Goal: Task Accomplishment & Management: Manage account settings

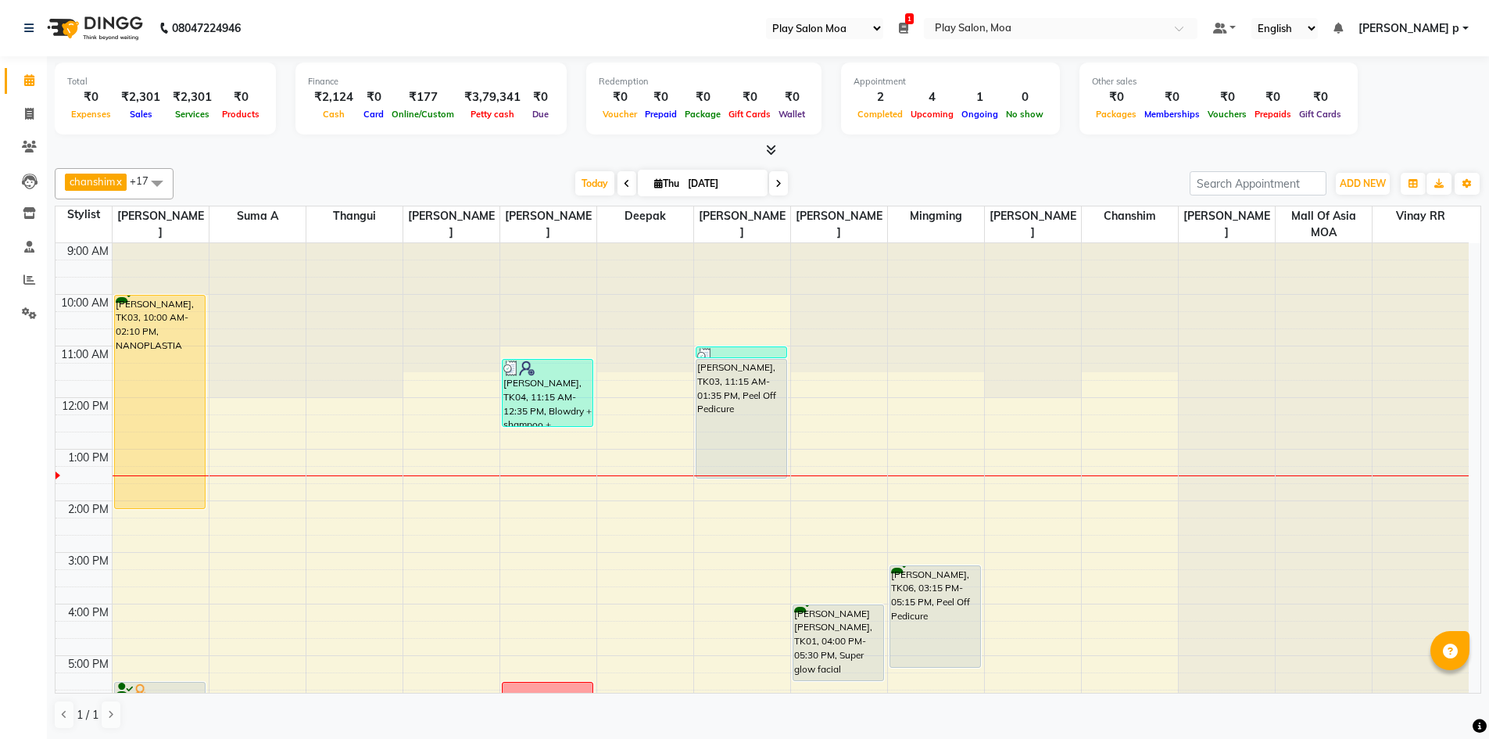
select select "93"
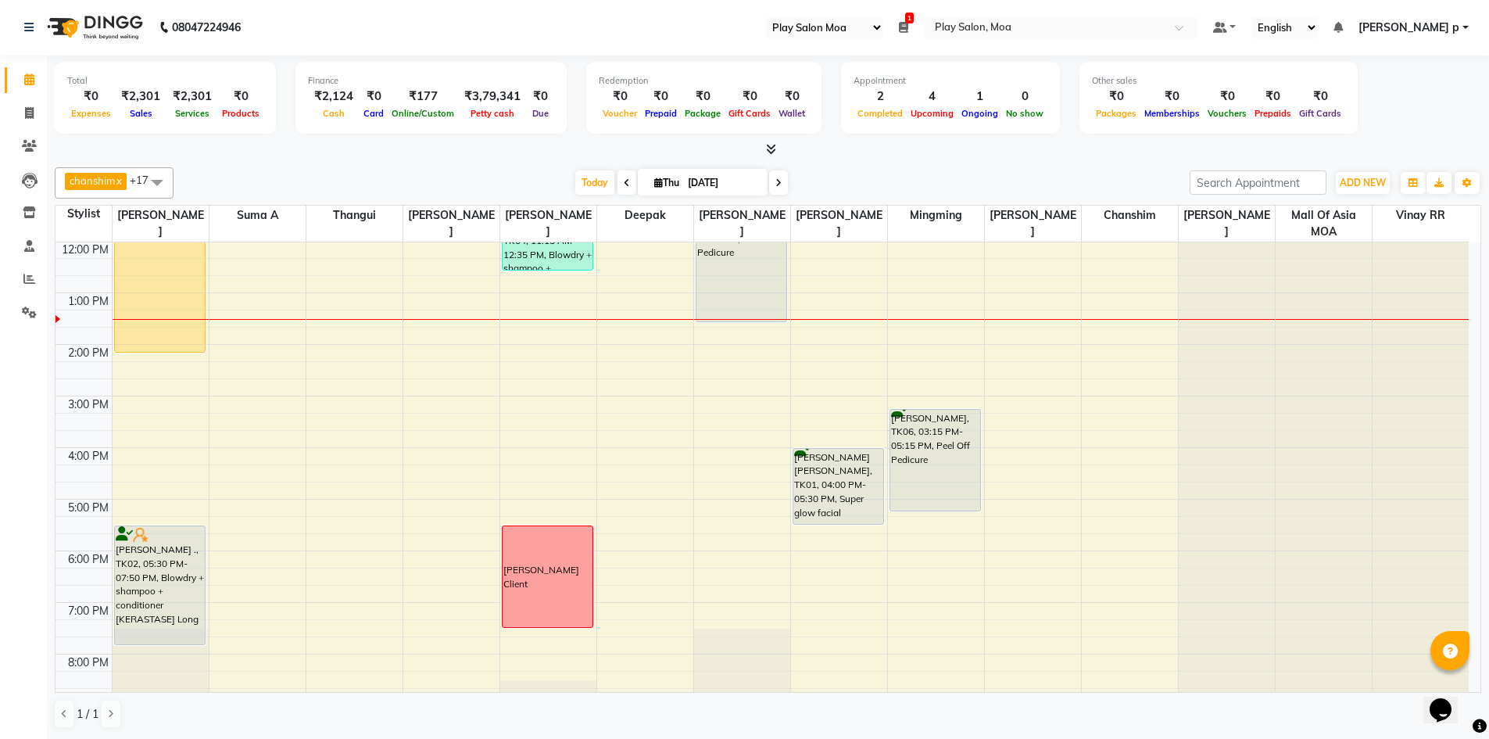
click at [1398, 87] on div at bounding box center [1420, 87] width 97 height 0
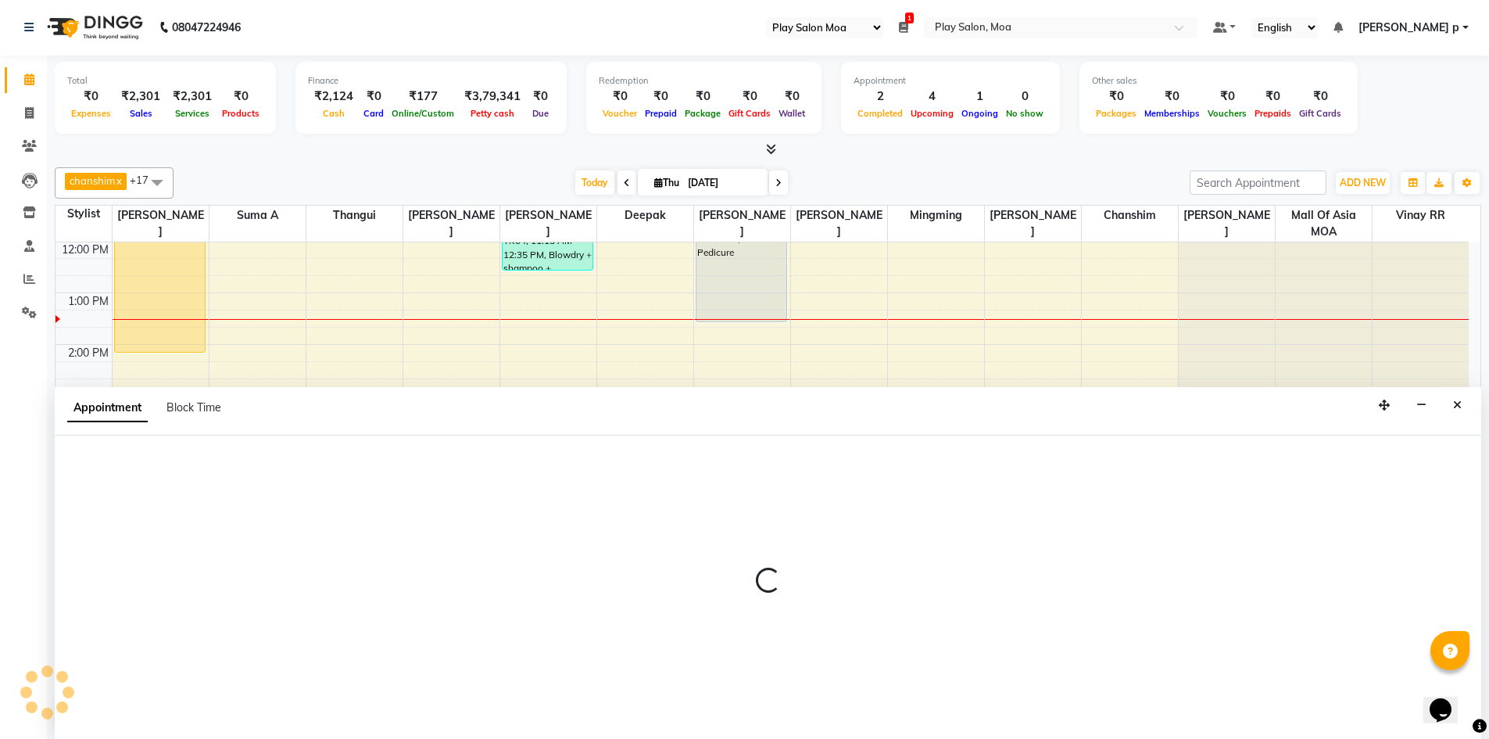
select select "82252"
select select "1035"
select select "tentative"
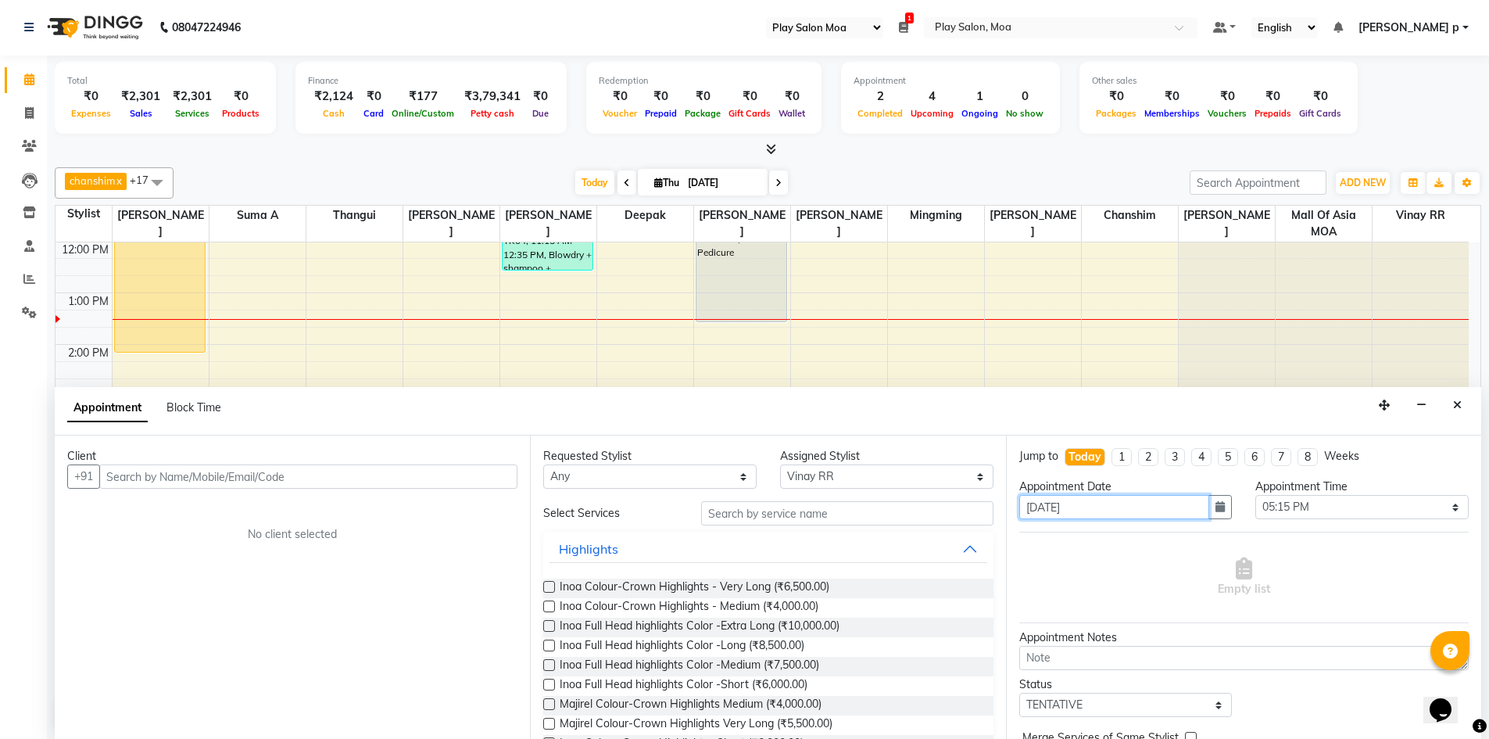
click at [1105, 512] on input "[DATE]" at bounding box center [1114, 507] width 191 height 24
click at [1457, 406] on icon "Close" at bounding box center [1457, 404] width 9 height 11
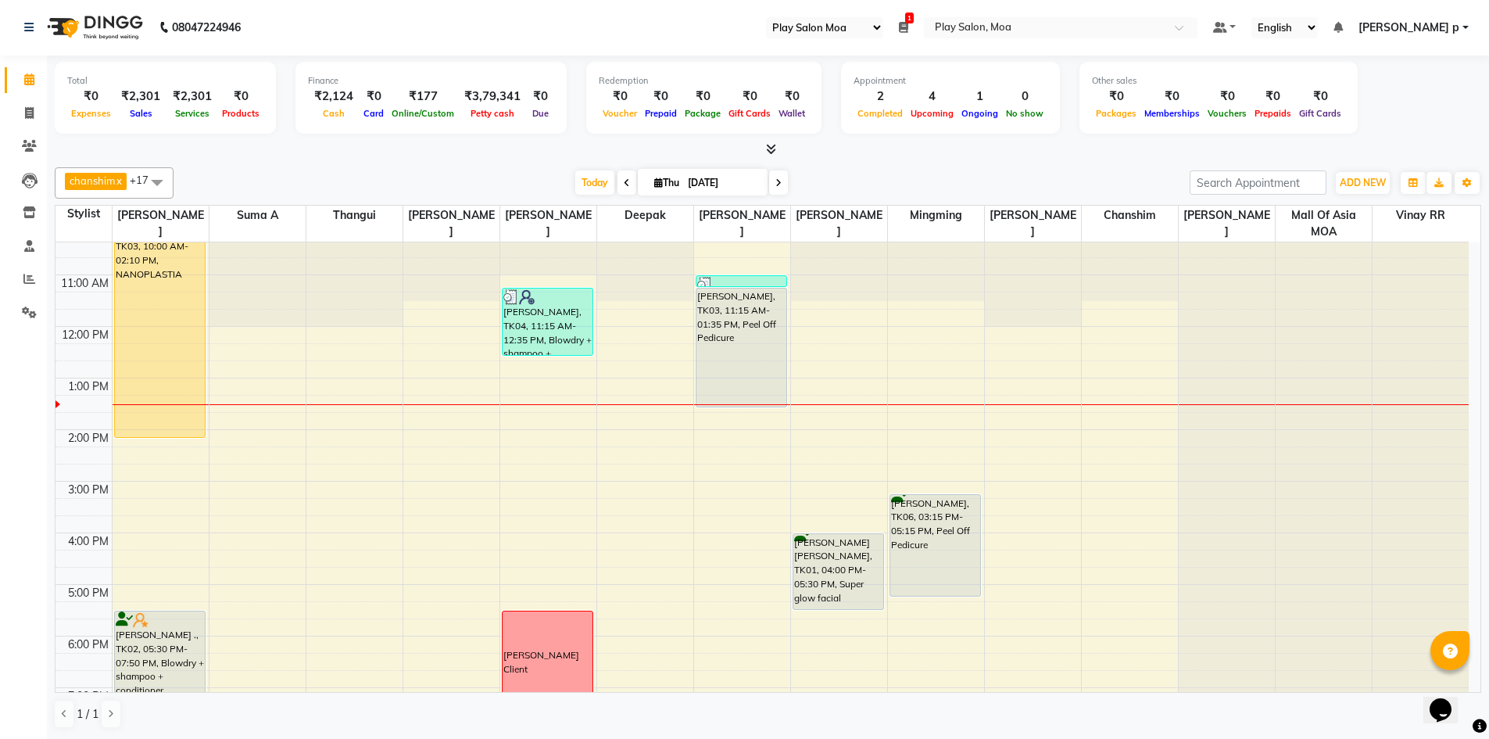
scroll to position [0, 0]
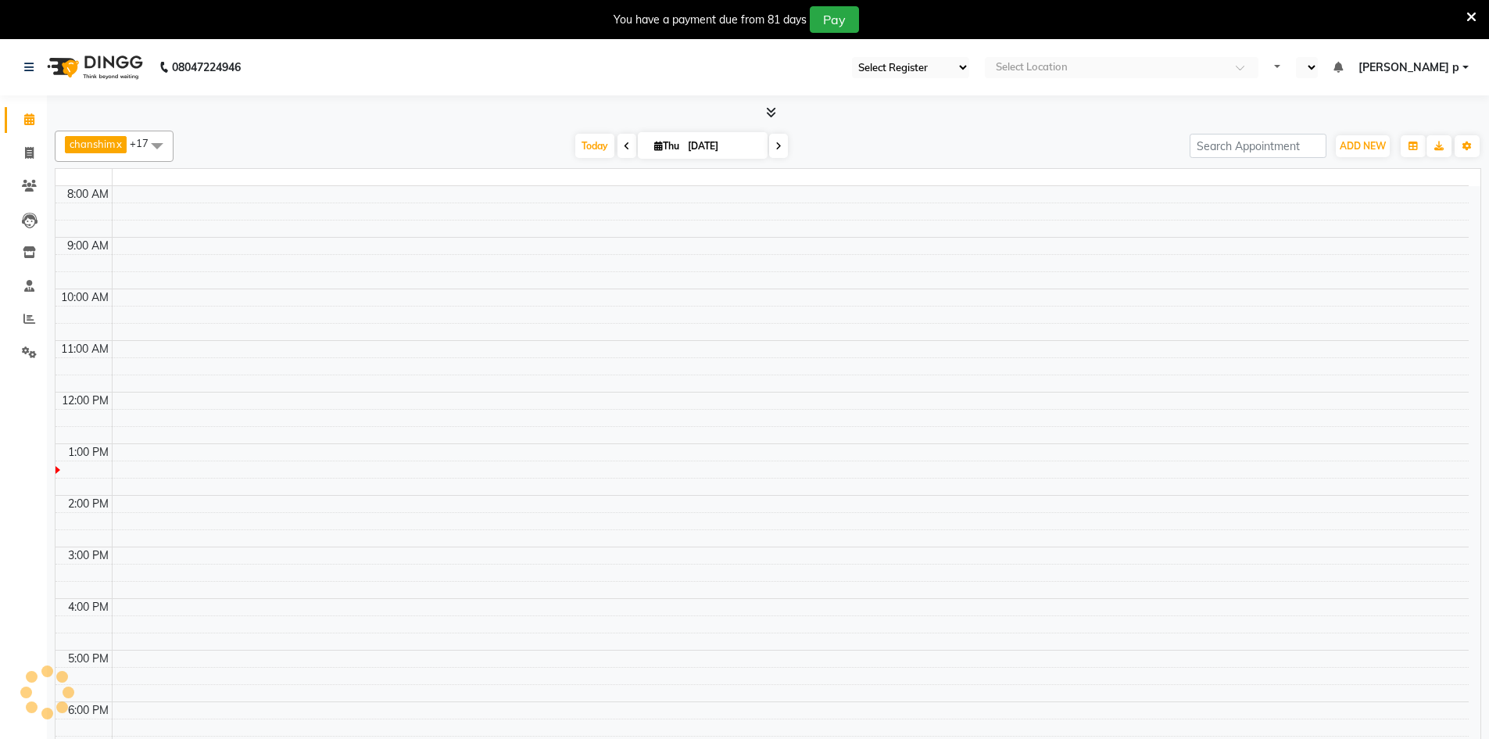
select select "93"
select select "en"
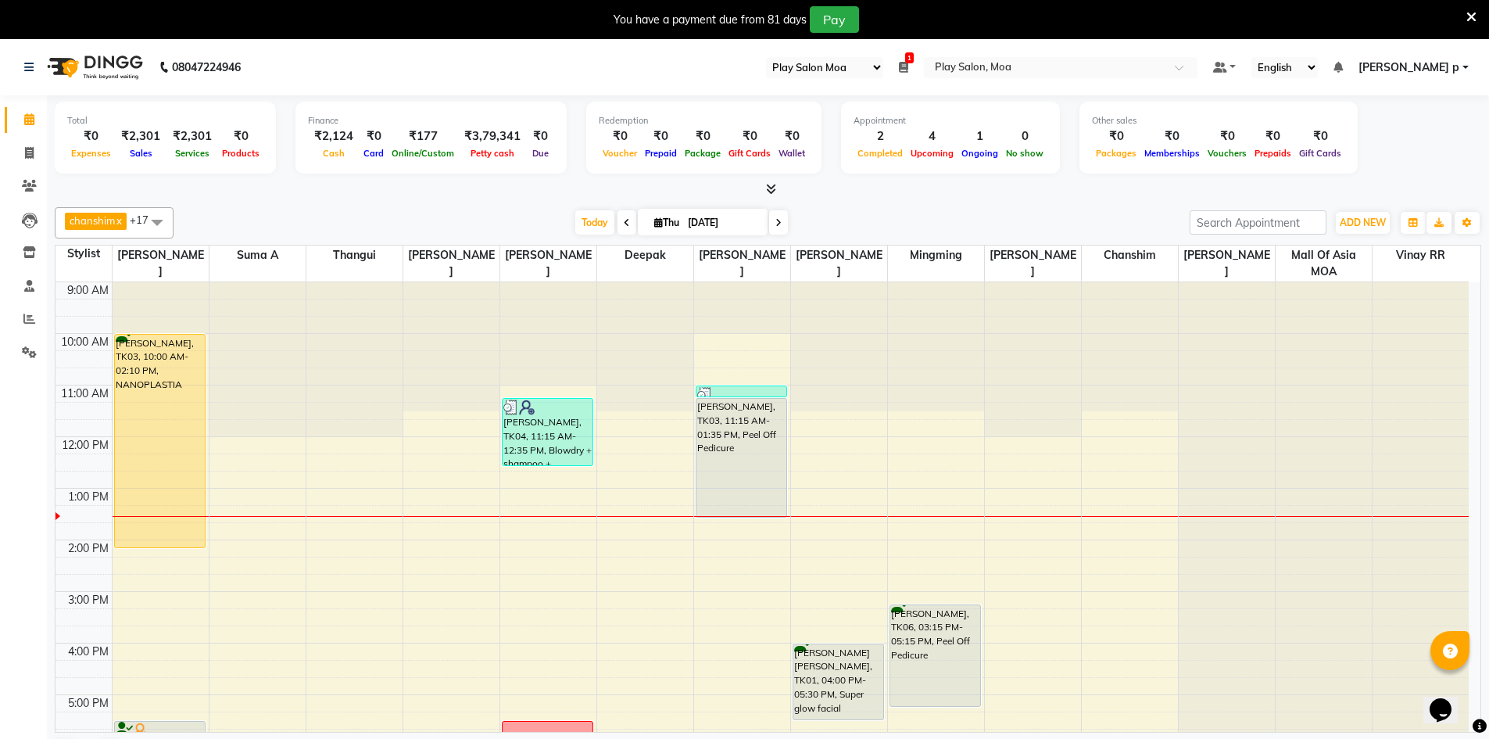
click at [1469, 11] on icon at bounding box center [1471, 17] width 10 height 14
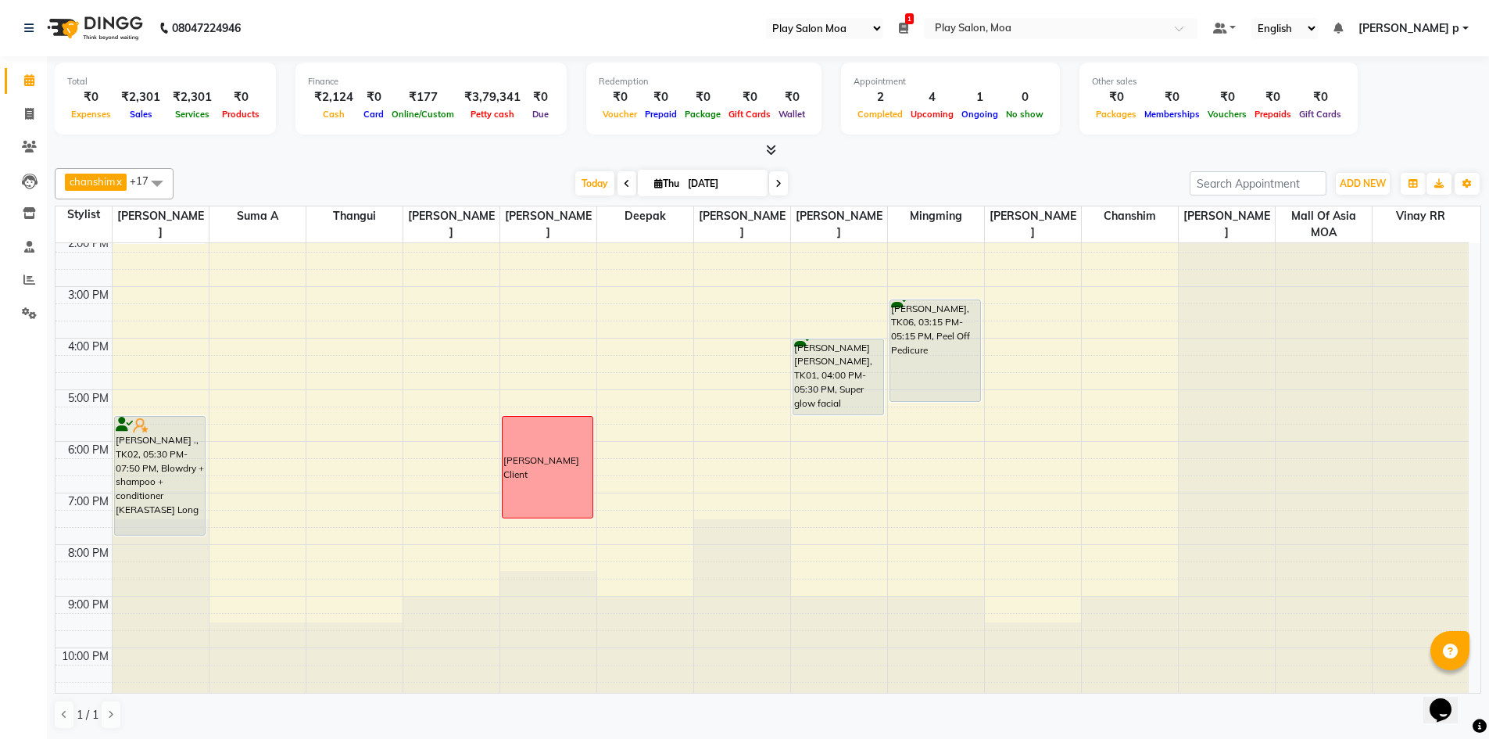
scroll to position [272, 0]
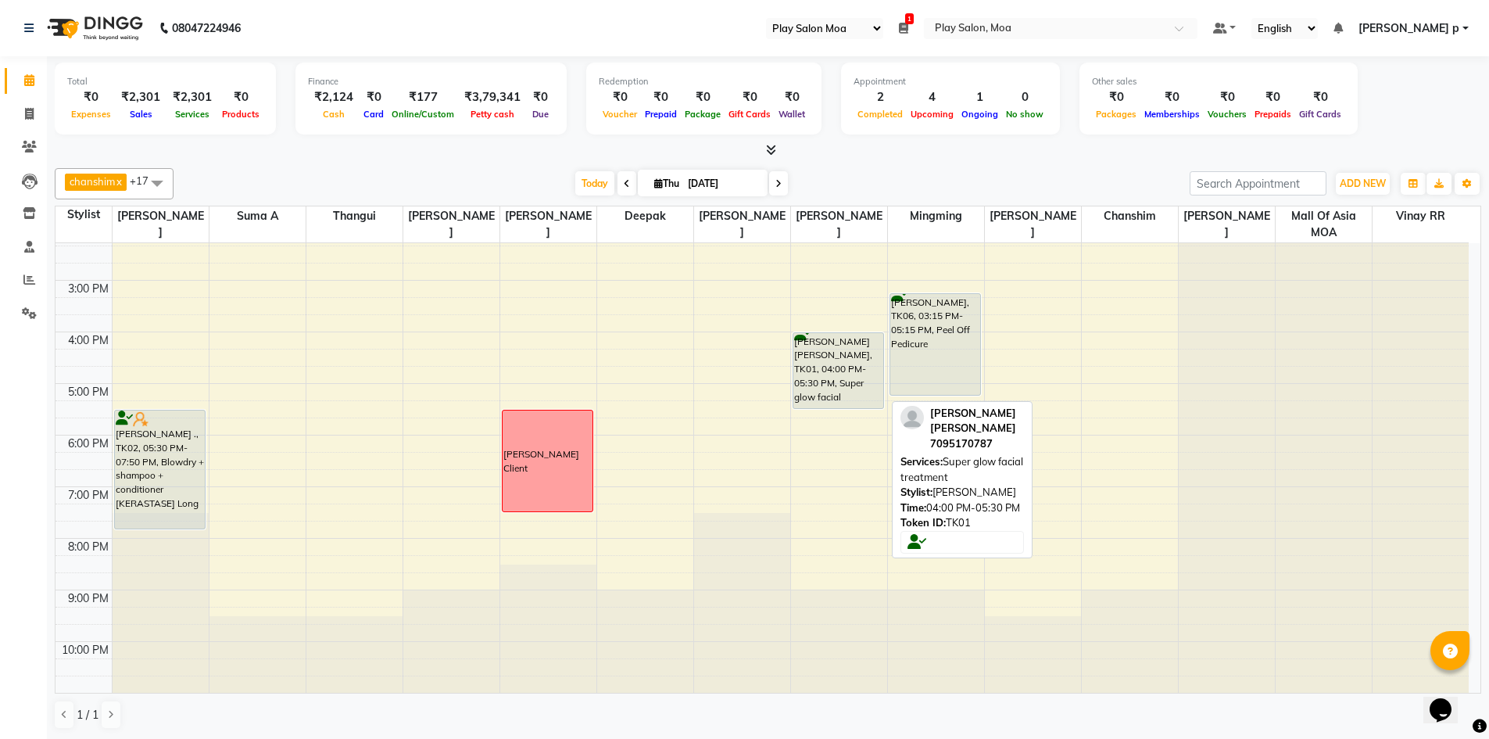
click at [839, 352] on div "Kalyan Reddy Mabbu, TK01, 04:00 PM-05:30 PM, Super glow facial treatment" at bounding box center [838, 370] width 91 height 75
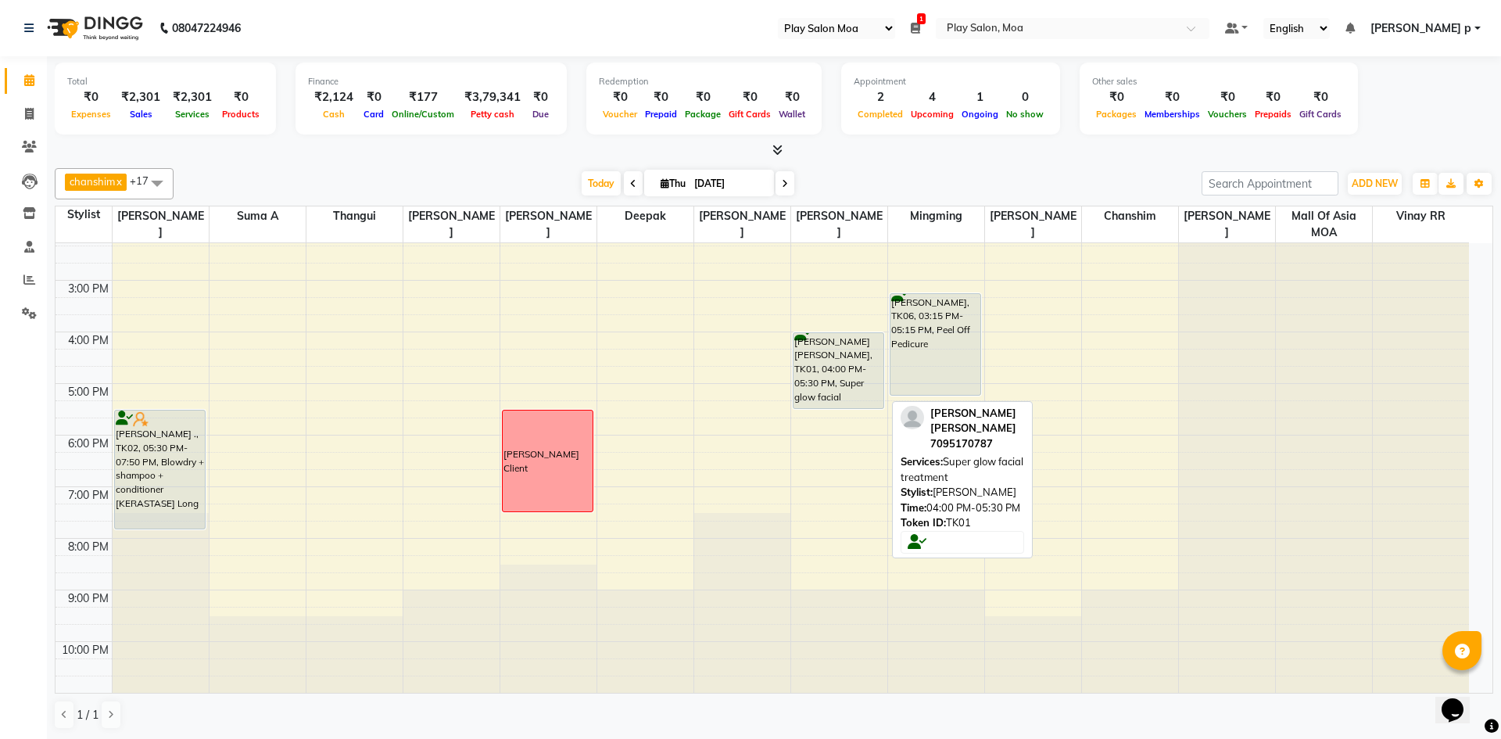
select select "7"
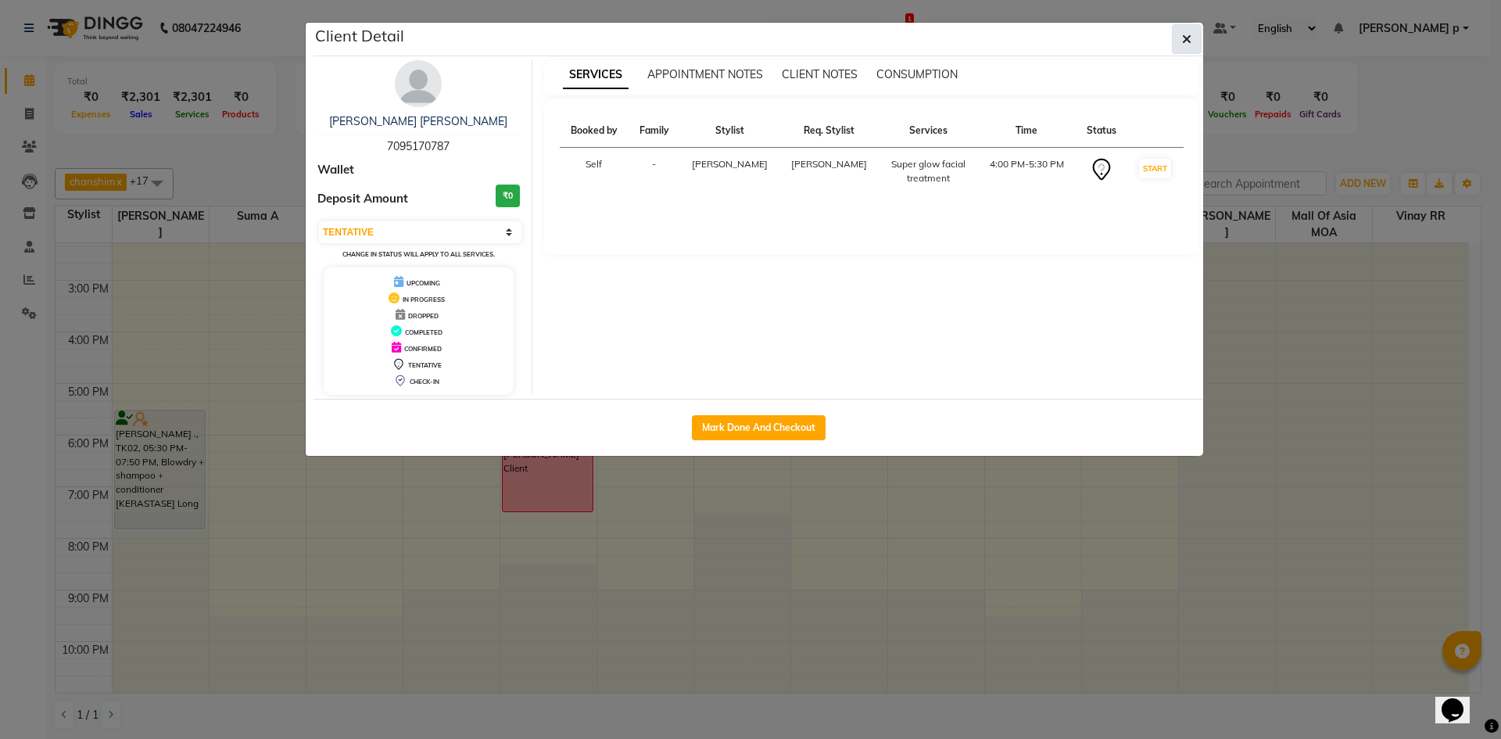
click at [1195, 46] on button "button" at bounding box center [1187, 39] width 30 height 30
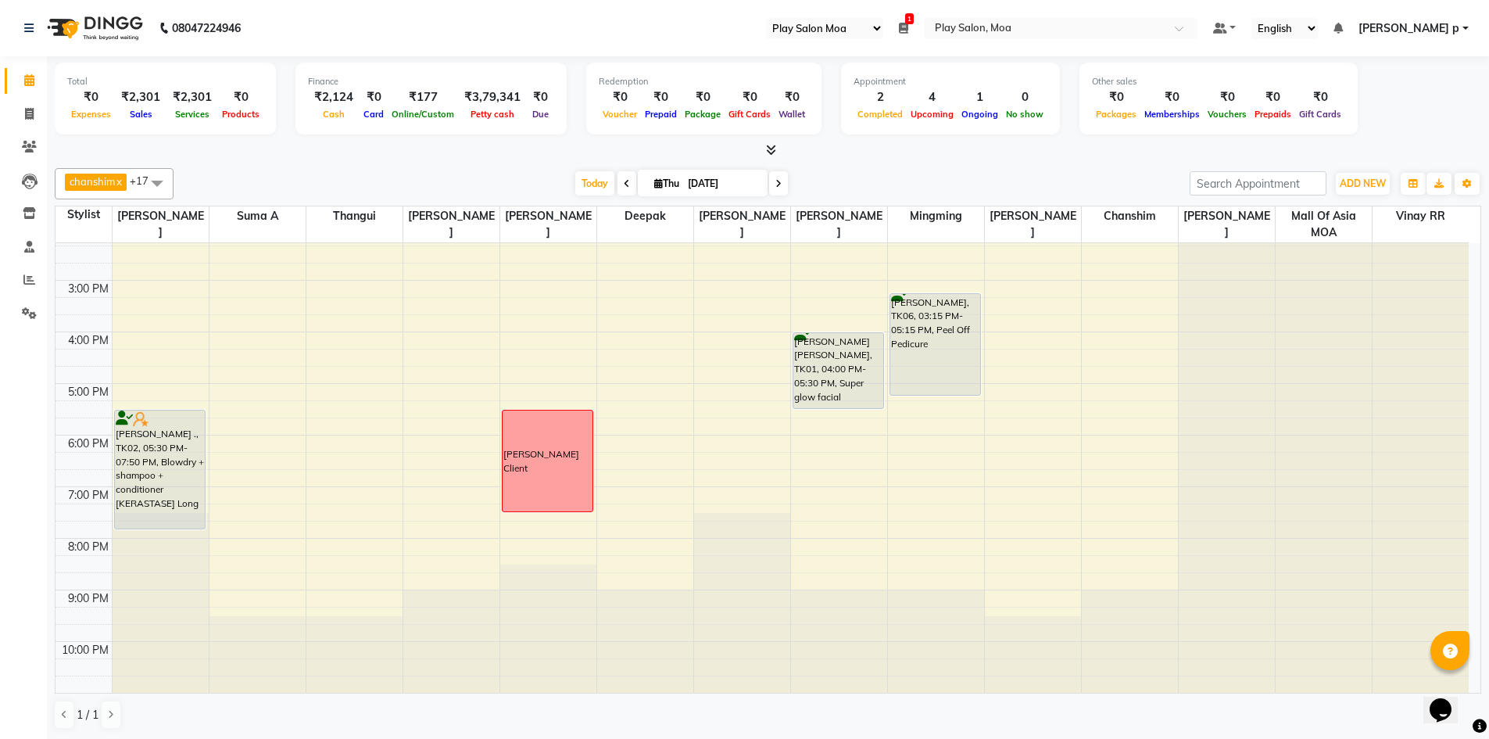
scroll to position [194, 0]
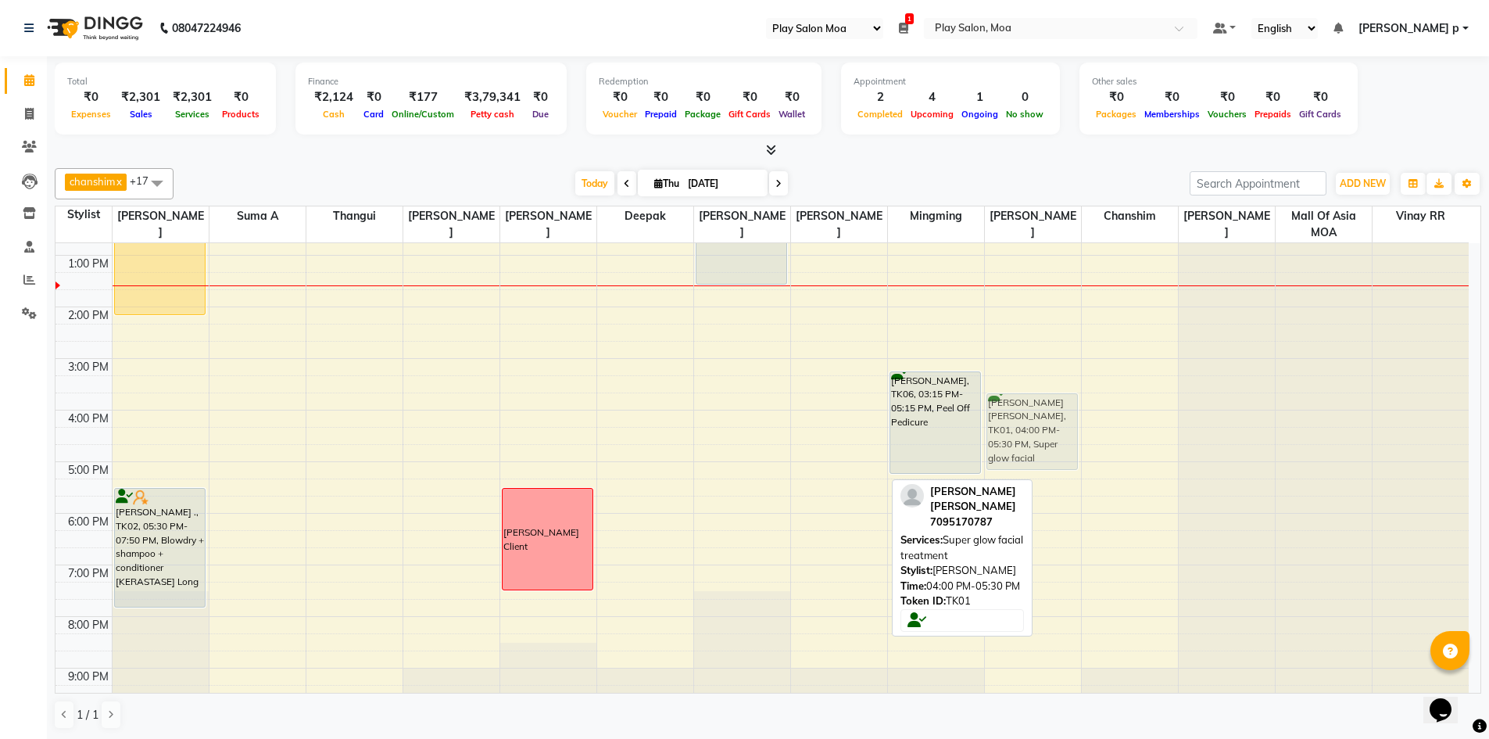
drag, startPoint x: 831, startPoint y: 449, endPoint x: 1008, endPoint y: 428, distance: 178.7
click at [1008, 428] on tr "Sharika Menon, TK03, 10:00 AM-02:10 PM, NANOPLASTIA Parul ., TK02, 05:30 PM-07:…" at bounding box center [761, 409] width 1413 height 721
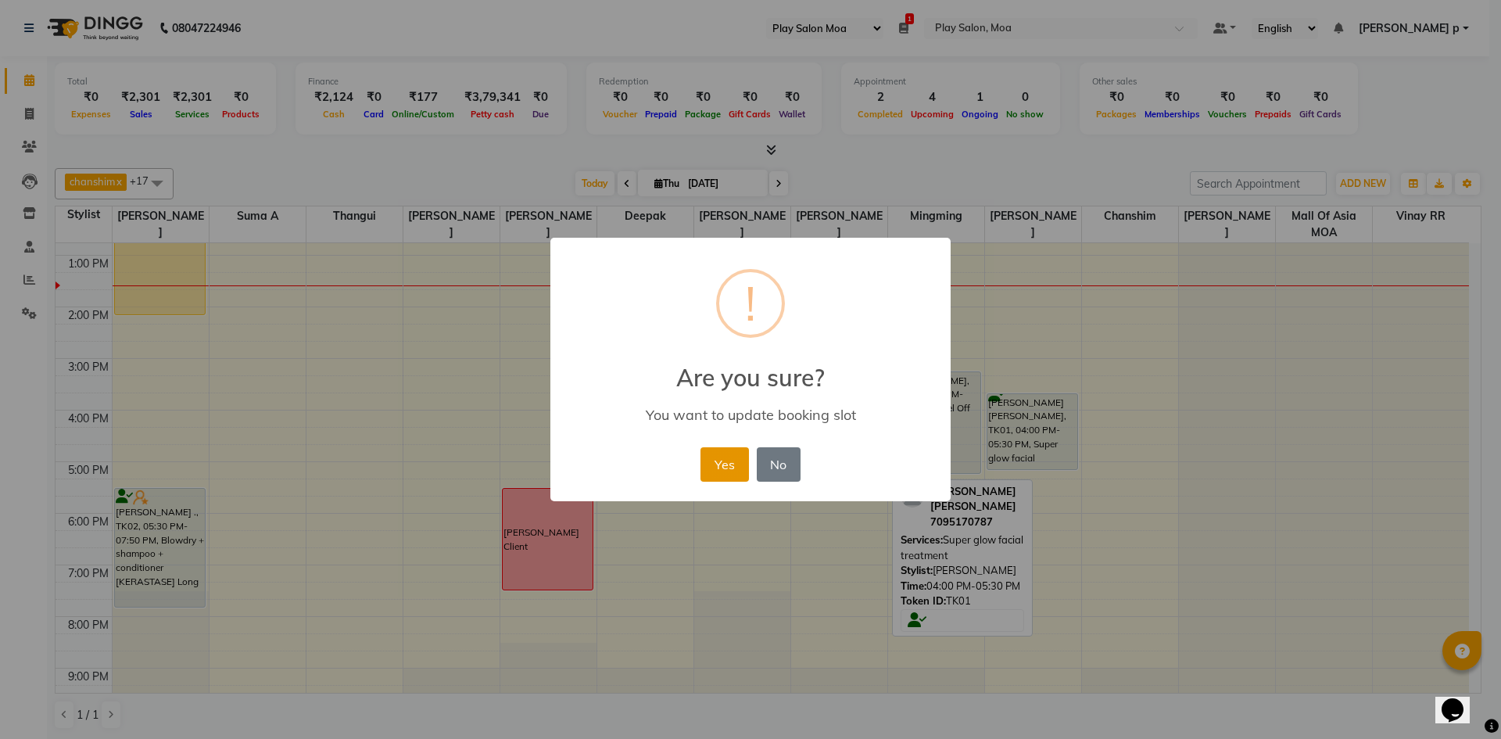
click at [732, 472] on button "Yes" at bounding box center [724, 464] width 48 height 34
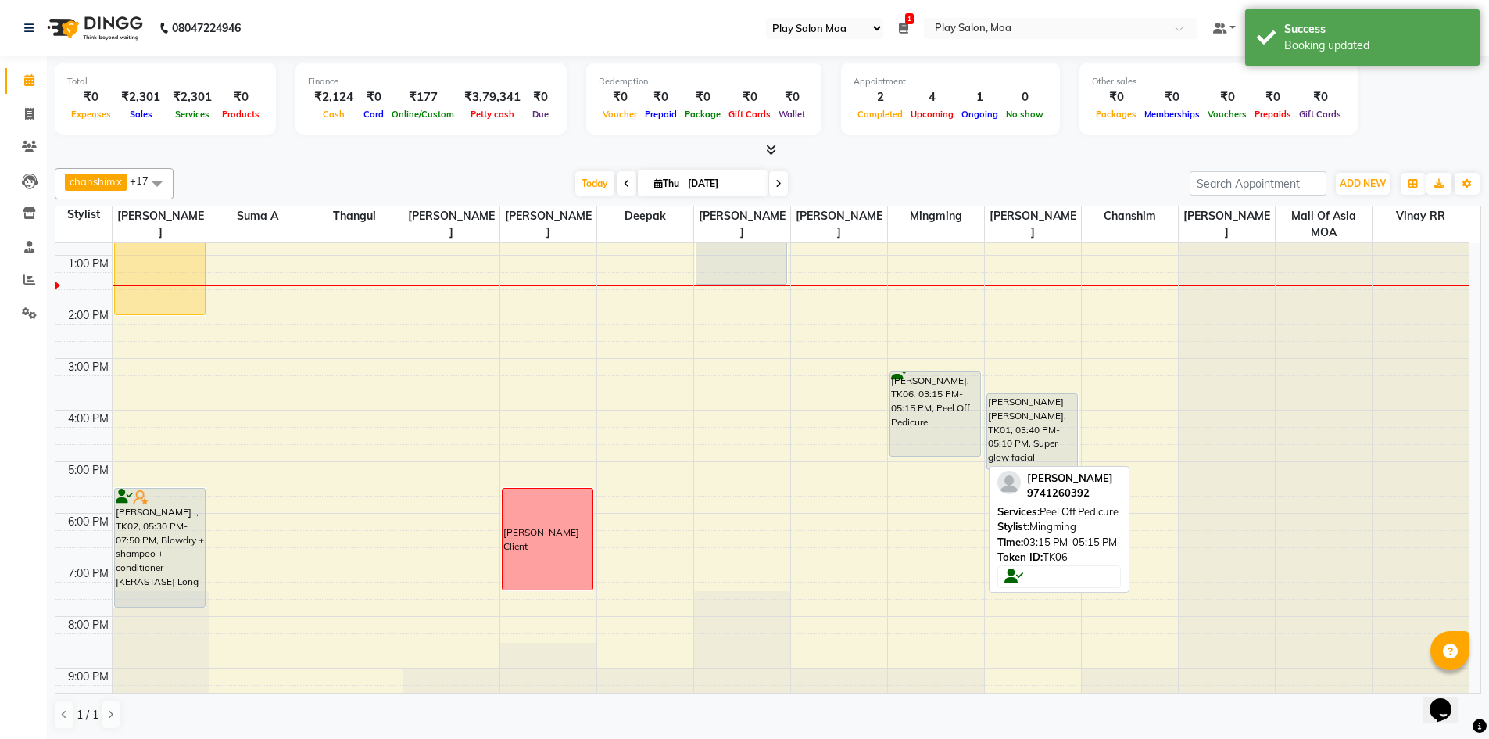
drag, startPoint x: 926, startPoint y: 470, endPoint x: 933, endPoint y: 453, distance: 17.9
click at [933, 453] on div "Noor Jehan, TK06, 03:15 PM-05:15 PM, Peel Off Pedicure Noor Jehan, TK06, 03:15 …" at bounding box center [936, 409] width 96 height 721
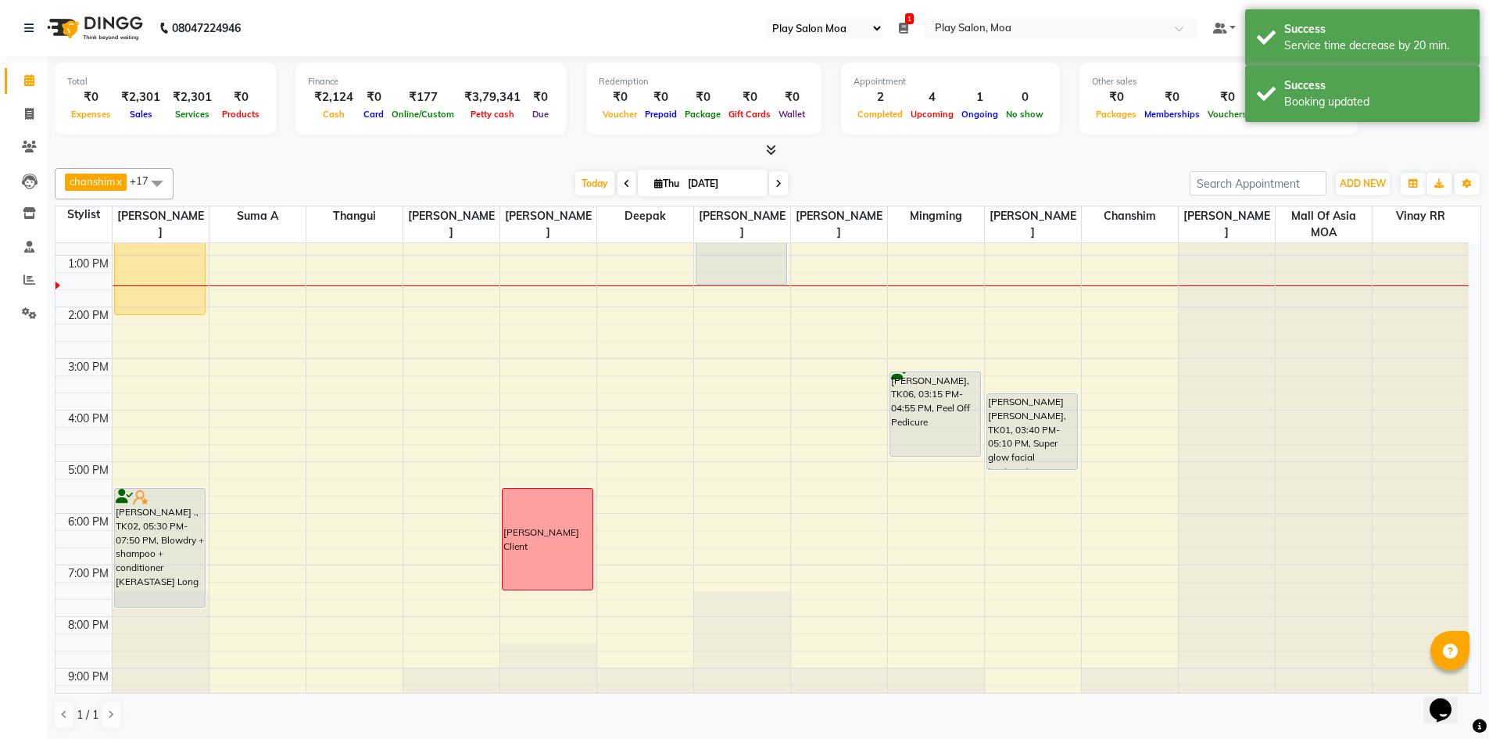
click at [838, 466] on div "9:00 AM 10:00 AM 11:00 AM 12:00 PM 1:00 PM 2:00 PM 3:00 PM 4:00 PM 5:00 PM 6:00…" at bounding box center [761, 409] width 1413 height 721
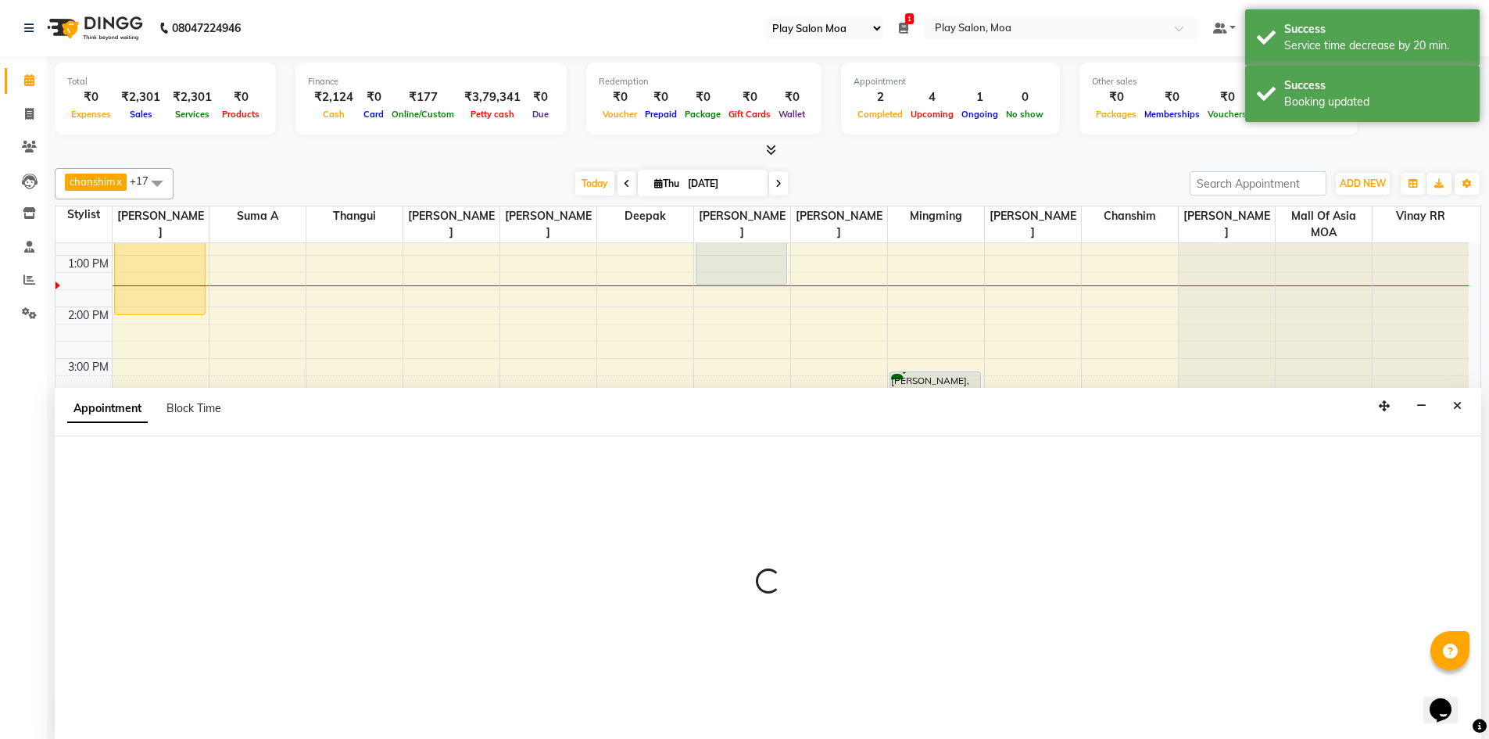
scroll to position [1, 0]
select select "81374"
select select "tentative"
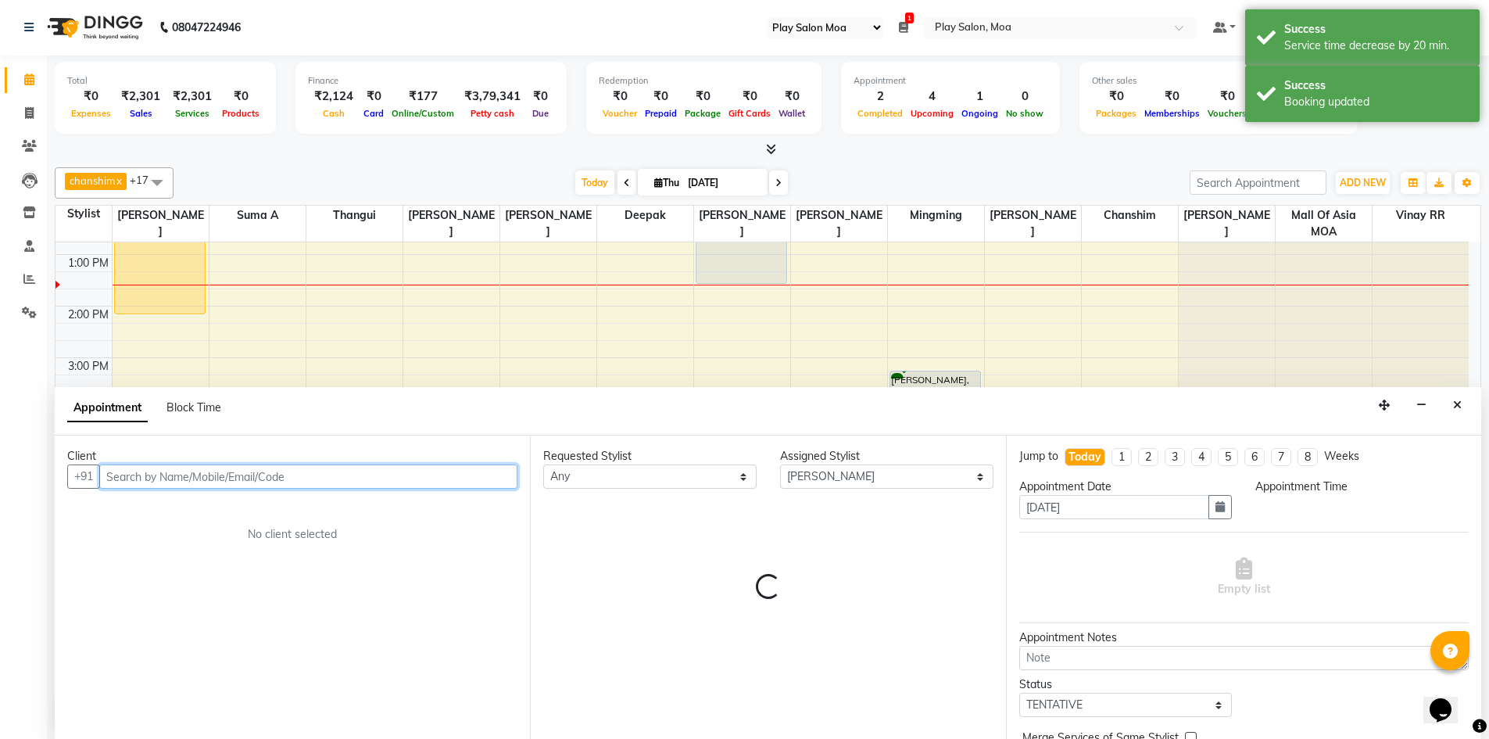
select select "1020"
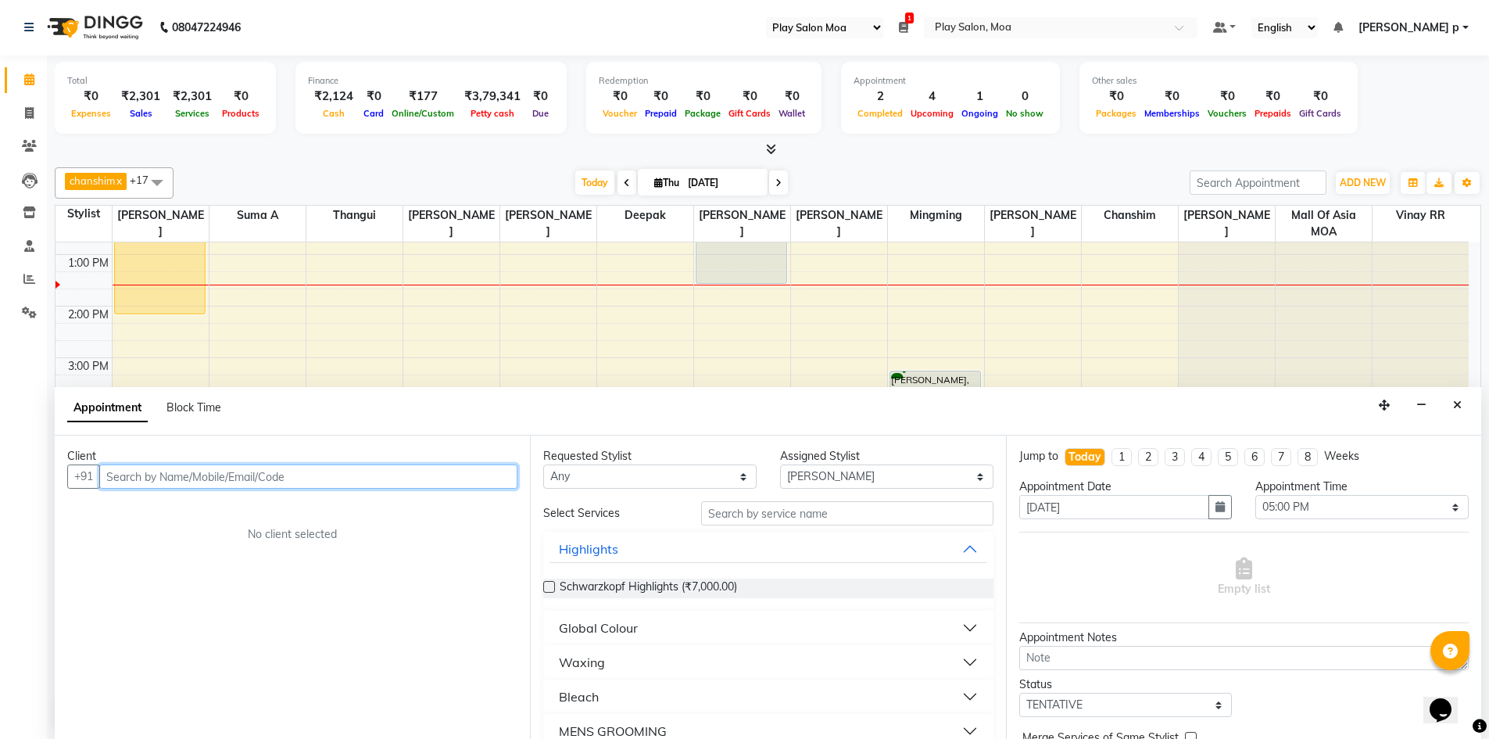
click at [145, 467] on input "text" at bounding box center [308, 476] width 418 height 24
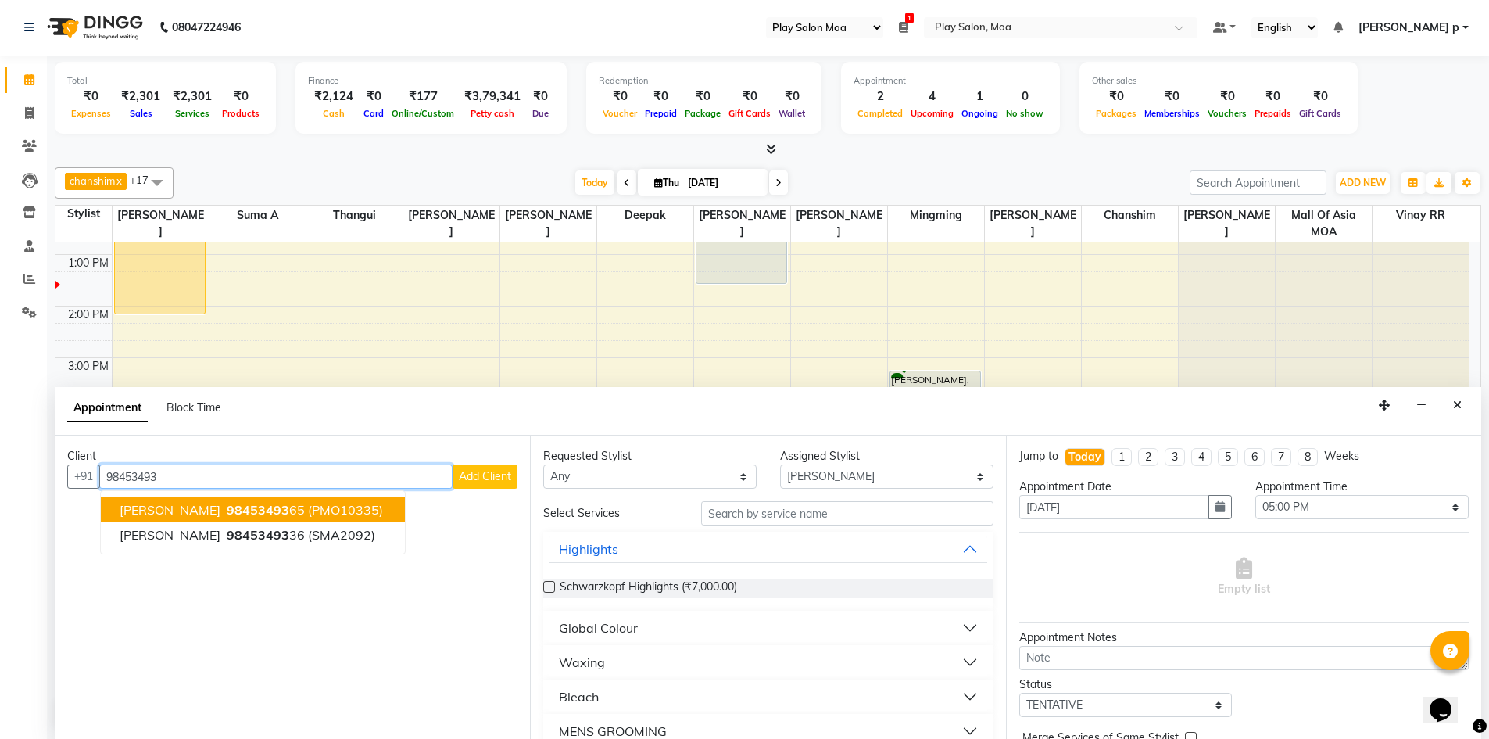
click at [255, 513] on ngb-highlight "98453493 65" at bounding box center [264, 510] width 81 height 16
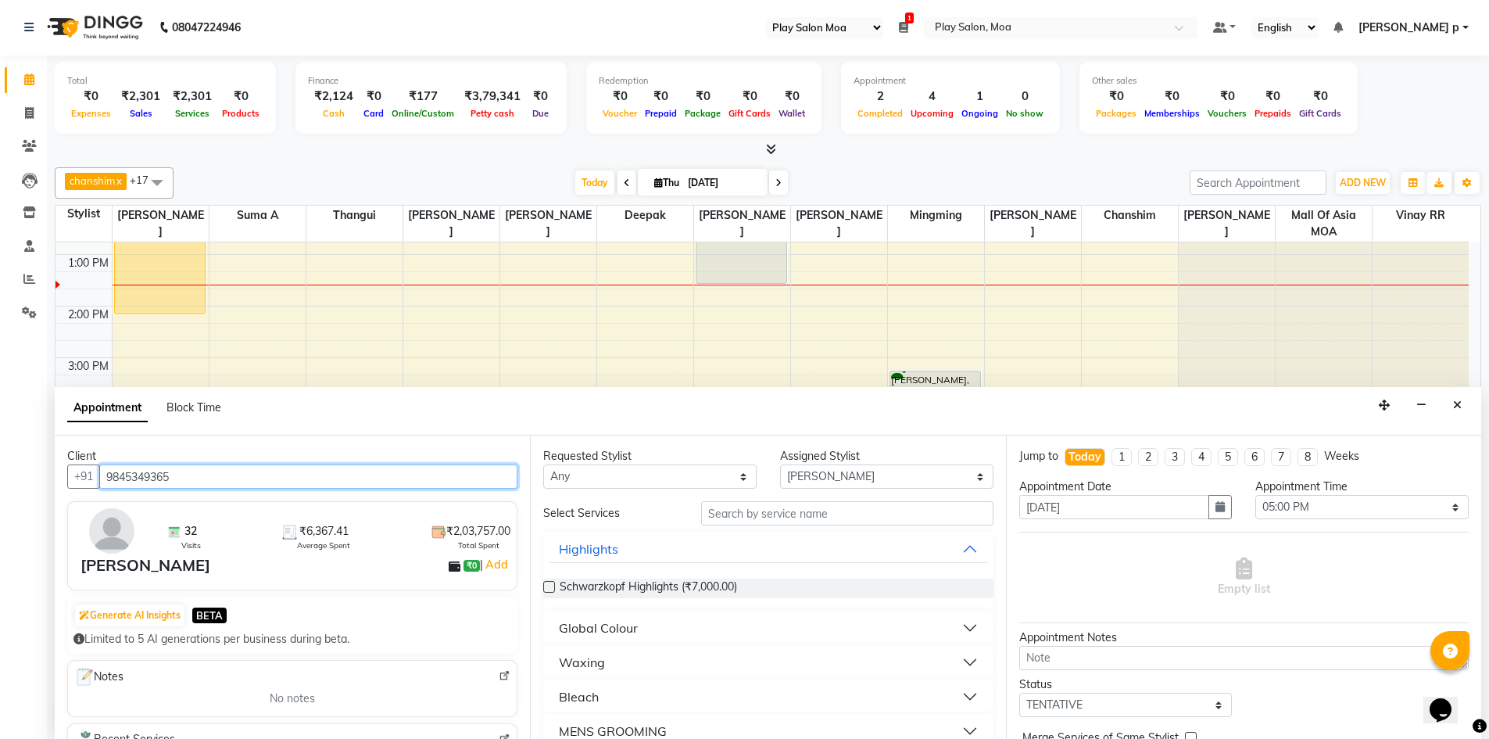
type input "9845349365"
click at [738, 474] on select "Any Anna D ASIM MOHAMMAD chanshim Deepak Faizan Alam Hamsa R Hari Krishna Jenni…" at bounding box center [649, 476] width 213 height 24
click at [543, 464] on select "Any Anna D ASIM MOHAMMAD chanshim Deepak Faizan Alam Hamsa R Hari Krishna Jenni…" at bounding box center [649, 476] width 213 height 24
click at [735, 516] on input "text" at bounding box center [847, 513] width 292 height 24
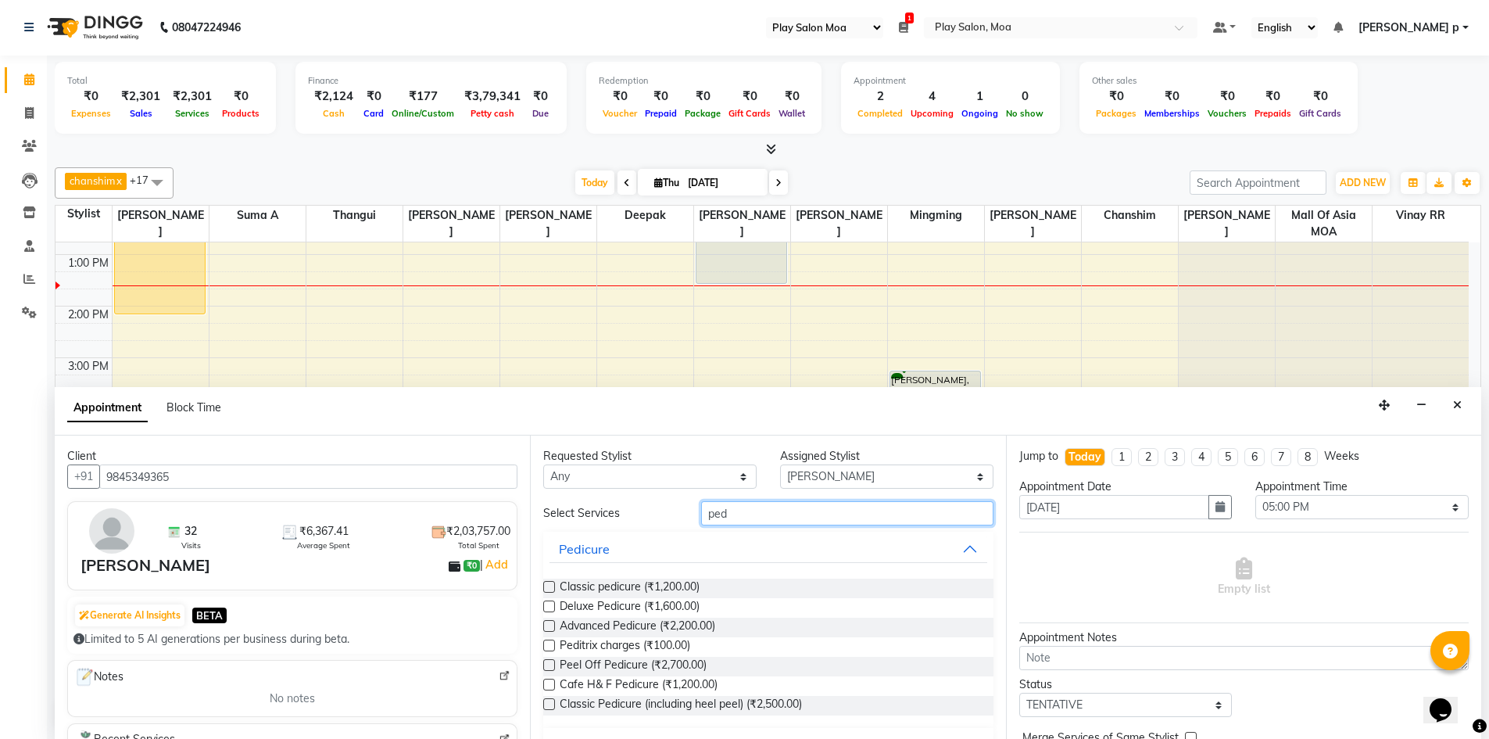
type input "ped"
click at [551, 623] on label at bounding box center [549, 626] width 12 height 12
click at [551, 623] on input "checkbox" at bounding box center [548, 627] width 10 height 10
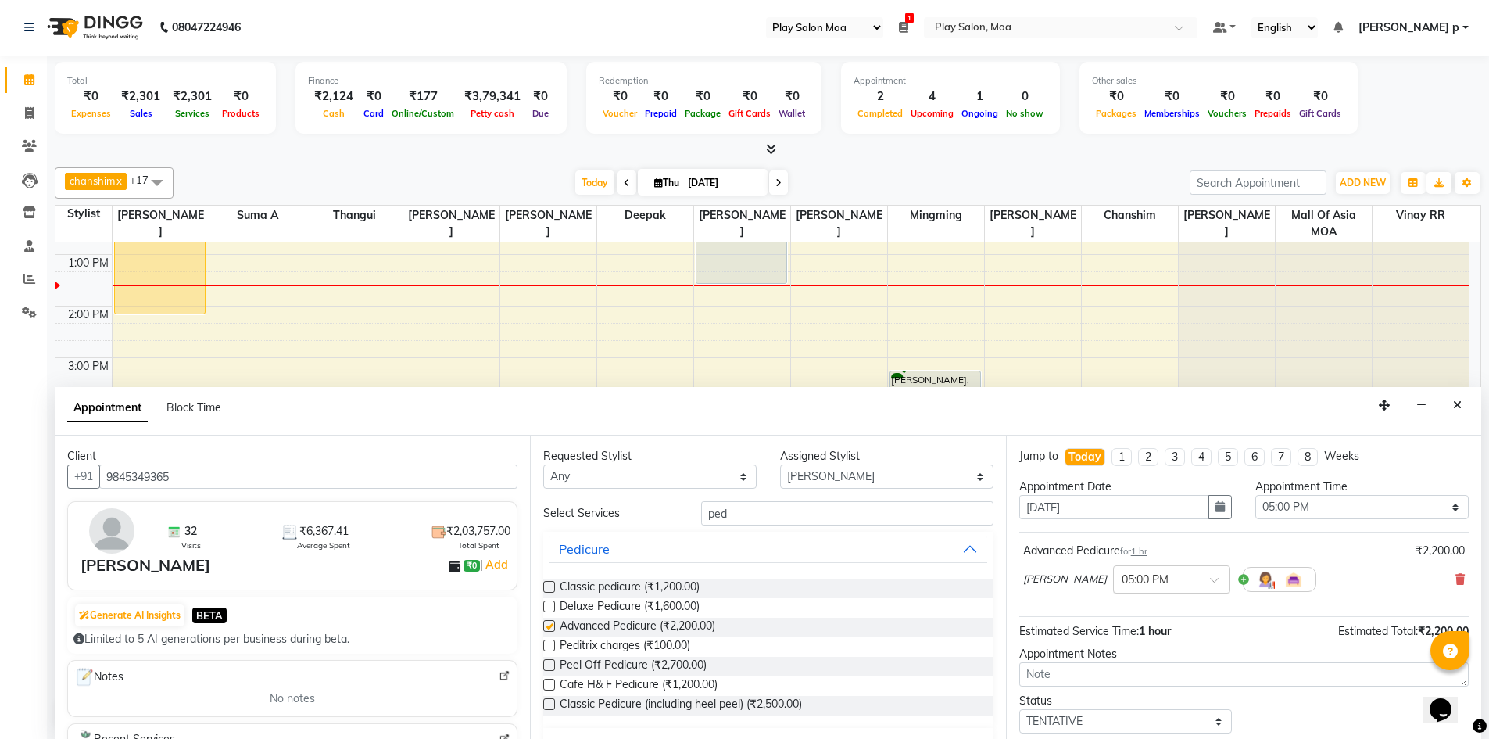
checkbox input "false"
click at [1455, 577] on icon at bounding box center [1459, 579] width 9 height 11
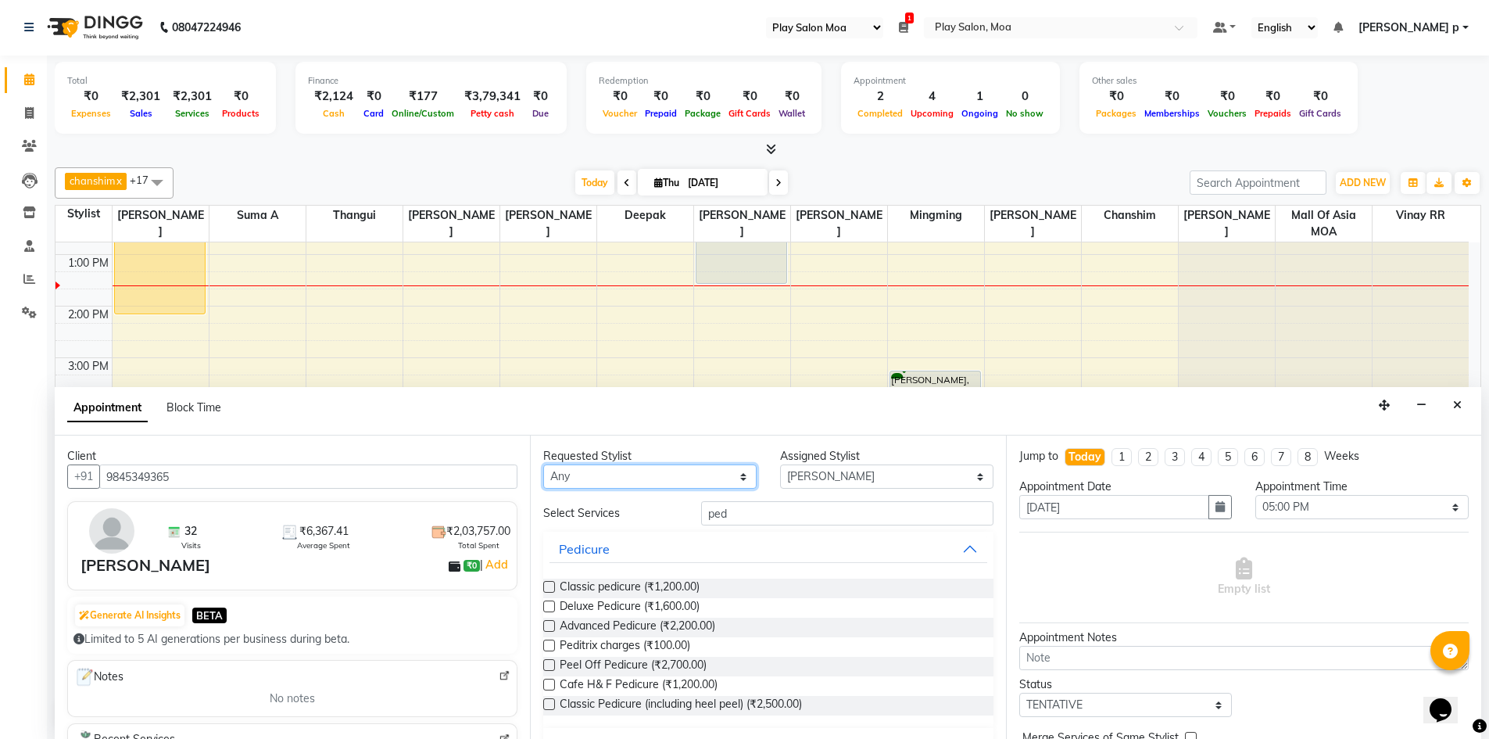
click at [621, 478] on select "Any Anna D ASIM MOHAMMAD chanshim Deepak Faizan Alam Hamsa R Hari Krishna Jenni…" at bounding box center [649, 476] width 213 height 24
select select "81374"
click at [543, 464] on select "Any Anna D ASIM MOHAMMAD chanshim Deepak Faizan Alam Hamsa R Hari Krishna Jenni…" at bounding box center [649, 476] width 213 height 24
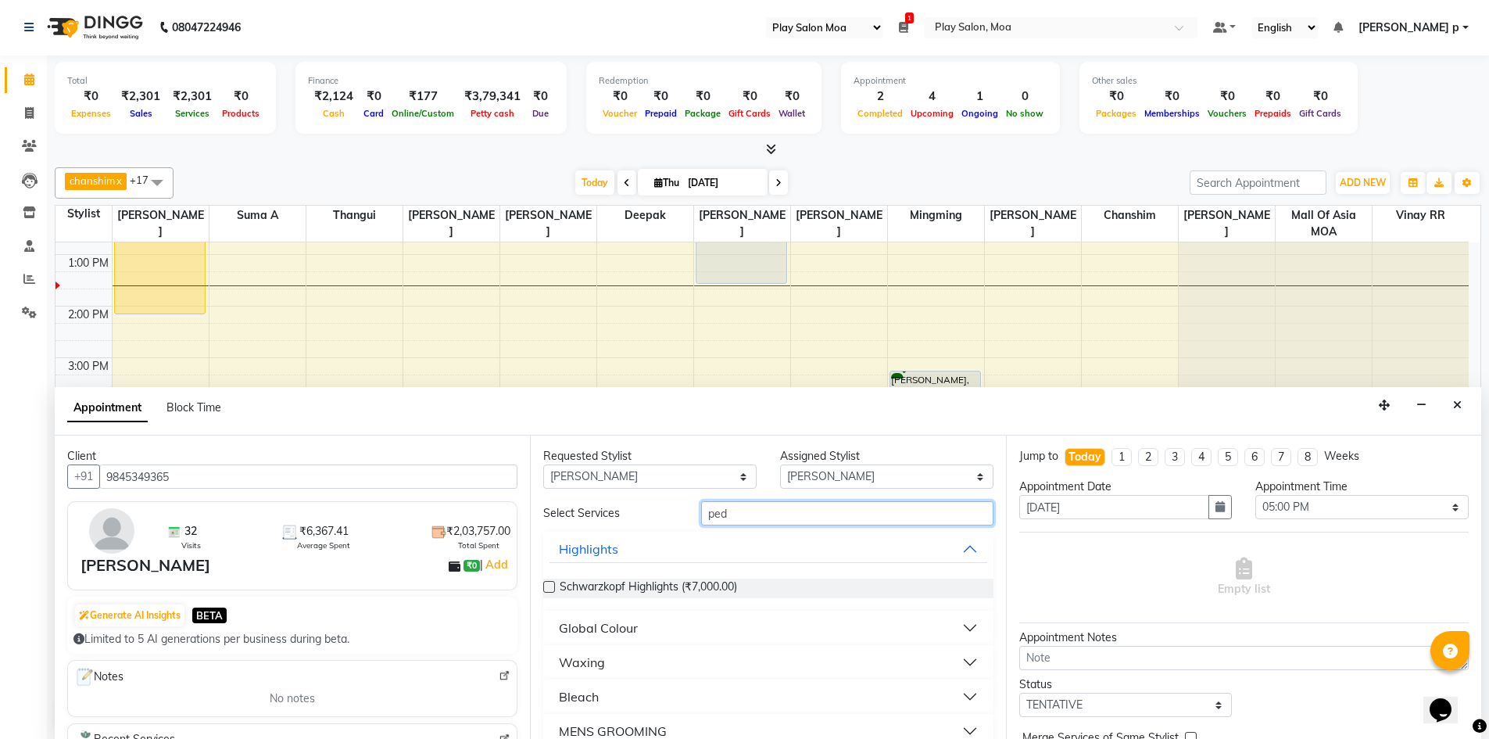
click at [748, 513] on input "ped" at bounding box center [847, 513] width 292 height 24
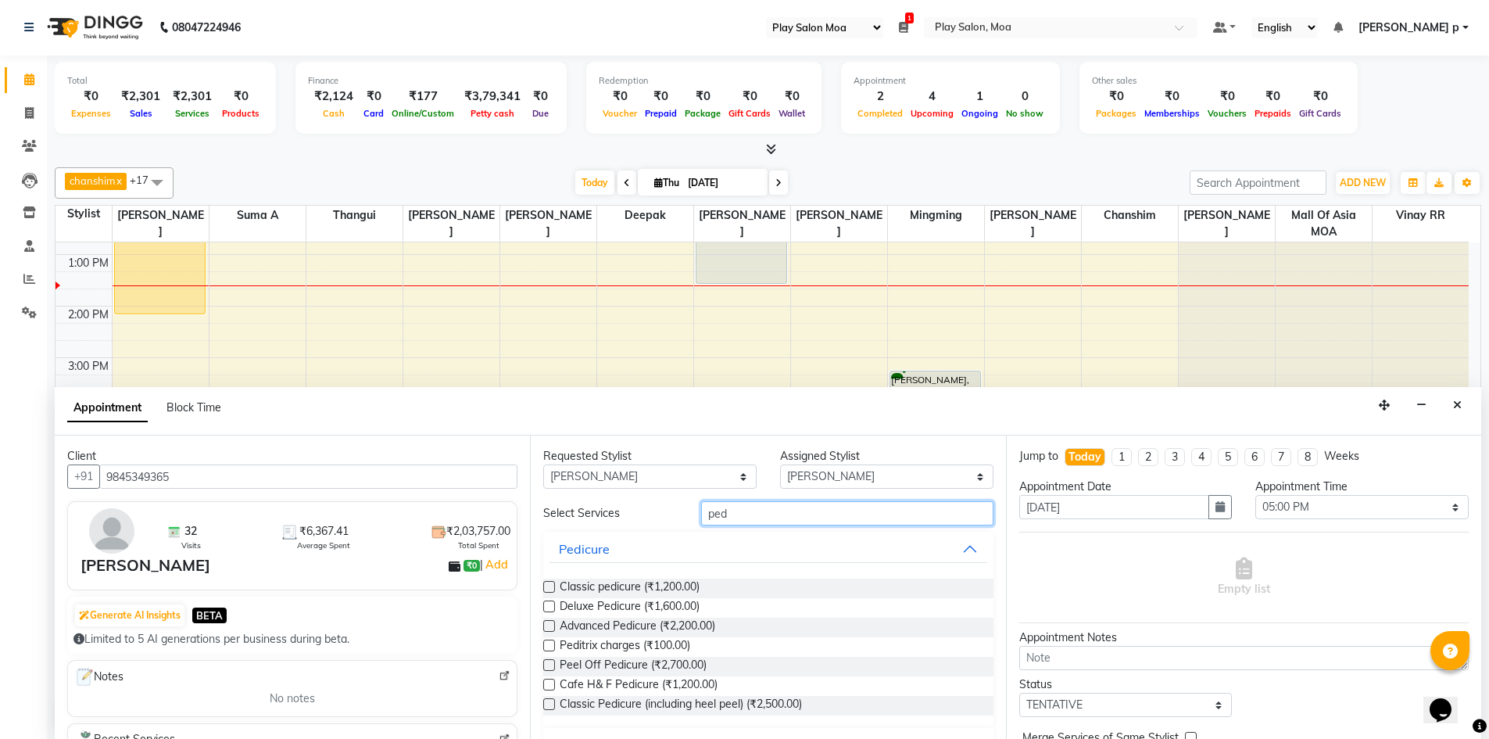
click at [728, 514] on input "ped" at bounding box center [847, 513] width 292 height 24
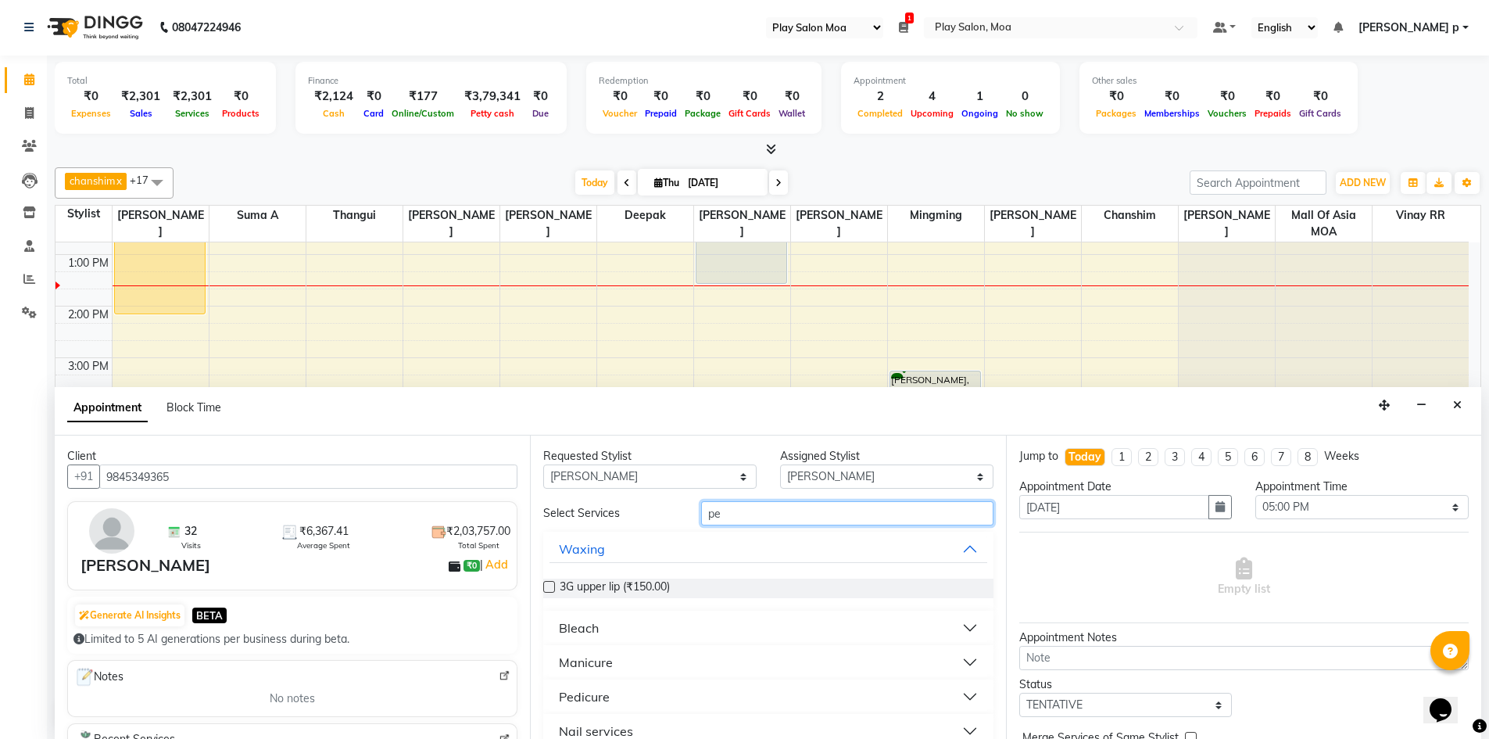
type input "p"
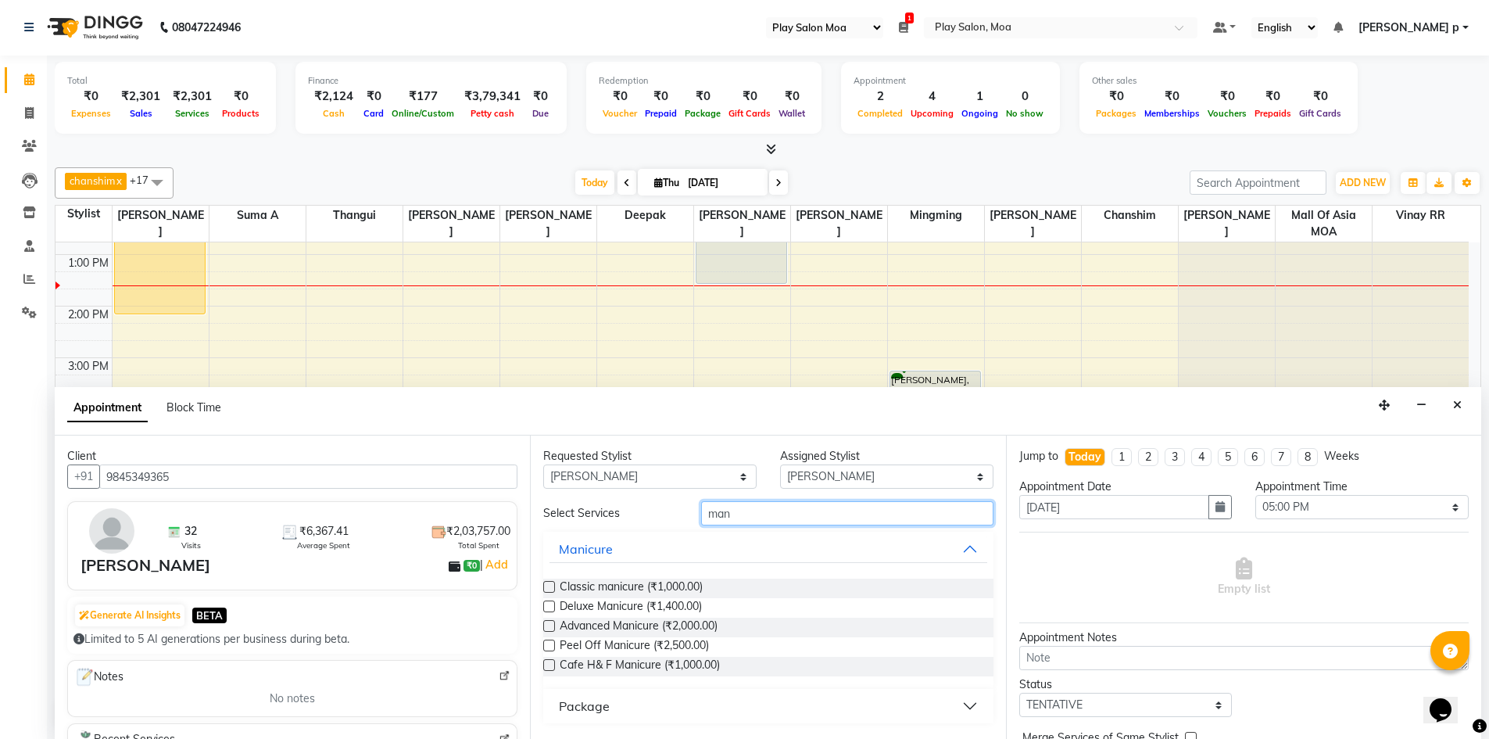
type input "man"
click at [546, 631] on label at bounding box center [549, 626] width 12 height 12
click at [546, 631] on input "checkbox" at bounding box center [548, 627] width 10 height 10
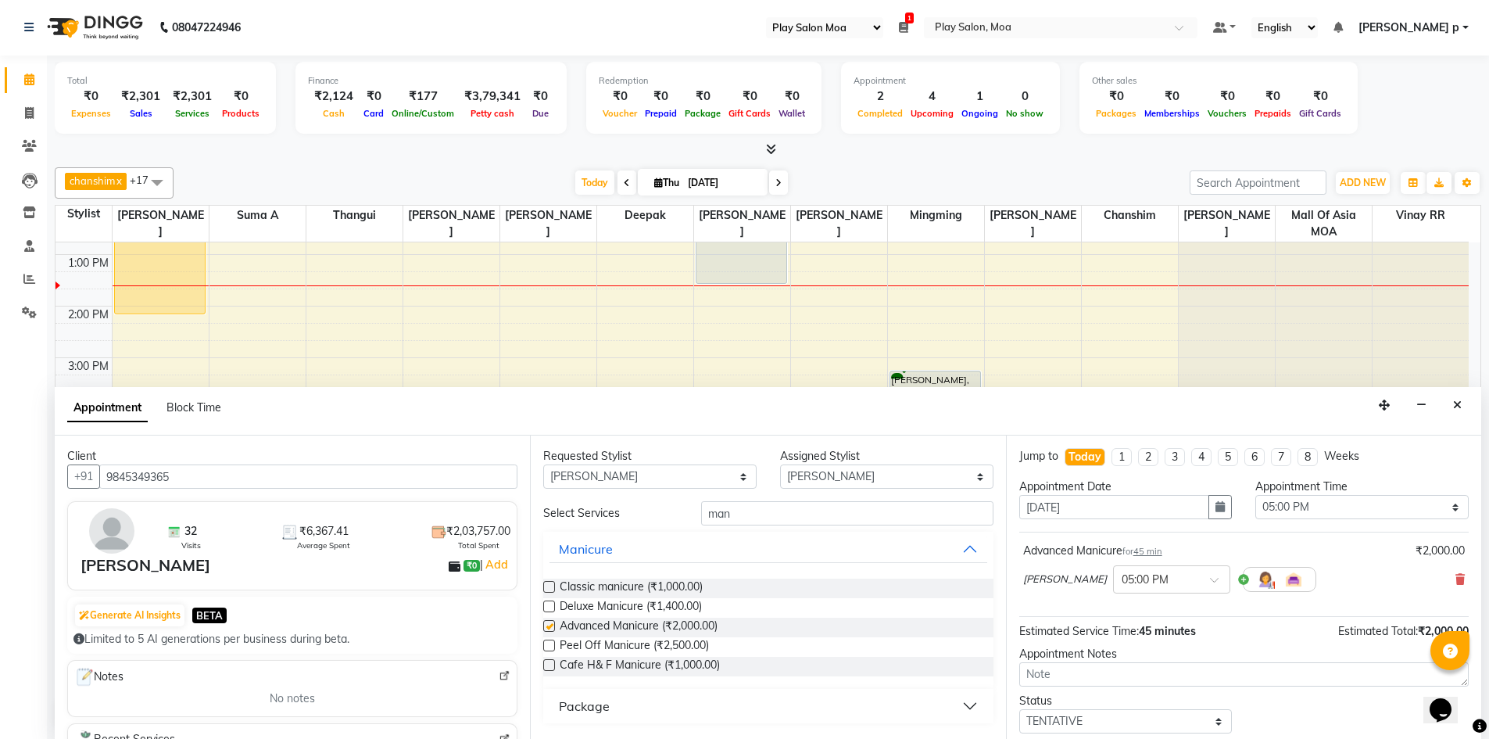
checkbox input "false"
click at [730, 488] on select "Any [PERSON_NAME] D [PERSON_NAME] chanshim [PERSON_NAME] R [PERSON_NAME] [PERSO…" at bounding box center [649, 476] width 213 height 24
select select "81377"
click at [543, 464] on select "Any [PERSON_NAME] D [PERSON_NAME] chanshim [PERSON_NAME] R [PERSON_NAME] [PERSO…" at bounding box center [649, 476] width 213 height 24
select select "81377"
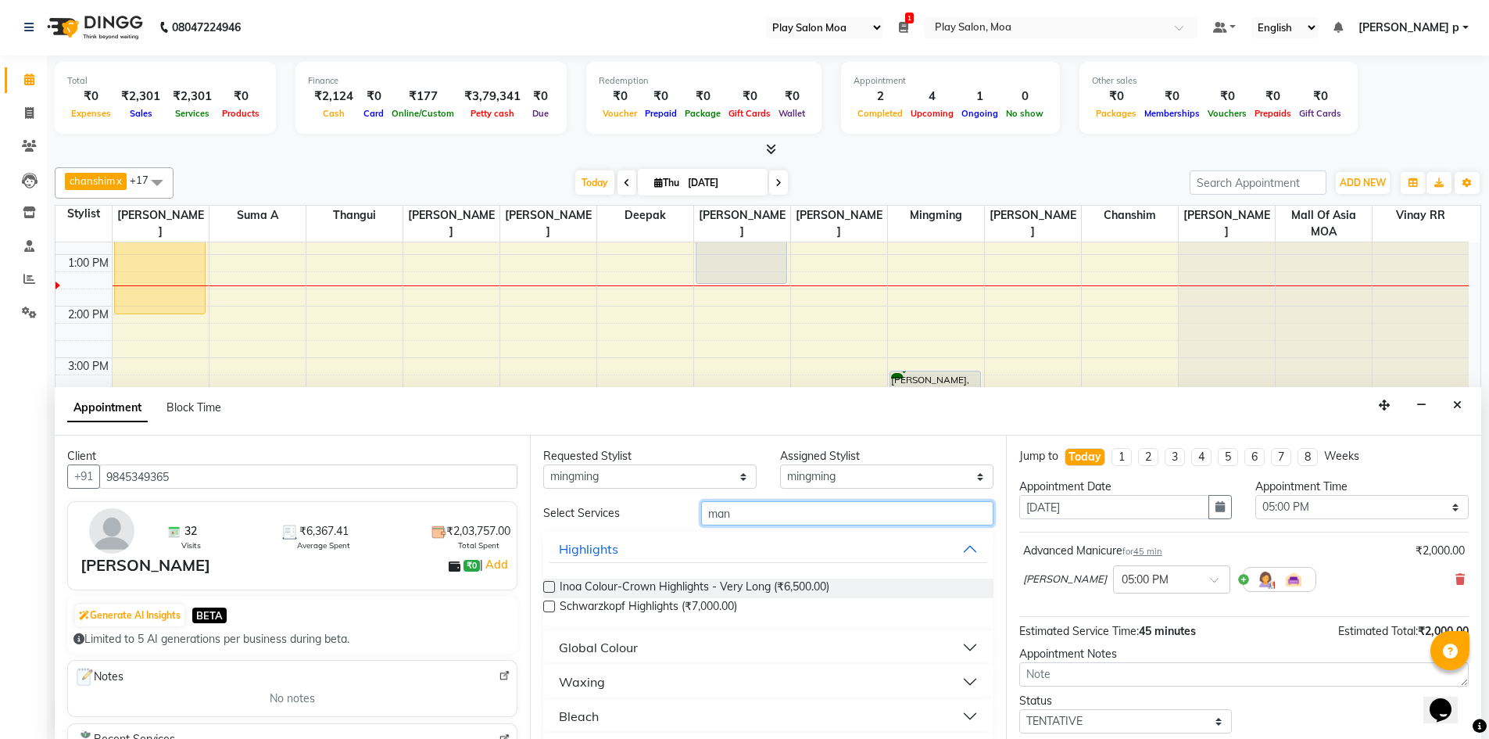
click at [764, 517] on input "man" at bounding box center [847, 513] width 292 height 24
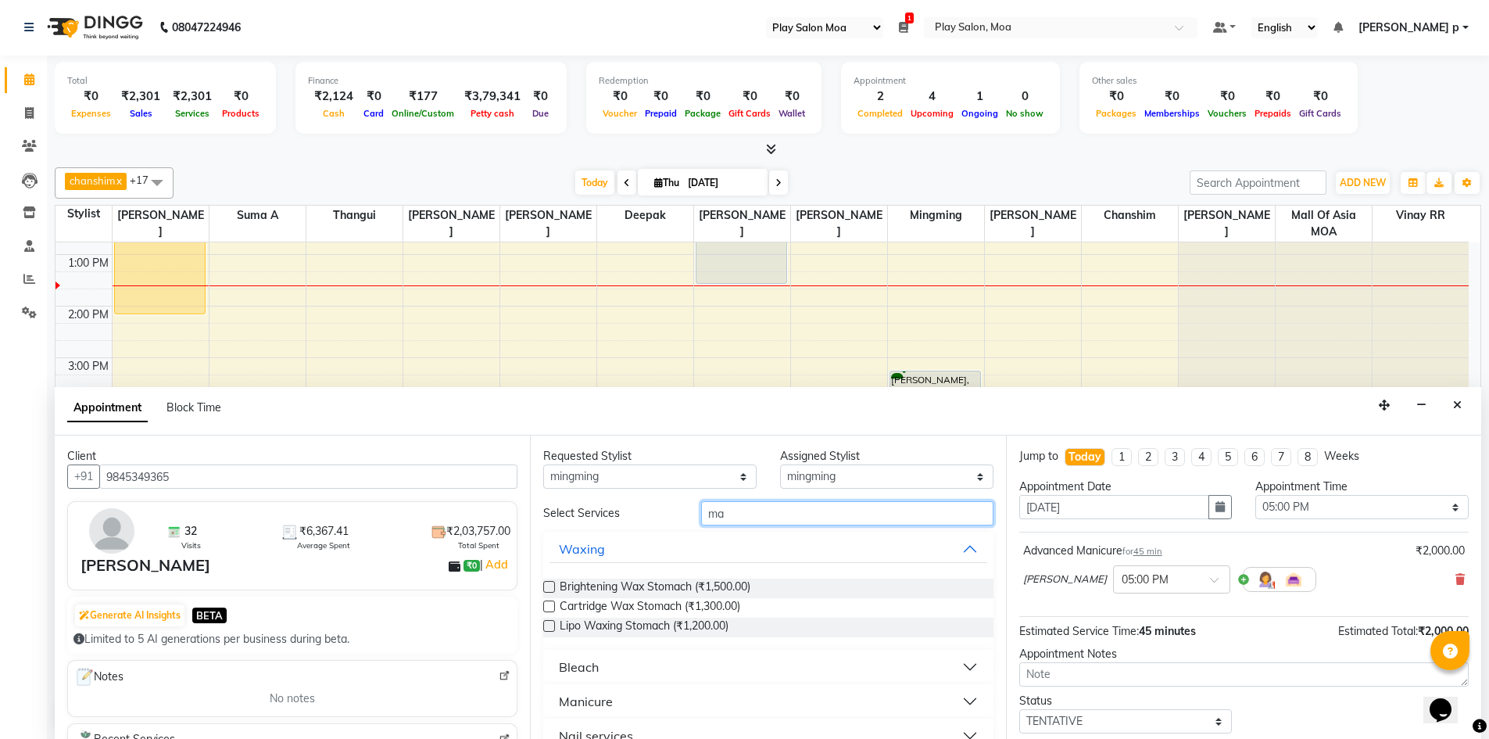
type input "man"
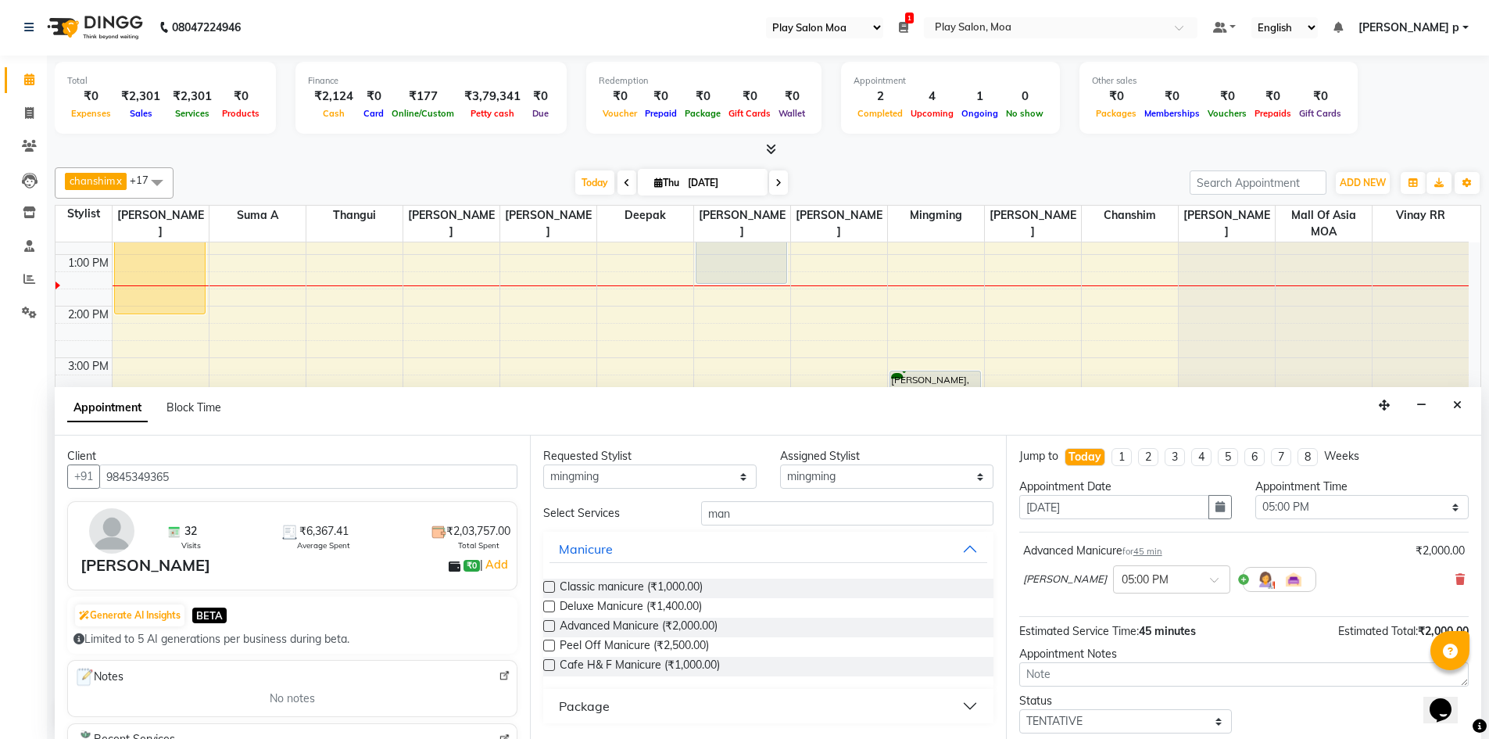
click at [549, 624] on label at bounding box center [549, 626] width 12 height 12
click at [549, 624] on input "checkbox" at bounding box center [548, 627] width 10 height 10
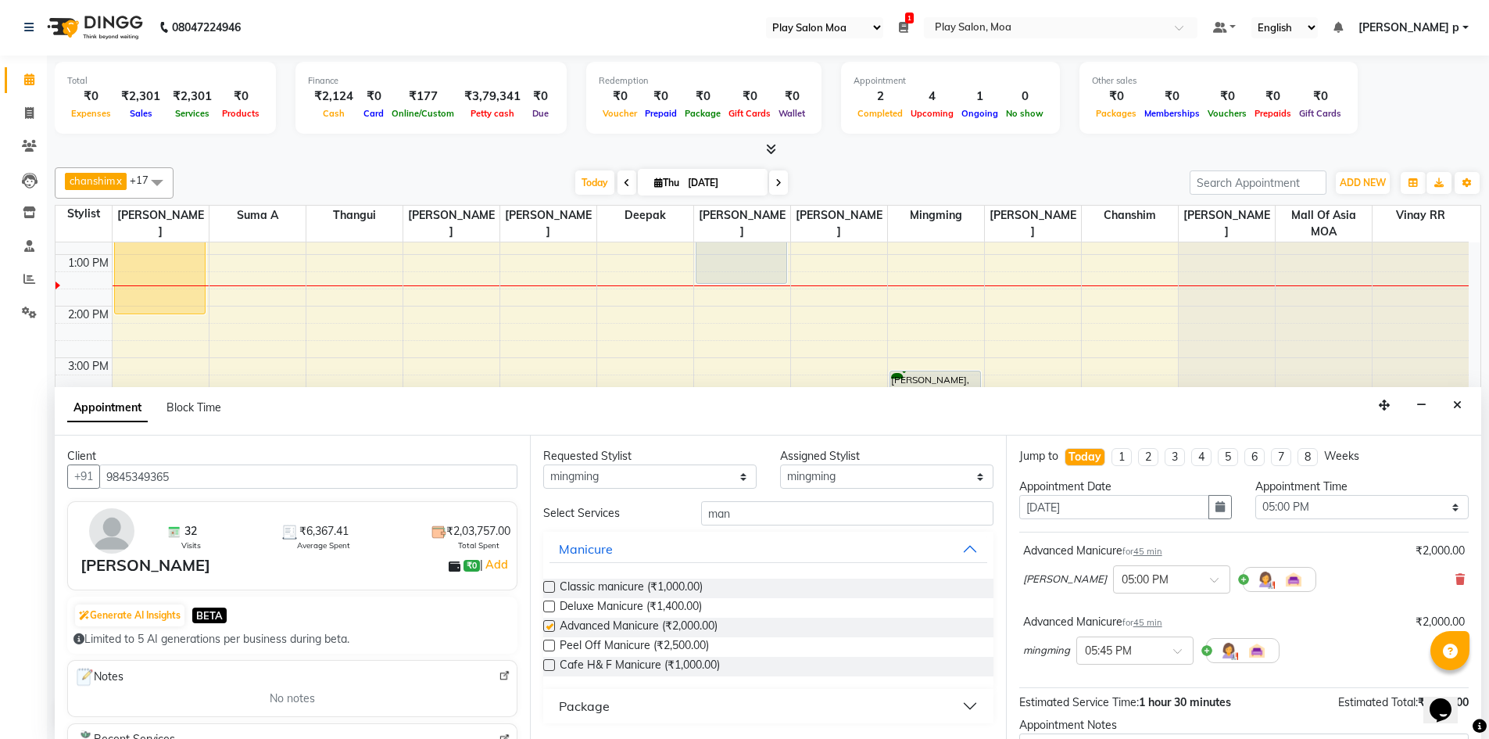
checkbox input "false"
click at [809, 512] on input "man" at bounding box center [847, 513] width 292 height 24
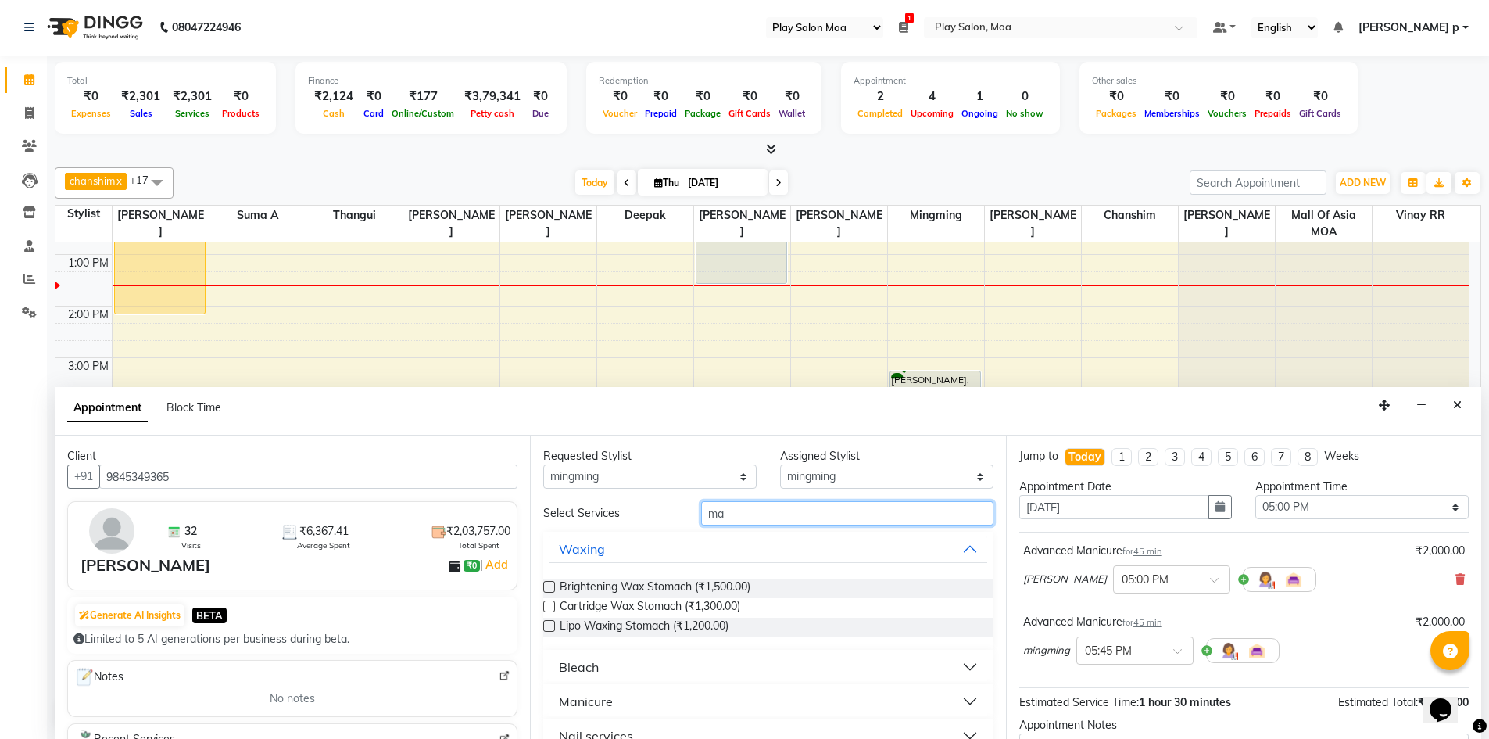
type input "m"
type input "foot"
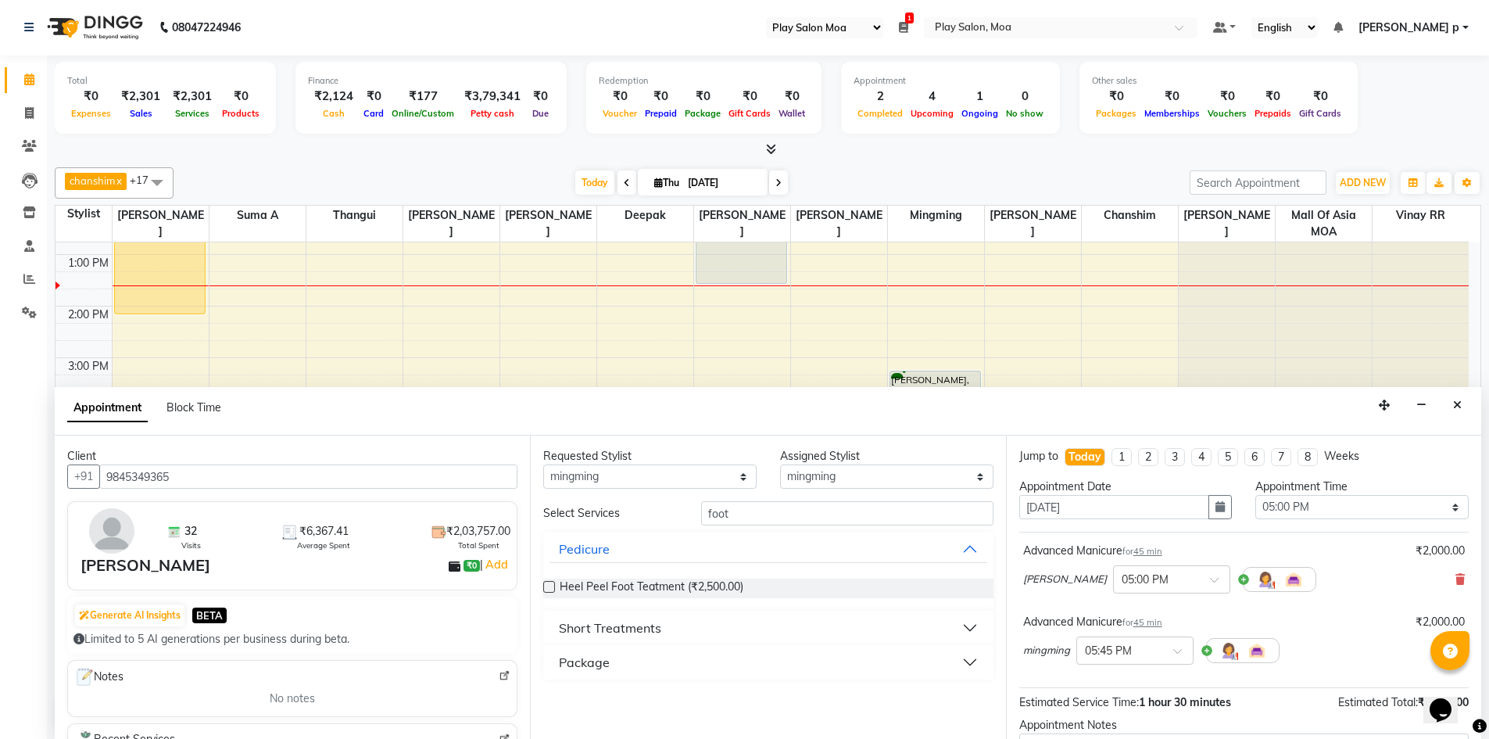
click at [628, 631] on div "Short Treatments" at bounding box center [610, 627] width 102 height 19
click at [549, 665] on label at bounding box center [549, 666] width 12 height 12
click at [549, 665] on input "checkbox" at bounding box center [548, 667] width 10 height 10
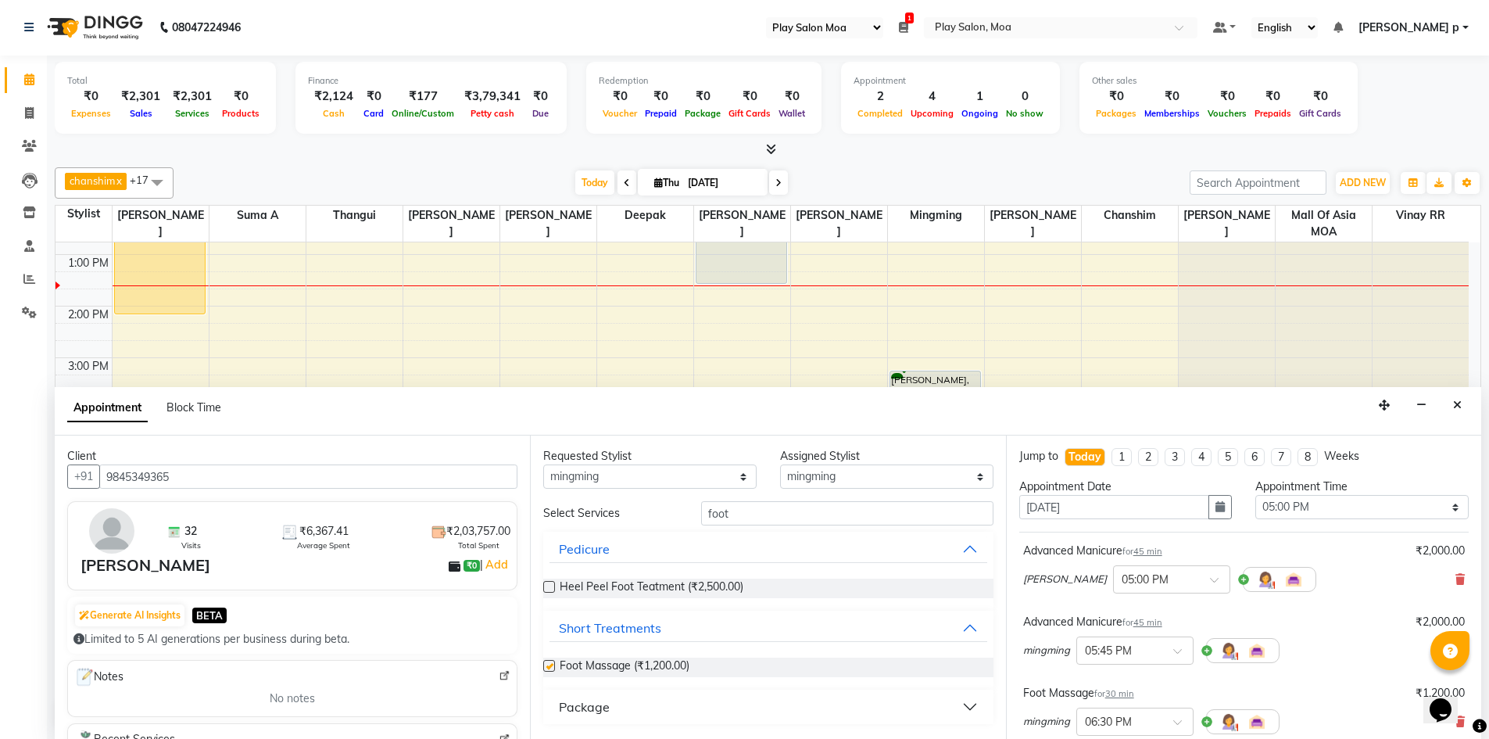
checkbox input "false"
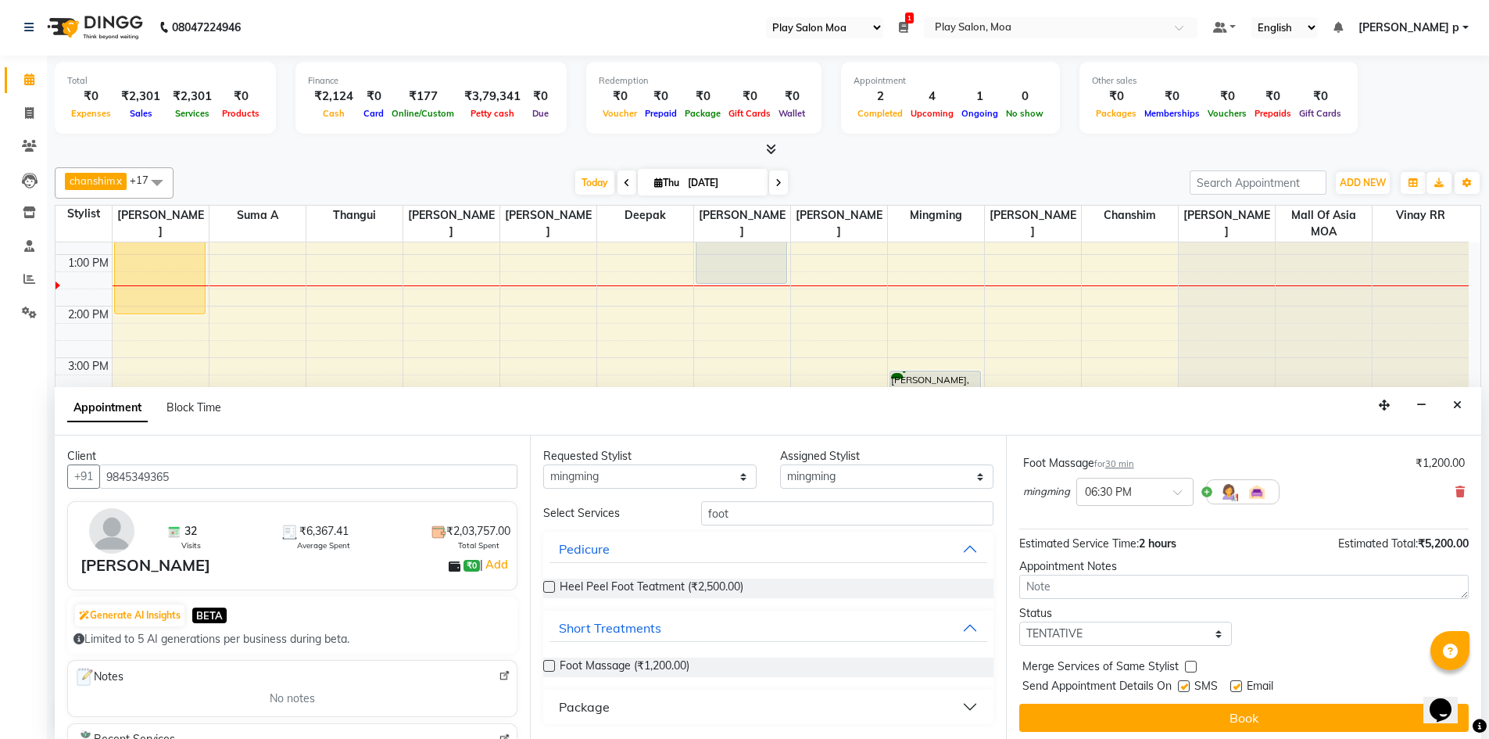
scroll to position [235, 0]
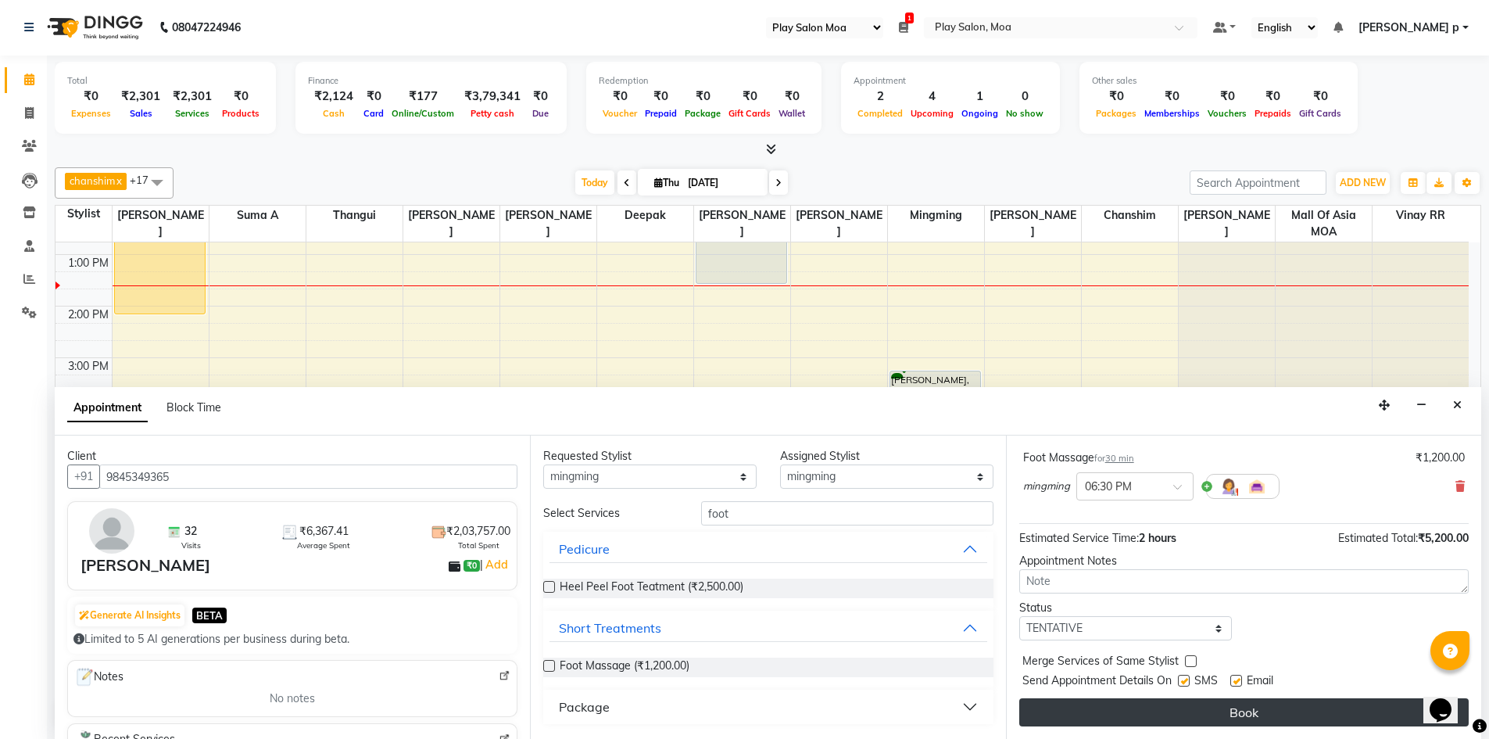
click at [1145, 716] on button "Book" at bounding box center [1243, 712] width 449 height 28
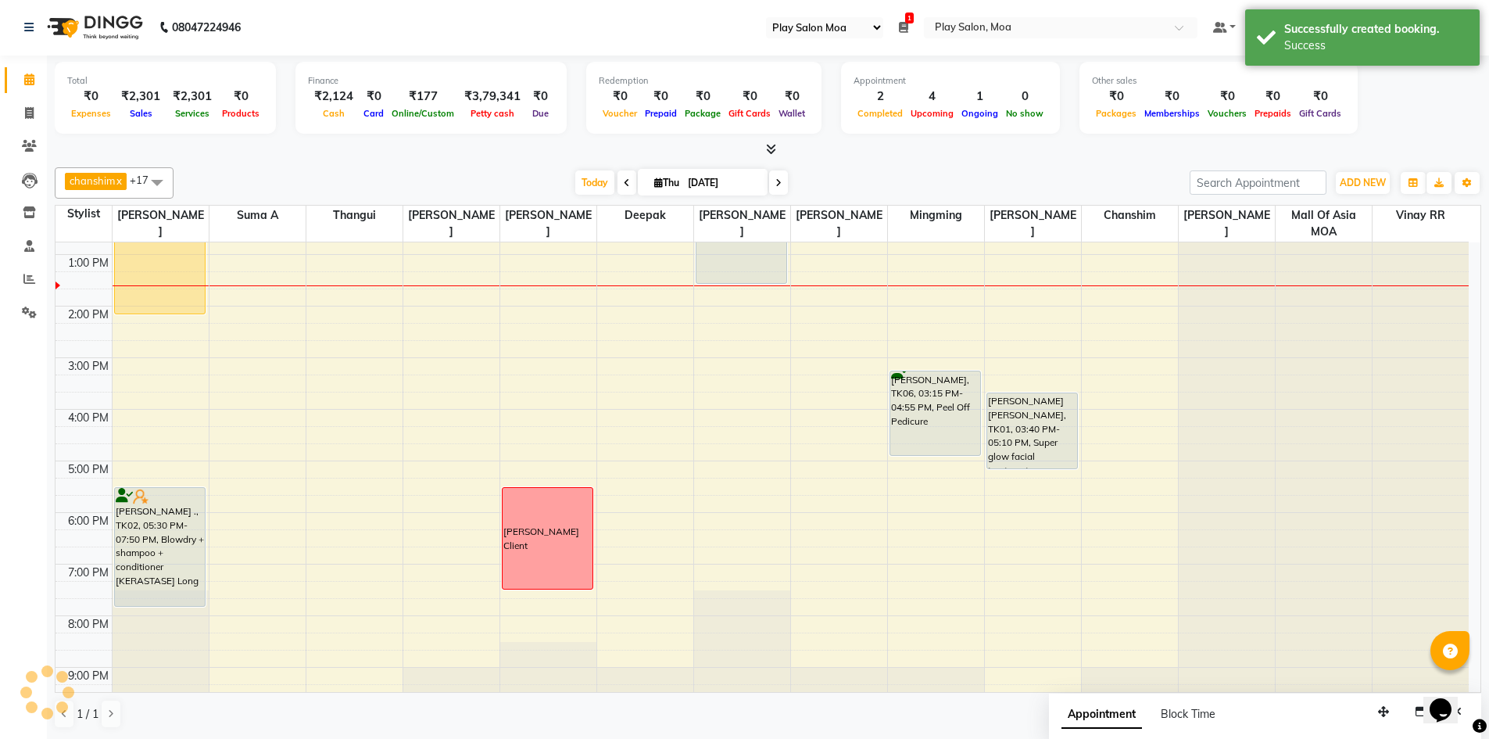
scroll to position [0, 0]
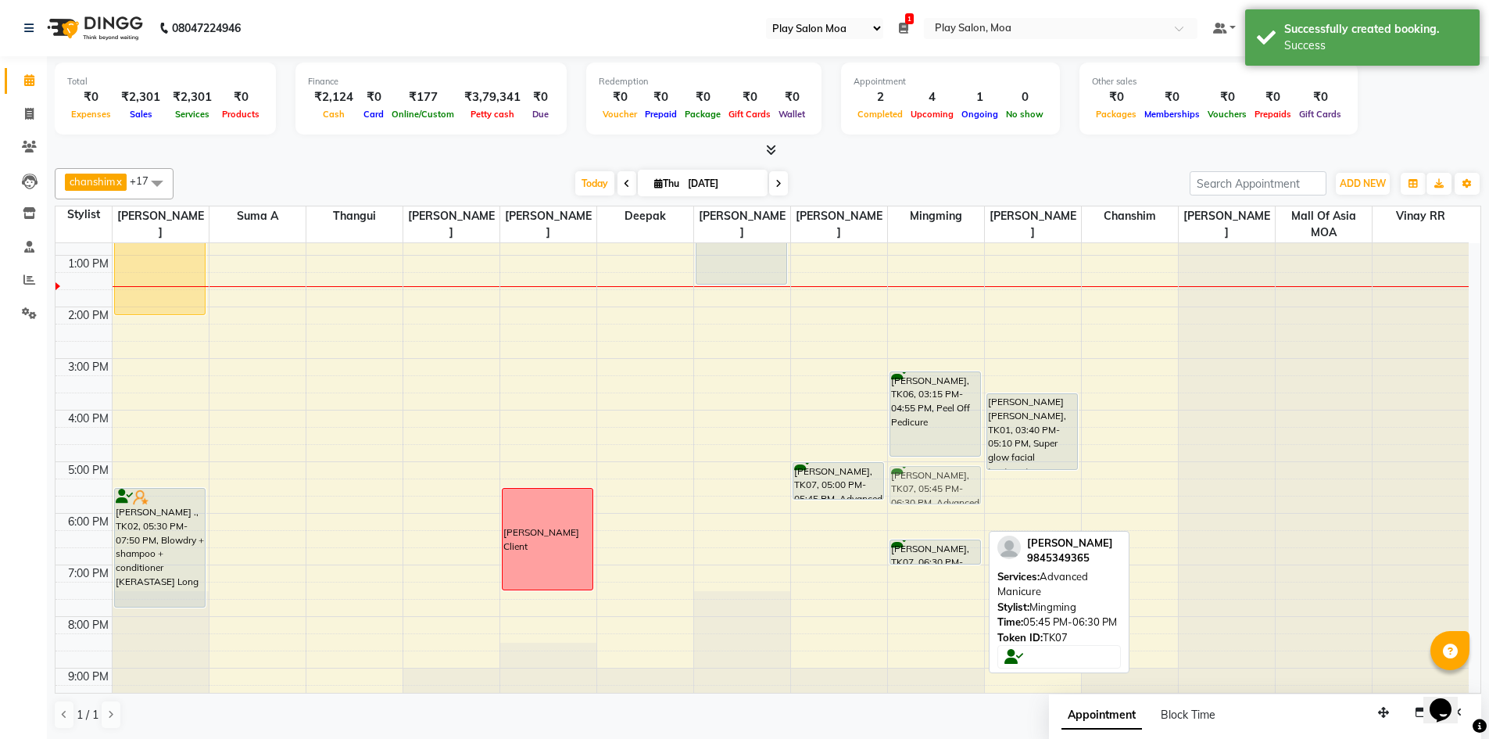
drag, startPoint x: 943, startPoint y: 517, endPoint x: 948, endPoint y: 478, distance: 39.4
click at [948, 478] on div "Noor Jehan, TK06, 03:15 PM-04:55 PM, Peel Off Pedicure Chandra B, TK07, 05:45 P…" at bounding box center [936, 409] width 96 height 721
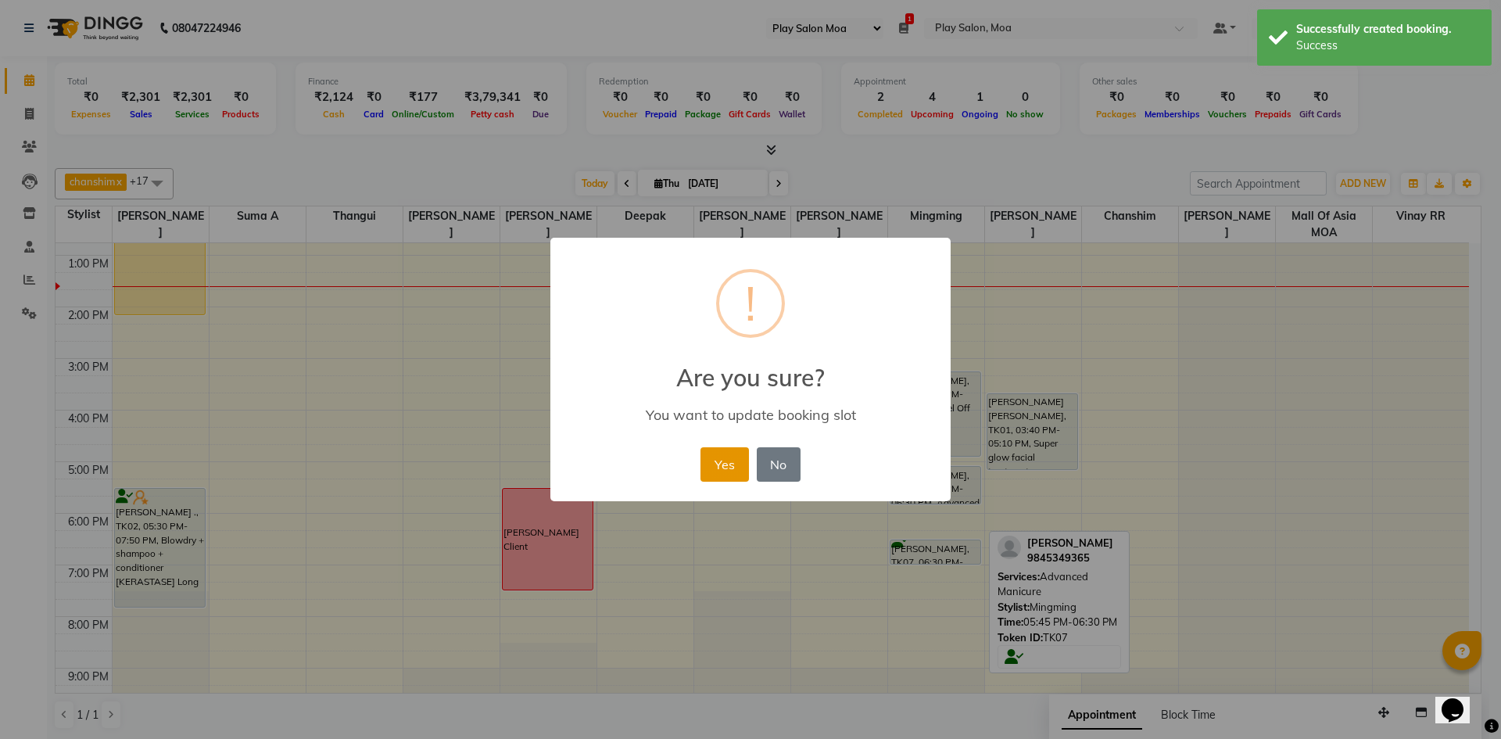
drag, startPoint x: 720, startPoint y: 456, endPoint x: 881, endPoint y: 553, distance: 187.9
click at [721, 456] on button "Yes" at bounding box center [724, 464] width 48 height 34
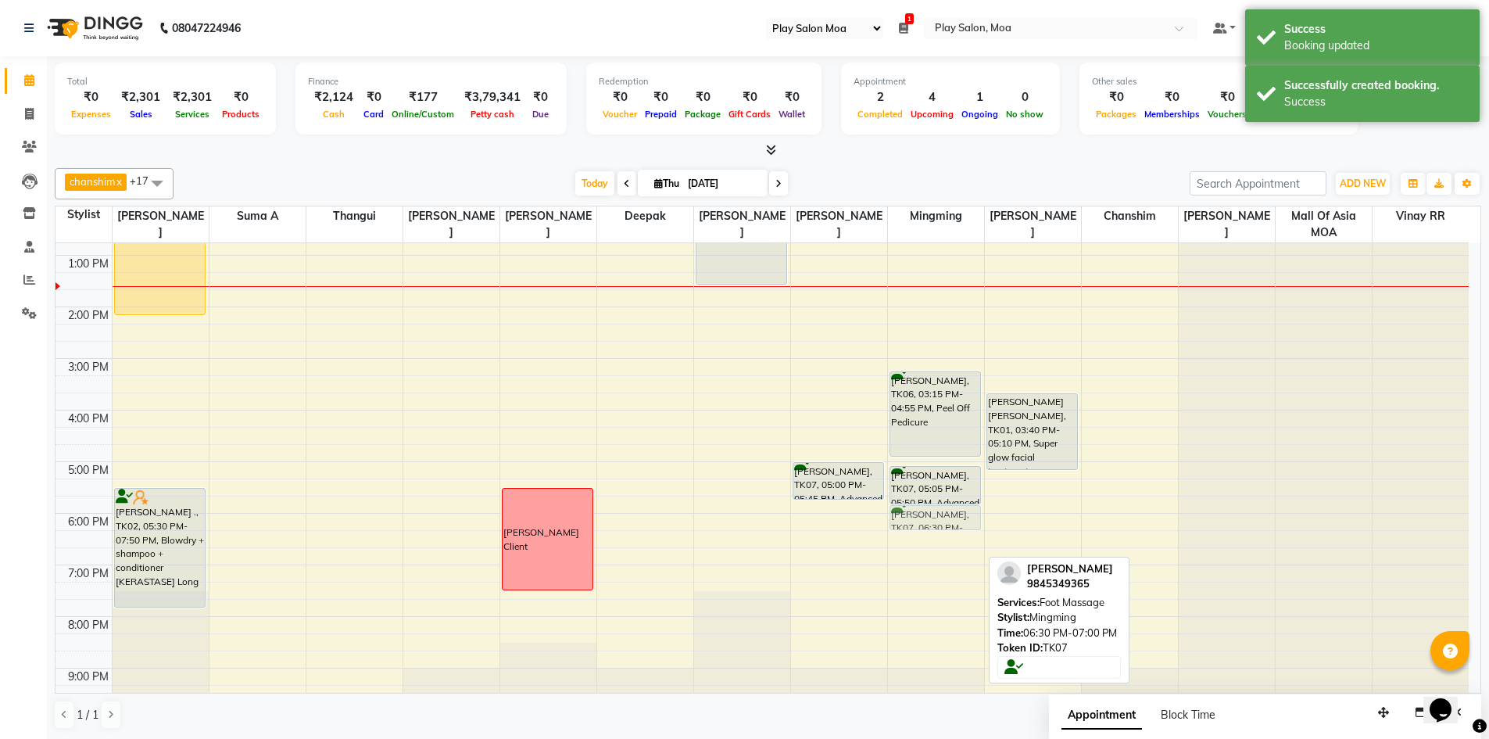
drag, startPoint x: 933, startPoint y: 554, endPoint x: 936, endPoint y: 514, distance: 40.0
click at [936, 514] on div "Noor Jehan, TK06, 03:15 PM-04:55 PM, Peel Off Pedicure Chandra B, TK07, 05:05 P…" at bounding box center [936, 409] width 96 height 721
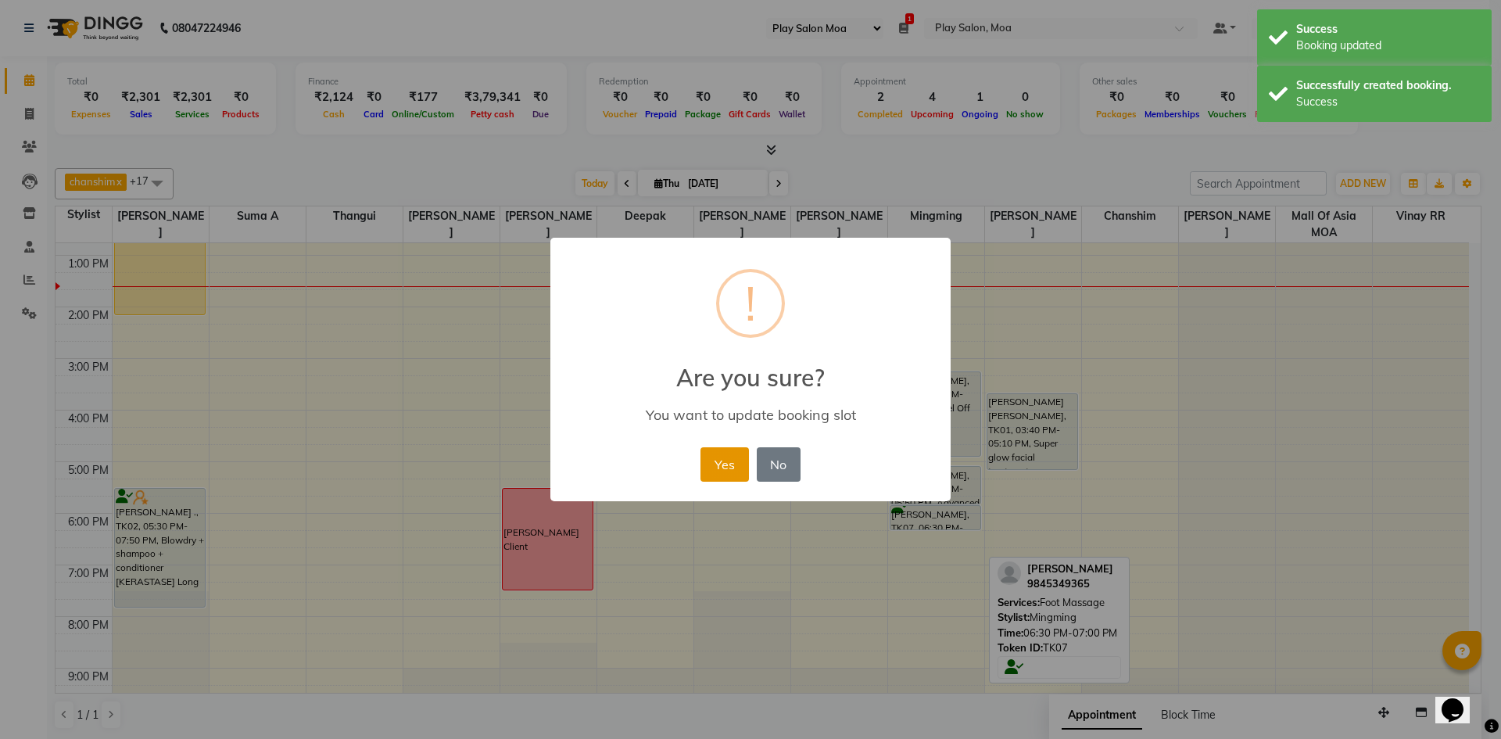
click at [718, 468] on button "Yes" at bounding box center [724, 464] width 48 height 34
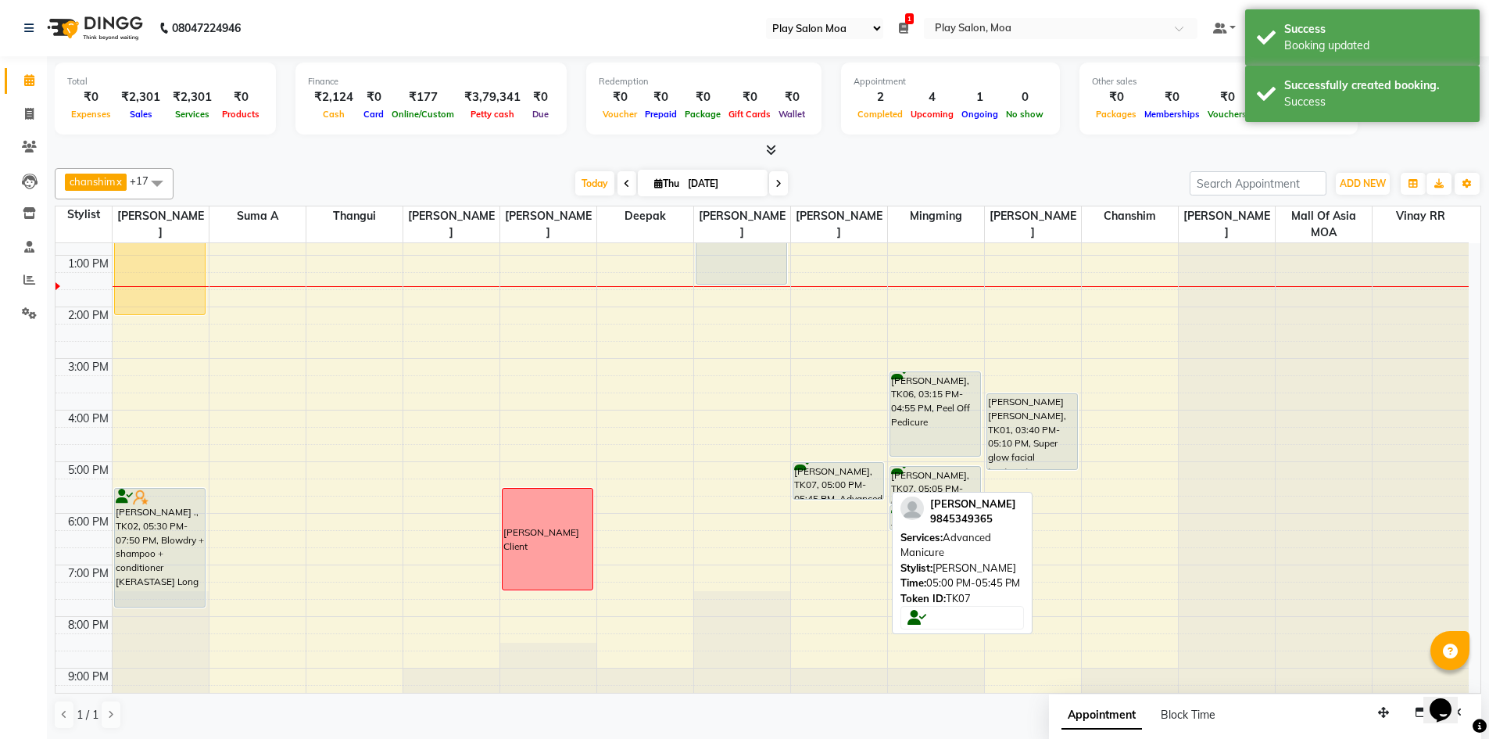
click at [833, 494] on div "Chandra B, TK07, 05:00 PM-05:45 PM, Advanced Manicure" at bounding box center [838, 481] width 91 height 36
drag, startPoint x: 834, startPoint y: 496, endPoint x: 820, endPoint y: 569, distance: 74.0
click at [820, 569] on div "Chandra B, TK07, 05:00 PM-05:45 PM, Advanced Manicure Chandra B, TK07, 05:00 PM…" at bounding box center [839, 409] width 96 height 721
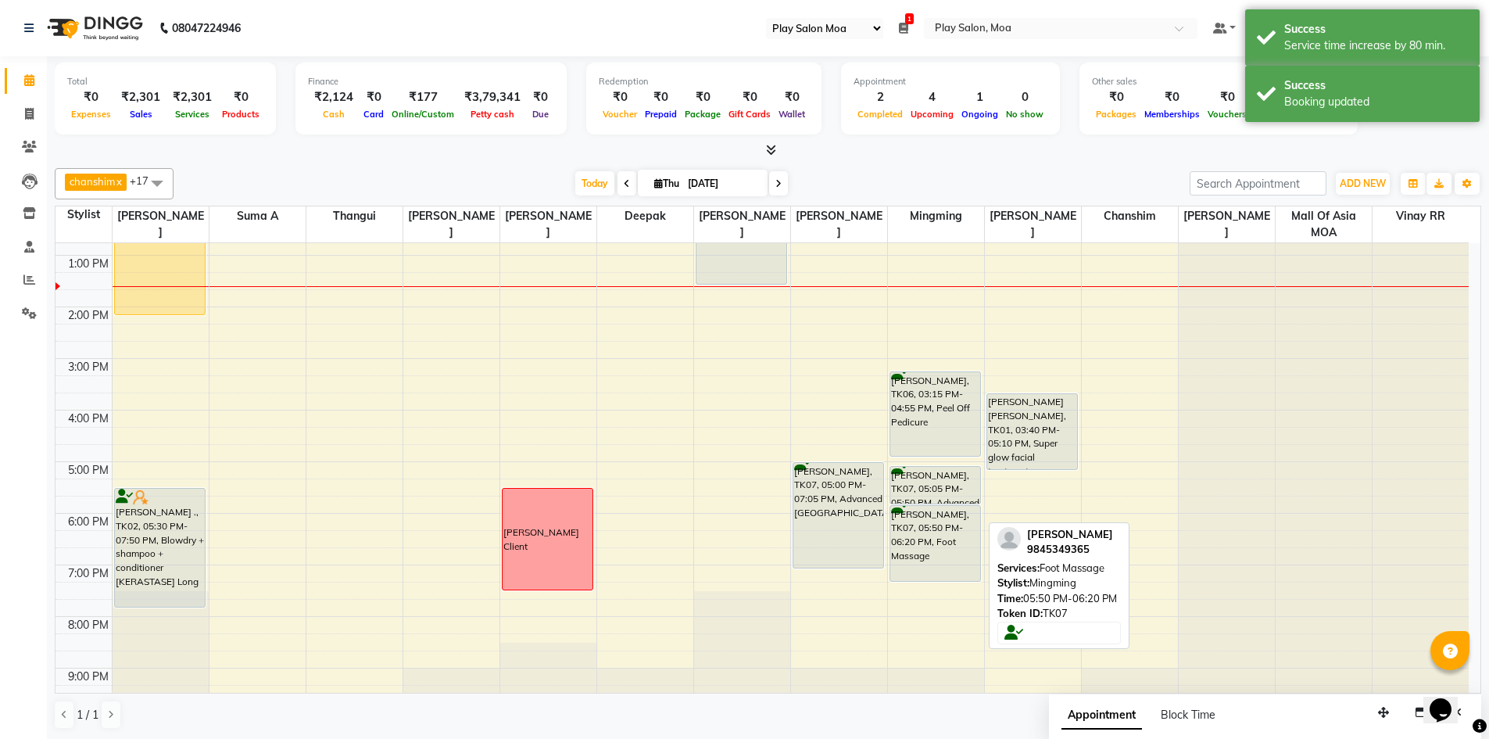
drag, startPoint x: 937, startPoint y: 527, endPoint x: 937, endPoint y: 572, distance: 45.3
click at [937, 572] on div "Noor Jehan, TK06, 03:15 PM-04:55 PM, Peel Off Pedicure Chandra B, TK07, 05:05 P…" at bounding box center [936, 409] width 96 height 721
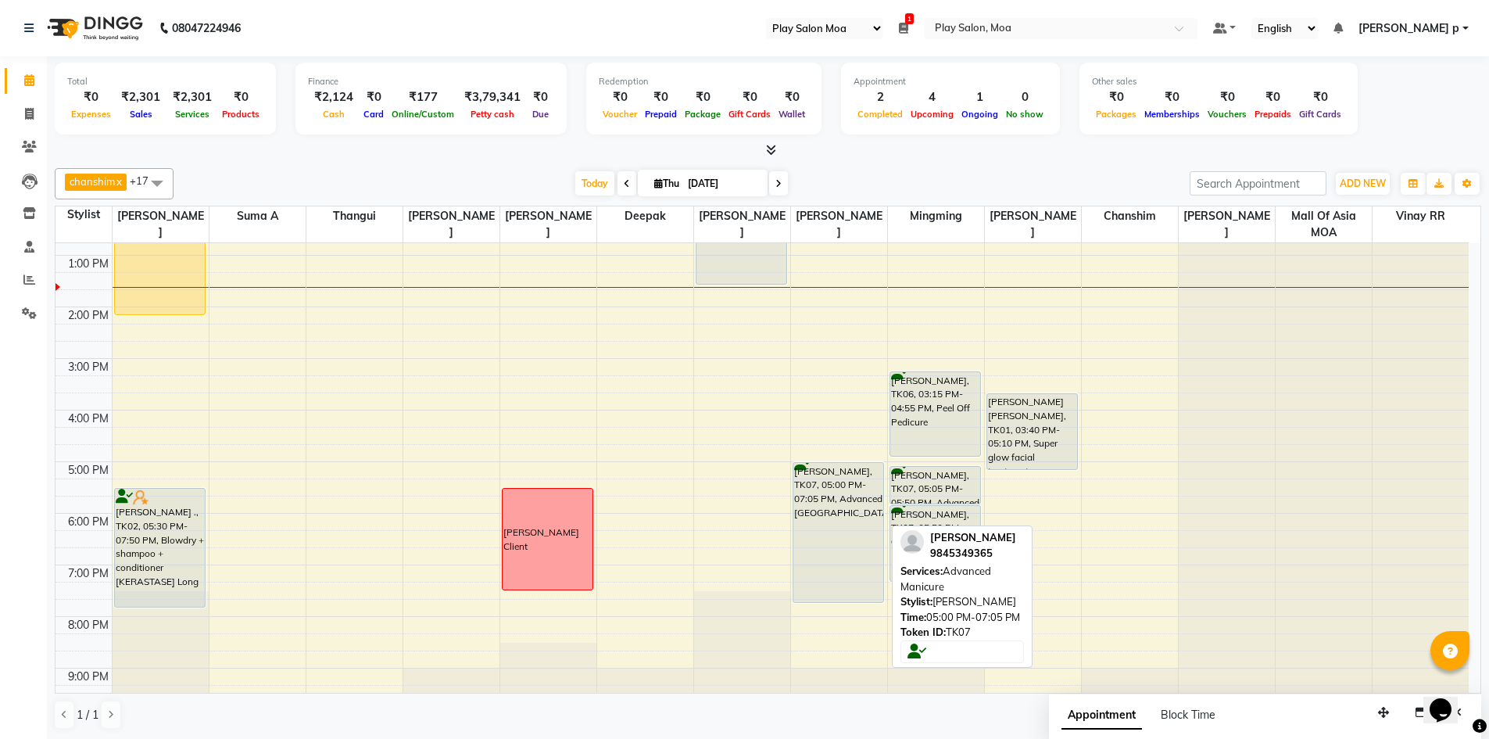
drag, startPoint x: 832, startPoint y: 563, endPoint x: 833, endPoint y: 585, distance: 21.2
click at [833, 585] on div "Chandra B, TK07, 05:00 PM-07:05 PM, Advanced Manicure Chandra B, TK07, 05:00 PM…" at bounding box center [839, 409] width 96 height 721
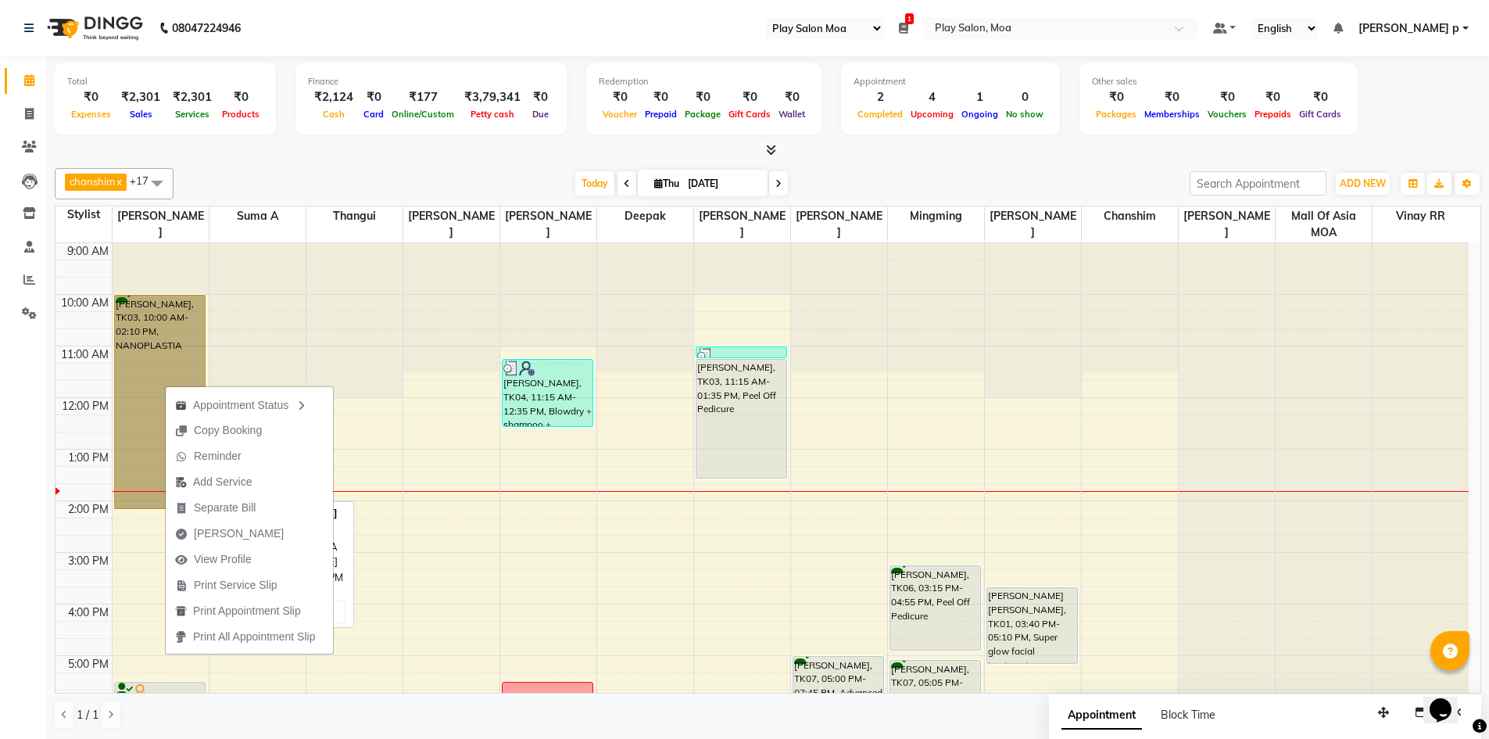
click at [186, 306] on link "[PERSON_NAME], TK03, 10:00 AM-02:10 PM, NANOPLASTIA" at bounding box center [160, 402] width 92 height 214
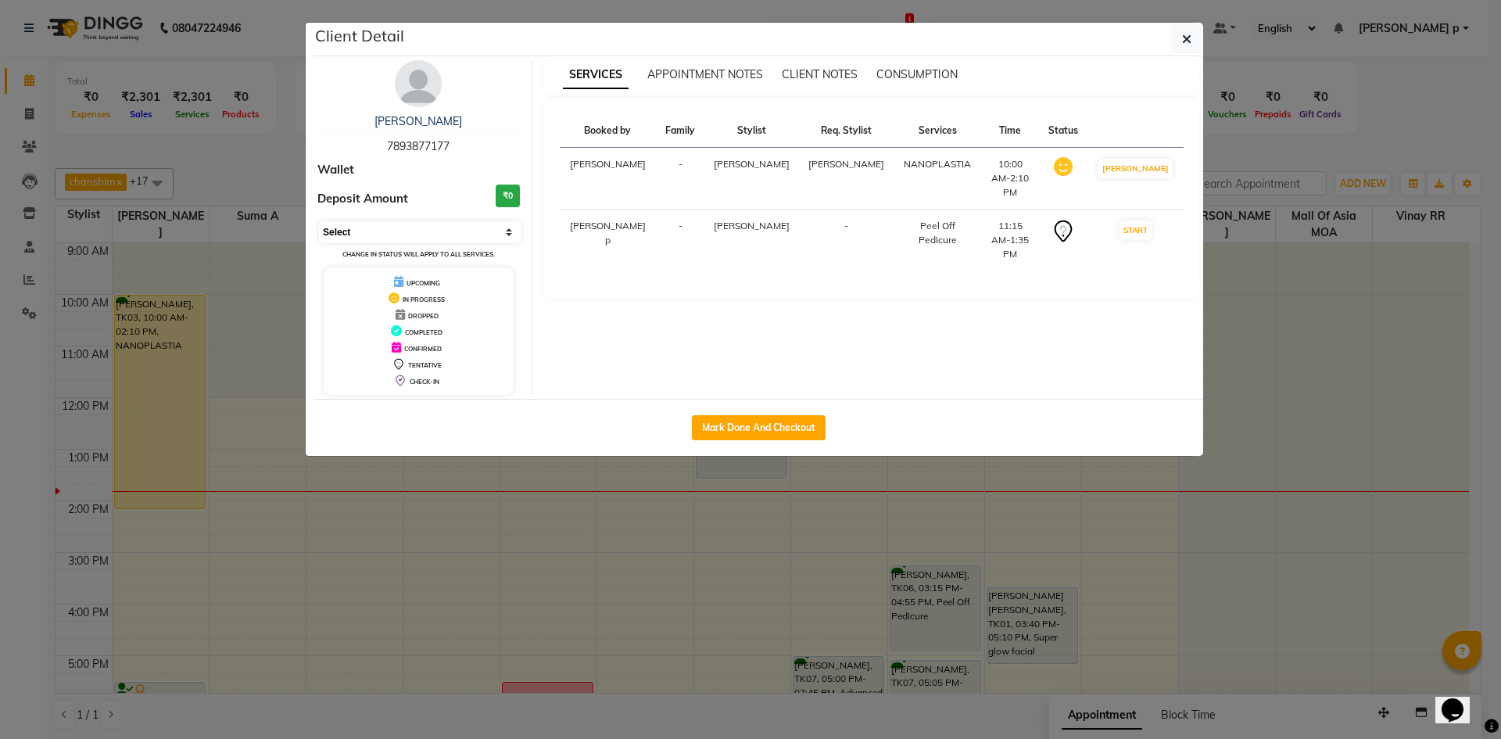
click at [458, 227] on select "Select IN SERVICE CONFIRMED TENTATIVE CHECK IN MARK DONE DROPPED UPCOMING" at bounding box center [420, 232] width 202 height 22
select select "5"
click at [319, 221] on select "Select IN SERVICE CONFIRMED TENTATIVE CHECK IN MARK DONE DROPPED UPCOMING" at bounding box center [420, 232] width 202 height 22
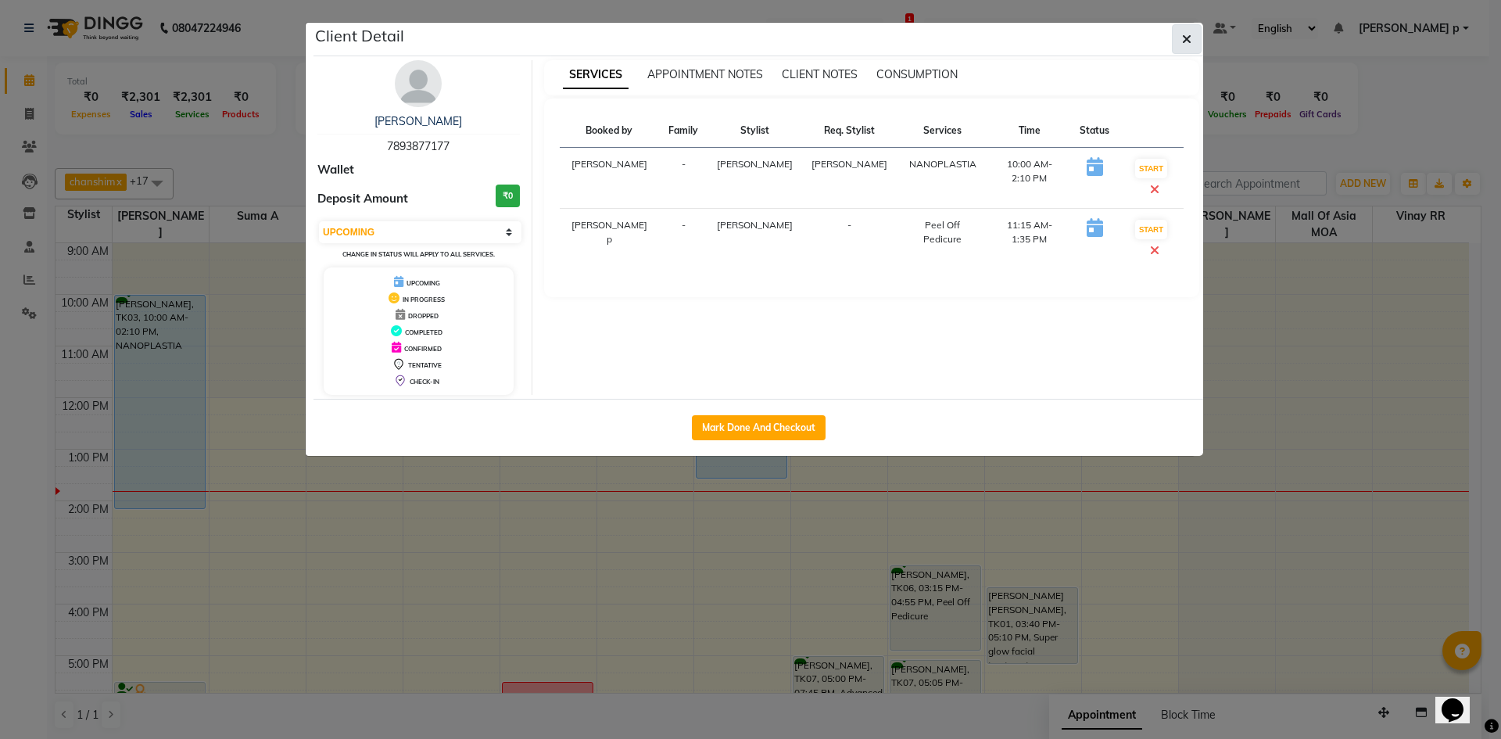
click at [1189, 38] on icon "button" at bounding box center [1186, 39] width 9 height 13
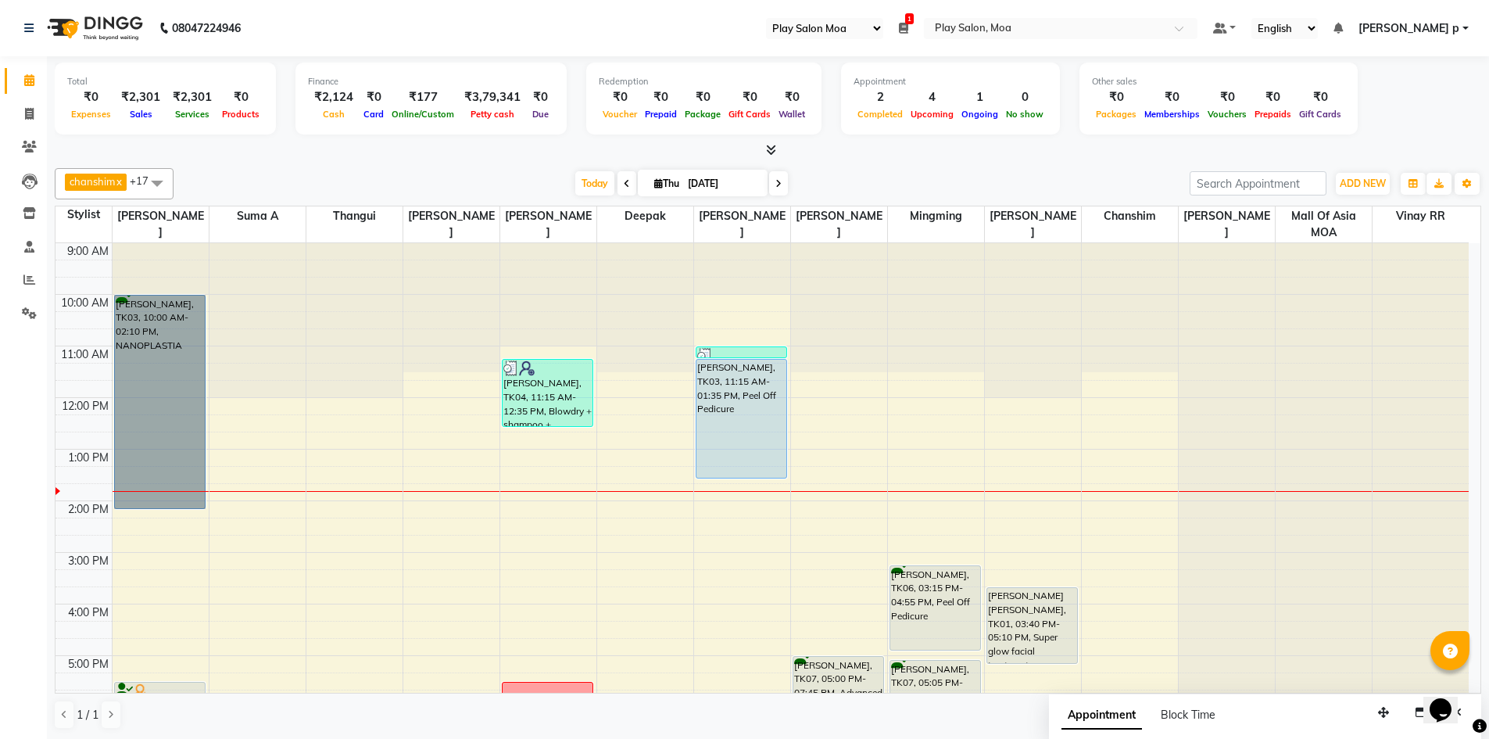
click at [555, 572] on div "9:00 AM 10:00 AM 11:00 AM 12:00 PM 1:00 PM 2:00 PM 3:00 PM 4:00 PM 5:00 PM 6:00…" at bounding box center [761, 603] width 1413 height 721
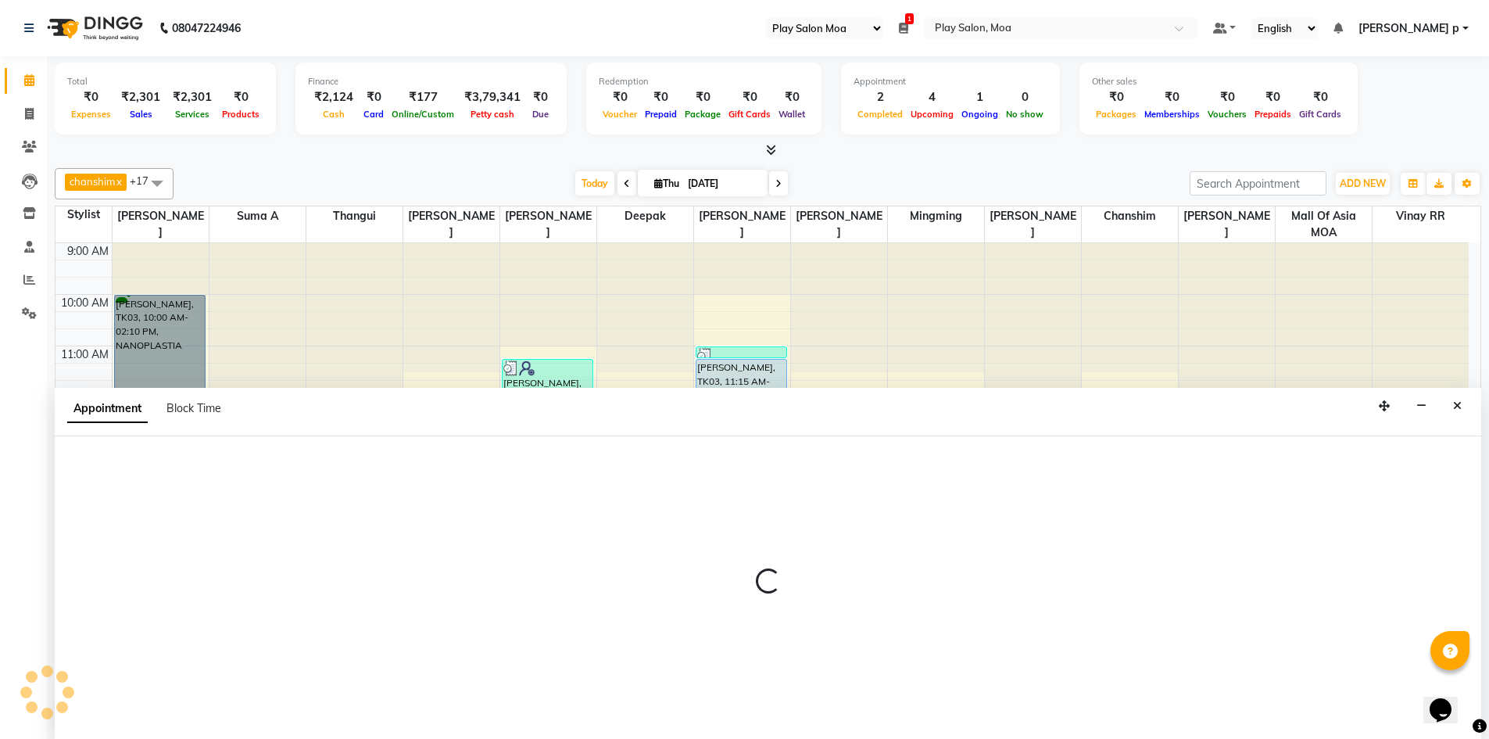
scroll to position [1, 0]
click at [1461, 408] on icon "Close" at bounding box center [1457, 404] width 9 height 11
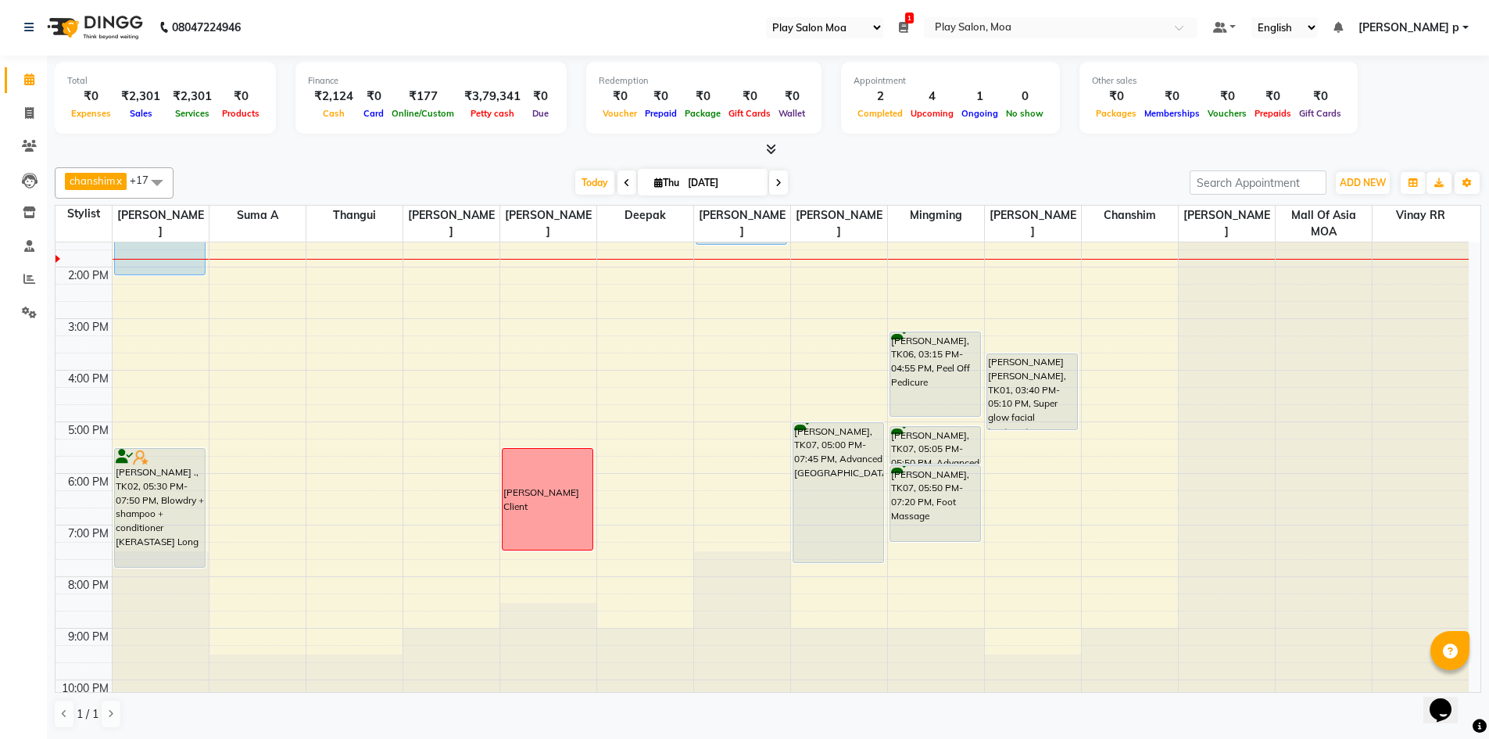
scroll to position [234, 0]
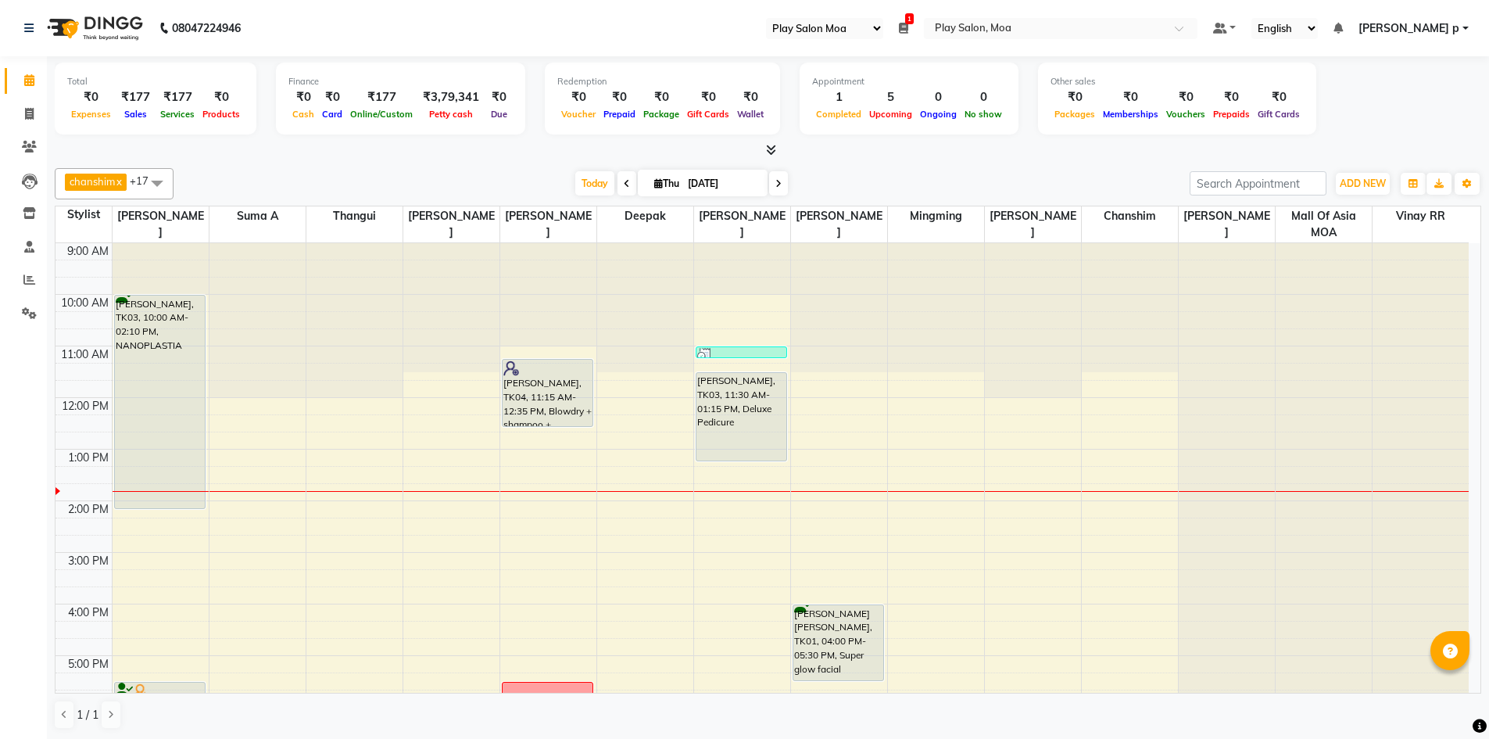
select select "93"
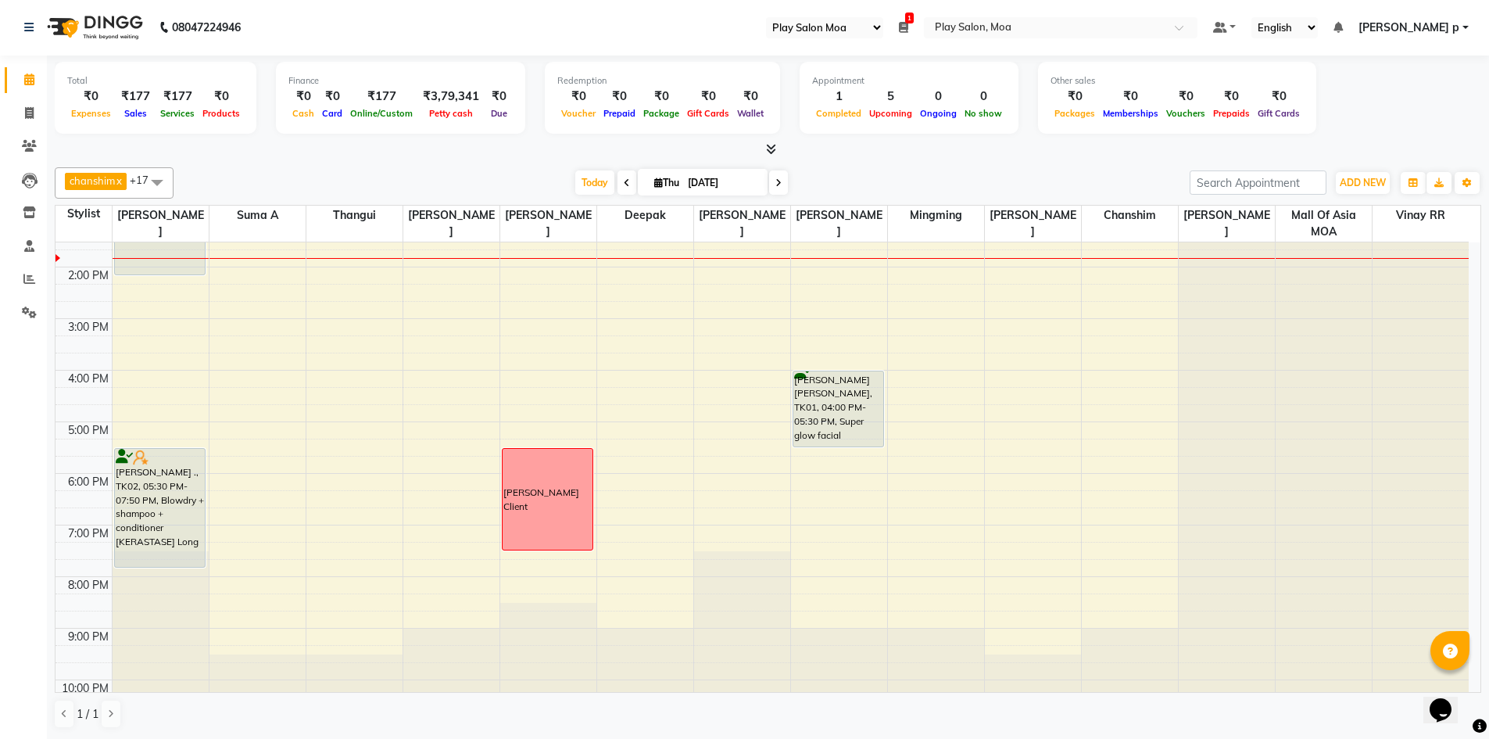
scroll to position [272, 0]
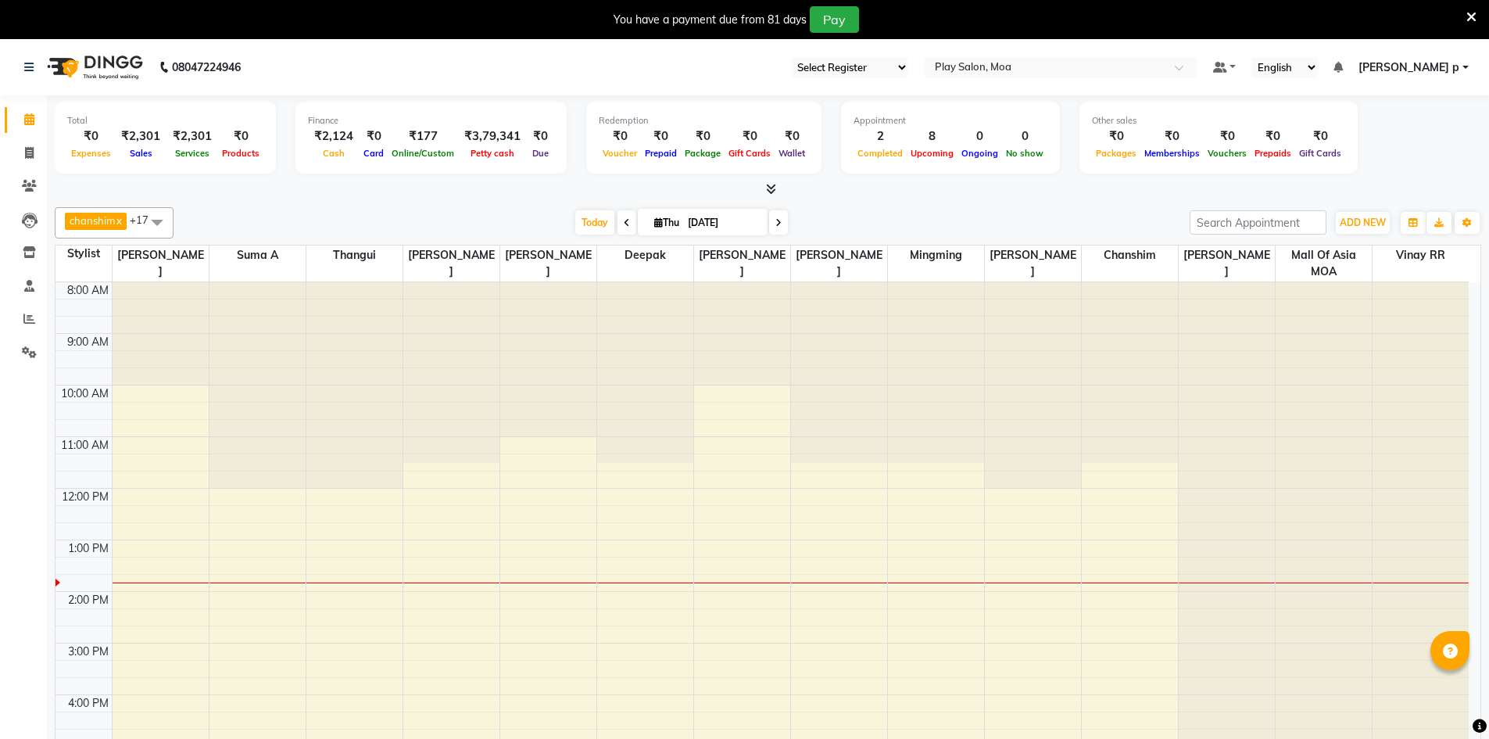
select select "en"
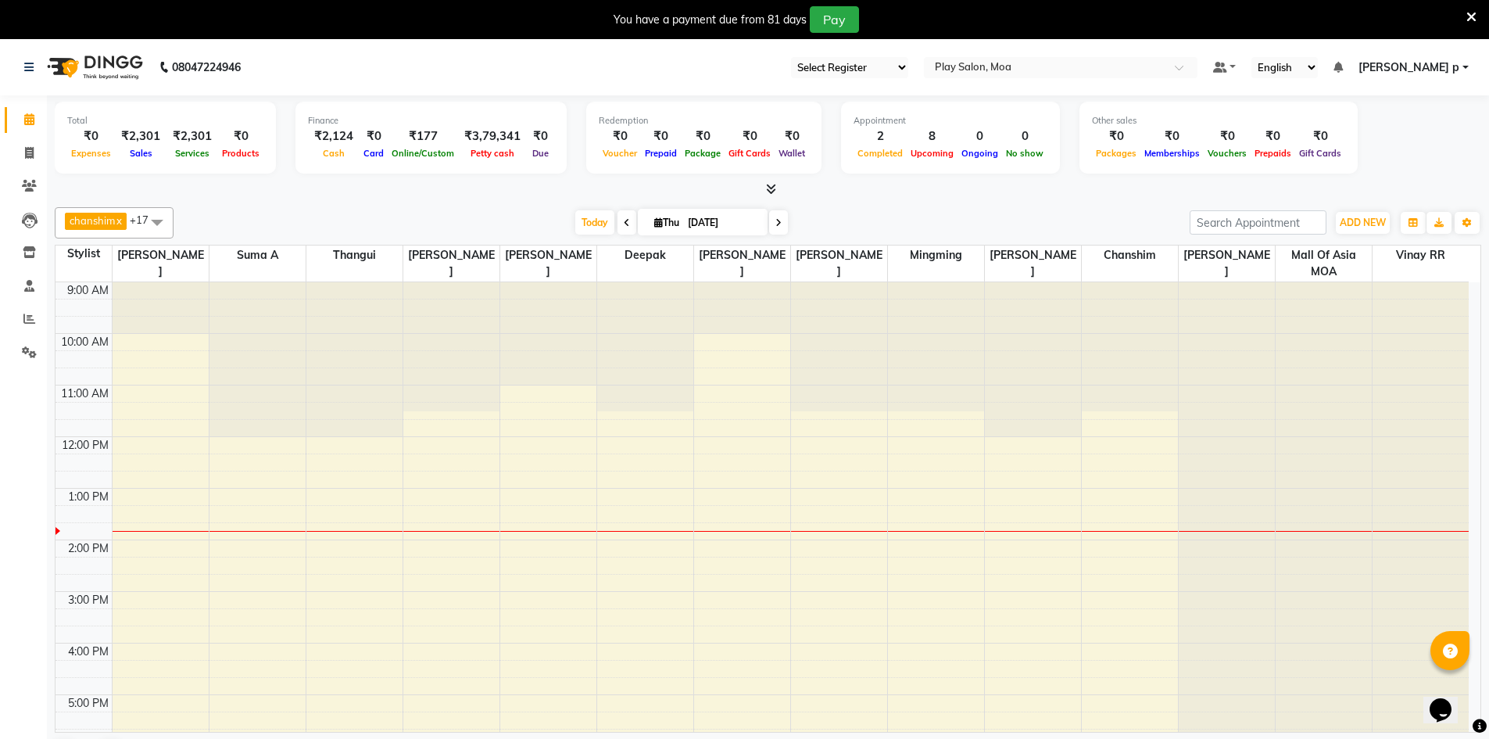
select select "93"
click at [1473, 16] on icon at bounding box center [1471, 17] width 10 height 14
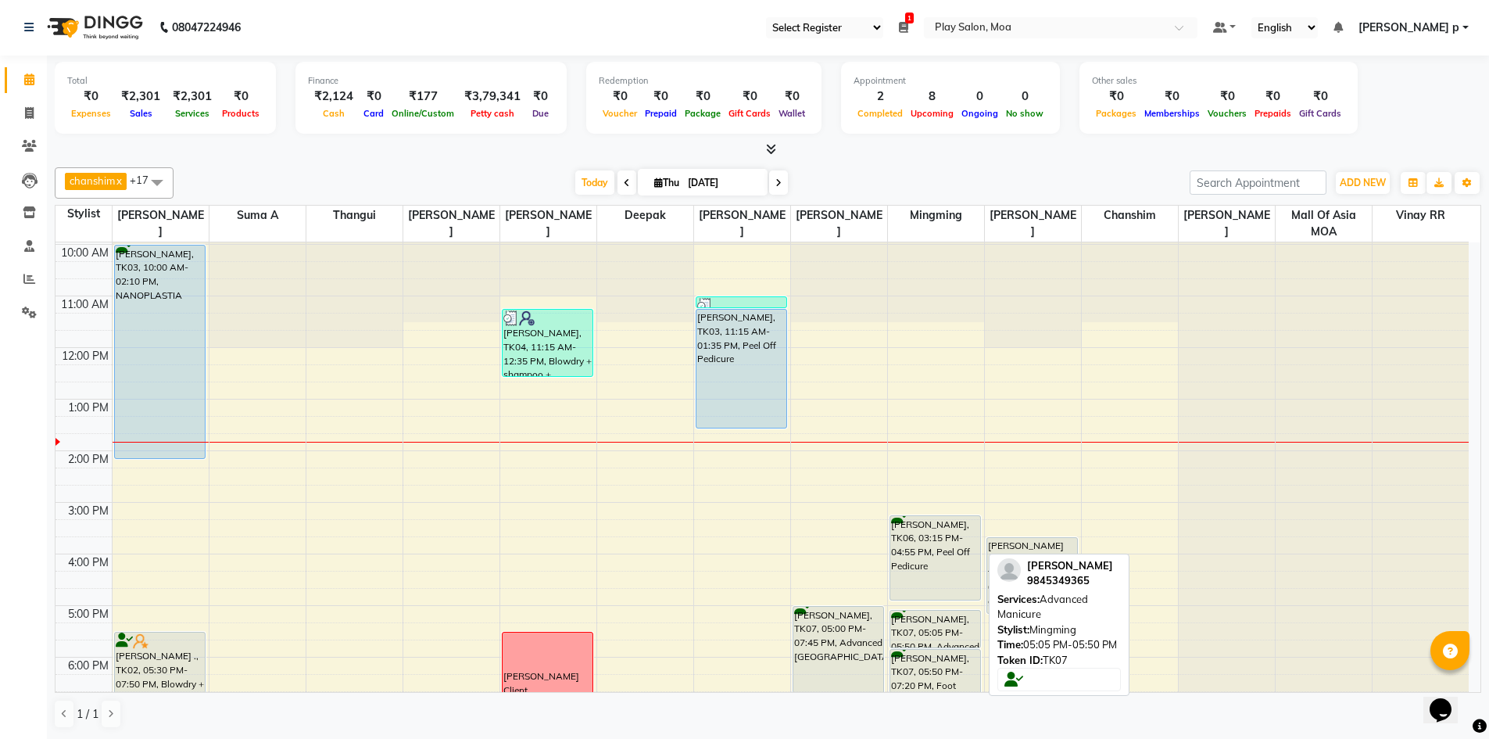
scroll to position [234, 0]
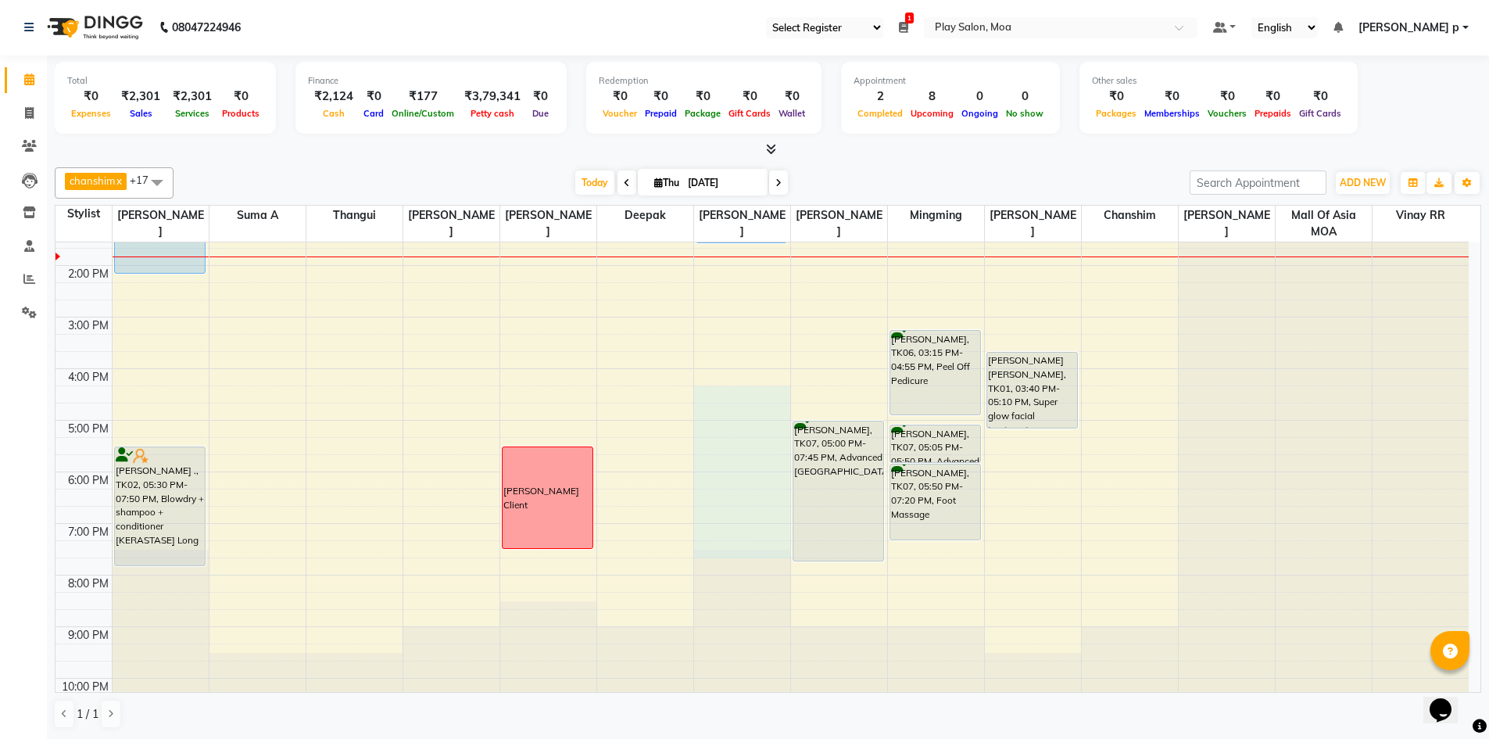
drag, startPoint x: 735, startPoint y: 393, endPoint x: 739, endPoint y: 542, distance: 148.5
click at [739, 546] on div "9:00 AM 10:00 AM 11:00 AM 12:00 PM 1:00 PM 2:00 PM 3:00 PM 4:00 PM 5:00 PM 6:00…" at bounding box center [761, 368] width 1413 height 721
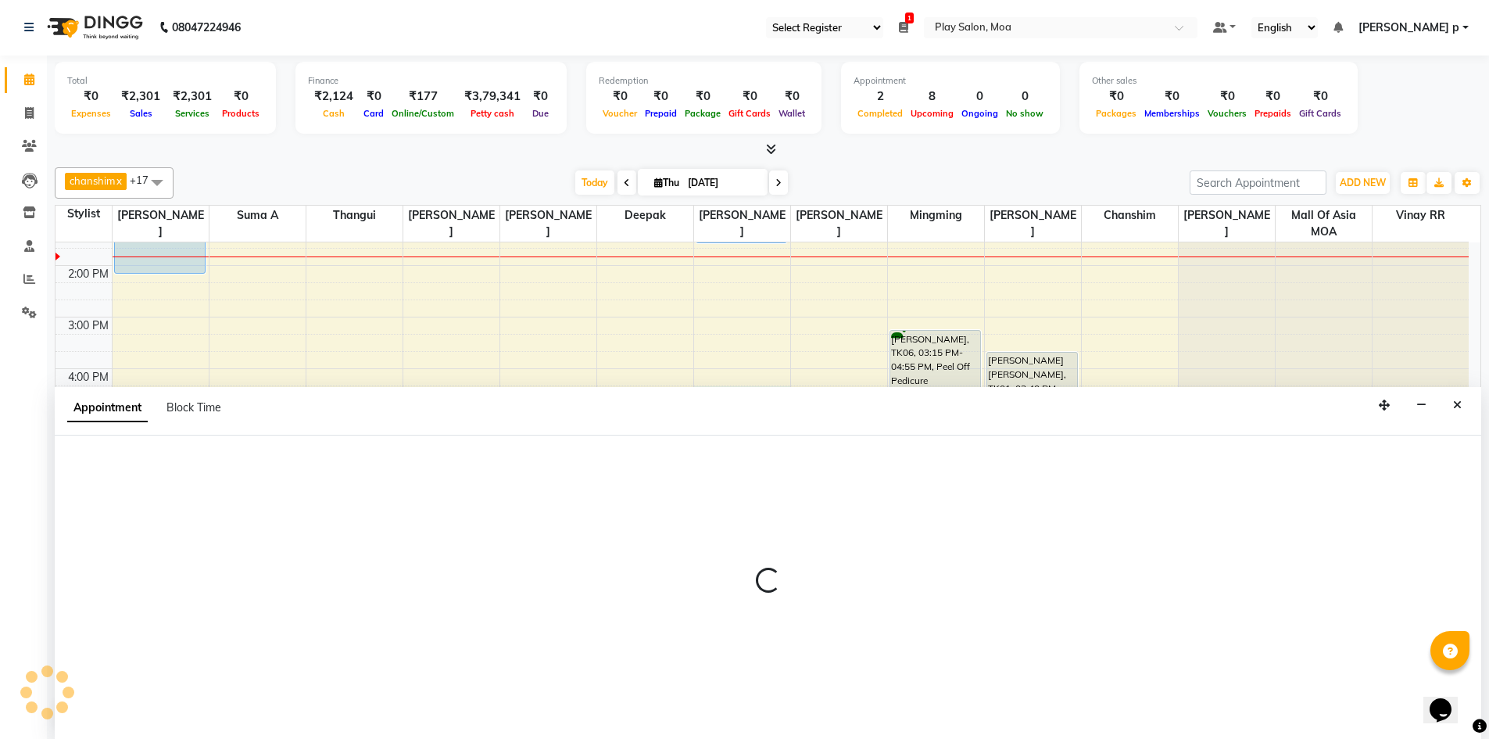
select select "81386"
select select "975"
select select "tentative"
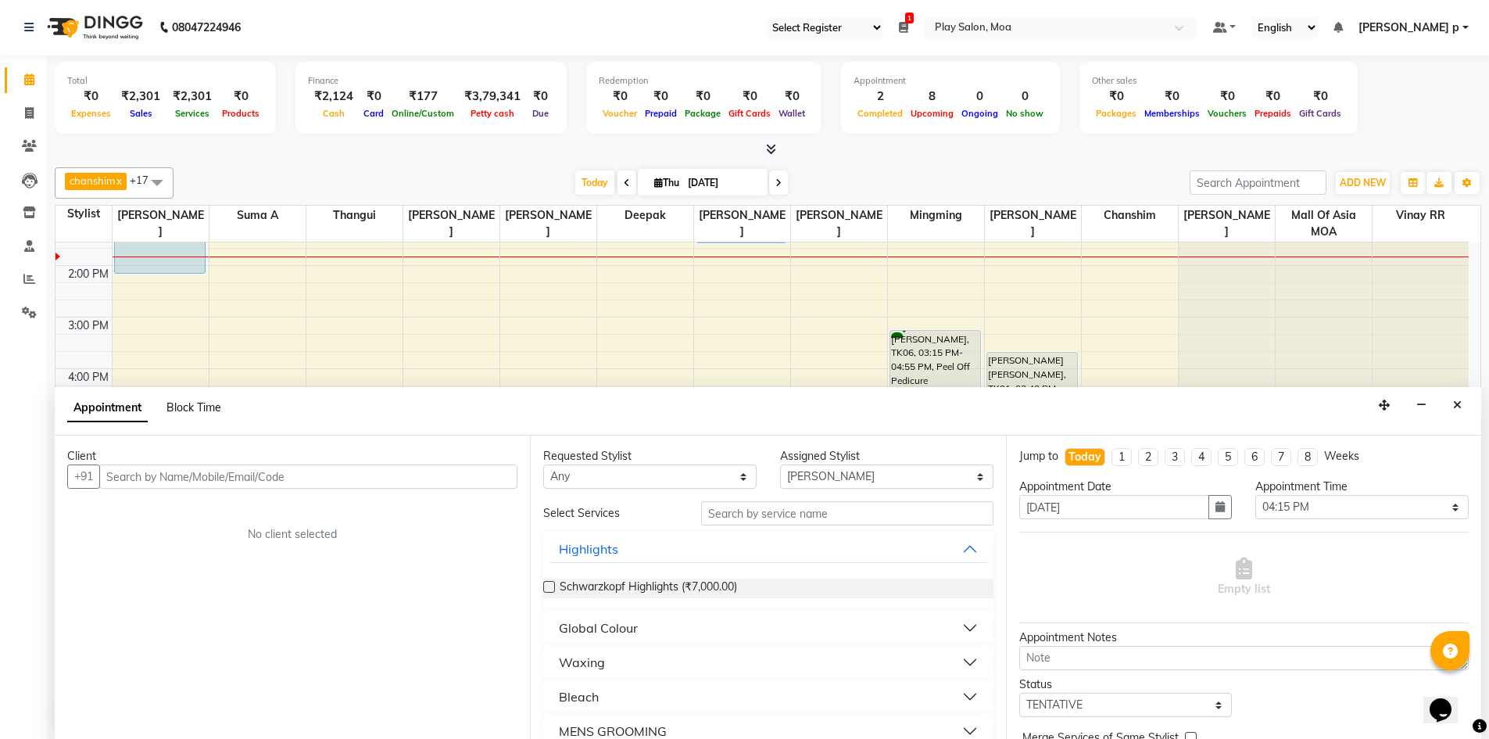
click at [186, 409] on span "Block Time" at bounding box center [193, 407] width 55 height 14
select select "81386"
select select "975"
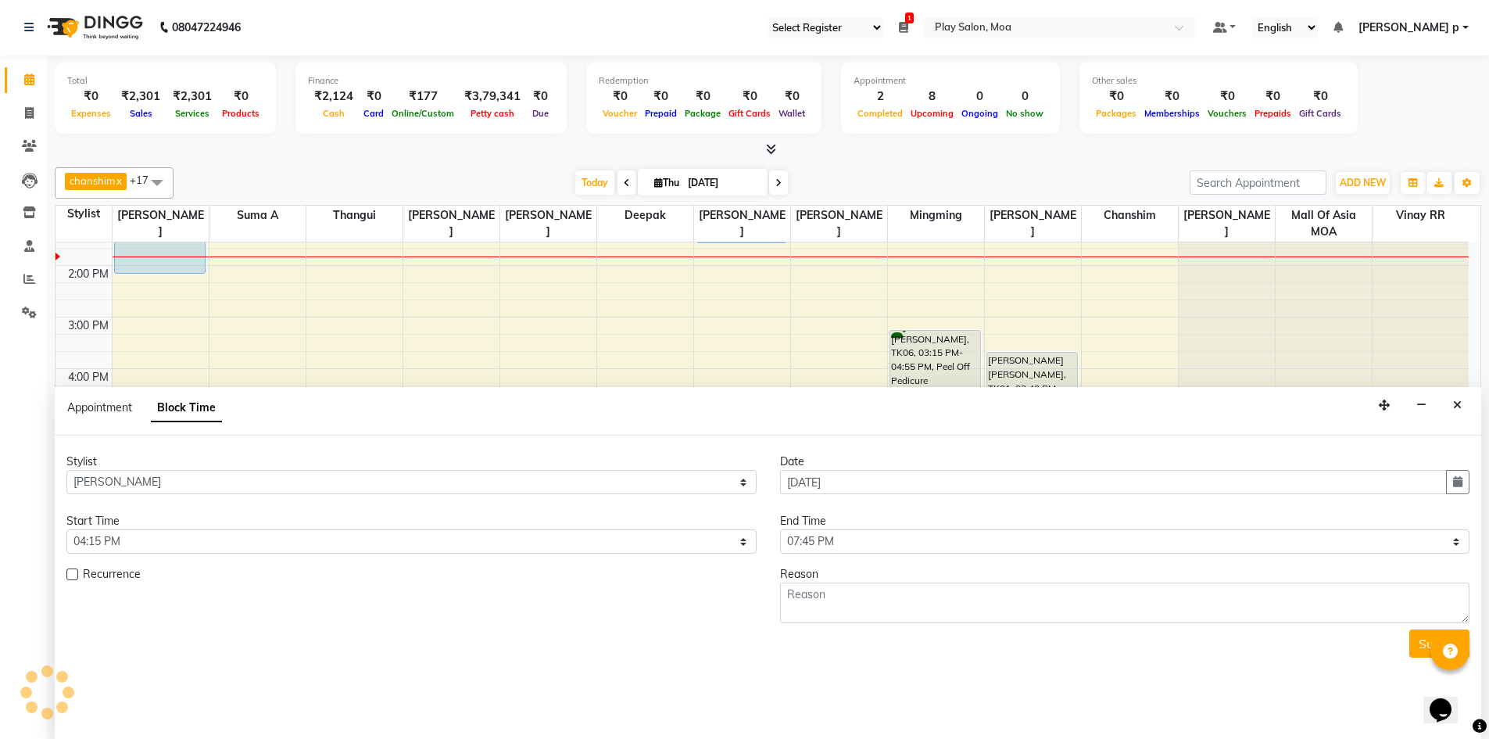
scroll to position [207, 0]
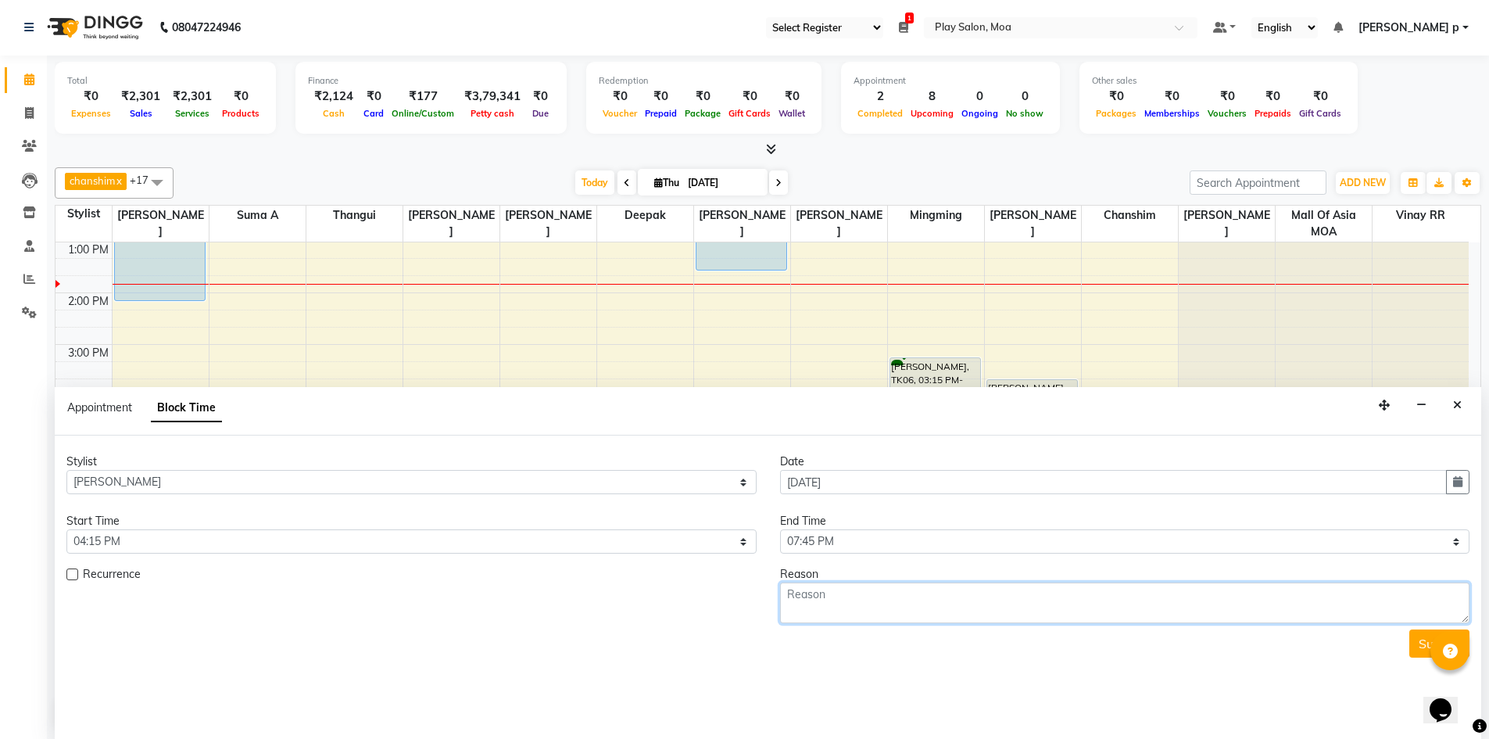
click at [860, 592] on textarea at bounding box center [1125, 602] width 690 height 41
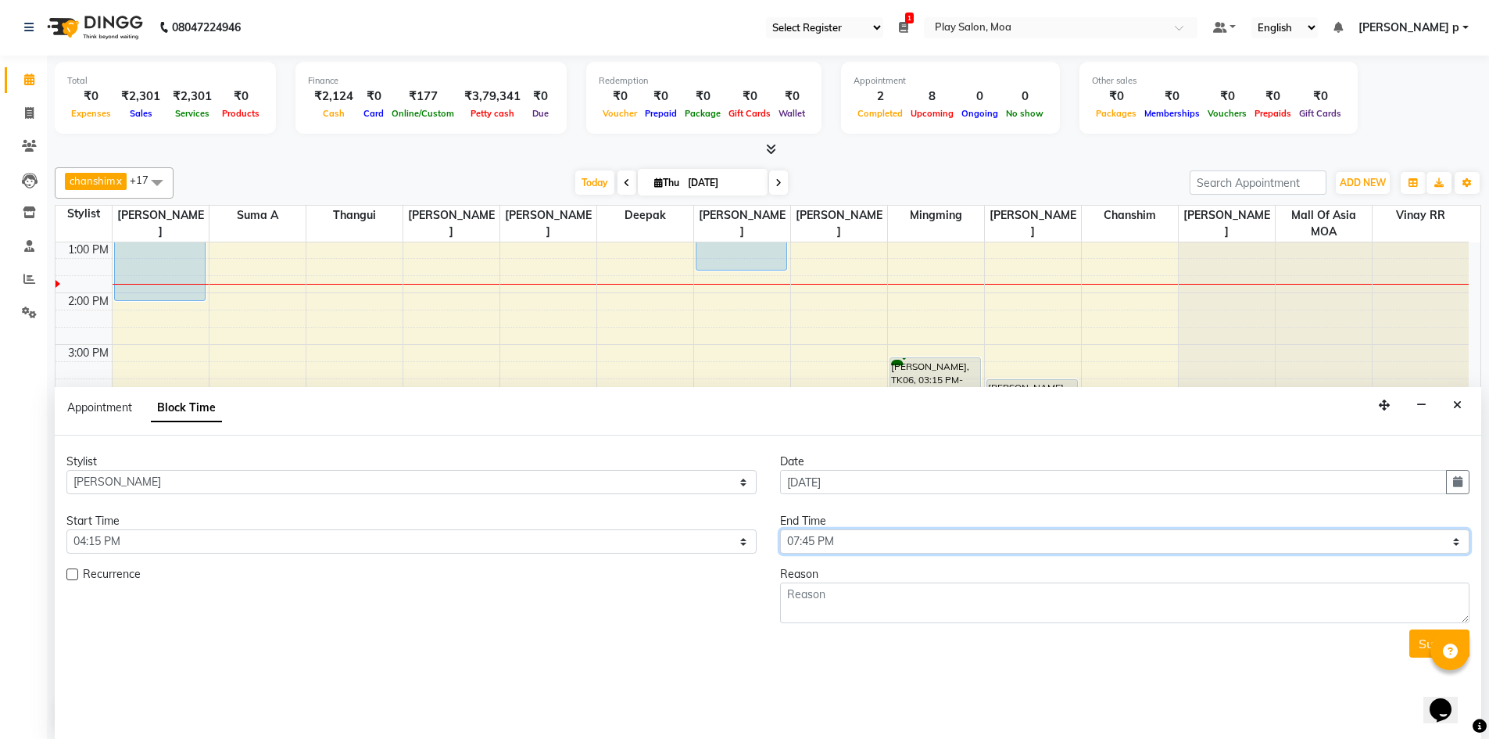
click at [894, 542] on select "Select 10:00 AM 10:15 AM 10:30 AM 10:45 AM 11:00 AM 11:15 AM 11:30 AM 11:45 AM …" at bounding box center [1125, 541] width 690 height 24
select select "1110"
click at [780, 529] on select "Select 10:00 AM 10:15 AM 10:30 AM 10:45 AM 11:00 AM 11:15 AM 11:30 AM 11:45 AM …" at bounding box center [1125, 541] width 690 height 24
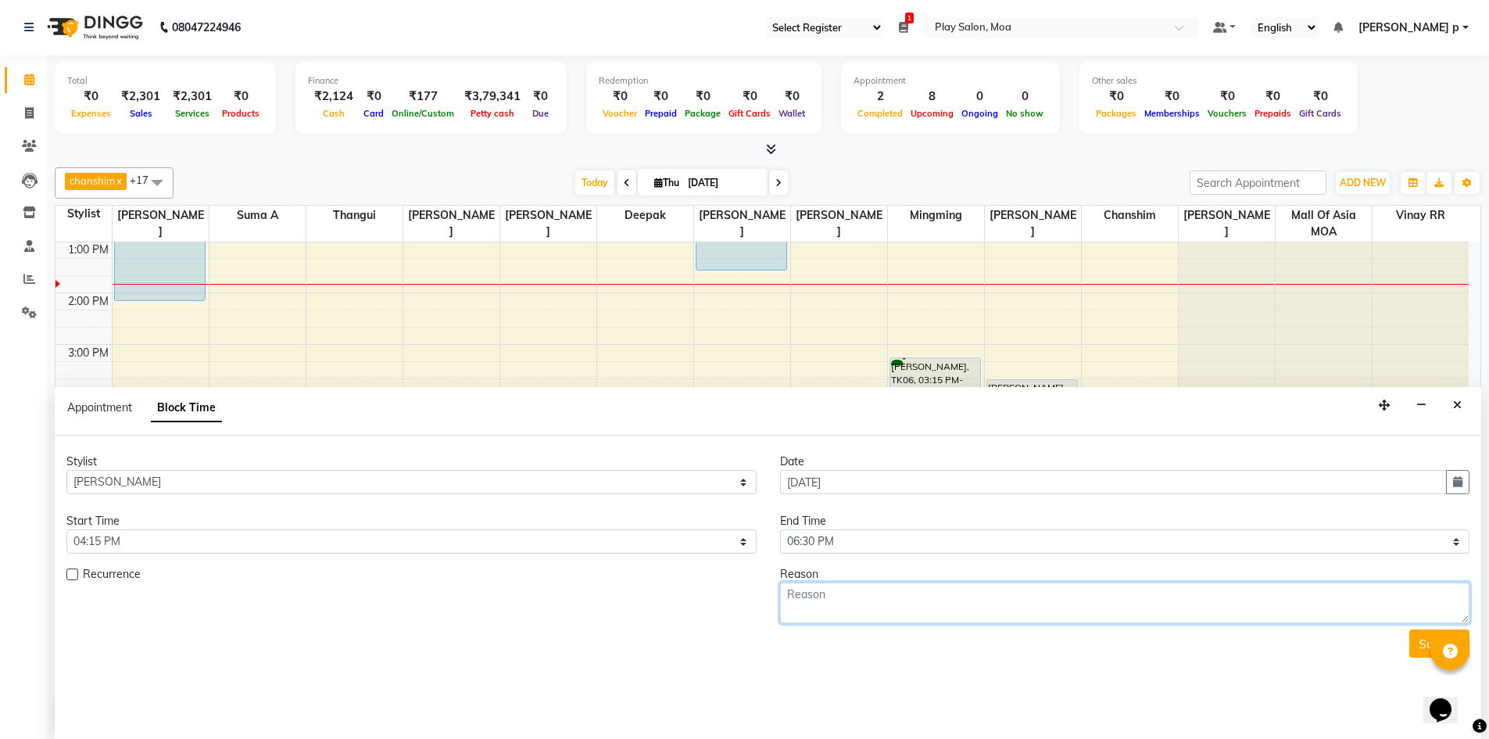
click at [828, 595] on textarea at bounding box center [1125, 602] width 690 height 41
type textarea "break"
click at [1418, 647] on button "Submit" at bounding box center [1439, 643] width 60 height 28
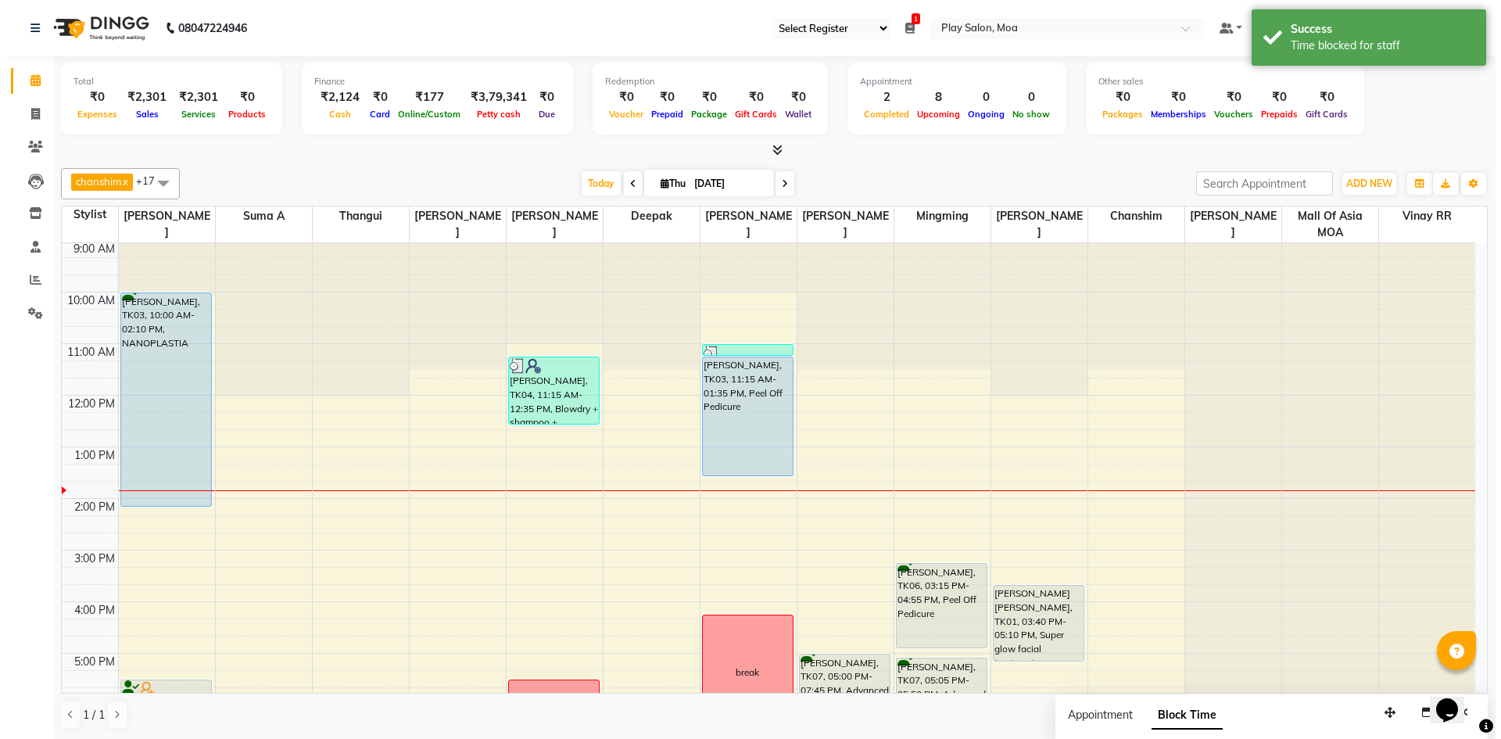
scroll to position [0, 0]
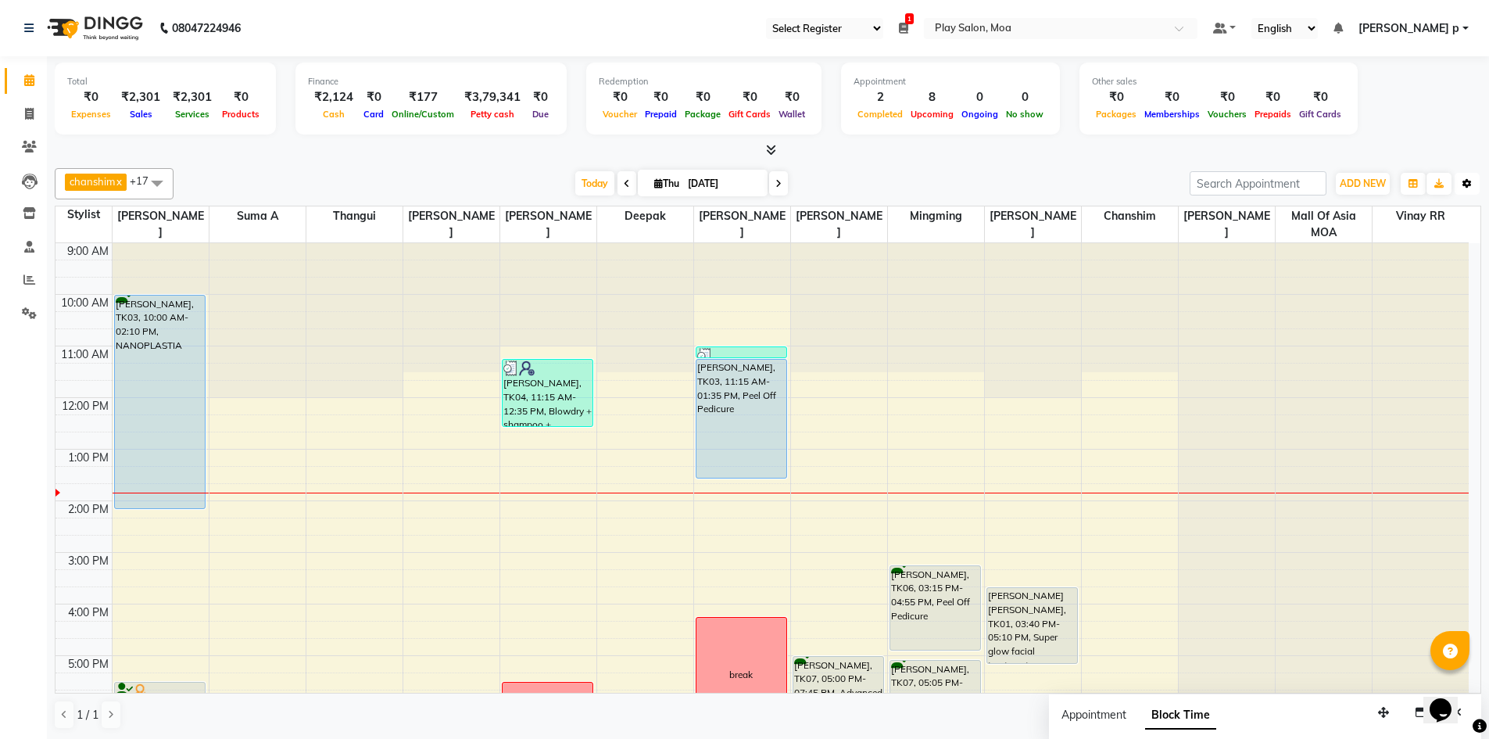
click at [1465, 189] on button "Toggle Dropdown" at bounding box center [1466, 184] width 25 height 22
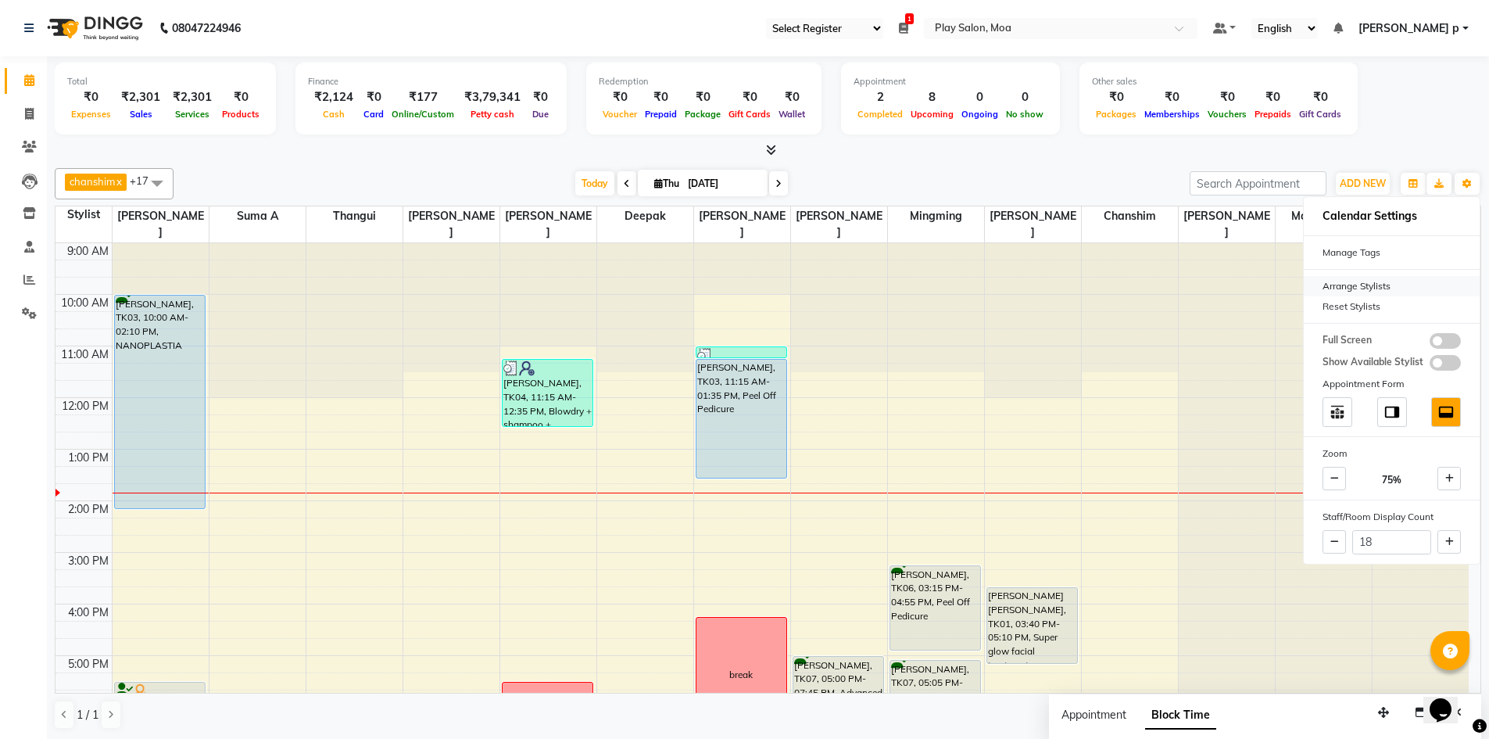
click at [1397, 288] on div "Arrange Stylists" at bounding box center [1392, 286] width 176 height 20
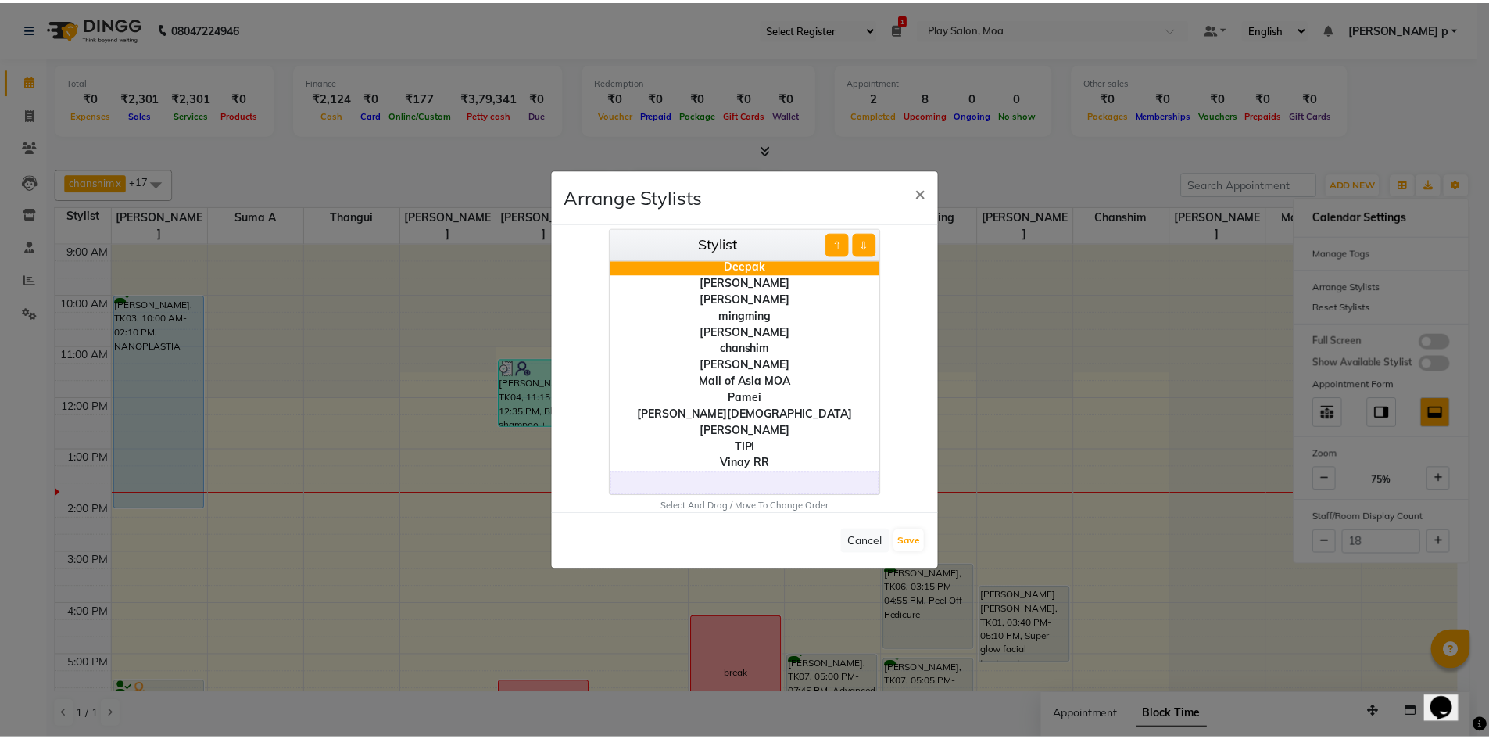
scroll to position [61, 0]
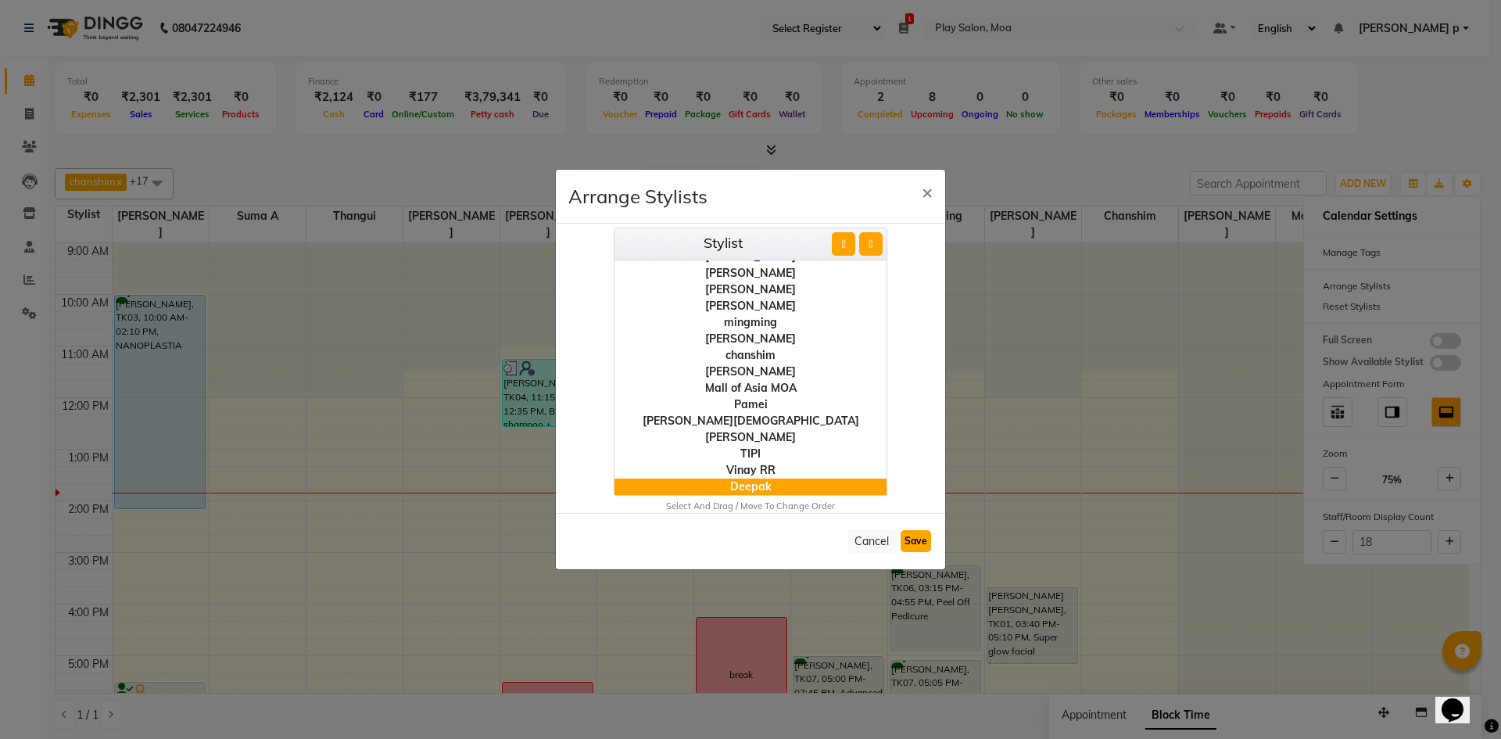
click at [922, 539] on button "Save" at bounding box center [915, 541] width 30 height 22
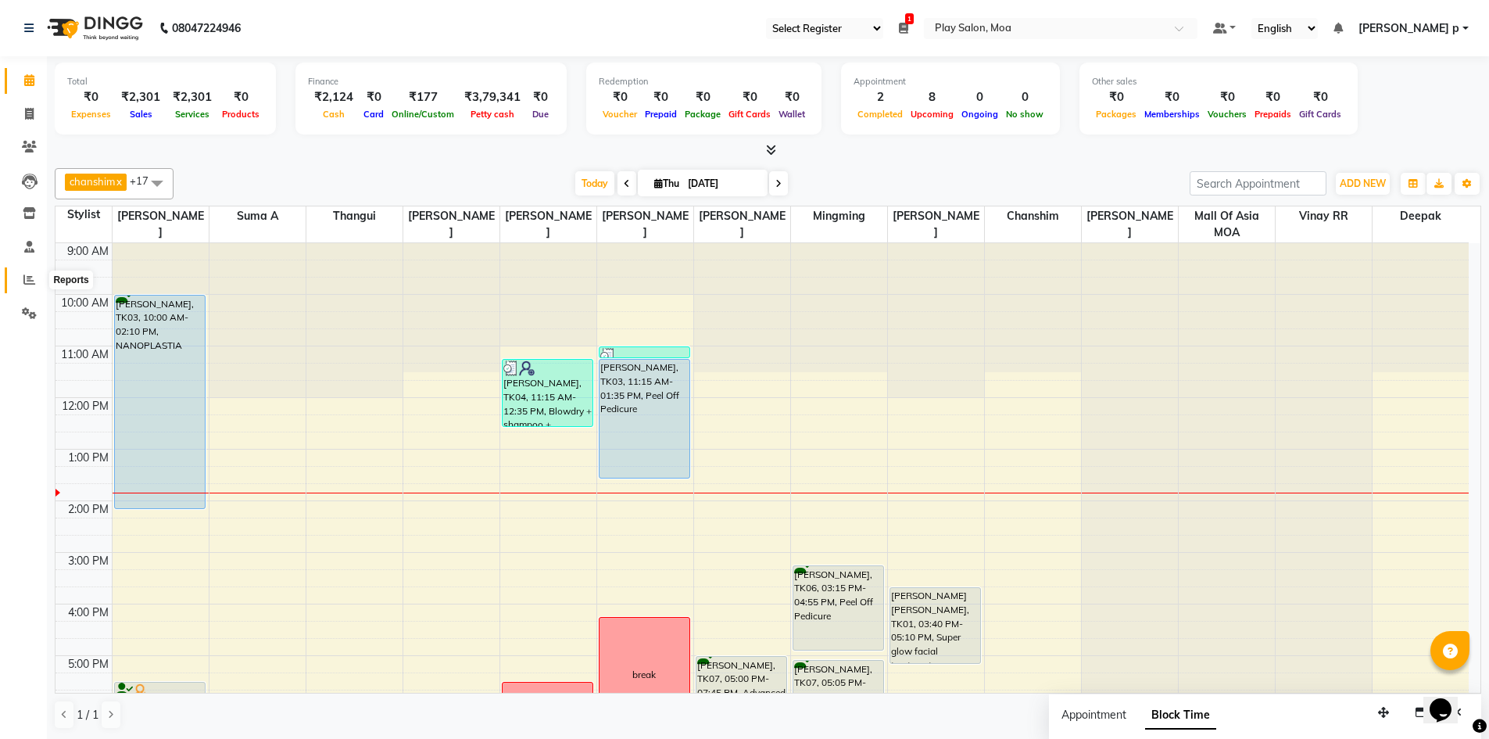
click at [27, 274] on icon at bounding box center [29, 280] width 12 height 12
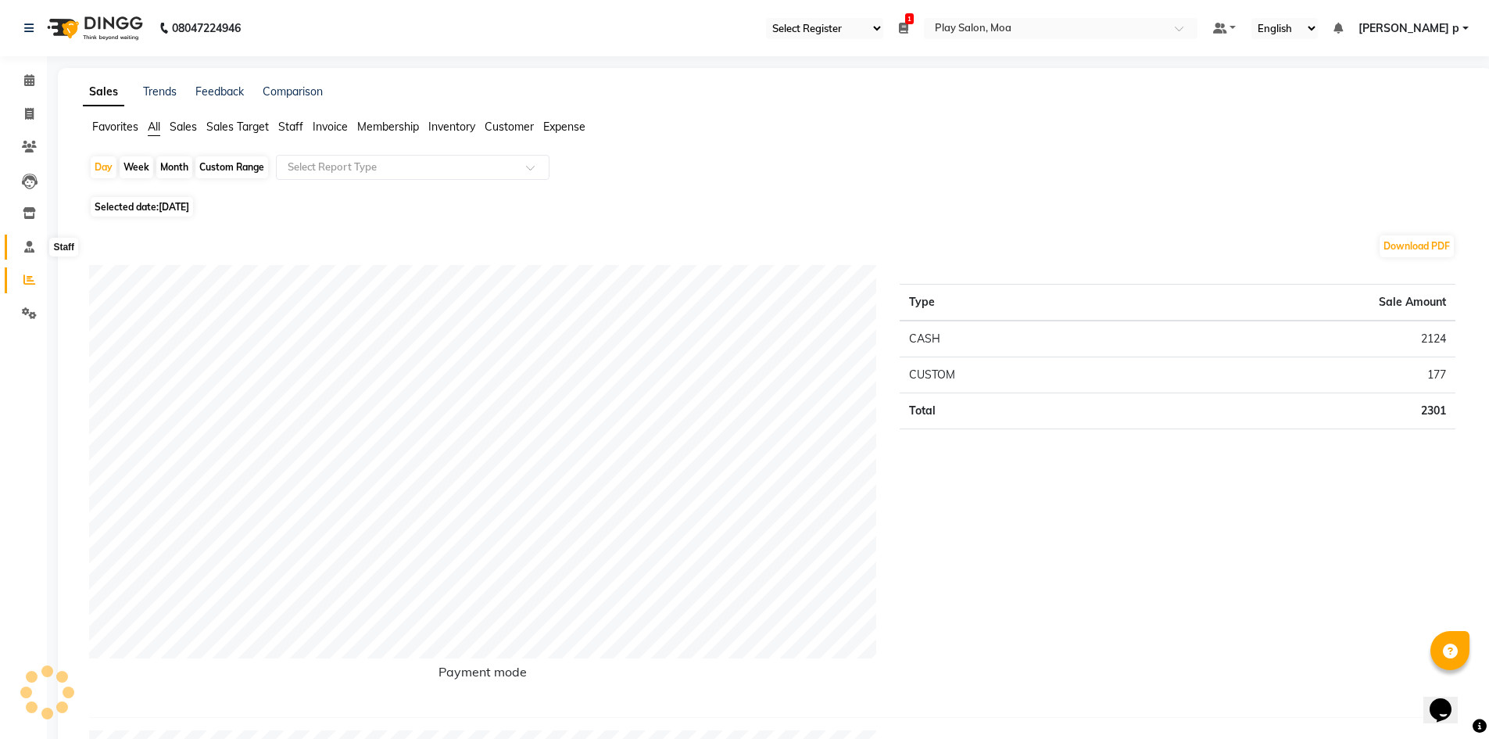
click at [32, 251] on icon at bounding box center [29, 247] width 10 height 12
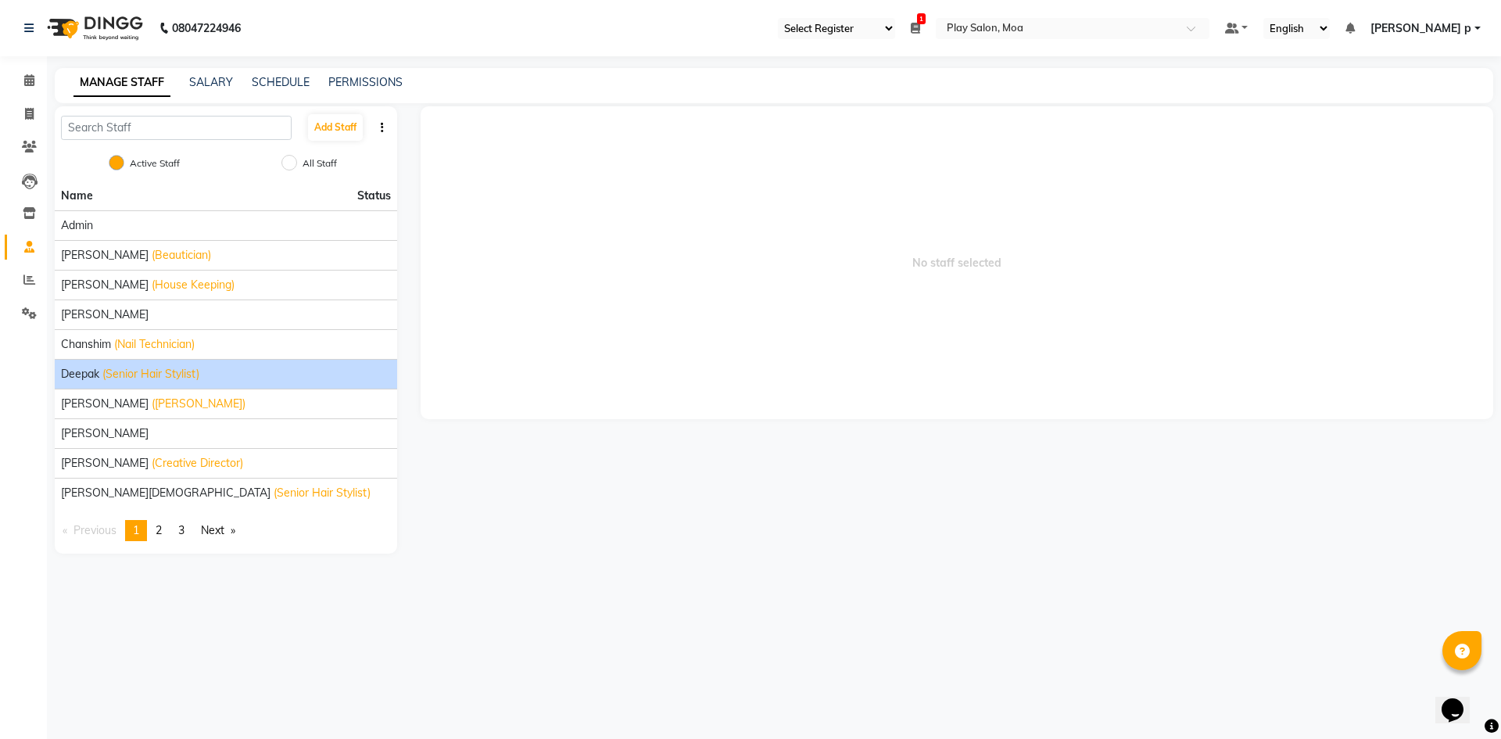
click at [188, 375] on span "(Senior Hair Stylist)" at bounding box center [150, 374] width 97 height 16
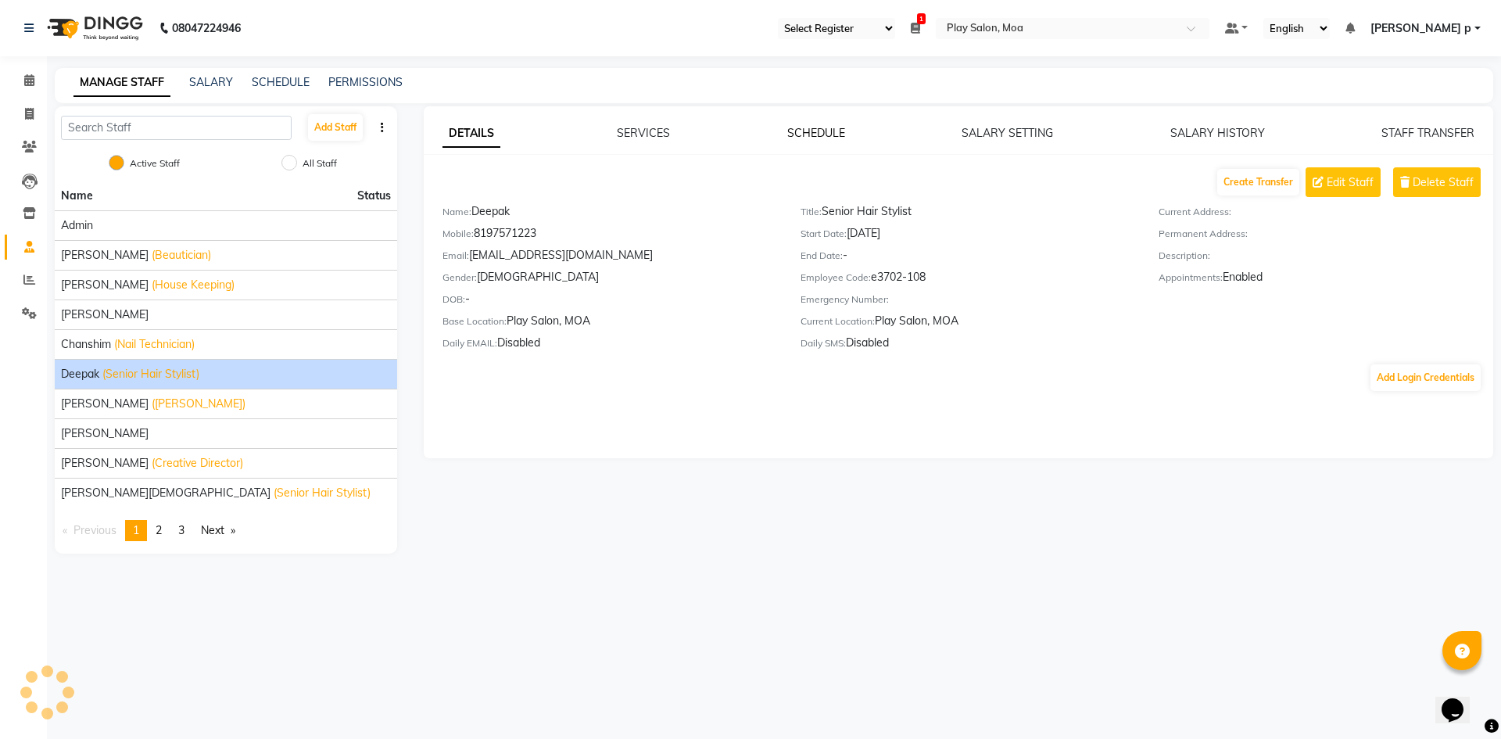
click at [799, 134] on link "SCHEDULE" at bounding box center [816, 133] width 58 height 14
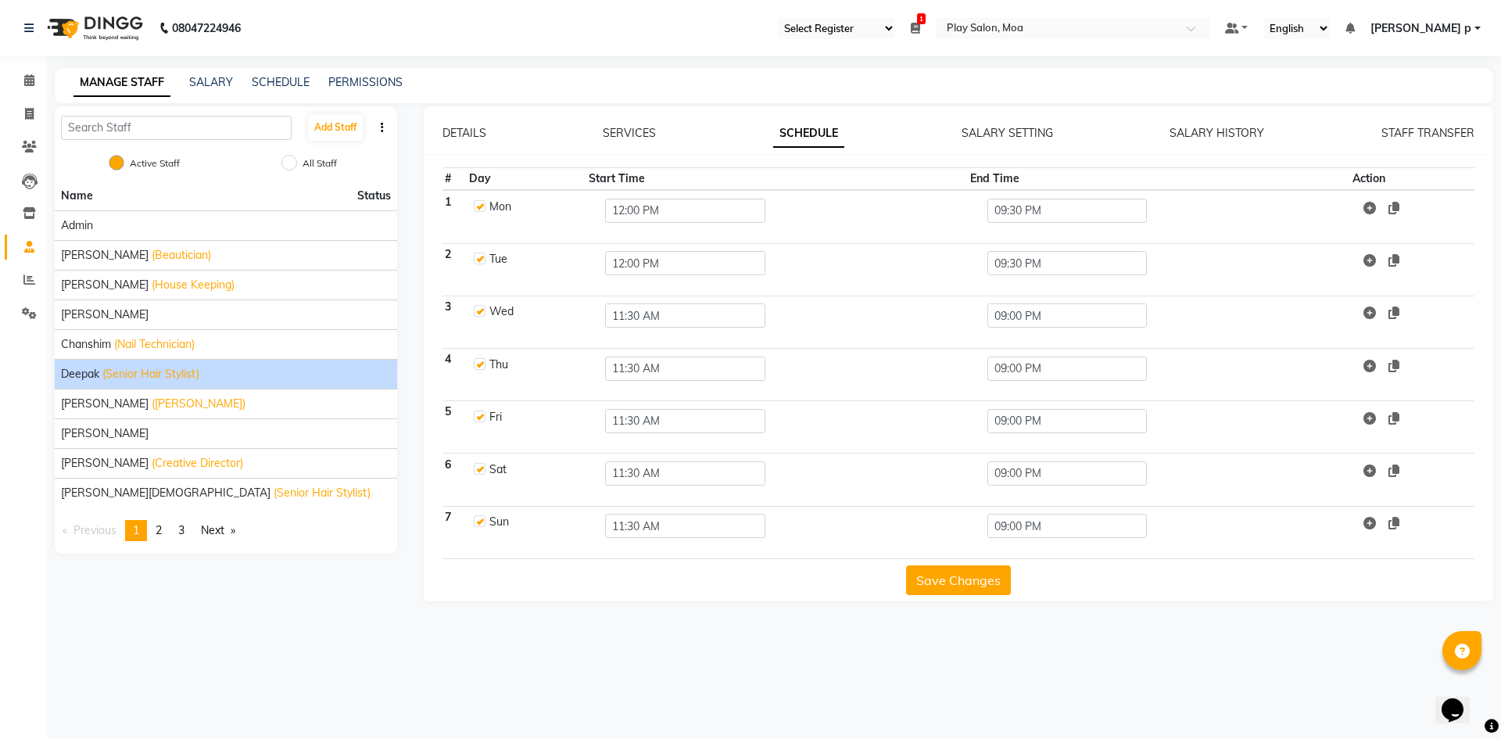
click at [479, 369] on label at bounding box center [480, 364] width 12 height 12
click at [479, 368] on input "checkbox" at bounding box center [479, 363] width 10 height 10
checkbox input "false"
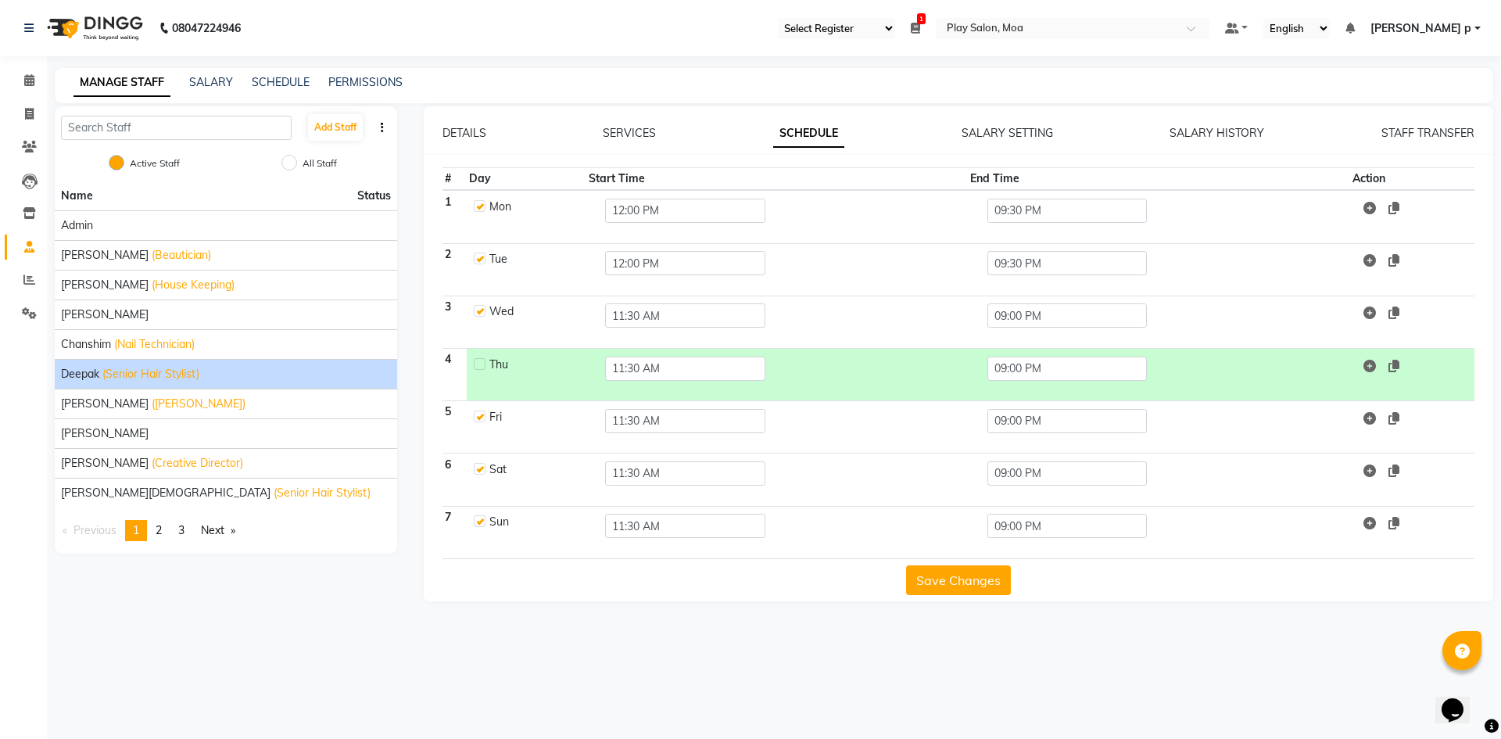
click at [968, 588] on button "Save Changes" at bounding box center [958, 580] width 105 height 30
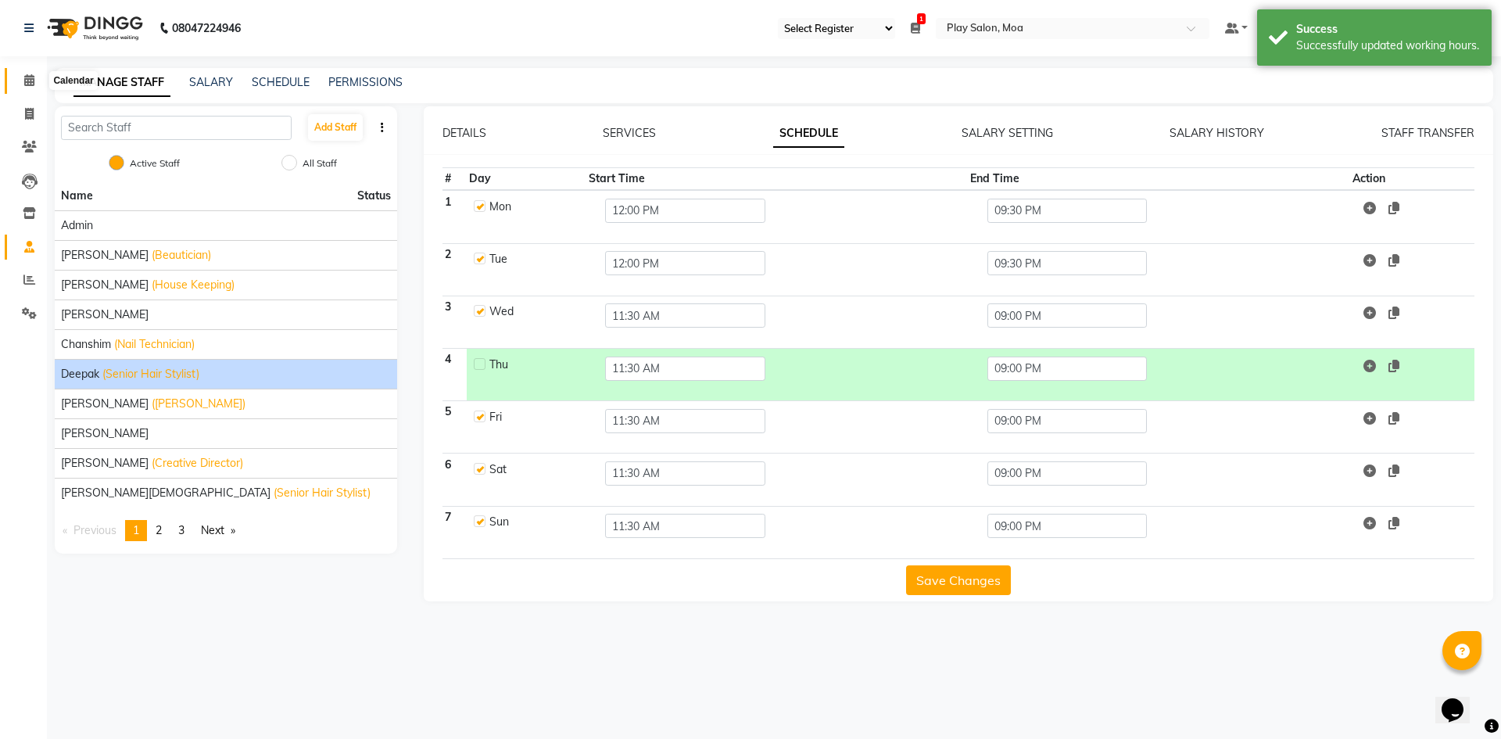
click at [23, 76] on span at bounding box center [29, 81] width 27 height 18
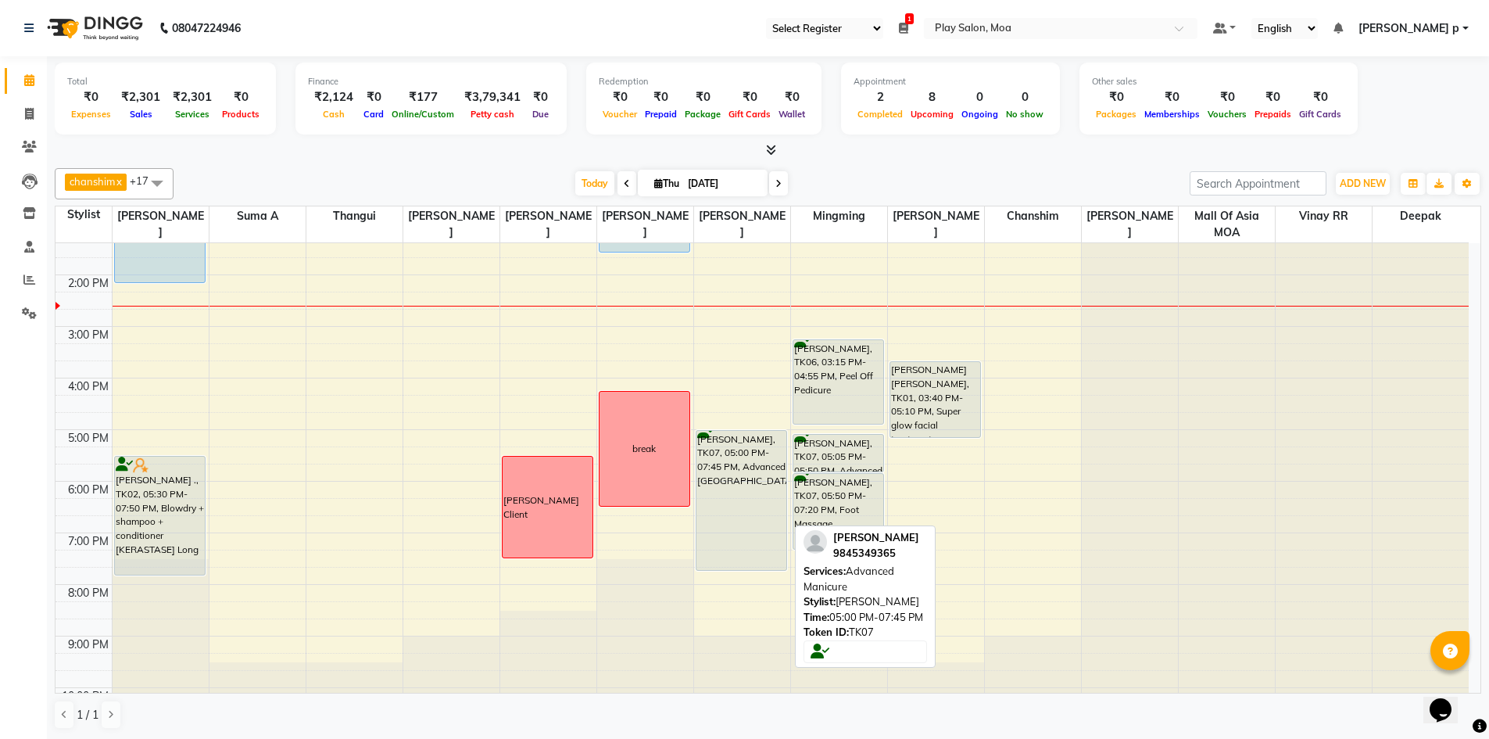
scroll to position [234, 0]
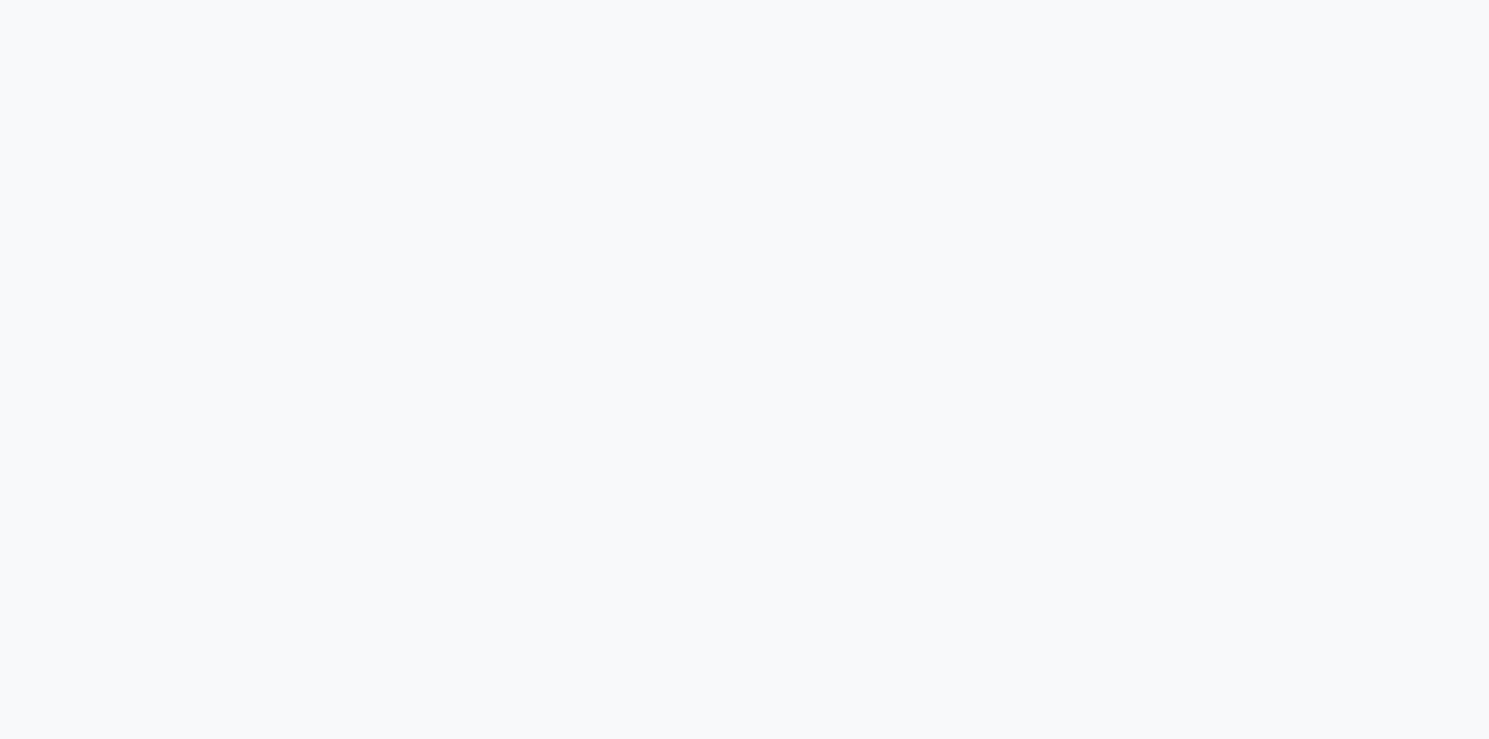
select select "93"
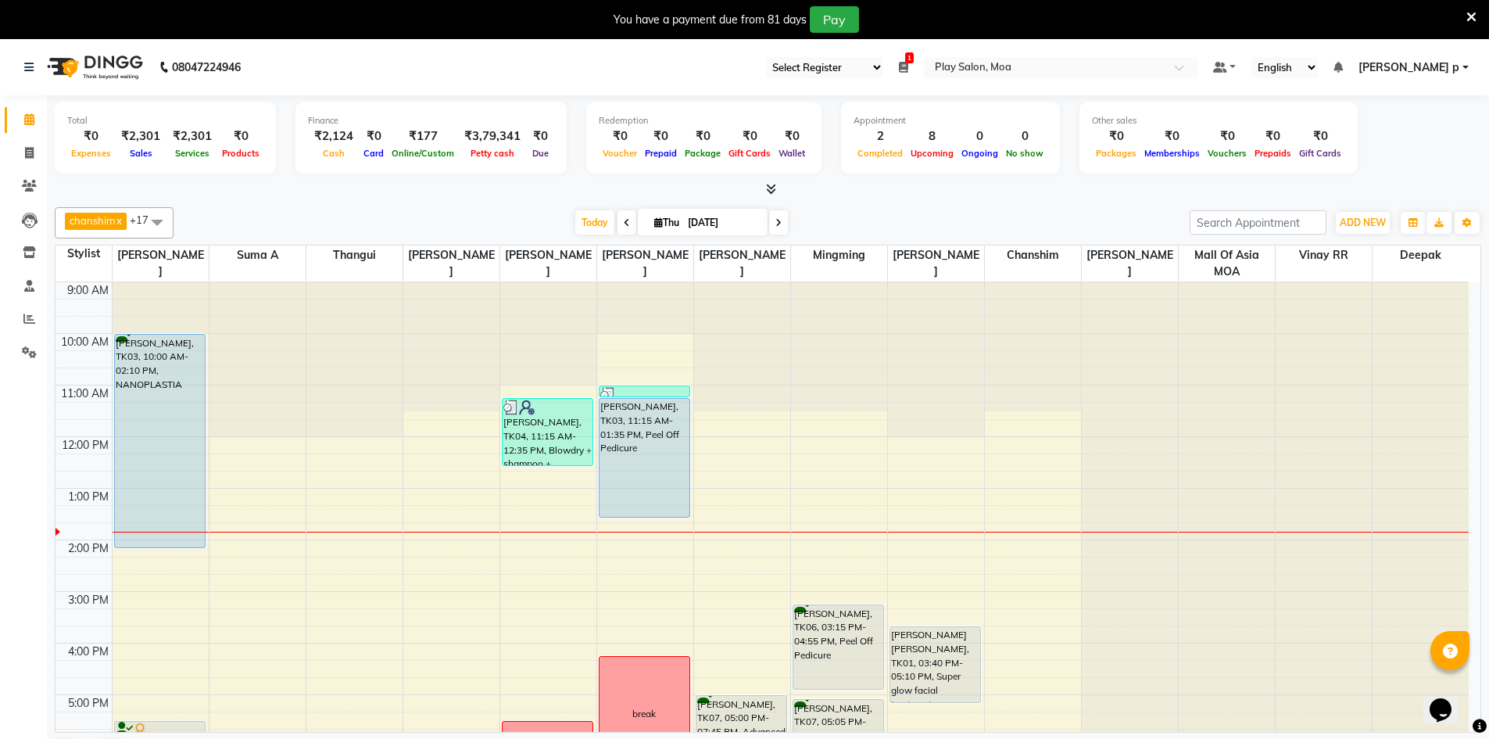
click at [1468, 13] on icon at bounding box center [1471, 17] width 10 height 14
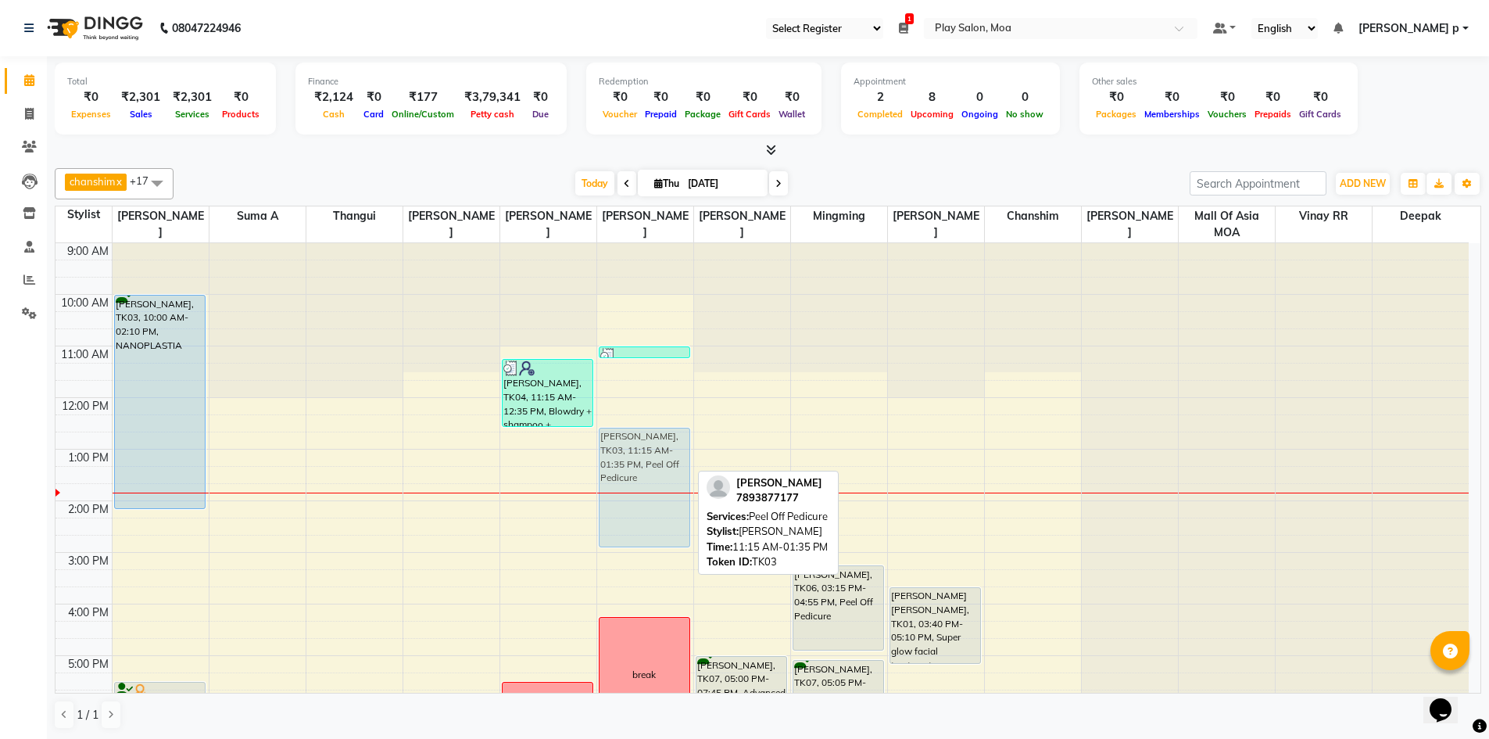
drag, startPoint x: 641, startPoint y: 413, endPoint x: 659, endPoint y: 484, distance: 73.4
click at [659, 484] on div "Sneha ., TK05, 11:00 AM-11:15 AM, Threading-Eye Brow Shaping Sharika Menon, TK0…" at bounding box center [645, 603] width 96 height 721
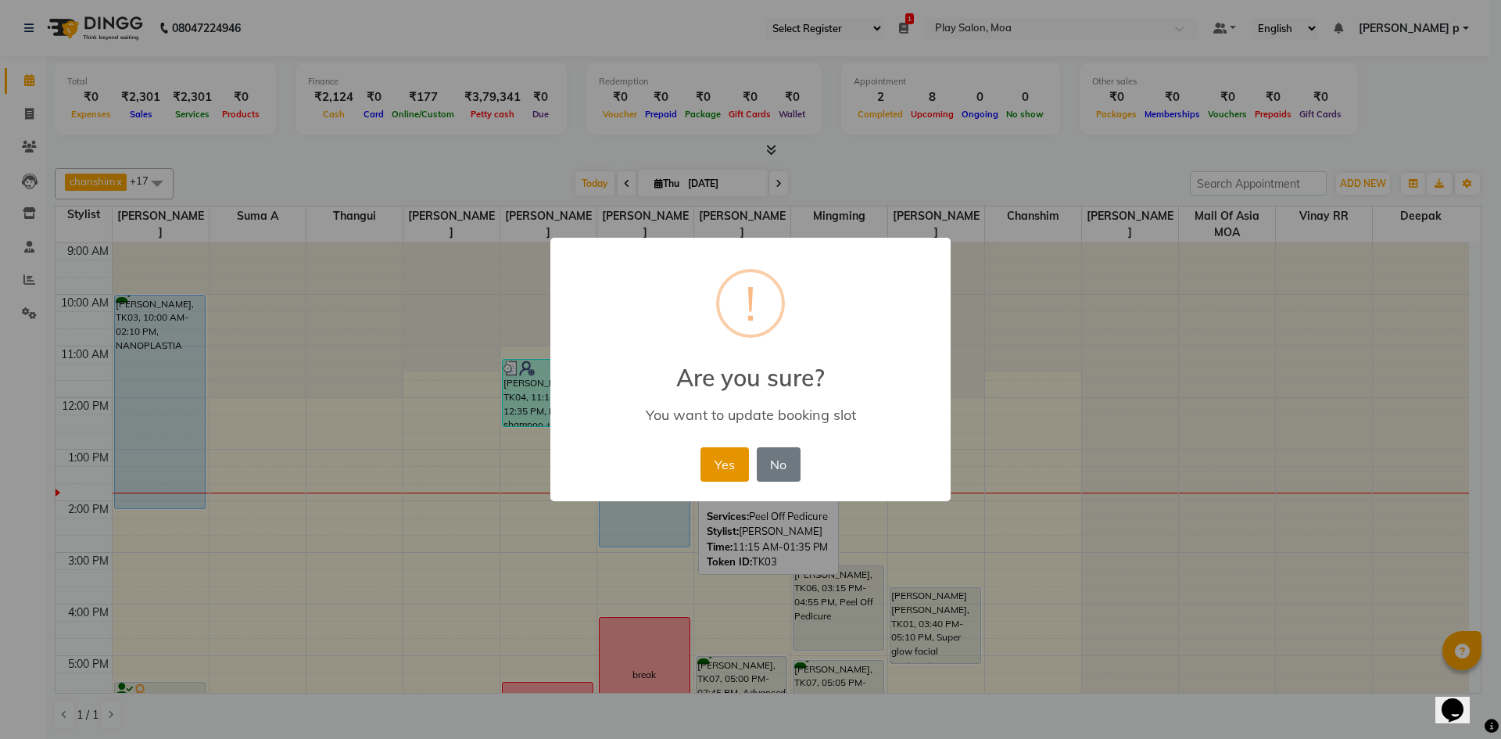
click at [728, 458] on button "Yes" at bounding box center [724, 464] width 48 height 34
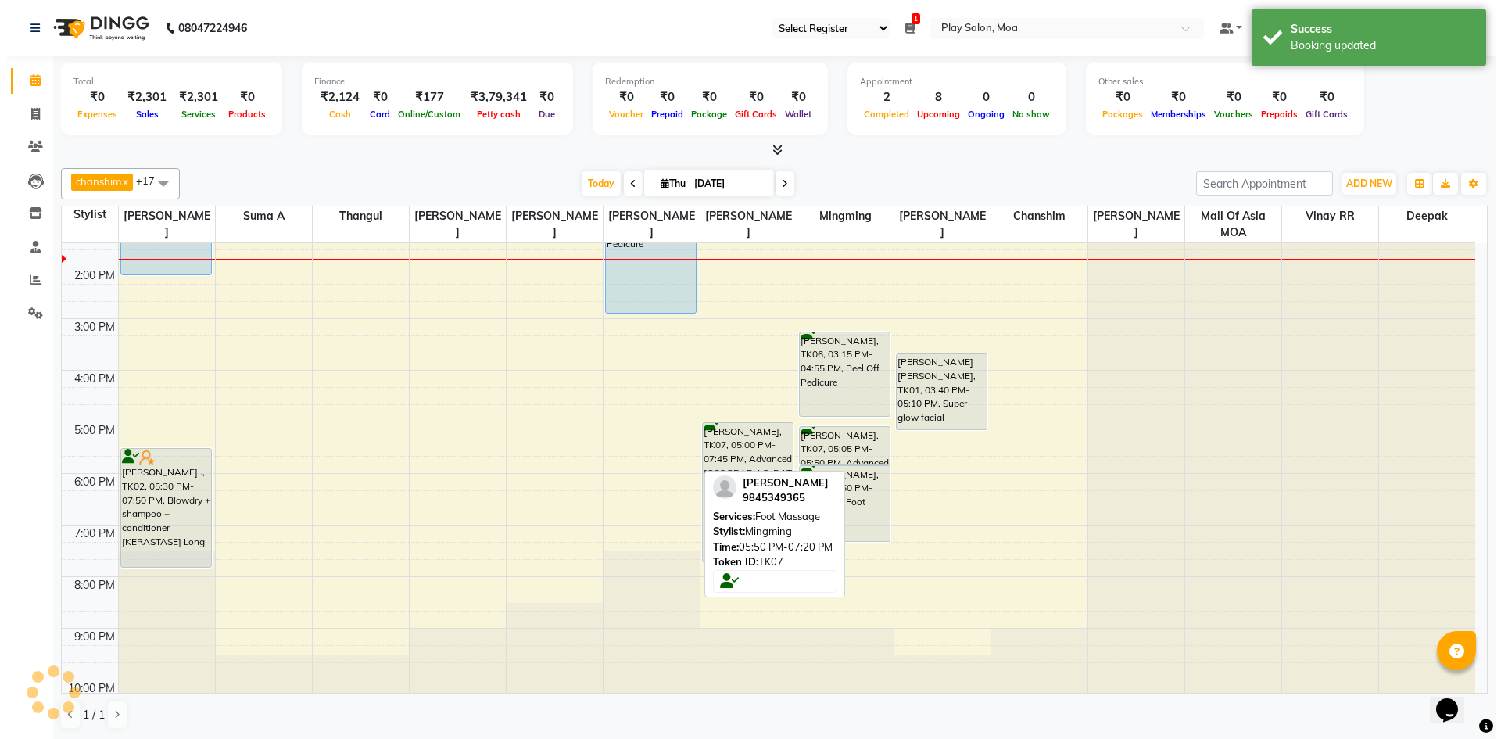
scroll to position [234, 0]
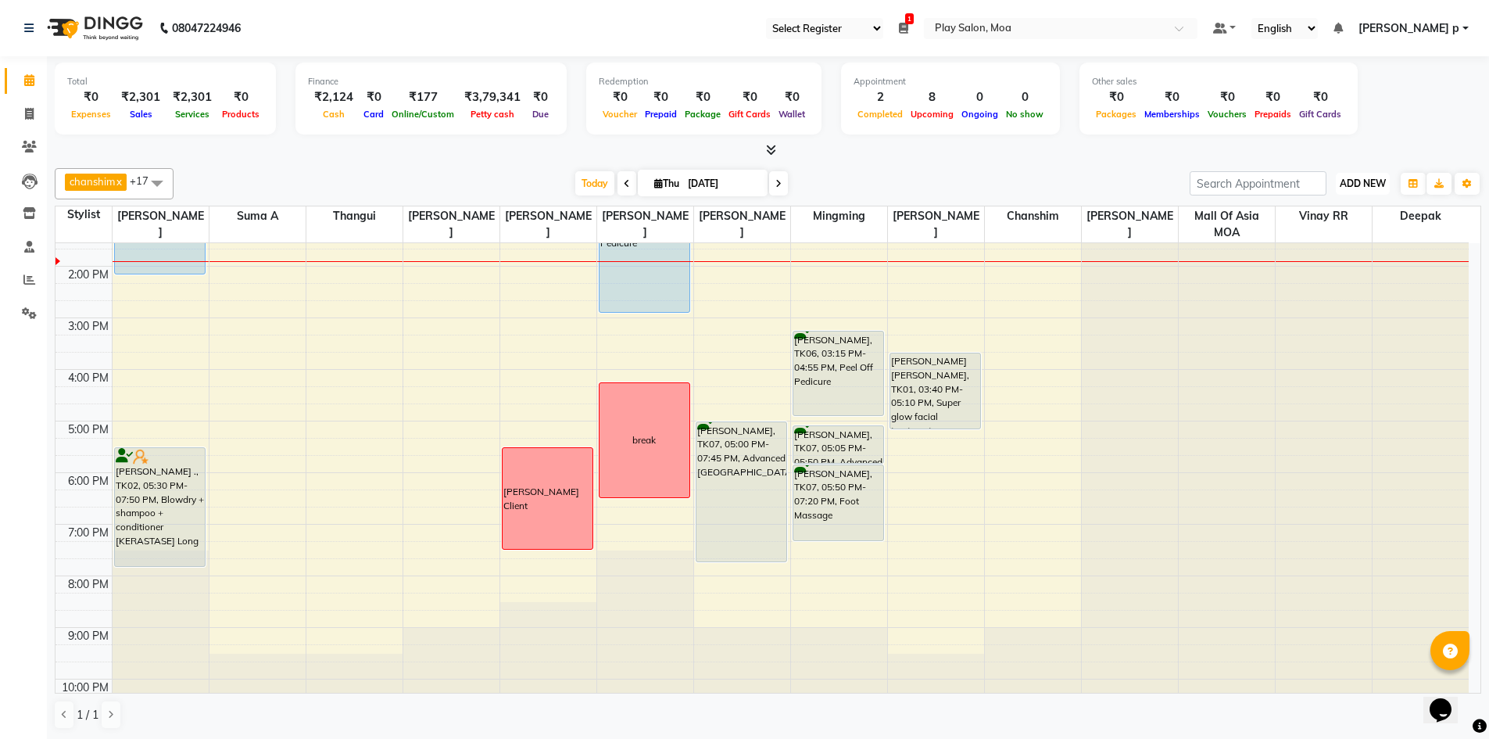
click at [1374, 184] on span "ADD NEW" at bounding box center [1363, 183] width 46 height 12
click at [1315, 236] on link "Add Invoice" at bounding box center [1326, 234] width 123 height 20
select select "service"
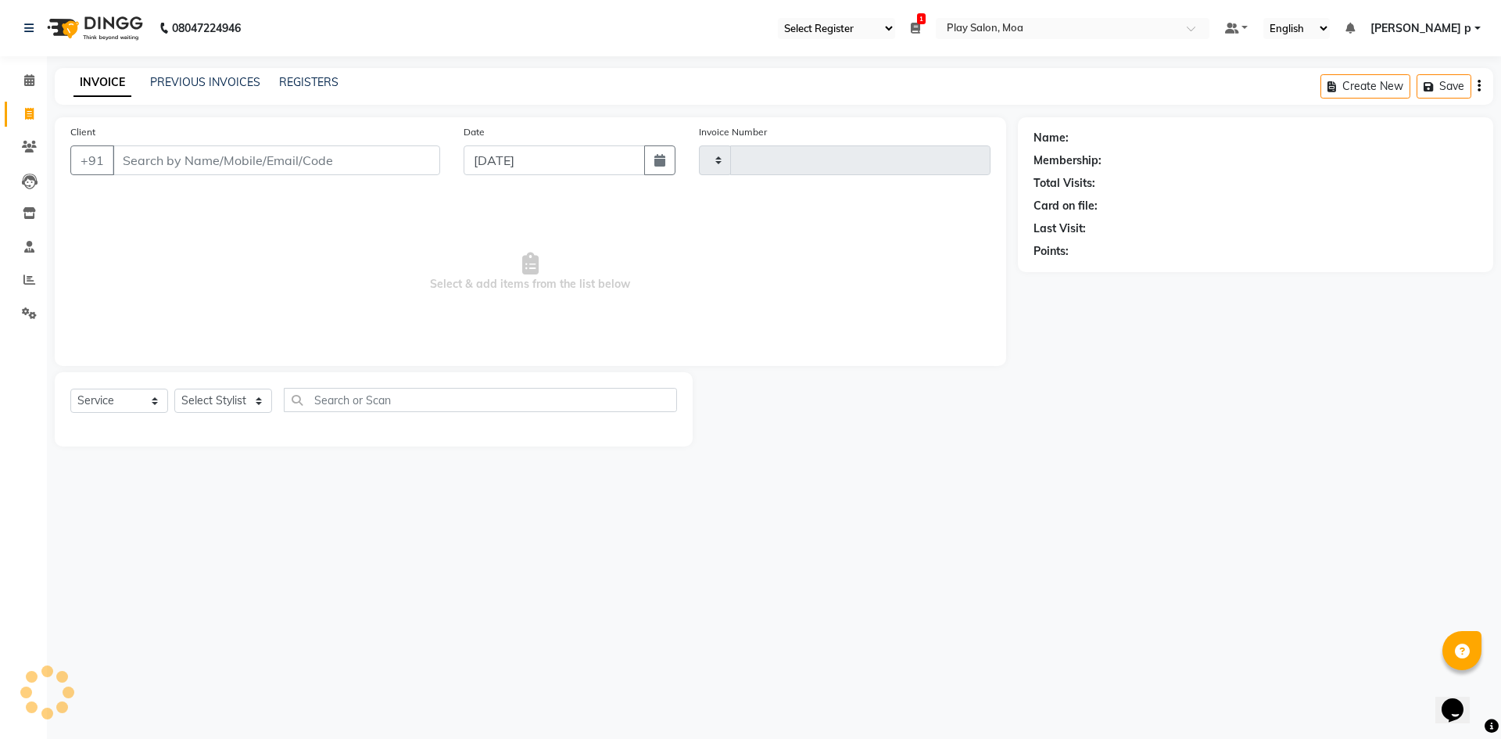
type input "3716"
select select "8354"
click at [277, 166] on input "Client" at bounding box center [276, 160] width 327 height 30
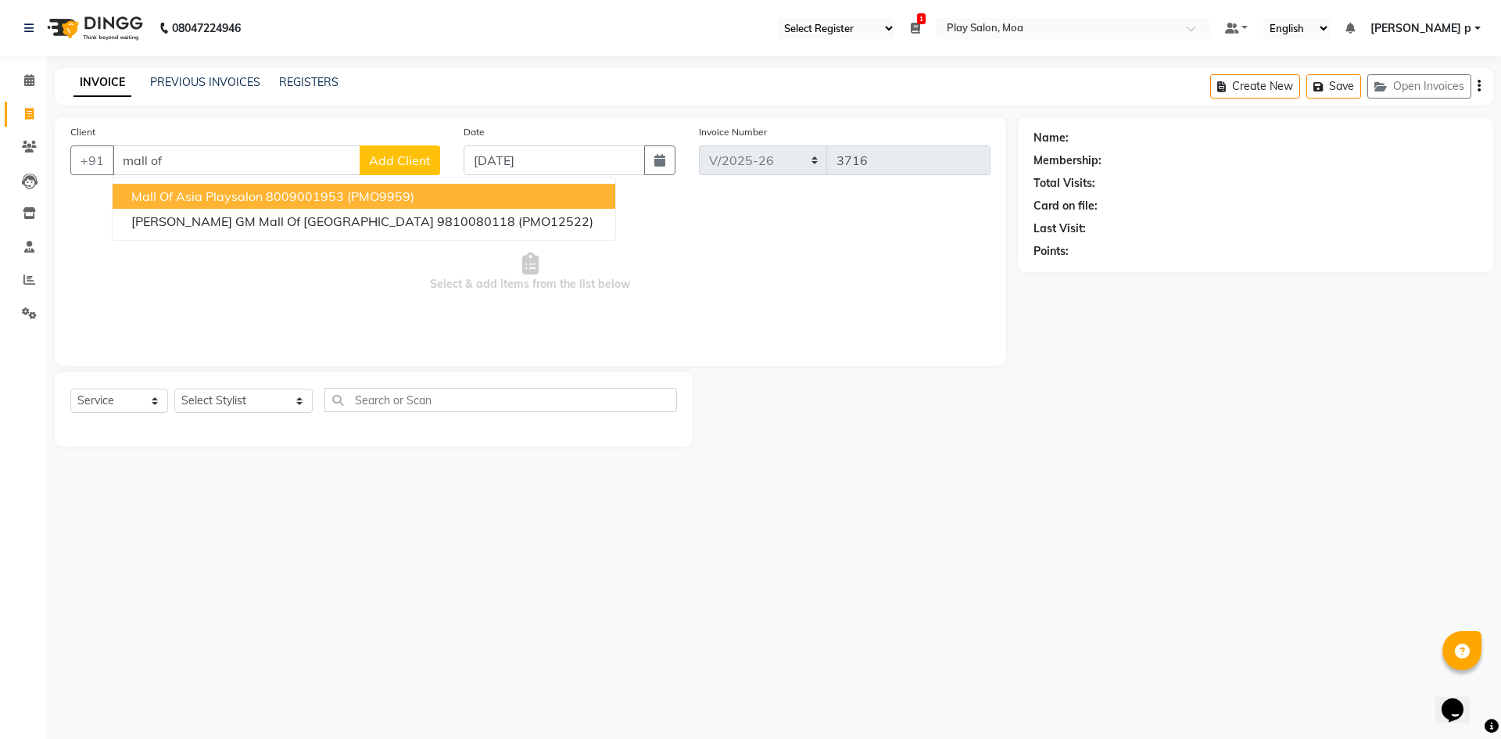
click at [274, 199] on ngb-highlight "8009001953" at bounding box center [305, 196] width 78 height 16
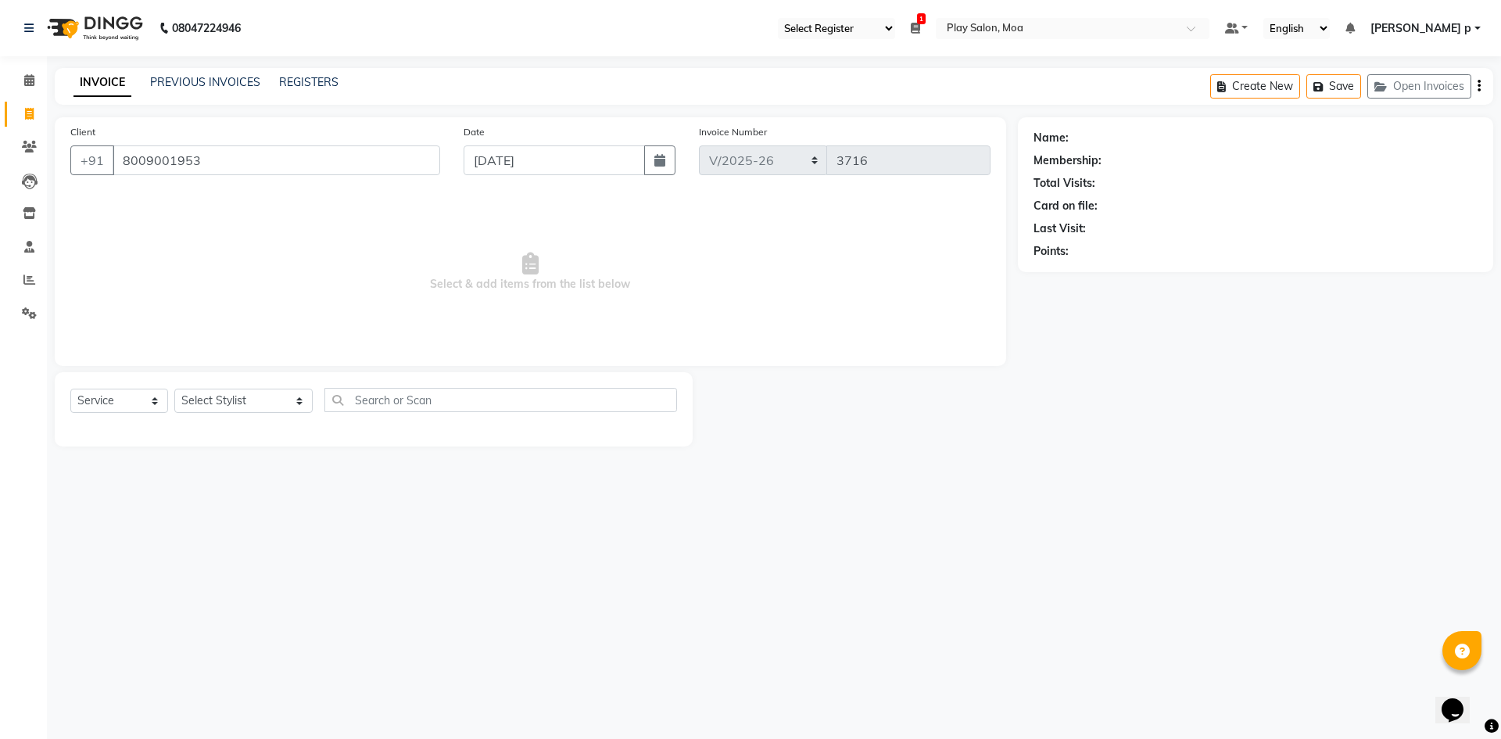
type input "8009001953"
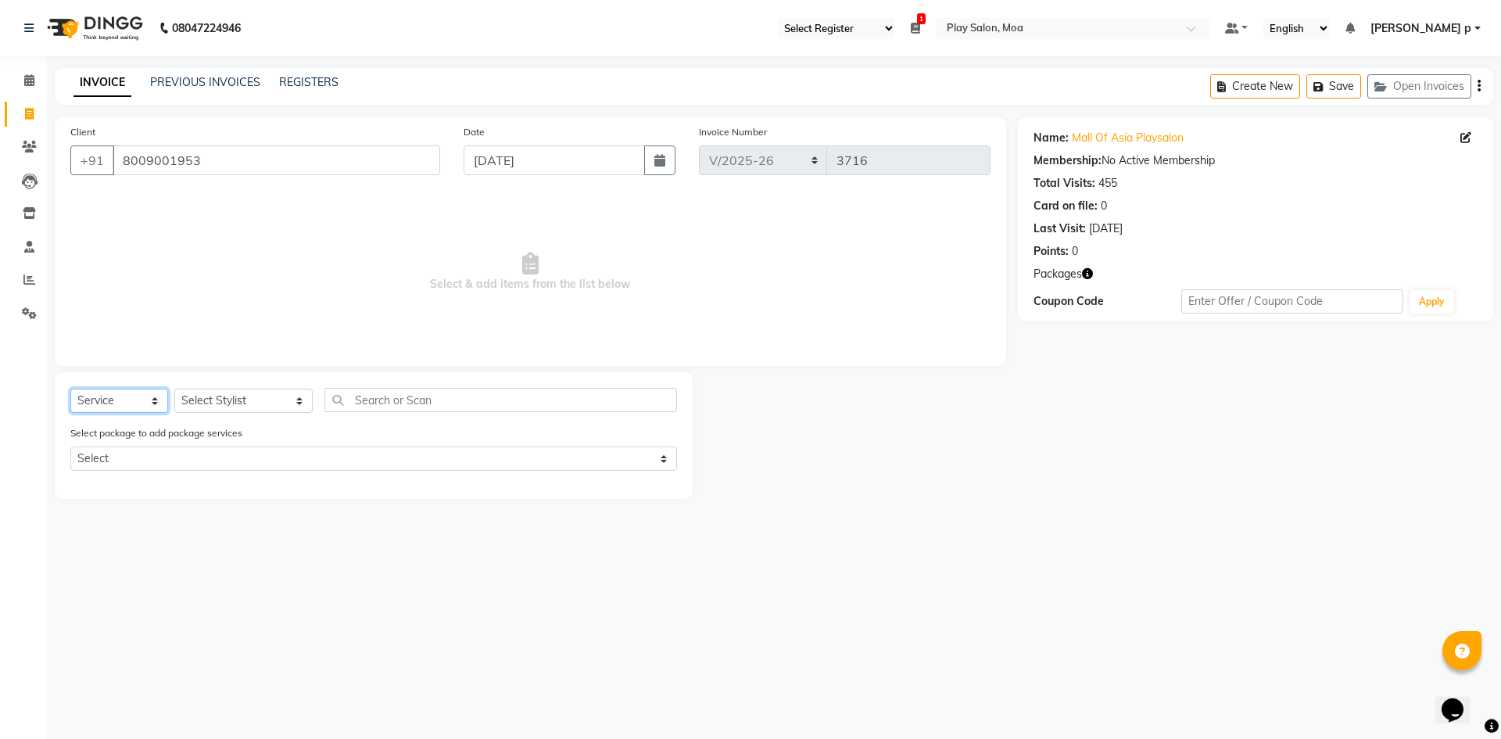
click at [134, 402] on select "Select Service Product Membership Package Voucher Prepaid Gift Card" at bounding box center [119, 400] width 98 height 24
select select "product"
click at [70, 388] on select "Select Service Product Membership Package Voucher Prepaid Gift Card" at bounding box center [119, 400] width 98 height 24
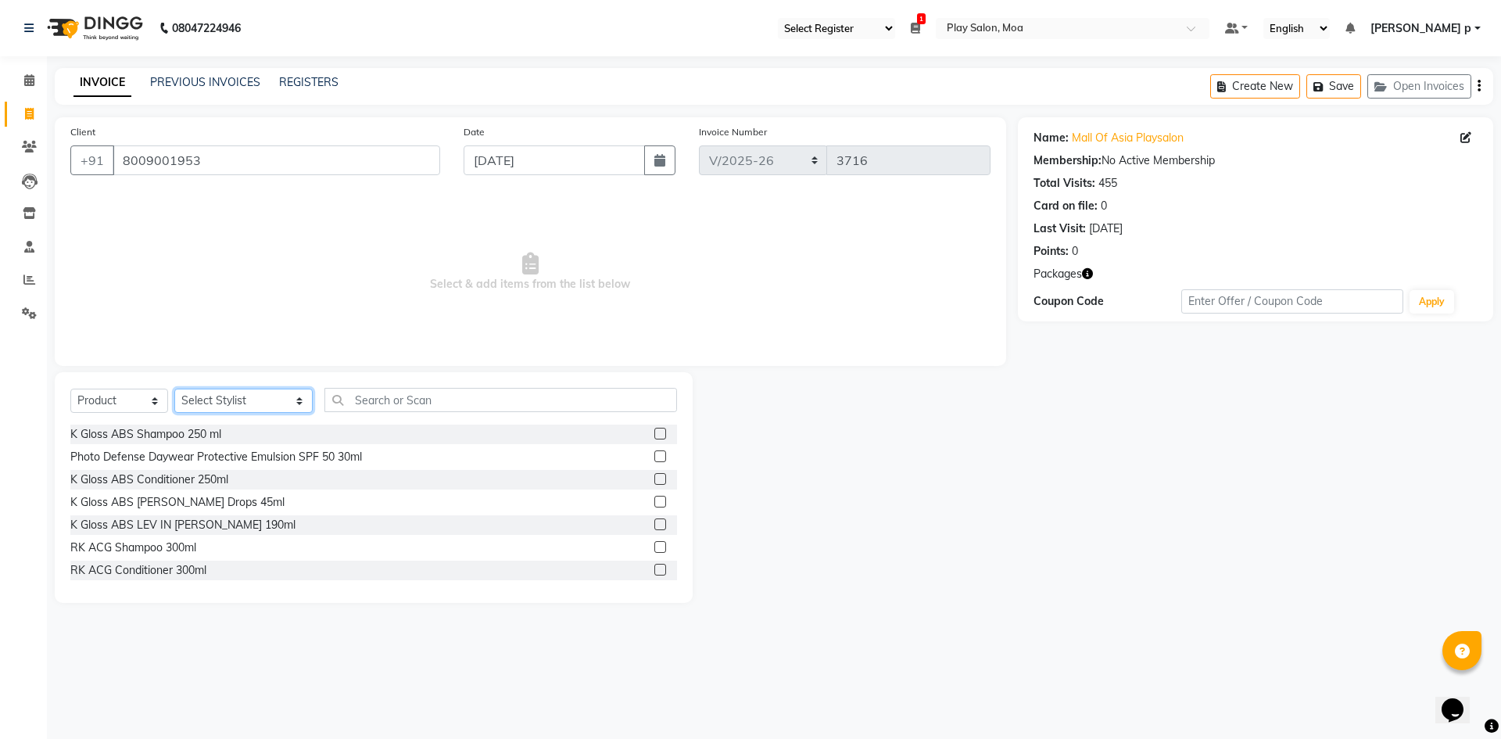
click at [220, 403] on select "Select Stylist Admin [PERSON_NAME] D Asha M [PERSON_NAME] chanshim Deepak [PERS…" at bounding box center [243, 400] width 138 height 24
select select "82497"
click at [174, 388] on select "Select Stylist Admin [PERSON_NAME] D Asha M [PERSON_NAME] chanshim Deepak [PERS…" at bounding box center [243, 400] width 138 height 24
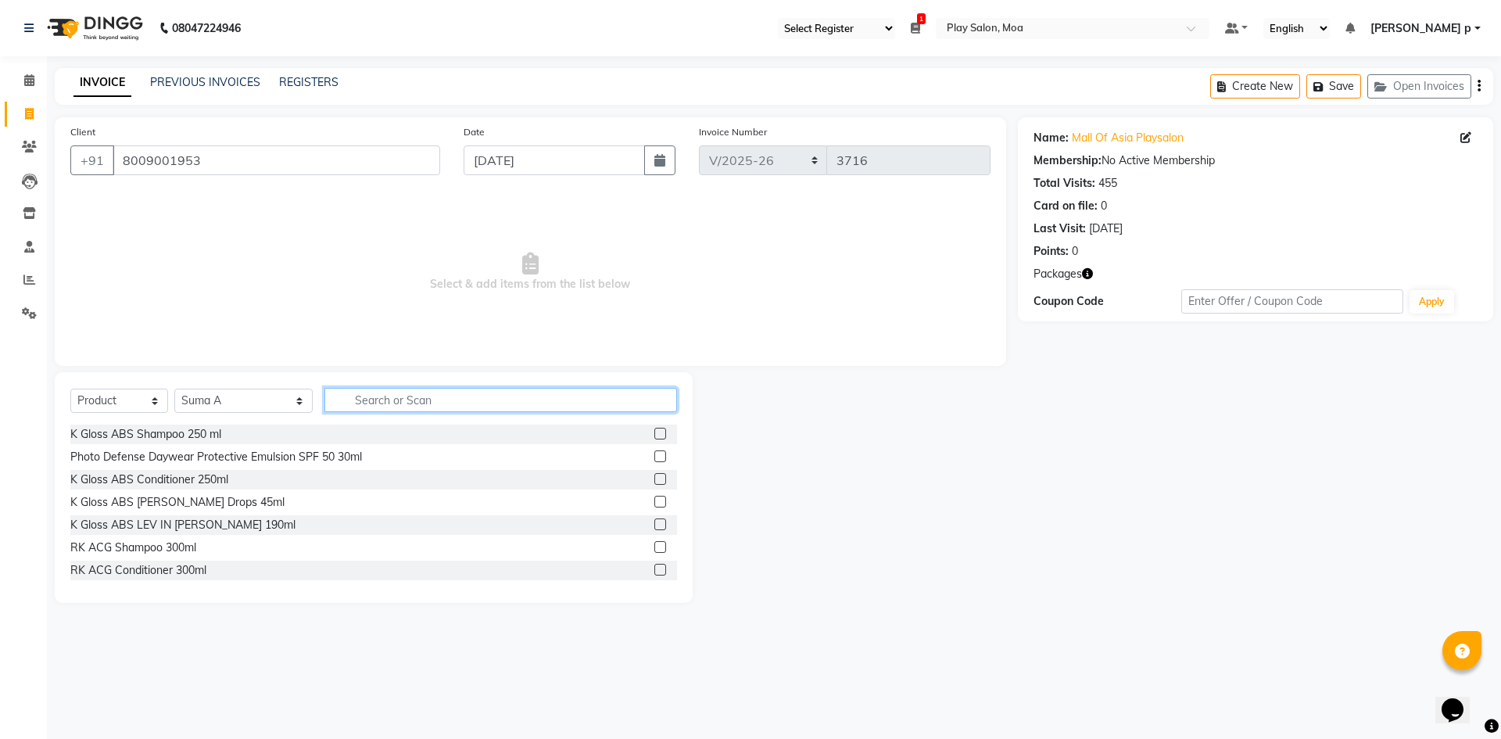
click at [334, 402] on input "text" at bounding box center [500, 400] width 352 height 24
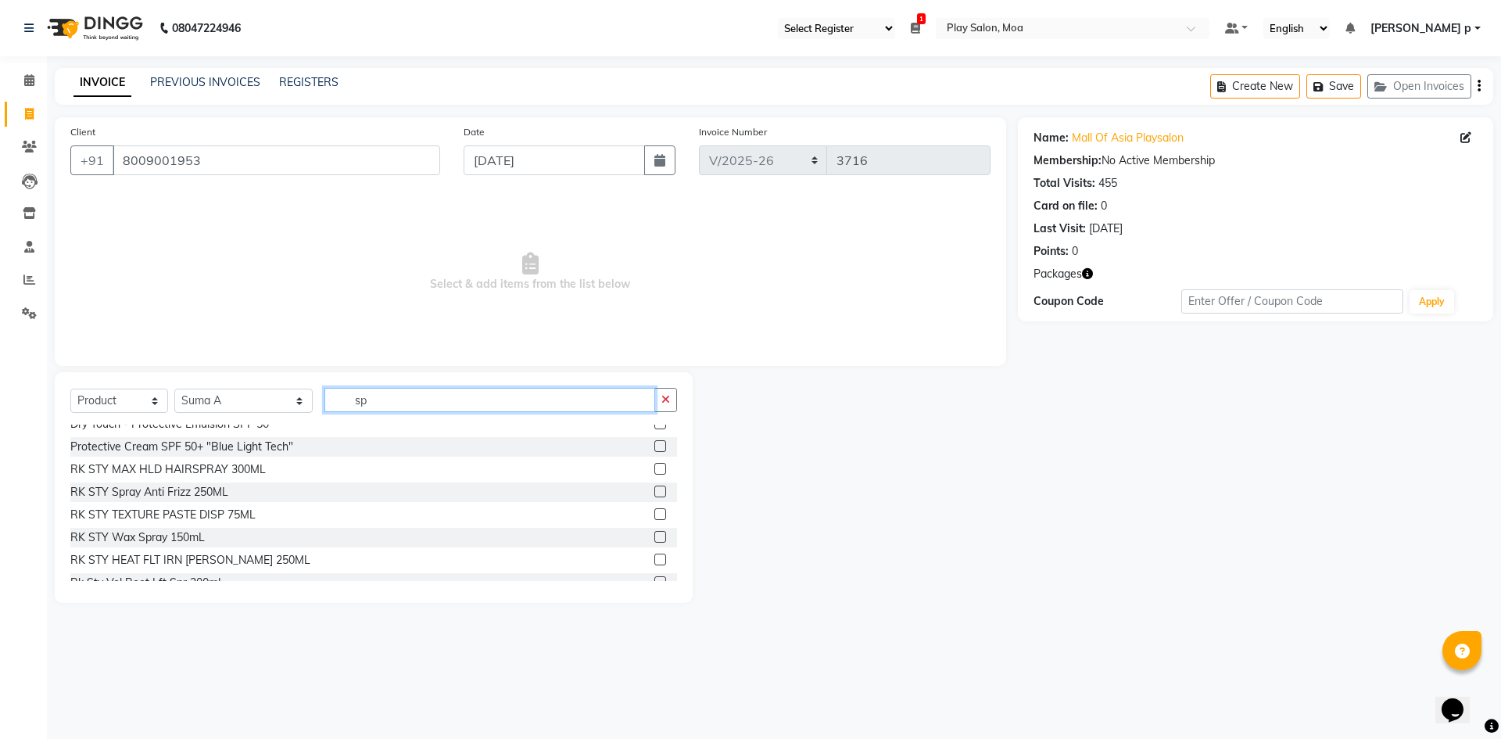
type input "sp"
click at [654, 539] on label at bounding box center [660, 537] width 12 height 12
click at [654, 539] on input "checkbox" at bounding box center [659, 537] width 10 height 10
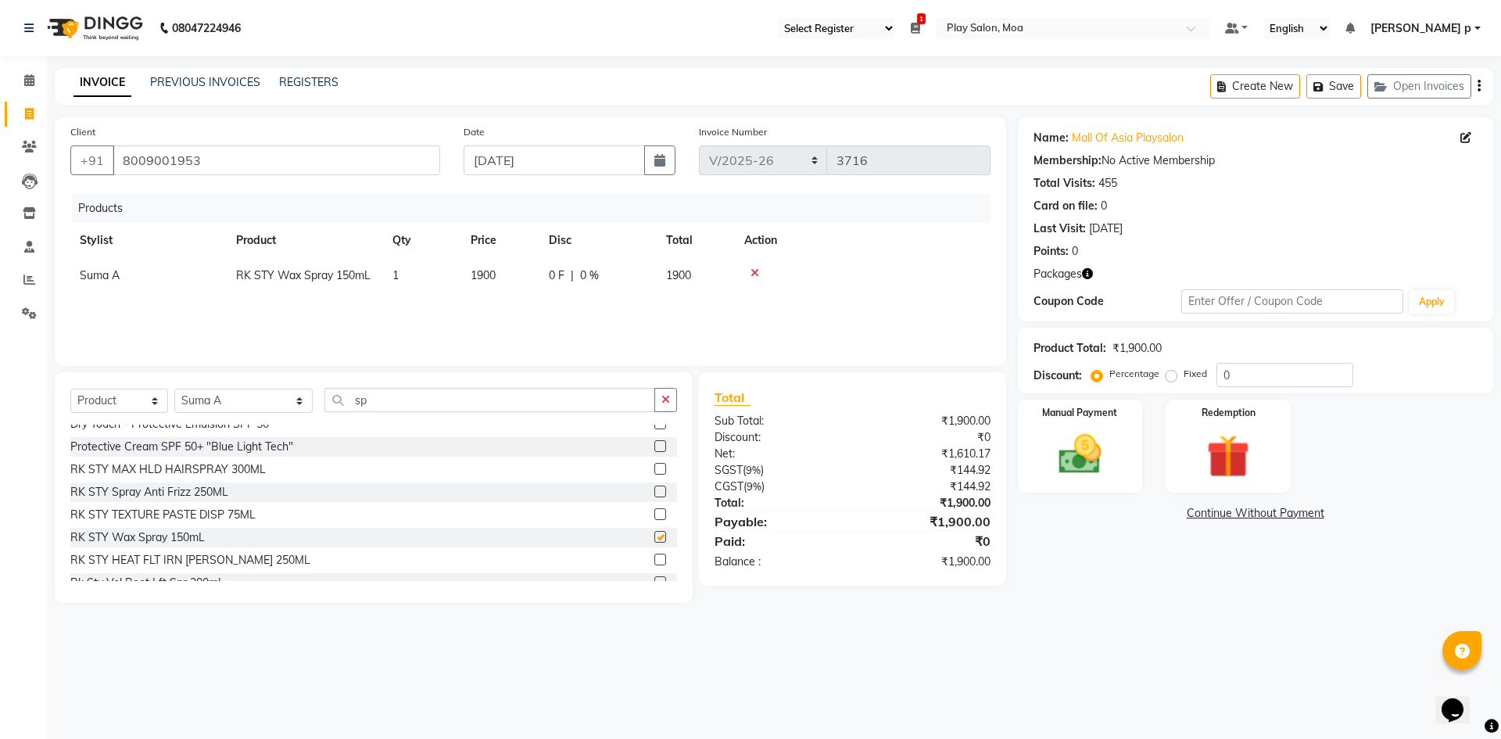
checkbox input "false"
click at [1081, 441] on img at bounding box center [1079, 454] width 73 height 52
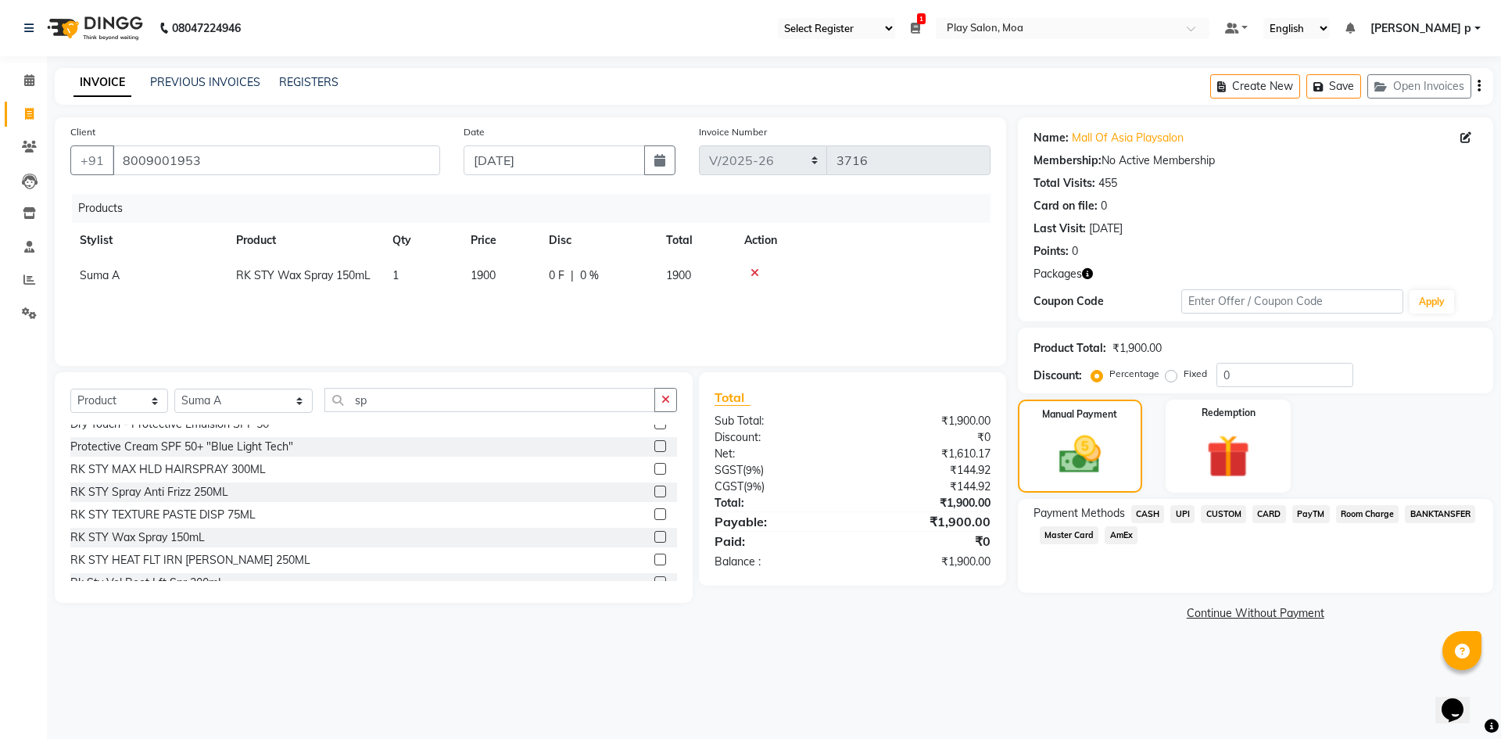
click at [1140, 517] on span "CASH" at bounding box center [1148, 514] width 34 height 18
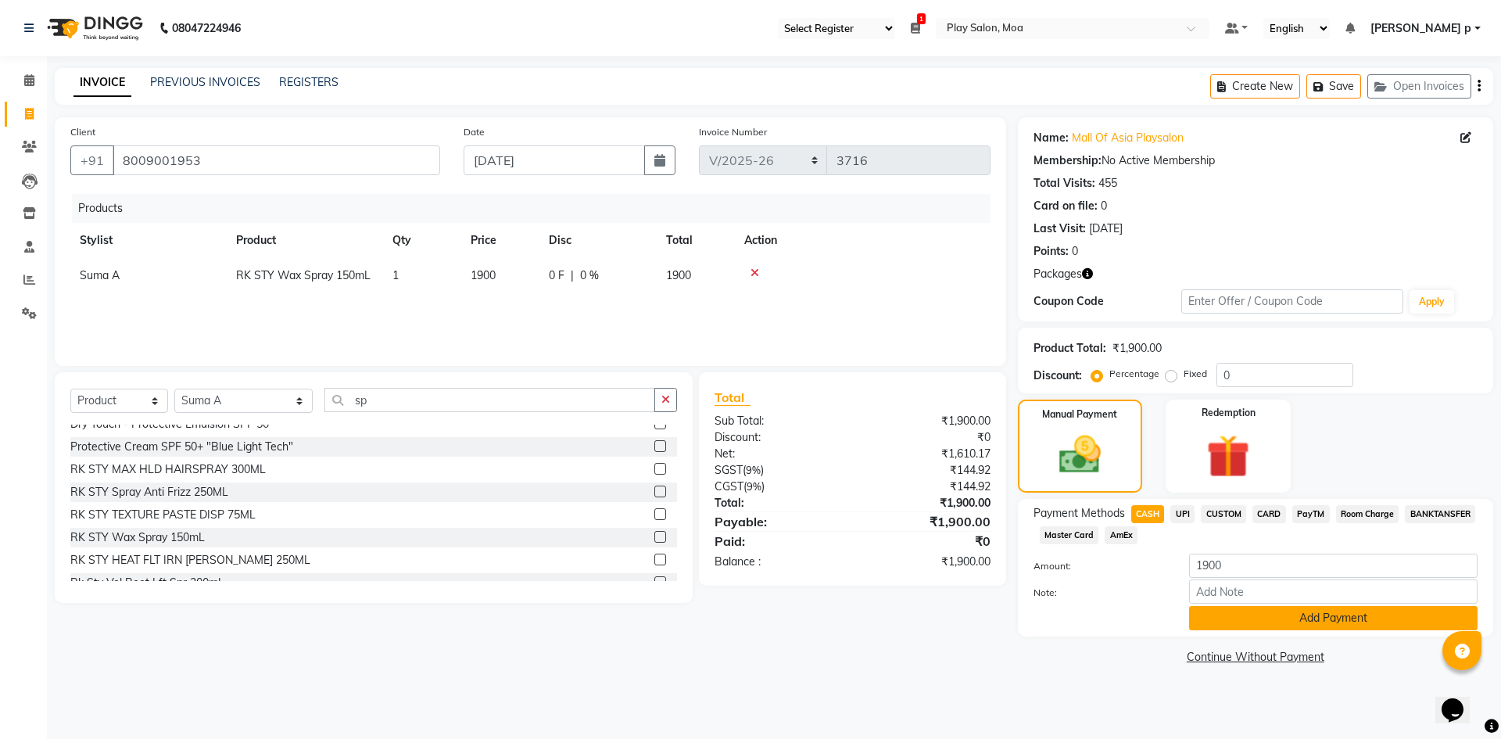
click at [1223, 628] on button "Add Payment" at bounding box center [1333, 618] width 288 height 24
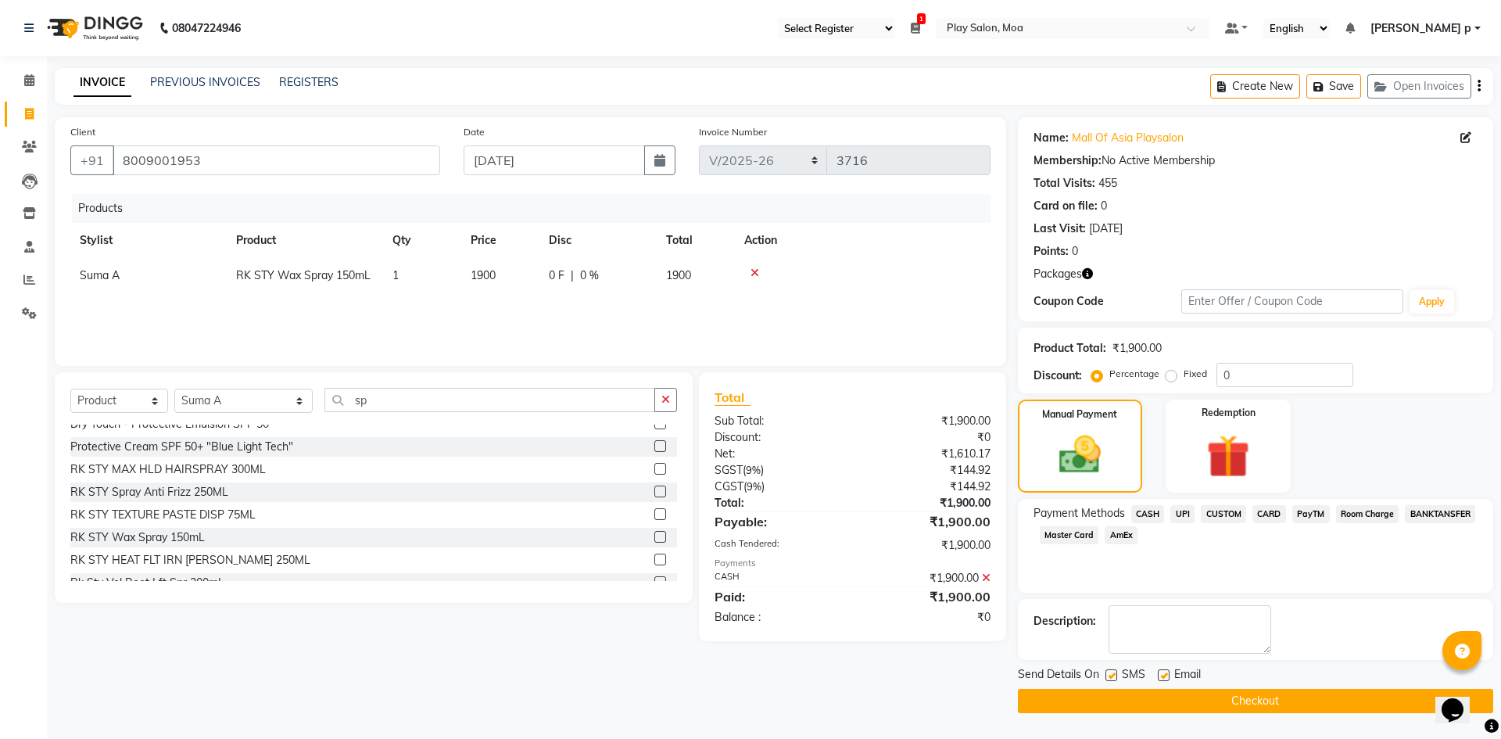
click at [1185, 707] on button "Checkout" at bounding box center [1255, 701] width 475 height 24
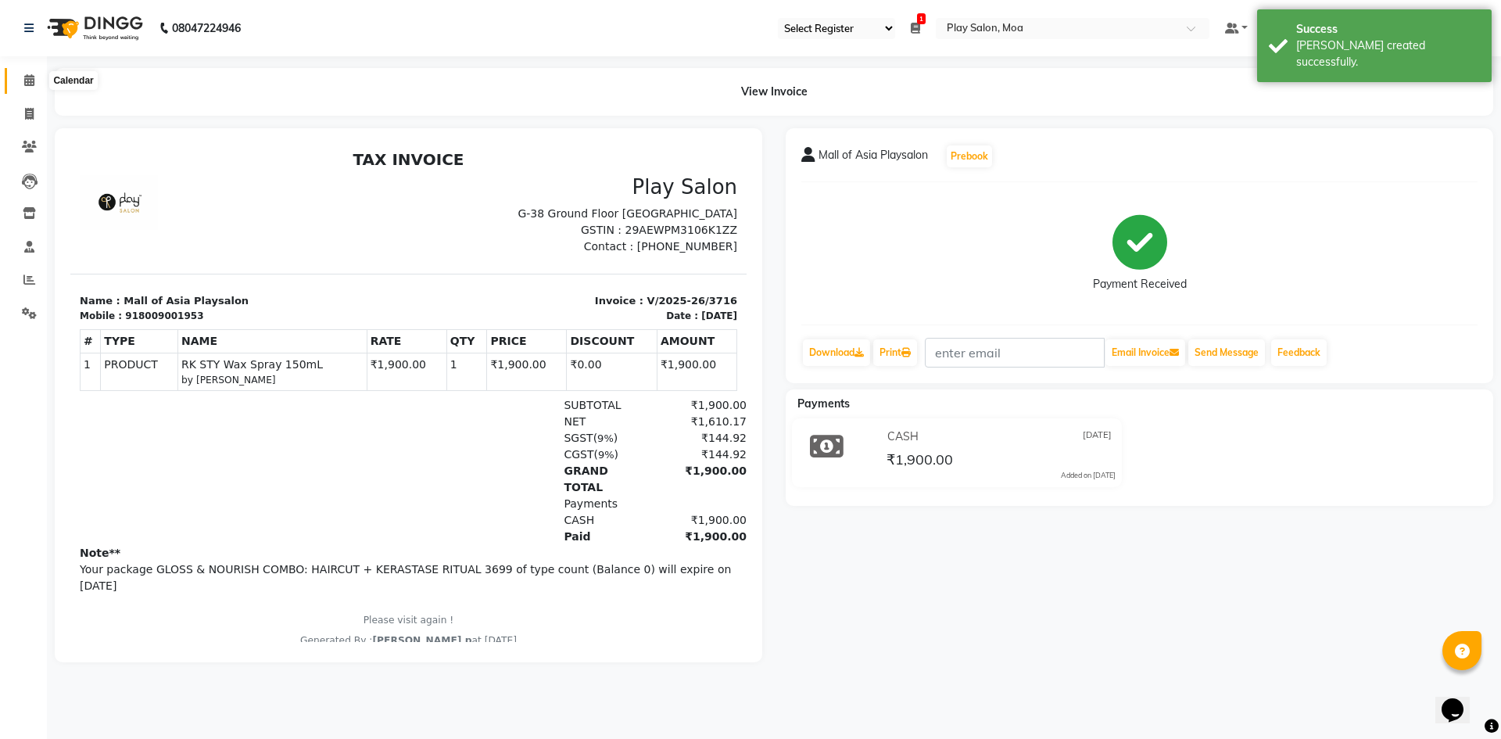
click at [40, 78] on span at bounding box center [29, 81] width 27 height 18
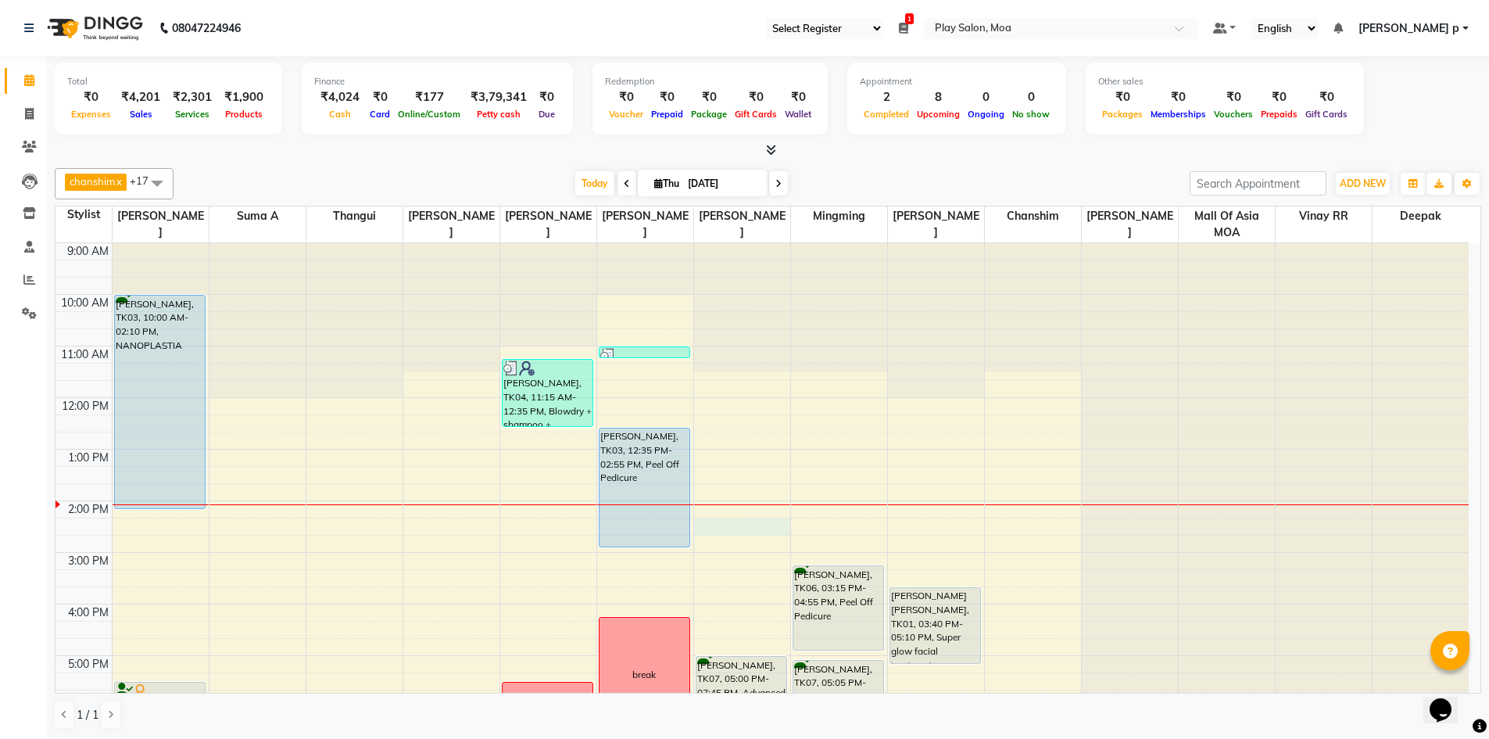
click at [763, 521] on div "9:00 AM 10:00 AM 11:00 AM 12:00 PM 1:00 PM 2:00 PM 3:00 PM 4:00 PM 5:00 PM 6:00…" at bounding box center [761, 603] width 1413 height 721
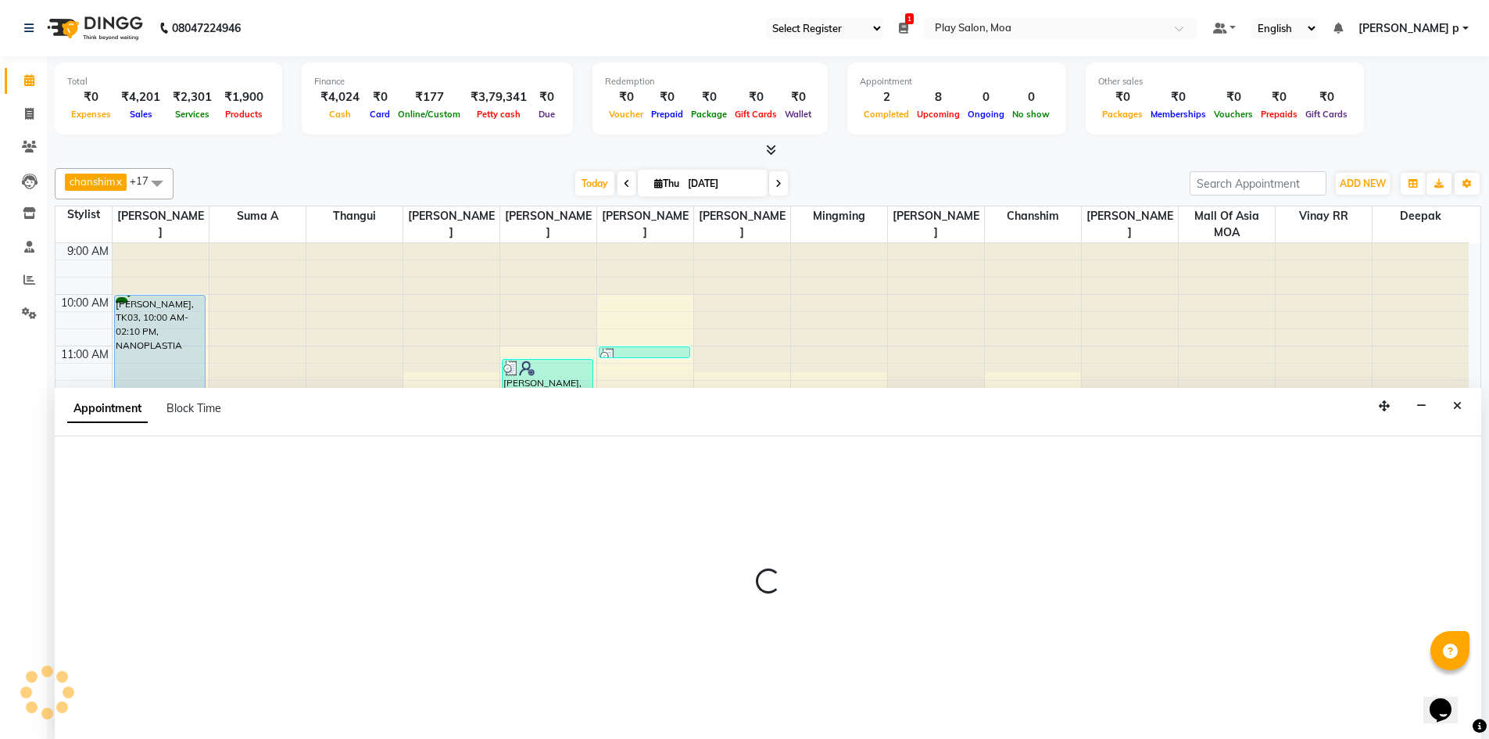
scroll to position [1, 0]
select select "81374"
select select "tentative"
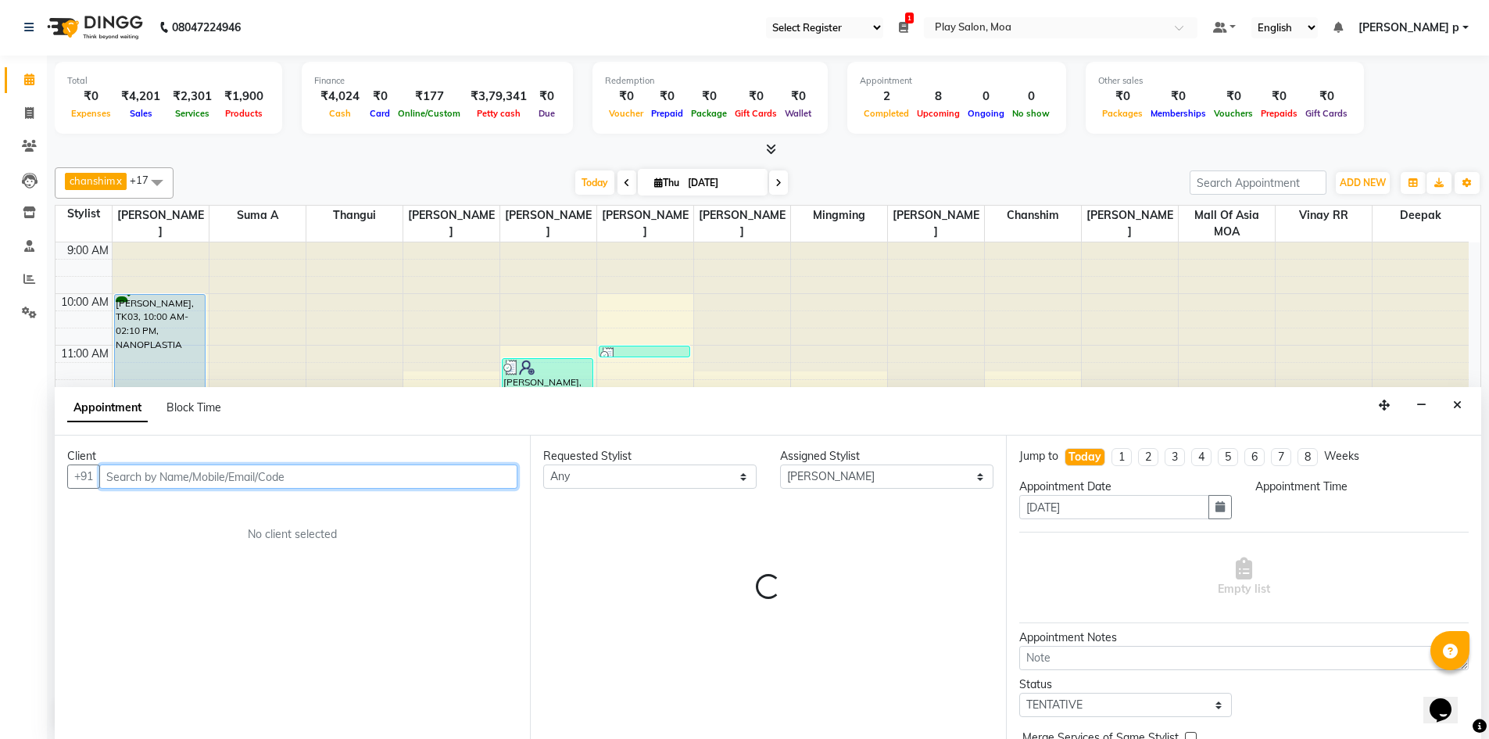
select select "855"
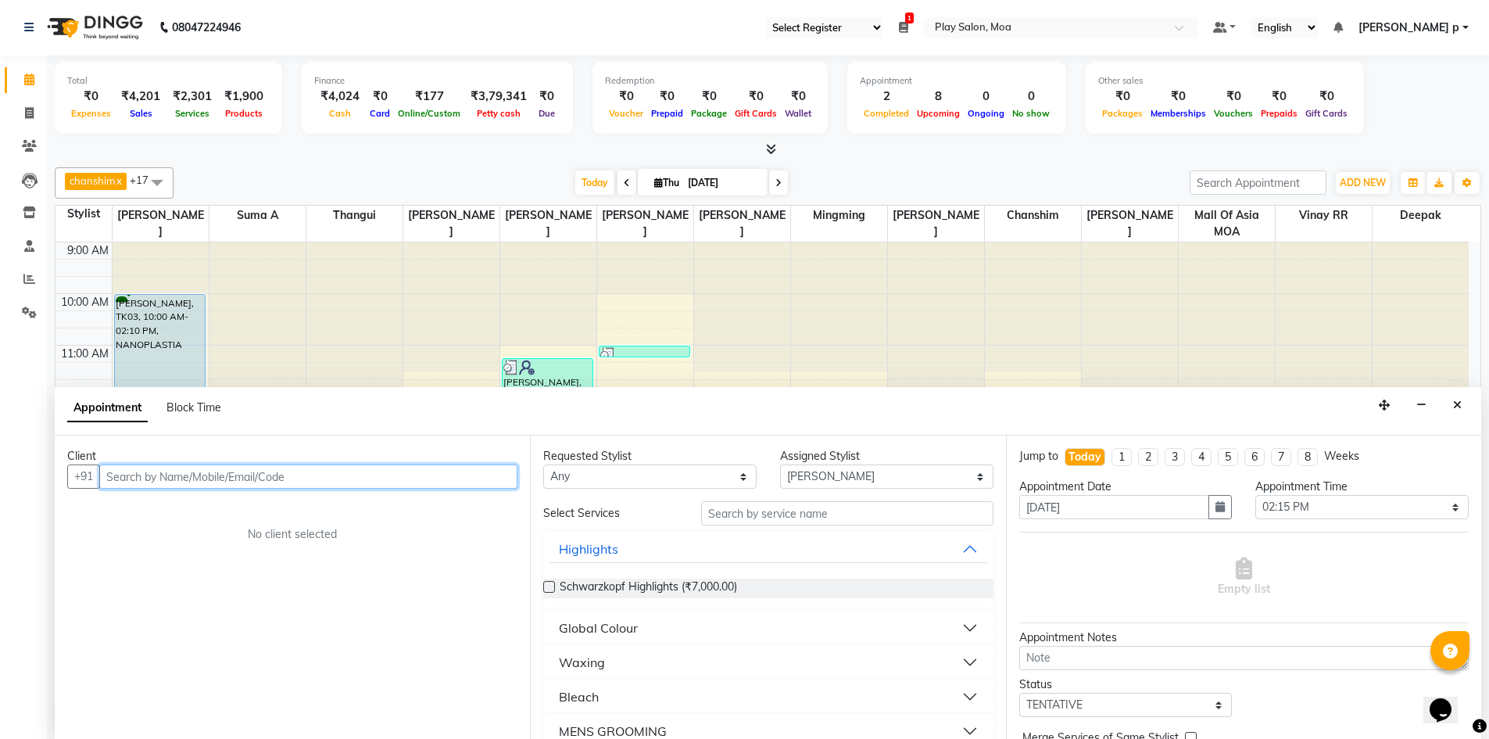
click at [197, 475] on input "text" at bounding box center [308, 476] width 418 height 24
type input "8281983480"
click at [486, 485] on button "Add Client" at bounding box center [485, 476] width 65 height 24
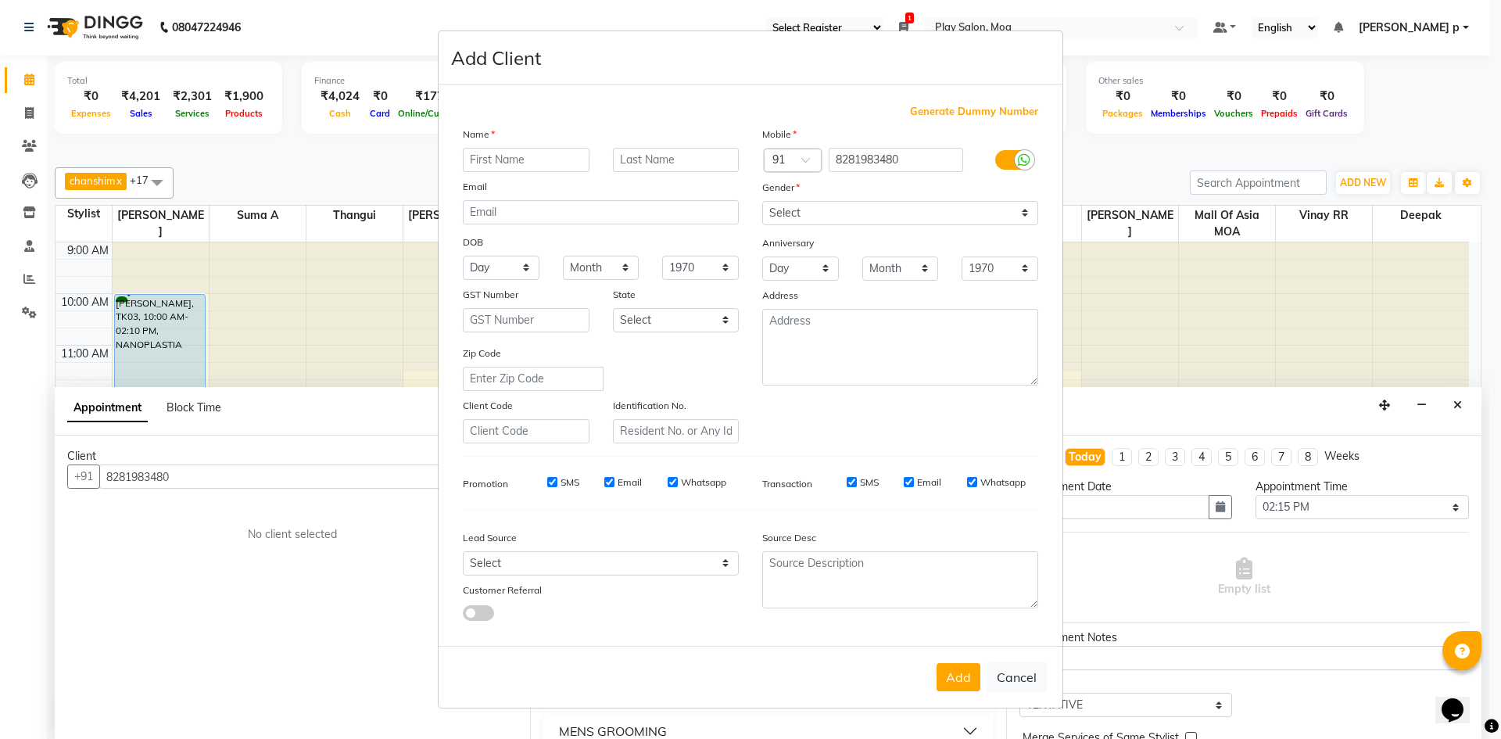
click at [495, 167] on input "text" at bounding box center [526, 160] width 127 height 24
type input "[PERSON_NAME]"
click at [857, 206] on select "Select Male Female Other Prefer Not To Say" at bounding box center [900, 213] width 276 height 24
select select "female"
click at [762, 201] on select "Select Male Female Other Prefer Not To Say" at bounding box center [900, 213] width 276 height 24
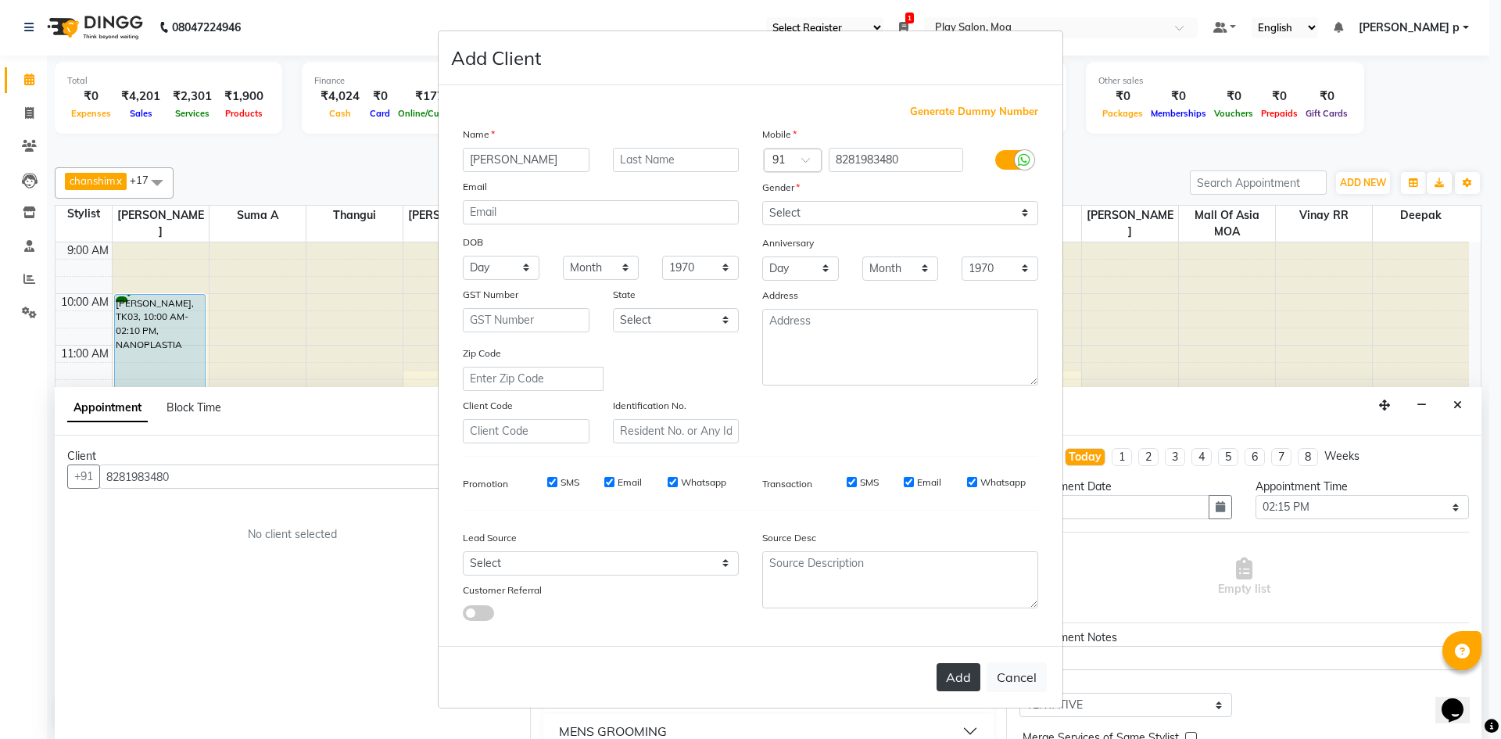
click at [977, 671] on button "Add" at bounding box center [958, 677] width 44 height 28
select select
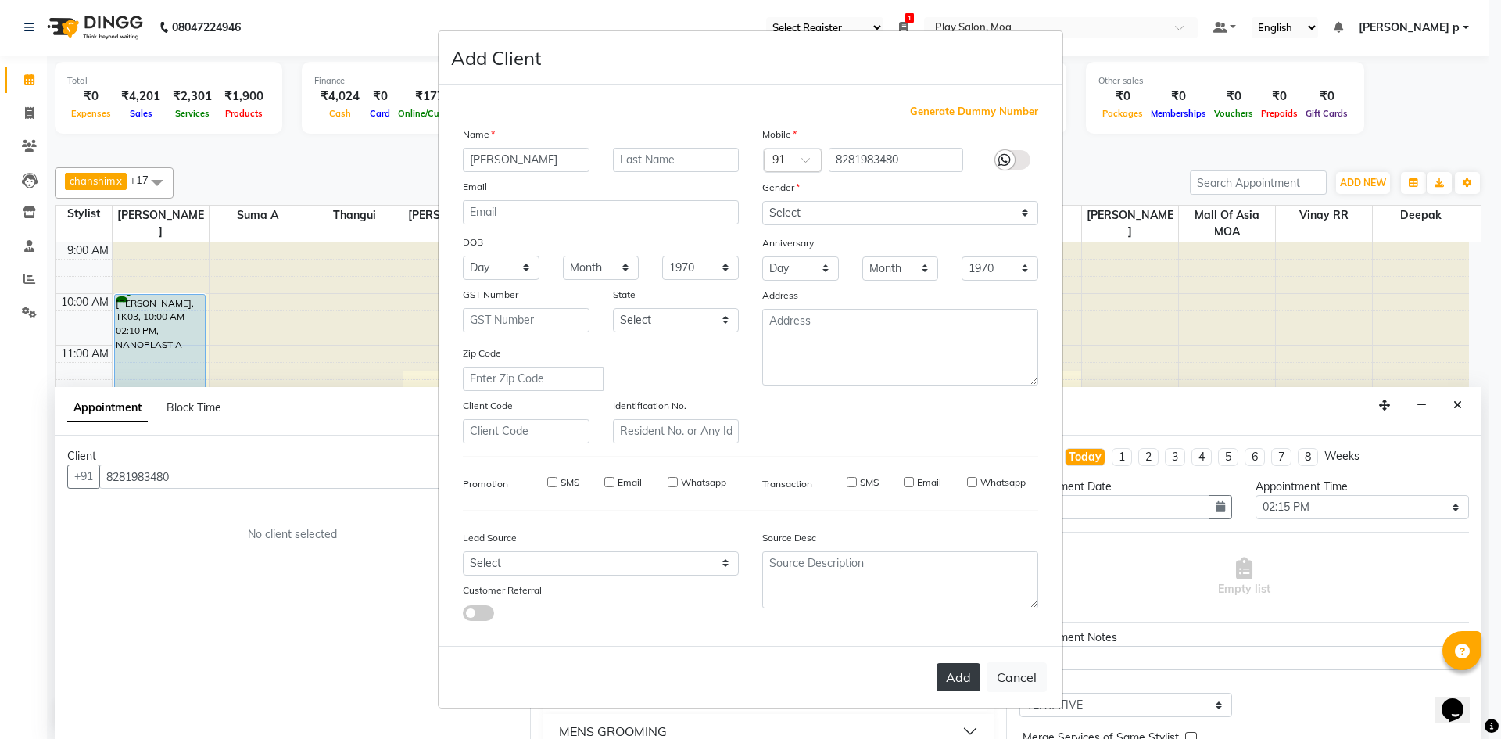
select select
checkbox input "false"
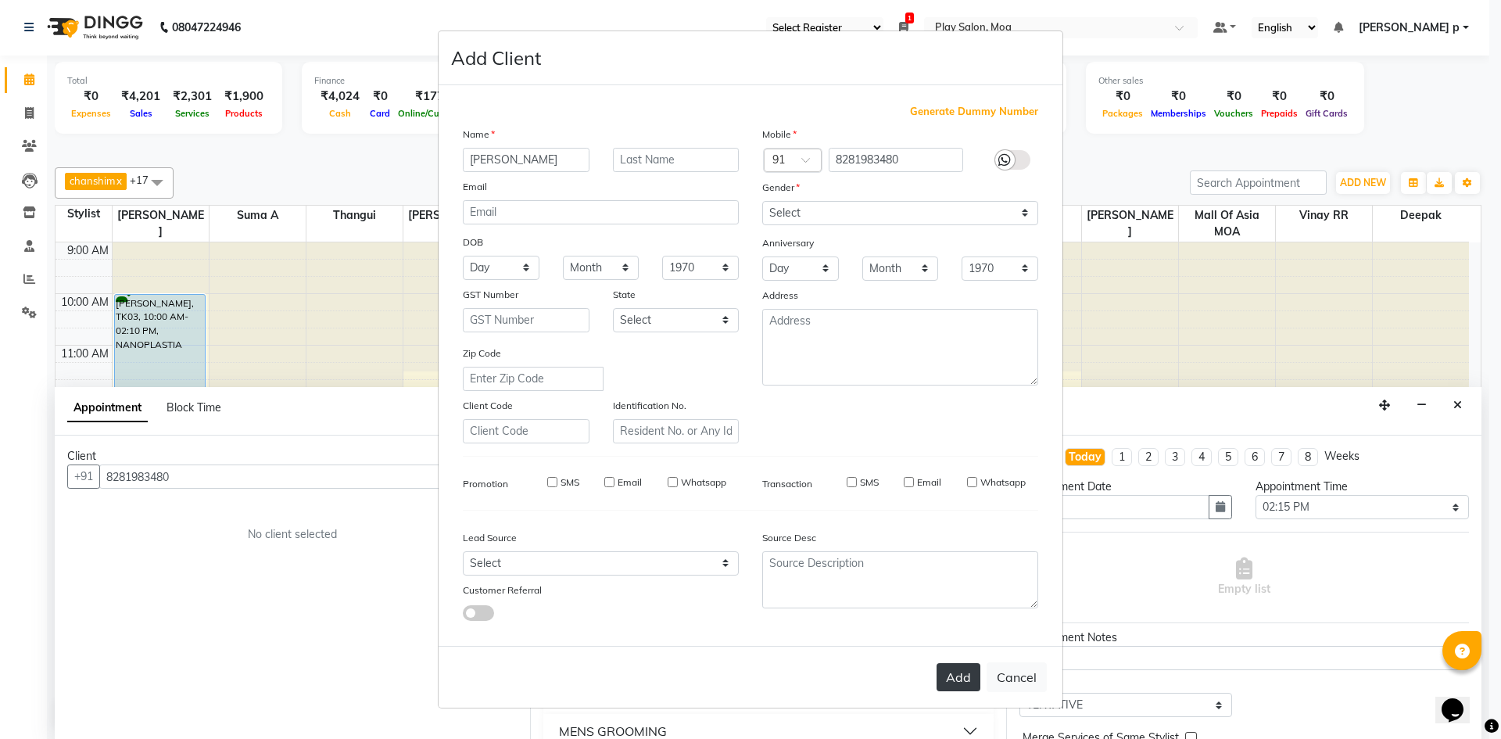
checkbox input "false"
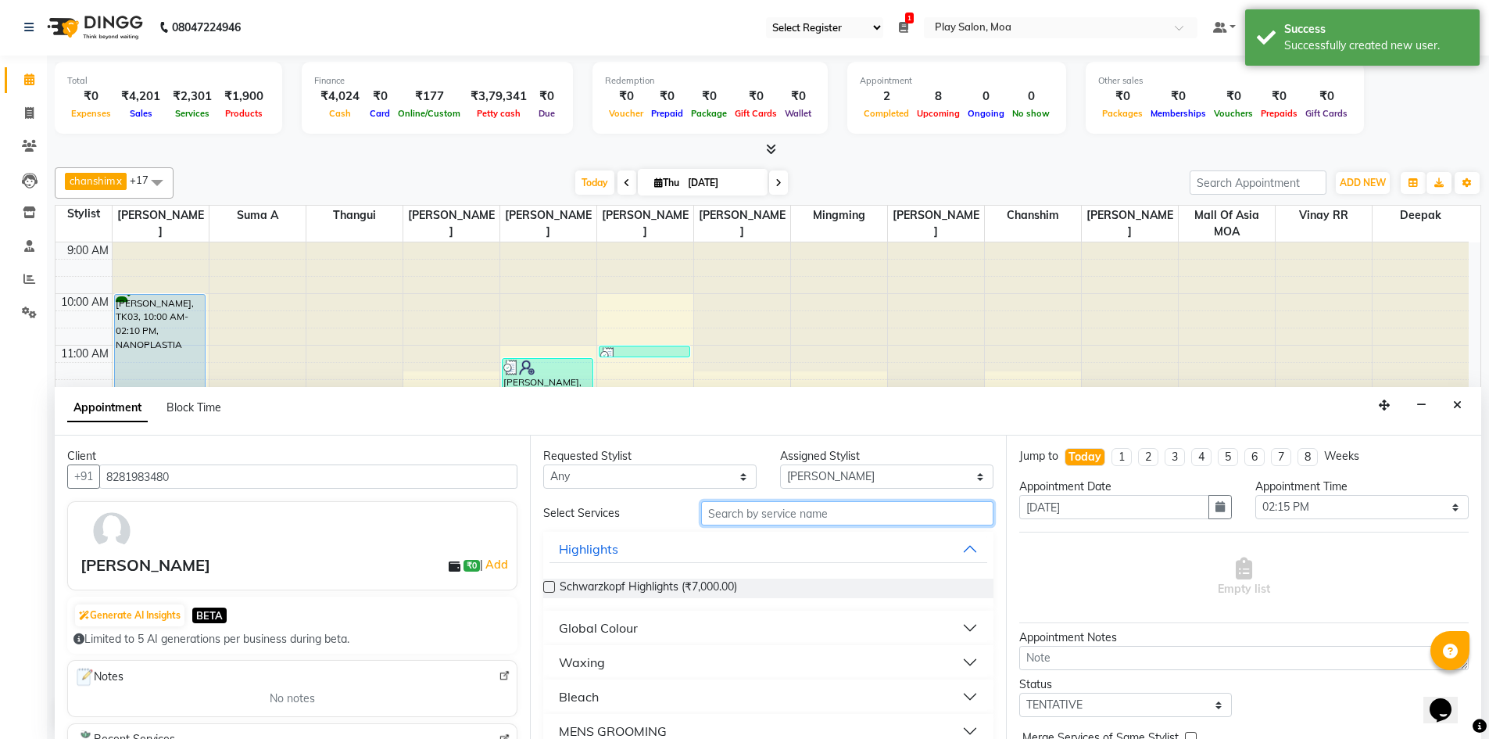
click at [785, 517] on input "text" at bounding box center [847, 513] width 292 height 24
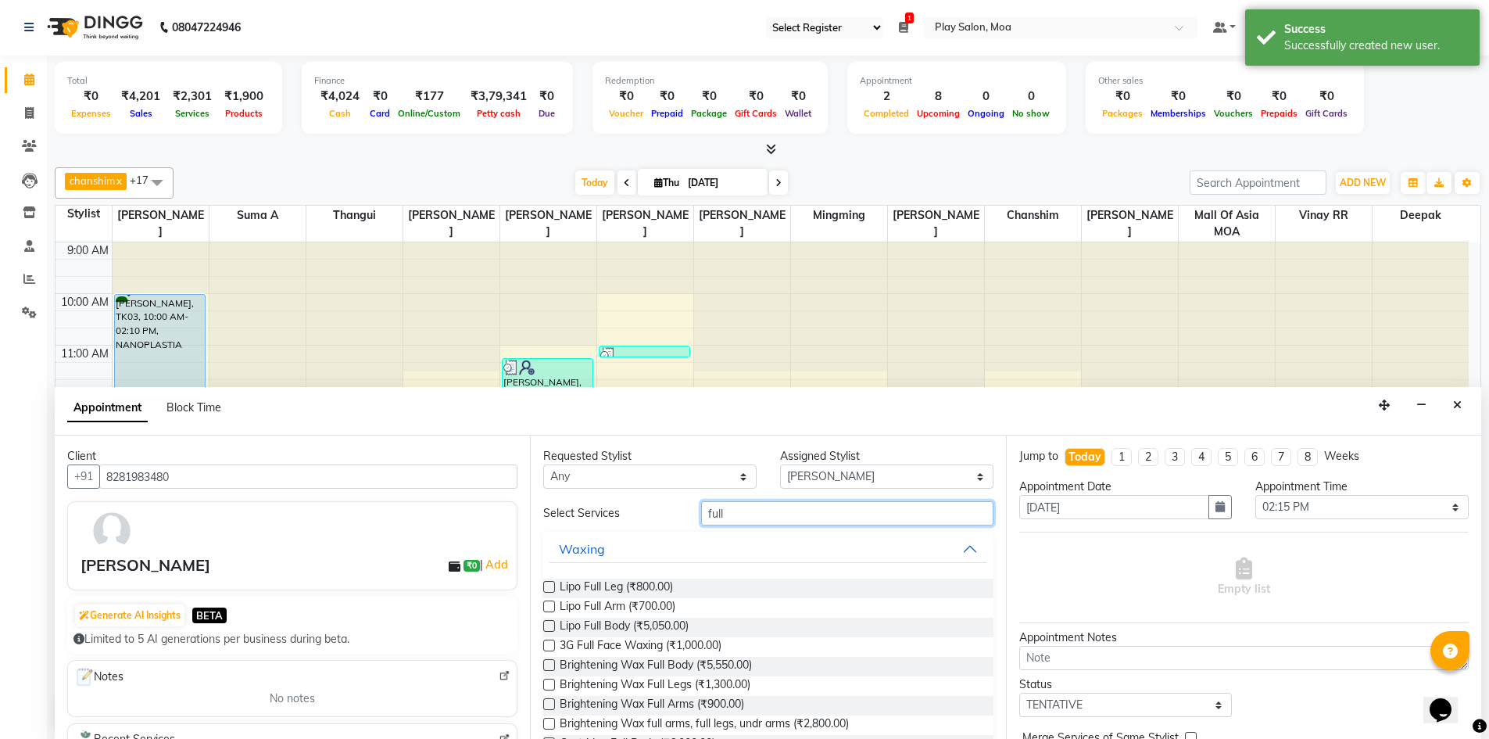
type input "full"
click at [550, 651] on div at bounding box center [548, 648] width 10 height 16
click at [549, 644] on label at bounding box center [549, 645] width 12 height 12
click at [549, 644] on input "checkbox" at bounding box center [548, 647] width 10 height 10
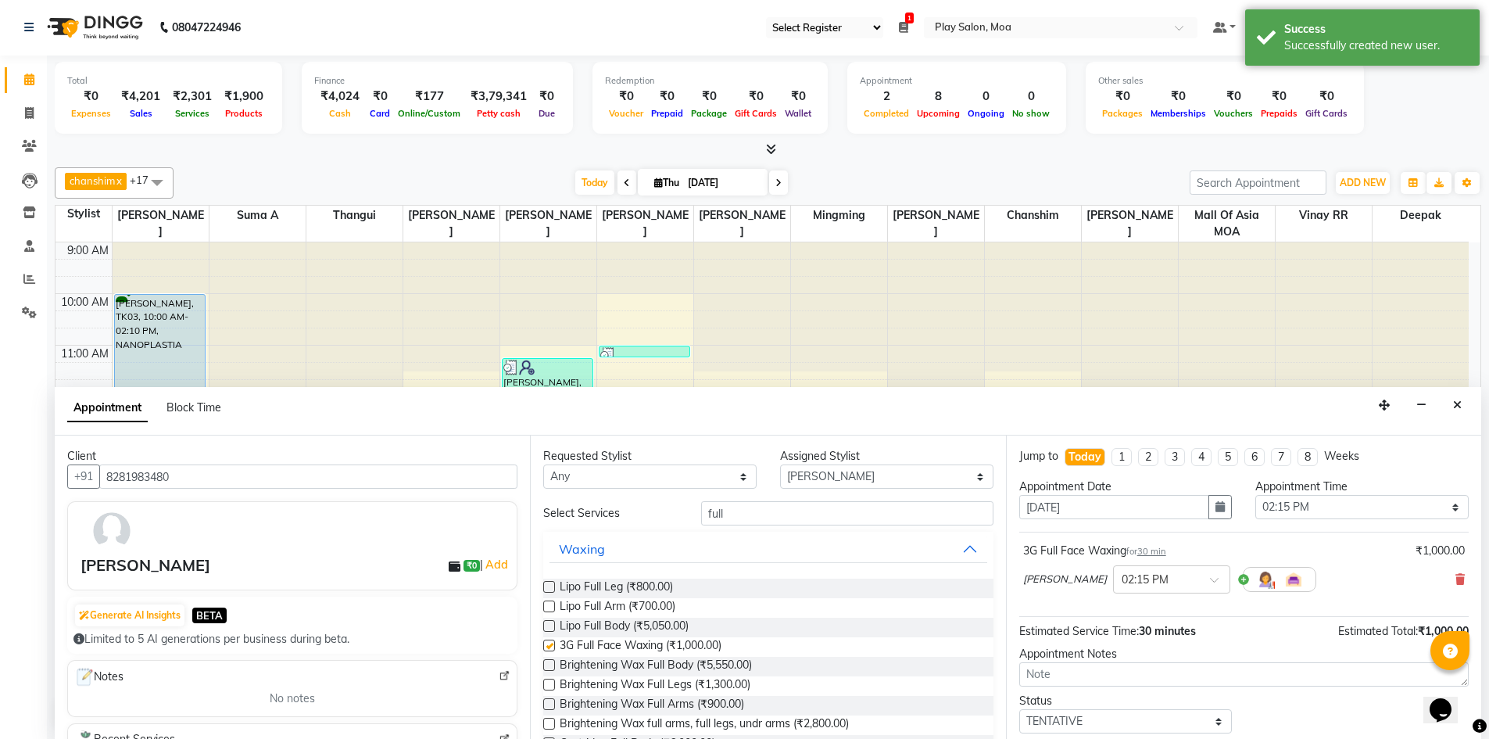
checkbox input "false"
click at [781, 515] on input "full" at bounding box center [847, 513] width 292 height 24
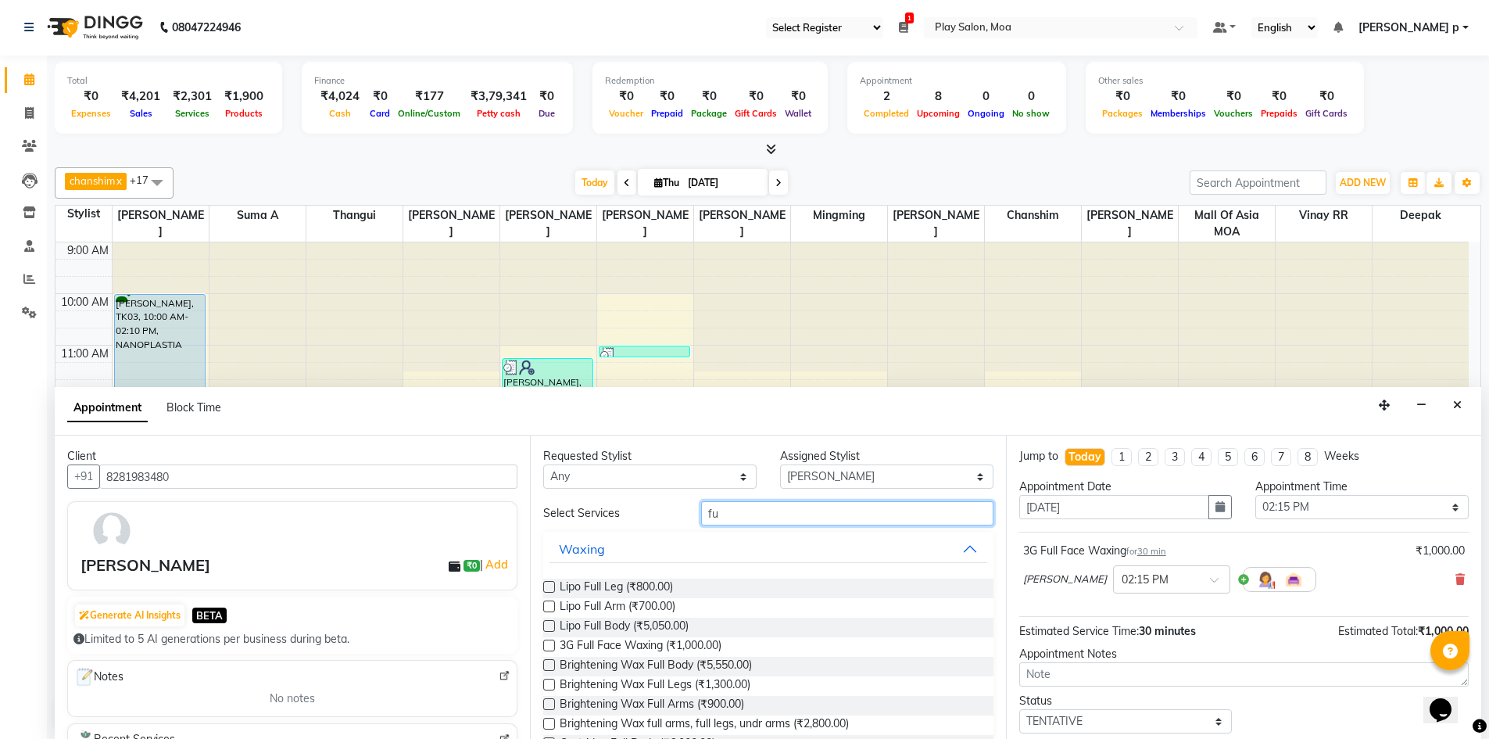
type input "f"
type input "thr"
click at [546, 585] on label at bounding box center [549, 587] width 12 height 12
click at [546, 585] on input "checkbox" at bounding box center [548, 588] width 10 height 10
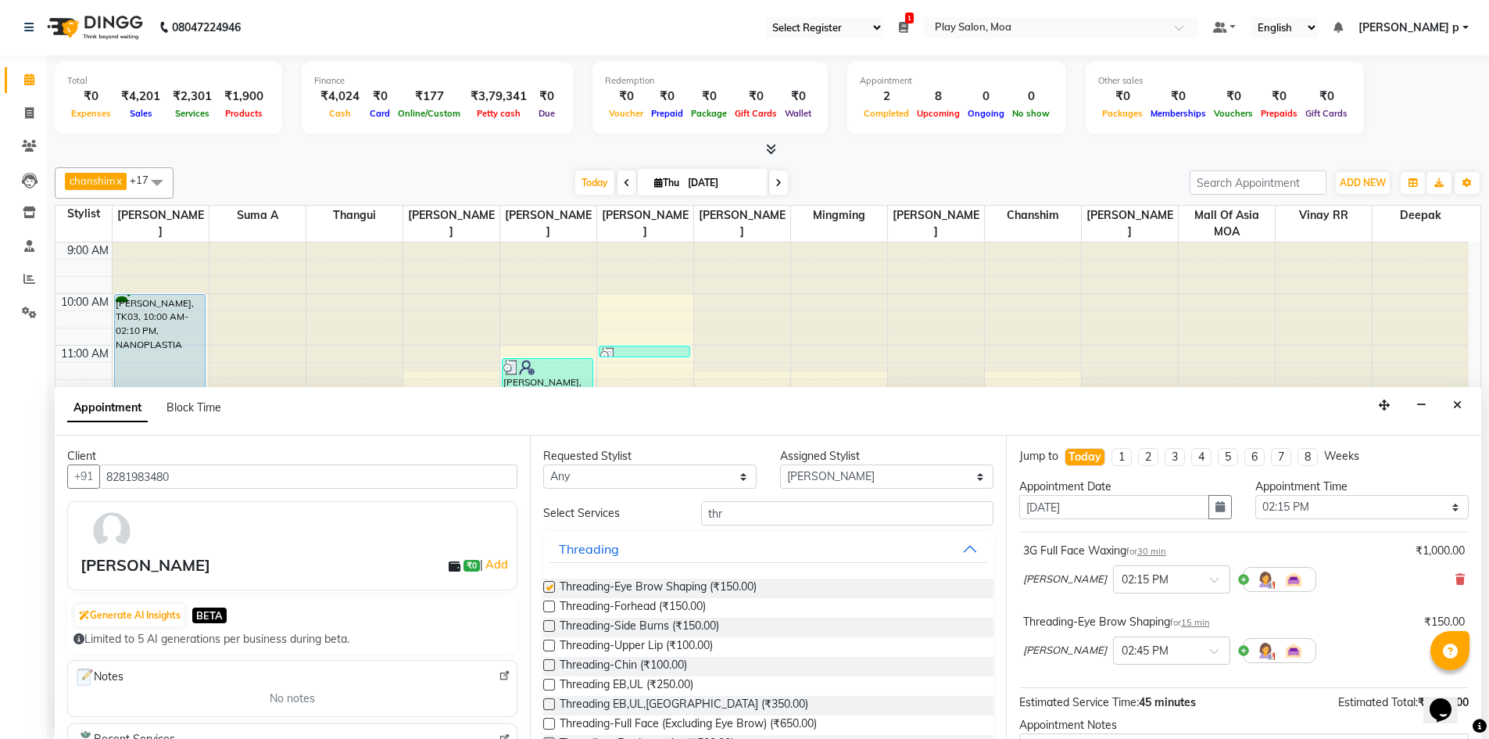
checkbox input "false"
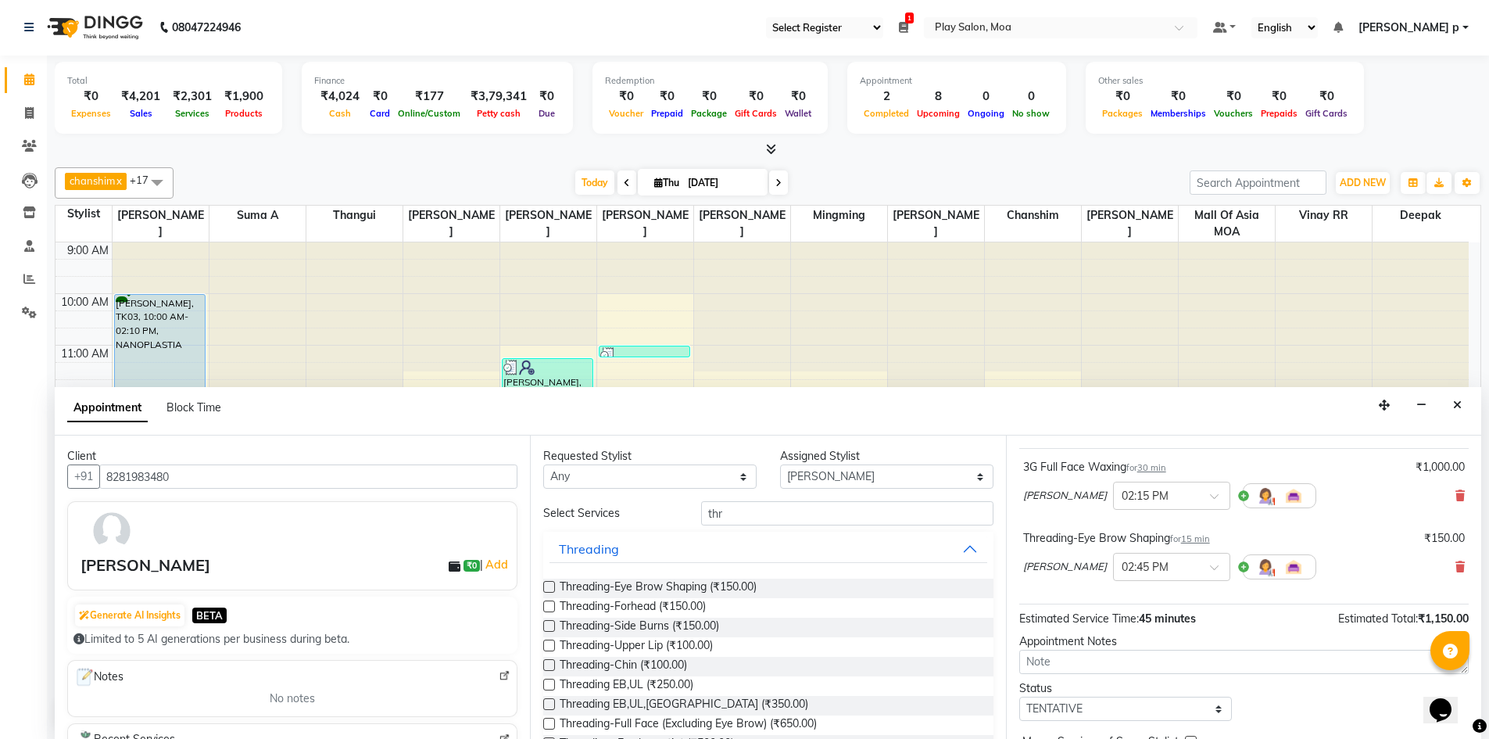
scroll to position [164, 0]
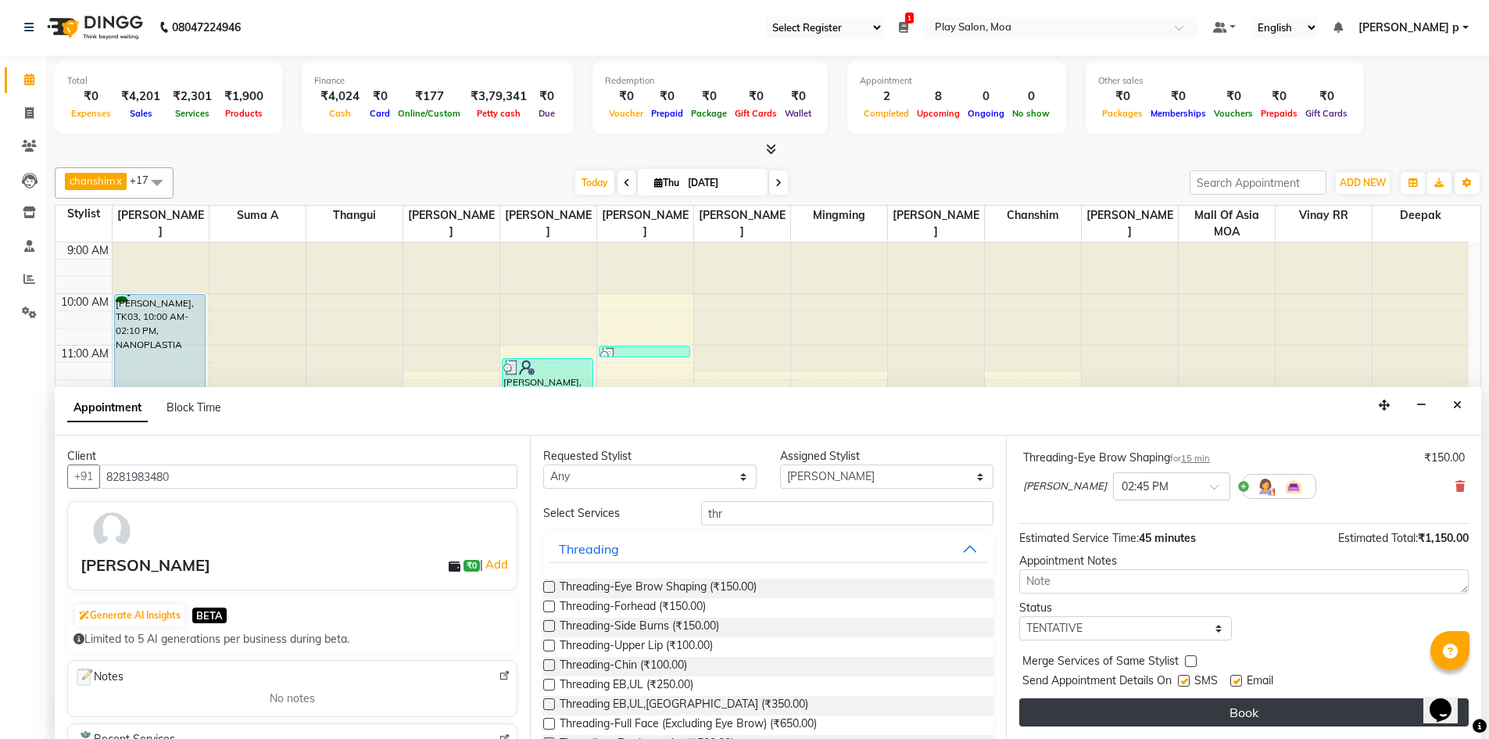
click at [1167, 704] on button "Book" at bounding box center [1243, 712] width 449 height 28
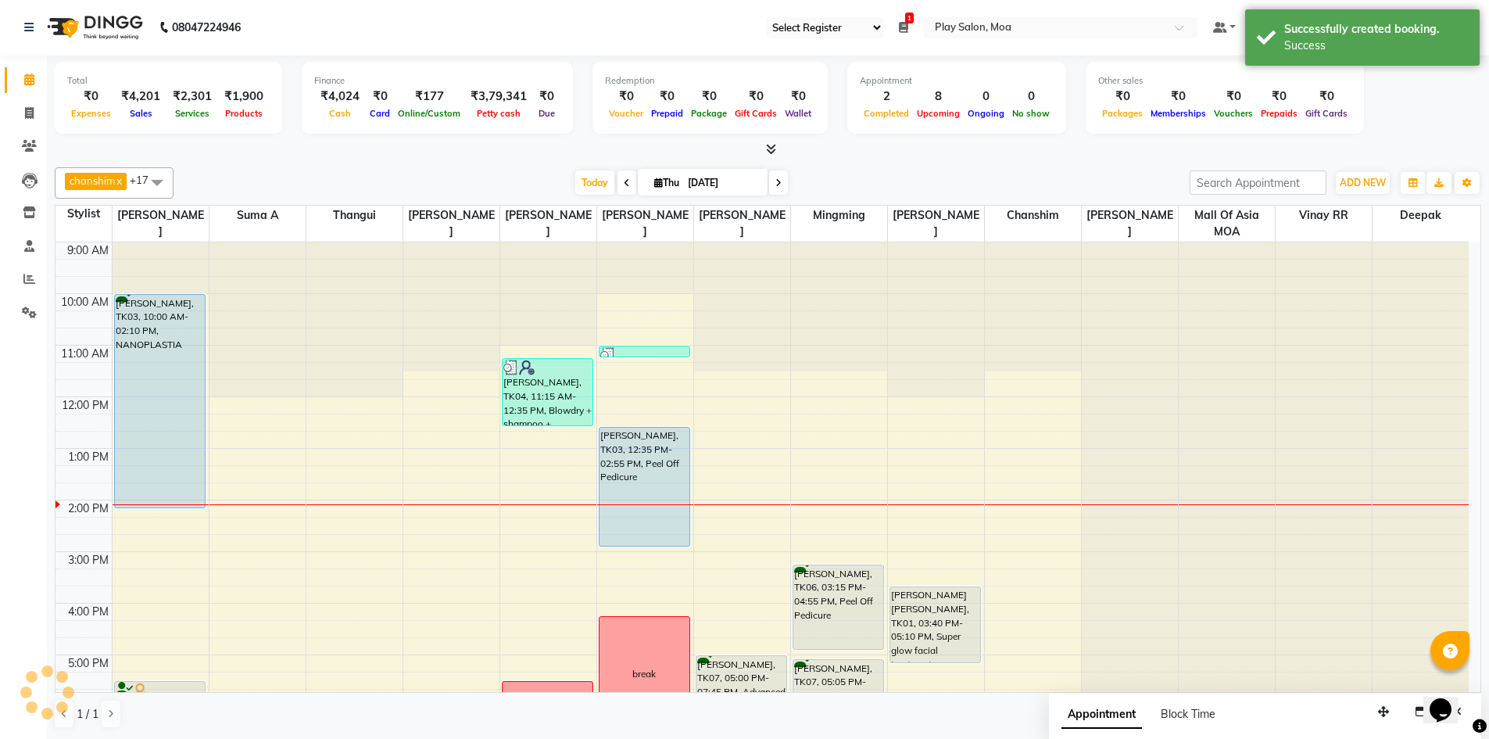
scroll to position [0, 0]
drag, startPoint x: 742, startPoint y: 551, endPoint x: 745, endPoint y: 571, distance: 20.6
click at [746, 572] on div "Anagha, TK08, 02:15 PM-02:45 PM, 3G Full Face Waxing Anagha, TK08, 02:45 PM-03:…" at bounding box center [742, 603] width 96 height 721
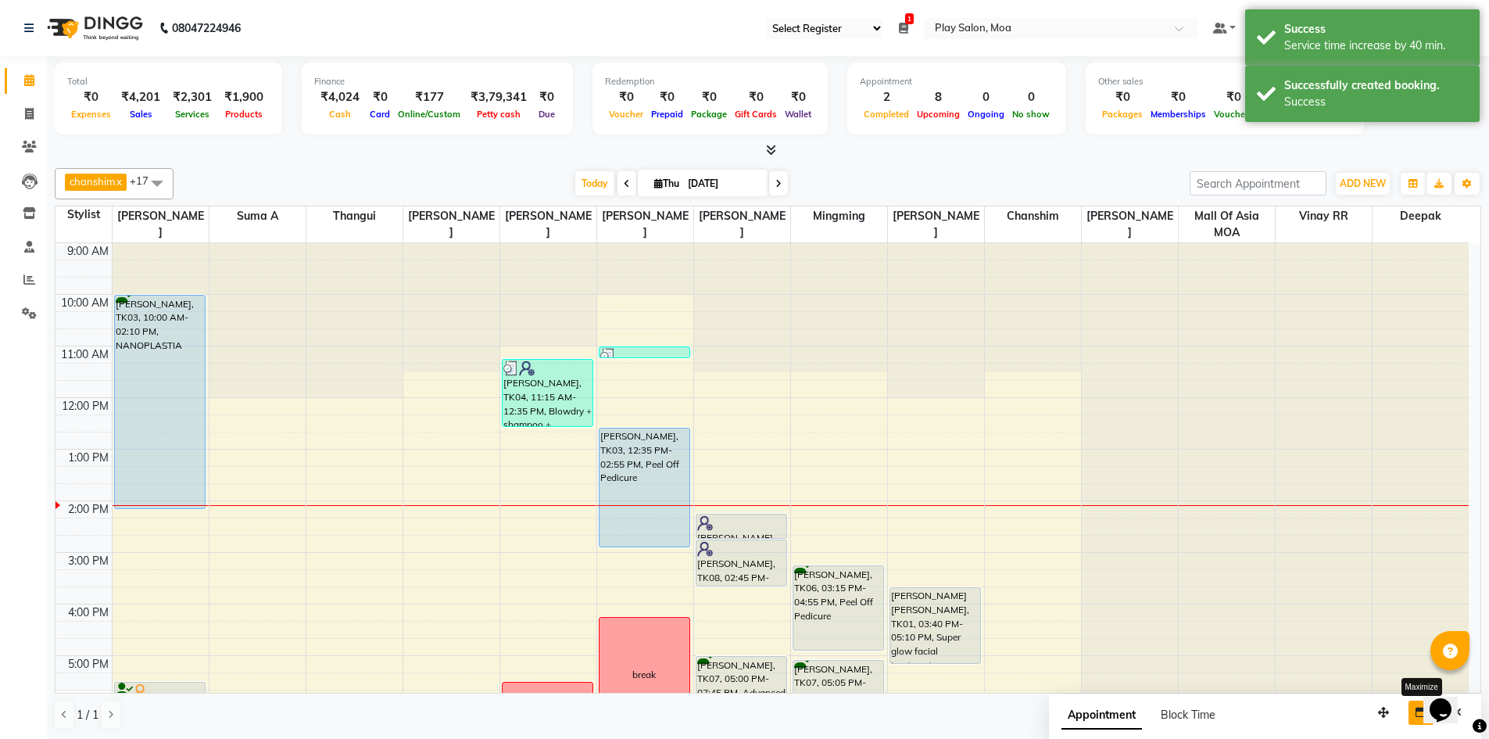
drag, startPoint x: 1418, startPoint y: 714, endPoint x: 47, endPoint y: 6, distance: 1543.6
click at [1418, 714] on icon "button" at bounding box center [1420, 712] width 11 height 11
select select "tentative"
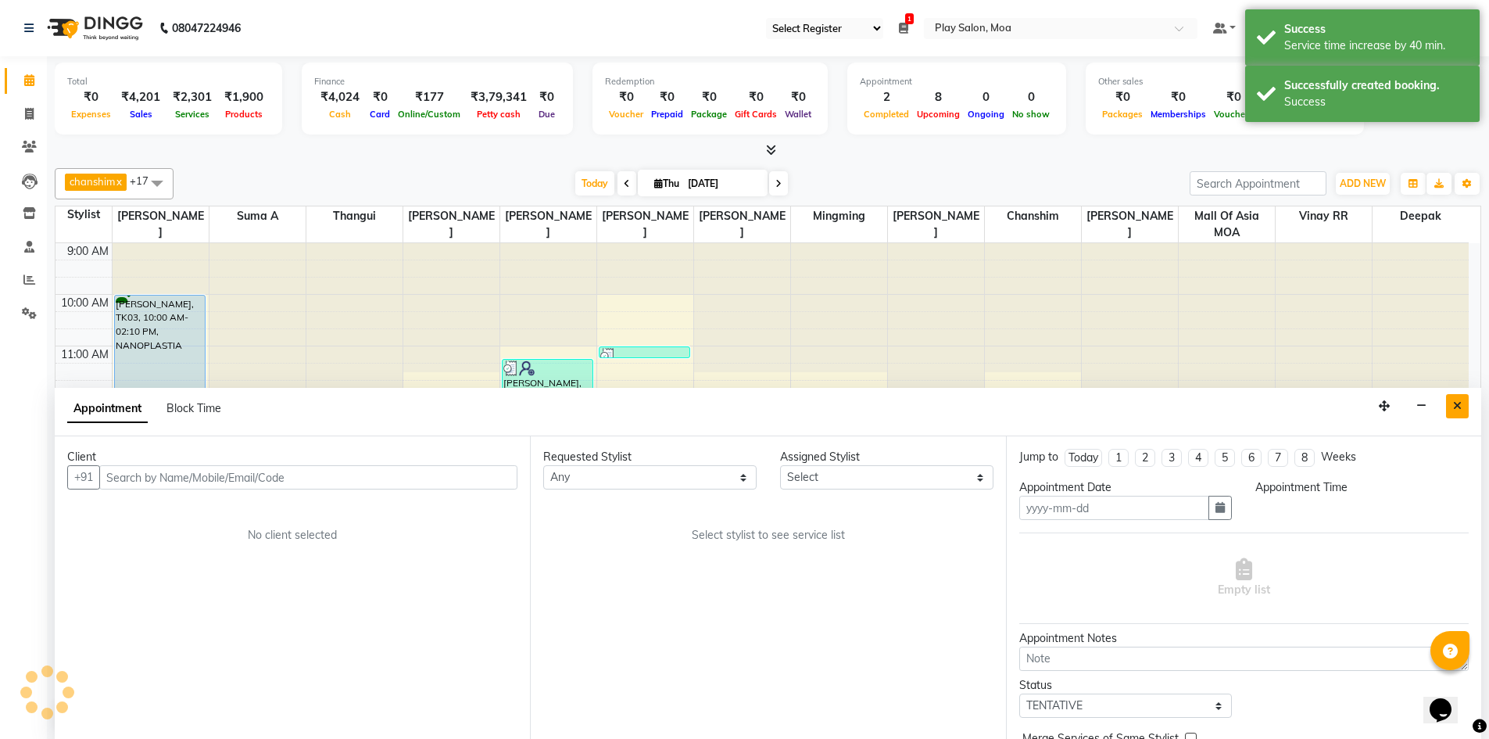
click at [1462, 403] on button "Close" at bounding box center [1457, 406] width 23 height 24
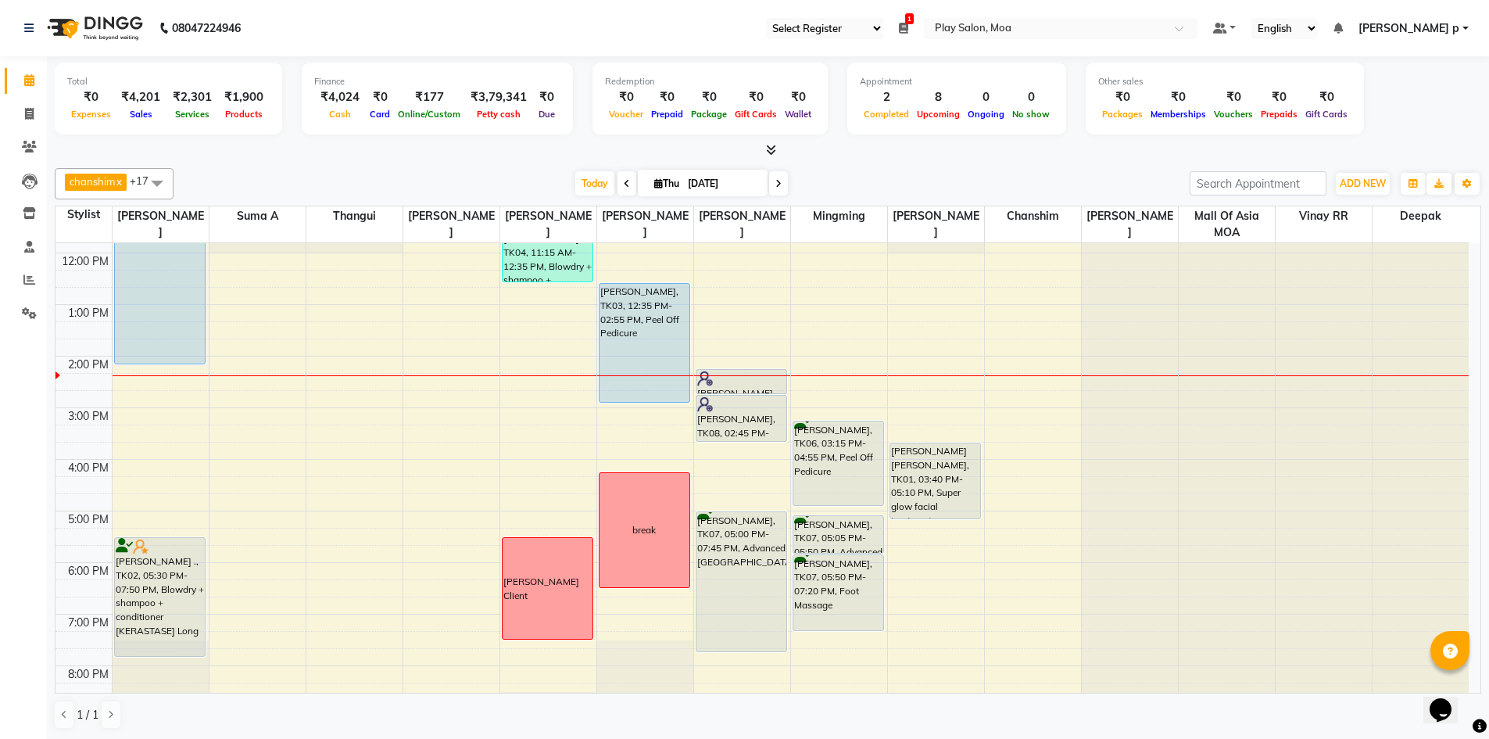
scroll to position [156, 0]
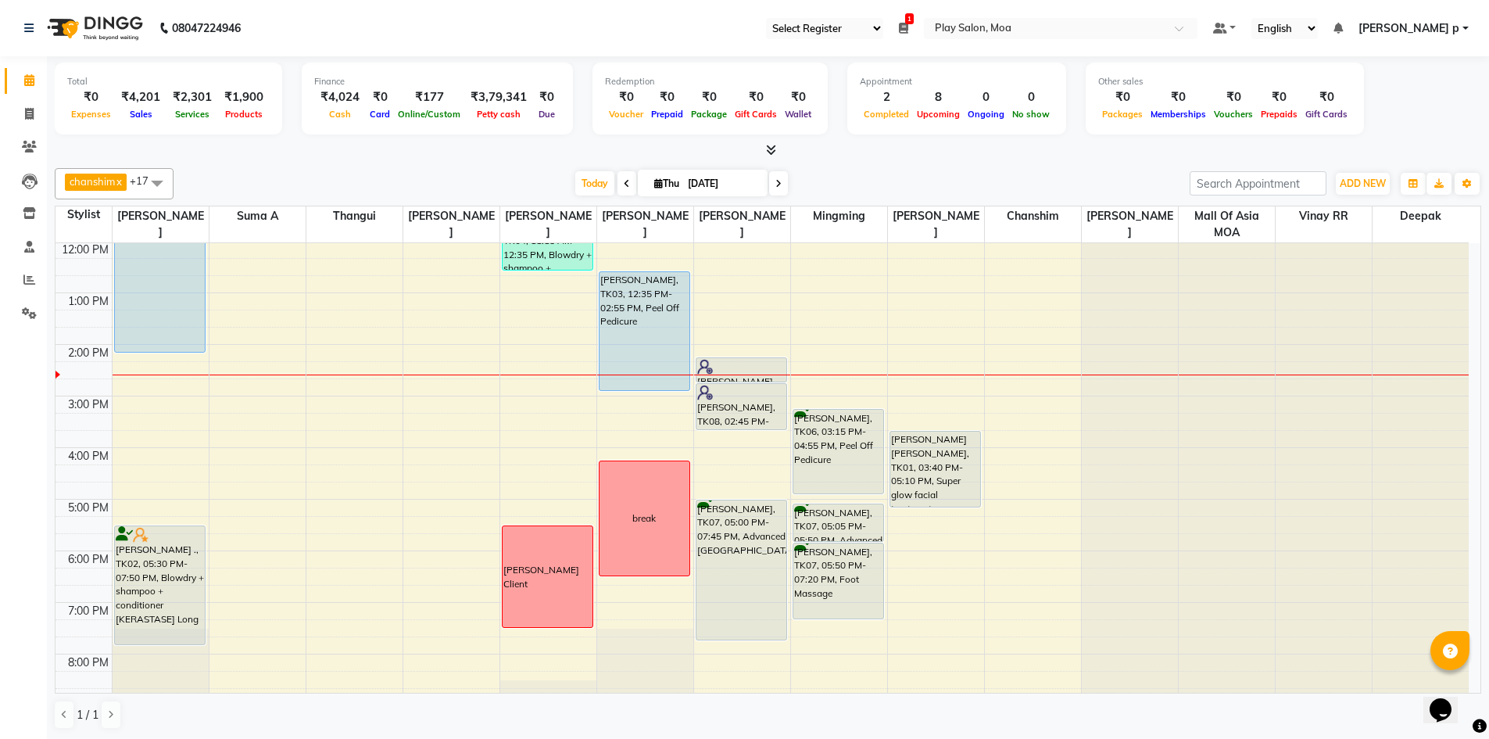
click at [476, 352] on div "9:00 AM 10:00 AM 11:00 AM 12:00 PM 1:00 PM 2:00 PM 3:00 PM 4:00 PM 5:00 PM 6:00…" at bounding box center [761, 447] width 1413 height 721
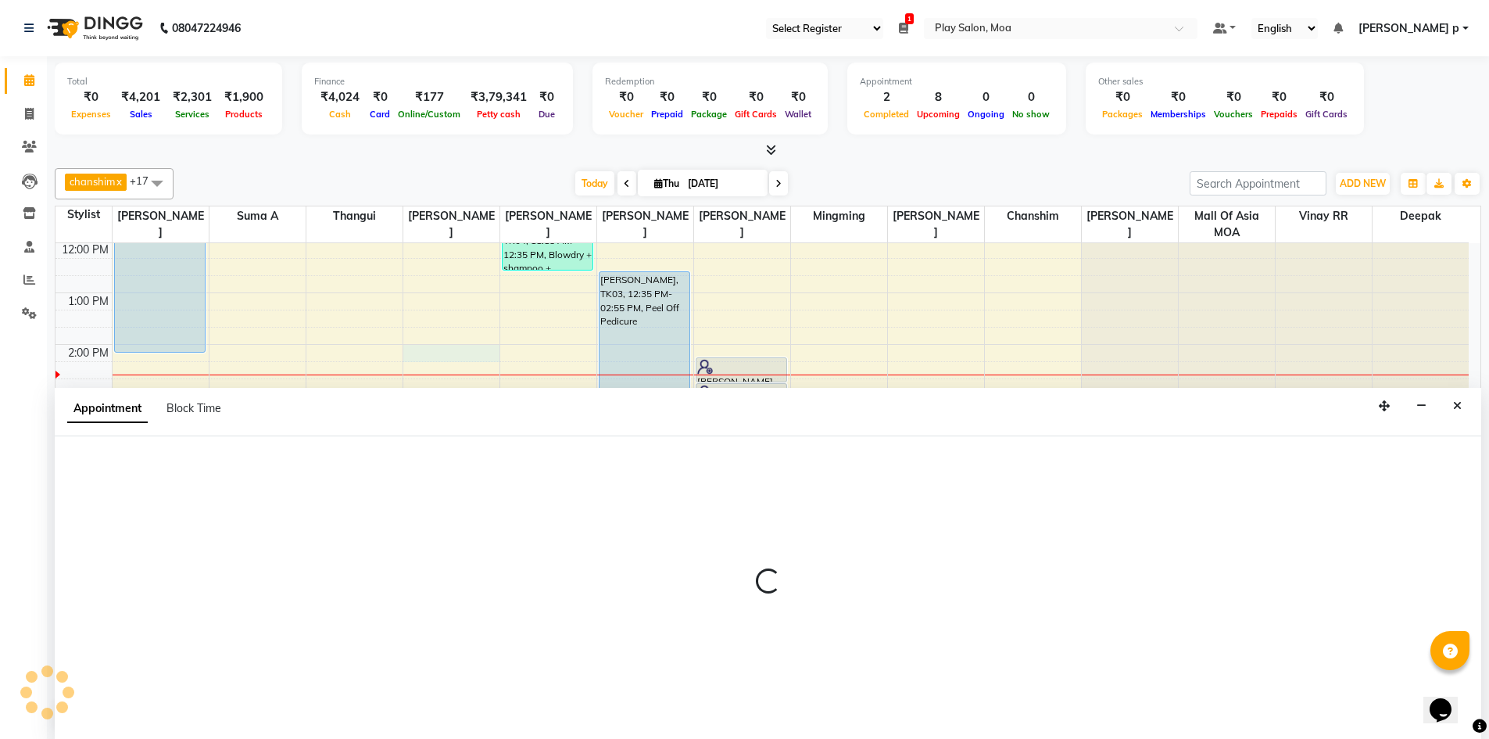
scroll to position [1, 0]
select select "81384"
select select "840"
select select "tentative"
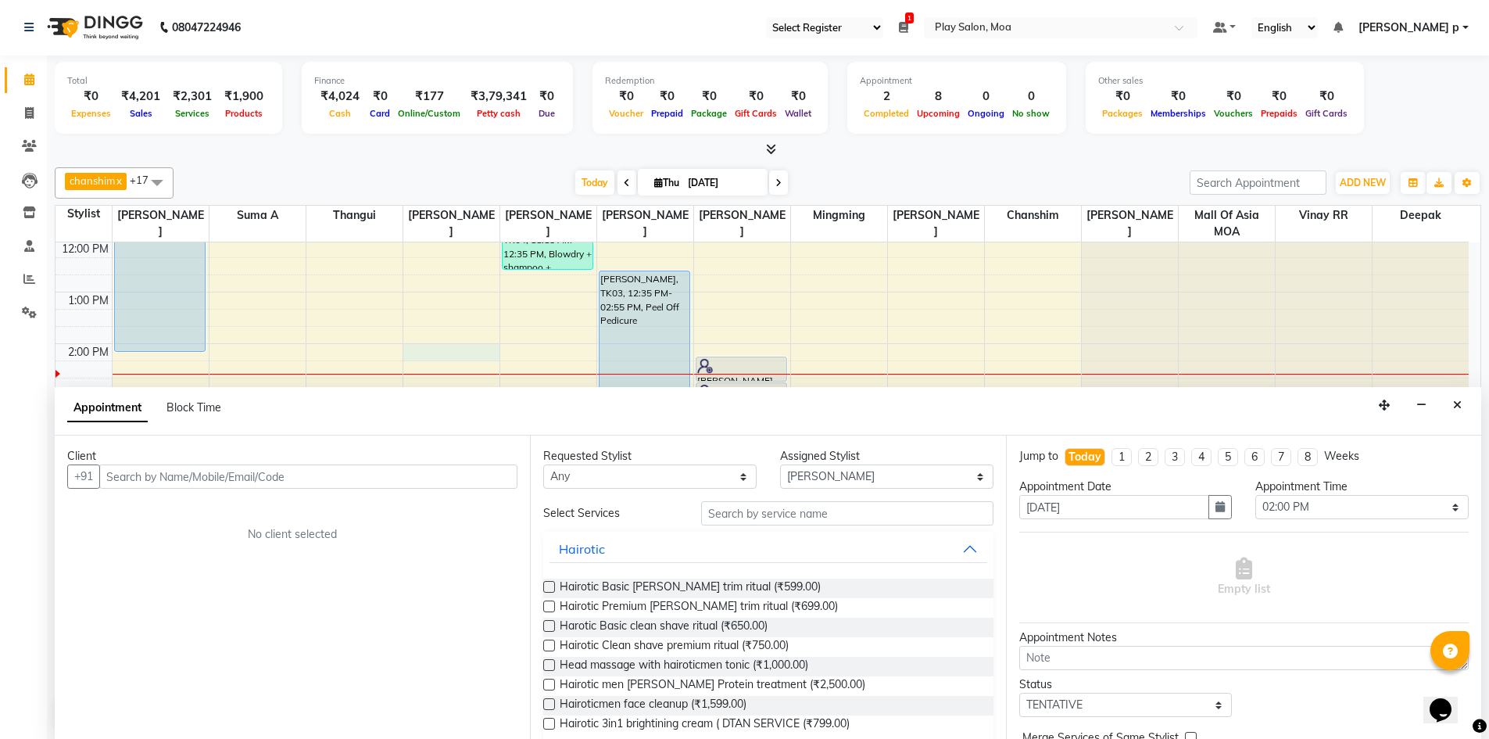
click at [145, 472] on input "text" at bounding box center [308, 476] width 418 height 24
type input "9845115182"
click at [503, 475] on span "Add Client" at bounding box center [485, 476] width 52 height 14
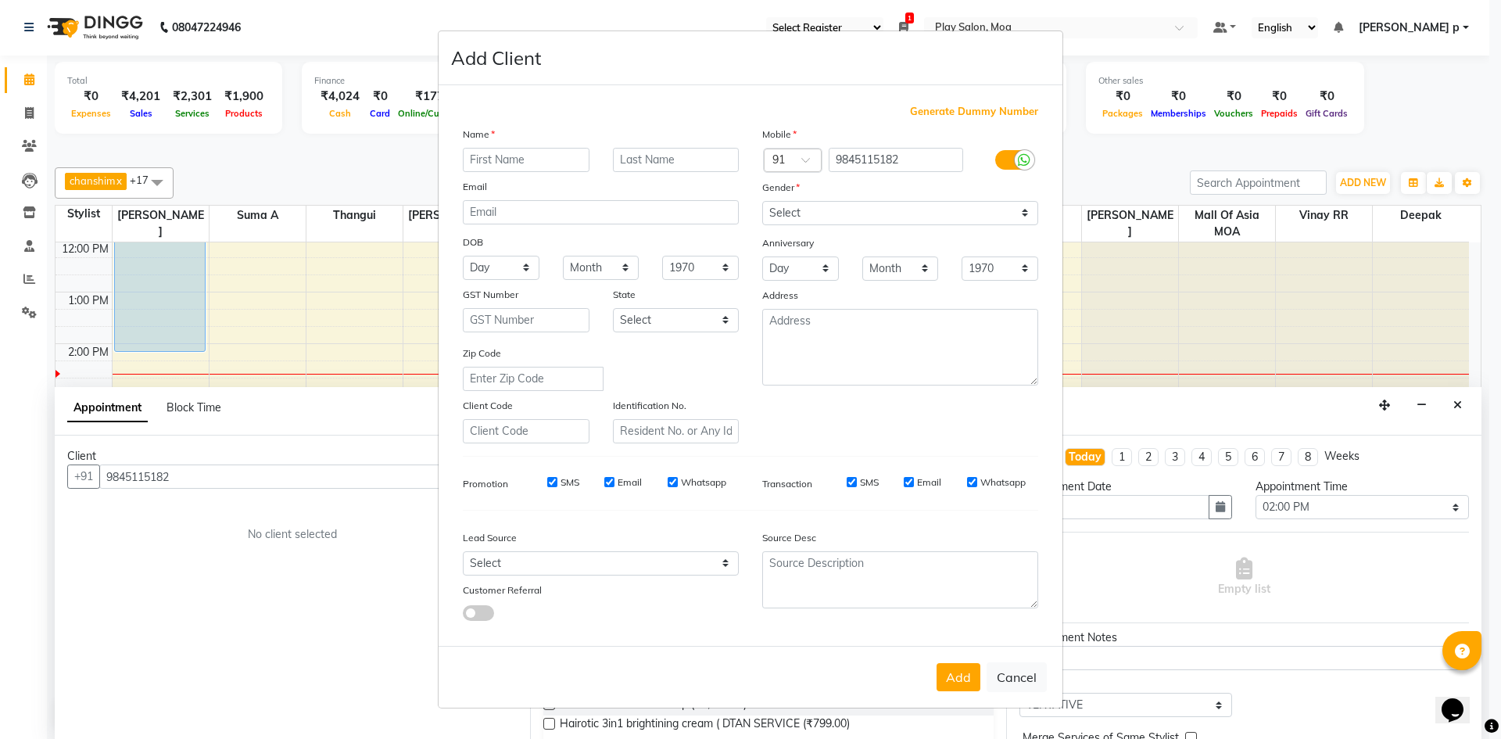
click at [557, 159] on input "text" at bounding box center [526, 160] width 127 height 24
type input "adith"
click at [865, 220] on select "Select Male Female Other Prefer Not To Say" at bounding box center [900, 213] width 276 height 24
select select "[DEMOGRAPHIC_DATA]"
click at [762, 201] on select "Select Male Female Other Prefer Not To Say" at bounding box center [900, 213] width 276 height 24
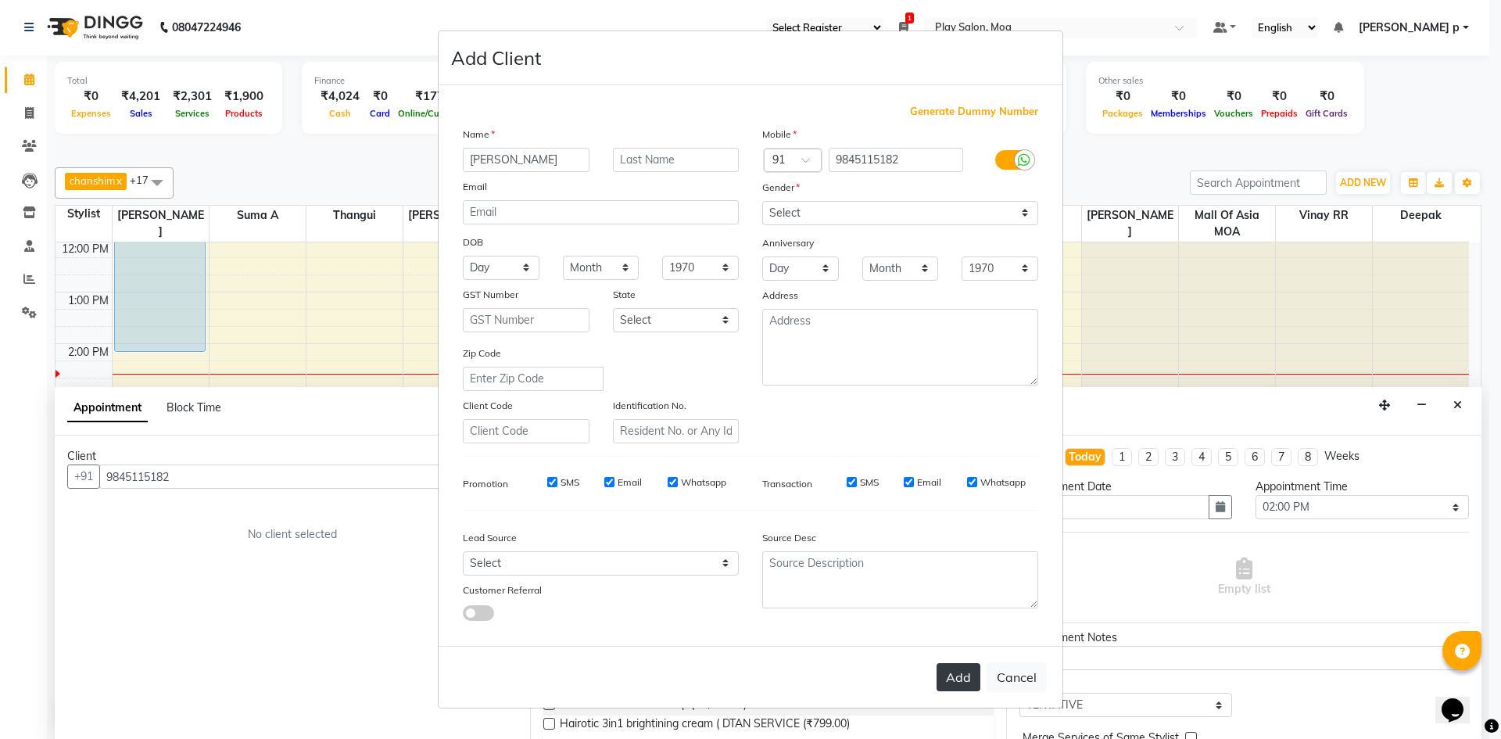
click at [952, 675] on button "Add" at bounding box center [958, 677] width 44 height 28
select select
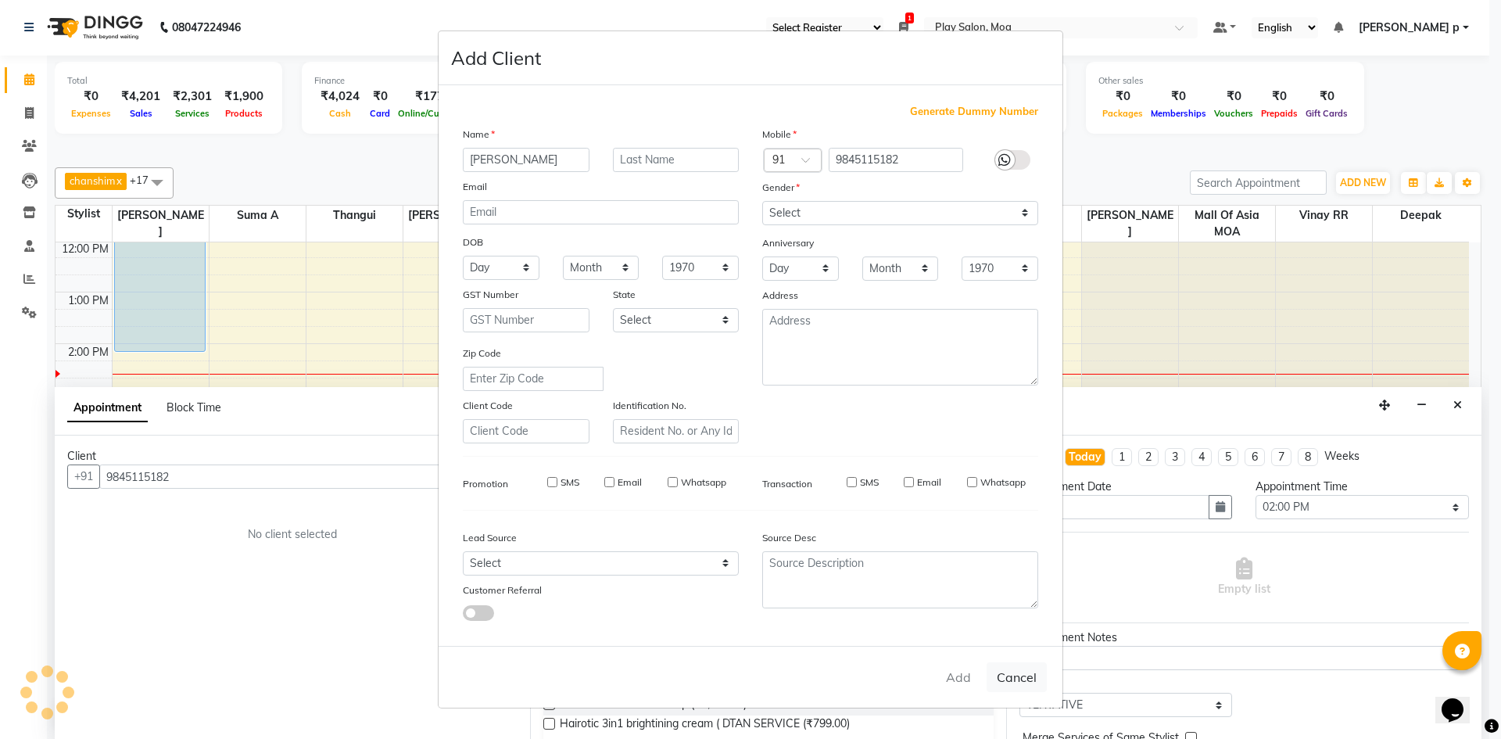
select select
checkbox input "false"
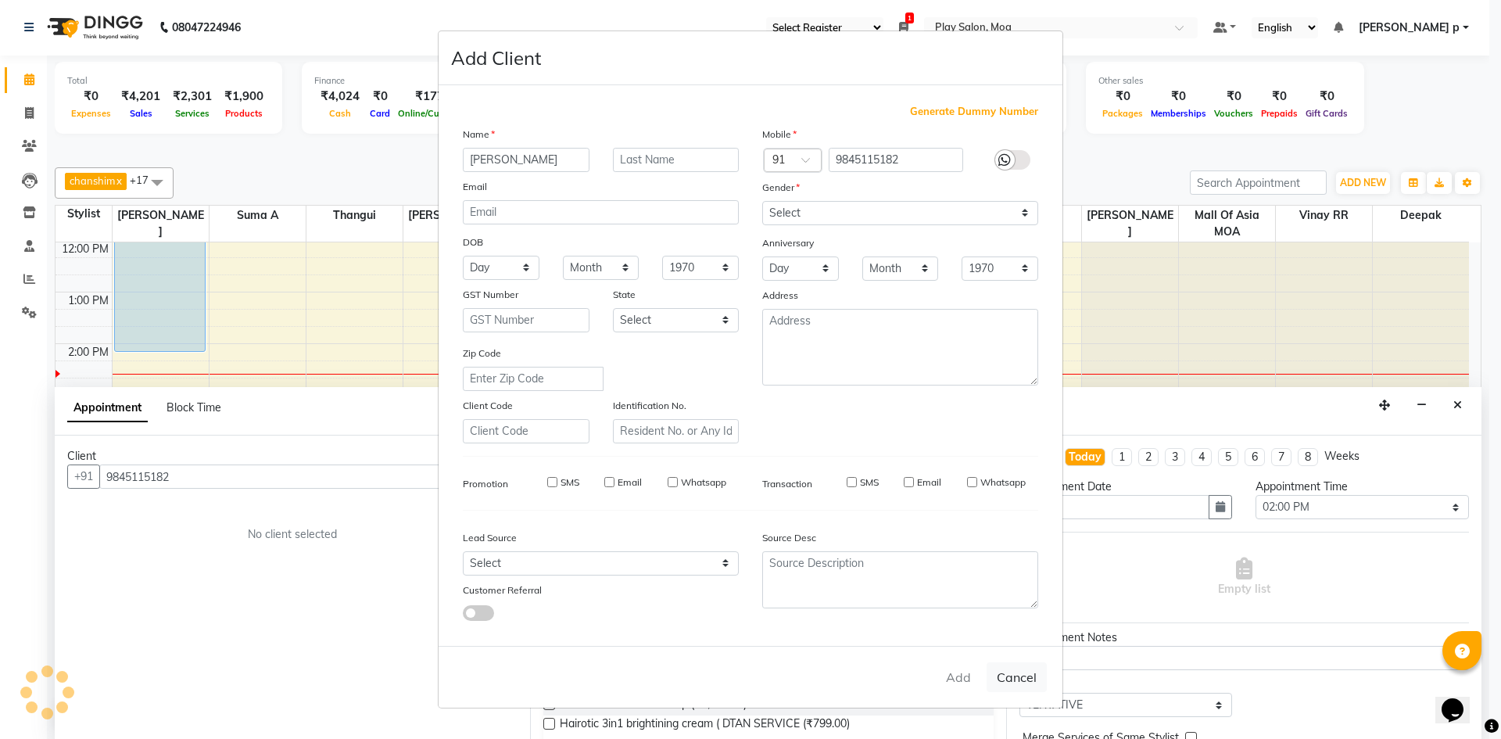
checkbox input "false"
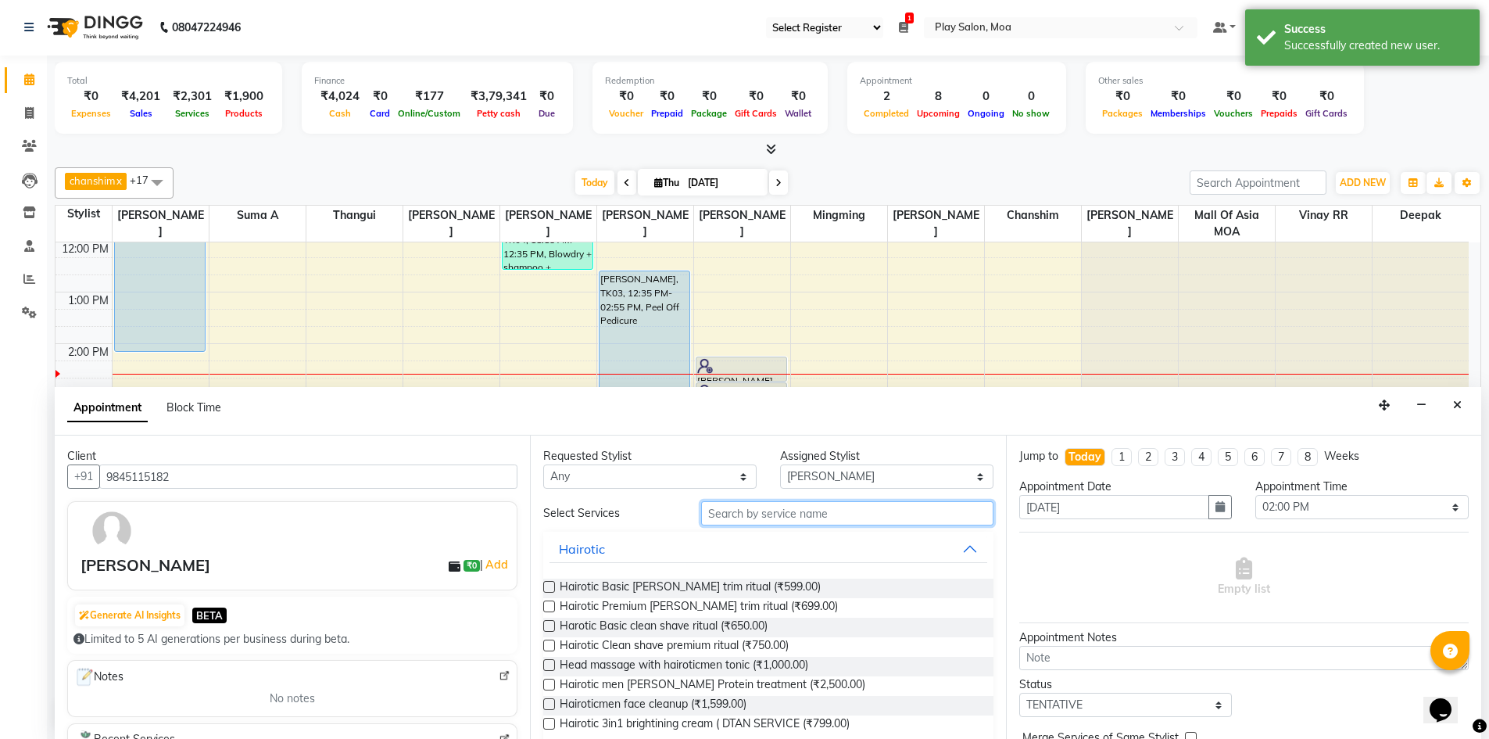
click at [809, 514] on input "text" at bounding box center [847, 513] width 292 height 24
type input "hair cut"
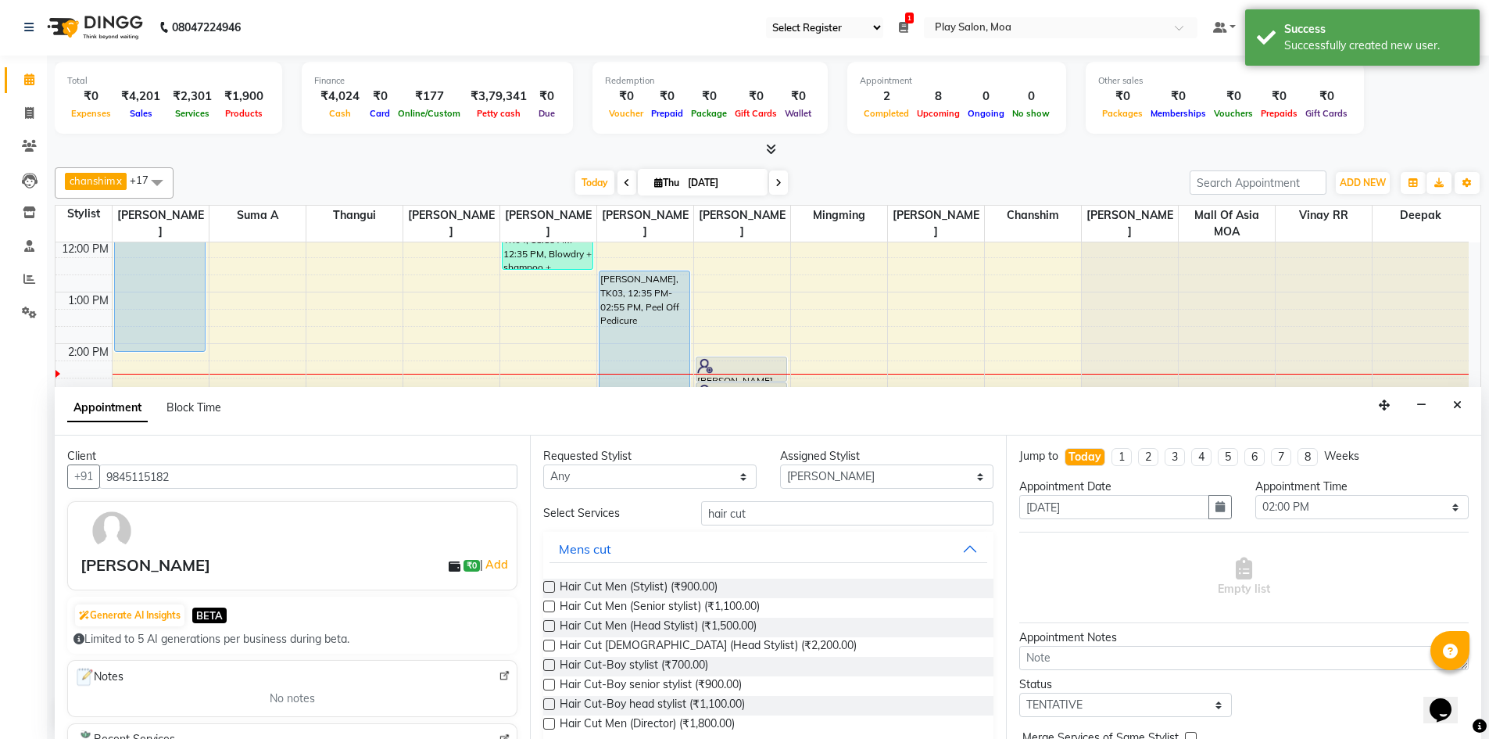
click at [546, 606] on label at bounding box center [549, 606] width 12 height 12
click at [546, 606] on input "checkbox" at bounding box center [548, 608] width 10 height 10
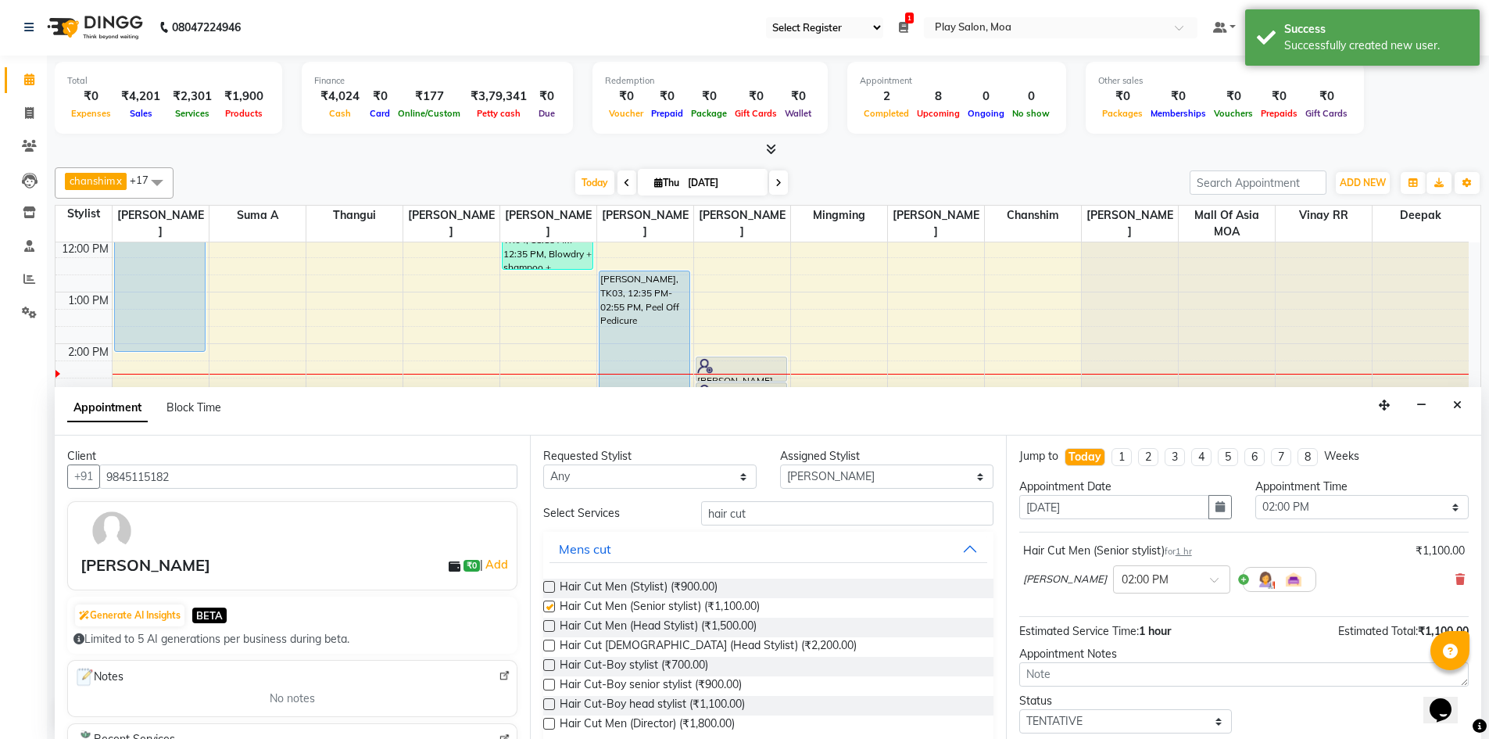
checkbox input "false"
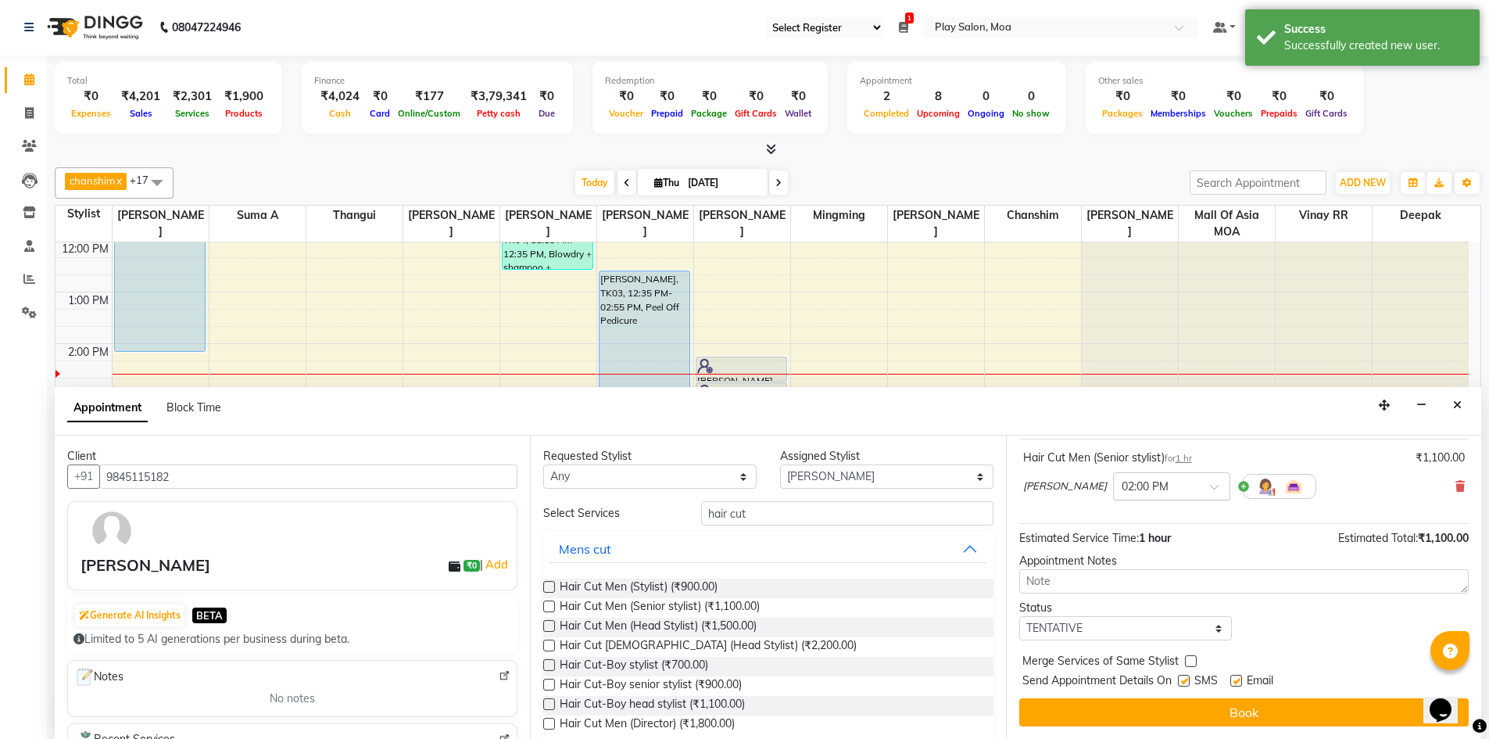
click at [1151, 494] on div "× 02:00 PM" at bounding box center [1159, 486] width 91 height 16
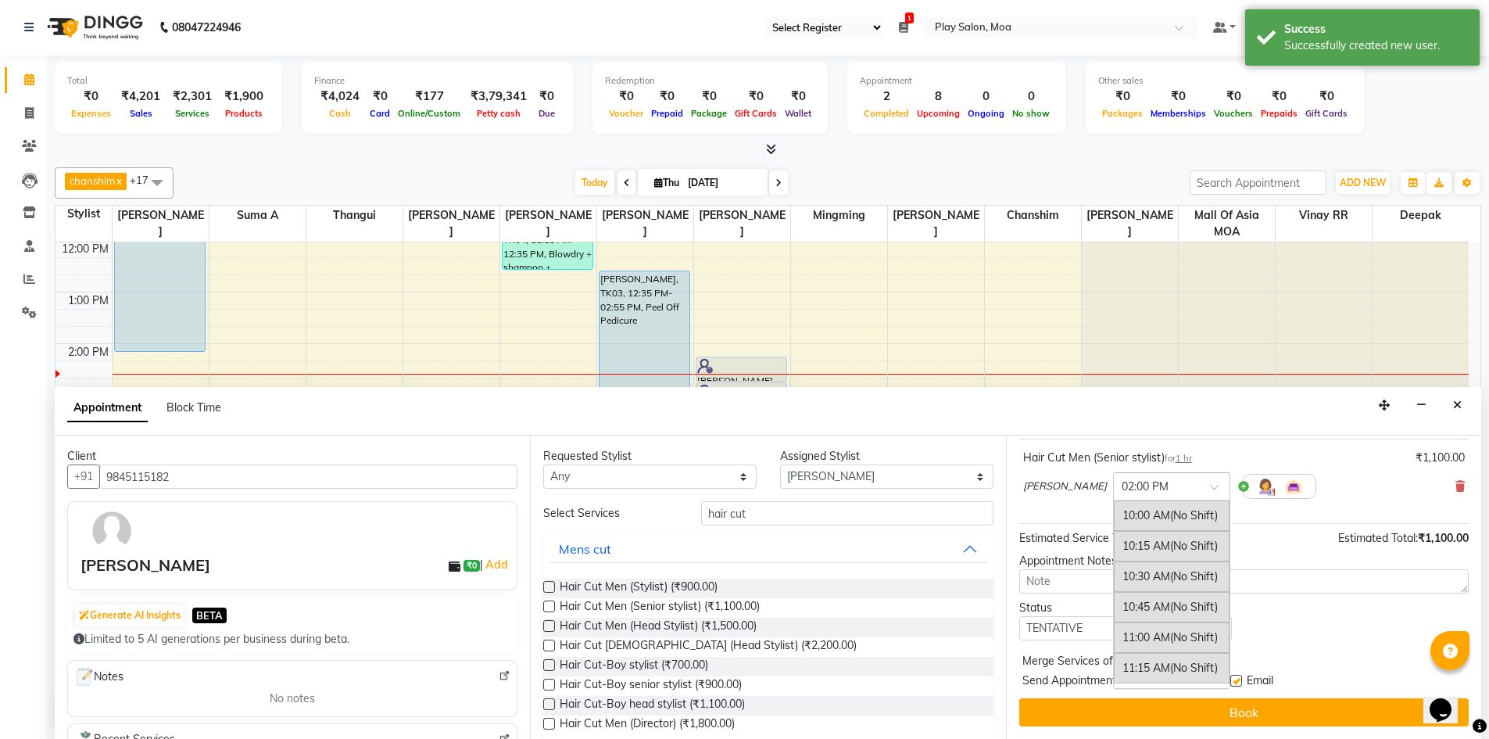
scroll to position [472, 0]
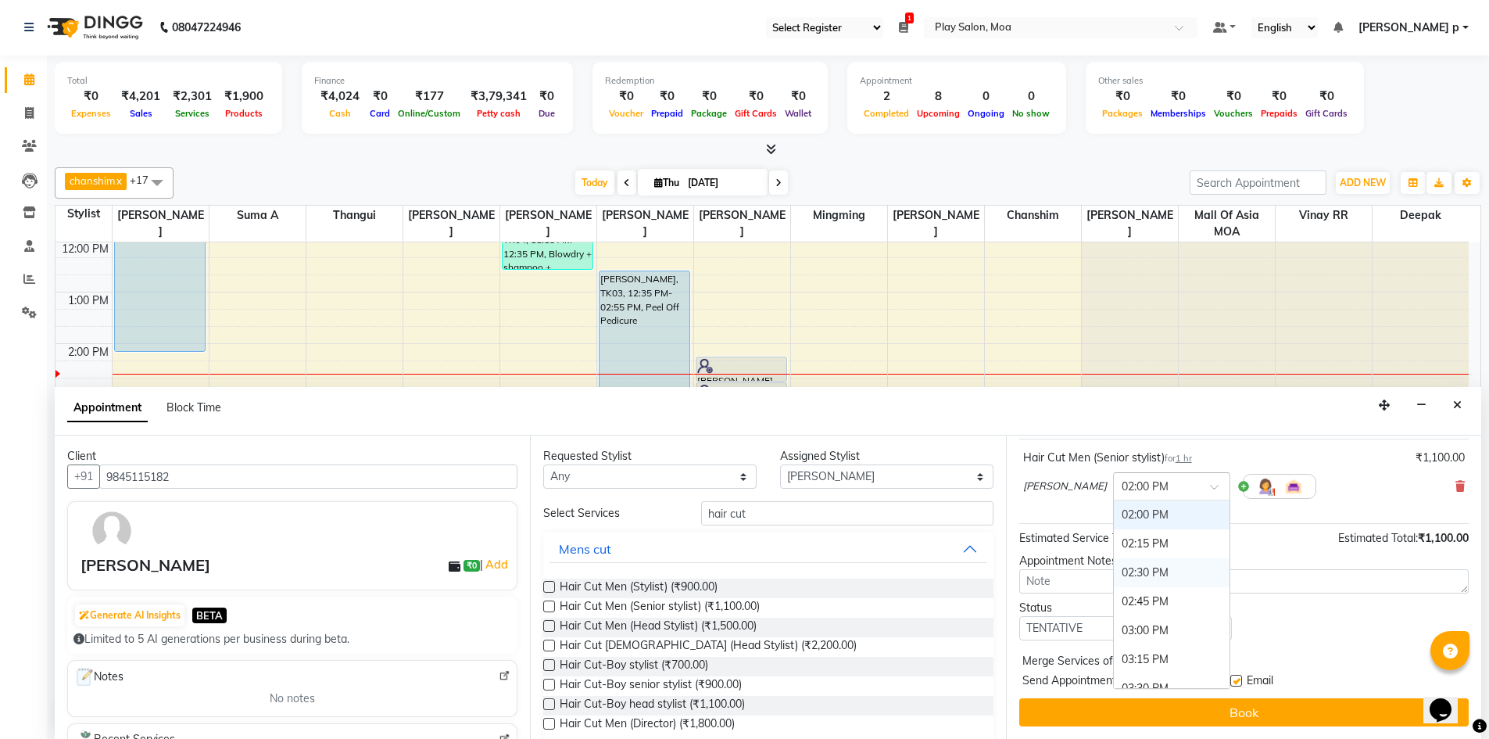
click at [1129, 563] on div "02:30 PM" at bounding box center [1172, 572] width 116 height 29
click at [1200, 709] on button "Book" at bounding box center [1243, 712] width 449 height 28
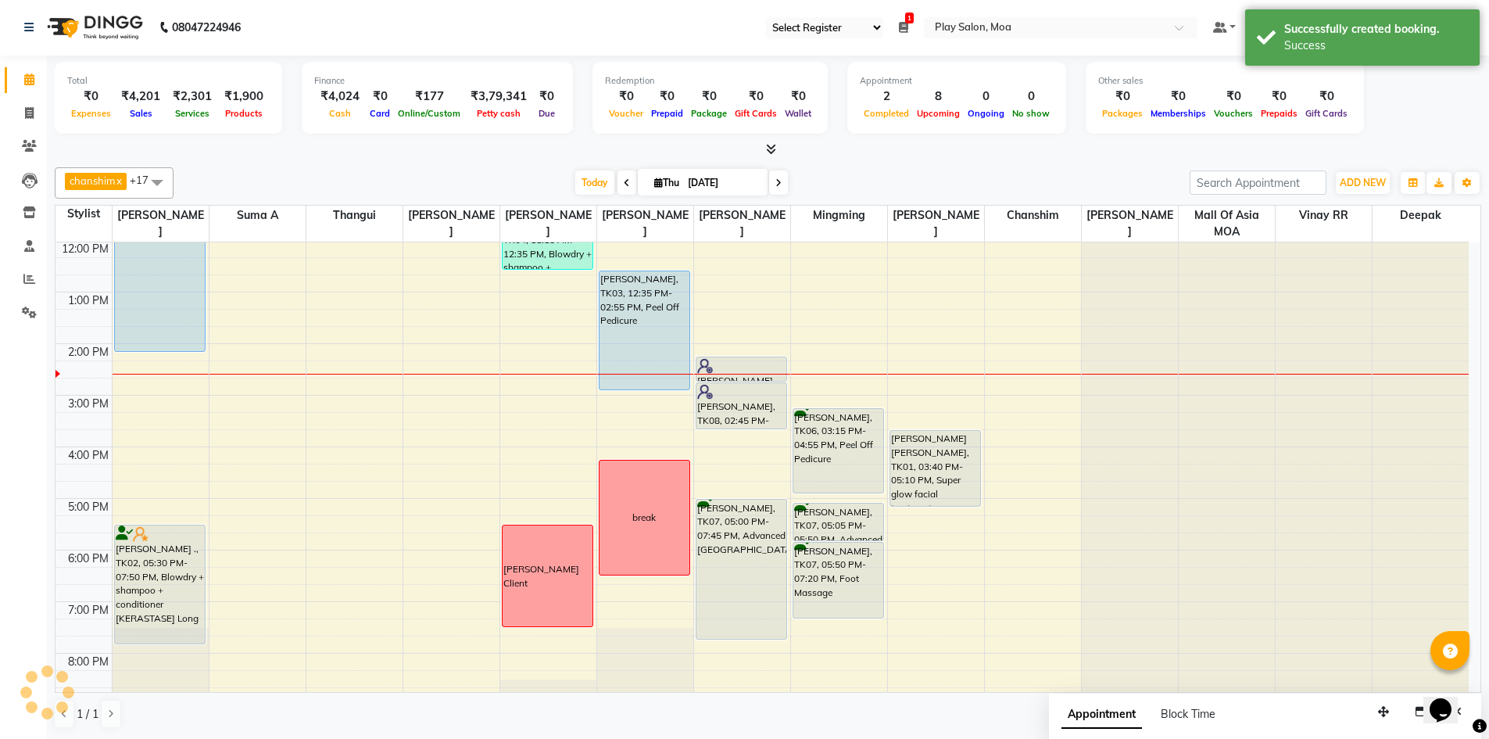
scroll to position [0, 0]
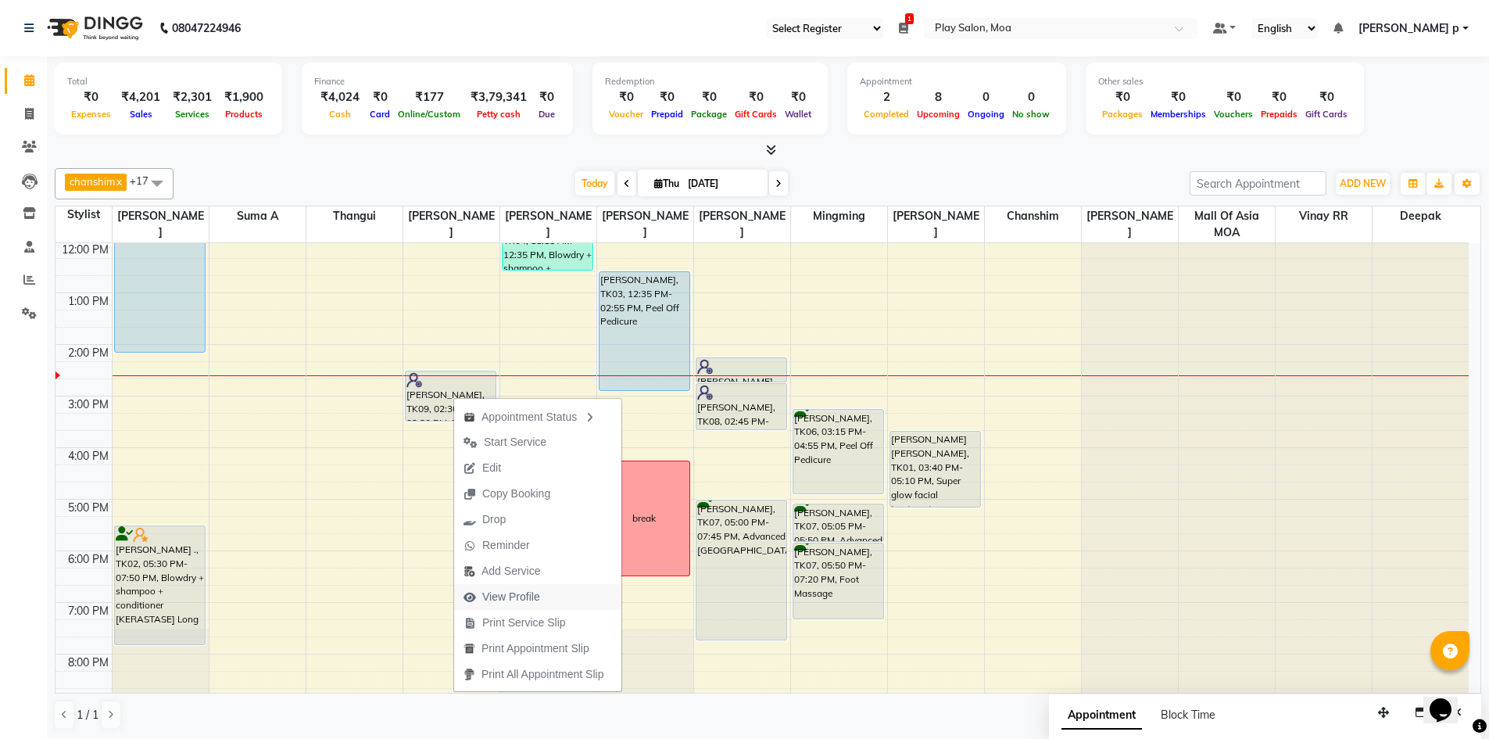
click at [542, 591] on span "View Profile" at bounding box center [501, 597] width 95 height 26
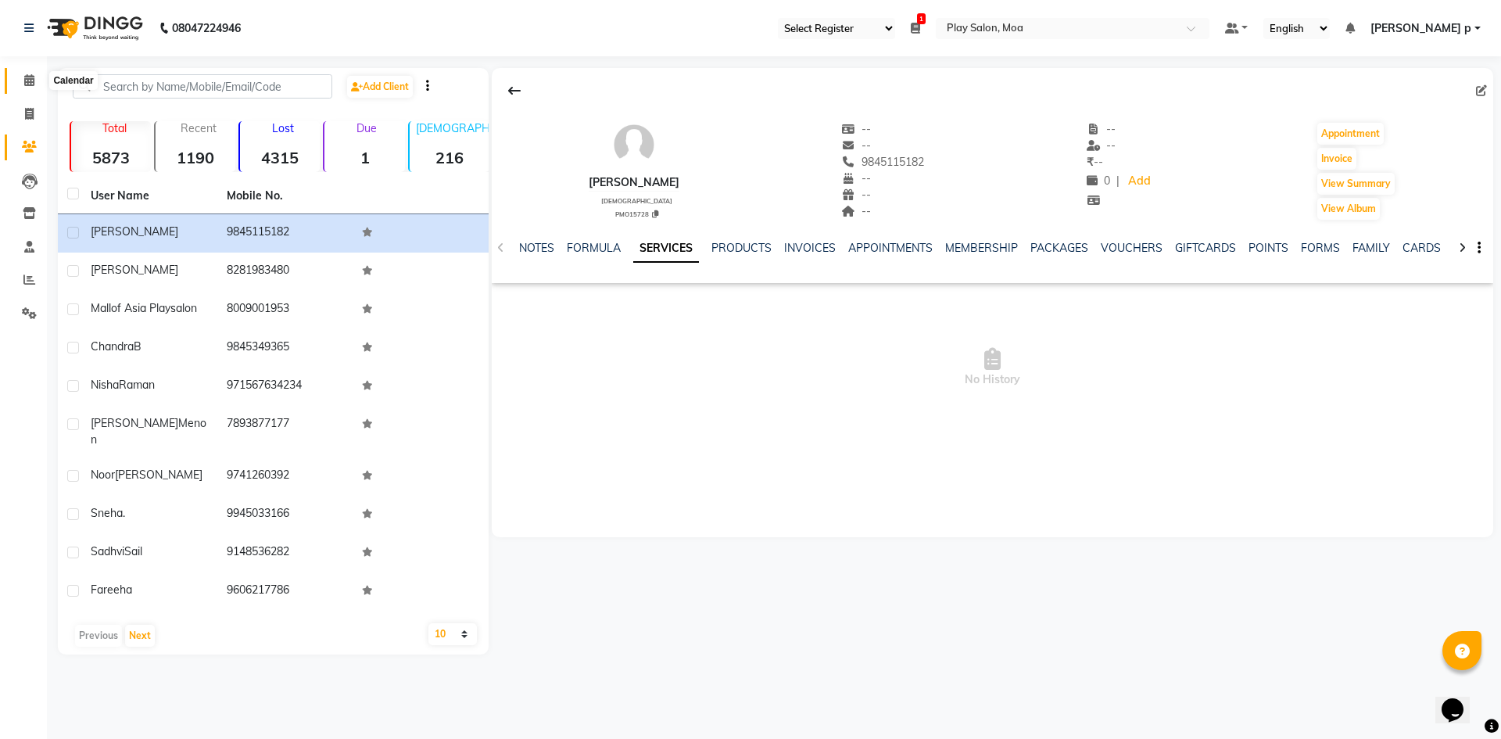
click at [27, 73] on span at bounding box center [29, 81] width 27 height 18
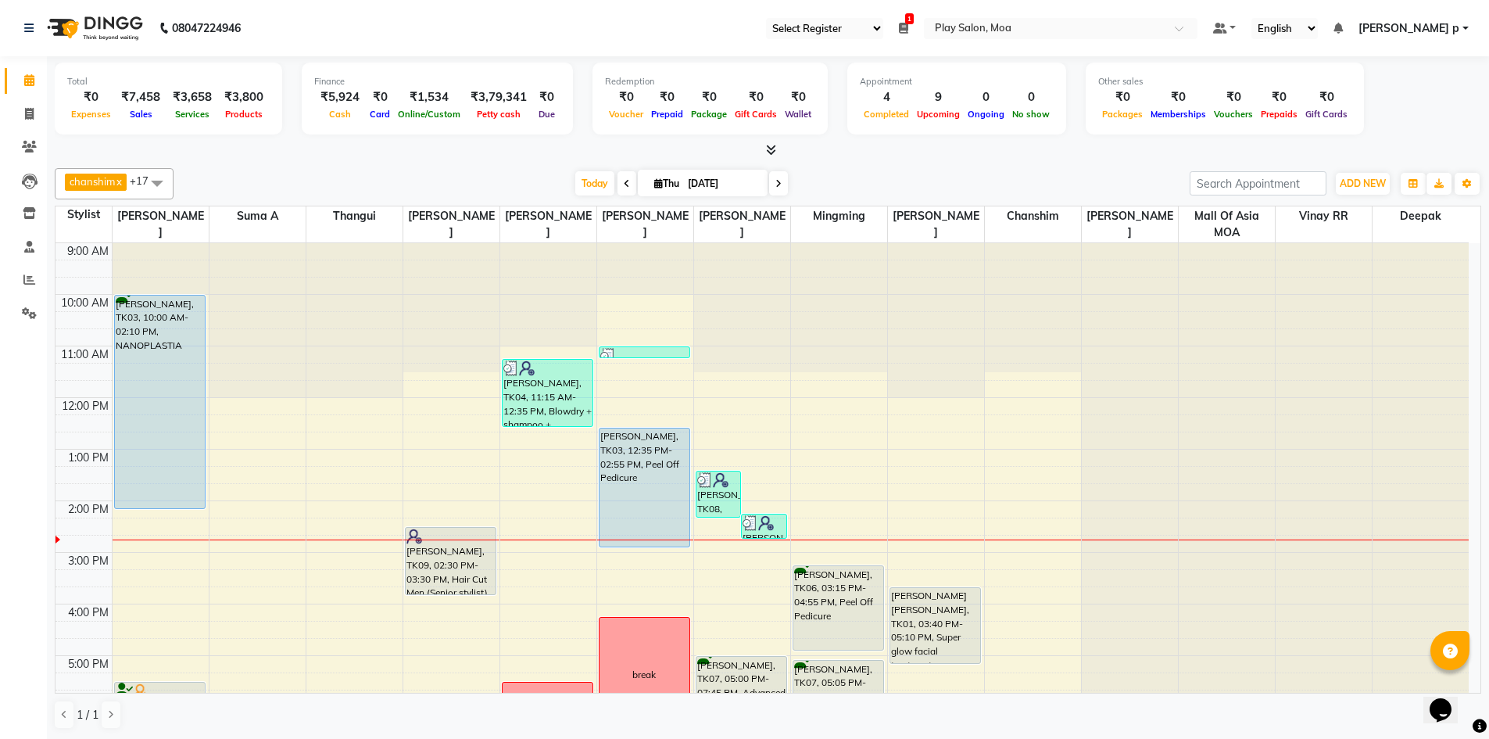
drag, startPoint x: 436, startPoint y: 578, endPoint x: 435, endPoint y: 593, distance: 15.7
click at [435, 593] on div "adith, TK09, 02:30 PM-03:30 PM, Hair Cut Men (Senior stylist) adith, TK09, 02:3…" at bounding box center [451, 603] width 96 height 721
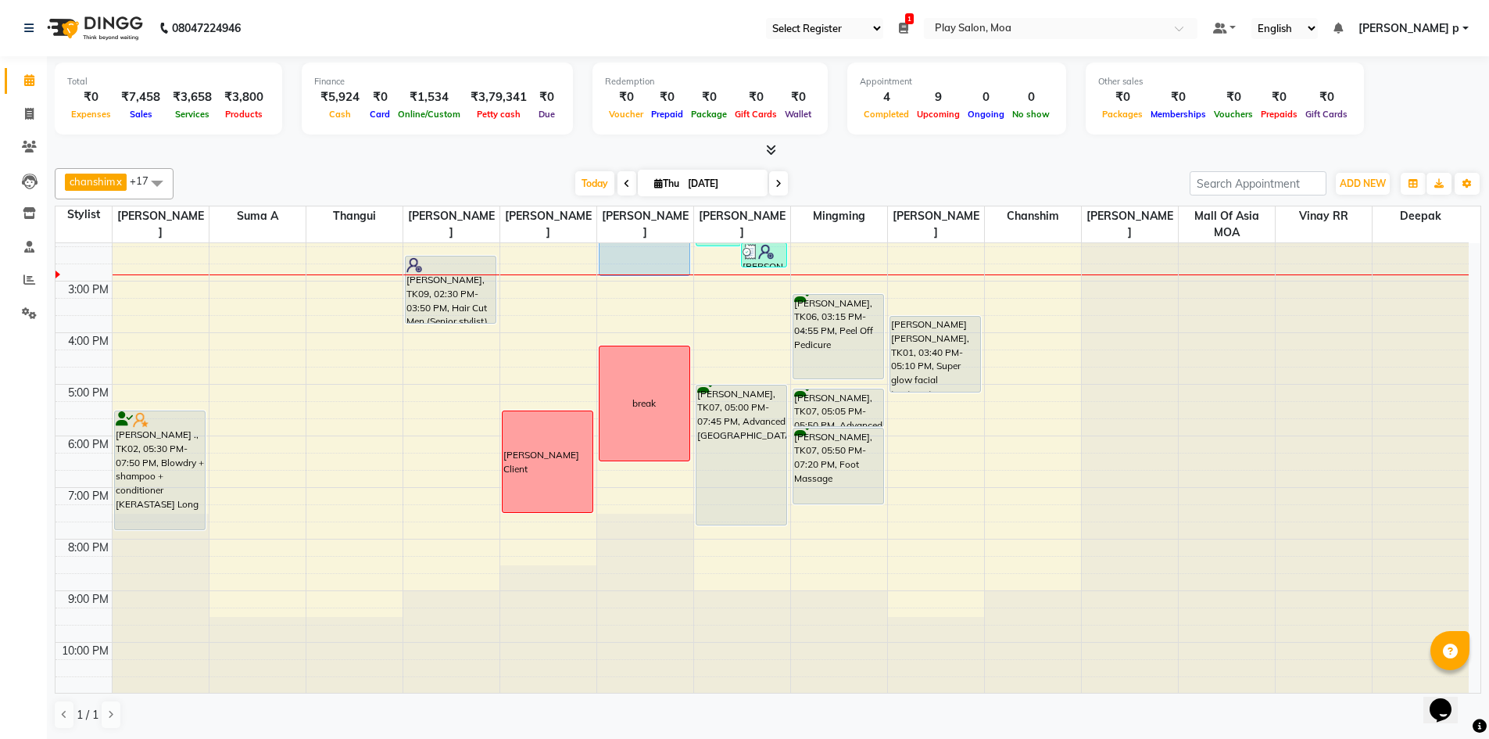
scroll to position [272, 0]
click at [1001, 546] on div "9:00 AM 10:00 AM 11:00 AM 12:00 PM 1:00 PM 2:00 PM 3:00 PM 4:00 PM 5:00 PM 6:00…" at bounding box center [761, 331] width 1413 height 721
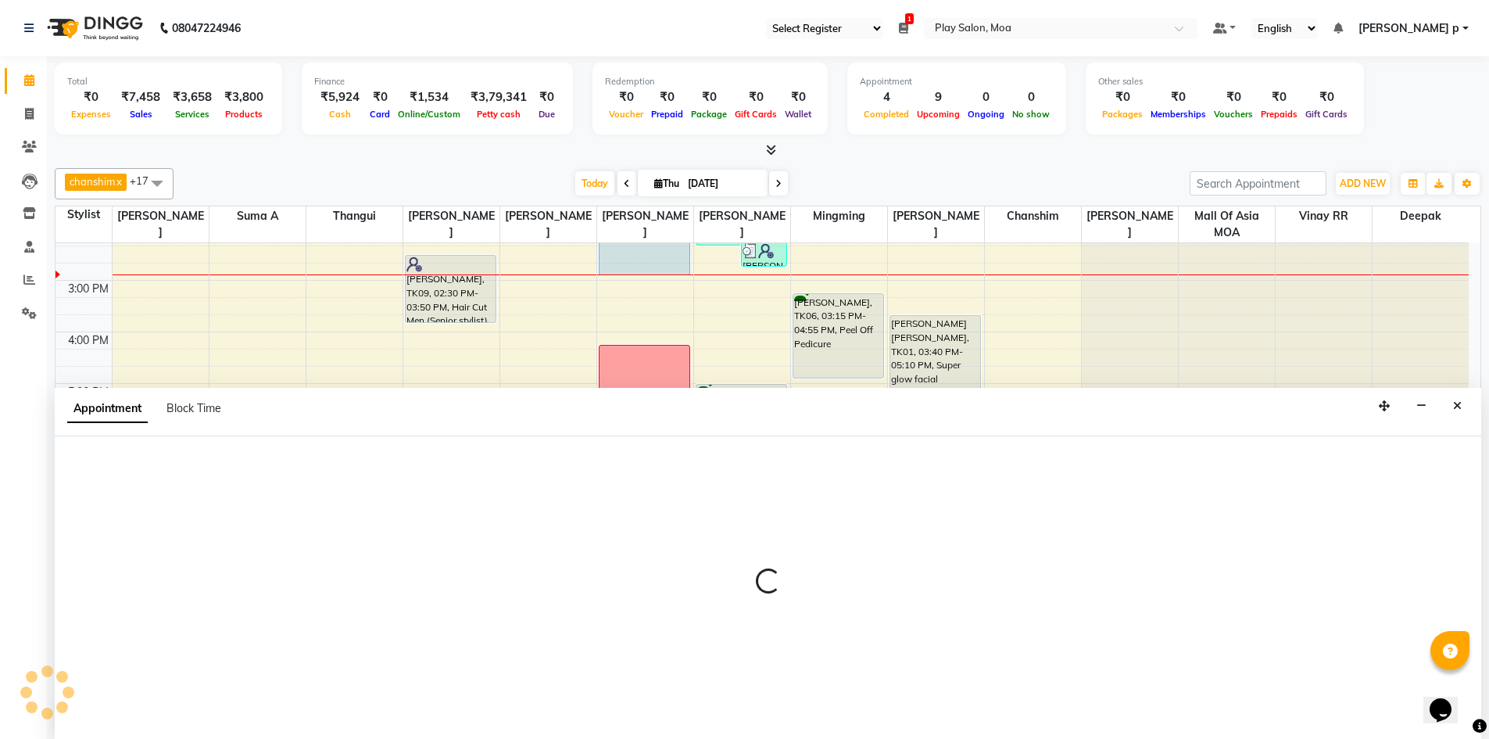
scroll to position [1, 0]
select select "87414"
select select "1200"
select select "tentative"
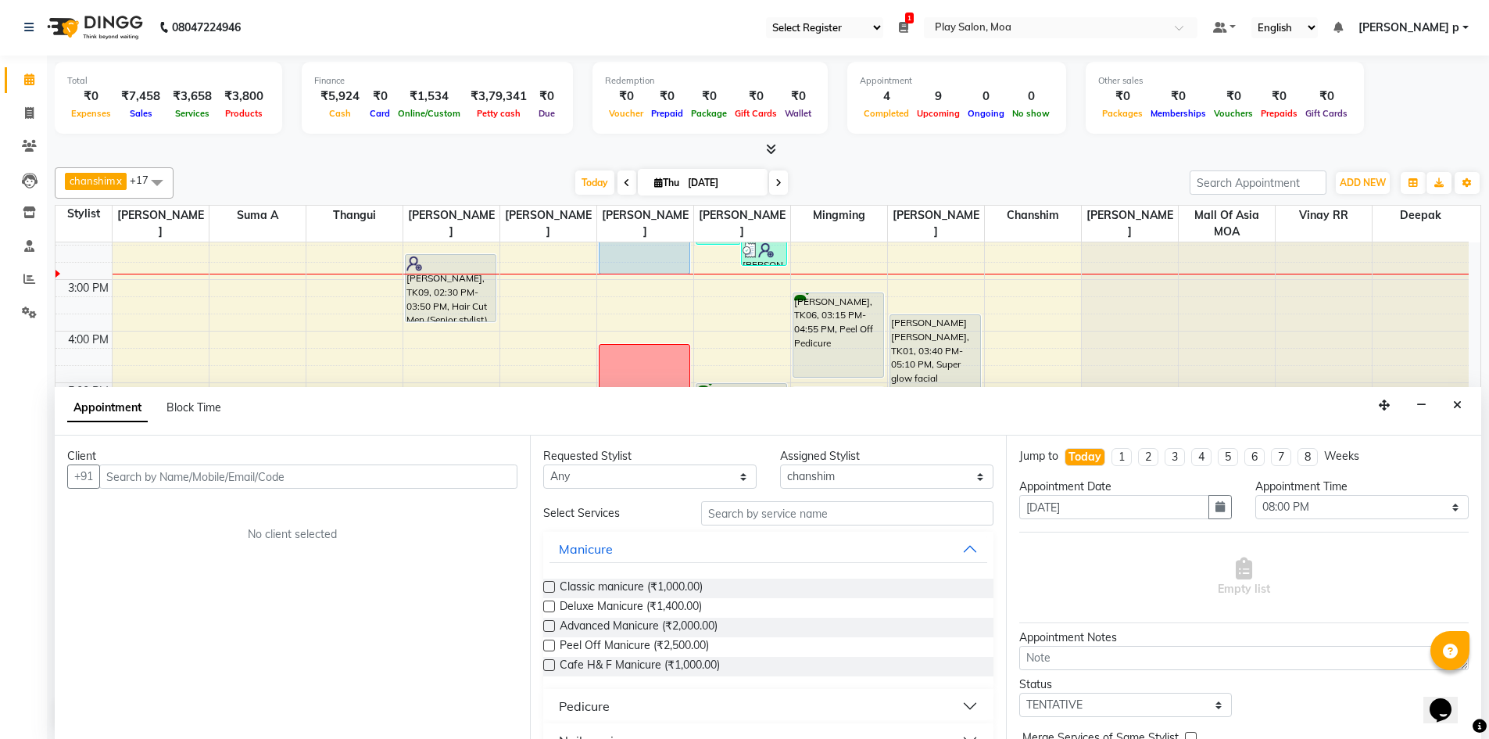
click at [158, 475] on input "text" at bounding box center [308, 476] width 418 height 24
click at [131, 474] on input "text" at bounding box center [308, 476] width 418 height 24
type input "9880742788"
click at [483, 478] on span "Add Client" at bounding box center [485, 476] width 52 height 14
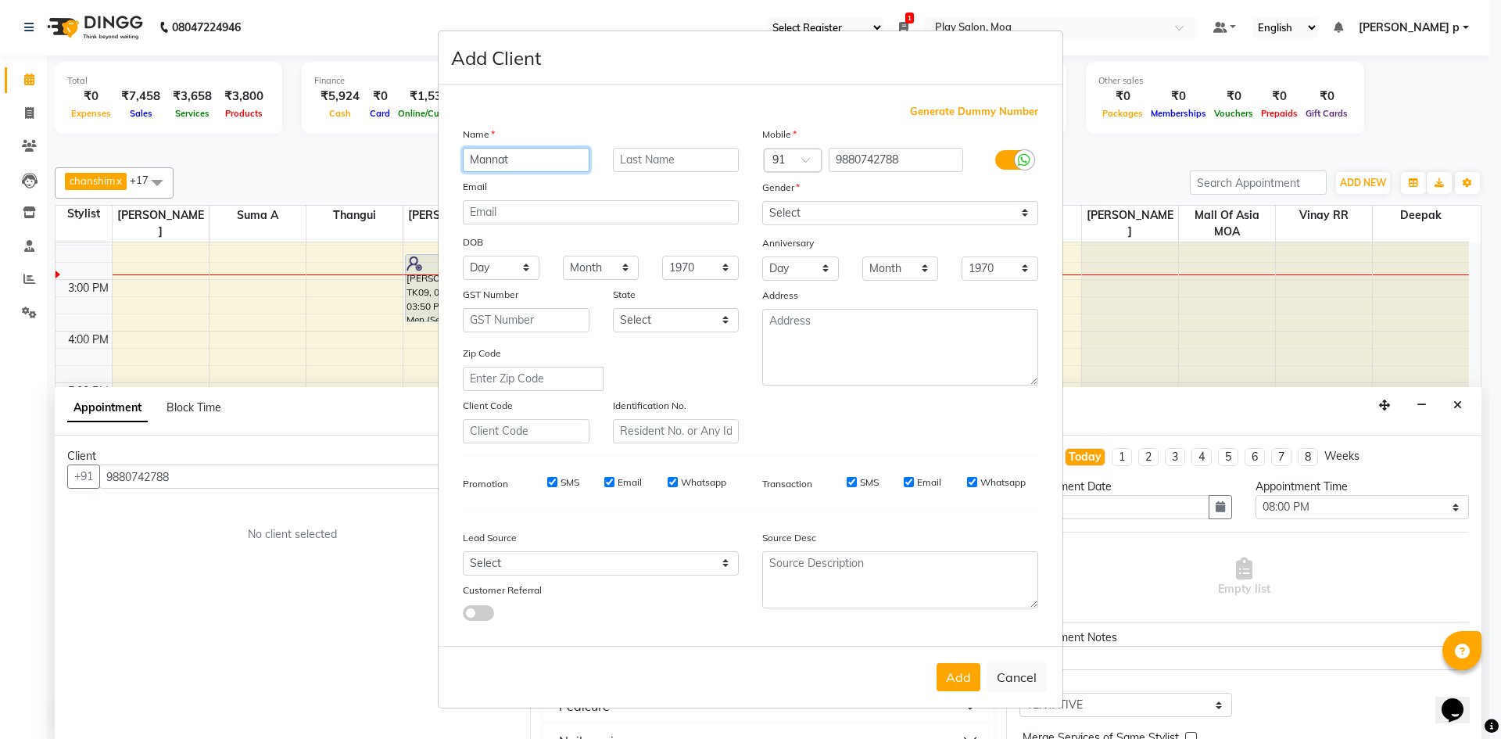
type input "Mannat"
click at [943, 202] on select "Select Male Female Other Prefer Not To Say" at bounding box center [900, 213] width 276 height 24
select select "female"
click at [762, 201] on select "Select Male Female Other Prefer Not To Say" at bounding box center [900, 213] width 276 height 24
click at [946, 668] on button "Add" at bounding box center [958, 677] width 44 height 28
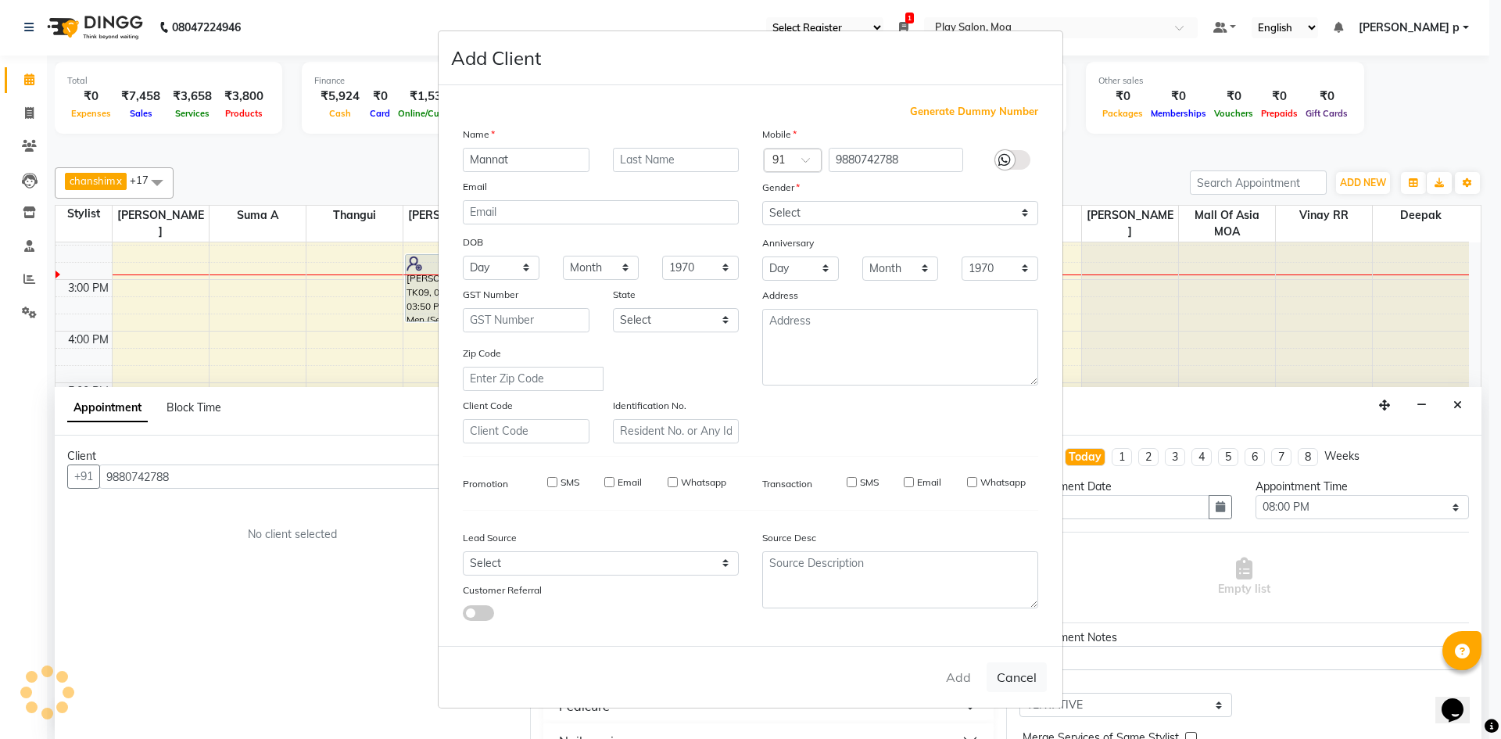
select select
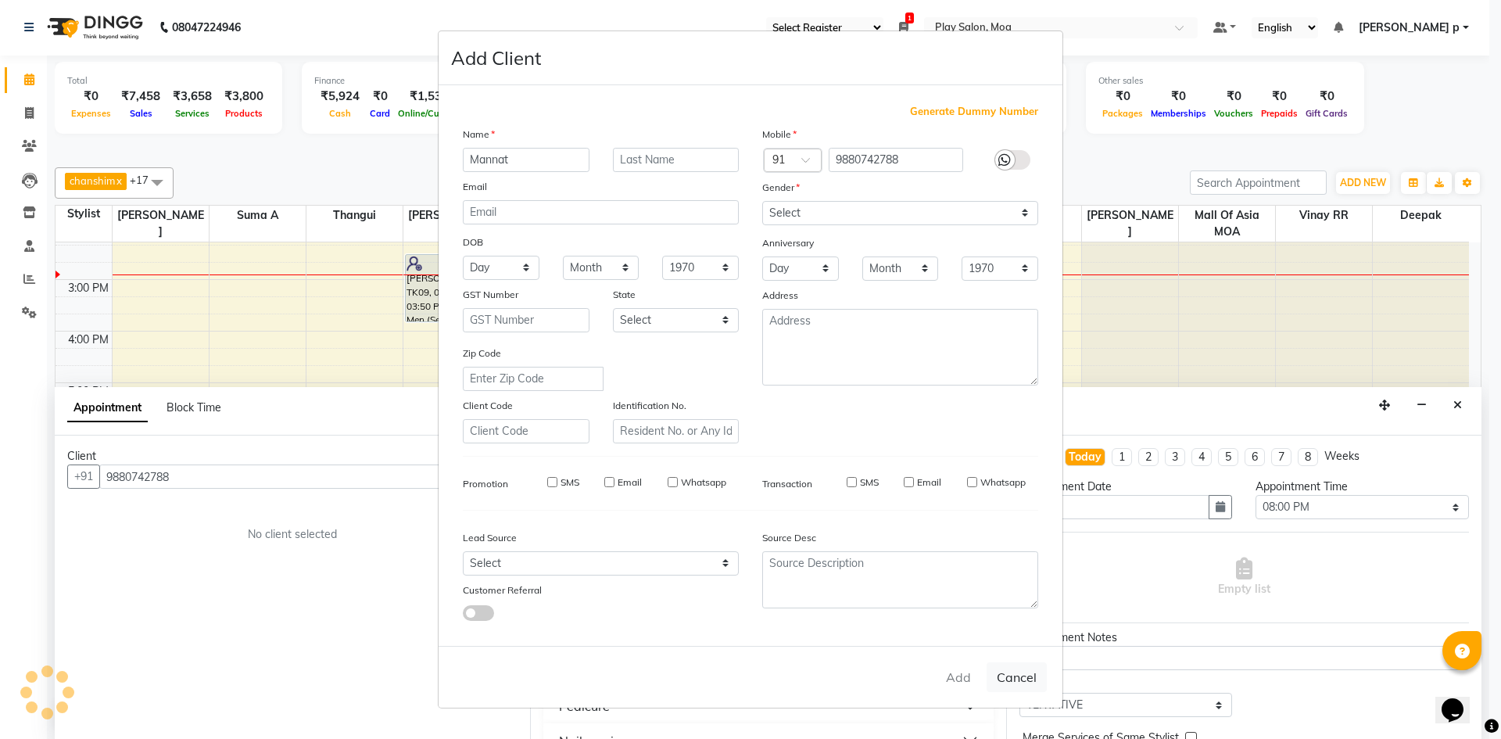
select select
checkbox input "false"
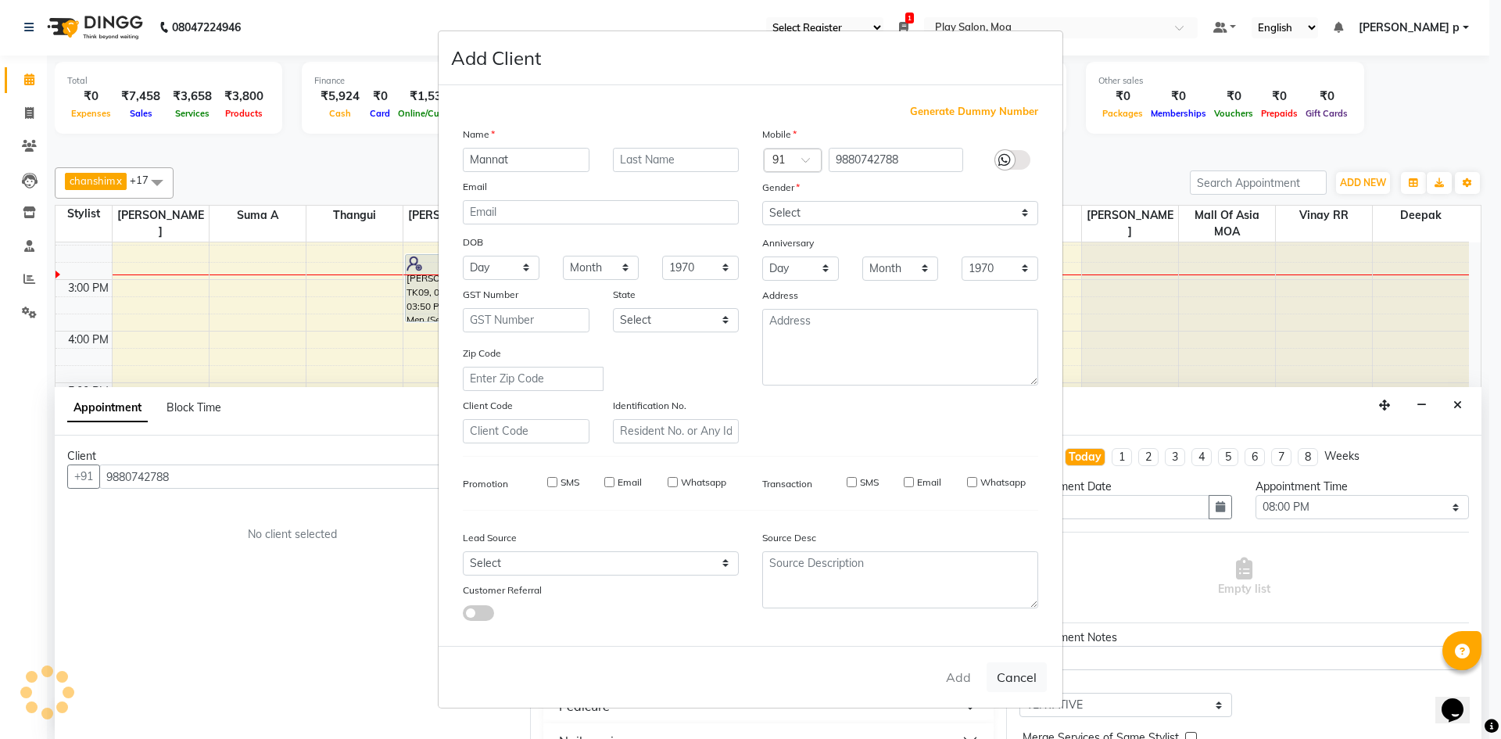
checkbox input "false"
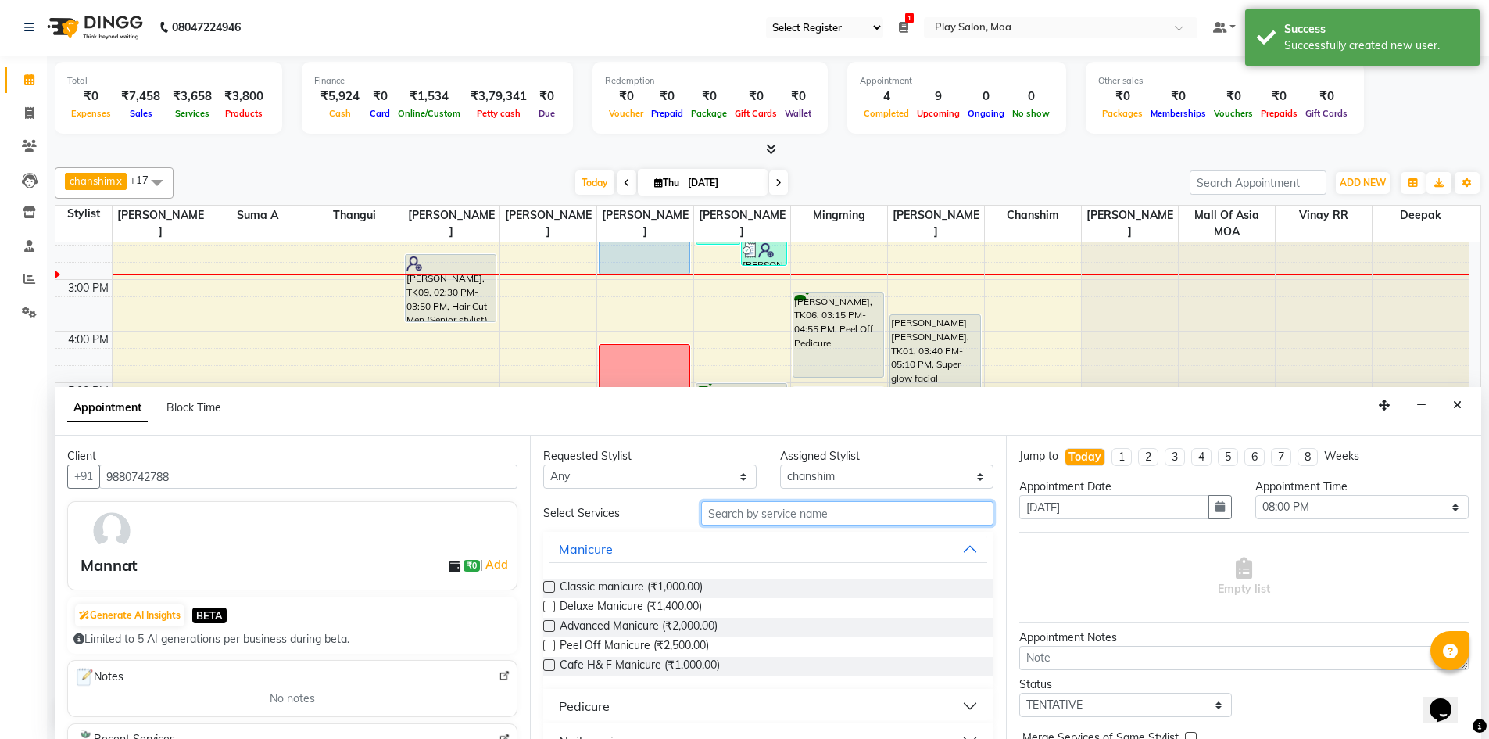
click at [738, 514] on input "text" at bounding box center [847, 513] width 292 height 24
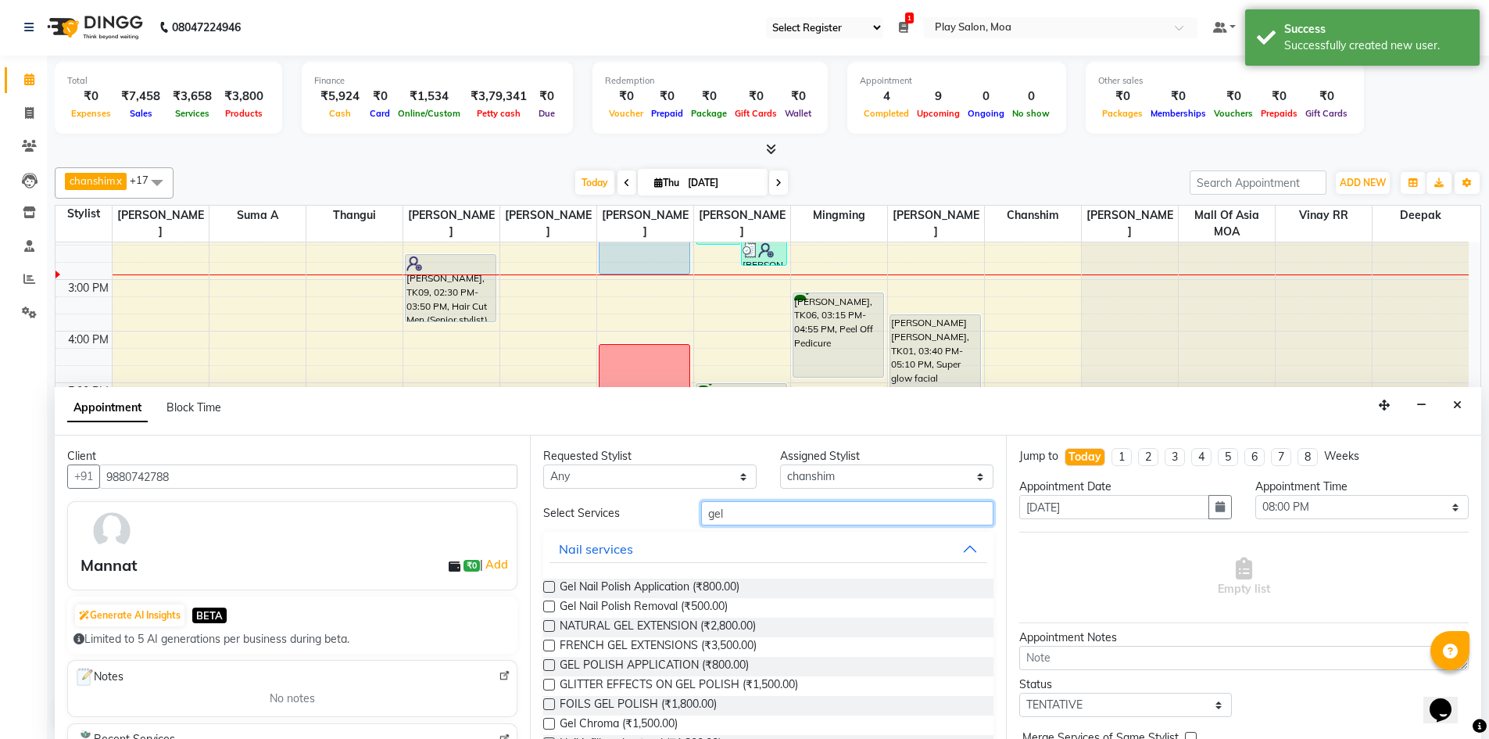
type input "gel"
click at [554, 587] on label at bounding box center [549, 587] width 12 height 12
click at [553, 587] on input "checkbox" at bounding box center [548, 588] width 10 height 10
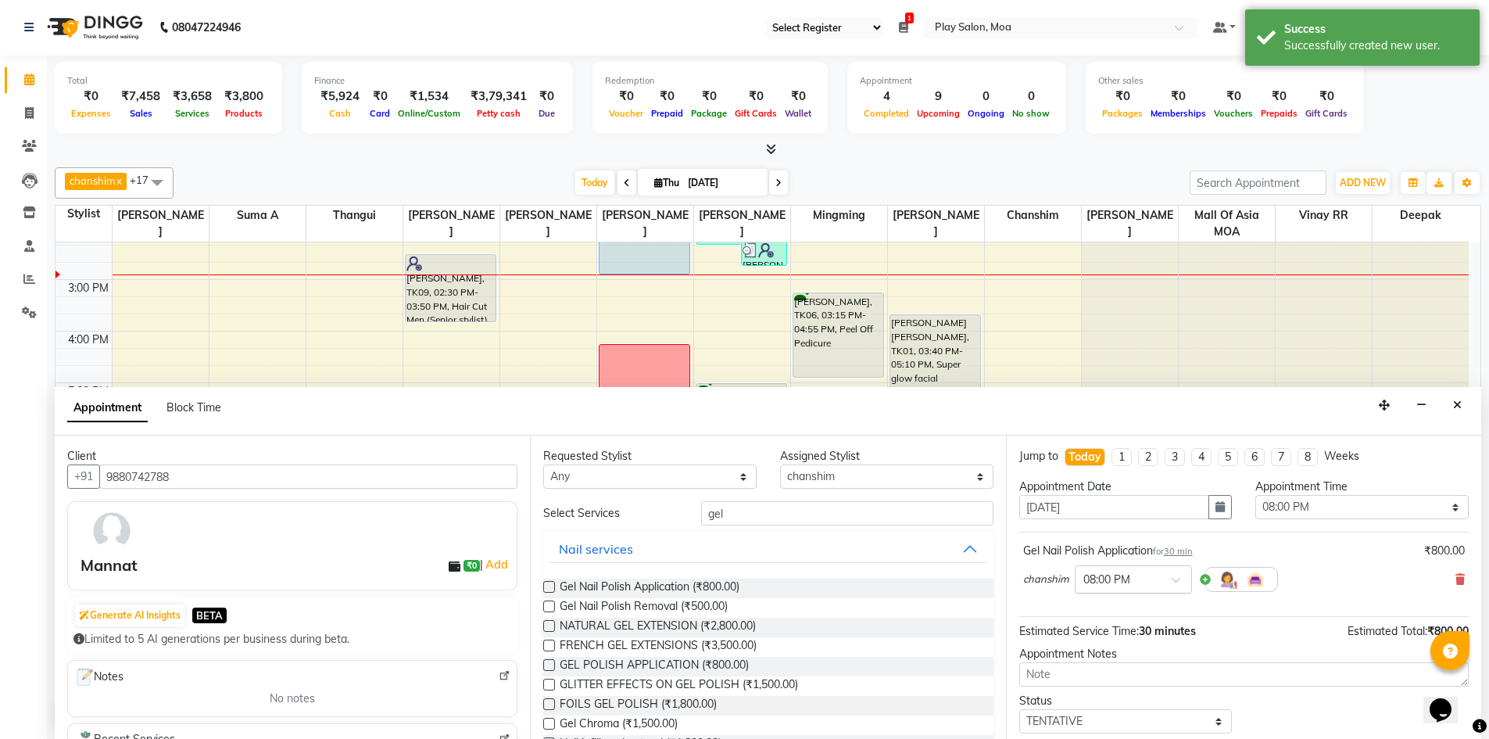
click at [1136, 580] on input "text" at bounding box center [1117, 578] width 69 height 16
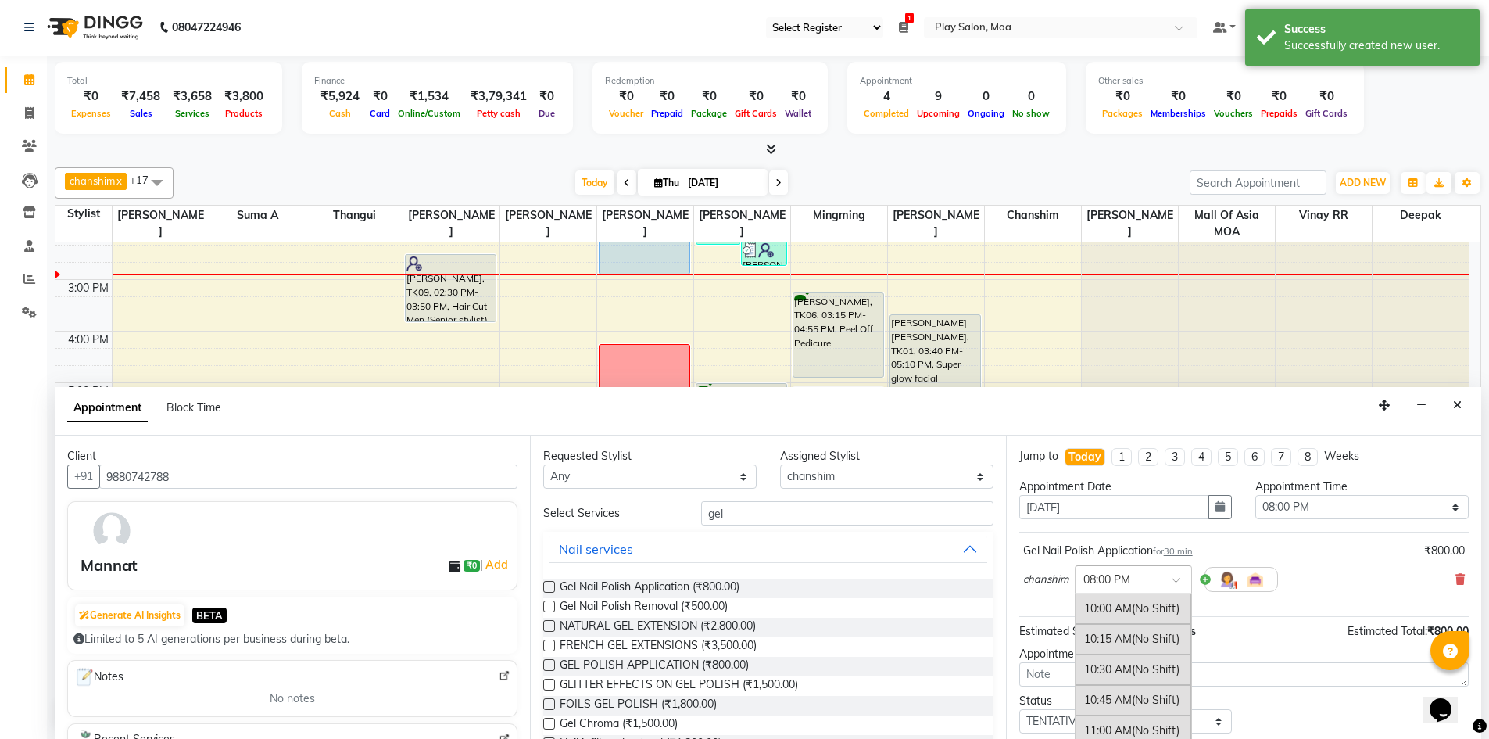
scroll to position [1166, 0]
click at [1129, 634] on div "08:15 PM" at bounding box center [1133, 636] width 116 height 29
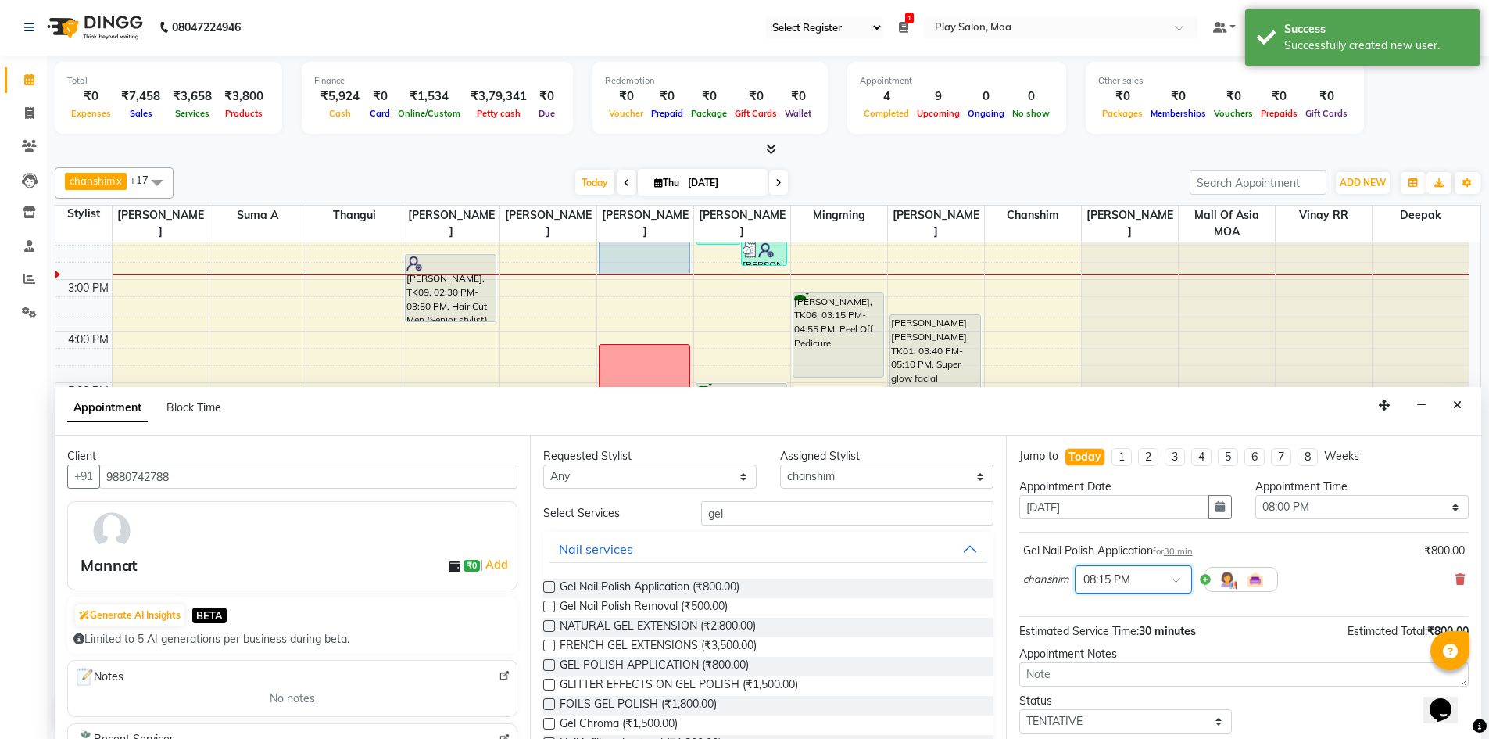
click at [548, 590] on label at bounding box center [549, 587] width 12 height 12
click at [548, 590] on input "checkbox" at bounding box center [548, 588] width 10 height 10
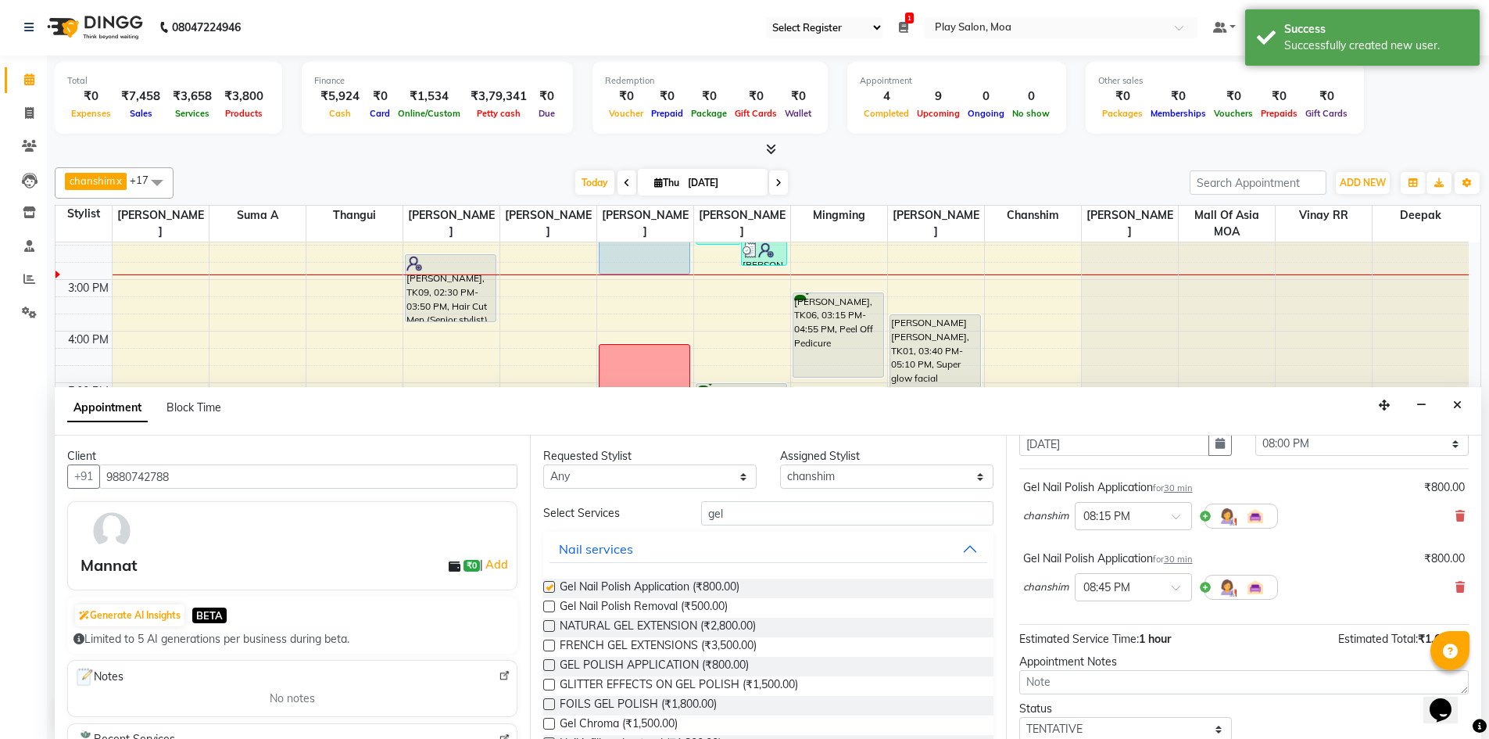
checkbox input "false"
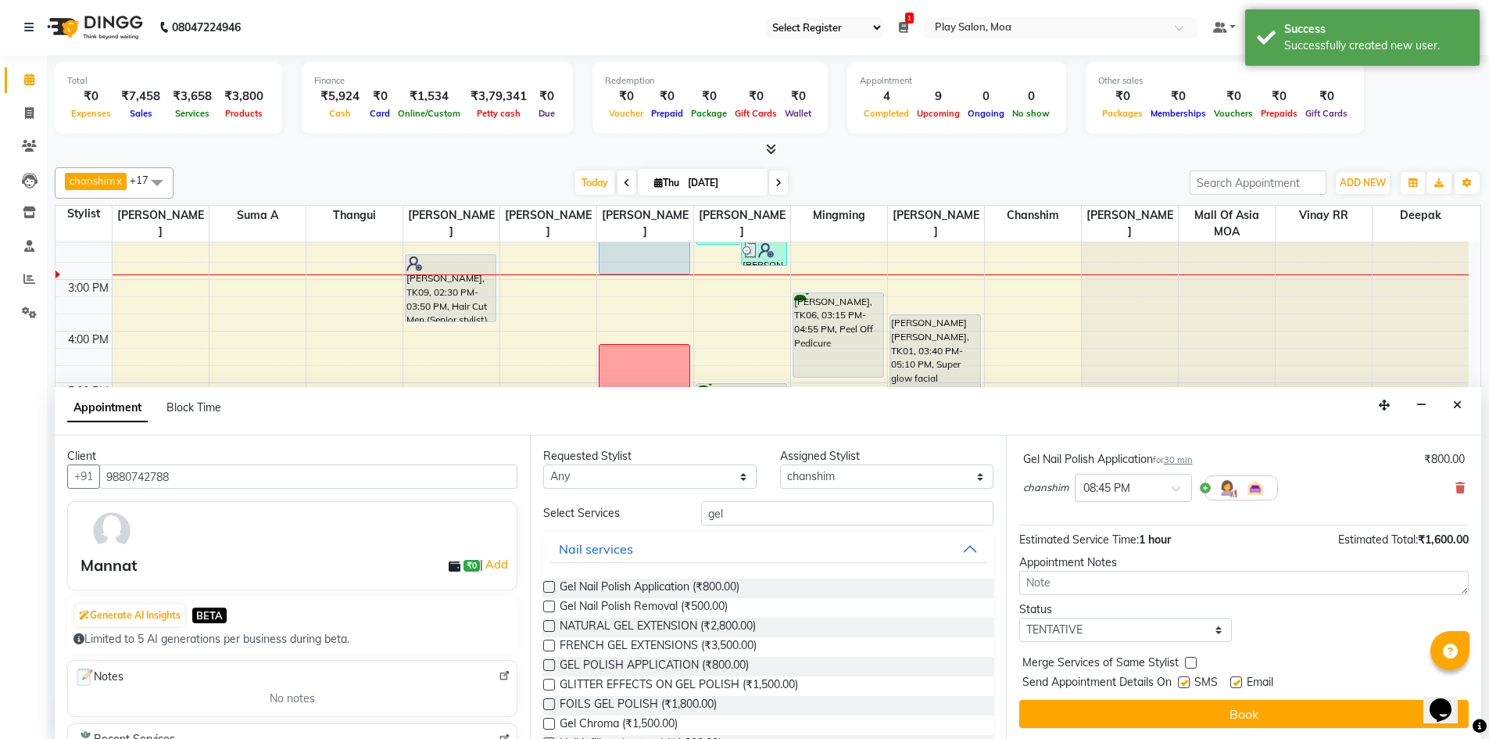
scroll to position [164, 0]
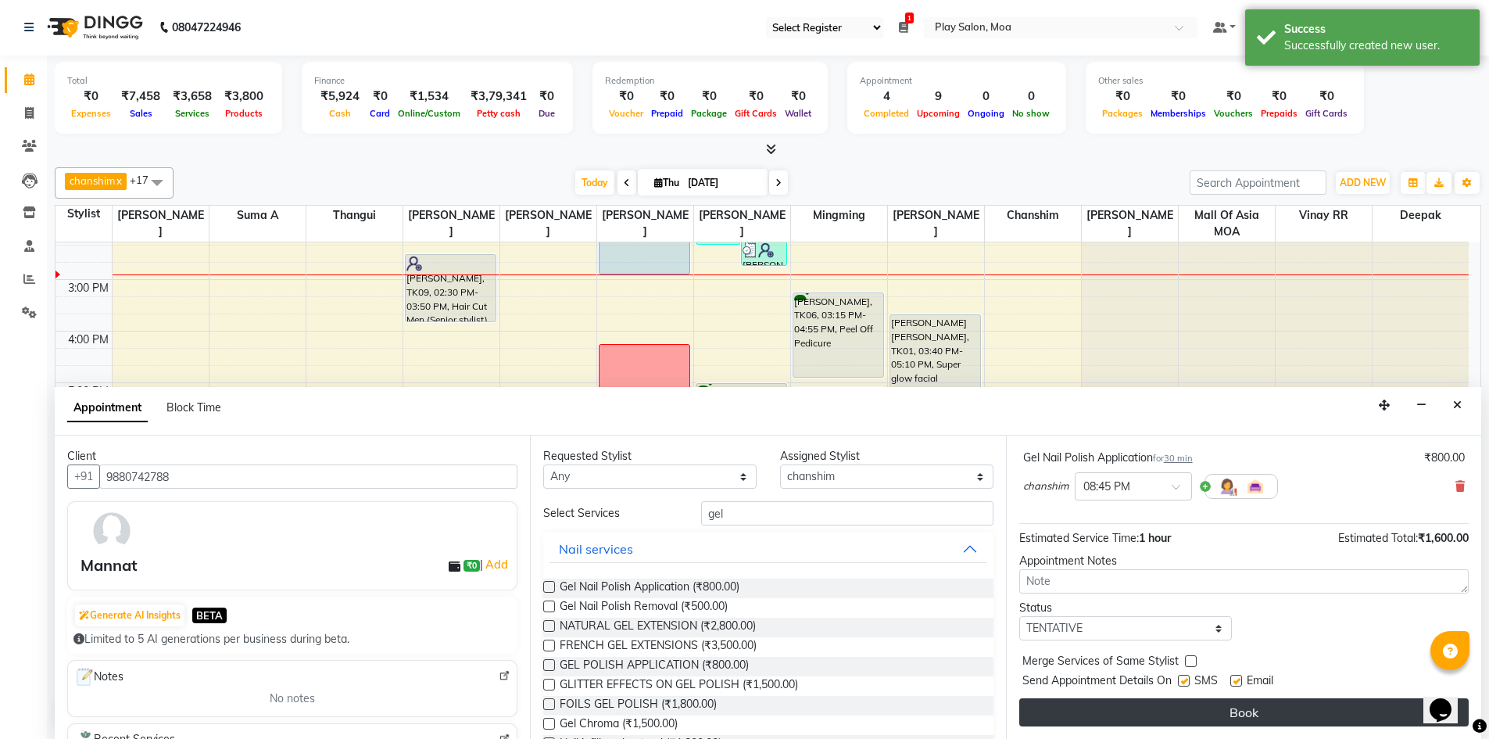
click at [1175, 717] on button "Book" at bounding box center [1243, 712] width 449 height 28
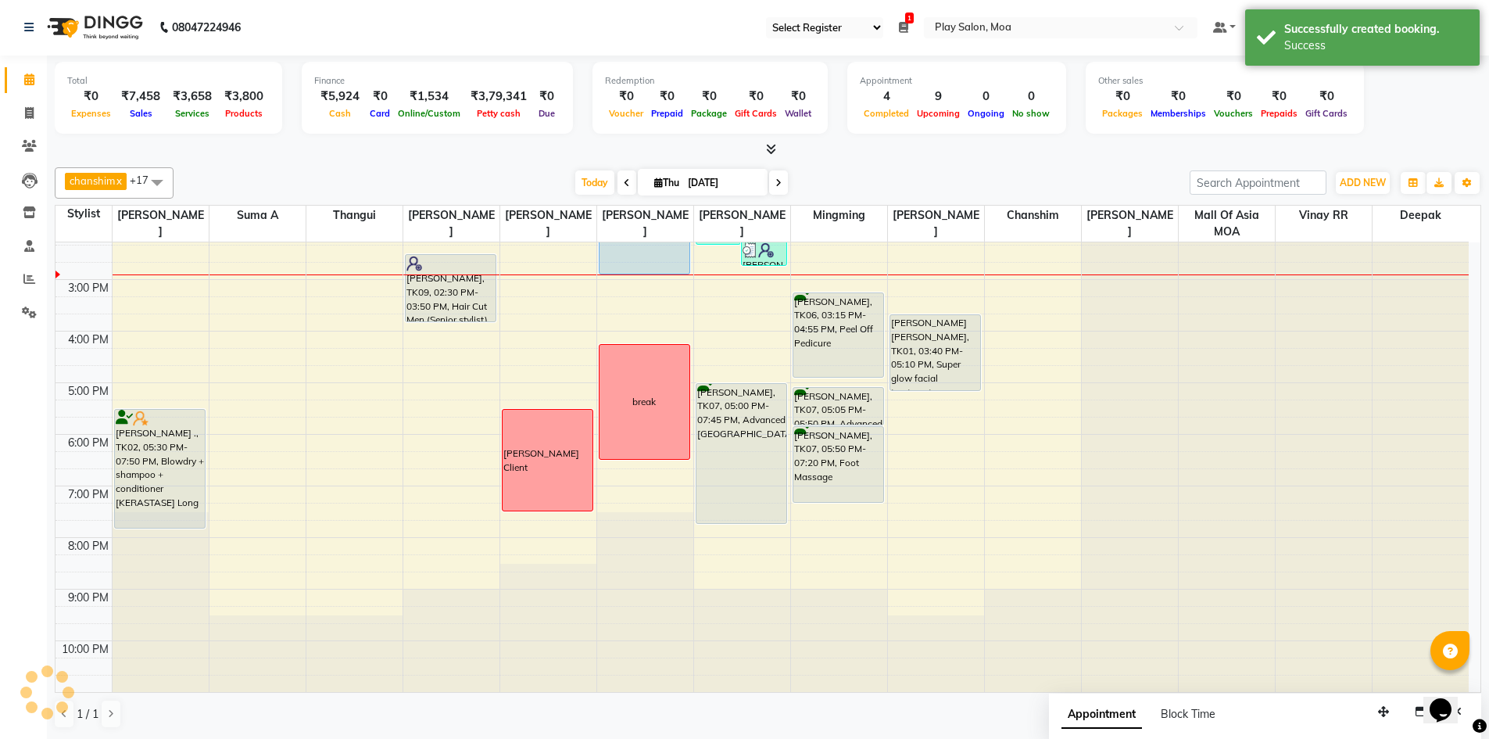
scroll to position [0, 0]
drag, startPoint x: 1034, startPoint y: 600, endPoint x: 1034, endPoint y: 634, distance: 33.6
click at [1034, 634] on div "Mannat, TK10, 08:15 PM-08:45 PM, Gel Nail Polish Application Mannat, TK10, 08:4…" at bounding box center [1033, 331] width 96 height 721
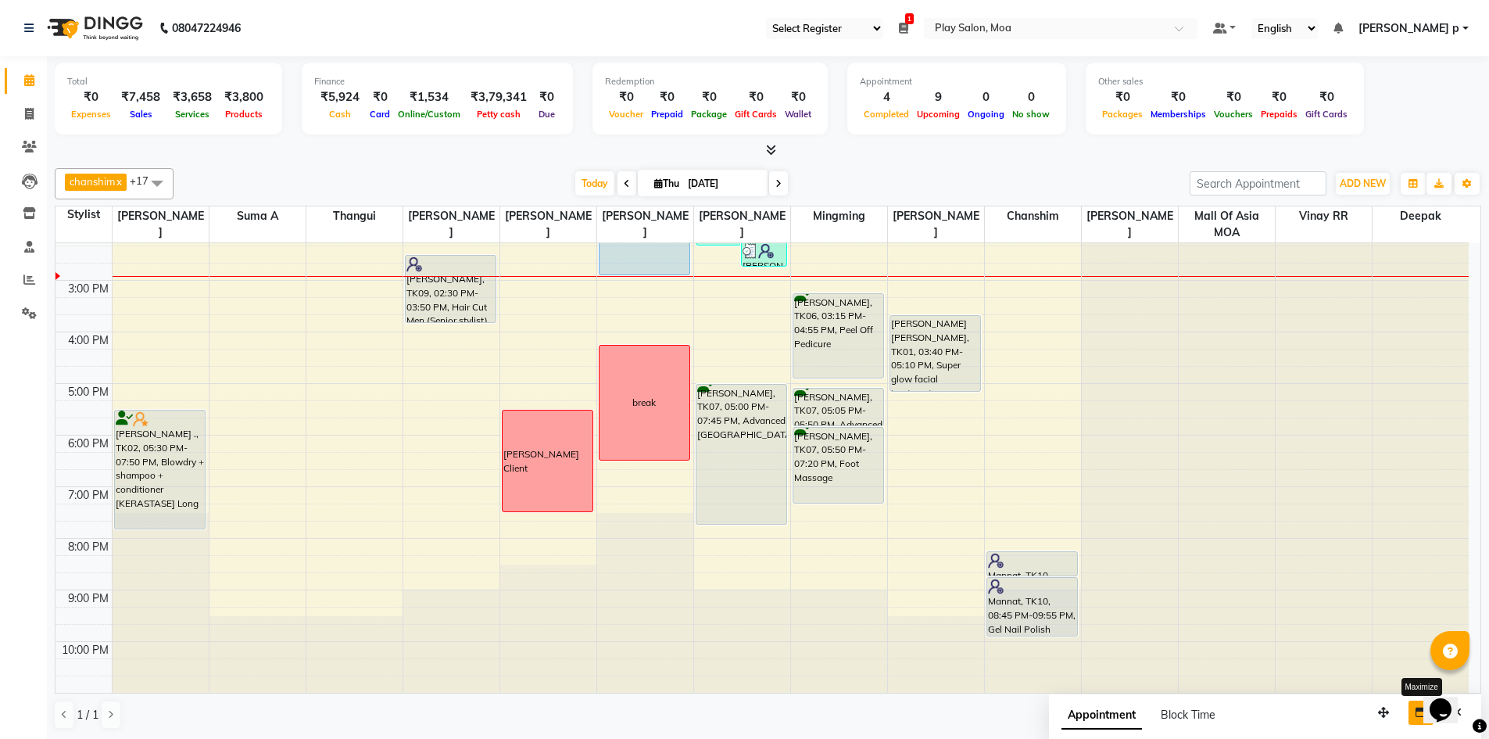
click at [1422, 716] on icon "button" at bounding box center [1420, 712] width 11 height 11
select select "tentative"
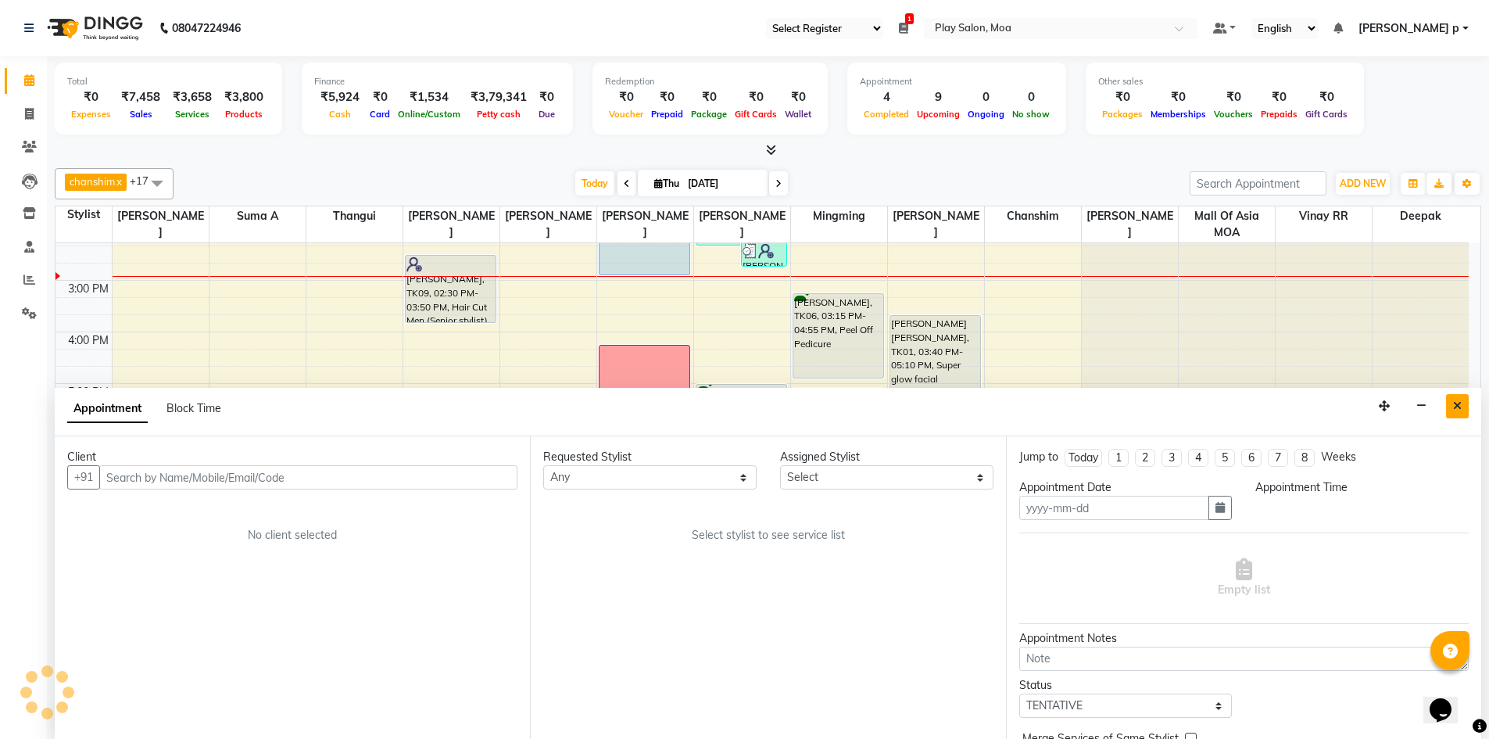
type input "[DATE]"
select select
click at [1458, 408] on icon "Close" at bounding box center [1457, 405] width 9 height 11
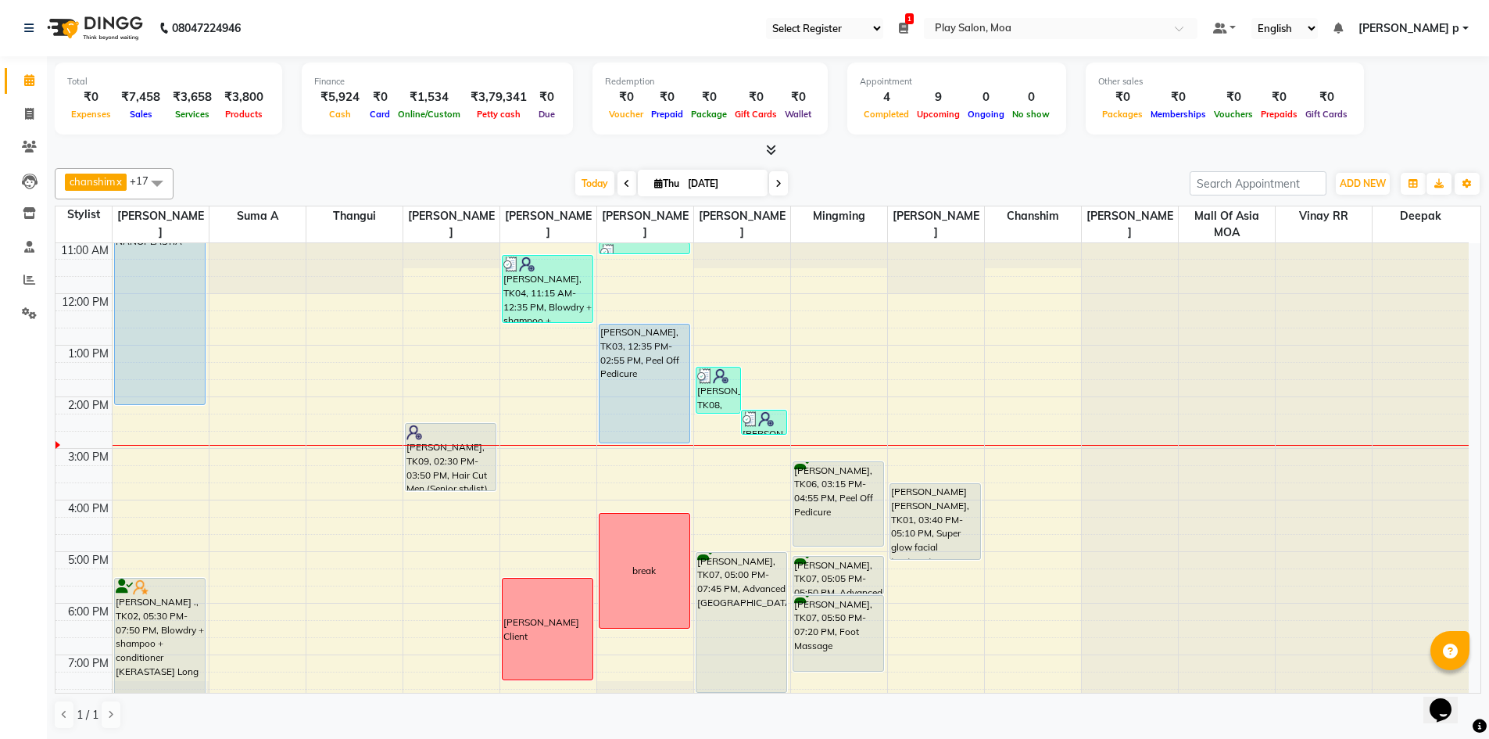
scroll to position [194, 0]
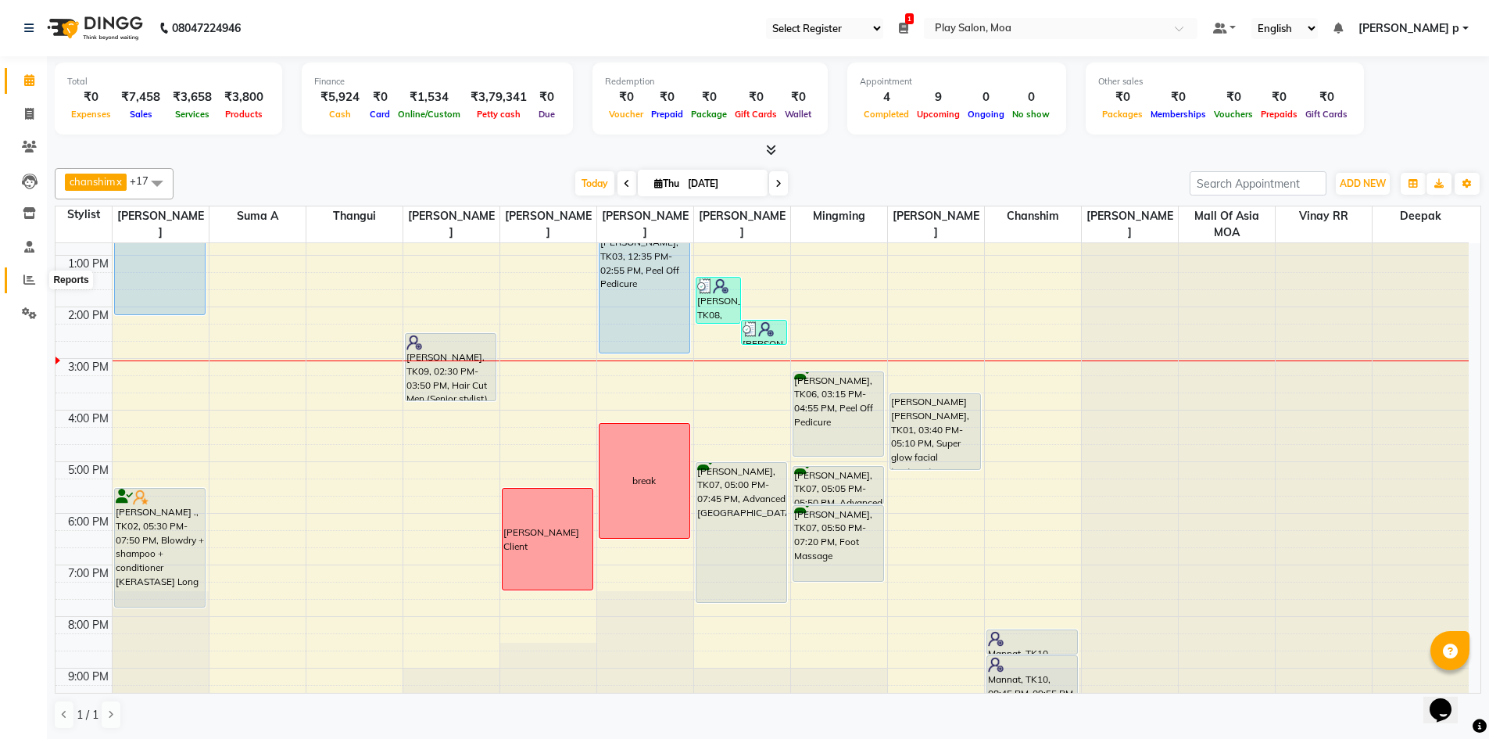
click at [35, 280] on span at bounding box center [29, 280] width 27 height 18
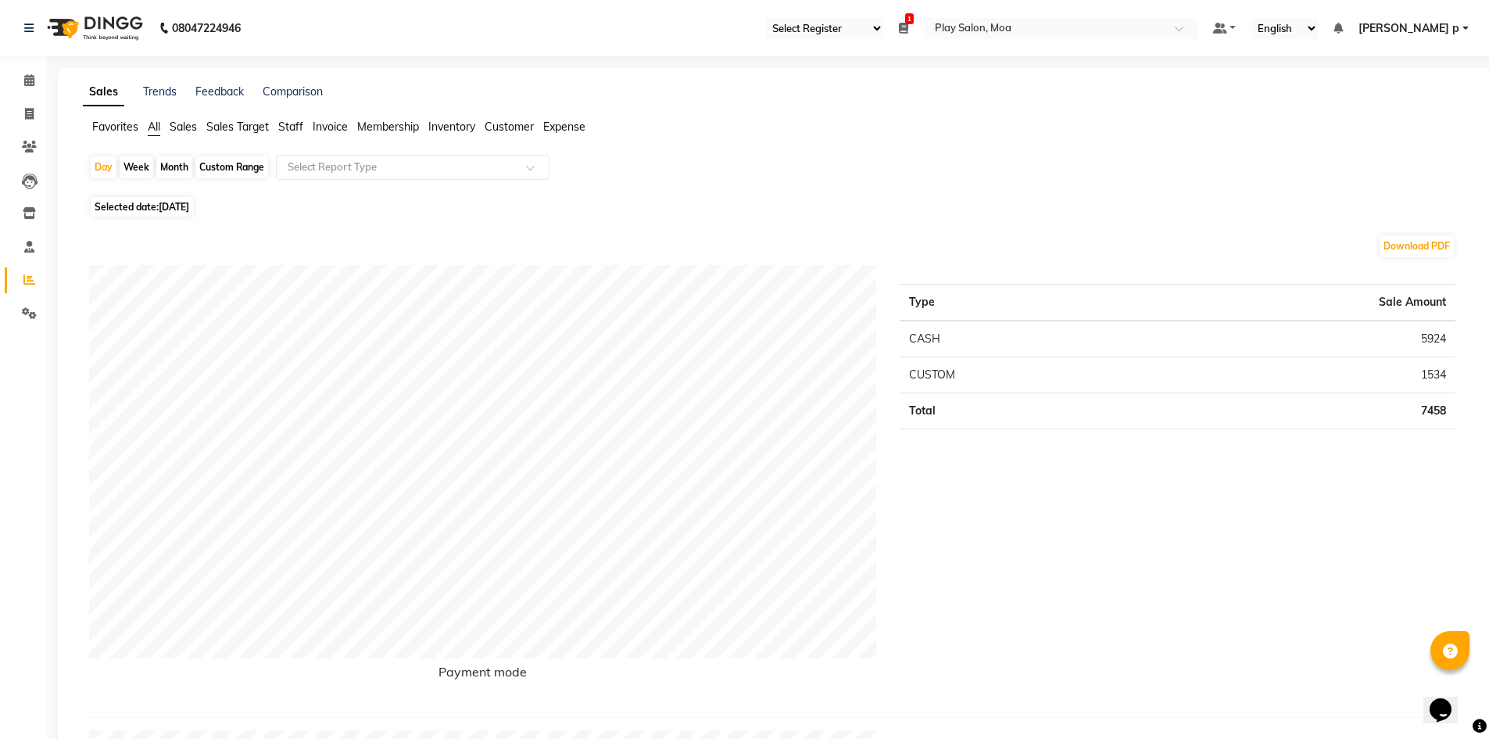
click at [227, 163] on div "Custom Range" at bounding box center [231, 167] width 73 height 22
select select "9"
select select "2025"
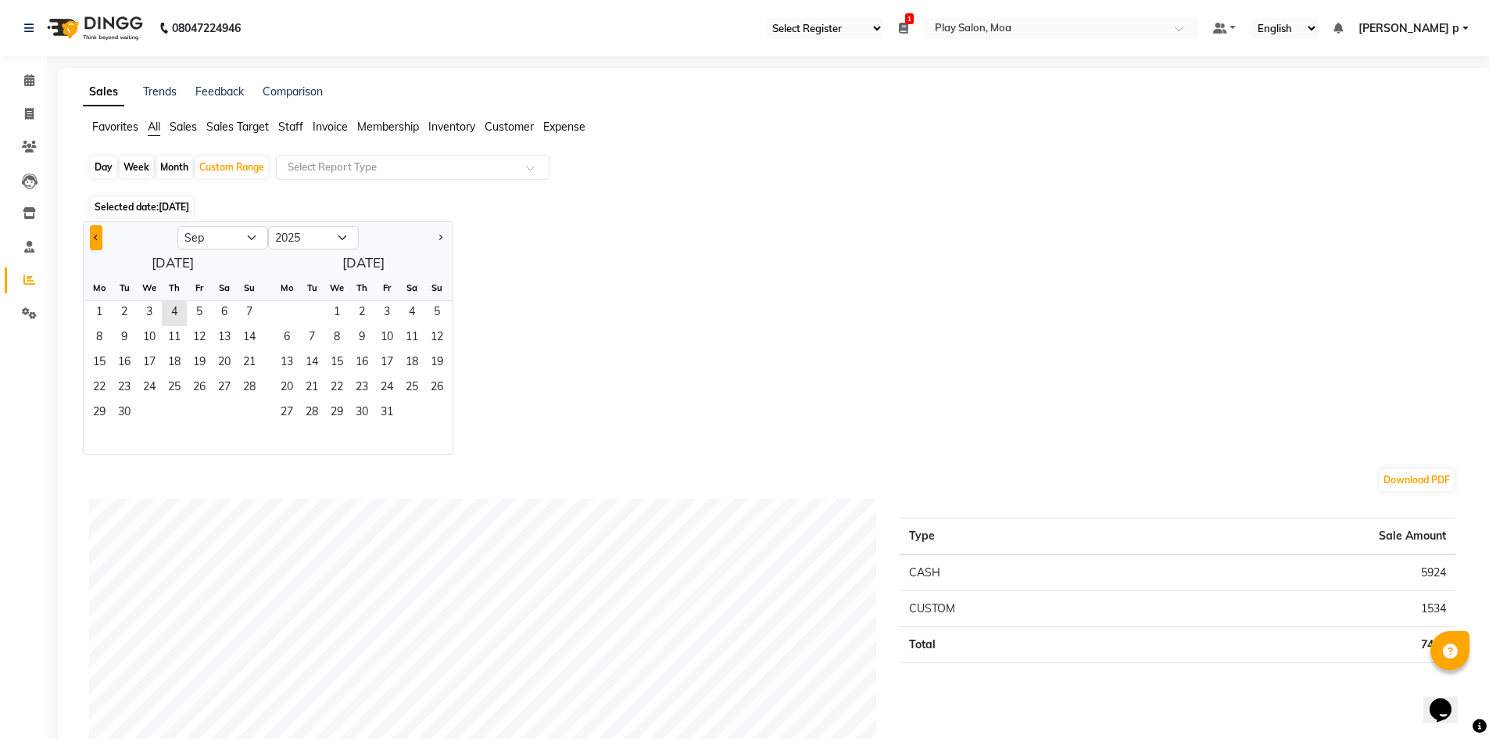
click at [94, 235] on button "Previous month" at bounding box center [96, 237] width 13 height 25
select select "8"
click at [297, 312] on span "1" at bounding box center [286, 313] width 25 height 25
click at [314, 408] on span "30" at bounding box center [311, 413] width 25 height 25
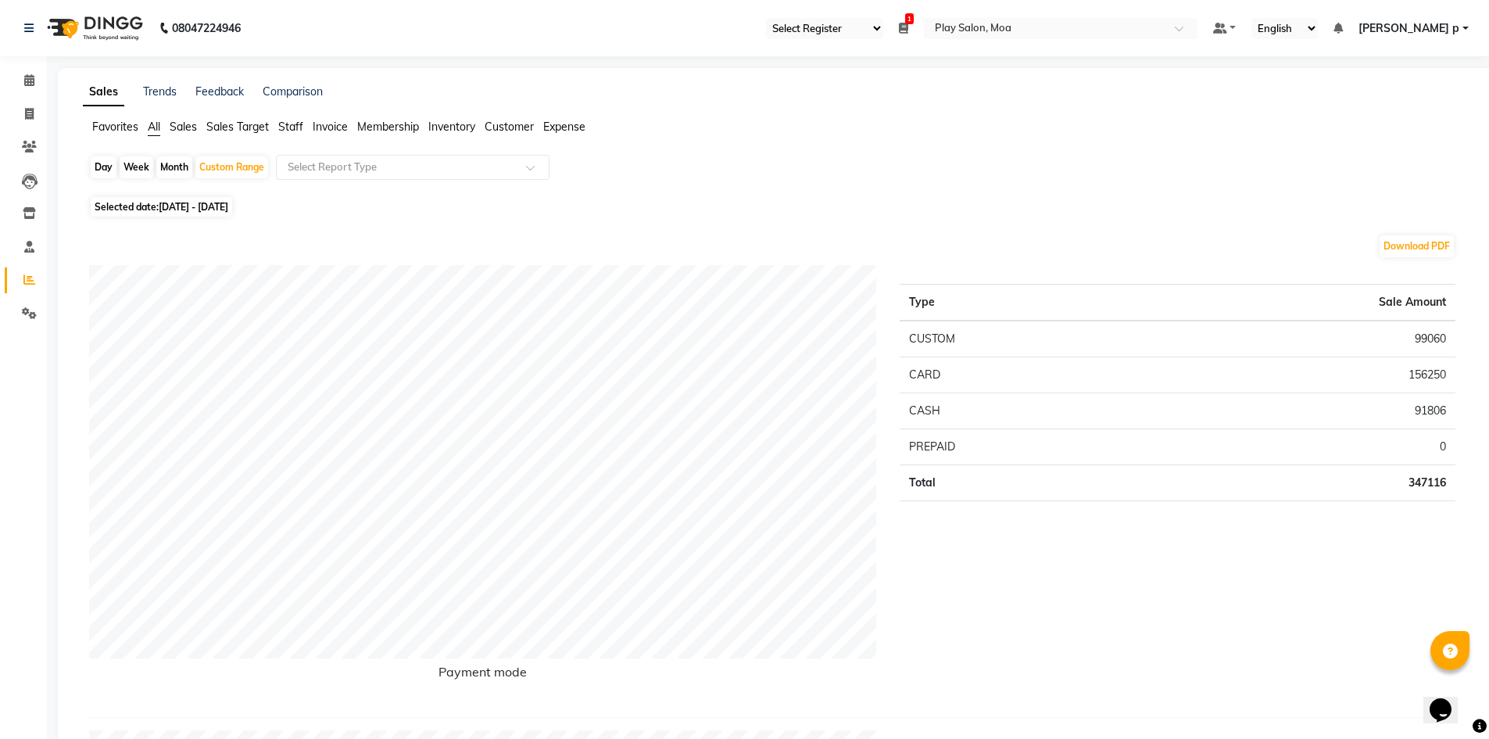
click at [299, 123] on span "Staff" at bounding box center [290, 127] width 25 height 14
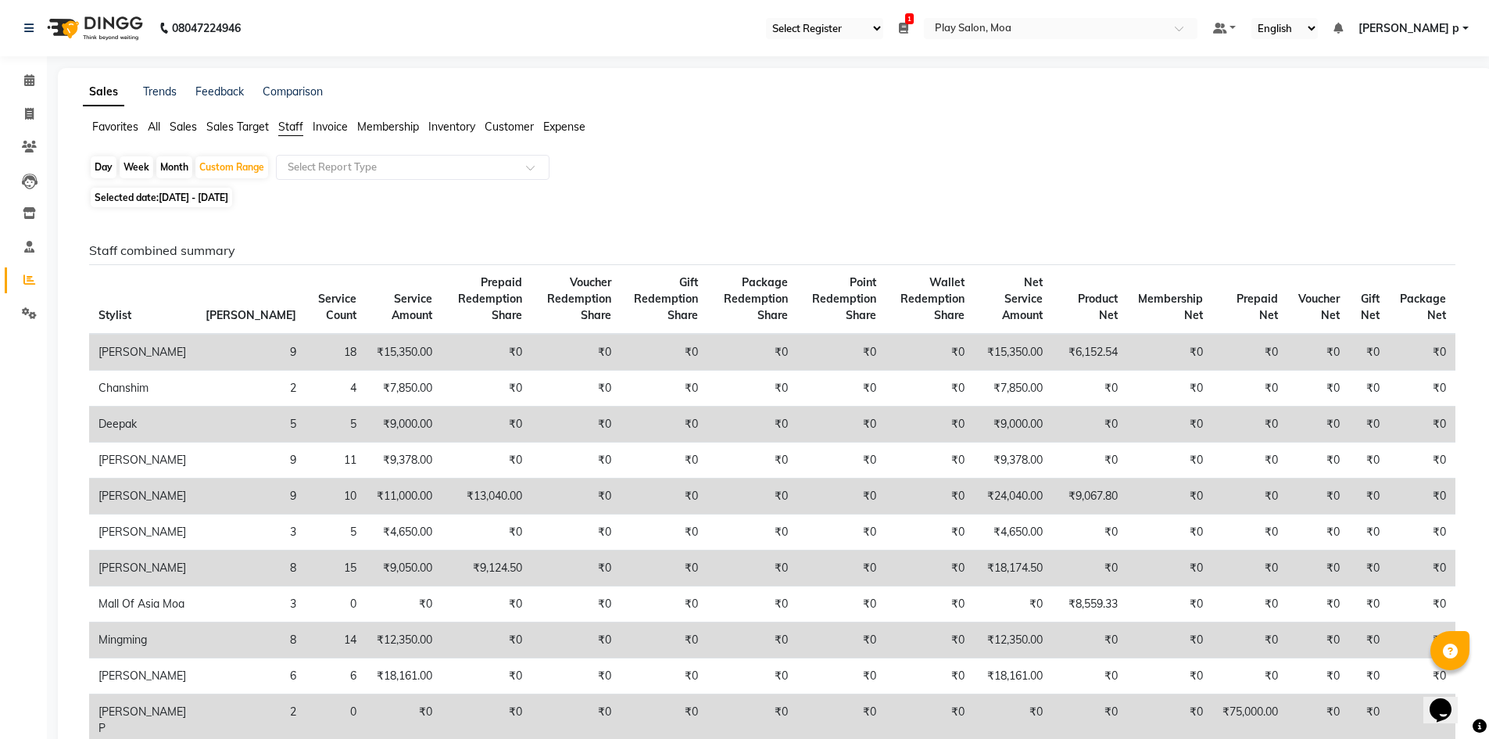
click at [107, 163] on div "Day" at bounding box center [104, 167] width 26 height 22
select select "9"
select select "2025"
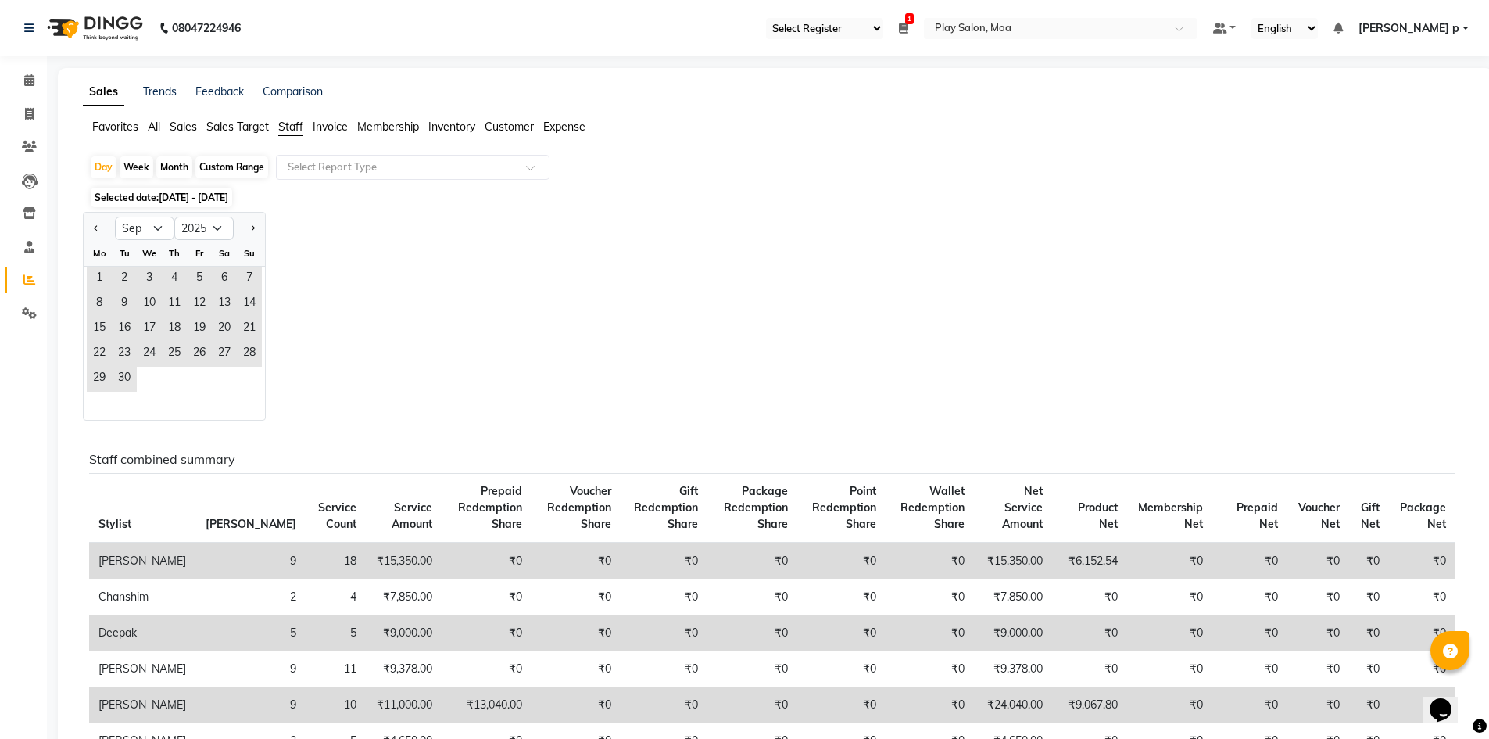
click at [199, 199] on span "01-09-2025 - 30-09-2025" at bounding box center [194, 197] width 70 height 12
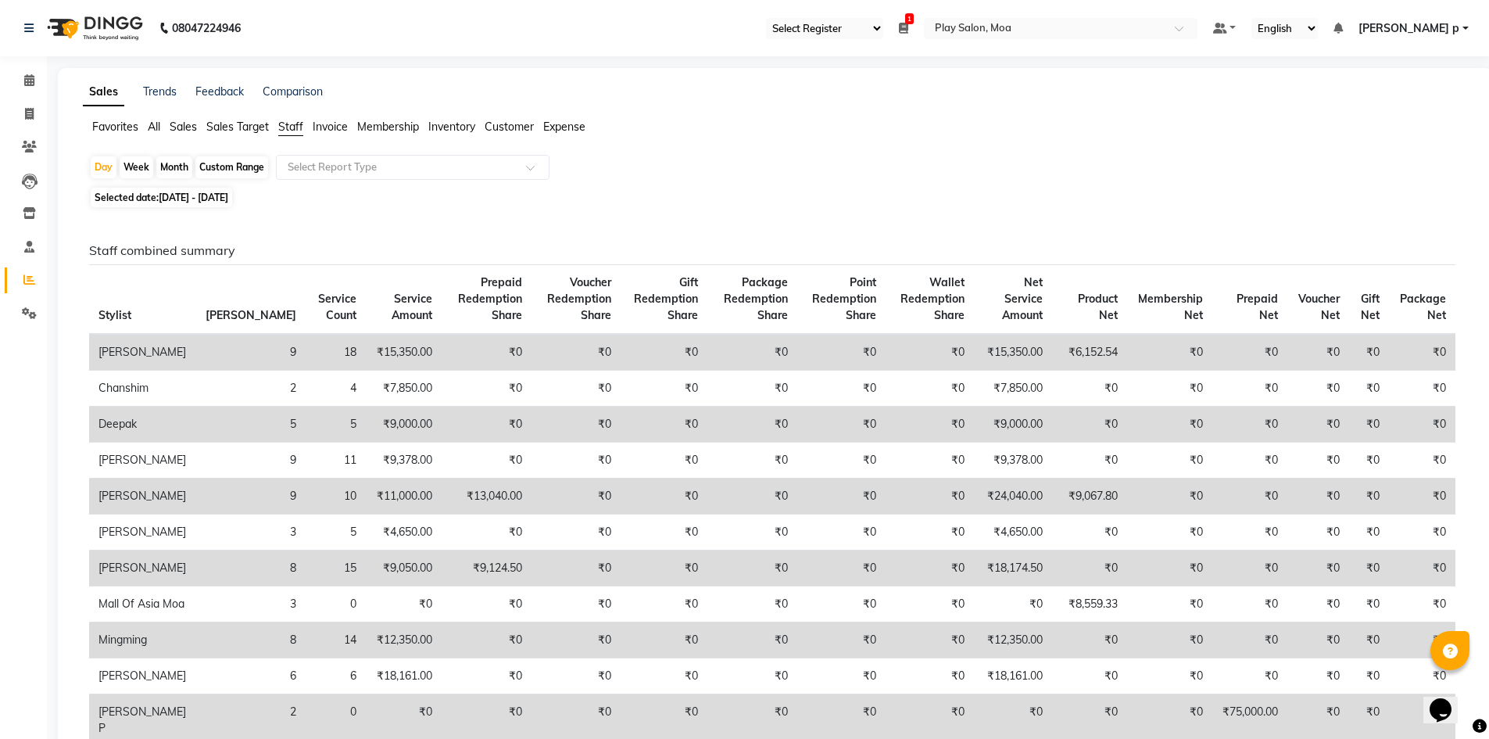
click at [232, 188] on span "Selected date: 01-09-2025 - 30-09-2025" at bounding box center [161, 198] width 141 height 20
select select "9"
select select "2025"
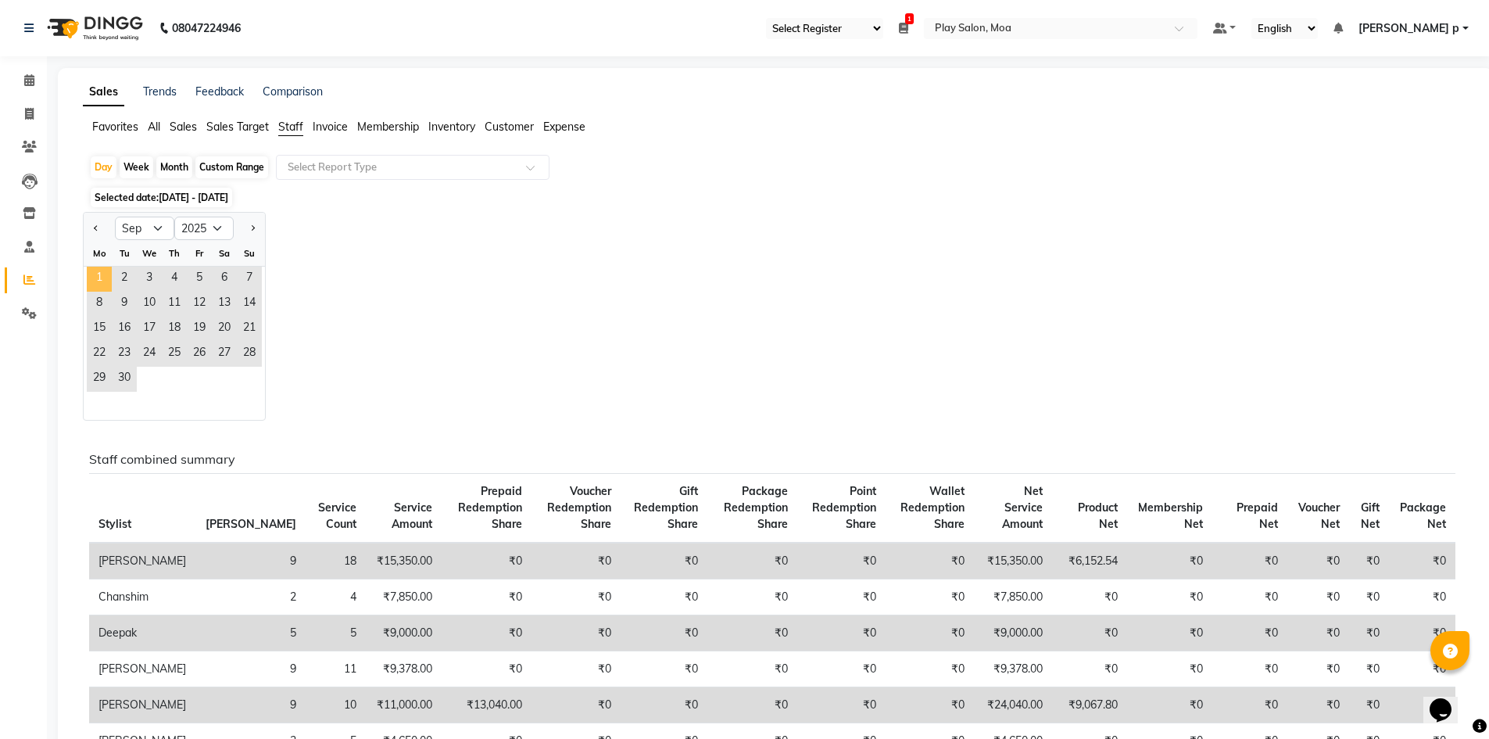
click at [97, 277] on span "1" at bounding box center [99, 279] width 25 height 25
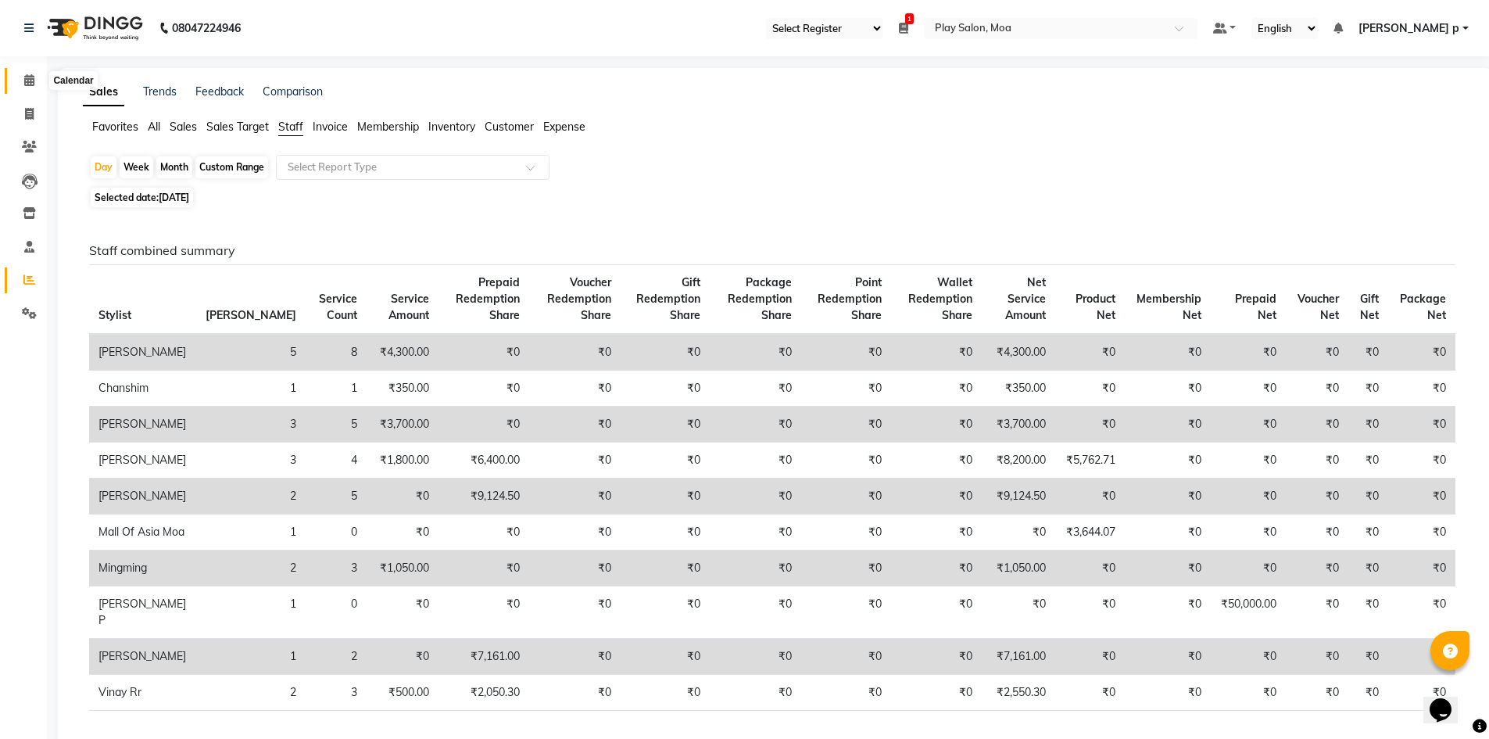
click at [28, 81] on icon at bounding box center [29, 80] width 10 height 12
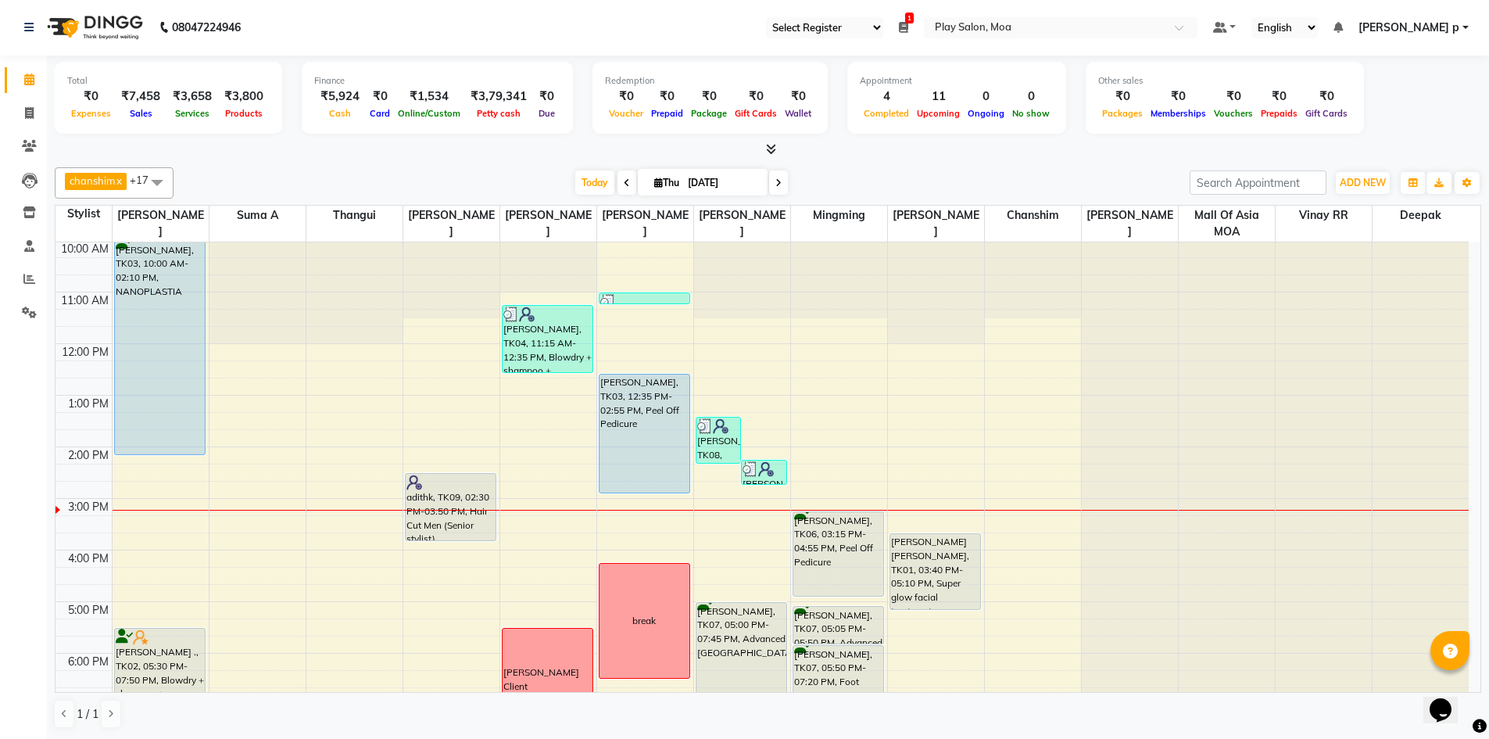
scroll to position [156, 0]
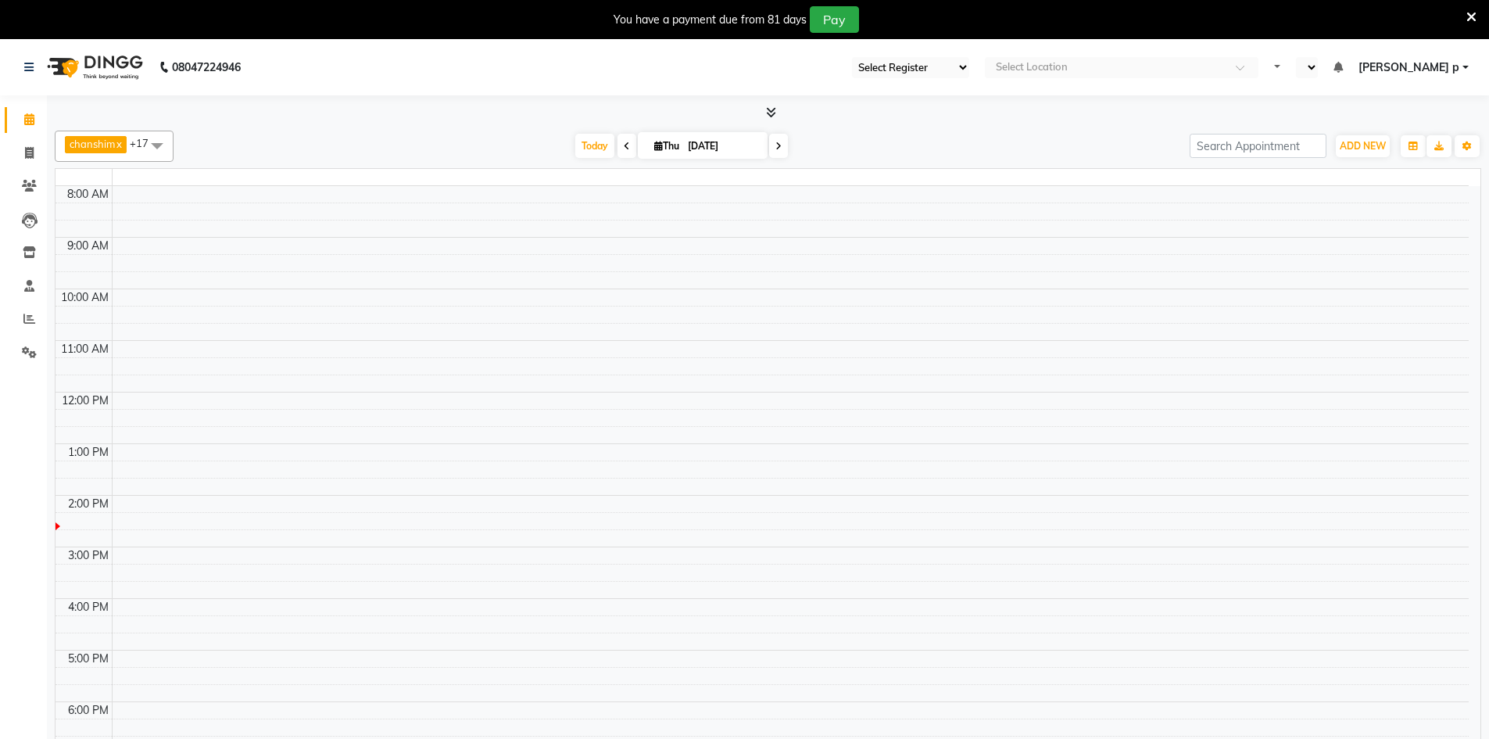
select select "93"
select select "en"
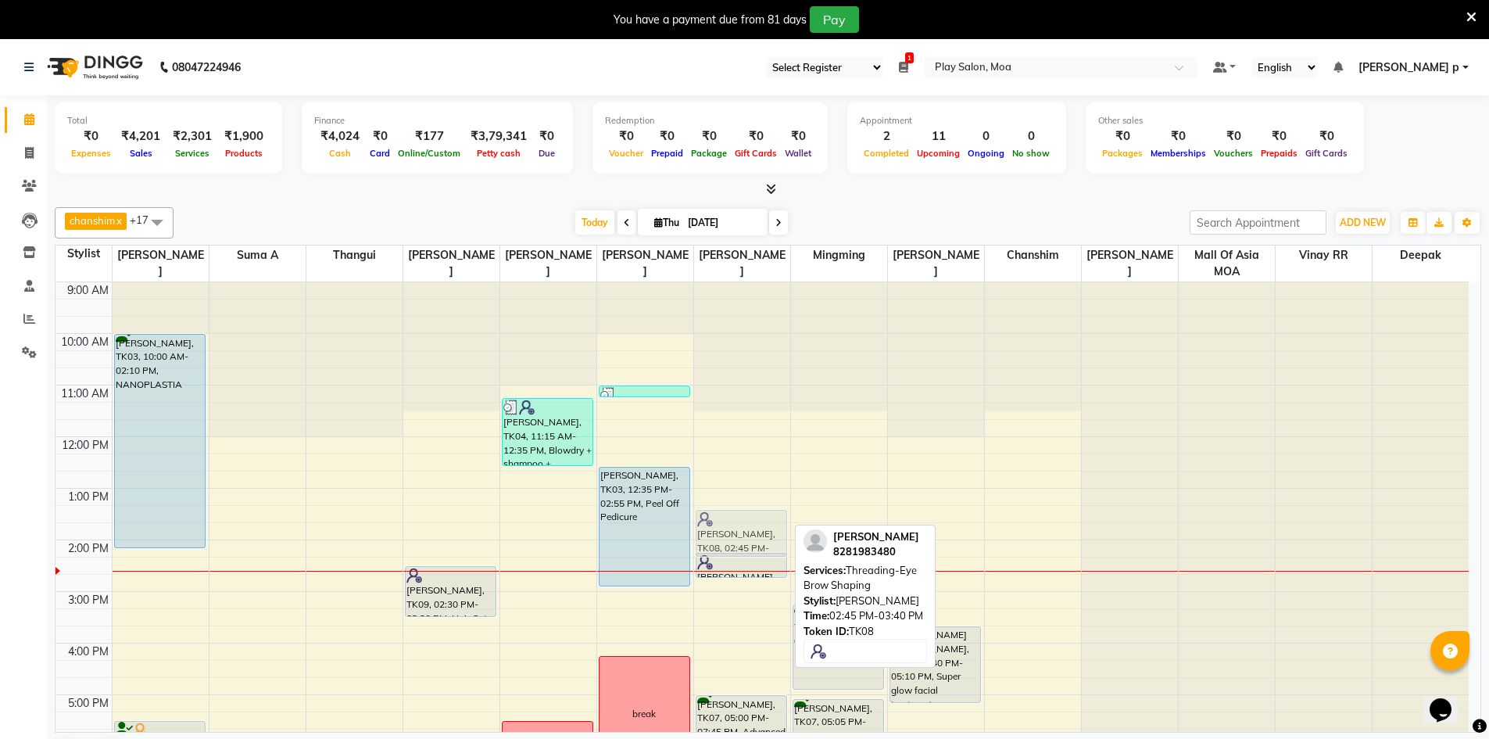
drag, startPoint x: 729, startPoint y: 608, endPoint x: 728, endPoint y: 535, distance: 72.7
click at [728, 535] on div "[PERSON_NAME], TK08, 02:15 PM-02:45 PM, 3G Full Face Waxing [PERSON_NAME], TK08…" at bounding box center [742, 642] width 96 height 721
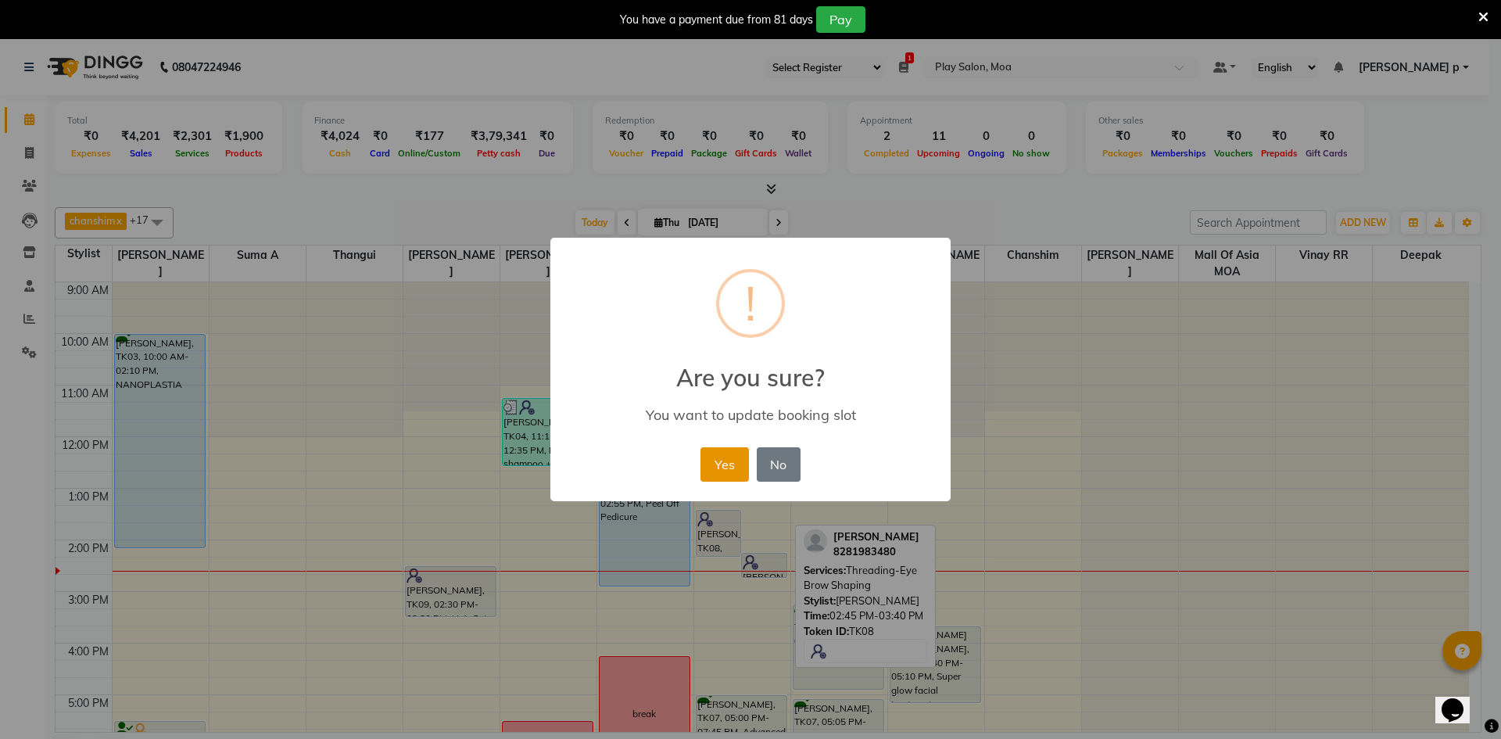
click at [728, 455] on button "Yes" at bounding box center [724, 464] width 48 height 34
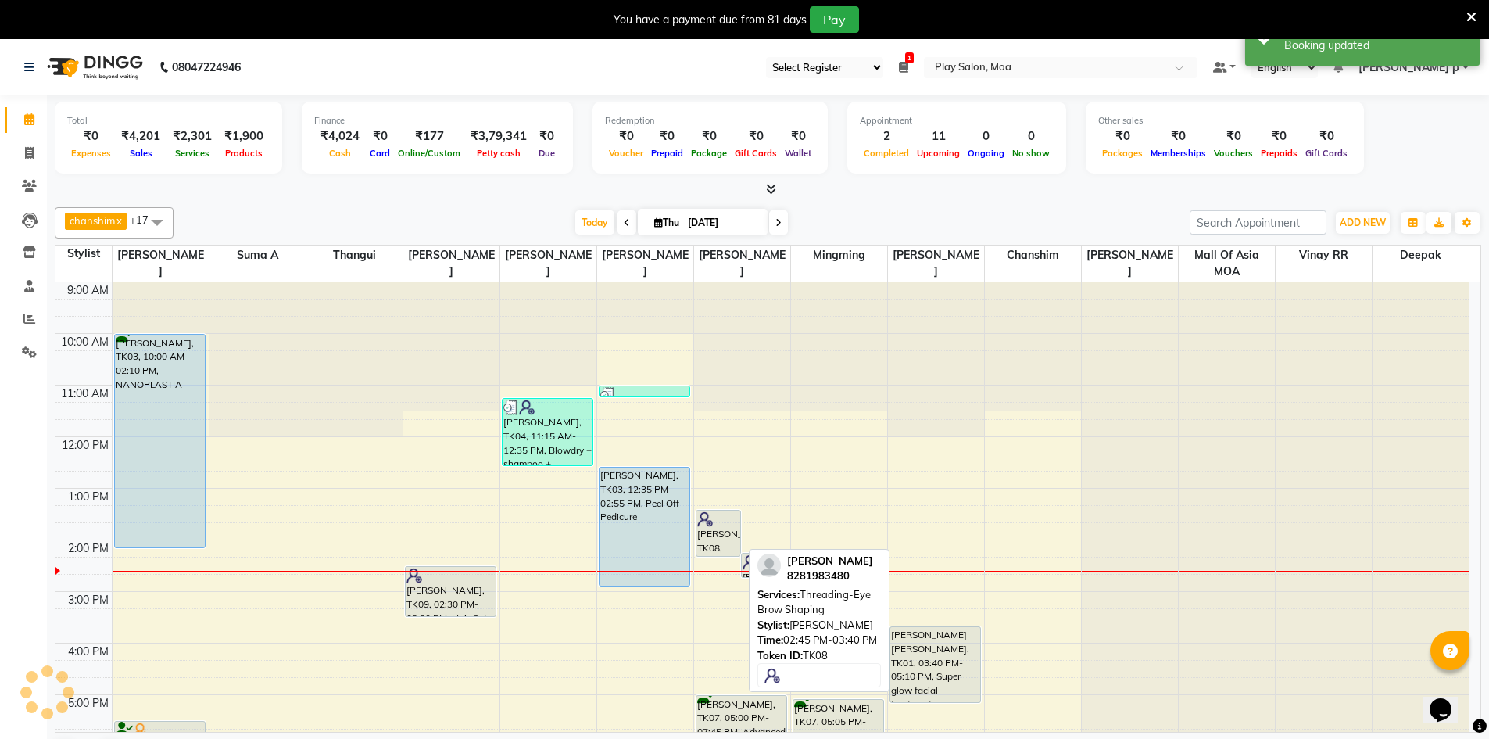
click at [732, 514] on div at bounding box center [718, 519] width 43 height 16
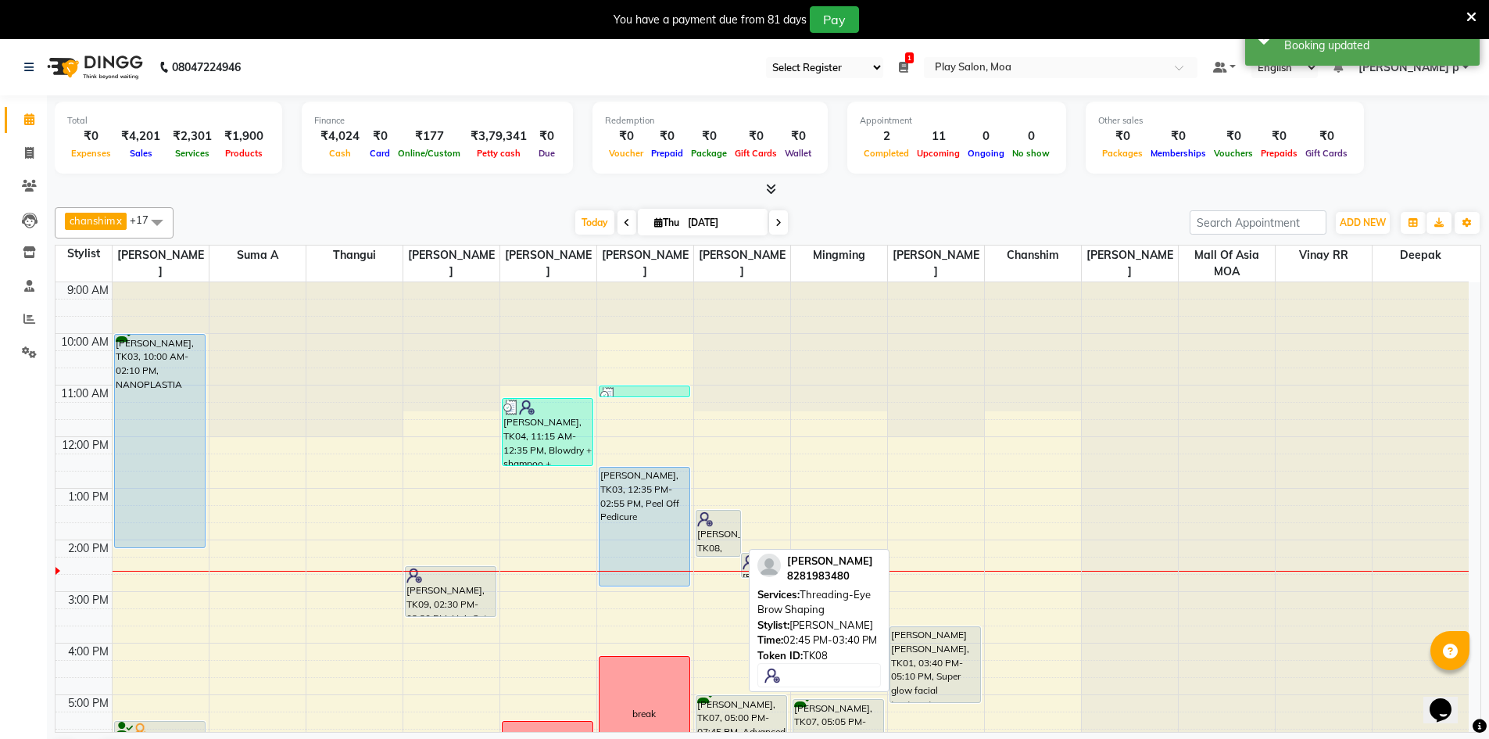
click at [732, 510] on div "[PERSON_NAME], TK08, 01:25 PM-02:20 PM, Threading-Eye Brow Shaping" at bounding box center [718, 532] width 45 height 45
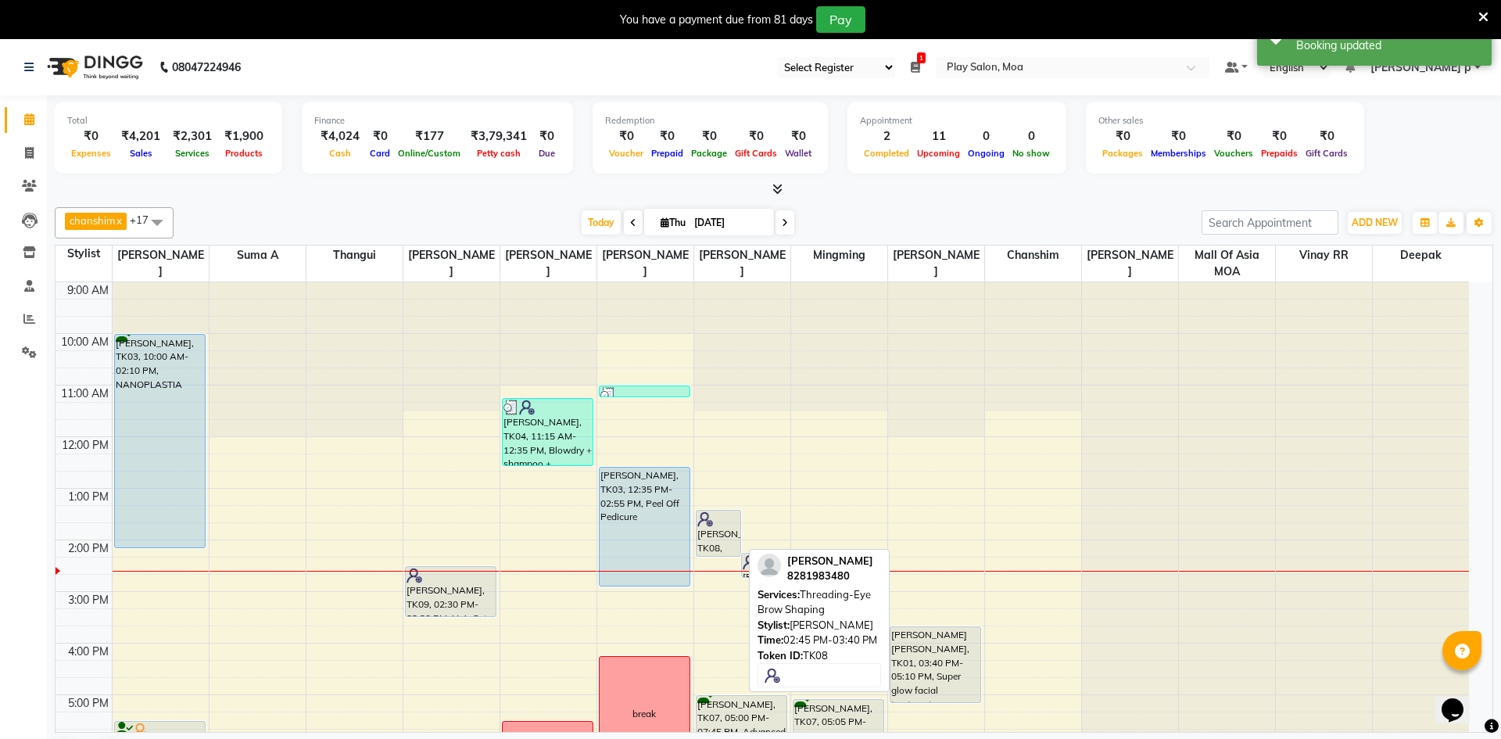
select select "7"
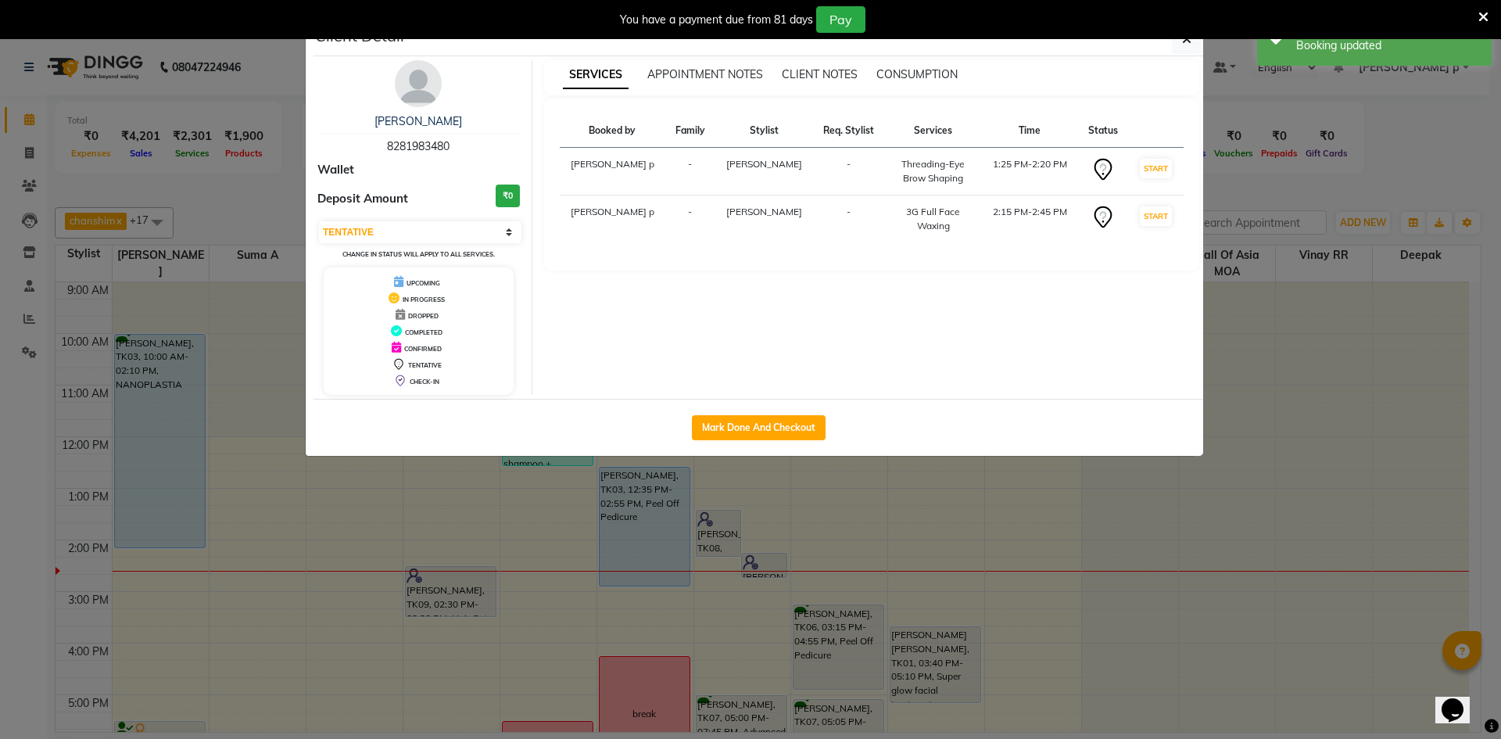
click at [800, 413] on div "Mark Done And Checkout" at bounding box center [757, 427] width 889 height 57
click at [764, 426] on button "Mark Done And Checkout" at bounding box center [759, 427] width 134 height 25
select select "service"
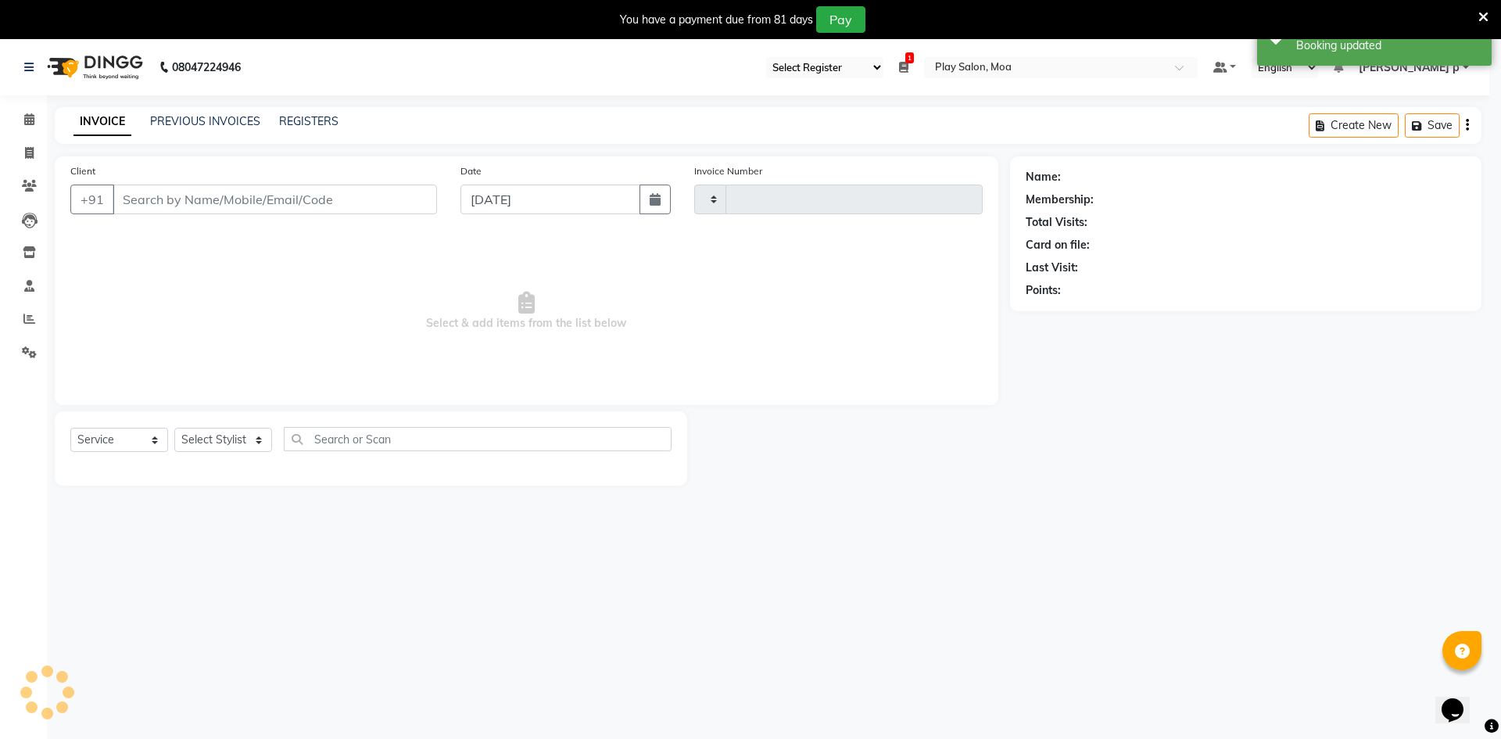
type input "3717"
select select "8354"
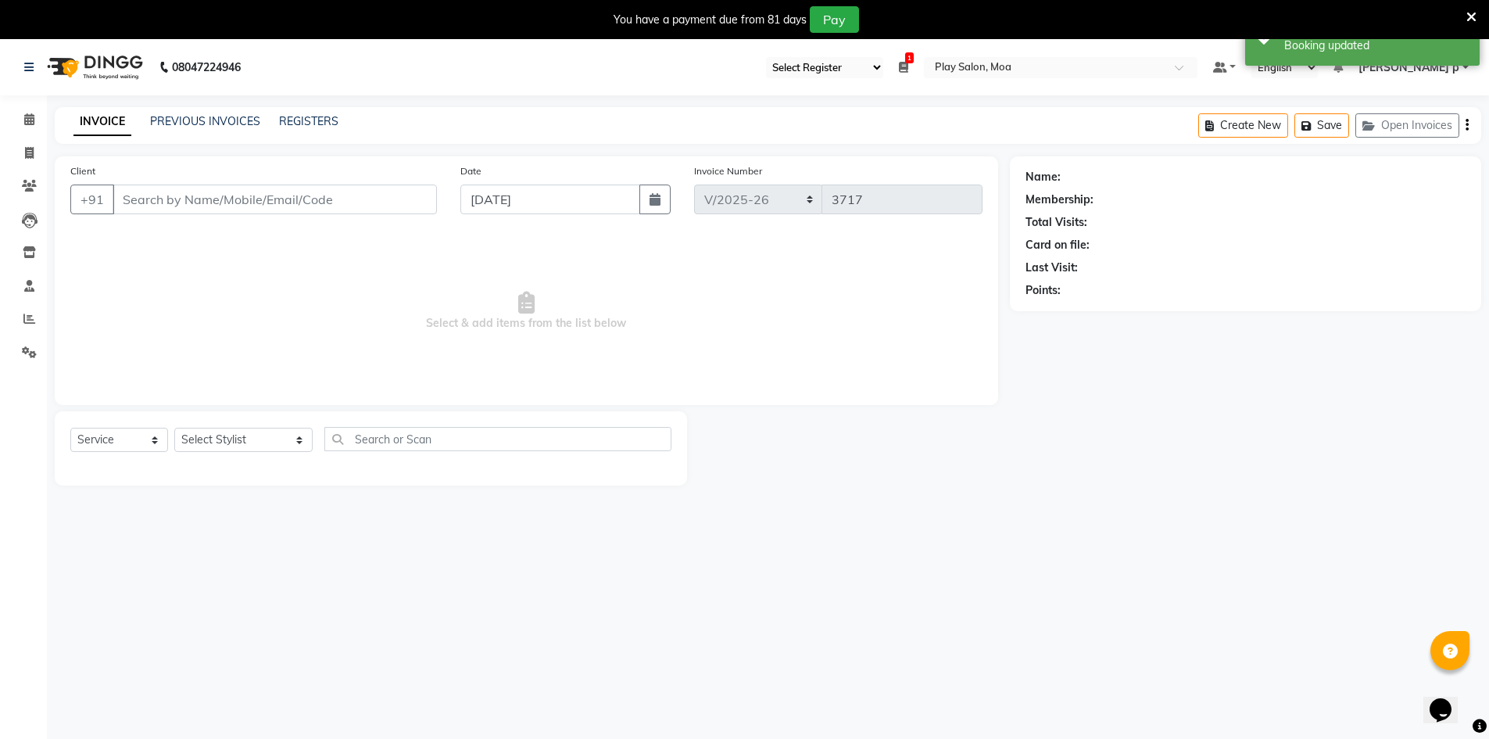
type input "8281983480"
select select "81374"
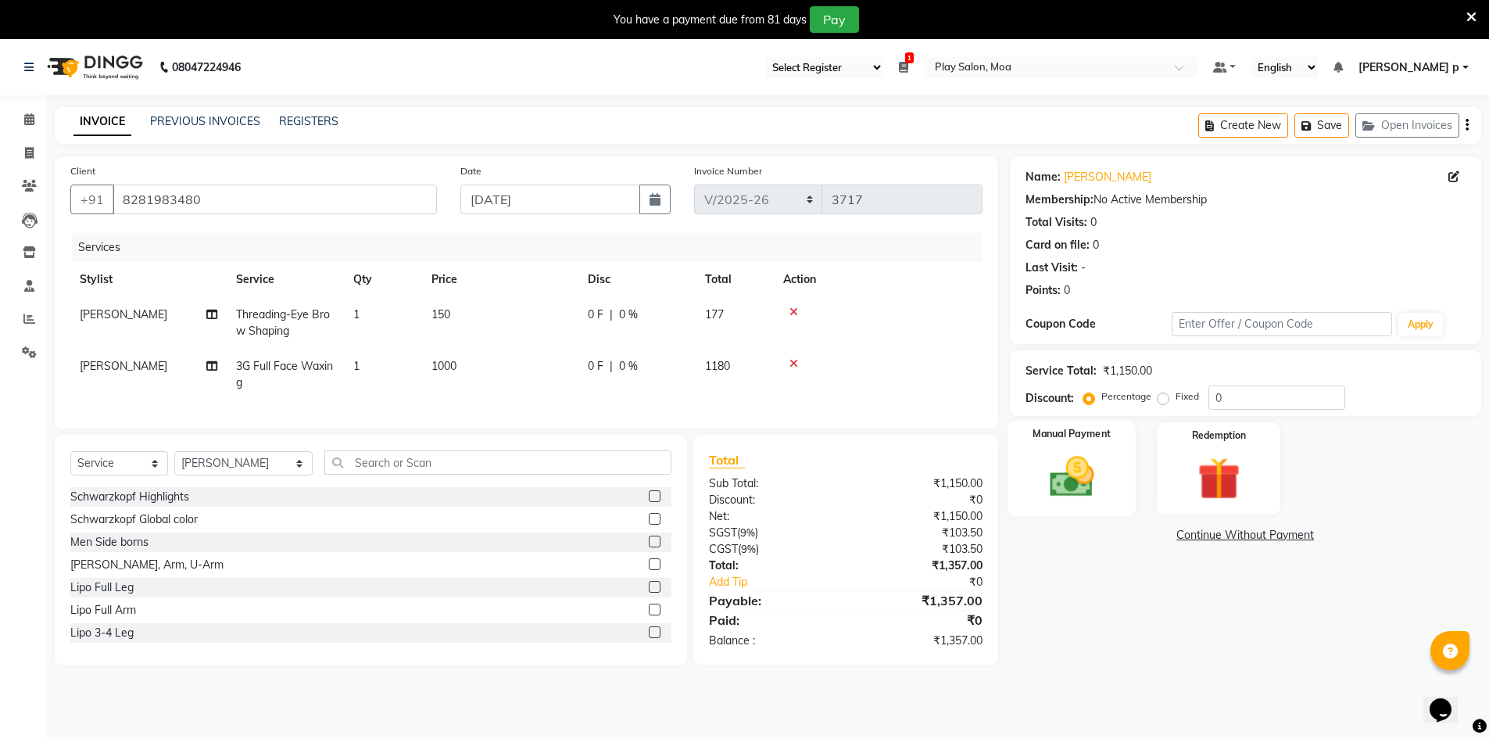
click at [1077, 476] on img at bounding box center [1072, 476] width 72 height 51
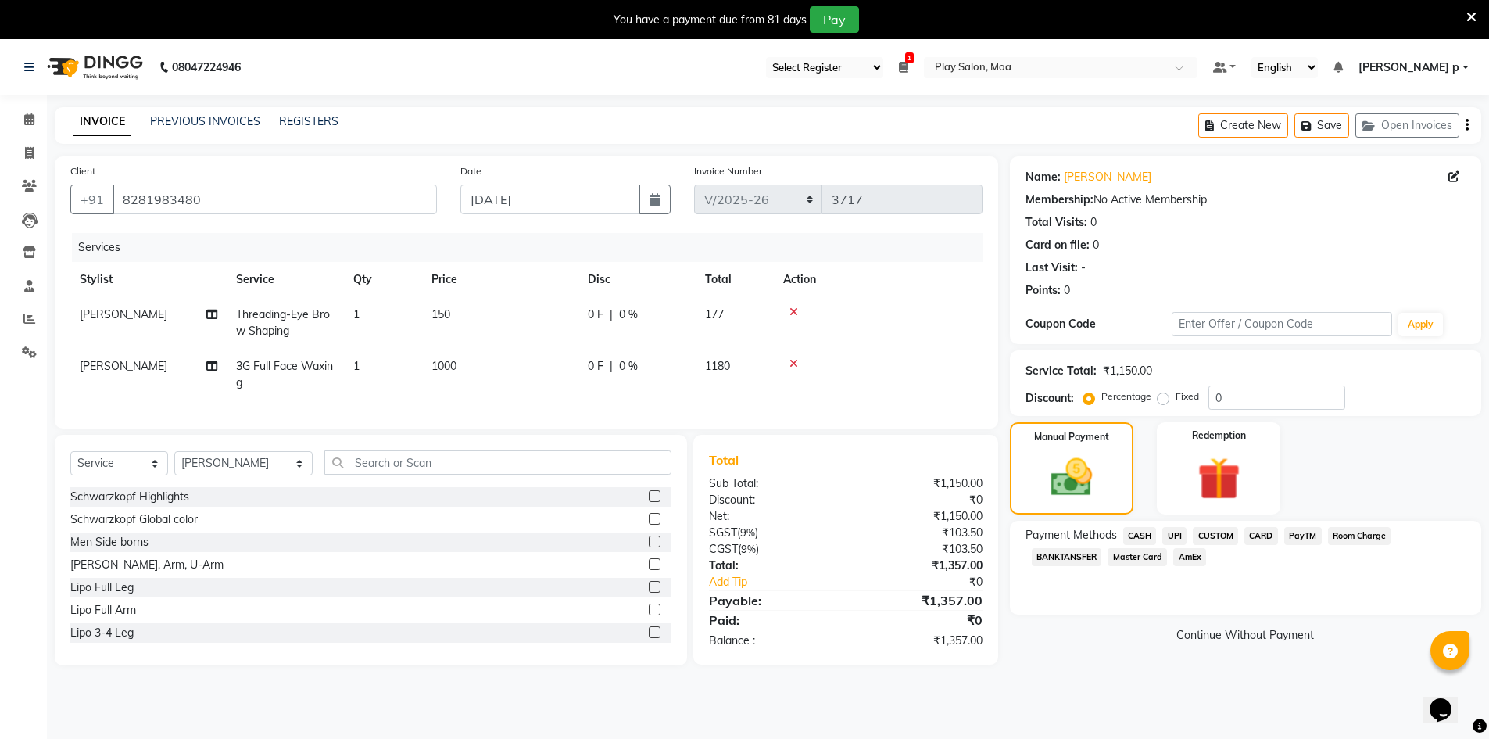
click at [1207, 535] on span "CUSTOM" at bounding box center [1215, 536] width 45 height 18
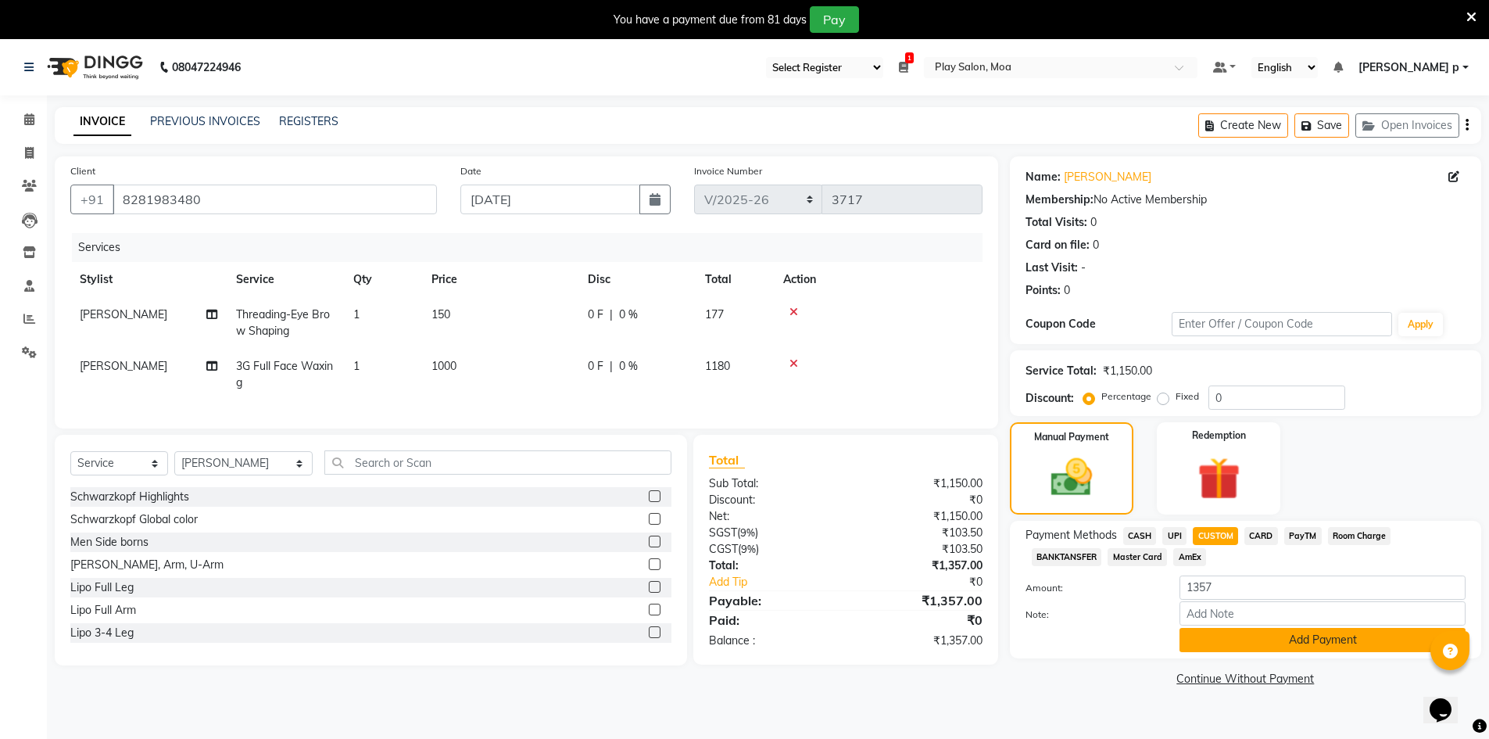
click at [1303, 642] on button "Add Payment" at bounding box center [1322, 640] width 286 height 24
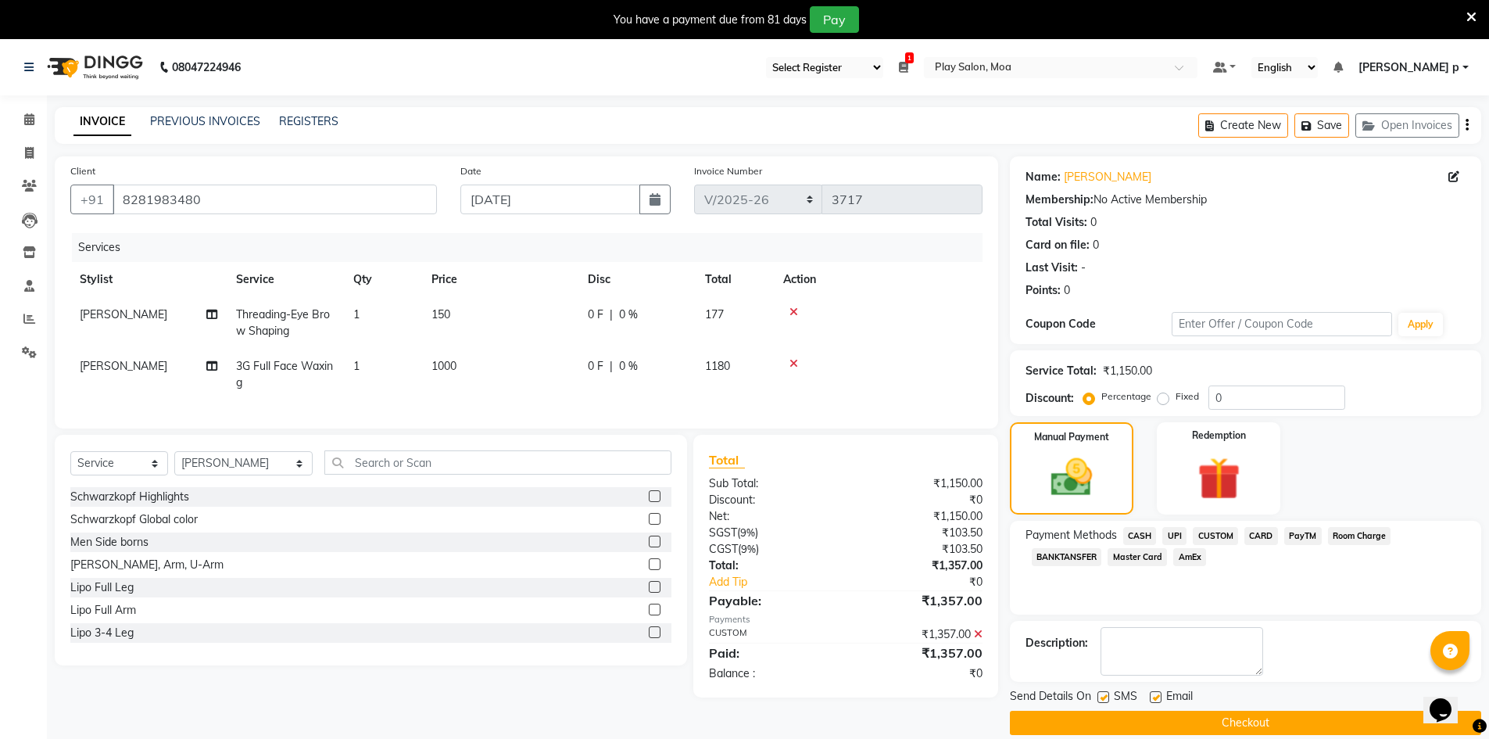
click at [1311, 719] on button "Checkout" at bounding box center [1245, 722] width 471 height 24
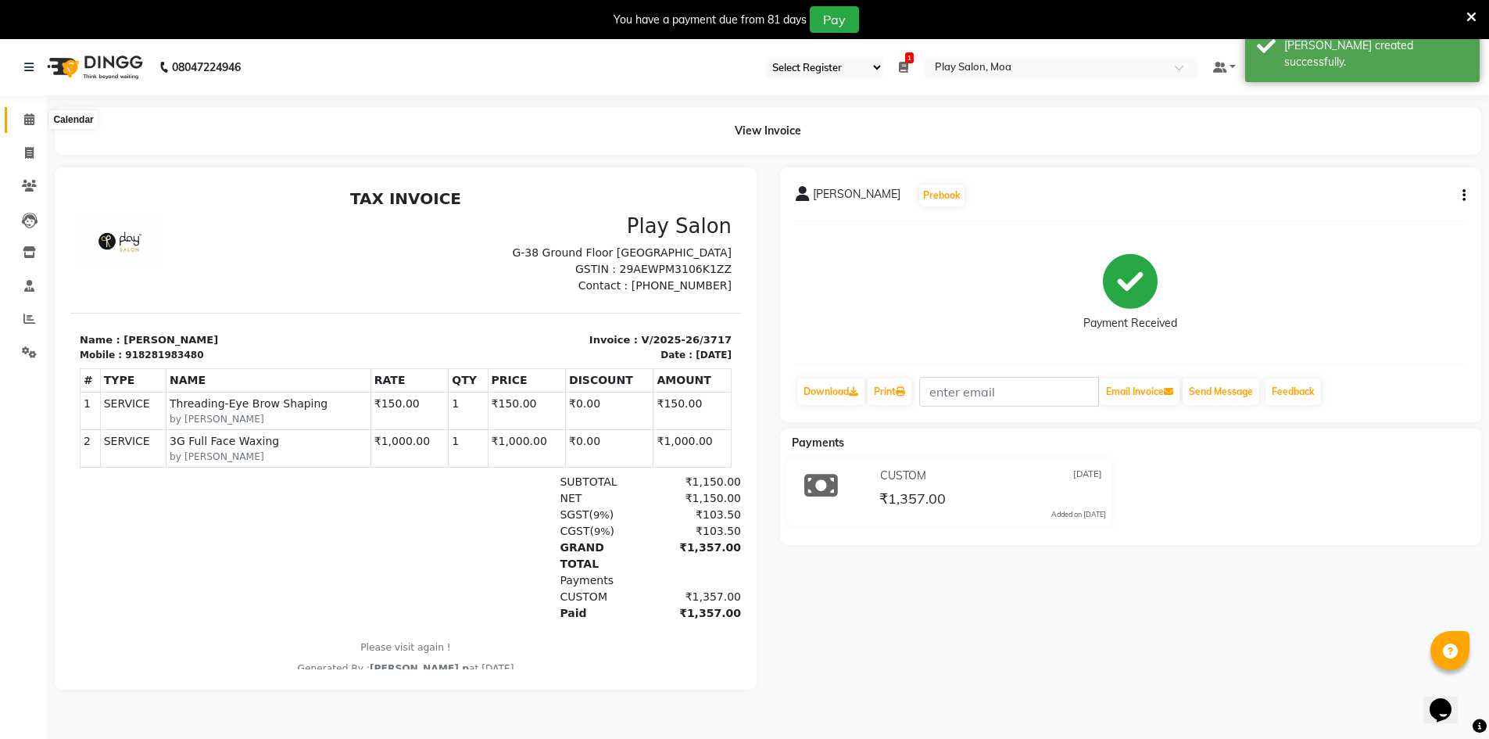
click at [27, 116] on icon at bounding box center [29, 119] width 10 height 12
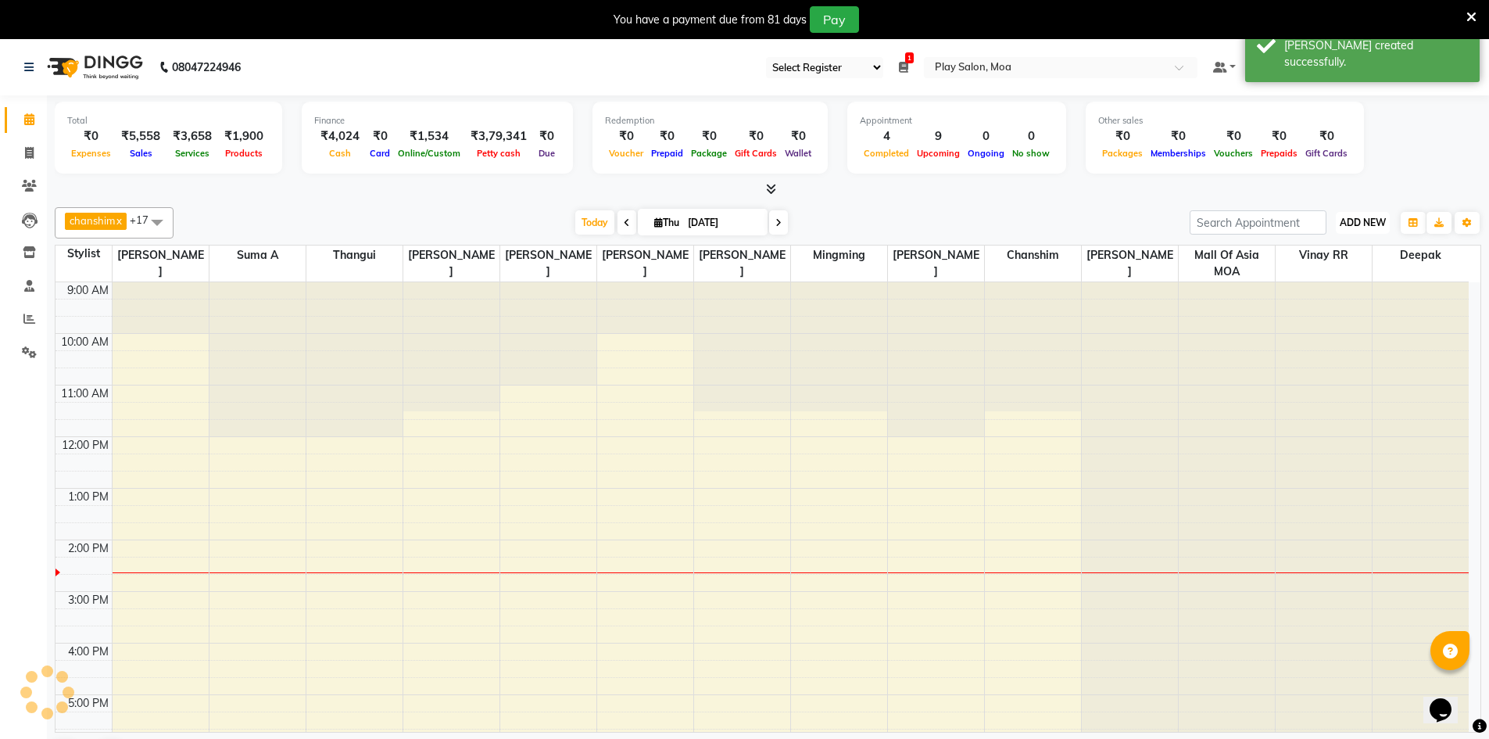
click at [1361, 219] on span "ADD NEW" at bounding box center [1363, 222] width 46 height 12
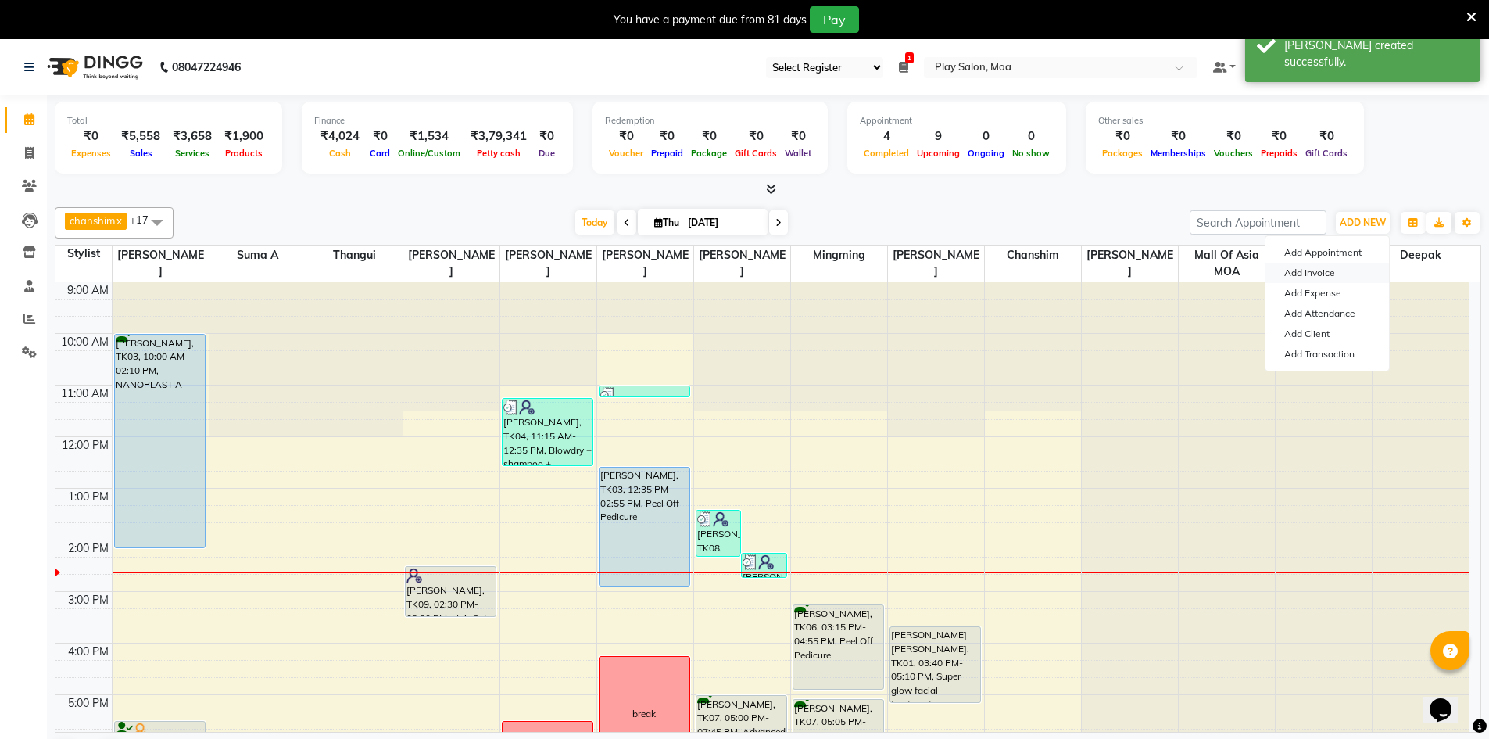
click at [1343, 272] on link "Add Invoice" at bounding box center [1326, 273] width 123 height 20
select select "8354"
select select "service"
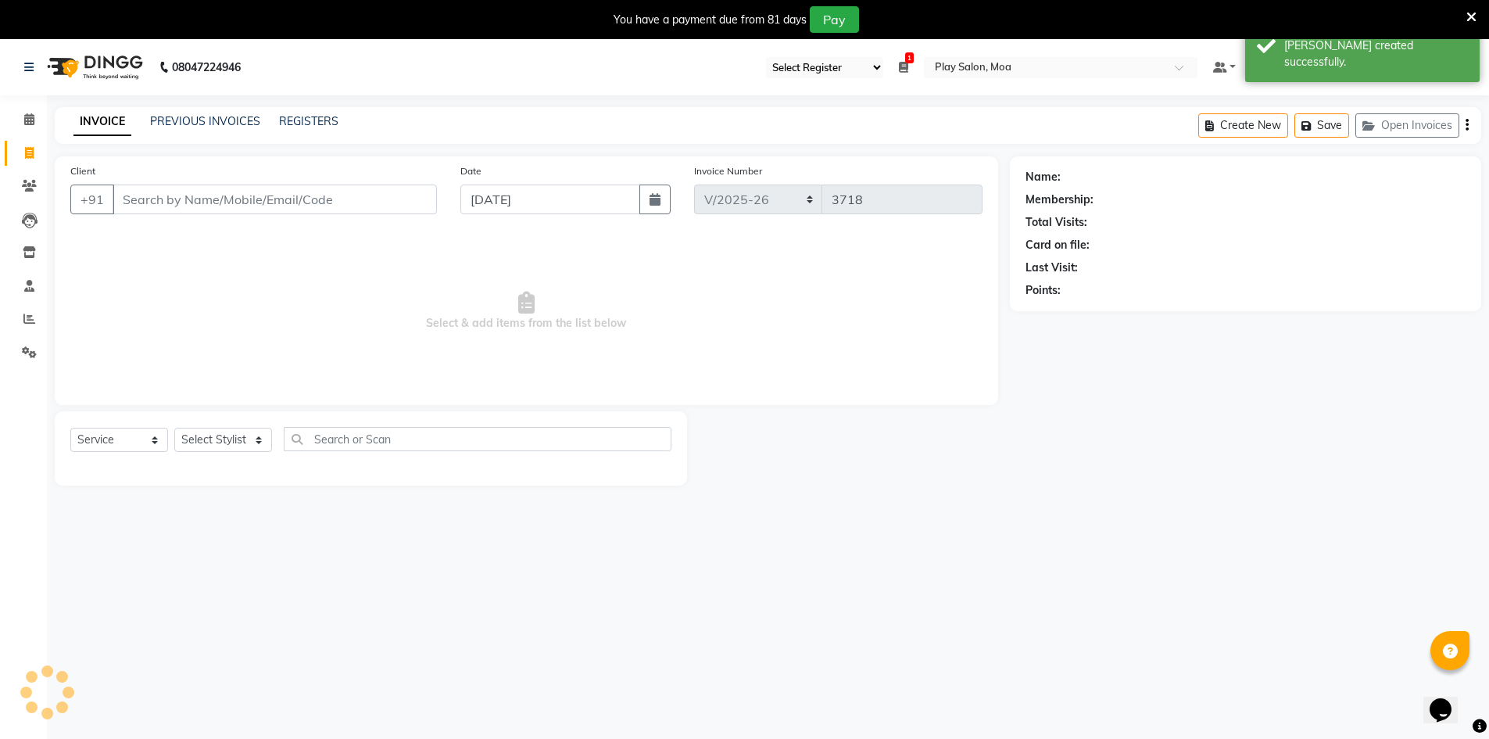
click at [149, 199] on input "Client" at bounding box center [275, 199] width 324 height 30
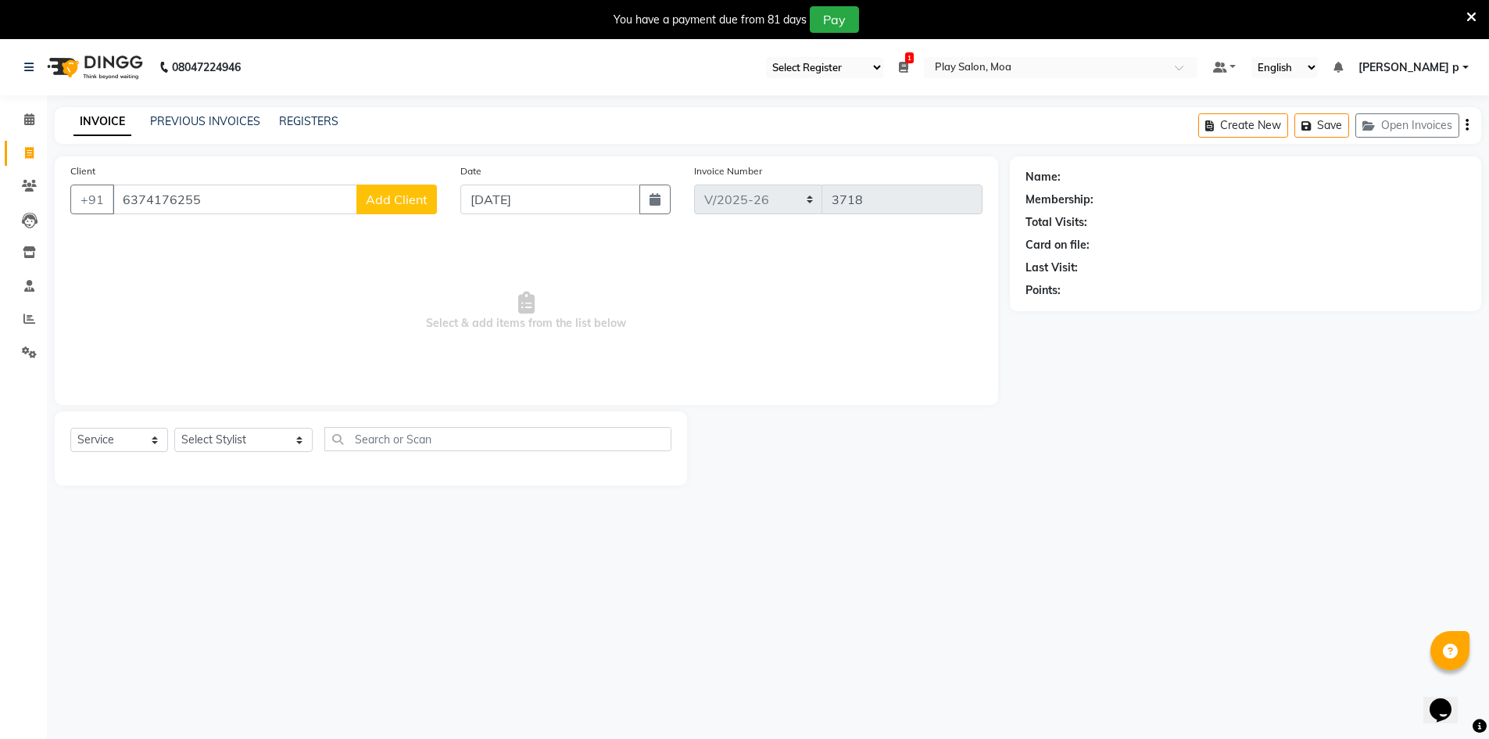
type input "6374176255"
click at [395, 195] on span "Add Client" at bounding box center [397, 199] width 62 height 16
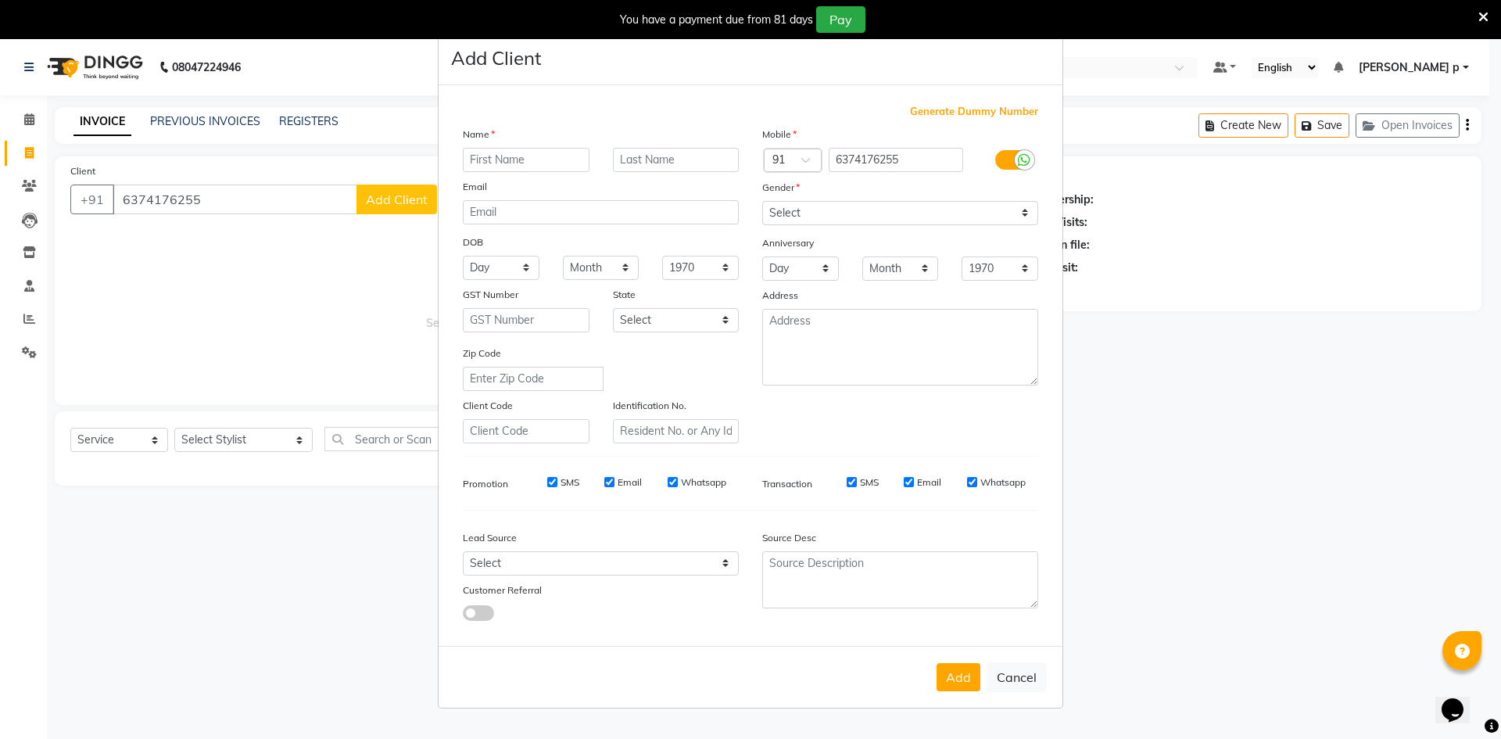
click at [531, 162] on input "text" at bounding box center [526, 160] width 127 height 24
type input "venkatesh"
click at [884, 212] on select "Select Male Female Other Prefer Not To Say" at bounding box center [900, 213] width 276 height 24
select select "male"
click at [762, 201] on select "Select Male Female Other Prefer Not To Say" at bounding box center [900, 213] width 276 height 24
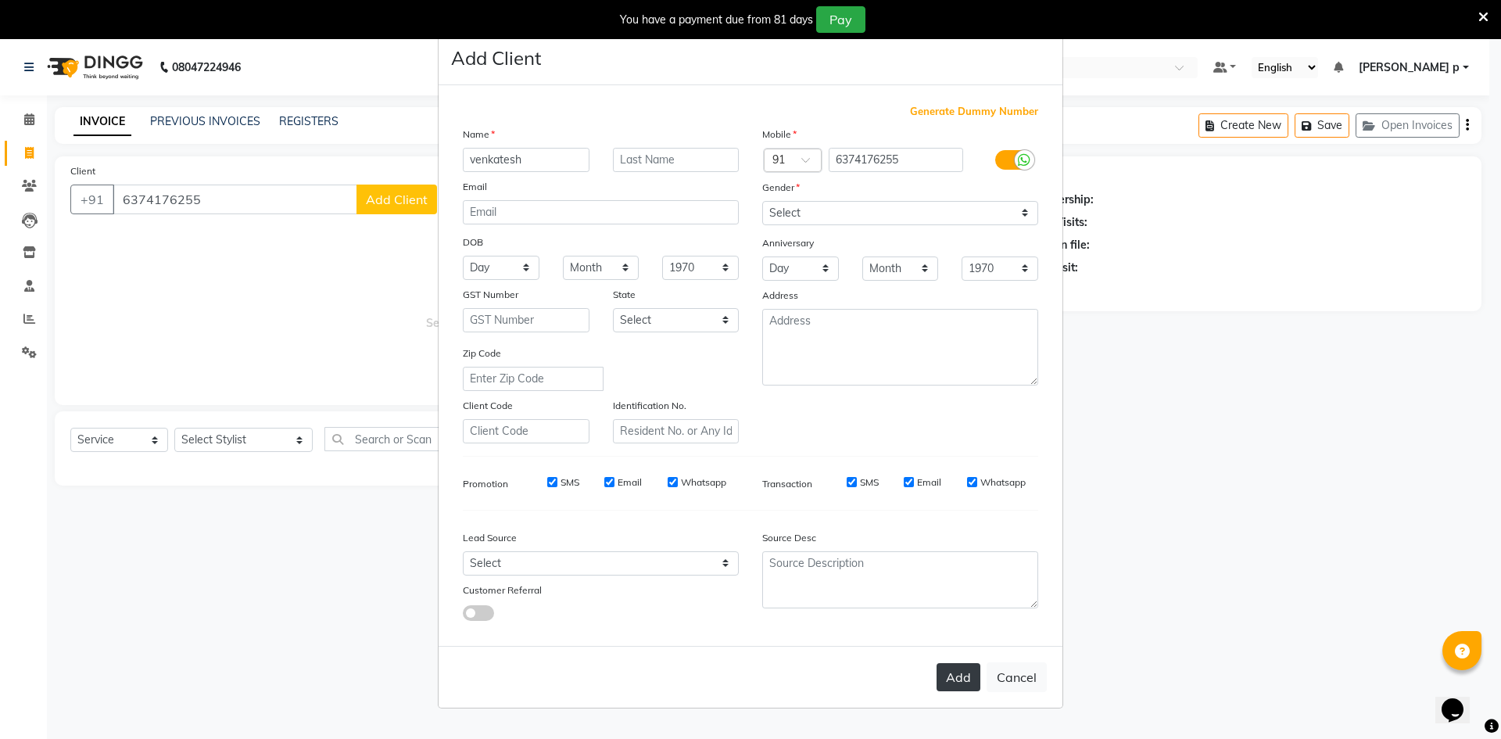
click at [951, 678] on button "Add" at bounding box center [958, 677] width 44 height 28
select select
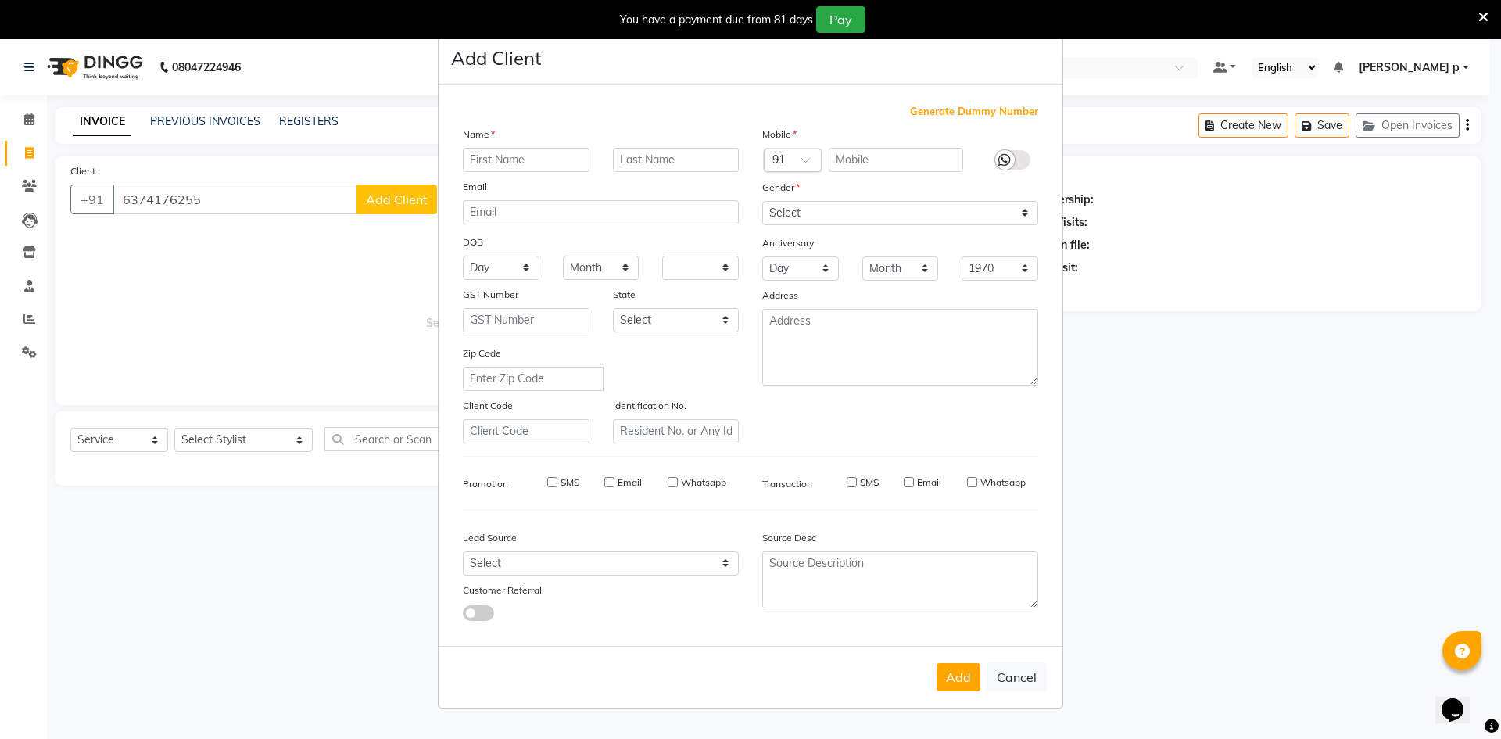
select select
checkbox input "false"
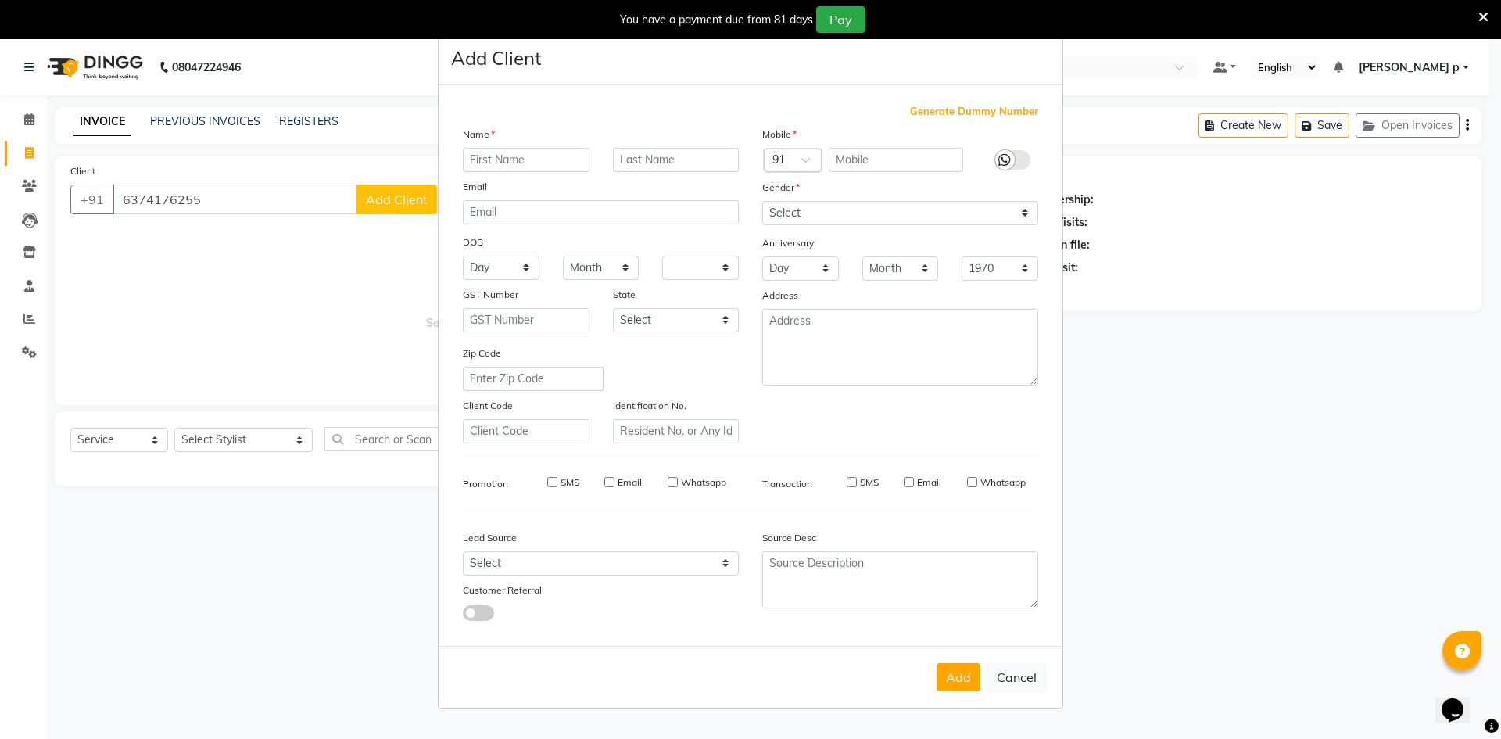
checkbox input "false"
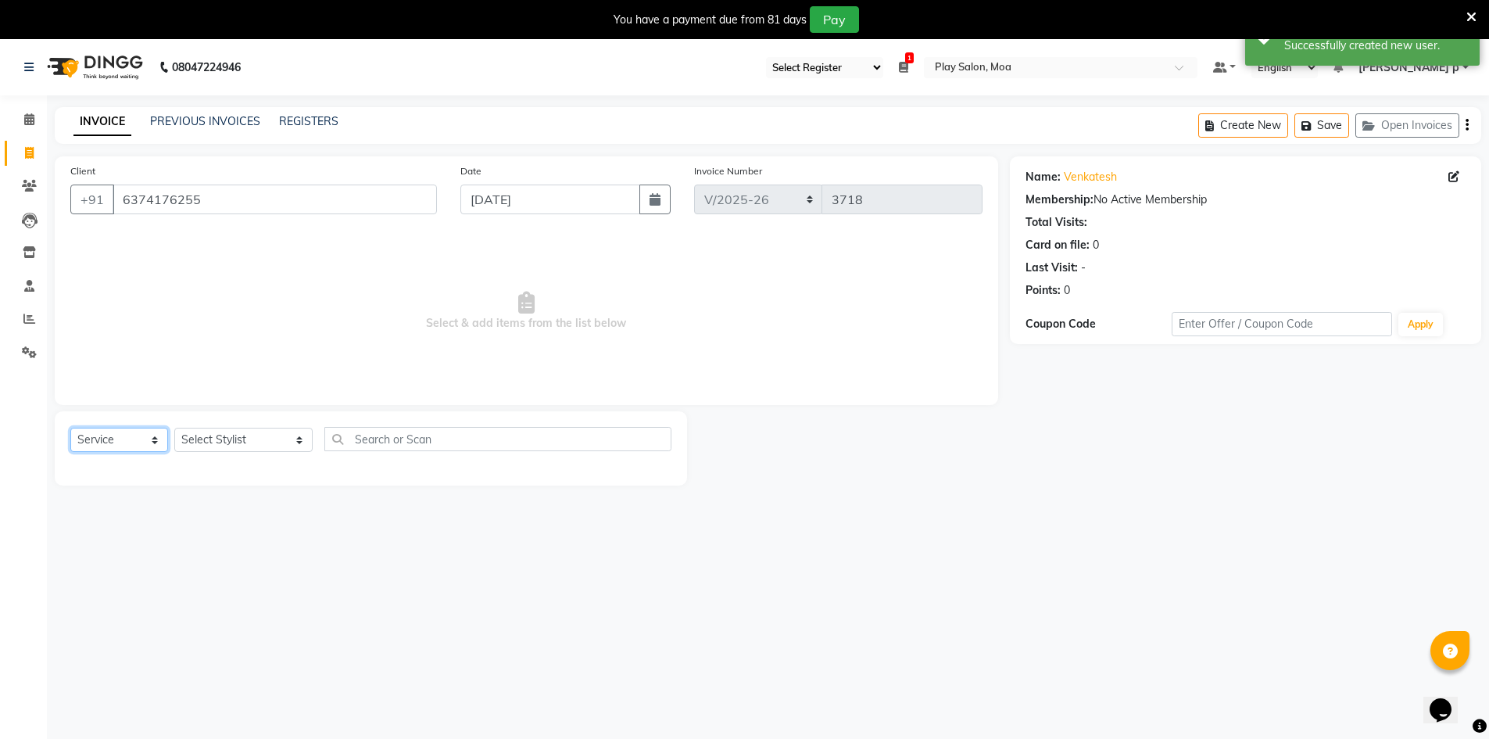
click at [116, 437] on select "Select Service Product Membership Package Voucher Prepaid Gift Card" at bounding box center [119, 440] width 98 height 24
select select "product"
click at [70, 428] on select "Select Service Product Membership Package Voucher Prepaid Gift Card" at bounding box center [119, 440] width 98 height 24
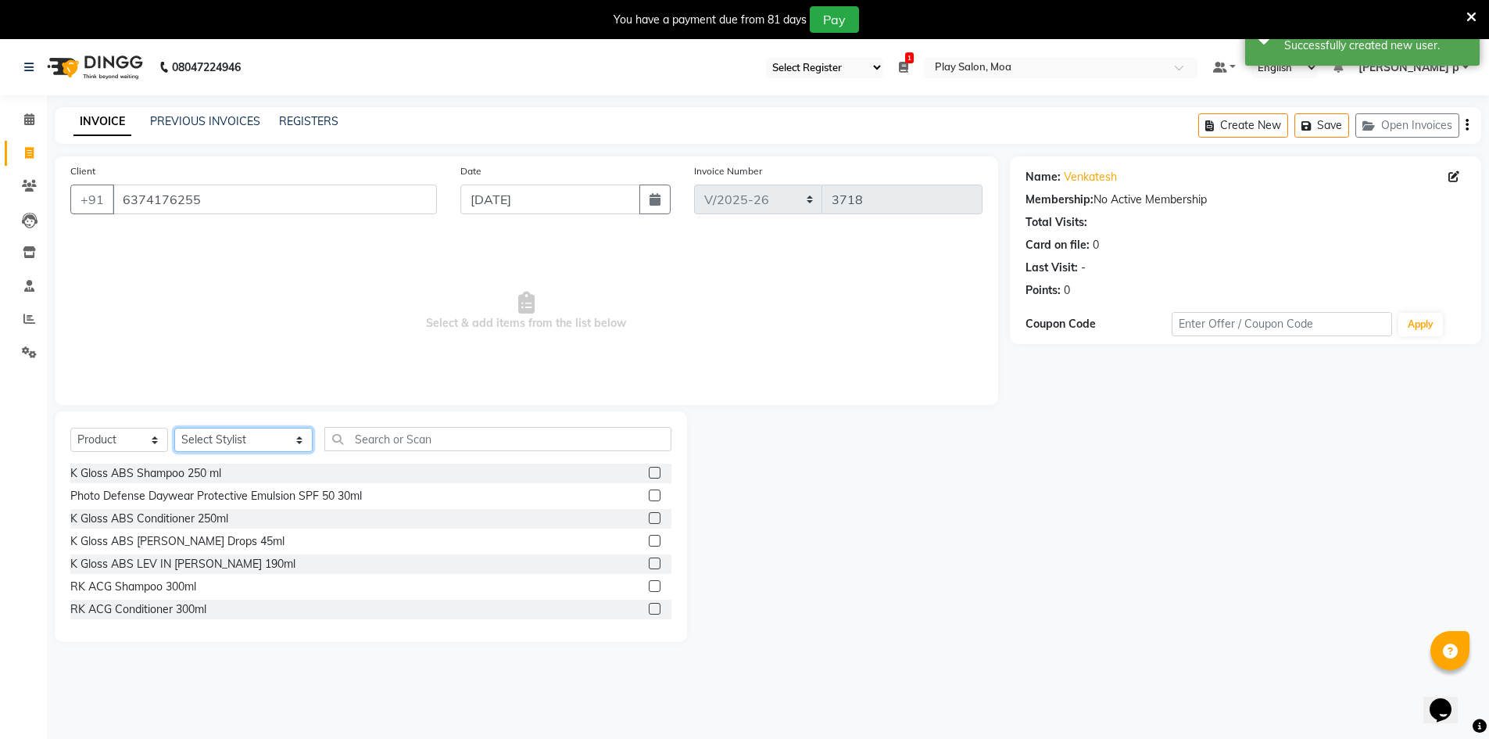
click at [260, 438] on select "Select Stylist Admin Anna D Asha M ASIM MOHAMMAD chanshim Deepak Faizan Alam Fa…" at bounding box center [243, 440] width 138 height 24
select select "81382"
click at [174, 428] on select "Select Stylist Admin Anna D Asha M ASIM MOHAMMAD chanshim Deepak Faizan Alam Fa…" at bounding box center [243, 440] width 138 height 24
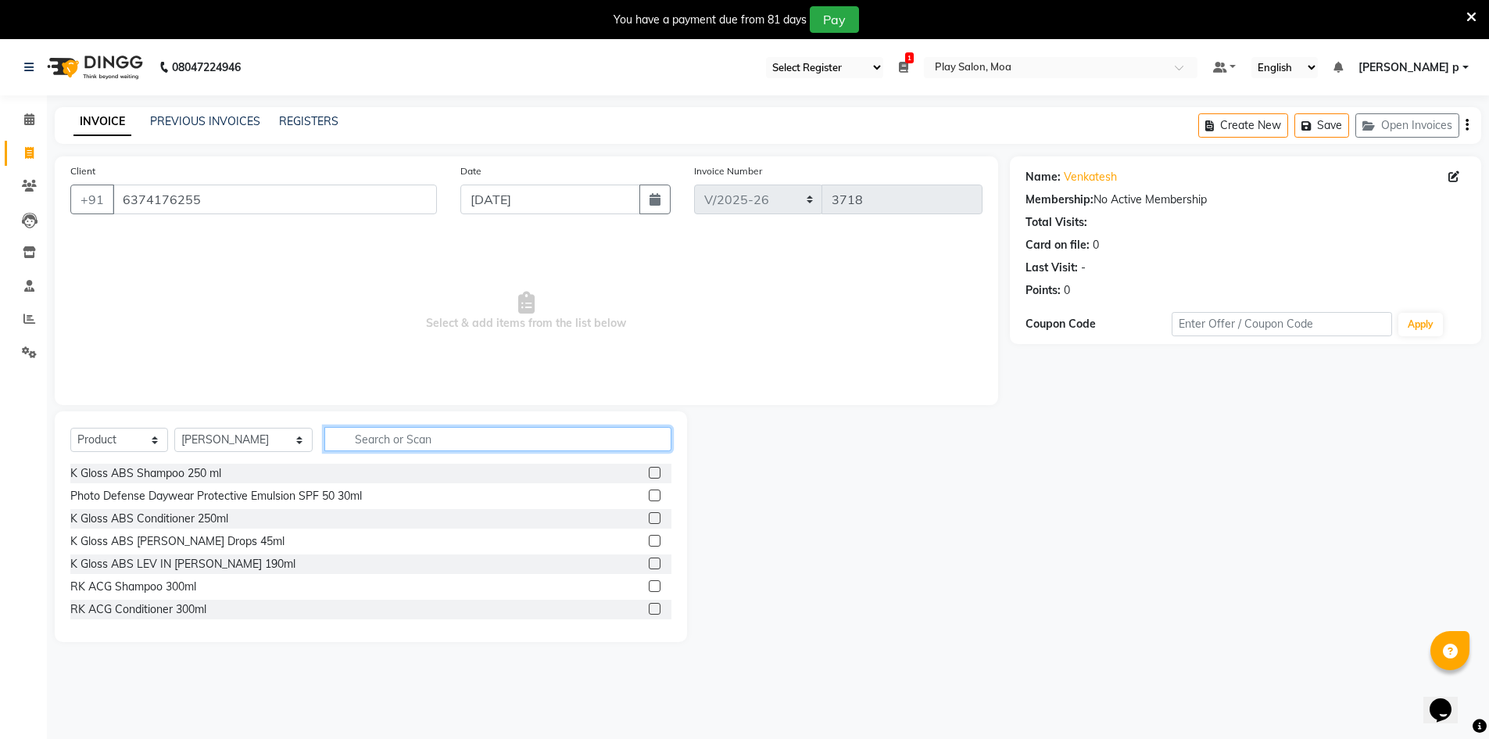
click at [334, 445] on input "text" at bounding box center [498, 439] width 348 height 24
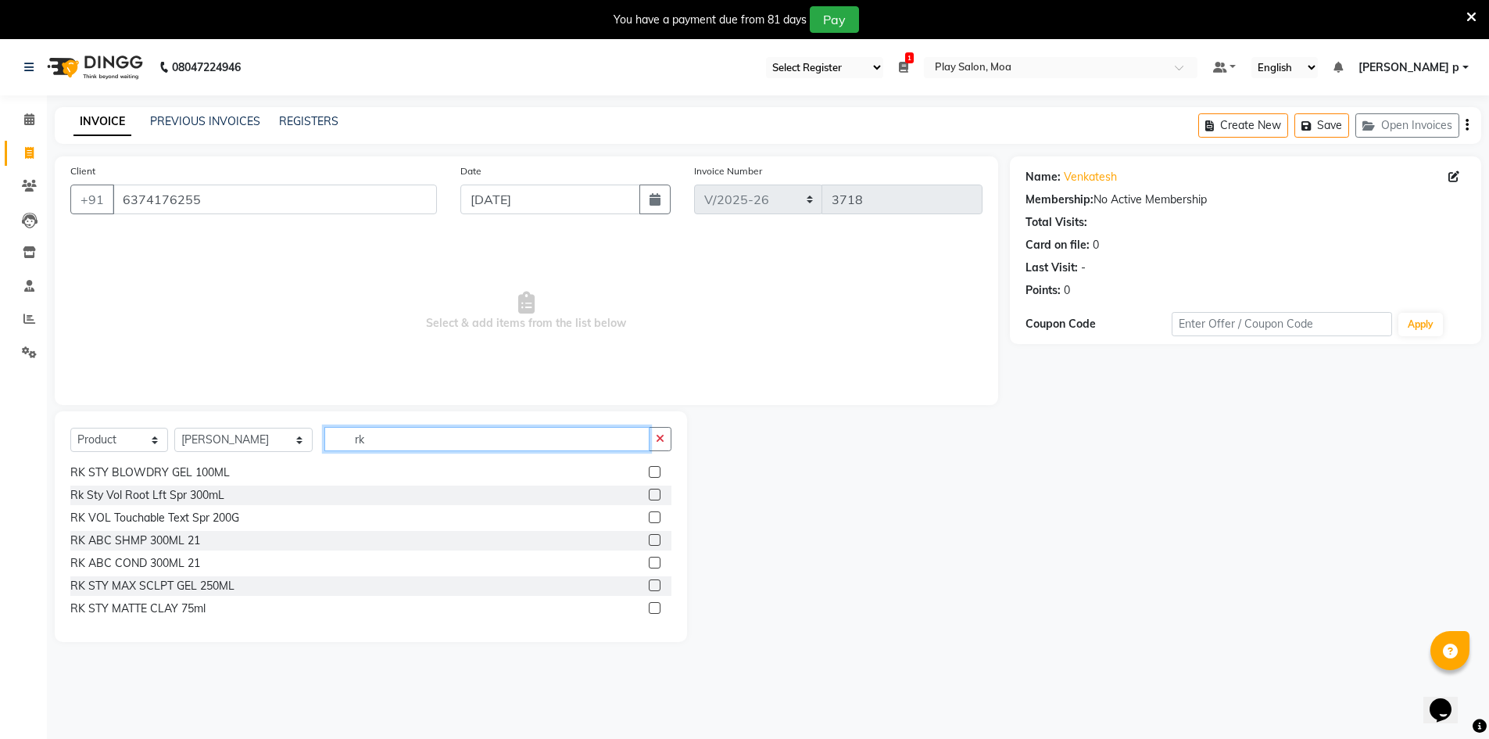
scroll to position [569, 0]
type input "rk"
click at [649, 602] on label at bounding box center [655, 606] width 12 height 12
click at [649, 602] on input "checkbox" at bounding box center [654, 607] width 10 height 10
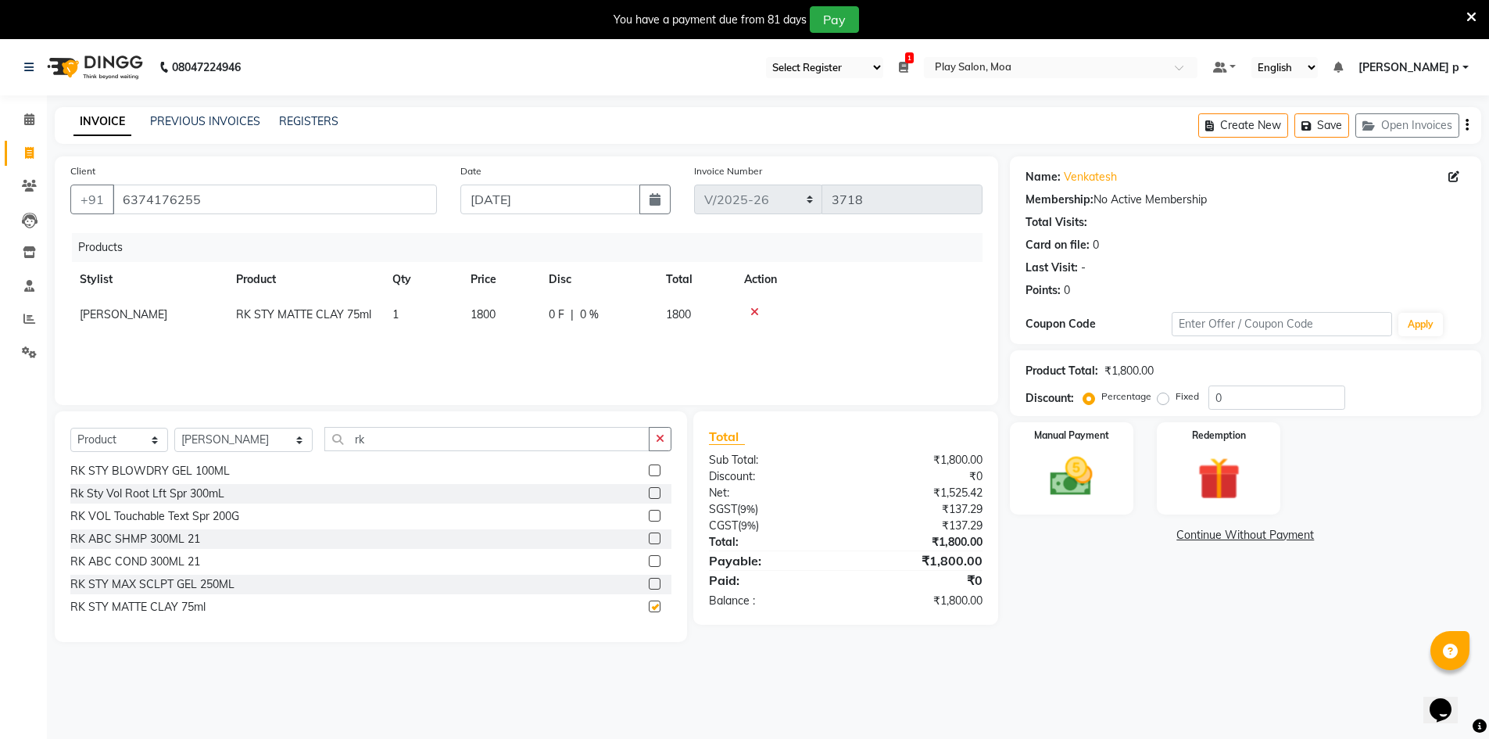
checkbox input "false"
click at [486, 316] on span "1800" at bounding box center [482, 314] width 25 height 14
select select "81382"
click at [492, 320] on input "1800" at bounding box center [499, 318] width 59 height 24
type input "1900"
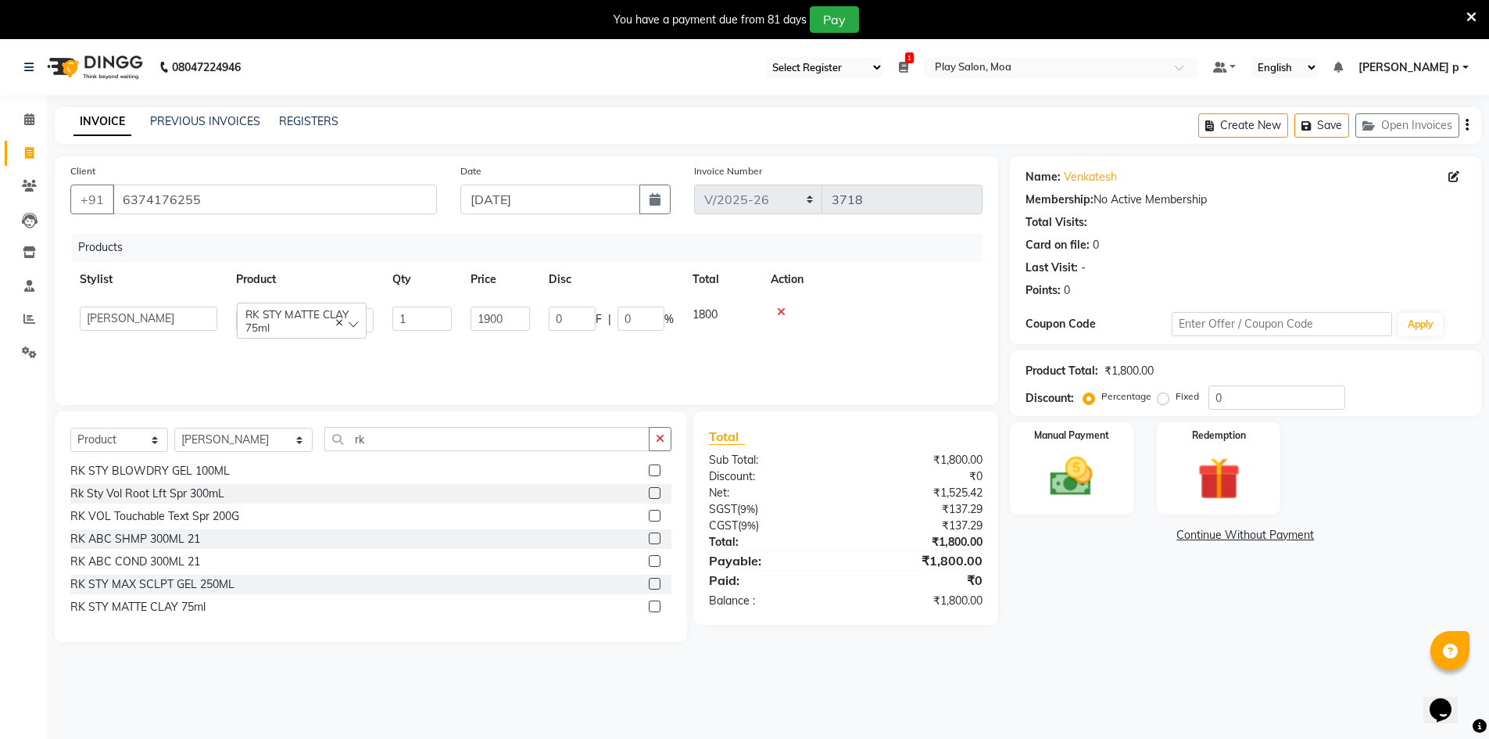
click at [613, 349] on div "Products Stylist Product Qty Price Disc Total Action Admin Anna D Asha M ASIM M…" at bounding box center [526, 311] width 912 height 156
click at [1205, 639] on div "Name: Venkatesh Membership: No Active Membership Total Visits: Card on file: 0 …" at bounding box center [1251, 398] width 483 height 485
click at [1093, 499] on img at bounding box center [1072, 476] width 72 height 51
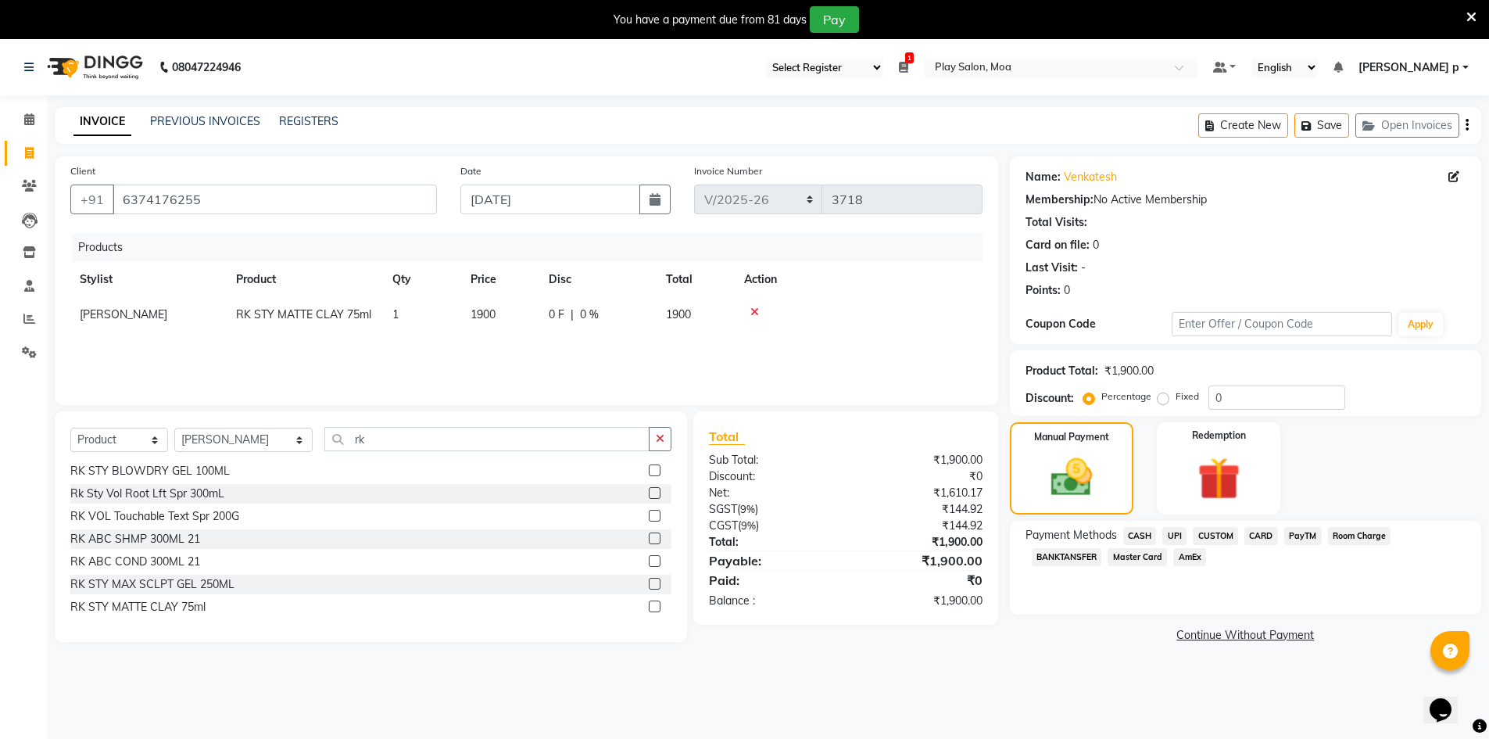
click at [1139, 535] on span "CASH" at bounding box center [1140, 536] width 34 height 18
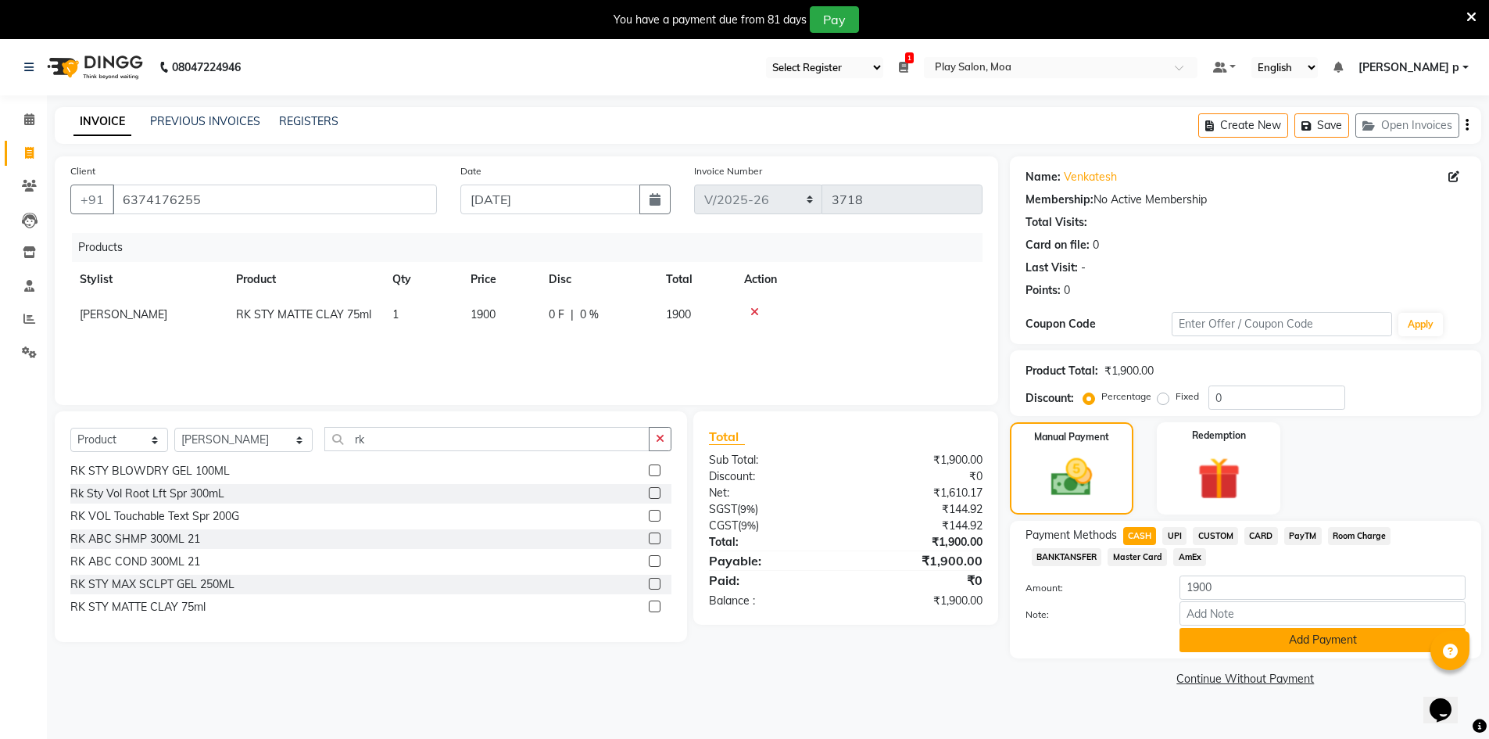
click at [1219, 635] on button "Add Payment" at bounding box center [1322, 640] width 286 height 24
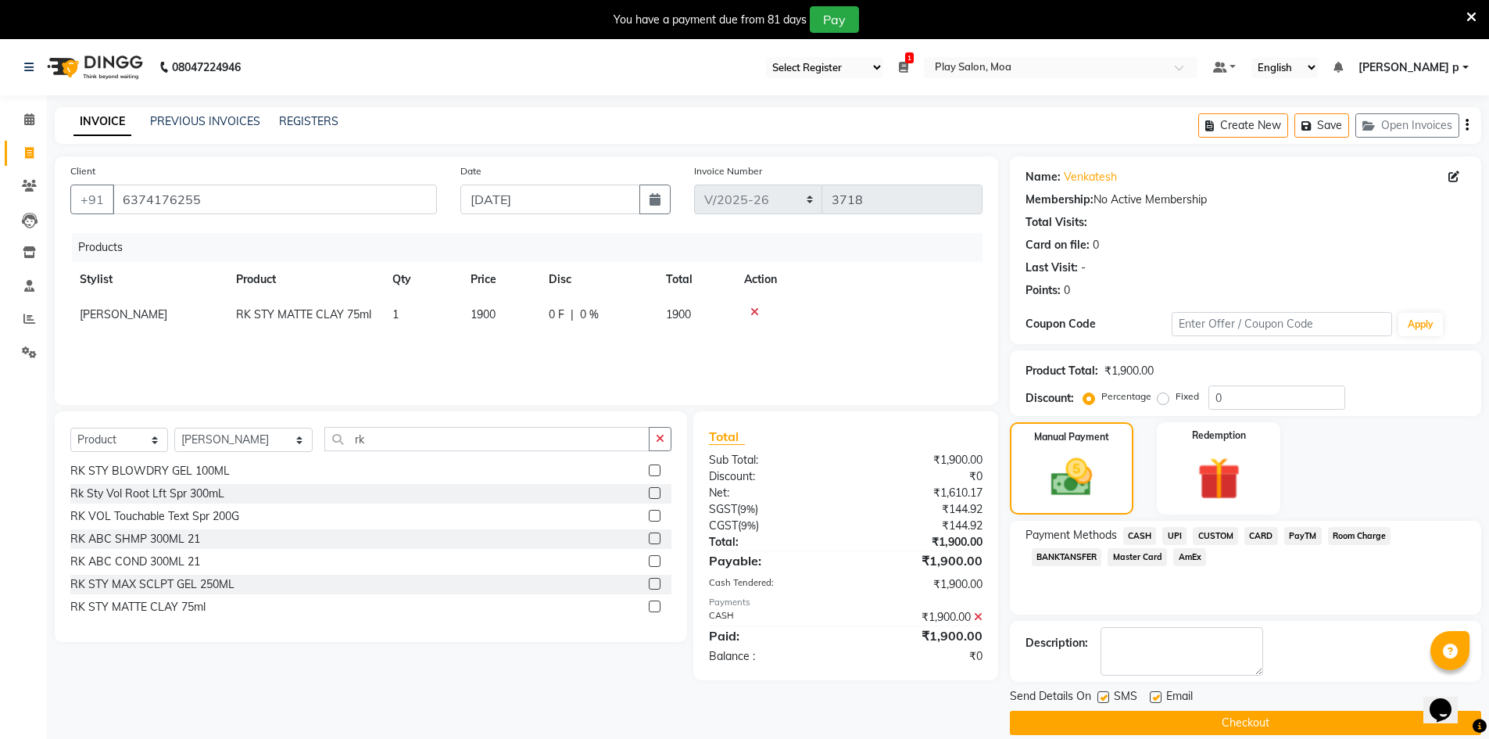
click at [1250, 711] on button "Checkout" at bounding box center [1245, 722] width 471 height 24
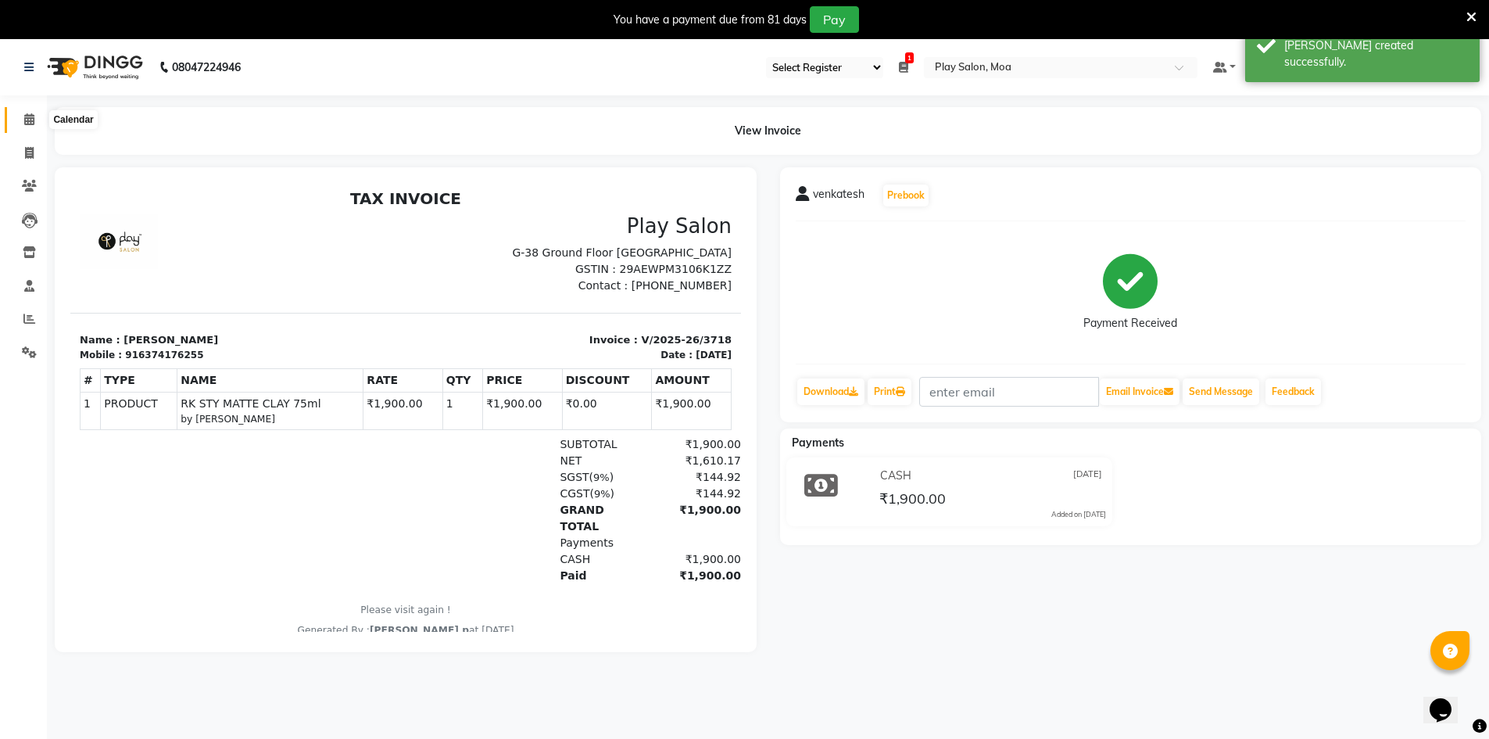
drag, startPoint x: 27, startPoint y: 123, endPoint x: 284, endPoint y: 66, distance: 264.1
click at [27, 123] on icon at bounding box center [29, 119] width 10 height 12
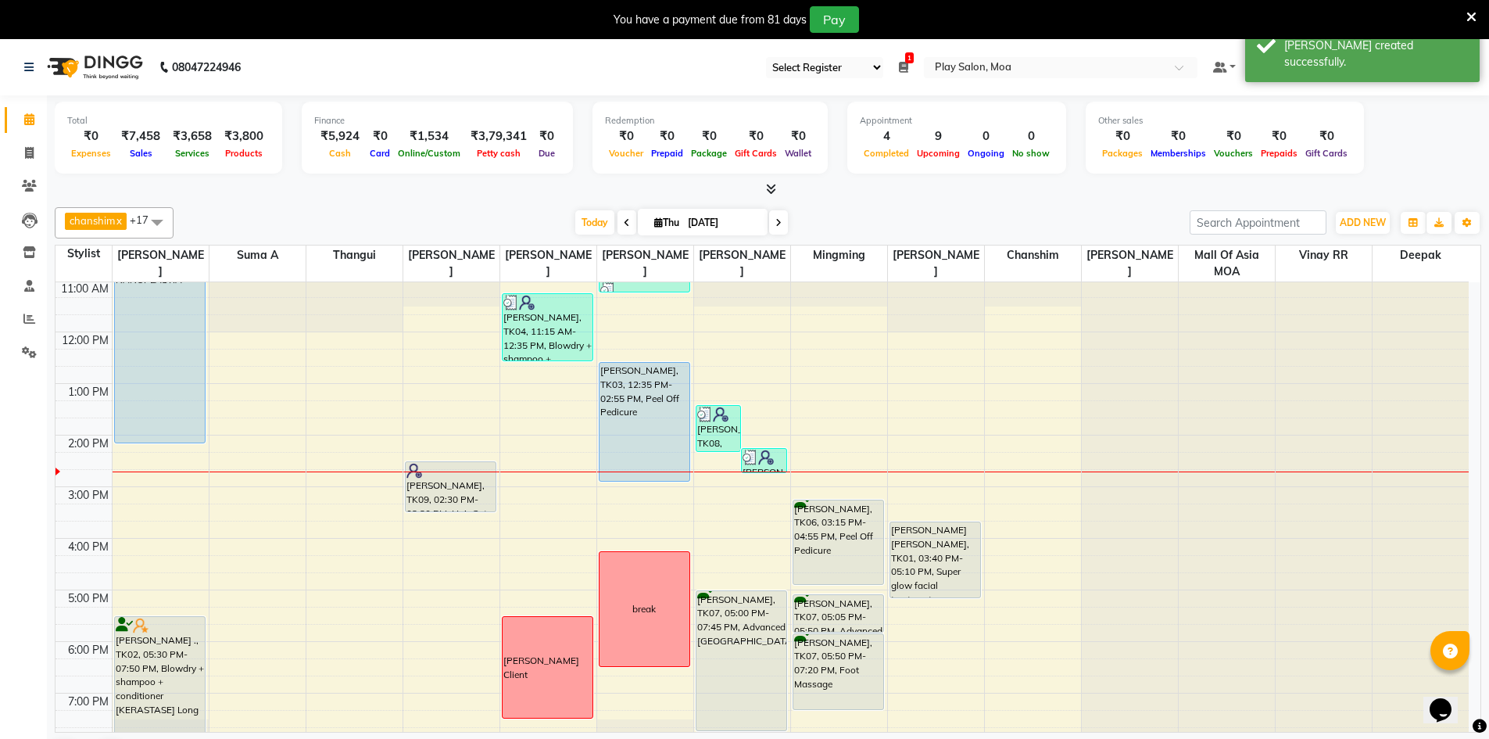
scroll to position [272, 0]
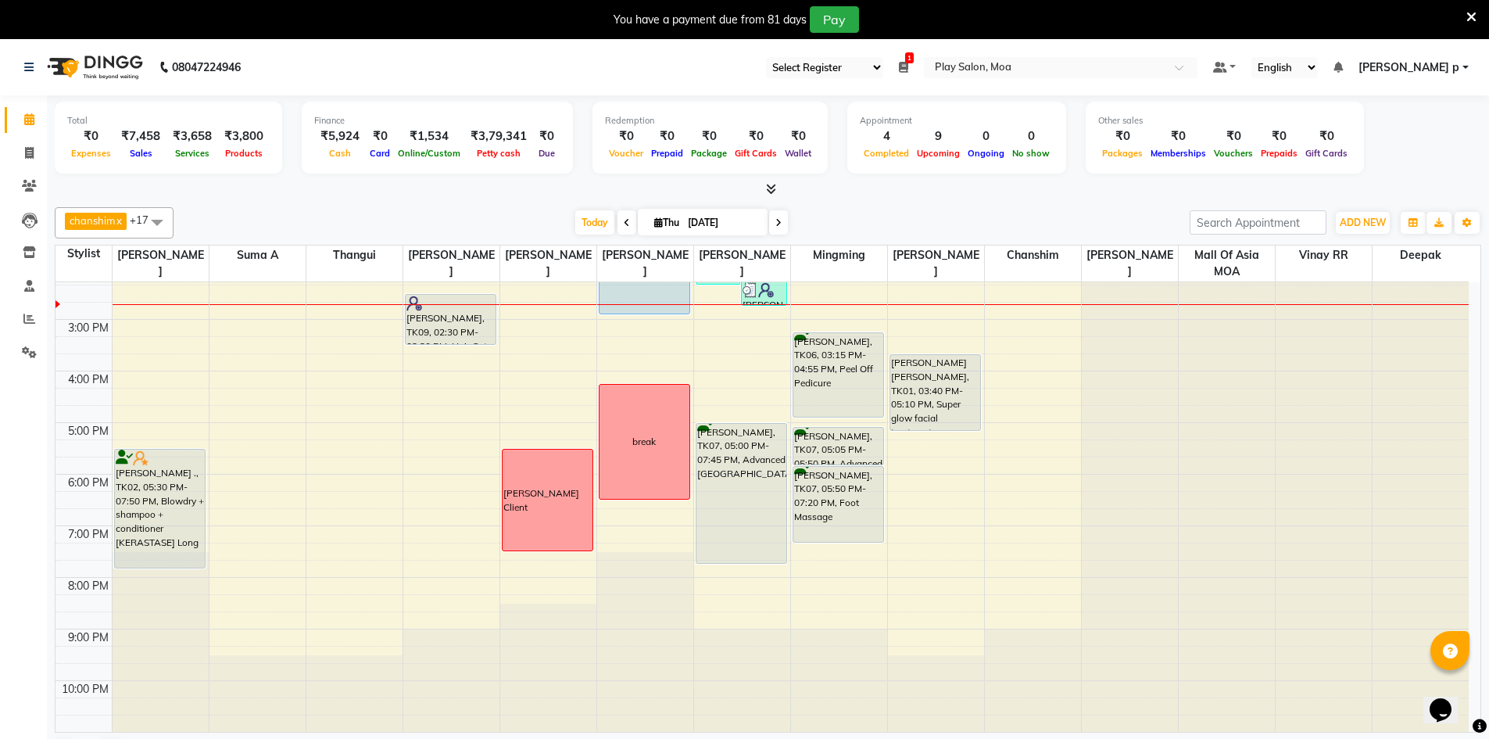
click at [1472, 15] on icon at bounding box center [1471, 17] width 10 height 14
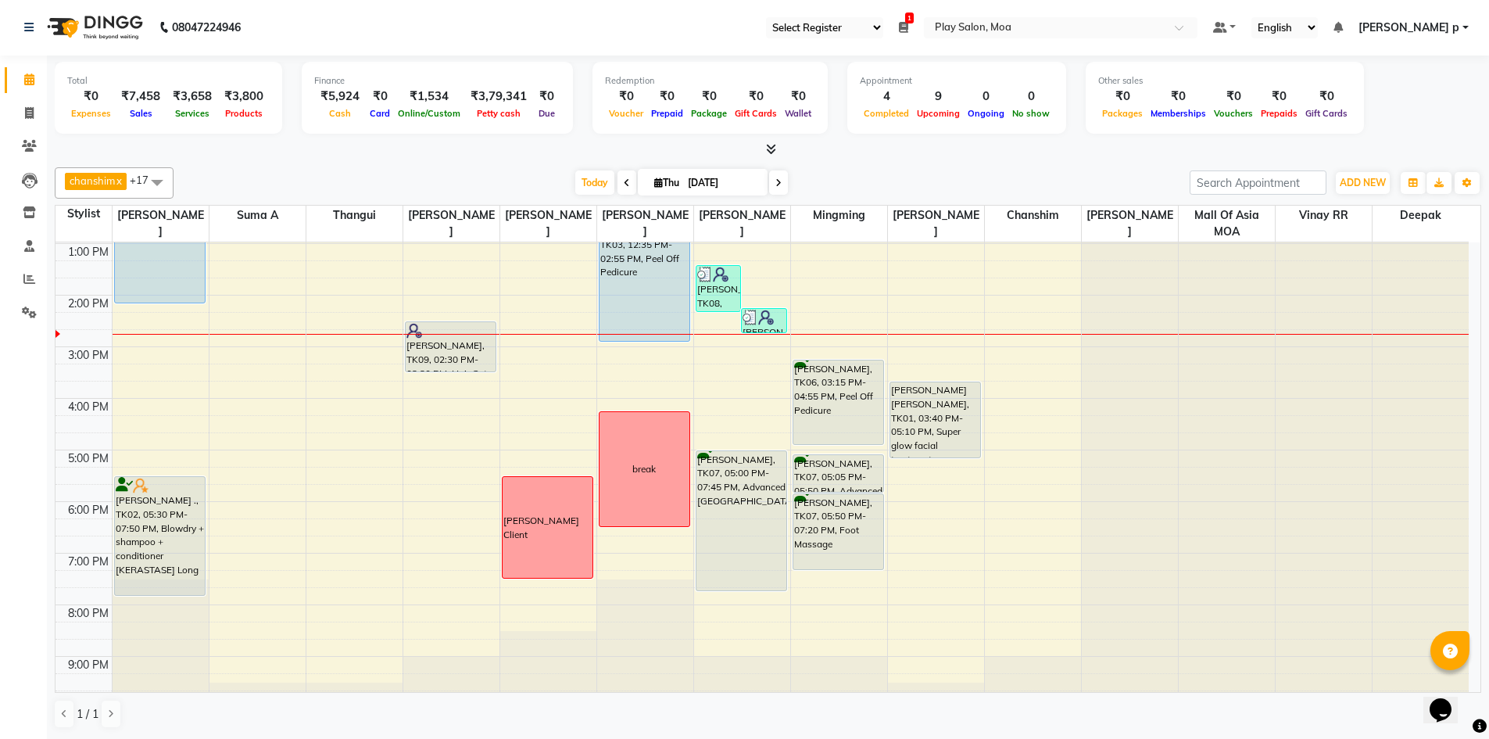
scroll to position [116, 0]
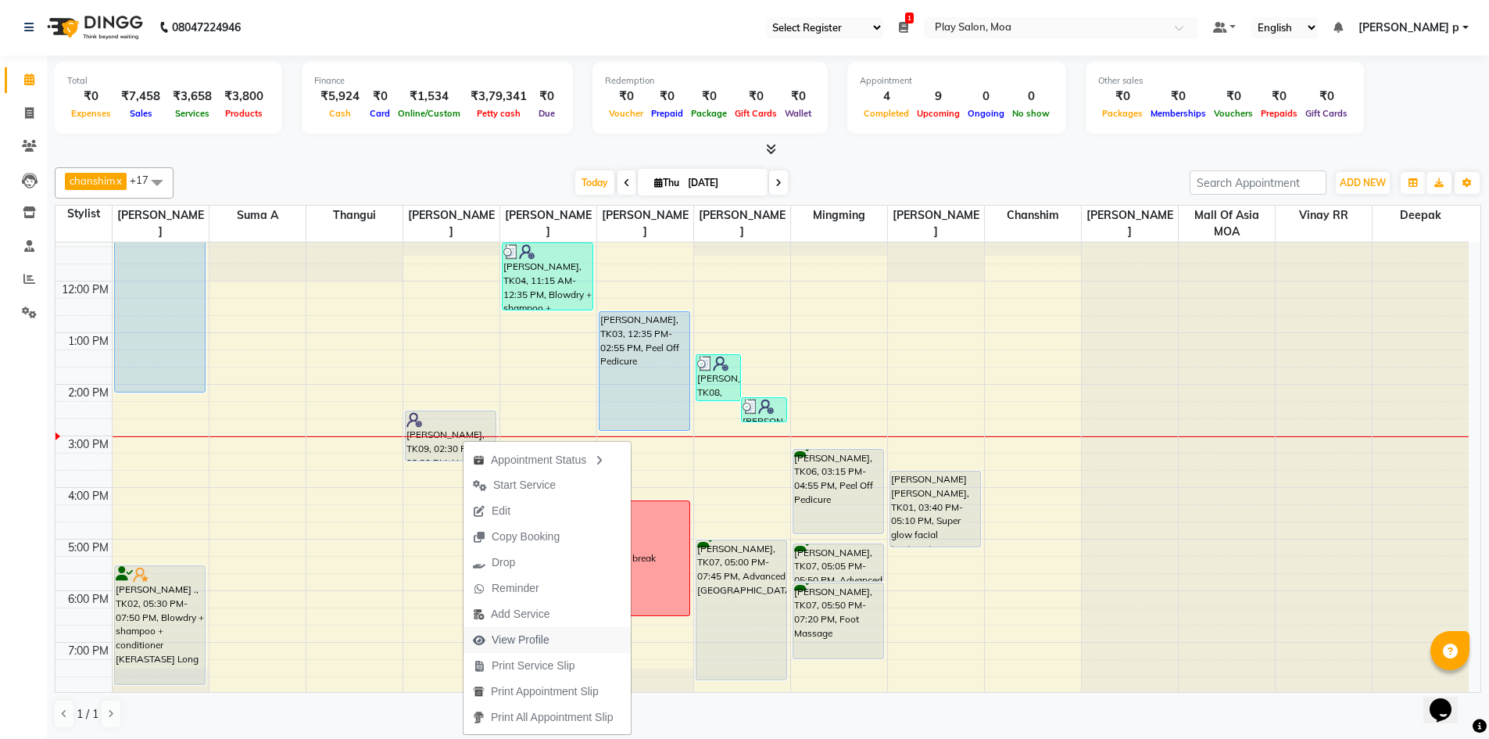
drag, startPoint x: 547, startPoint y: 642, endPoint x: 912, endPoint y: 606, distance: 366.7
click at [548, 642] on span "View Profile" at bounding box center [521, 639] width 58 height 16
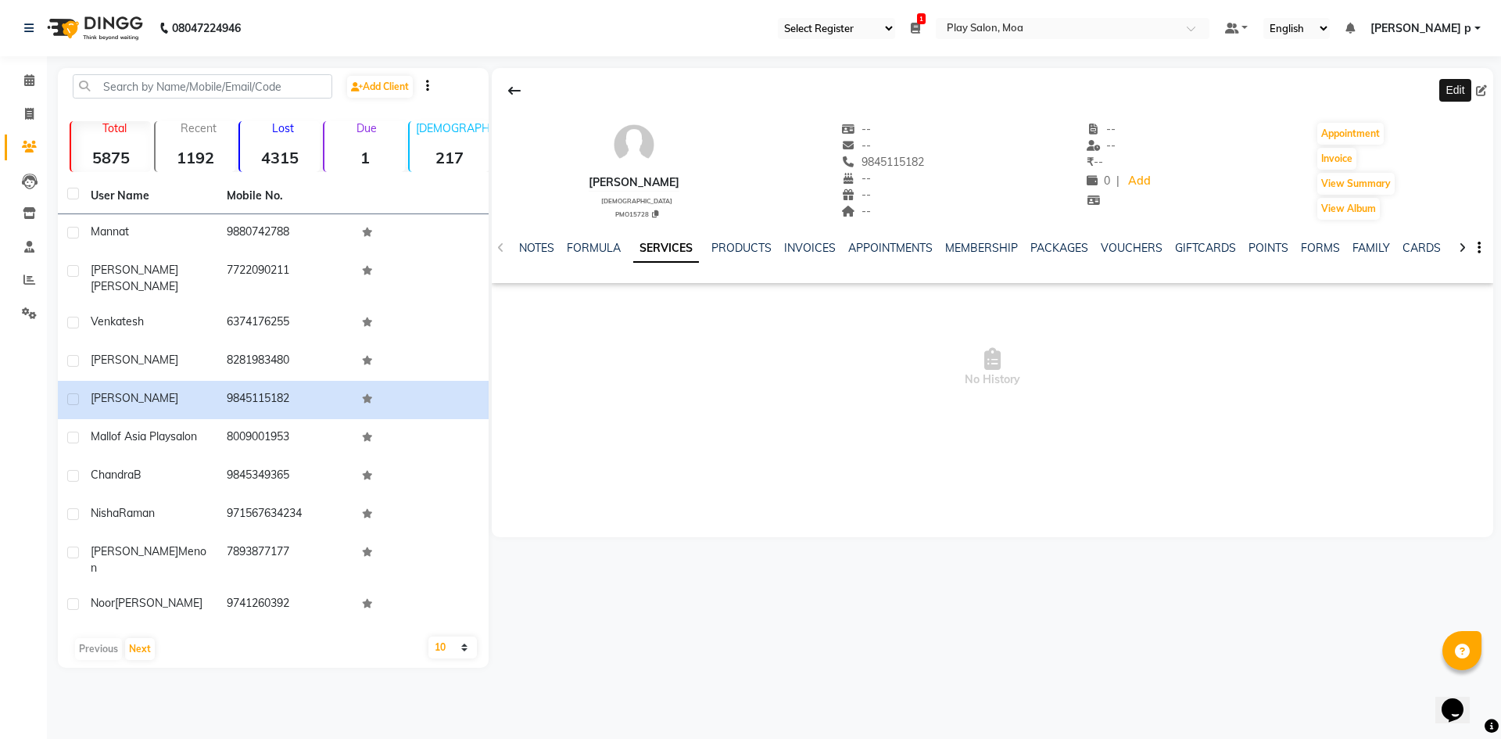
click at [1484, 88] on icon at bounding box center [1481, 90] width 11 height 11
select select "[DEMOGRAPHIC_DATA]"
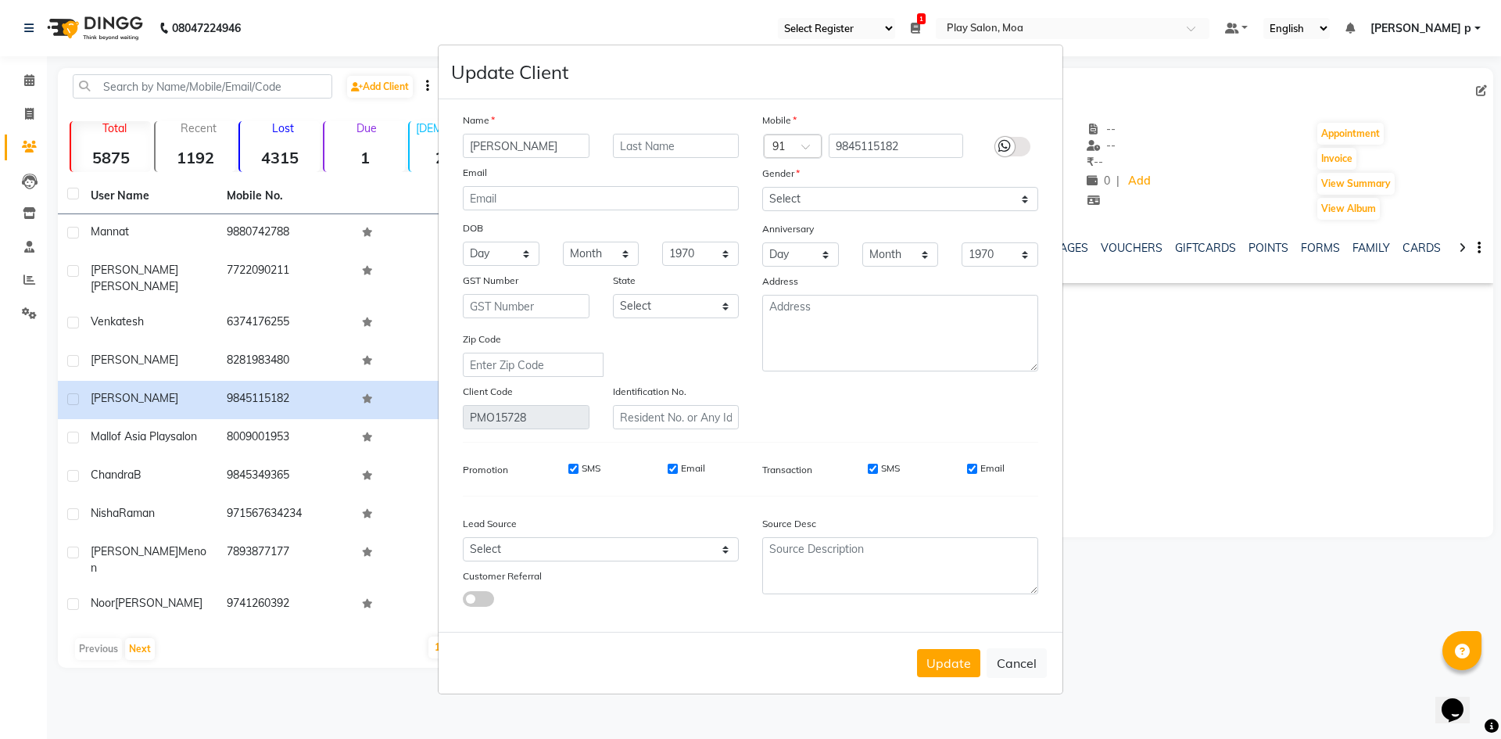
click at [536, 148] on input "adith" at bounding box center [526, 146] width 127 height 24
type input "adithk"
click at [933, 660] on button "Update" at bounding box center [948, 663] width 63 height 28
select select
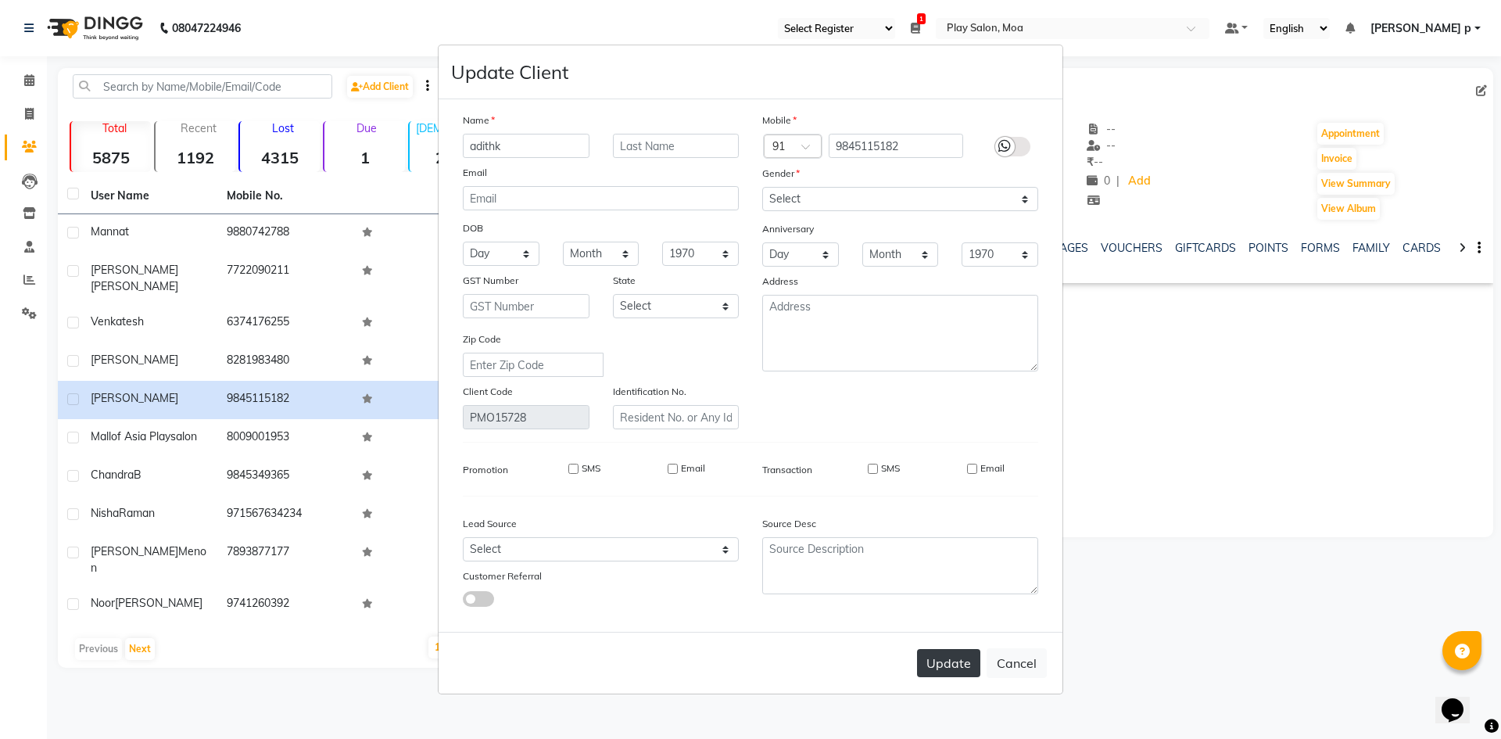
select select
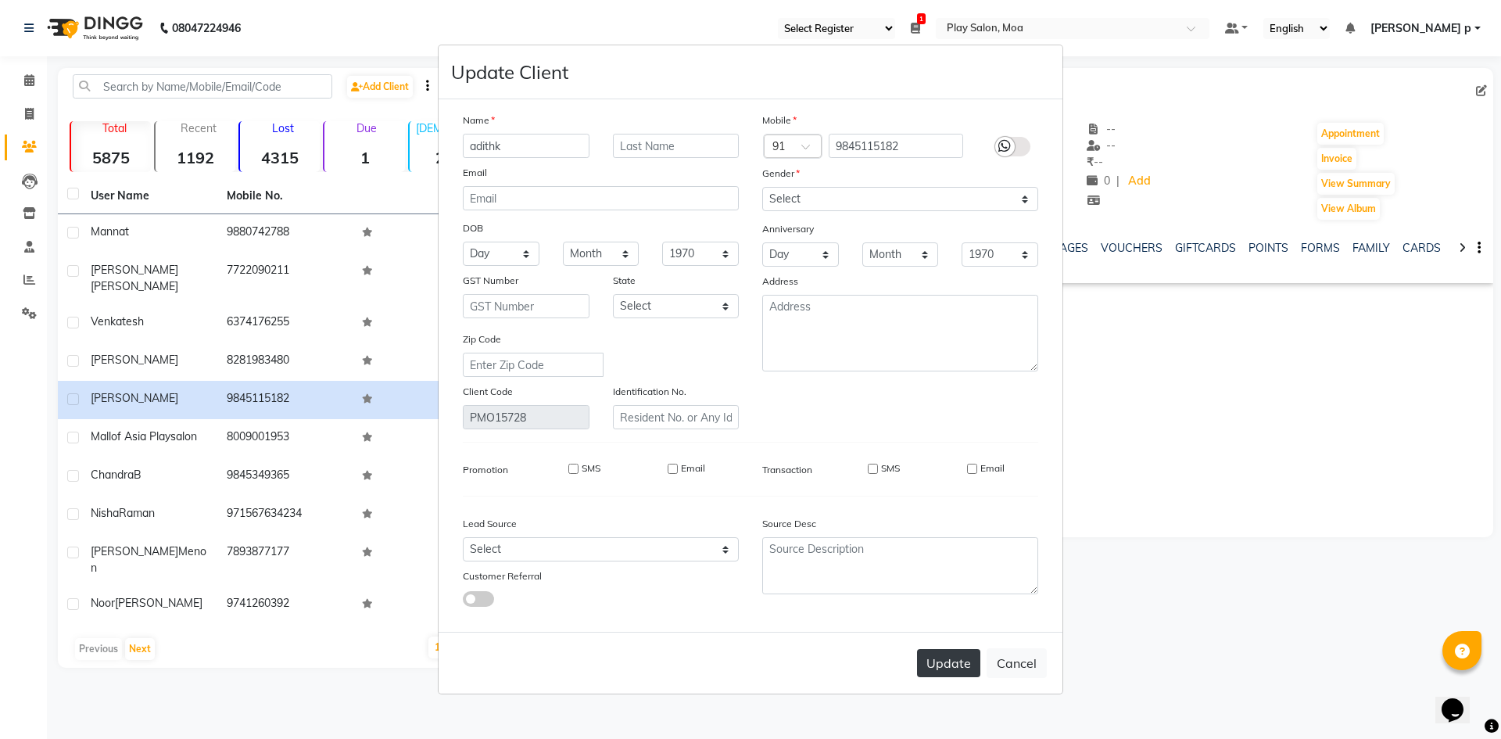
checkbox input "false"
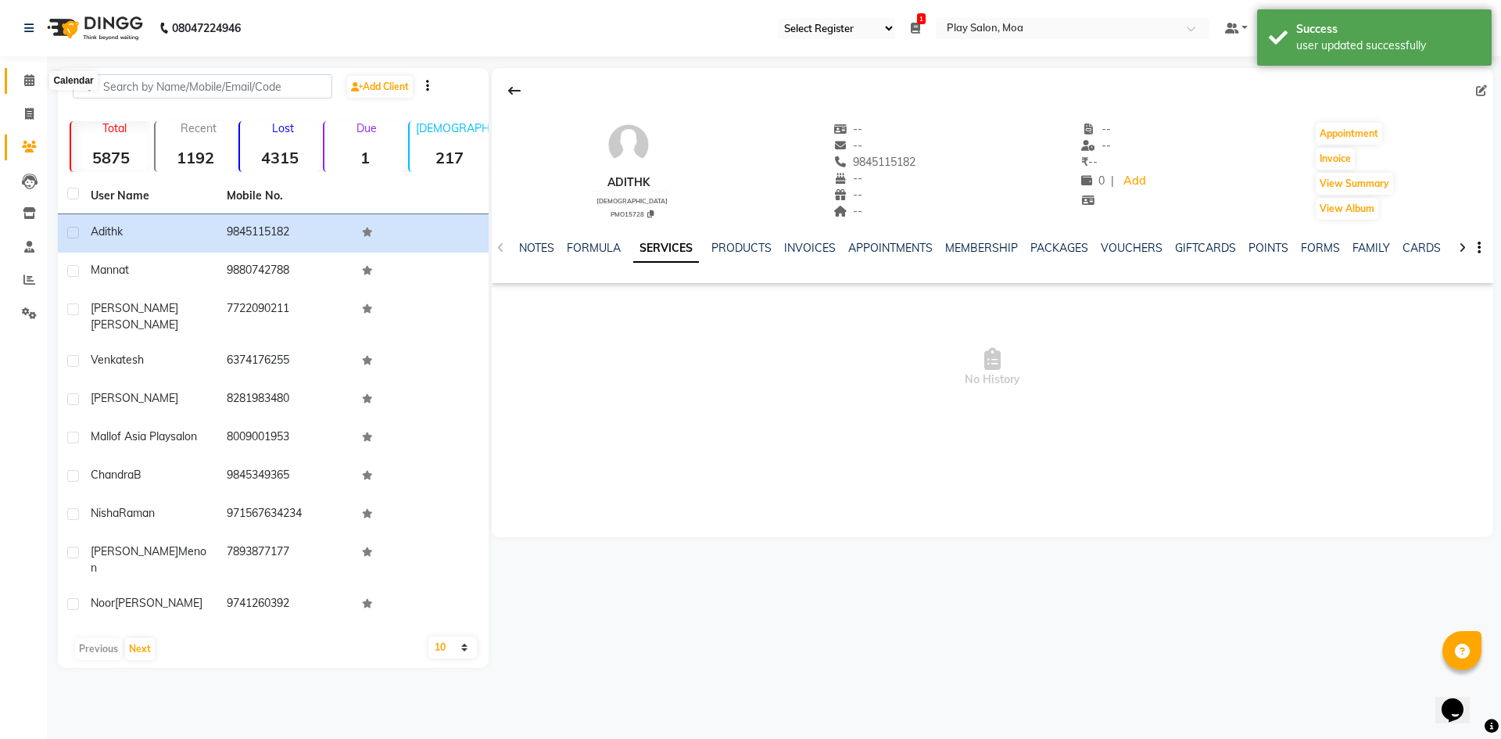
click at [21, 83] on span at bounding box center [29, 81] width 27 height 18
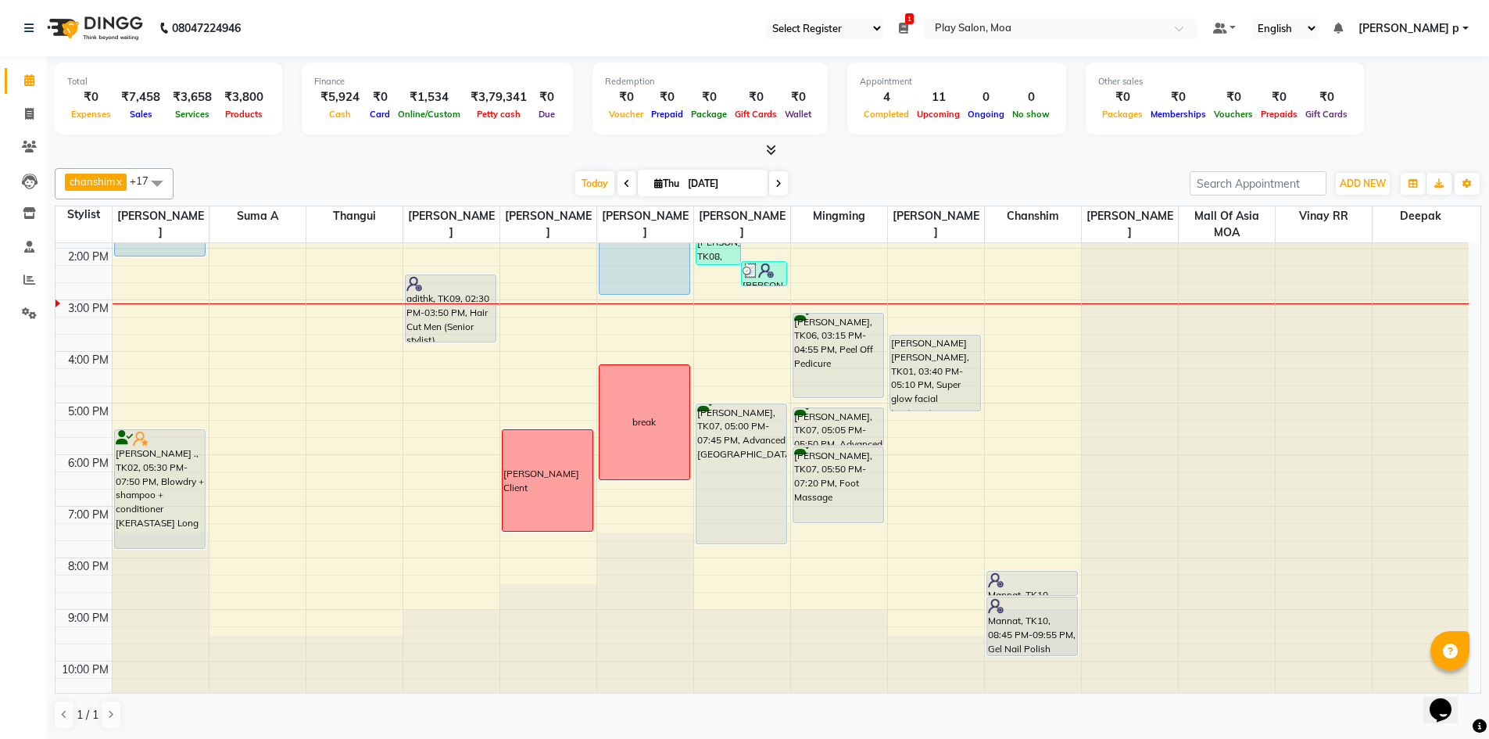
scroll to position [272, 0]
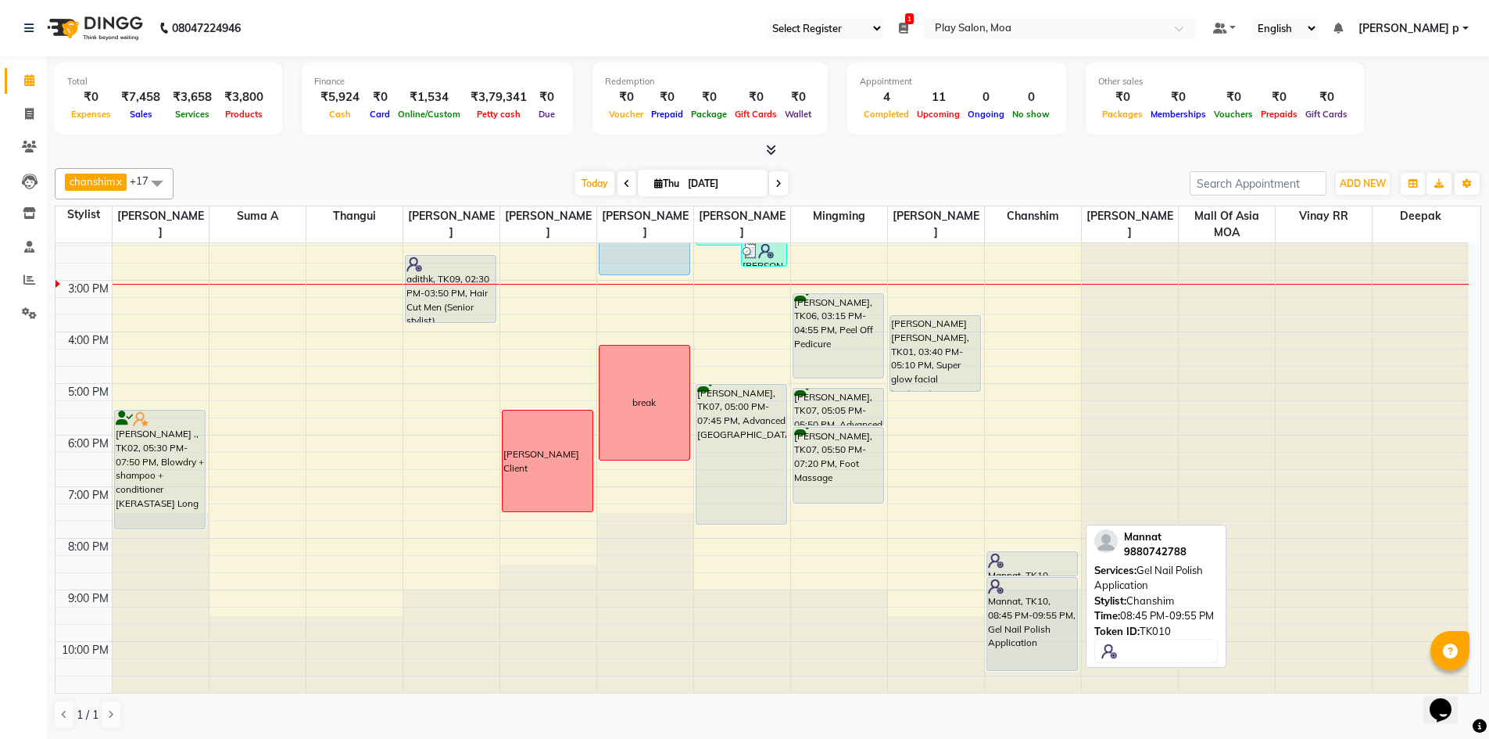
drag, startPoint x: 1043, startPoint y: 634, endPoint x: 1039, endPoint y: 664, distance: 29.9
click at [1039, 664] on div "Mannat, TK10, 08:15 PM-08:45 PM, Gel Nail Polish Application Mannat, TK10, 08:4…" at bounding box center [1033, 331] width 96 height 721
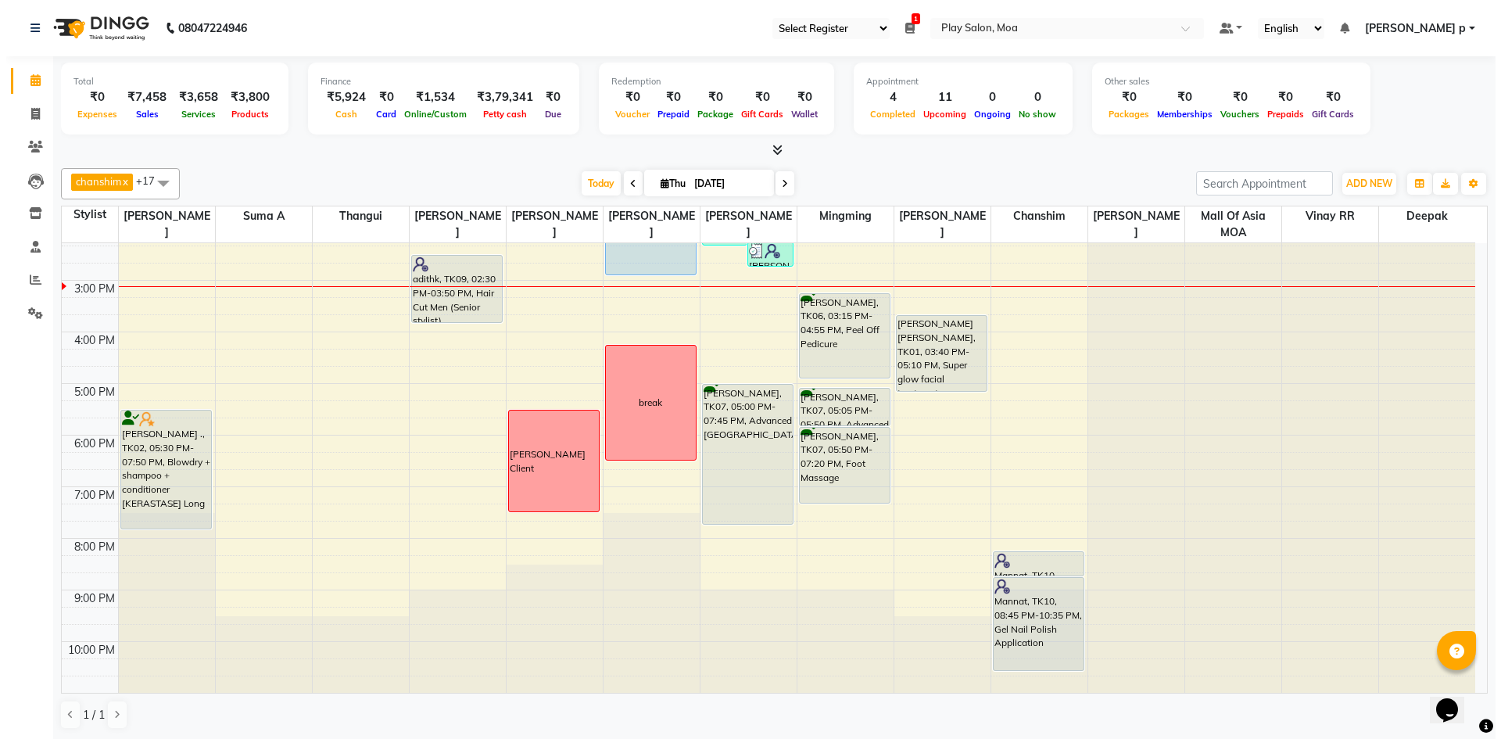
scroll to position [116, 0]
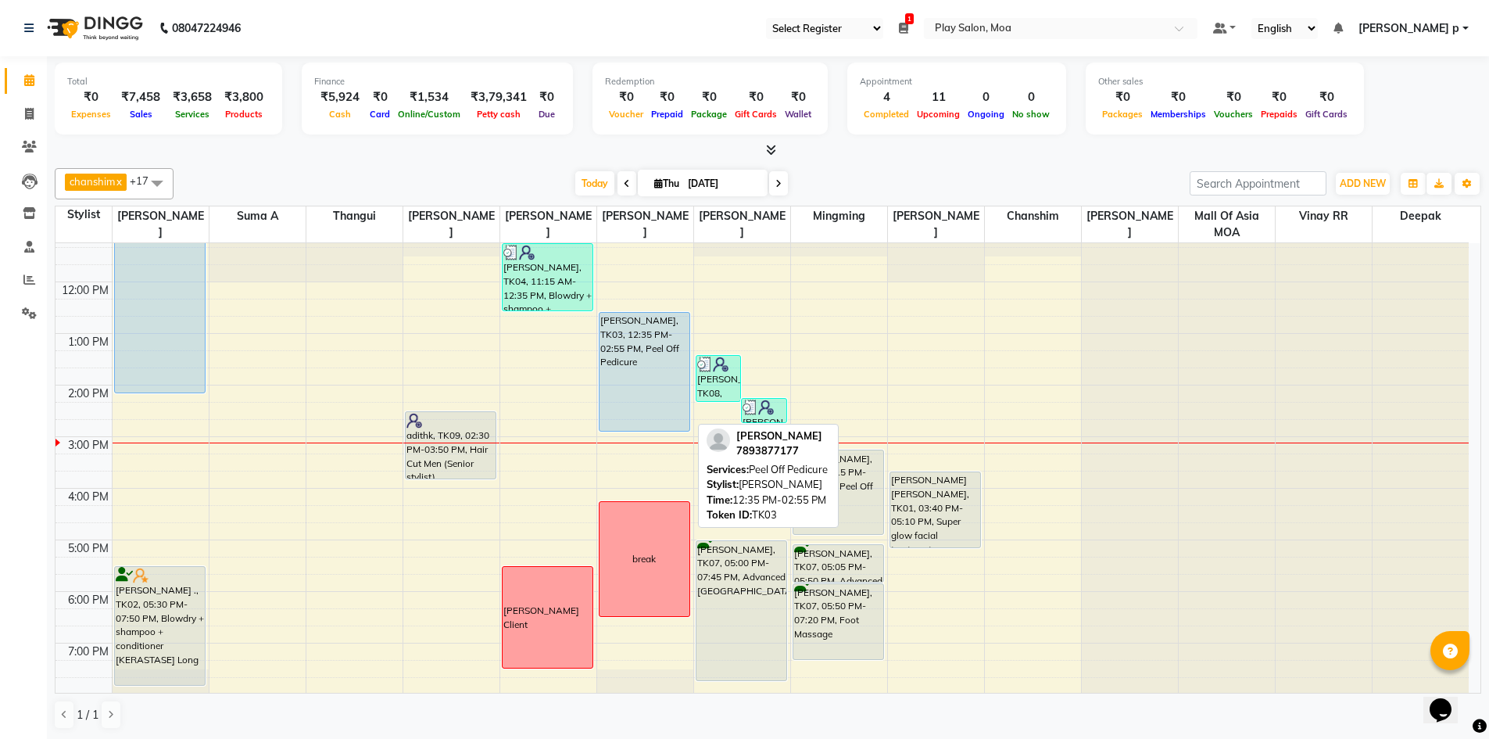
click at [662, 313] on div "[PERSON_NAME], TK03, 12:35 PM-02:55 PM, Peel Off Pedicure" at bounding box center [644, 372] width 91 height 118
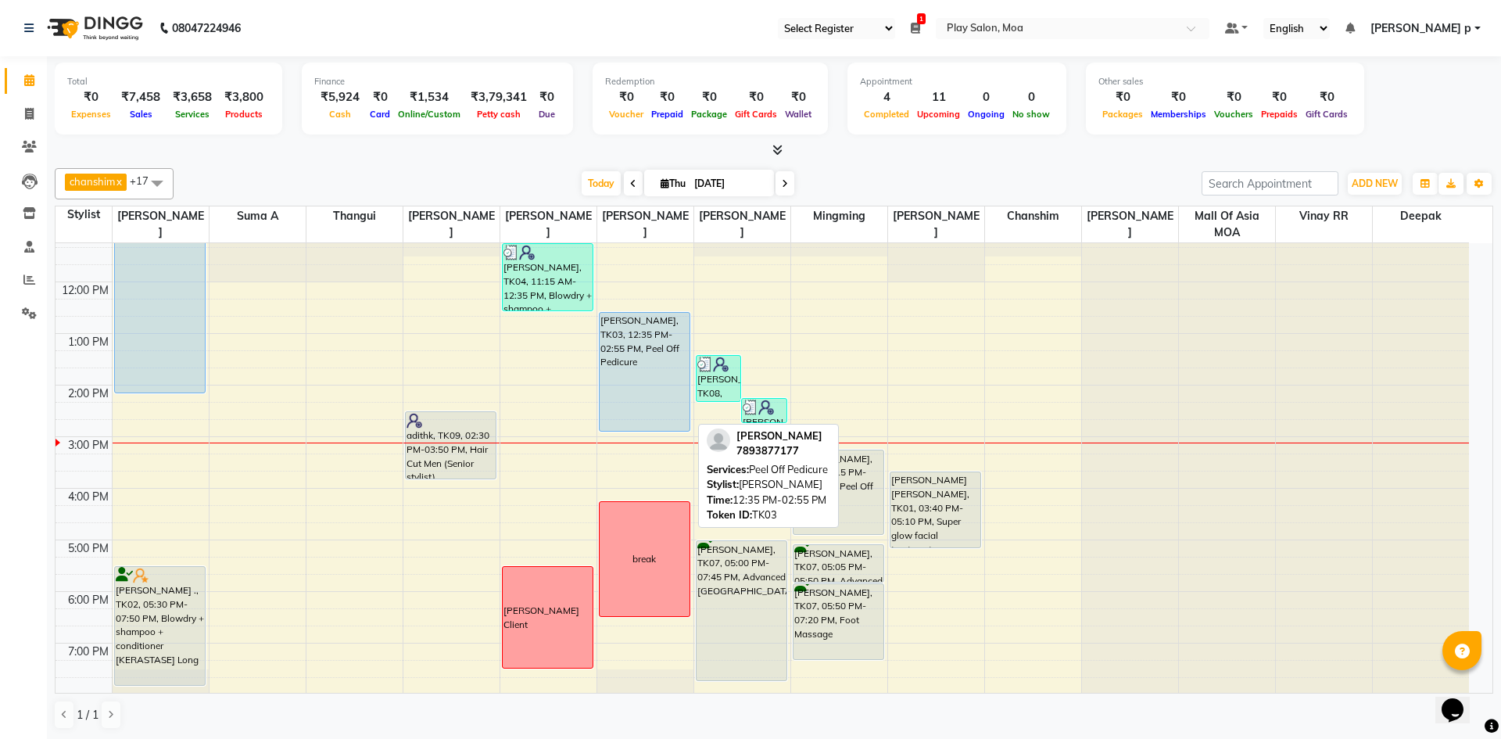
select select "5"
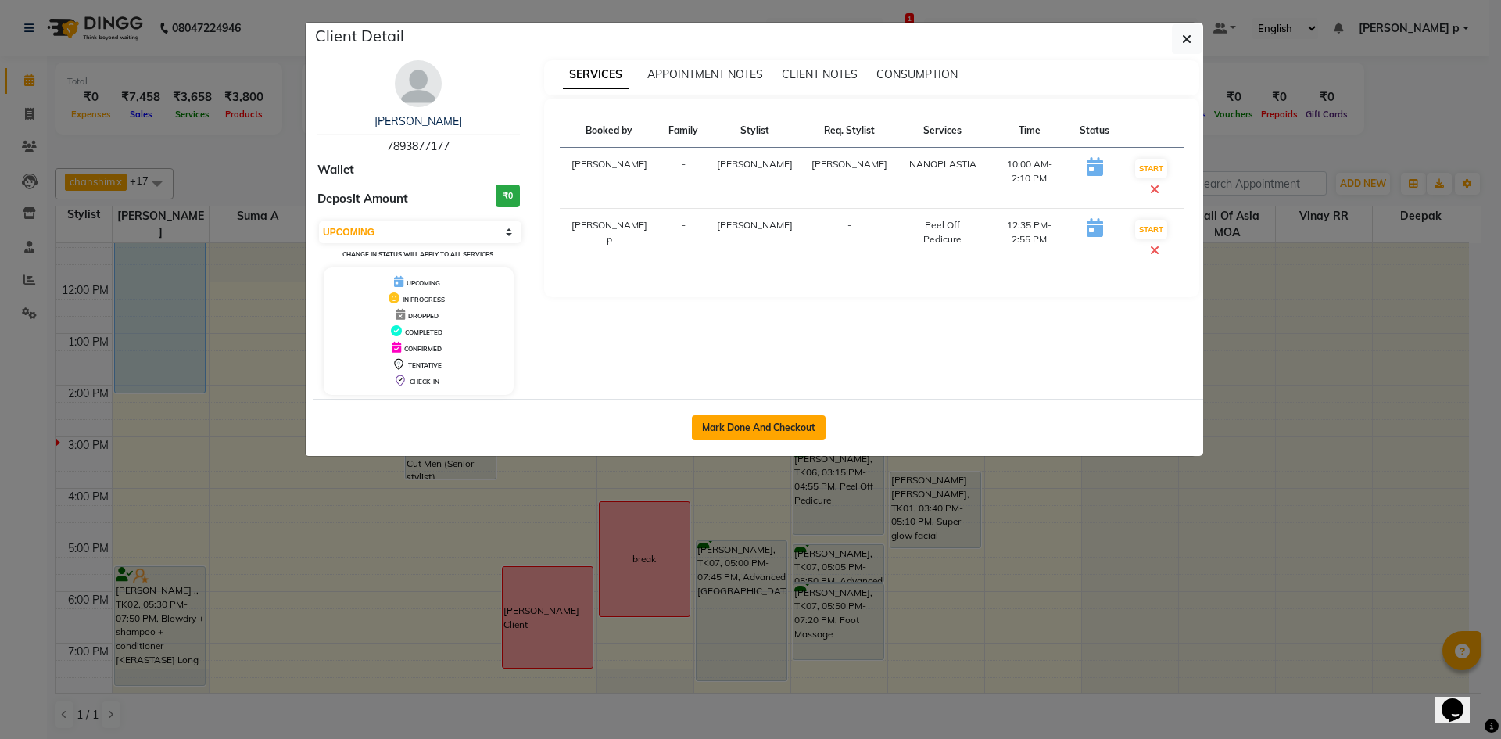
click at [785, 427] on button "Mark Done And Checkout" at bounding box center [759, 427] width 134 height 25
select select "8354"
select select "service"
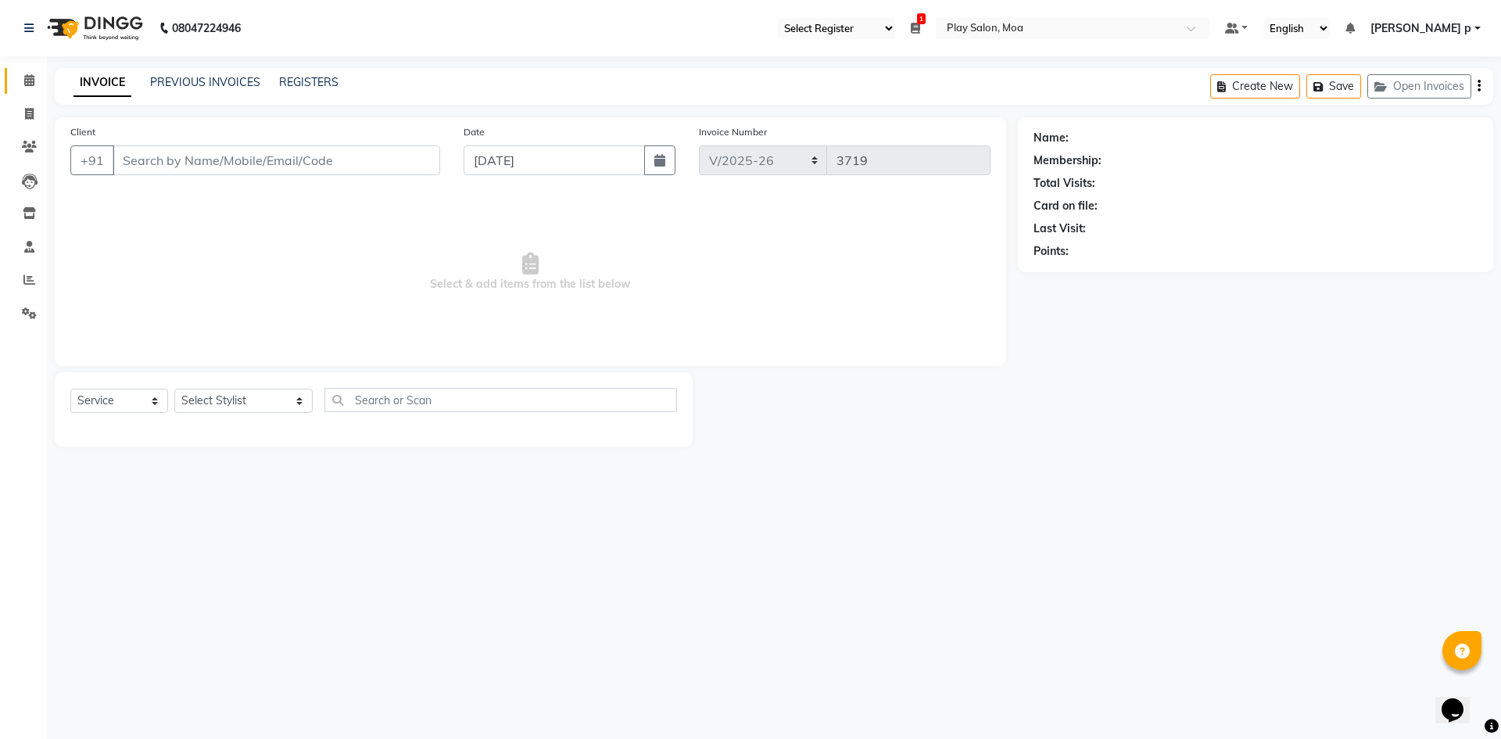
type input "7893877177"
select select "81386"
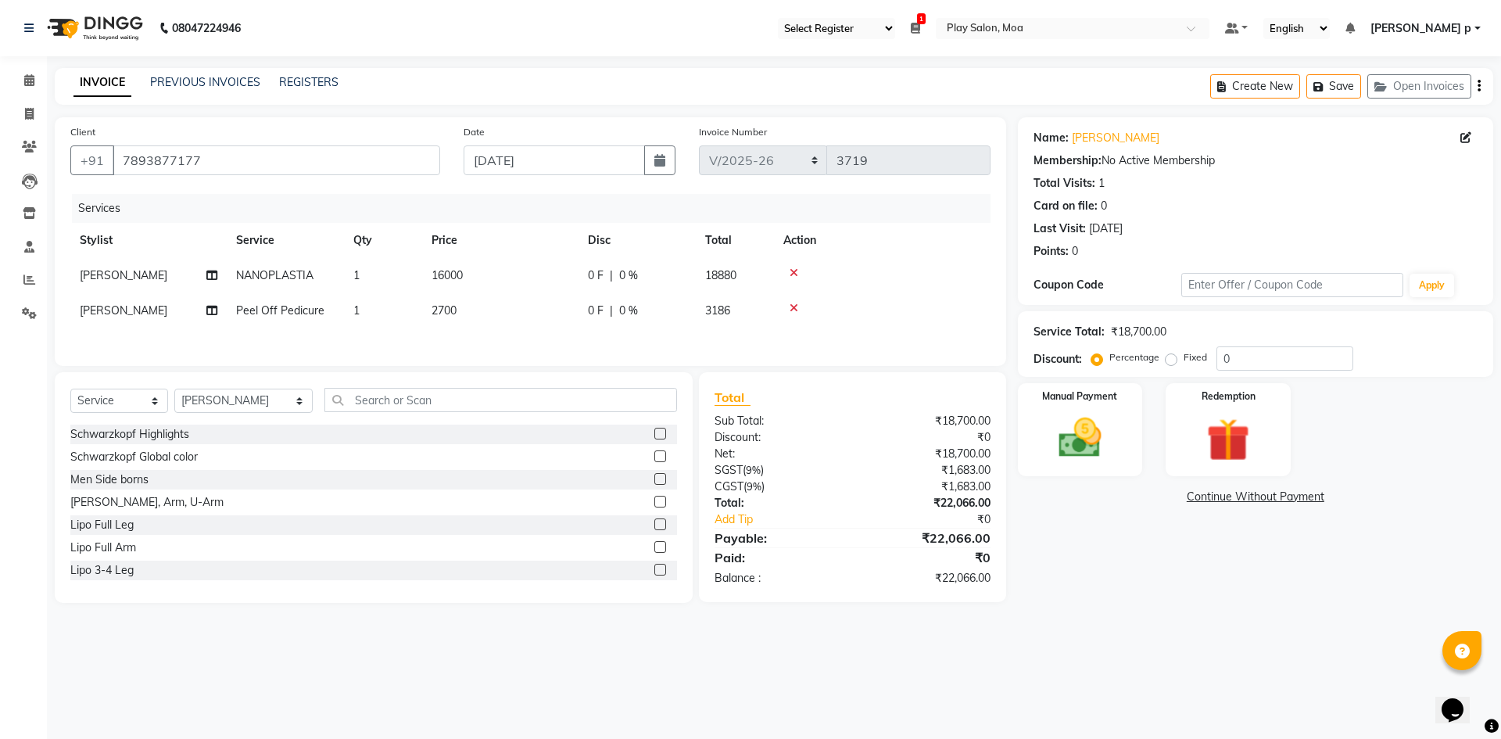
click at [435, 268] on span "16000" at bounding box center [446, 275] width 31 height 14
select select "81382"
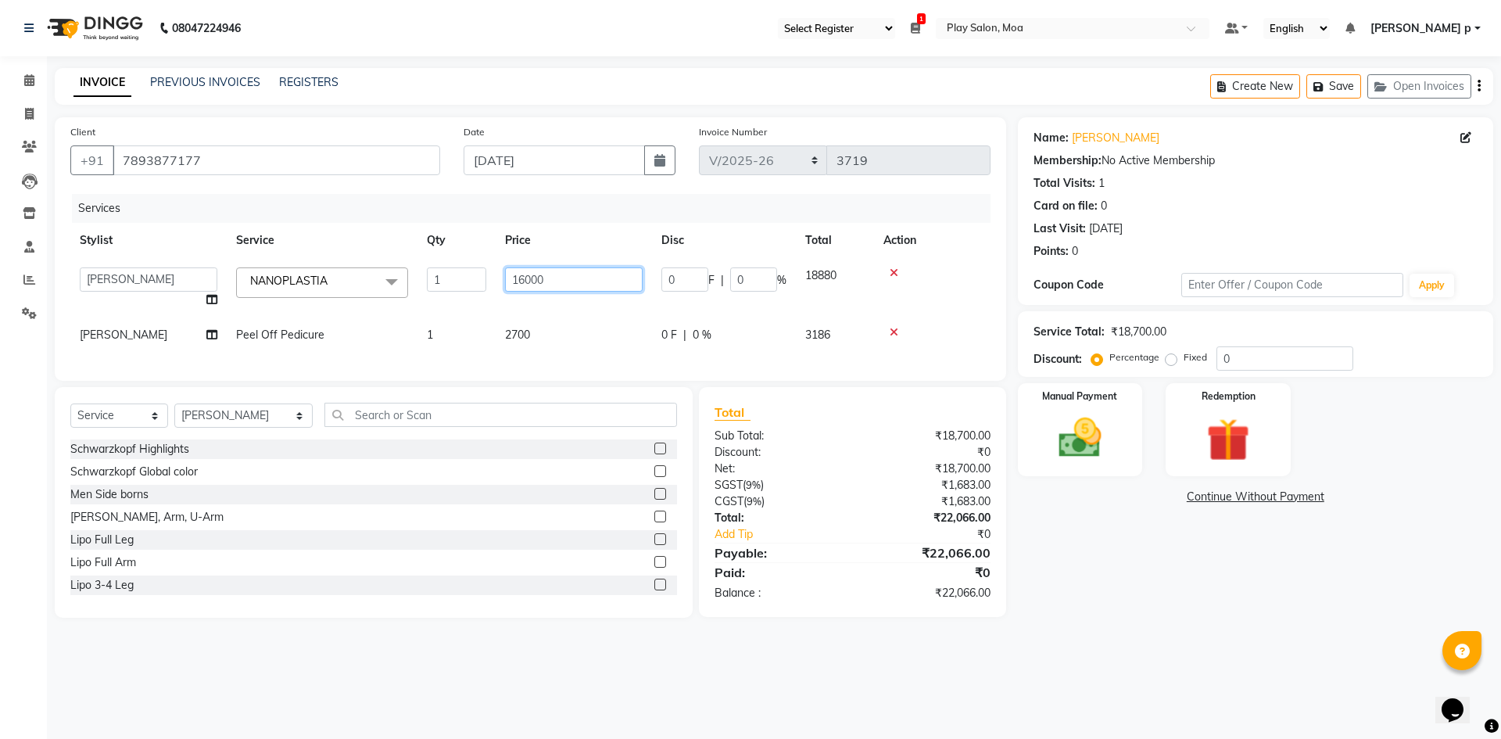
click at [527, 286] on input "16000" at bounding box center [574, 279] width 138 height 24
type input "11000"
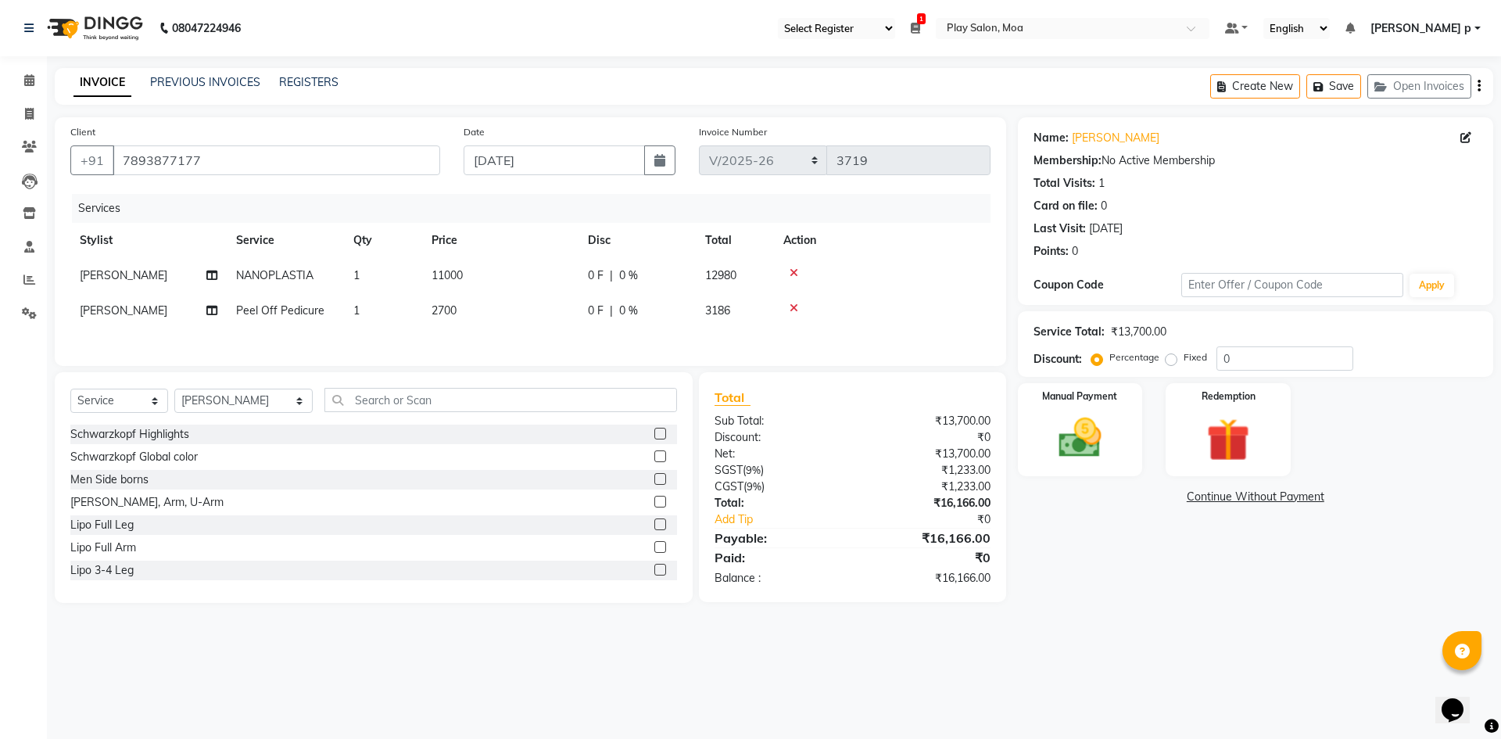
click at [577, 354] on div "Client +91 7893877177 Date 04-09-2025 Invoice Number Import/2025-26 V/2025 V/20…" at bounding box center [530, 241] width 951 height 249
click at [385, 392] on input "text" at bounding box center [500, 400] width 352 height 24
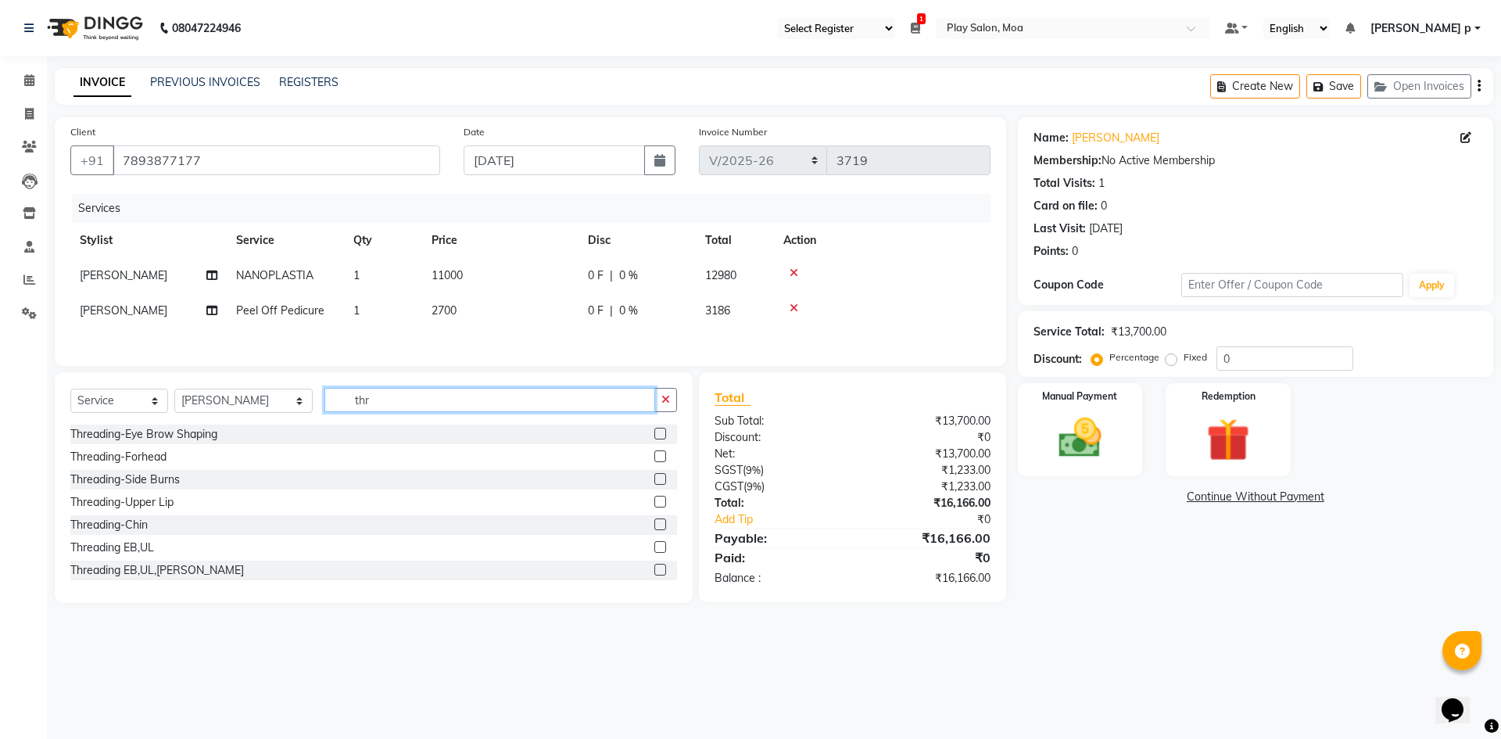
type input "thr"
click at [654, 438] on label at bounding box center [660, 434] width 12 height 12
click at [654, 438] on input "checkbox" at bounding box center [659, 434] width 10 height 10
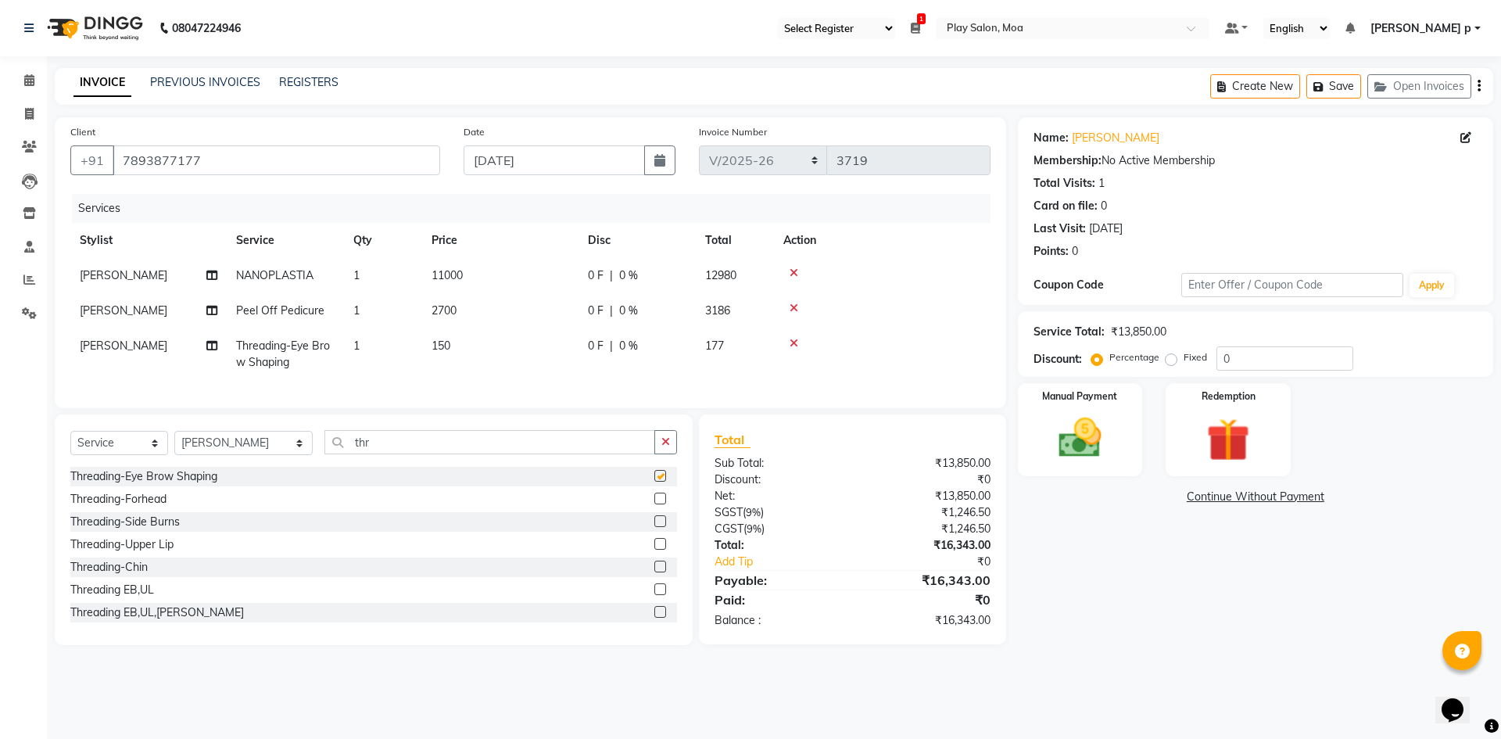
checkbox input "false"
click at [1170, 615] on div "Name: Sharika Menon Membership: No Active Membership Total Visits: 1 Card on fi…" at bounding box center [1261, 381] width 487 height 528
click at [794, 342] on icon at bounding box center [793, 343] width 9 height 11
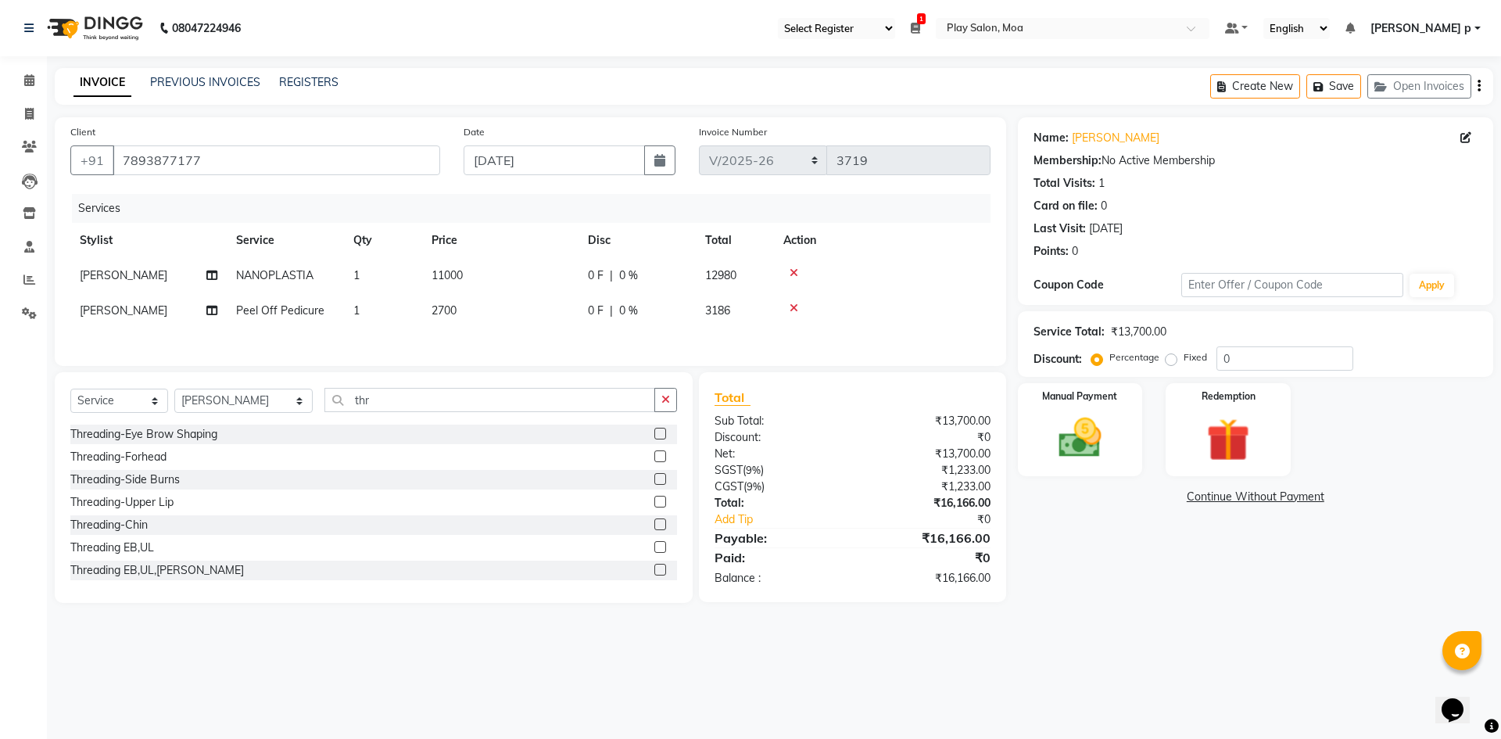
click at [1115, 617] on main "INVOICE PREVIOUS INVOICES REGISTERS Create New Save Open Invoices Client +91 78…" at bounding box center [774, 347] width 1454 height 558
click at [1113, 553] on div "Name: Sharika Menon Membership: No Active Membership Total Visits: 1 Card on fi…" at bounding box center [1261, 359] width 487 height 485
click at [1113, 432] on img at bounding box center [1079, 438] width 73 height 52
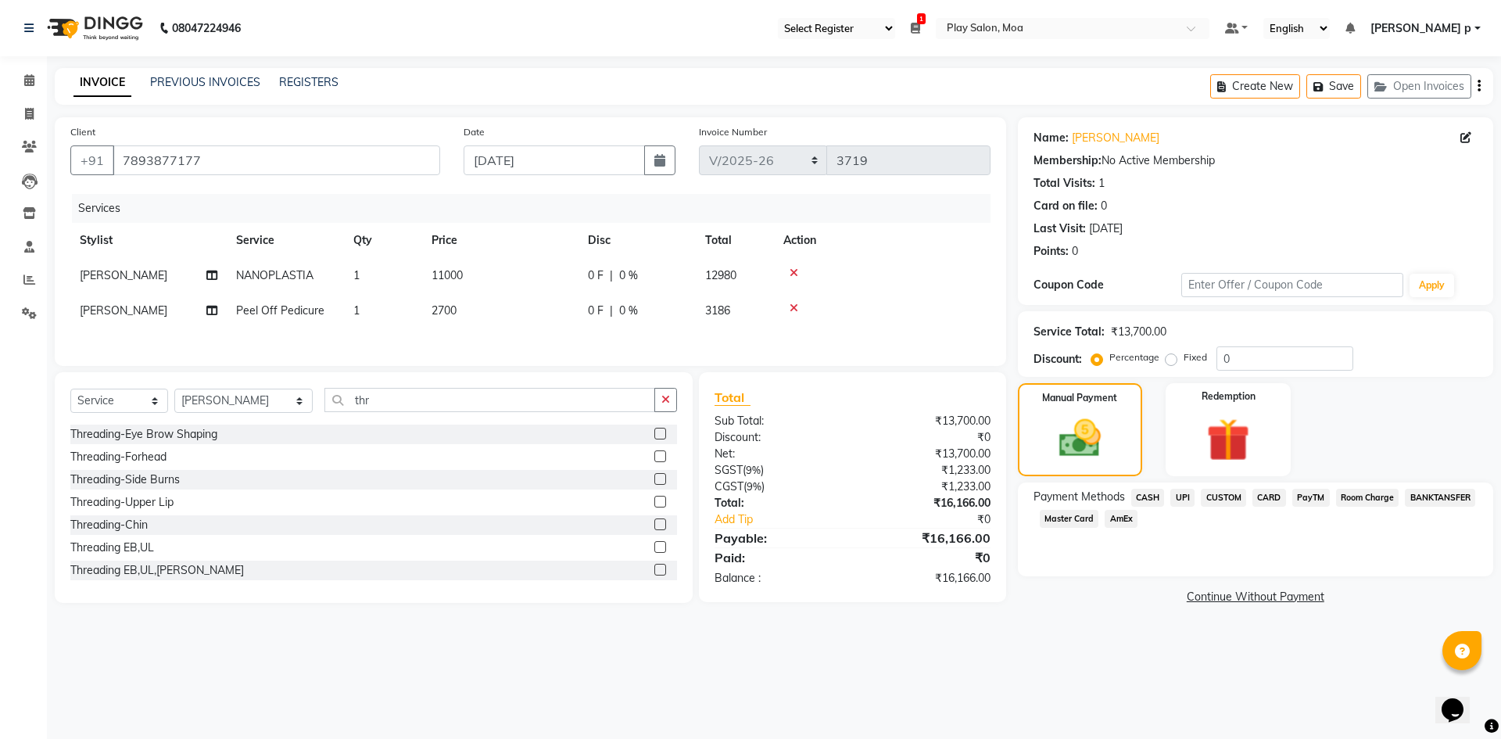
click at [1222, 496] on span "CUSTOM" at bounding box center [1222, 497] width 45 height 18
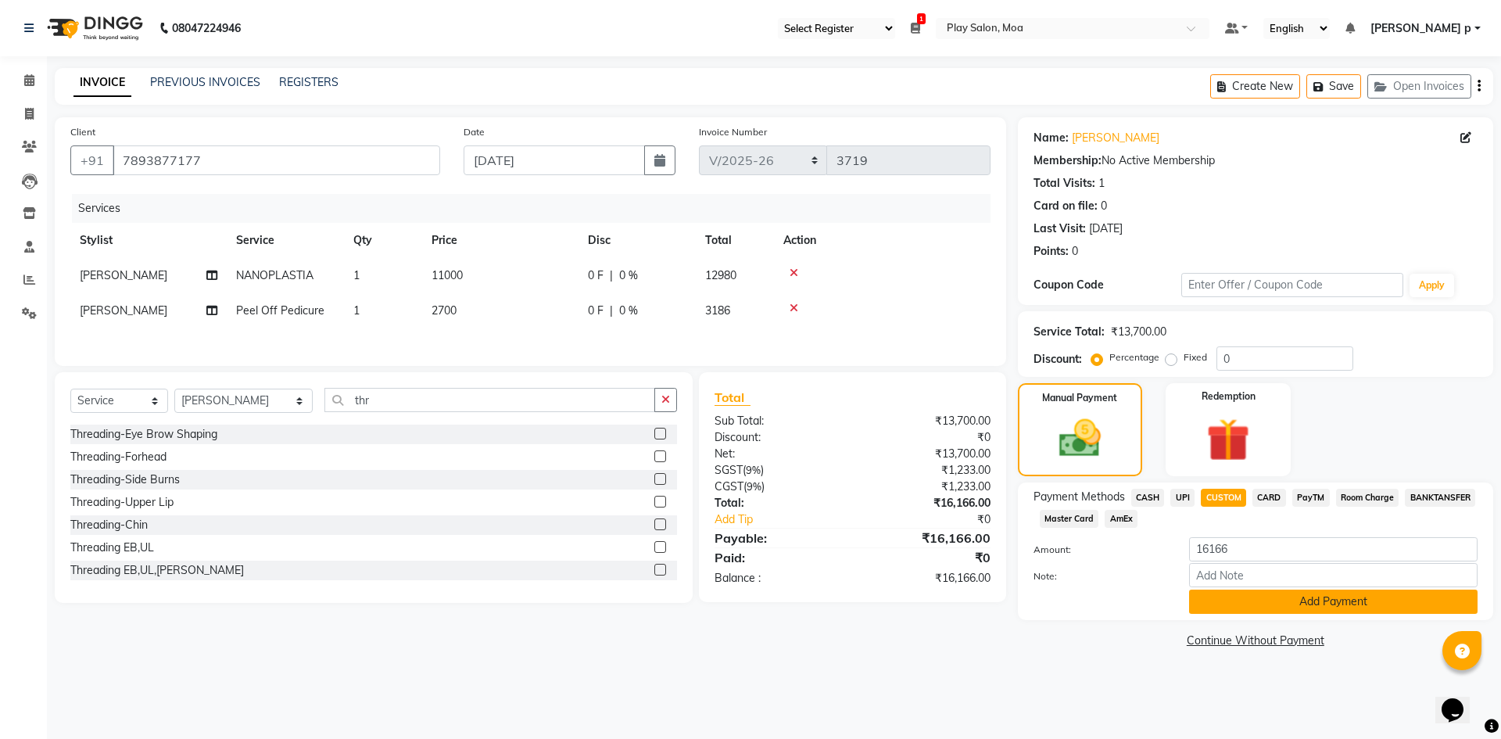
click at [1246, 599] on button "Add Payment" at bounding box center [1333, 601] width 288 height 24
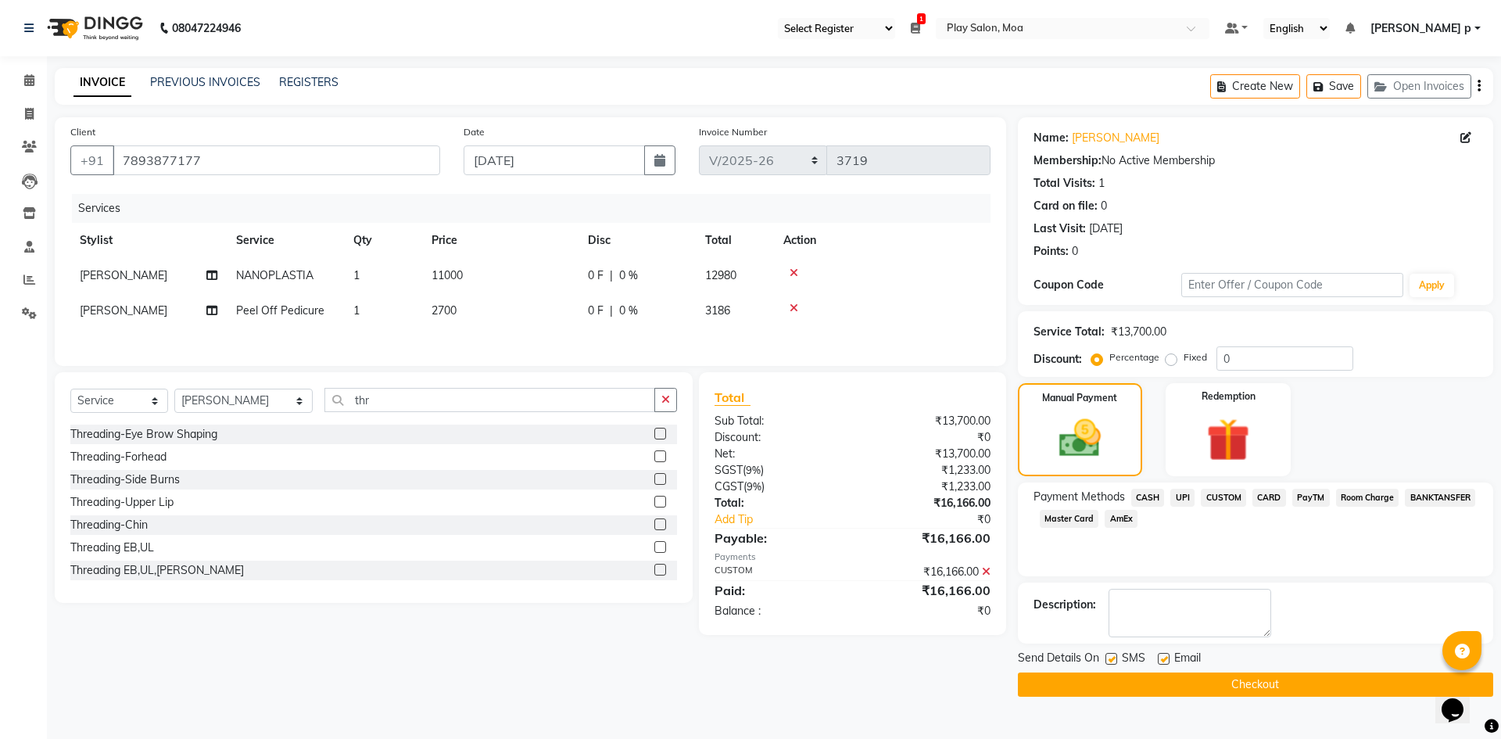
click at [1267, 687] on button "Checkout" at bounding box center [1255, 684] width 475 height 24
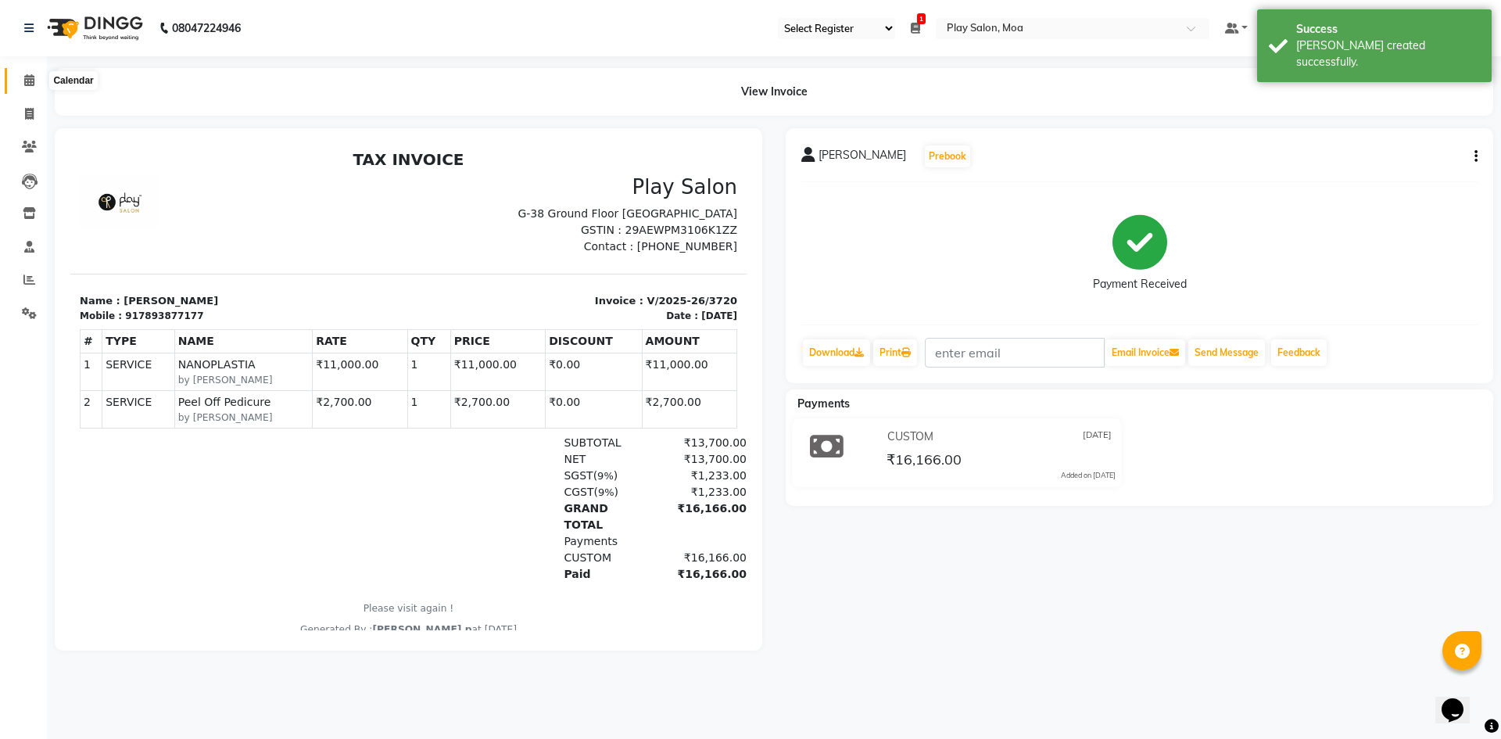
drag, startPoint x: 27, startPoint y: 75, endPoint x: 82, endPoint y: 75, distance: 54.7
click at [27, 75] on icon at bounding box center [29, 80] width 10 height 12
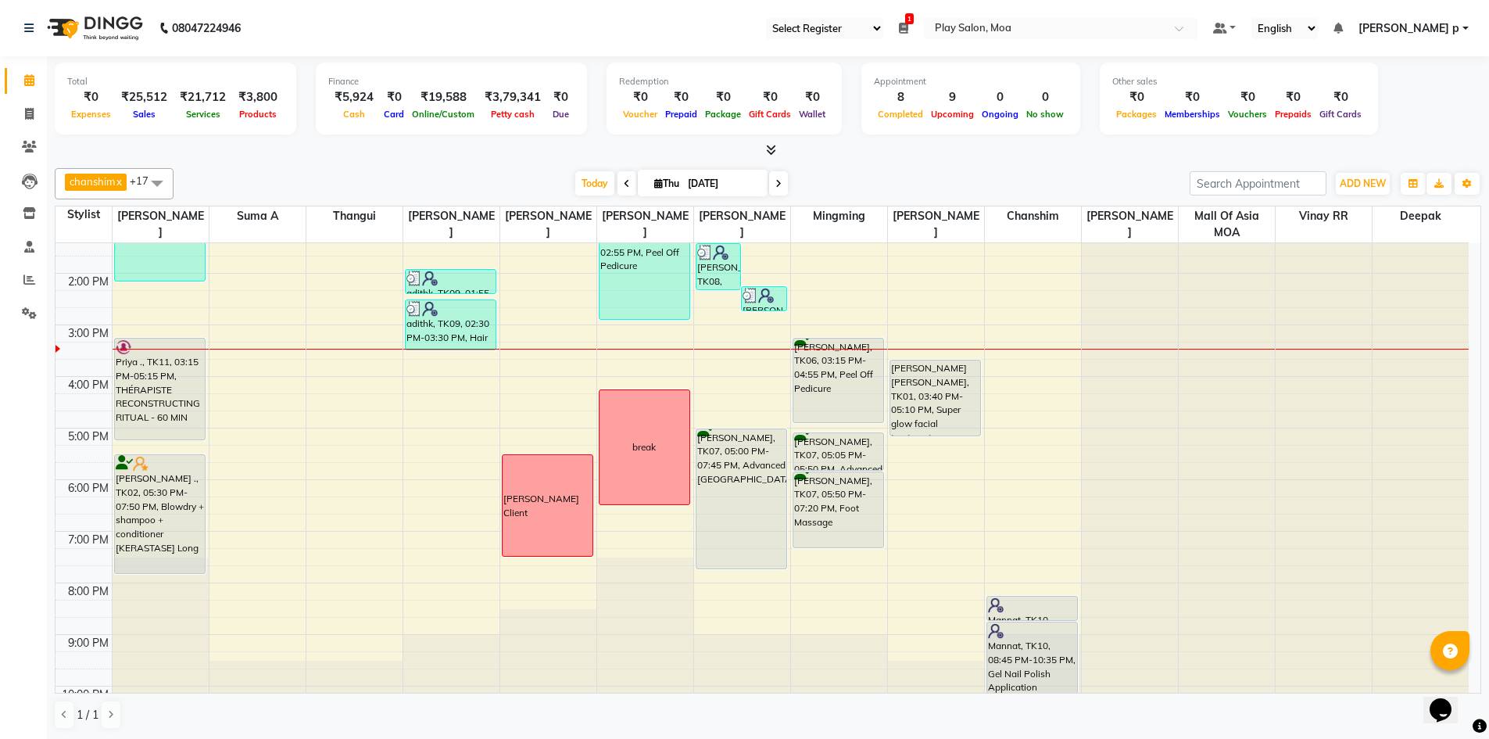
scroll to position [234, 0]
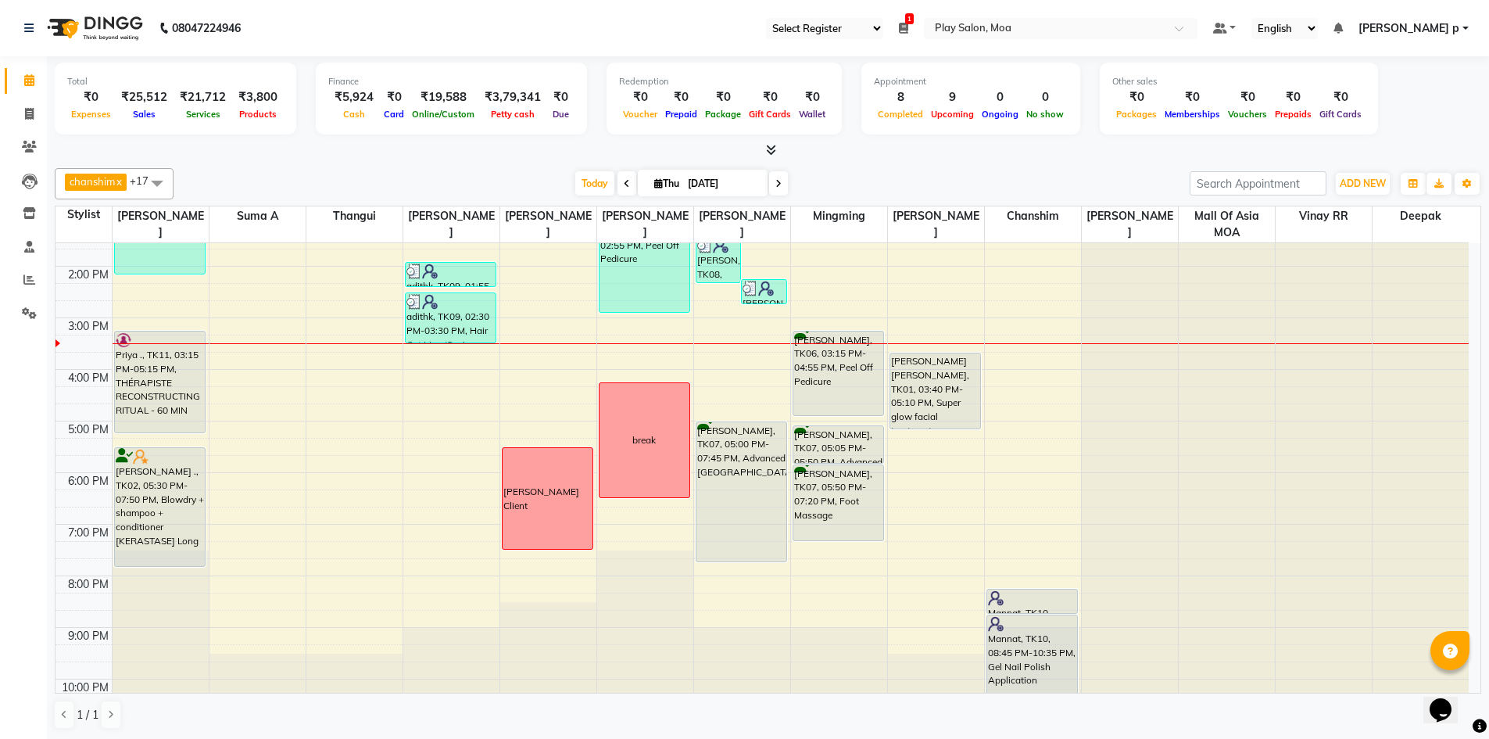
click at [432, 366] on div "9:00 AM 10:00 AM 11:00 AM 12:00 PM 1:00 PM 2:00 PM 3:00 PM 4:00 PM 5:00 PM 6:00…" at bounding box center [761, 369] width 1413 height 721
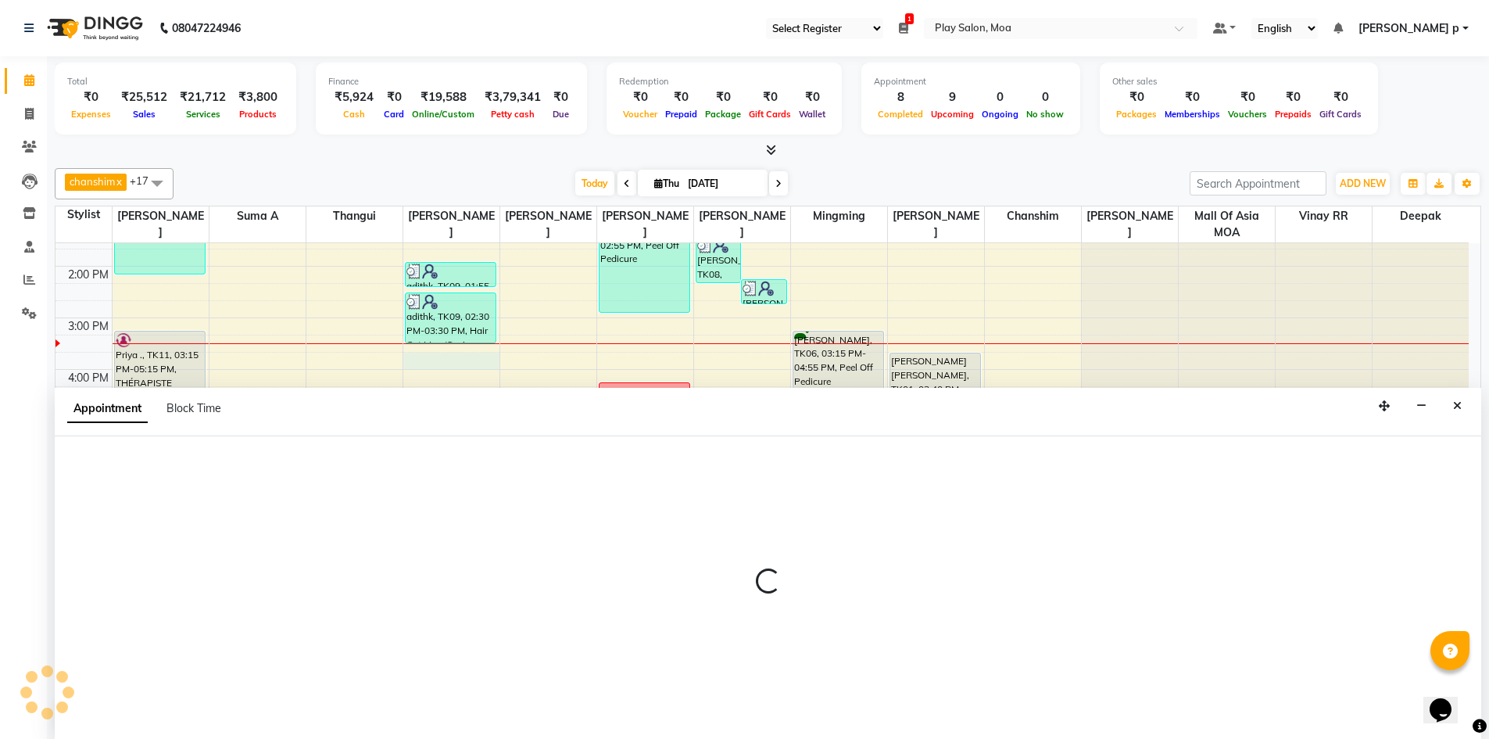
scroll to position [1, 0]
select select "81384"
select select "tentative"
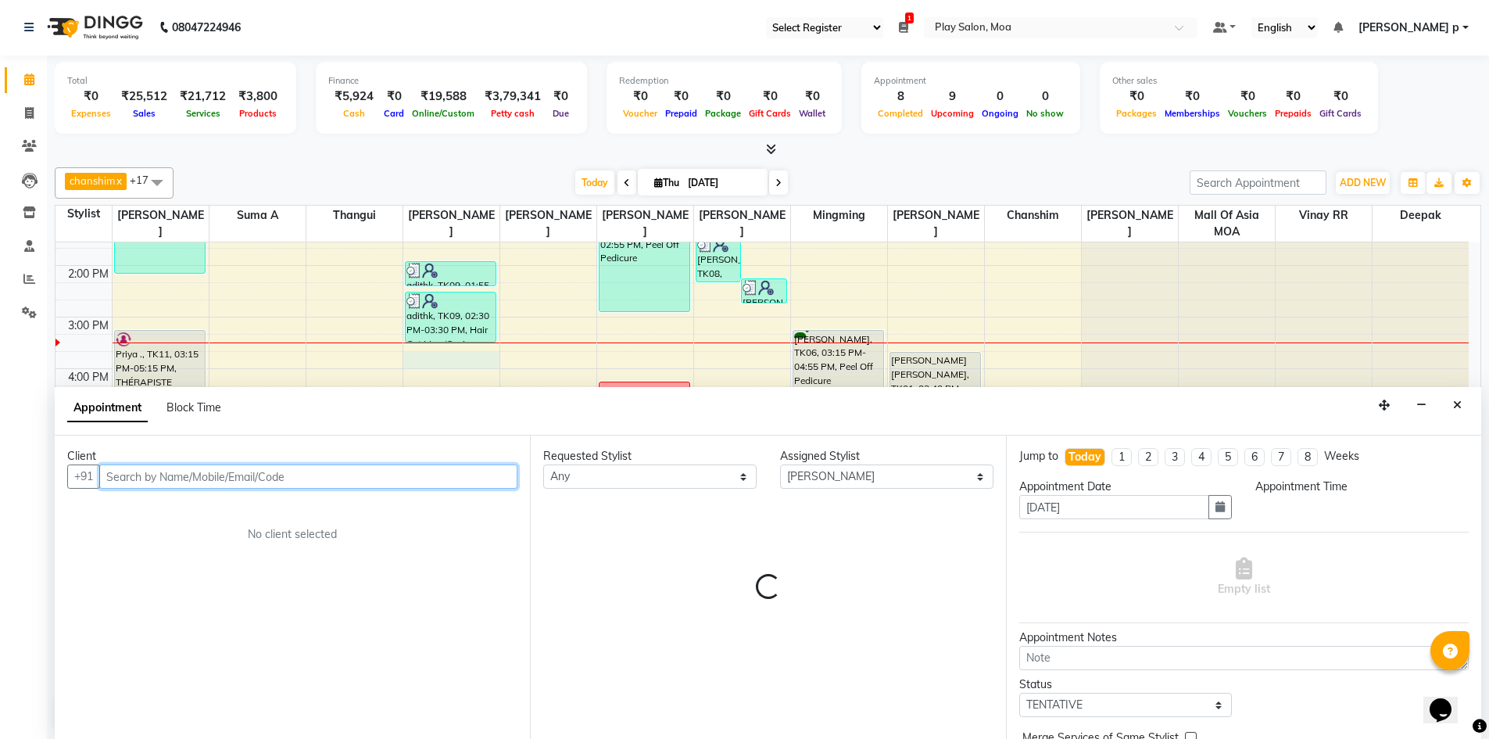
select select "945"
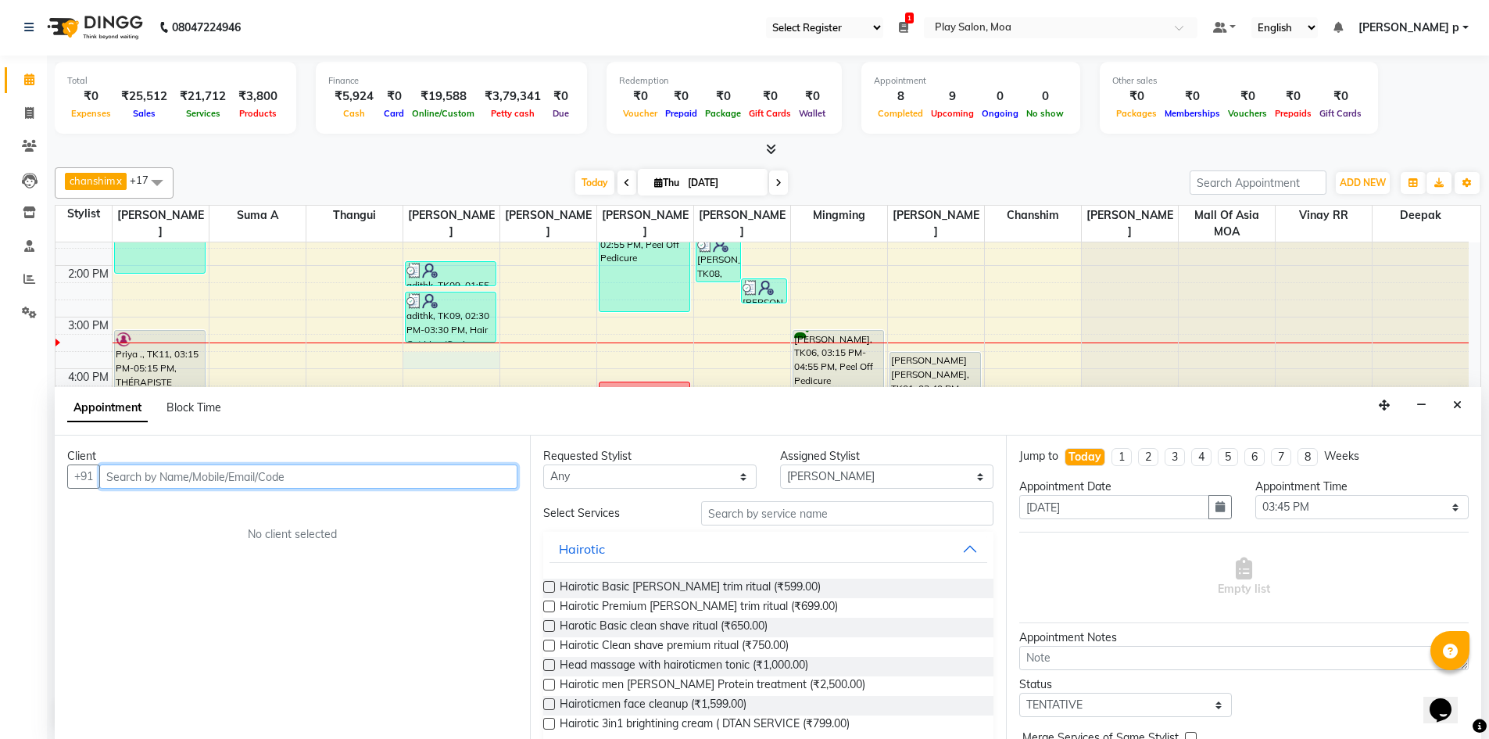
click at [178, 465] on input "text" at bounding box center [308, 476] width 418 height 24
type input "9886060000"
click at [470, 480] on span "Add Client" at bounding box center [485, 476] width 52 height 14
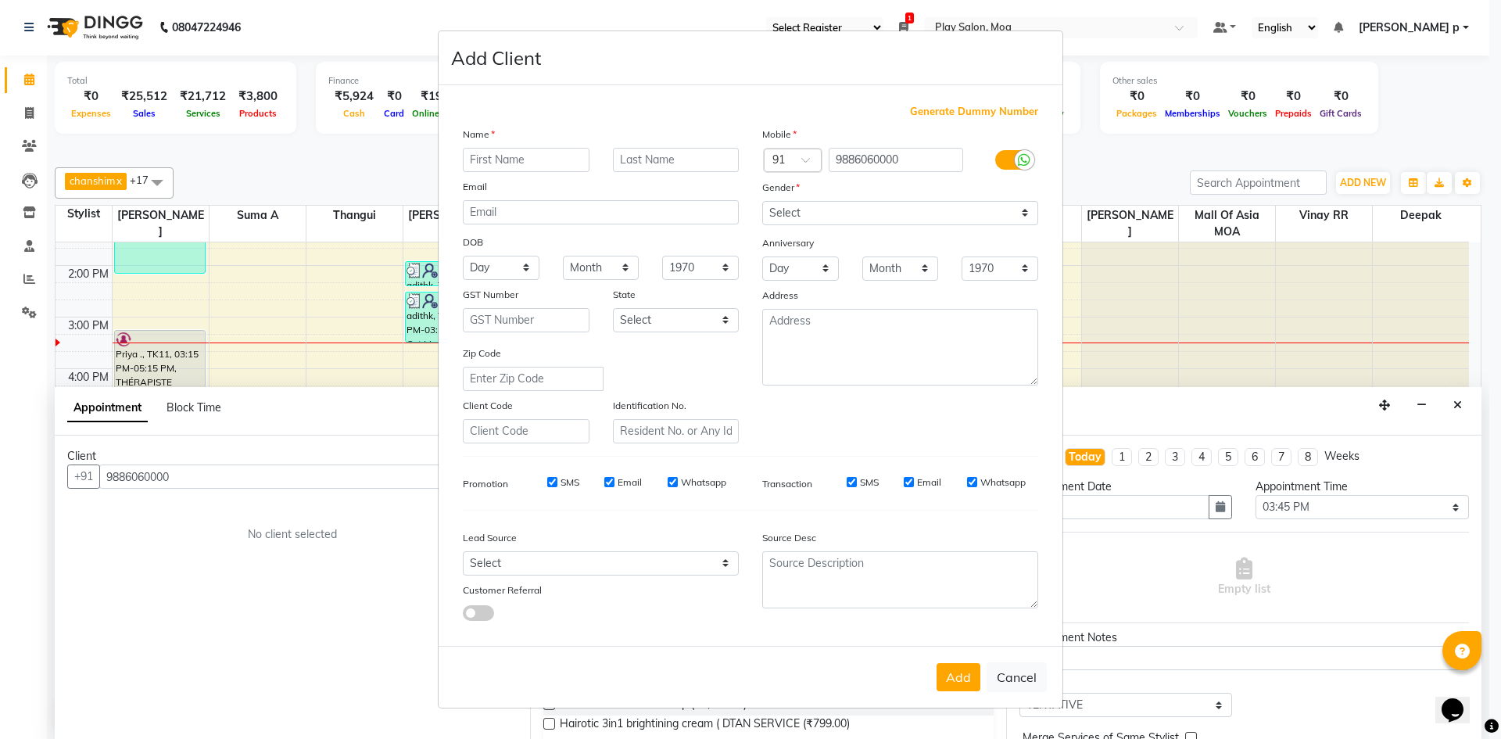
click at [498, 161] on input "text" at bounding box center [526, 160] width 127 height 24
click at [522, 162] on input "text" at bounding box center [526, 160] width 127 height 24
type input "venugopal"
click at [842, 218] on select "Select Male Female Other Prefer Not To Say" at bounding box center [900, 213] width 276 height 24
select select "male"
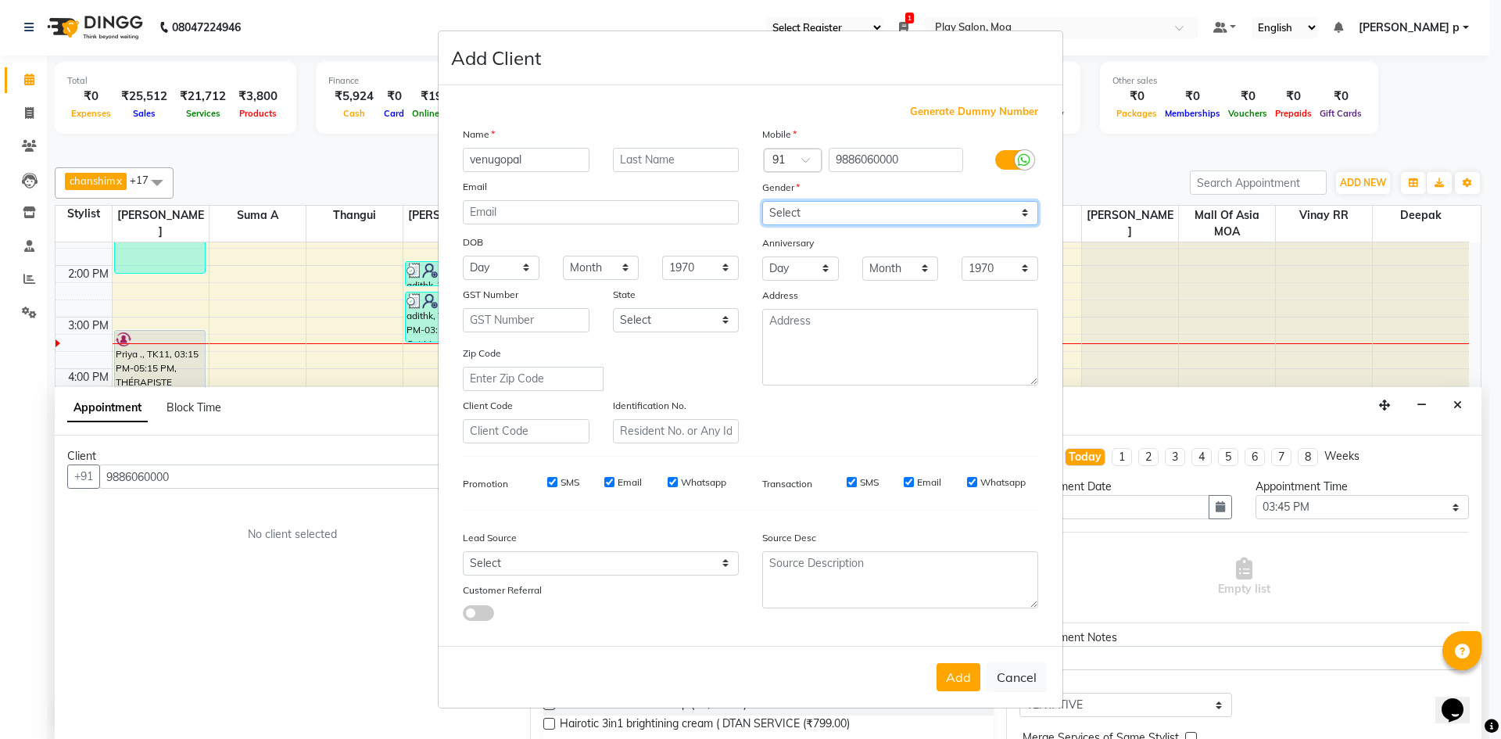
click at [762, 201] on select "Select Male Female Other Prefer Not To Say" at bounding box center [900, 213] width 276 height 24
click at [959, 675] on button "Add" at bounding box center [958, 677] width 44 height 28
select select
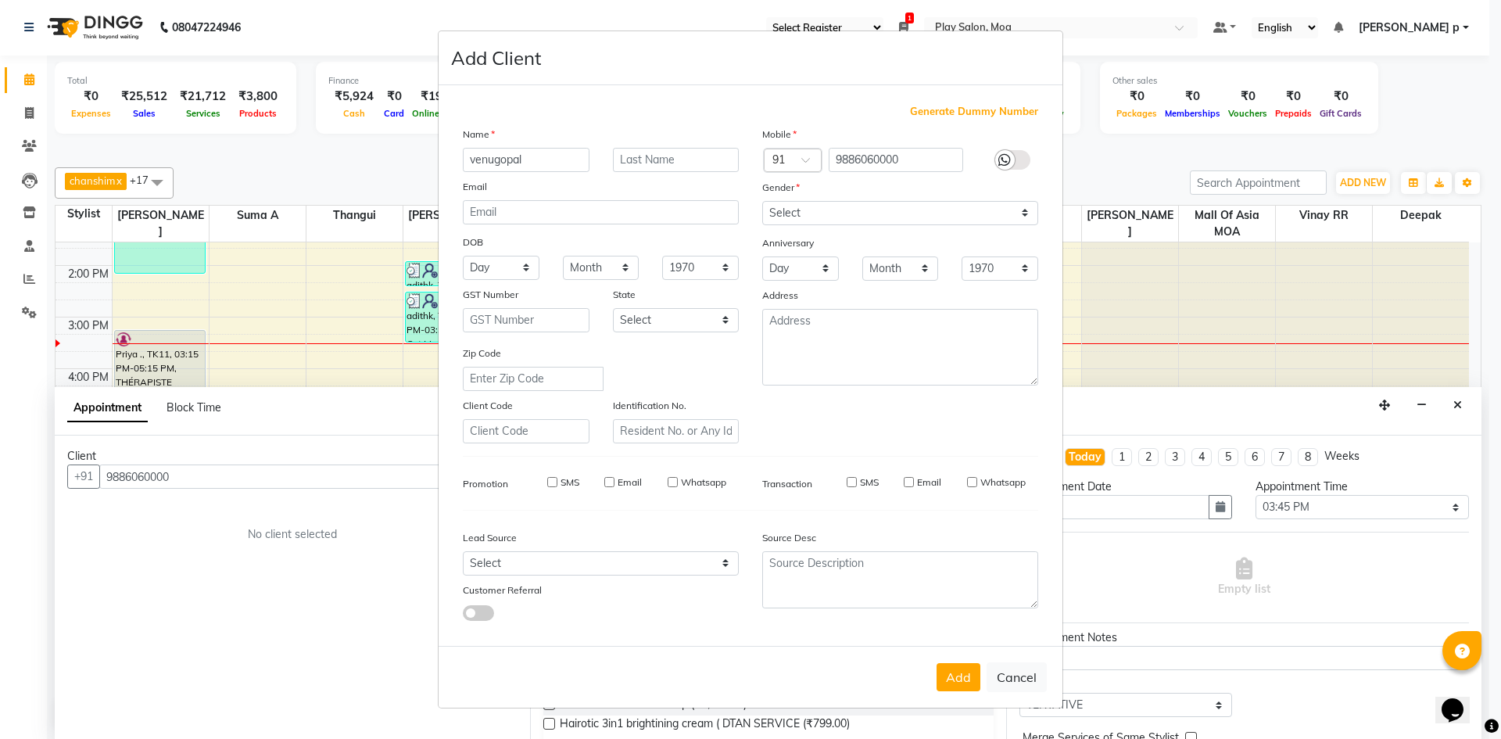
select select
checkbox input "false"
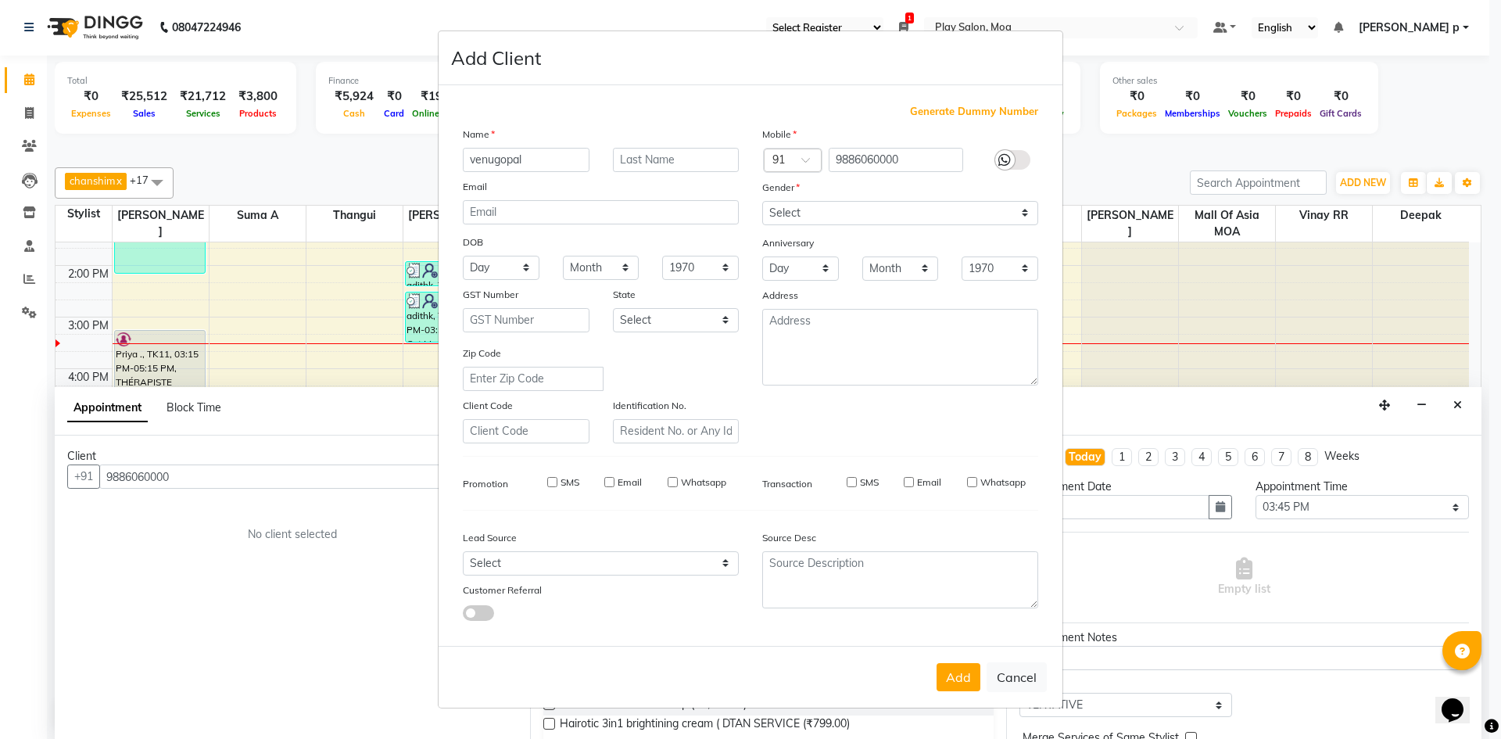
checkbox input "false"
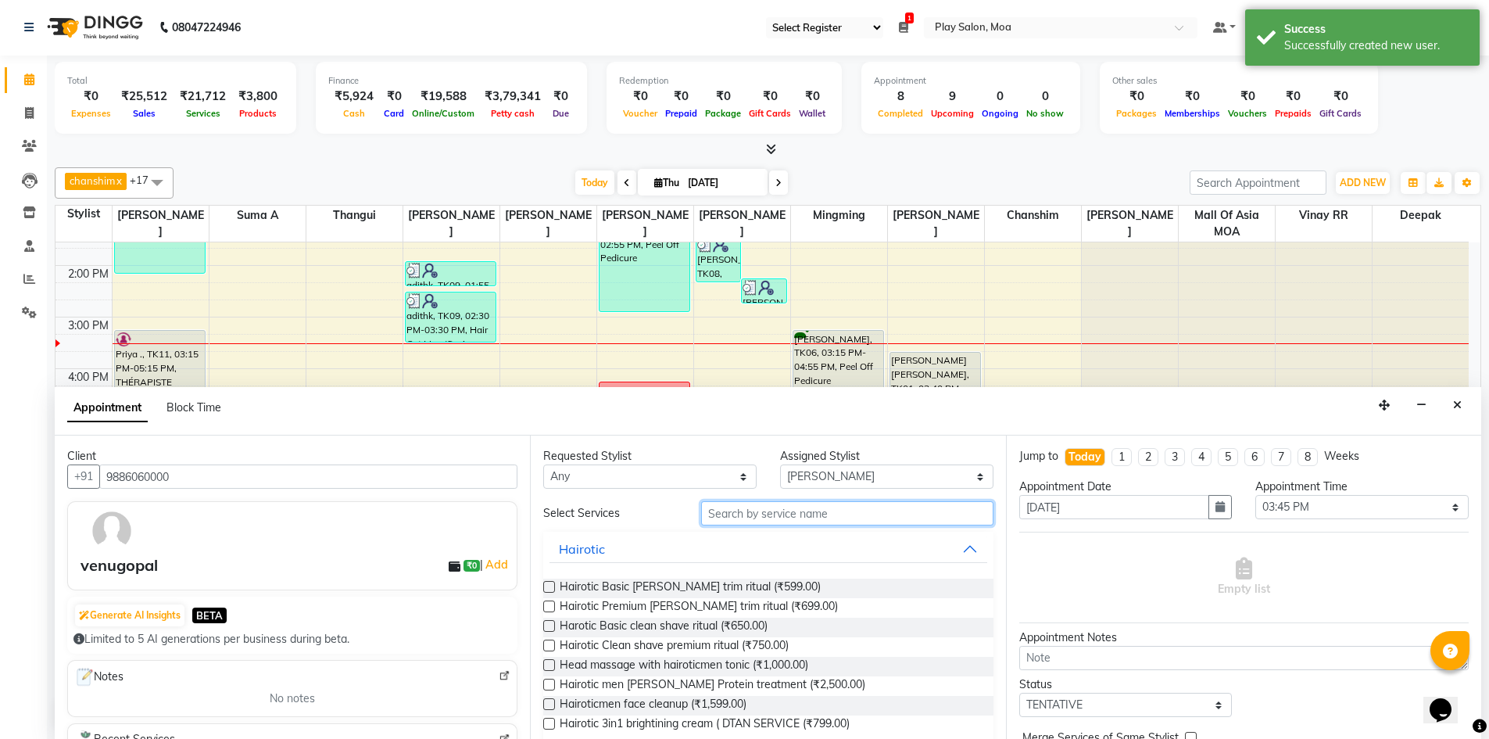
click at [764, 513] on input "text" at bounding box center [847, 513] width 292 height 24
type input "hair cut"
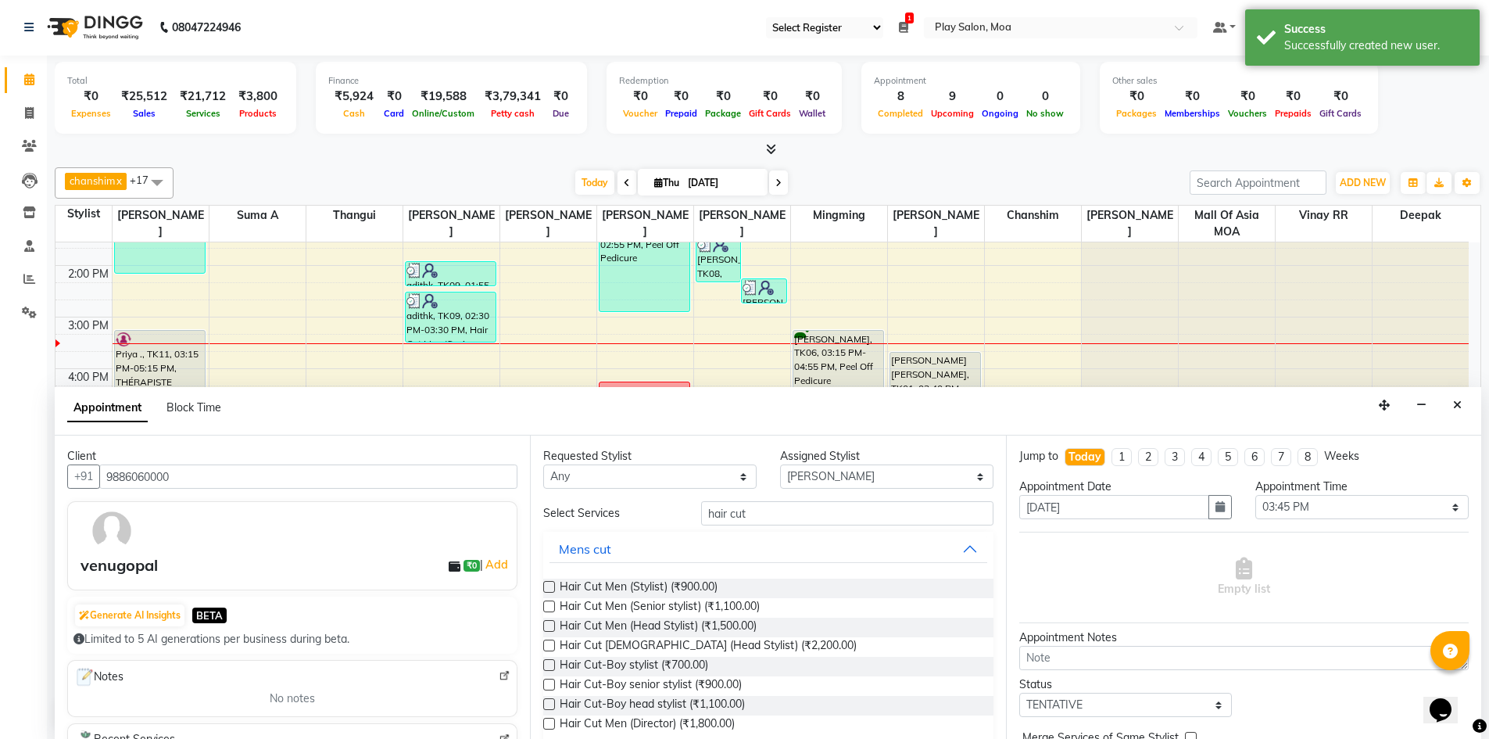
click at [547, 609] on label at bounding box center [549, 606] width 12 height 12
click at [547, 609] on input "checkbox" at bounding box center [548, 608] width 10 height 10
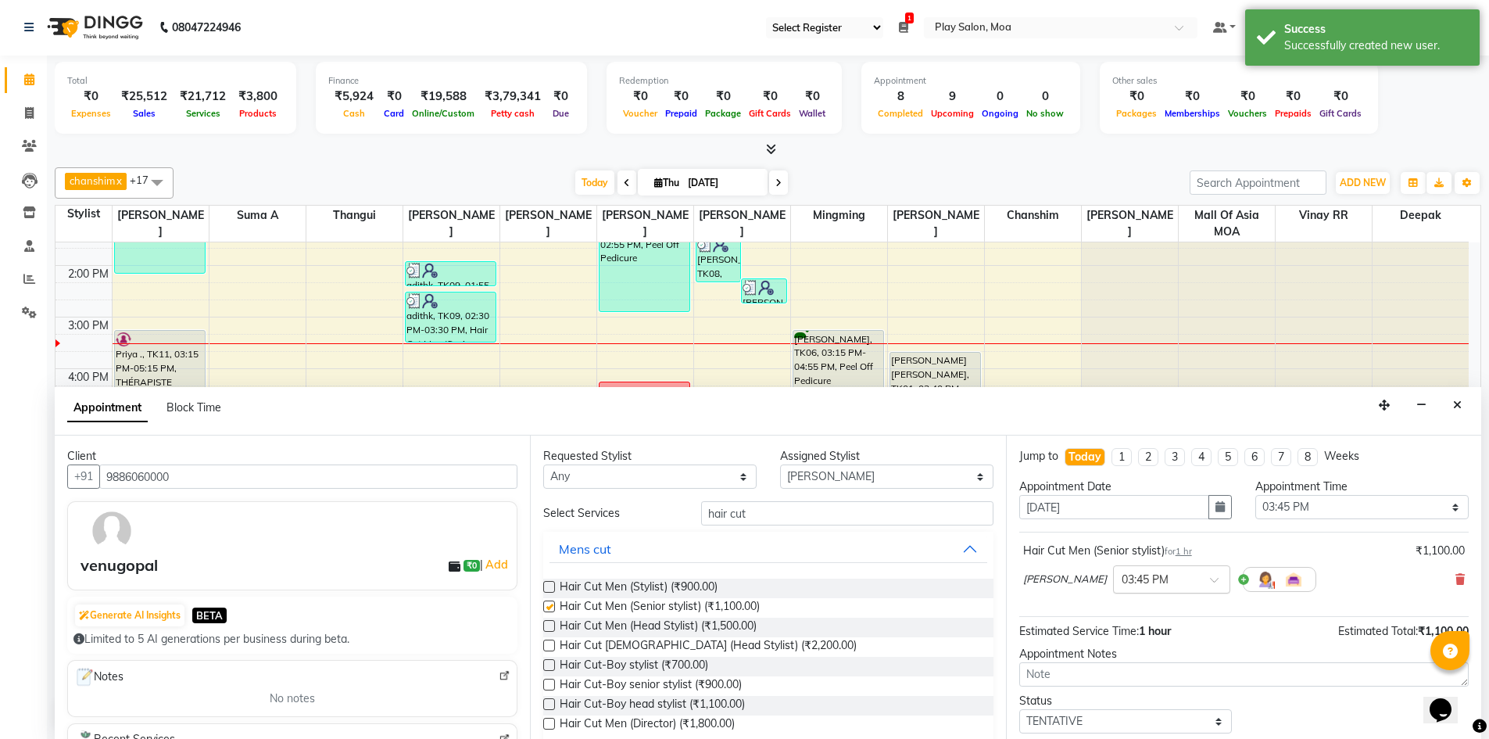
checkbox input "false"
click at [1179, 583] on div at bounding box center [1172, 578] width 116 height 16
click at [1139, 654] on div "03:30 PM" at bounding box center [1172, 656] width 116 height 29
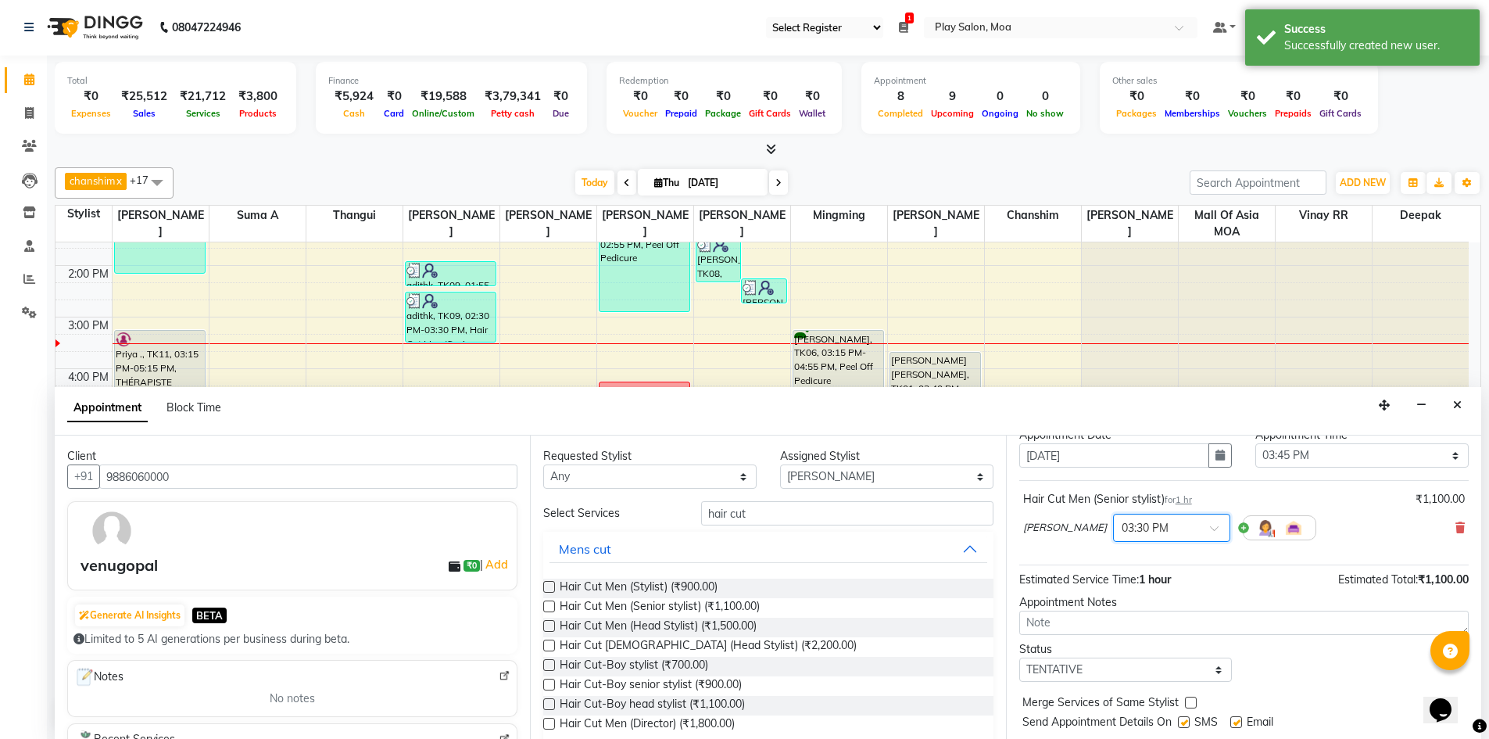
scroll to position [93, 0]
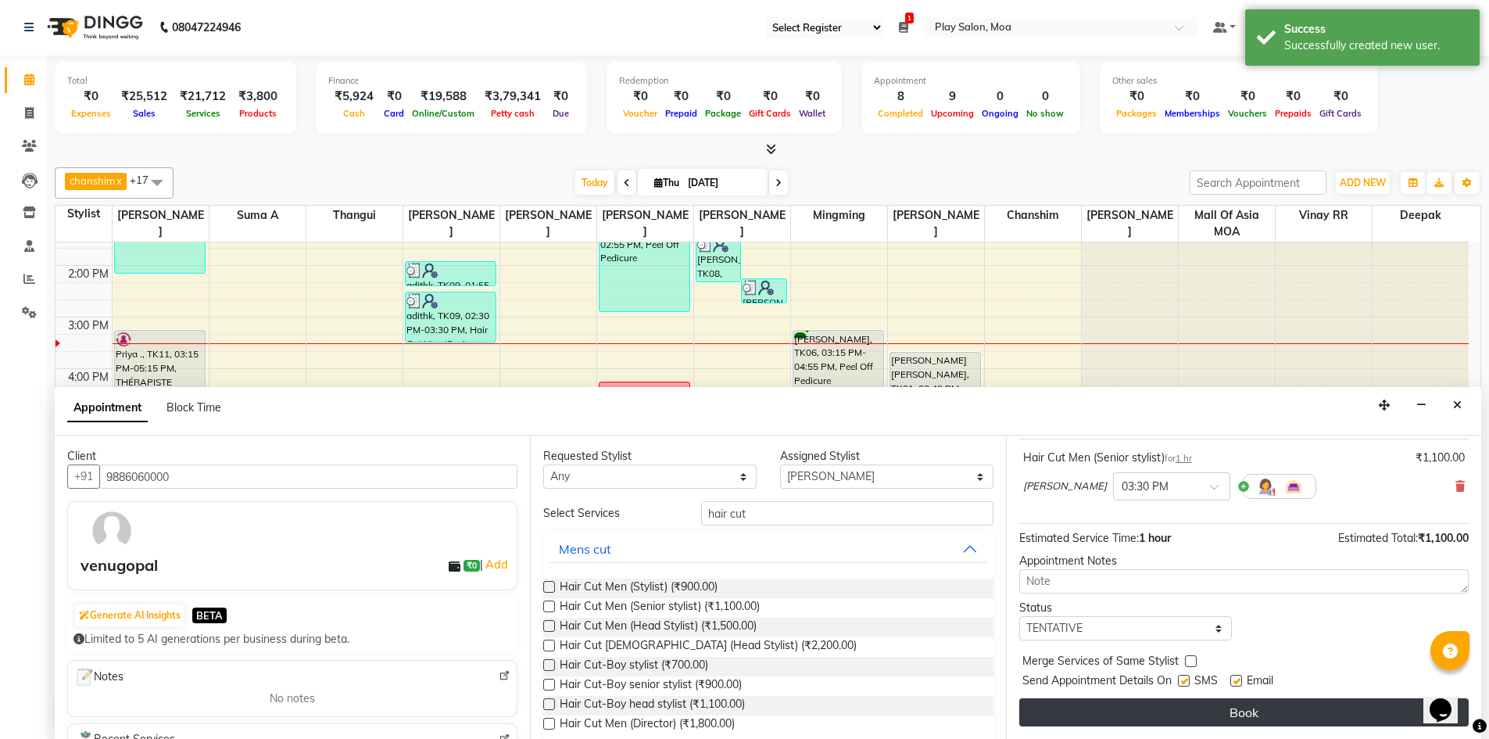
click at [1188, 712] on button "Book" at bounding box center [1243, 712] width 449 height 28
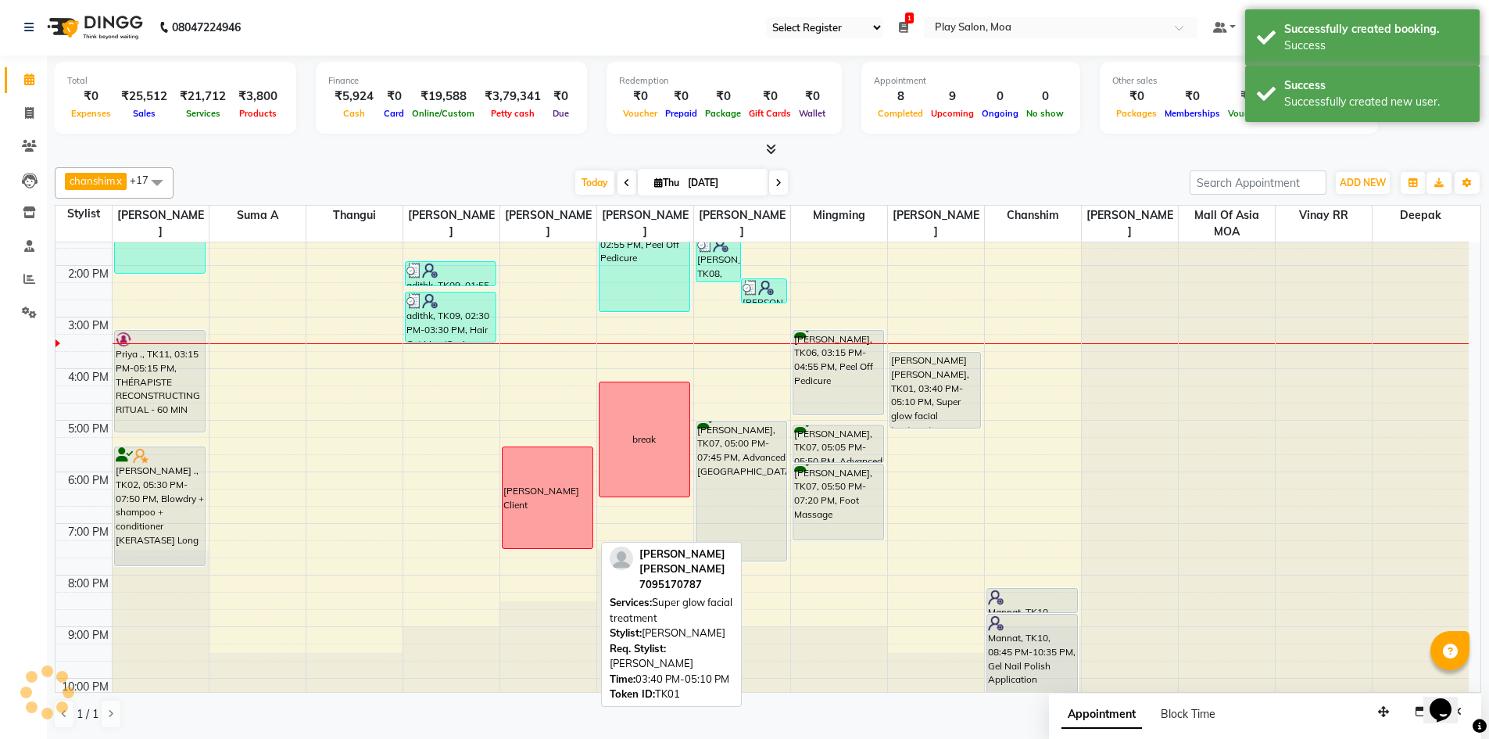
scroll to position [0, 0]
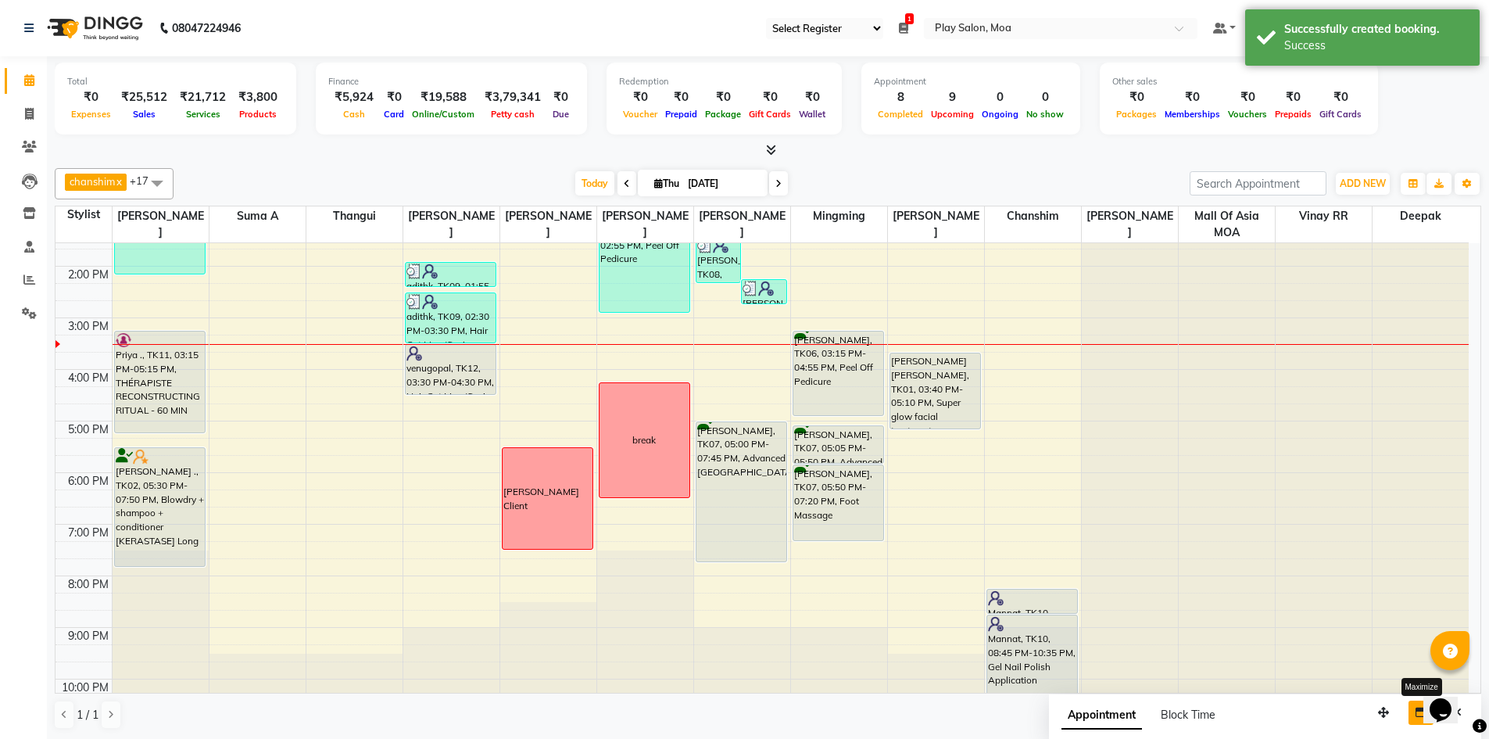
click at [1422, 712] on icon "button" at bounding box center [1420, 712] width 11 height 11
select select "tentative"
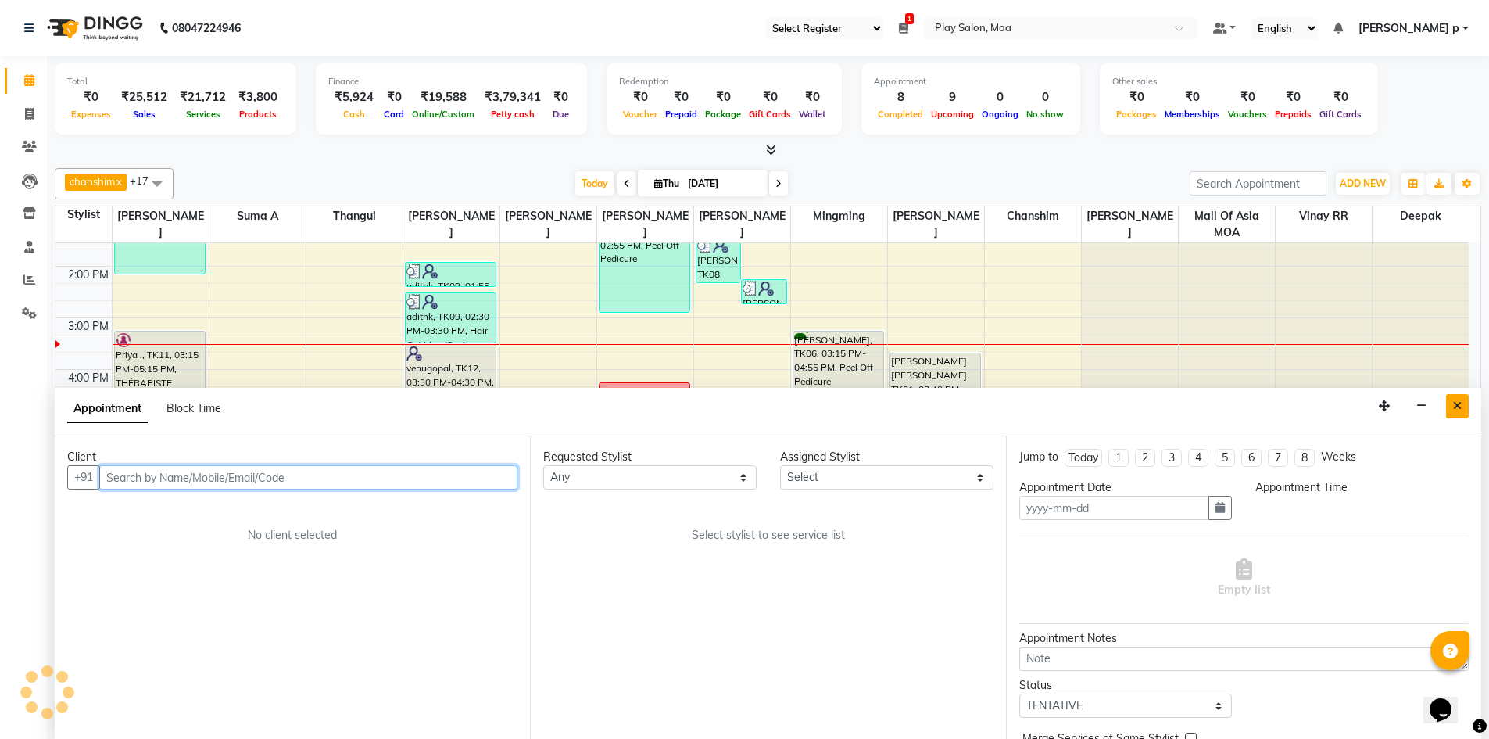
type input "04-09-2025"
select select
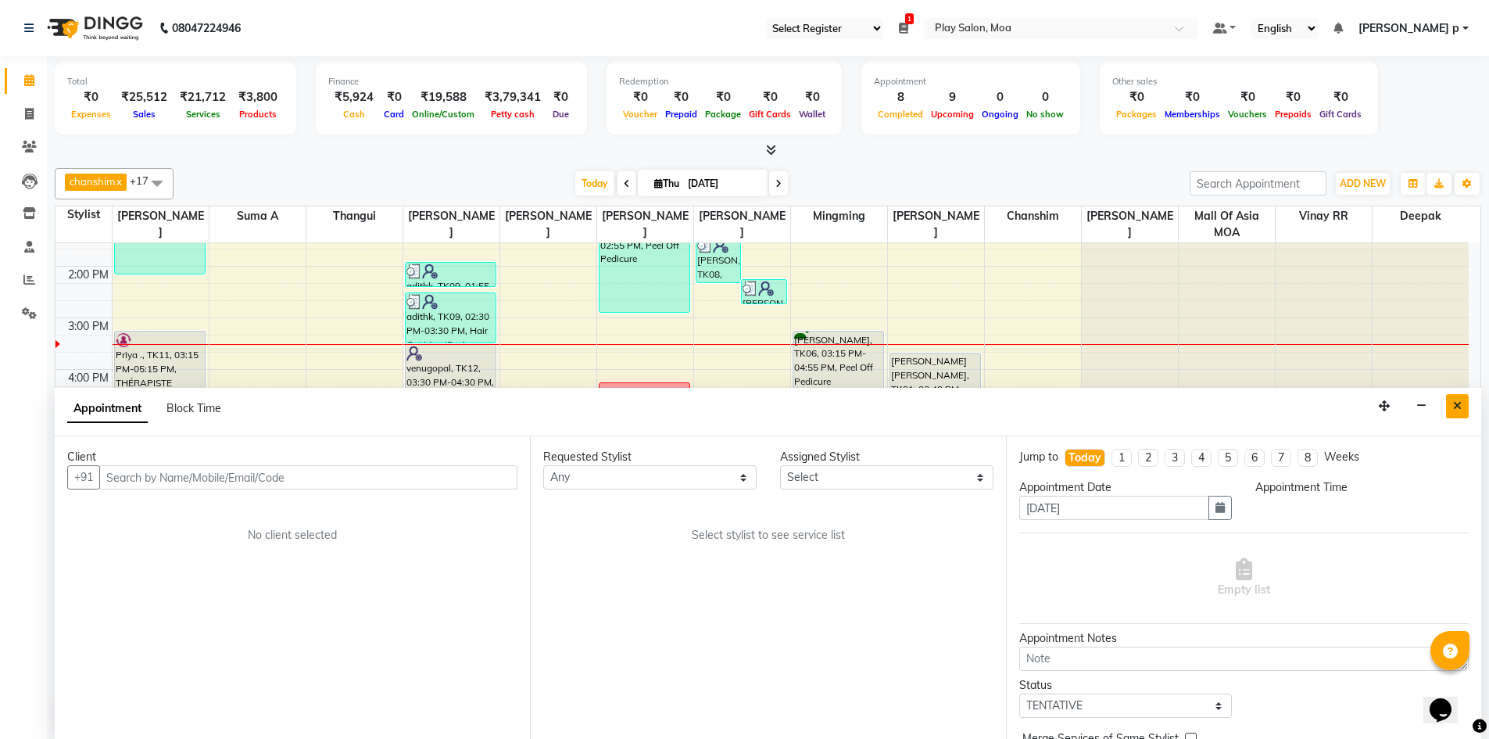
click at [1455, 411] on button "Close" at bounding box center [1457, 406] width 23 height 24
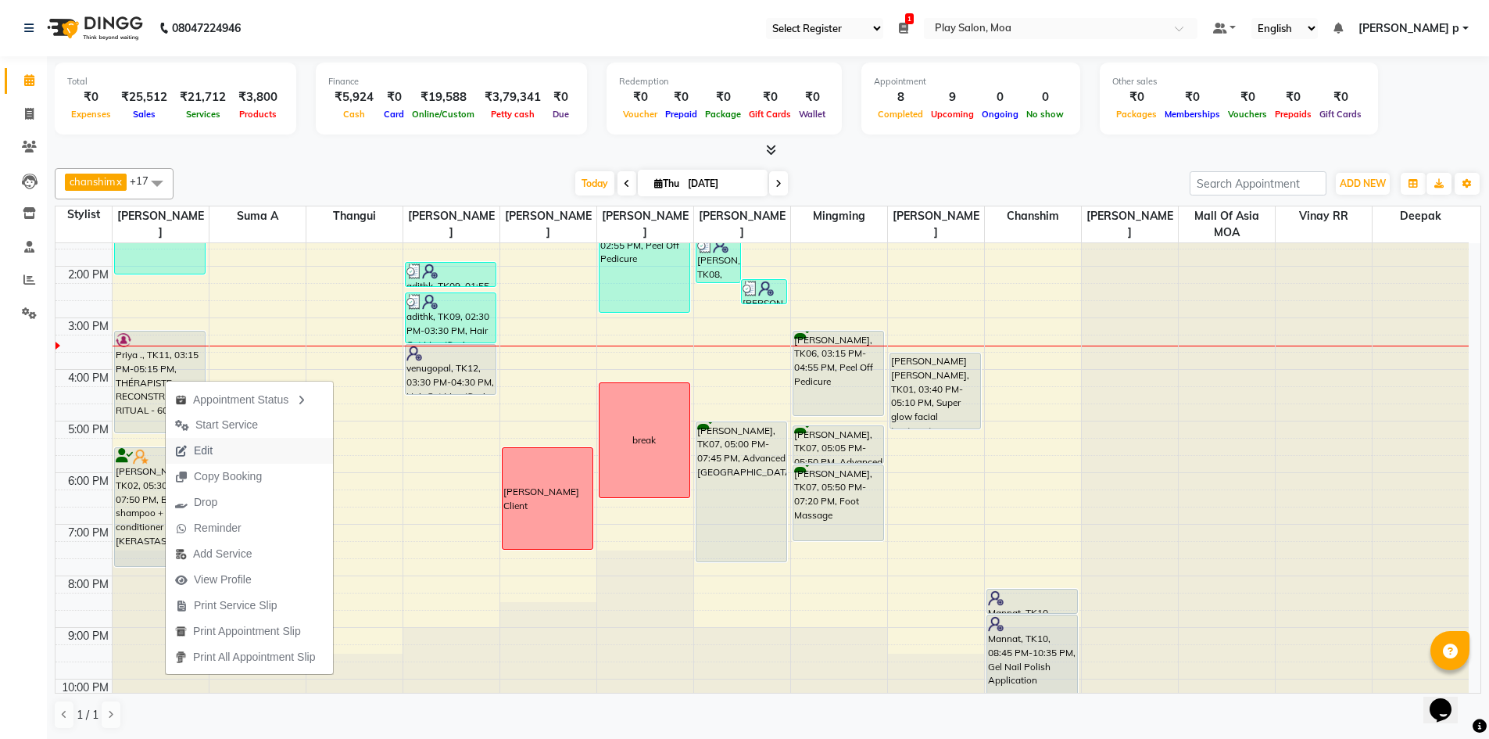
click at [243, 453] on button "Edit" at bounding box center [249, 451] width 167 height 26
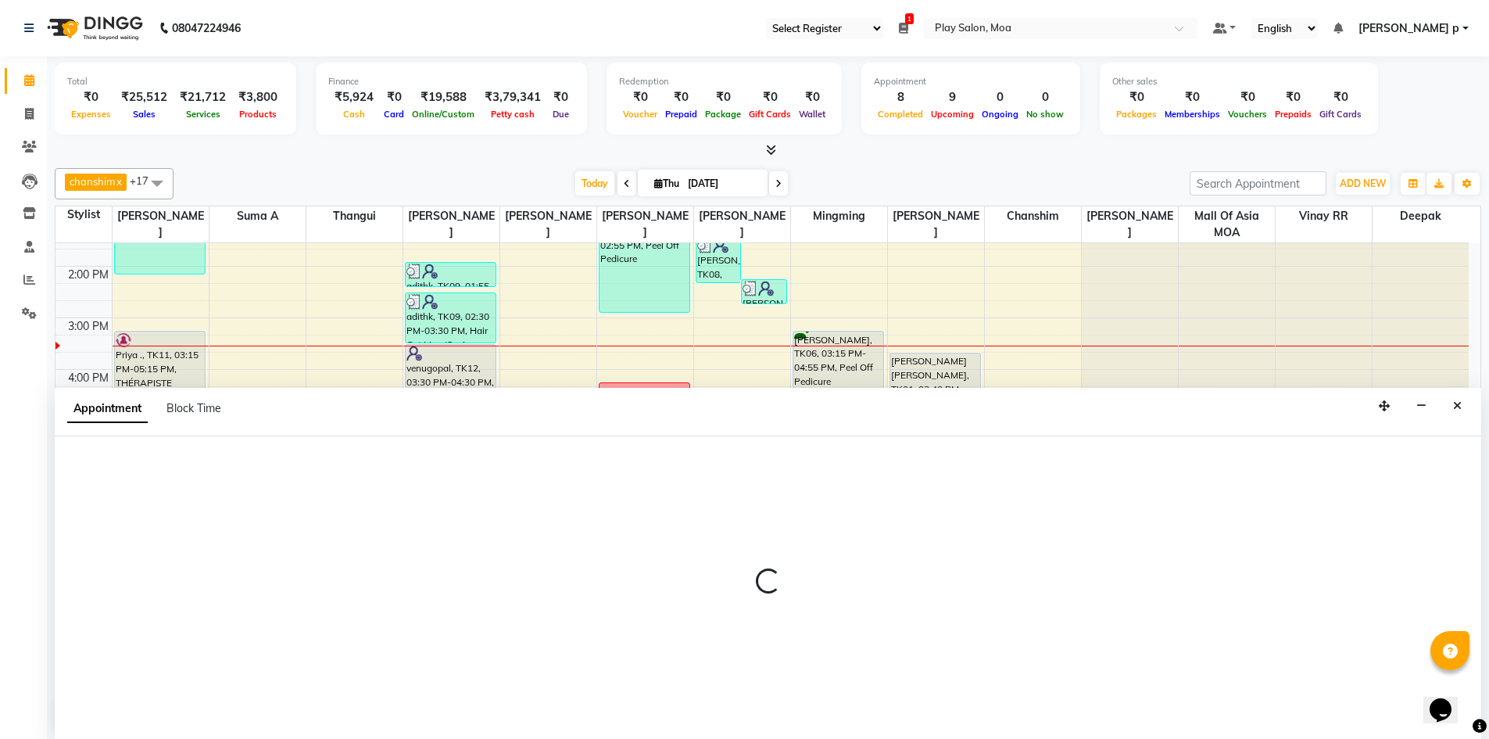
scroll to position [1, 0]
select select "tentative"
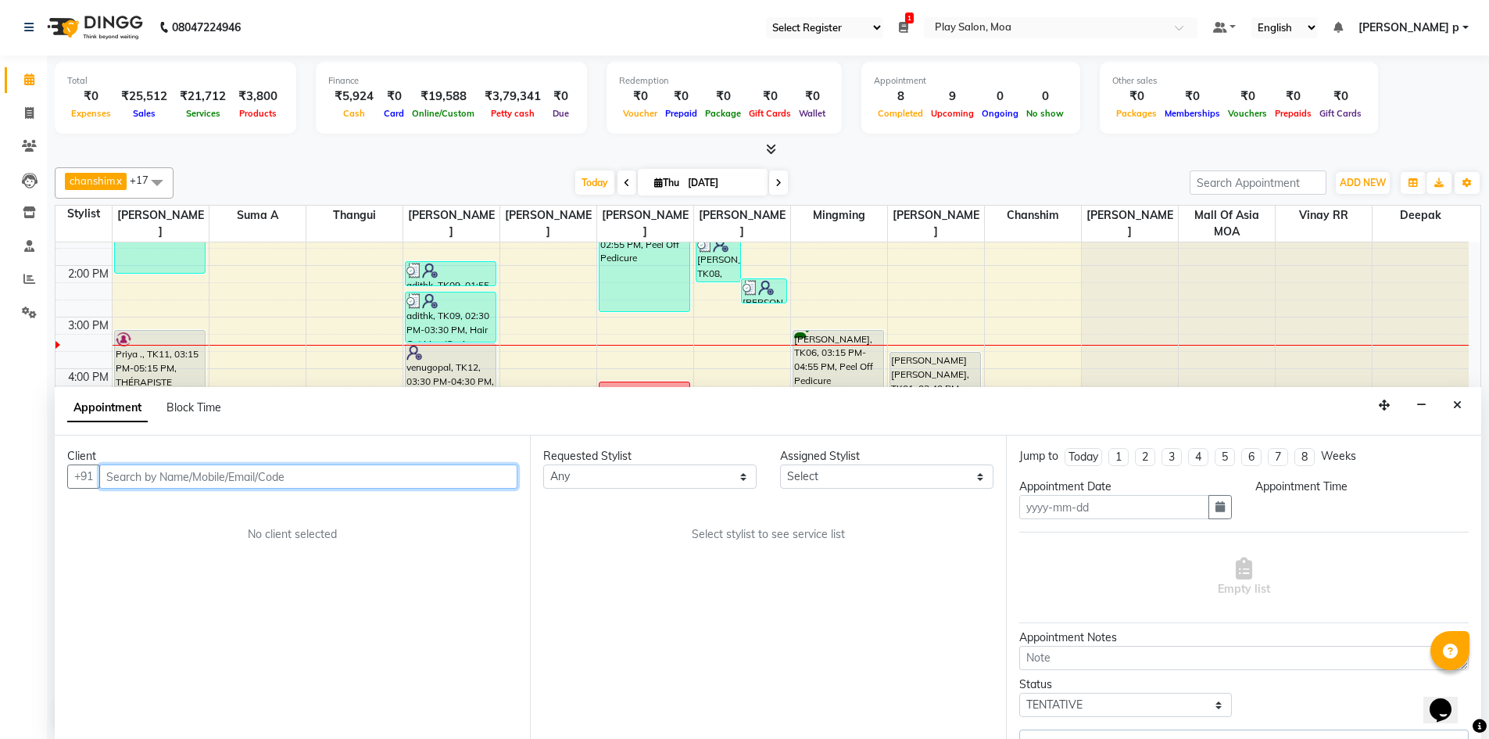
type input "[DATE]"
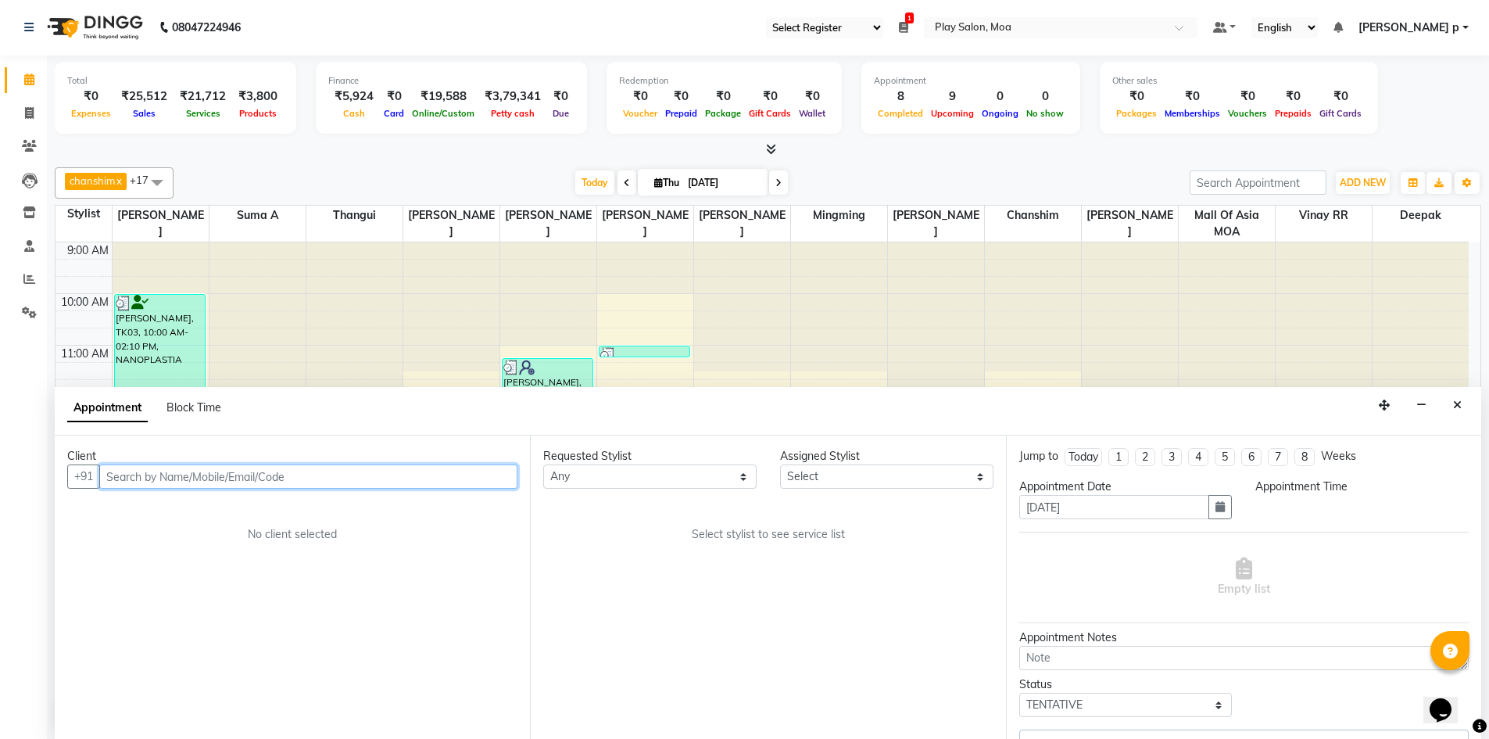
select select "915"
select select "81382"
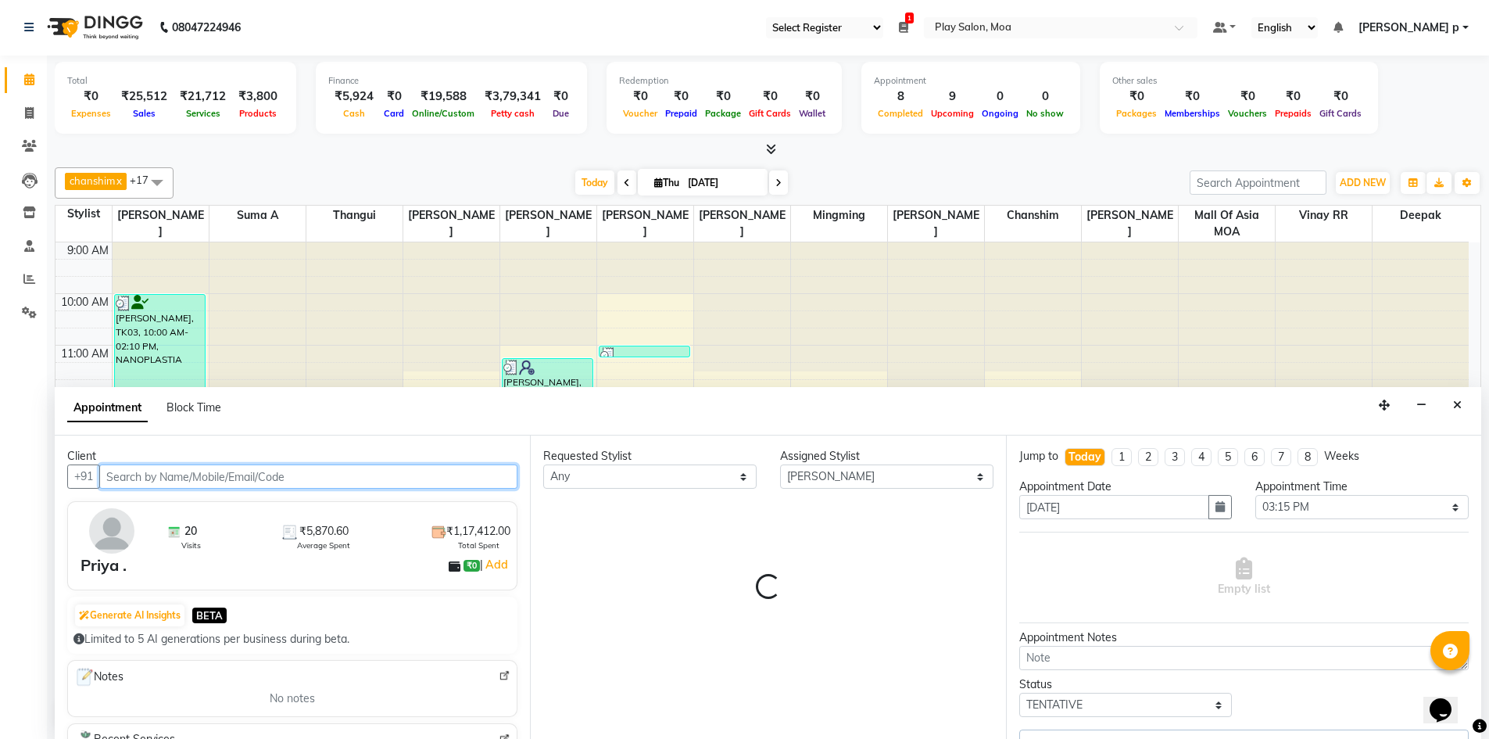
scroll to position [272, 0]
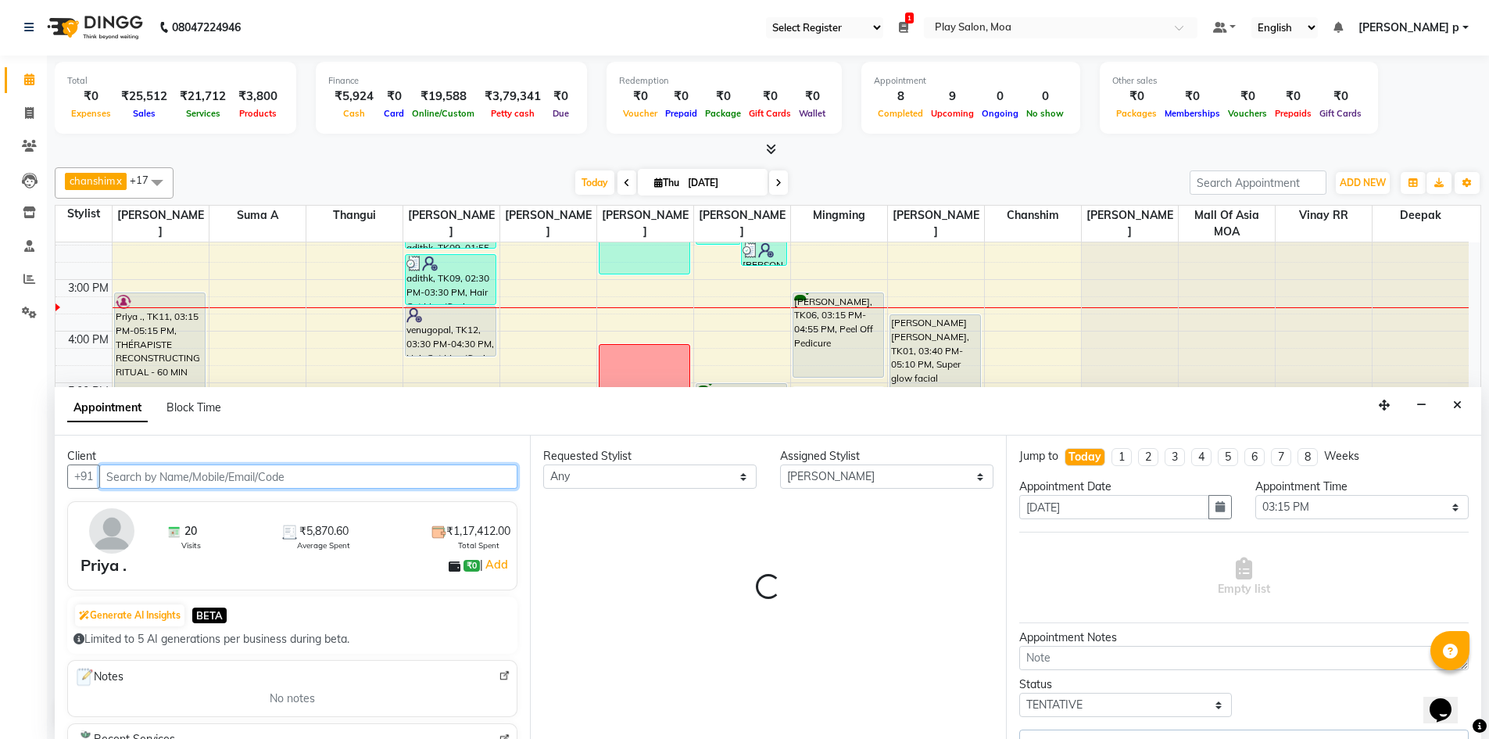
select select "4218"
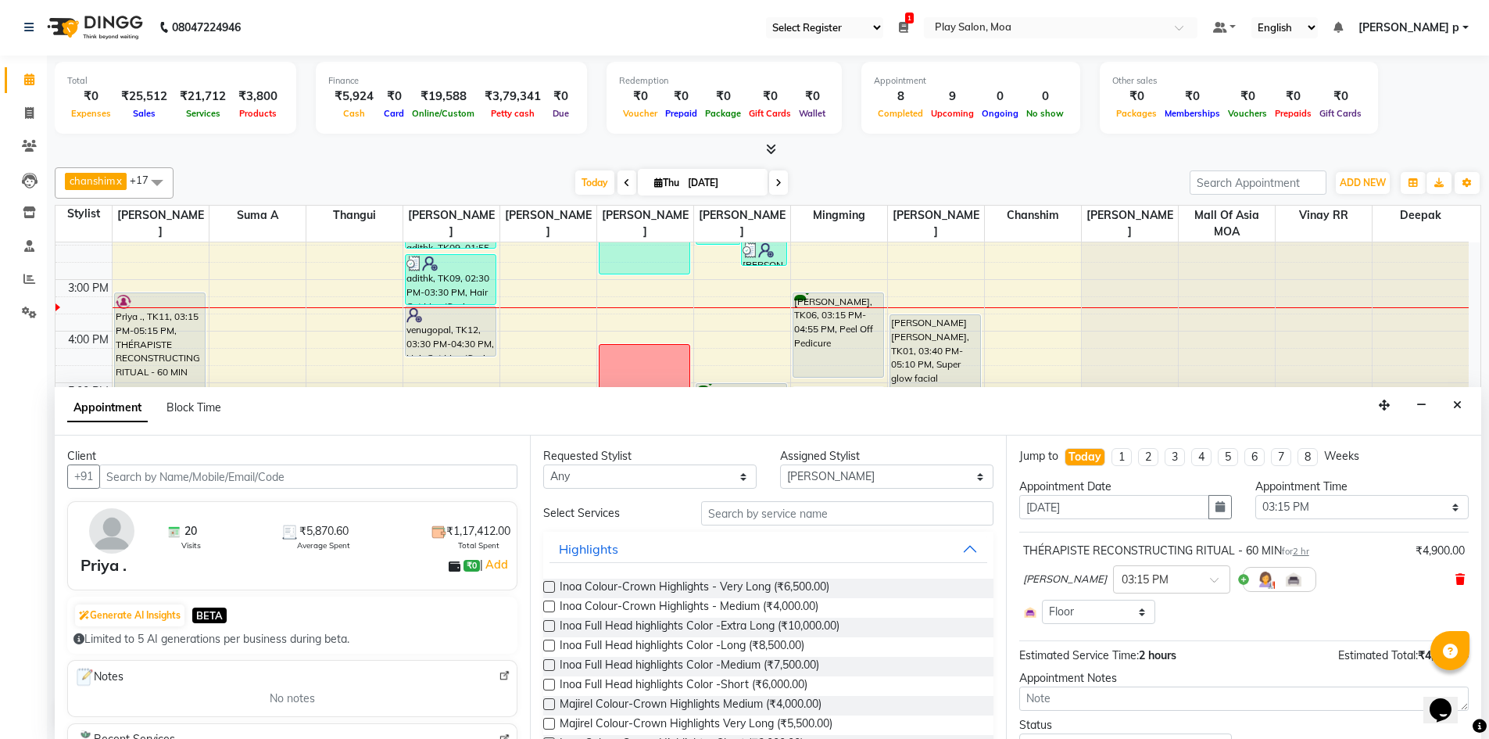
drag, startPoint x: 1451, startPoint y: 580, endPoint x: 1472, endPoint y: 528, distance: 56.8
click at [1455, 579] on icon at bounding box center [1459, 579] width 9 height 11
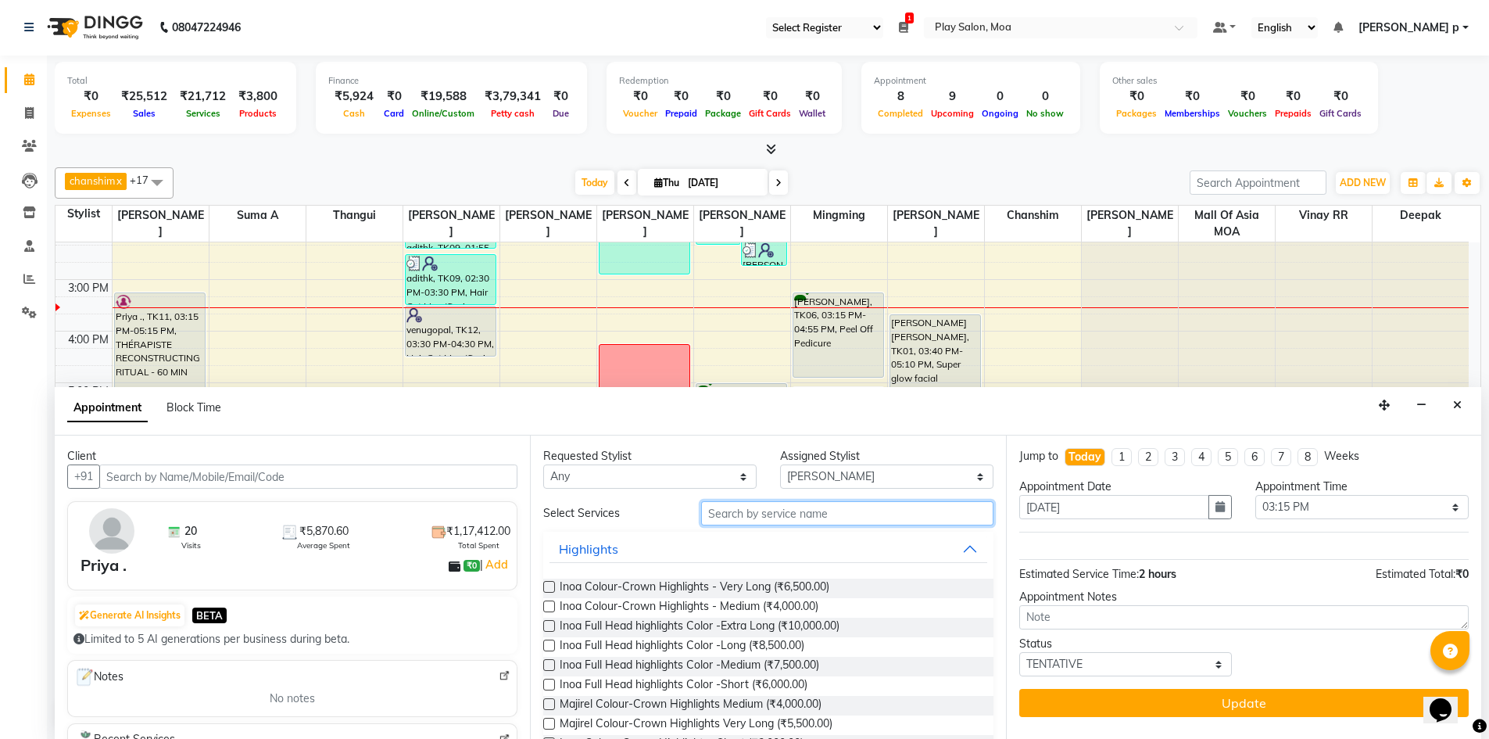
click at [800, 512] on input "text" at bounding box center [847, 513] width 292 height 24
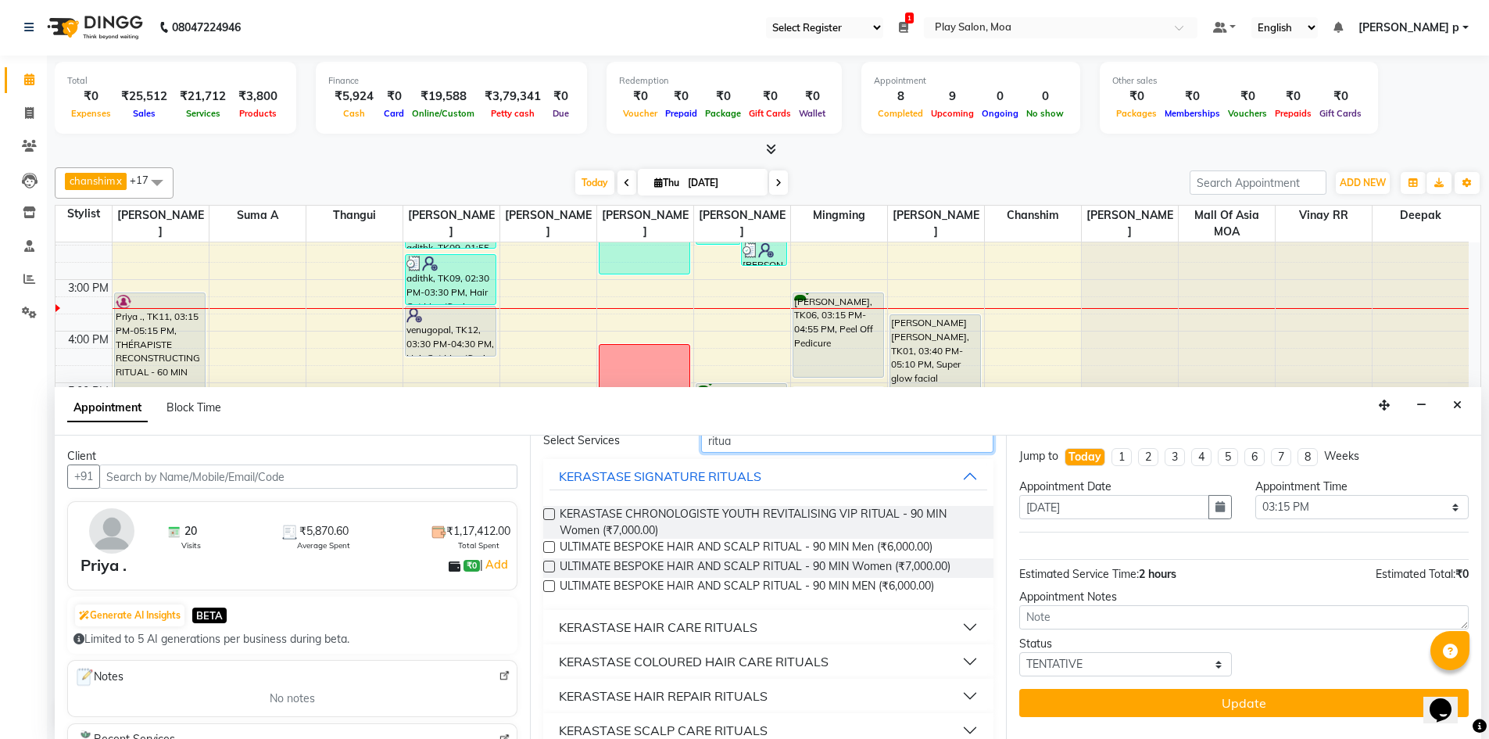
scroll to position [156, 0]
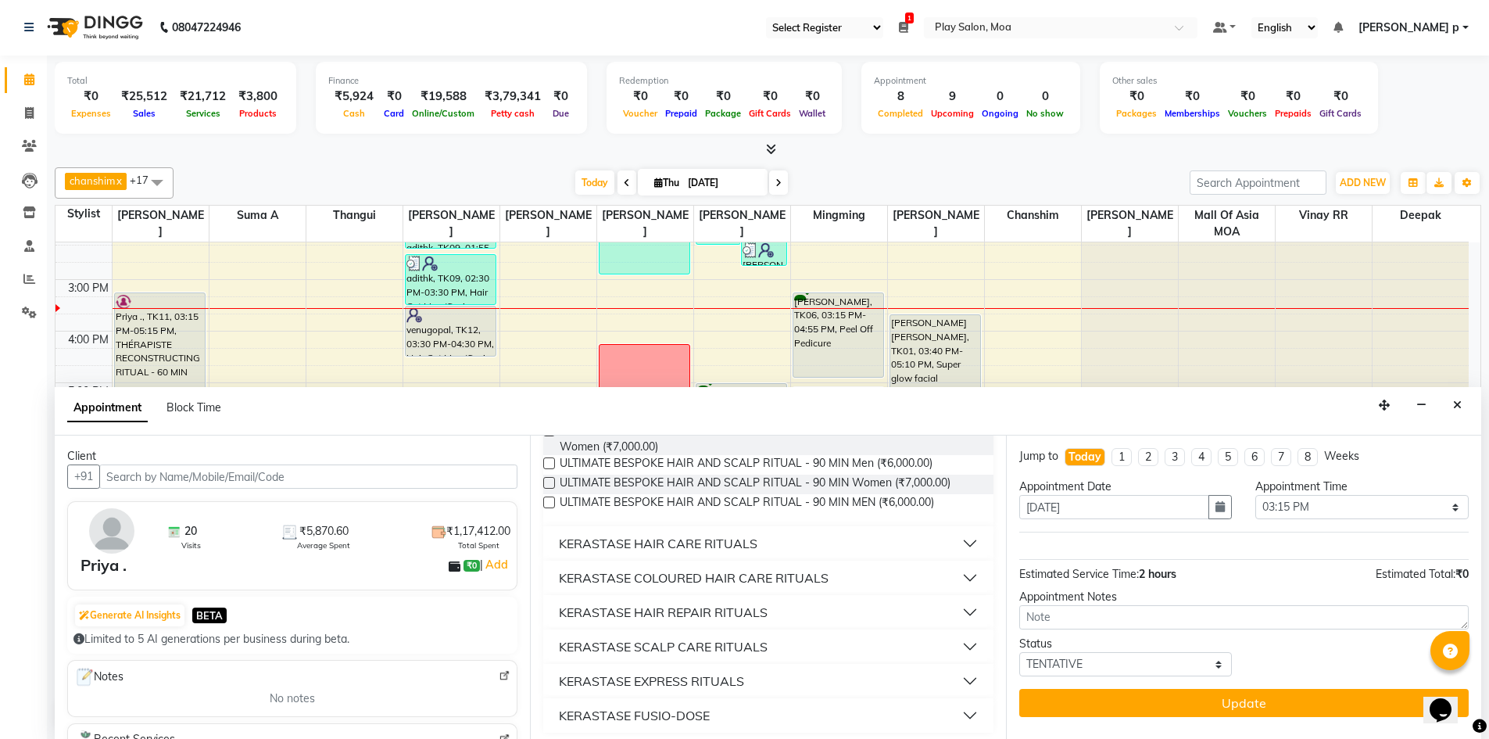
type input "ritua"
click at [956, 545] on button "KERASTASE HAIR CARE RITUALS" at bounding box center [767, 543] width 437 height 28
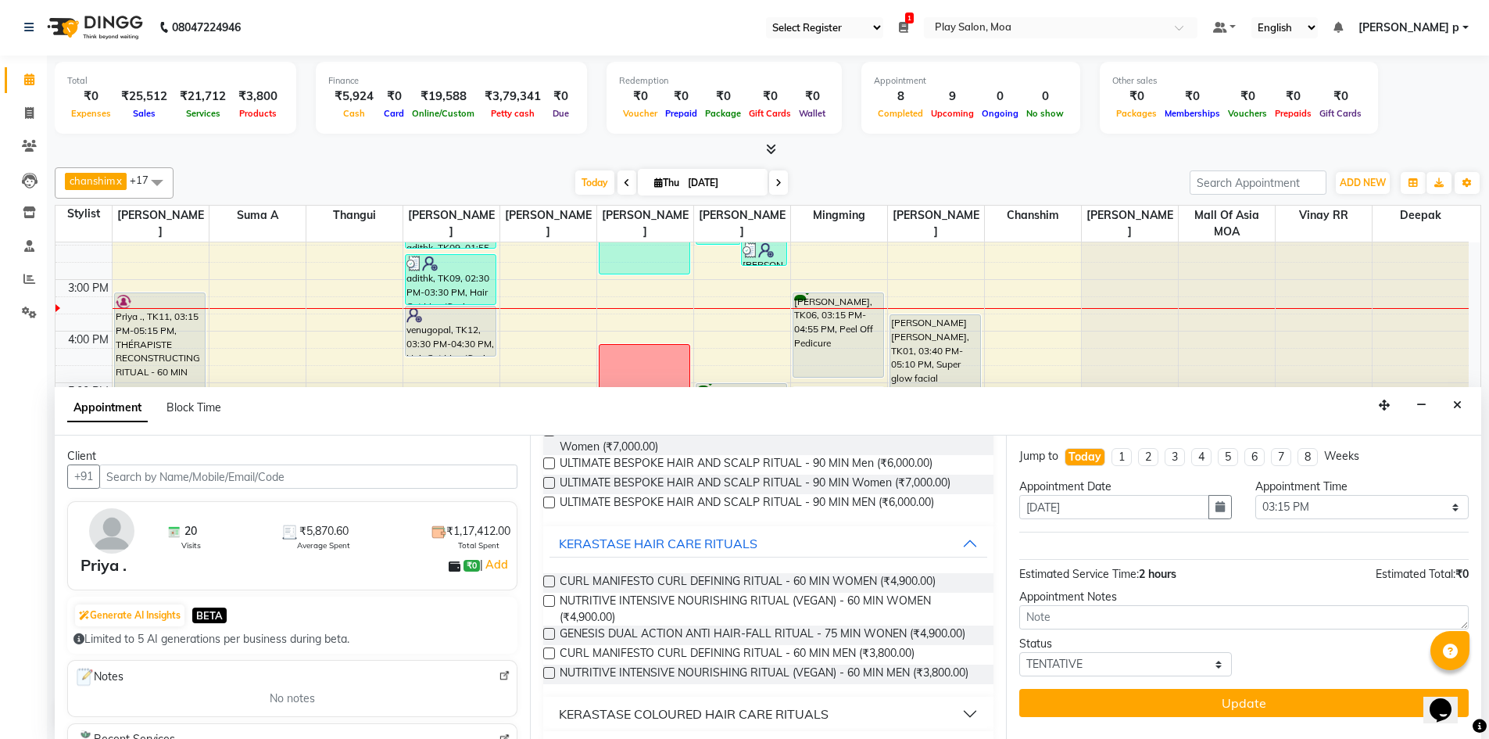
click at [546, 578] on label at bounding box center [549, 581] width 12 height 12
click at [546, 578] on input "checkbox" at bounding box center [548, 583] width 10 height 10
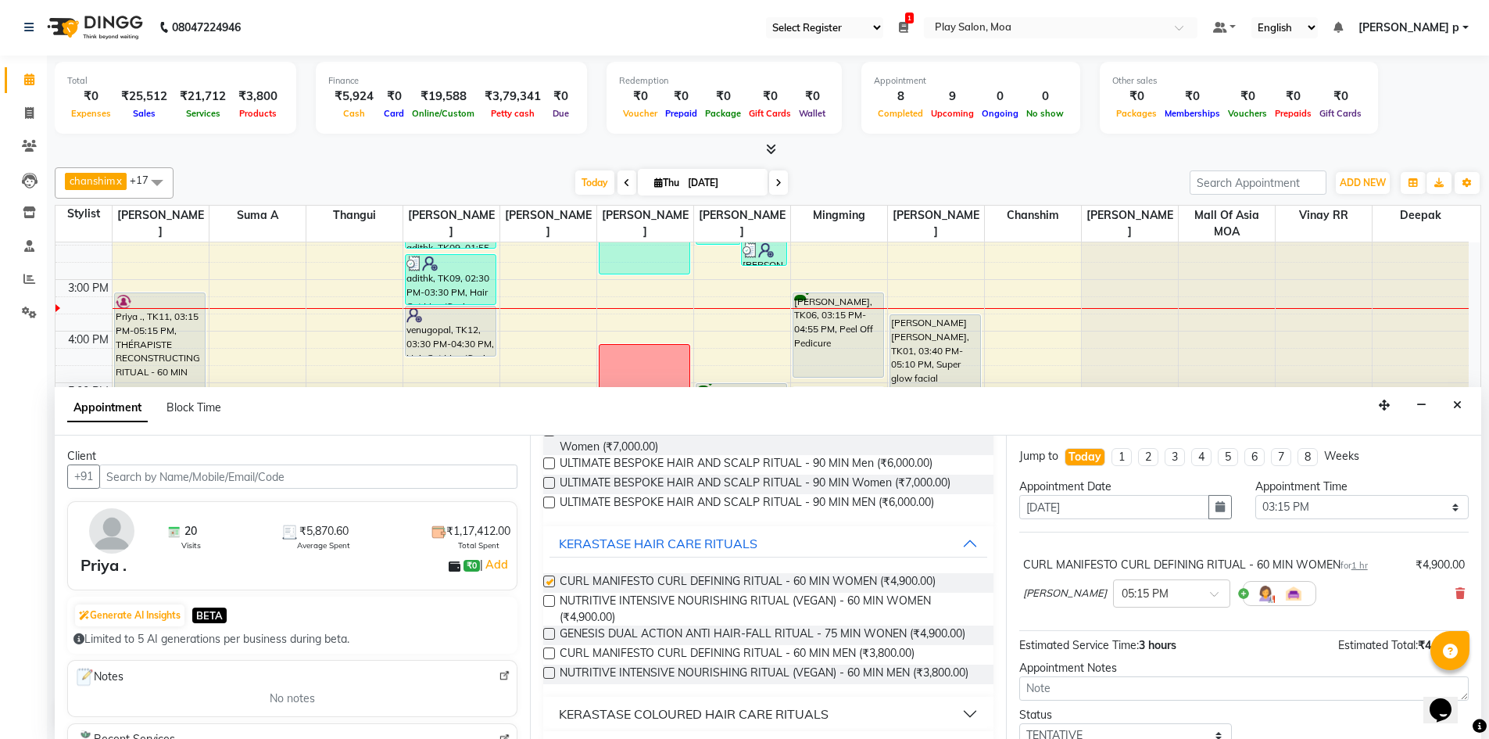
checkbox input "false"
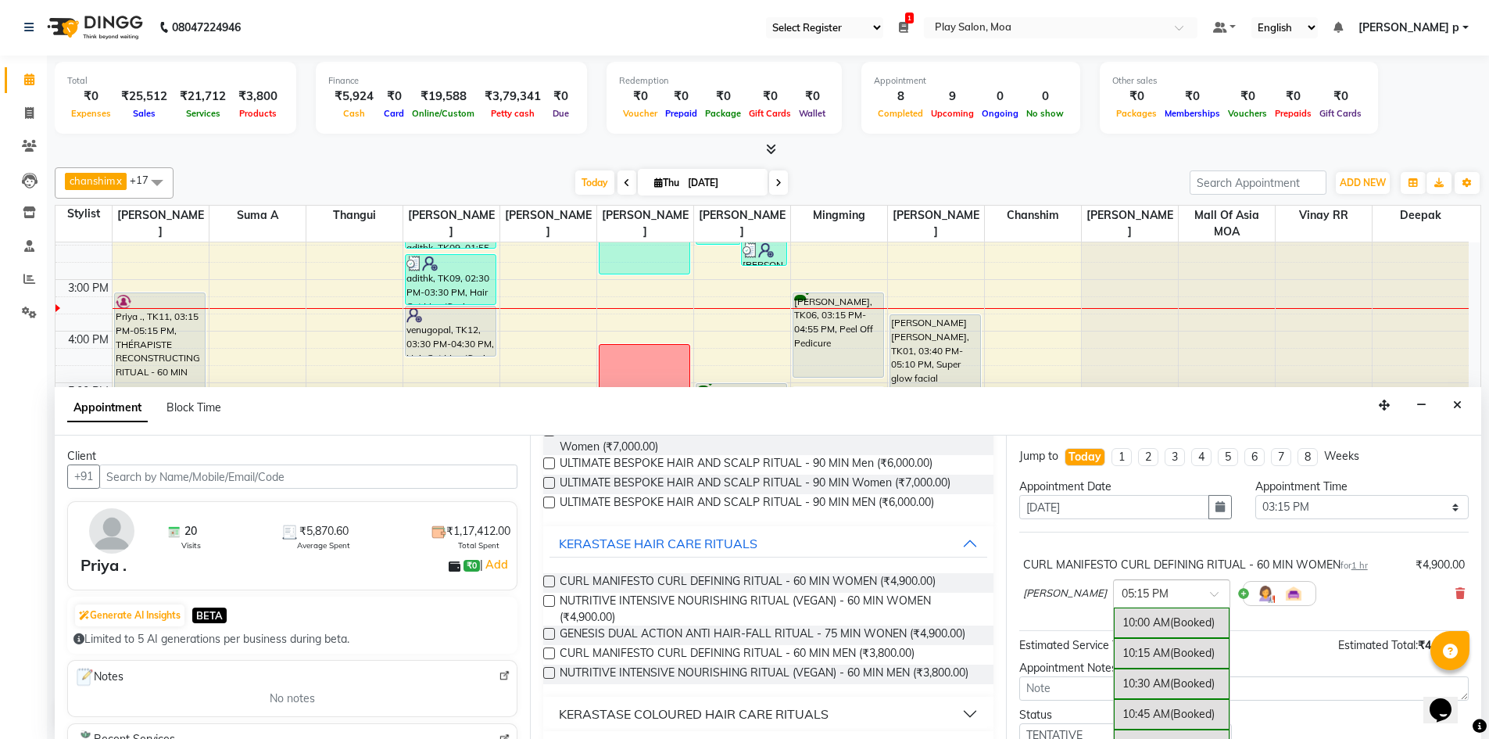
click at [1154, 586] on div at bounding box center [1172, 592] width 116 height 16
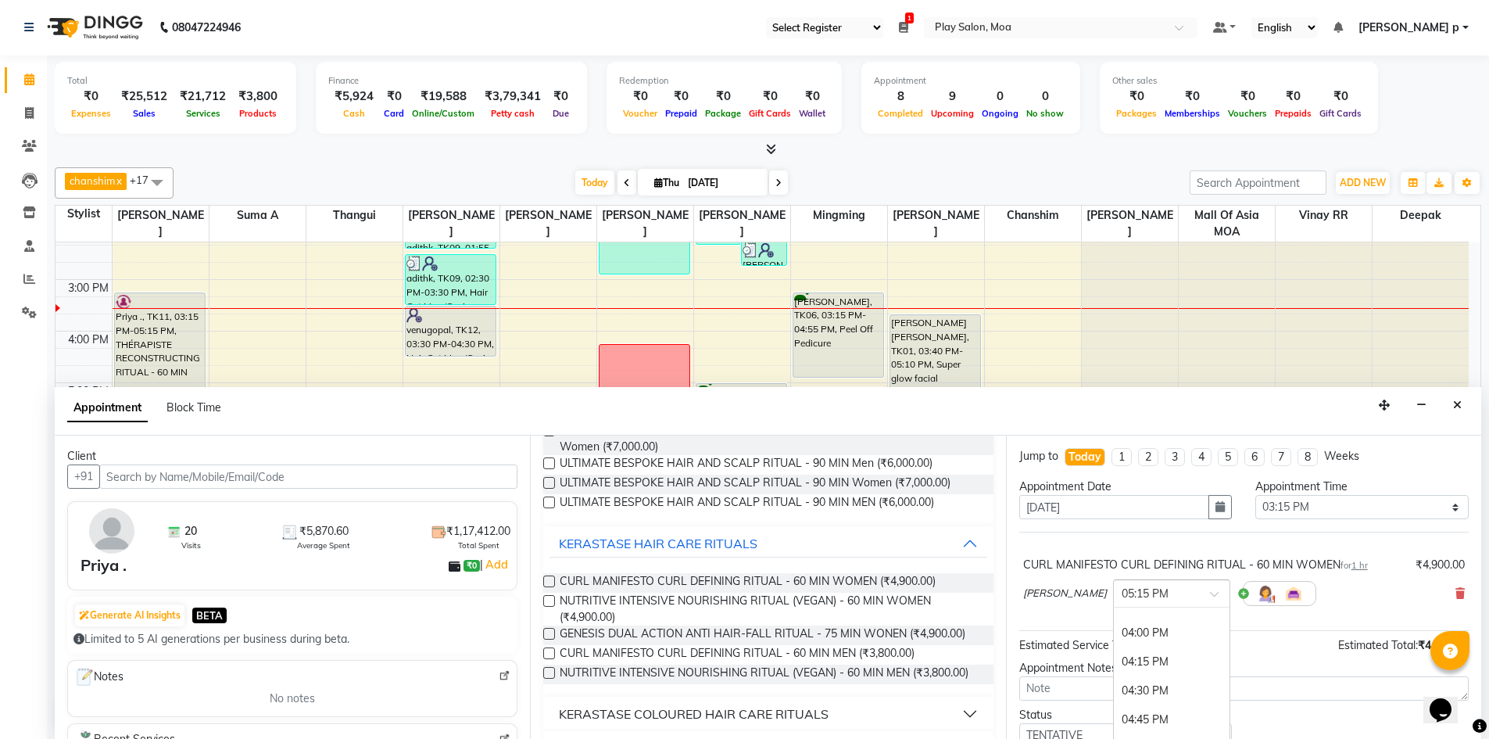
scroll to position [709, 0]
click at [1122, 635] on div "04:00 PM" at bounding box center [1172, 633] width 116 height 29
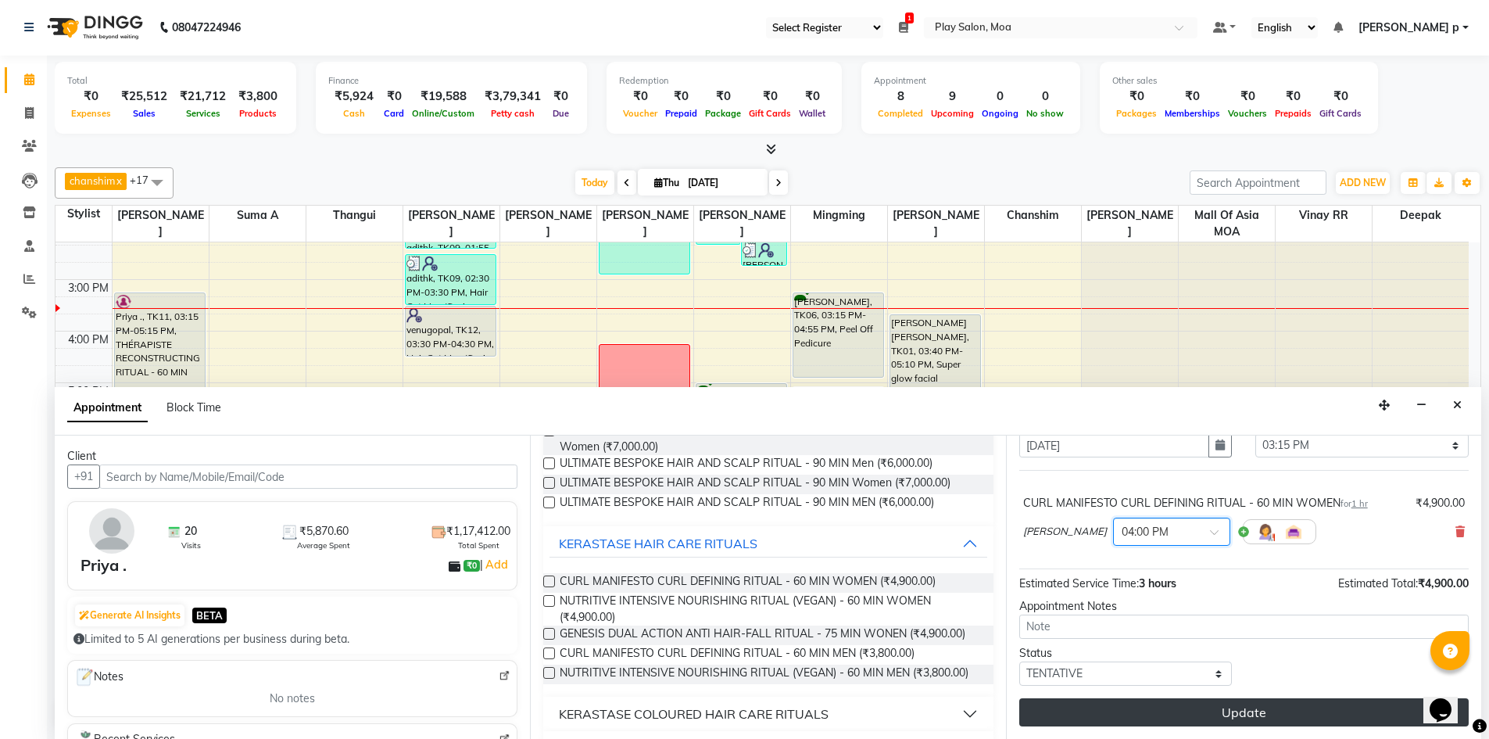
click at [1182, 717] on button "Update" at bounding box center [1243, 712] width 449 height 28
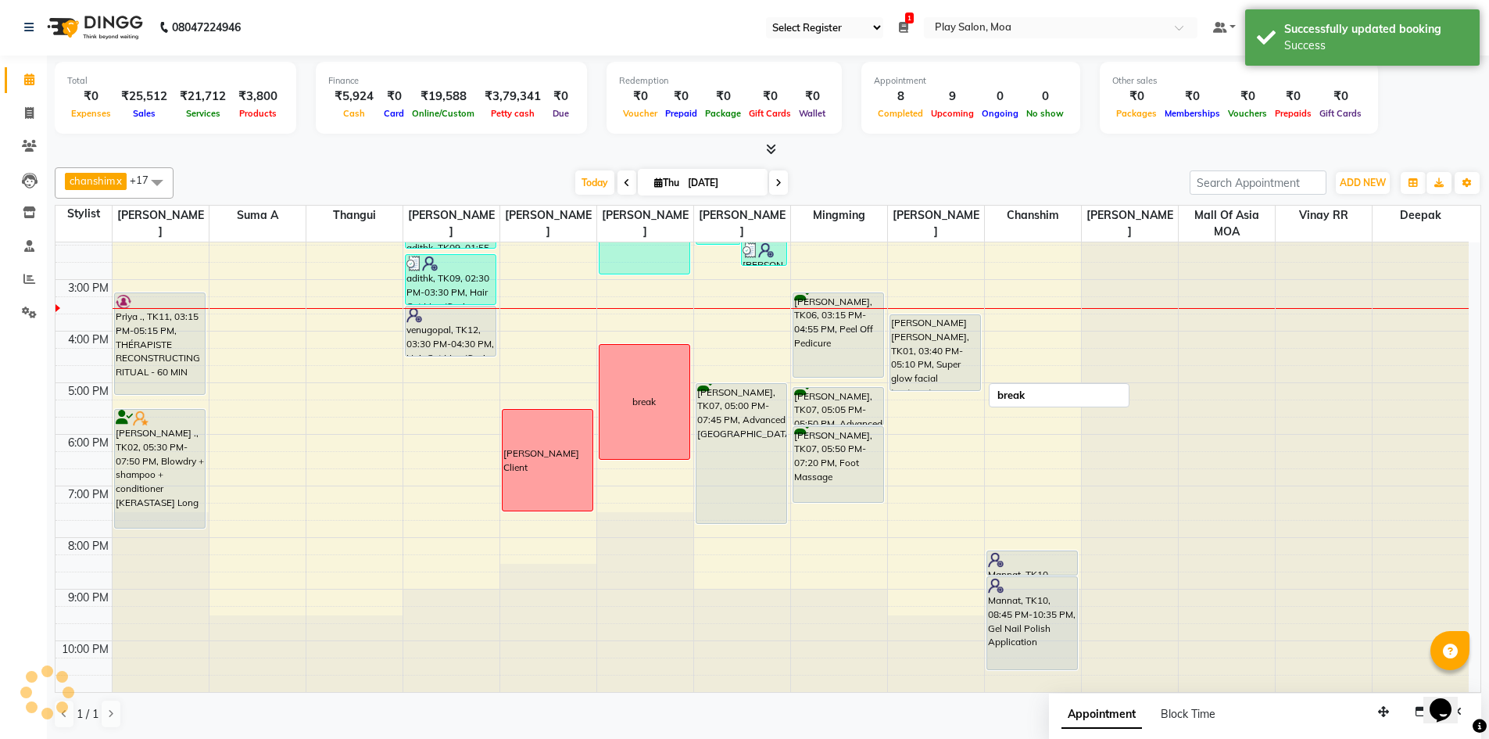
scroll to position [0, 0]
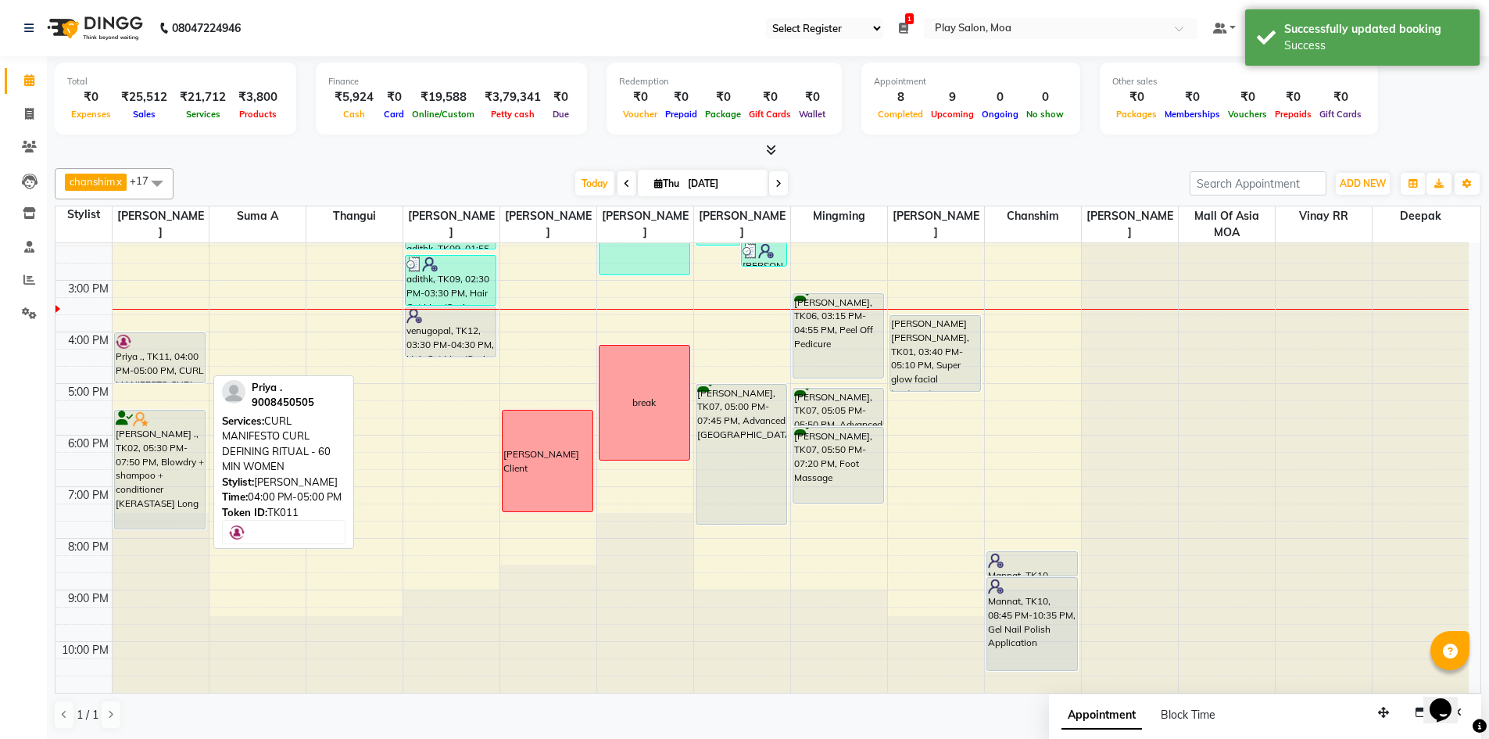
click at [146, 377] on div "Priya ., TK11, 04:00 PM-05:00 PM, CURL MANIFESTO CURL DEFINING RITUAL - 60 MIN …" at bounding box center [160, 357] width 91 height 49
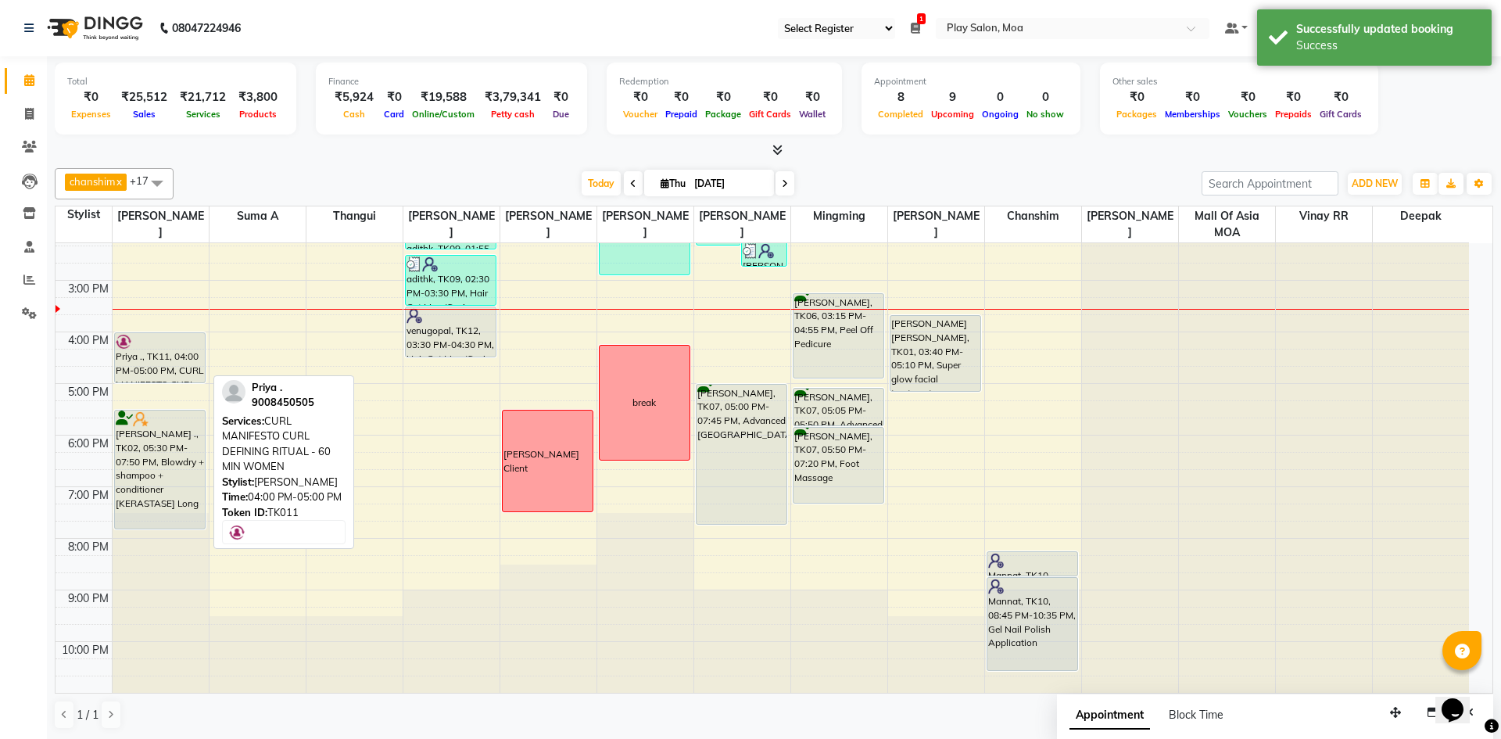
select select "7"
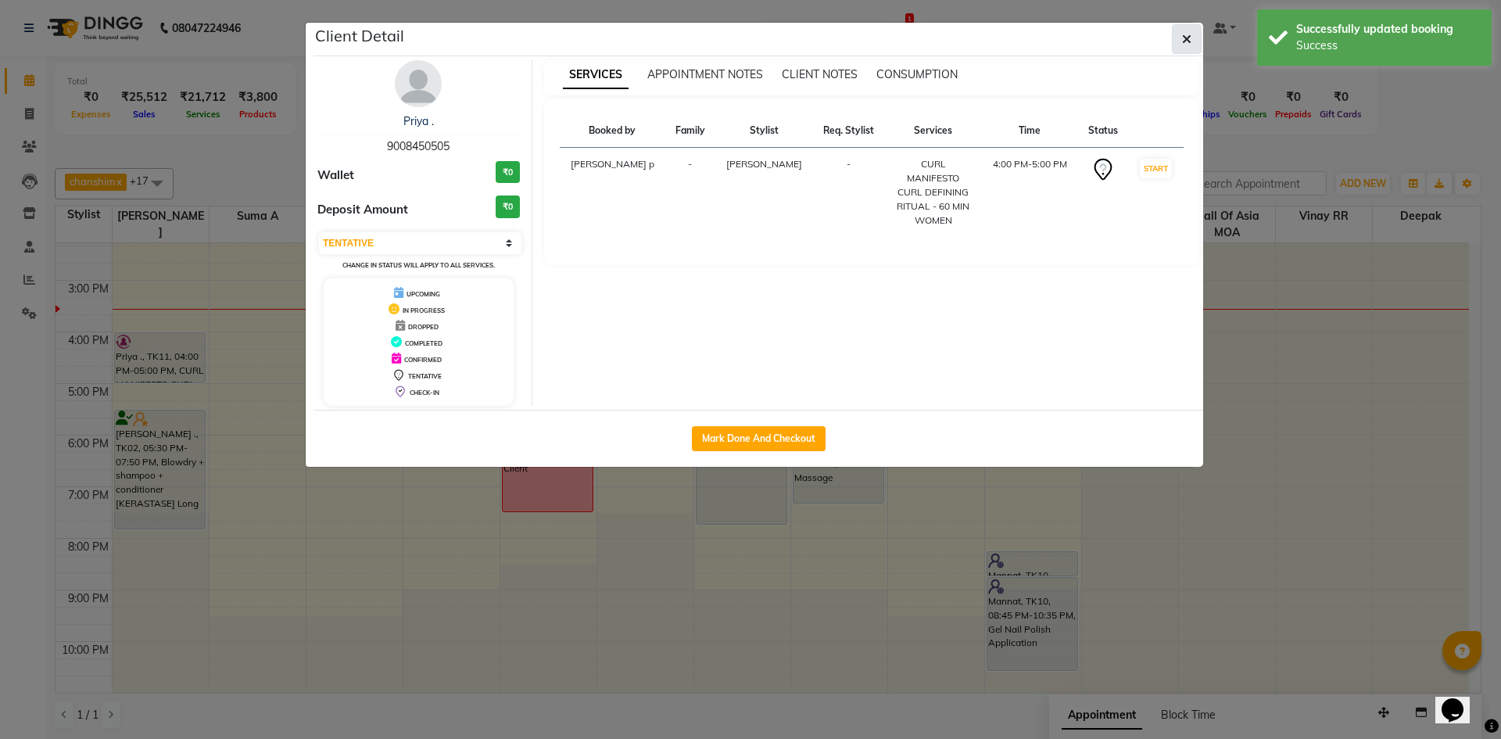
click at [1186, 34] on icon "button" at bounding box center [1186, 39] width 9 height 13
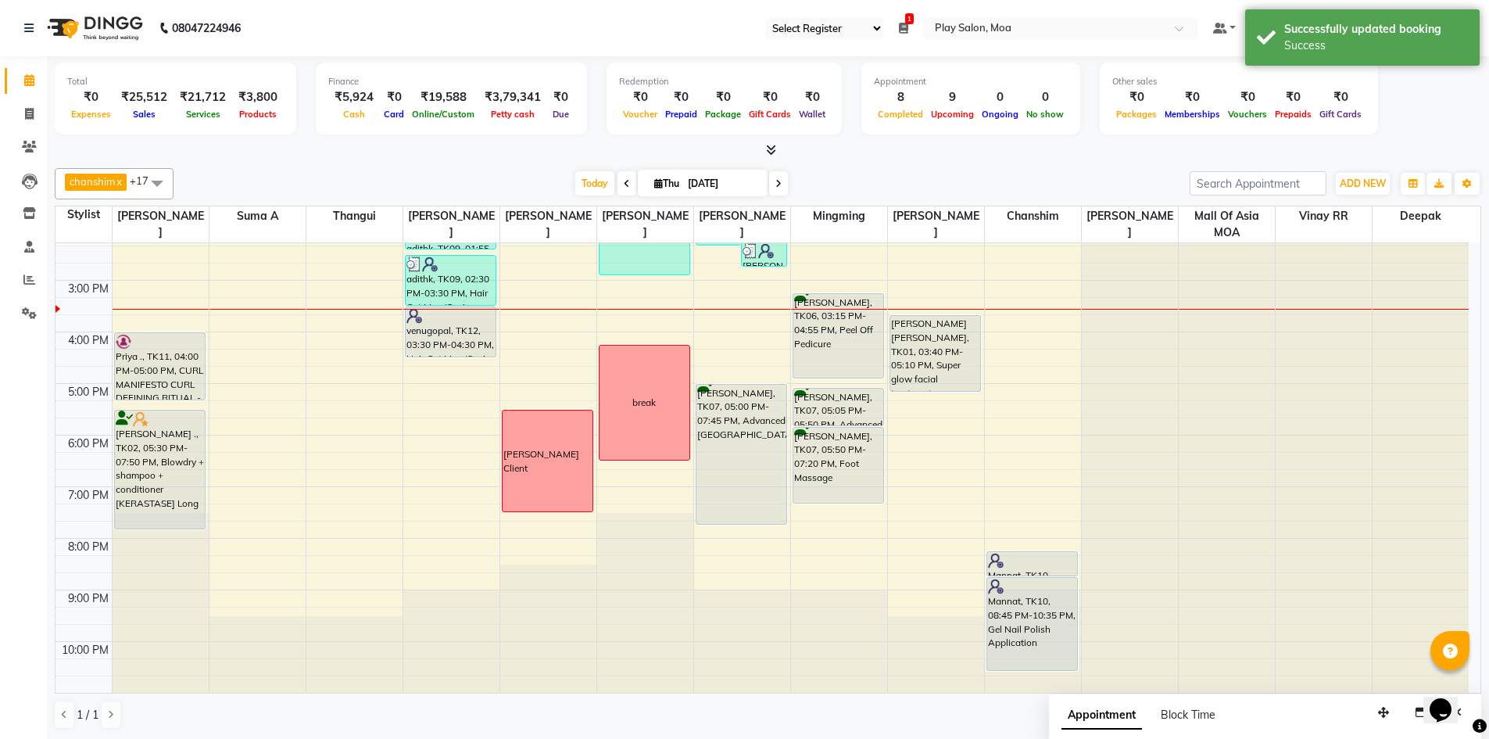
drag, startPoint x: 168, startPoint y: 381, endPoint x: 169, endPoint y: 400, distance: 18.8
click at [169, 400] on div "Sharika Menon, TK03, 10:00 AM-02:10 PM, NANOPLASTIA Priya ., TK11, 04:00 PM-05:…" at bounding box center [161, 331] width 96 height 721
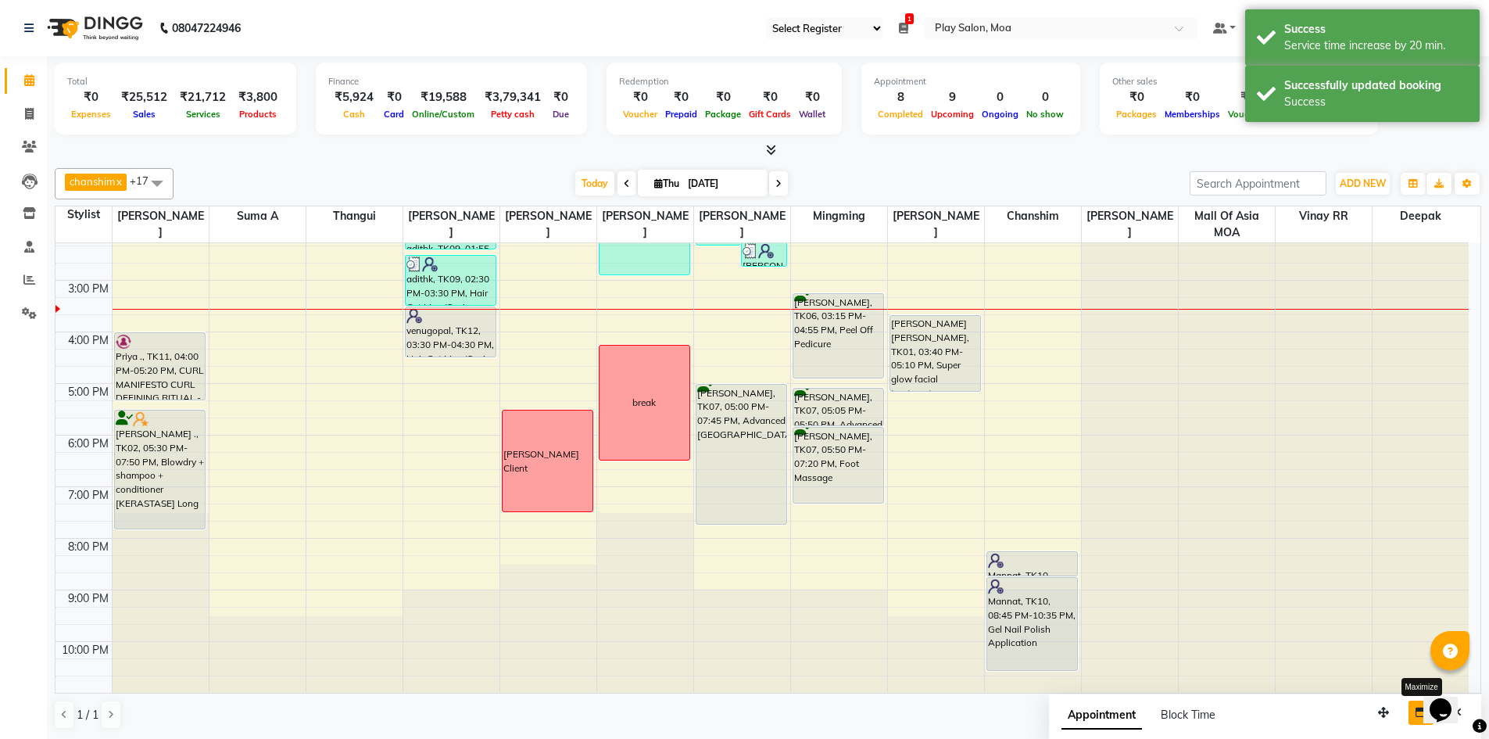
click at [1411, 720] on button "button" at bounding box center [1420, 712] width 25 height 24
select select "tentative"
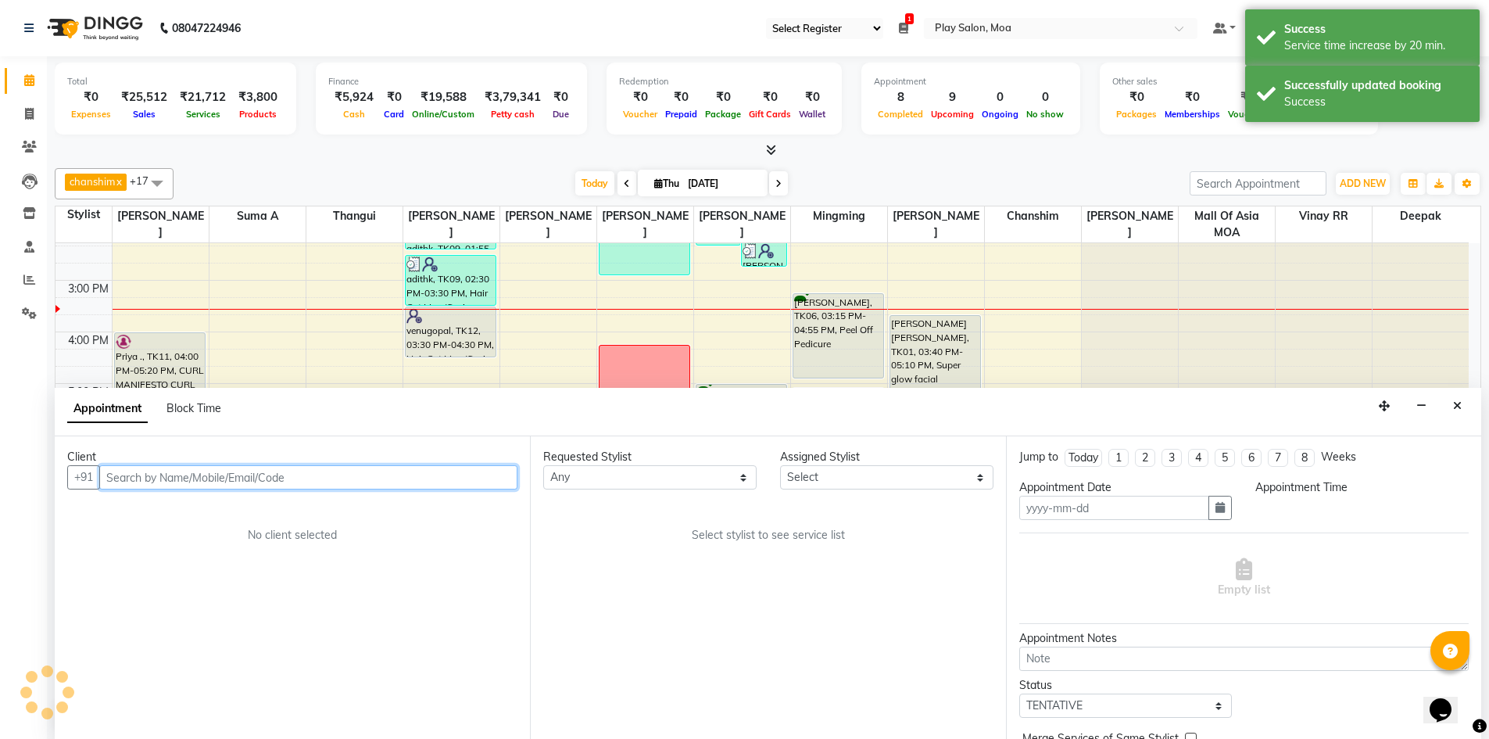
type input "[DATE]"
select select
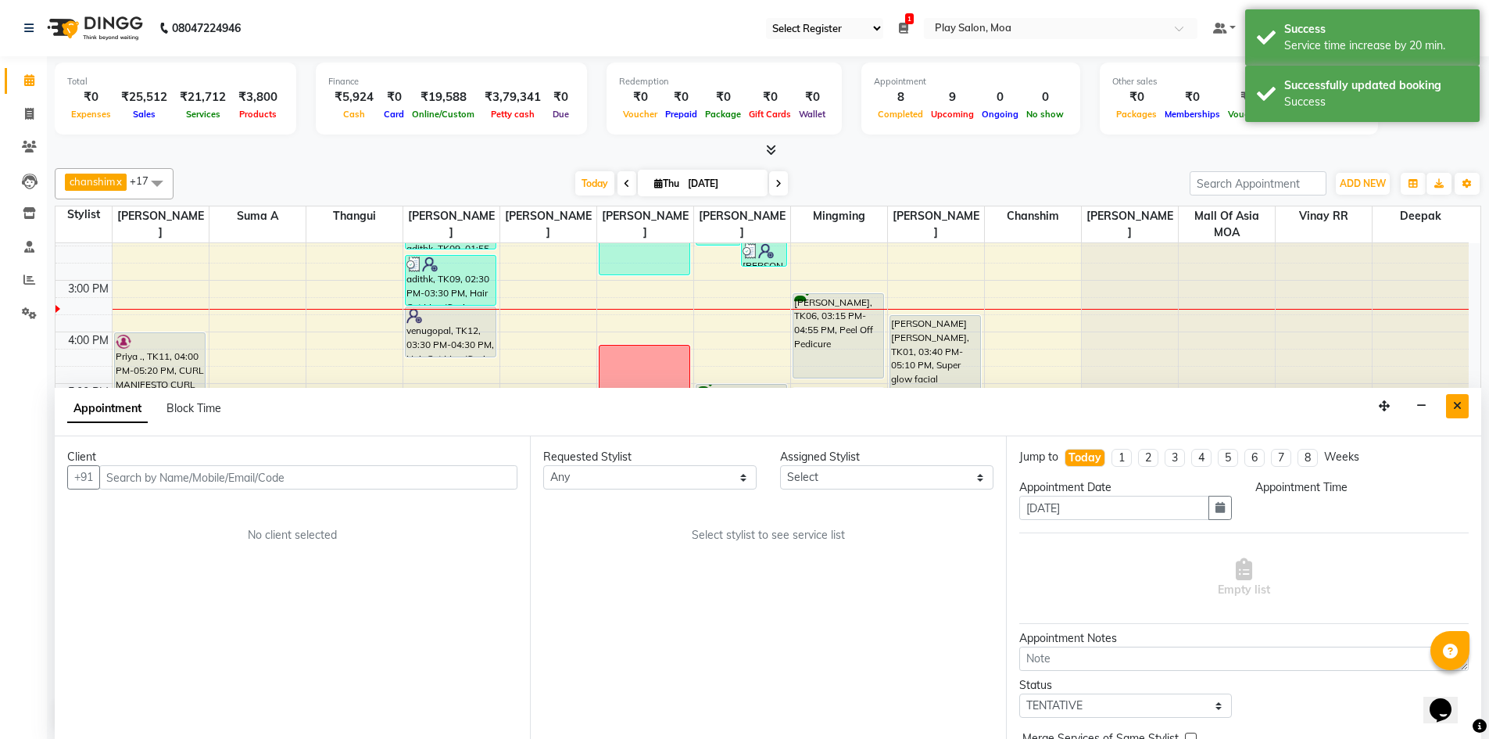
click at [1460, 404] on icon "Close" at bounding box center [1457, 405] width 9 height 11
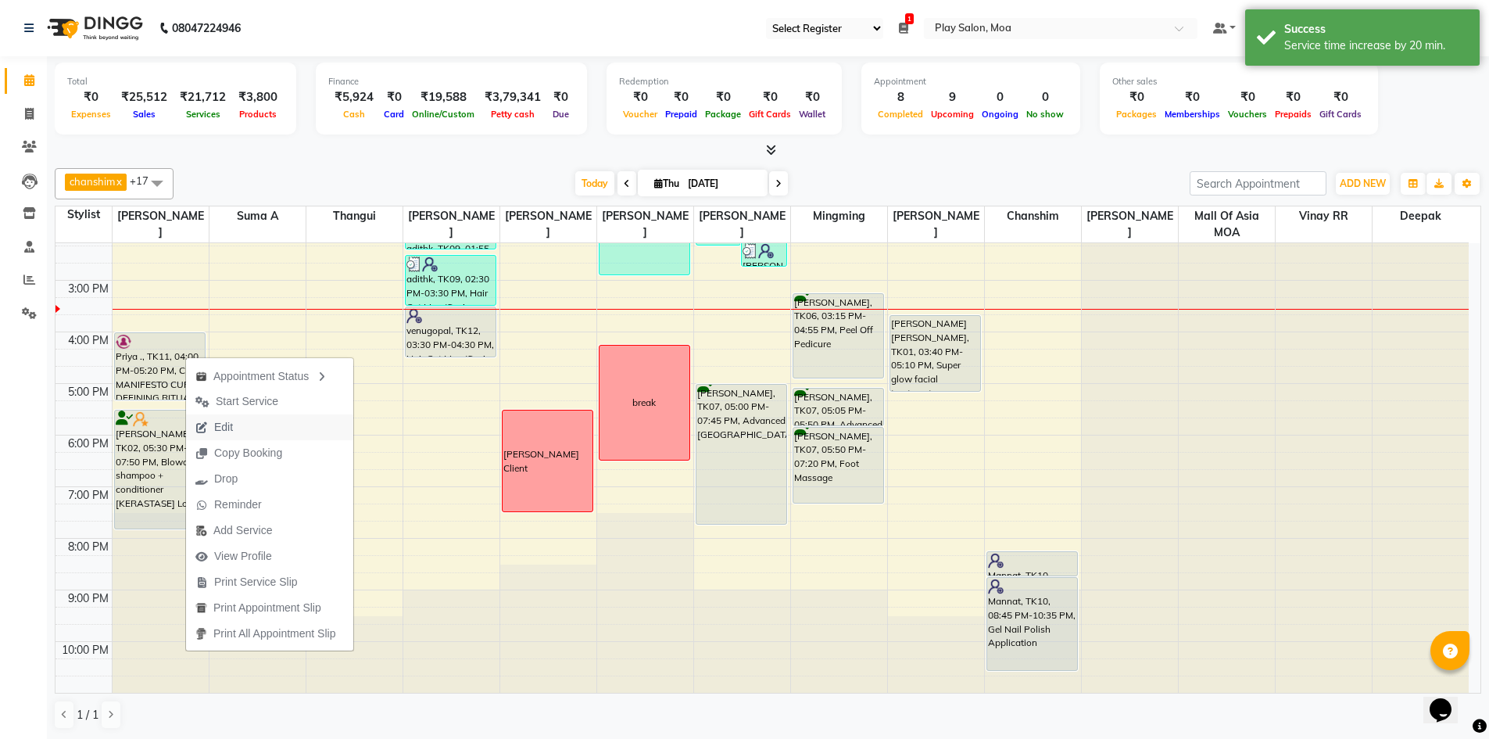
click at [257, 421] on button "Edit" at bounding box center [269, 427] width 167 height 26
select select "tentative"
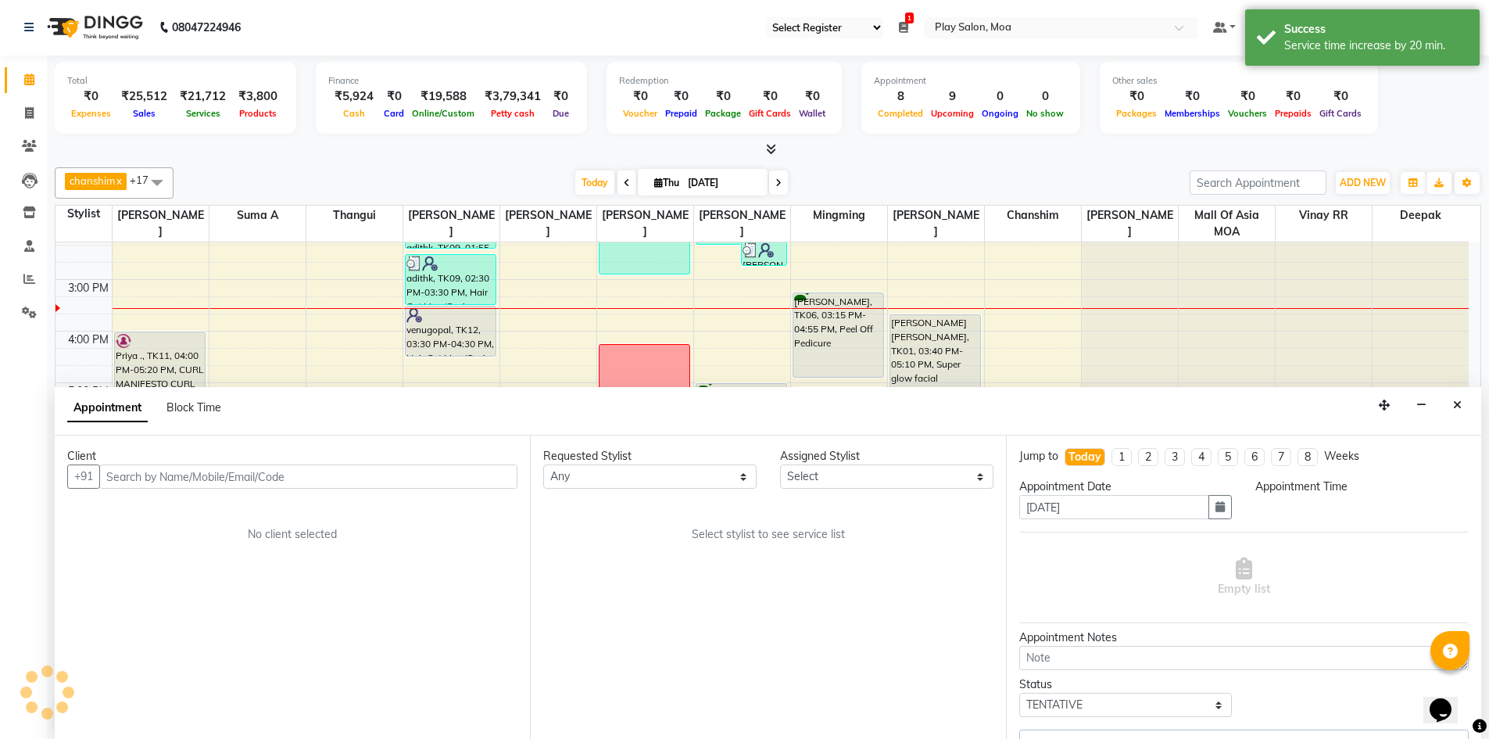
scroll to position [0, 0]
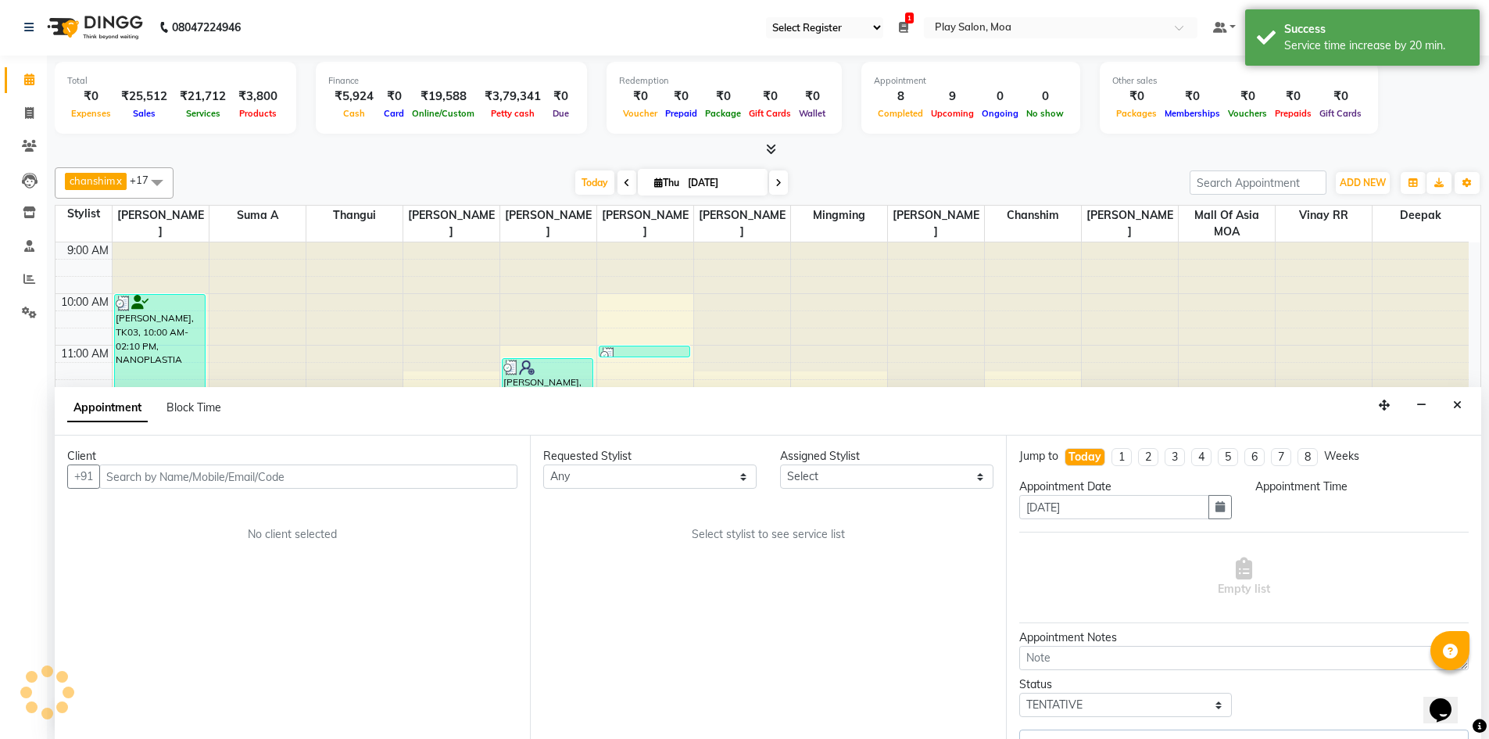
select select "81382"
select select "960"
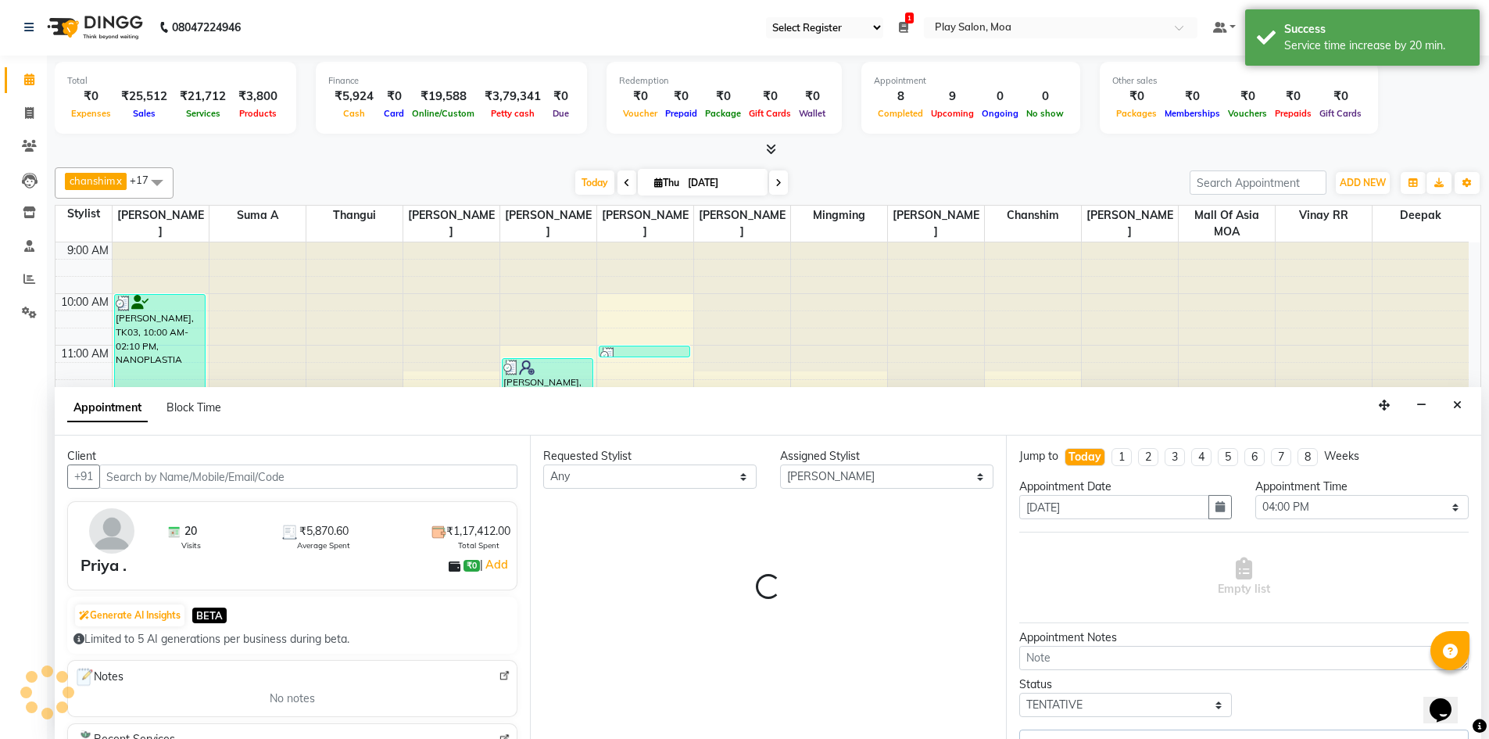
scroll to position [272, 0]
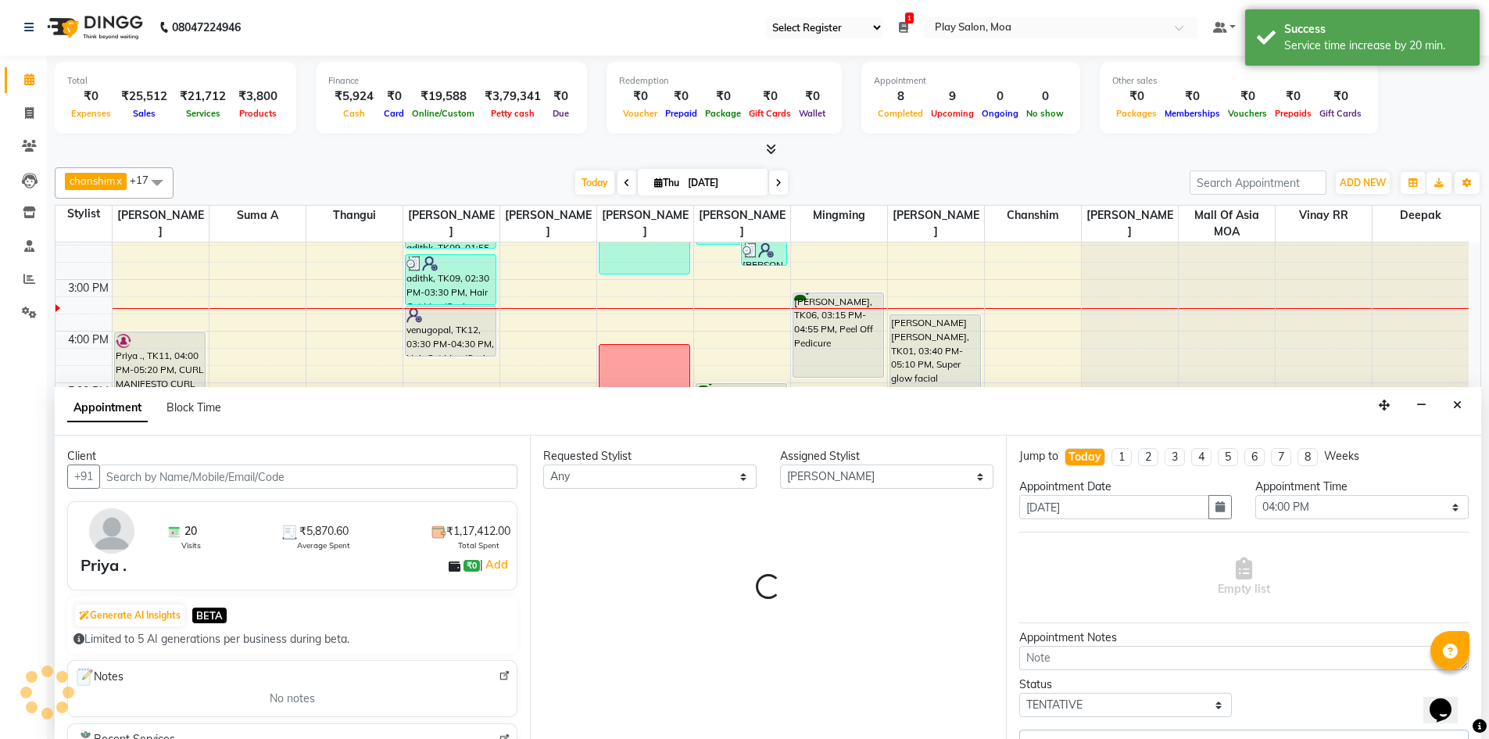
select select "4218"
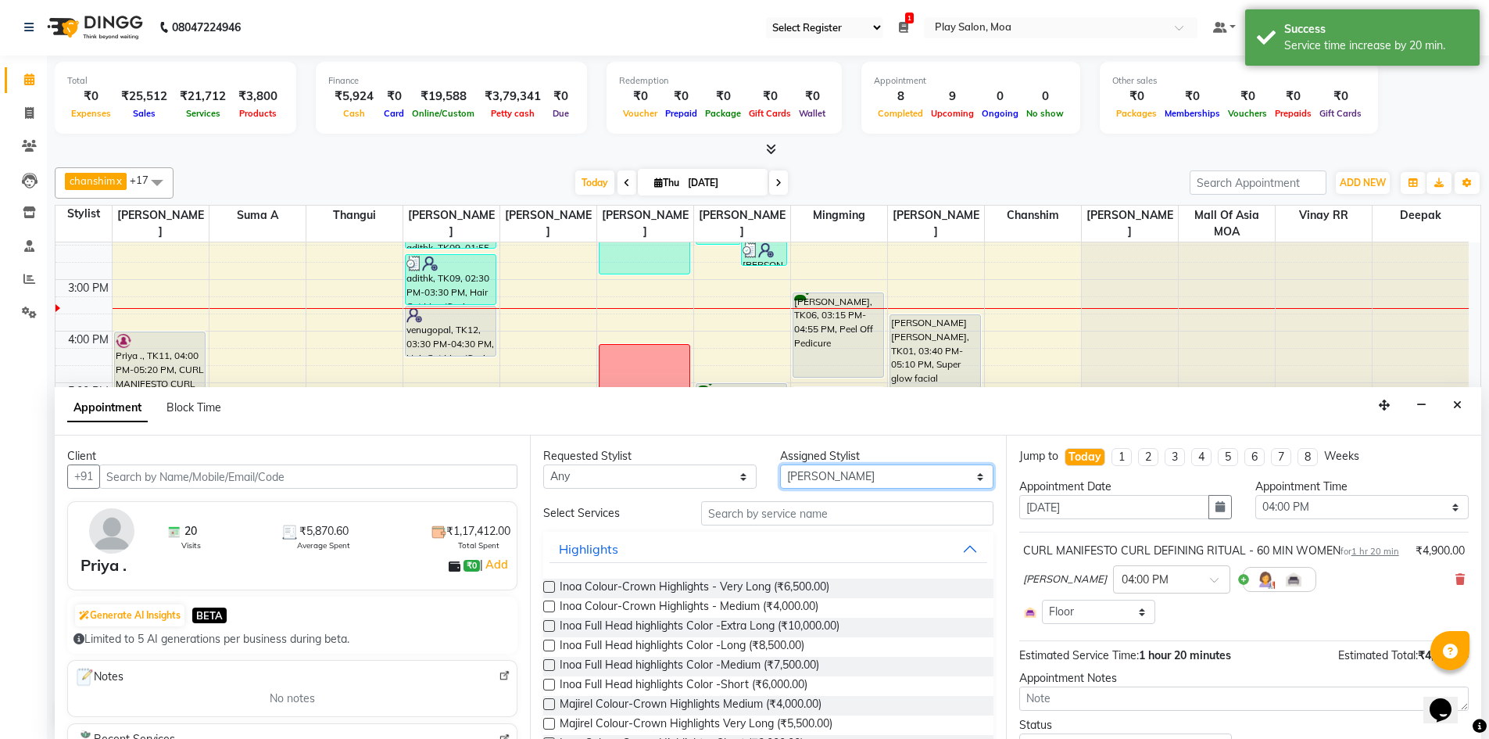
click at [848, 478] on select "Select Anna D ASIM MOHAMMAD chanshim Deepak Faizan Alam Hamsa R Hari Krishna Je…" at bounding box center [886, 476] width 213 height 24
select select "81374"
click at [780, 464] on select "Select Anna D ASIM MOHAMMAD chanshim Deepak Faizan Alam Hamsa R Hari Krishna Je…" at bounding box center [886, 476] width 213 height 24
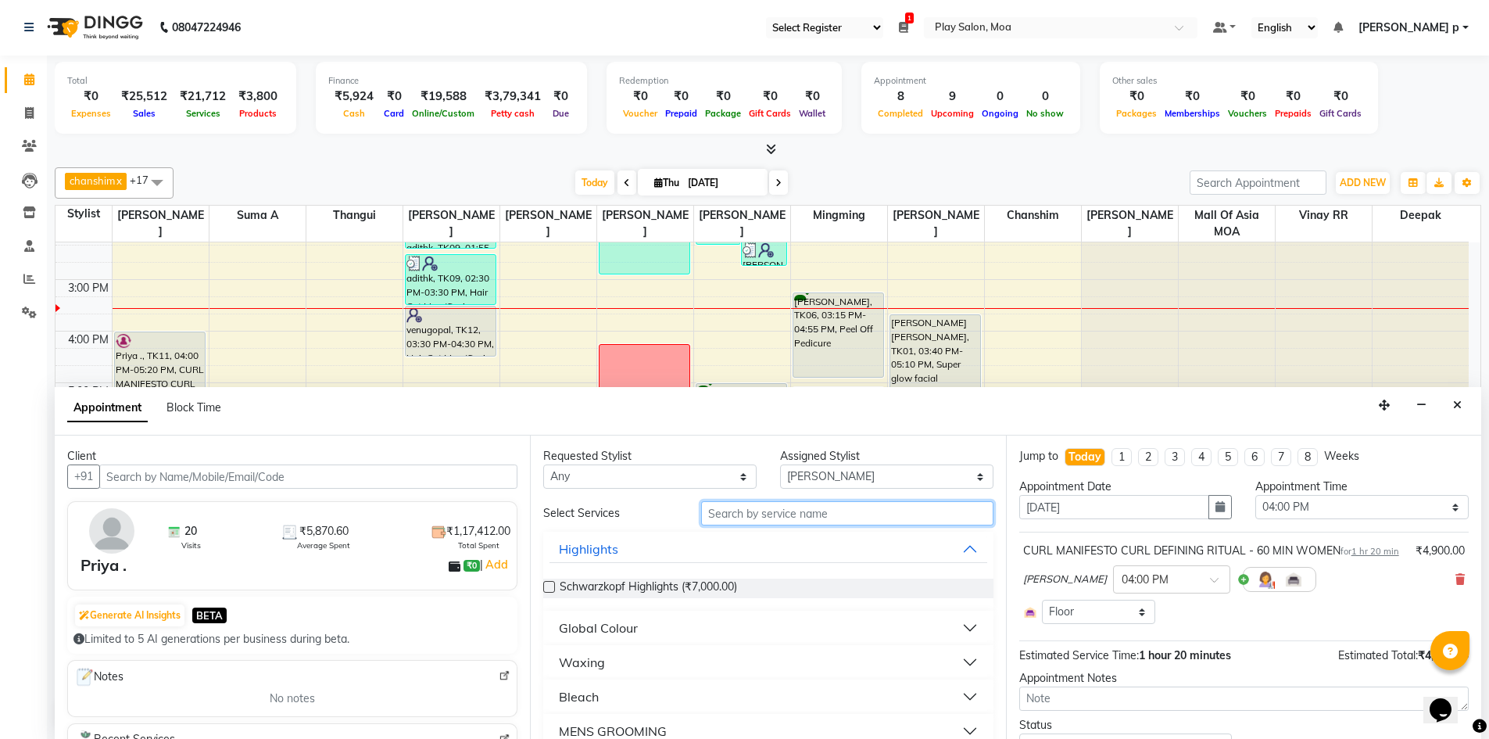
click at [757, 517] on input "text" at bounding box center [847, 513] width 292 height 24
click at [1455, 398] on button "Close" at bounding box center [1457, 405] width 23 height 24
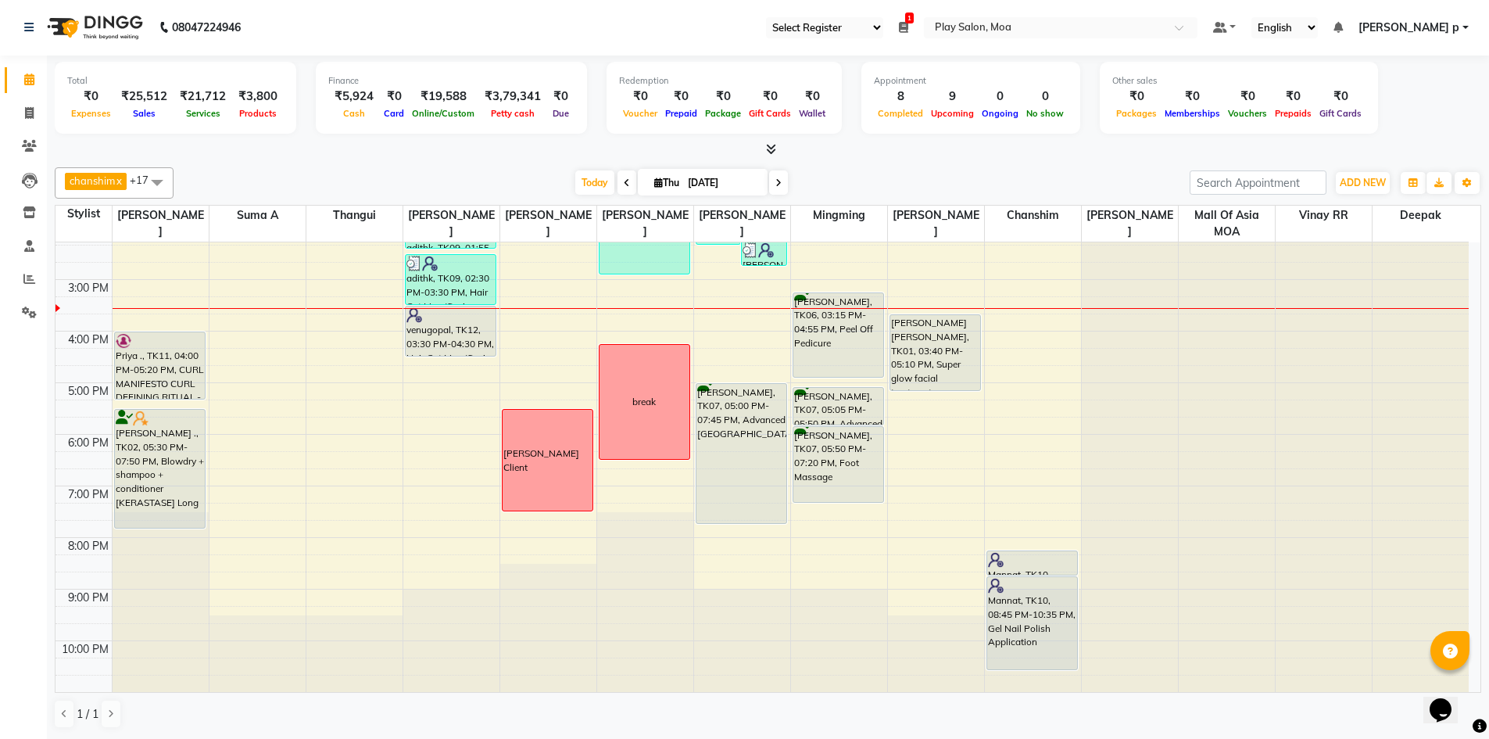
click at [354, 324] on div "9:00 AM 10:00 AM 11:00 AM 12:00 PM 1:00 PM 2:00 PM 3:00 PM 4:00 PM 5:00 PM 6:00…" at bounding box center [761, 330] width 1413 height 721
select select "83299"
select select "tentative"
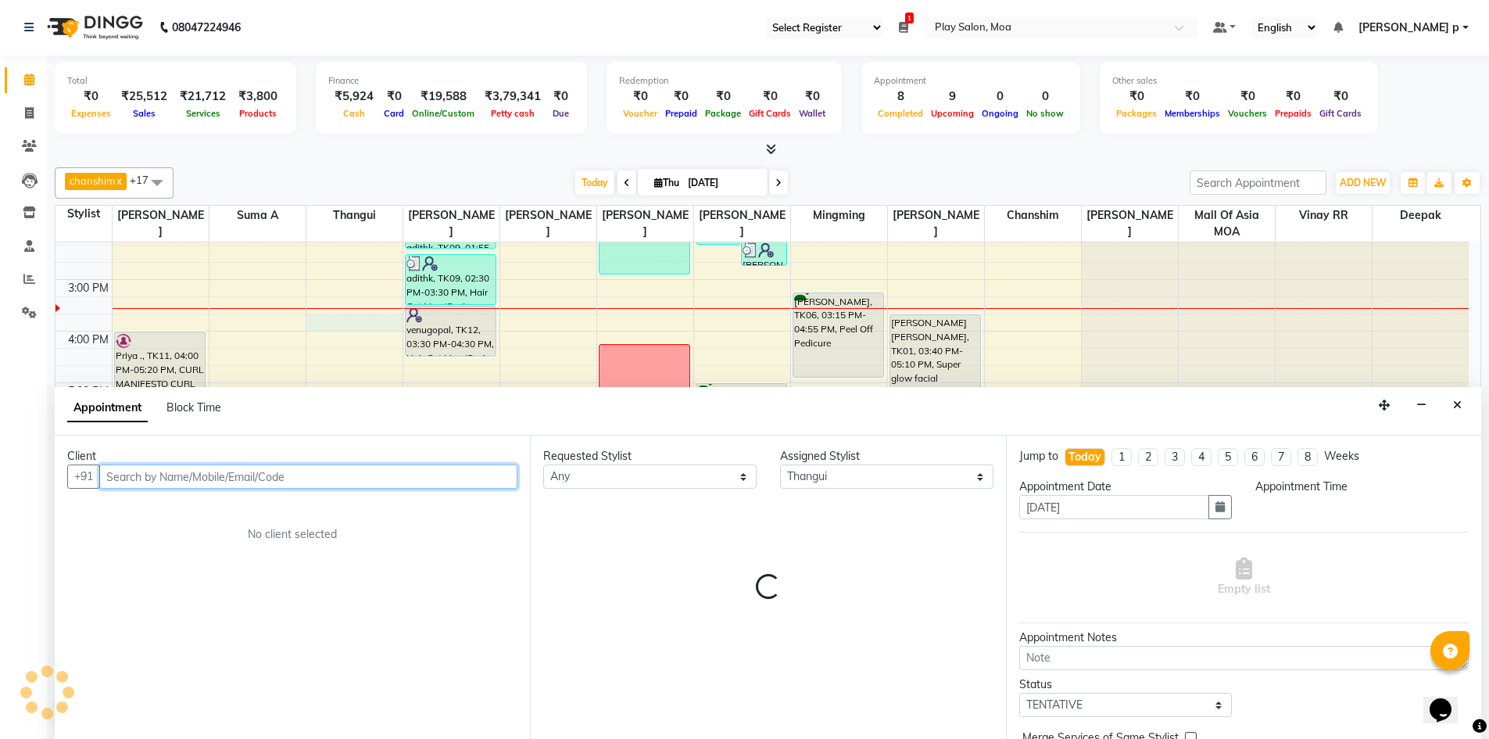
select select "945"
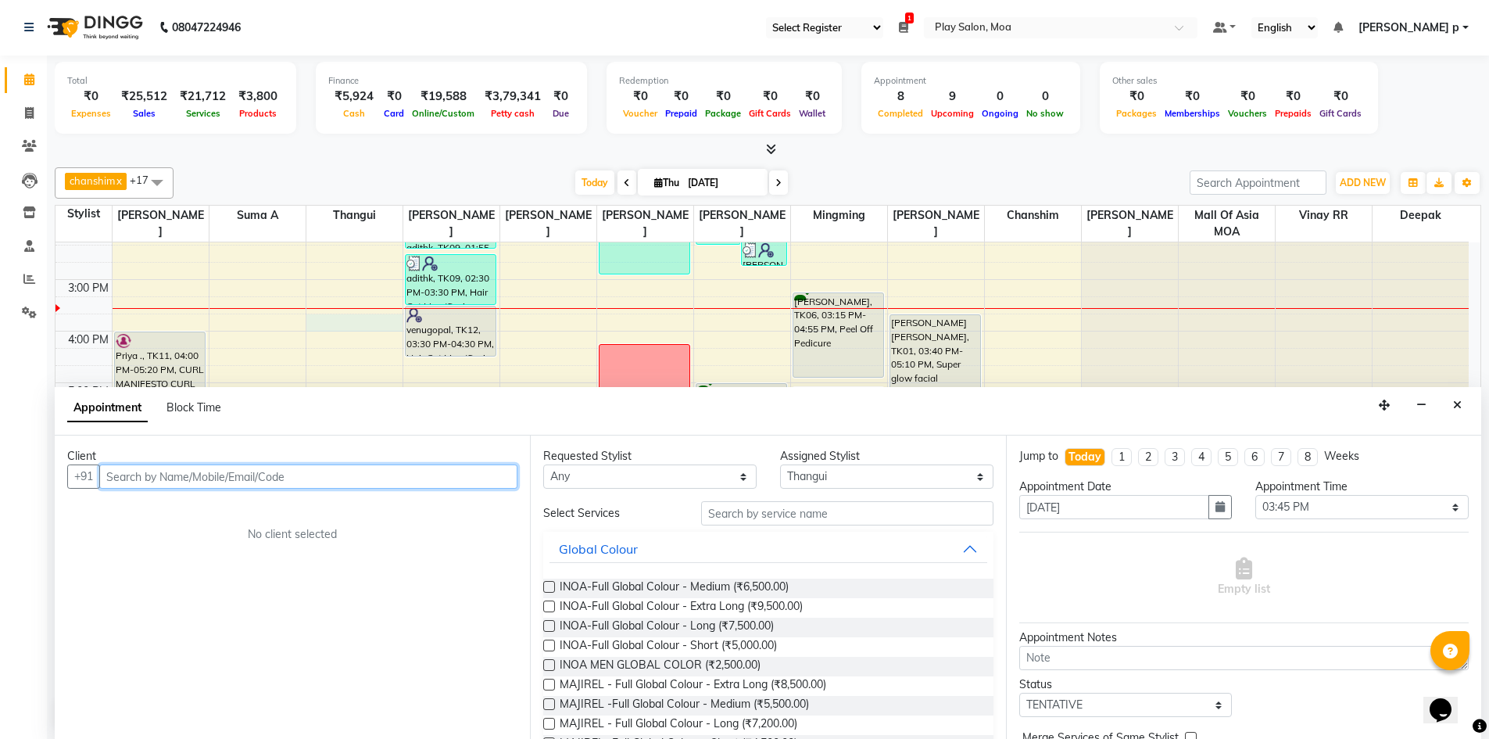
click at [242, 470] on input "text" at bounding box center [308, 476] width 418 height 24
click at [1454, 406] on icon "Close" at bounding box center [1457, 404] width 9 height 11
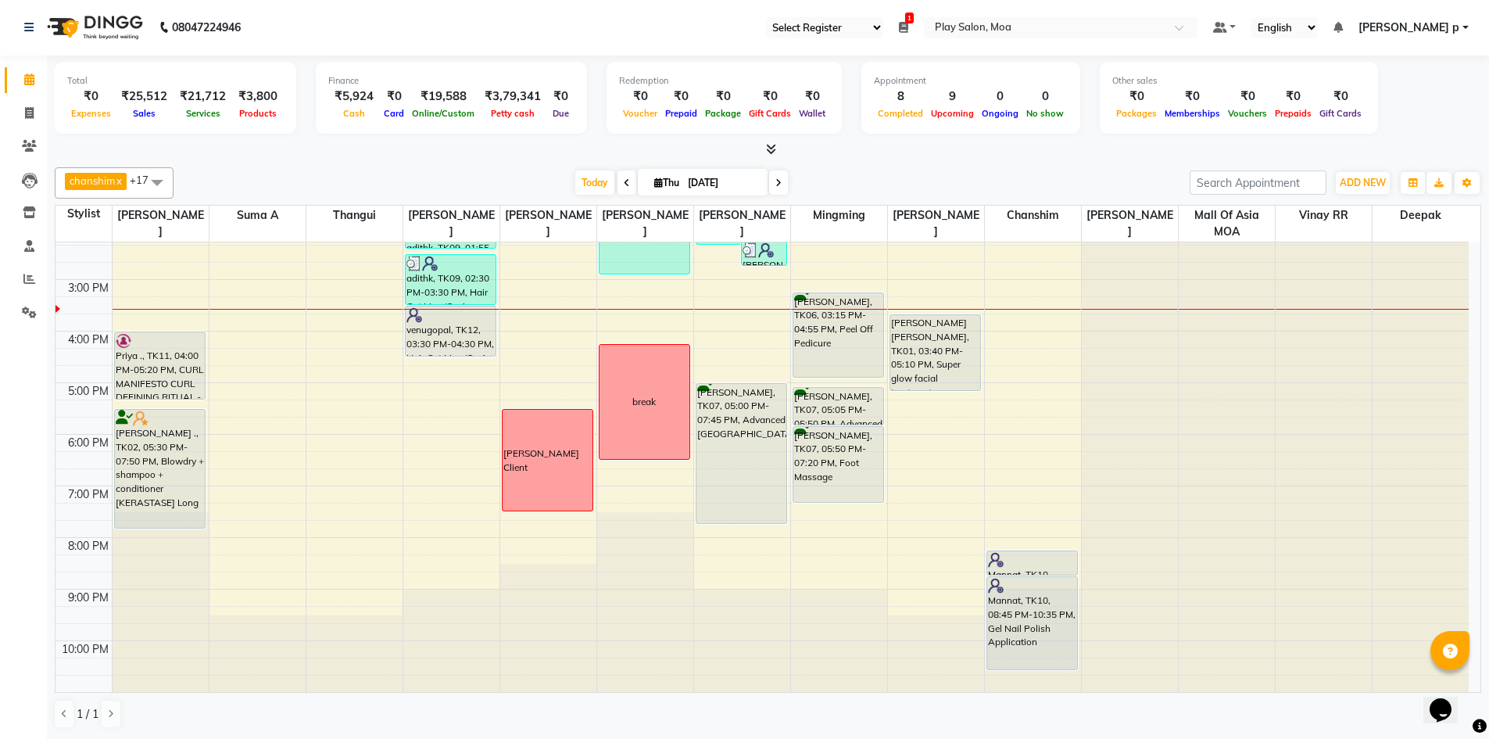
click at [368, 320] on div "9:00 AM 10:00 AM 11:00 AM 12:00 PM 1:00 PM 2:00 PM 3:00 PM 4:00 PM 5:00 PM 6:00…" at bounding box center [761, 330] width 1413 height 721
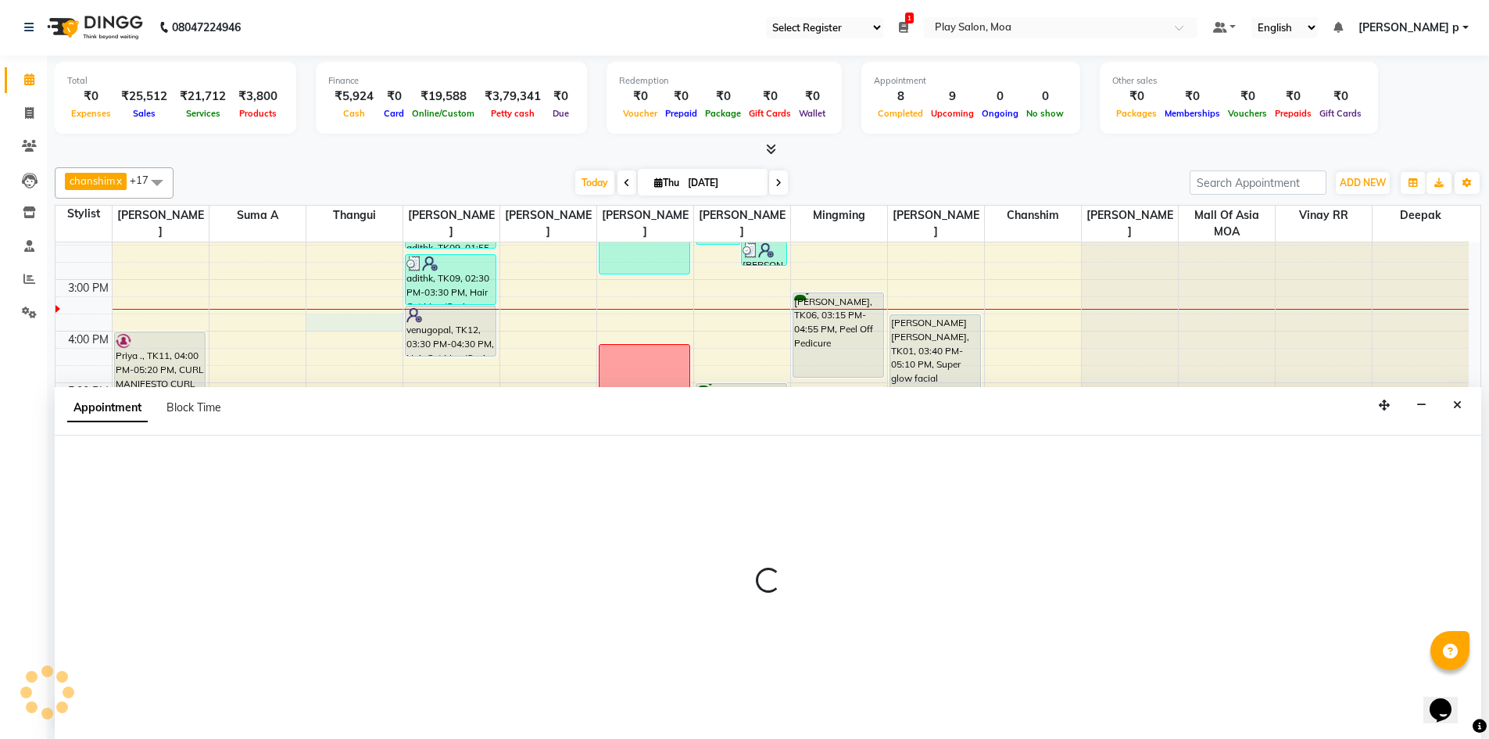
select select "83299"
select select "945"
select select "tentative"
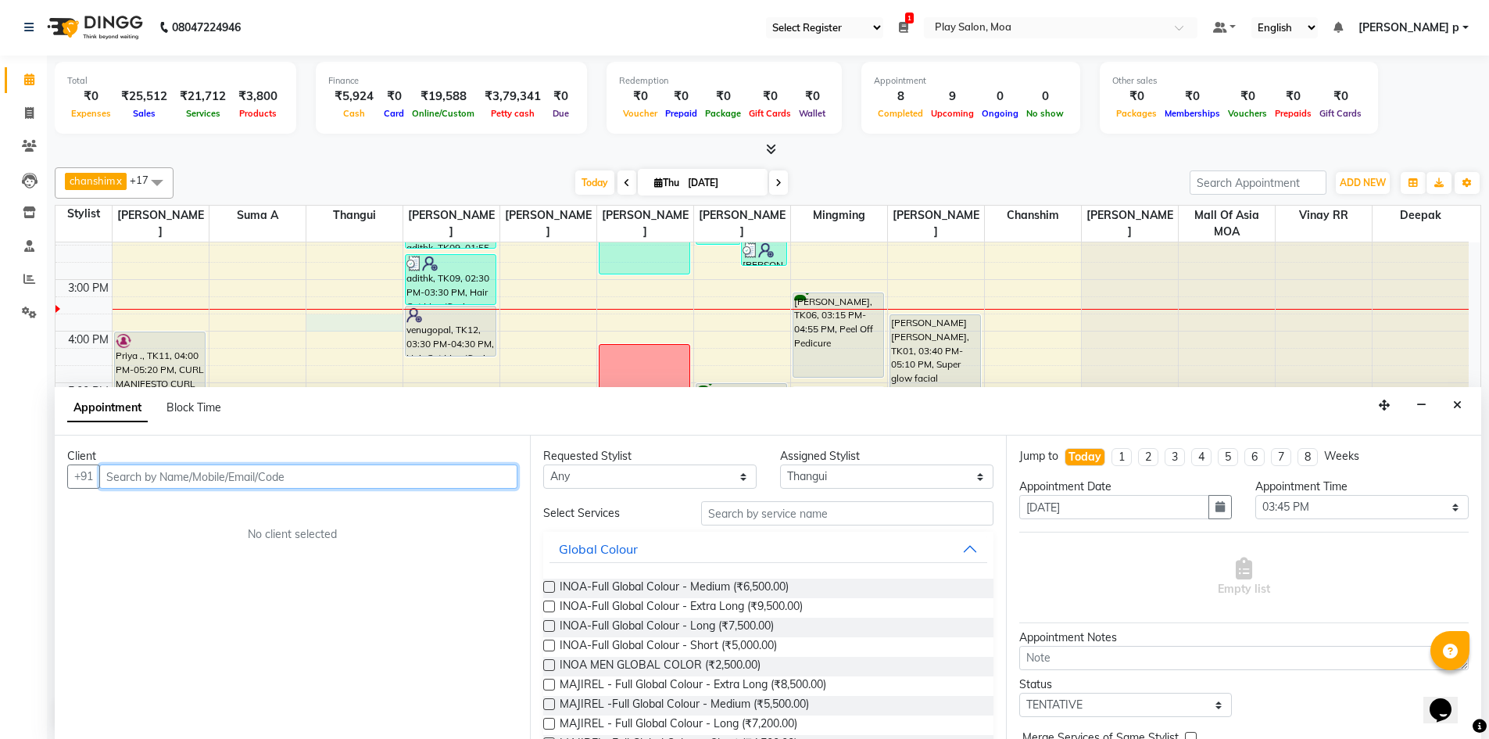
click at [196, 472] on input "text" at bounding box center [308, 476] width 418 height 24
type input "9822908904"
click at [492, 477] on span "Add Client" at bounding box center [485, 476] width 52 height 14
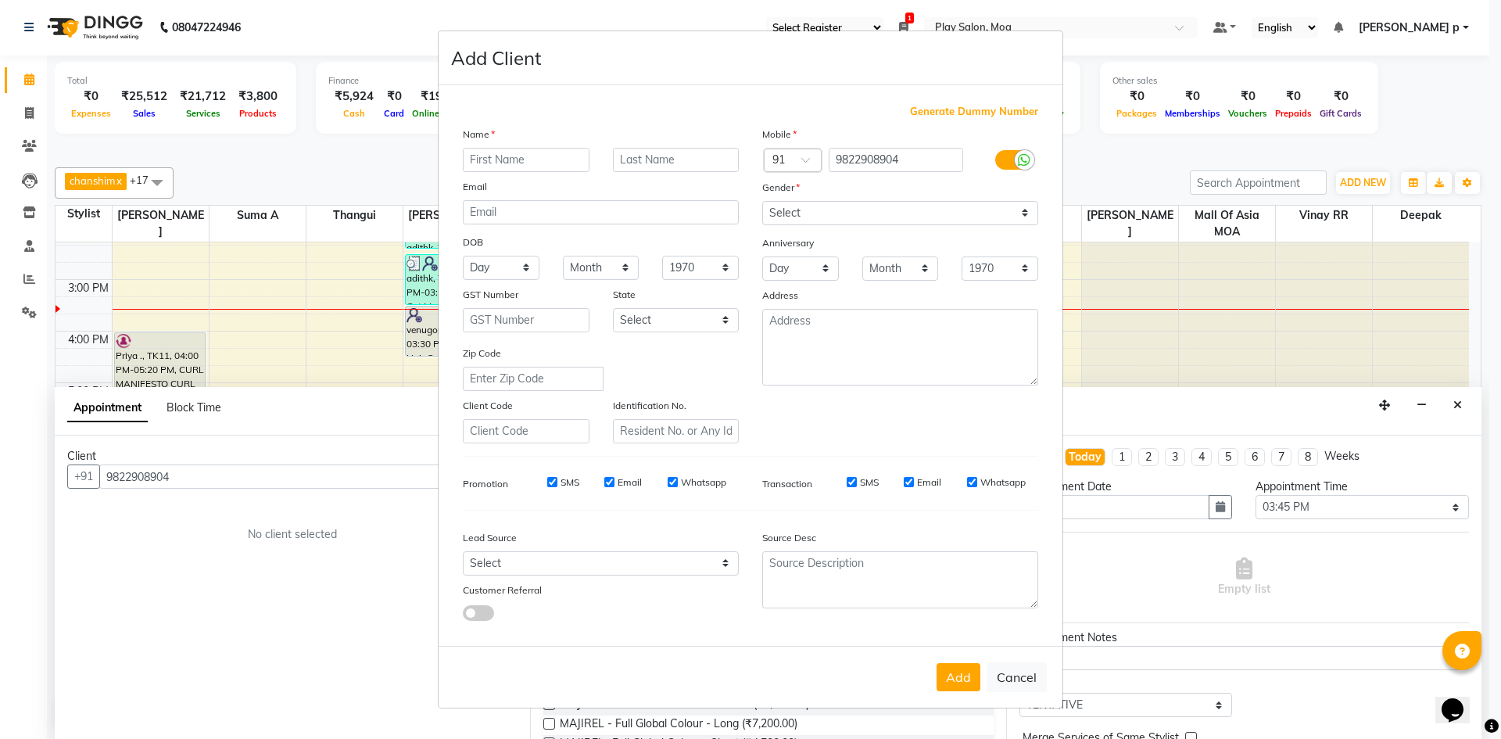
click at [481, 161] on input "text" at bounding box center [526, 160] width 127 height 24
type input "abishek"
click at [881, 206] on select "Select Male Female Other Prefer Not To Say" at bounding box center [900, 213] width 276 height 24
select select "male"
click at [762, 201] on select "Select Male Female Other Prefer Not To Say" at bounding box center [900, 213] width 276 height 24
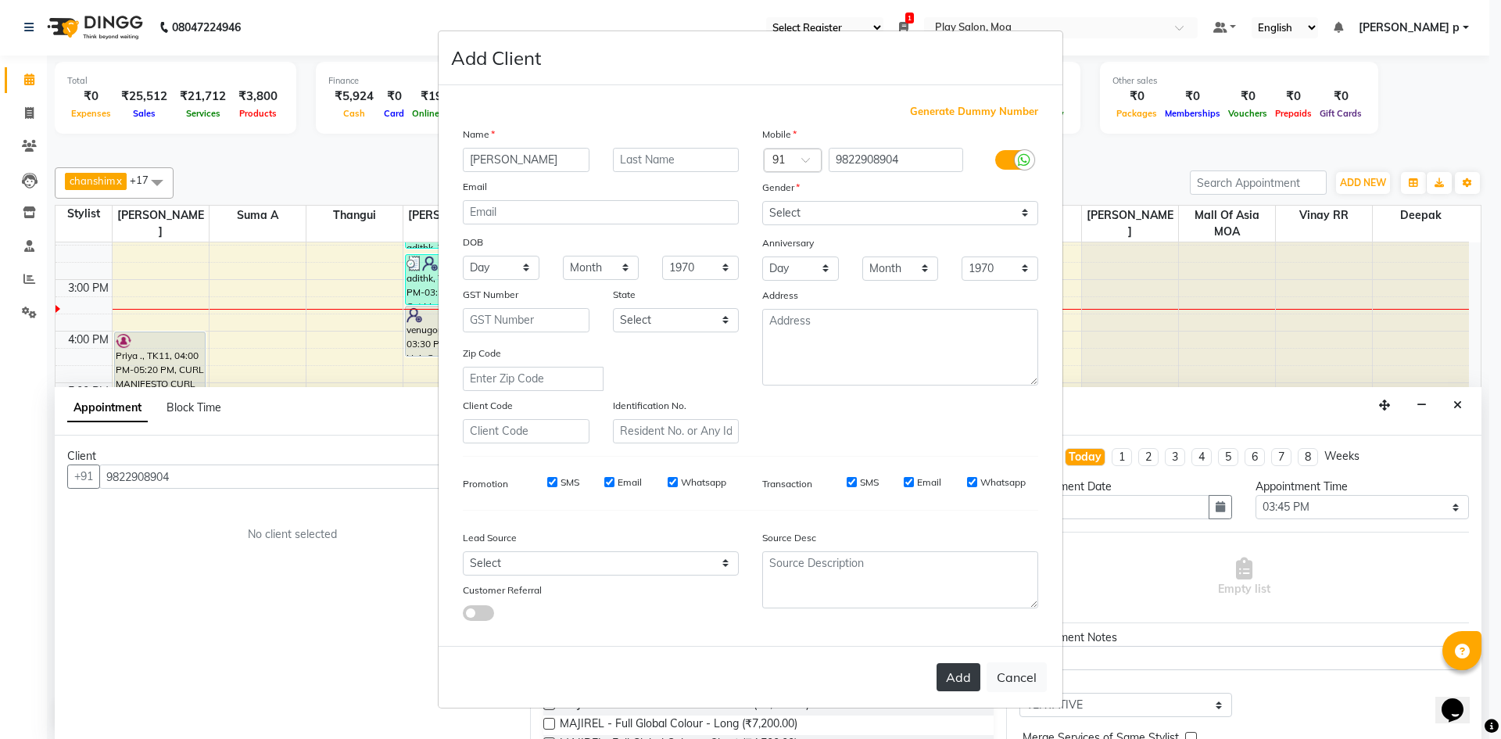
click at [958, 669] on button "Add" at bounding box center [958, 677] width 44 height 28
select select
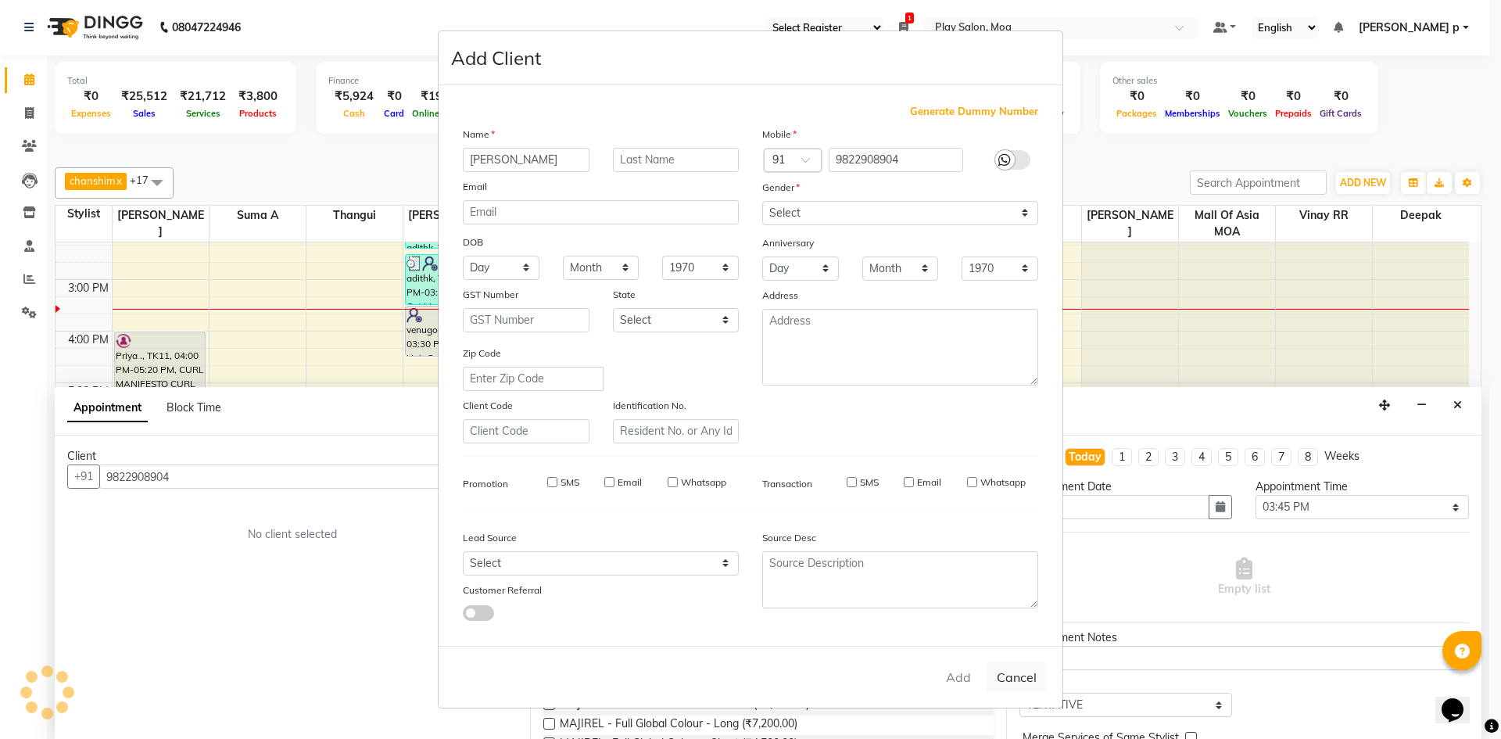
select select
checkbox input "false"
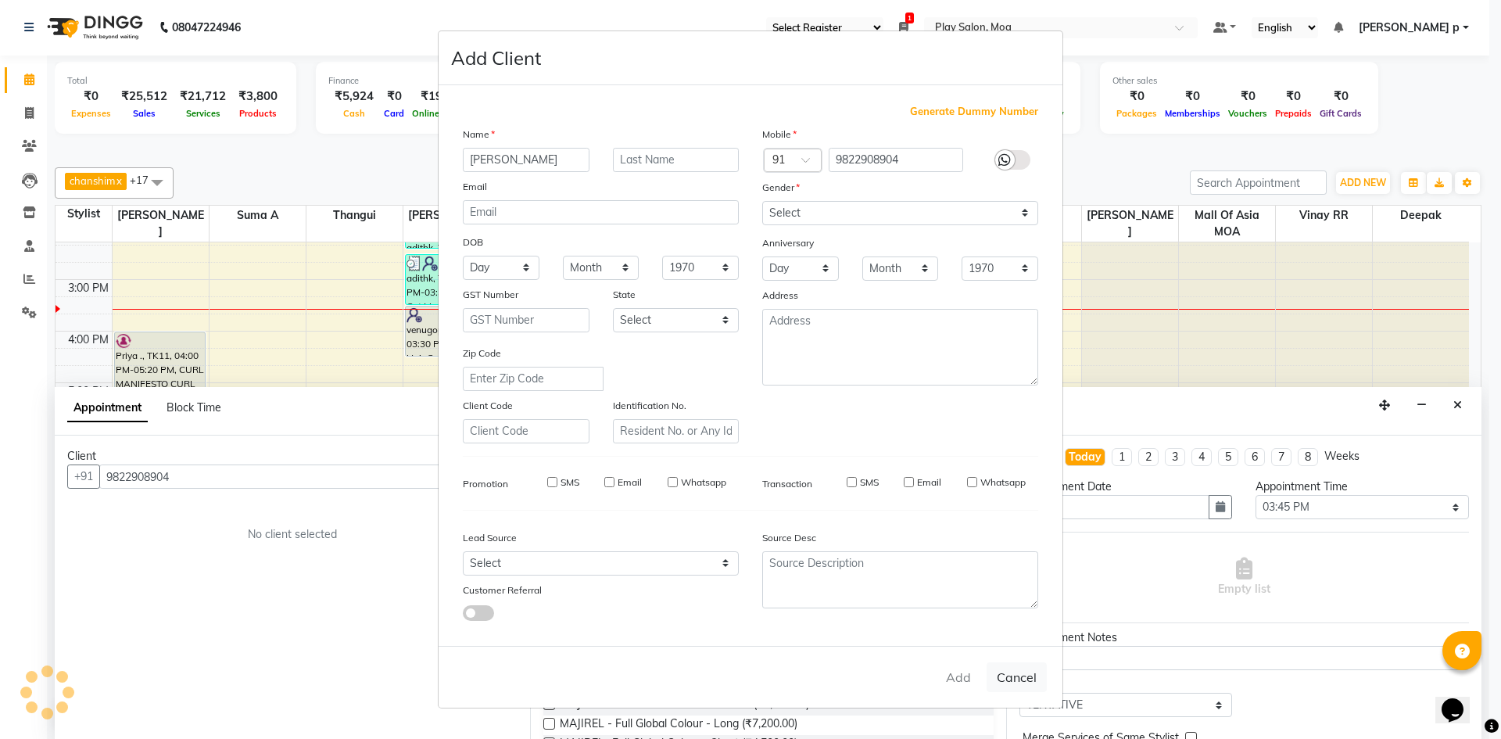
checkbox input "false"
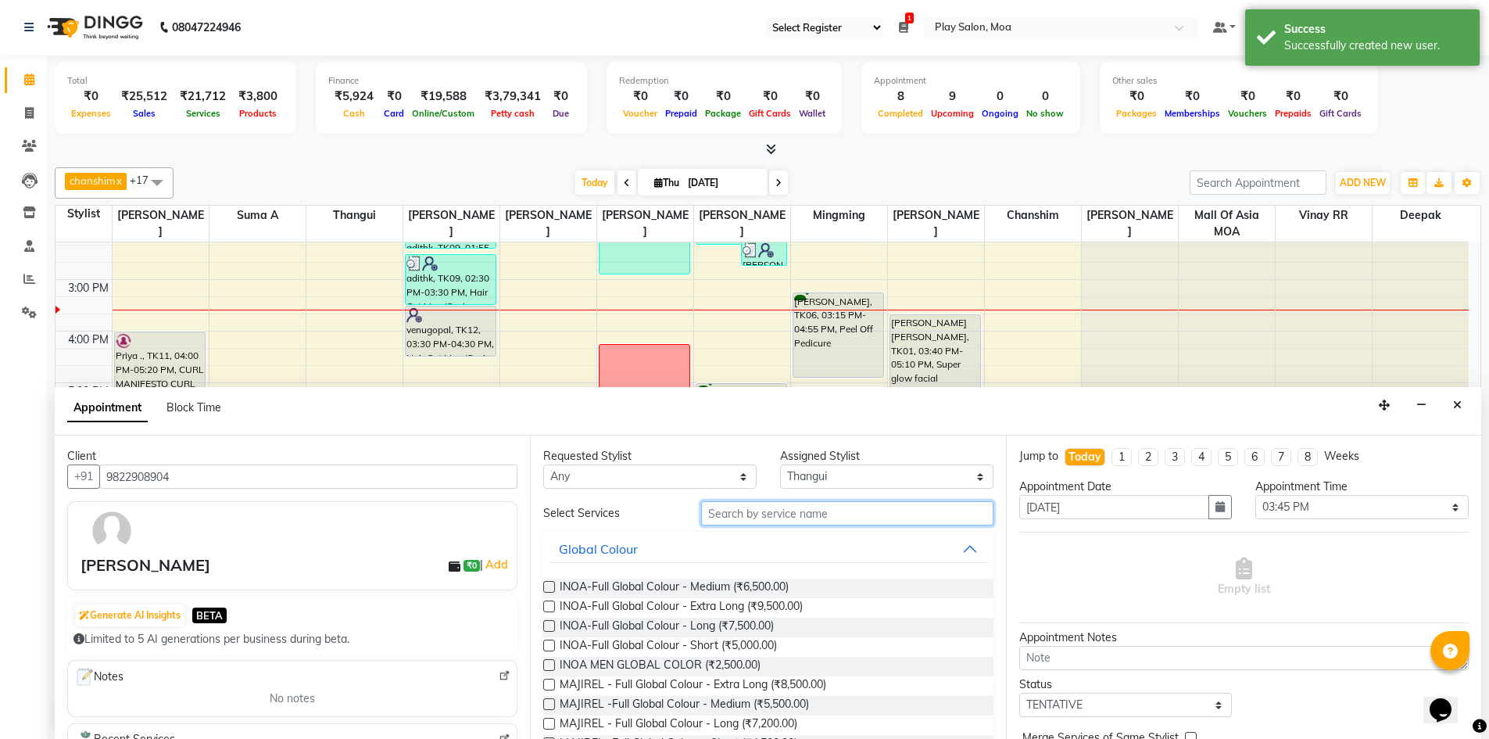
click at [776, 516] on input "text" at bounding box center [847, 513] width 292 height 24
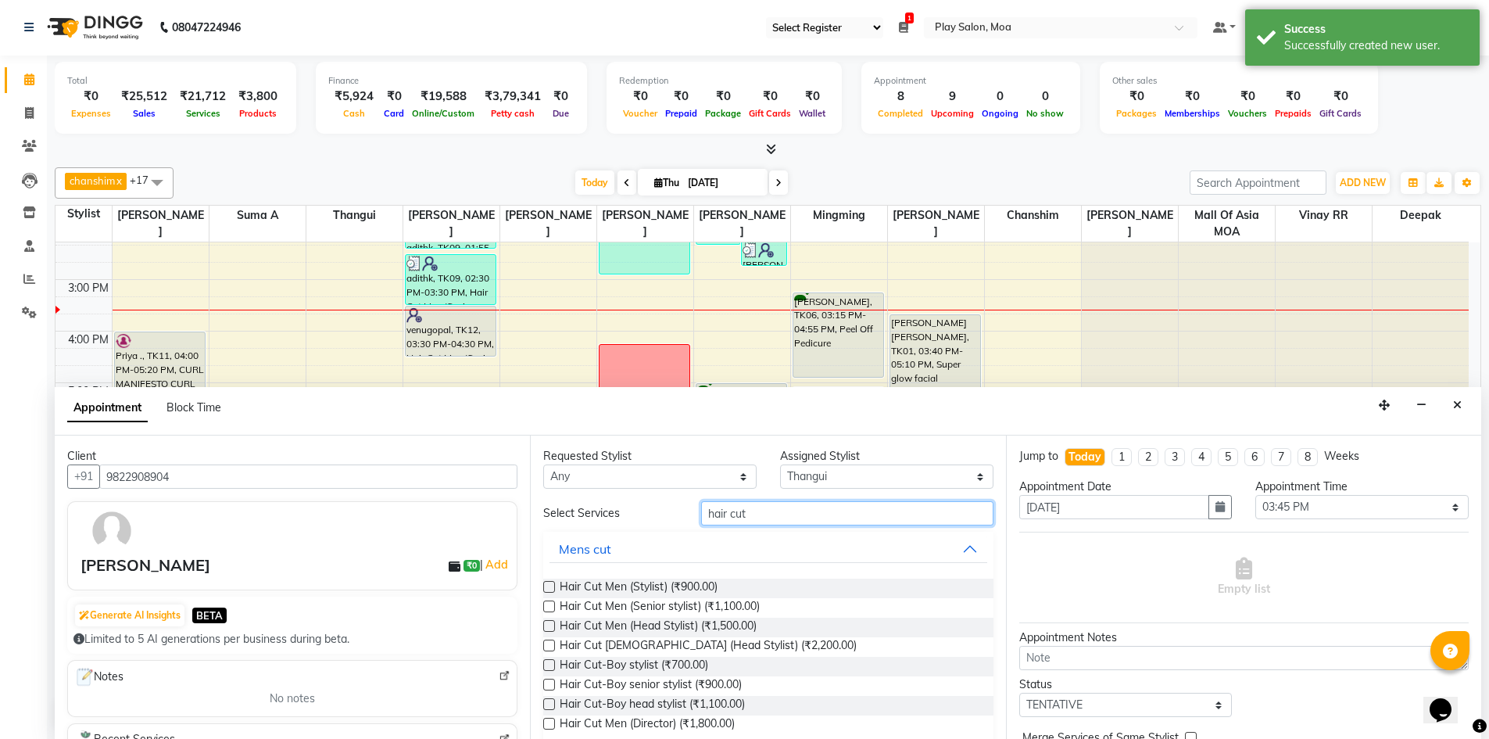
type input "hair cut"
click at [549, 603] on label at bounding box center [549, 606] width 12 height 12
click at [549, 603] on input "checkbox" at bounding box center [548, 608] width 10 height 10
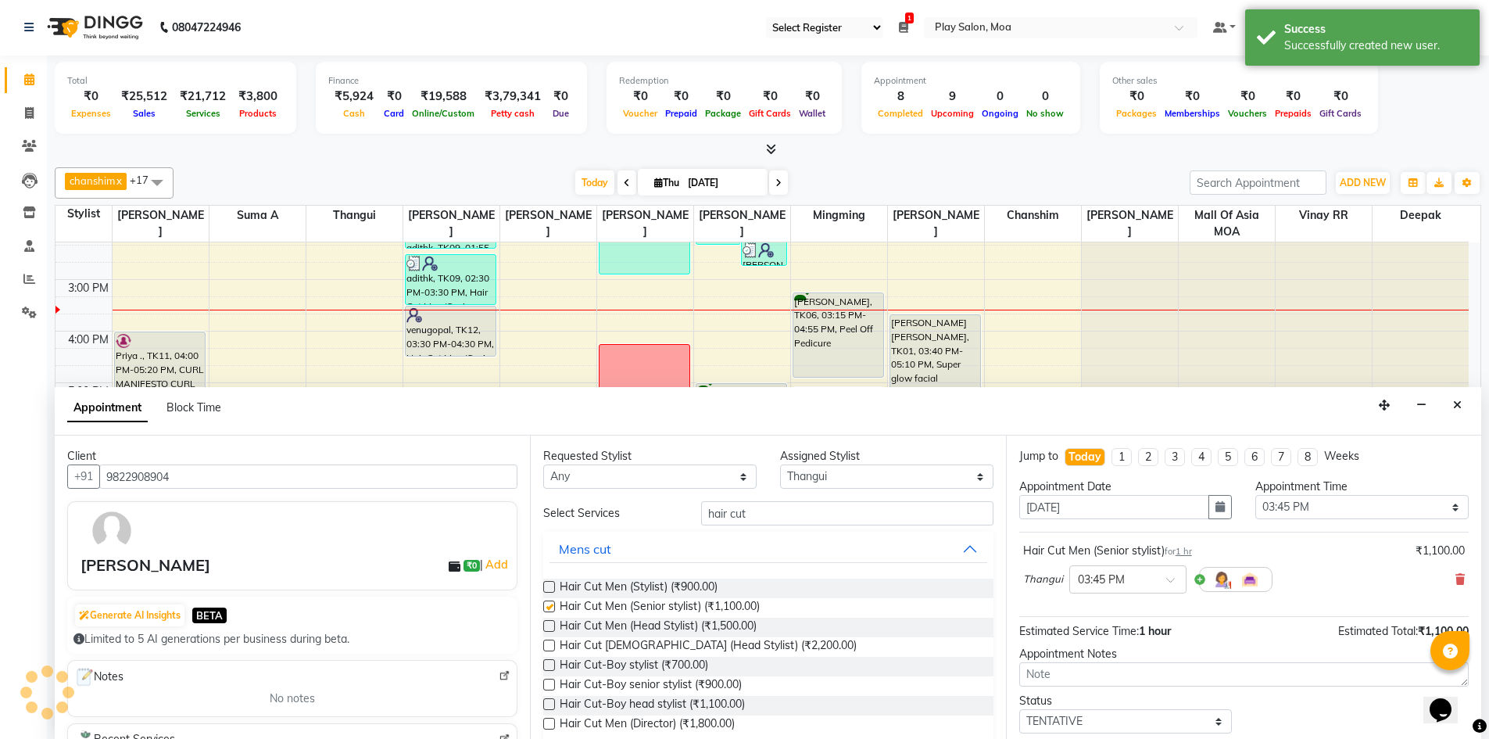
checkbox input "false"
click at [935, 484] on select "Select Anna D ASIM MOHAMMAD chanshim Deepak Faizan Alam Hamsa R Hari Krishna Je…" at bounding box center [886, 476] width 213 height 24
select select "90588"
click at [780, 464] on select "Select Anna D ASIM MOHAMMAD chanshim Deepak Faizan Alam Hamsa R Hari Krishna Je…" at bounding box center [886, 476] width 213 height 24
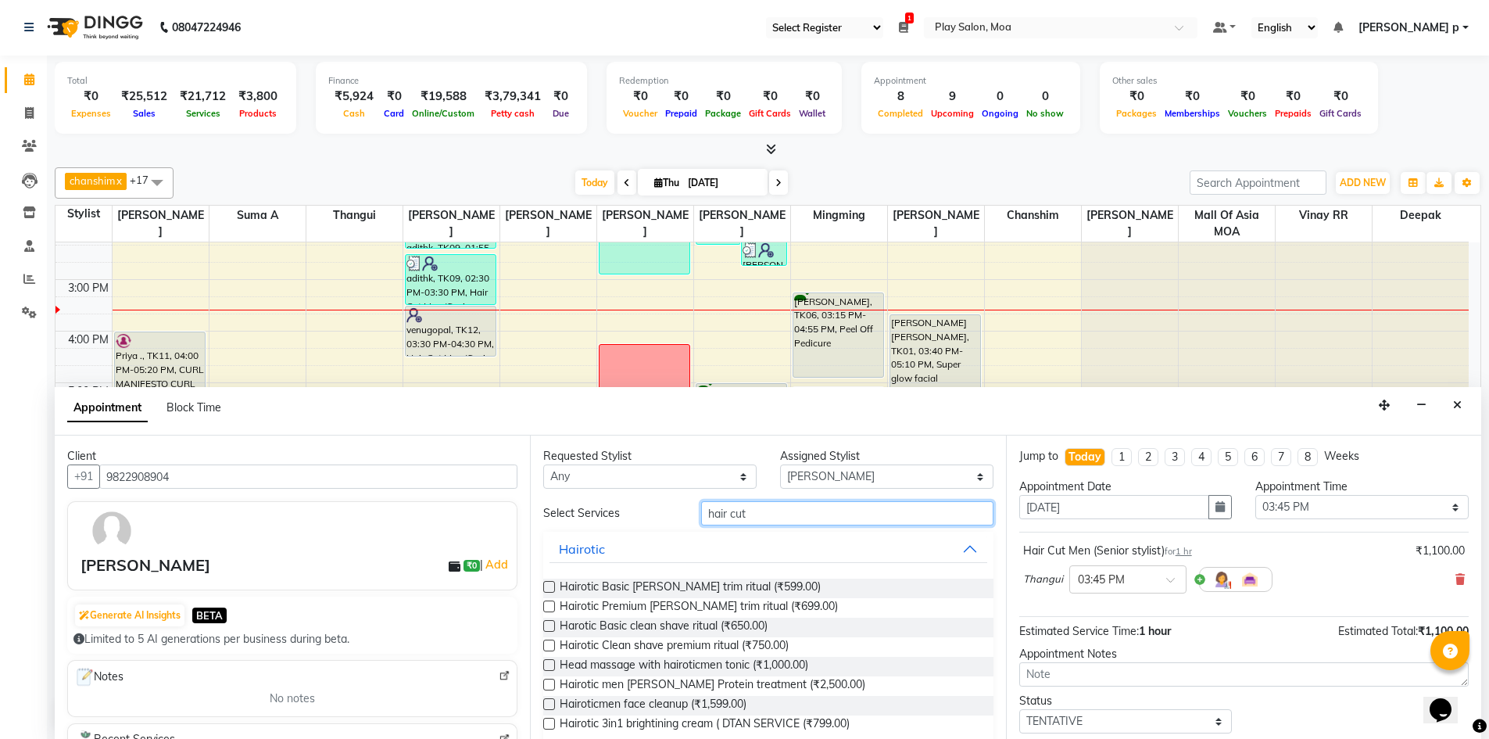
click at [871, 518] on input "hair cut" at bounding box center [847, 513] width 292 height 24
type input "hair cut"
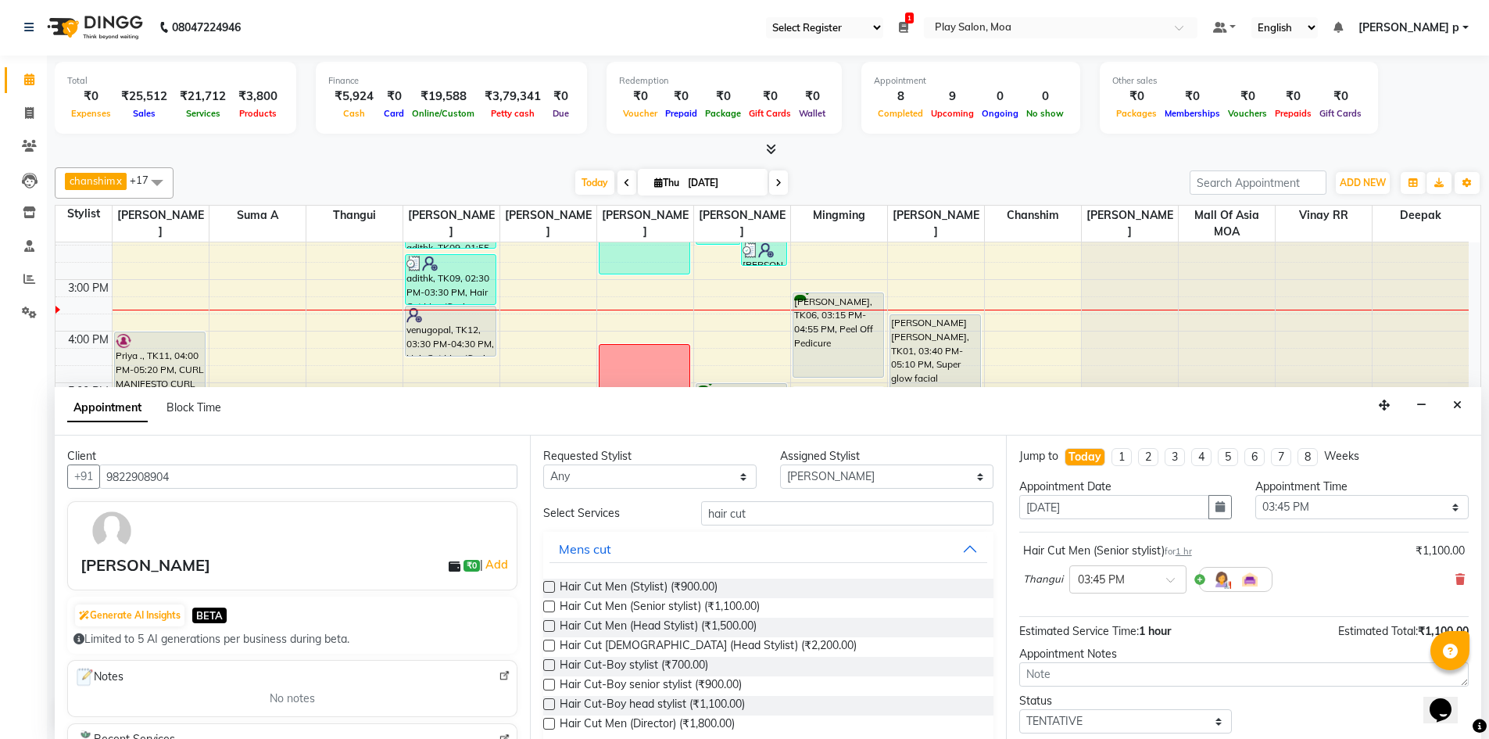
click at [549, 604] on label at bounding box center [549, 606] width 12 height 12
click at [549, 604] on input "checkbox" at bounding box center [548, 608] width 10 height 10
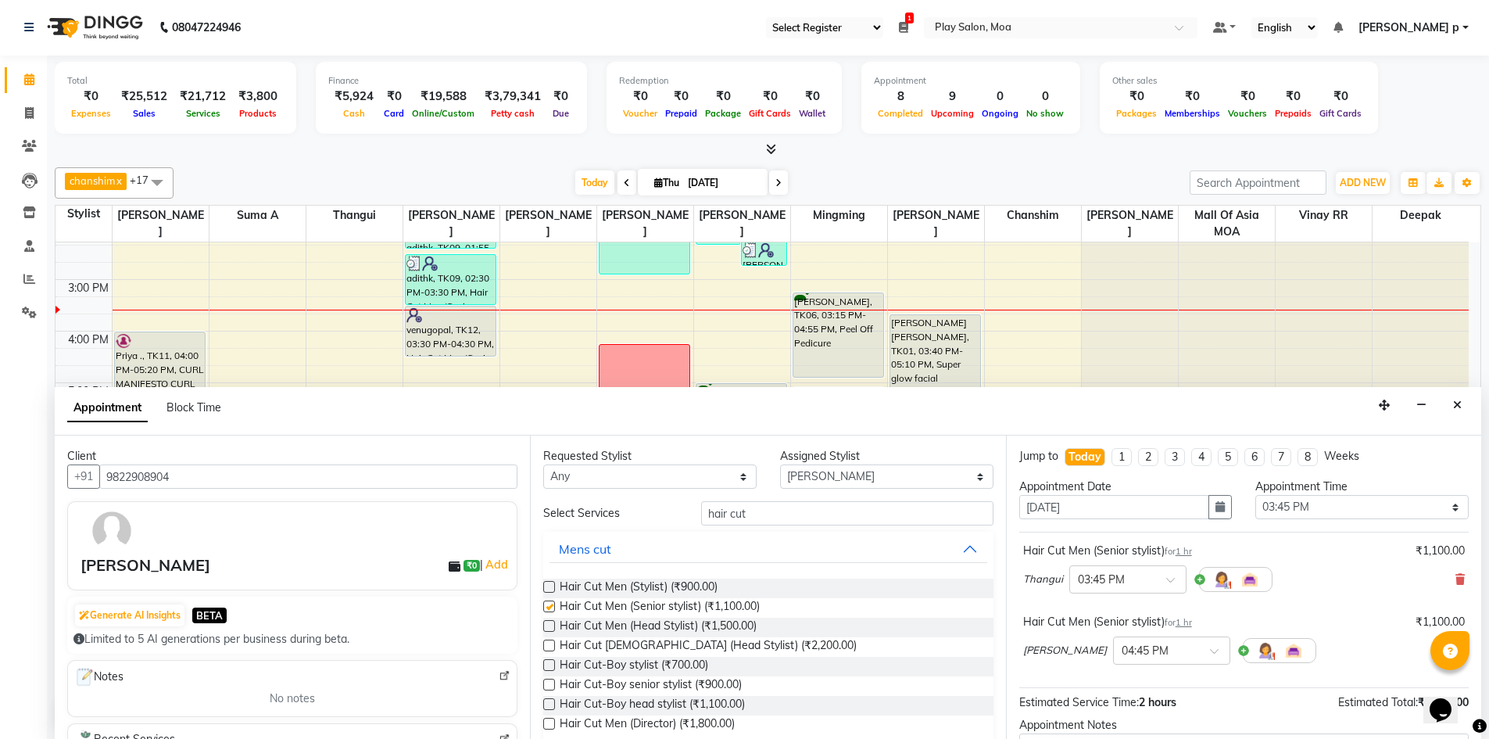
checkbox input "false"
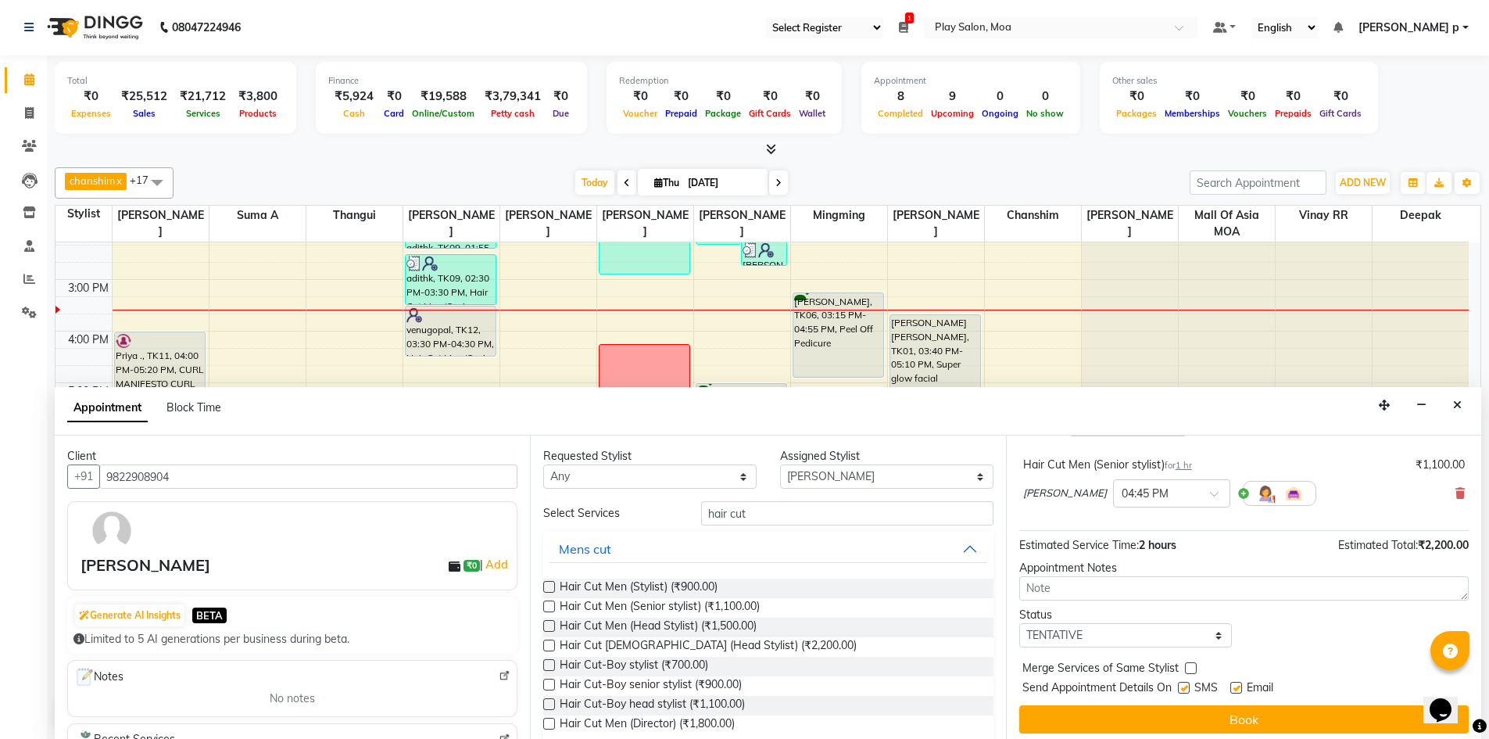
scroll to position [164, 0]
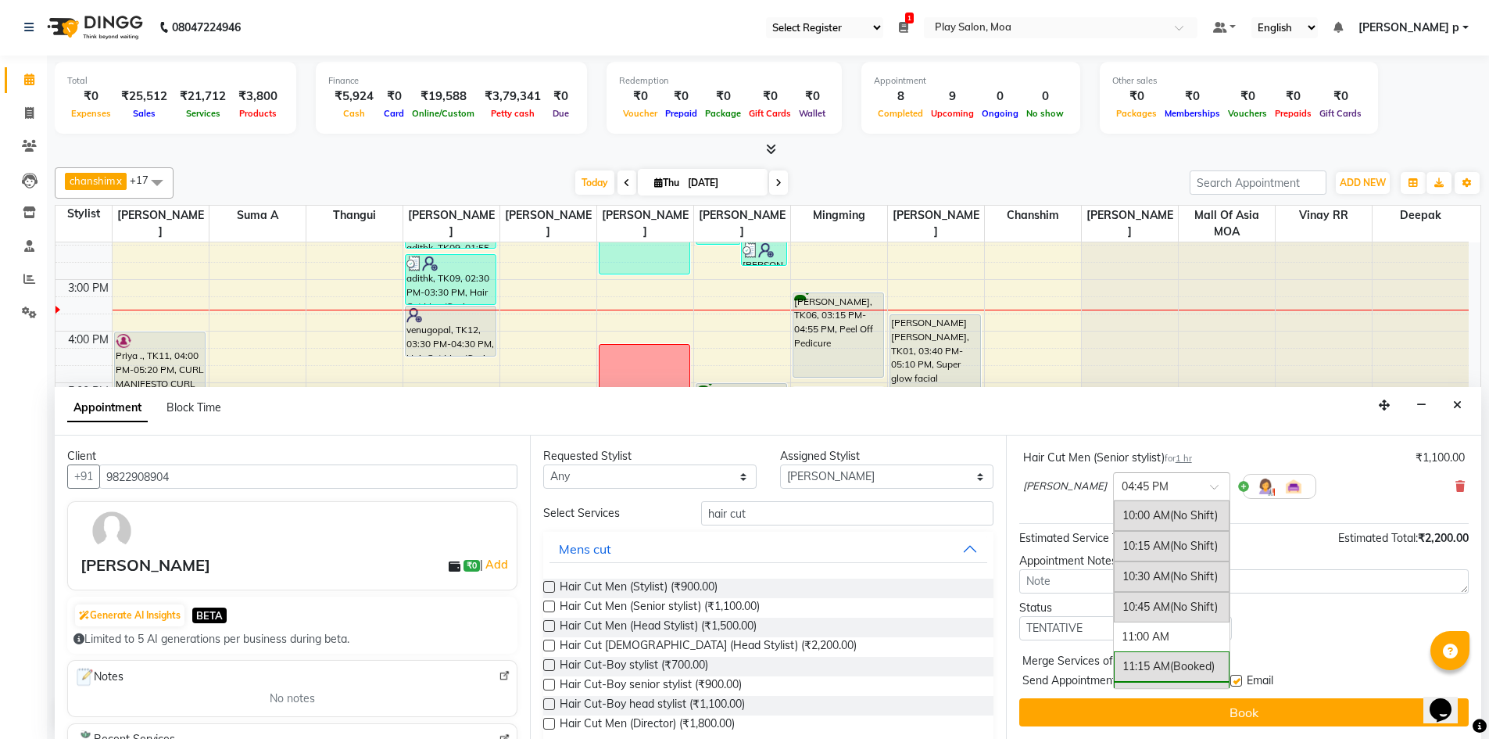
click at [1126, 493] on div "× 04:45 PM" at bounding box center [1159, 486] width 91 height 16
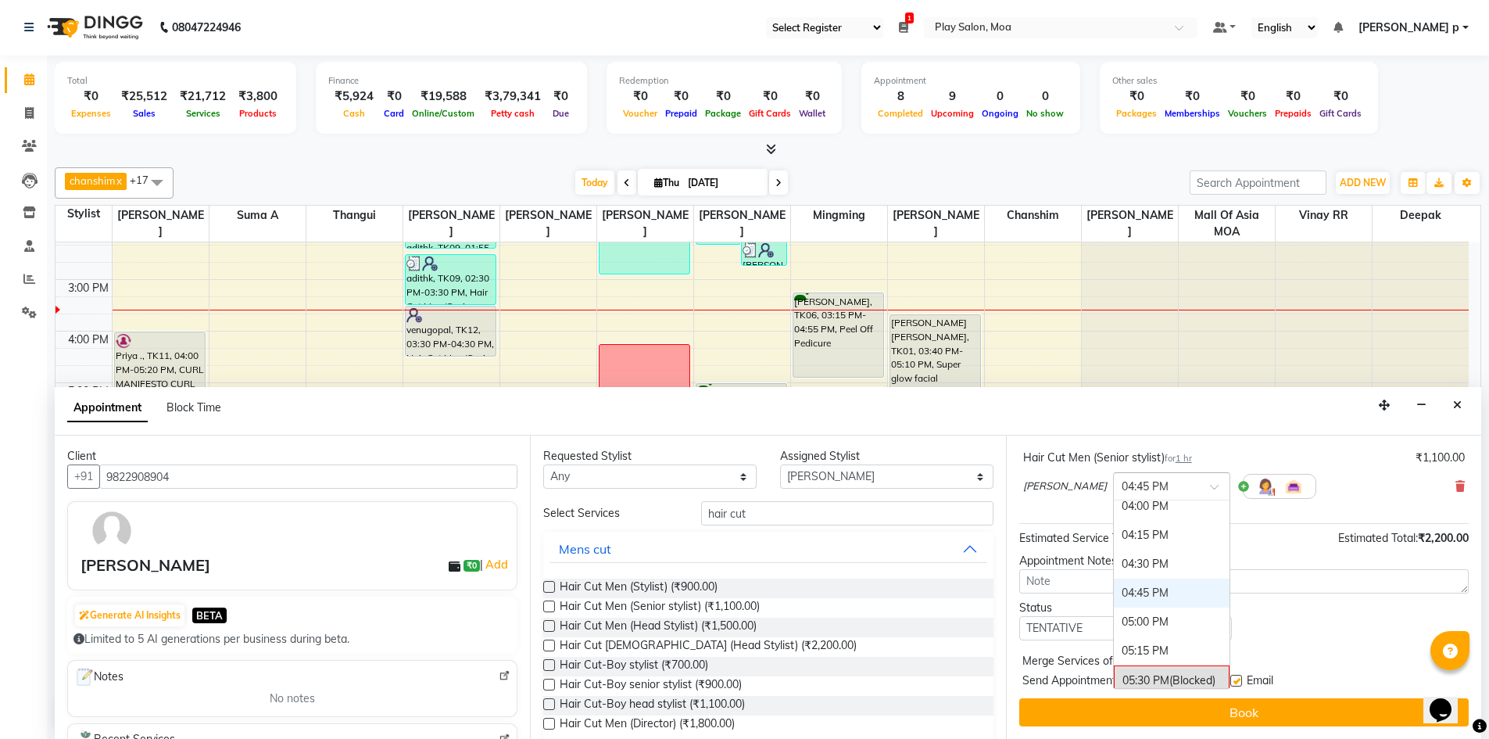
scroll to position [640, 0]
click at [1114, 536] on div "03:30 PM" at bounding box center [1172, 526] width 116 height 29
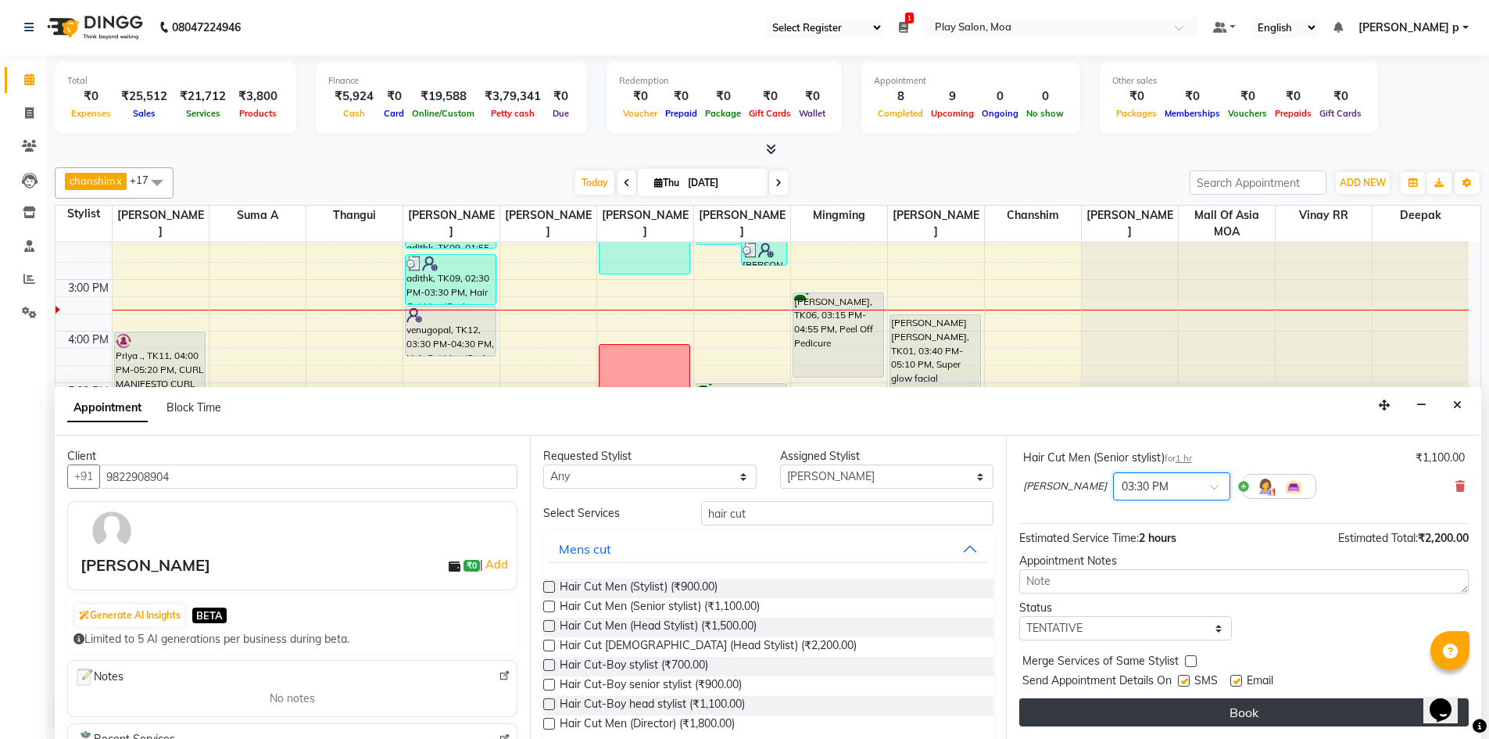
click at [1168, 713] on button "Book" at bounding box center [1243, 712] width 449 height 28
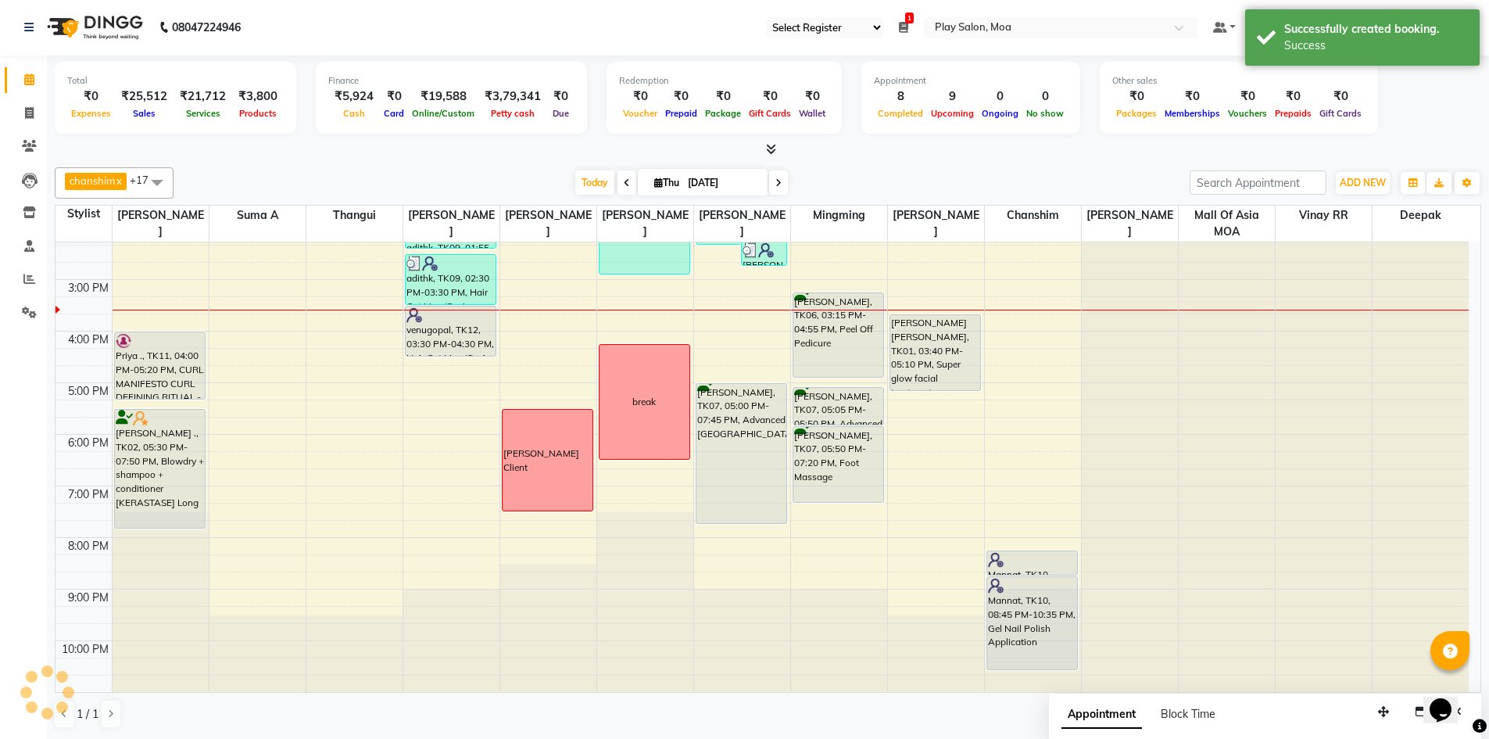
scroll to position [0, 0]
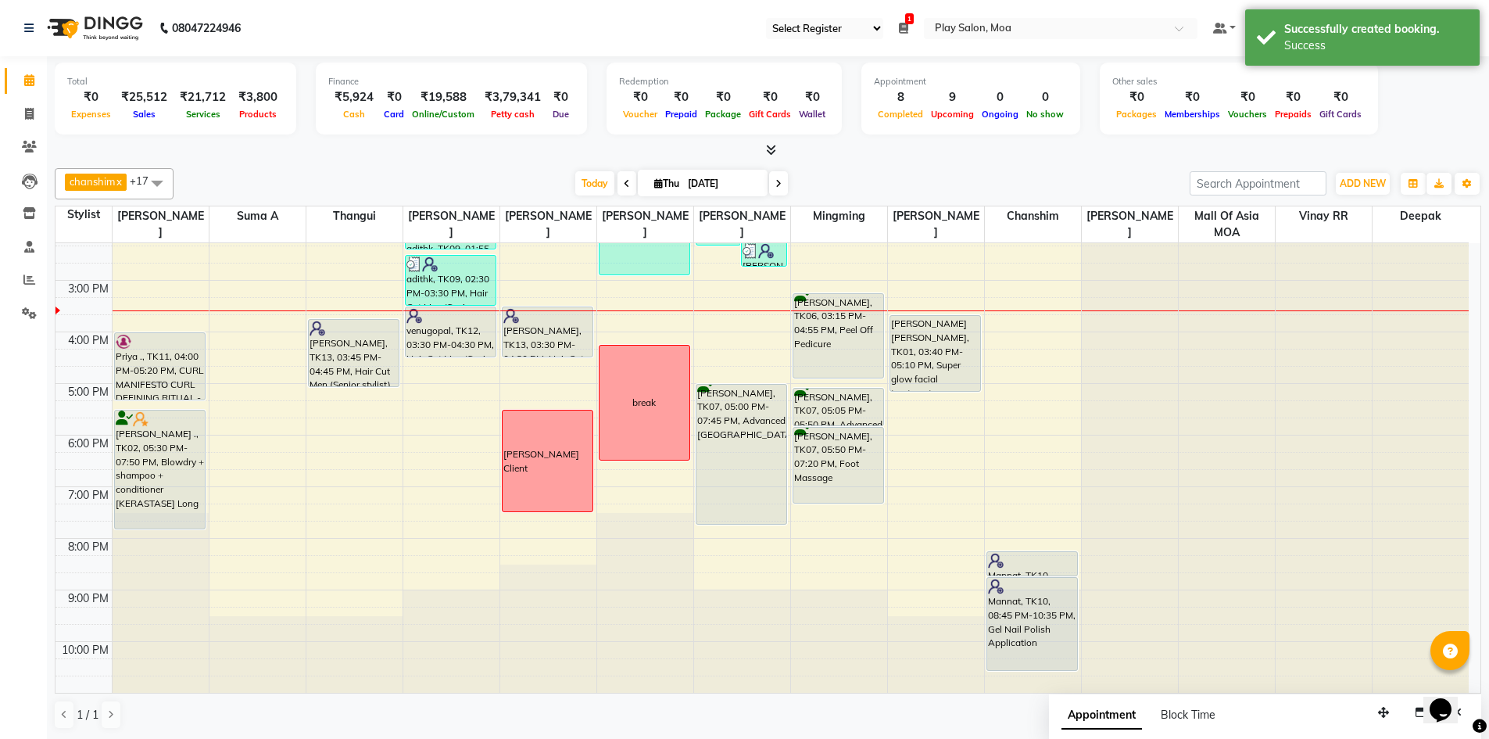
drag, startPoint x: 357, startPoint y: 371, endPoint x: 359, endPoint y: 392, distance: 20.4
click at [359, 392] on div "9:00 AM 10:00 AM 11:00 AM 12:00 PM 1:00 PM 2:00 PM 3:00 PM 4:00 PM 5:00 PM 6:00…" at bounding box center [761, 331] width 1413 height 721
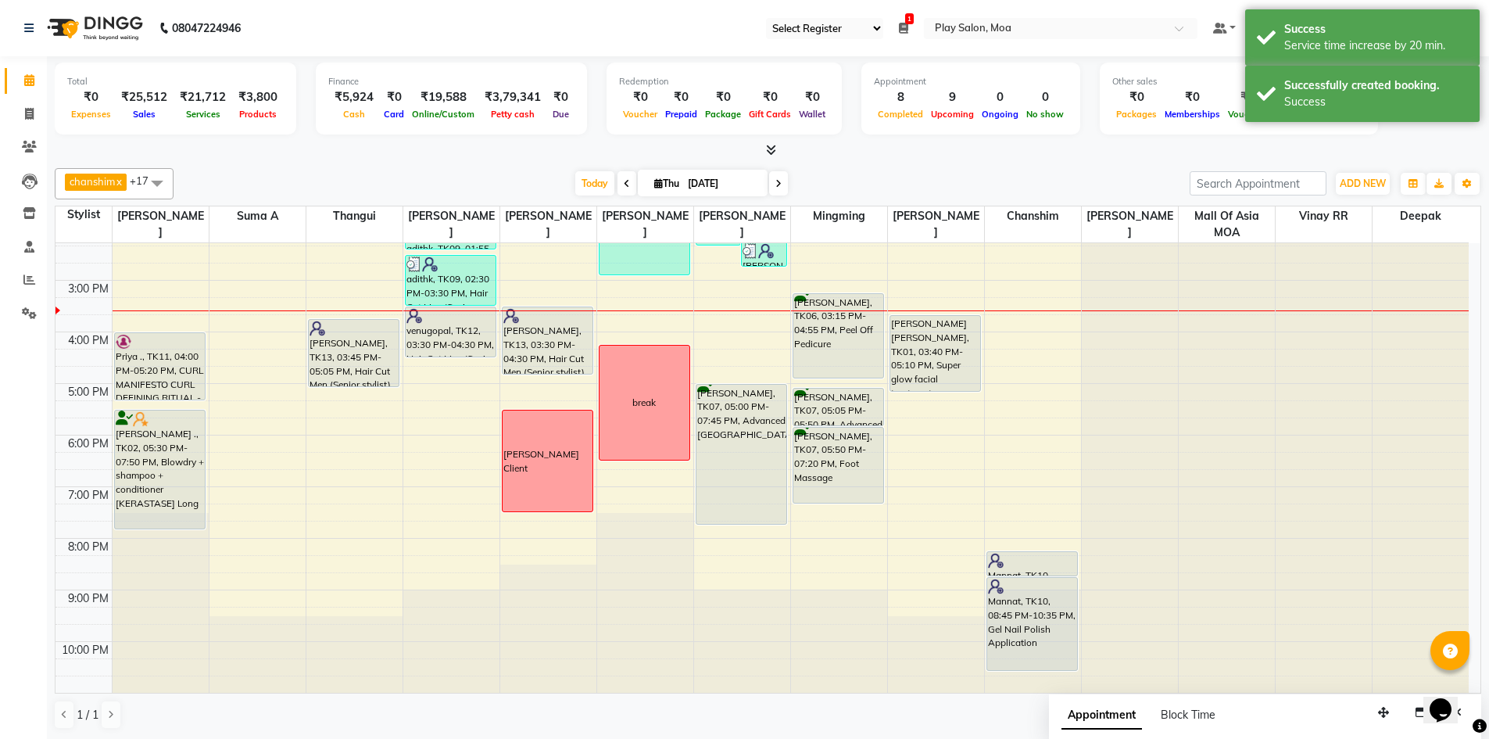
drag, startPoint x: 535, startPoint y: 356, endPoint x: 535, endPoint y: 374, distance: 18.0
click at [535, 374] on div "Nisha Raman, TK04, 11:15 AM-12:35 PM, Blowdry + shampoo + conditioner [KERASTAS…" at bounding box center [548, 331] width 96 height 721
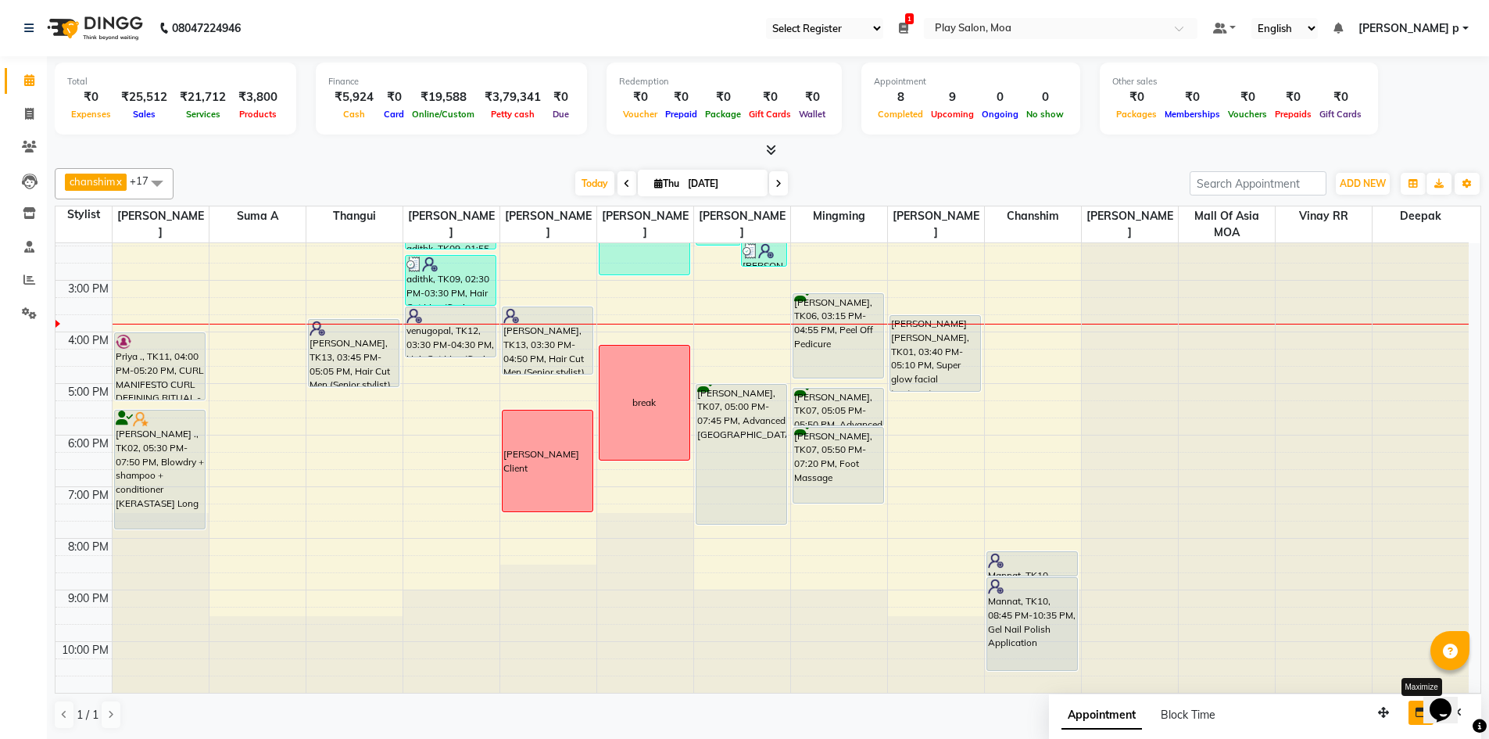
click at [1414, 707] on button "button" at bounding box center [1420, 712] width 25 height 24
select select "tentative"
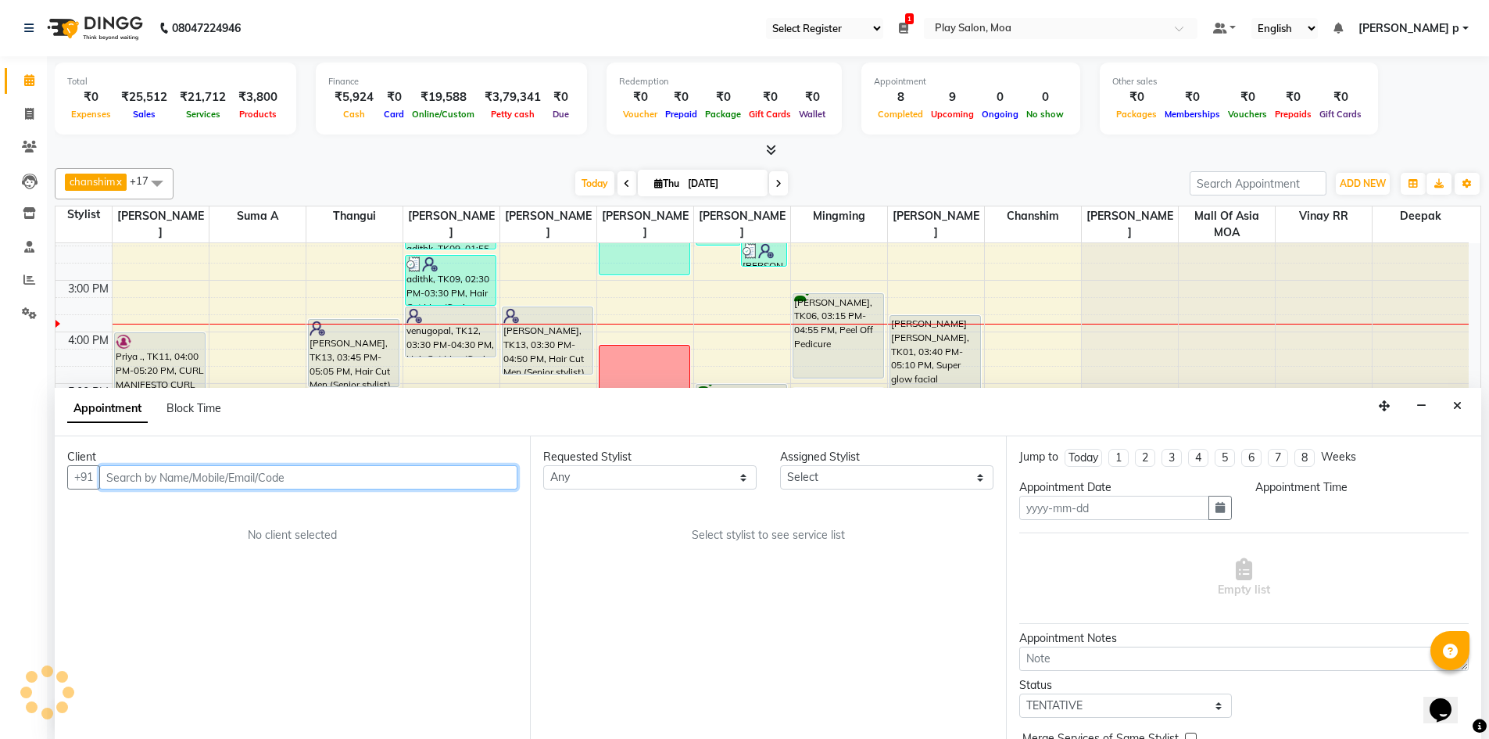
type input "[DATE]"
select select
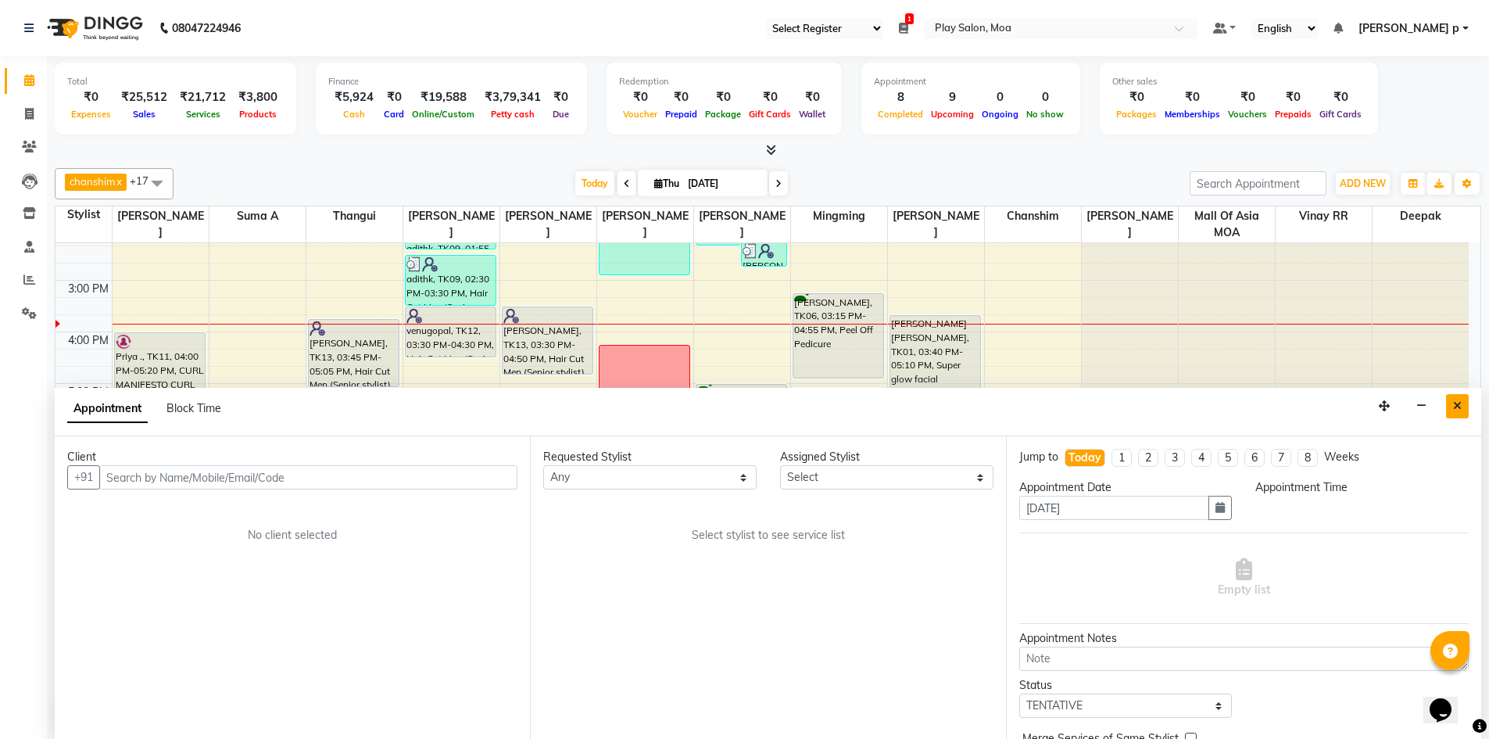
click at [1457, 402] on icon "Close" at bounding box center [1457, 405] width 9 height 11
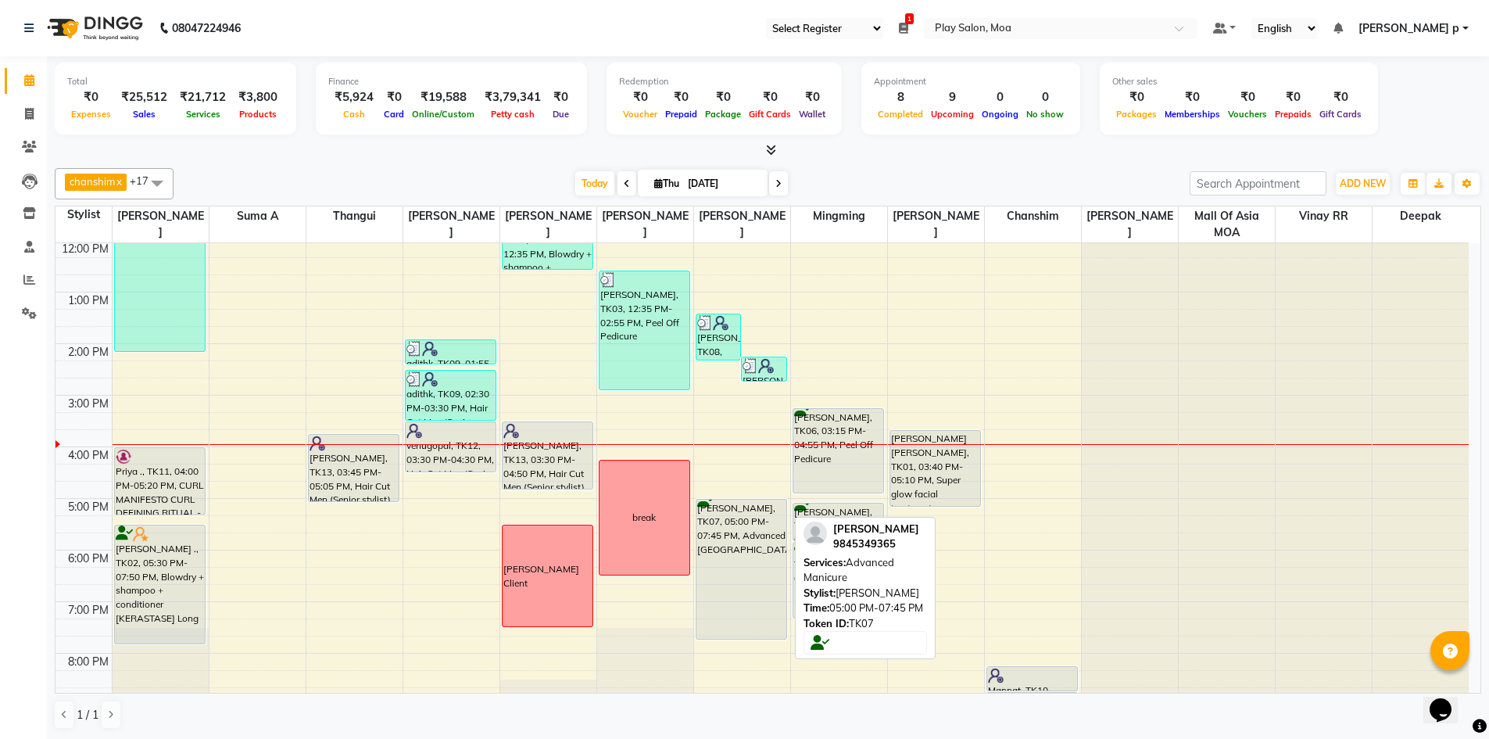
scroll to position [116, 0]
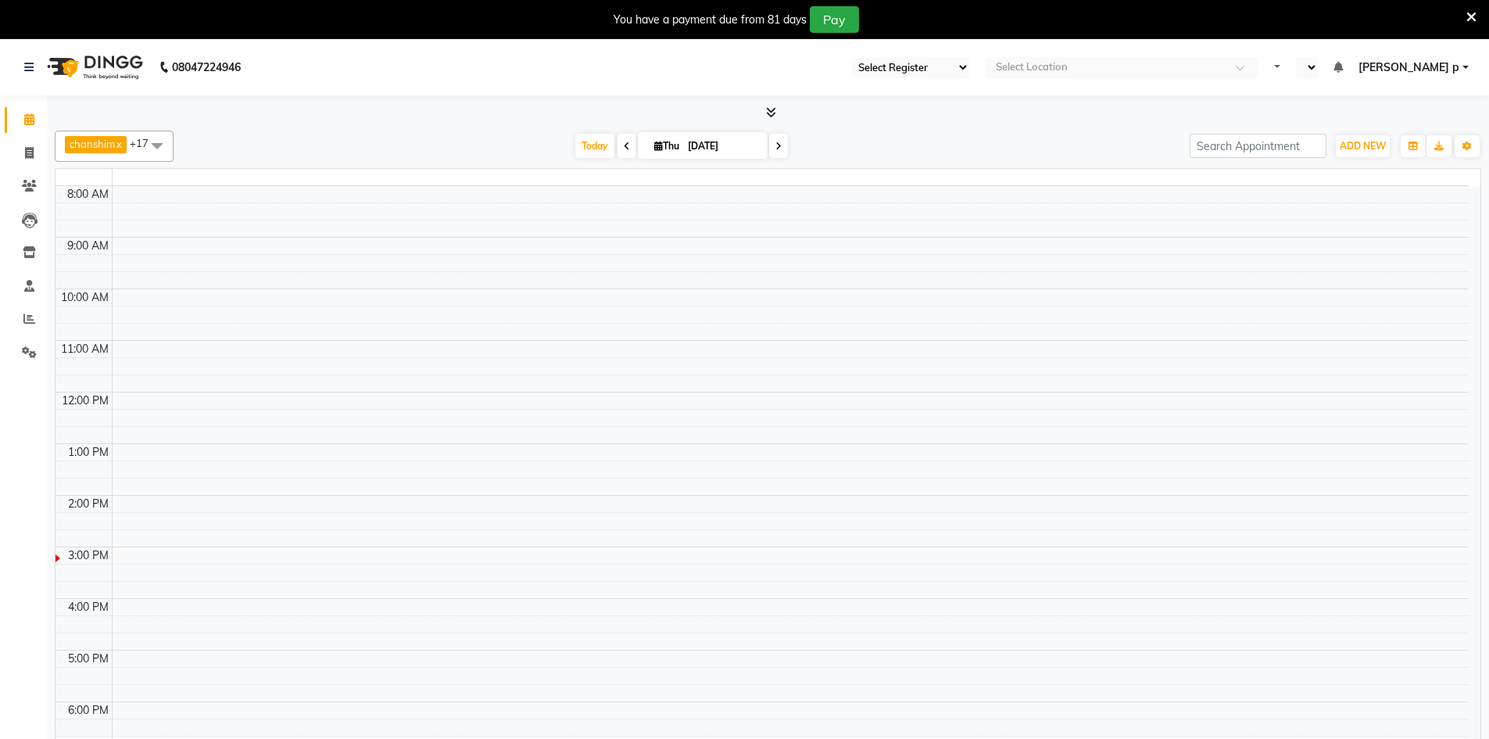
select select "93"
select select "en"
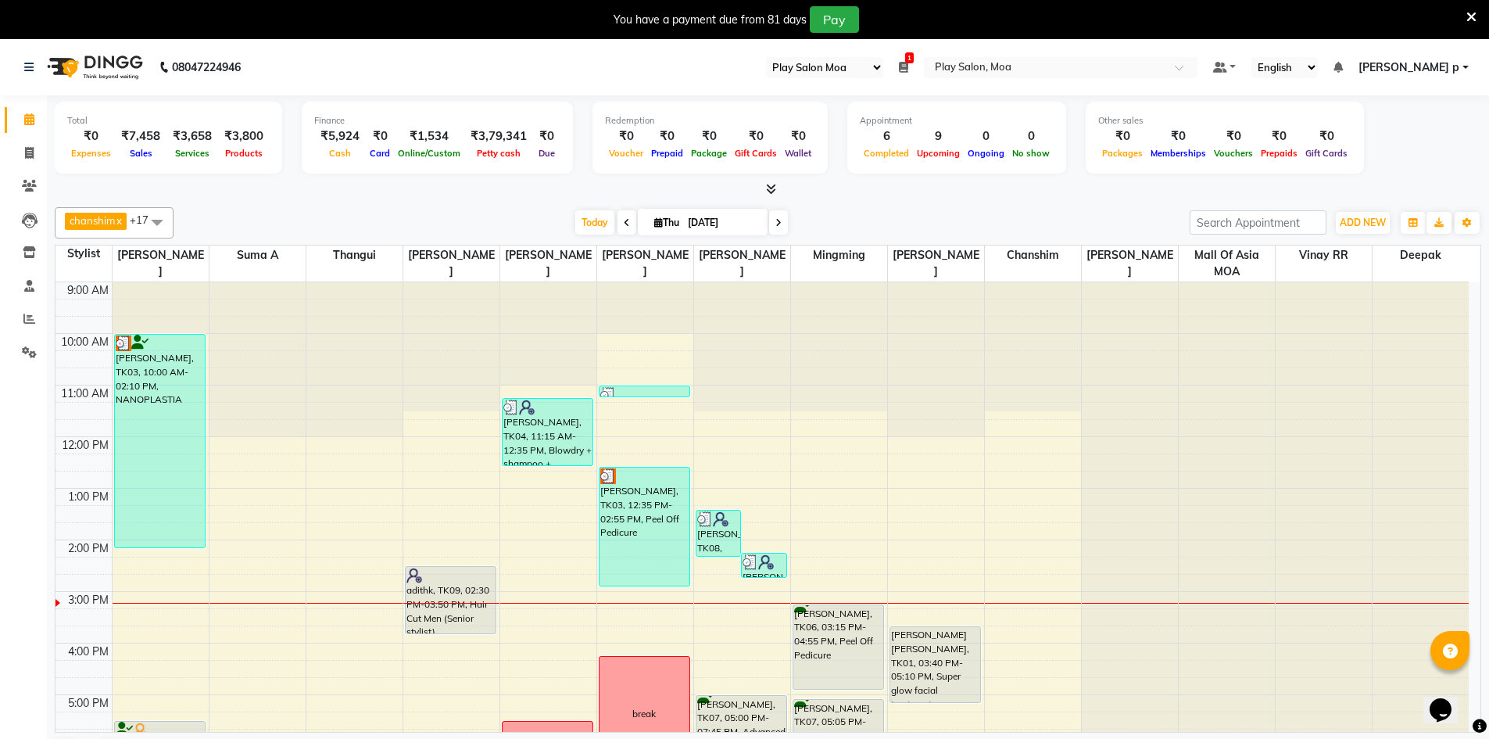
scroll to position [78, 0]
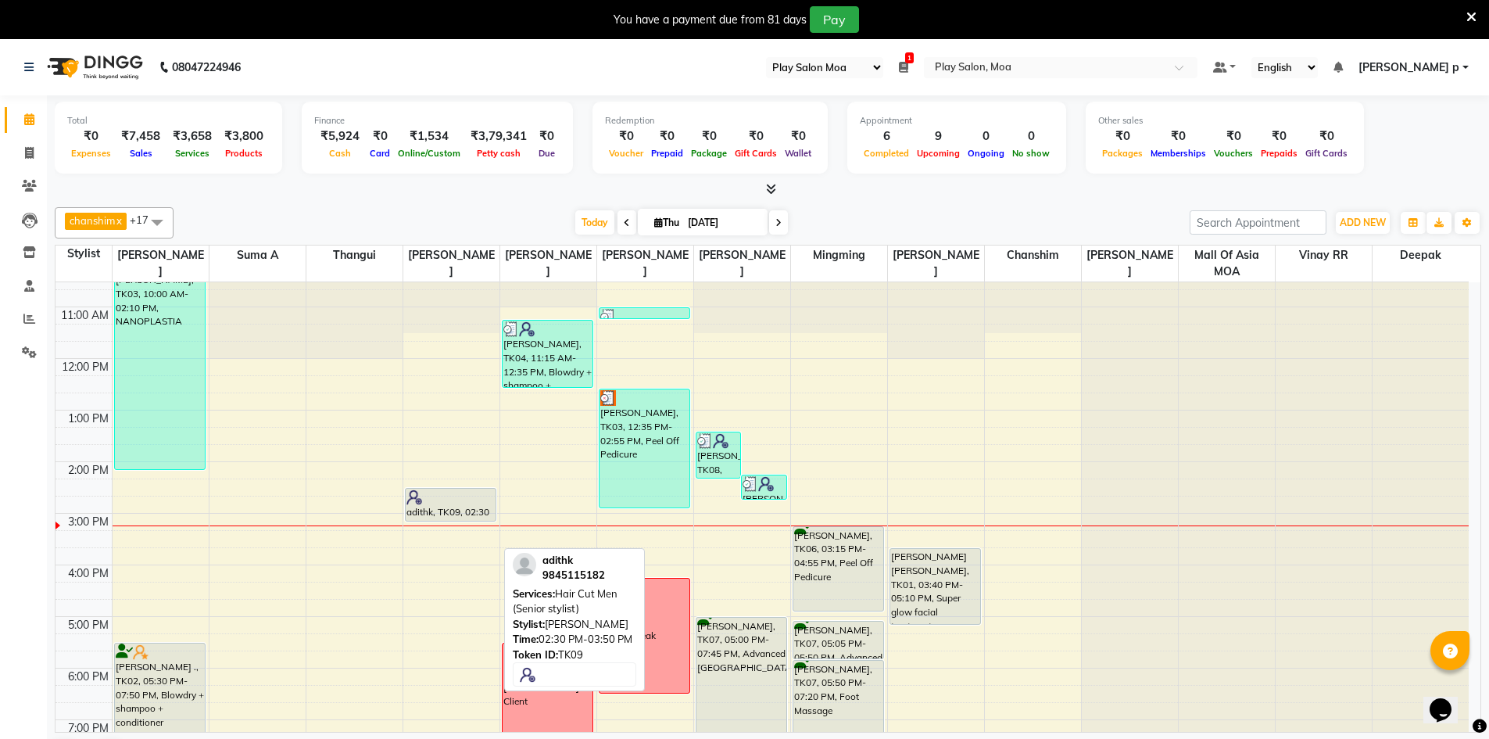
drag, startPoint x: 440, startPoint y: 553, endPoint x: 451, endPoint y: 516, distance: 39.1
click at [451, 516] on div "adithk, TK09, 02:30 PM-03:50 PM, Hair Cut Men (Senior stylist) adithk, TK09, 02…" at bounding box center [451, 564] width 96 height 721
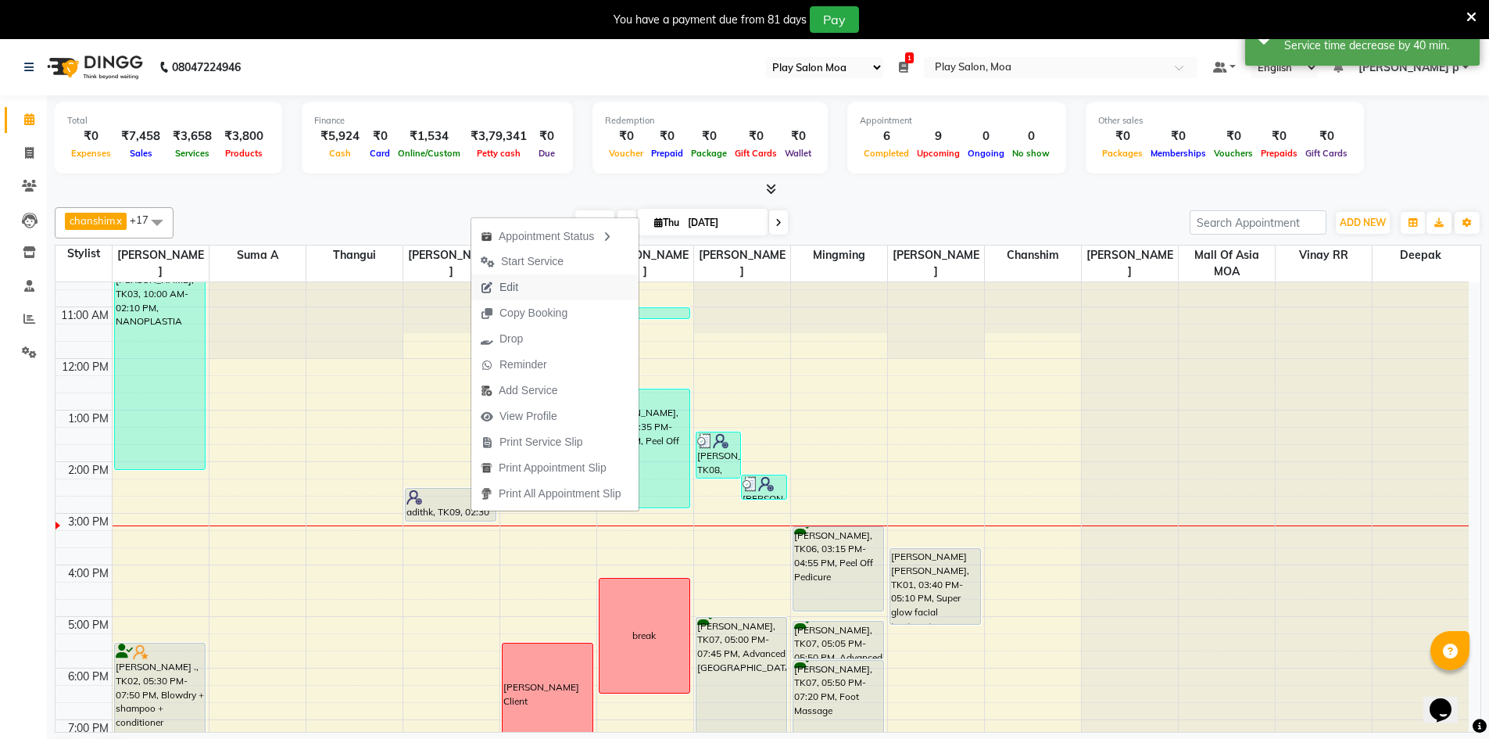
click at [579, 277] on button "Edit" at bounding box center [554, 287] width 167 height 26
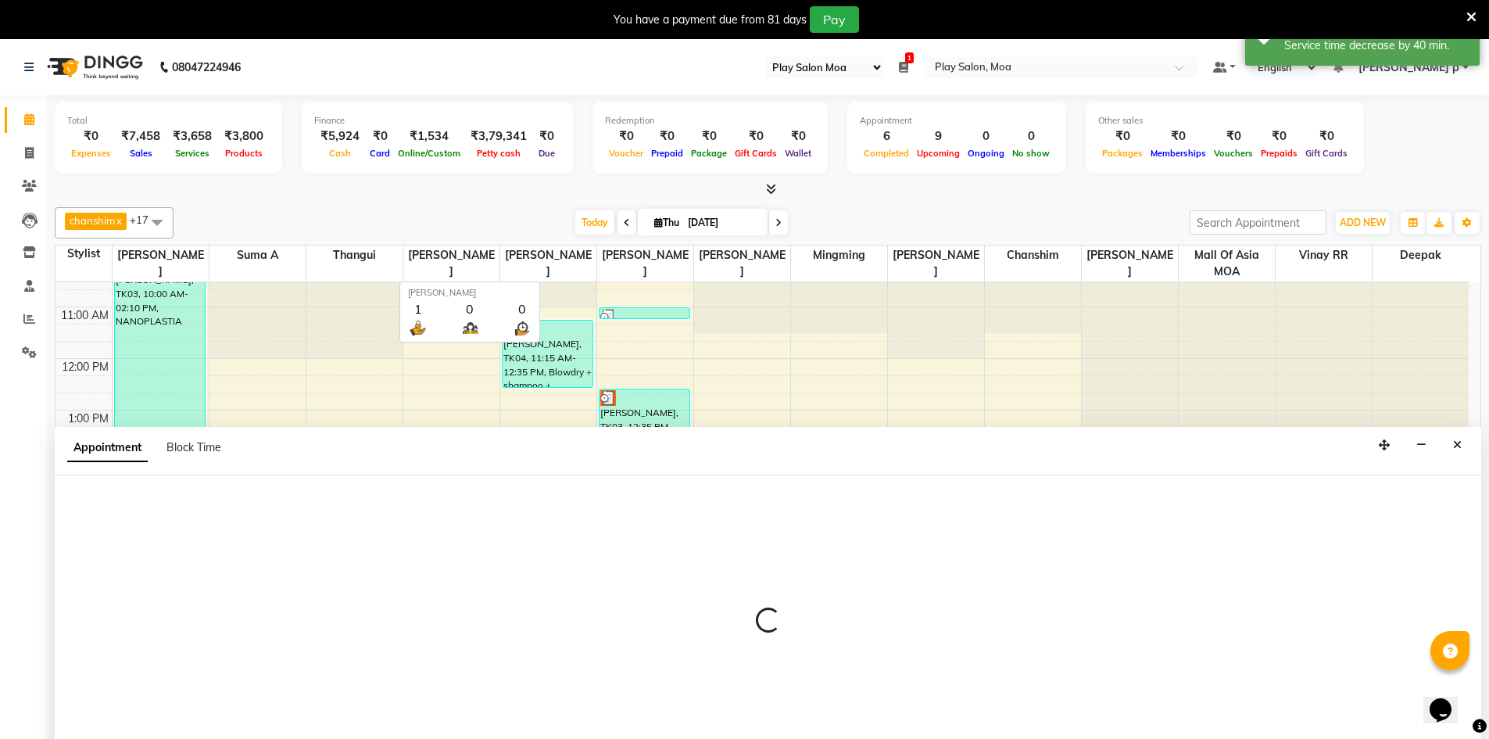
scroll to position [40, 0]
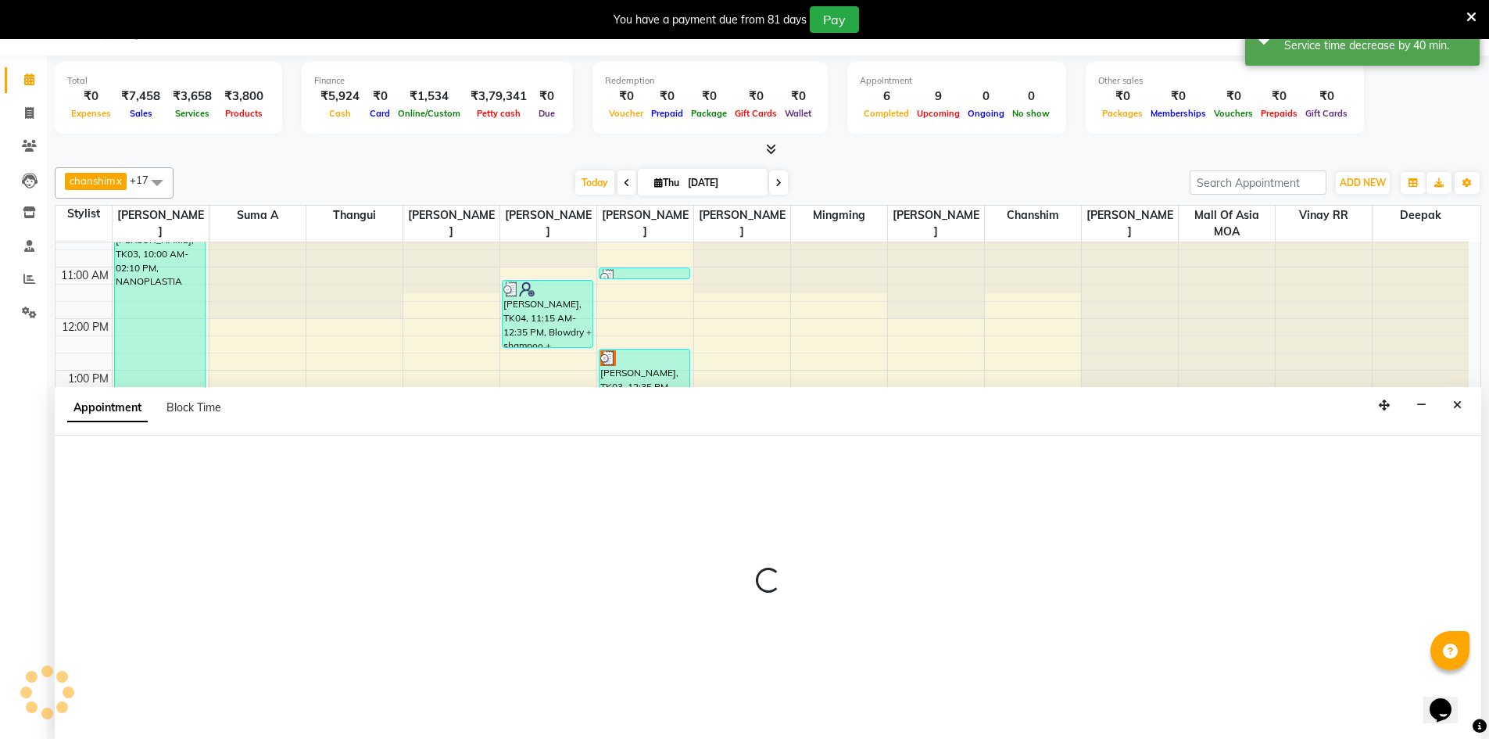
select select "tentative"
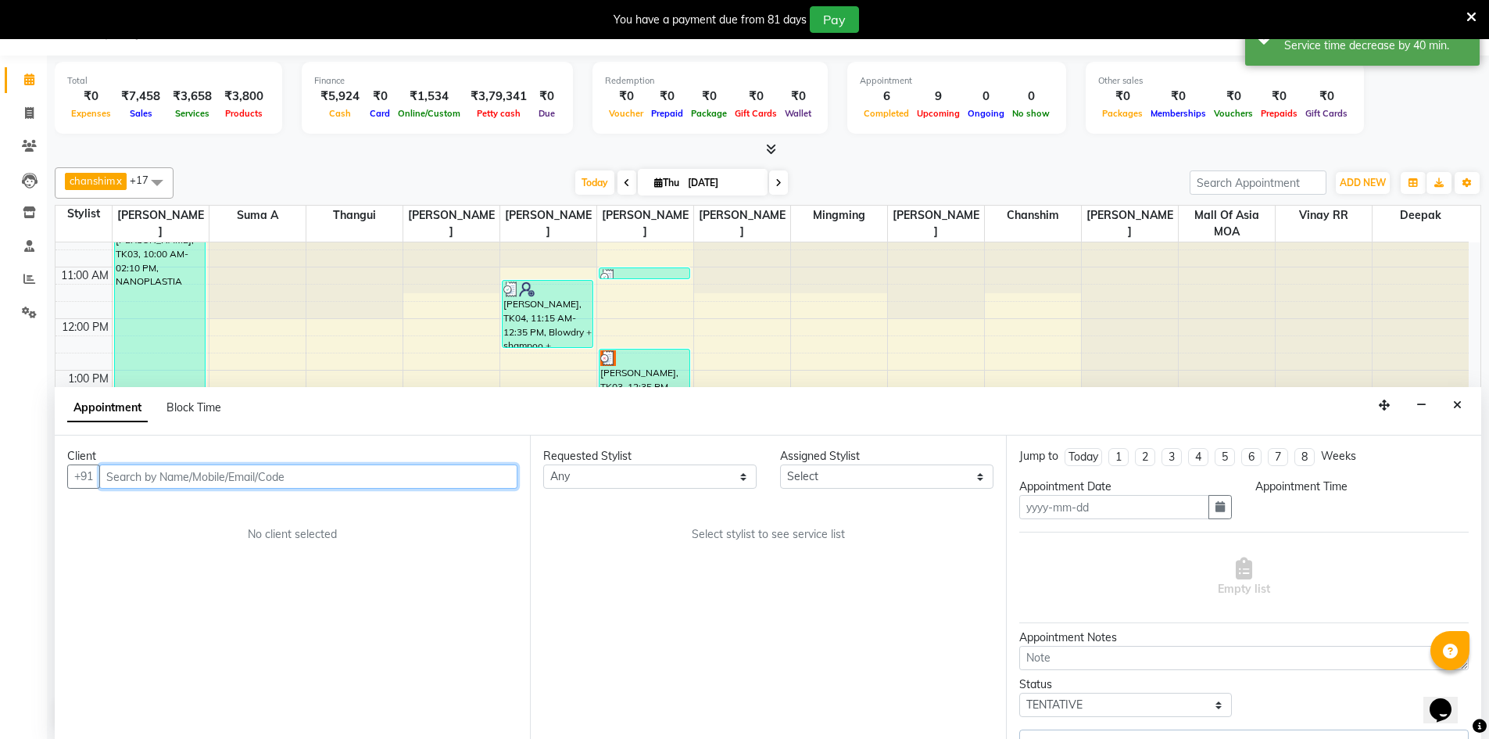
type input "[DATE]"
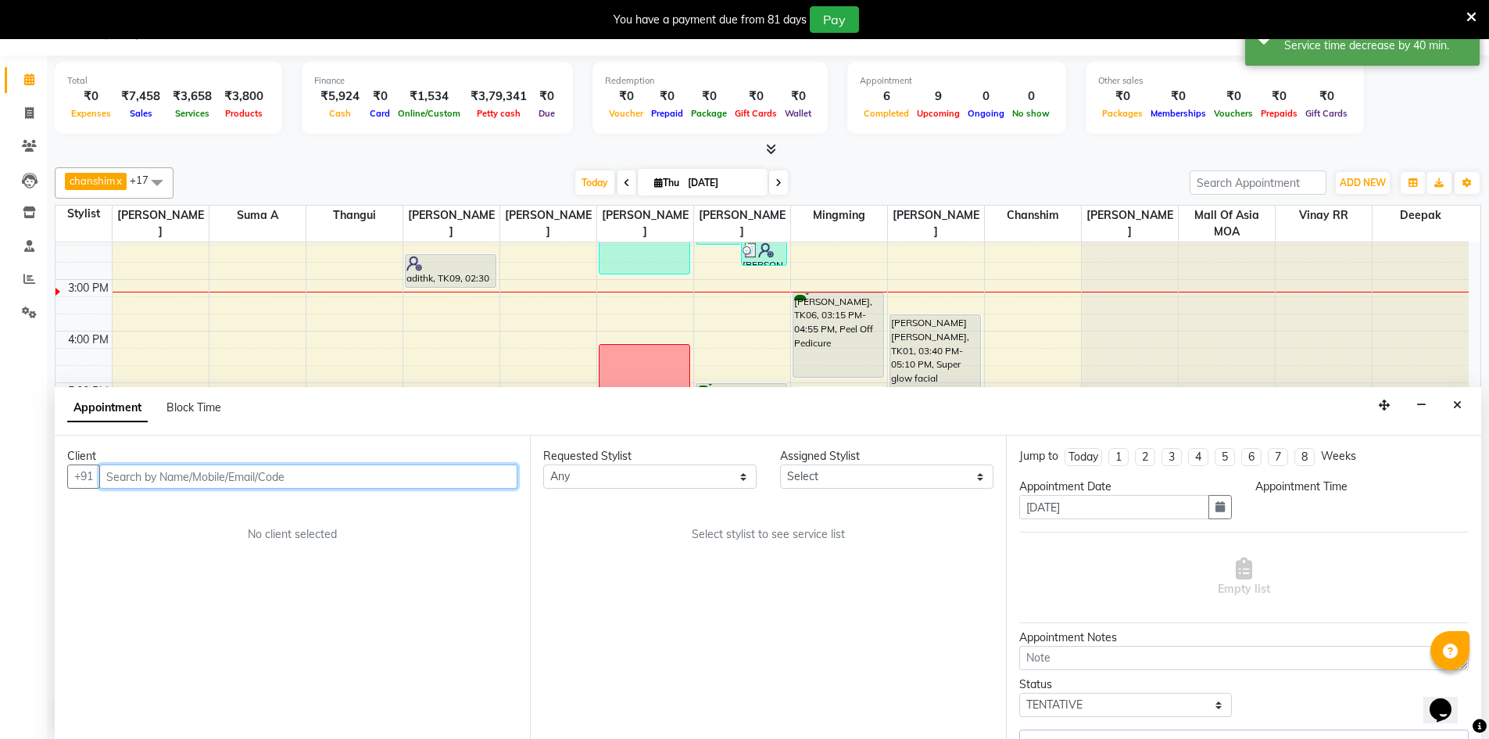
select select "81384"
select select "870"
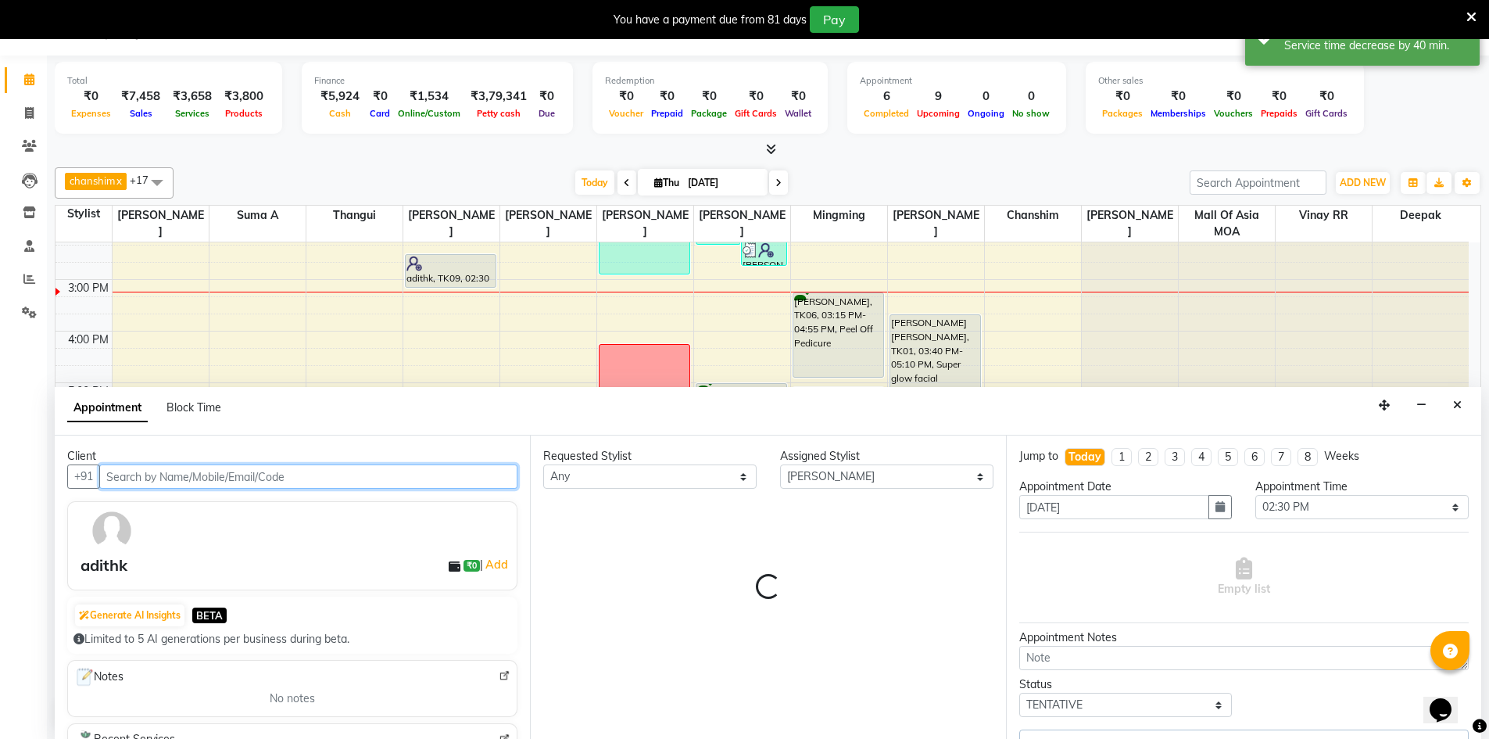
select select "4218"
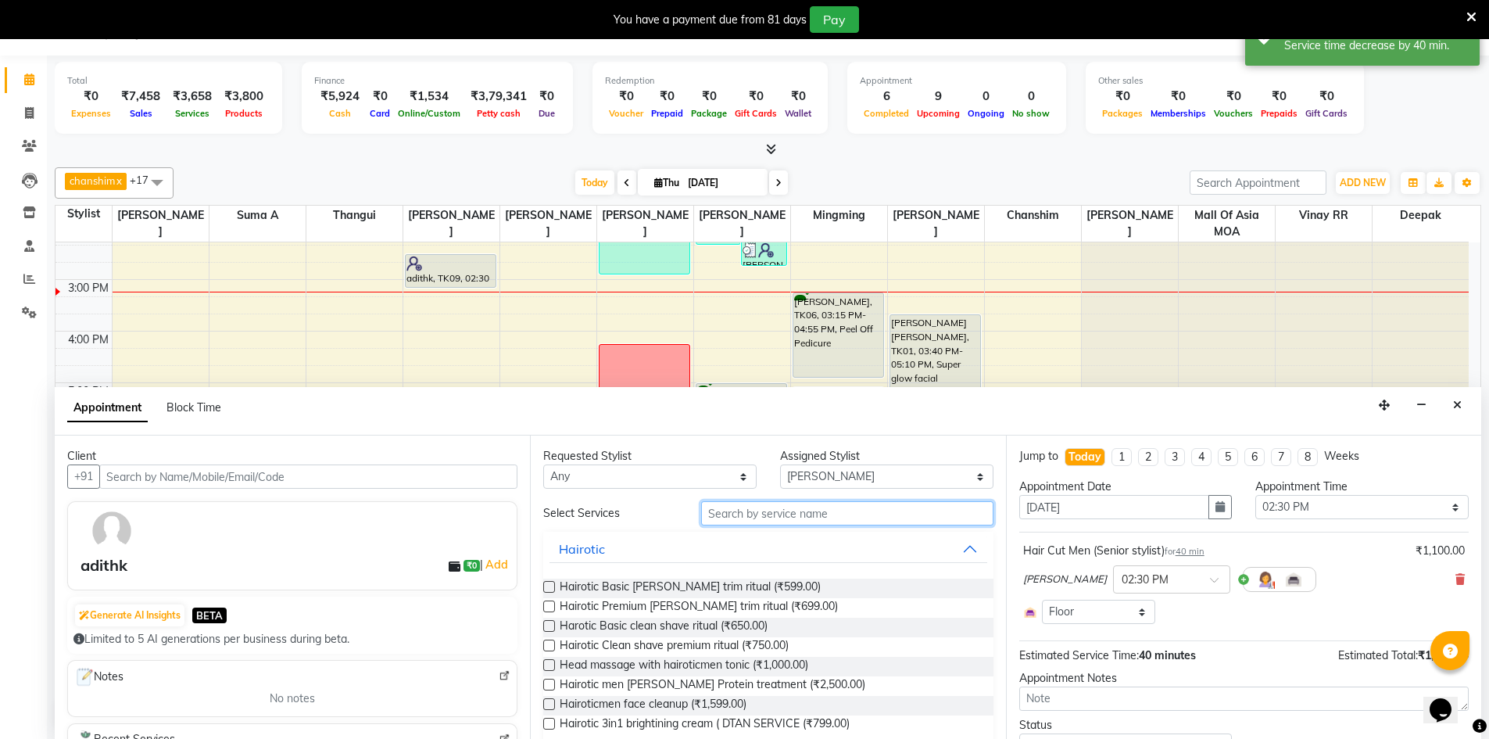
click at [878, 514] on input "text" at bounding box center [847, 513] width 292 height 24
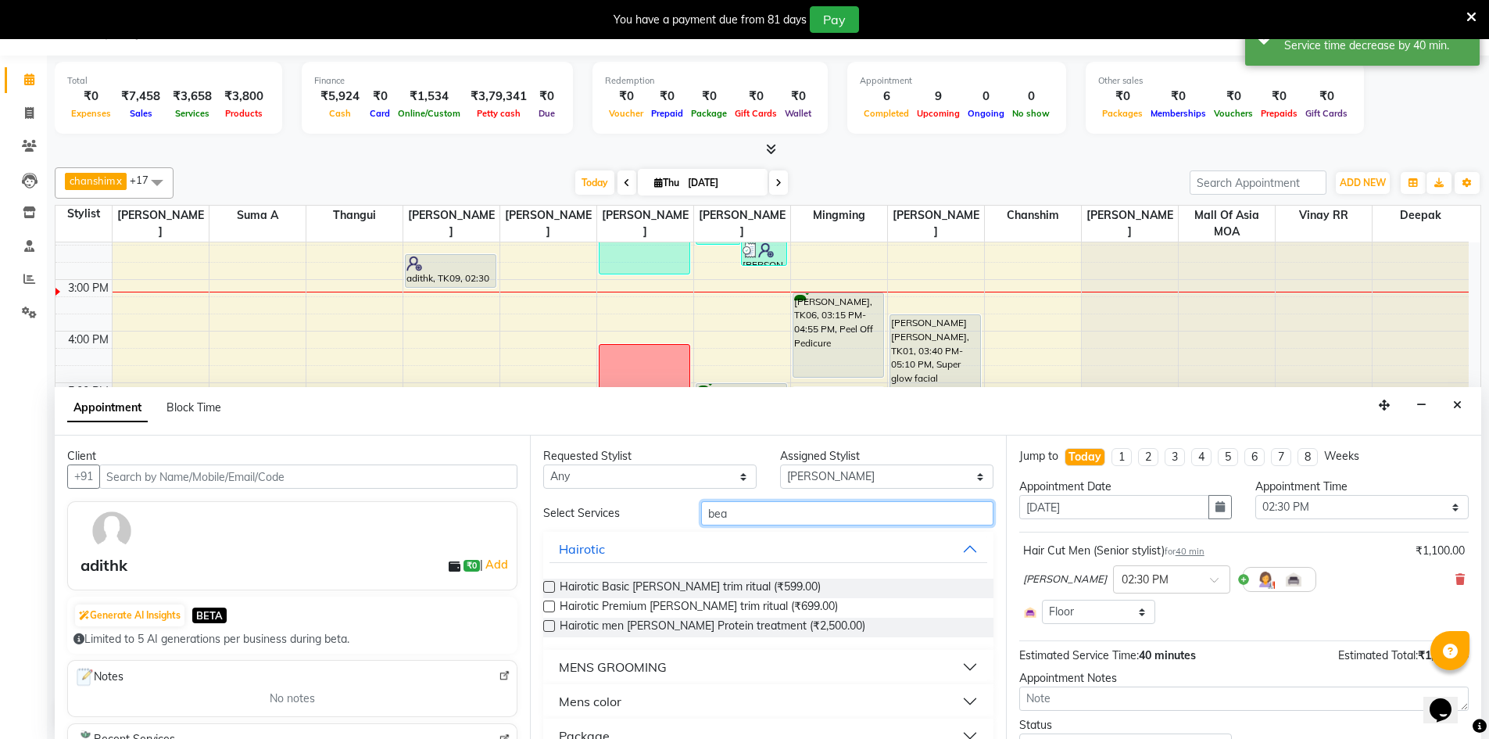
type input "bea"
click at [656, 663] on div "MENS GROOMING" at bounding box center [613, 666] width 108 height 19
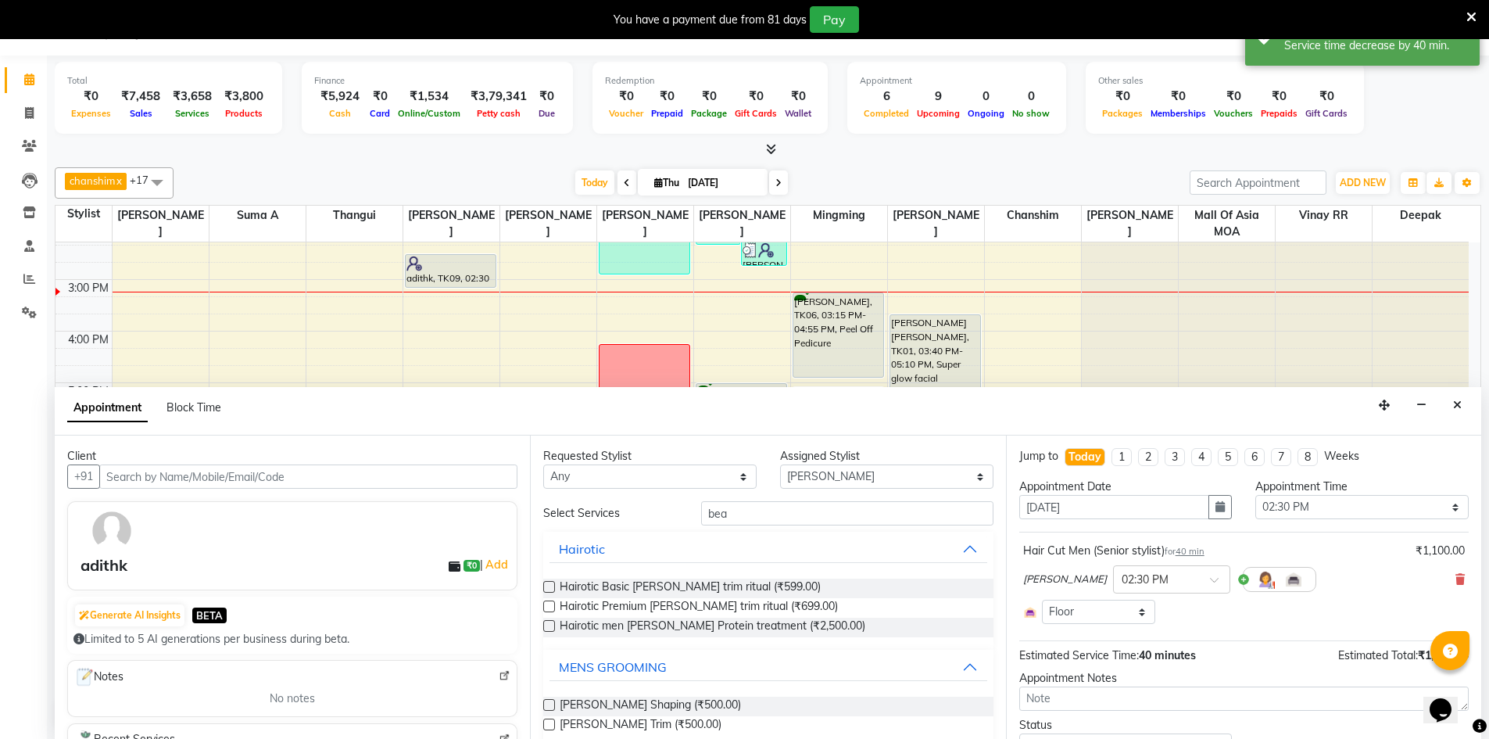
click at [548, 708] on label at bounding box center [549, 705] width 12 height 12
click at [548, 708] on input "checkbox" at bounding box center [548, 706] width 10 height 10
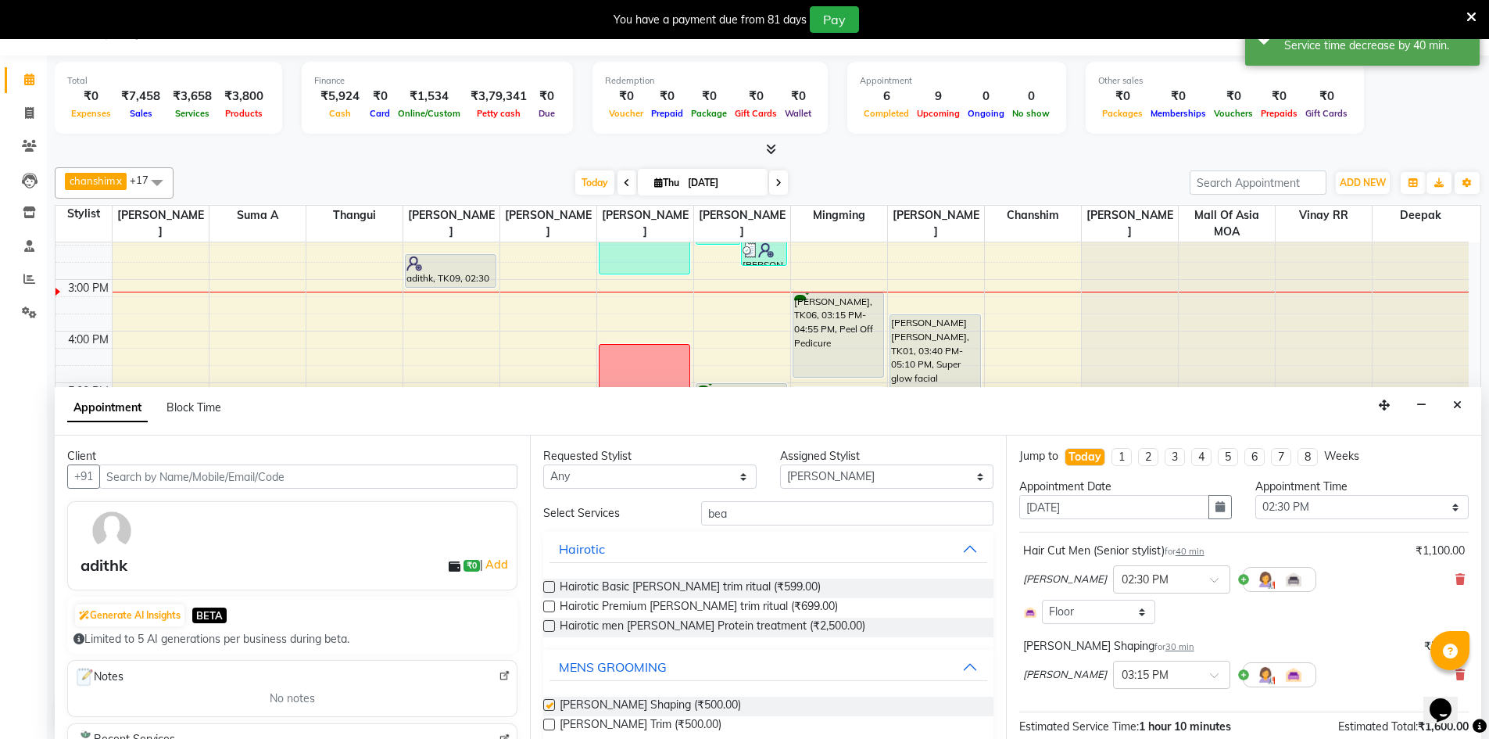
checkbox input "false"
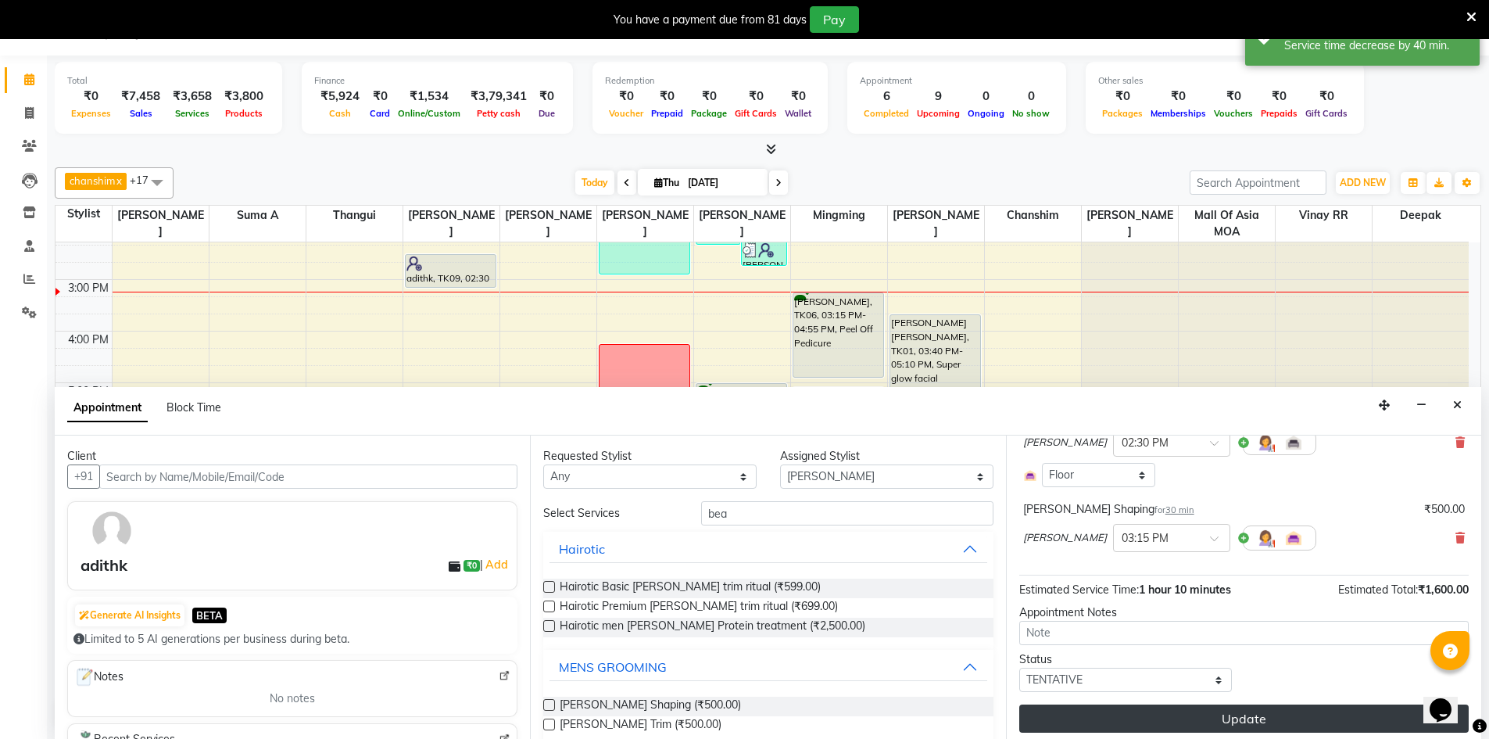
scroll to position [143, 0]
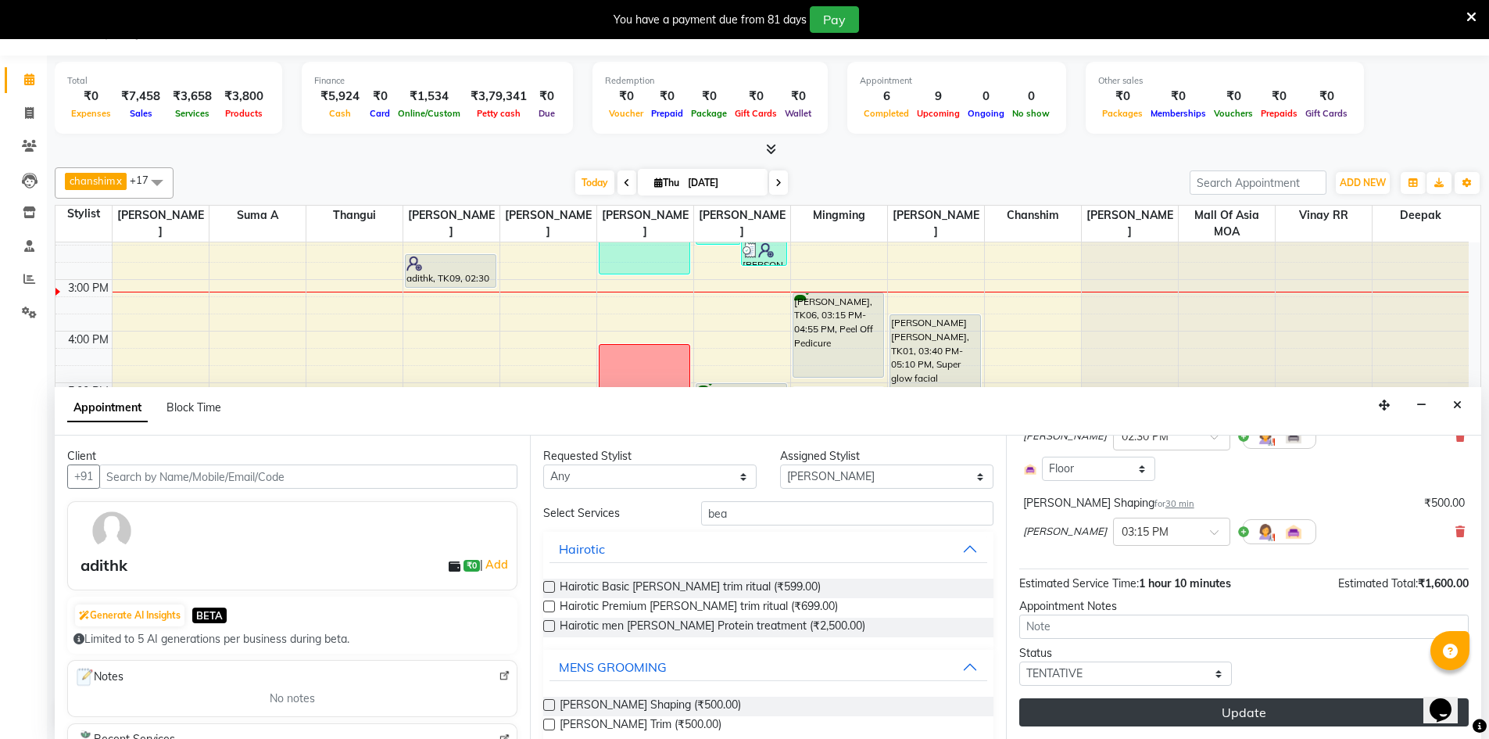
click at [1201, 703] on button "Update" at bounding box center [1243, 712] width 449 height 28
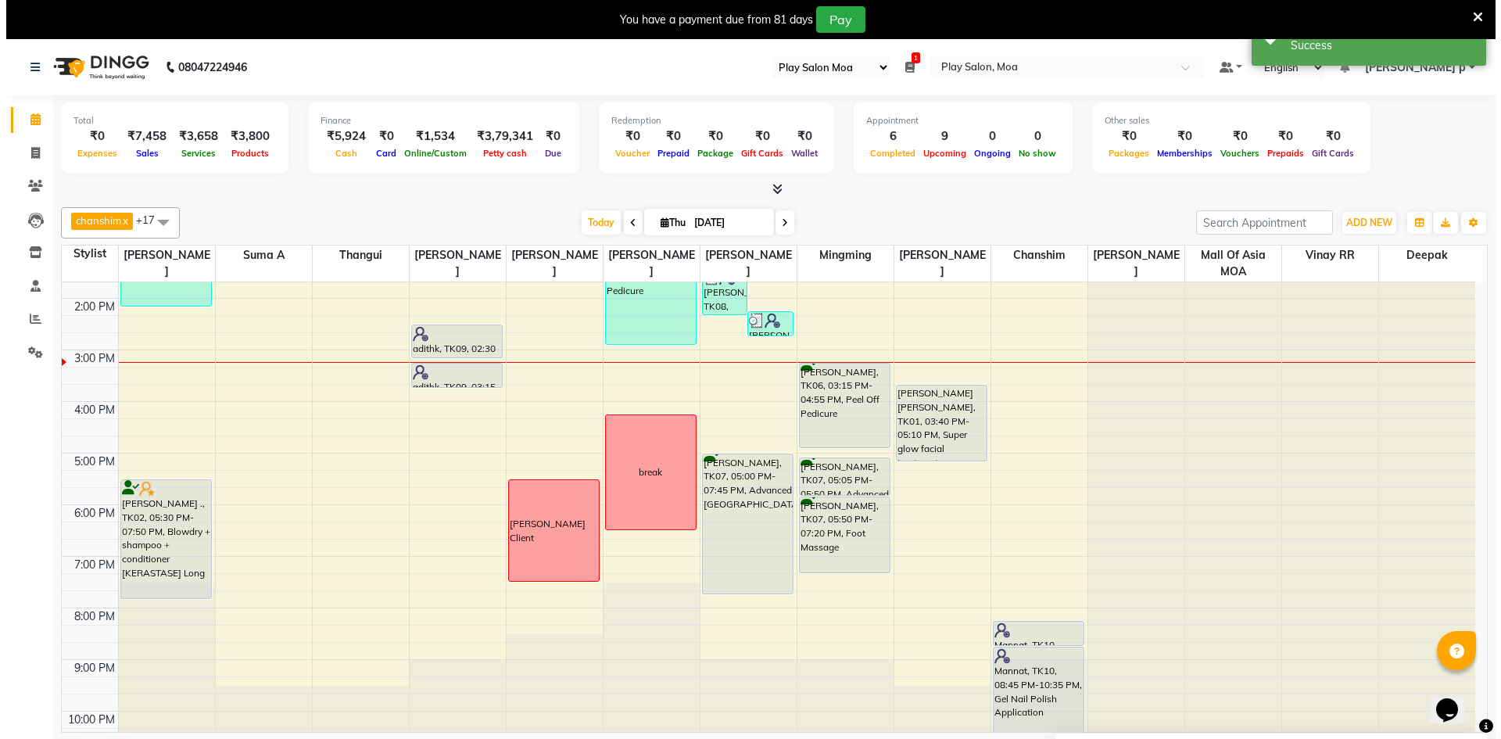
scroll to position [194, 0]
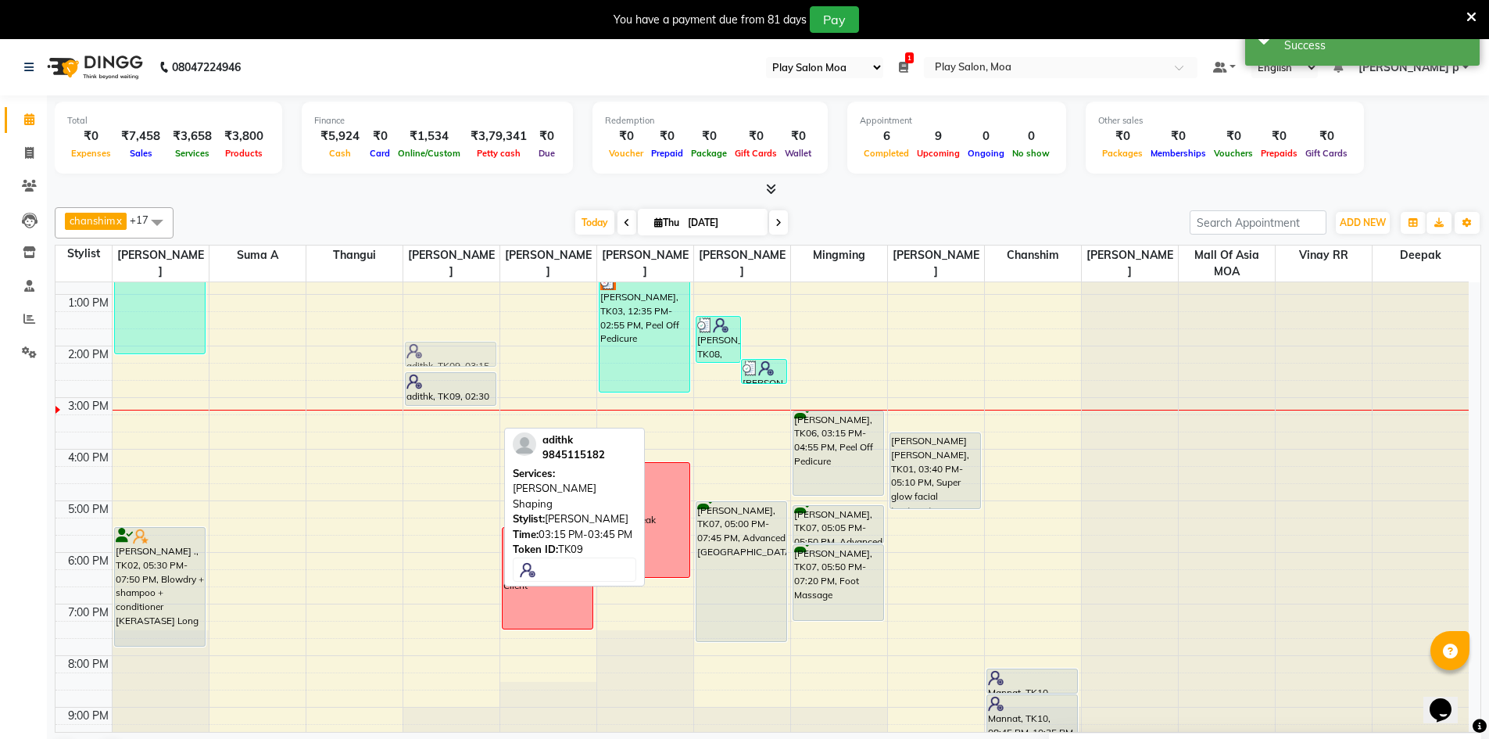
drag, startPoint x: 435, startPoint y: 428, endPoint x: 438, endPoint y: 409, distance: 19.0
click at [445, 356] on div "adithk, TK09, 02:30 PM-03:10 PM, Hair Cut Men (Senior stylist) adithk, TK09, 03…" at bounding box center [451, 448] width 96 height 721
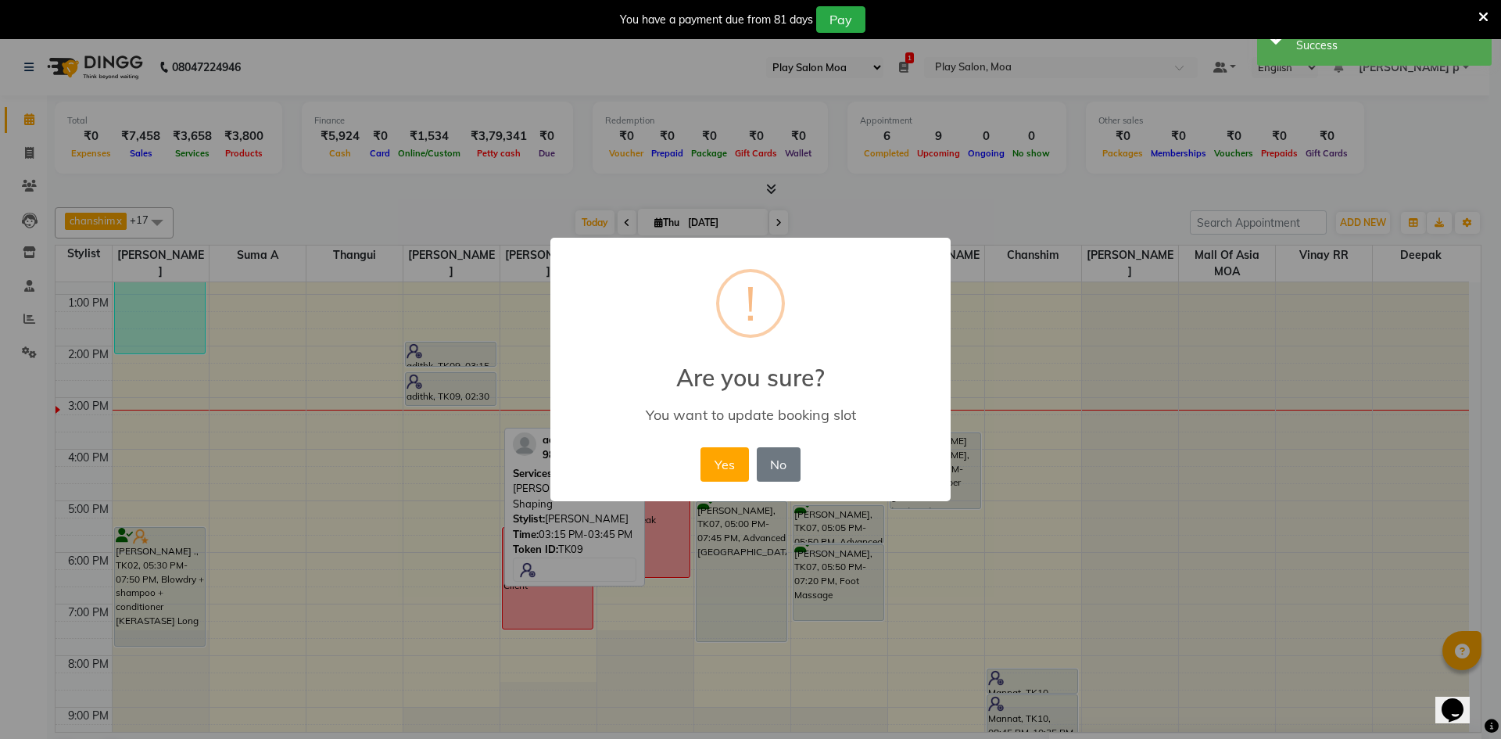
click at [719, 460] on button "Yes" at bounding box center [724, 464] width 48 height 34
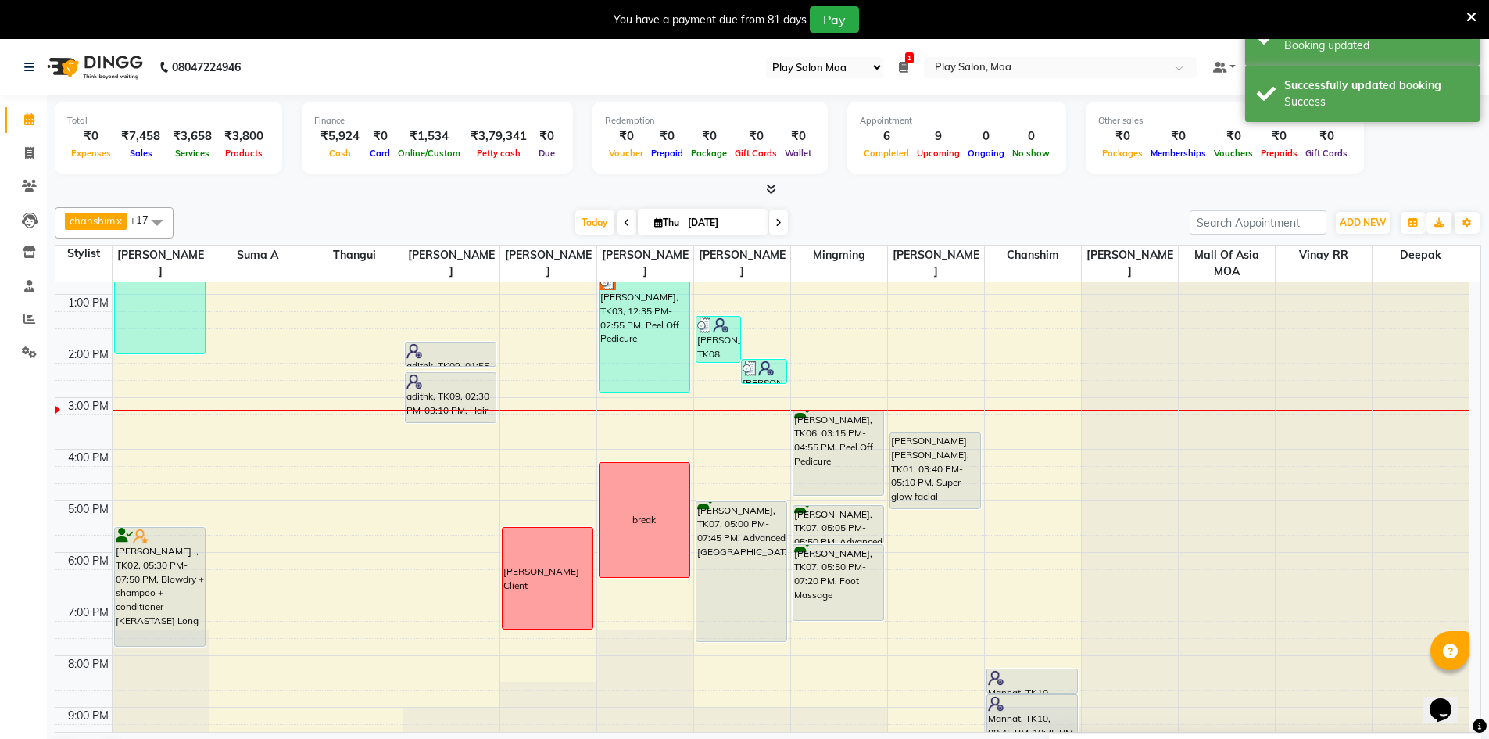
drag, startPoint x: 443, startPoint y: 404, endPoint x: 445, endPoint y: 420, distance: 16.5
click at [445, 420] on div "adithk, TK09, 01:55 PM-02:25 PM, [PERSON_NAME] Shaping adithk, TK09, 02:30 PM-0…" at bounding box center [451, 448] width 96 height 721
click at [1461, 19] on div "You have a payment due from 81 days Pay" at bounding box center [736, 19] width 1460 height 27
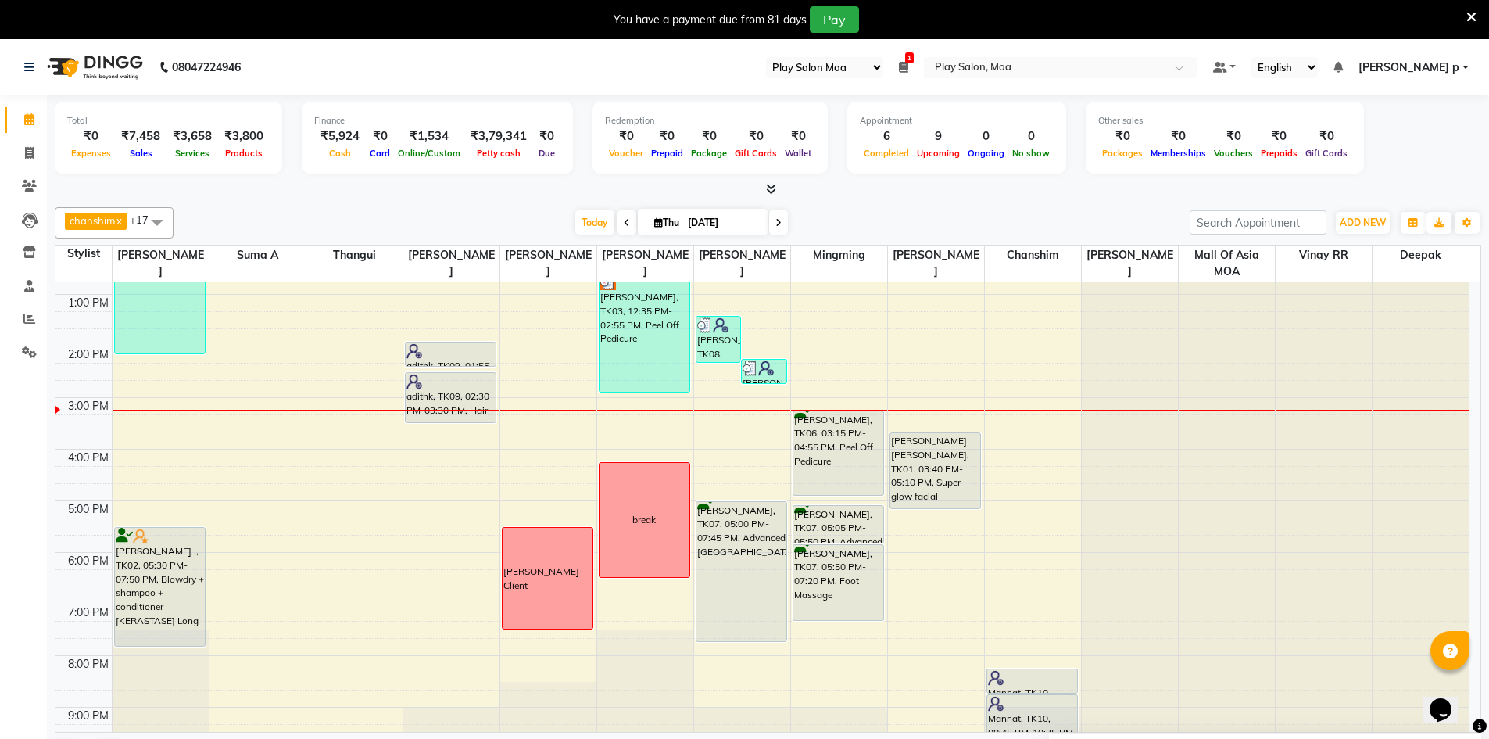
click at [1477, 18] on div "You have a payment due from 81 days Pay" at bounding box center [744, 19] width 1489 height 39
click at [1472, 13] on icon at bounding box center [1471, 17] width 10 height 14
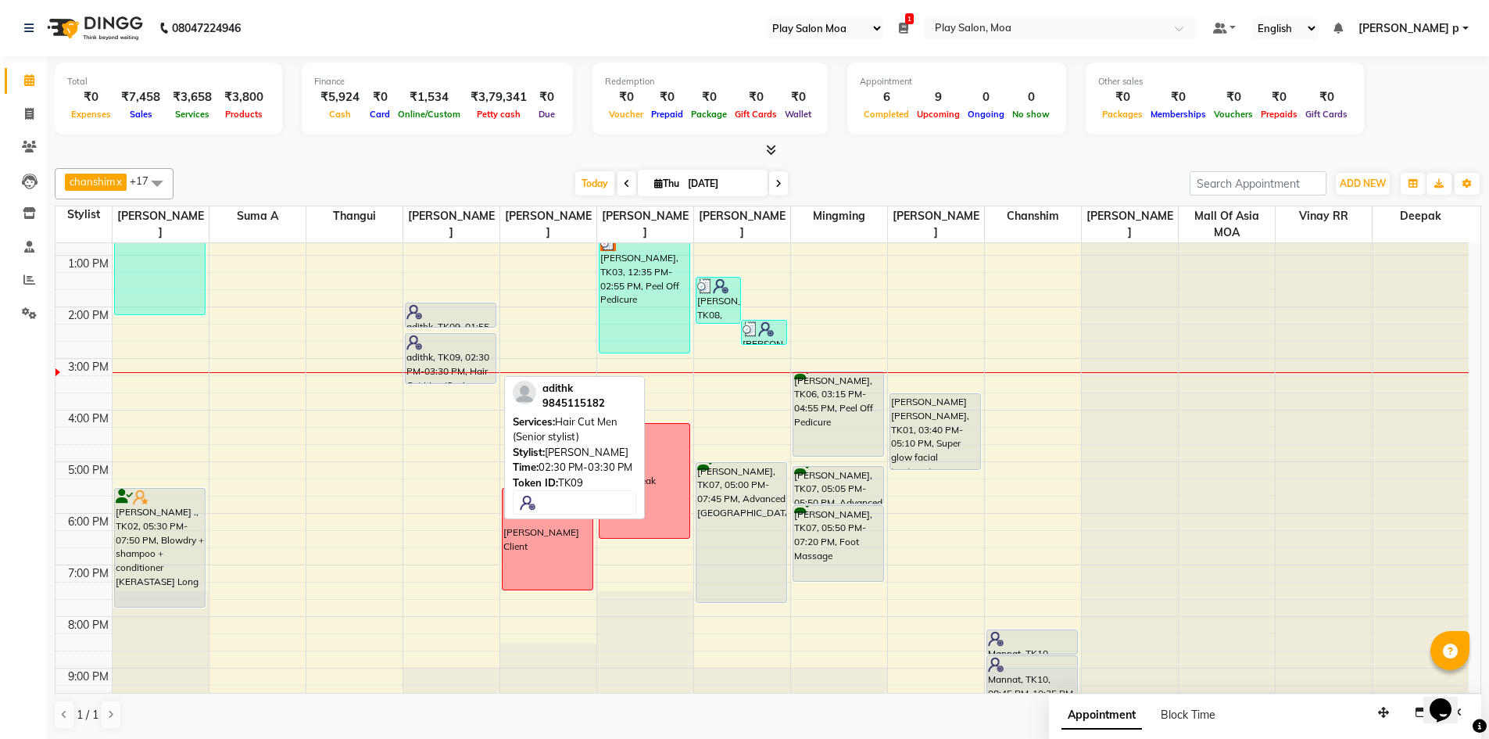
click at [447, 376] on div "adithk, TK09, 01:55 PM-02:25 PM, [PERSON_NAME] Shaping adithk, TK09, 02:30 PM-0…" at bounding box center [451, 409] width 96 height 721
click at [490, 334] on div at bounding box center [450, 342] width 89 height 16
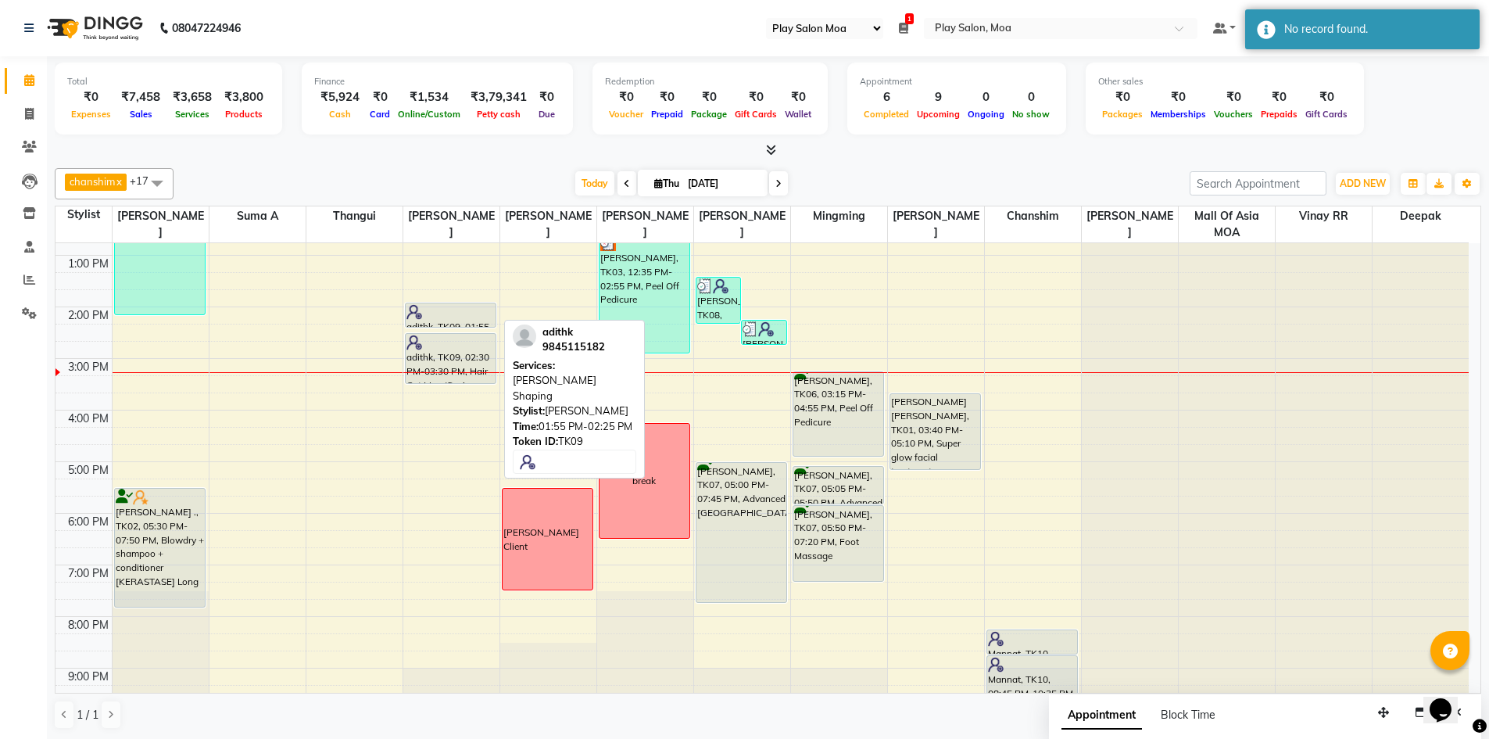
click at [489, 311] on div at bounding box center [450, 312] width 89 height 16
select select "7"
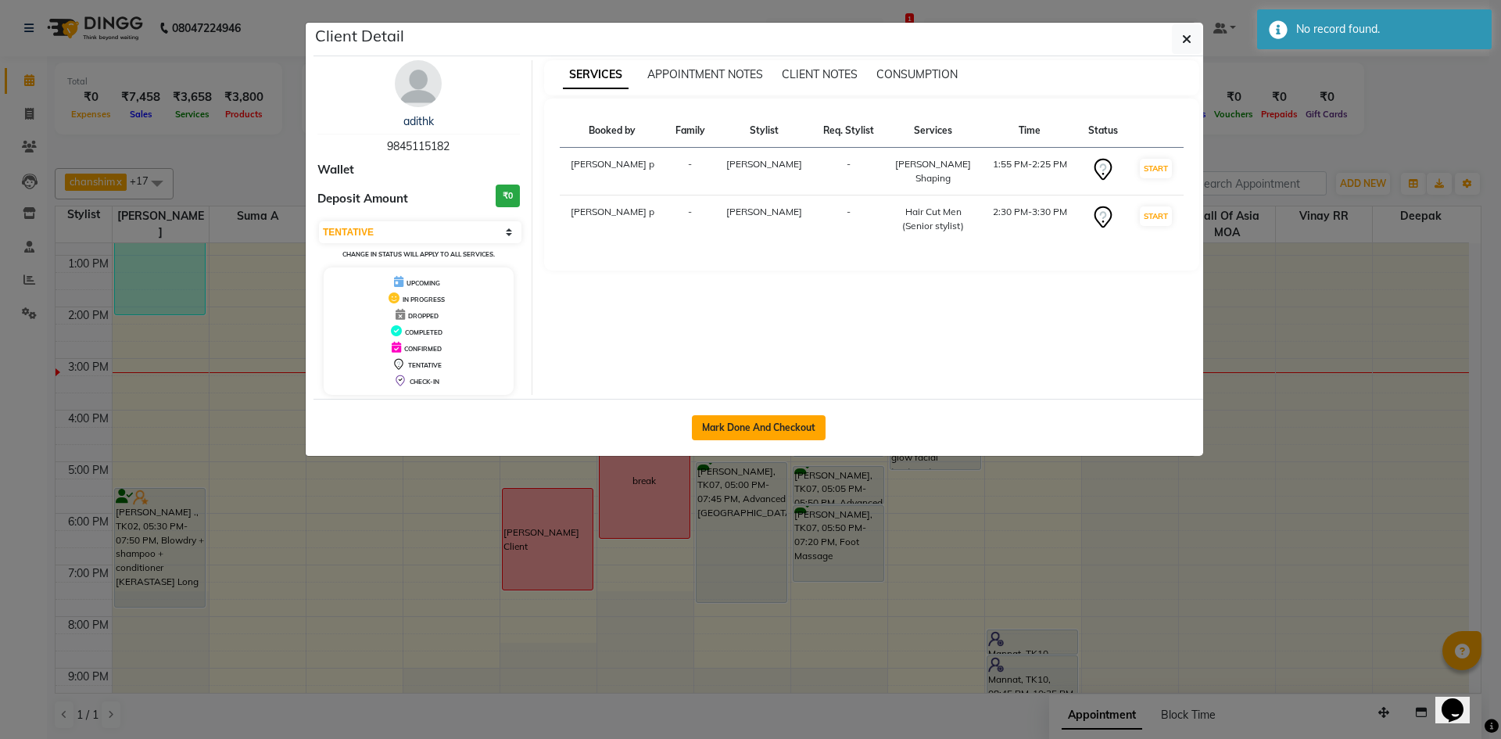
click at [767, 424] on button "Mark Done And Checkout" at bounding box center [759, 427] width 134 height 25
select select "service"
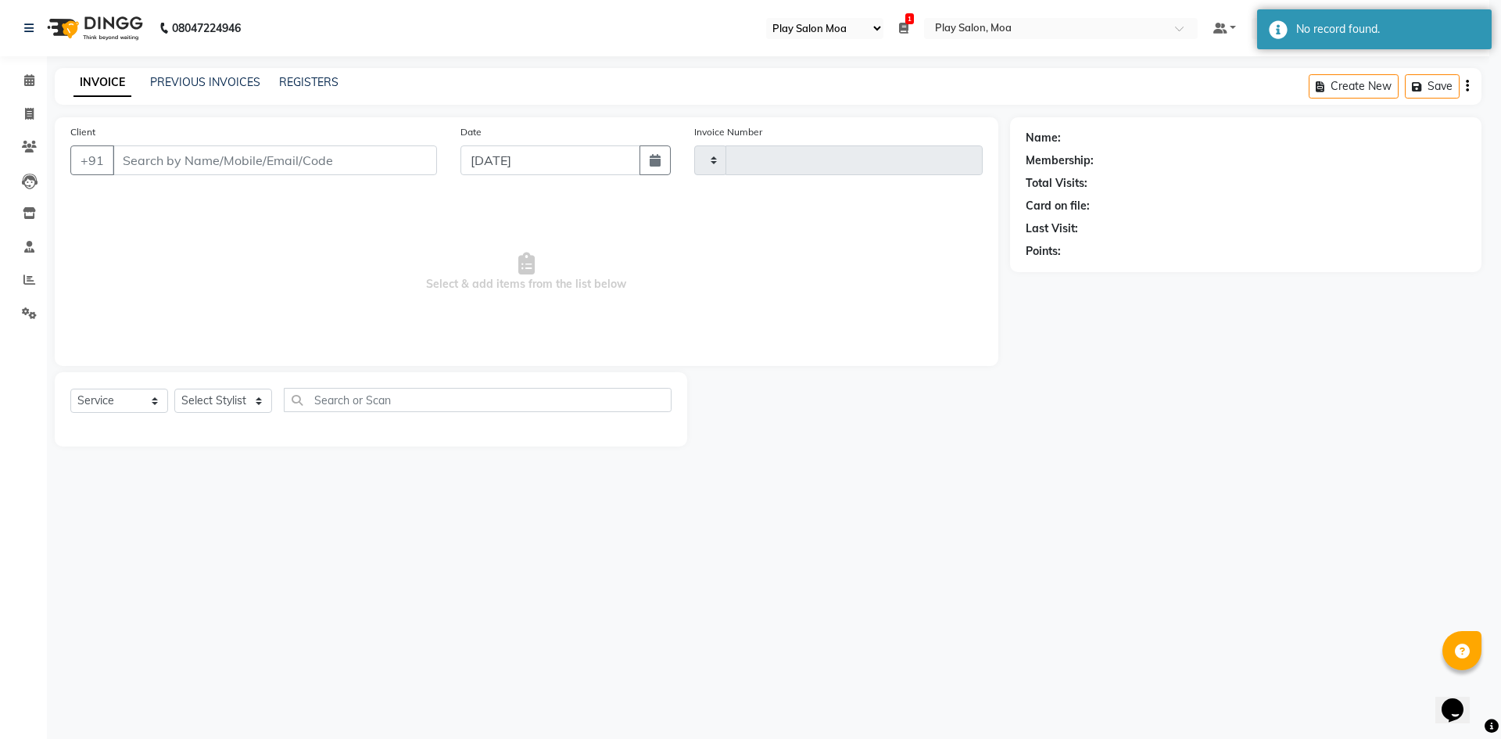
type input "3719"
select select "8354"
type input "9845115182"
select select "81384"
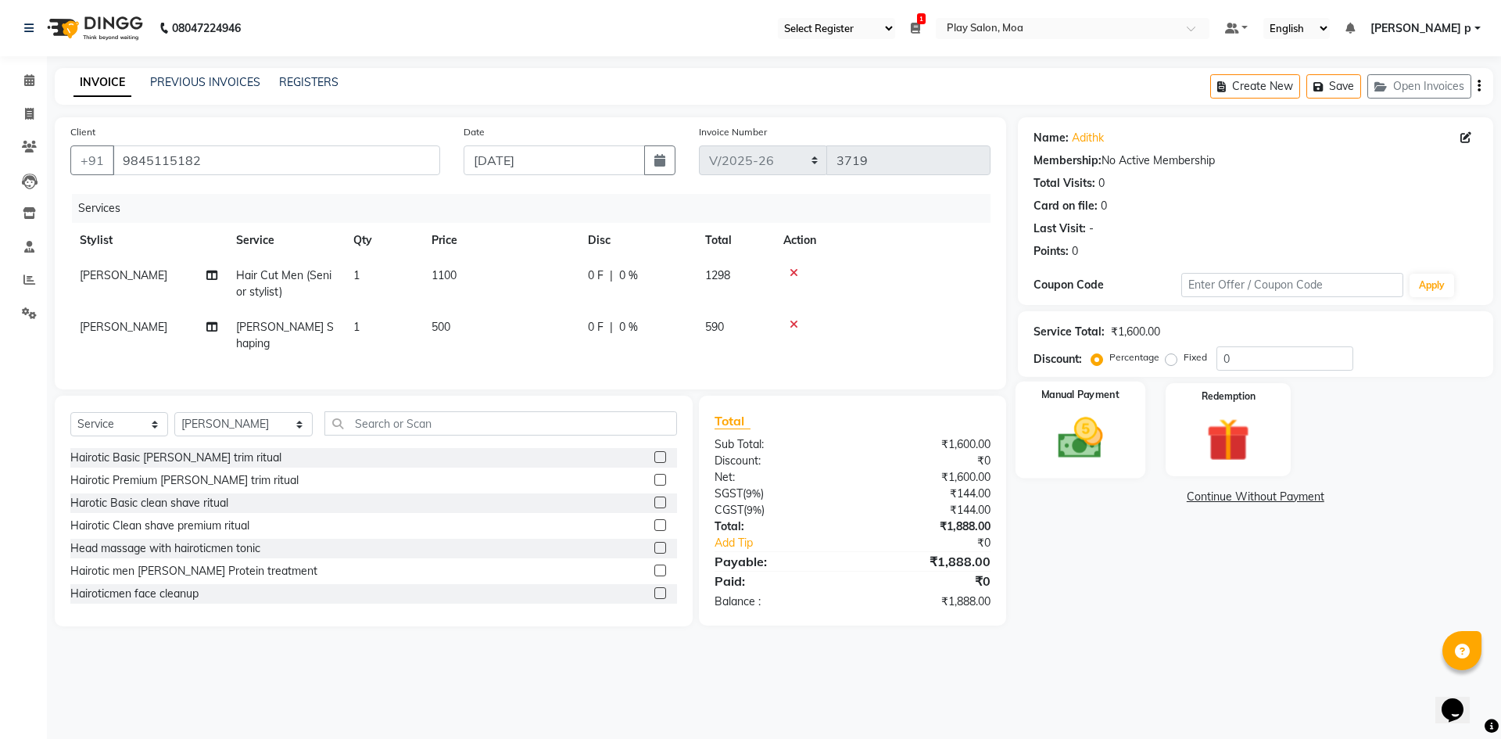
click at [1085, 435] on img at bounding box center [1079, 438] width 73 height 52
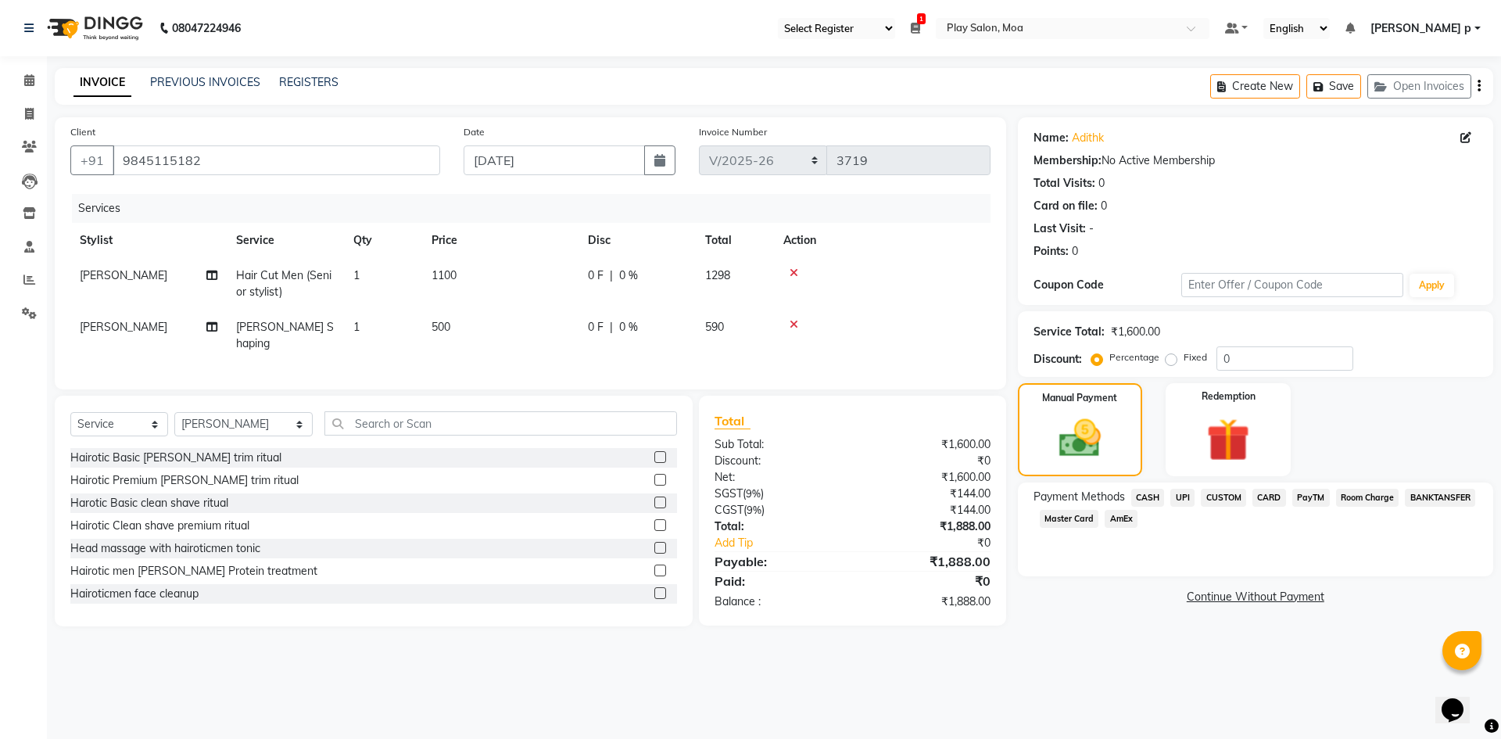
click at [1228, 496] on span "CUSTOM" at bounding box center [1222, 497] width 45 height 18
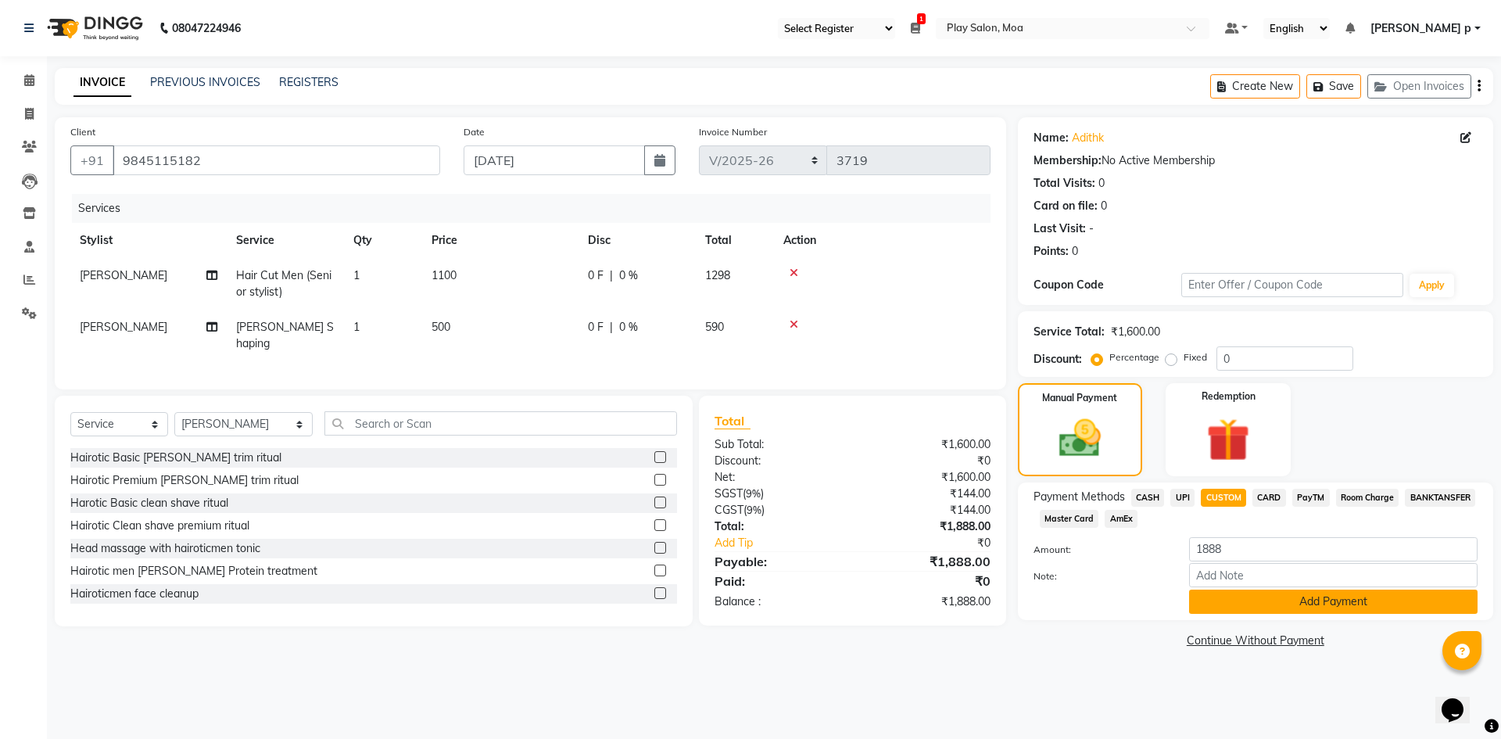
click at [1257, 606] on button "Add Payment" at bounding box center [1333, 601] width 288 height 24
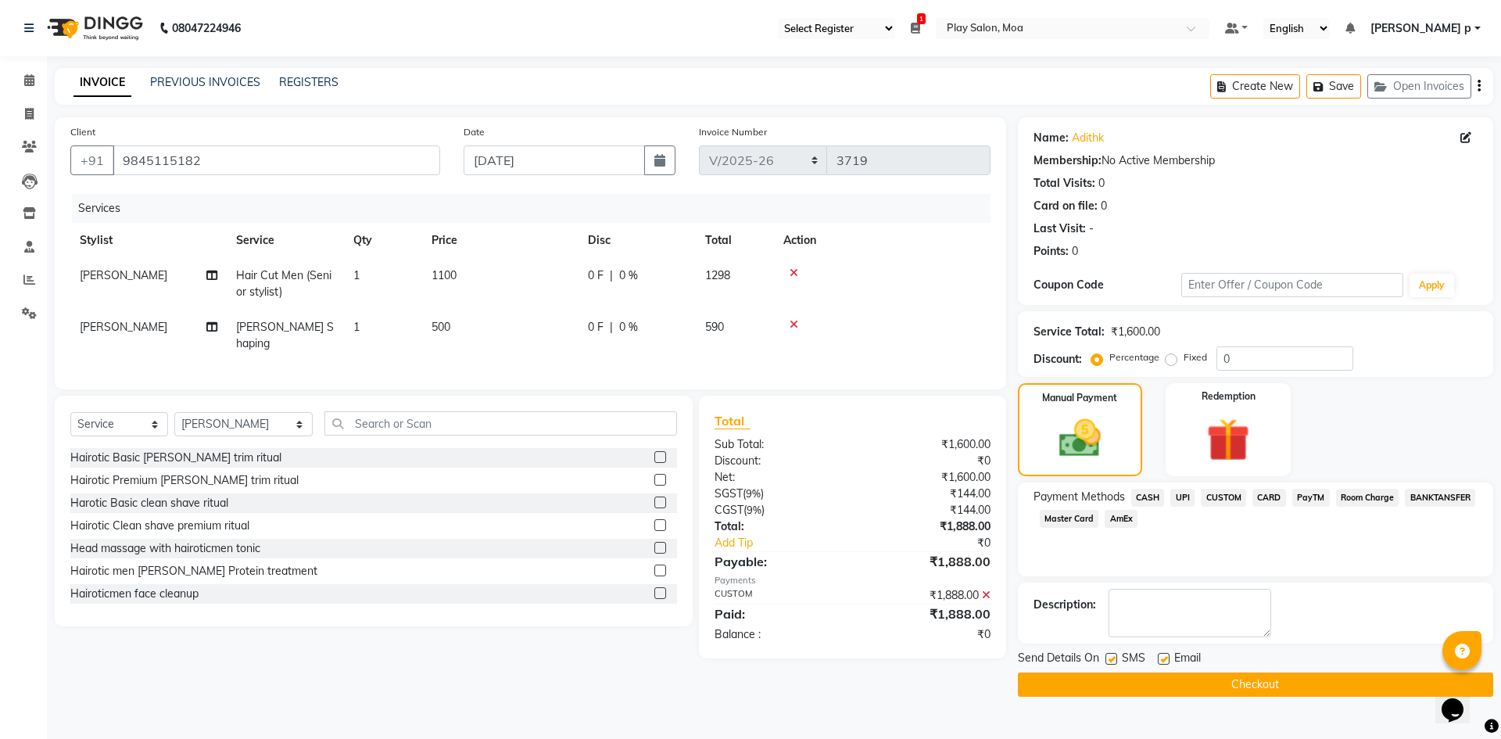
click at [1254, 692] on button "Checkout" at bounding box center [1255, 684] width 475 height 24
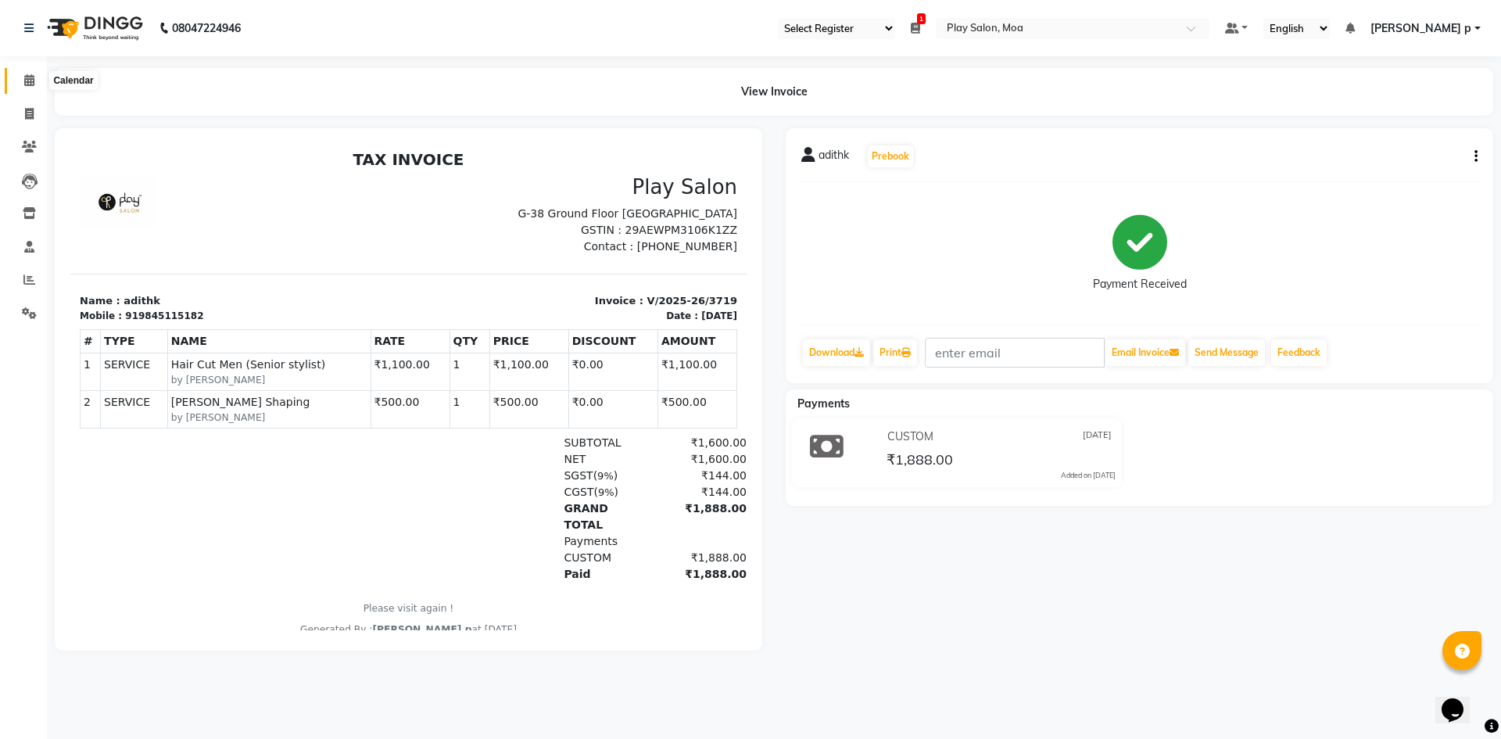
click at [27, 82] on icon at bounding box center [29, 80] width 10 height 12
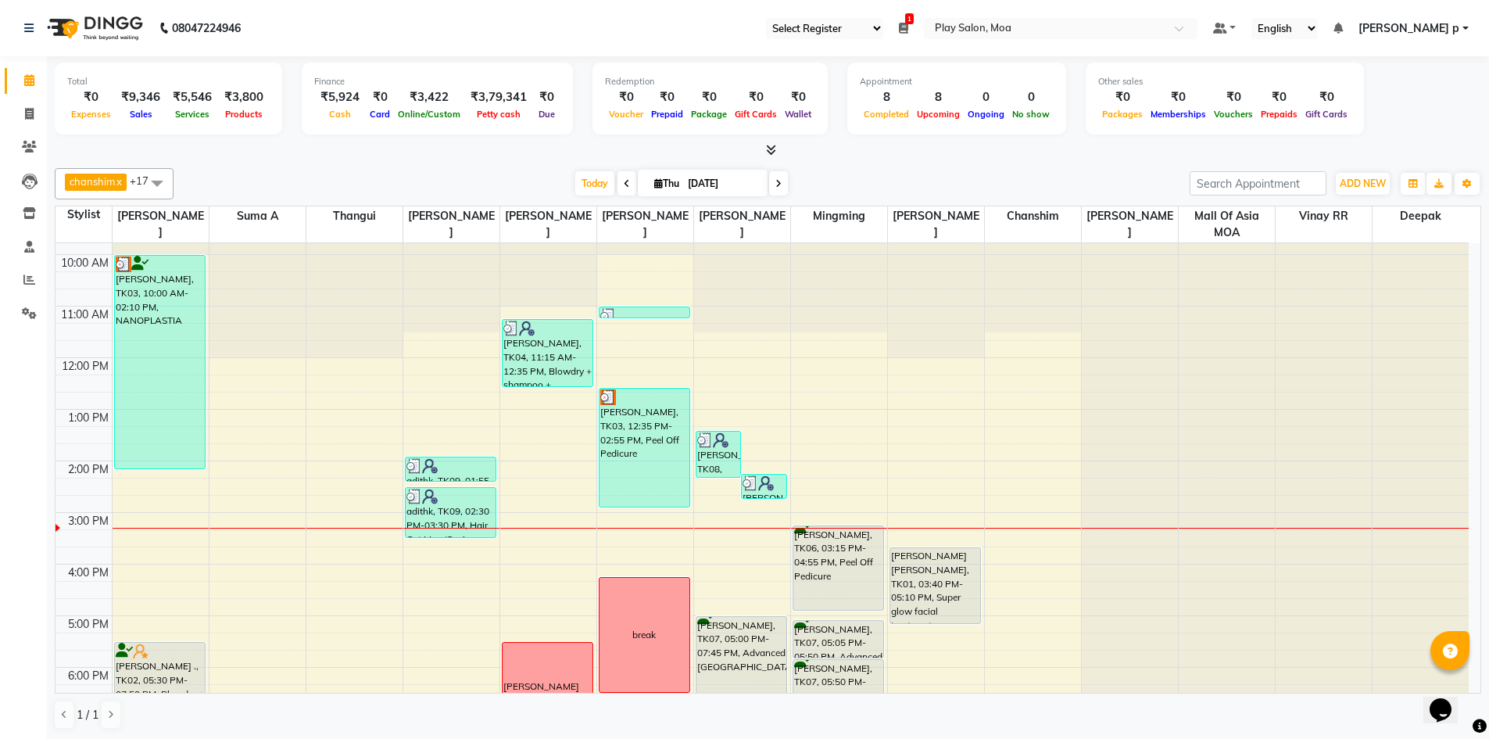
scroll to position [78, 0]
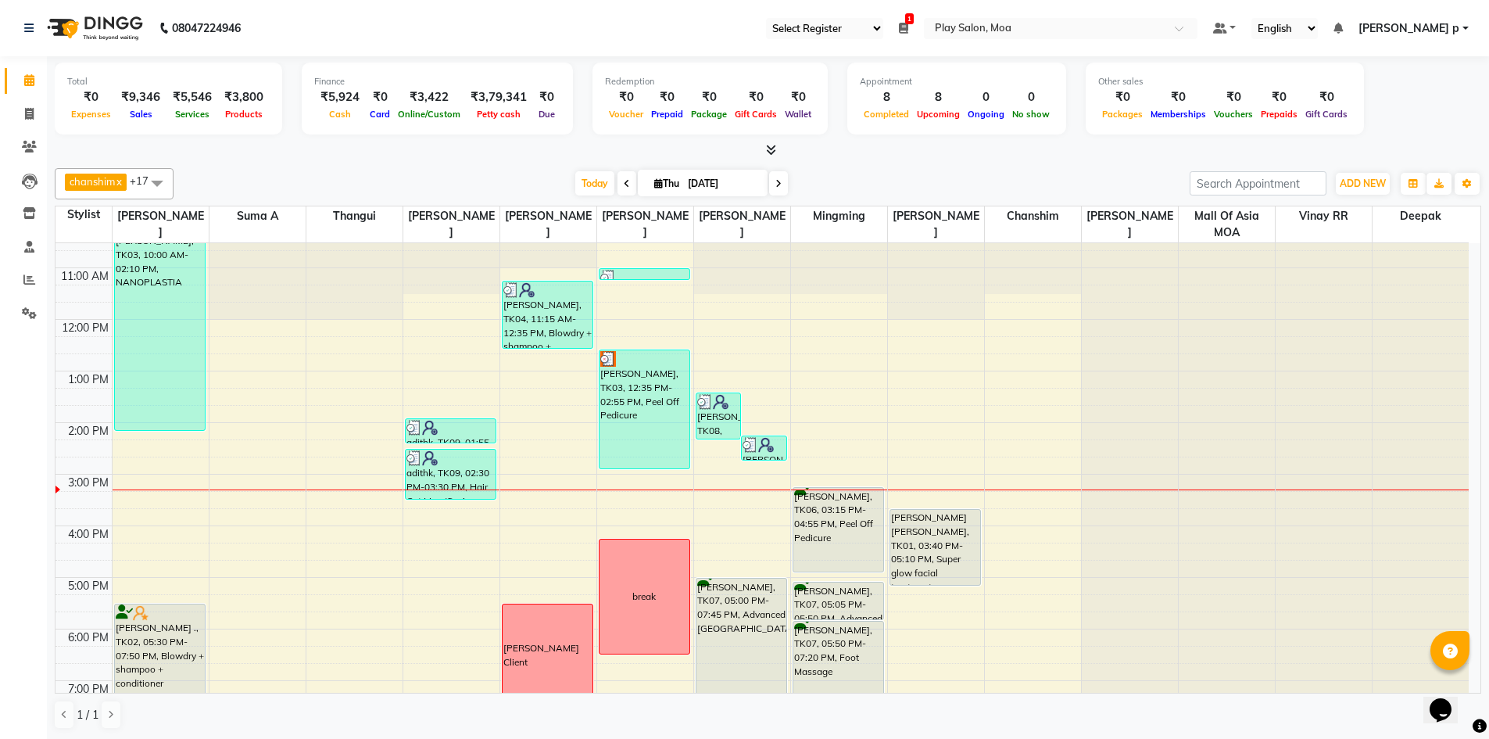
click at [181, 497] on div "9:00 AM 10:00 AM 11:00 AM 12:00 PM 1:00 PM 2:00 PM 3:00 PM 4:00 PM 5:00 PM 6:00…" at bounding box center [761, 525] width 1413 height 721
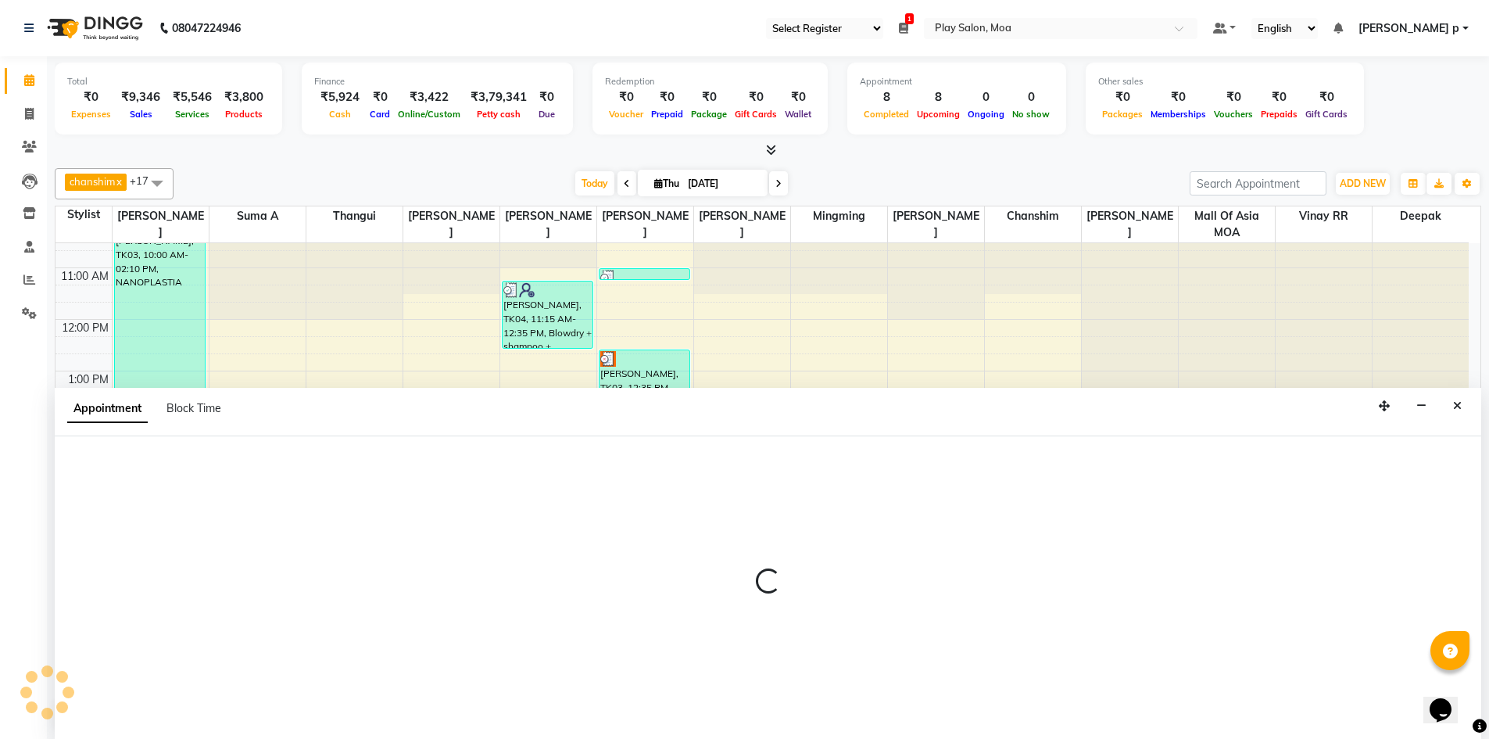
scroll to position [1, 0]
select select "81382"
select select "915"
select select "tentative"
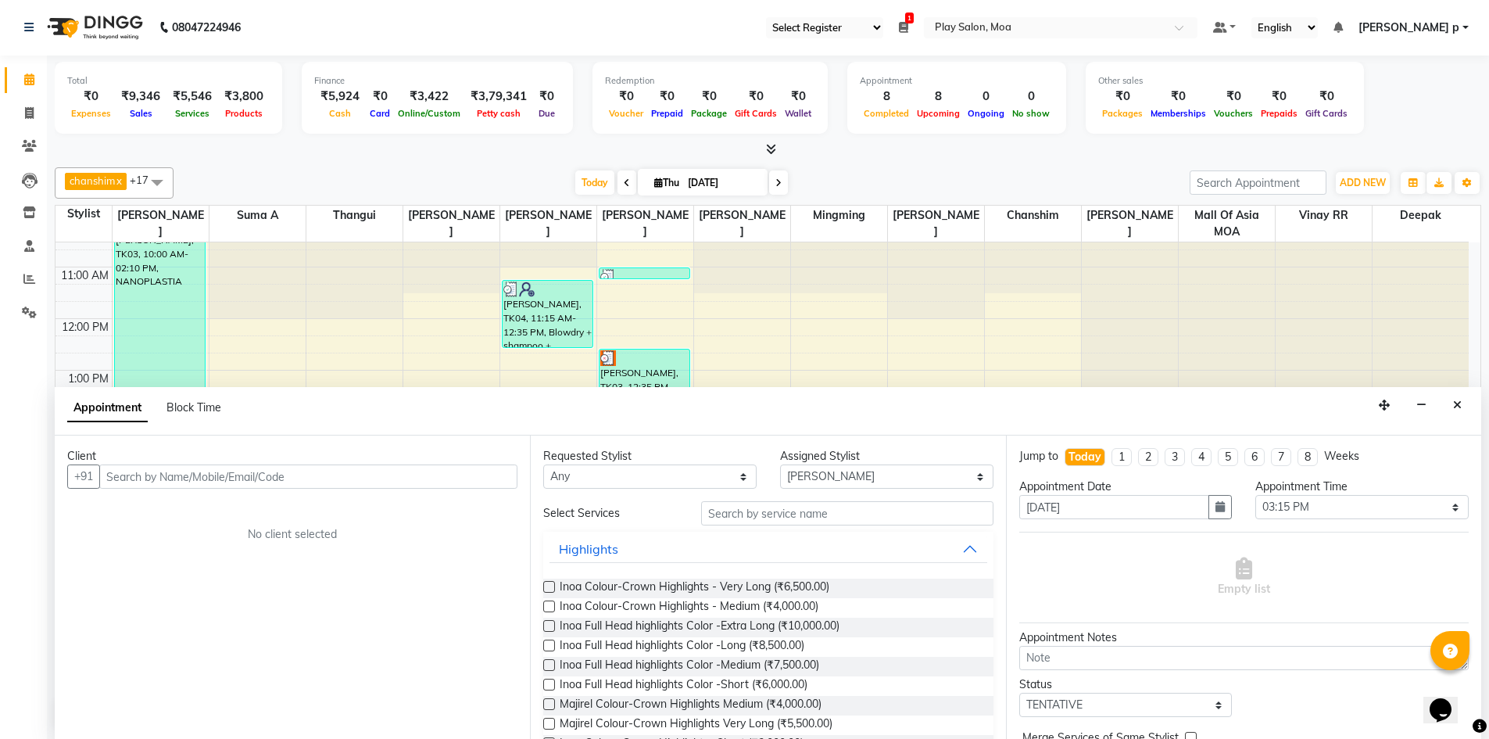
click at [197, 470] on input "text" at bounding box center [308, 476] width 418 height 24
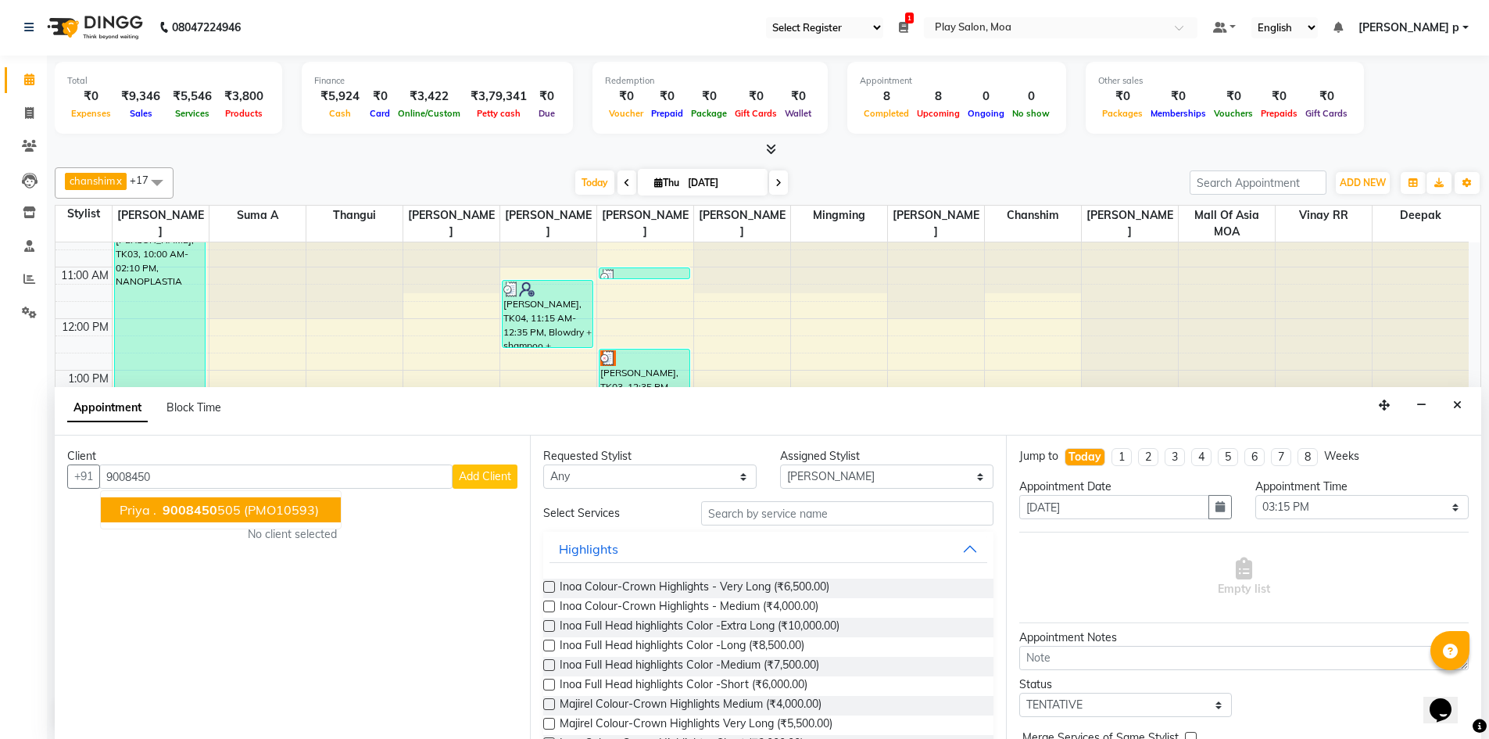
click at [198, 499] on button "Priya . 9008450 505 (PMO10593)" at bounding box center [221, 509] width 240 height 25
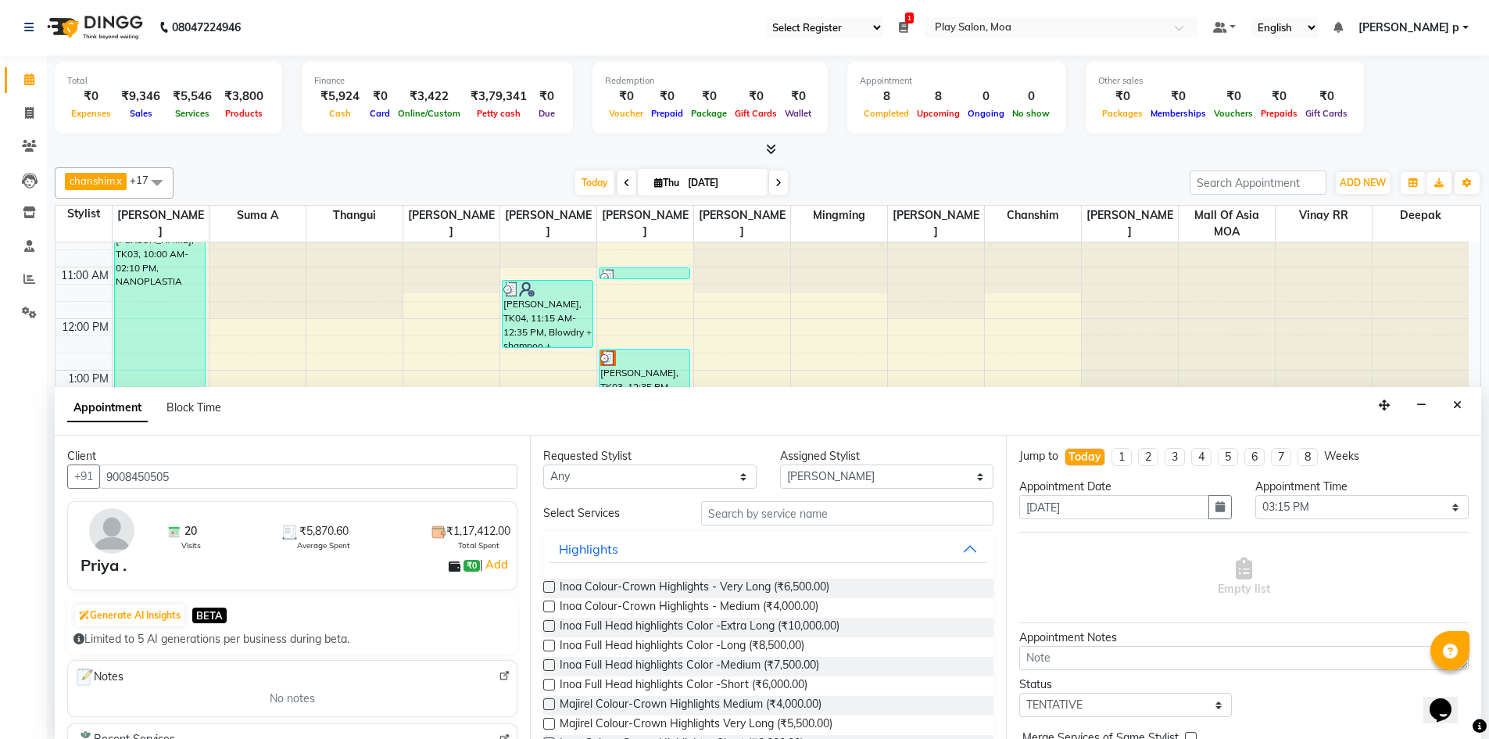
type input "9008450505"
click at [809, 516] on input "text" at bounding box center [847, 513] width 292 height 24
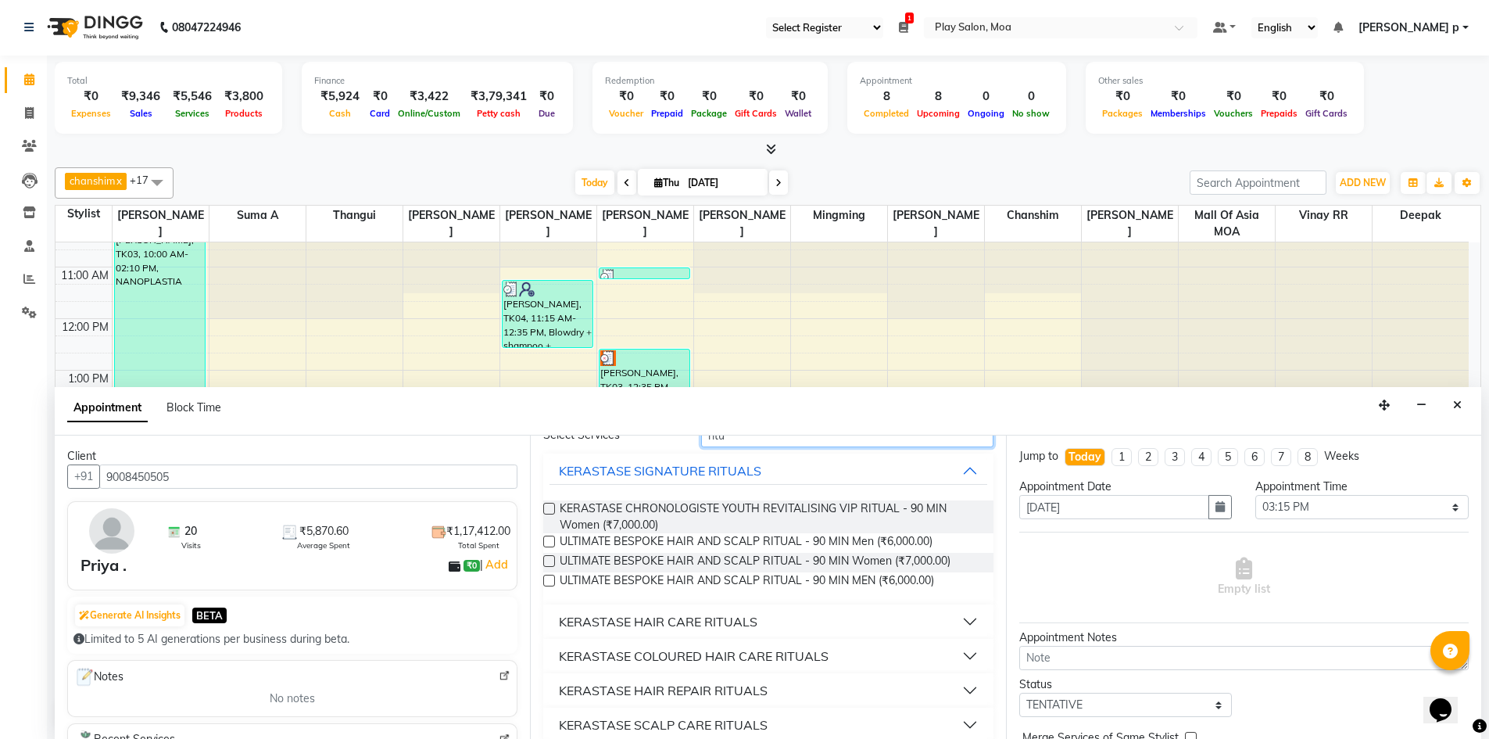
scroll to position [156, 0]
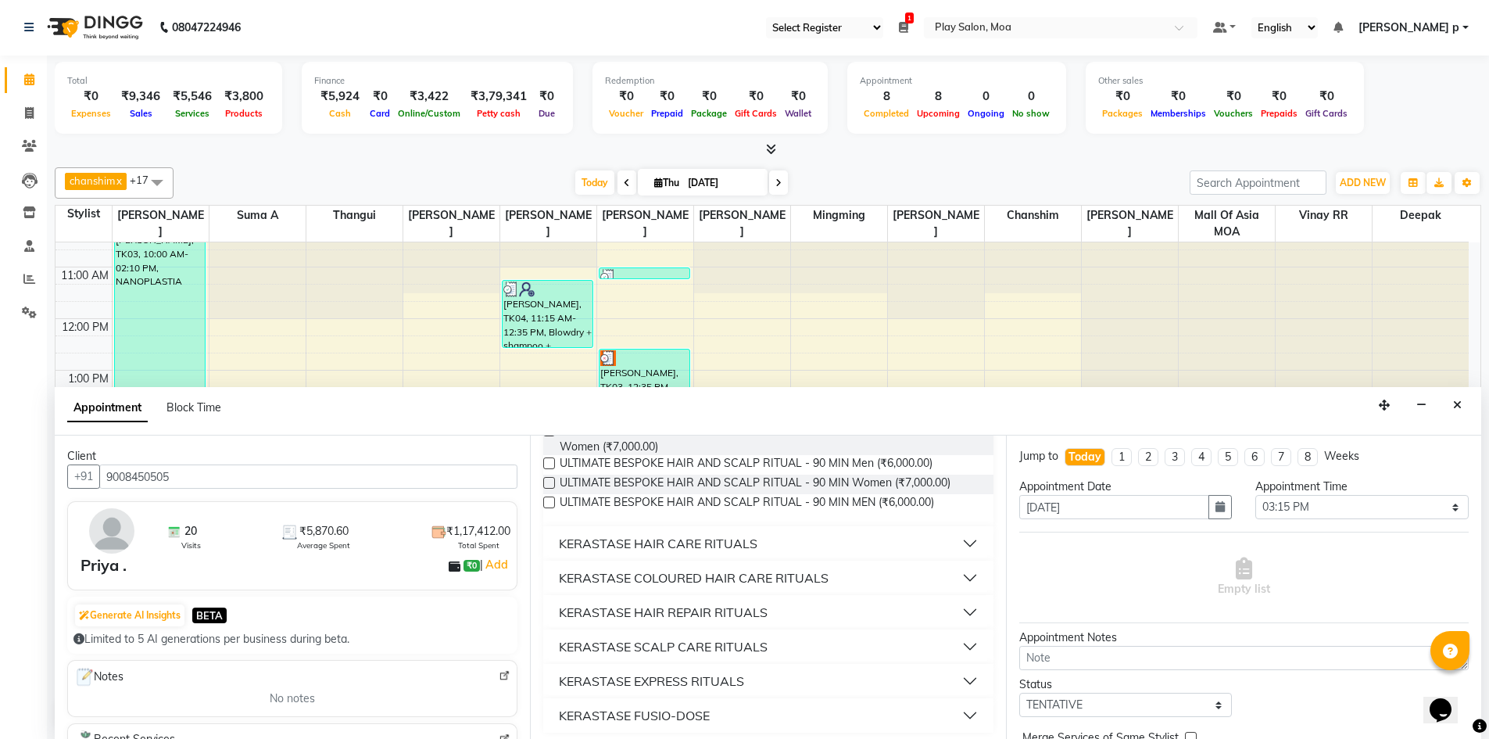
type input "ritu"
click at [957, 610] on button "KERASTASE HAIR REPAIR RITUALS" at bounding box center [767, 612] width 437 height 28
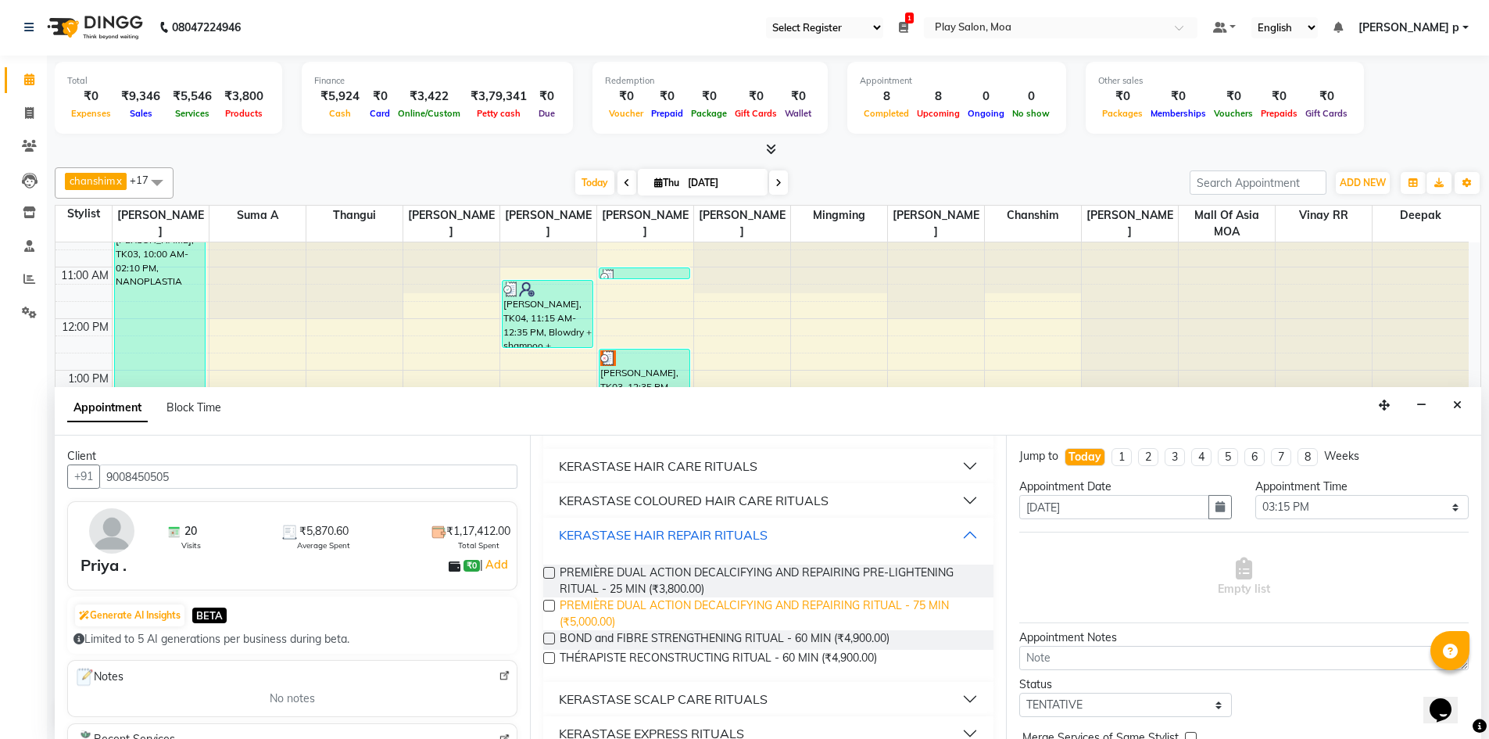
scroll to position [234, 0]
click at [546, 656] on label at bounding box center [549, 657] width 12 height 12
click at [546, 656] on input "checkbox" at bounding box center [548, 658] width 10 height 10
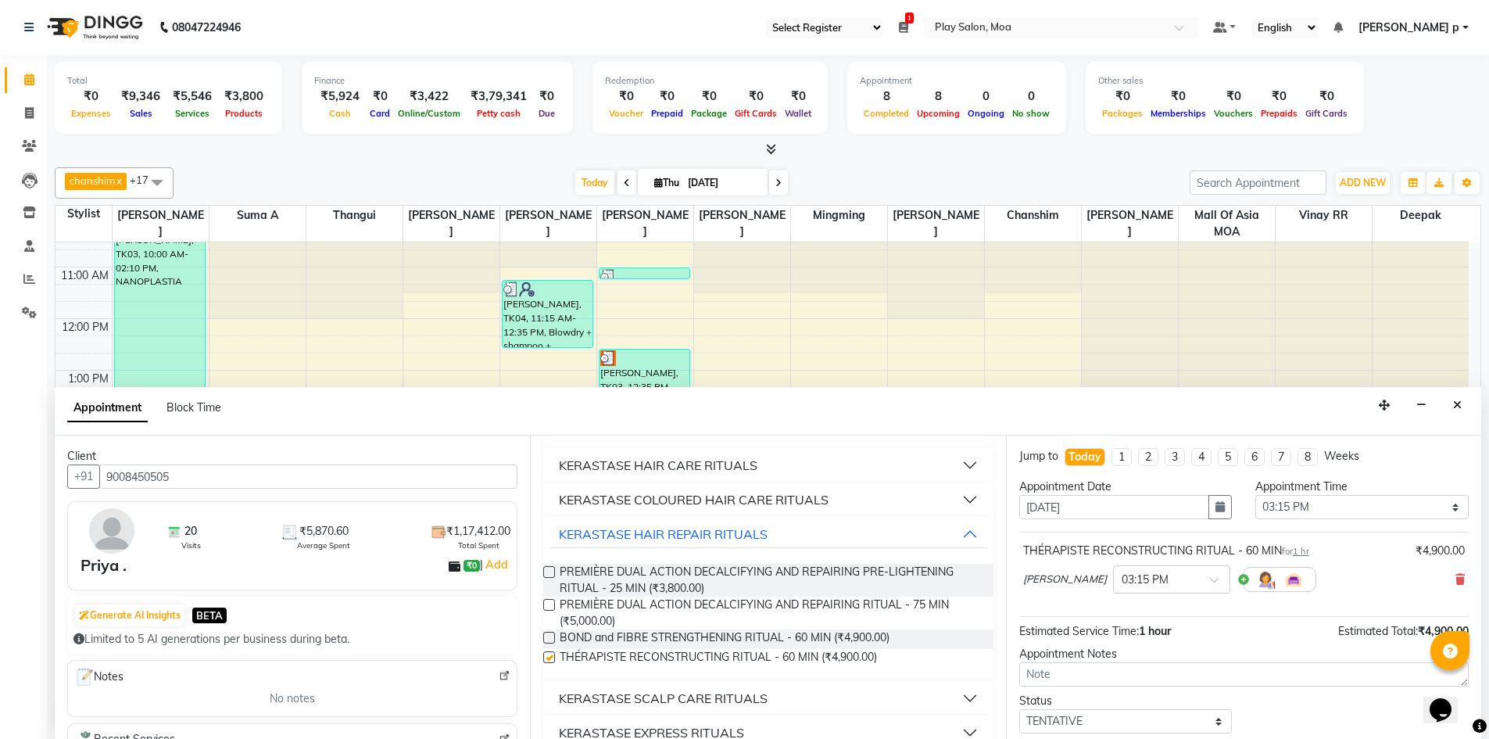
checkbox input "false"
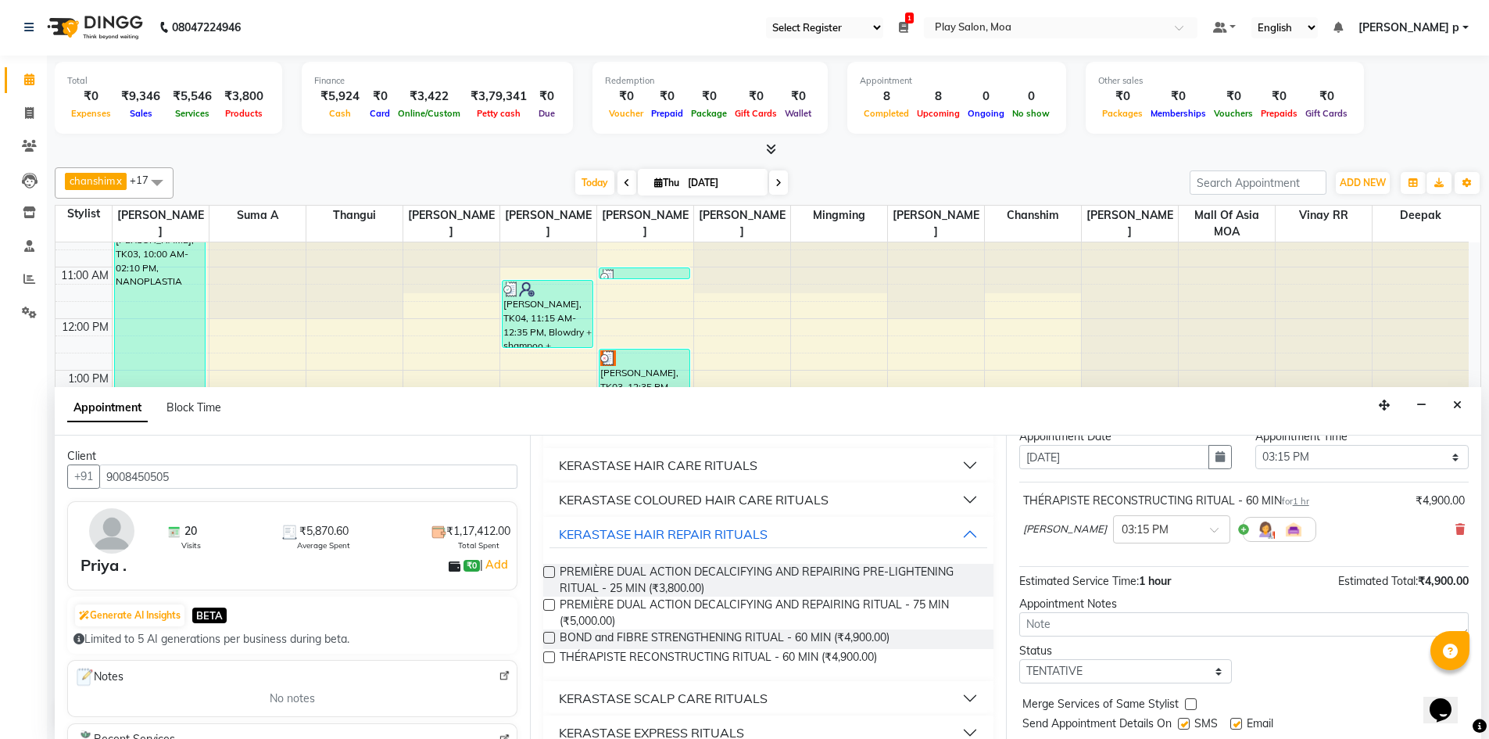
scroll to position [78, 0]
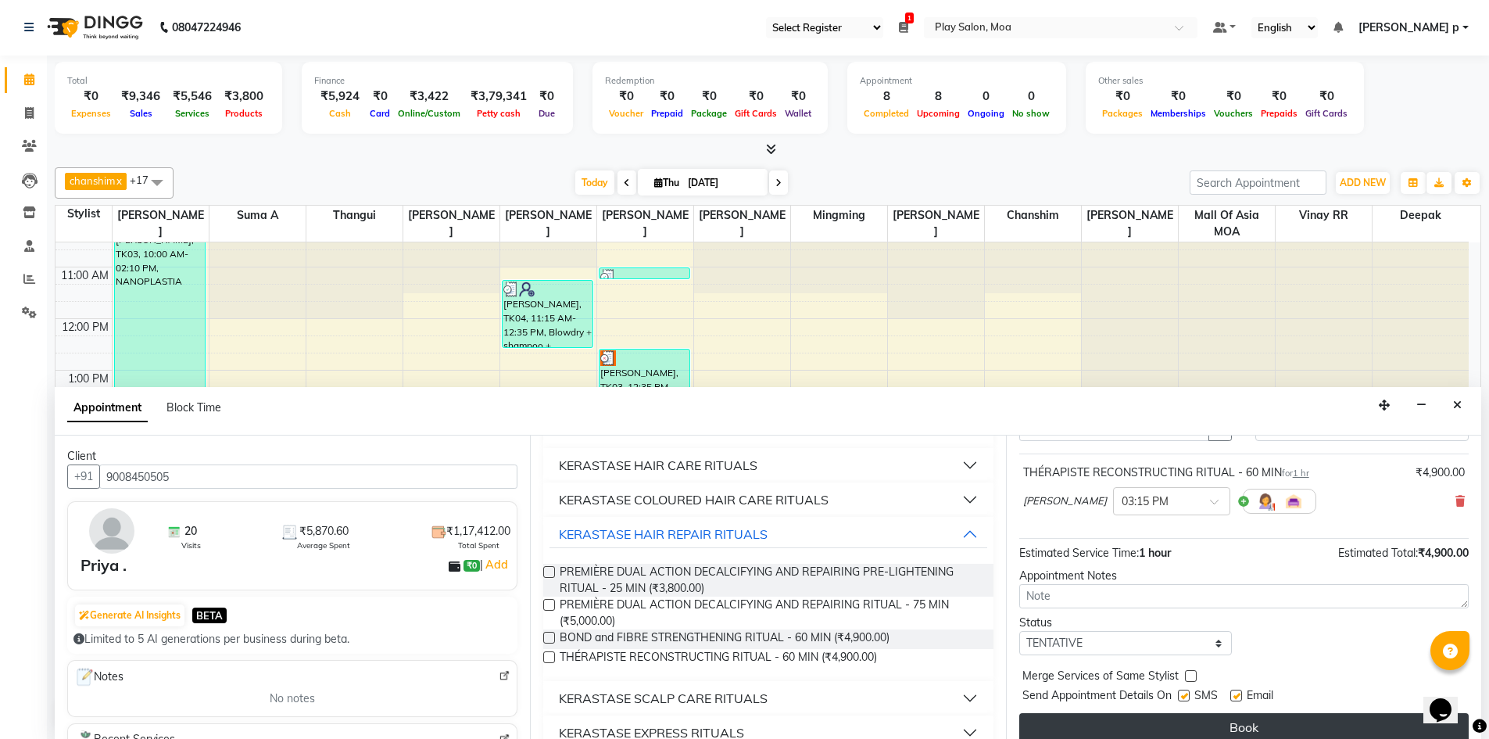
click at [1233, 723] on button "Book" at bounding box center [1243, 727] width 449 height 28
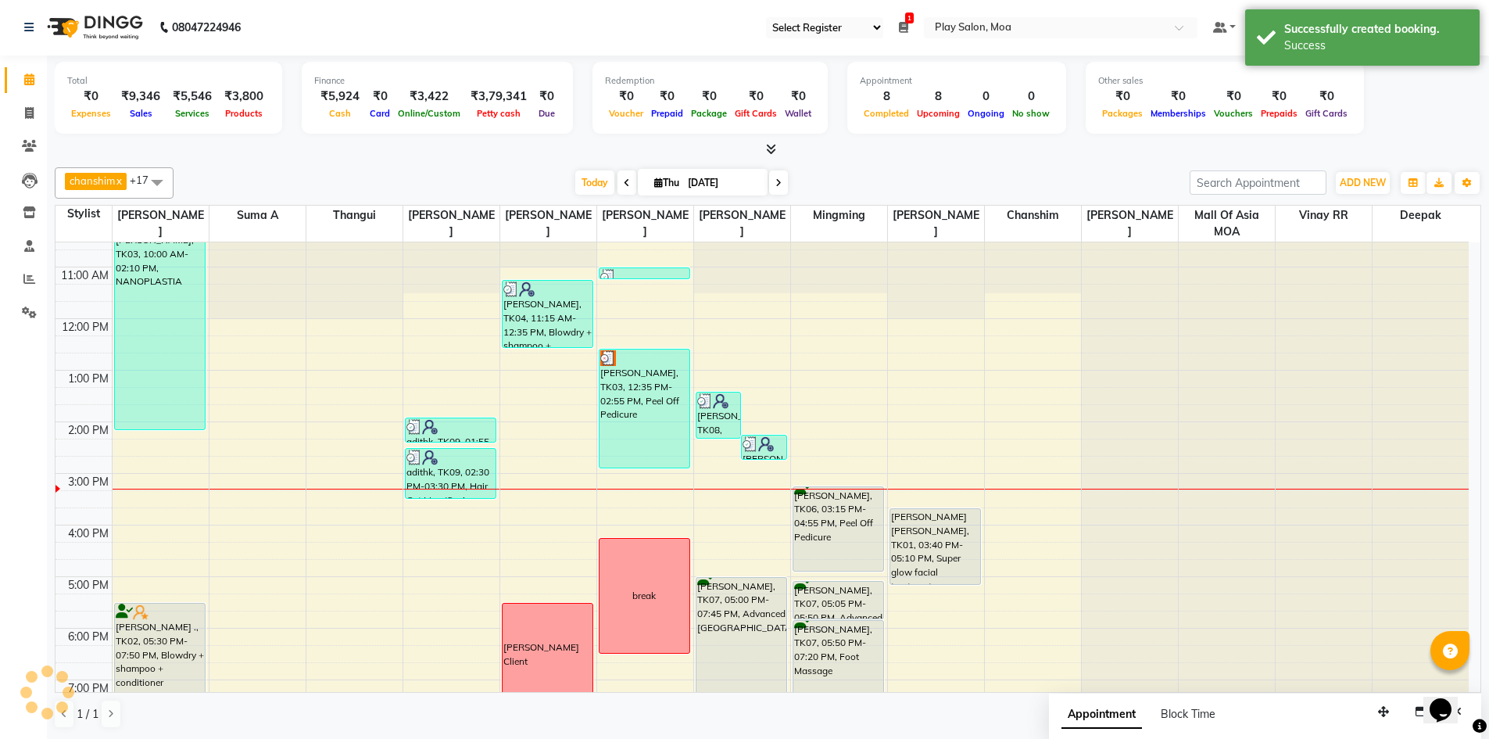
scroll to position [0, 0]
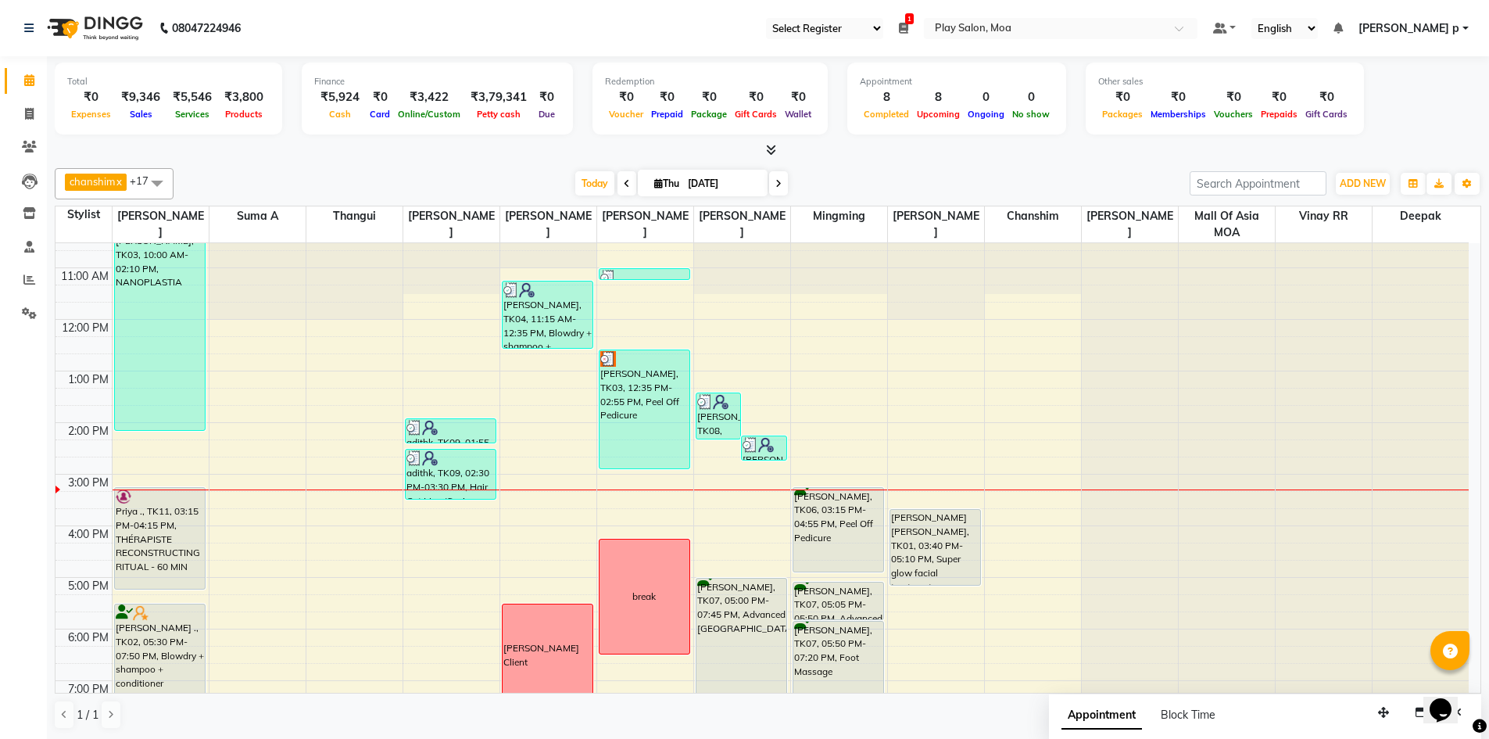
drag, startPoint x: 155, startPoint y: 537, endPoint x: 156, endPoint y: 581, distance: 43.8
click at [156, 581] on div "[PERSON_NAME], TK03, 10:00 AM-02:10 PM, NANOPLASTIA Priya ., TK11, 03:15 PM-04:…" at bounding box center [161, 525] width 96 height 721
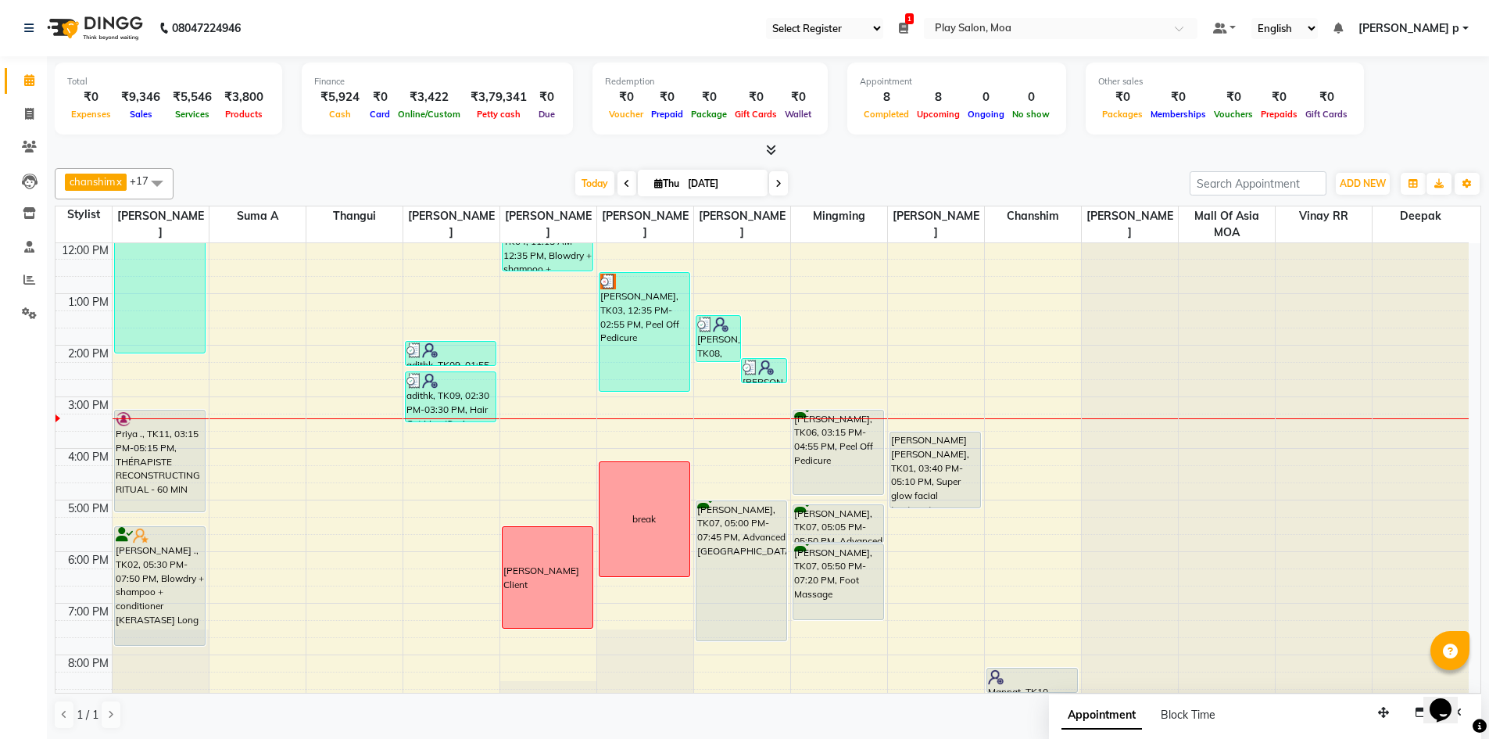
scroll to position [156, 0]
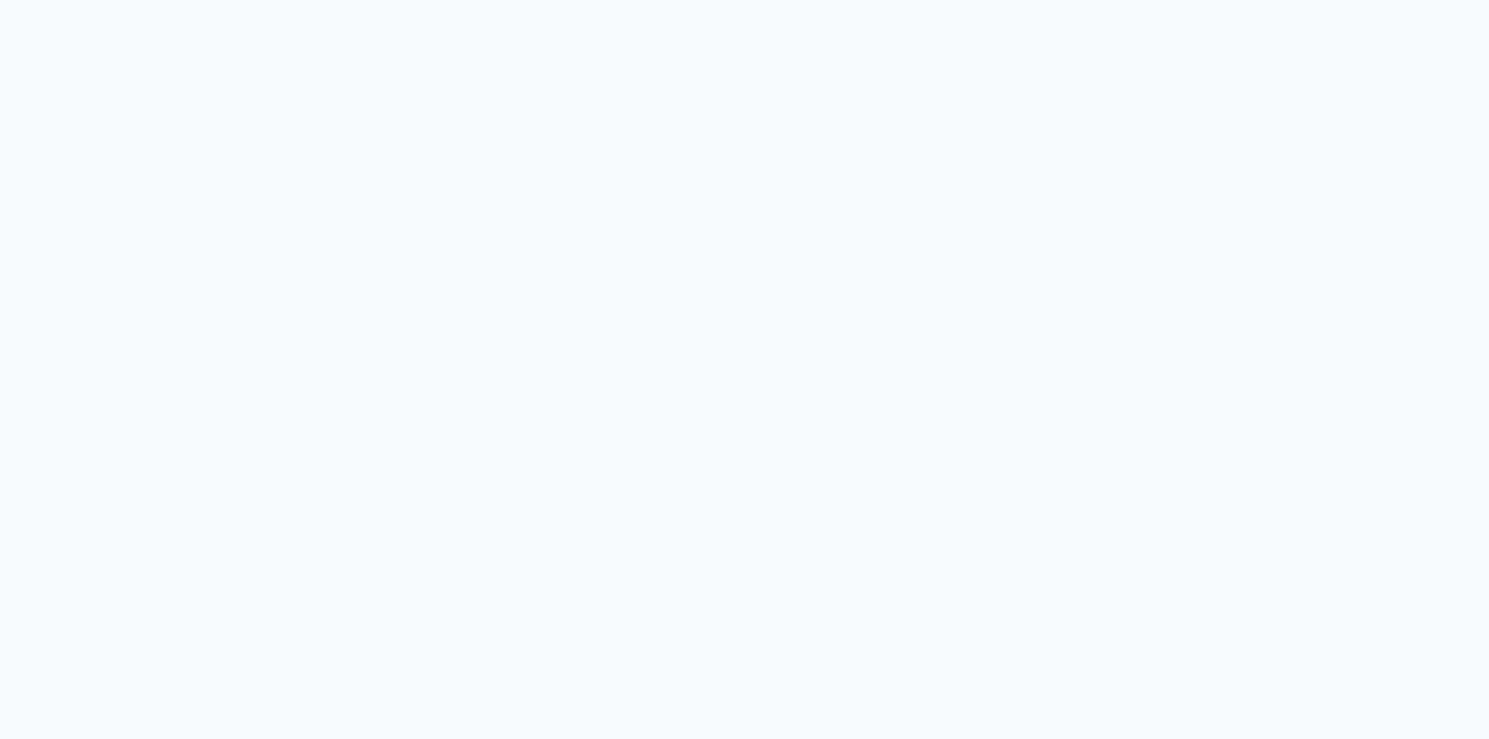
select select "93"
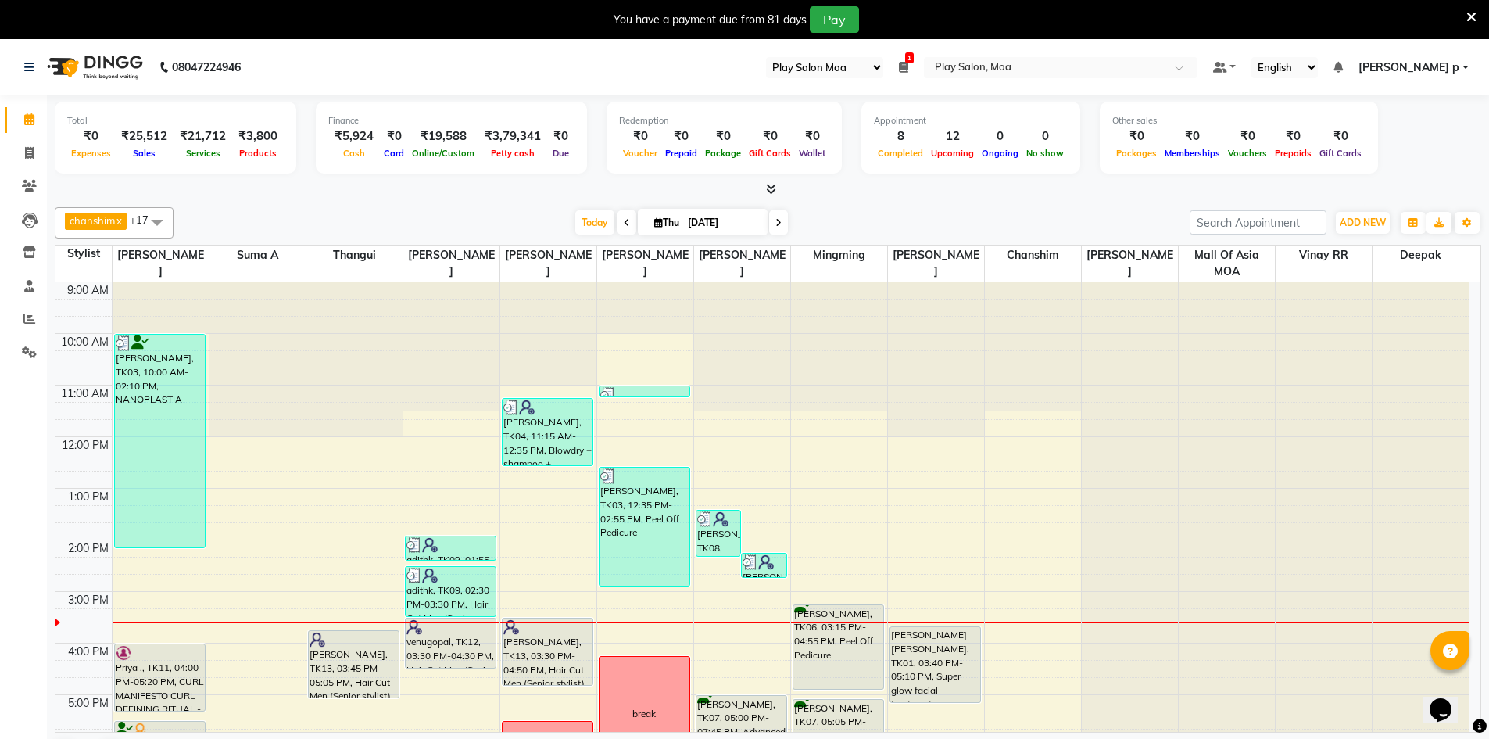
click at [1476, 21] on icon at bounding box center [1471, 17] width 10 height 14
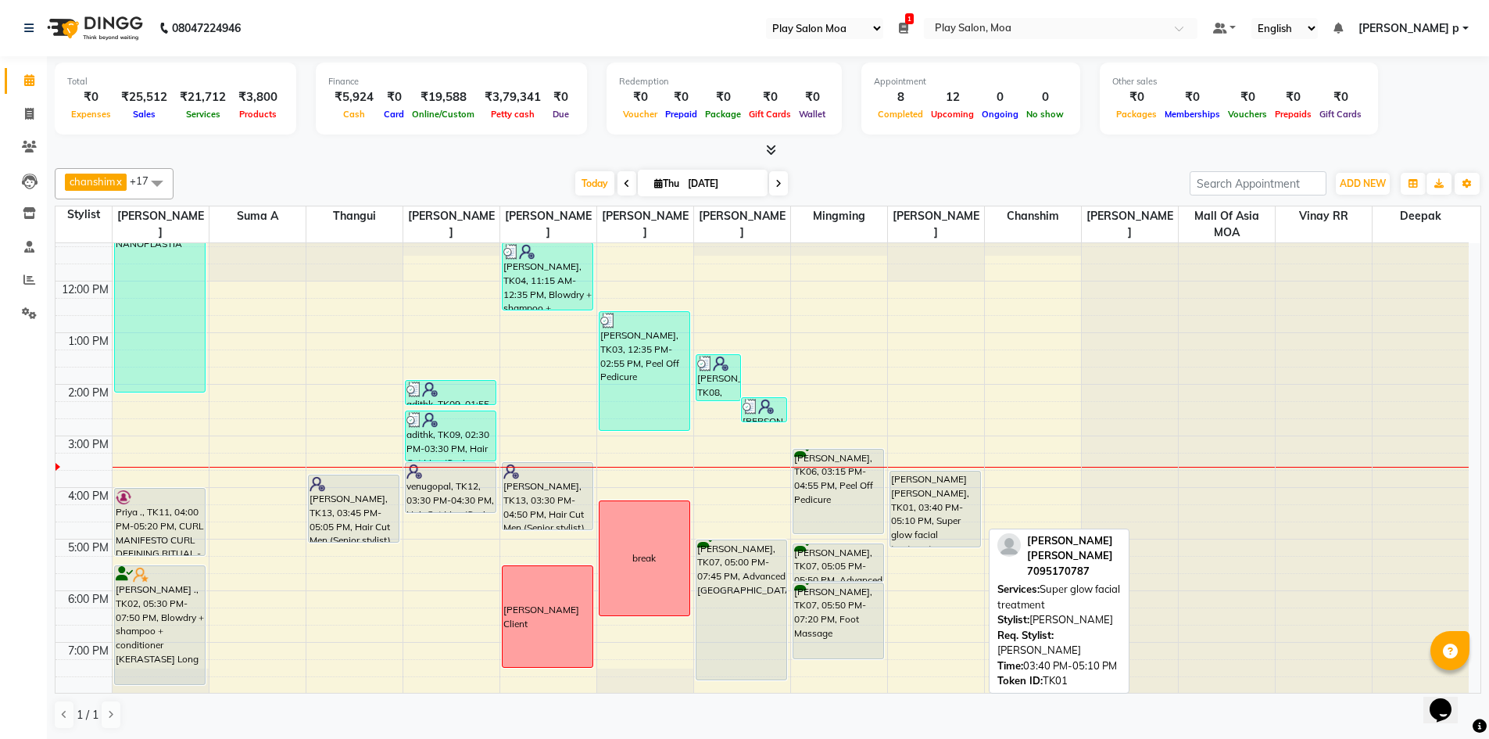
scroll to position [78, 0]
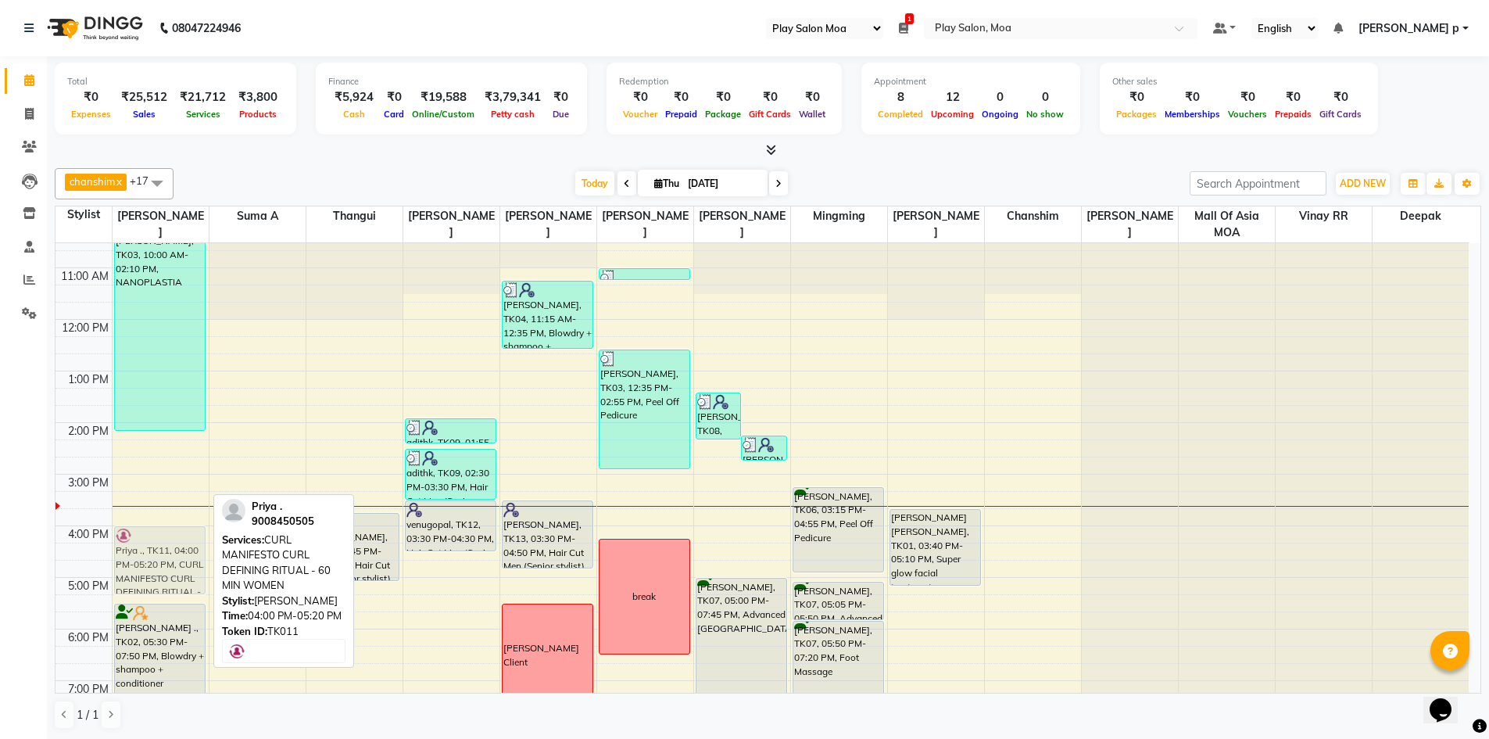
click at [158, 569] on div "[PERSON_NAME], TK03, 10:00 AM-02:10 PM, NANOPLASTIA Priya ., TK11, 04:00 PM-05:…" at bounding box center [161, 525] width 96 height 721
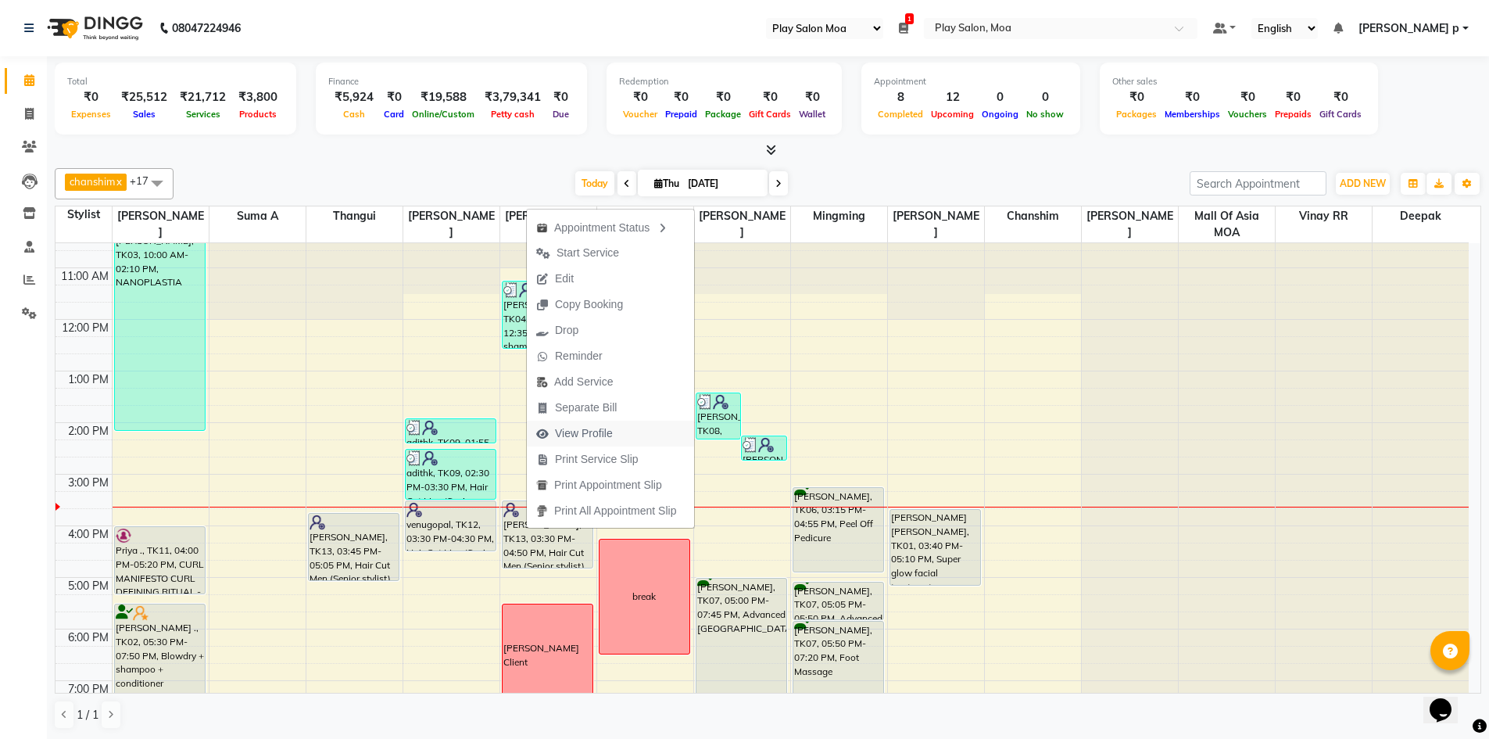
click at [618, 435] on span "View Profile" at bounding box center [574, 433] width 95 height 26
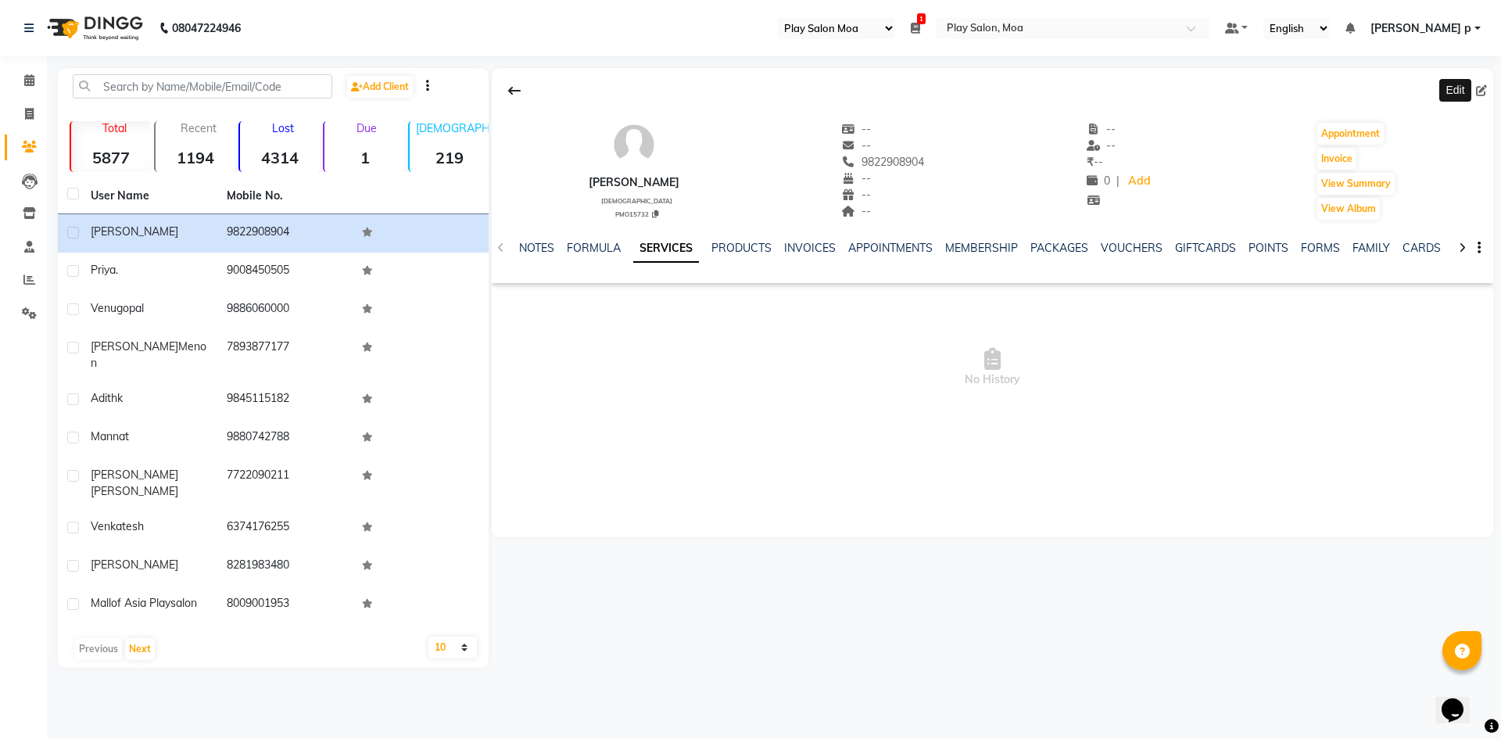
click at [1483, 88] on icon at bounding box center [1481, 90] width 11 height 11
select select "[DEMOGRAPHIC_DATA]"
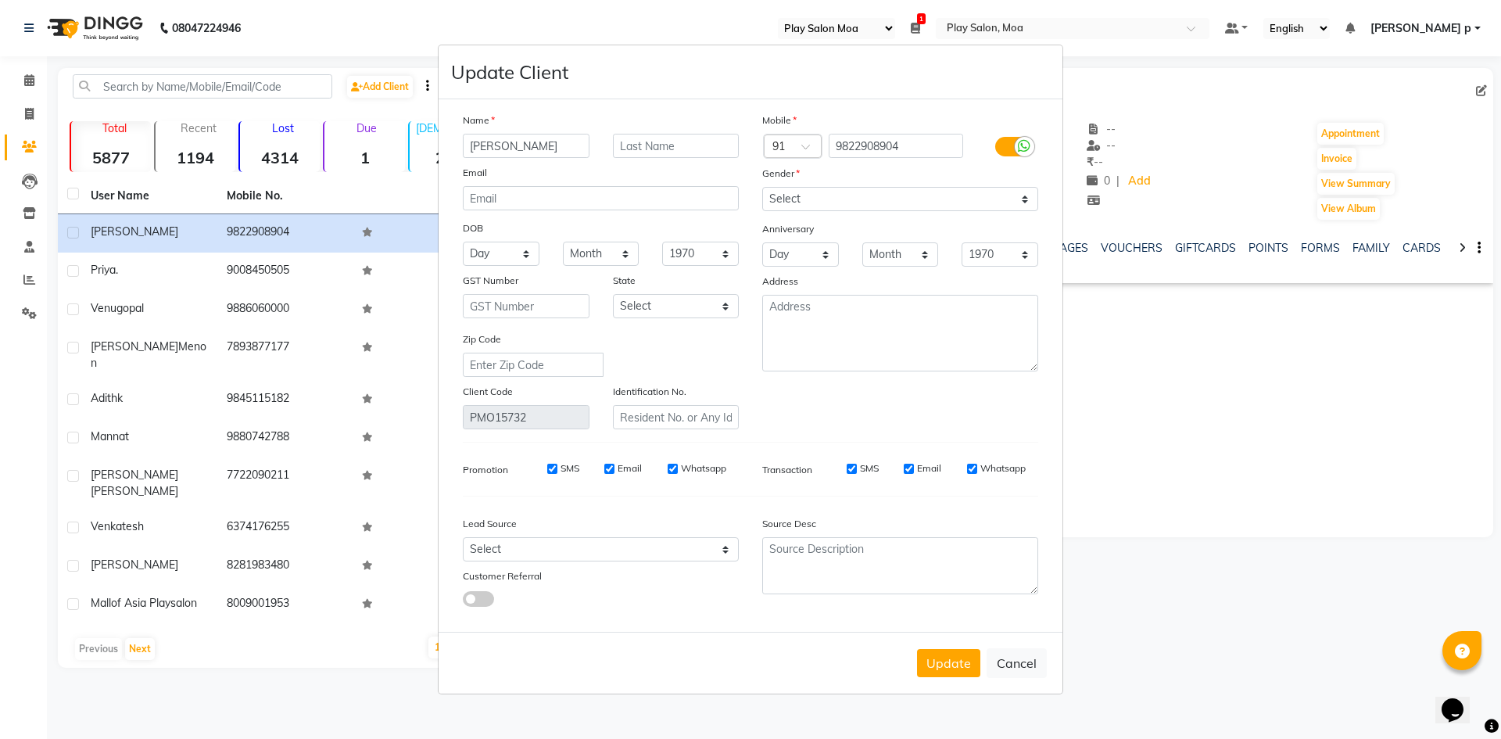
click at [528, 148] on input "[PERSON_NAME]" at bounding box center [526, 146] width 127 height 24
type input "abhishek"
click at [952, 667] on button "Update" at bounding box center [948, 663] width 63 height 28
select select
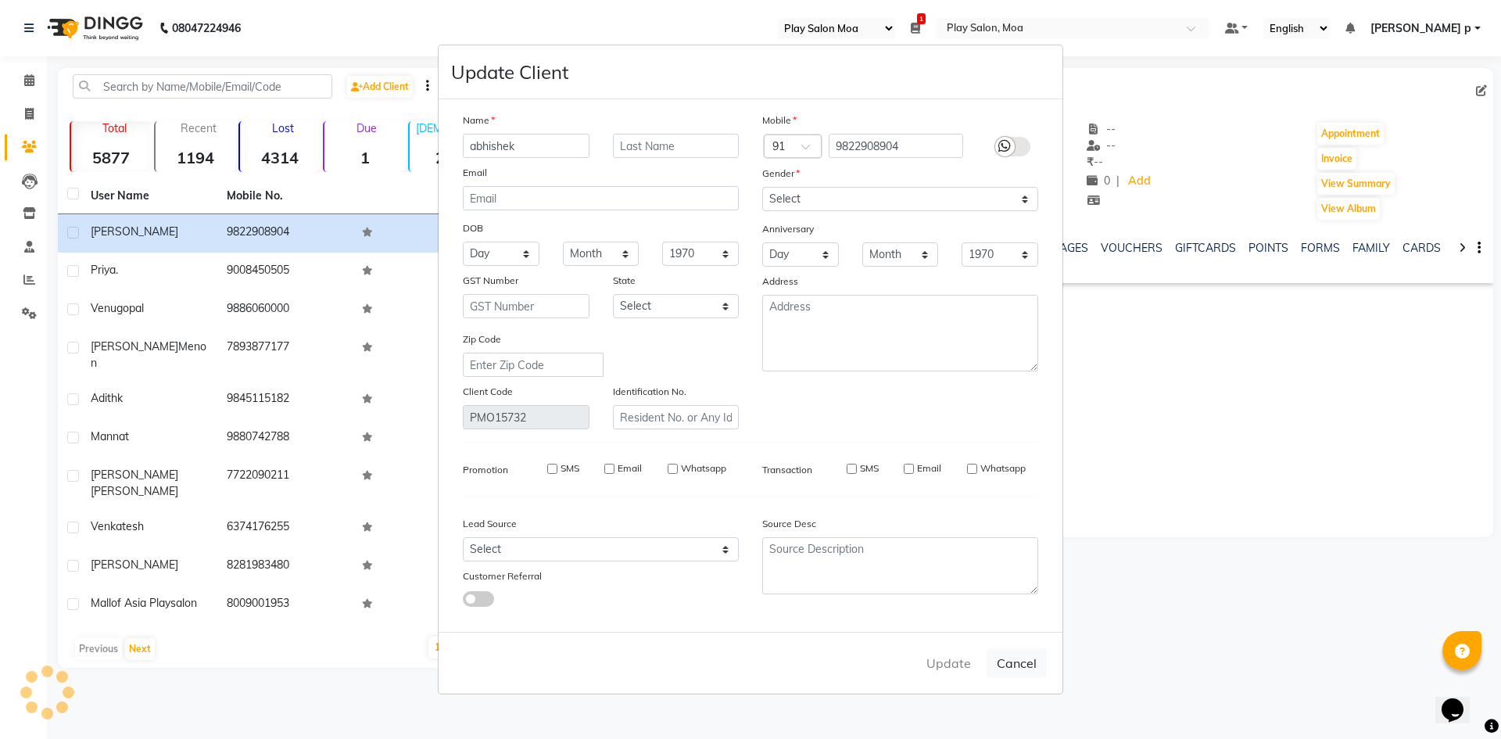
select select
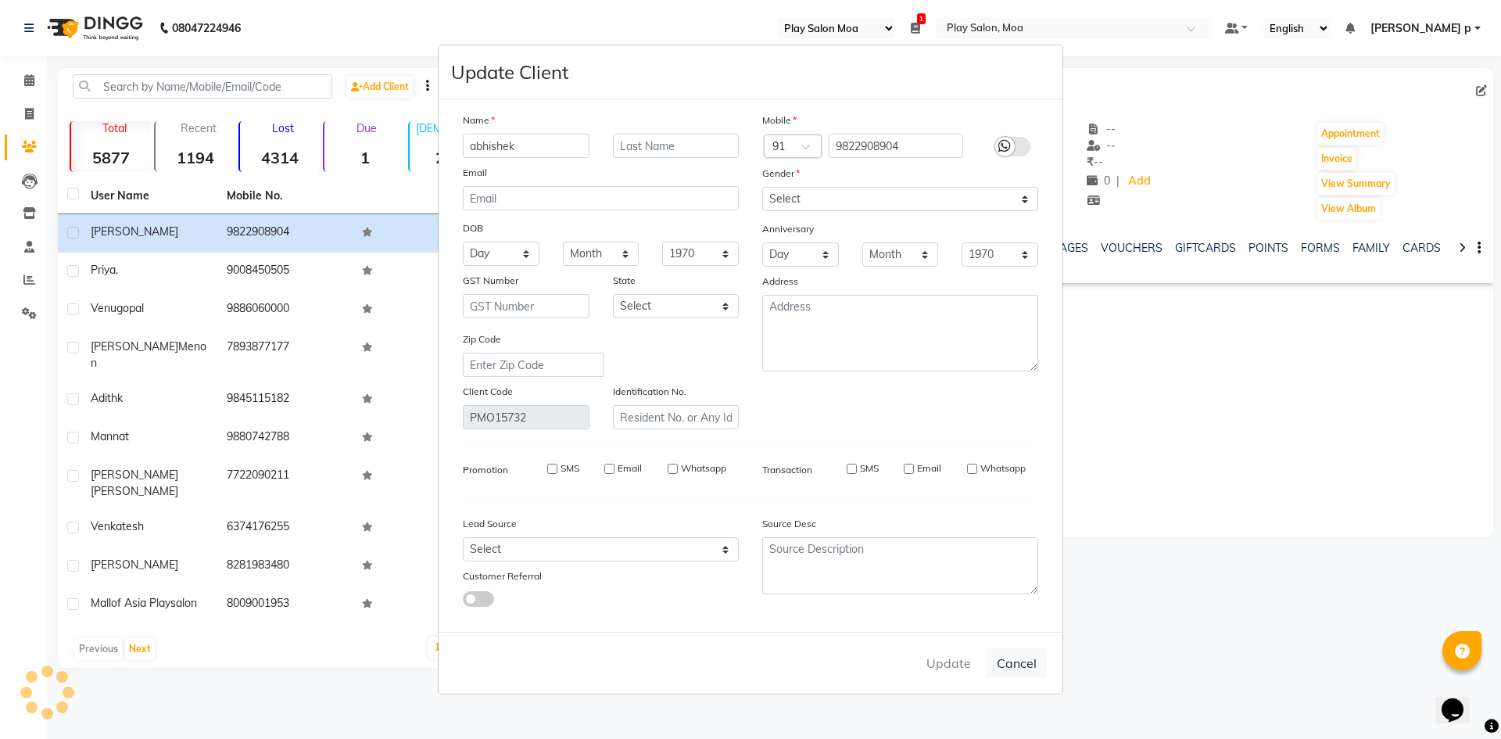
checkbox input "false"
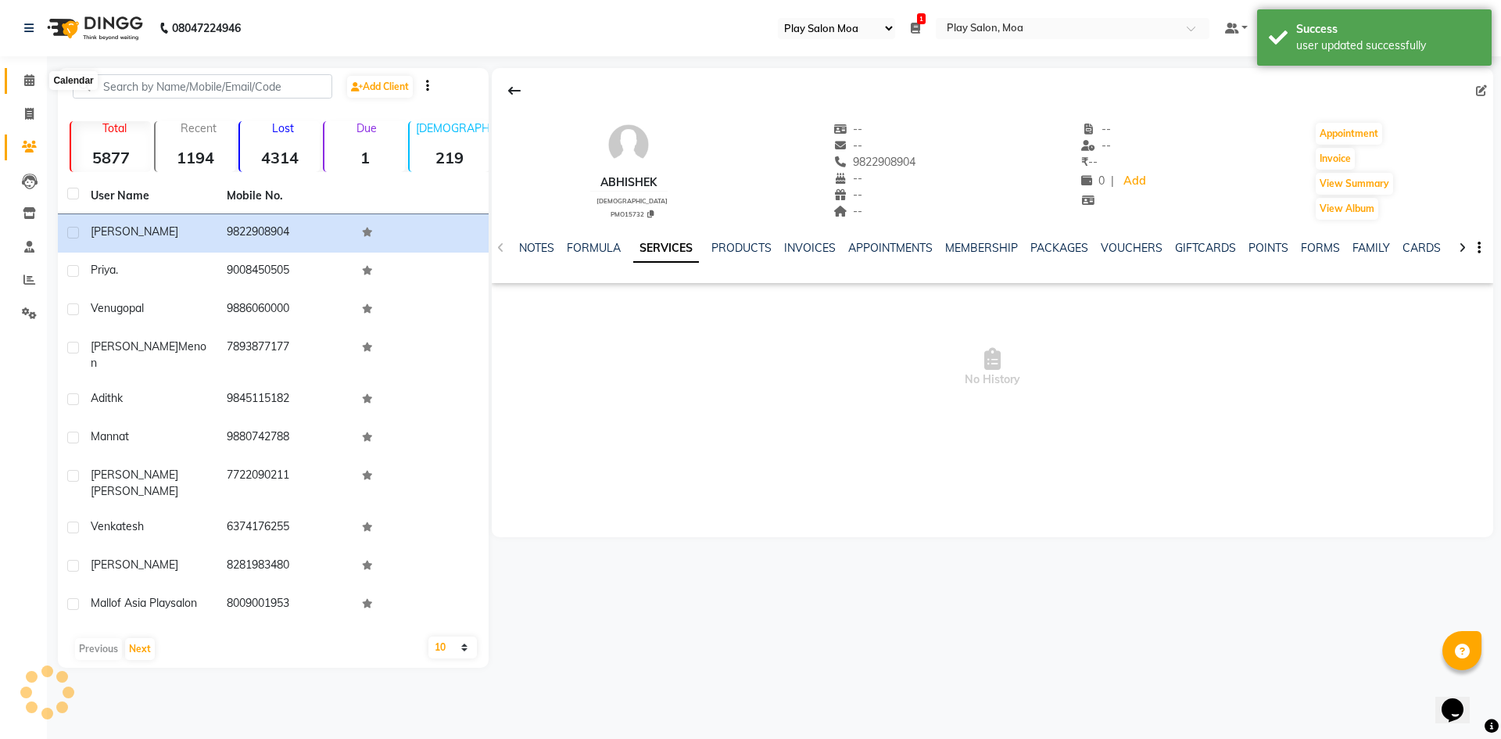
click at [34, 87] on span at bounding box center [29, 81] width 27 height 18
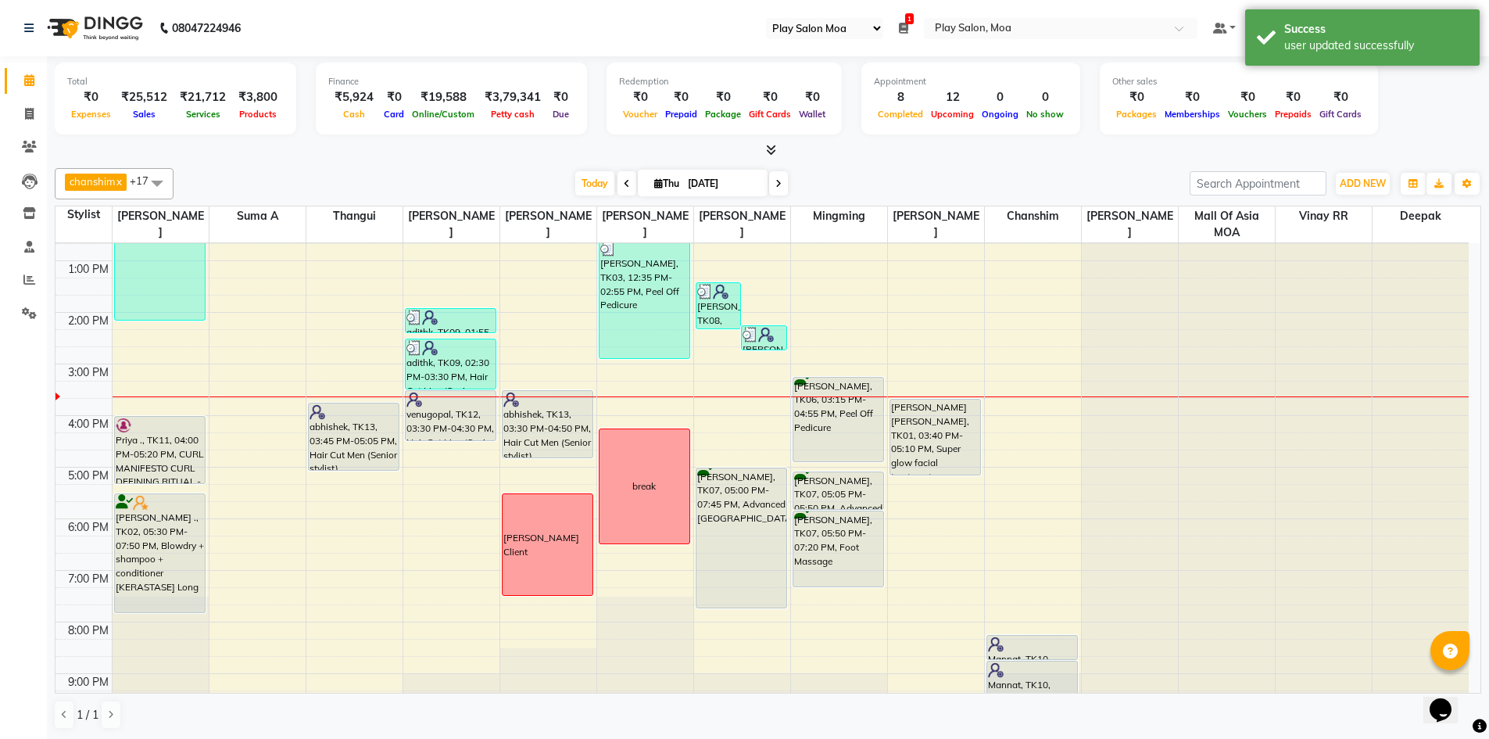
scroll to position [234, 0]
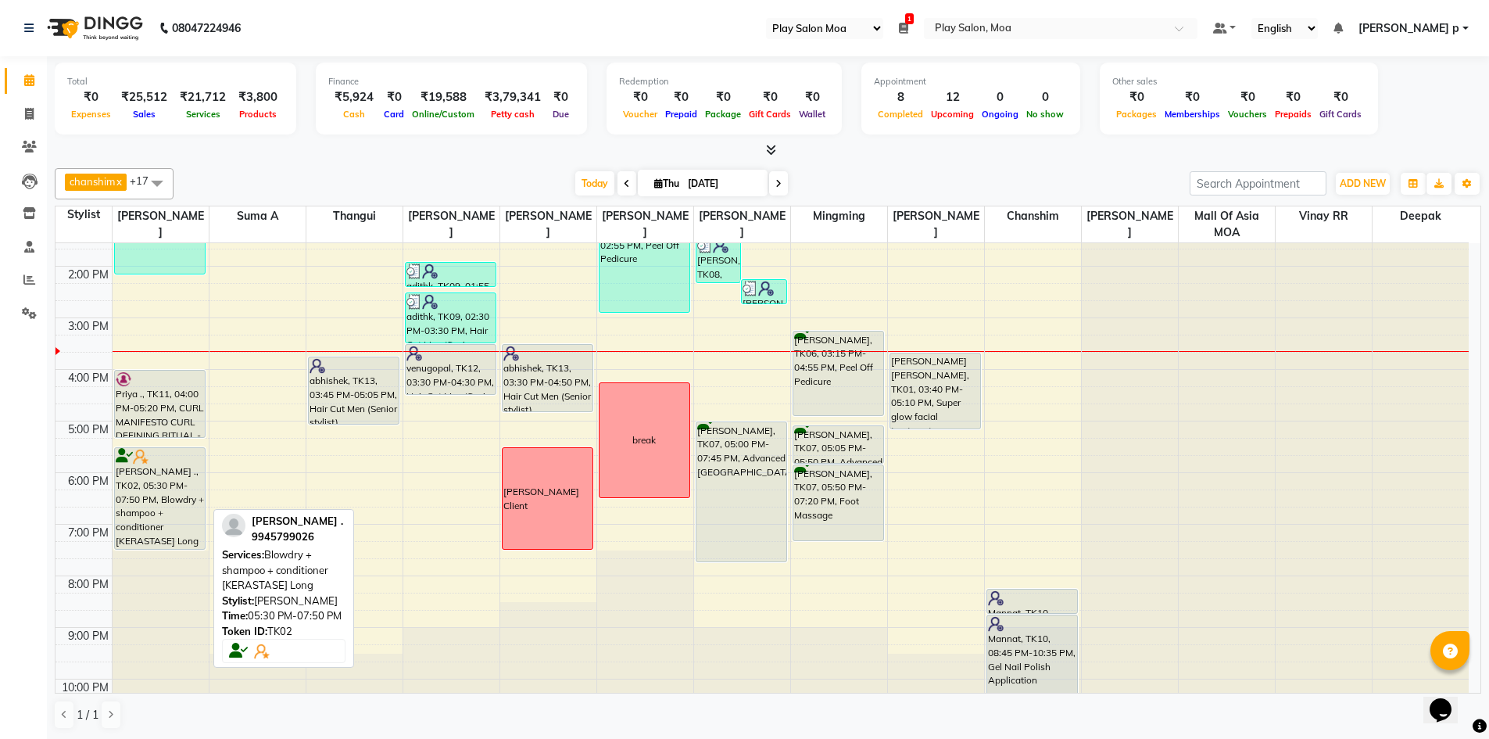
drag, startPoint x: 156, startPoint y: 566, endPoint x: 166, endPoint y: 543, distance: 24.8
click at [166, 543] on div "[PERSON_NAME], TK03, 10:00 AM-02:10 PM, NANOPLASTIA Priya ., TK11, 04:00 PM-05:…" at bounding box center [161, 369] width 96 height 721
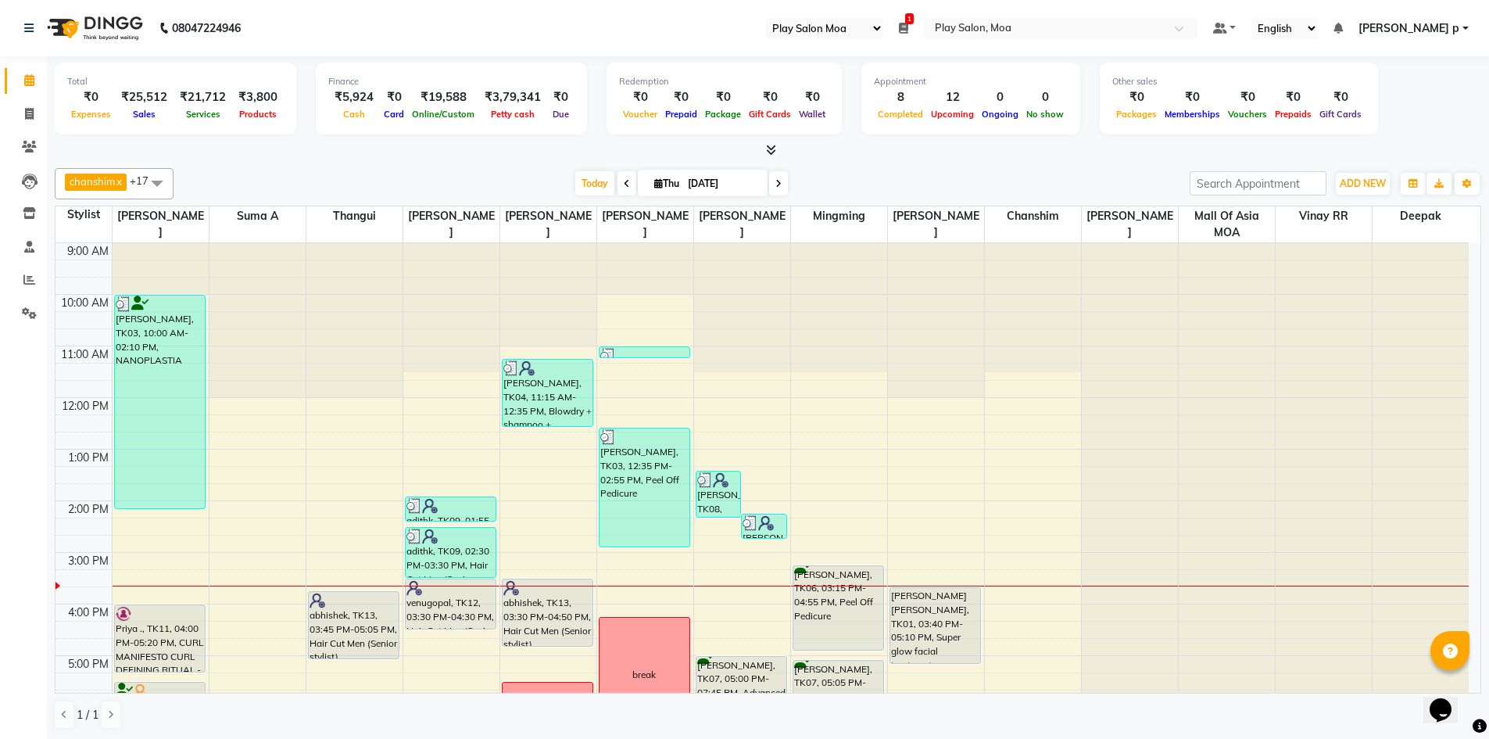
scroll to position [272, 0]
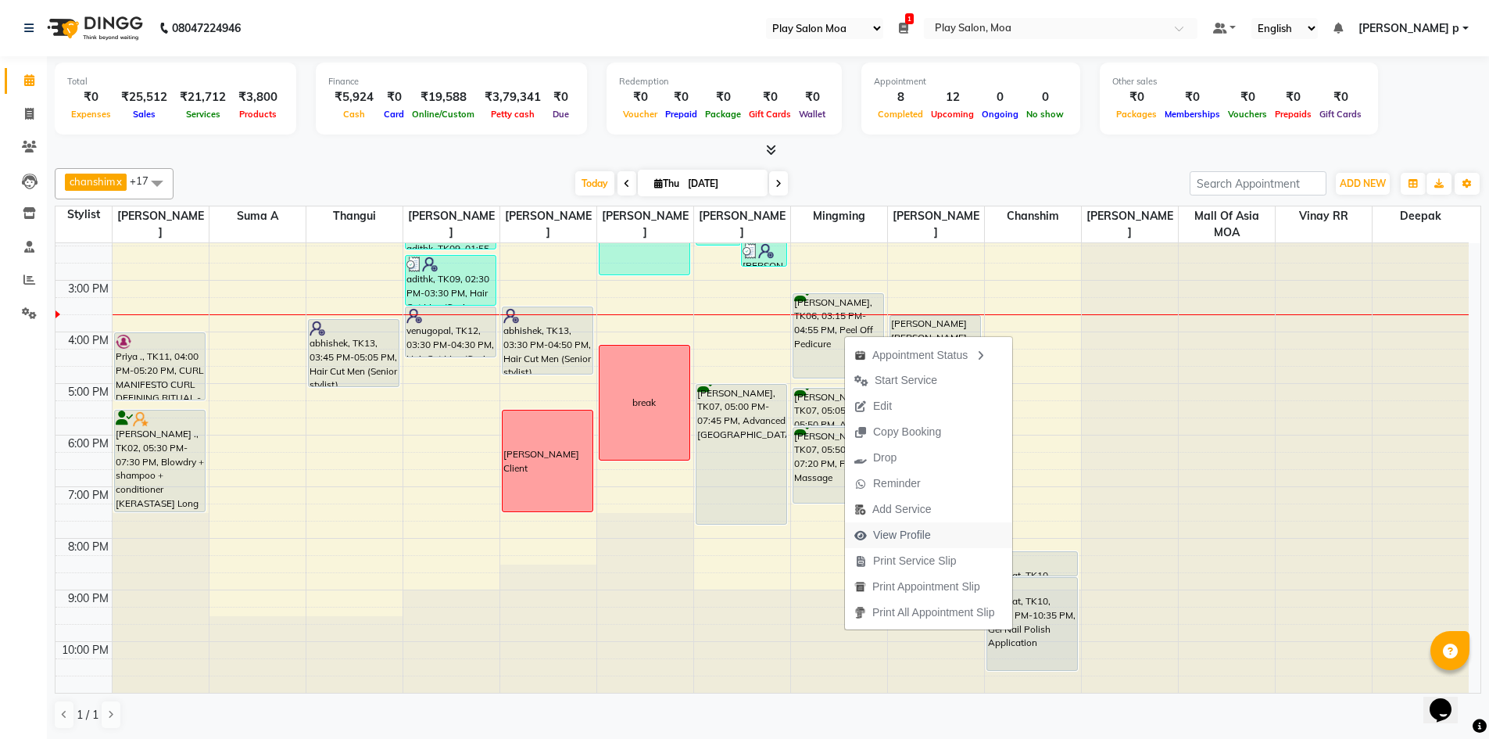
click at [975, 535] on button "View Profile" at bounding box center [928, 535] width 167 height 26
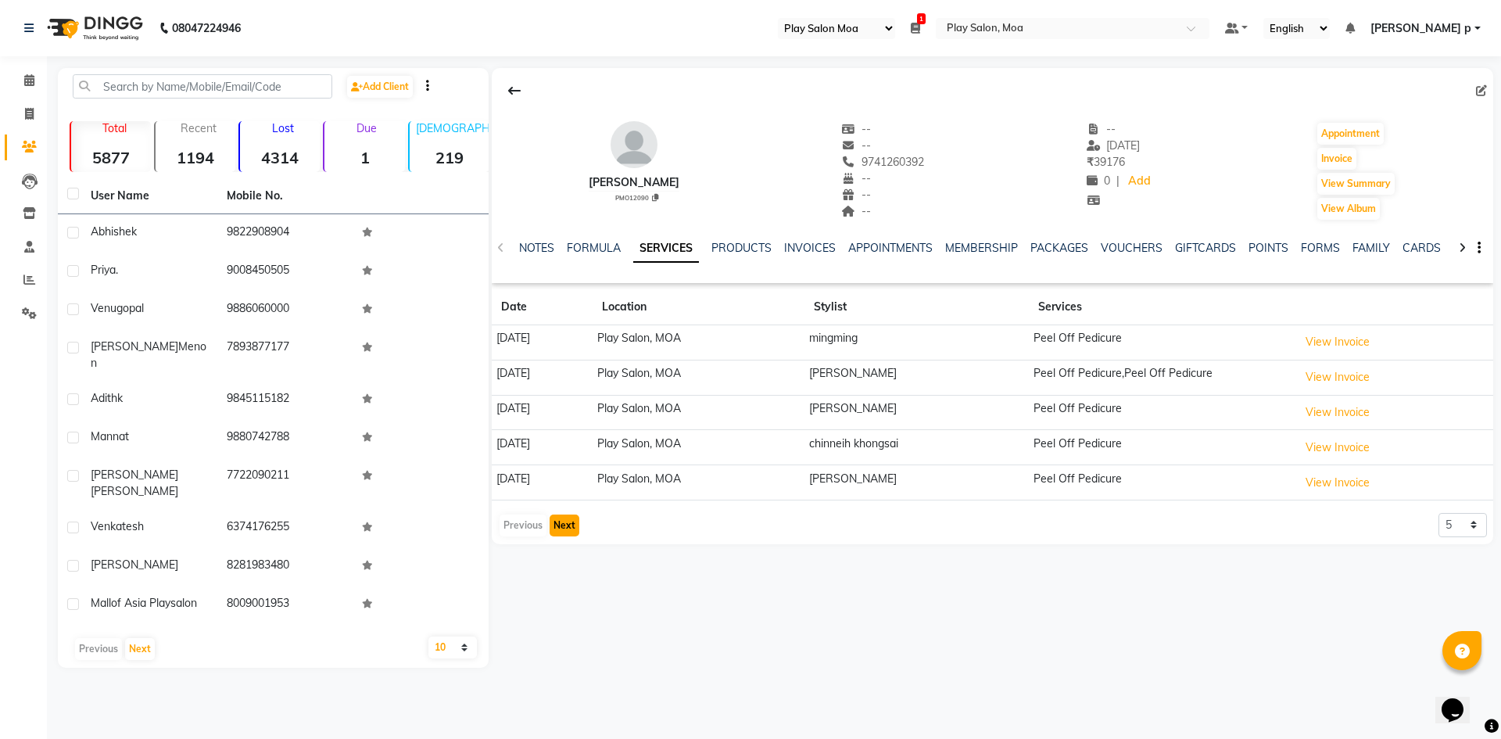
click at [571, 525] on button "Next" at bounding box center [564, 525] width 30 height 22
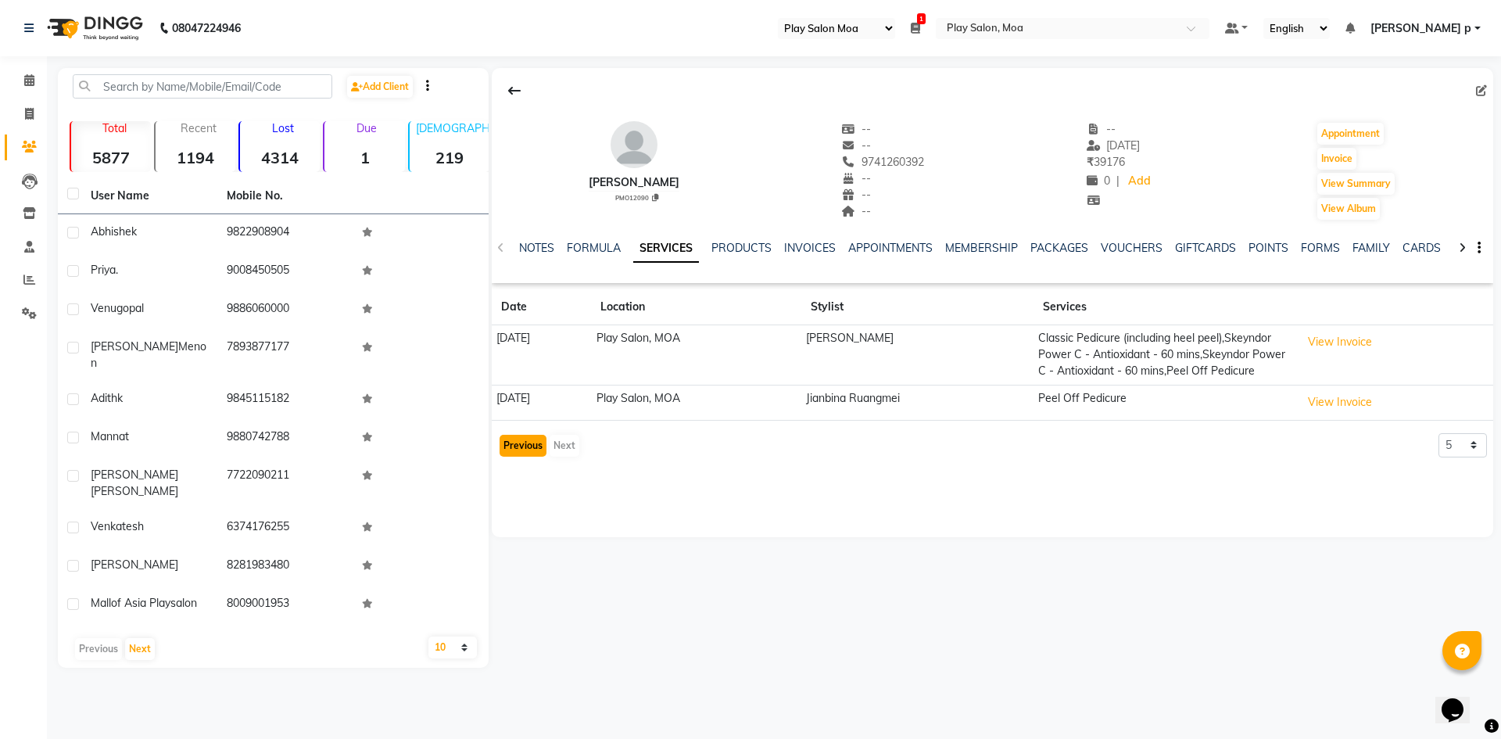
click at [525, 456] on button "Previous" at bounding box center [522, 446] width 47 height 22
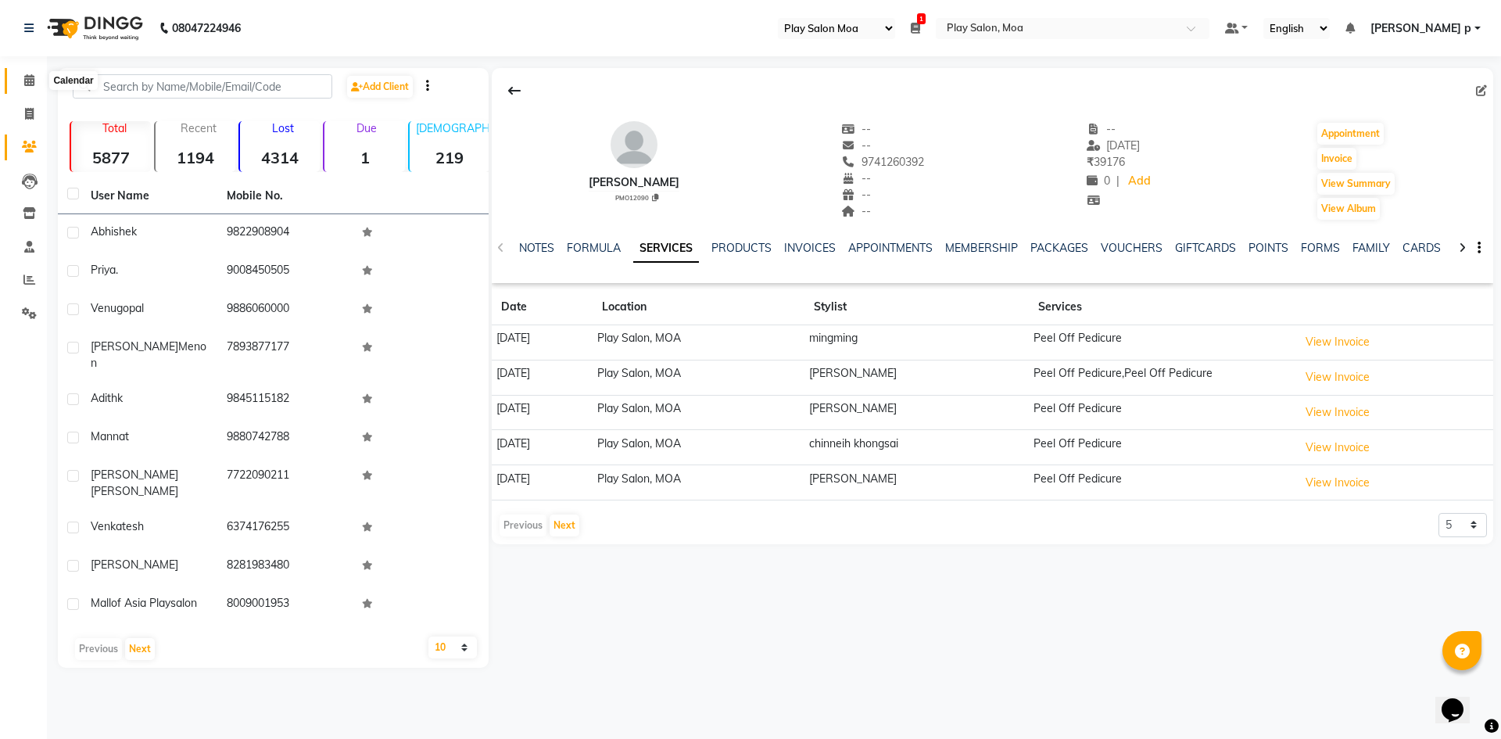
click at [30, 84] on icon at bounding box center [29, 80] width 10 height 12
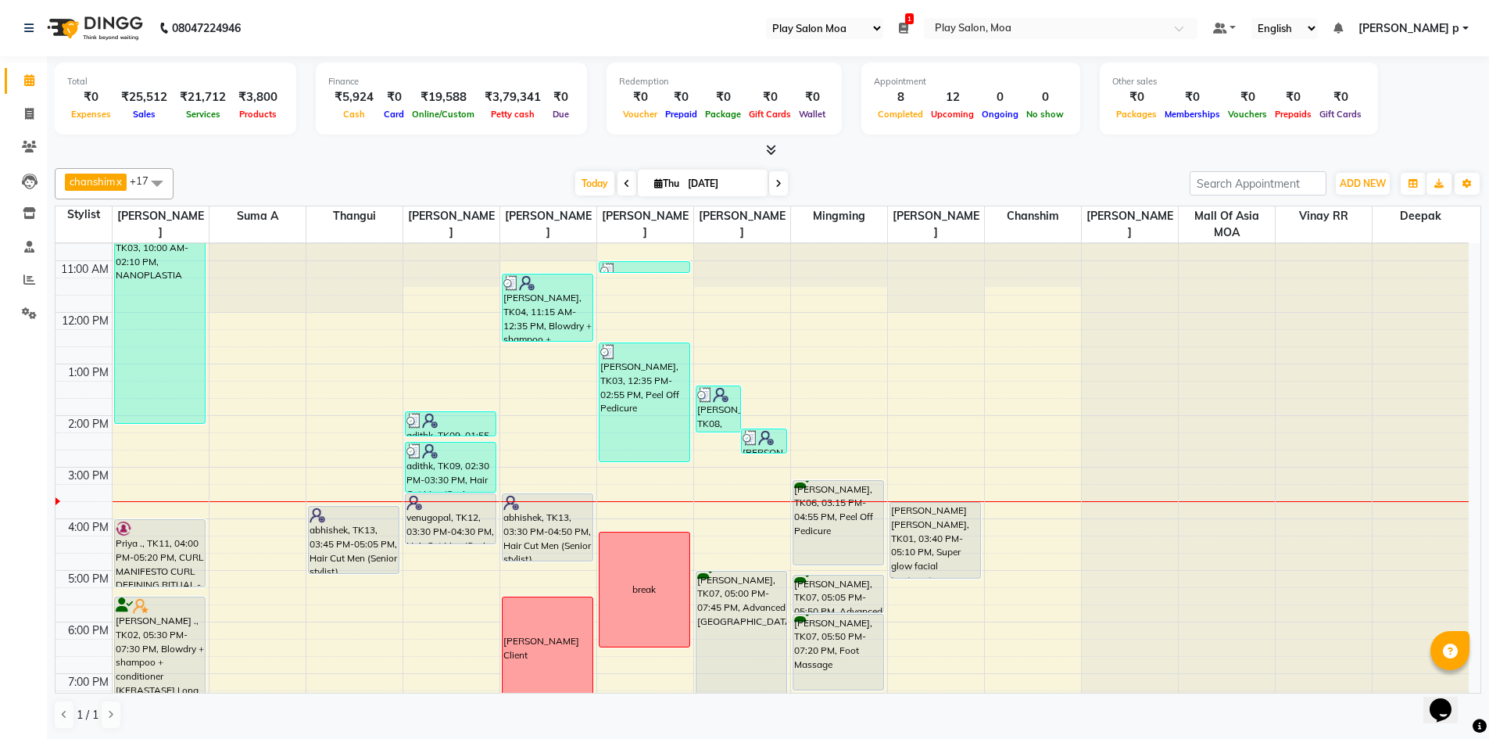
scroll to position [234, 0]
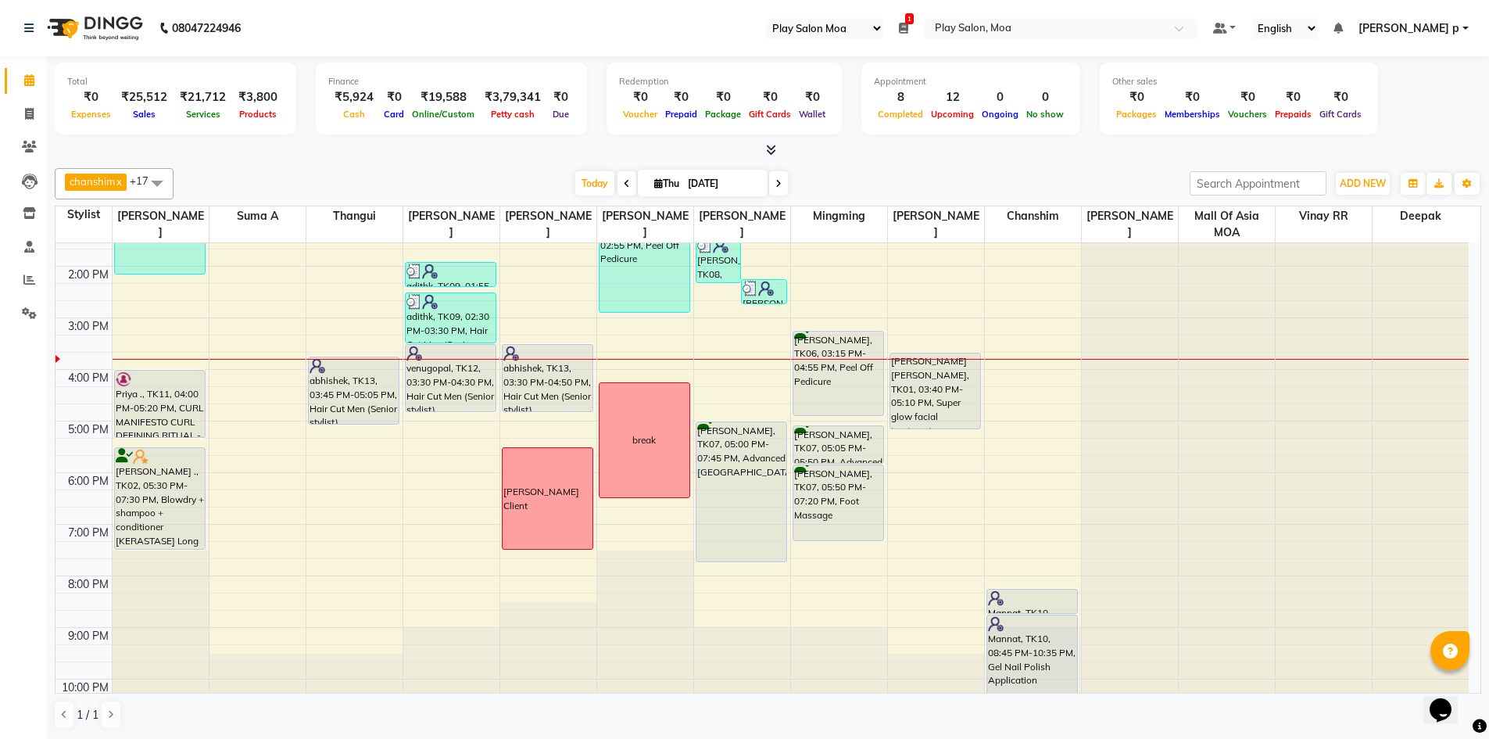
drag, startPoint x: 458, startPoint y: 394, endPoint x: 458, endPoint y: 412, distance: 18.0
click at [458, 412] on div "adithk, TK09, 01:55 PM-02:25 PM, [PERSON_NAME] Shaping adithk, TK09, 02:30 PM-0…" at bounding box center [451, 369] width 96 height 721
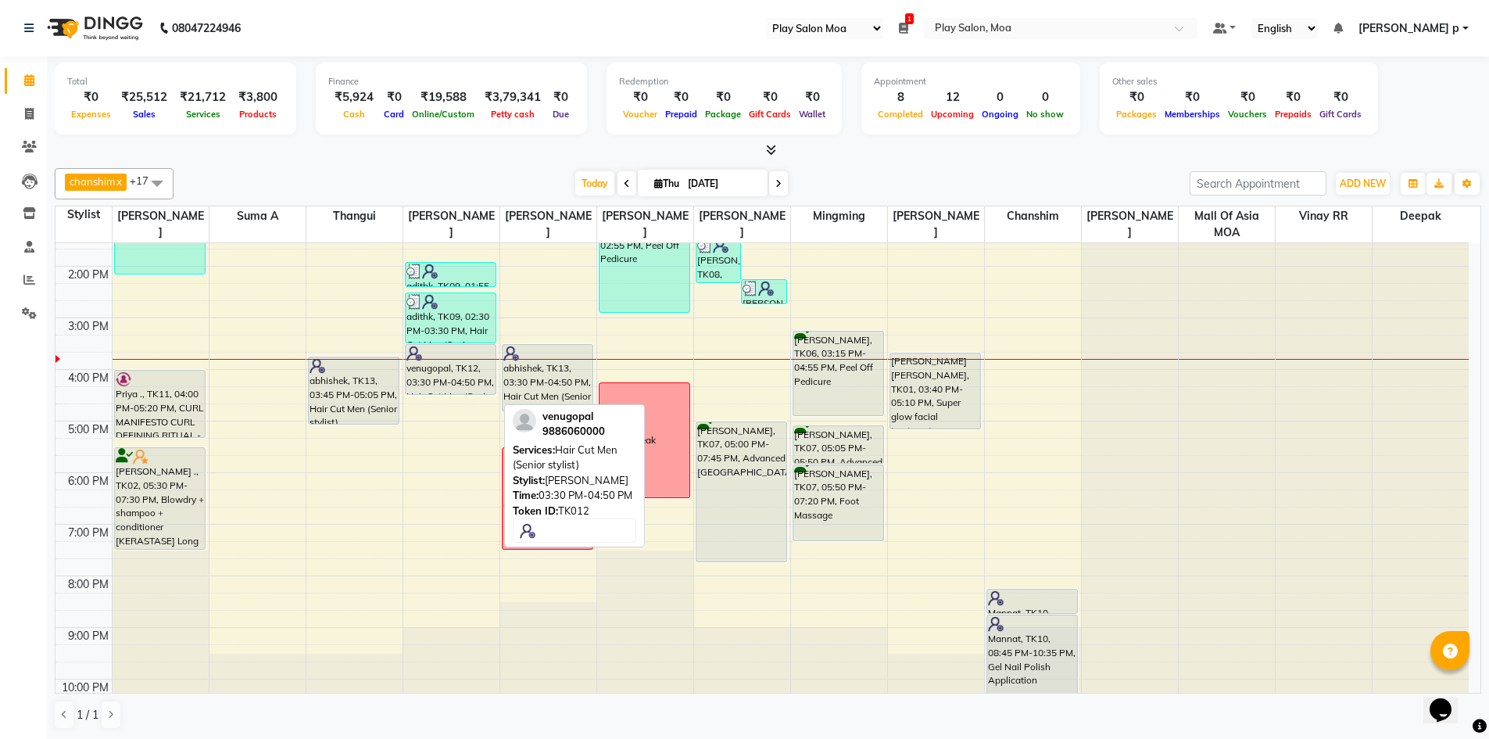
drag, startPoint x: 445, startPoint y: 411, endPoint x: 445, endPoint y: 396, distance: 14.9
click at [445, 396] on div "9:00 AM 10:00 AM 11:00 AM 12:00 PM 1:00 PM 2:00 PM 3:00 PM 4:00 PM 5:00 PM 6:00…" at bounding box center [761, 369] width 1413 height 721
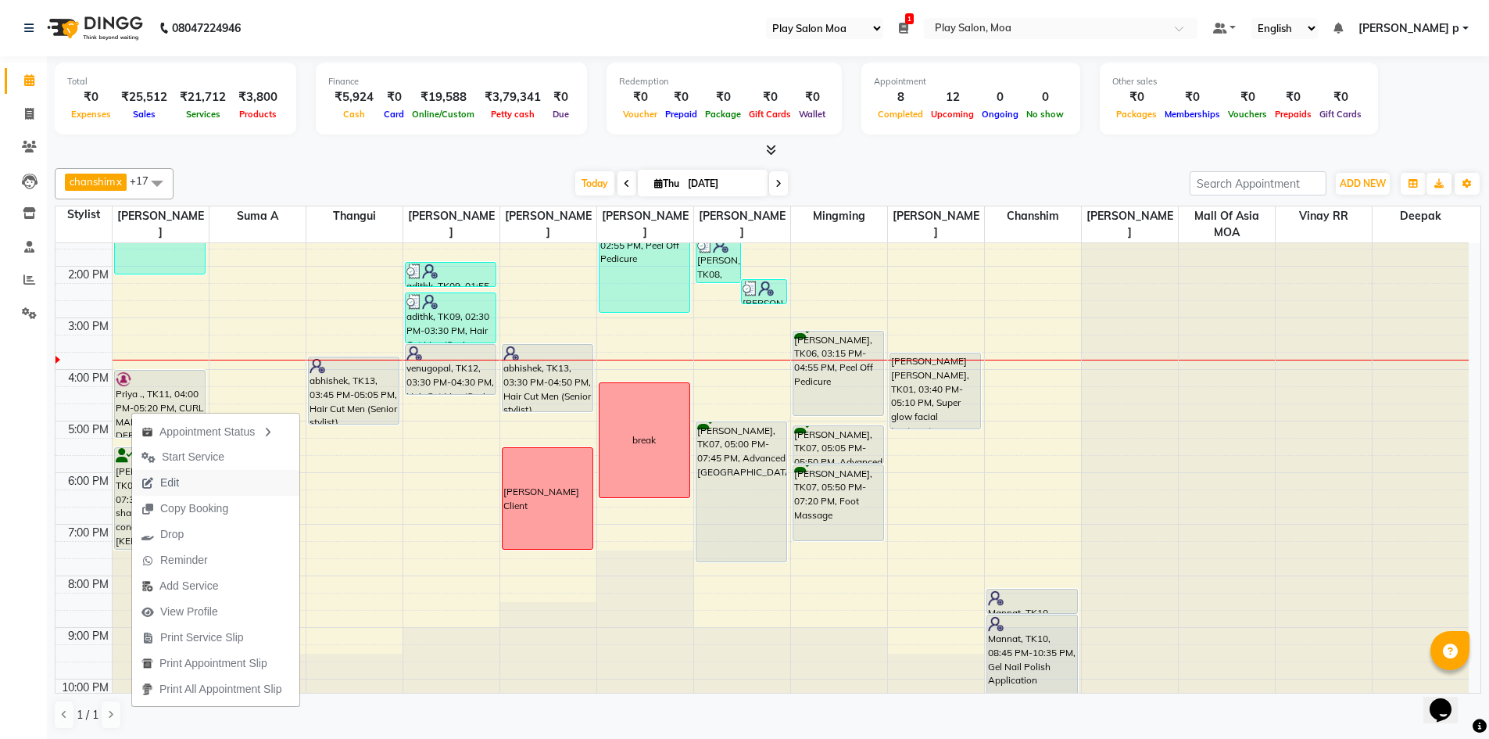
click at [258, 479] on button "Edit" at bounding box center [215, 483] width 167 height 26
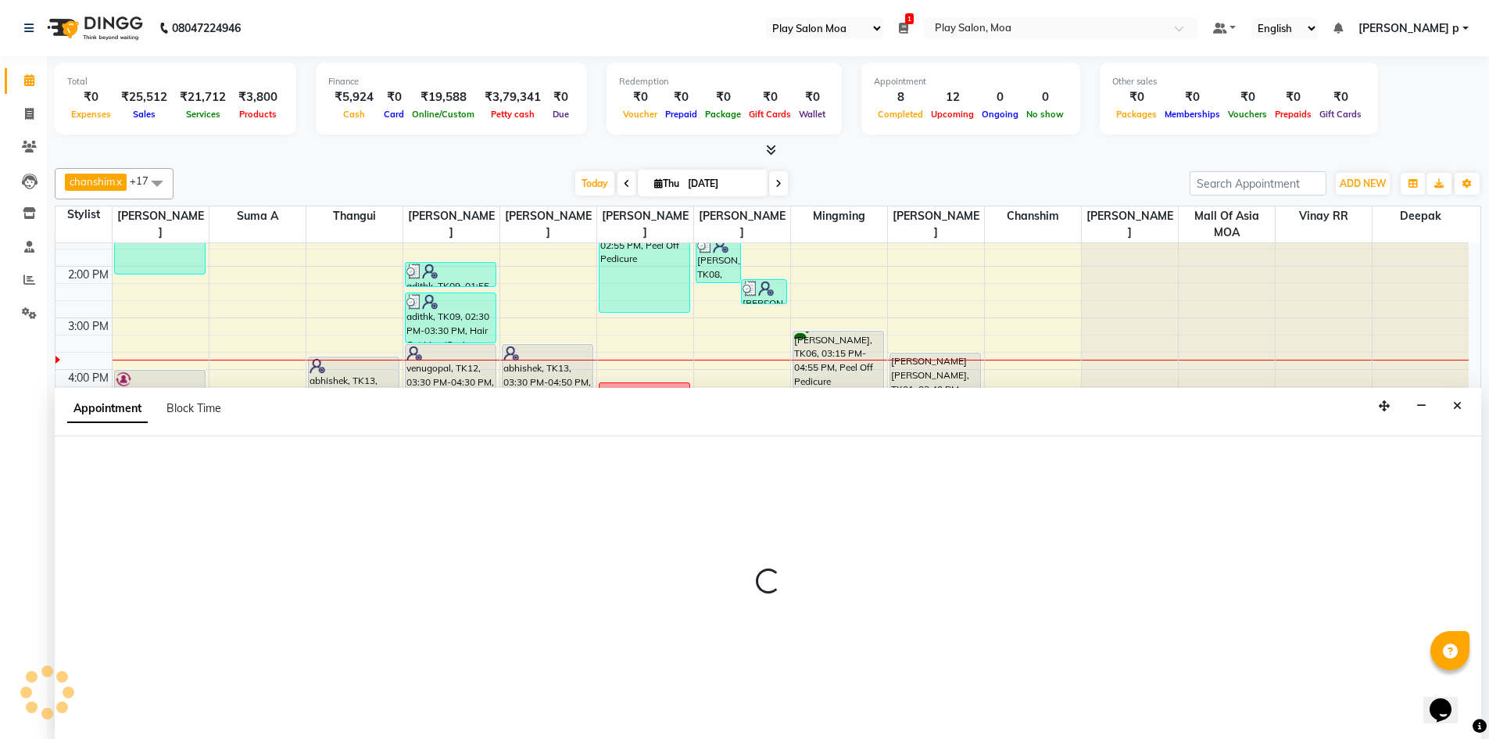
scroll to position [1, 0]
select select "tentative"
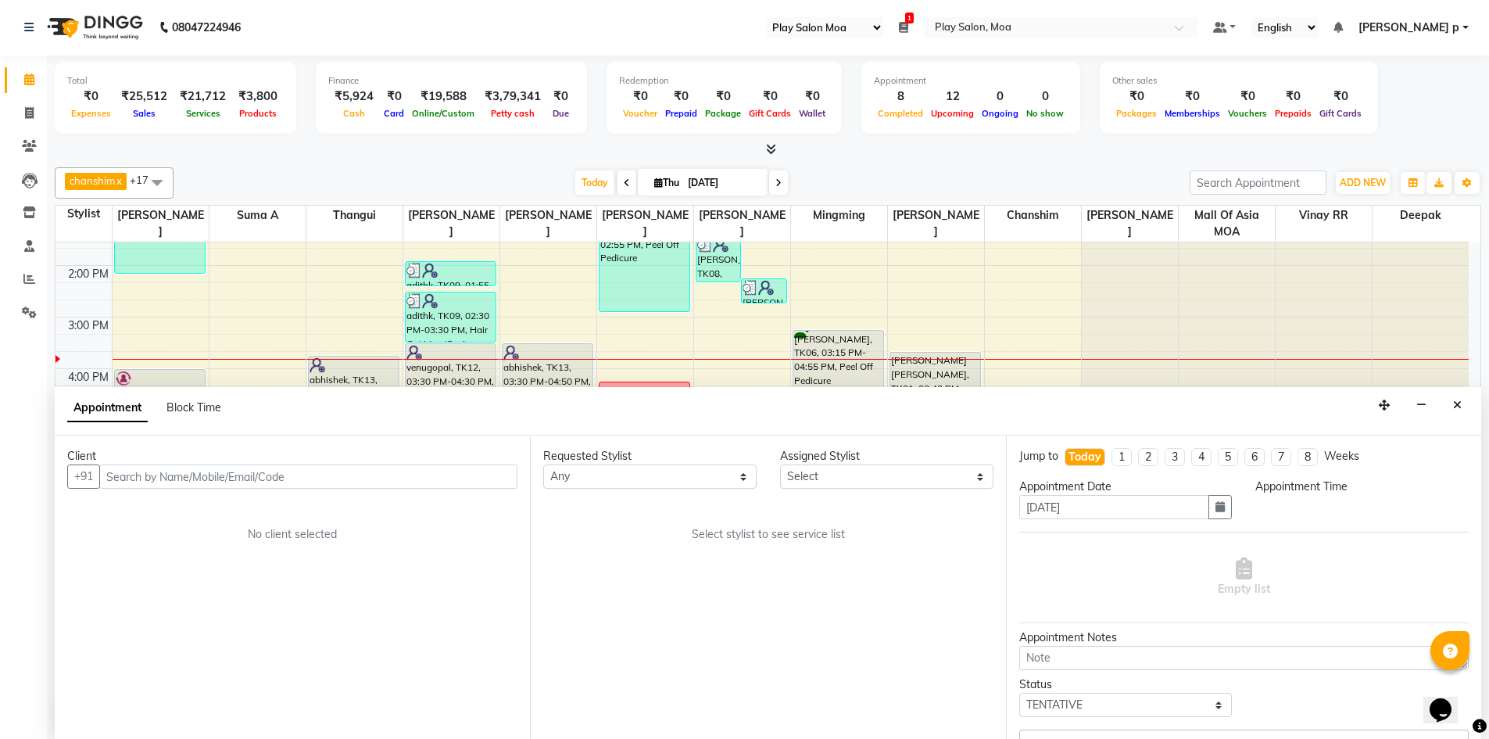
scroll to position [0, 0]
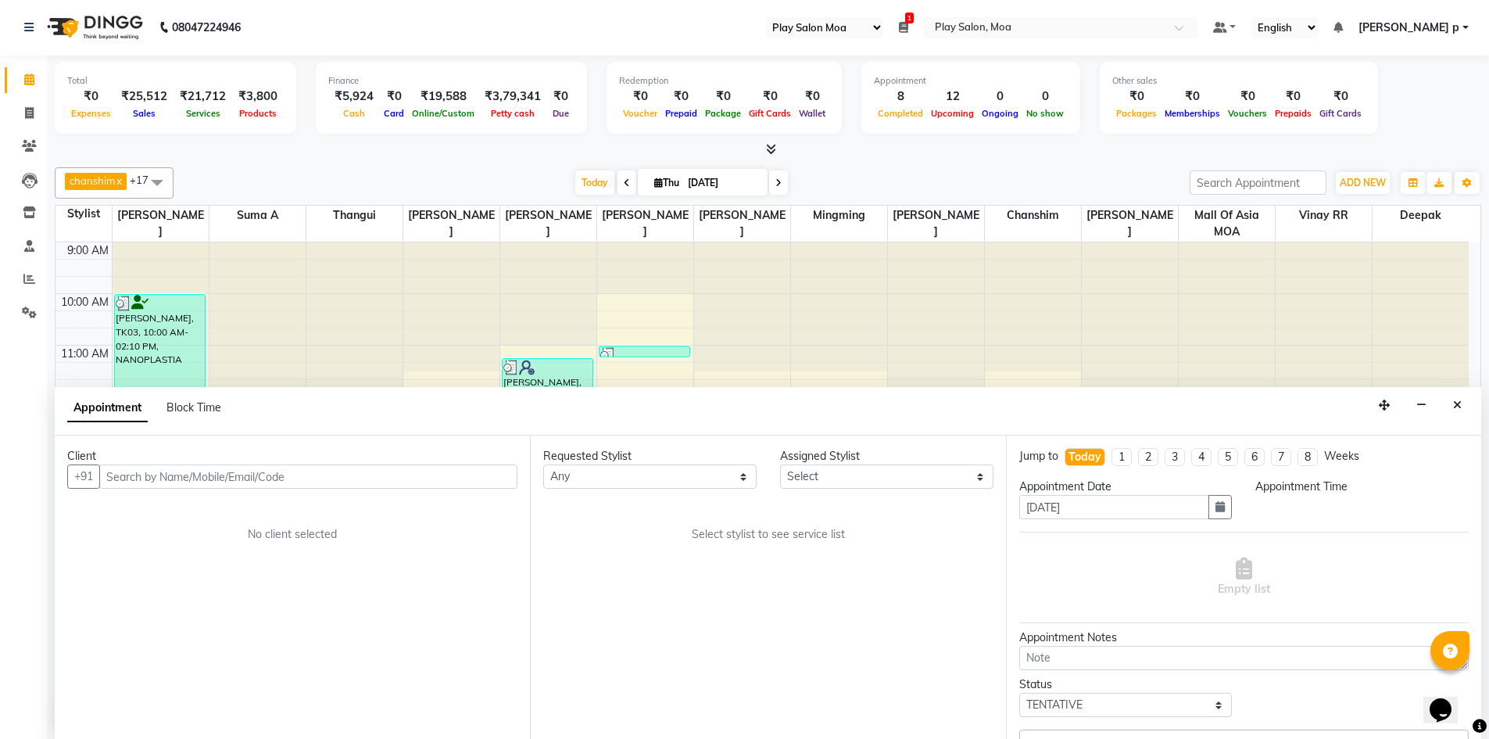
select select "81382"
select select "960"
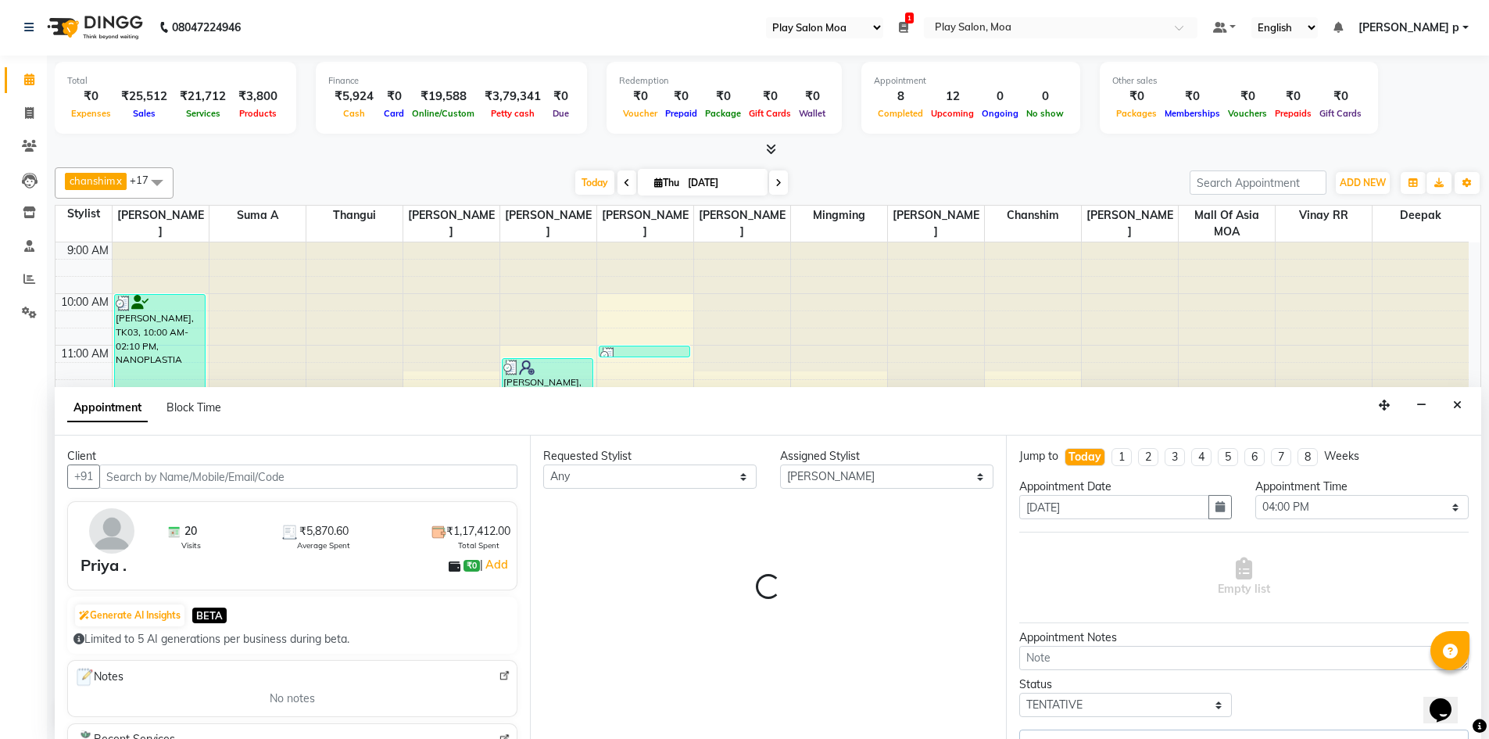
scroll to position [272, 0]
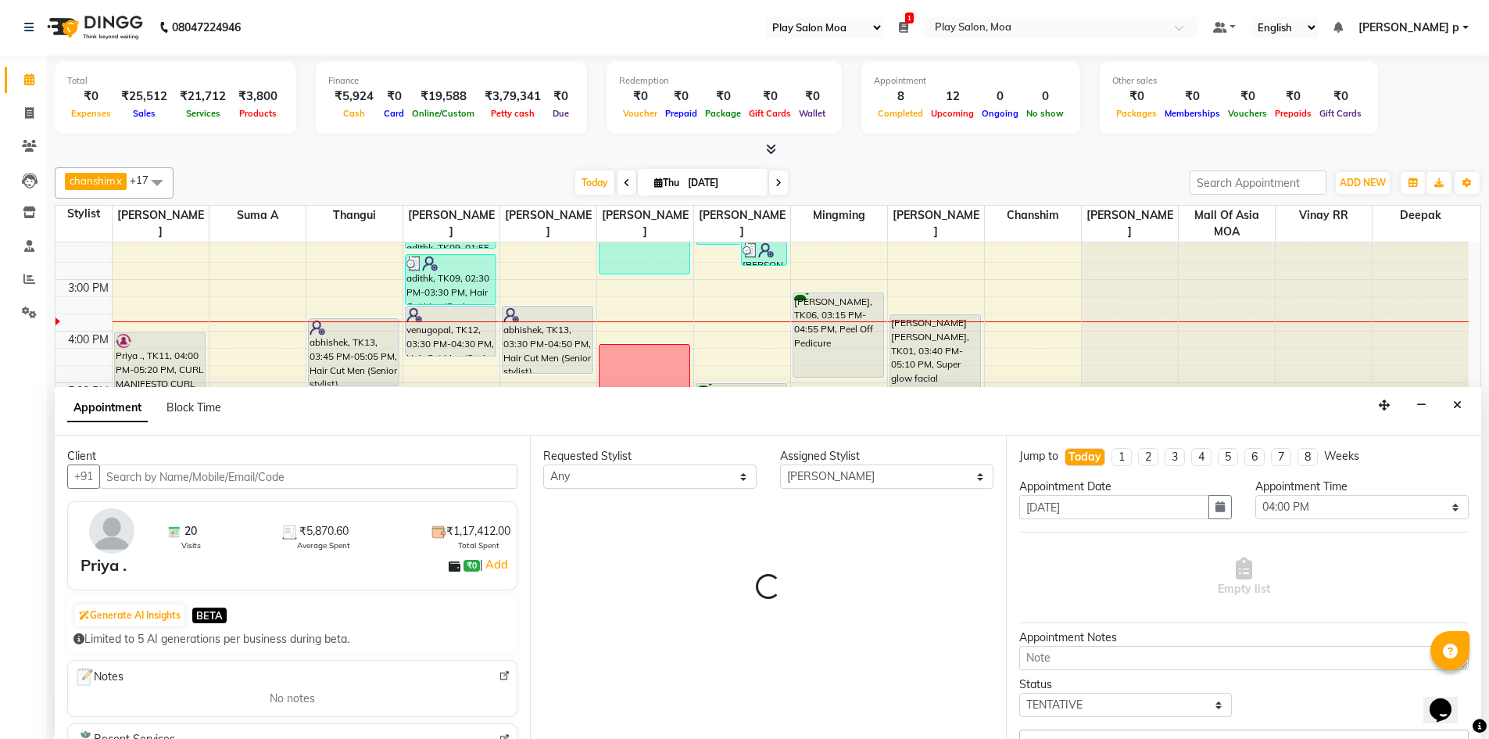
select select "4218"
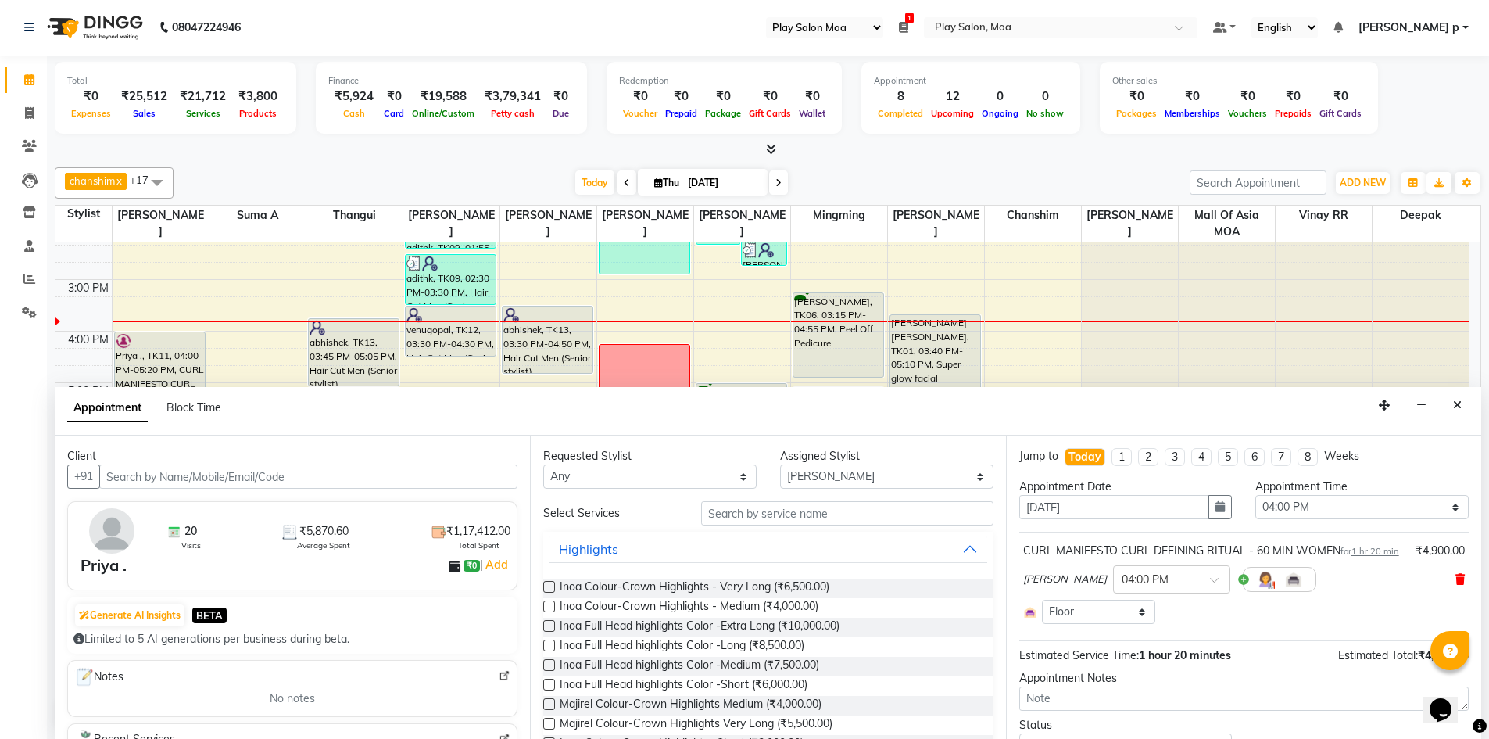
click at [1455, 585] on icon at bounding box center [1459, 579] width 9 height 11
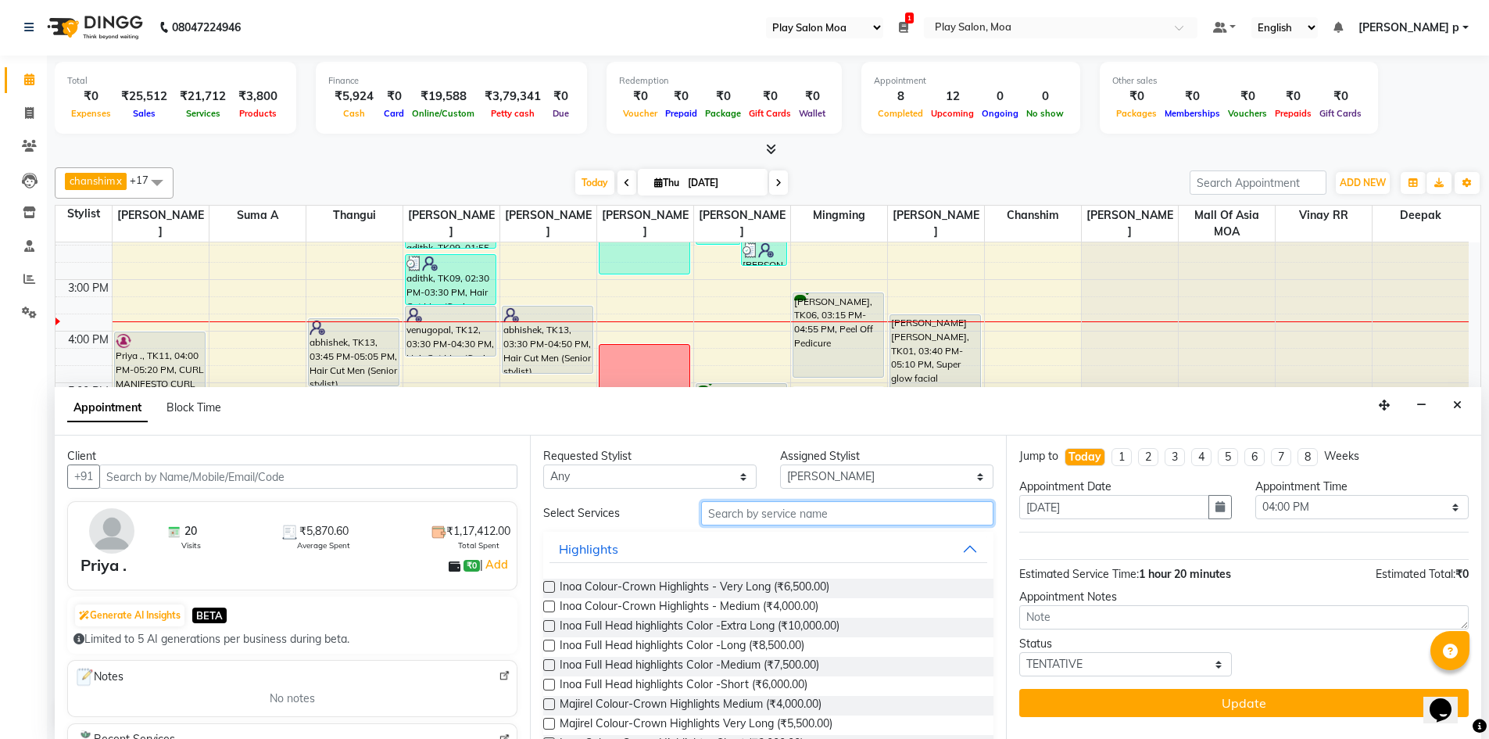
click at [751, 518] on input "text" at bounding box center [847, 513] width 292 height 24
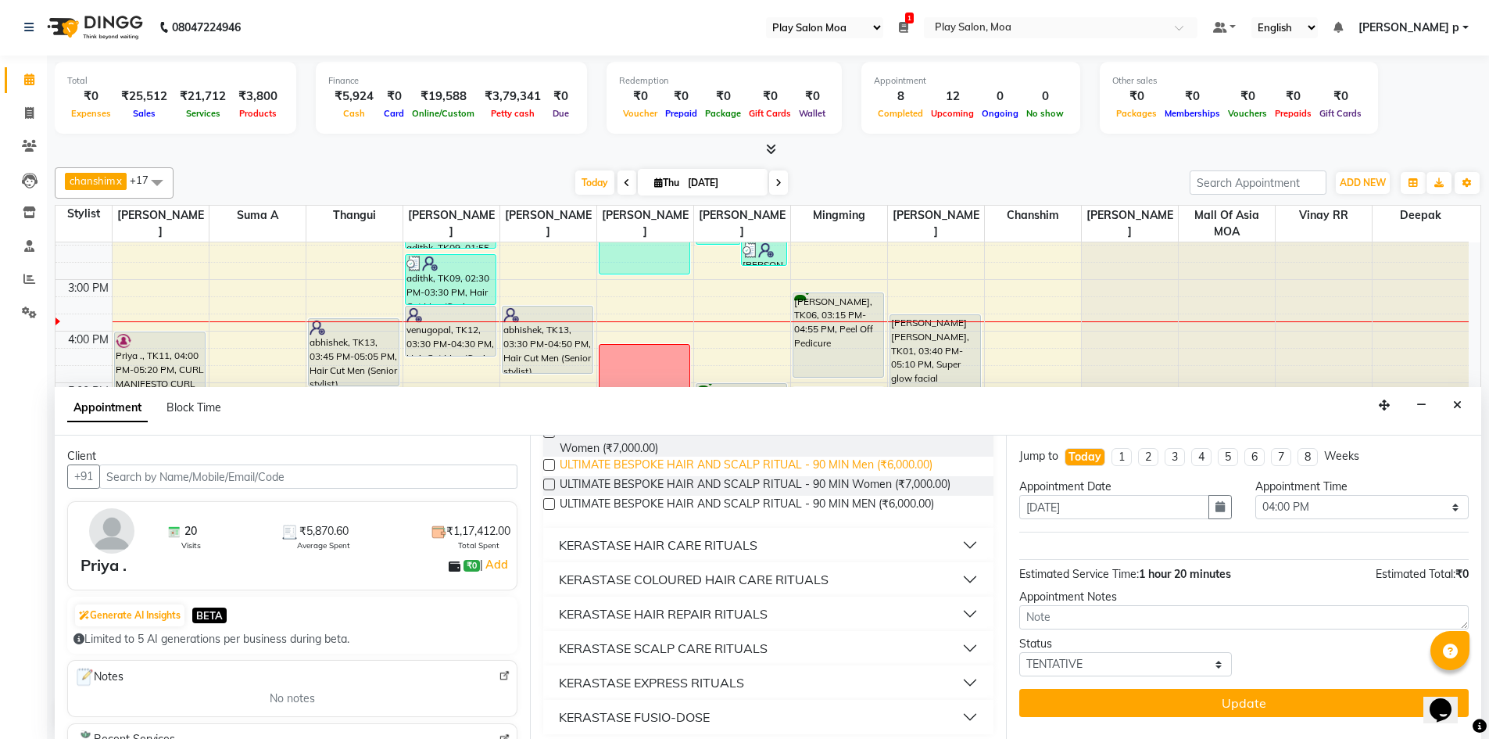
scroll to position [156, 0]
click at [958, 613] on button "KERASTASE HAIR REPAIR RITUALS" at bounding box center [767, 612] width 437 height 28
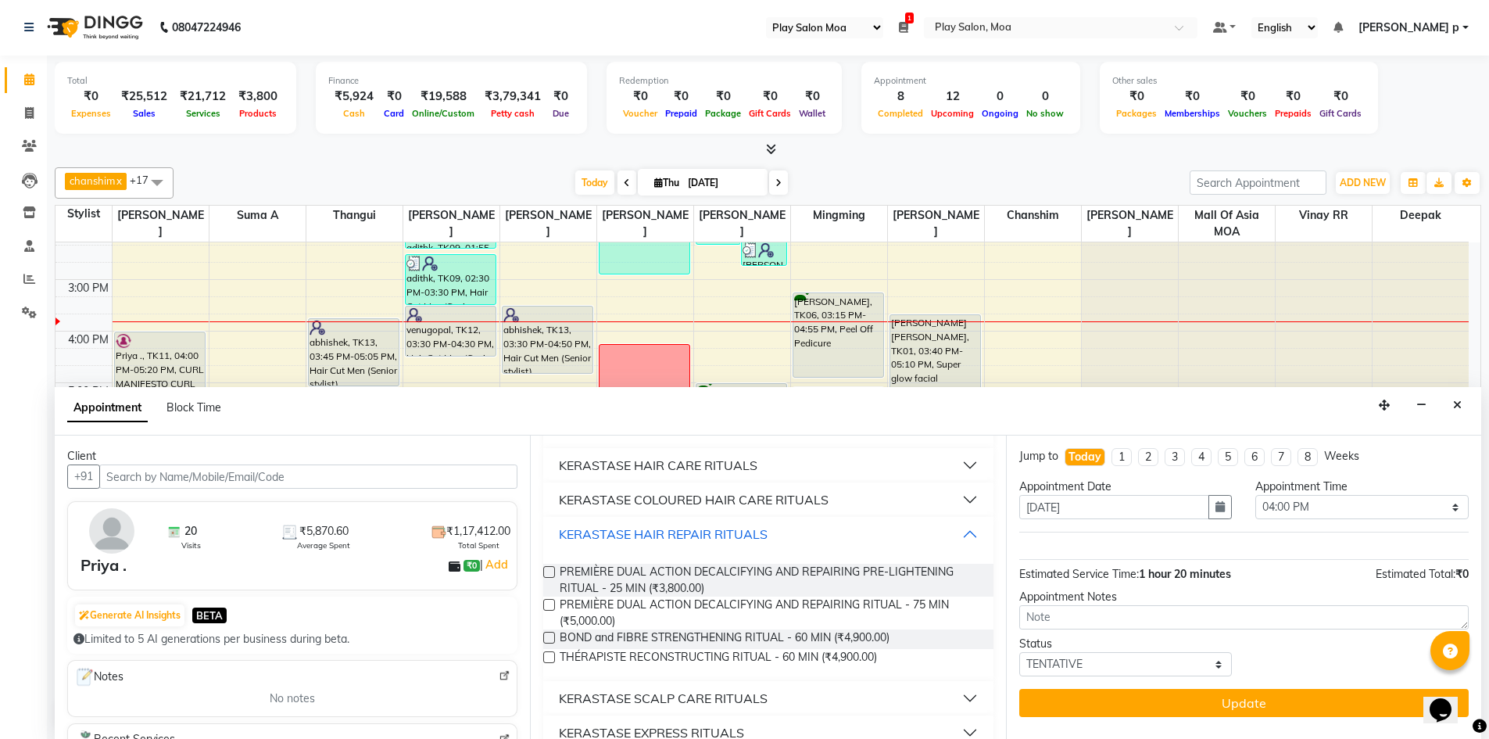
scroll to position [292, 0]
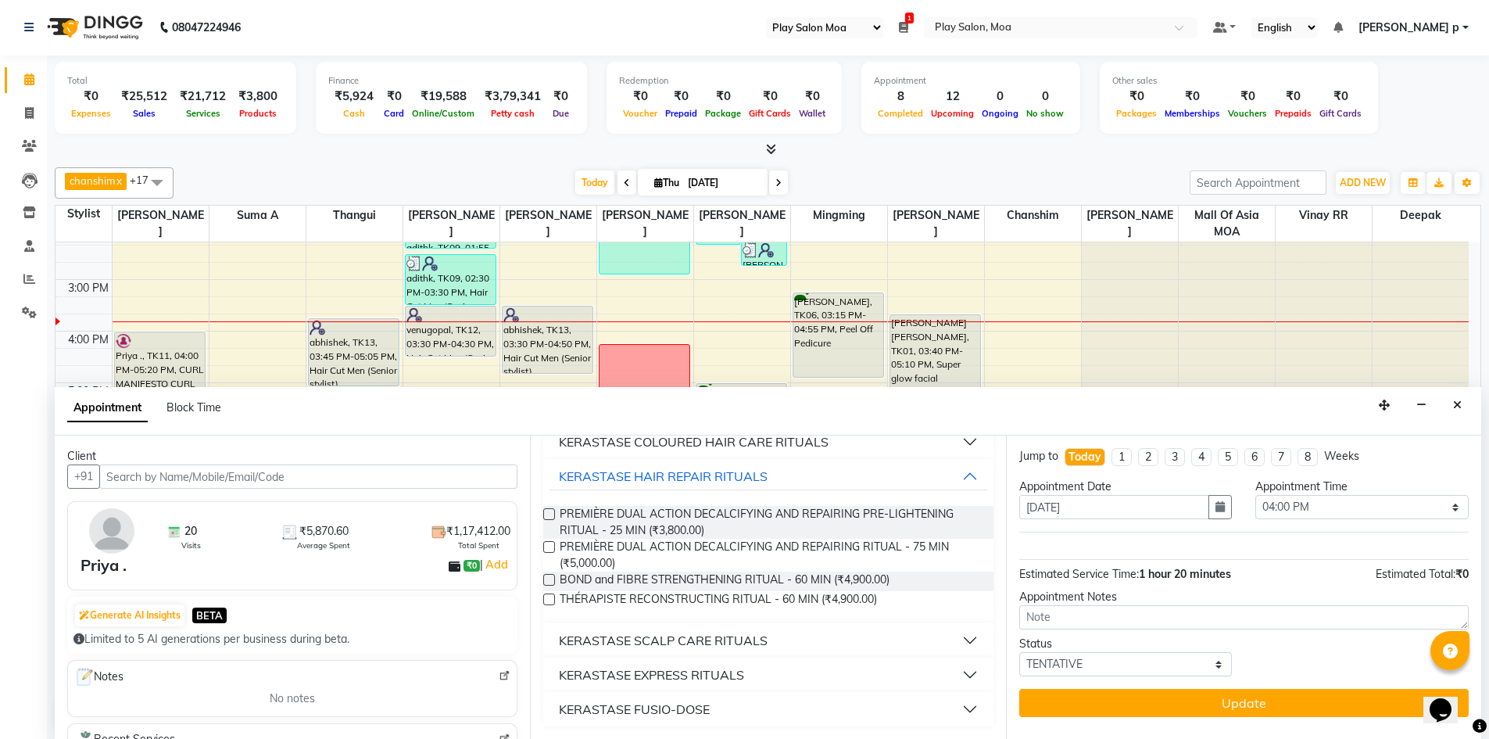
click at [957, 636] on button "KERASTASE SCALP CARE RITUALS" at bounding box center [767, 640] width 437 height 28
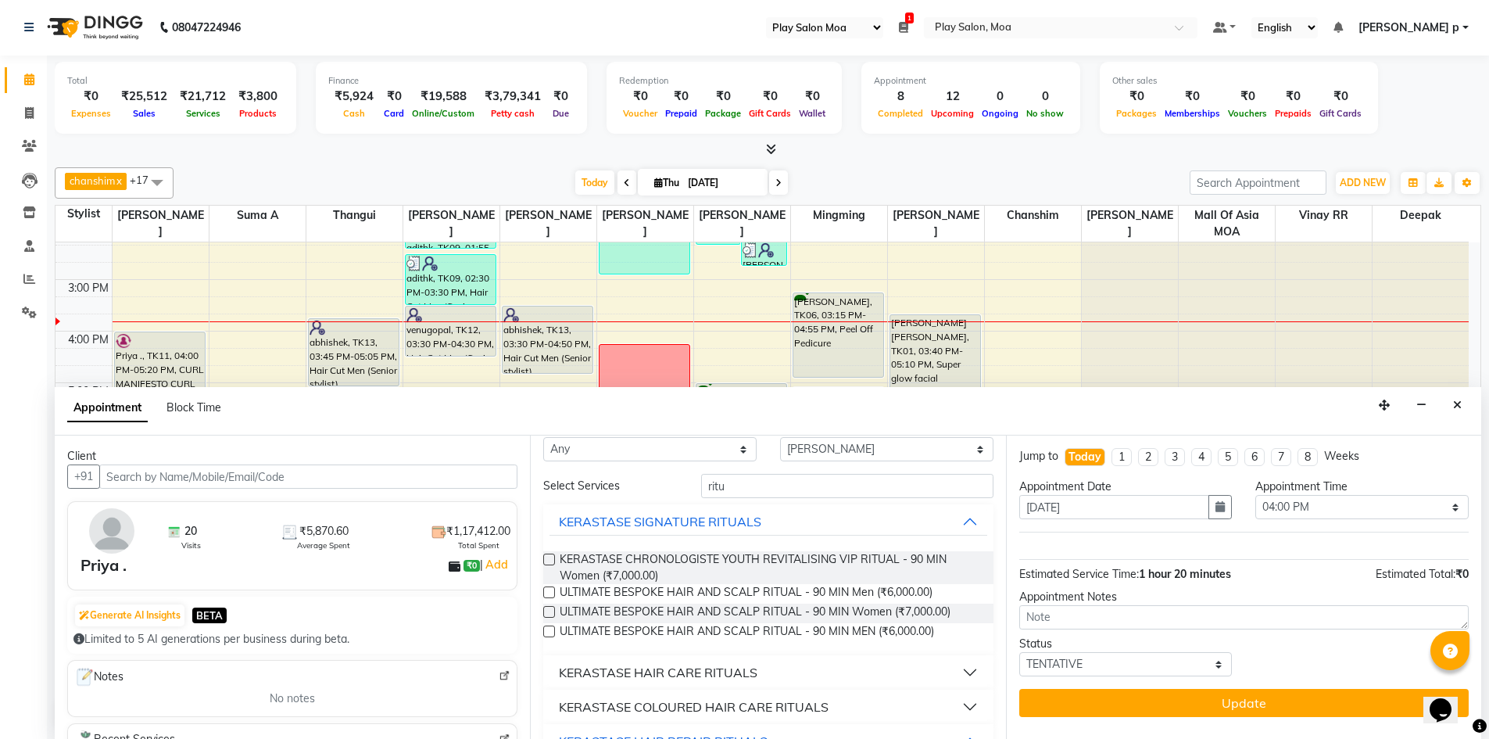
scroll to position [0, 0]
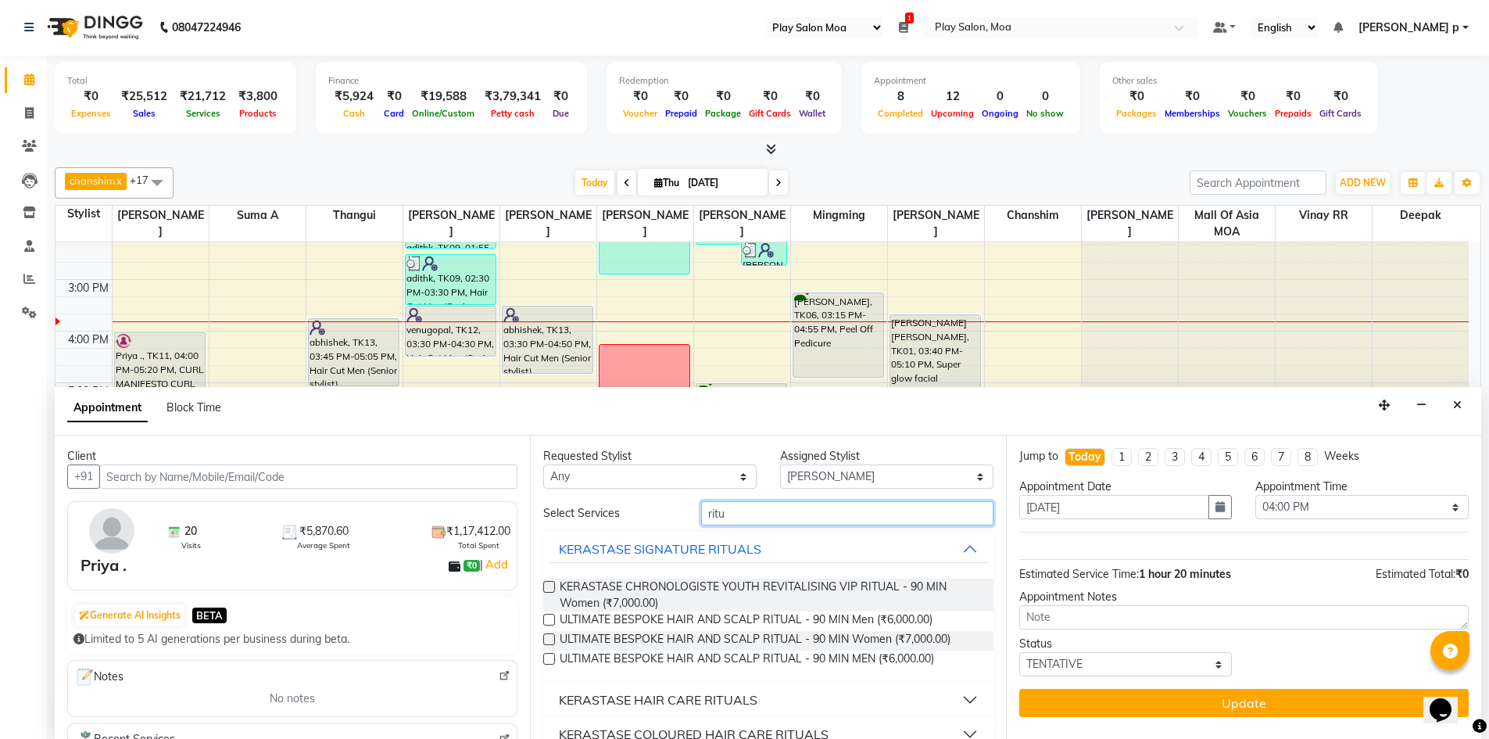
click at [782, 513] on input "ritu" at bounding box center [847, 513] width 292 height 24
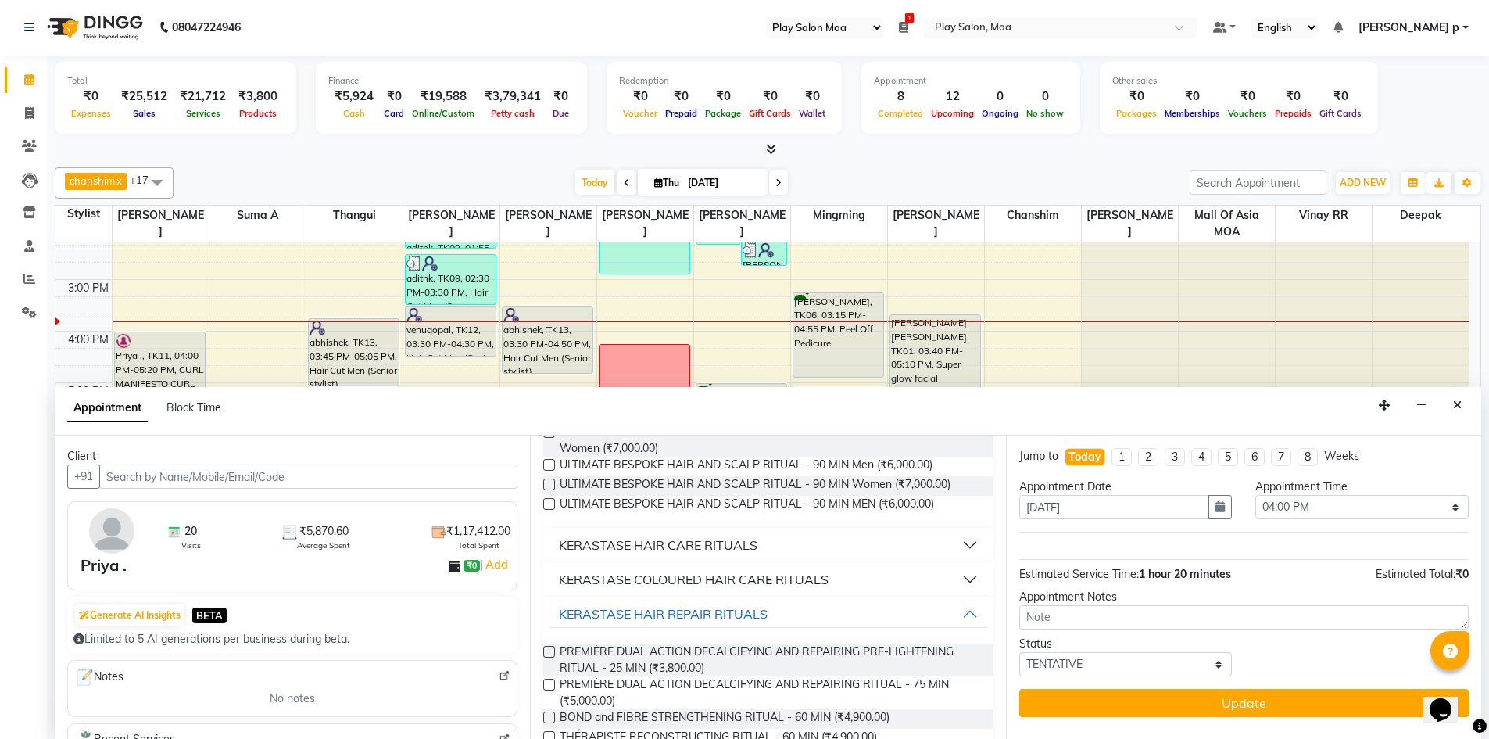
scroll to position [156, 0]
type input "rit"
click at [964, 574] on button "KERASTASE COLOURED HAIR CARE RITUALS" at bounding box center [767, 577] width 437 height 28
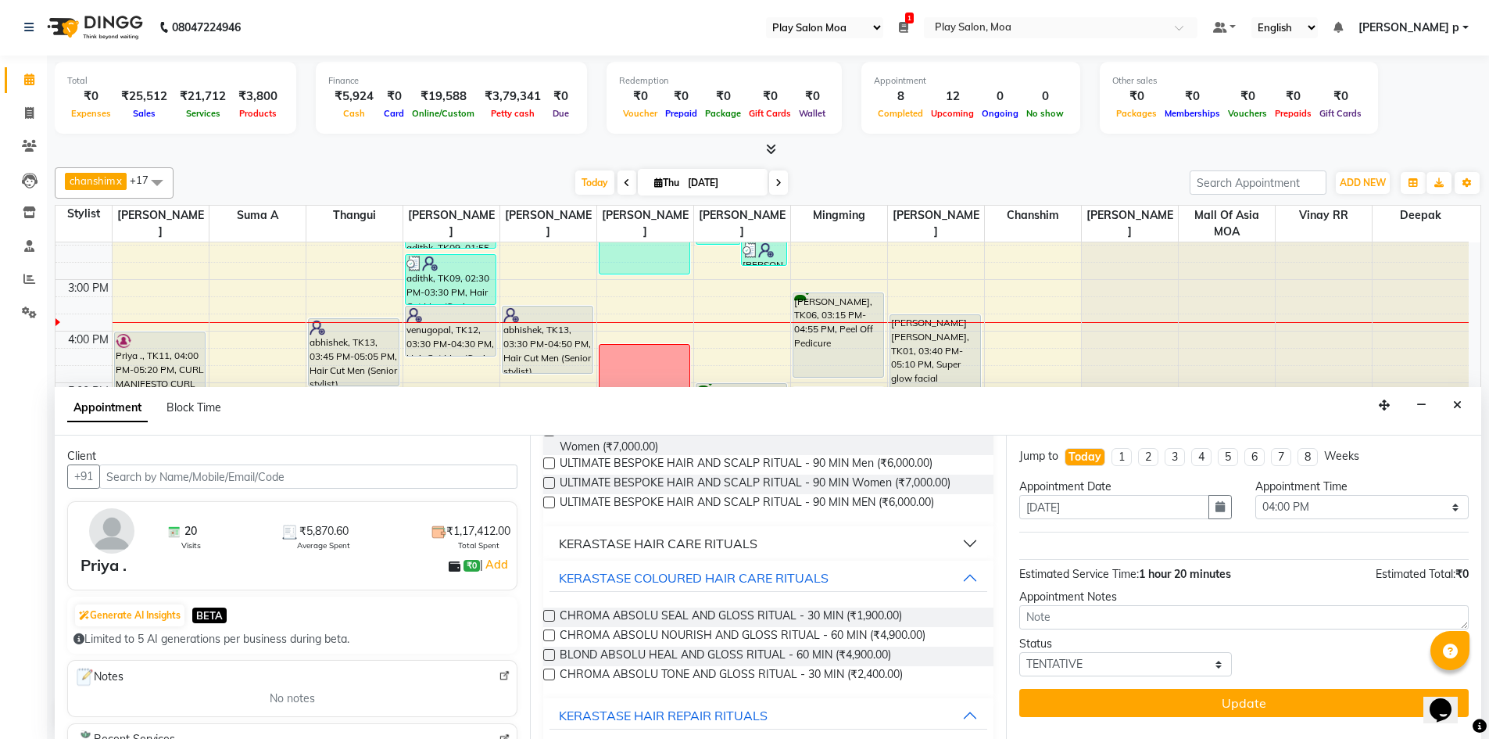
click at [547, 632] on label at bounding box center [549, 635] width 12 height 12
click at [547, 632] on input "checkbox" at bounding box center [548, 636] width 10 height 10
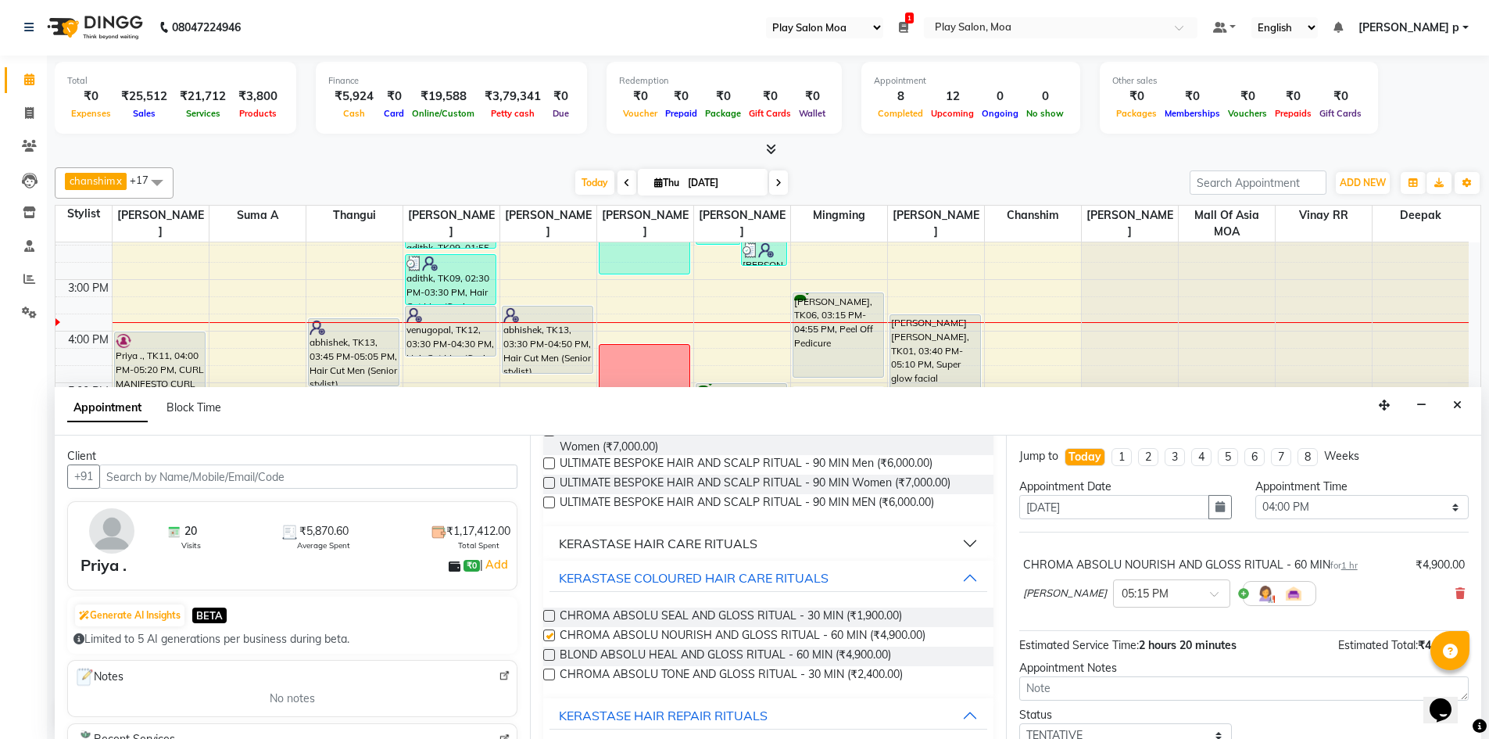
checkbox input "false"
click at [1168, 589] on div at bounding box center [1172, 592] width 116 height 16
click at [1114, 639] on div "04:00 PM" at bounding box center [1172, 633] width 116 height 29
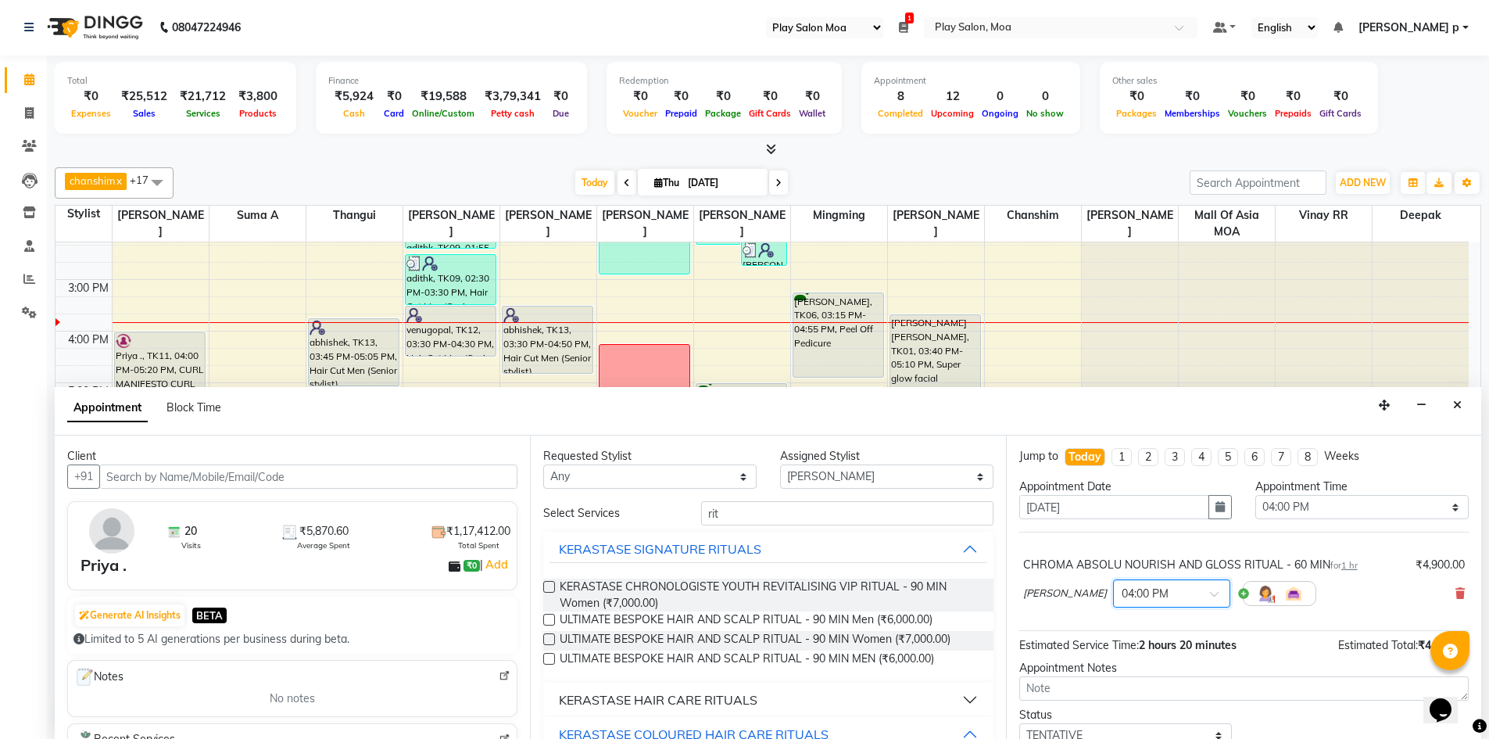
scroll to position [0, 0]
click at [765, 518] on input "rit" at bounding box center [847, 514] width 292 height 24
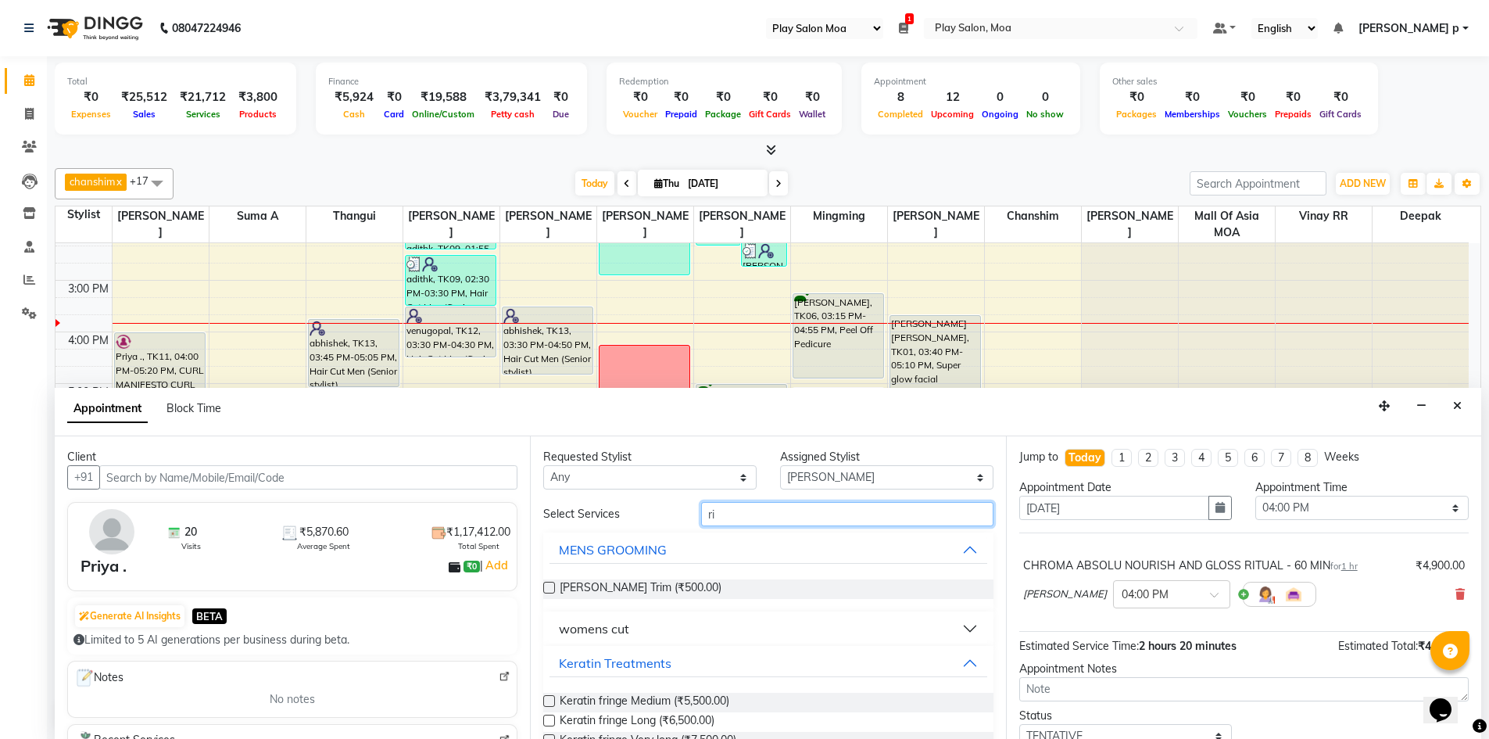
type input "r"
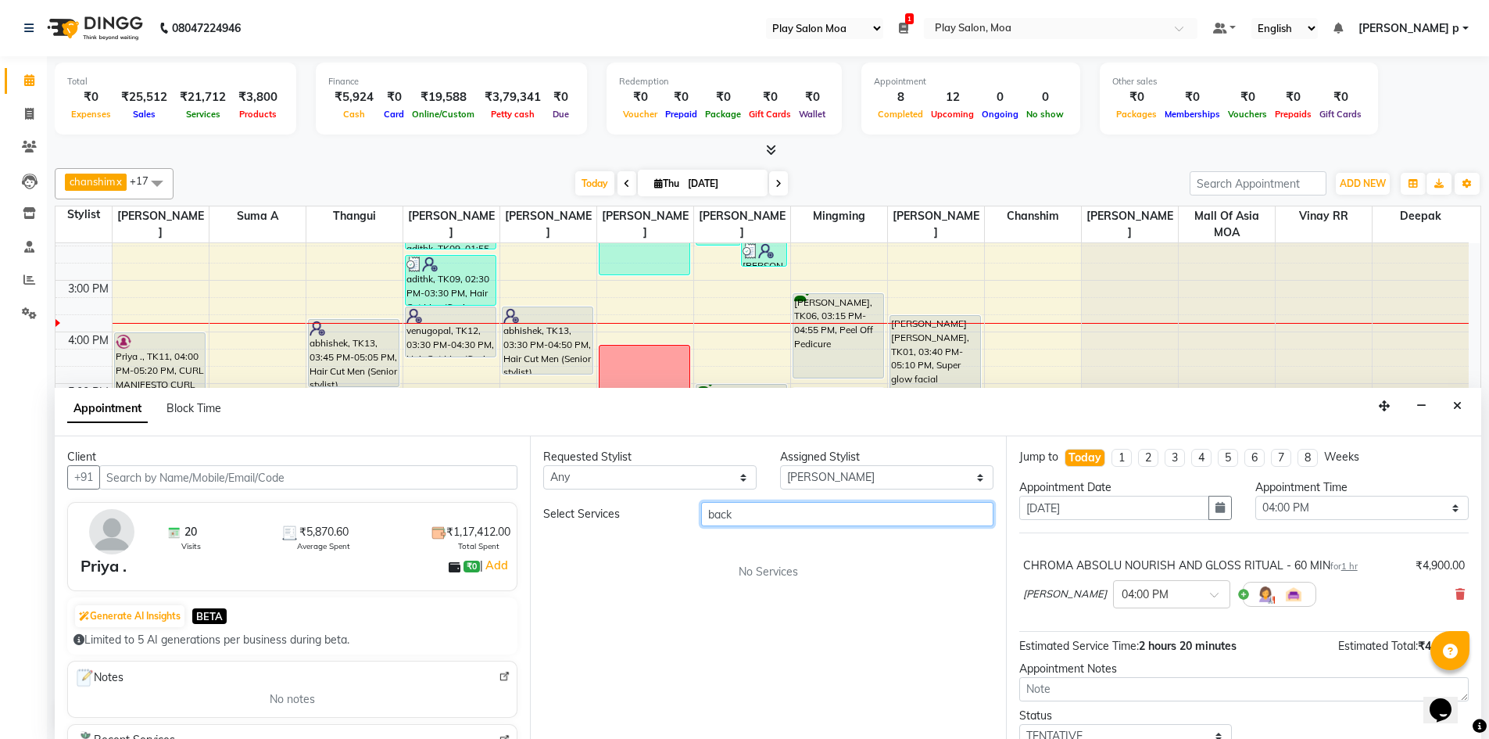
type input "back"
click at [796, 476] on select "Select [PERSON_NAME] D [PERSON_NAME] chanshim [PERSON_NAME] R [PERSON_NAME] [PE…" at bounding box center [886, 477] width 213 height 24
select select "81374"
click at [780, 465] on select "Select [PERSON_NAME] D [PERSON_NAME] chanshim [PERSON_NAME] R [PERSON_NAME] [PE…" at bounding box center [886, 477] width 213 height 24
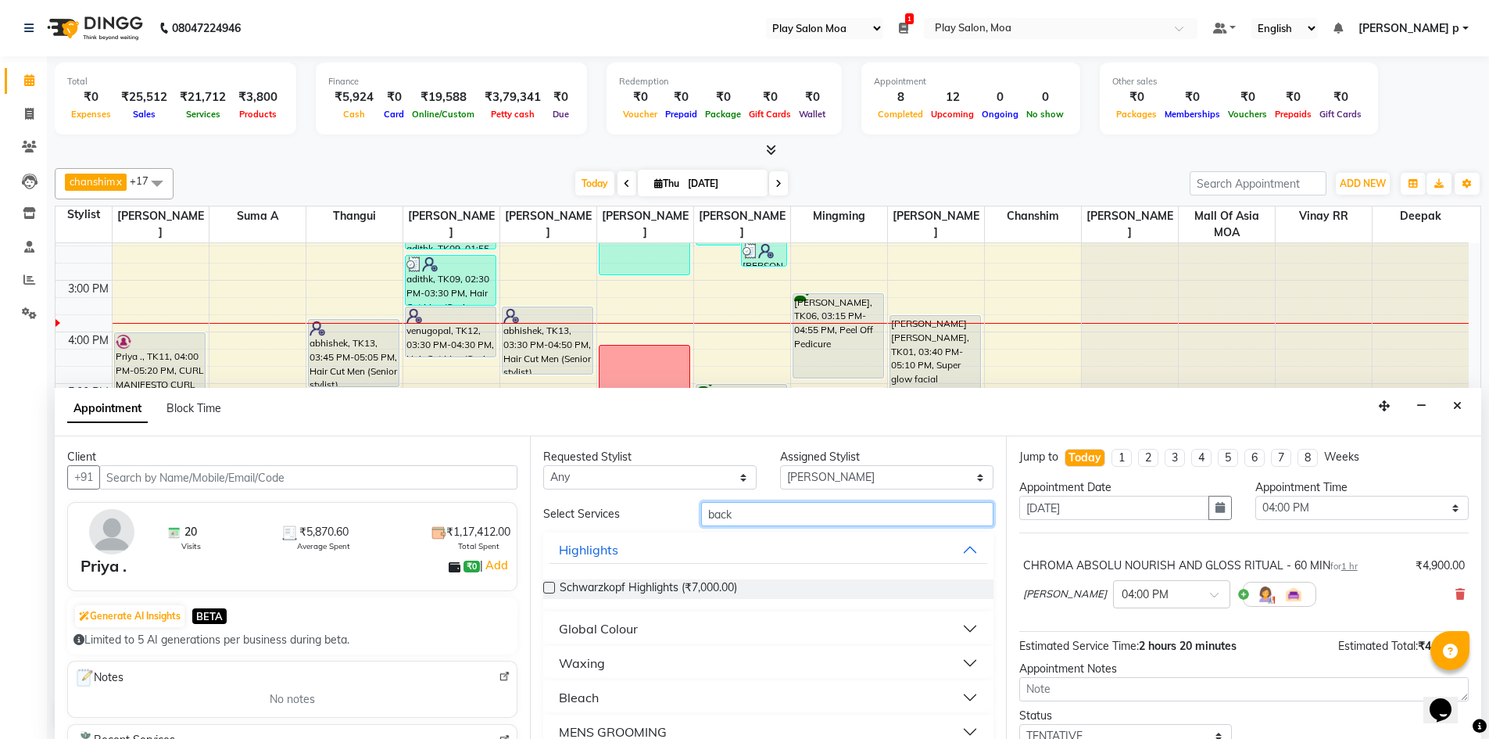
click at [757, 513] on input "back" at bounding box center [847, 514] width 292 height 24
click at [751, 517] on input "back" at bounding box center [847, 514] width 292 height 24
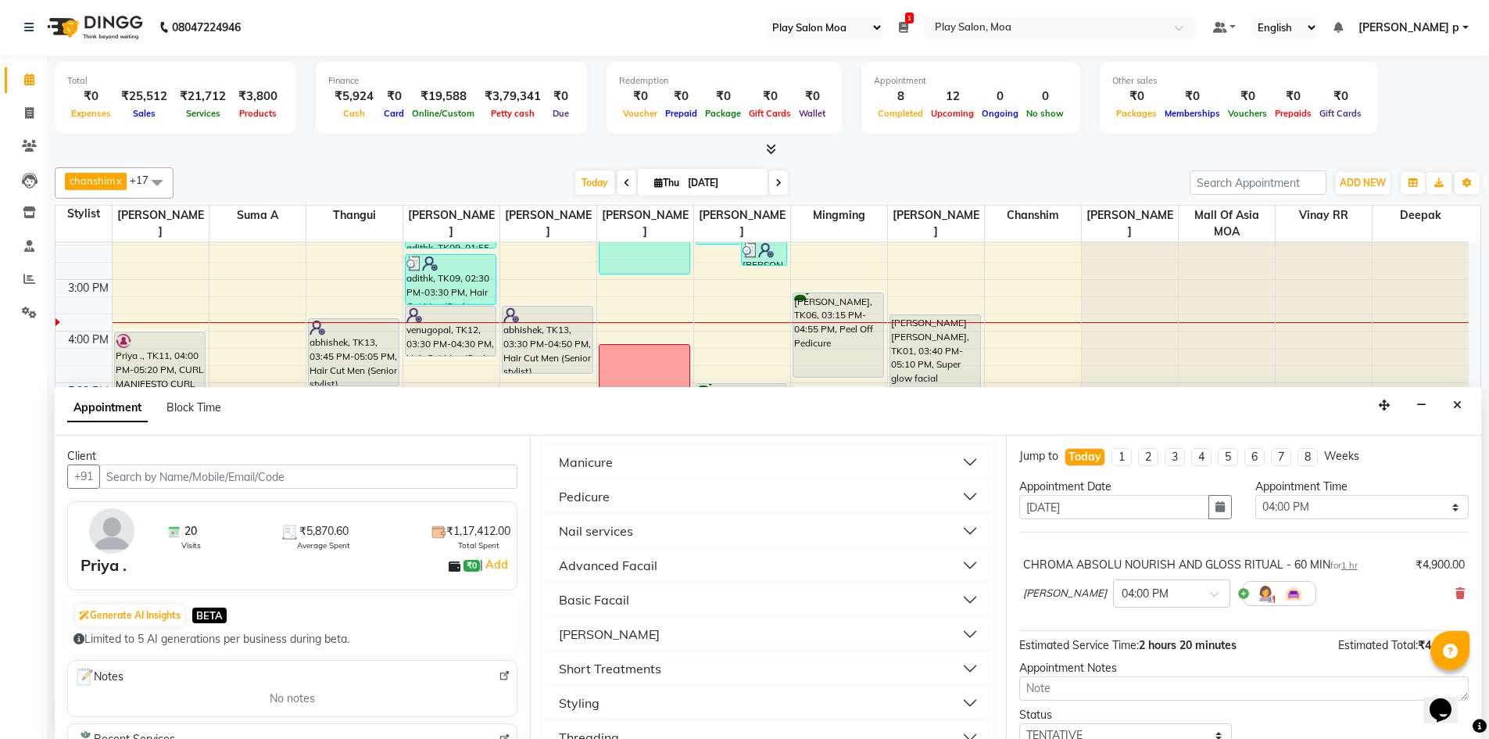
scroll to position [416, 0]
click at [957, 592] on button "Short Treatments" at bounding box center [767, 590] width 437 height 28
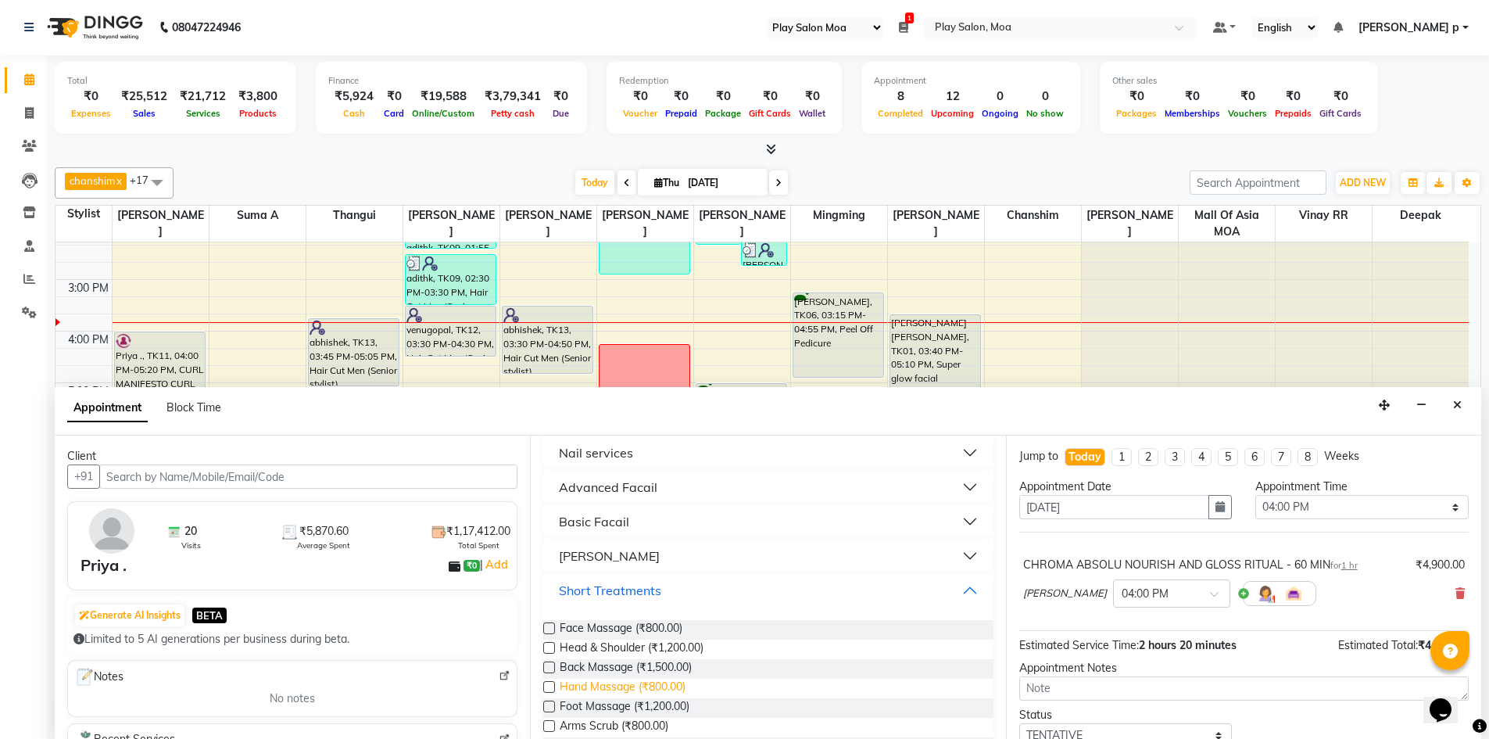
scroll to position [494, 0]
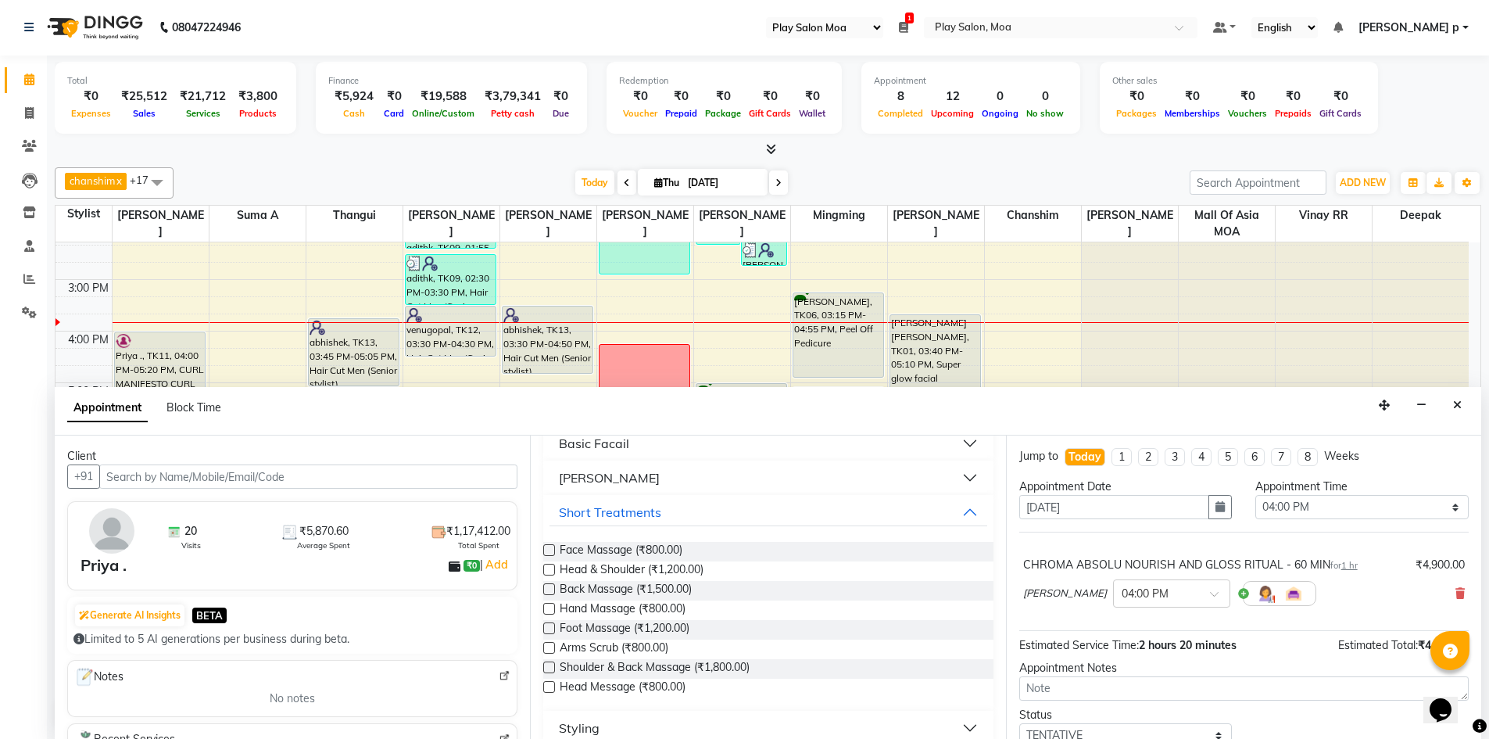
click at [547, 668] on label at bounding box center [549, 667] width 12 height 12
click at [547, 668] on input "checkbox" at bounding box center [548, 669] width 10 height 10
checkbox input "false"
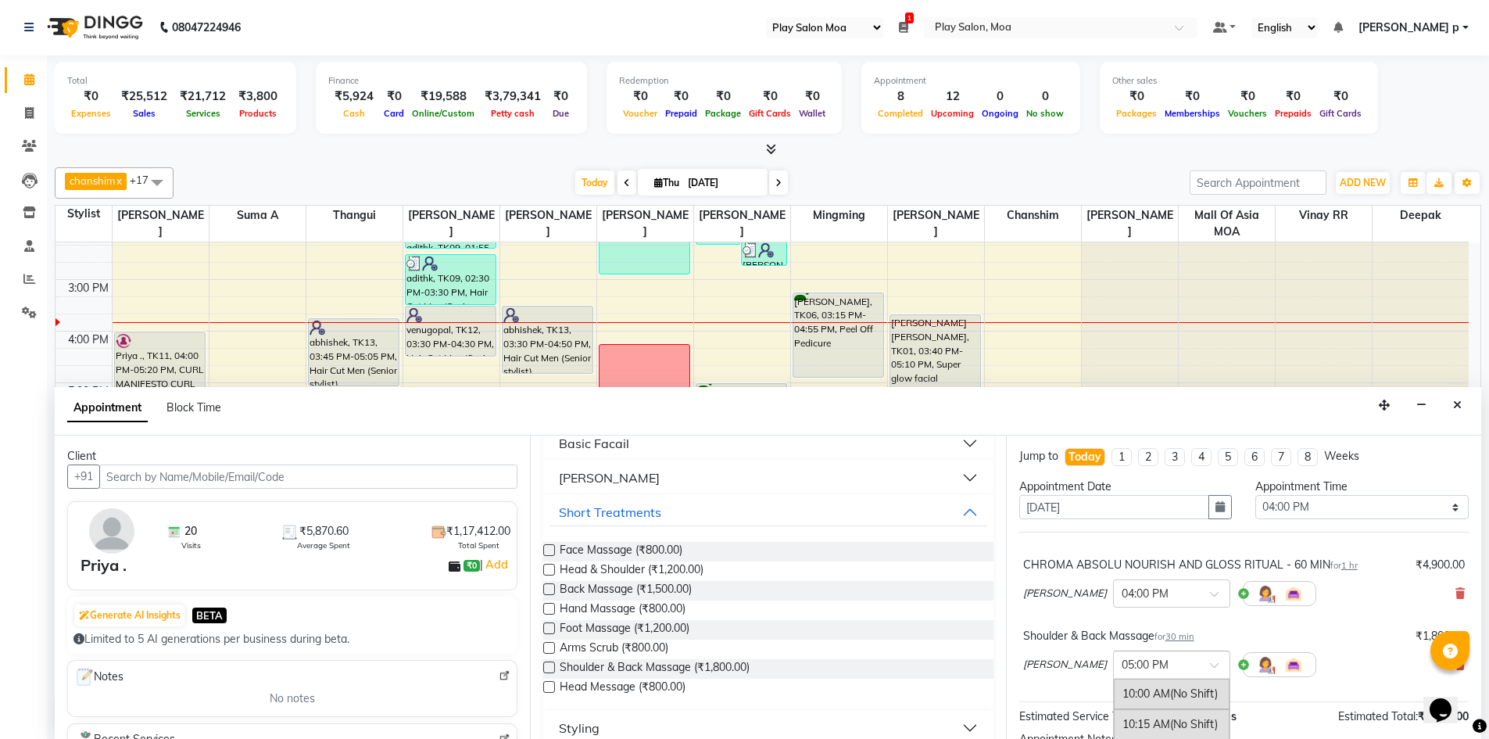
click at [1122, 667] on input "text" at bounding box center [1156, 663] width 69 height 16
click at [1114, 698] on div "03:00 PM" at bounding box center [1172, 696] width 116 height 29
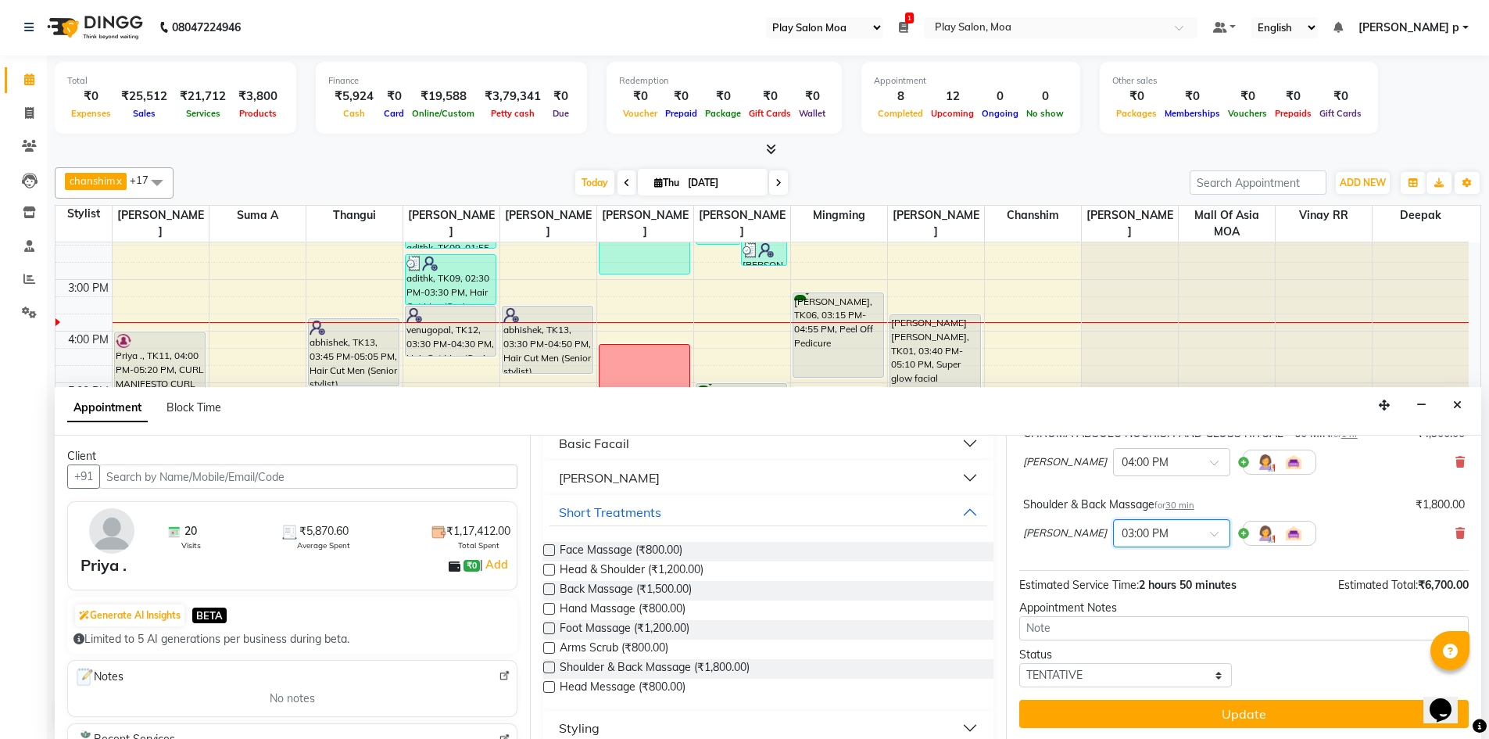
scroll to position [133, 0]
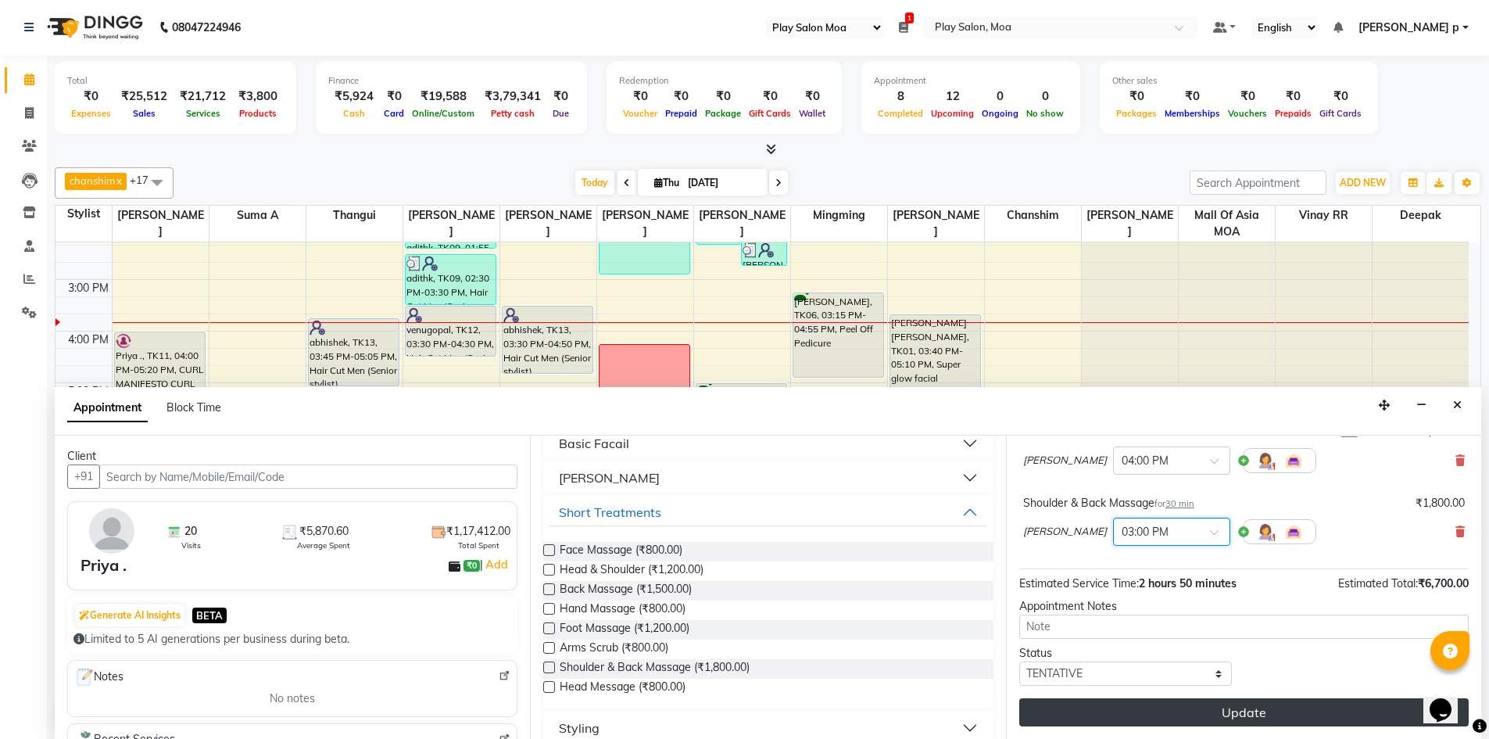
click at [1165, 716] on button "Update" at bounding box center [1243, 712] width 449 height 28
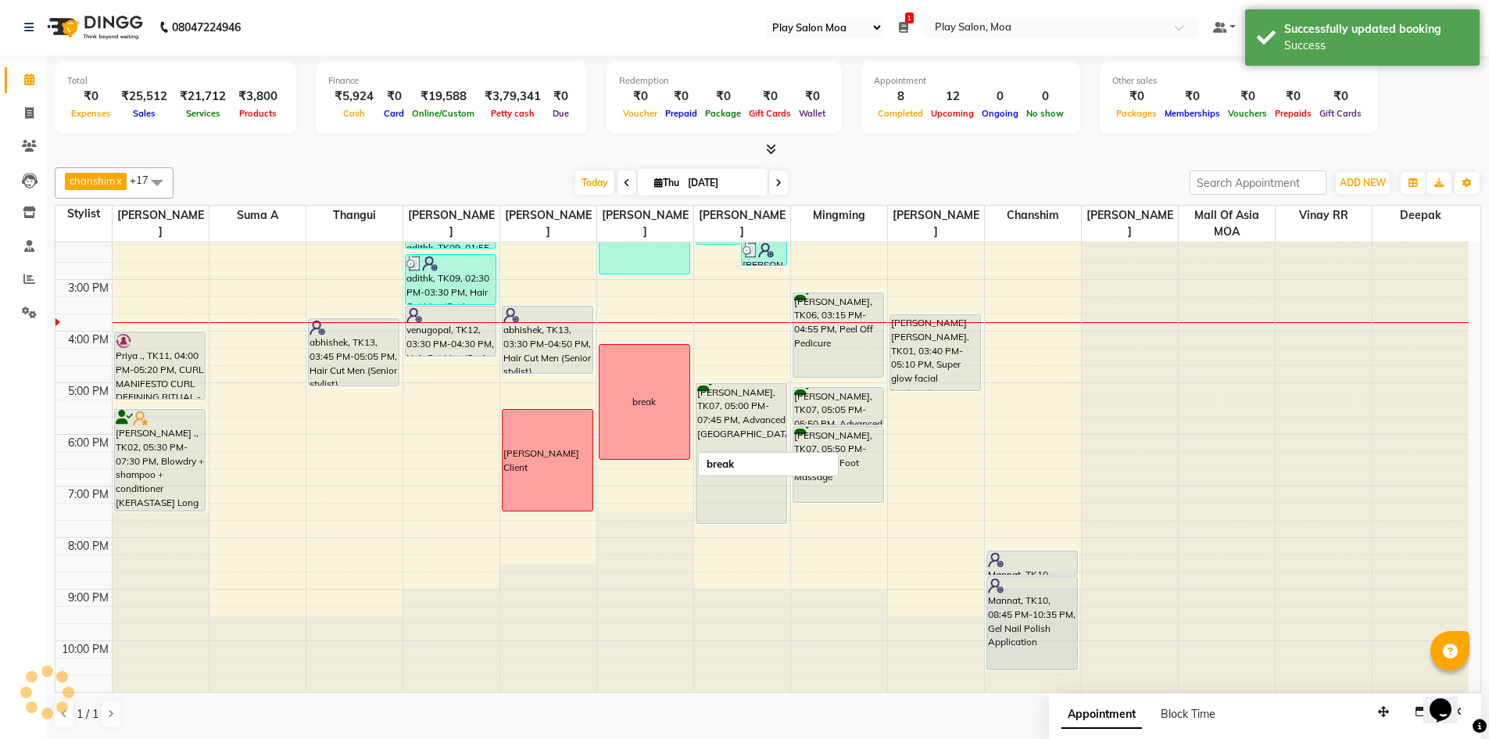
scroll to position [0, 0]
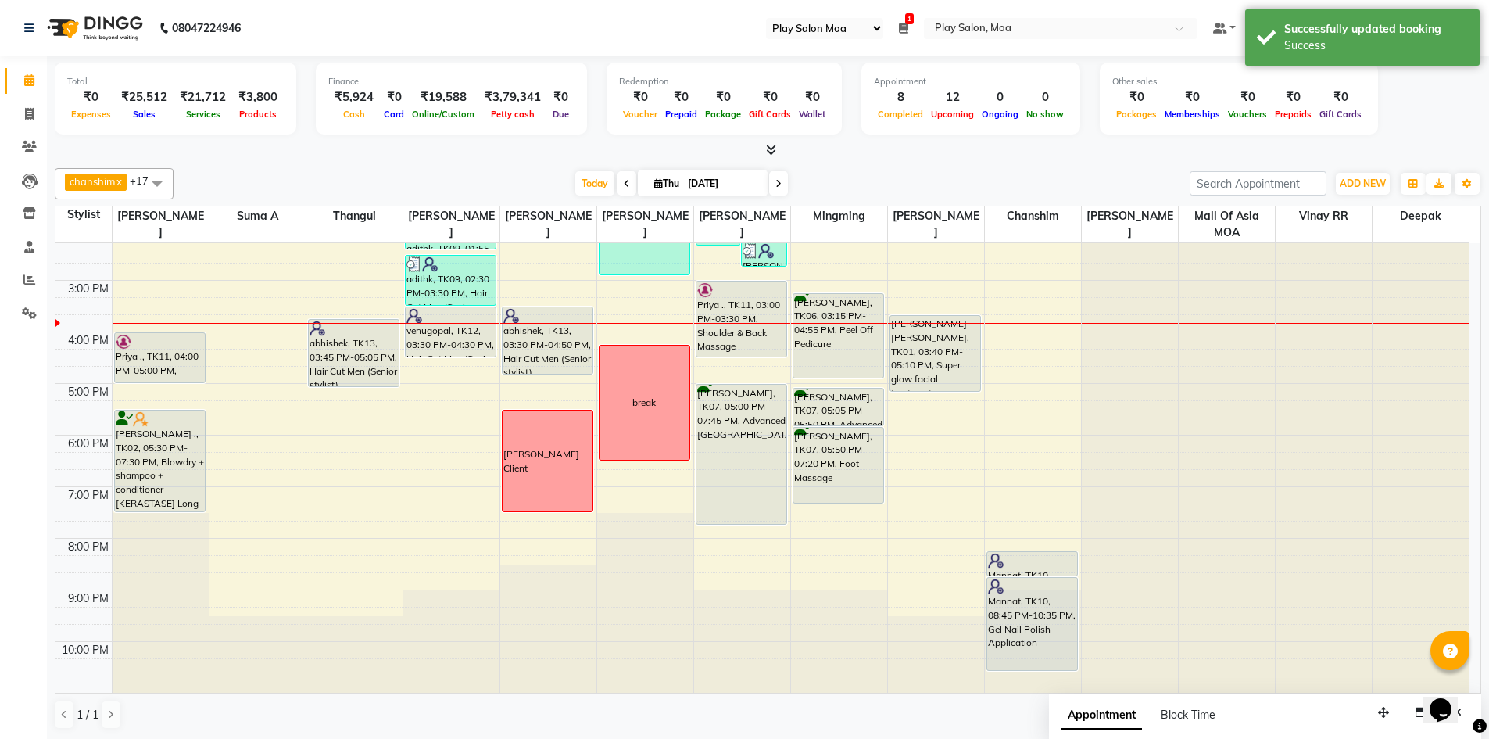
drag, startPoint x: 739, startPoint y: 304, endPoint x: 742, endPoint y: 363, distance: 58.7
click at [742, 363] on div "9:00 AM 10:00 AM 11:00 AM 12:00 PM 1:00 PM 2:00 PM 3:00 PM 4:00 PM 5:00 PM 6:00…" at bounding box center [761, 331] width 1413 height 721
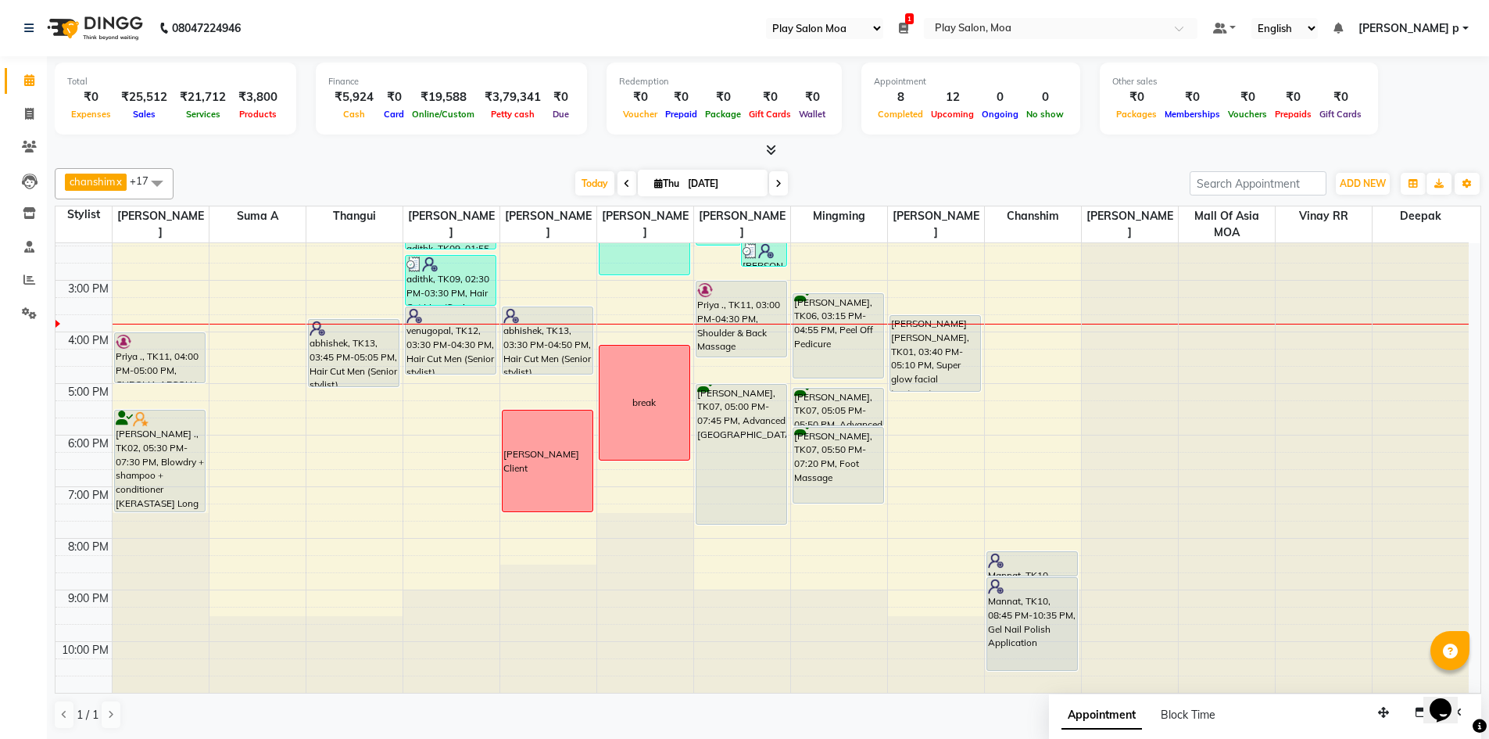
drag, startPoint x: 449, startPoint y: 356, endPoint x: 445, endPoint y: 377, distance: 21.5
click at [445, 377] on div "9:00 AM 10:00 AM 11:00 AM 12:00 PM 1:00 PM 2:00 PM 3:00 PM 4:00 PM 5:00 PM 6:00…" at bounding box center [761, 331] width 1413 height 721
click at [174, 402] on div "[PERSON_NAME], TK03, 10:00 AM-02:10 PM, NANOPLASTIA Priya ., TK11, 04:00 PM-05:…" at bounding box center [161, 331] width 96 height 721
click at [286, 338] on div "9:00 AM 10:00 AM 11:00 AM 12:00 PM 1:00 PM 2:00 PM 3:00 PM 4:00 PM 5:00 PM 6:00…" at bounding box center [761, 331] width 1413 height 721
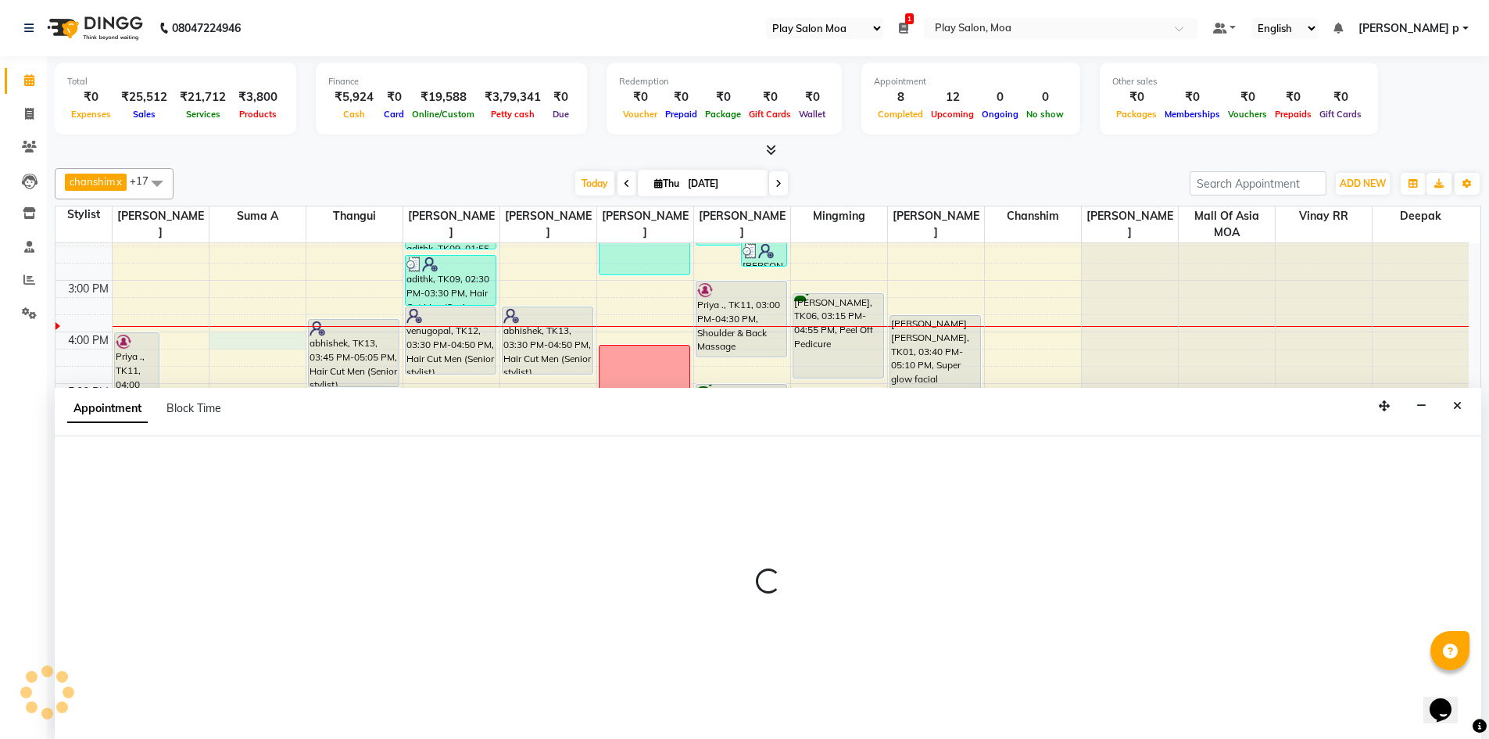
scroll to position [1, 0]
select select "82497"
select select "960"
select select "tentative"
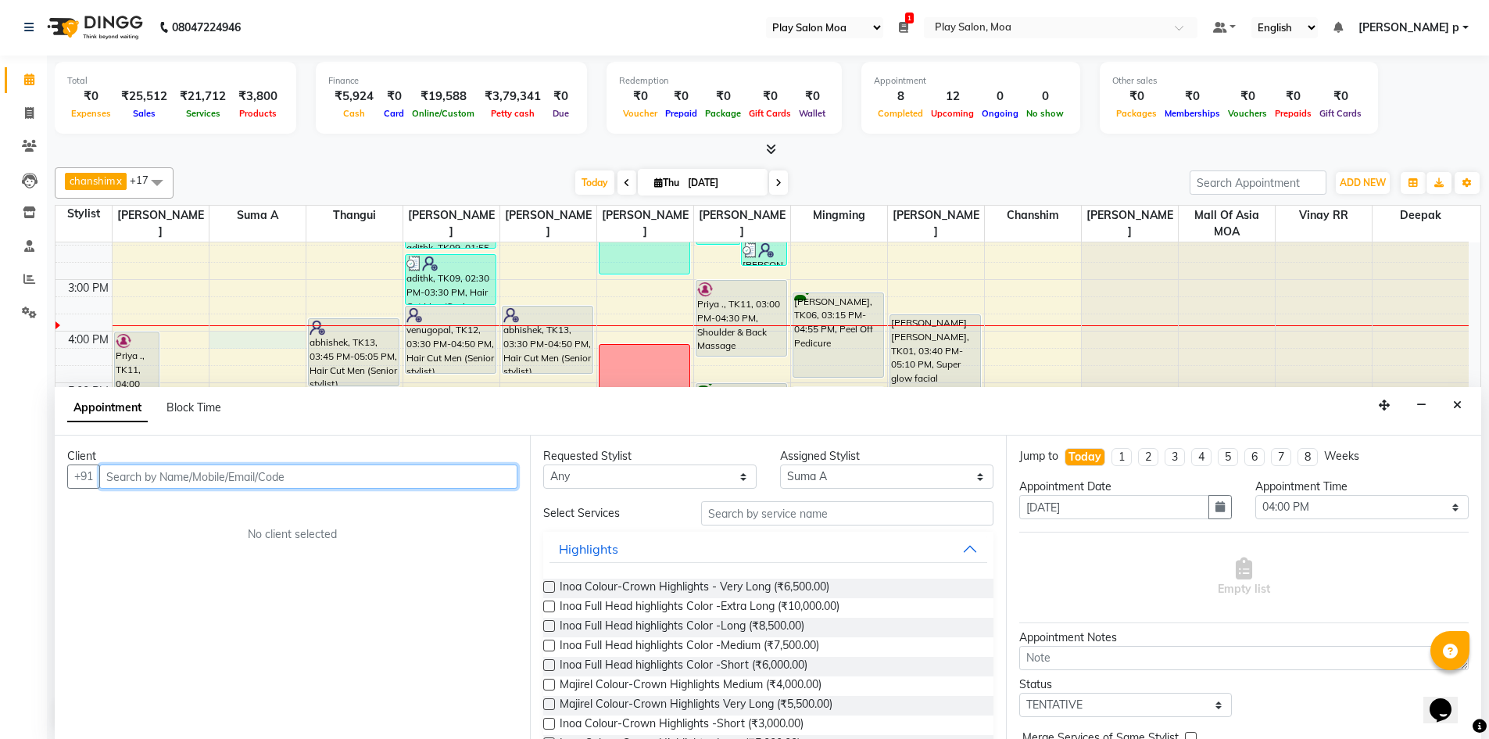
click at [183, 473] on input "text" at bounding box center [308, 476] width 418 height 24
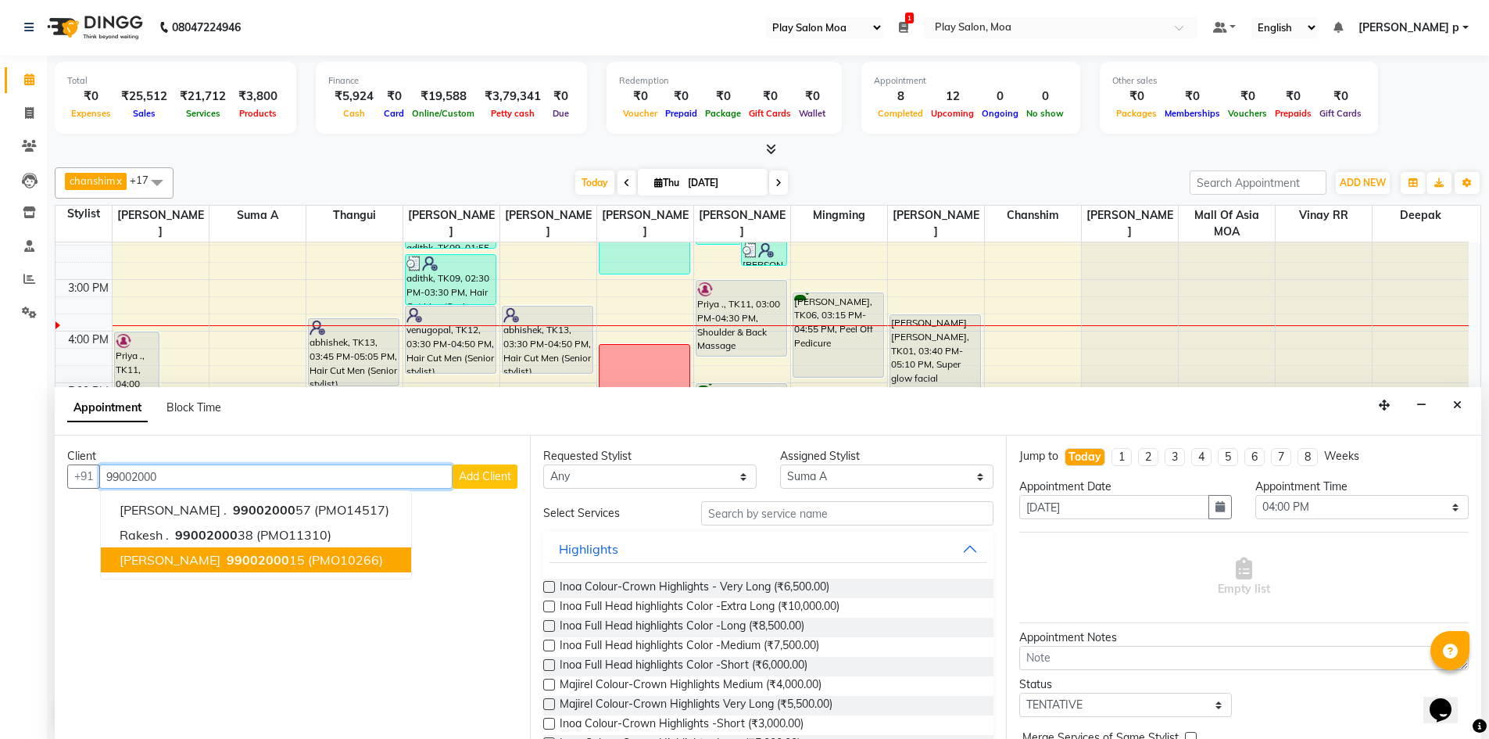
click at [227, 563] on span "99002000" at bounding box center [258, 560] width 63 height 16
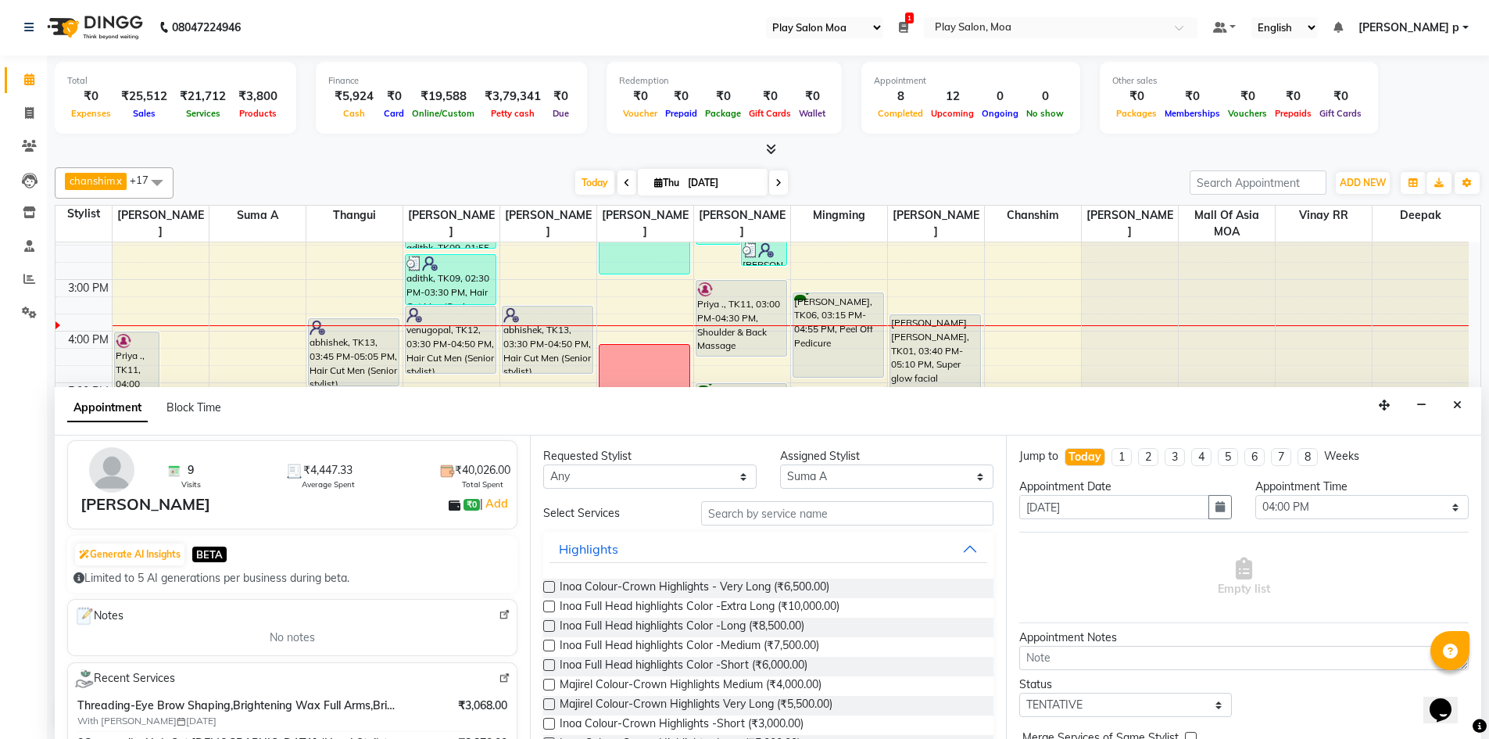
scroll to position [156, 0]
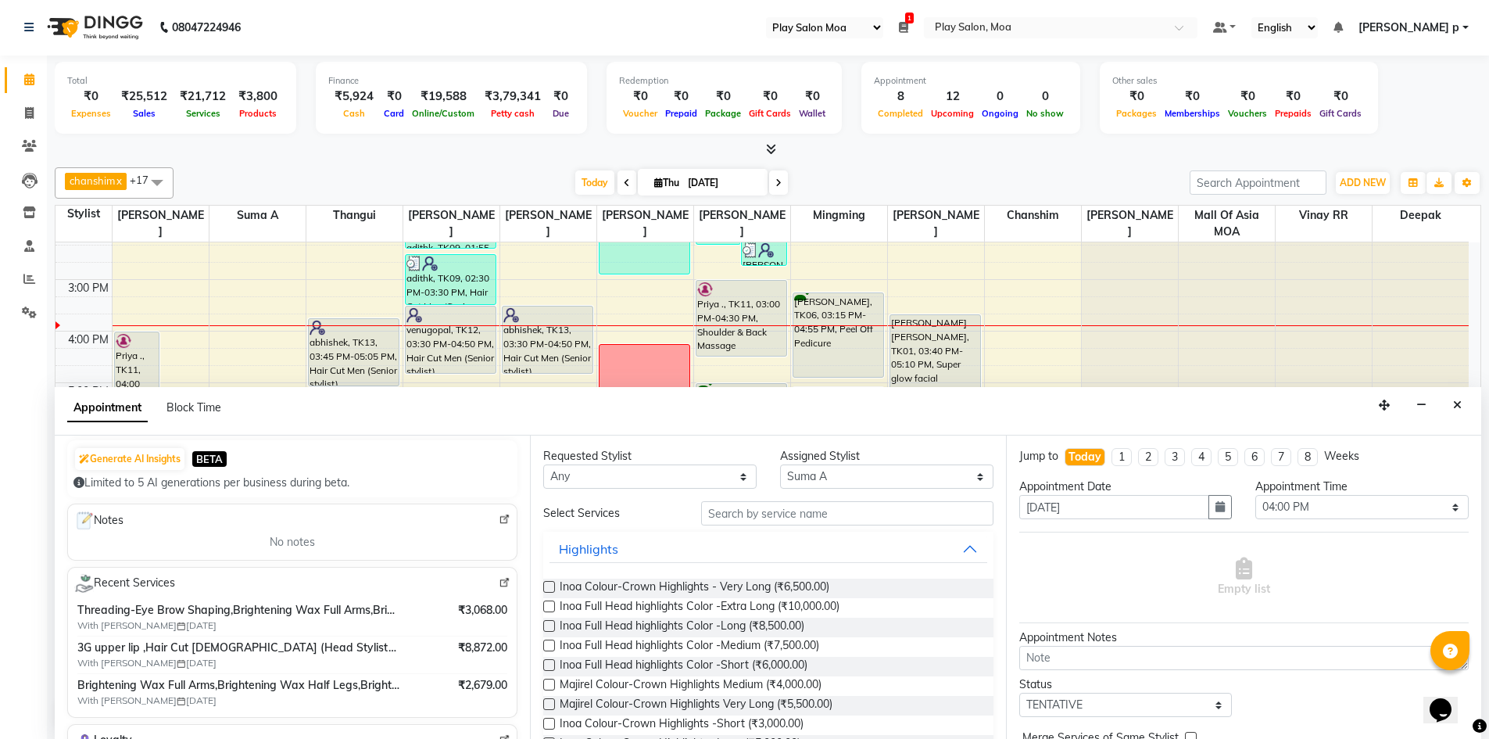
type input "9900200015"
click at [499, 585] on img at bounding box center [505, 583] width 12 height 12
click at [777, 184] on icon at bounding box center [778, 182] width 6 height 9
type input "[DATE]"
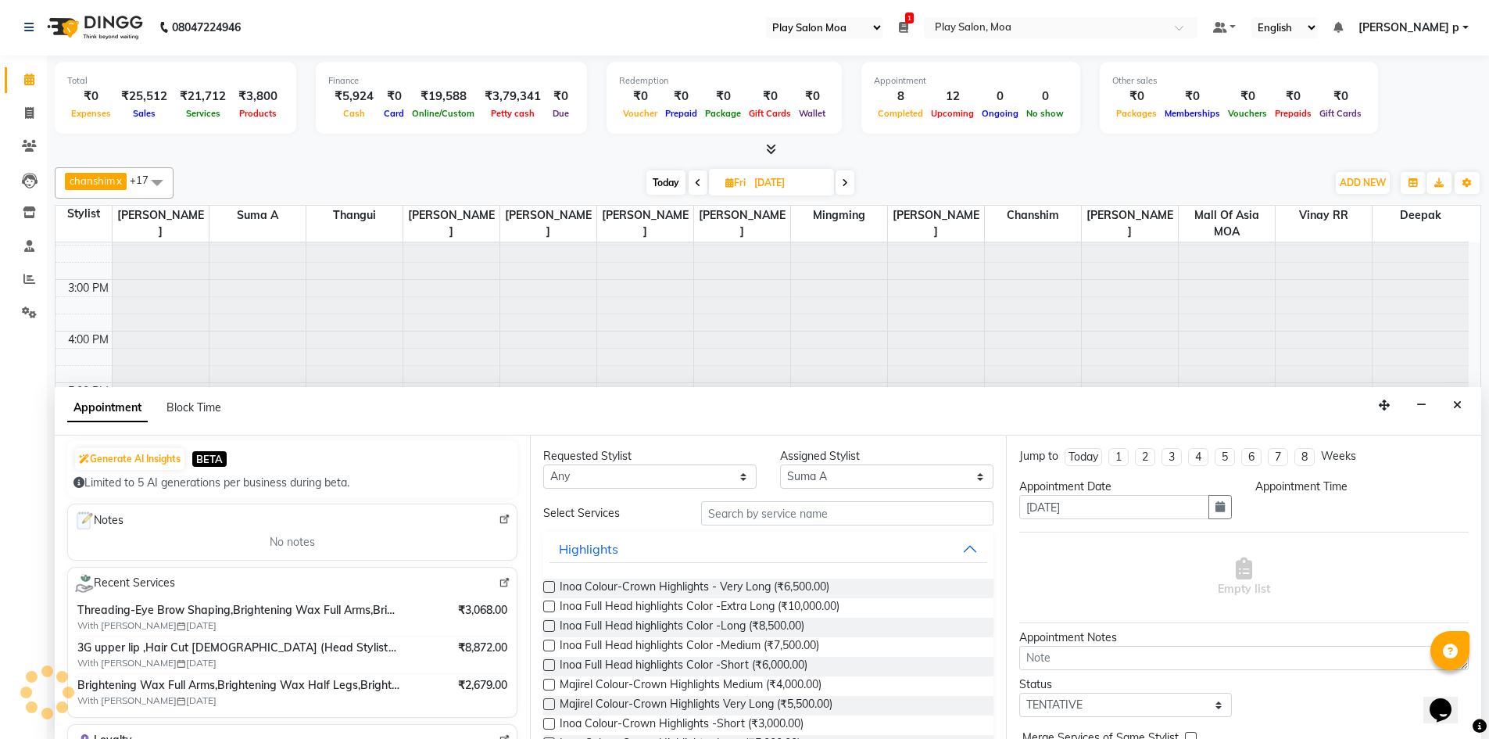
scroll to position [0, 0]
select select "960"
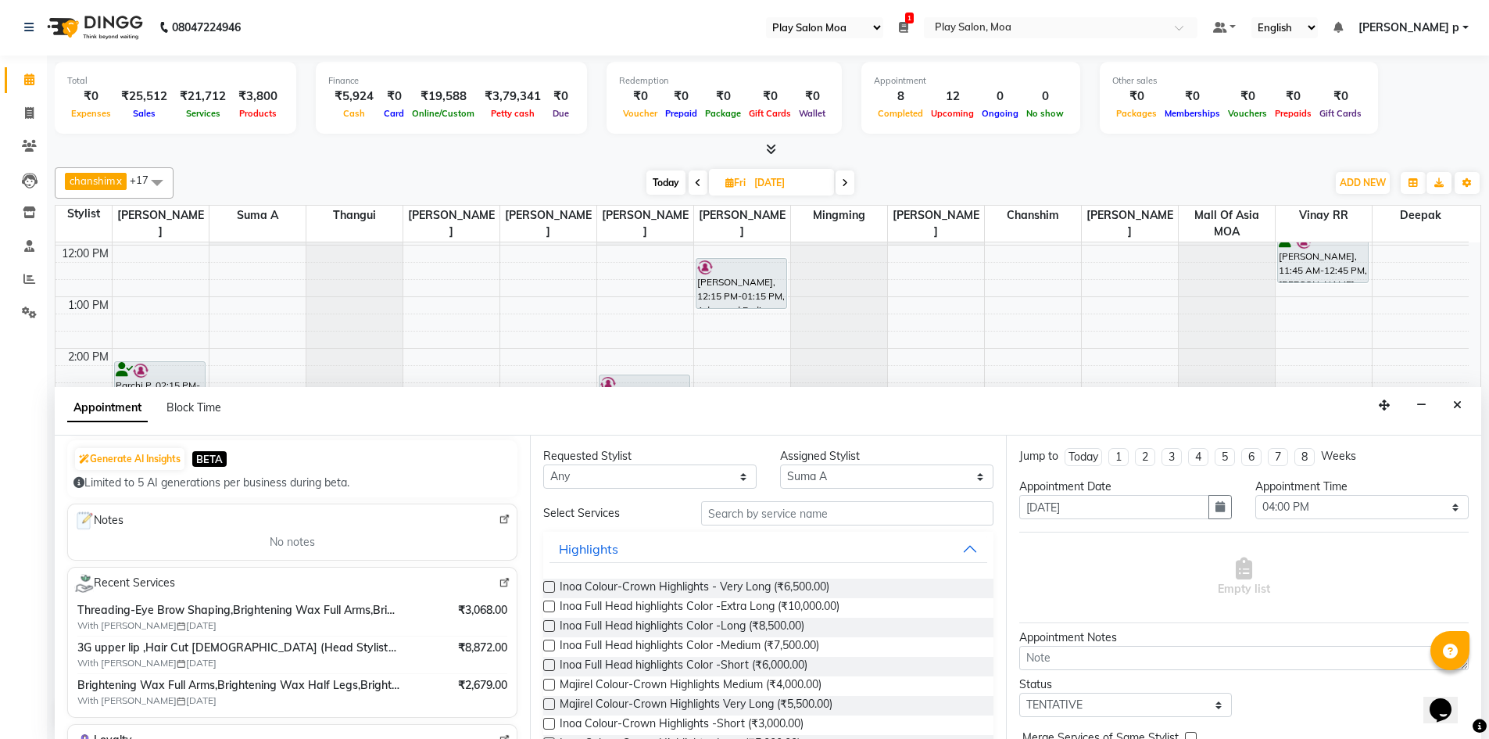
scroll to position [116, 0]
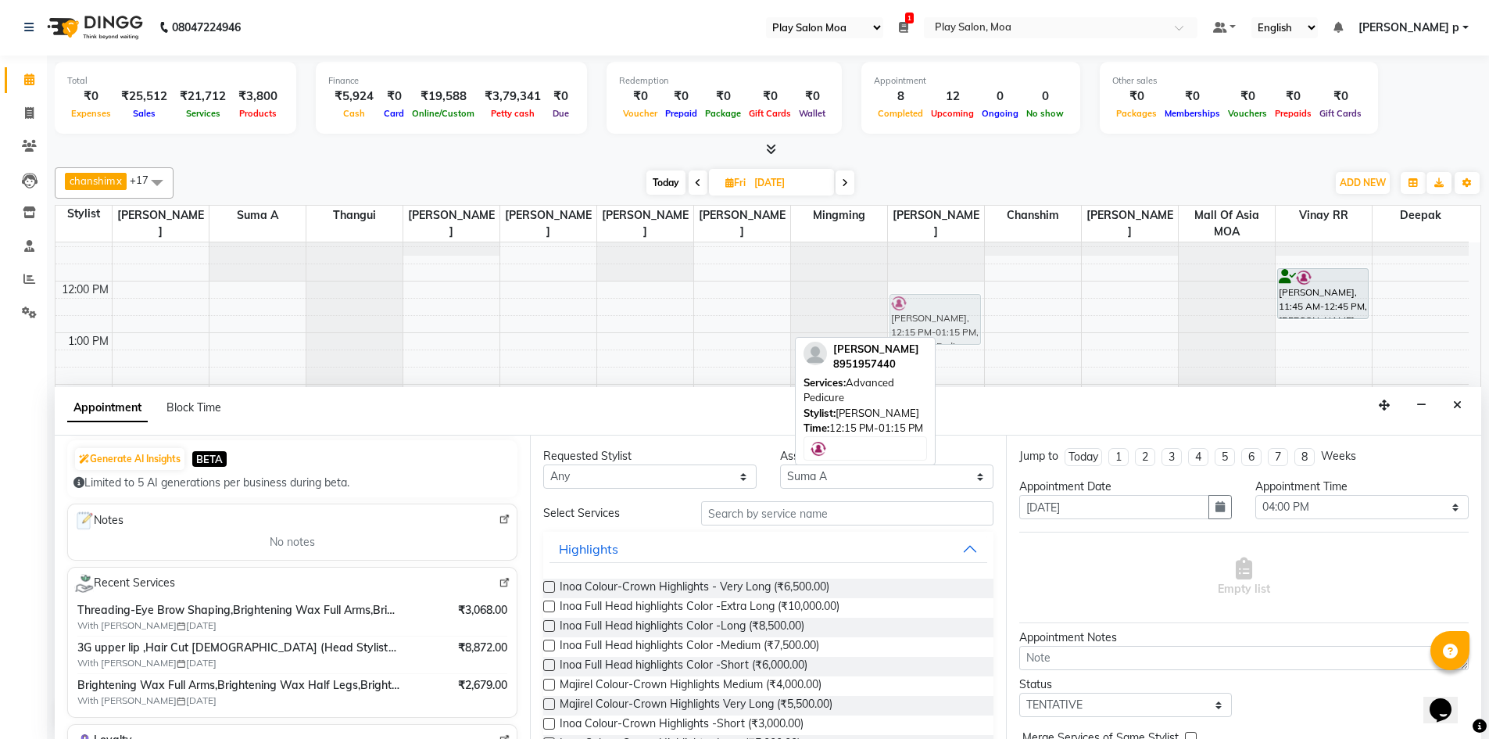
drag, startPoint x: 746, startPoint y: 313, endPoint x: 923, endPoint y: 314, distance: 176.6
click at [923, 314] on tr "Salonsurf Ventures Private Limited, 10:00 AM-10:10 AM, NANOPLASTIA Parchi P, 02…" at bounding box center [761, 487] width 1413 height 721
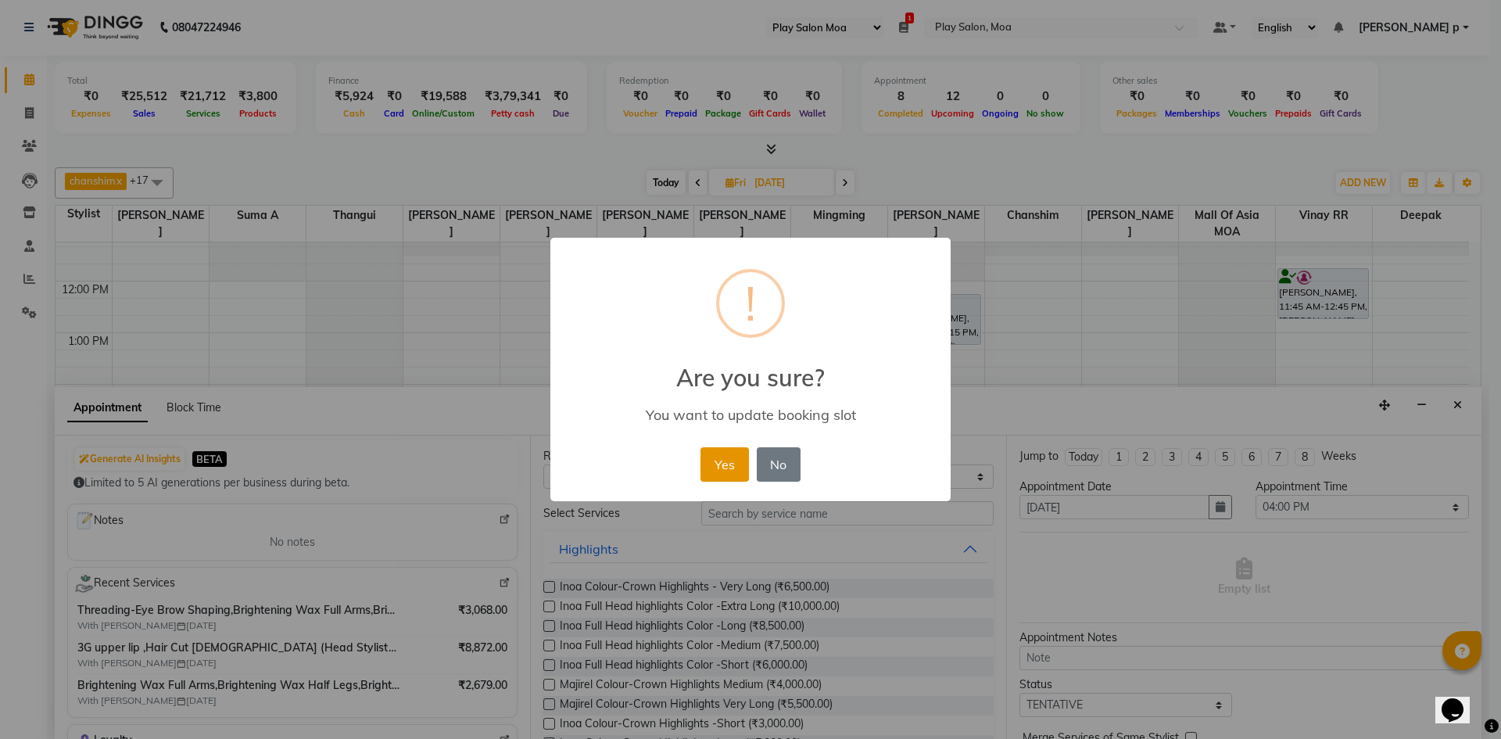
drag, startPoint x: 724, startPoint y: 465, endPoint x: 885, endPoint y: 384, distance: 180.4
click at [725, 464] on button "Yes" at bounding box center [724, 464] width 48 height 34
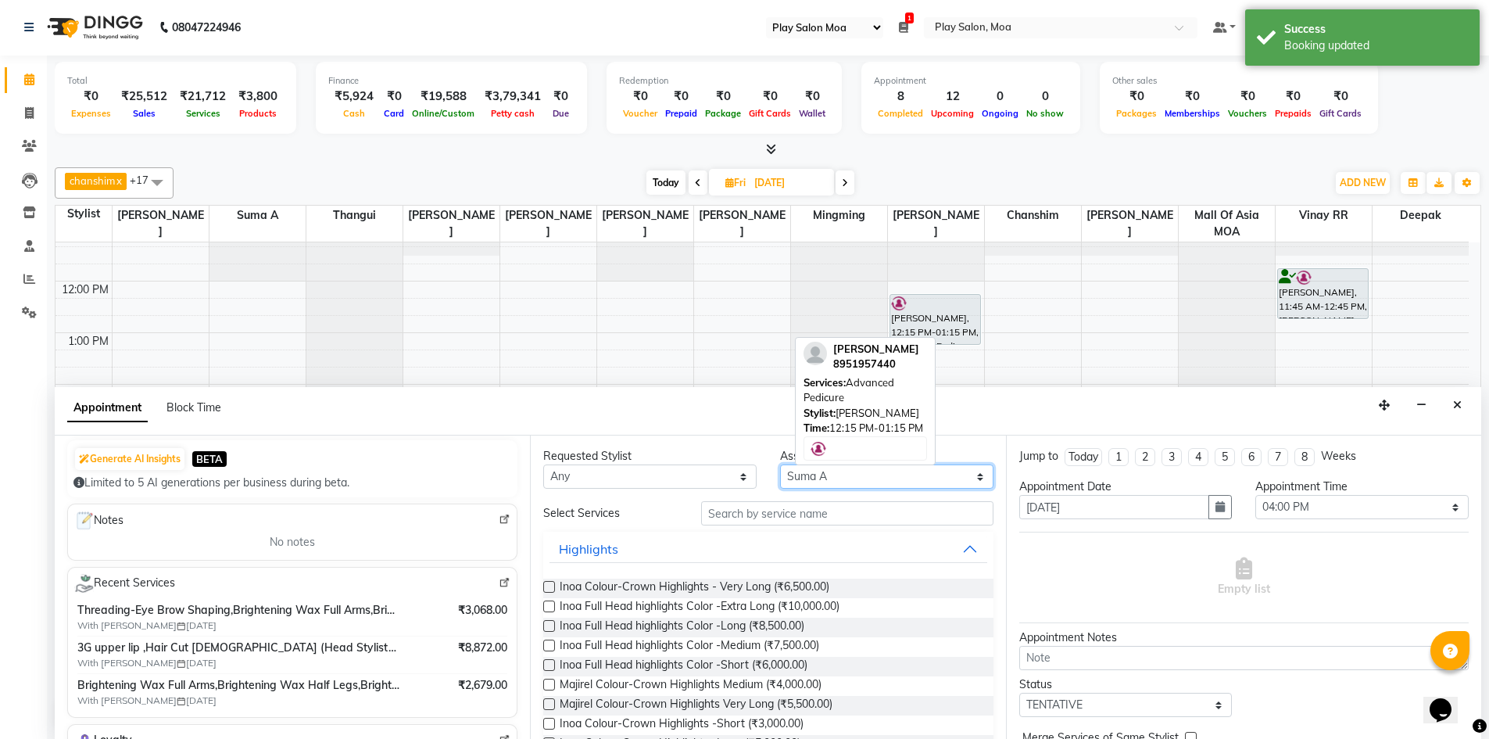
click at [810, 477] on select "Select Anna D ASIM MOHAMMAD chanshim Deepak Faizan Alam Hamsa R Hari Krishna Je…" at bounding box center [886, 476] width 213 height 24
select select "81374"
click at [780, 464] on select "Select Anna D ASIM MOHAMMAD chanshim Deepak Faizan Alam Hamsa R Hari Krishna Je…" at bounding box center [886, 476] width 213 height 24
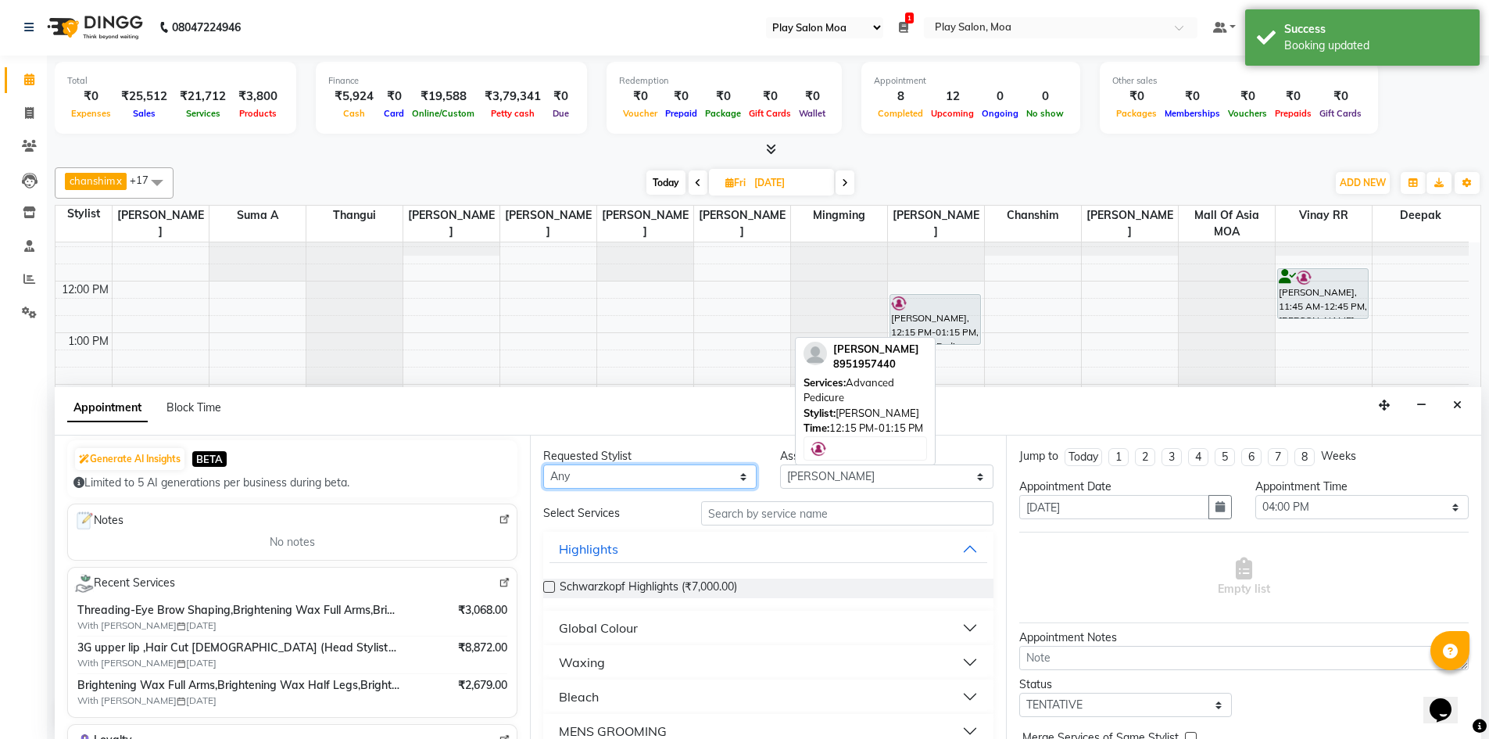
click at [720, 473] on select "Any Anna D ASIM MOHAMMAD chanshim Deepak Faizan Alam Hamsa R Hari Krishna Jenni…" at bounding box center [649, 476] width 213 height 24
select select "81374"
click at [543, 464] on select "Any Anna D ASIM MOHAMMAD chanshim Deepak Faizan Alam Hamsa R Hari Krishna Jenni…" at bounding box center [649, 476] width 213 height 24
click at [833, 516] on input "text" at bounding box center [847, 513] width 292 height 24
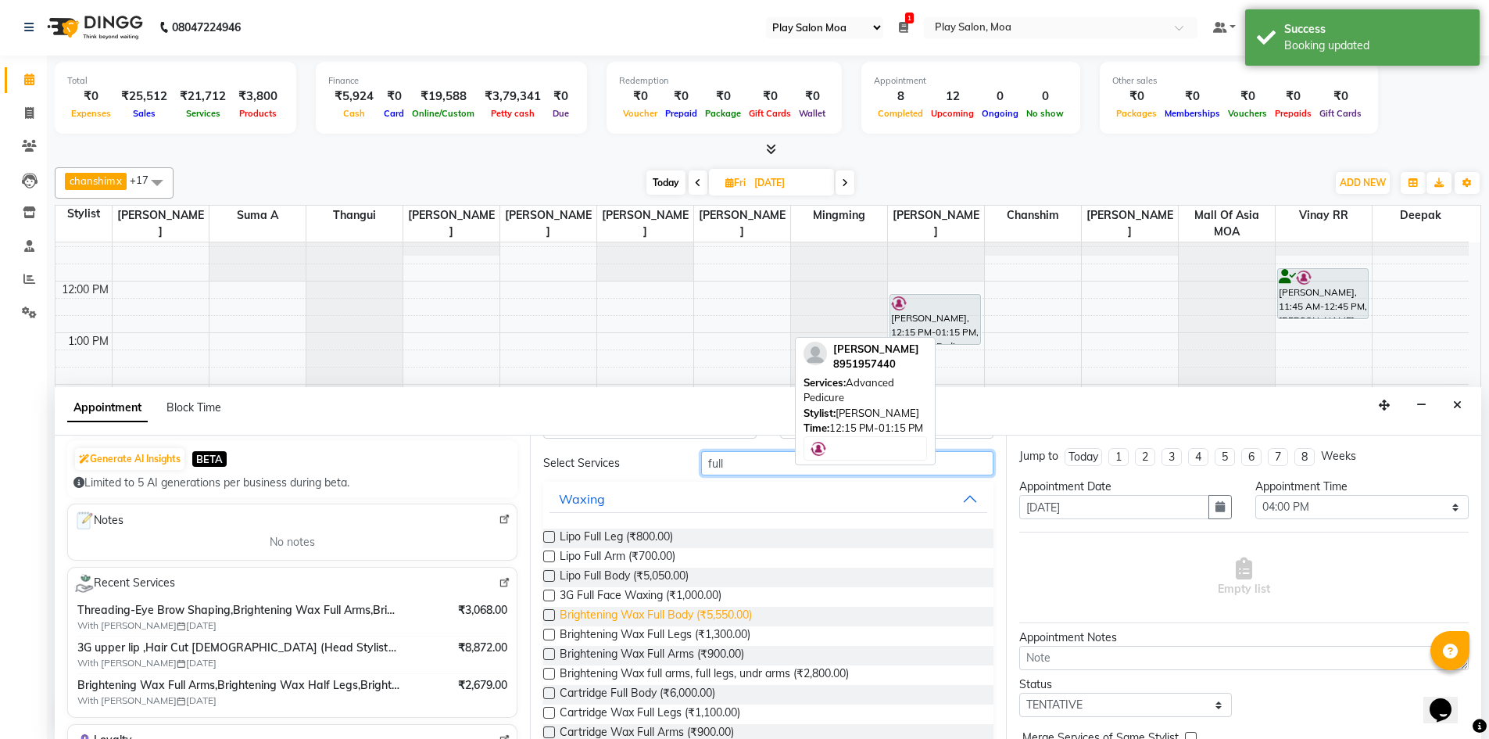
scroll to position [78, 0]
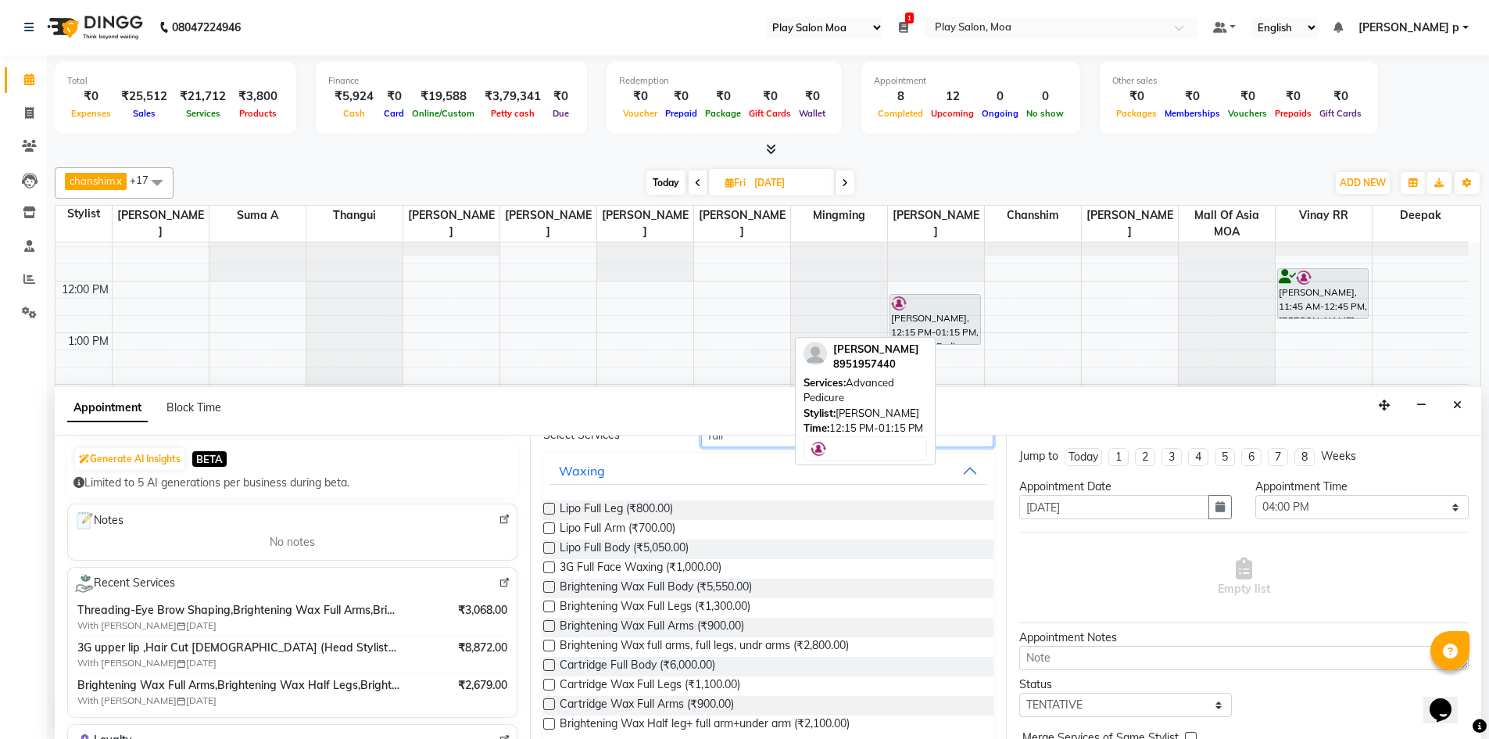
type input "full"
click at [547, 605] on label at bounding box center [549, 606] width 12 height 12
click at [547, 605] on input "checkbox" at bounding box center [548, 608] width 10 height 10
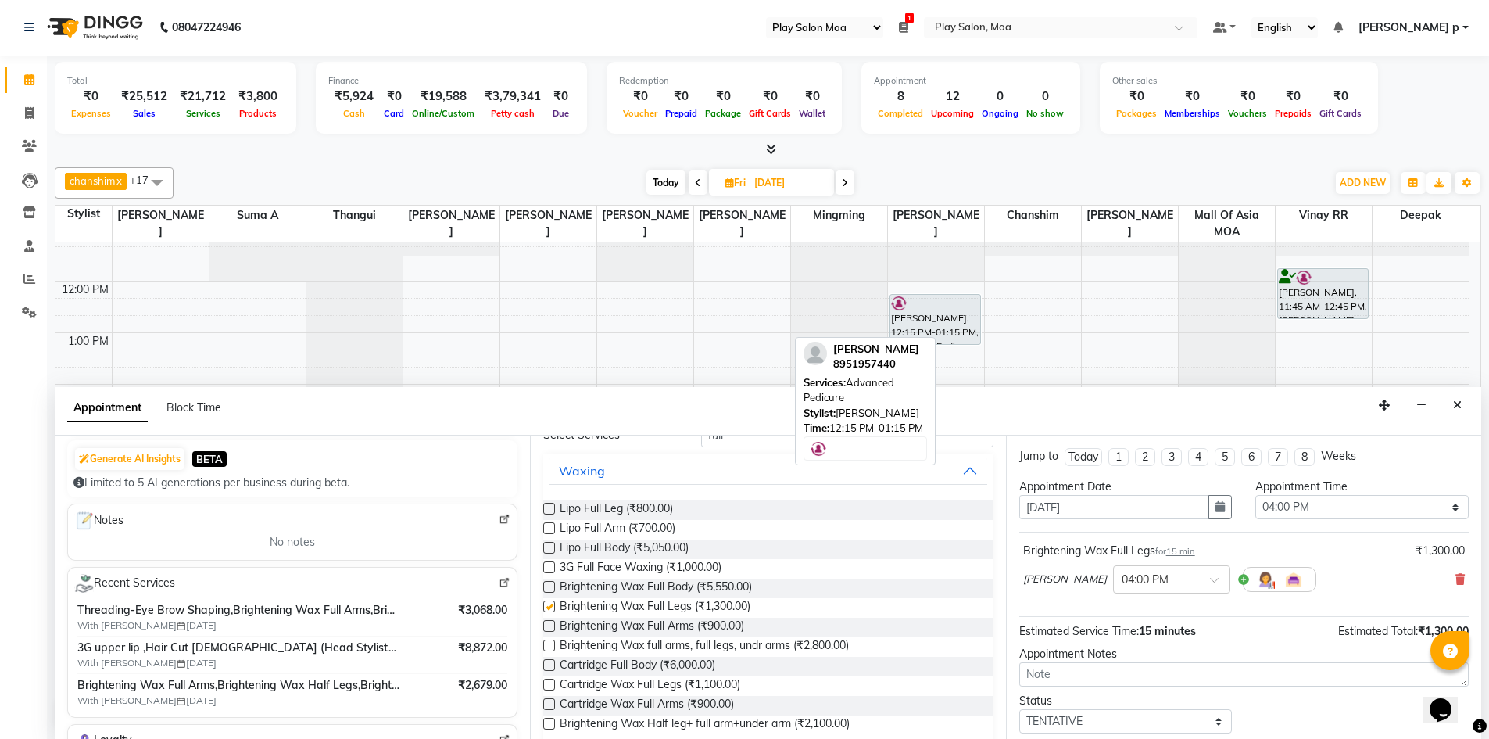
checkbox input "false"
click at [543, 629] on label at bounding box center [549, 626] width 12 height 12
click at [543, 629] on input "checkbox" at bounding box center [548, 627] width 10 height 10
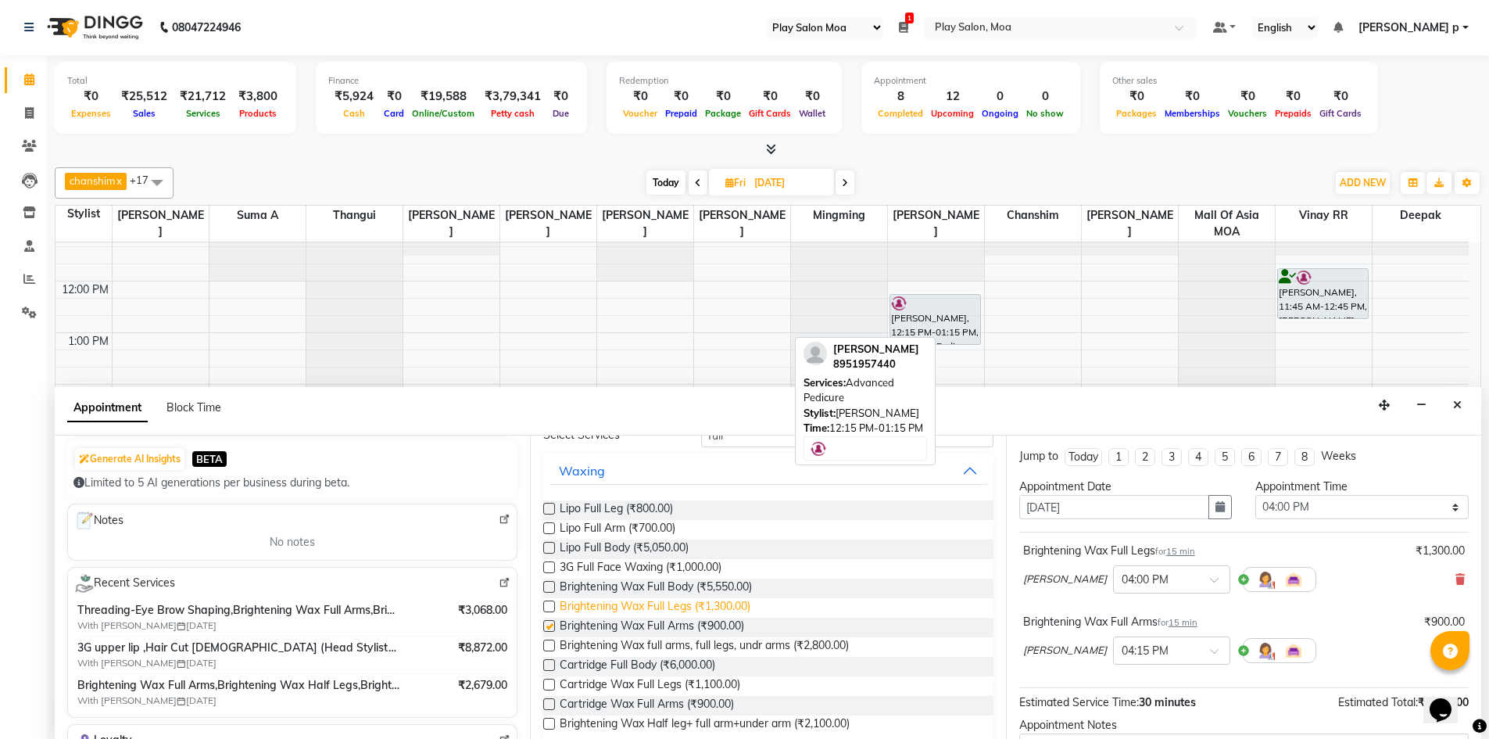
checkbox input "false"
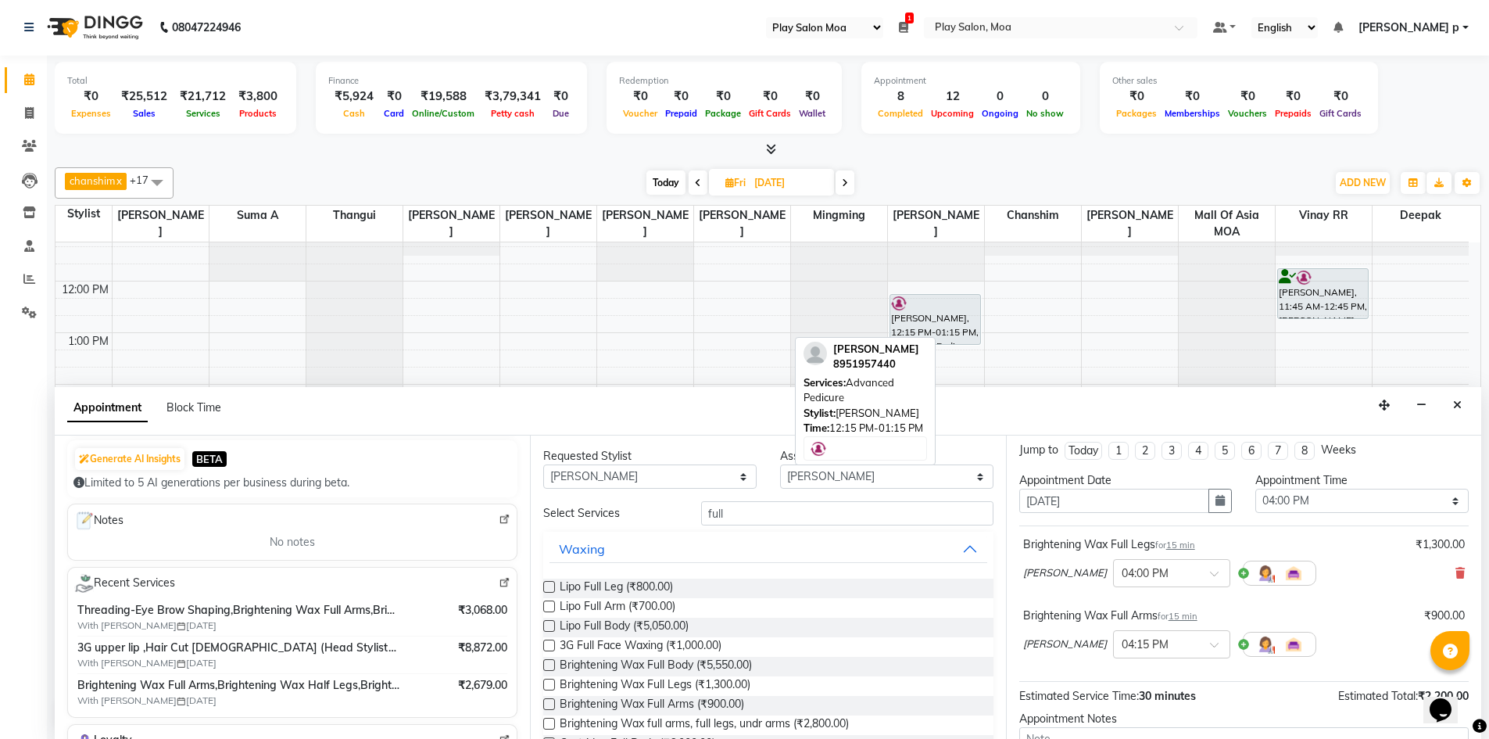
scroll to position [0, 0]
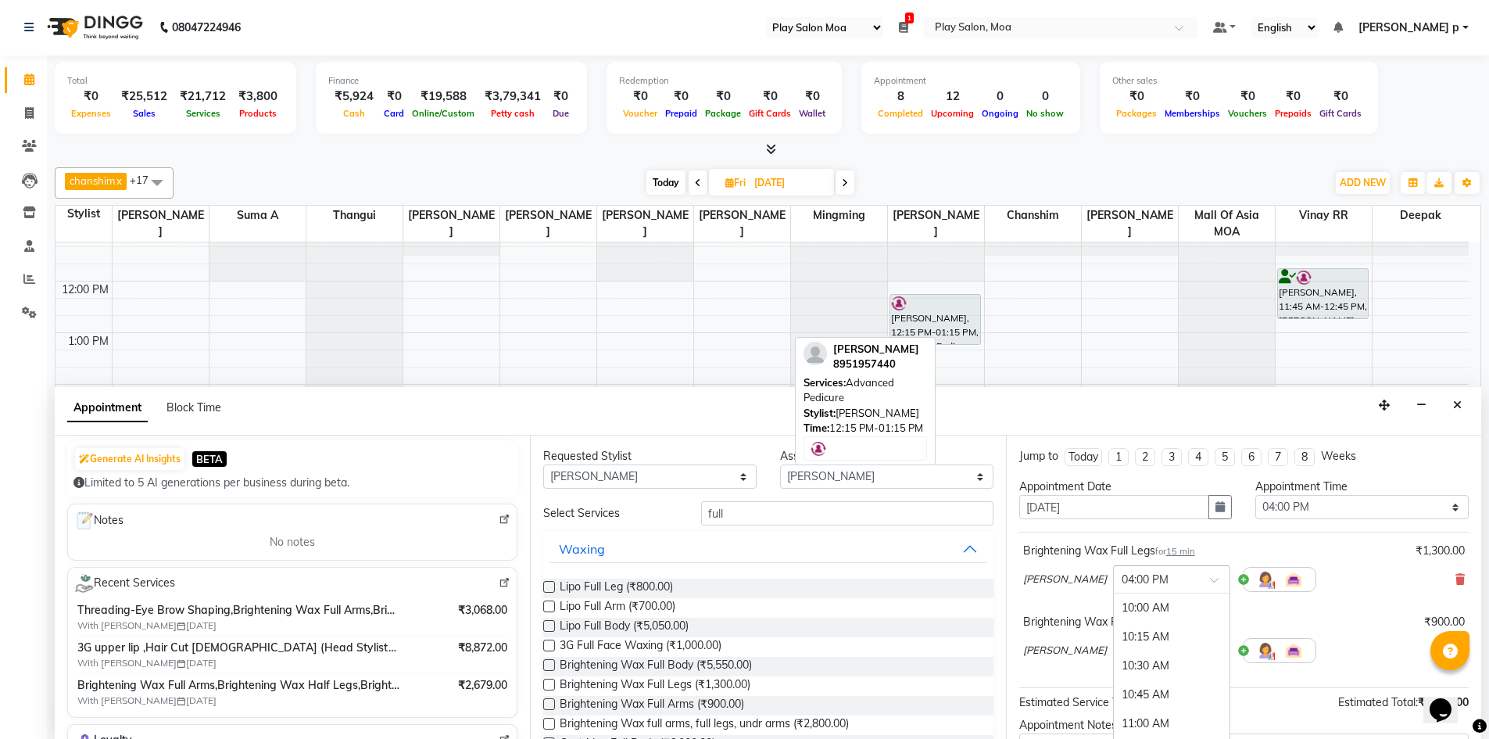
click at [1147, 574] on div at bounding box center [1172, 578] width 116 height 16
click at [1114, 704] on div "11:30 AM" at bounding box center [1172, 712] width 116 height 29
click at [1128, 655] on input "text" at bounding box center [1156, 649] width 69 height 16
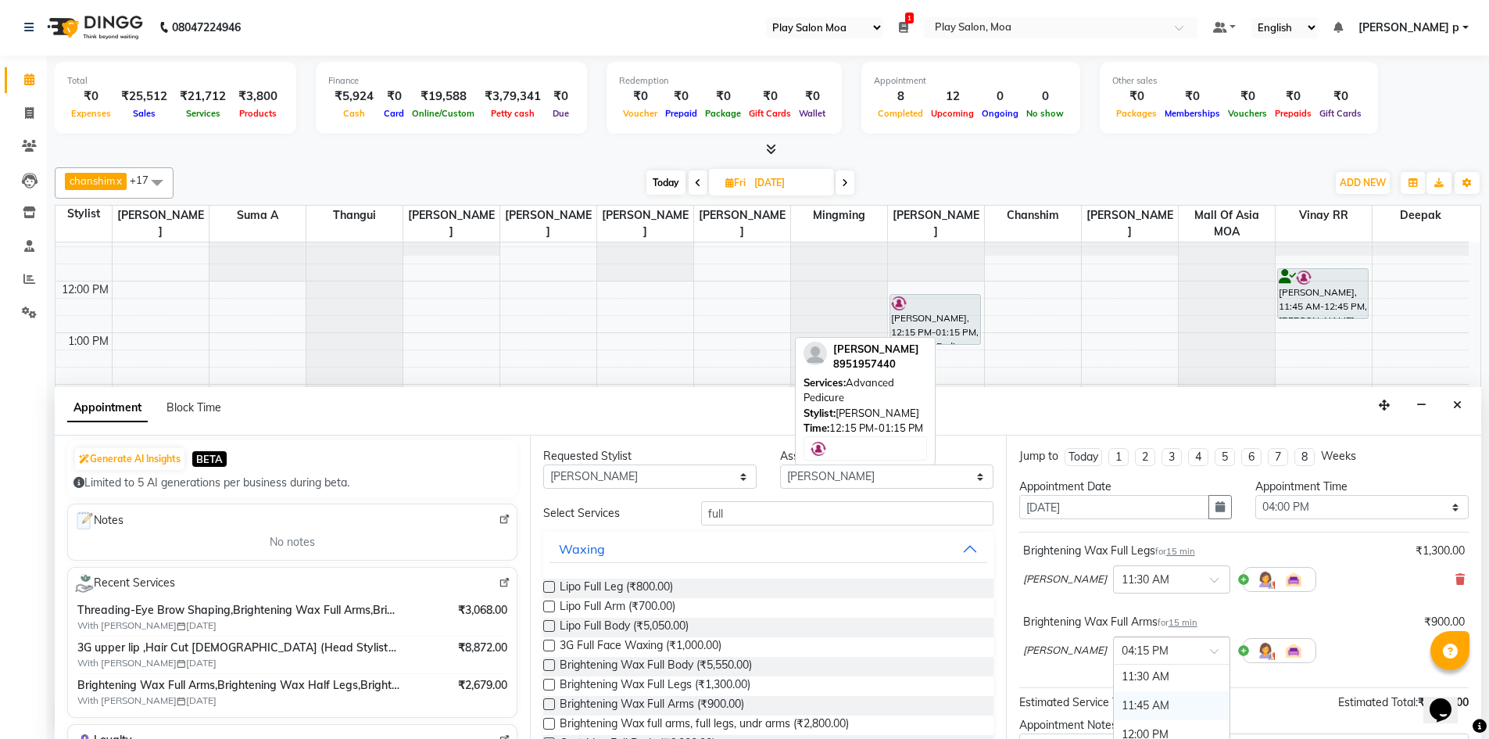
click at [1114, 697] on div "11:45 AM" at bounding box center [1172, 705] width 116 height 29
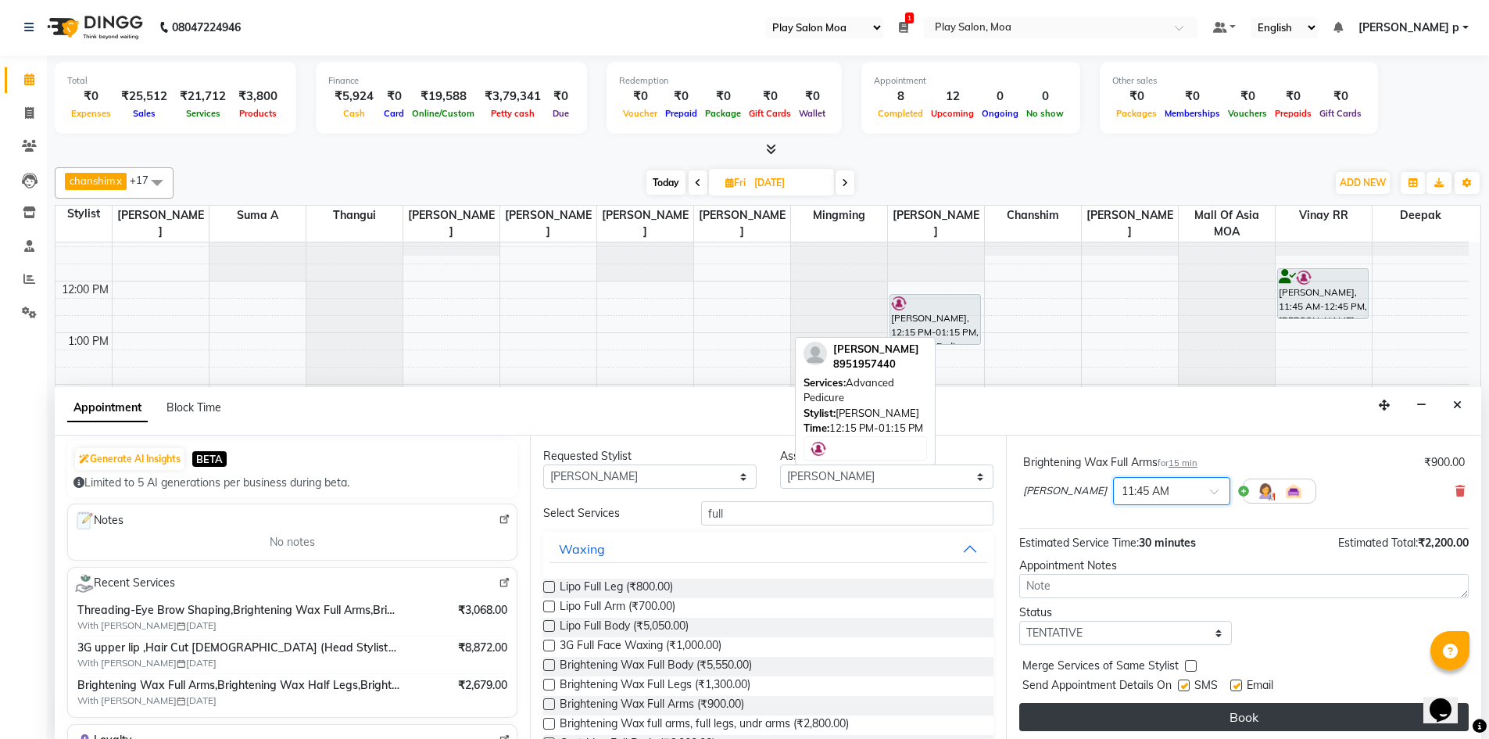
scroll to position [164, 0]
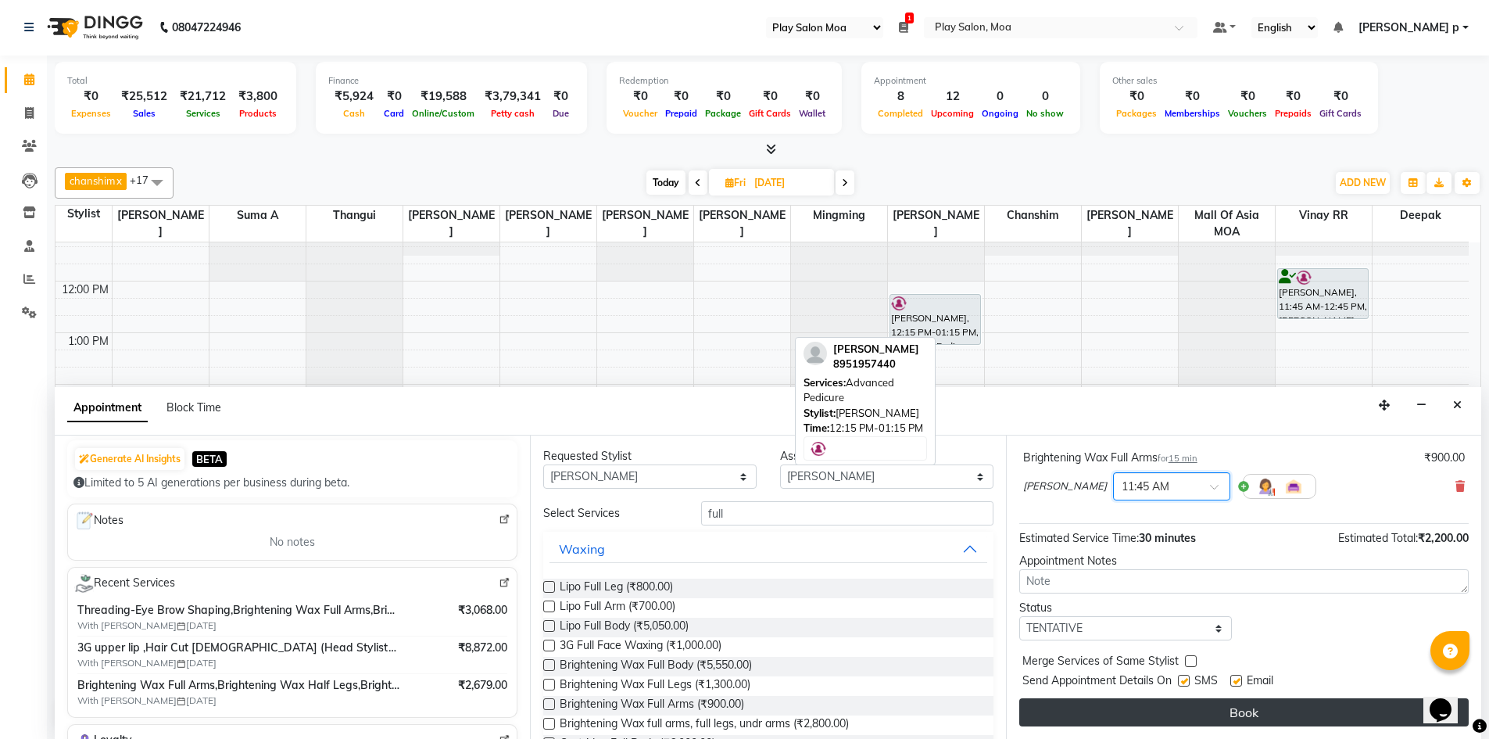
drag, startPoint x: 1192, startPoint y: 710, endPoint x: 1294, endPoint y: 673, distance: 108.8
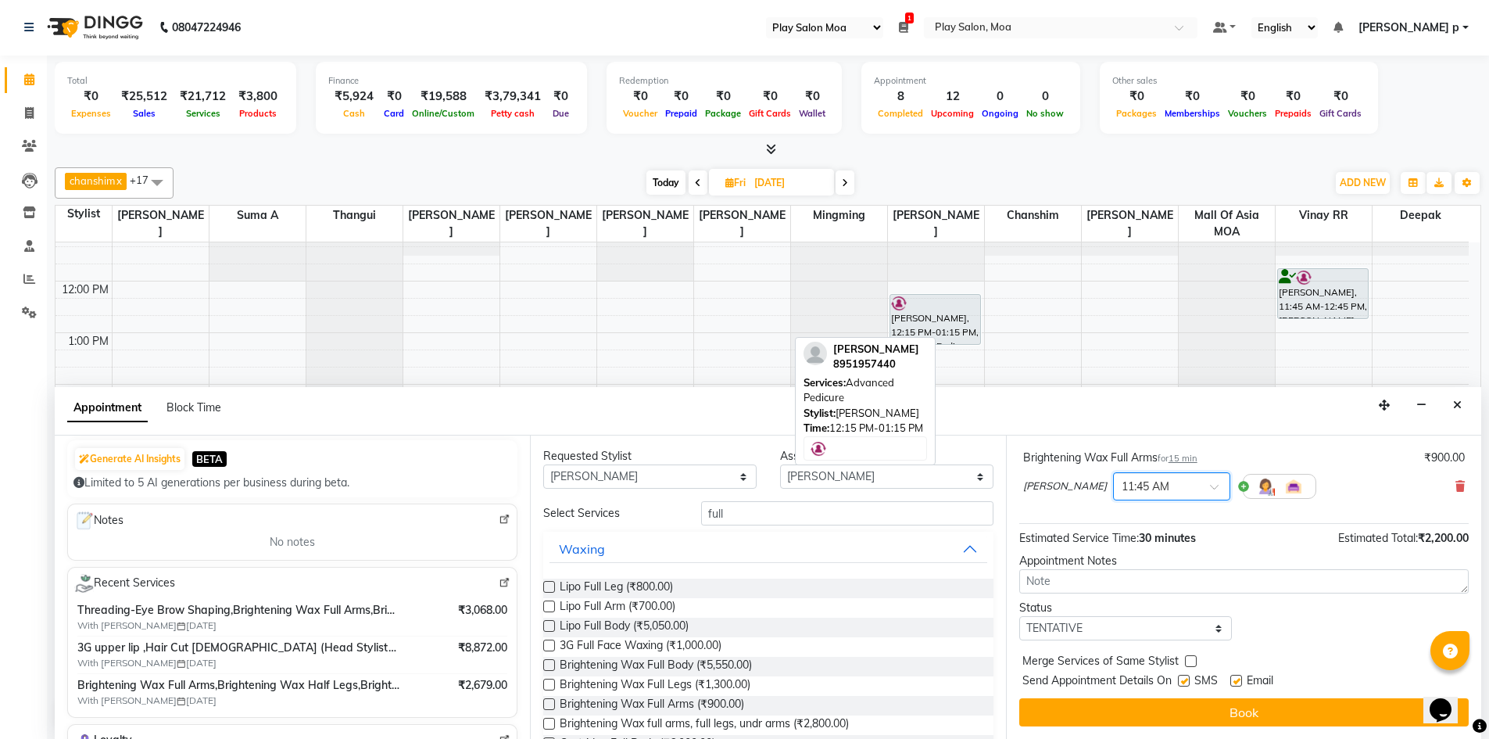
click at [1192, 710] on button "Book" at bounding box center [1243, 712] width 449 height 28
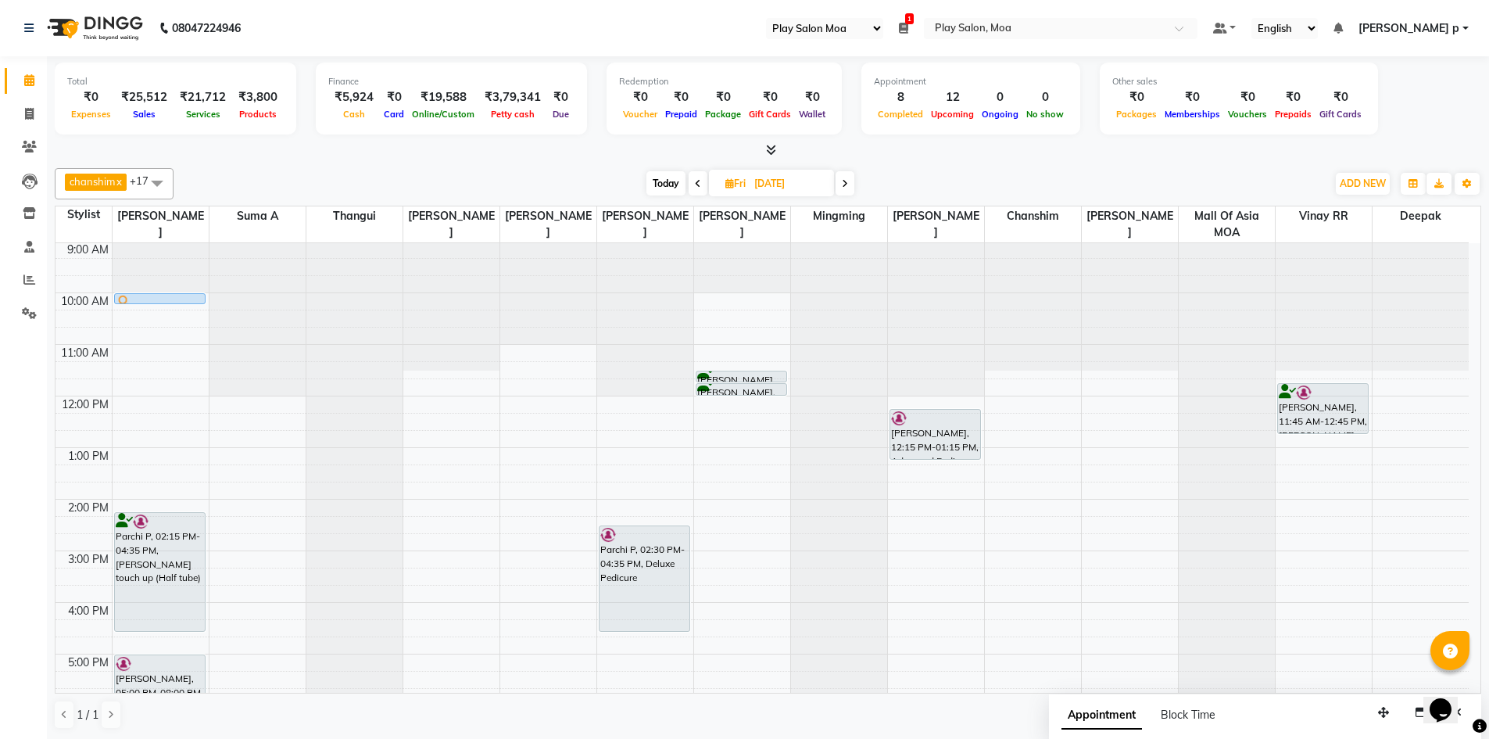
scroll to position [0, 0]
drag, startPoint x: 739, startPoint y: 394, endPoint x: 749, endPoint y: 516, distance: 122.3
click at [749, 516] on div "Kavitha Varma, 11:30 AM-11:45 AM, Brightening Wax Full Legs Kavitha Varma, 11:4…" at bounding box center [742, 603] width 96 height 721
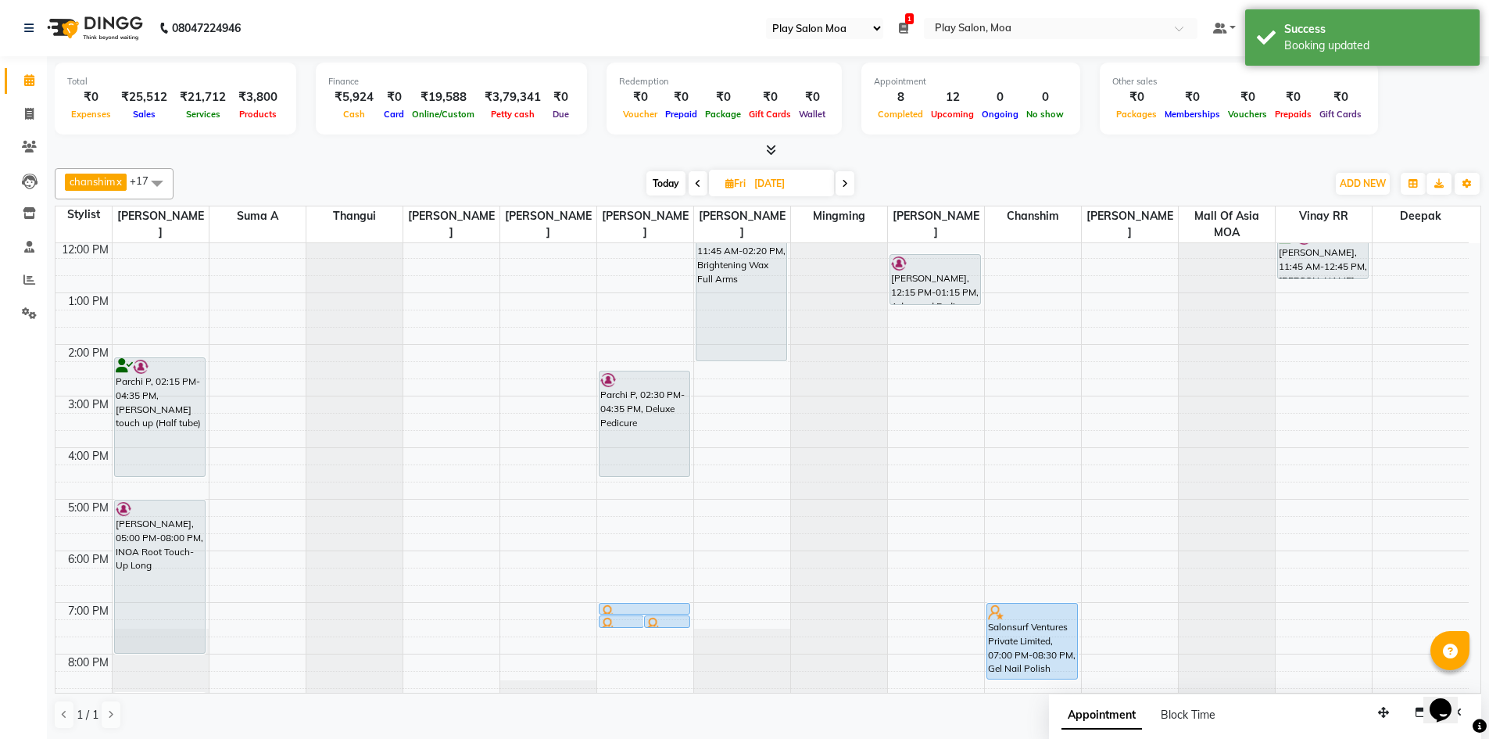
scroll to position [78, 0]
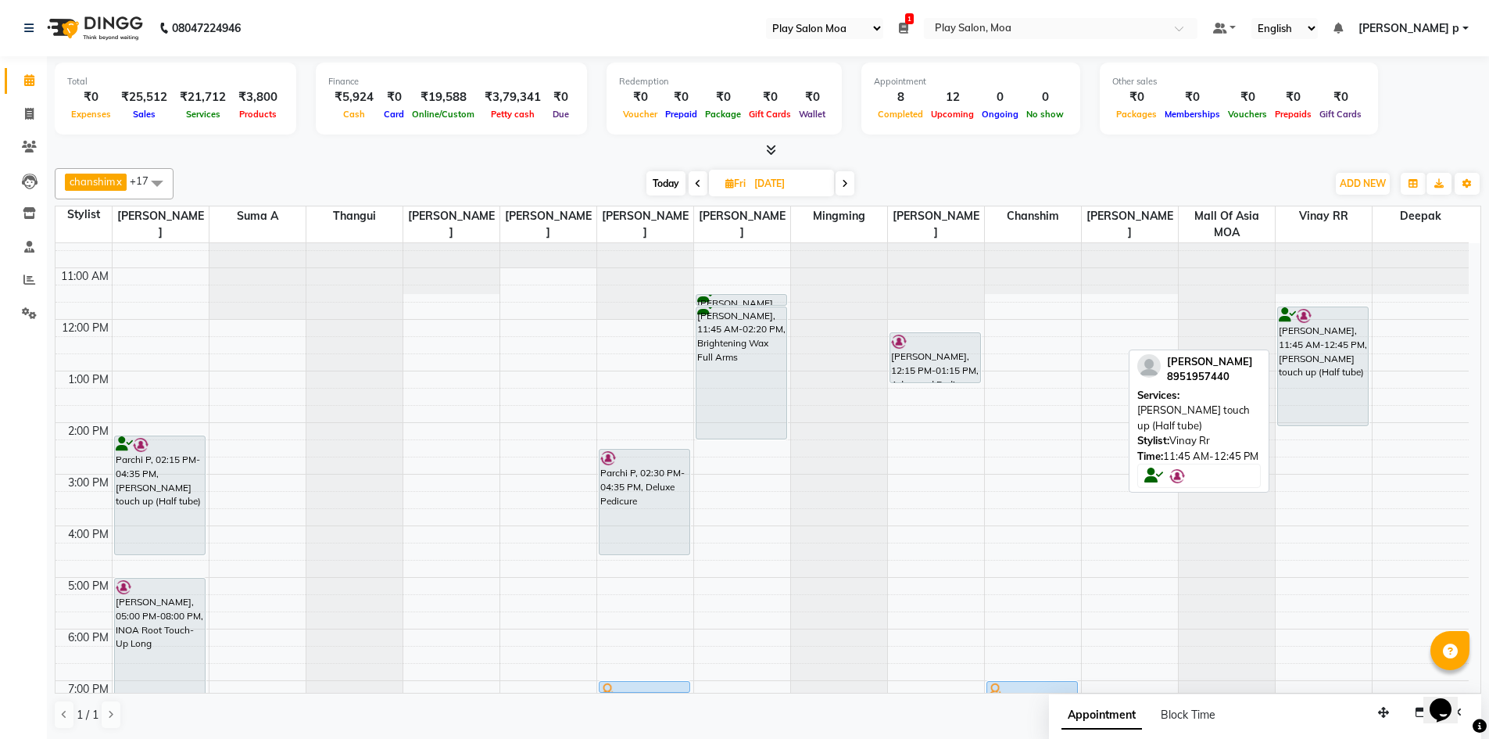
drag, startPoint x: 1332, startPoint y: 355, endPoint x: 1330, endPoint y: 431, distance: 76.6
click at [1330, 431] on div "9:00 AM 10:00 AM 11:00 AM 12:00 PM 1:00 PM 2:00 PM 3:00 PM 4:00 PM 5:00 PM 6:00…" at bounding box center [761, 525] width 1413 height 721
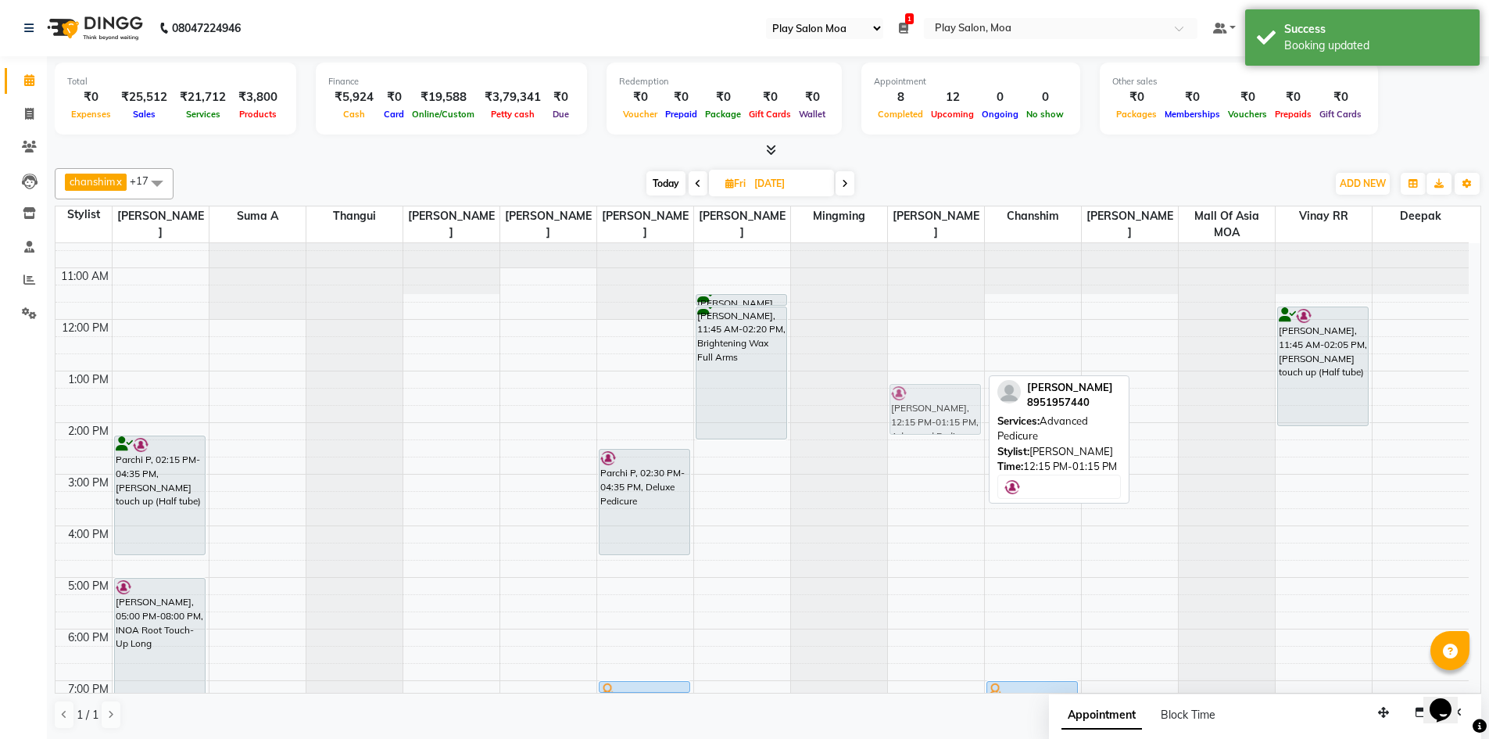
drag, startPoint x: 927, startPoint y: 345, endPoint x: 934, endPoint y: 389, distance: 45.1
click at [934, 389] on div "Denise Ansell, 12:15 PM-01:15 PM, Advanced Pedicure Denise Ansell, 12:15 PM-01:…" at bounding box center [936, 525] width 96 height 721
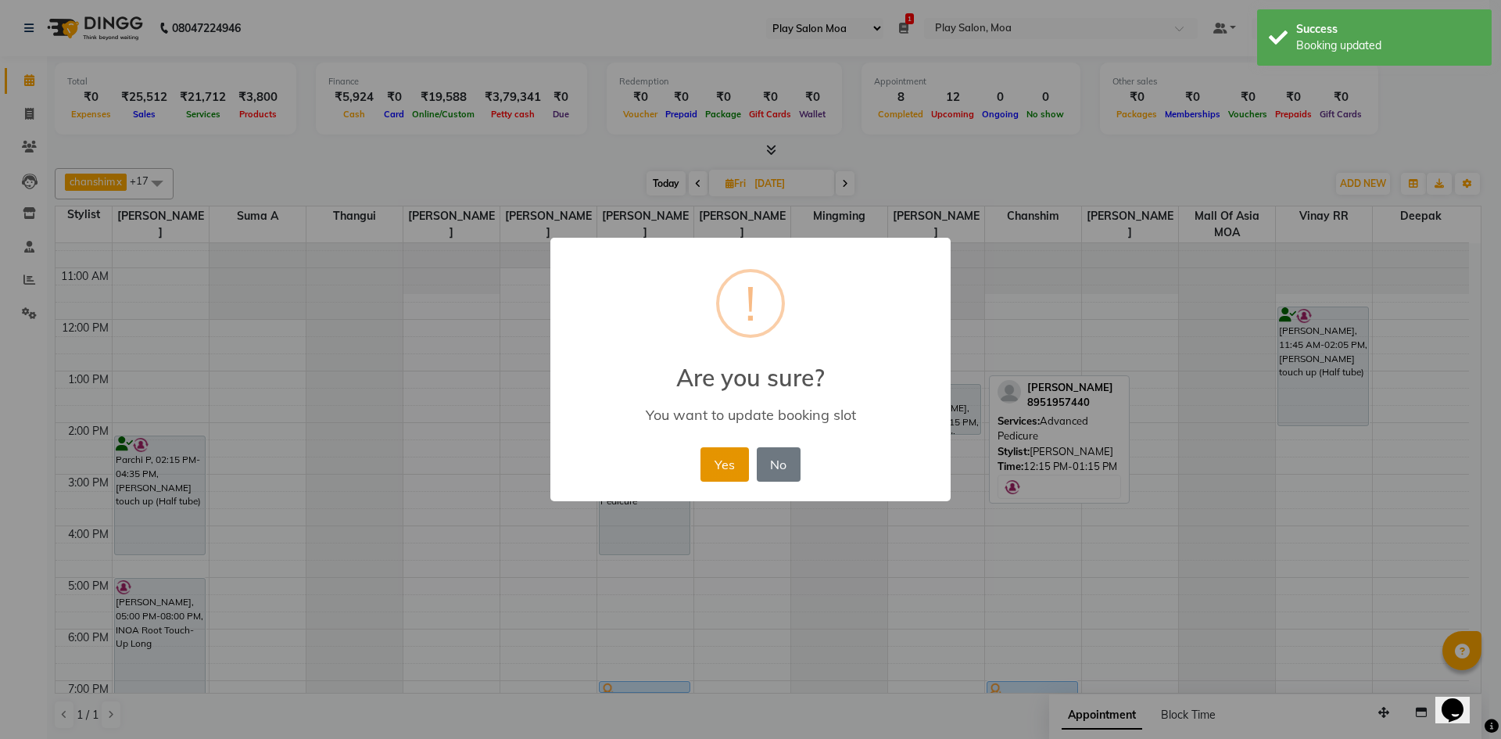
click at [724, 460] on button "Yes" at bounding box center [724, 464] width 48 height 34
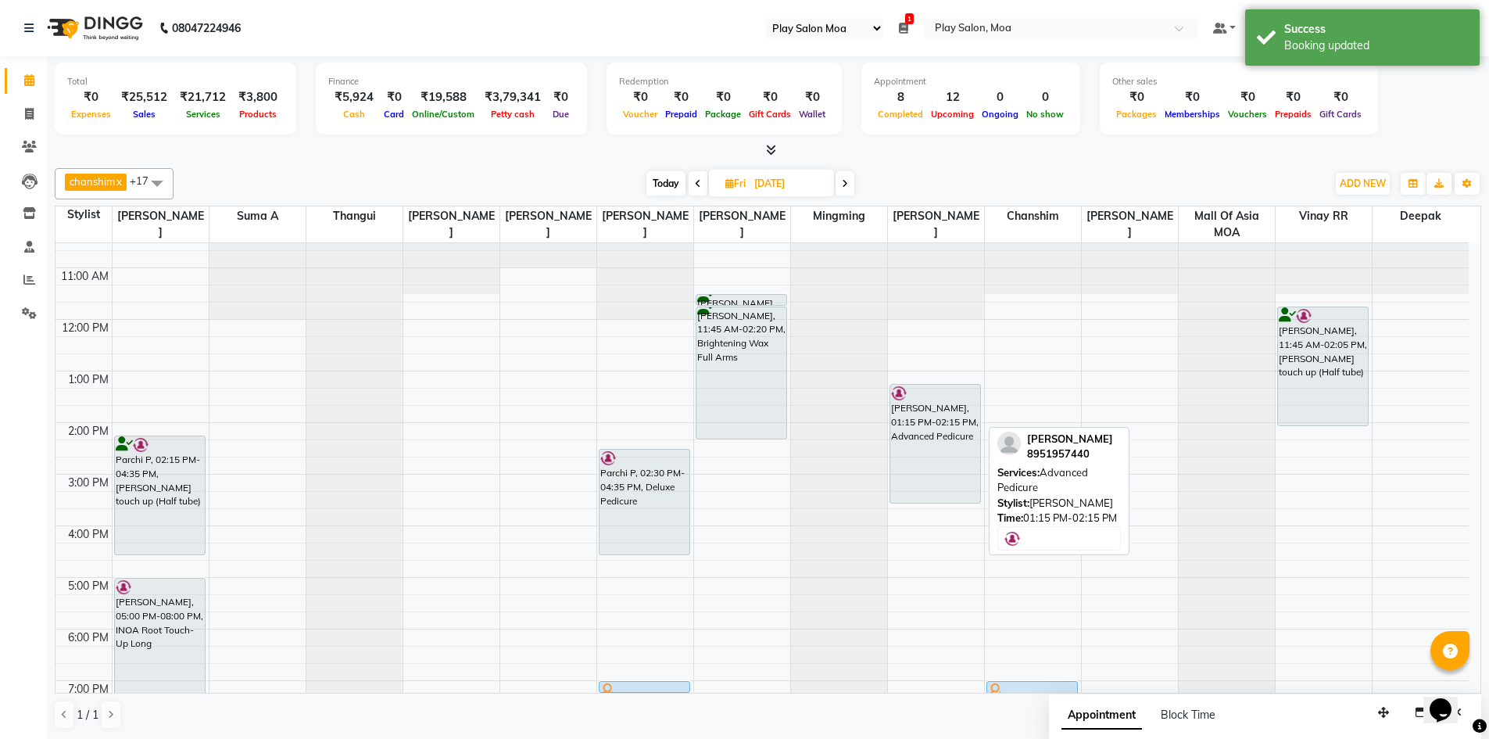
drag, startPoint x: 946, startPoint y: 431, endPoint x: 950, endPoint y: 493, distance: 62.7
click at [950, 493] on div "Denise Ansell, 01:15 PM-02:15 PM, Advanced Pedicure Denise Ansell, 01:15 PM-02:…" at bounding box center [936, 525] width 96 height 721
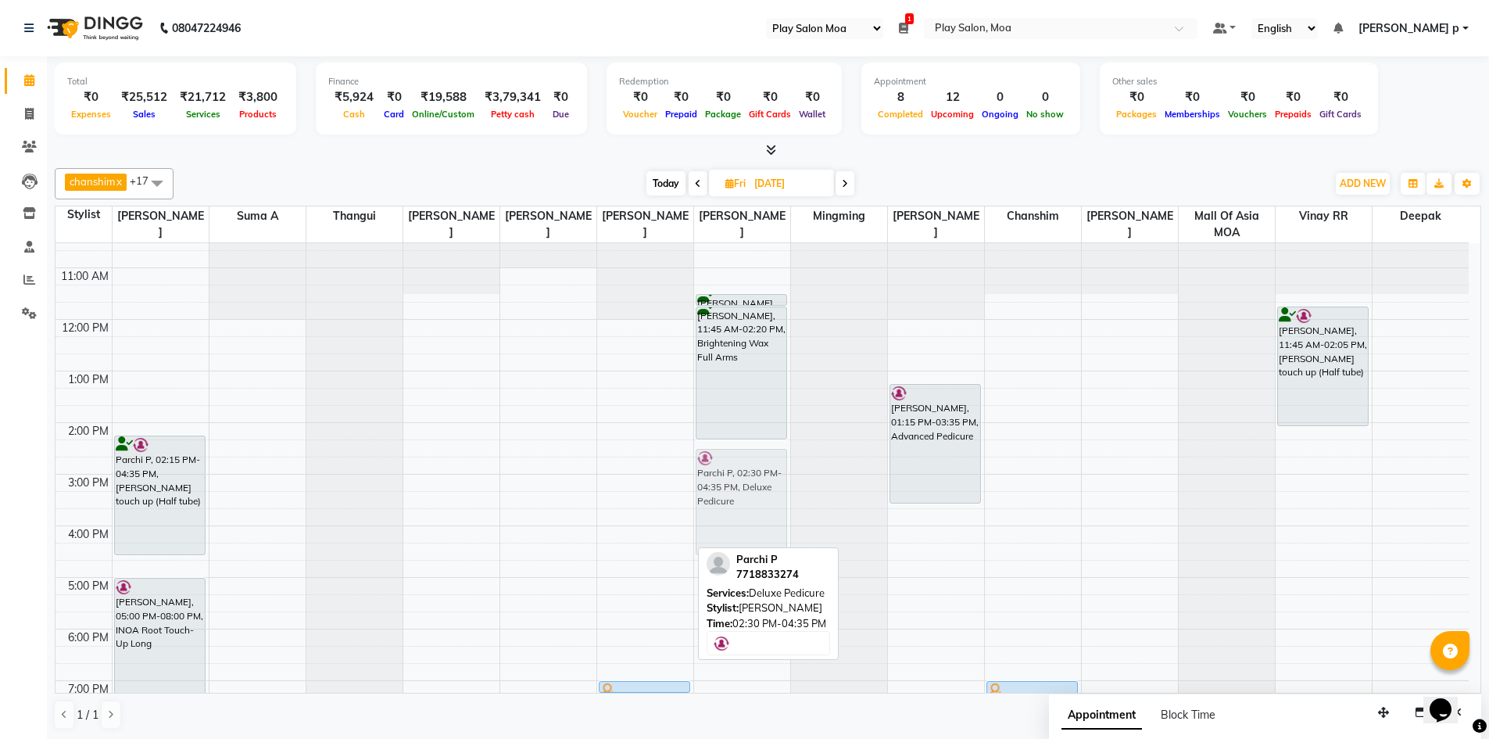
drag, startPoint x: 651, startPoint y: 502, endPoint x: 702, endPoint y: 502, distance: 50.8
click at [734, 502] on tr "Salonsurf Ventures Private Limited, 10:00 AM-10:10 AM, NANOPLASTIA Parchi P, 02…" at bounding box center [761, 525] width 1413 height 721
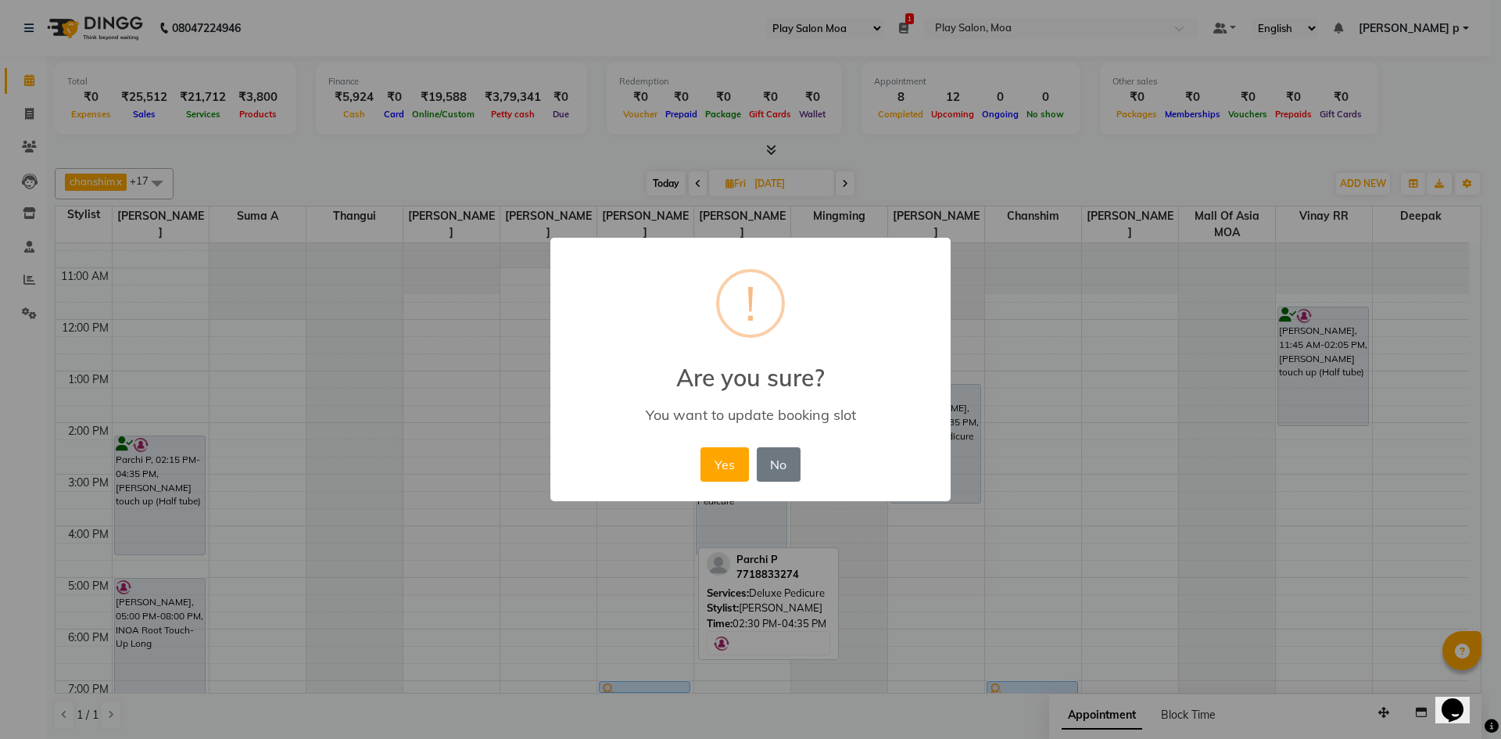
drag, startPoint x: 715, startPoint y: 461, endPoint x: 1007, endPoint y: 517, distance: 297.7
click at [716, 461] on button "Yes" at bounding box center [724, 464] width 48 height 34
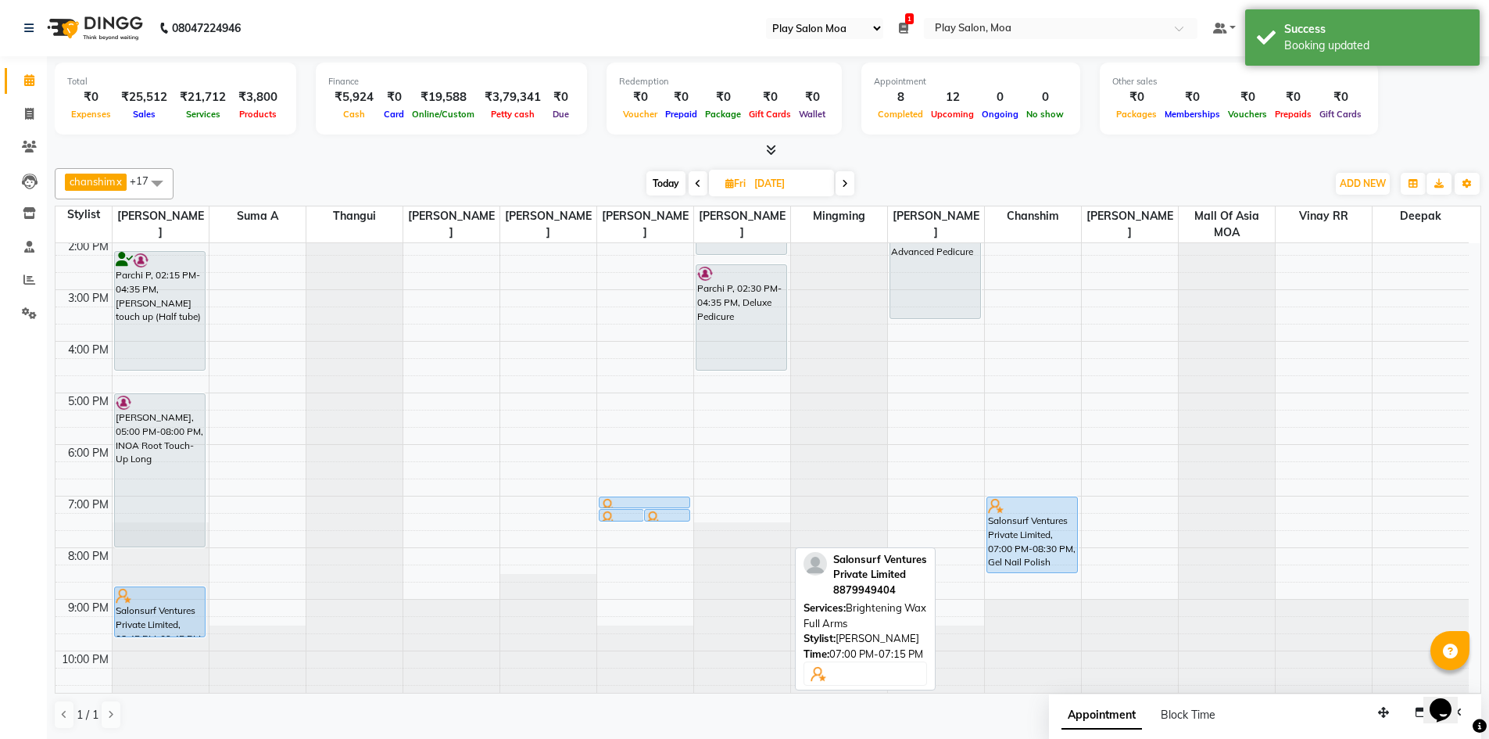
scroll to position [272, 0]
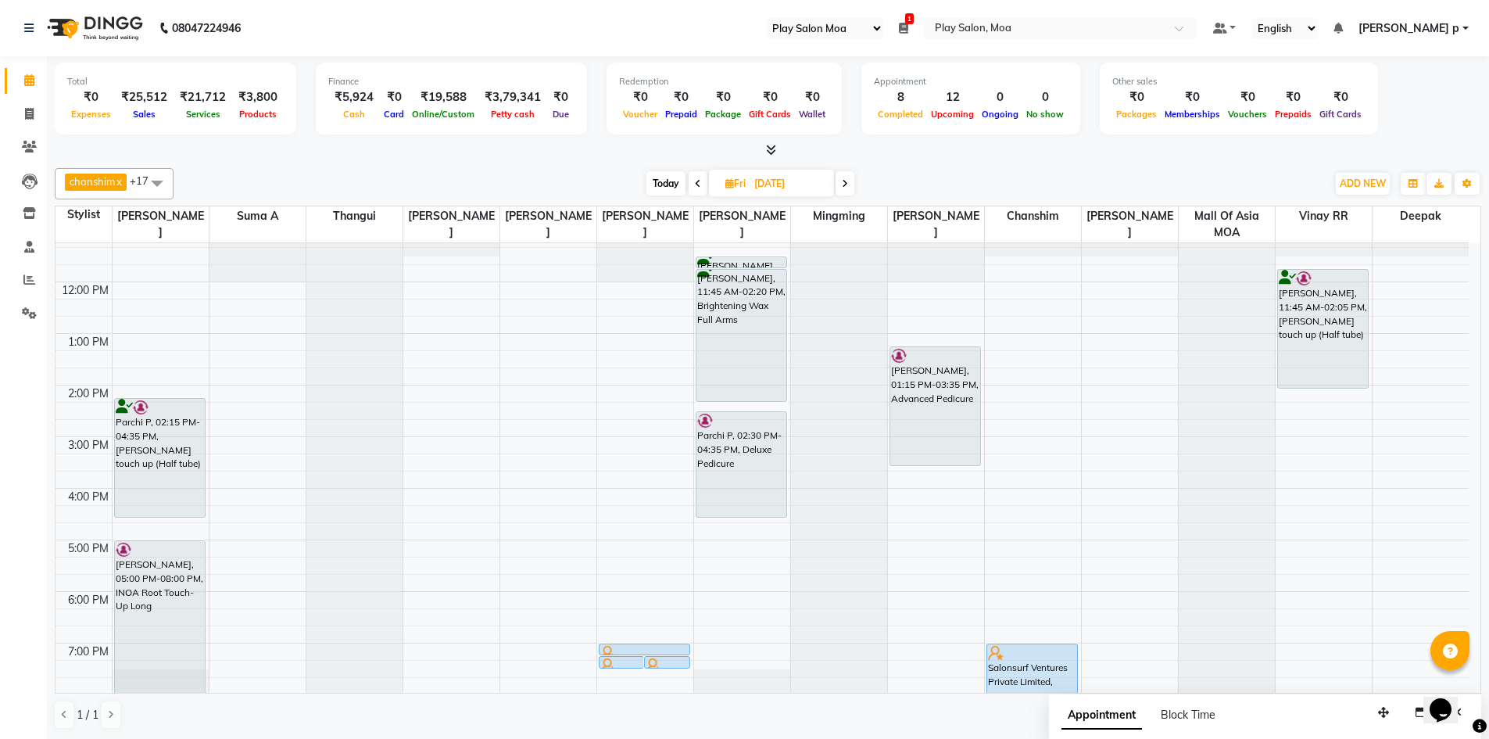
click at [698, 180] on icon at bounding box center [698, 183] width 6 height 9
type input "[DATE]"
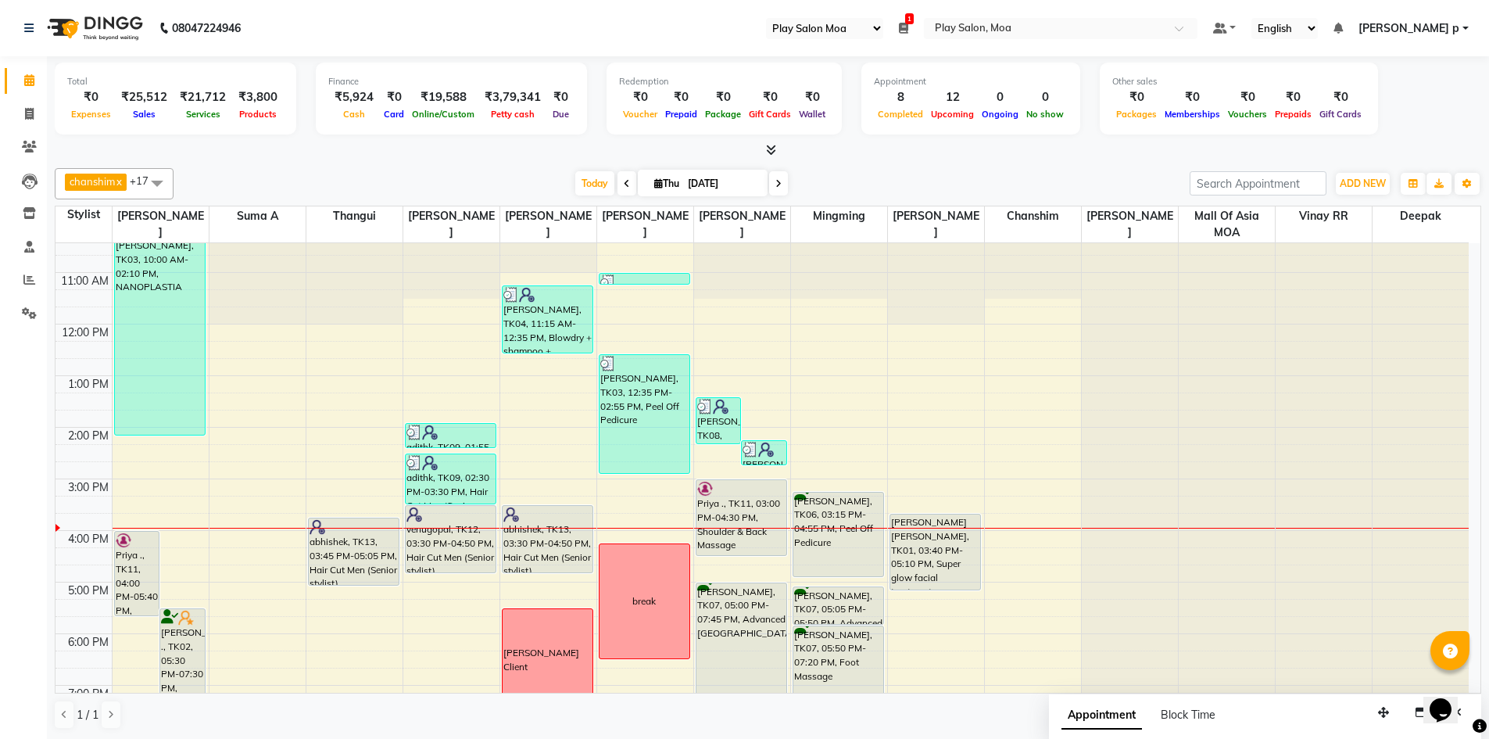
scroll to position [38, 0]
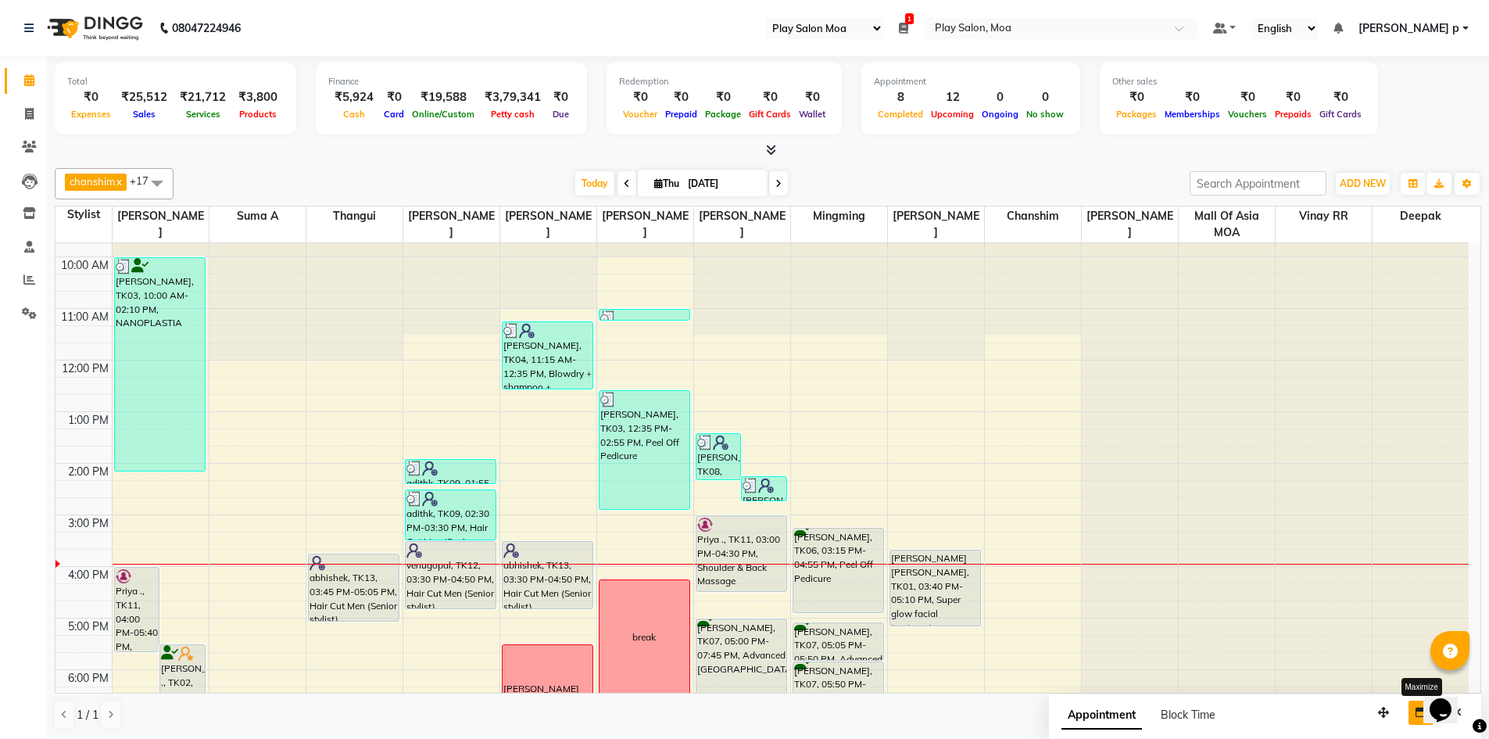
click at [1418, 709] on icon "button" at bounding box center [1420, 712] width 11 height 11
select select "tentative"
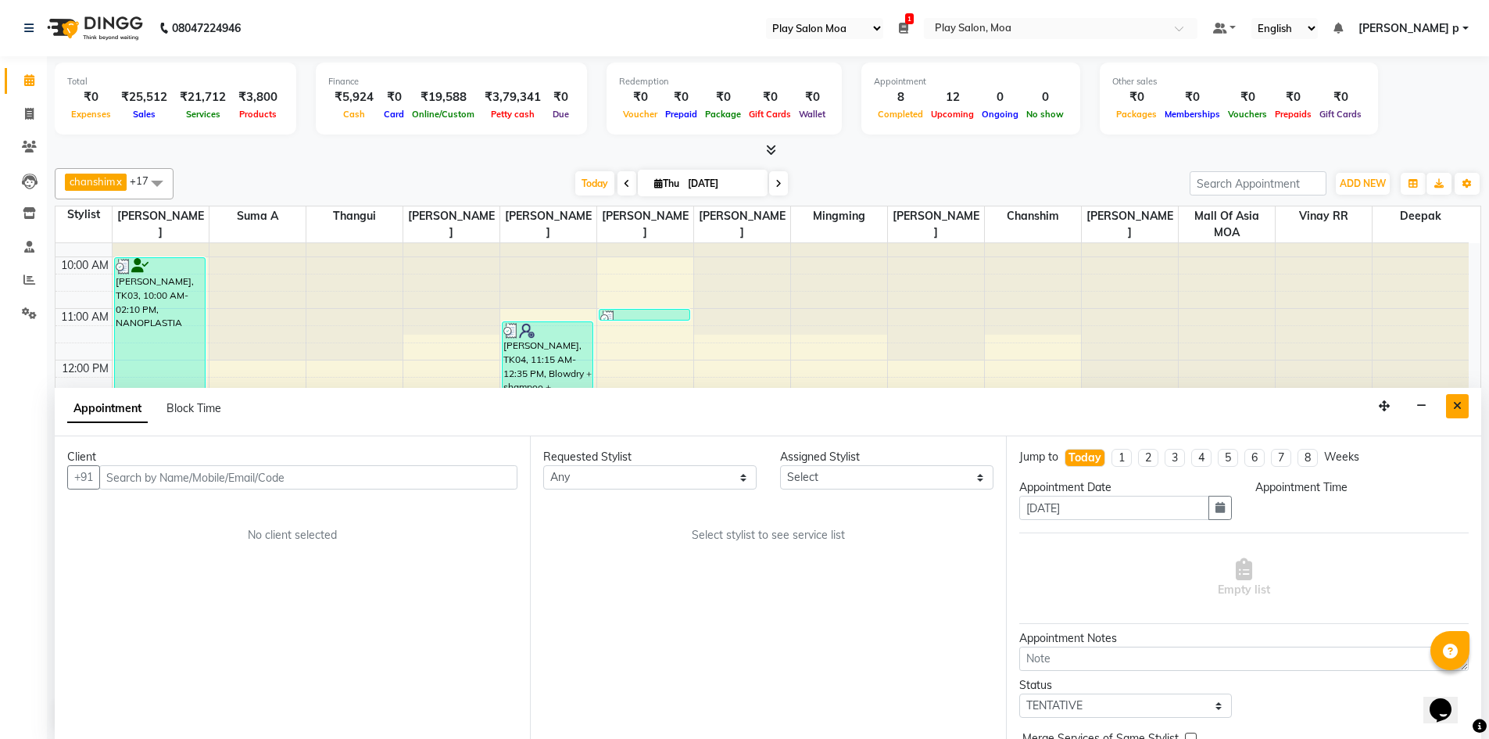
click at [1452, 405] on button "Close" at bounding box center [1457, 406] width 23 height 24
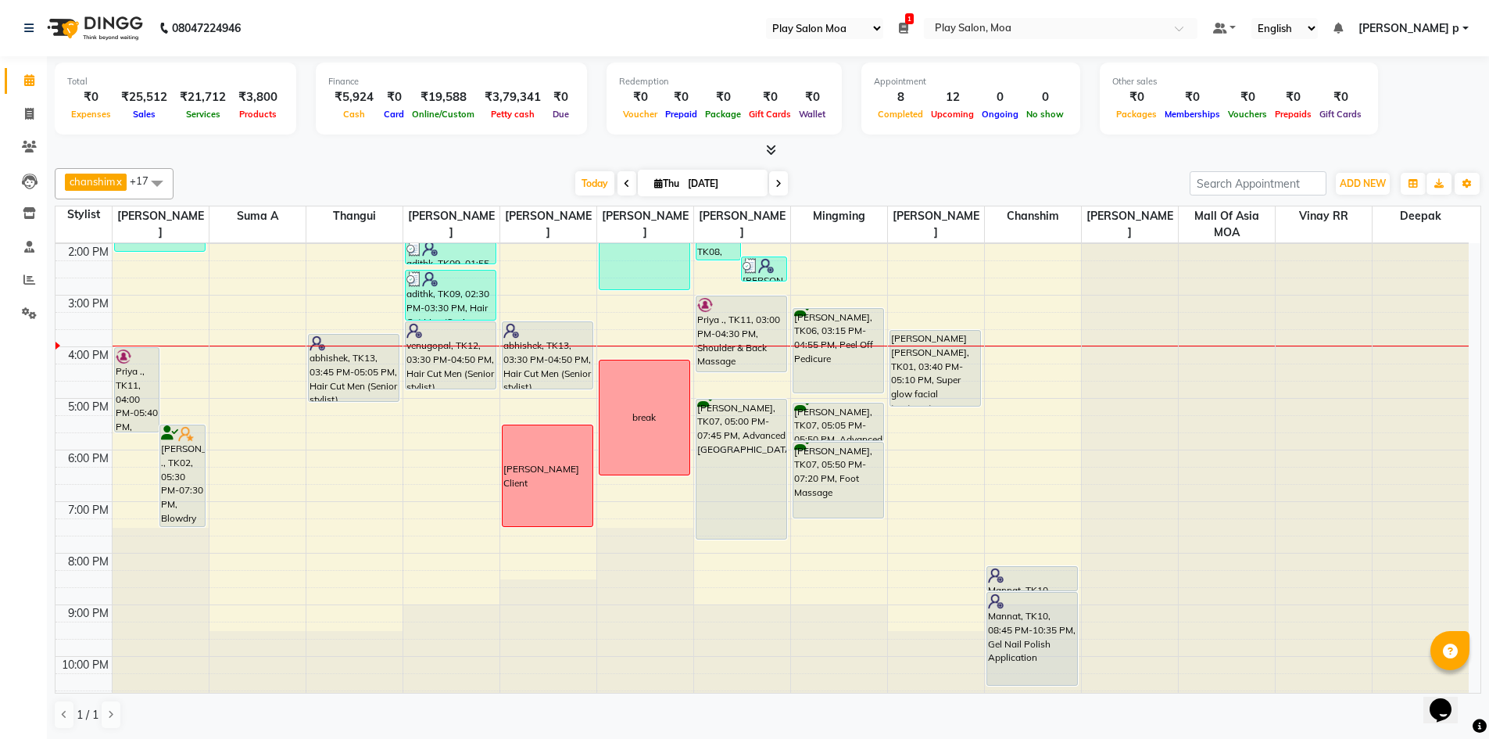
scroll to position [272, 0]
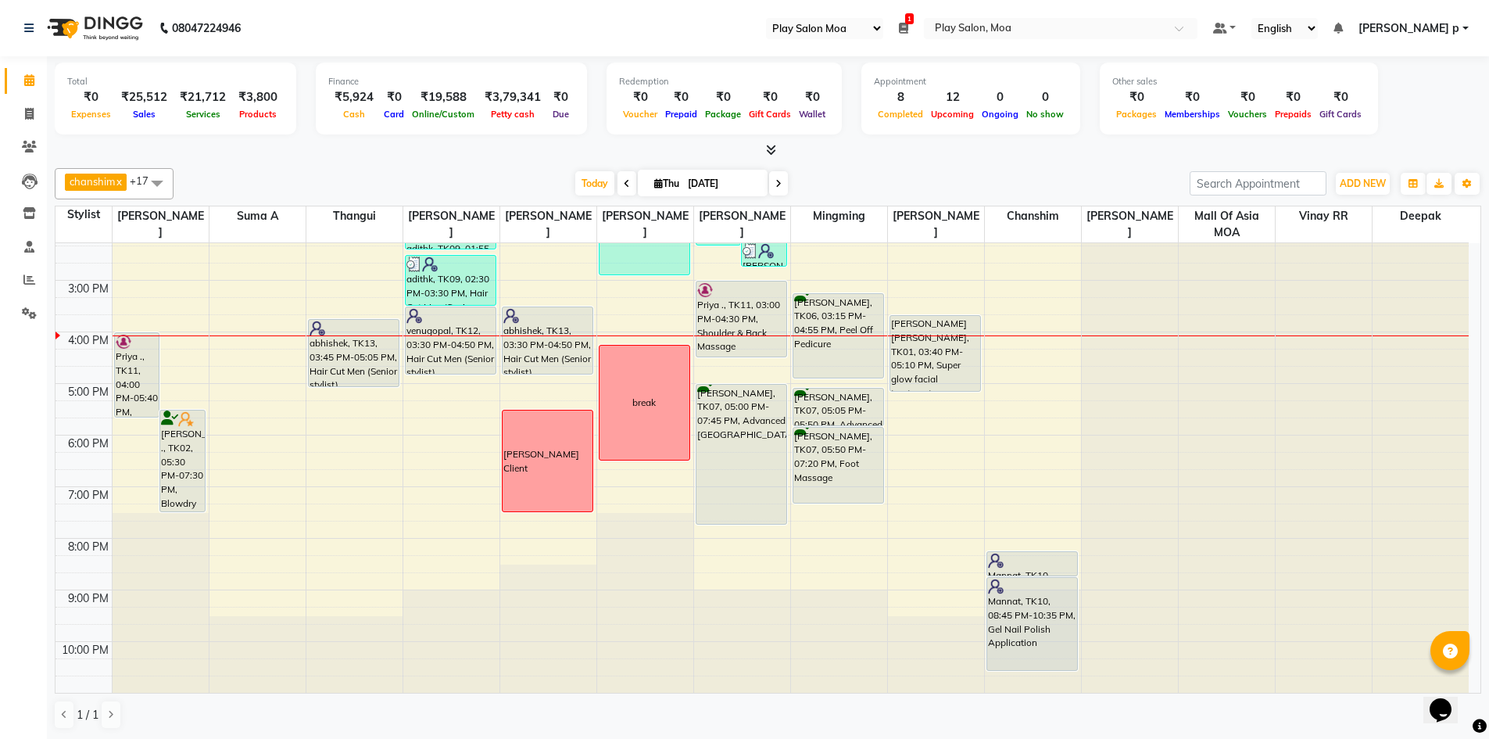
click at [783, 181] on span at bounding box center [778, 183] width 19 height 24
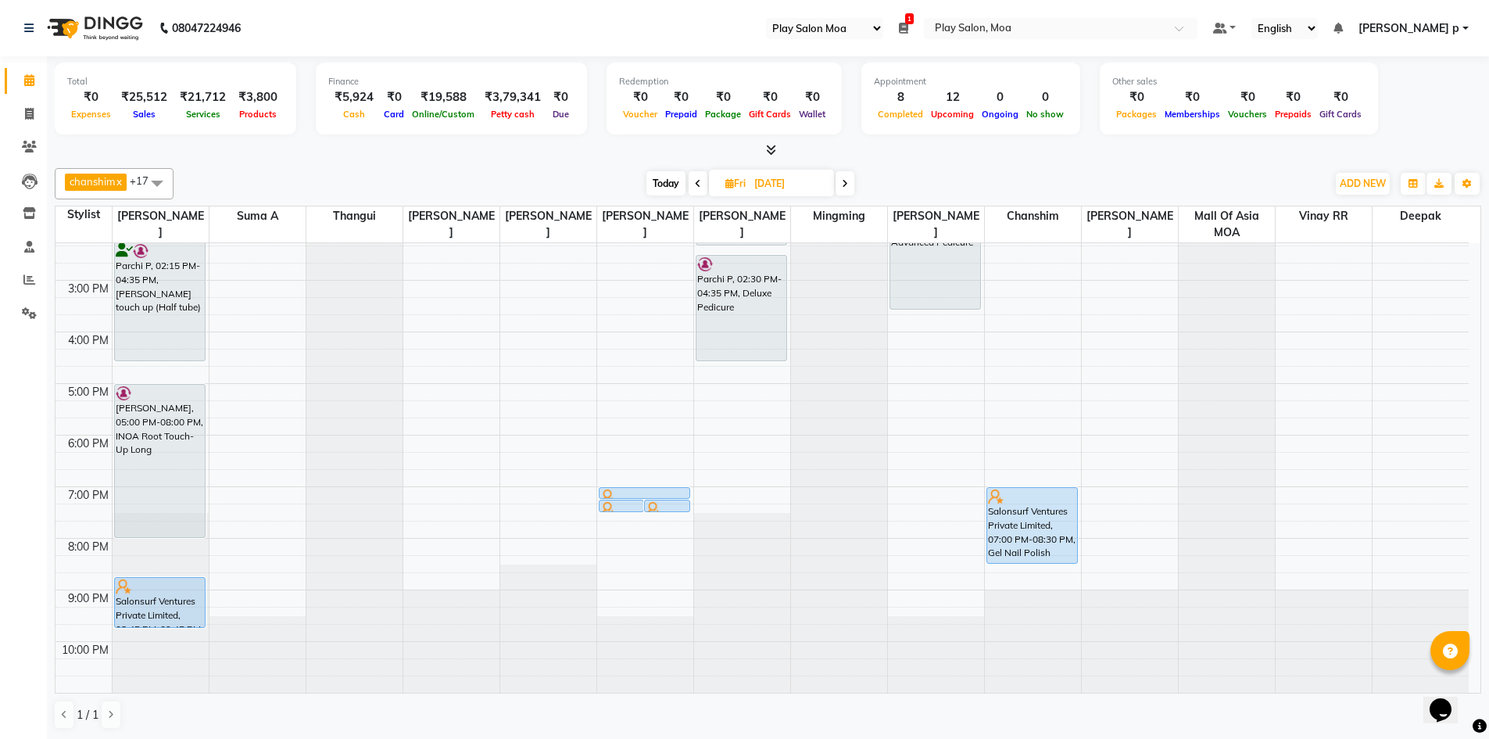
scroll to position [38, 0]
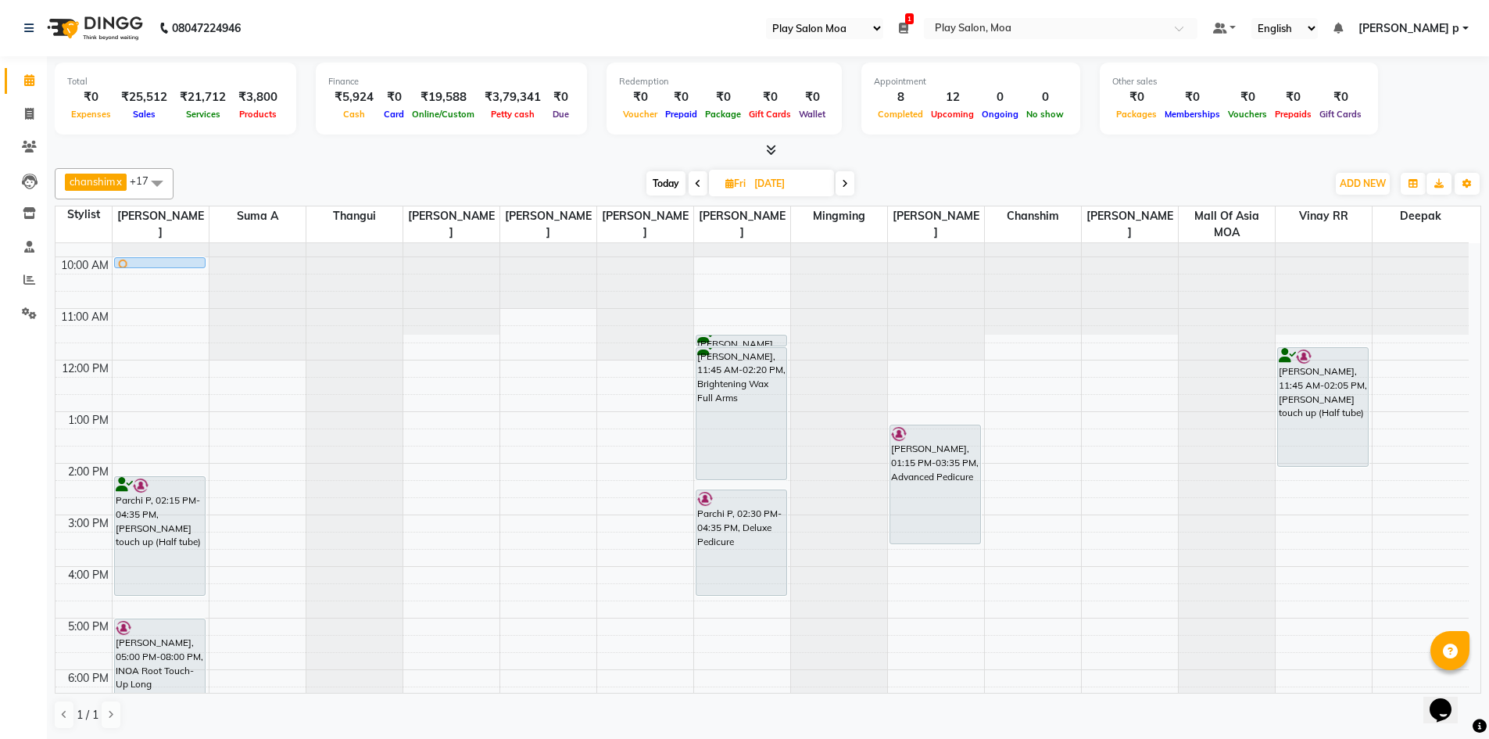
click at [692, 189] on span at bounding box center [698, 183] width 19 height 24
type input "[DATE]"
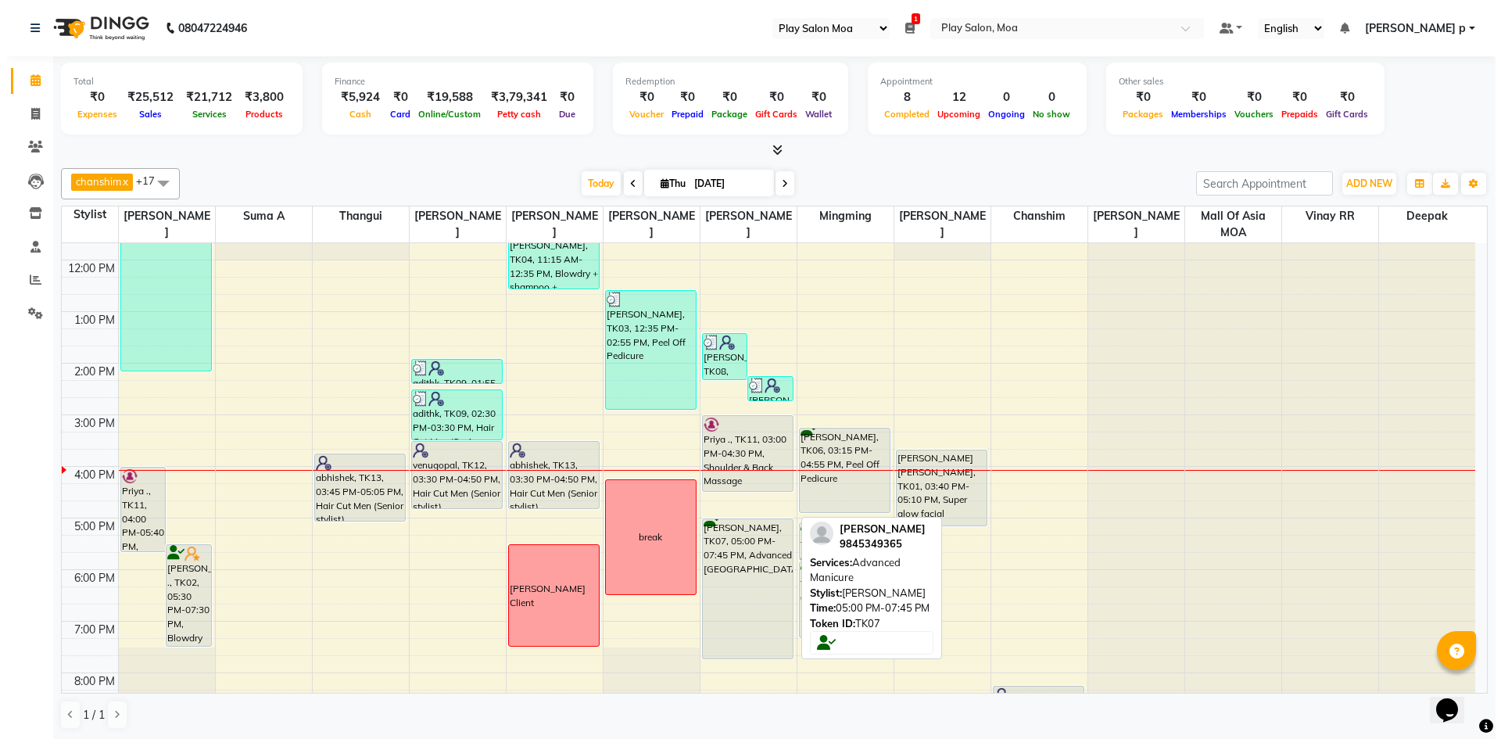
scroll to position [116, 0]
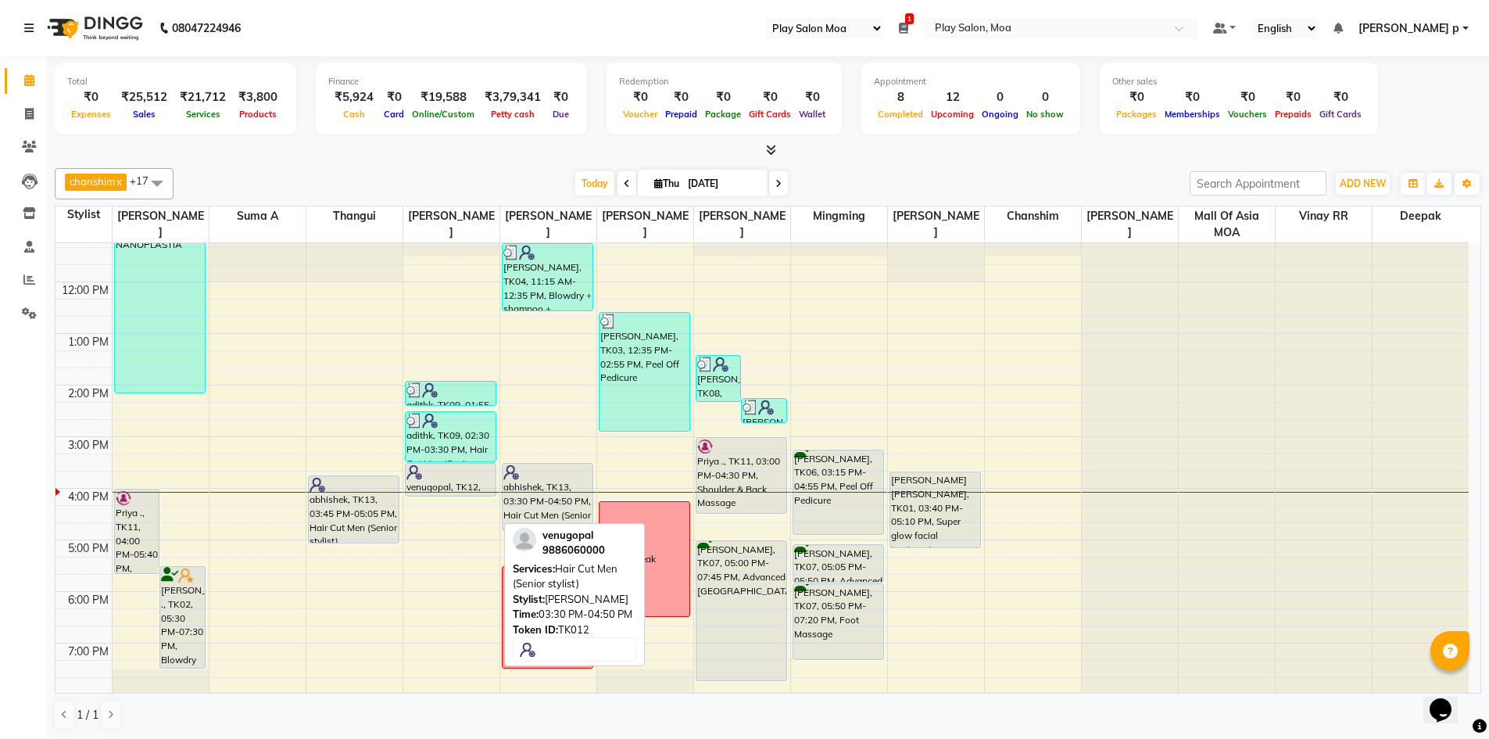
drag, startPoint x: 460, startPoint y: 532, endPoint x: 472, endPoint y: 495, distance: 39.3
click at [472, 495] on div "adithk, TK09, 01:55 PM-02:25 PM, Beard Shaping adithk, TK09, 02:30 PM-03:30 PM,…" at bounding box center [451, 487] width 96 height 721
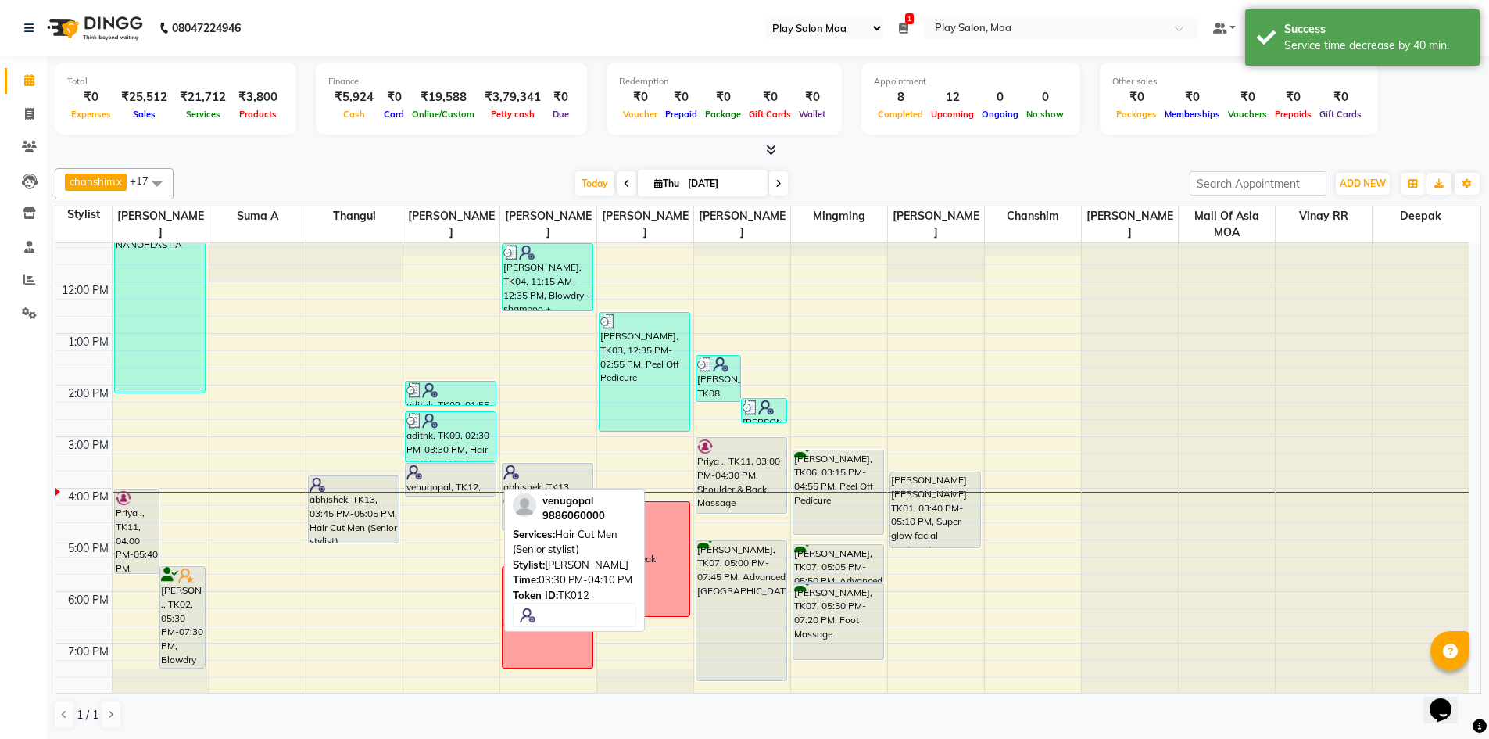
click at [453, 467] on div at bounding box center [450, 472] width 89 height 16
click at [473, 468] on div at bounding box center [450, 472] width 89 height 16
select select "7"
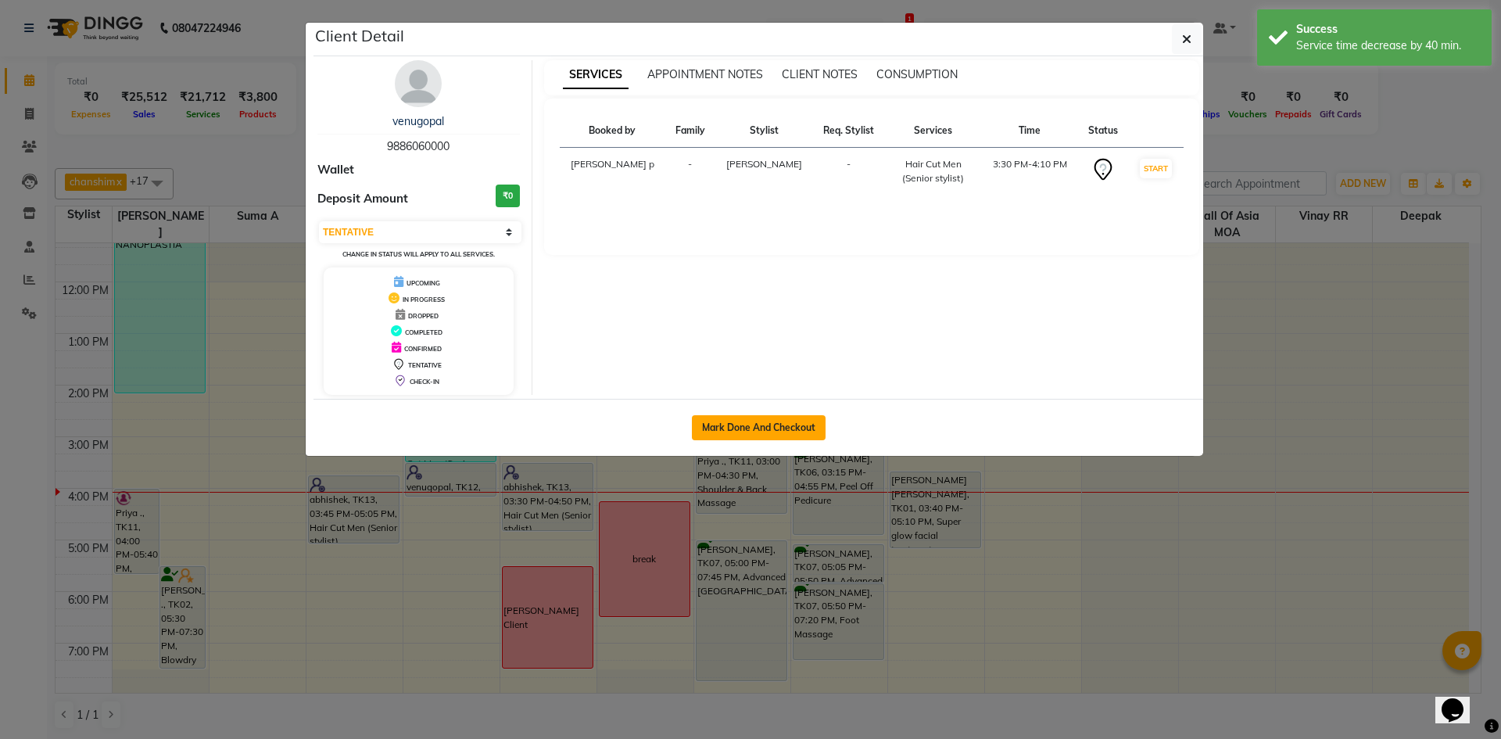
click at [770, 421] on button "Mark Done And Checkout" at bounding box center [759, 427] width 134 height 25
select select "8354"
select select "service"
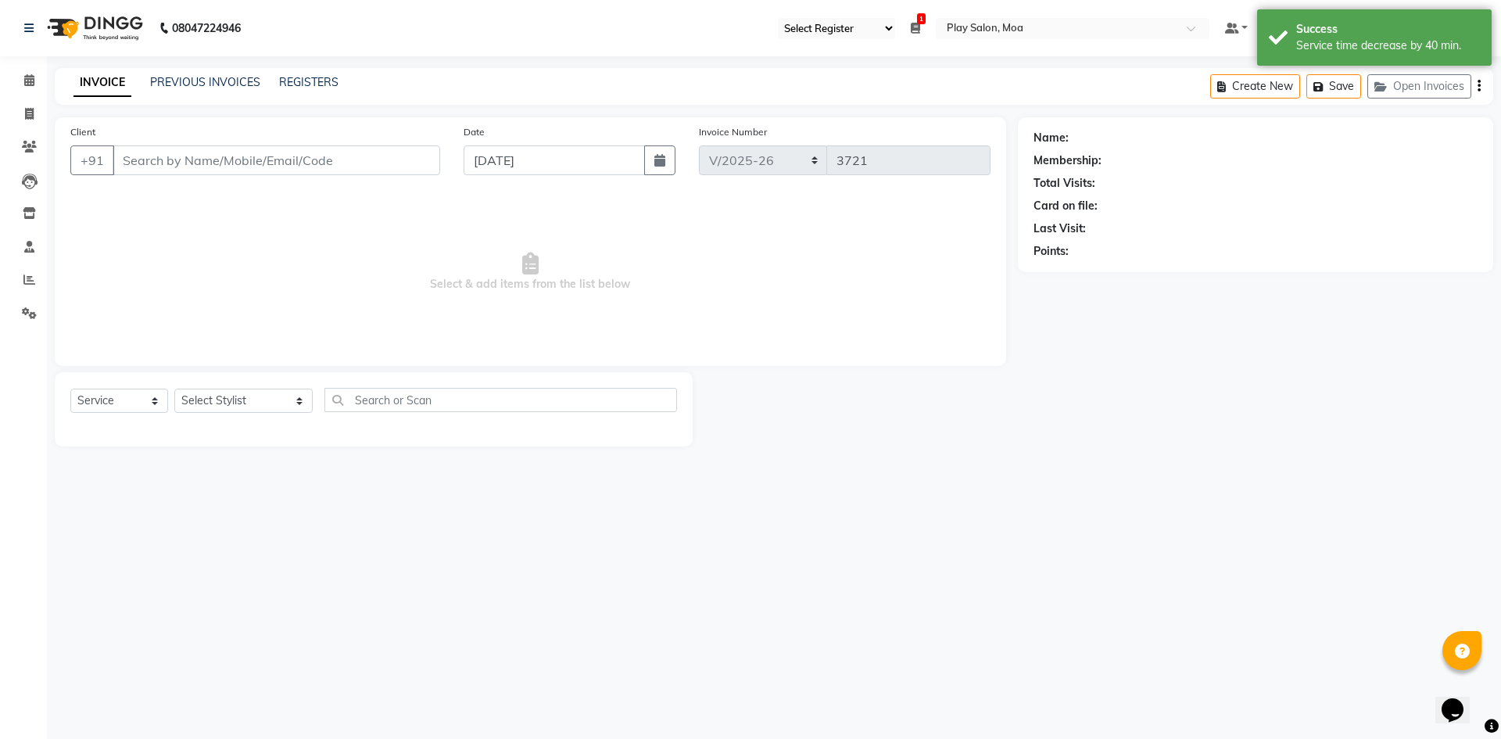
type input "9886060000"
select select "81384"
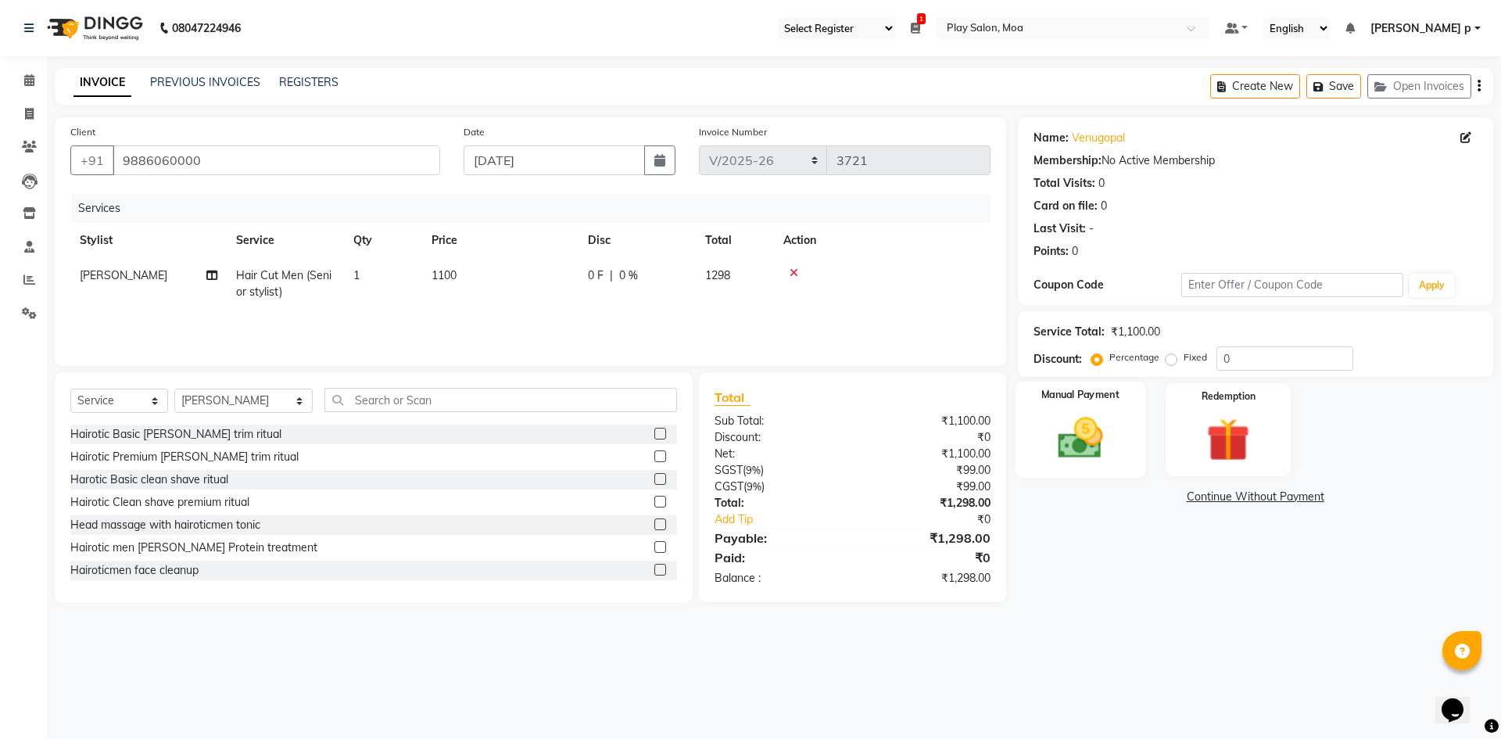
click at [1094, 449] on img at bounding box center [1079, 438] width 73 height 52
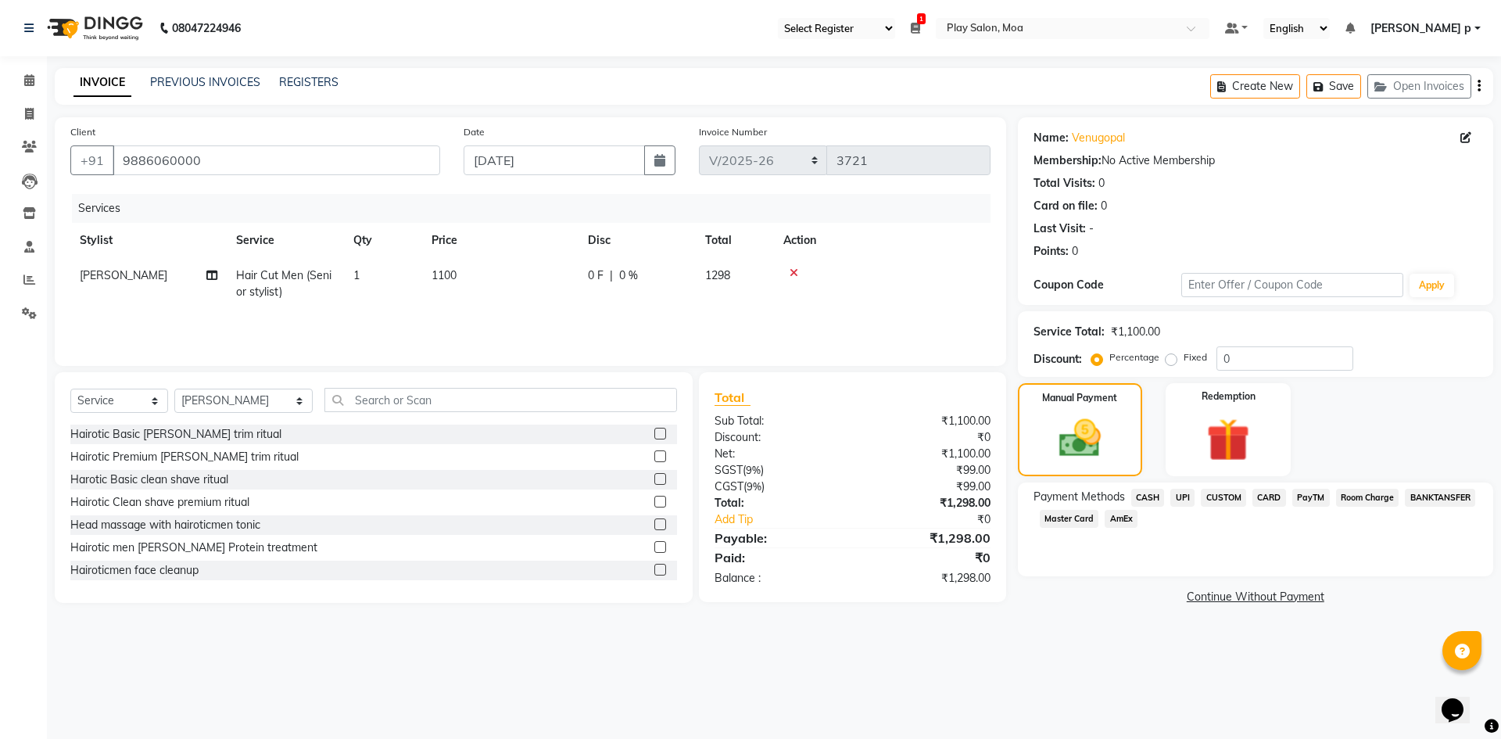
click at [1225, 499] on span "CUSTOM" at bounding box center [1222, 497] width 45 height 18
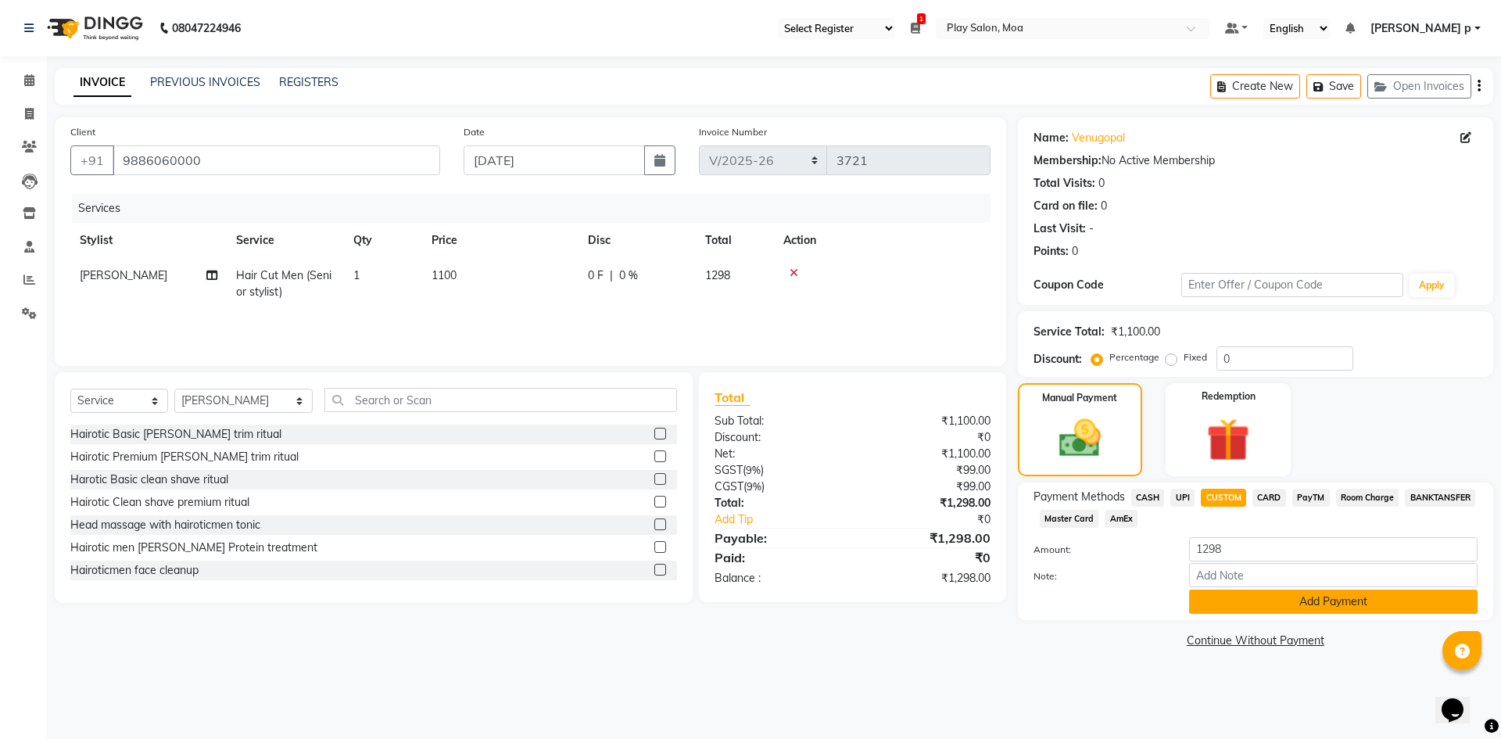
click at [1250, 607] on button "Add Payment" at bounding box center [1333, 601] width 288 height 24
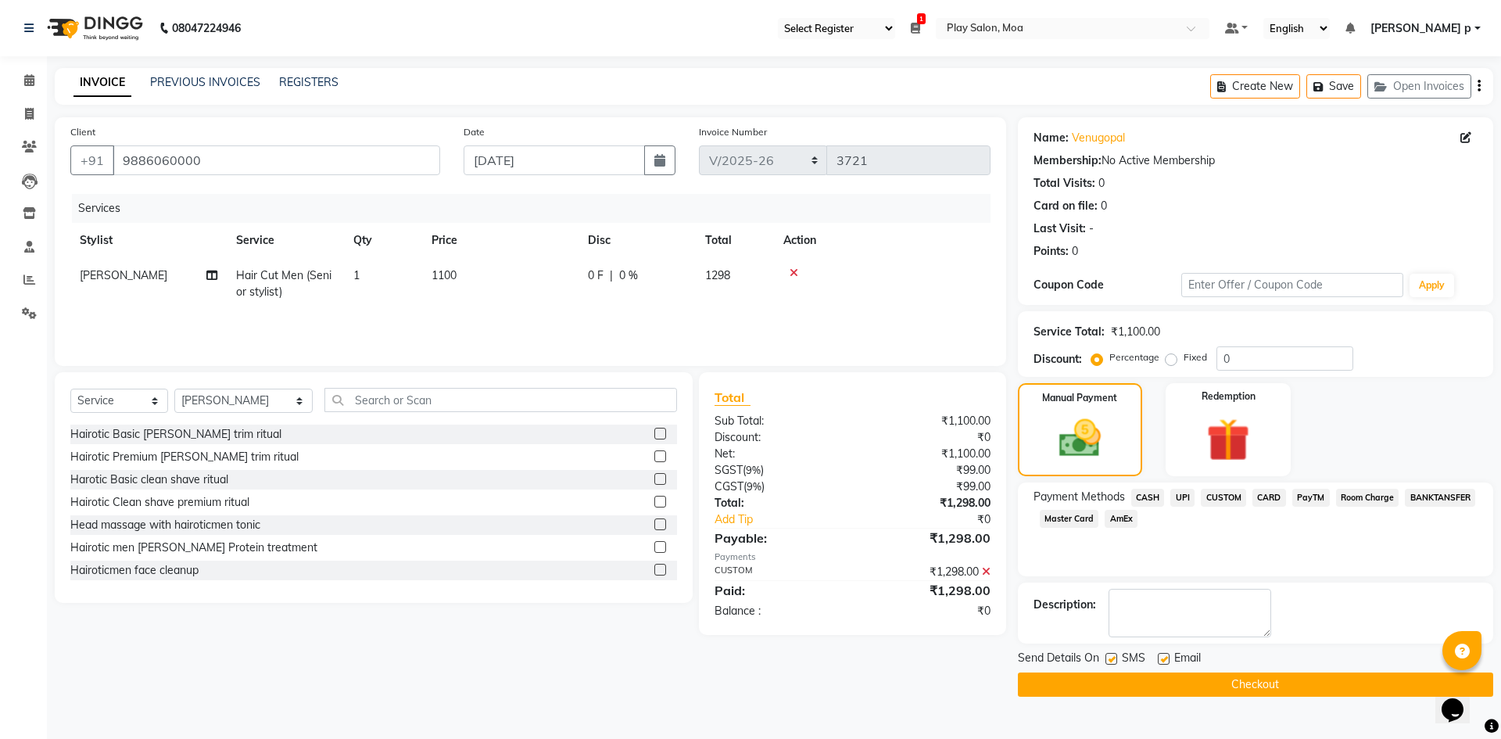
click at [1229, 683] on button "Checkout" at bounding box center [1255, 684] width 475 height 24
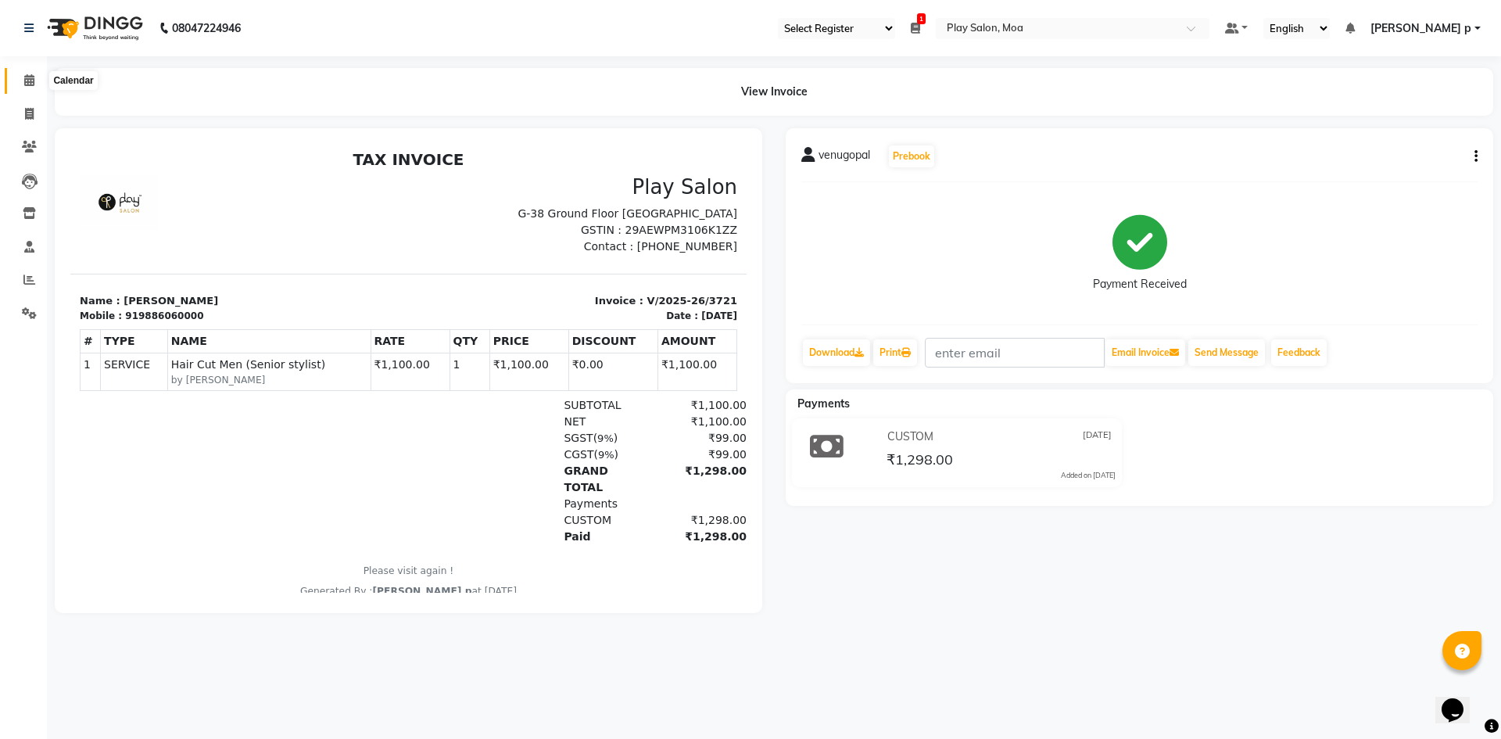
click at [32, 88] on span at bounding box center [29, 81] width 27 height 18
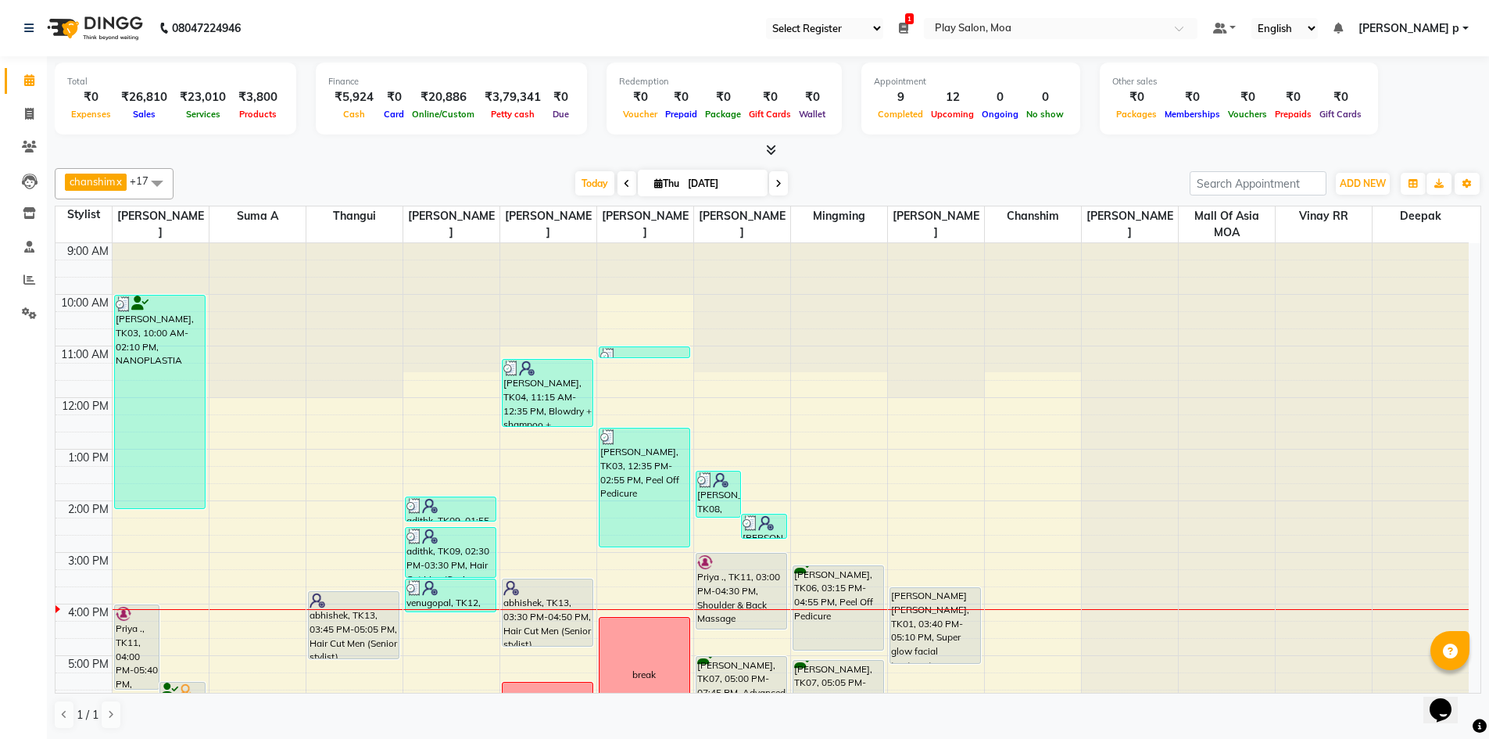
click at [624, 188] on icon at bounding box center [627, 183] width 6 height 9
type input "[DATE]"
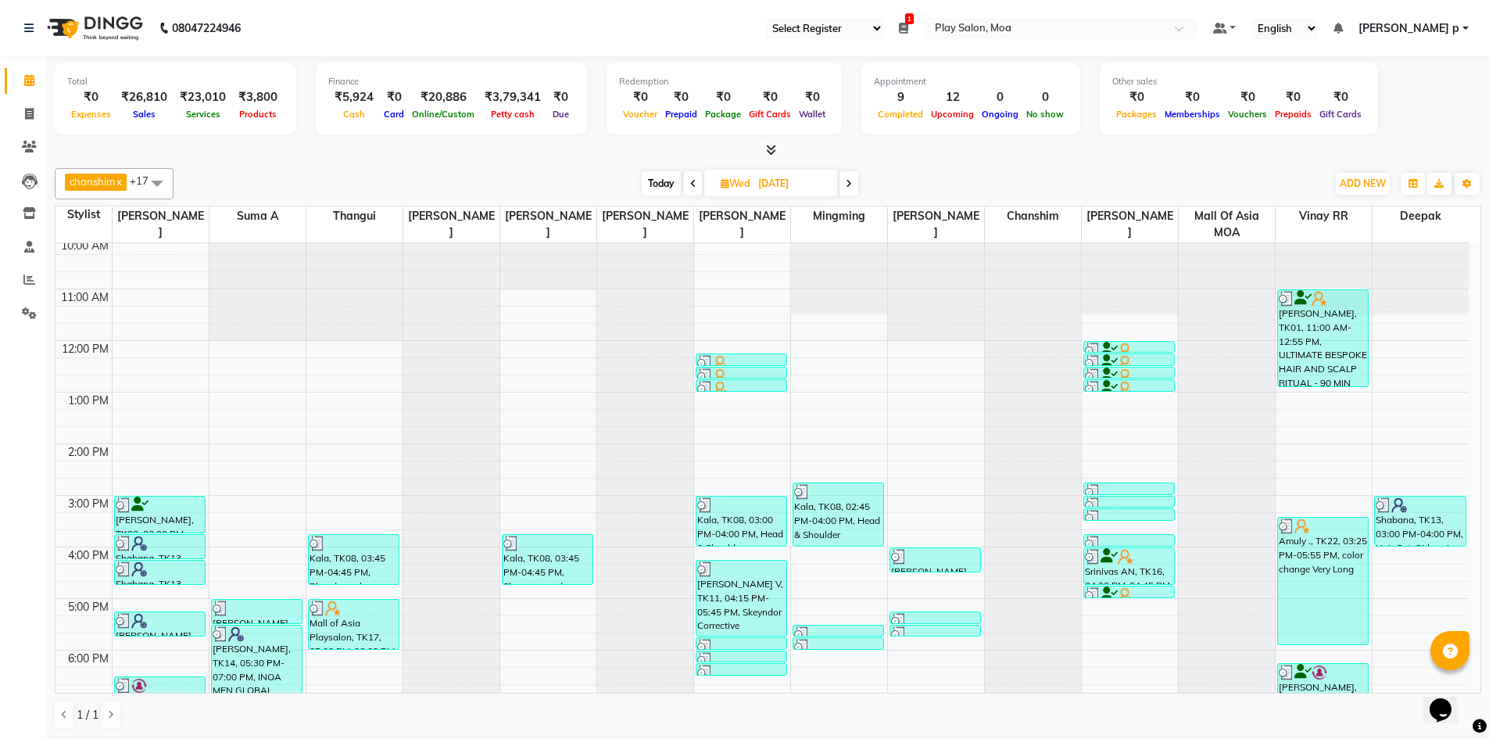
scroll to position [272, 0]
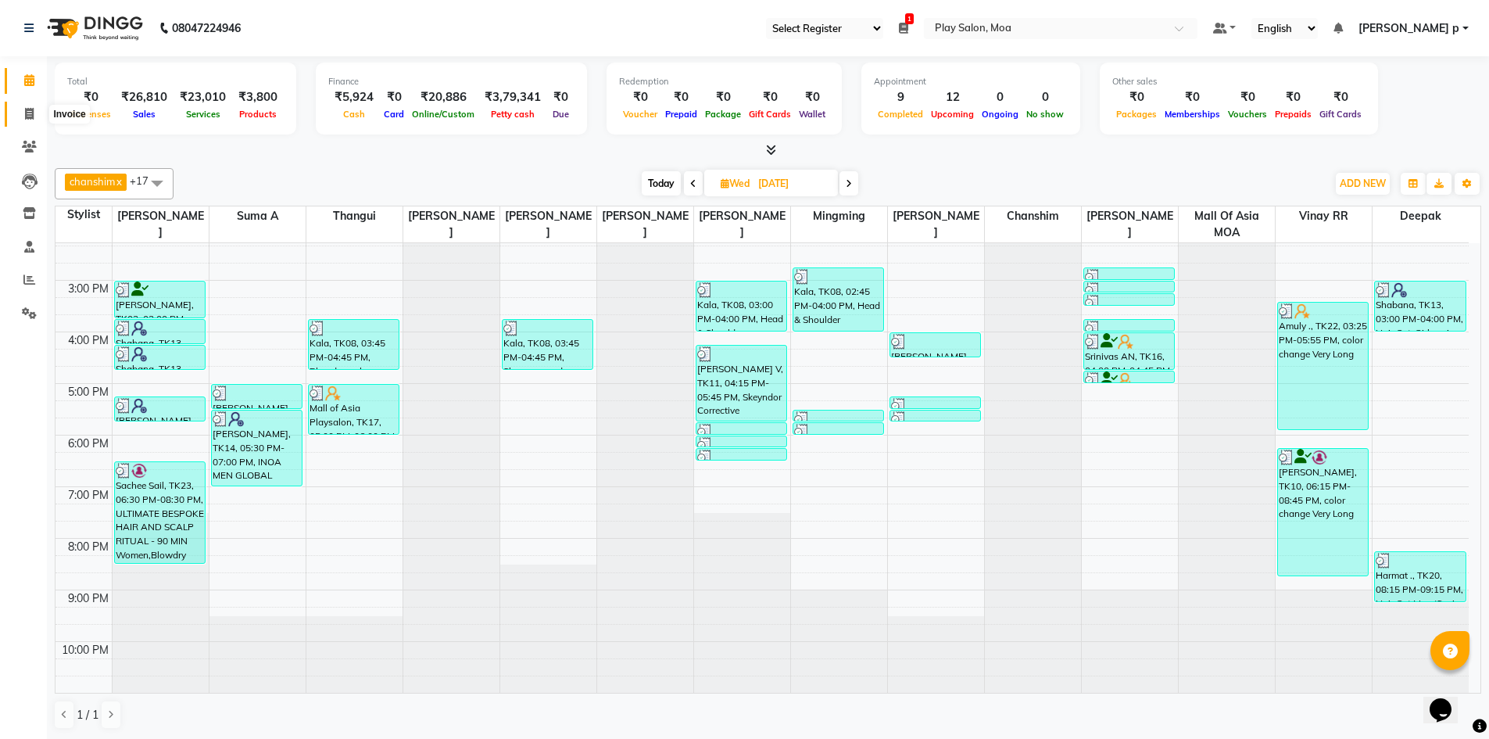
click at [32, 118] on icon at bounding box center [29, 114] width 9 height 12
select select "service"
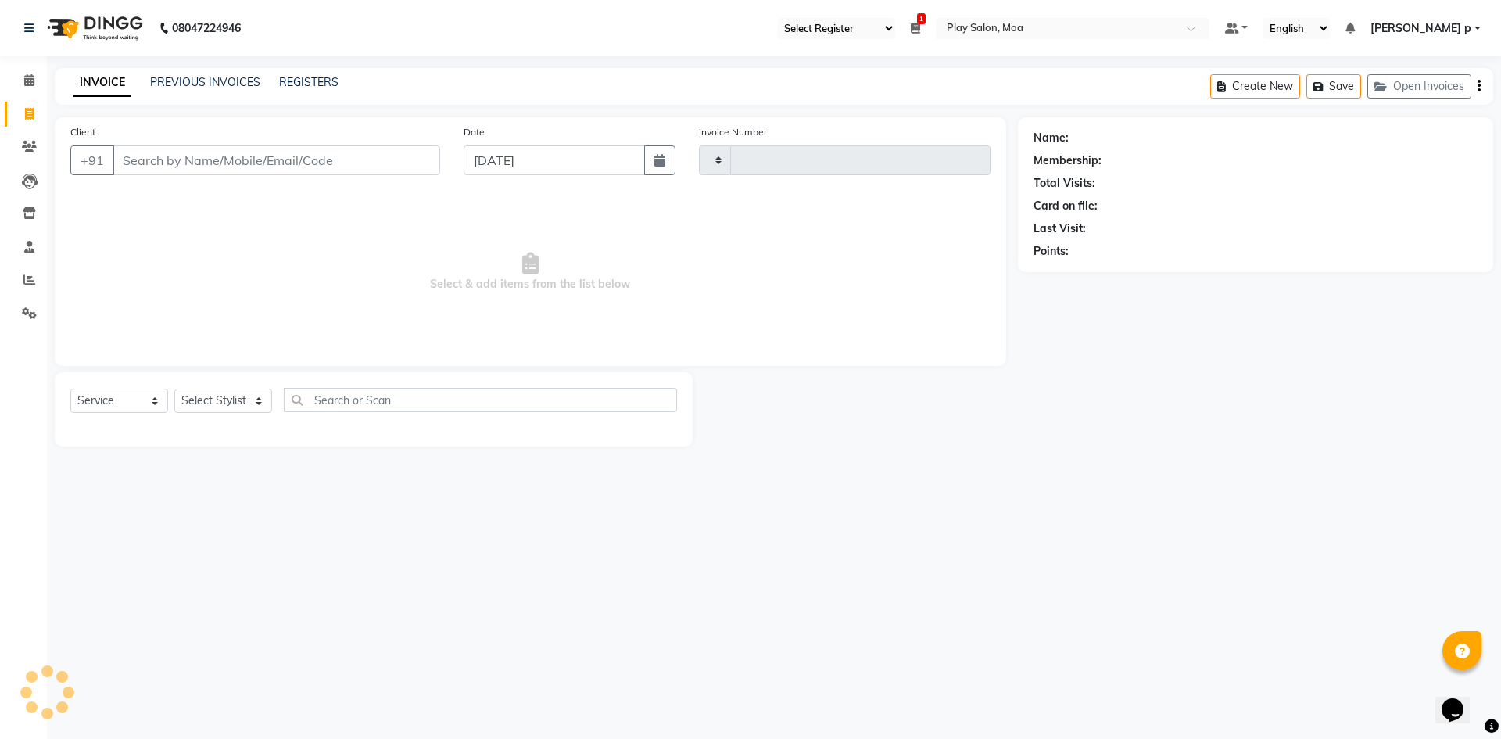
type input "3722"
select select "8354"
click at [201, 81] on link "PREVIOUS INVOICES" at bounding box center [205, 82] width 110 height 14
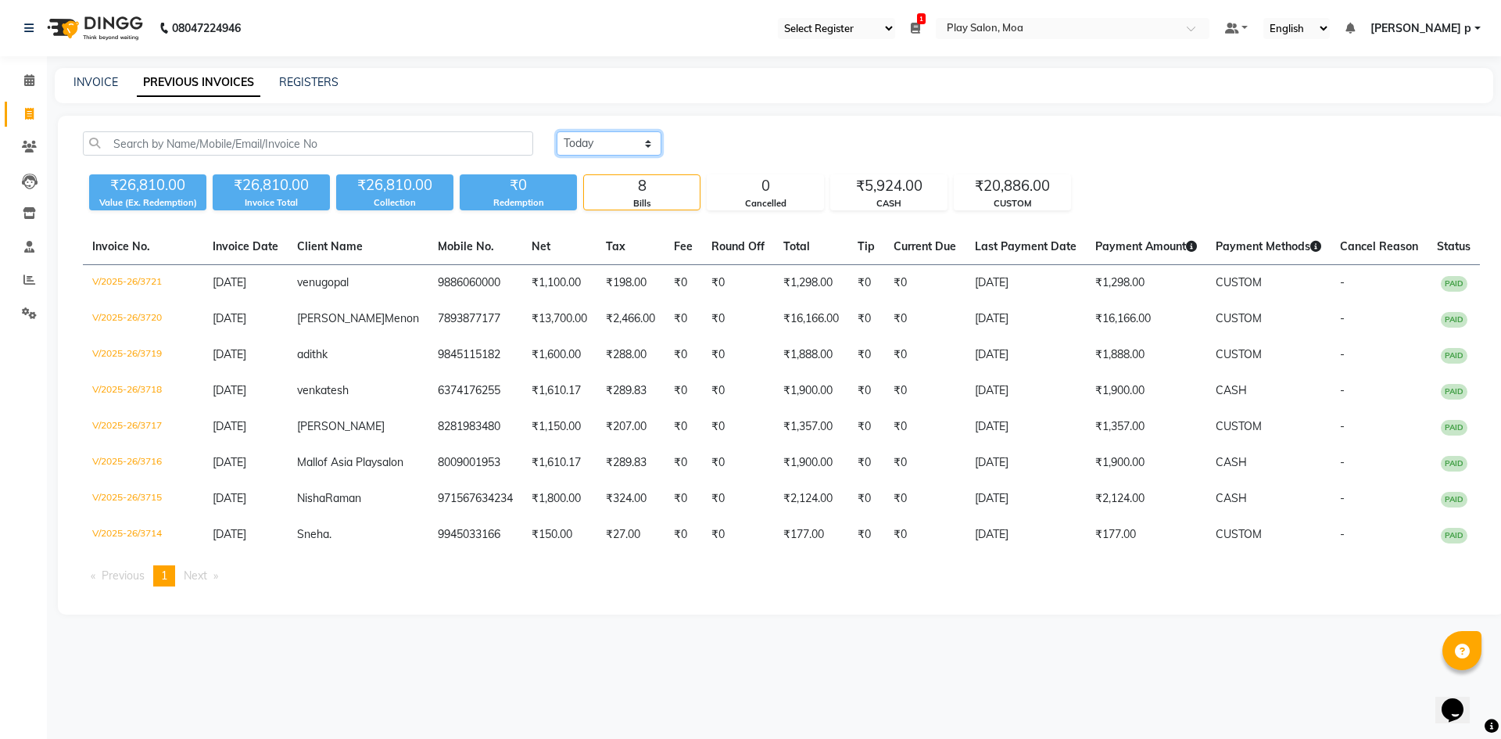
click at [603, 145] on select "[DATE] [DATE] Custom Range" at bounding box center [608, 143] width 105 height 24
select select "[DATE]"
click at [556, 131] on select "[DATE] [DATE] Custom Range" at bounding box center [608, 143] width 105 height 24
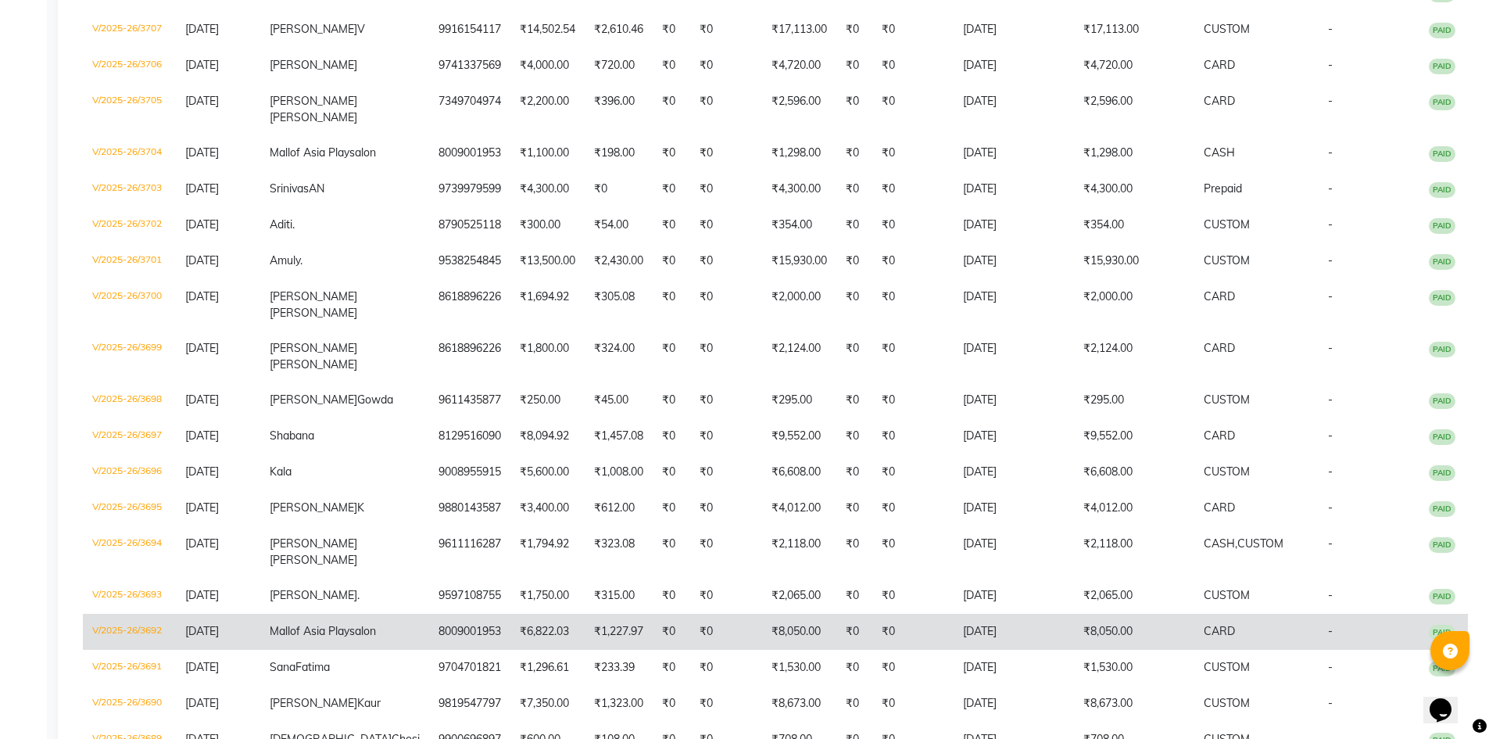
scroll to position [547, 0]
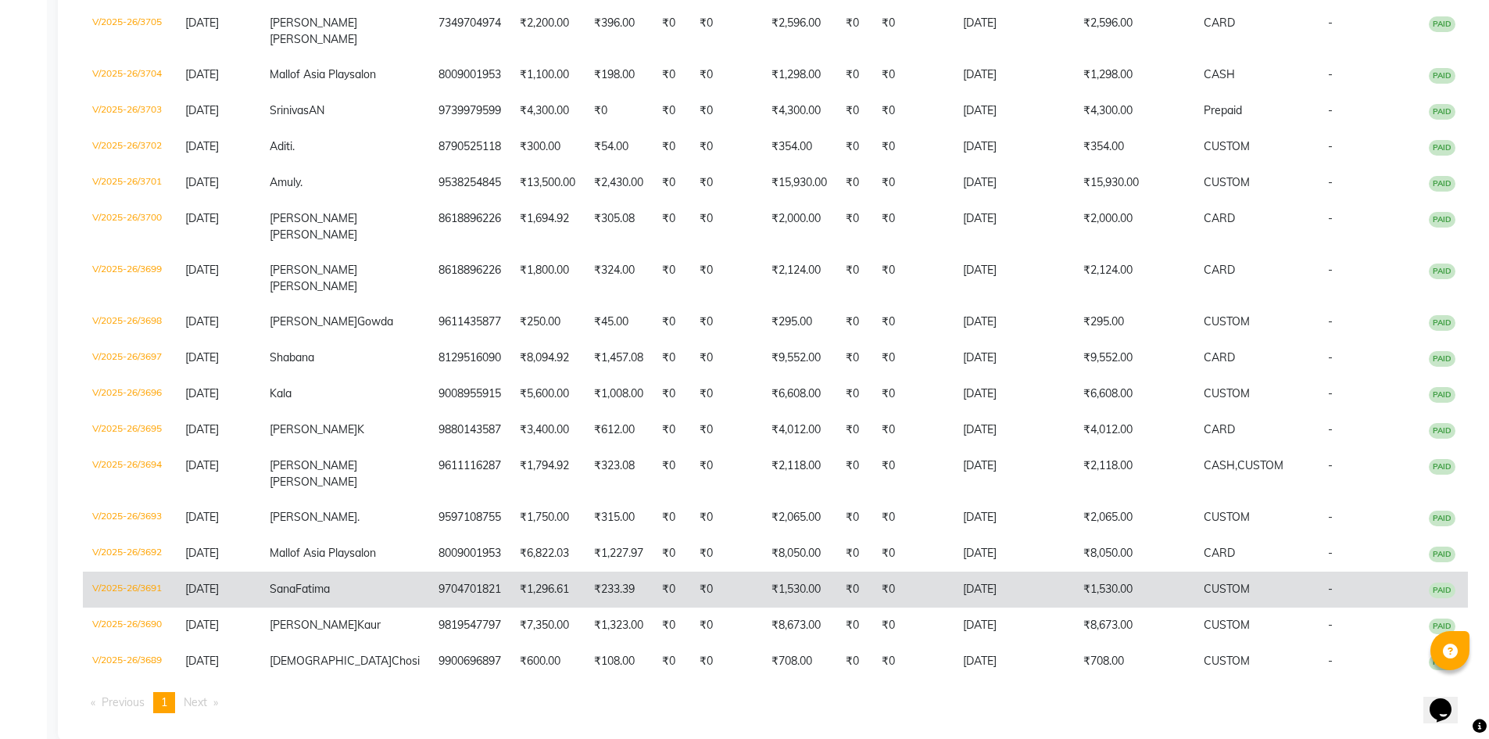
click at [128, 607] on td "V/2025-26/3691" at bounding box center [129, 589] width 93 height 36
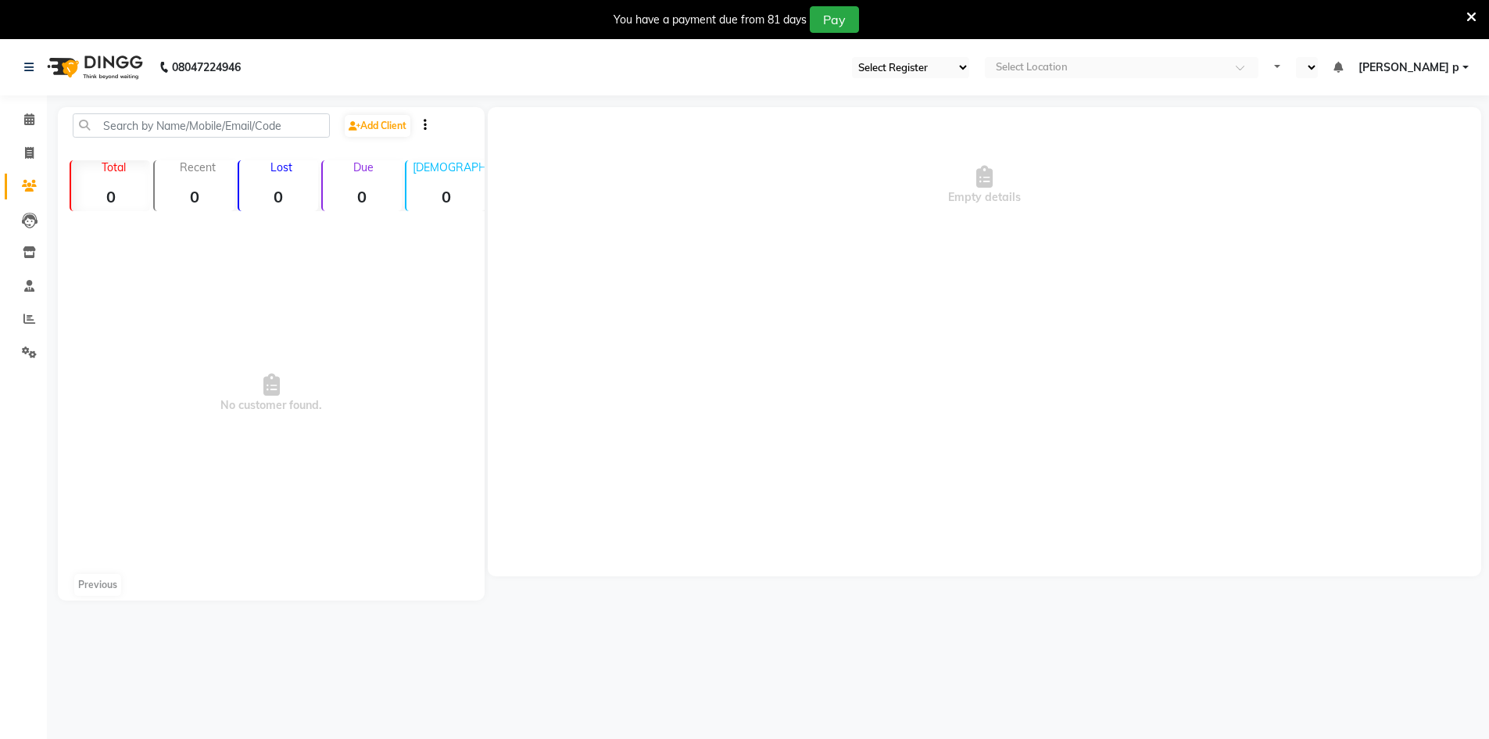
select select "93"
select select "en"
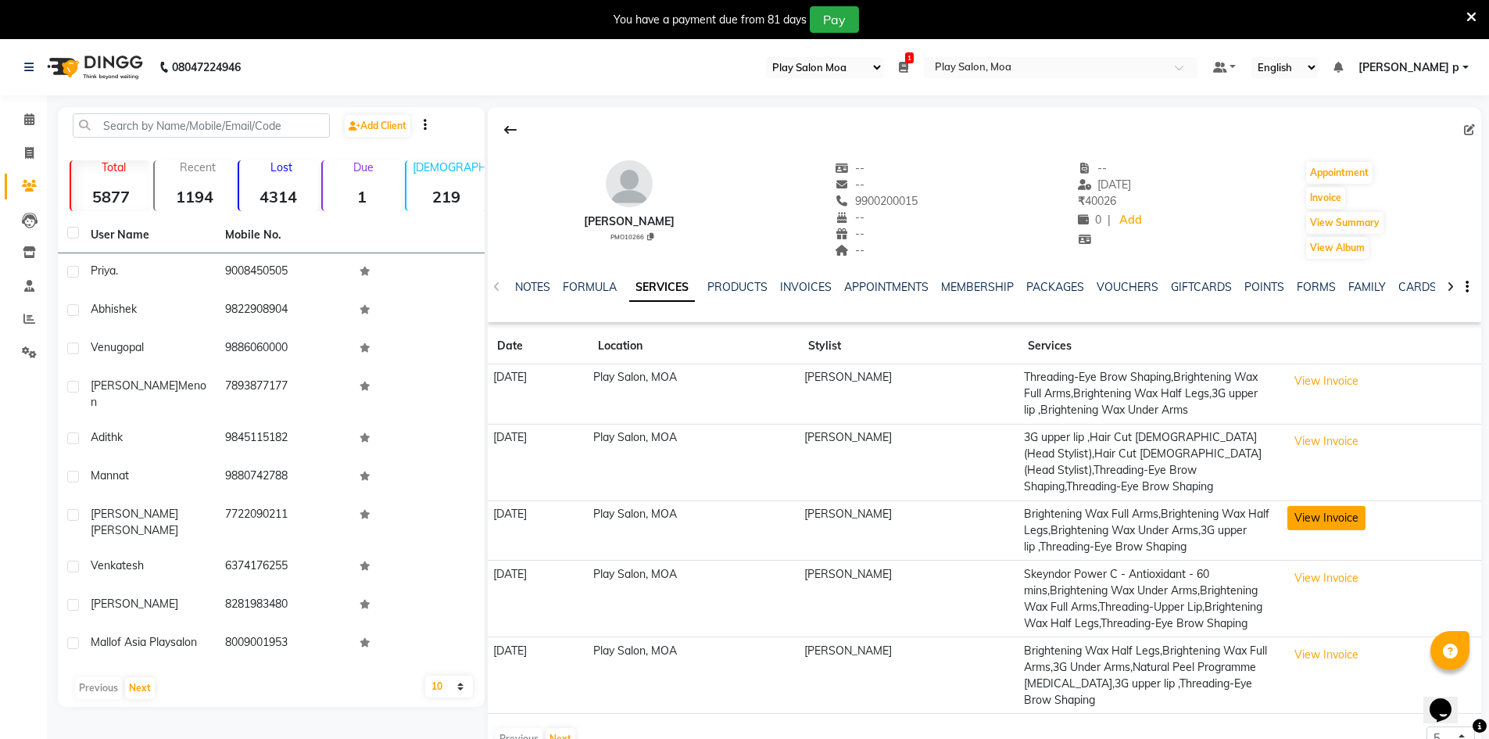
click at [1354, 506] on button "View Invoice" at bounding box center [1326, 518] width 78 height 24
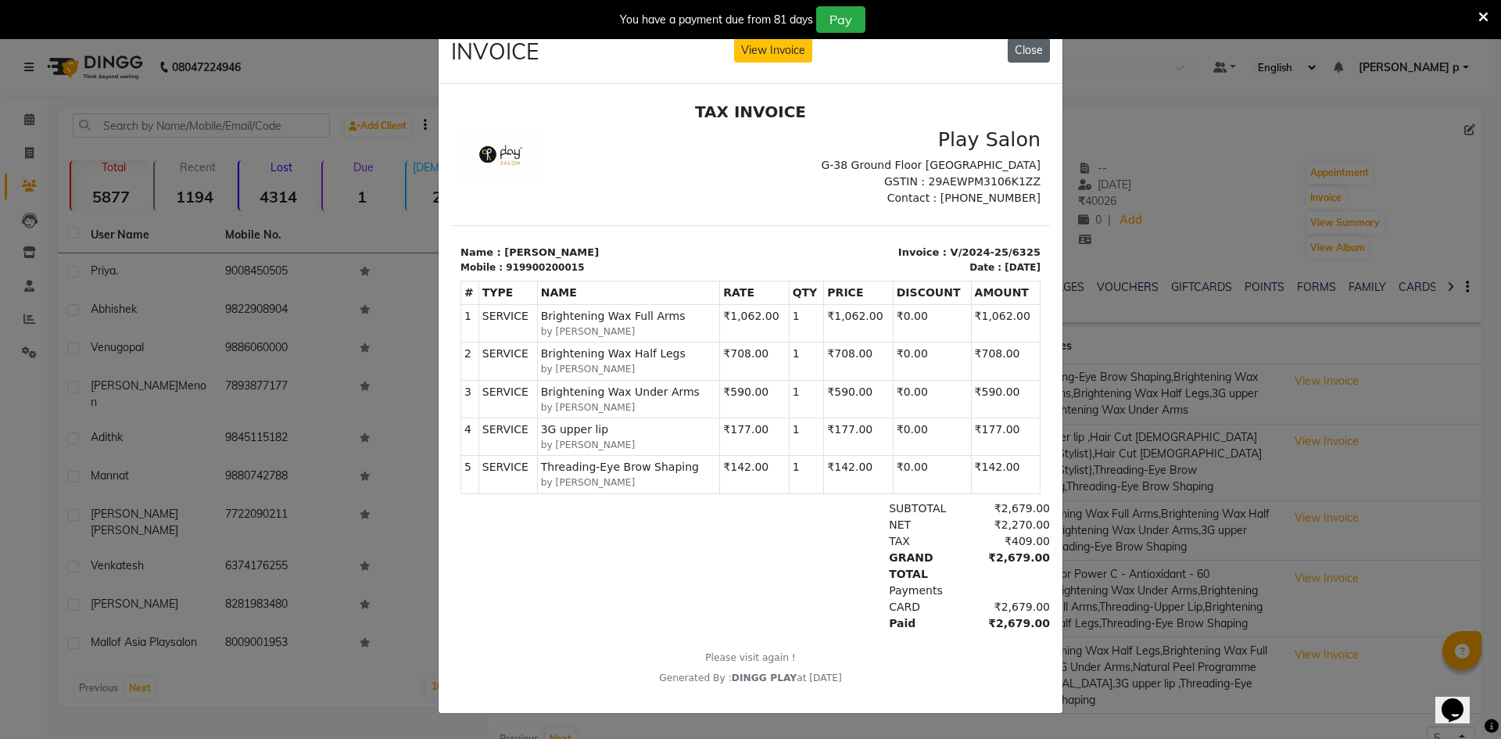
click at [1019, 49] on button "Close" at bounding box center [1028, 50] width 42 height 24
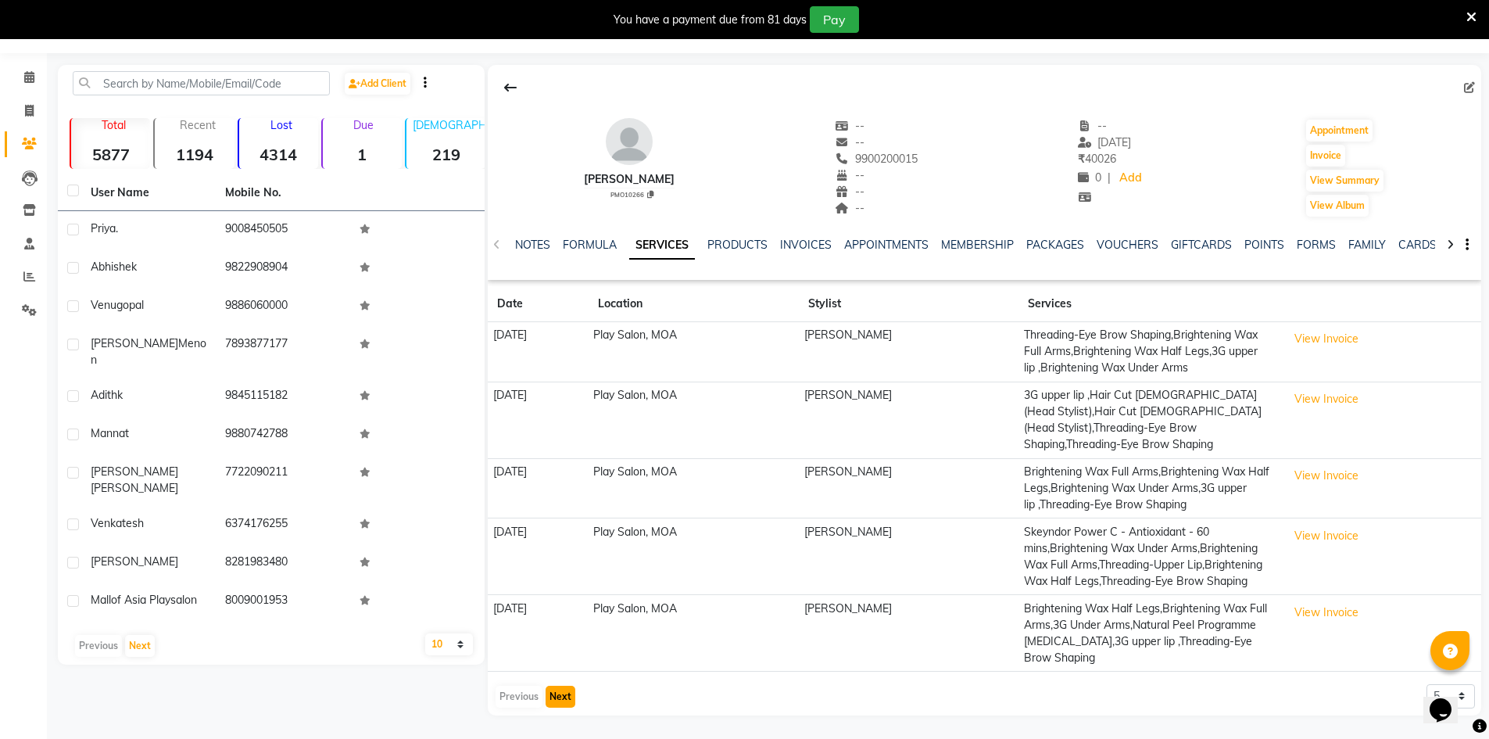
click at [553, 703] on button "Next" at bounding box center [561, 696] width 30 height 22
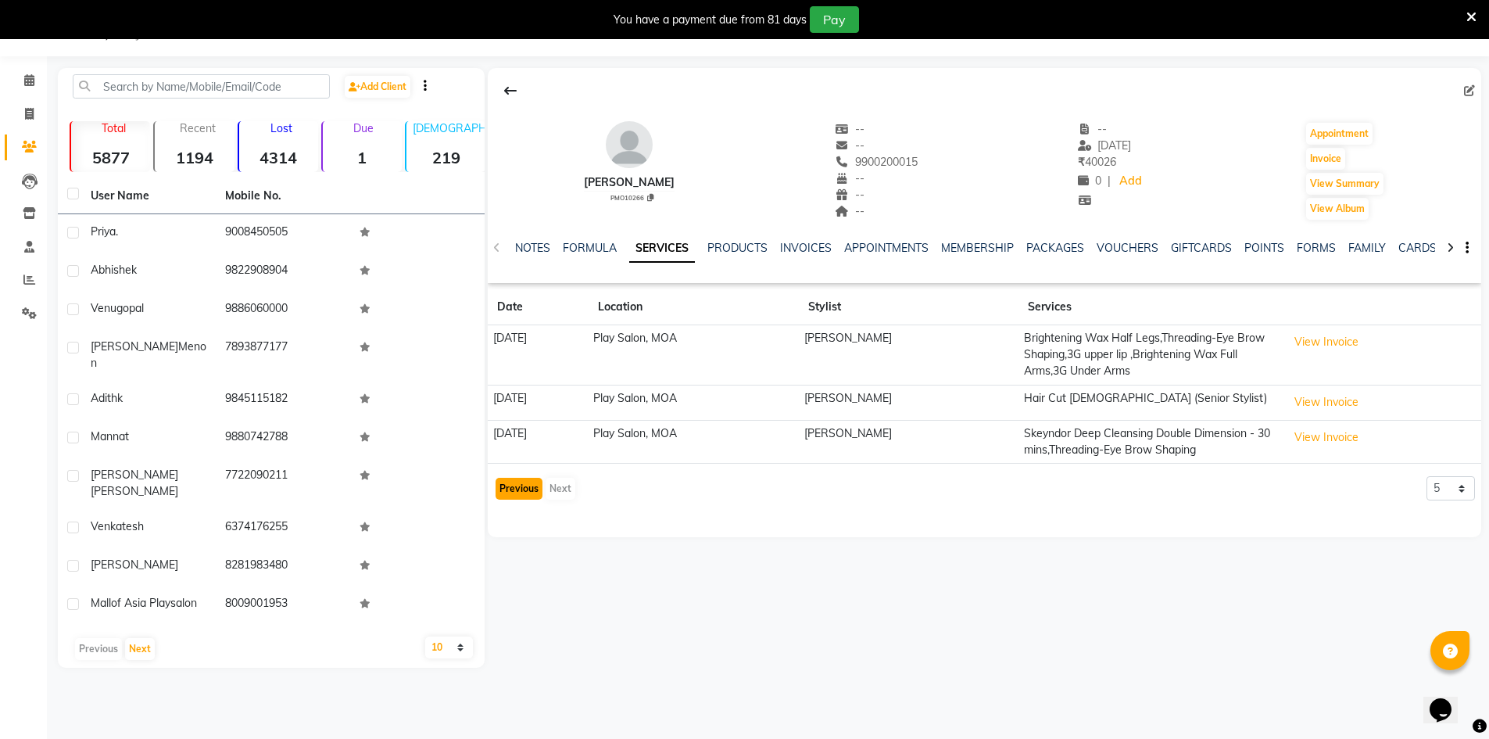
click at [524, 488] on button "Previous" at bounding box center [518, 489] width 47 height 22
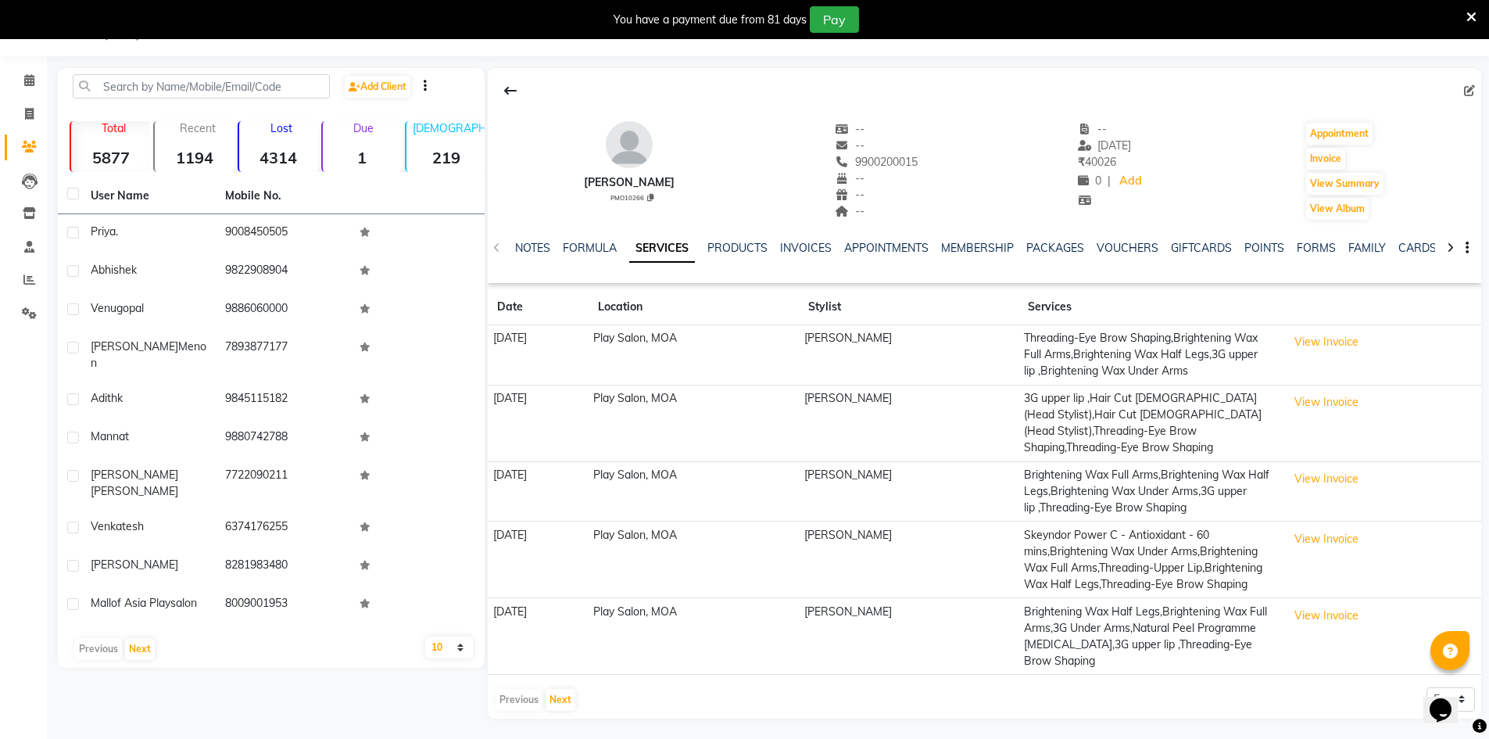
click at [1469, 18] on icon at bounding box center [1471, 17] width 10 height 14
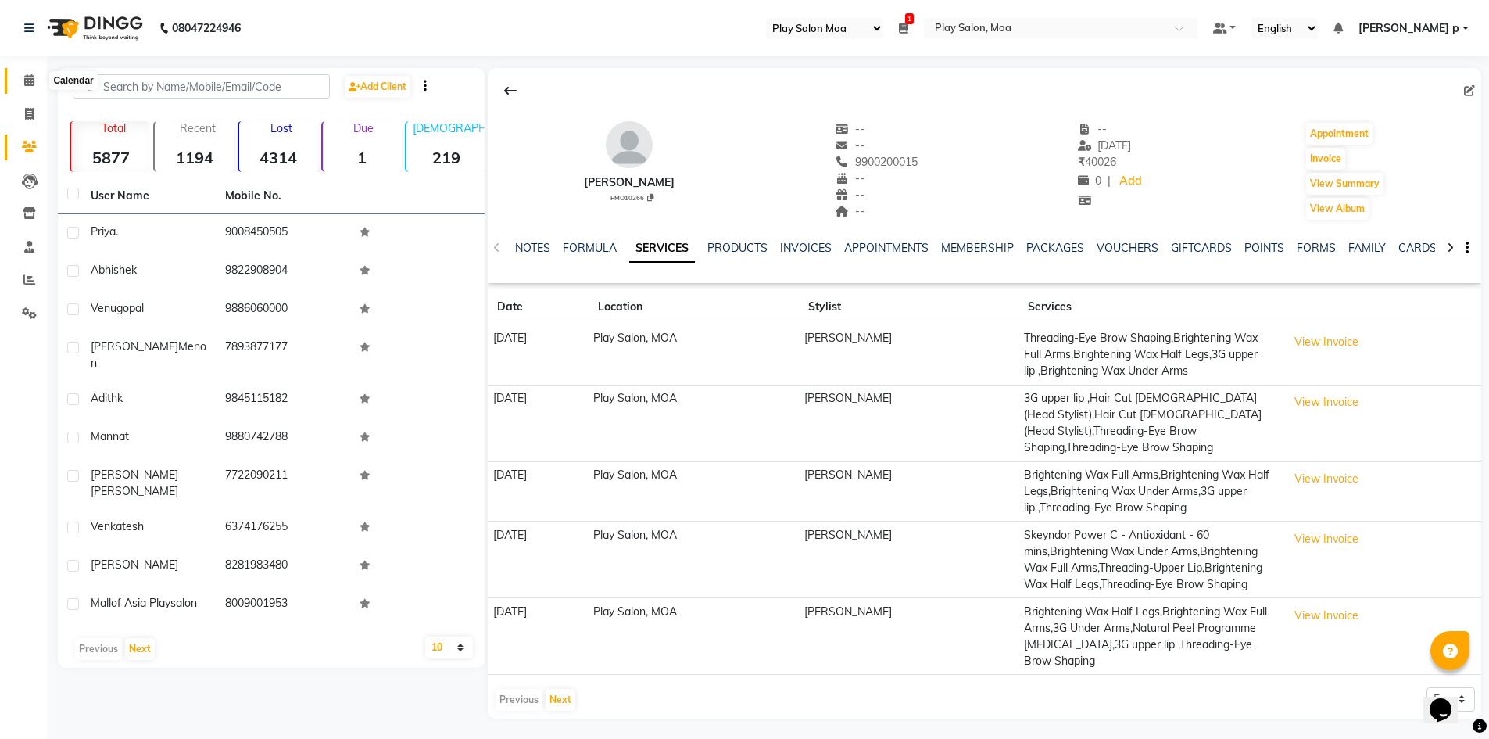
click at [25, 73] on span at bounding box center [29, 81] width 27 height 18
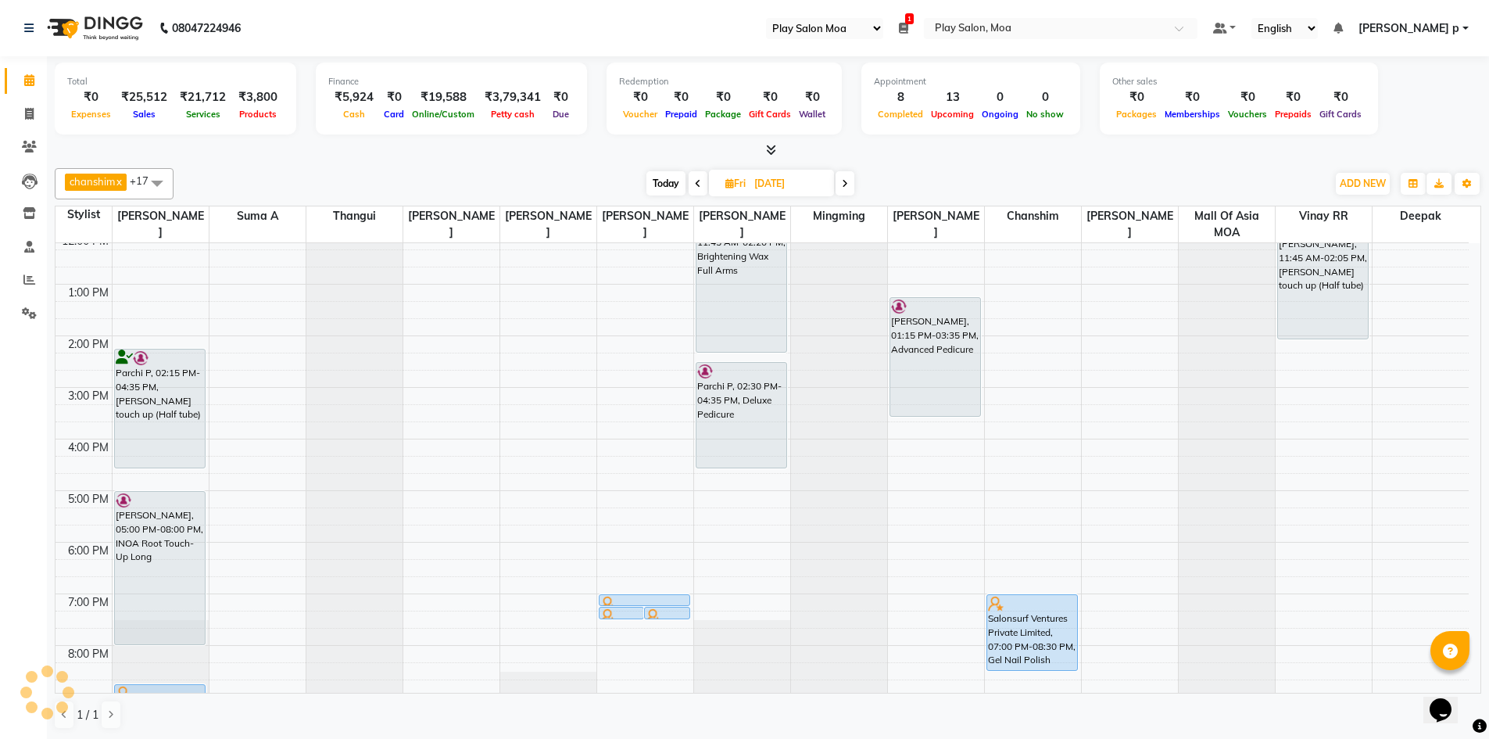
scroll to position [272, 0]
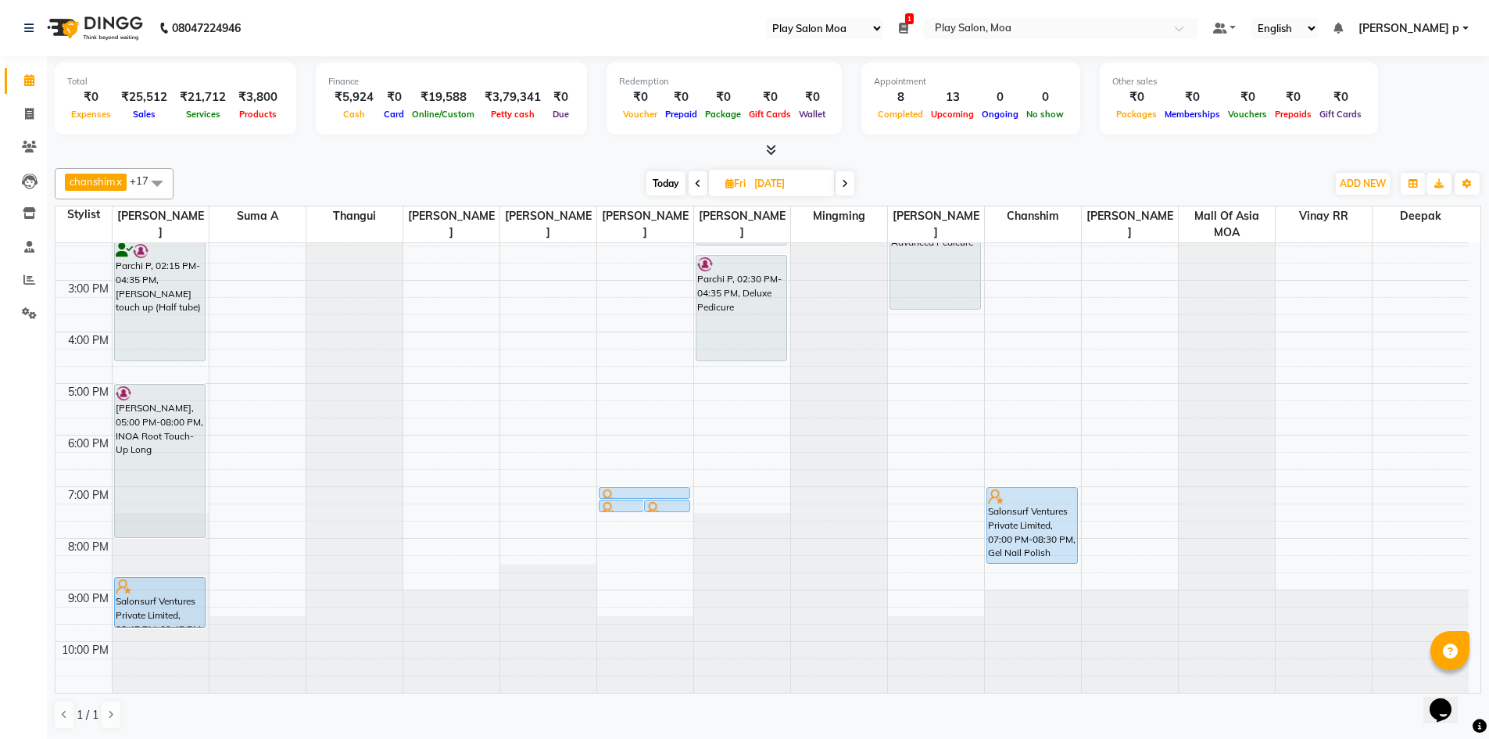
click at [700, 182] on icon at bounding box center [698, 183] width 6 height 9
type input "[DATE]"
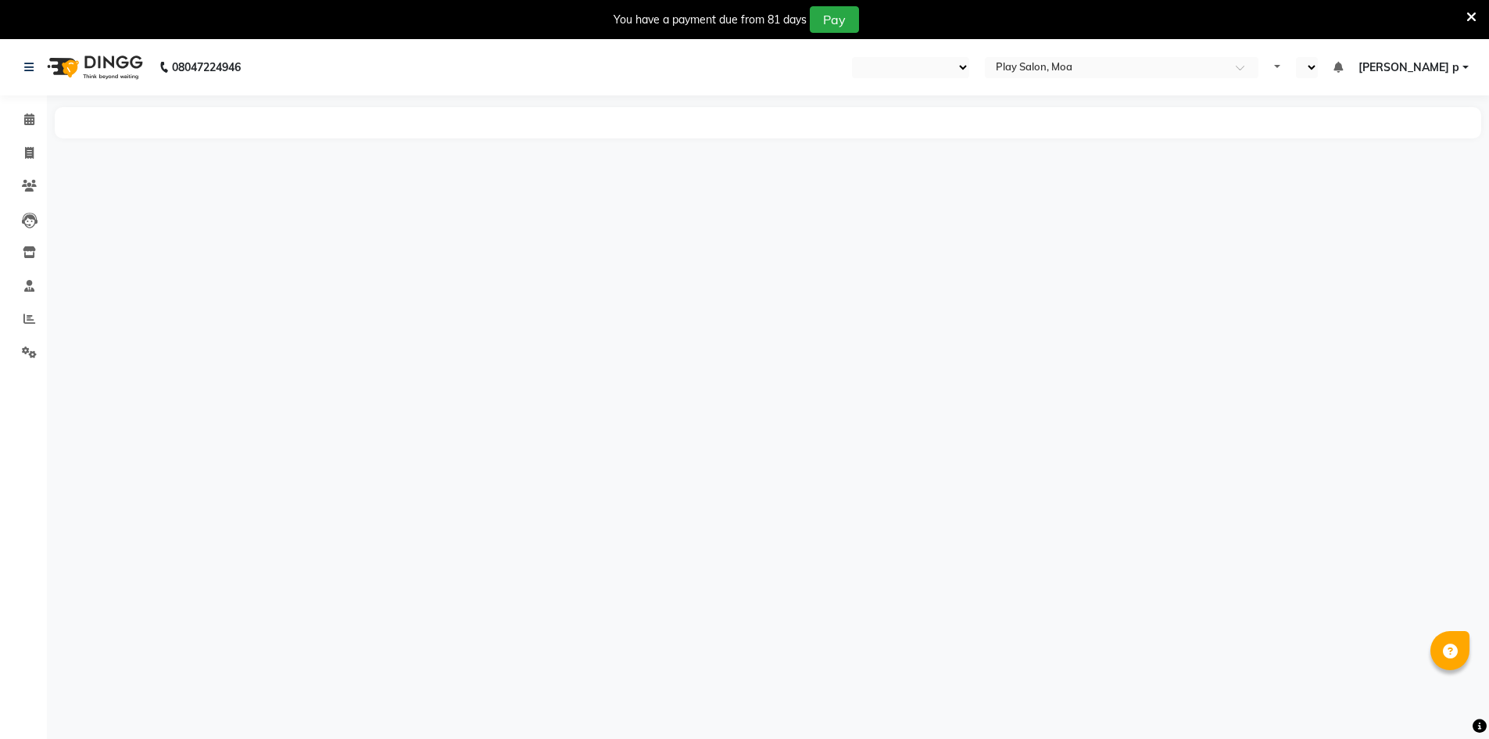
select select "93"
select select "en"
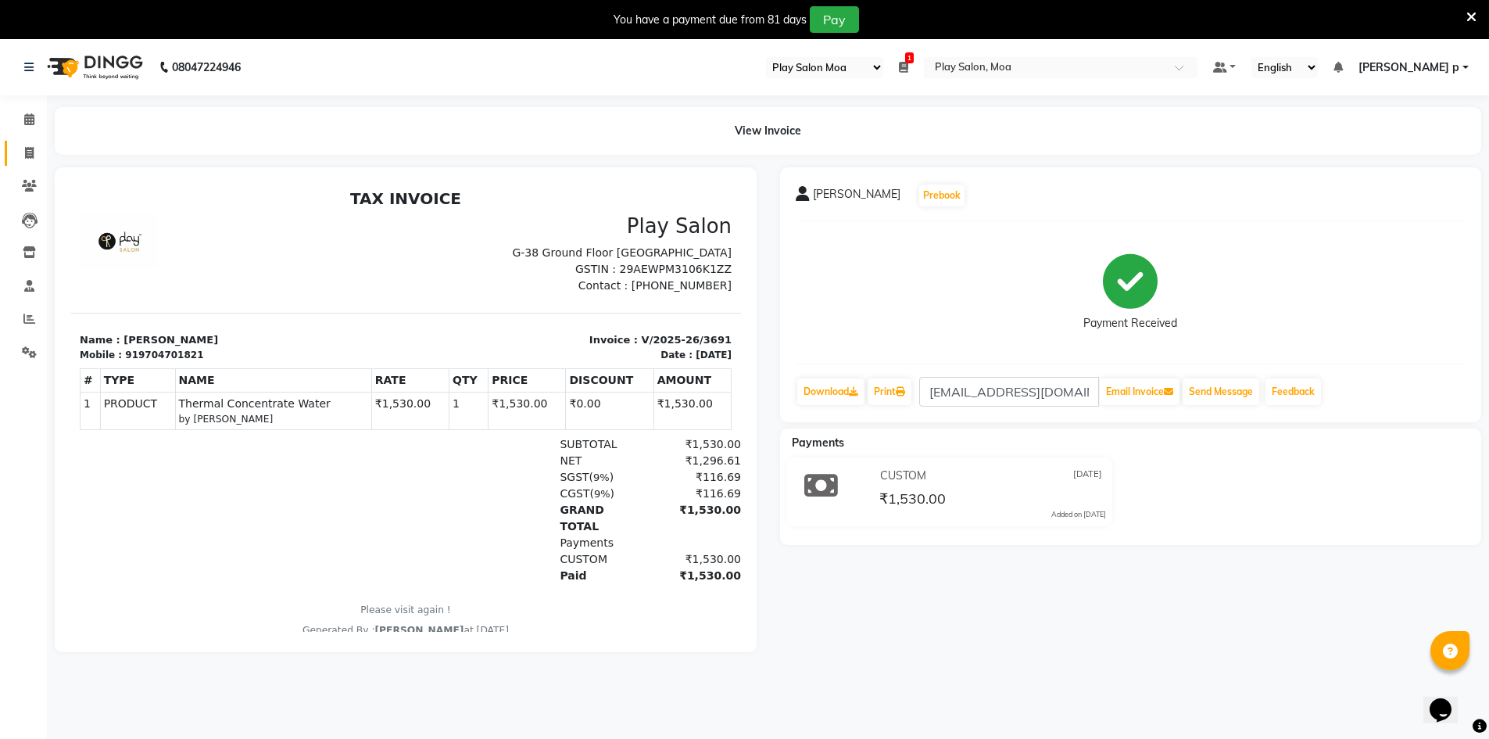
click at [34, 143] on link "Invoice" at bounding box center [24, 154] width 38 height 26
select select "8354"
select select "service"
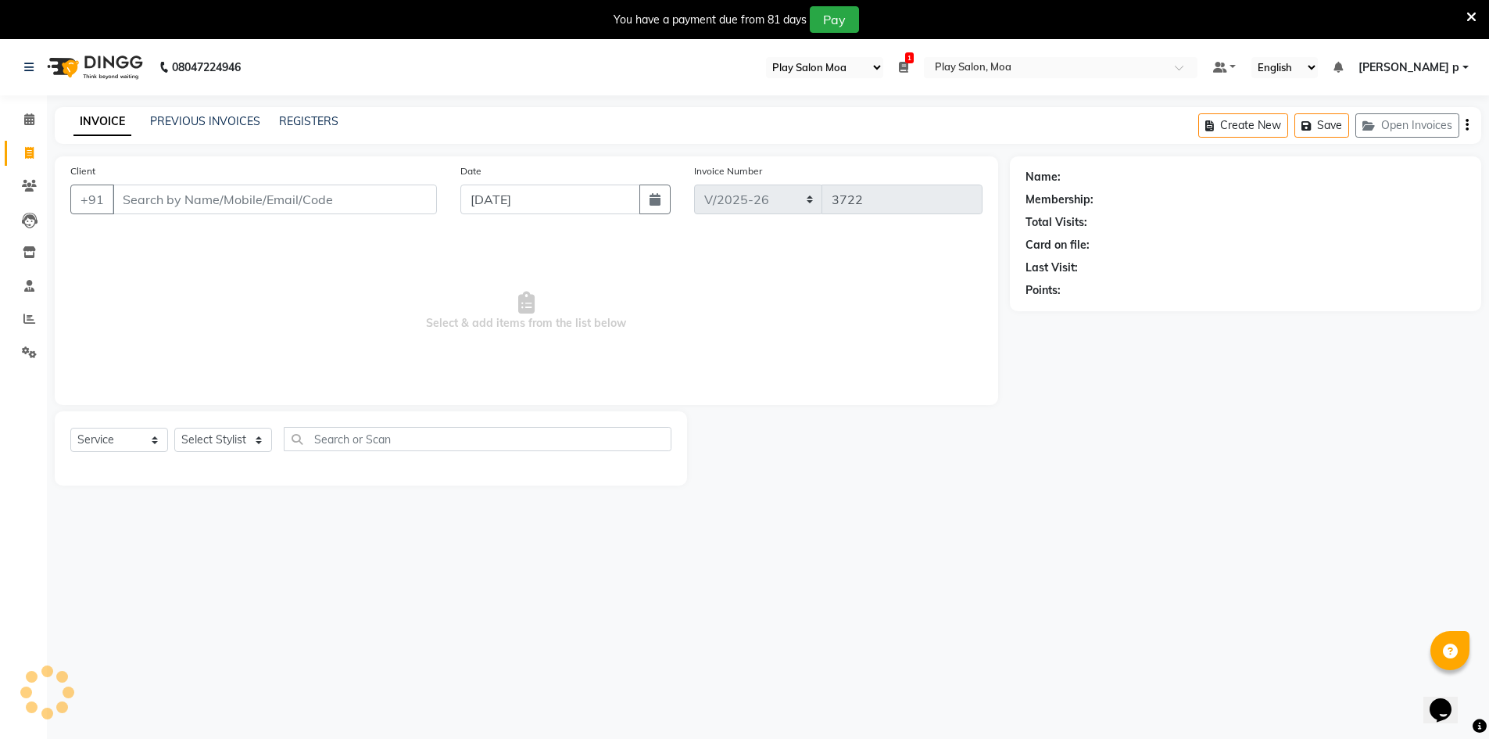
scroll to position [39, 0]
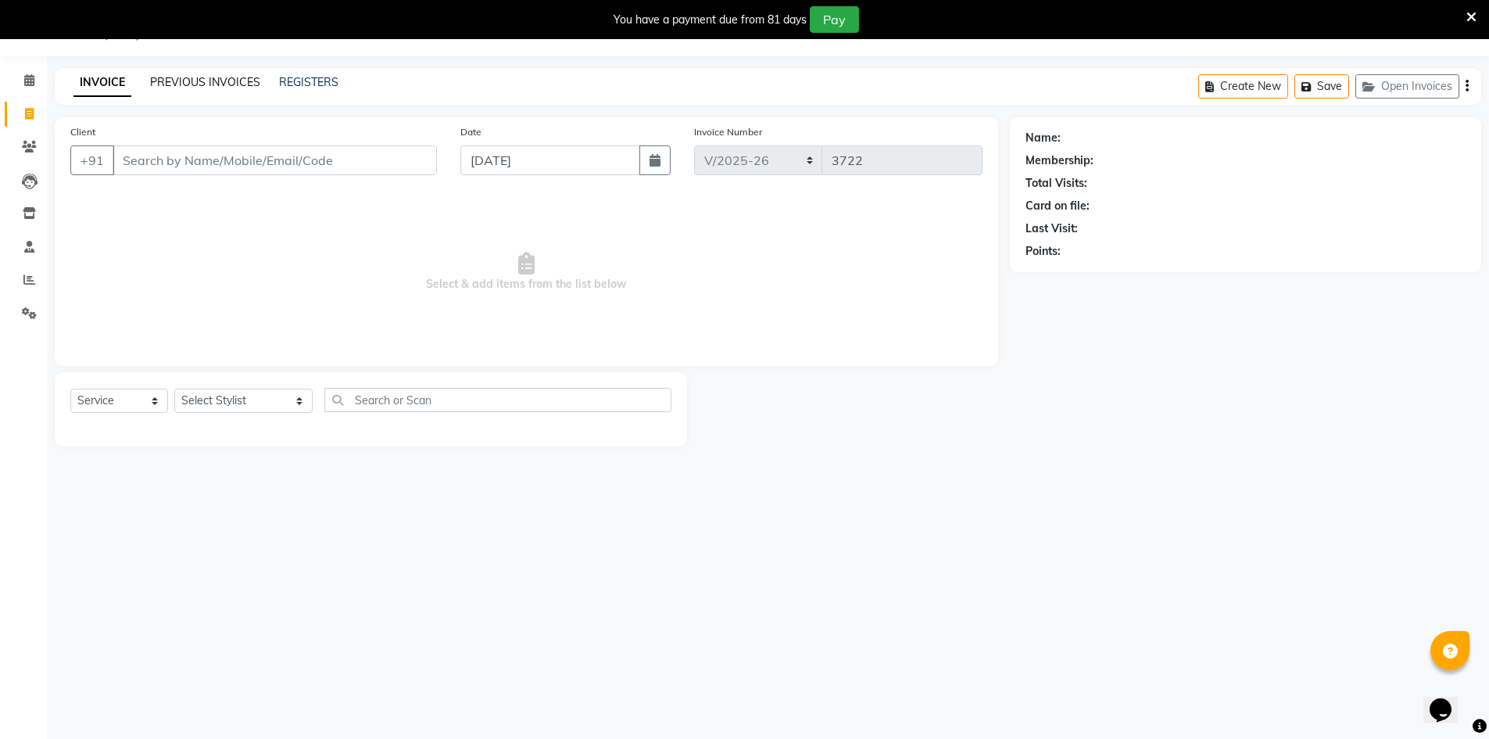
click at [233, 83] on link "PREVIOUS INVOICES" at bounding box center [205, 82] width 110 height 14
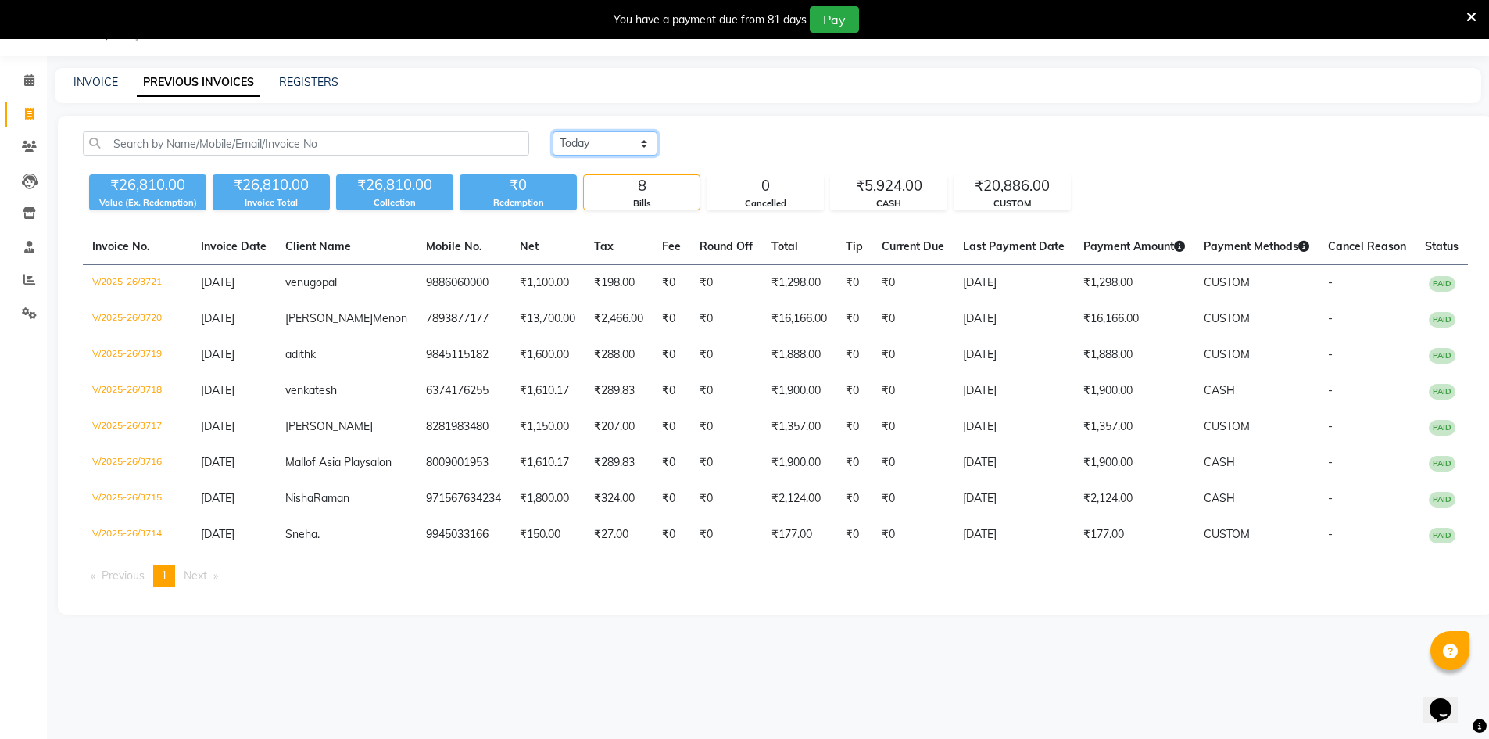
click at [611, 140] on select "[DATE] [DATE] Custom Range" at bounding box center [605, 143] width 105 height 24
select select "[DATE]"
click at [553, 131] on select "[DATE] [DATE] Custom Range" at bounding box center [605, 143] width 105 height 24
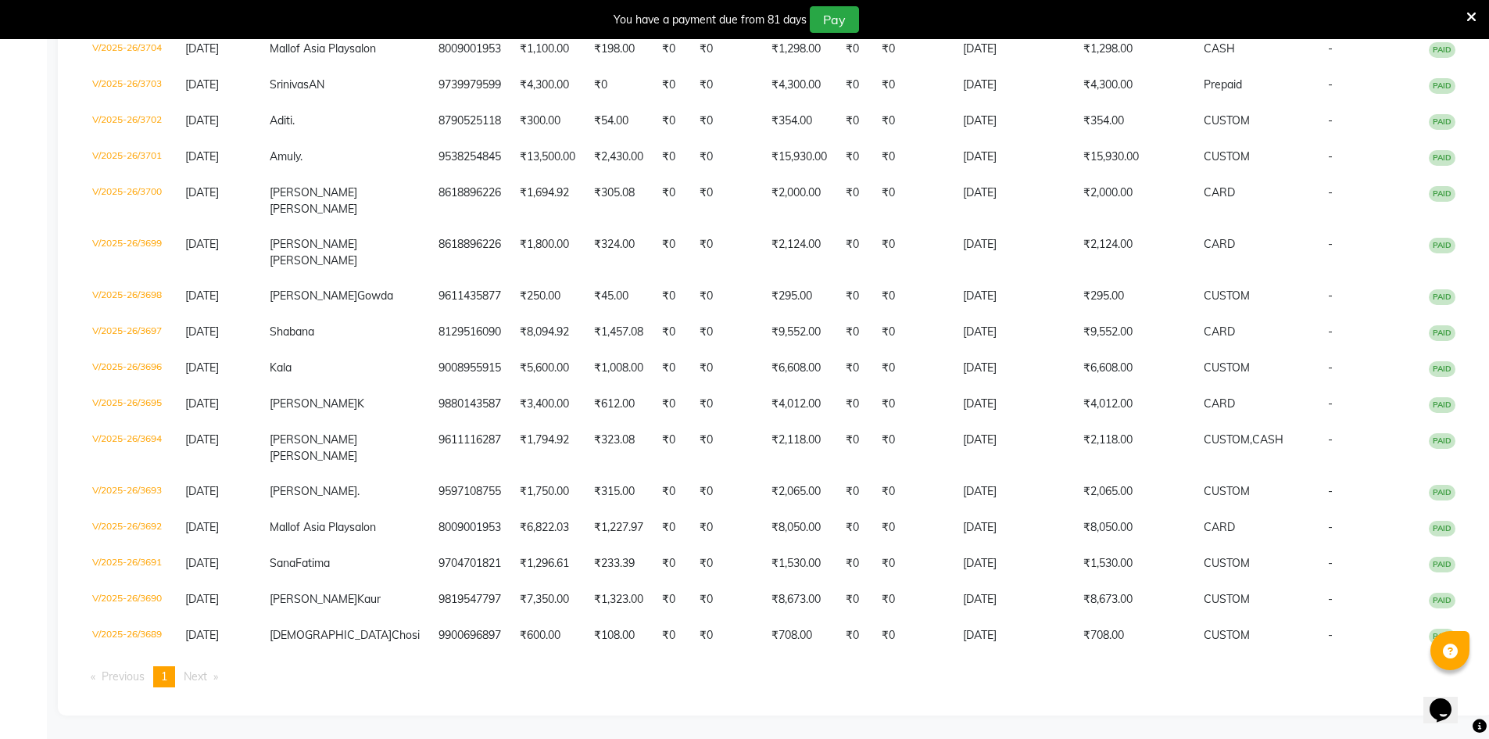
scroll to position [703, 0]
click at [167, 682] on span "1" at bounding box center [164, 676] width 6 height 14
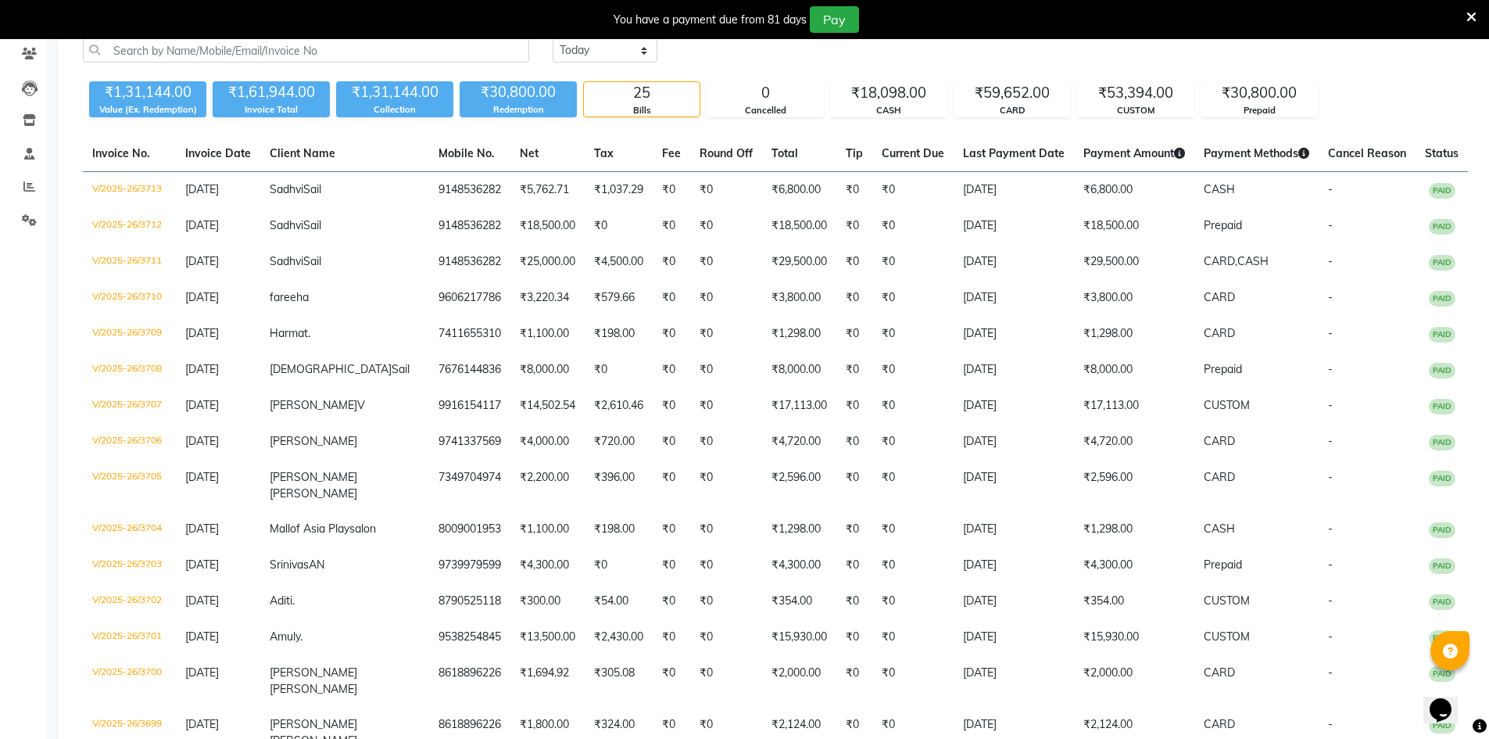
scroll to position [78, 0]
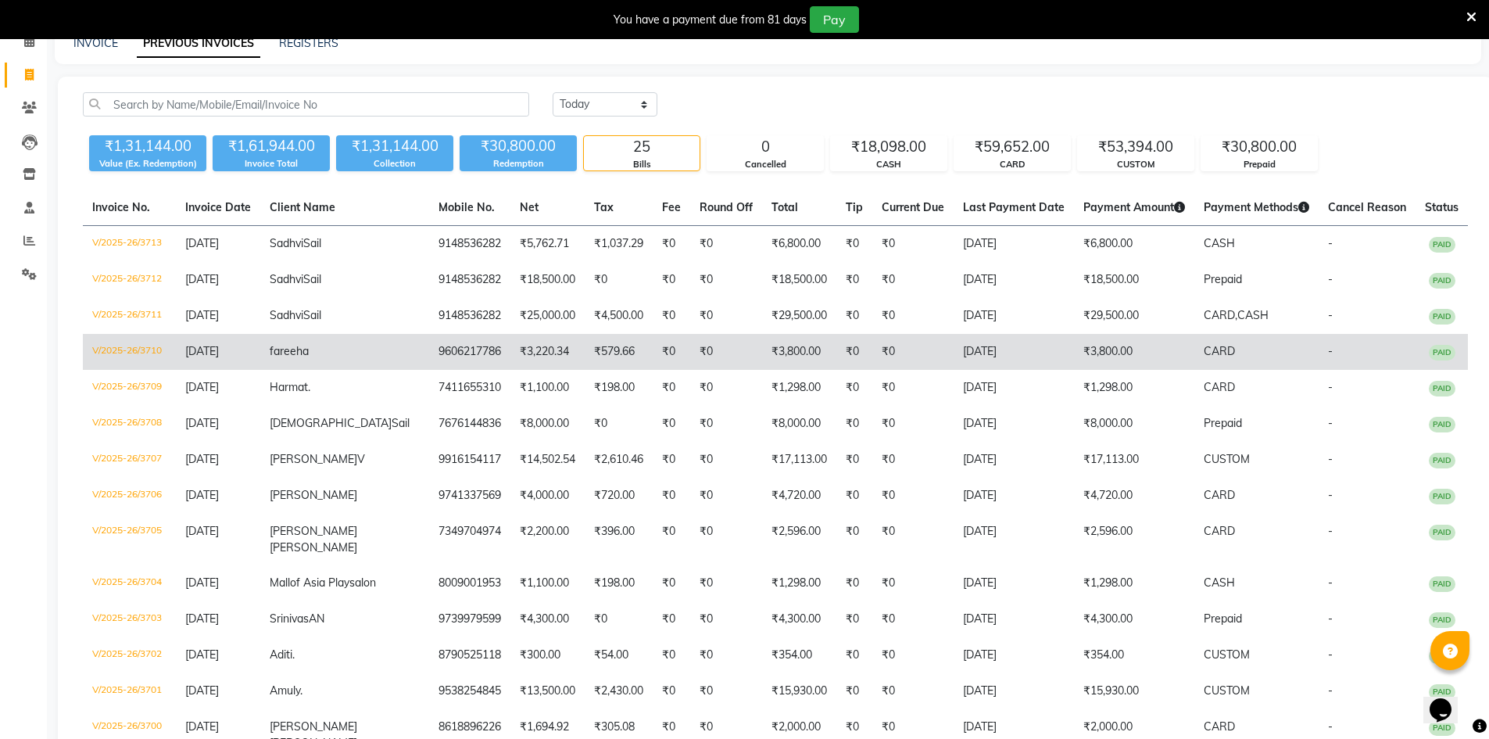
click at [121, 347] on td "V/2025-26/3710" at bounding box center [129, 352] width 93 height 36
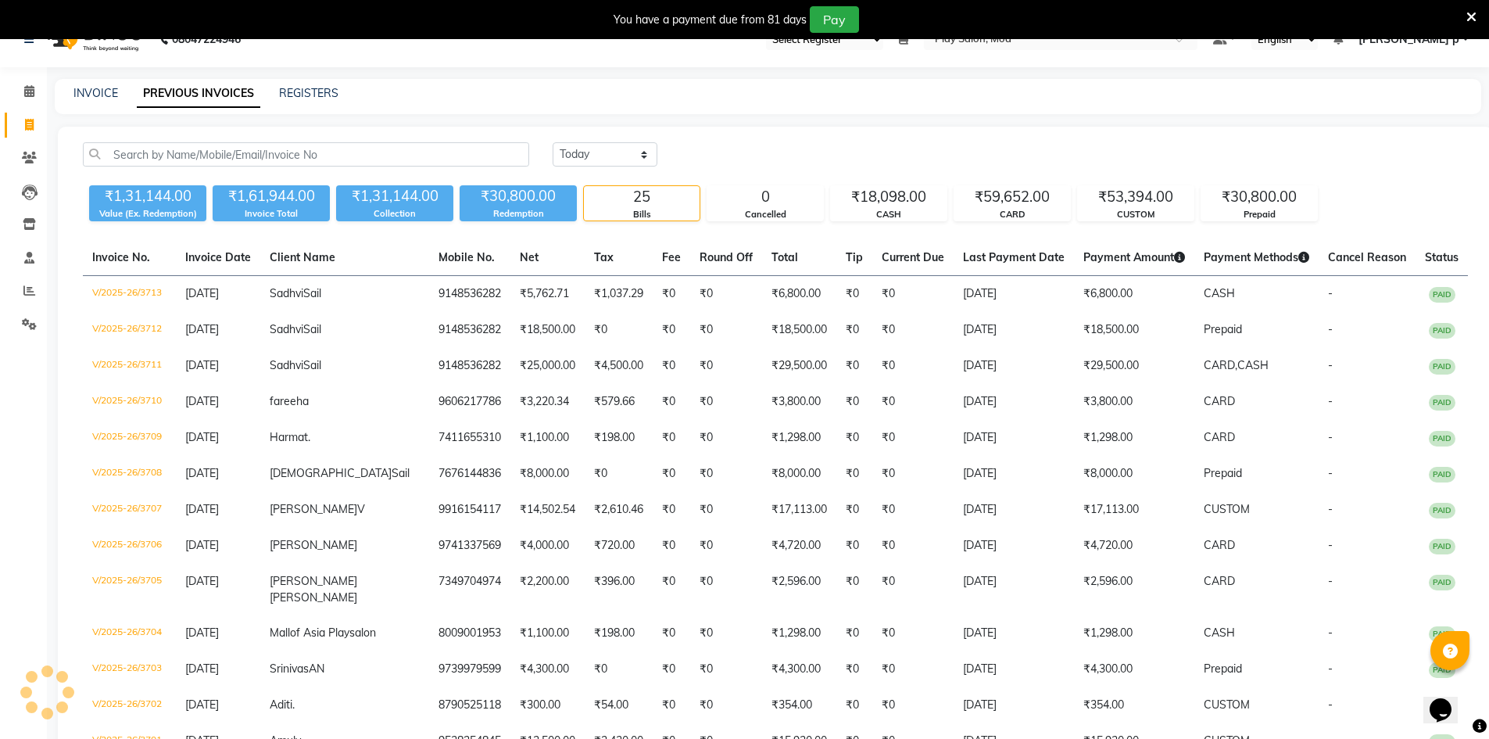
scroll to position [0, 0]
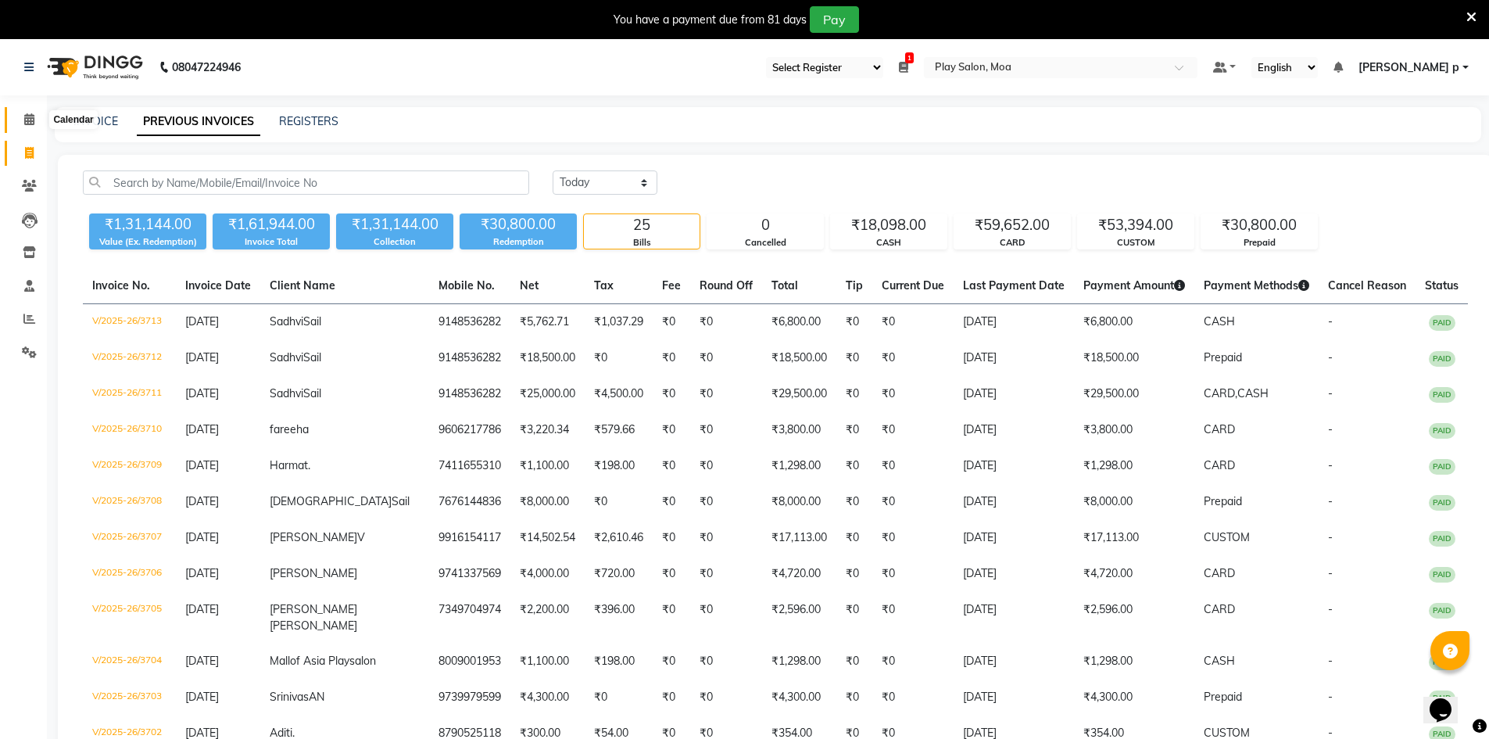
click at [33, 114] on icon at bounding box center [29, 119] width 10 height 12
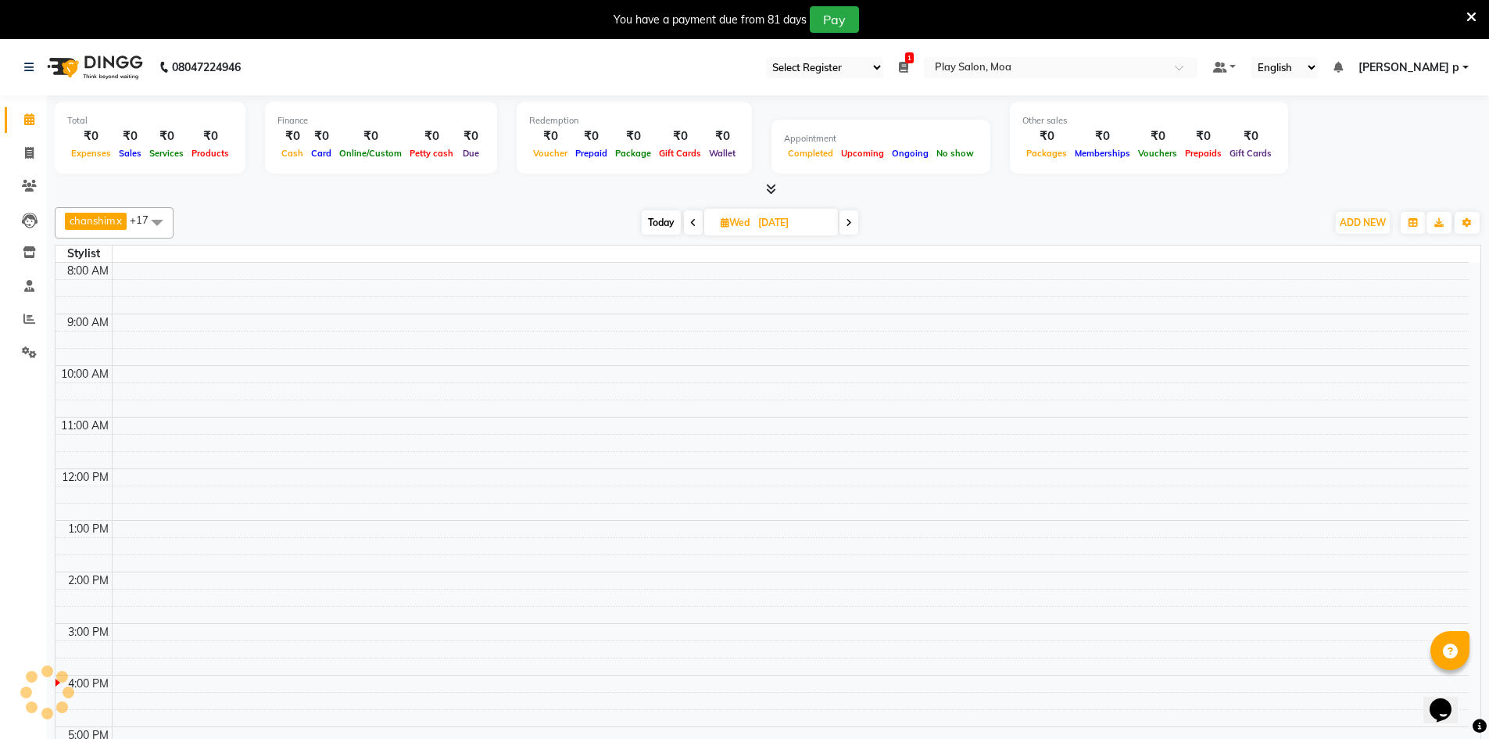
click at [1469, 13] on icon at bounding box center [1471, 17] width 10 height 14
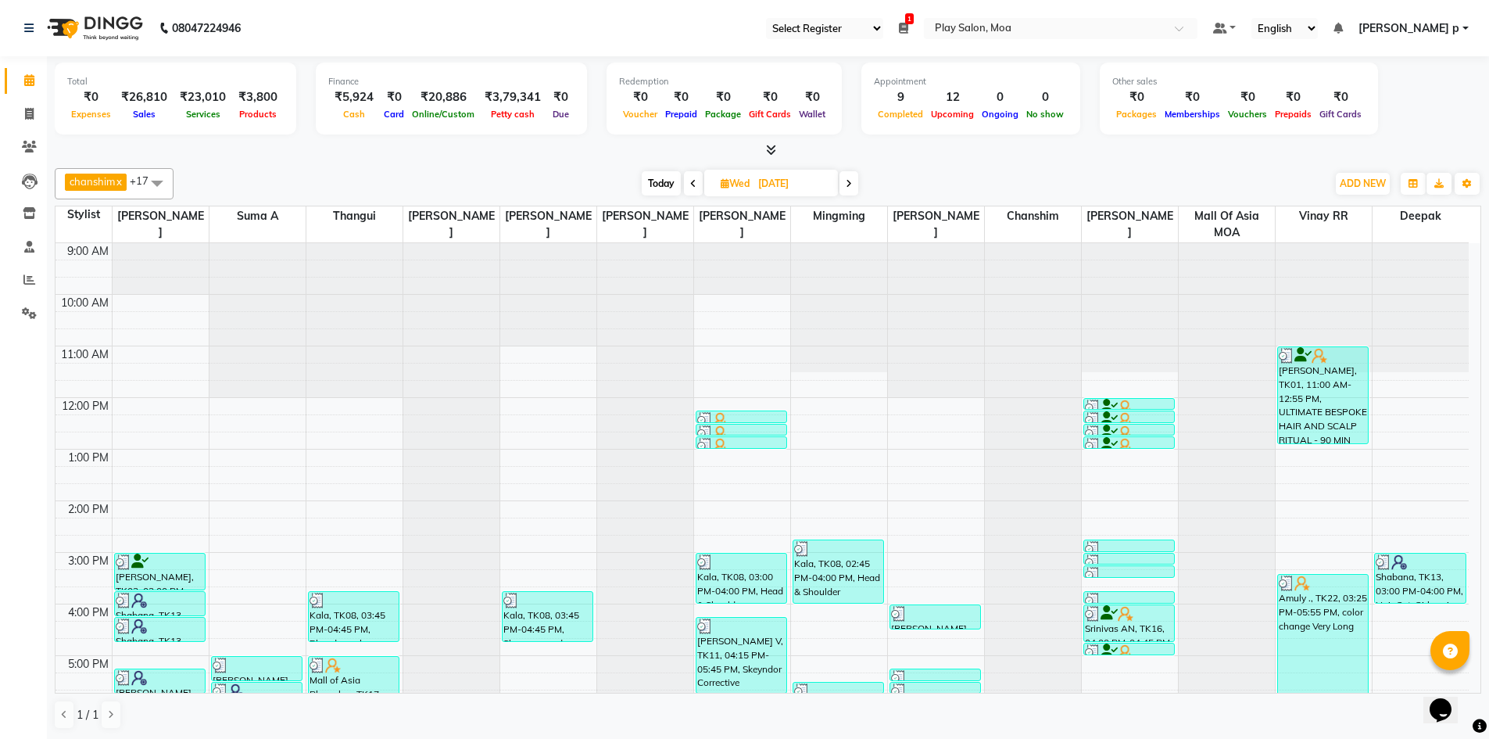
click at [785, 184] on input "[DATE]" at bounding box center [792, 183] width 78 height 23
select select "9"
select select "2025"
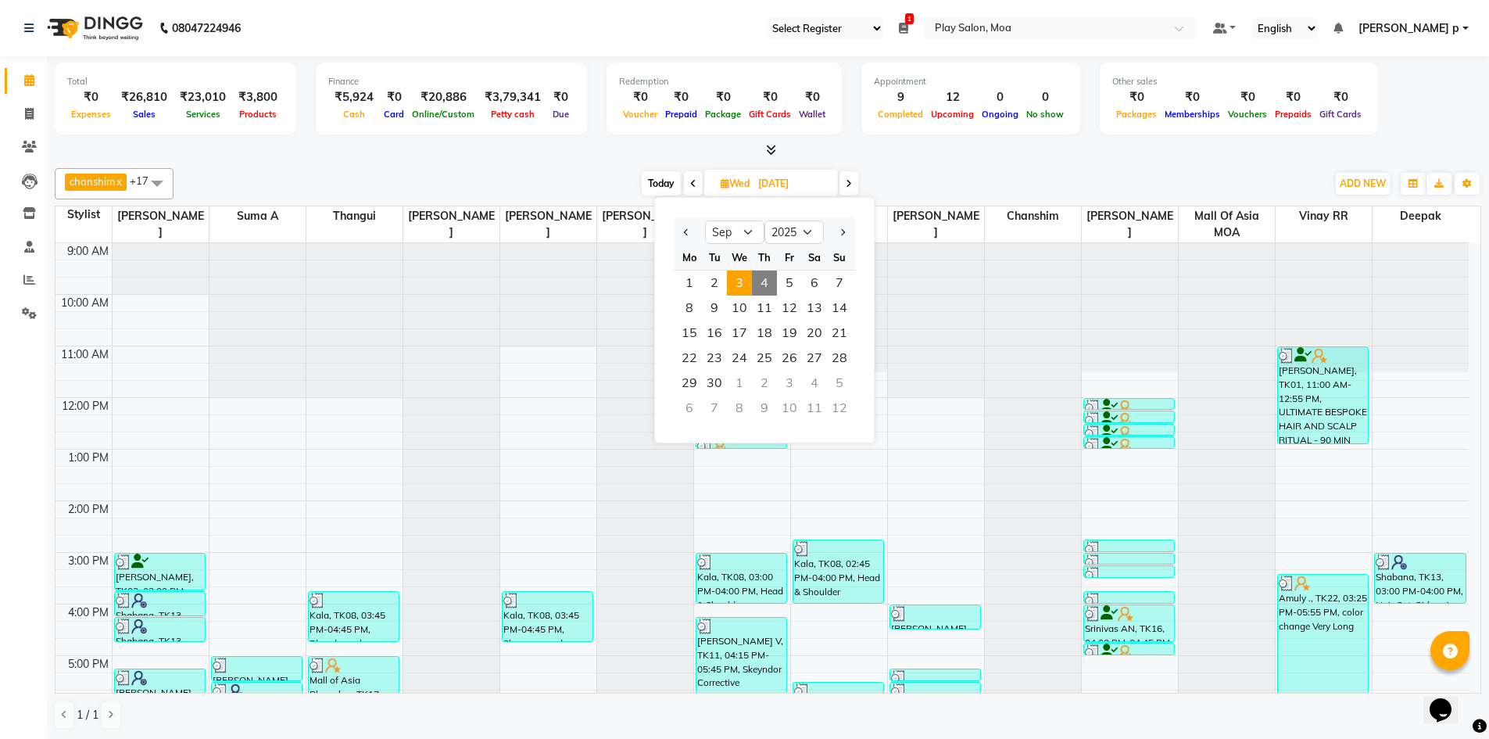
click at [769, 290] on span "4" at bounding box center [764, 282] width 25 height 25
type input "[DATE]"
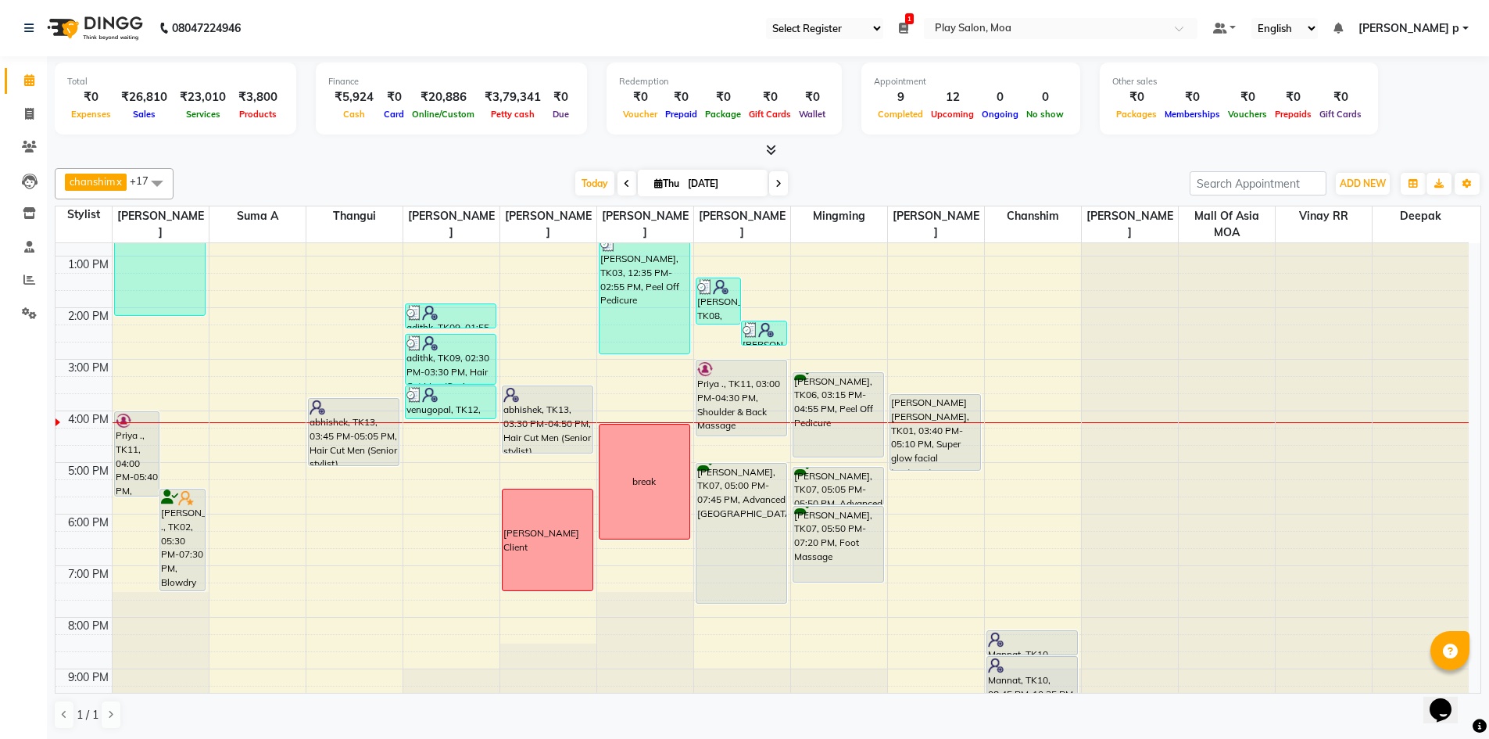
scroll to position [194, 0]
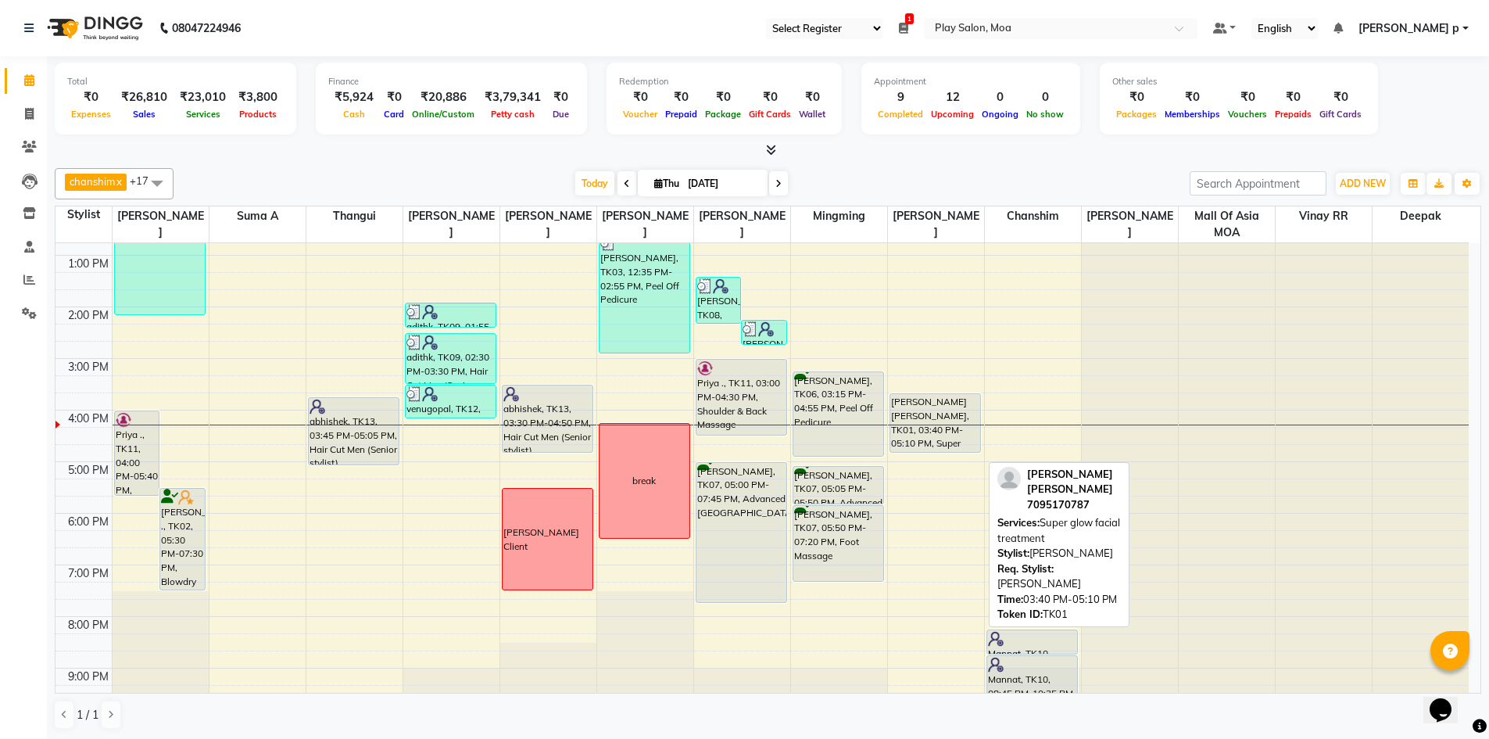
drag, startPoint x: 925, startPoint y: 465, endPoint x: 929, endPoint y: 451, distance: 14.6
click at [929, 451] on div "[PERSON_NAME] [PERSON_NAME], TK01, 03:40 PM-05:10 PM, Super glow facial treatme…" at bounding box center [936, 409] width 96 height 721
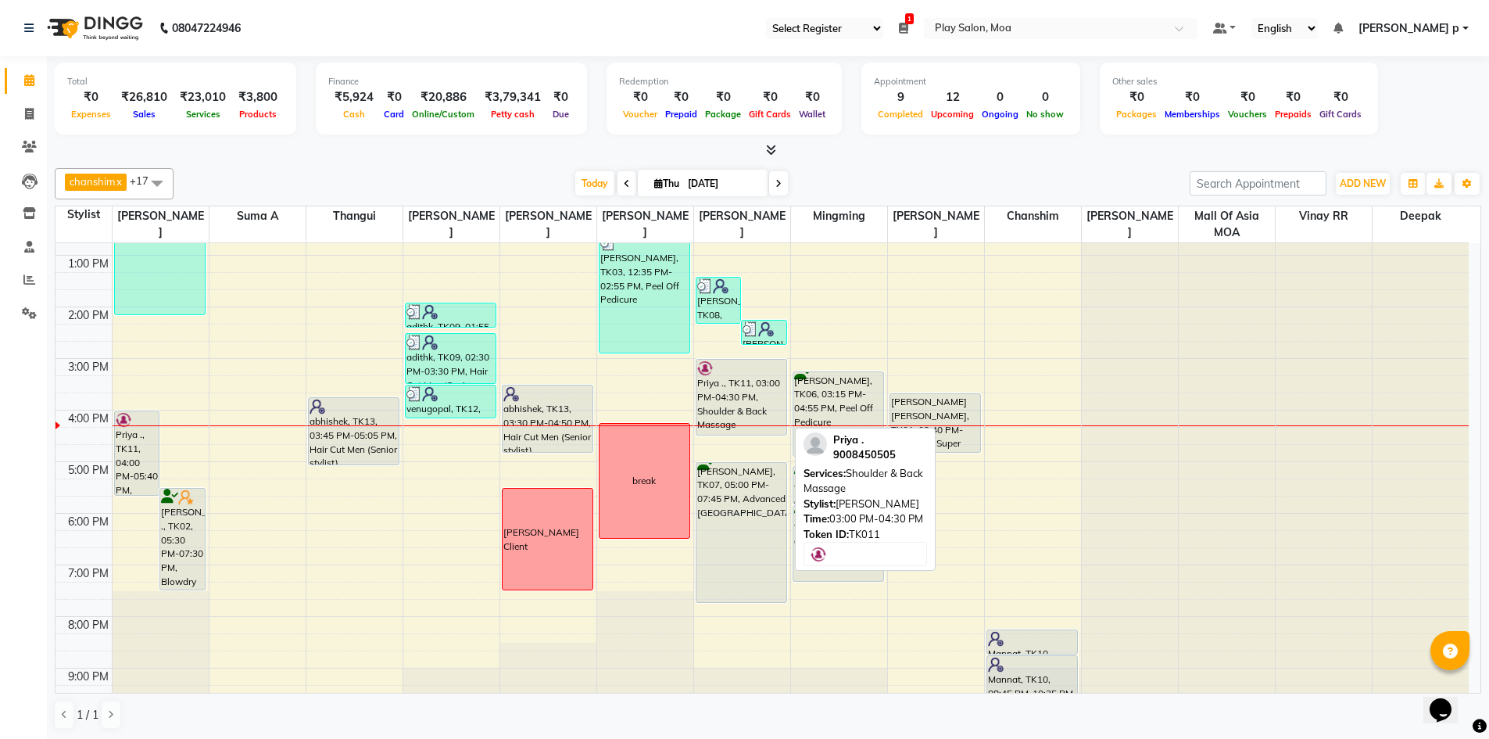
click at [733, 428] on div "[PERSON_NAME], TK08, 01:25 PM-02:20 PM, Threading-Eye Brow Shaping [PERSON_NAME…" at bounding box center [742, 409] width 96 height 721
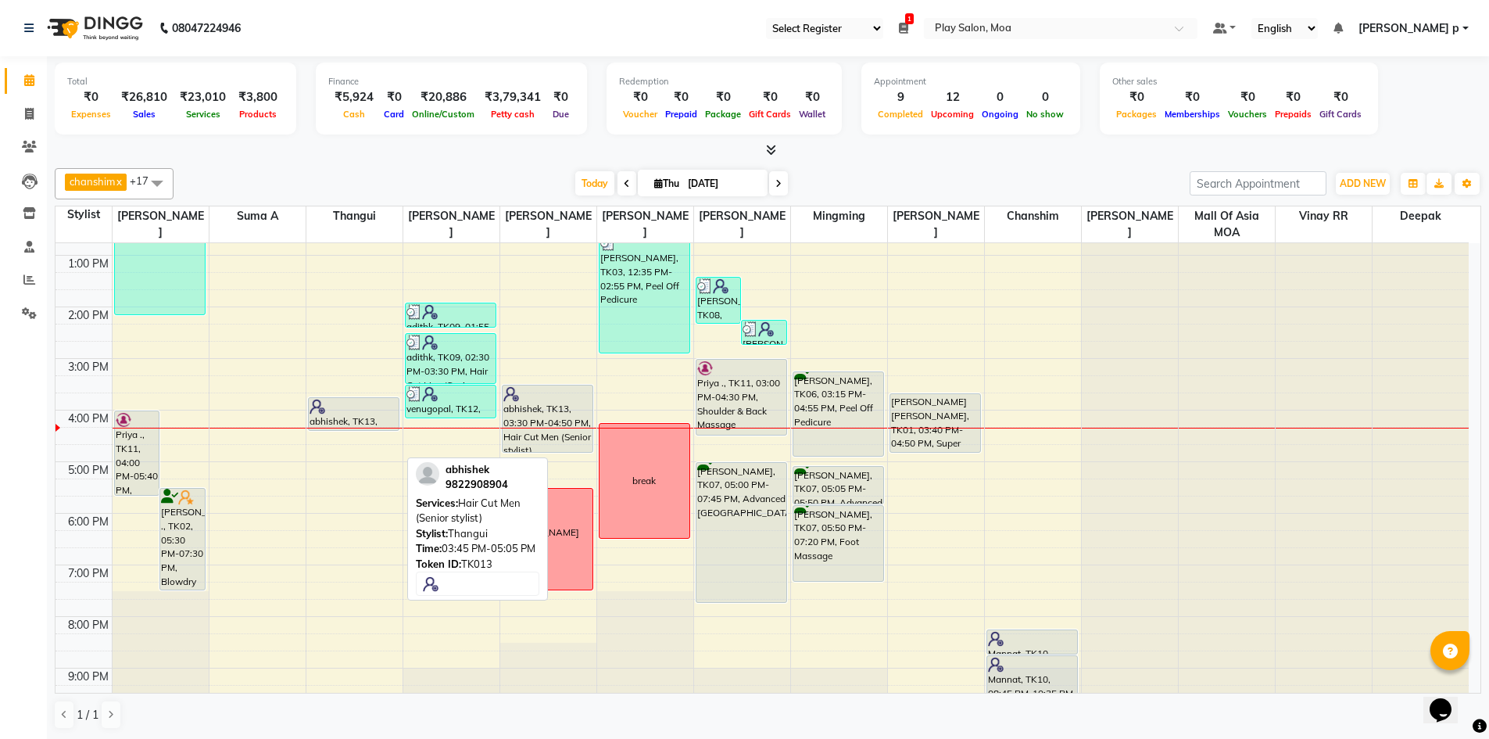
drag, startPoint x: 354, startPoint y: 464, endPoint x: 353, endPoint y: 438, distance: 25.8
click at [353, 438] on div "9:00 AM 10:00 AM 11:00 AM 12:00 PM 1:00 PM 2:00 PM 3:00 PM 4:00 PM 5:00 PM 6:00…" at bounding box center [761, 409] width 1413 height 721
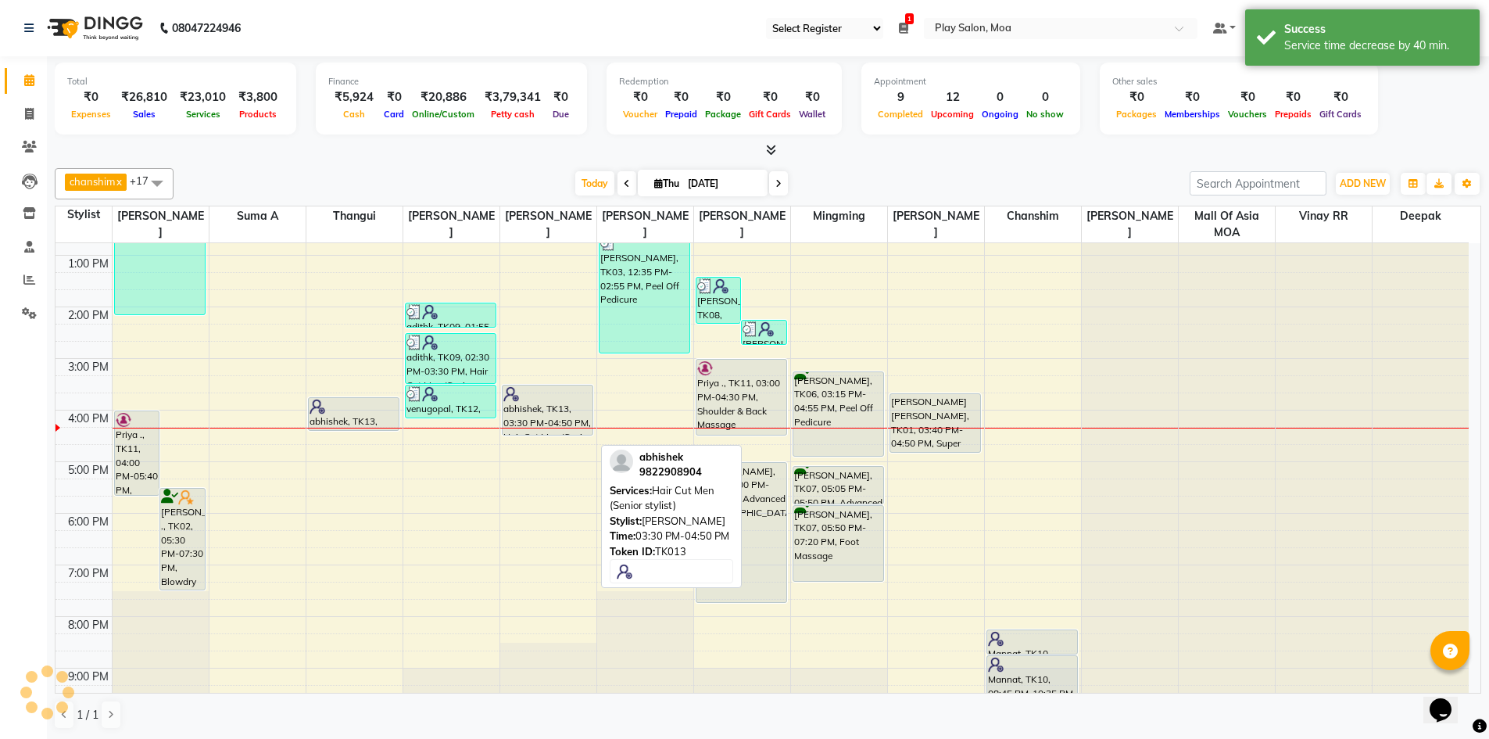
drag, startPoint x: 553, startPoint y: 453, endPoint x: 558, endPoint y: 428, distance: 25.4
click at [558, 428] on div "[PERSON_NAME], TK04, 11:15 AM-12:35 PM, Blowdry + shampoo + conditioner [KERAST…" at bounding box center [548, 409] width 96 height 721
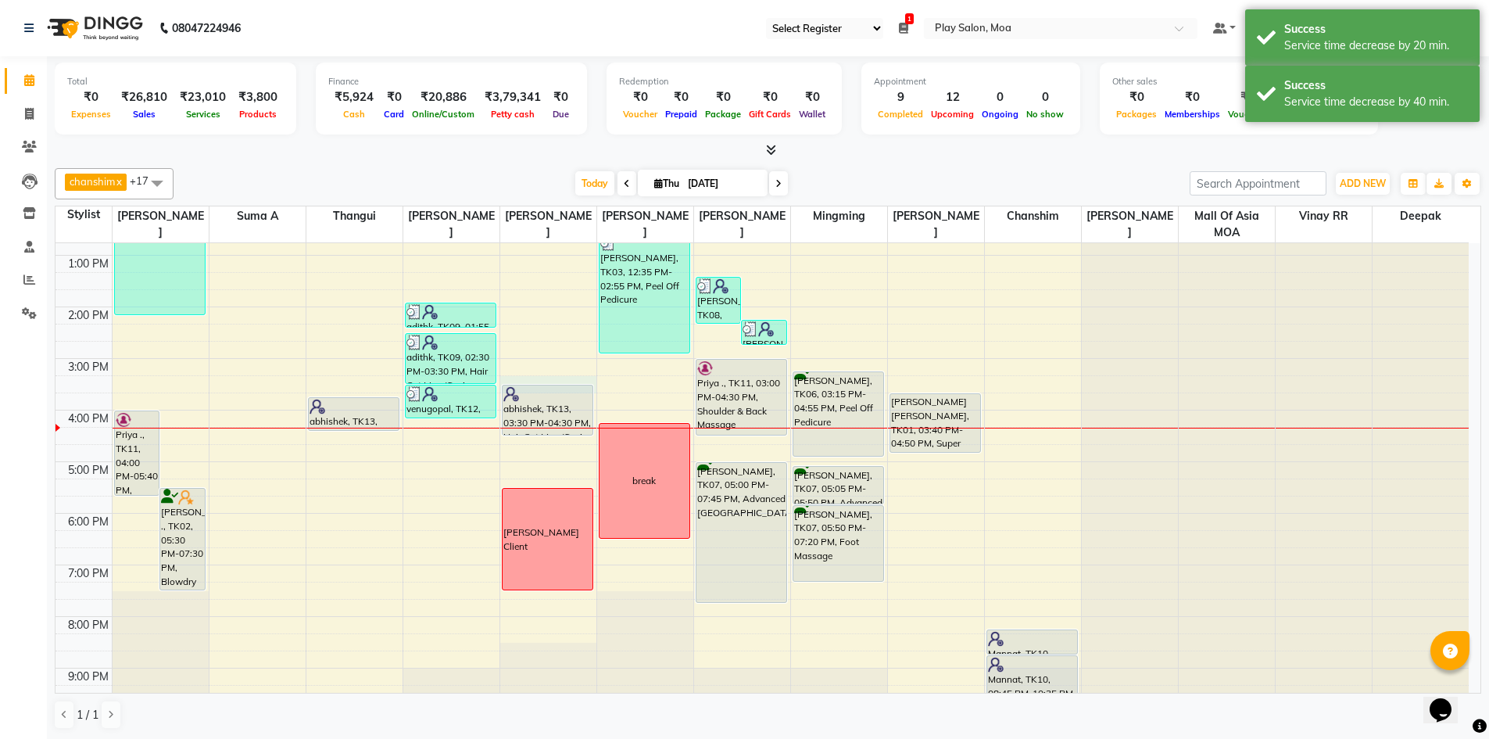
click at [581, 383] on div "9:00 AM 10:00 AM 11:00 AM 12:00 PM 1:00 PM 2:00 PM 3:00 PM 4:00 PM 5:00 PM 6:00…" at bounding box center [761, 409] width 1413 height 721
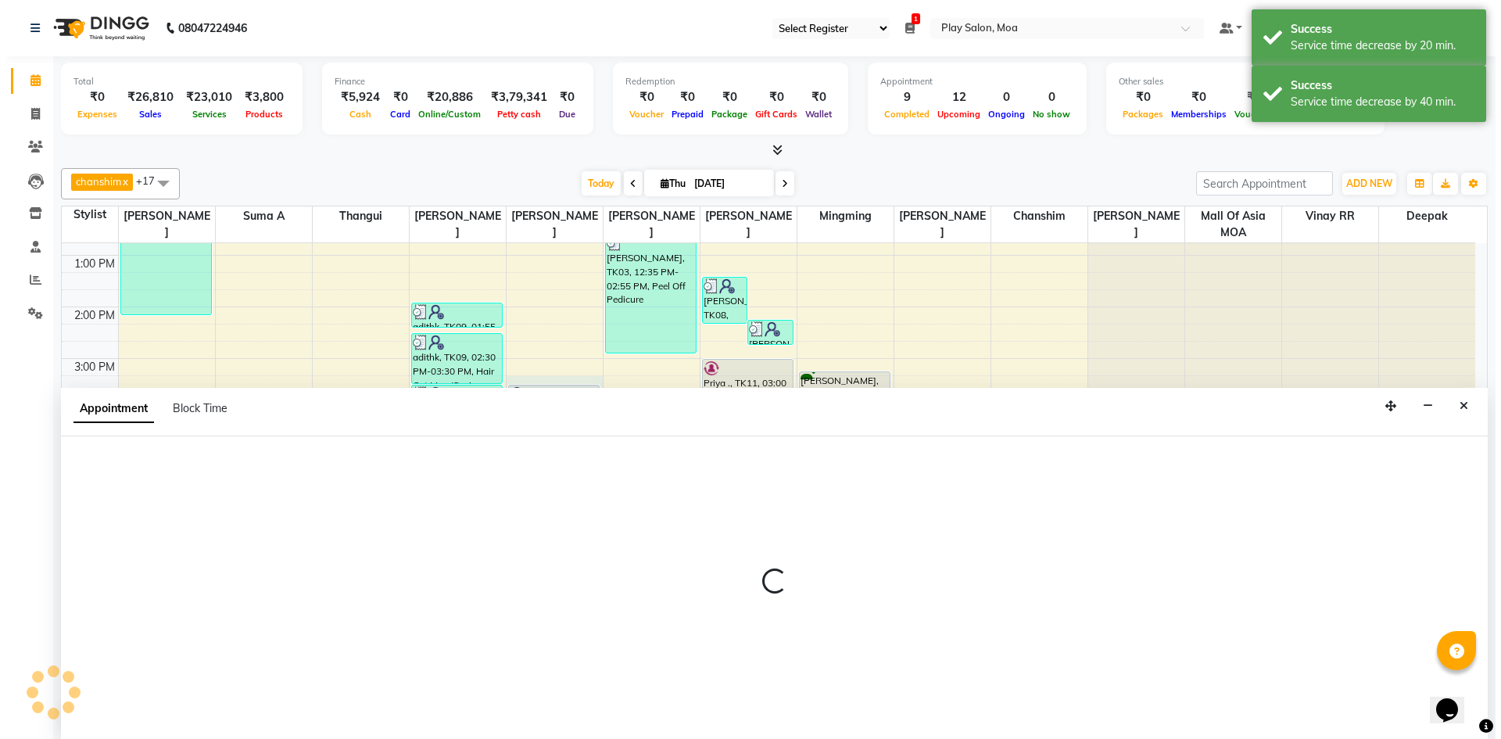
scroll to position [1, 0]
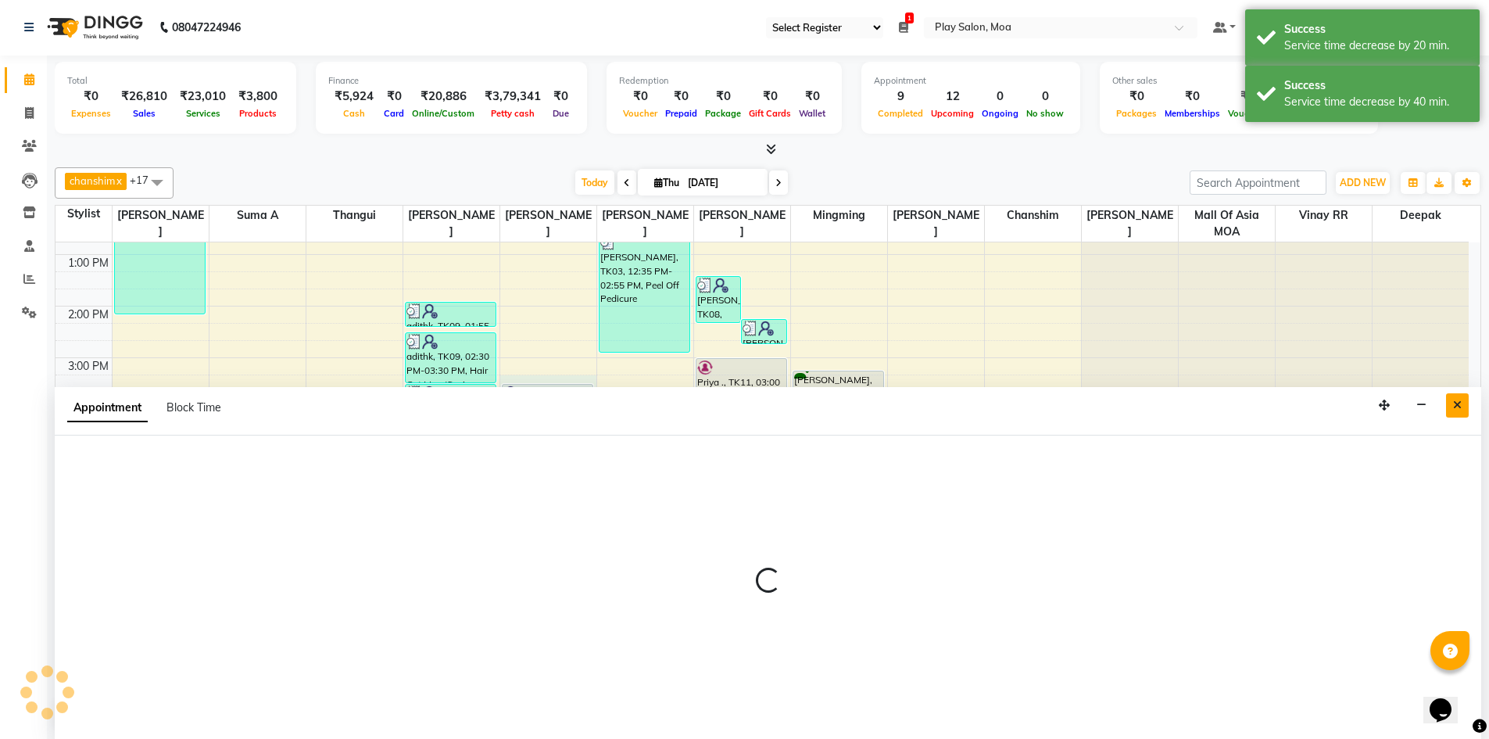
click at [1458, 408] on icon "Close" at bounding box center [1457, 404] width 9 height 11
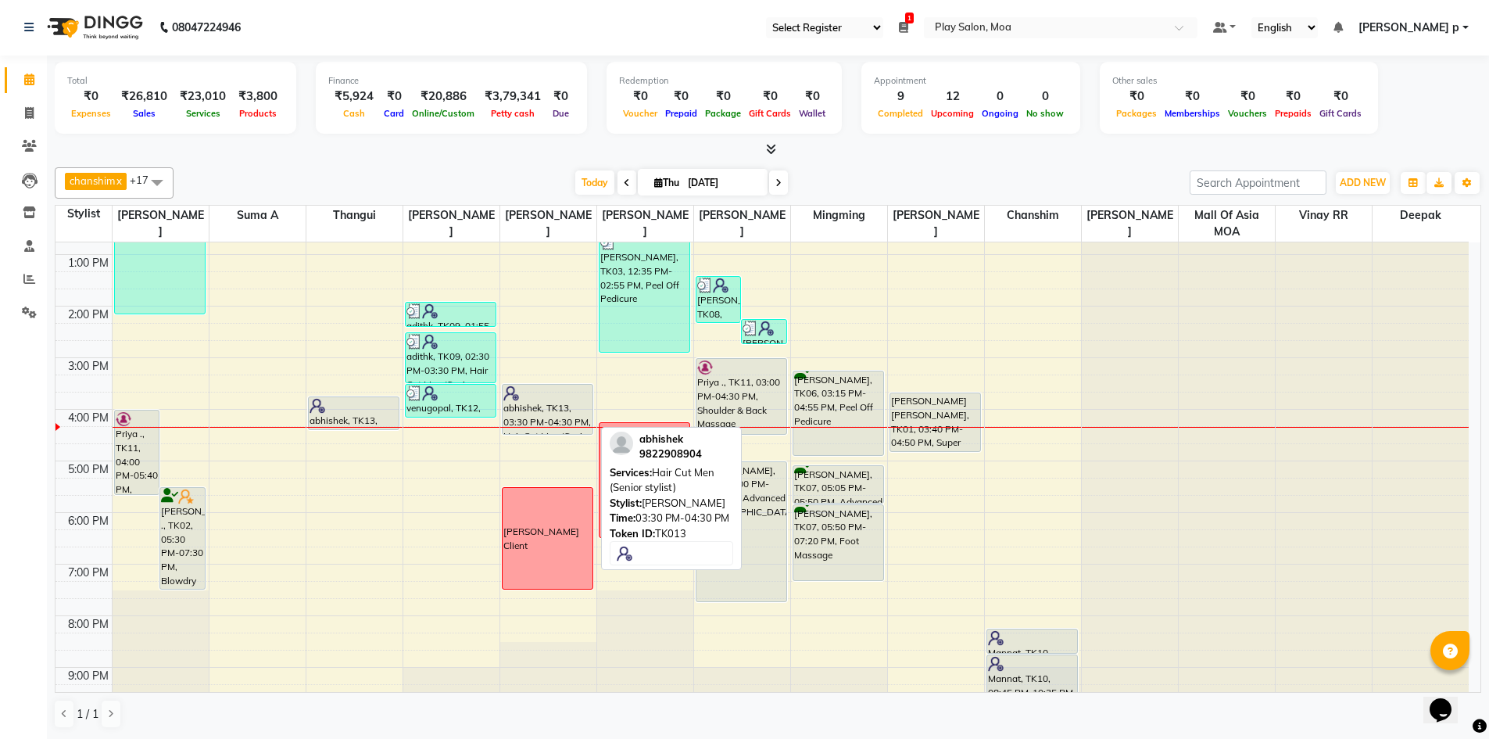
click at [569, 394] on div at bounding box center [547, 393] width 89 height 16
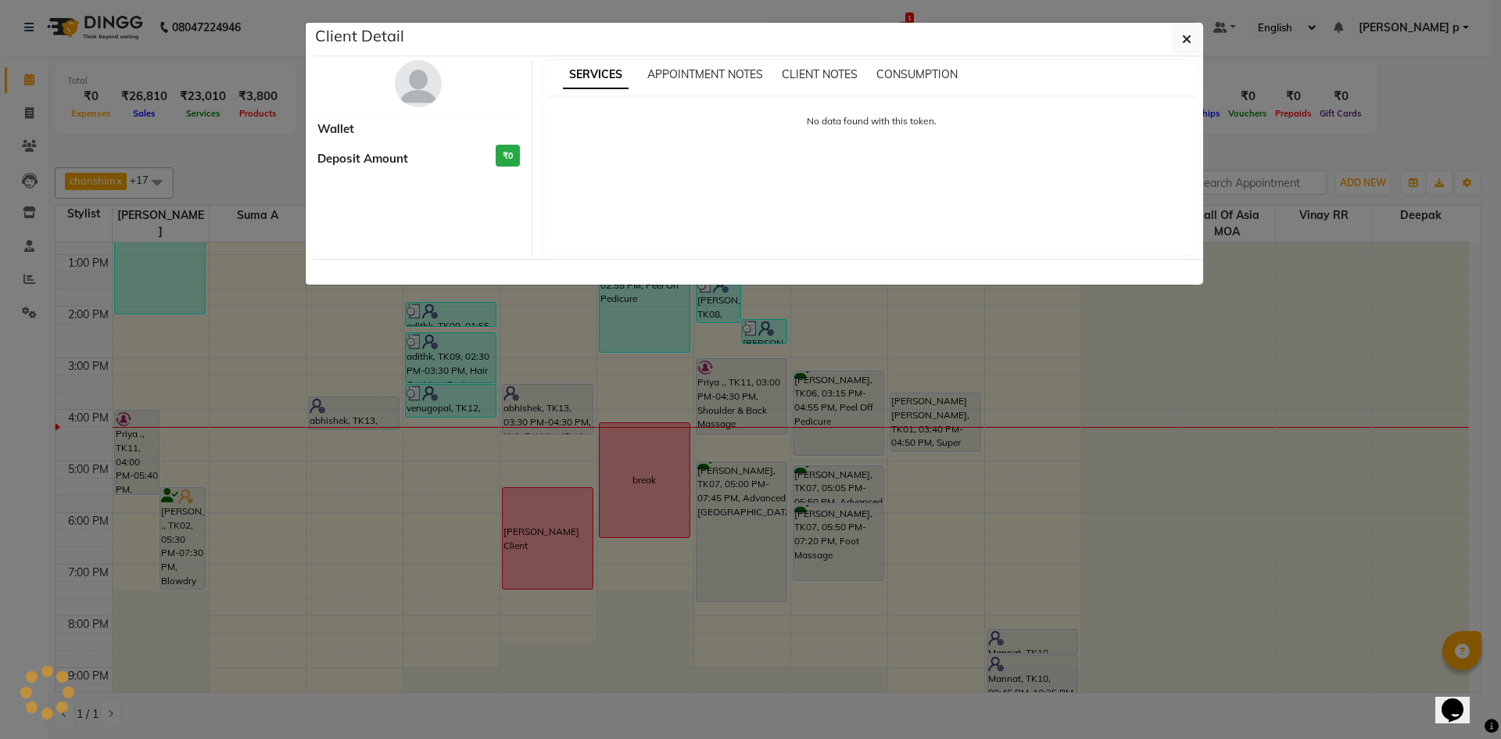
select select "7"
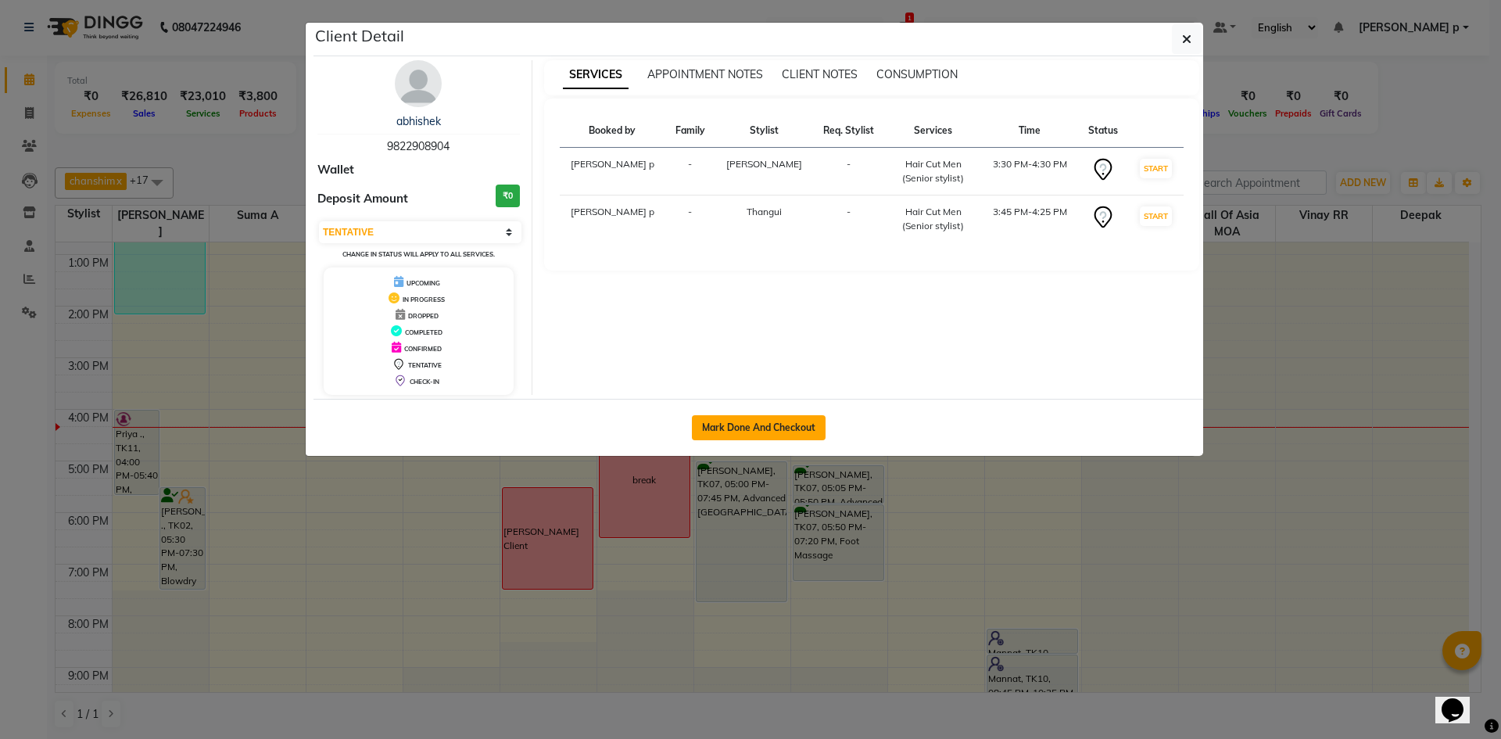
click at [806, 427] on button "Mark Done And Checkout" at bounding box center [759, 427] width 134 height 25
select select "service"
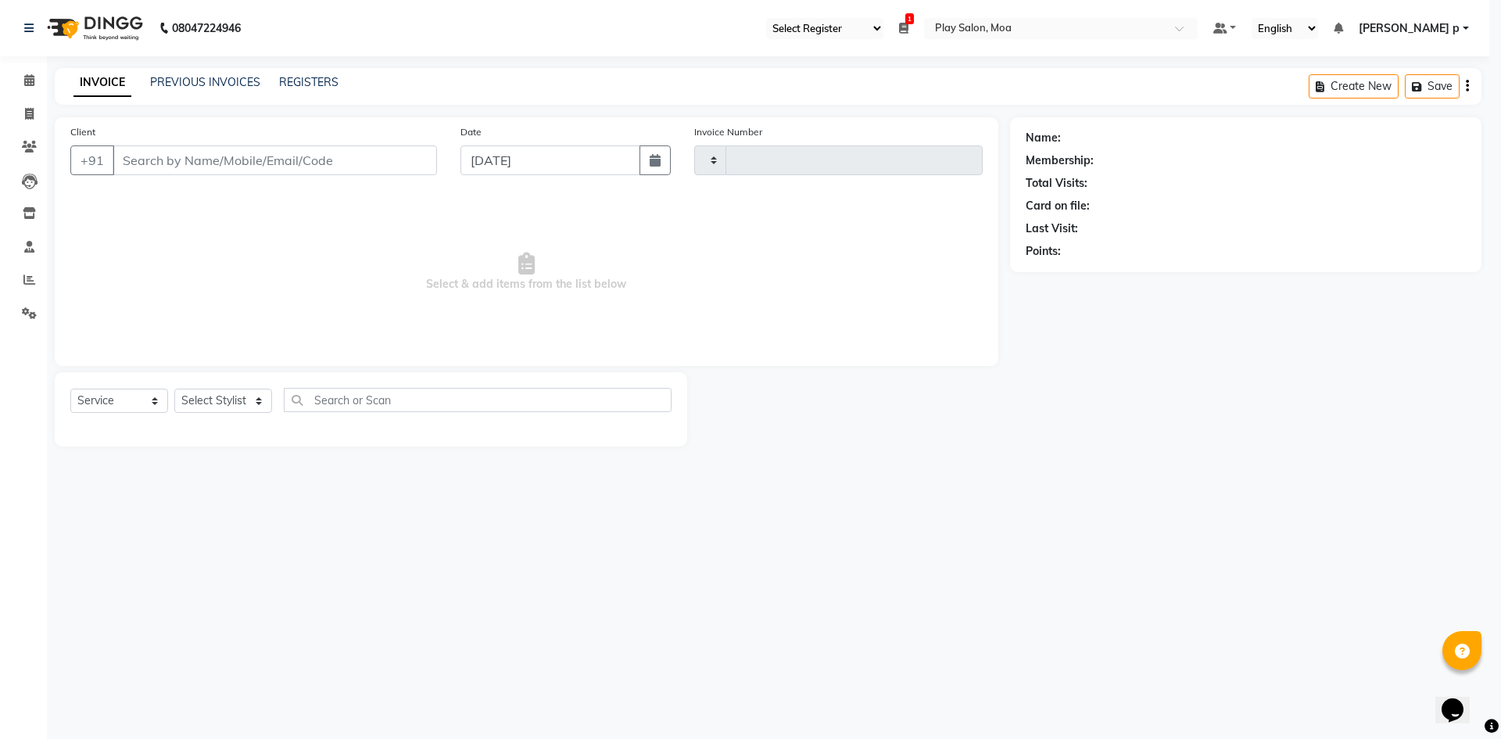
type input "3722"
select select "8354"
type input "9822908904"
select select "90588"
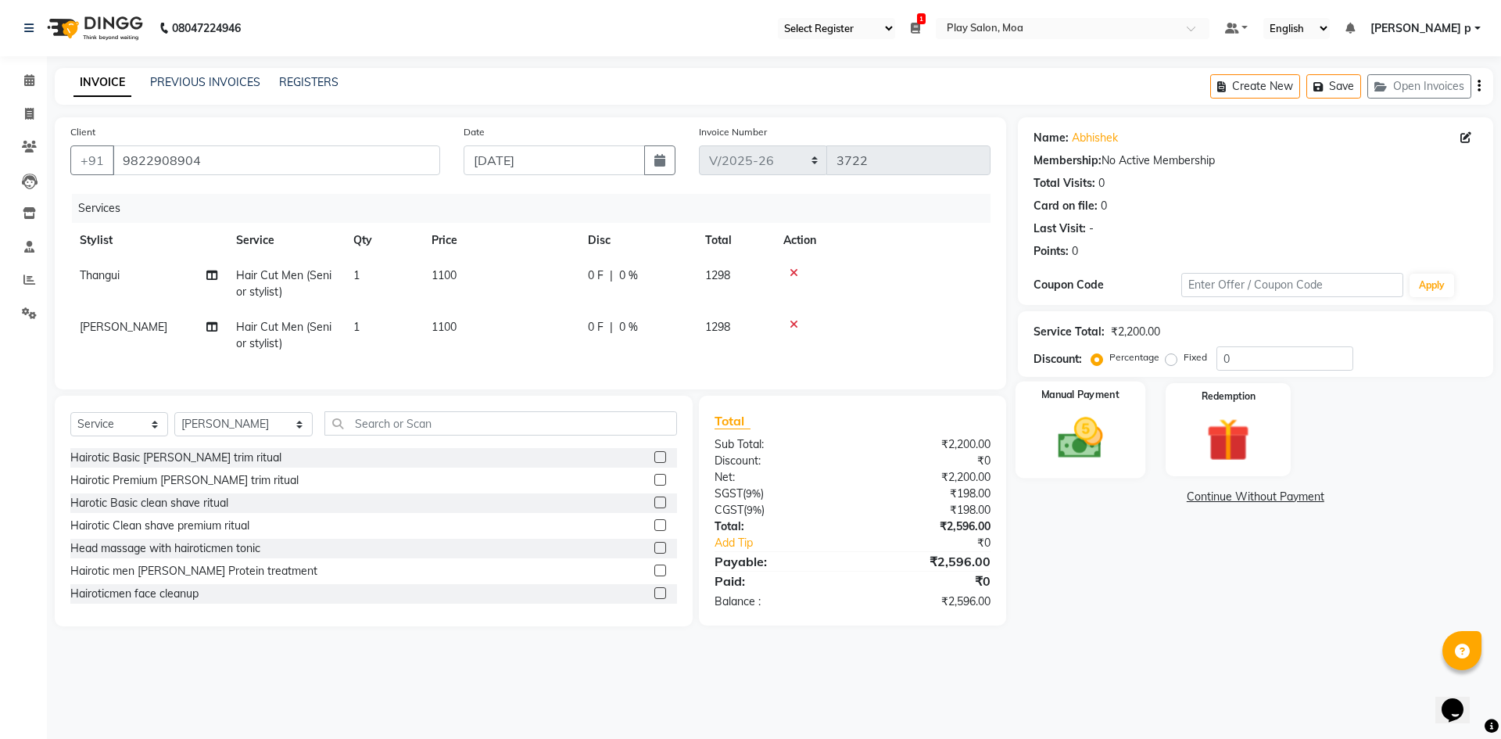
click at [1086, 440] on img at bounding box center [1079, 438] width 73 height 52
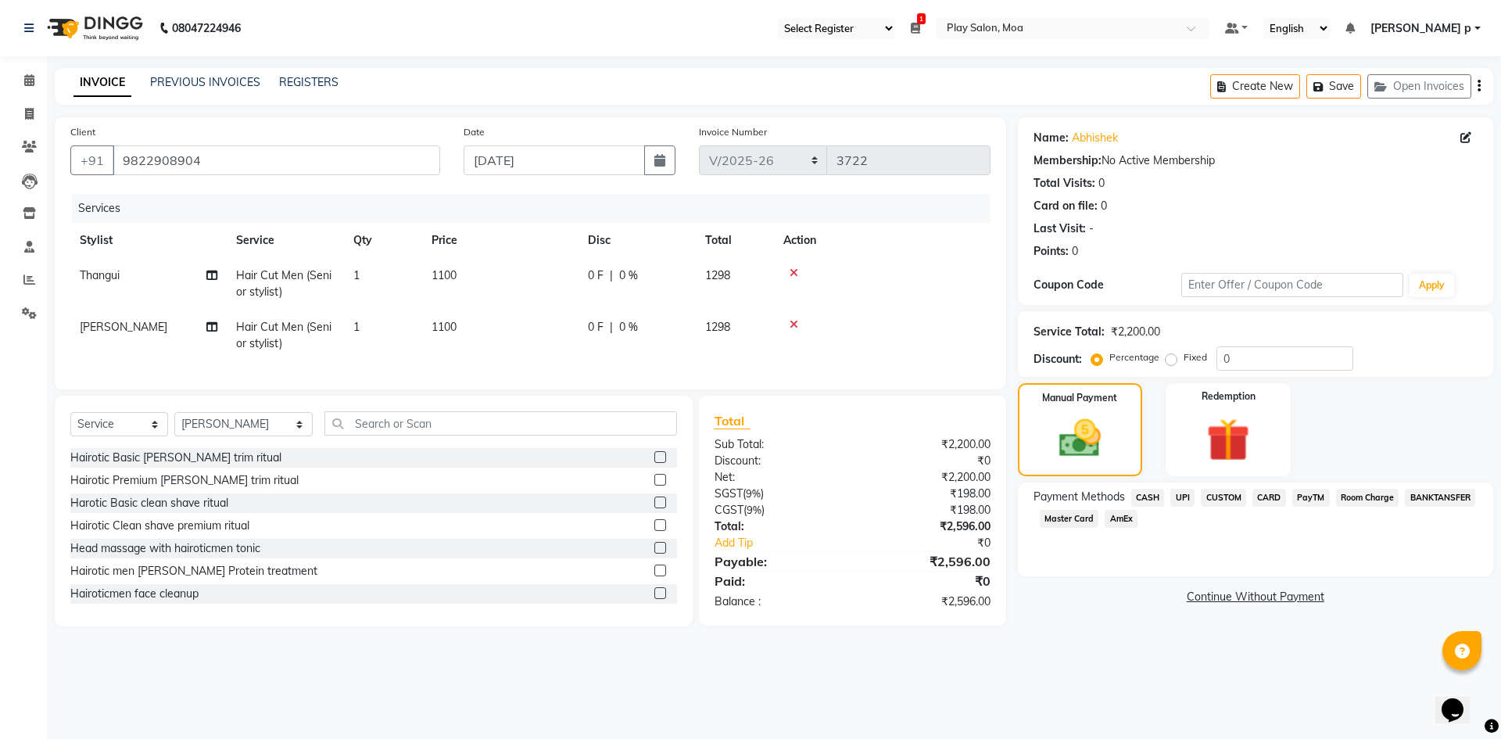
click at [1146, 499] on span "CASH" at bounding box center [1148, 497] width 34 height 18
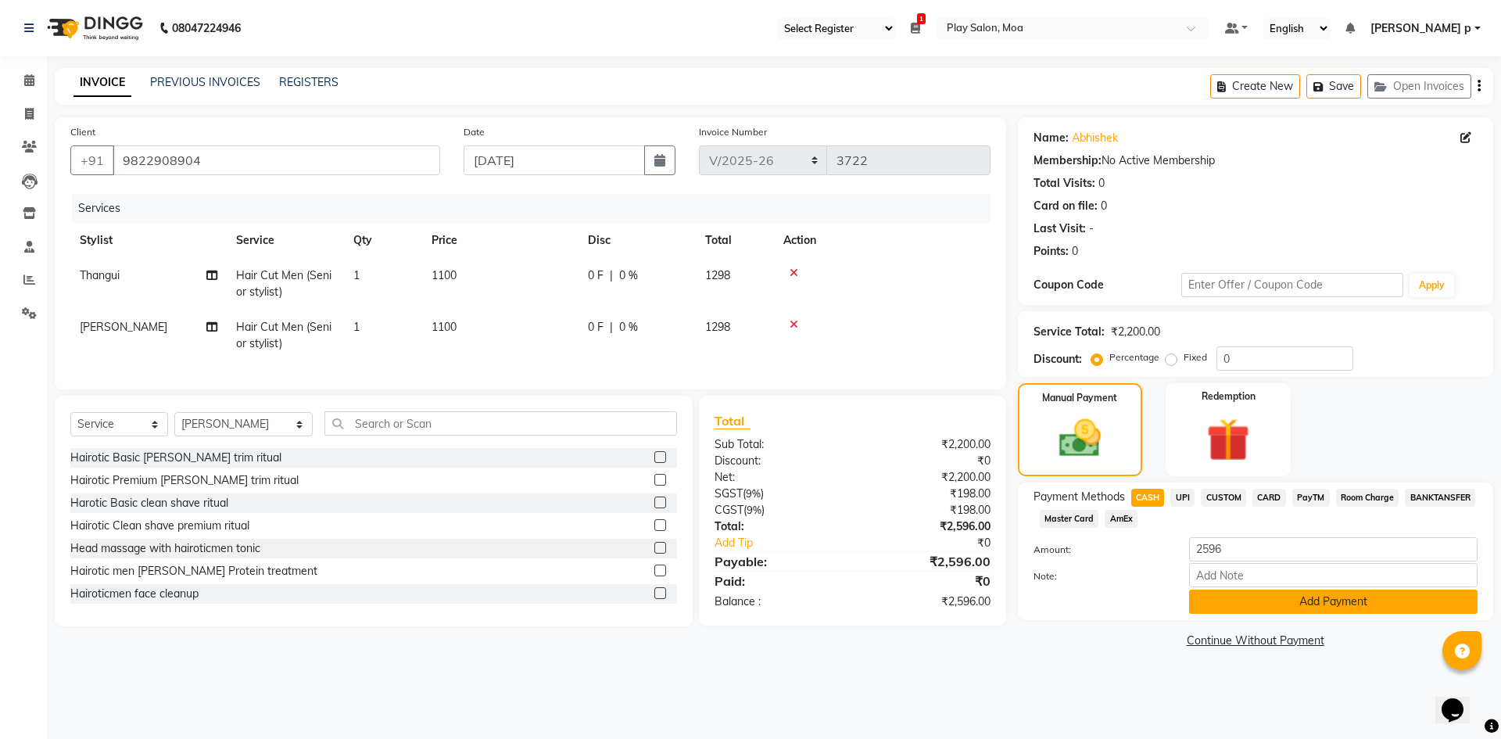
click at [1249, 601] on button "Add Payment" at bounding box center [1333, 601] width 288 height 24
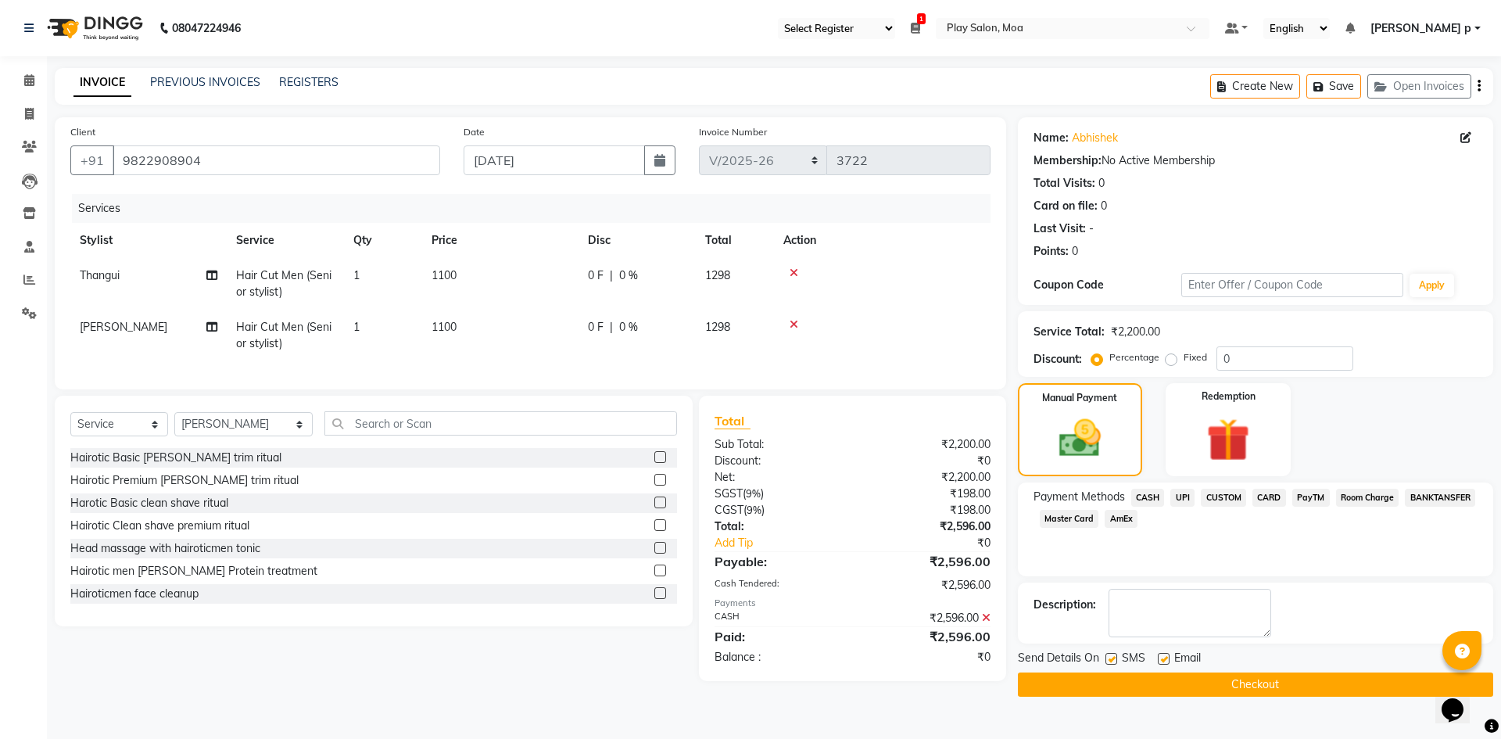
click at [1258, 685] on button "Checkout" at bounding box center [1255, 684] width 475 height 24
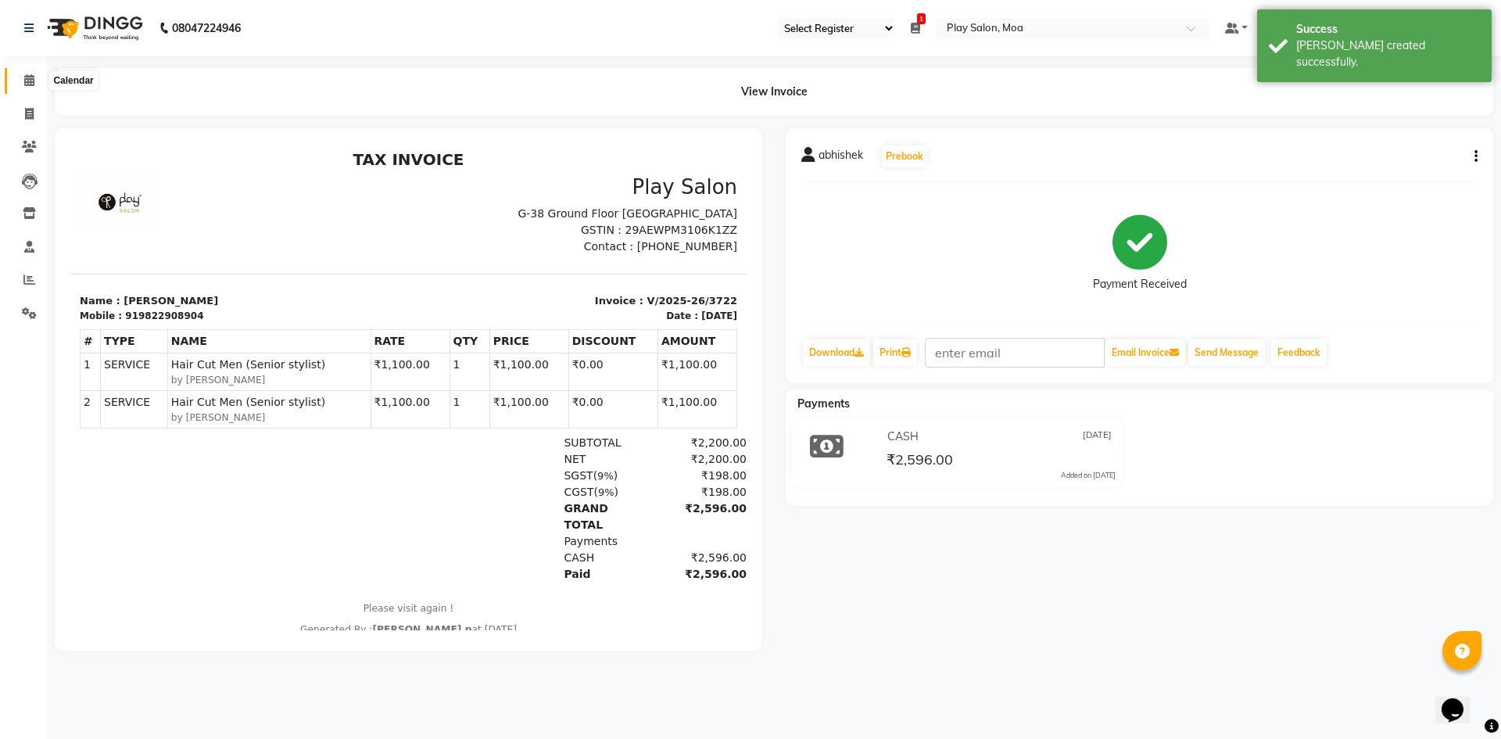
drag, startPoint x: 18, startPoint y: 84, endPoint x: 49, endPoint y: 72, distance: 33.4
click at [18, 84] on span at bounding box center [29, 81] width 27 height 18
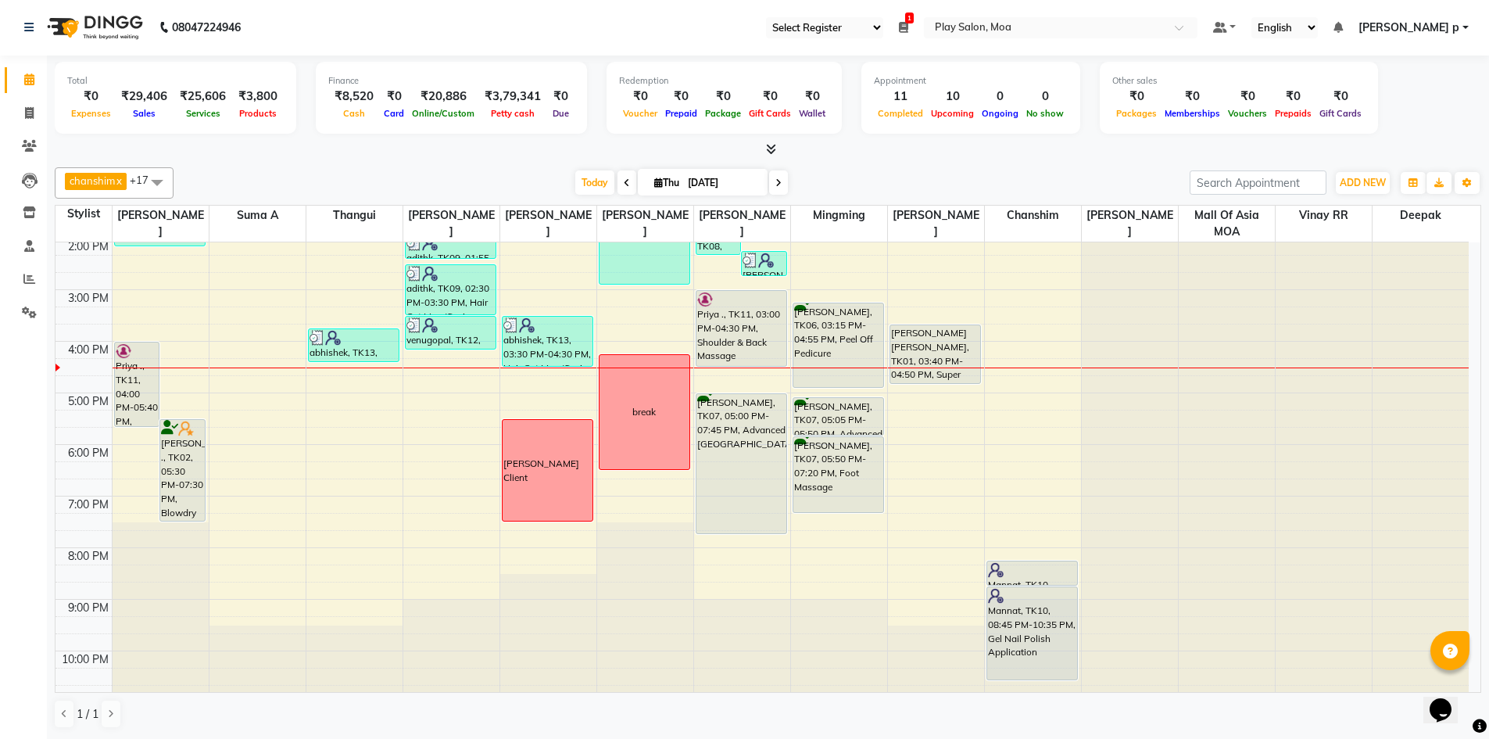
scroll to position [272, 0]
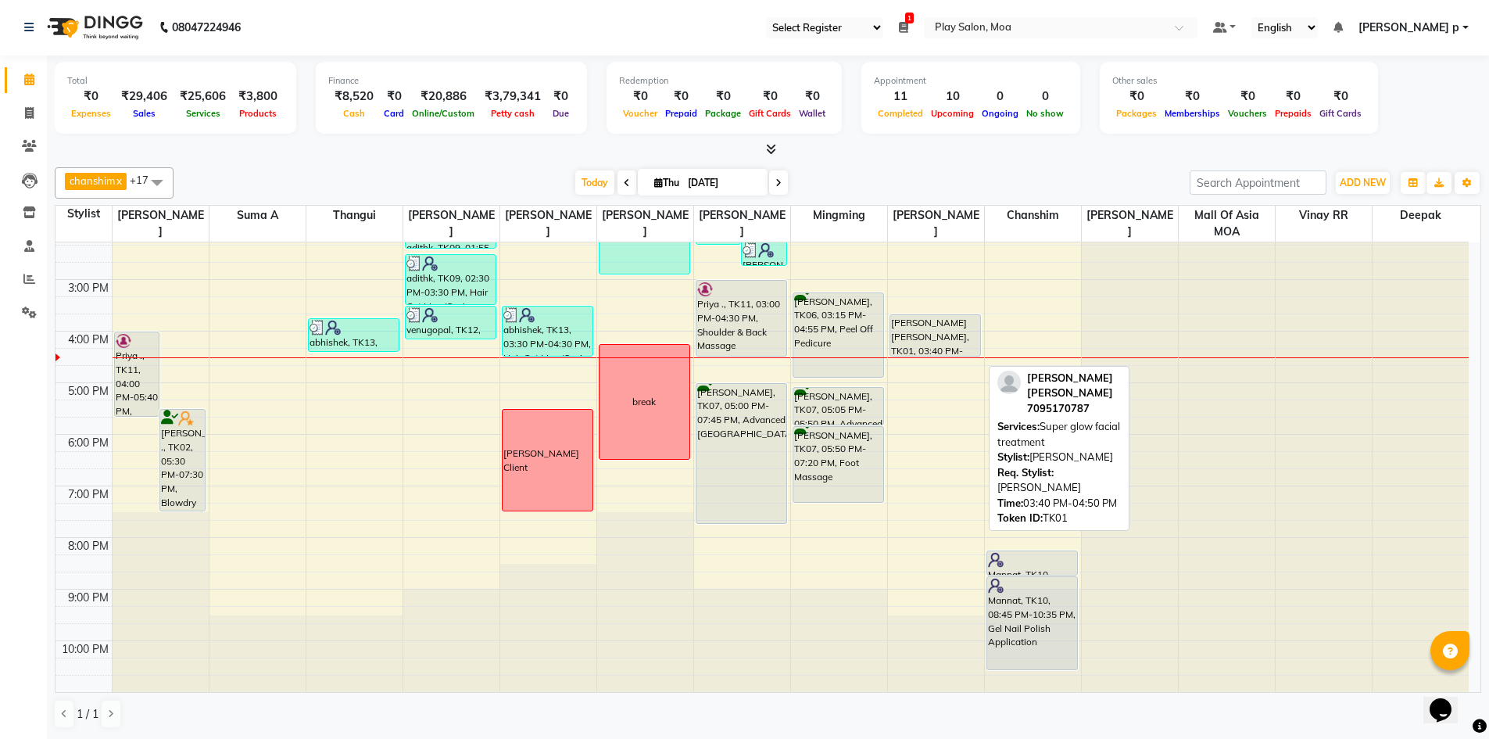
drag, startPoint x: 945, startPoint y: 370, endPoint x: 950, endPoint y: 358, distance: 12.9
click at [953, 352] on div "Kalyan Reddy Mabbu, TK01, 03:40 PM-04:50 PM, Super glow facial treatment Kalyan…" at bounding box center [936, 330] width 96 height 721
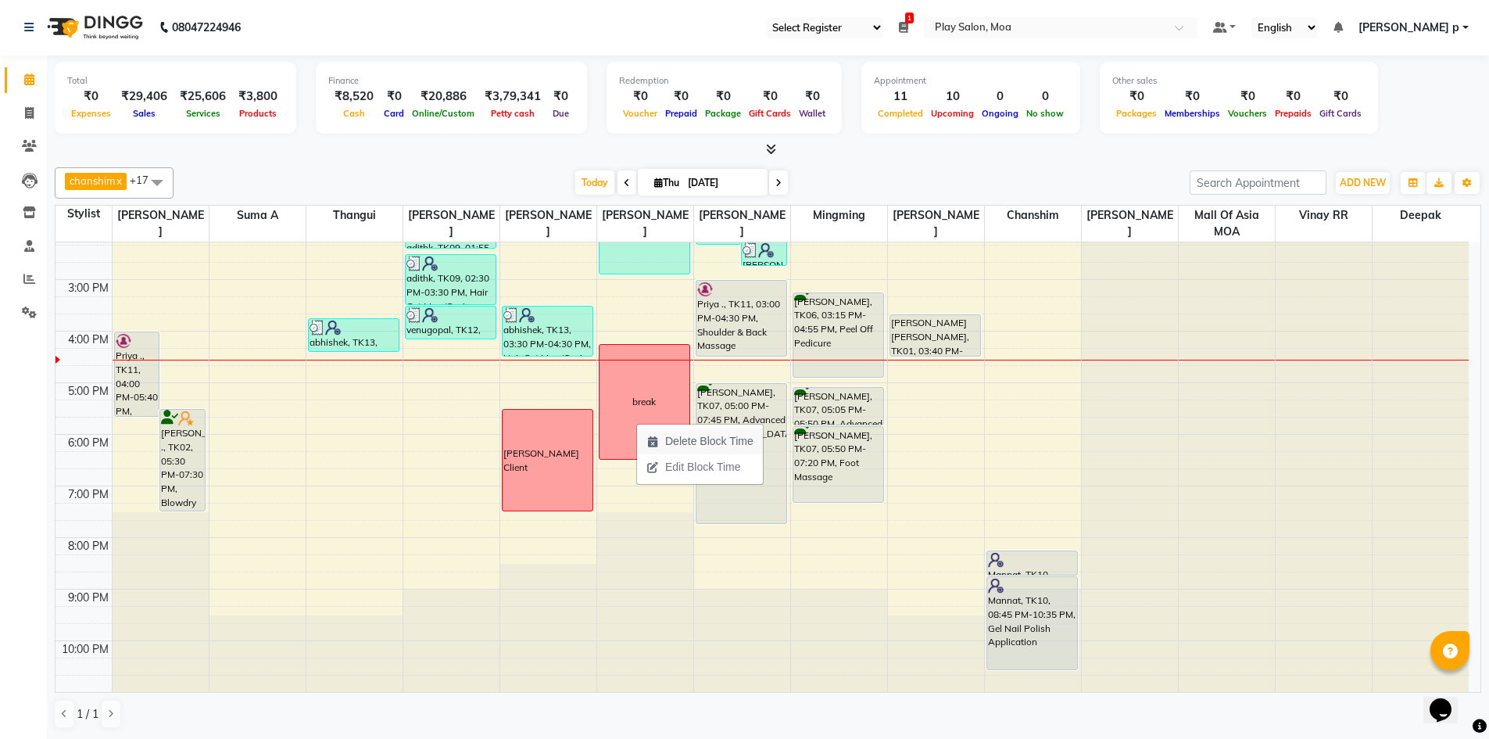
click at [676, 447] on span "Delete Block Time" at bounding box center [709, 441] width 88 height 16
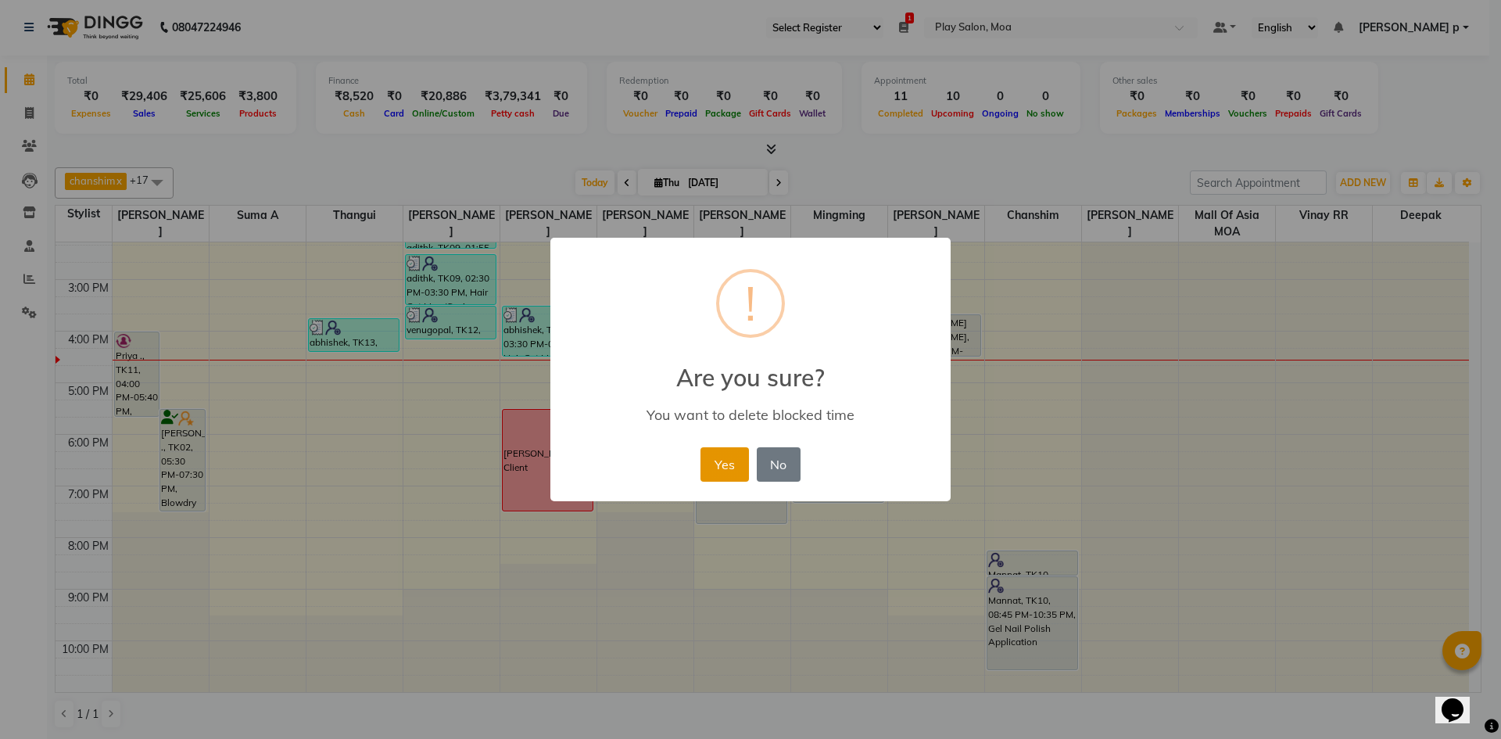
click at [720, 467] on button "Yes" at bounding box center [724, 464] width 48 height 34
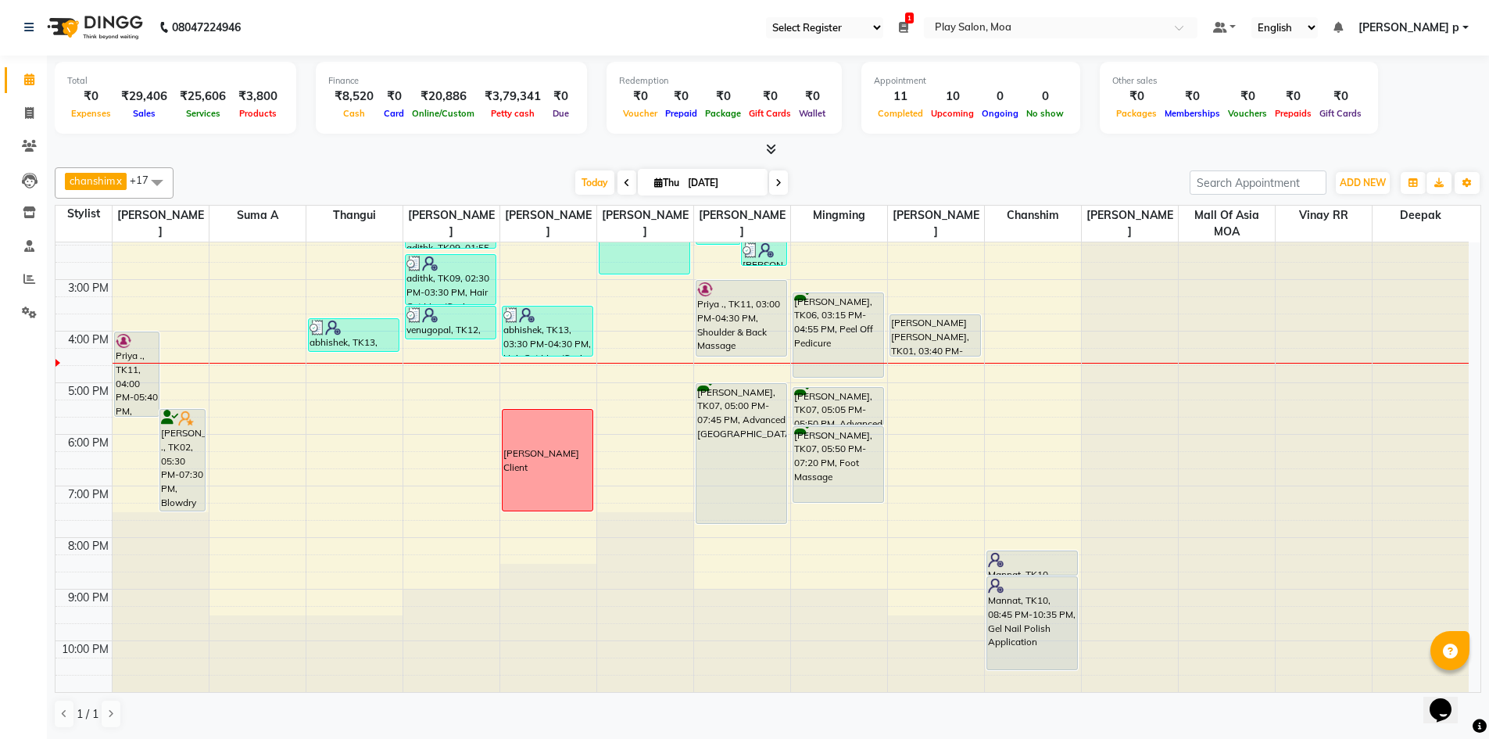
click at [467, 374] on div "9:00 AM 10:00 AM 11:00 AM 12:00 PM 1:00 PM 2:00 PM 3:00 PM 4:00 PM 5:00 PM 6:00…" at bounding box center [761, 330] width 1413 height 721
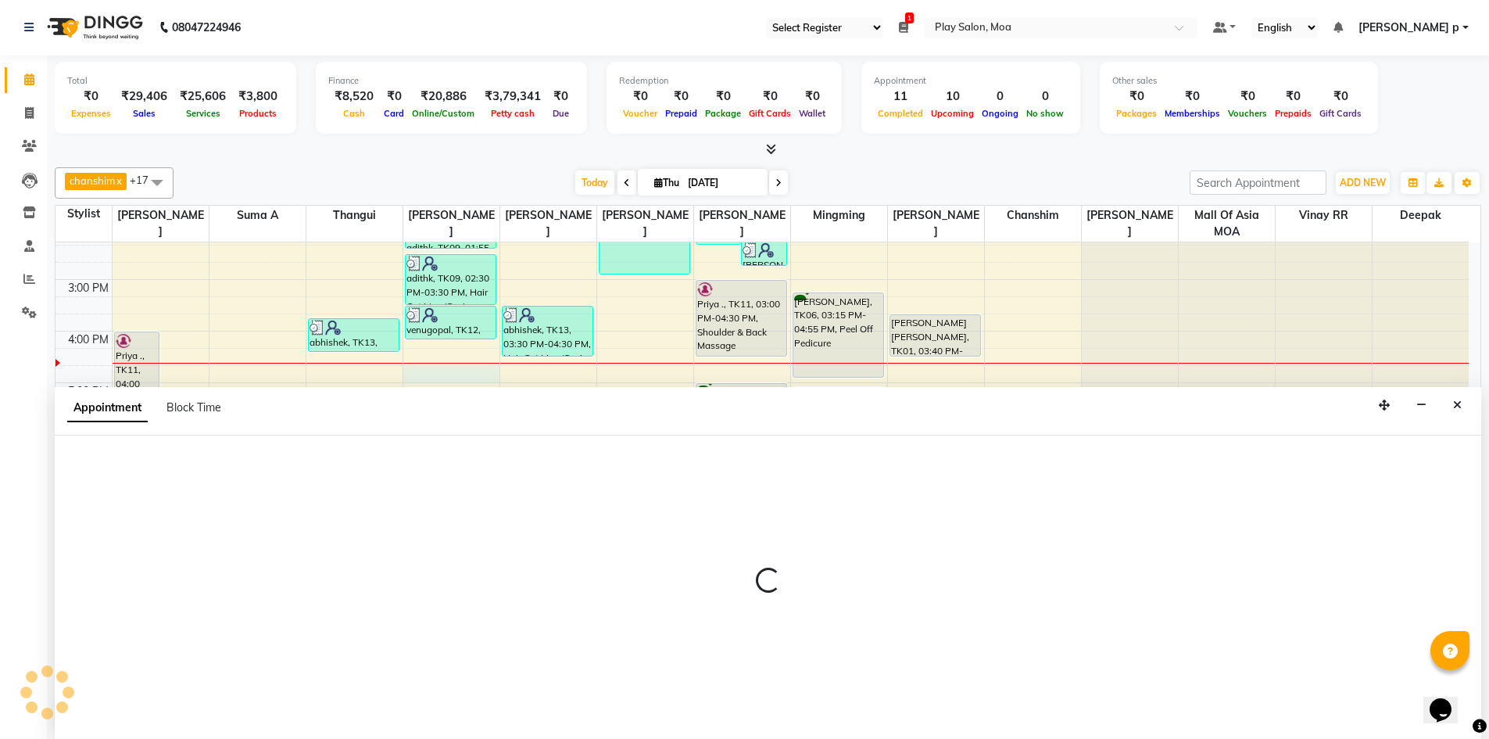
select select "81384"
select select "1005"
select select "tentative"
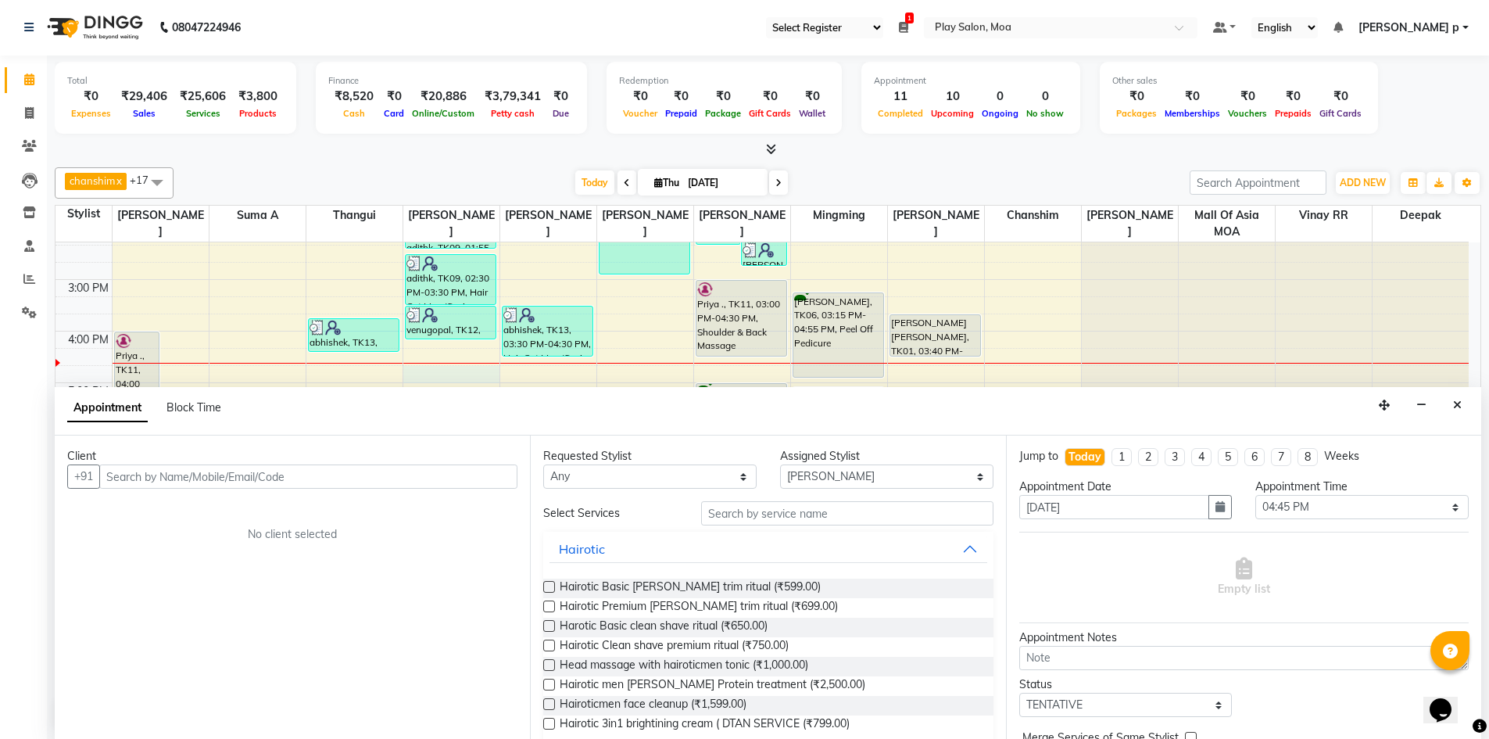
click at [152, 471] on input "text" at bounding box center [308, 476] width 418 height 24
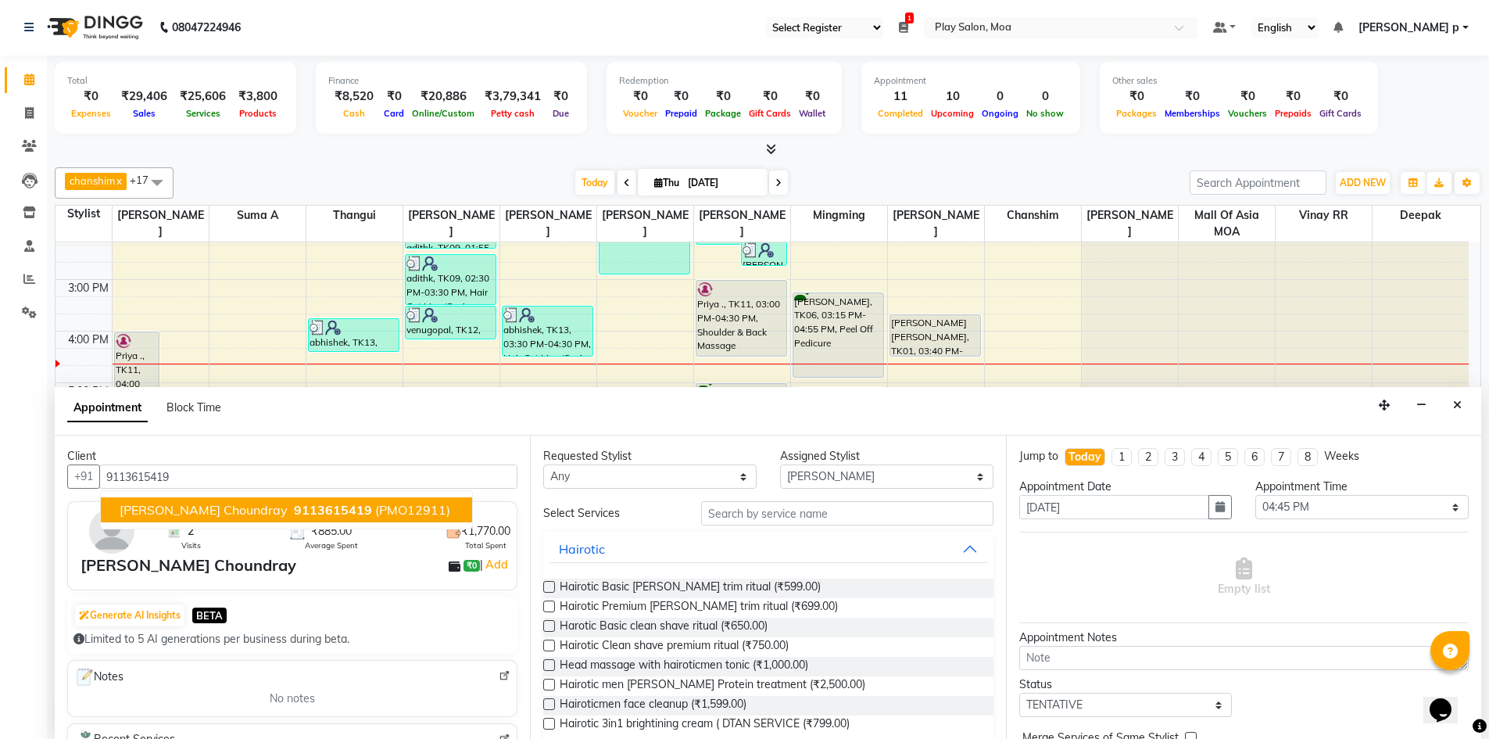
click at [205, 512] on span "Vikarnt Choundray" at bounding box center [204, 510] width 168 height 16
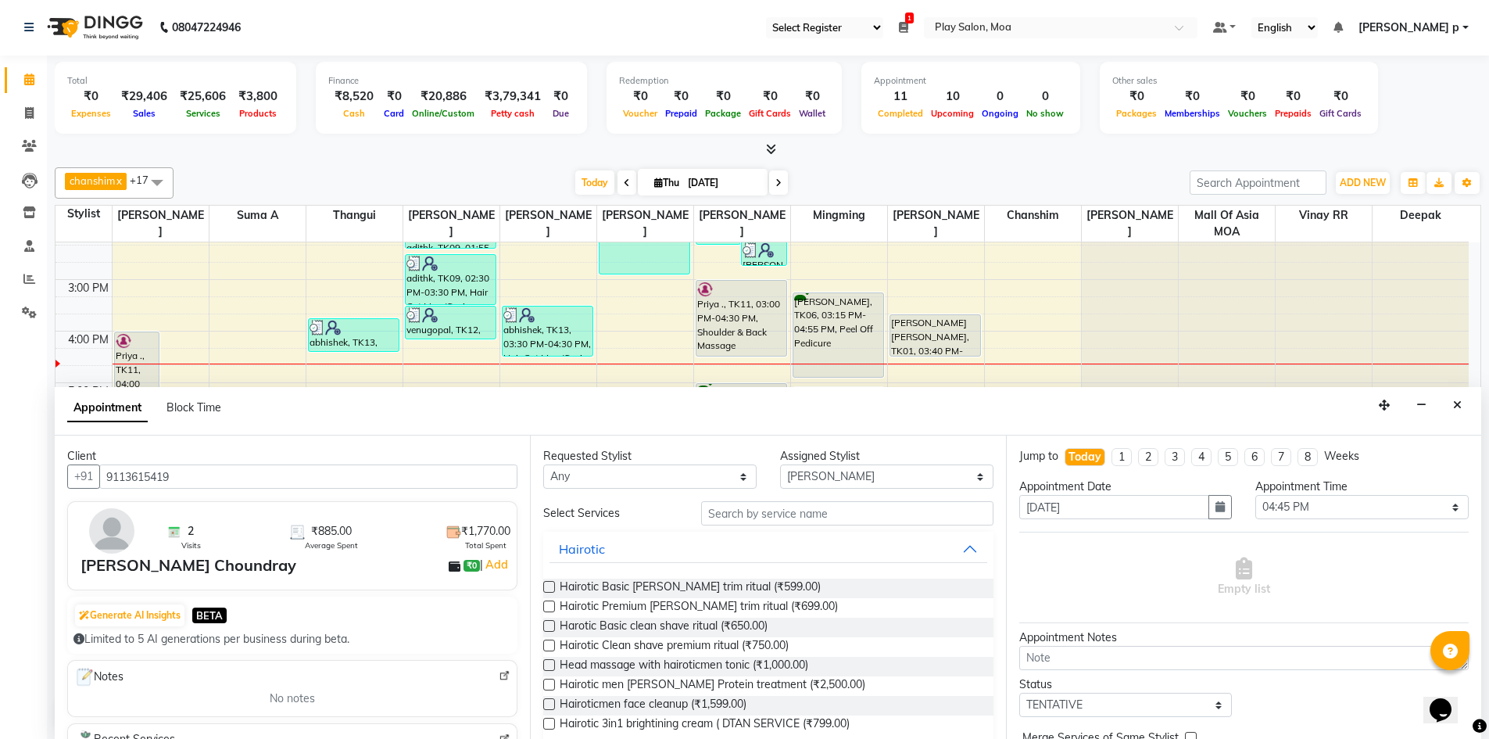
type input "9113615419"
click at [760, 522] on input "text" at bounding box center [847, 513] width 292 height 24
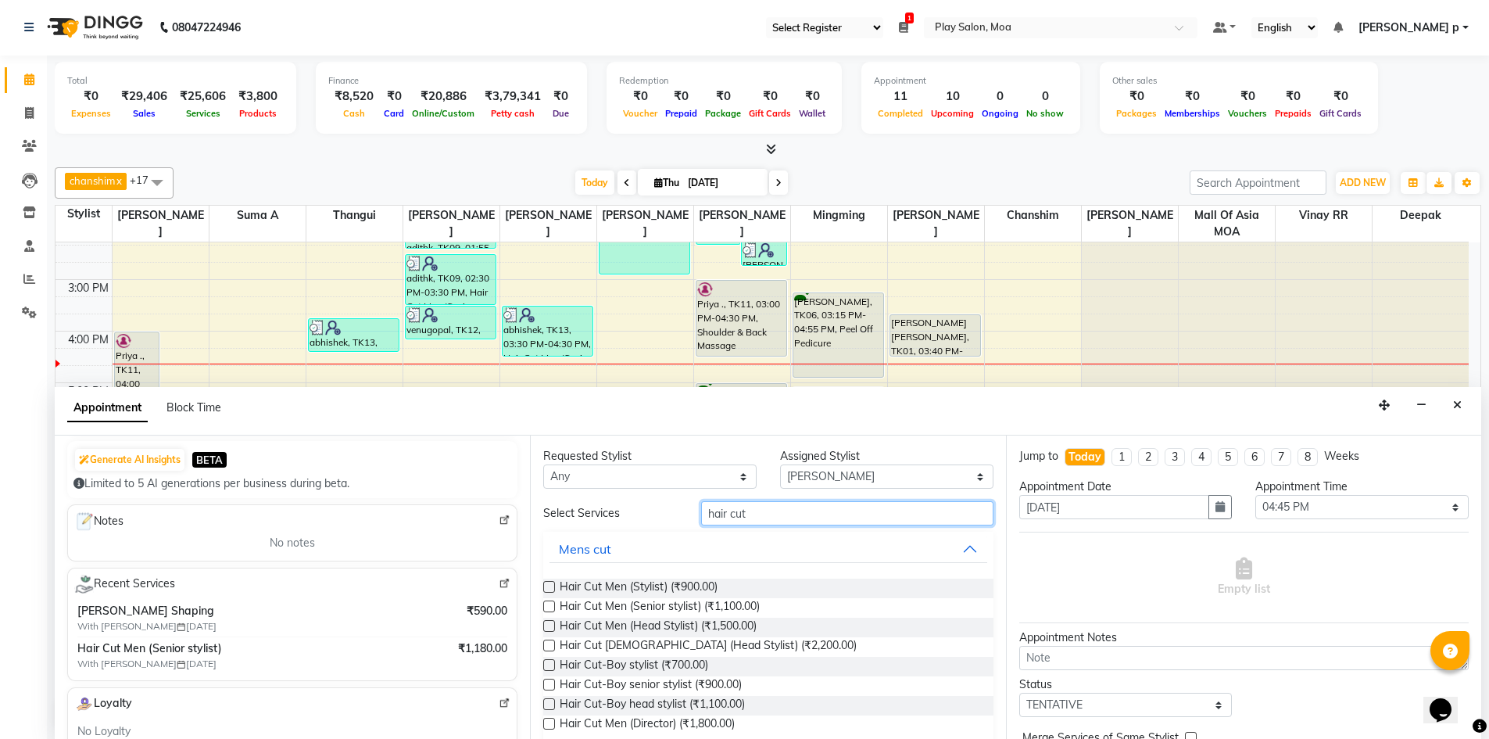
scroll to position [156, 0]
type input "hair cut"
click at [752, 612] on span "Hair Cut Men (Senior stylist) (₹1,100.00)" at bounding box center [660, 608] width 200 height 20
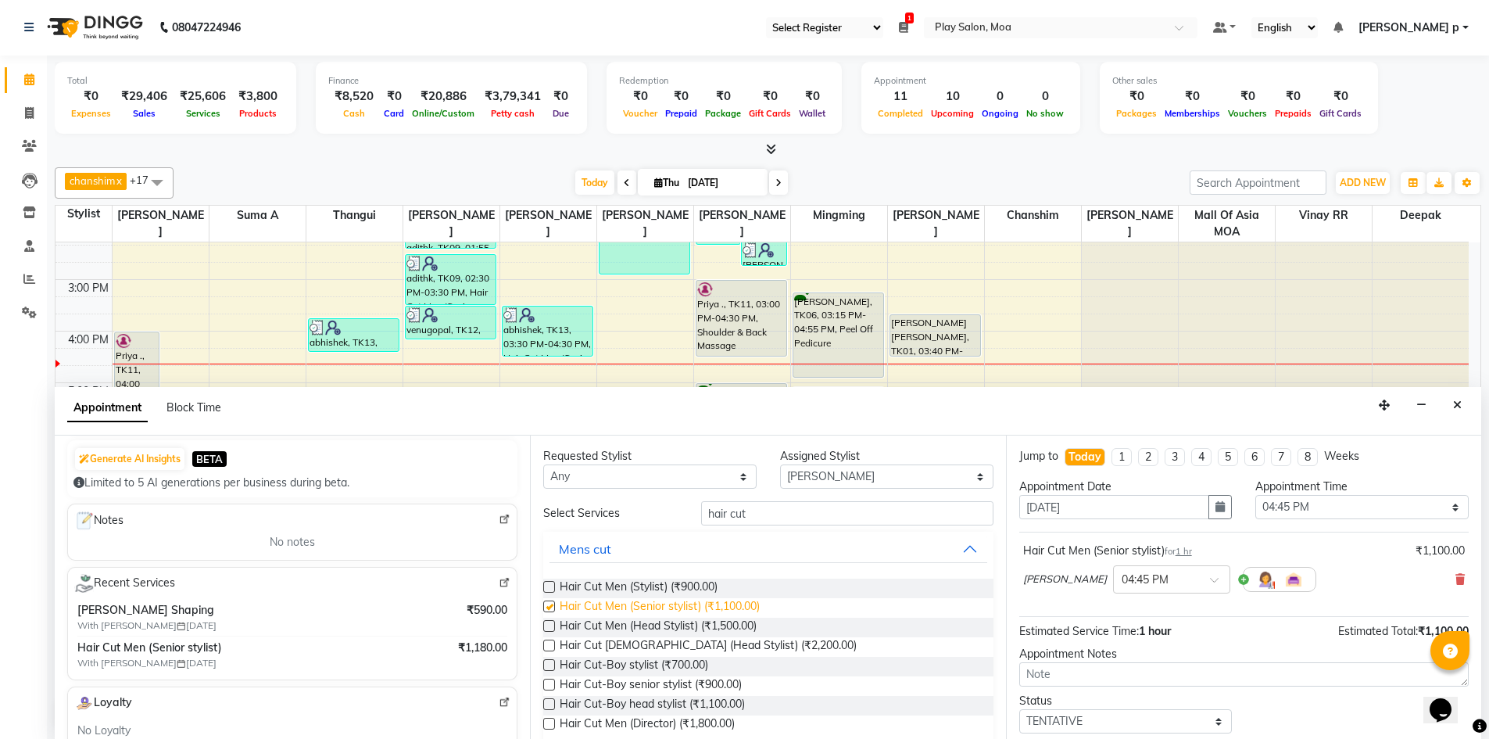
checkbox input "false"
click at [824, 520] on input "hair cut" at bounding box center [847, 513] width 292 height 24
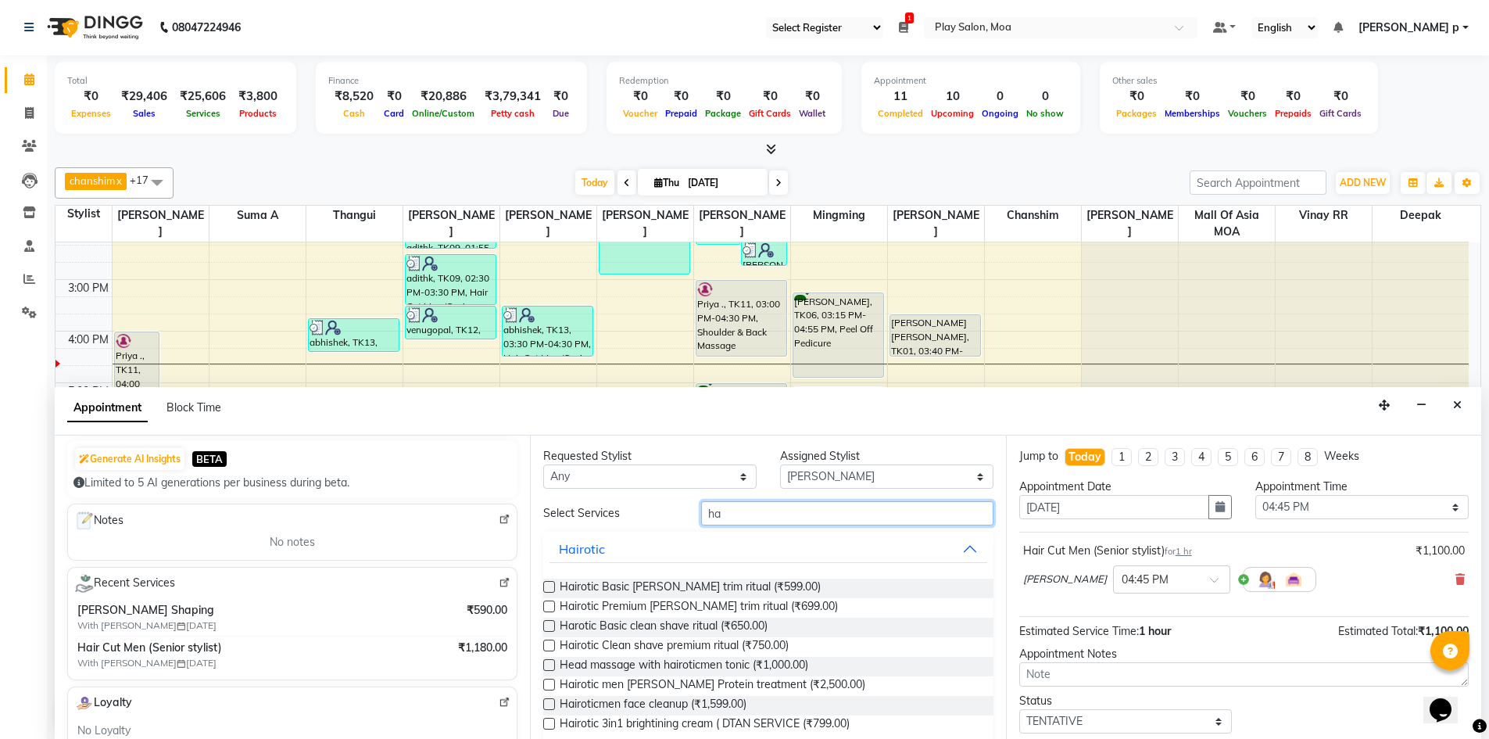
type input "h"
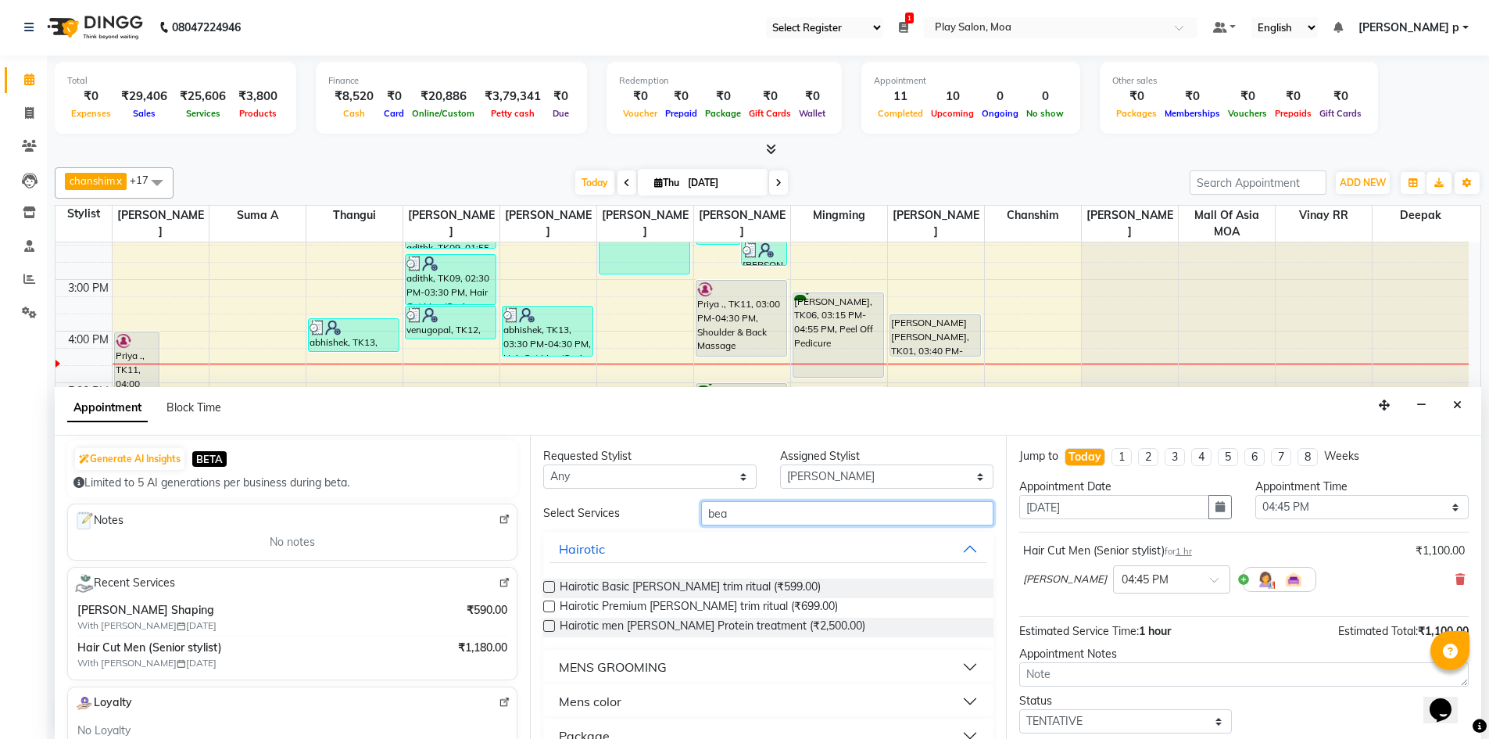
type input "bea"
click at [585, 666] on div "MENS GROOMING" at bounding box center [613, 666] width 108 height 19
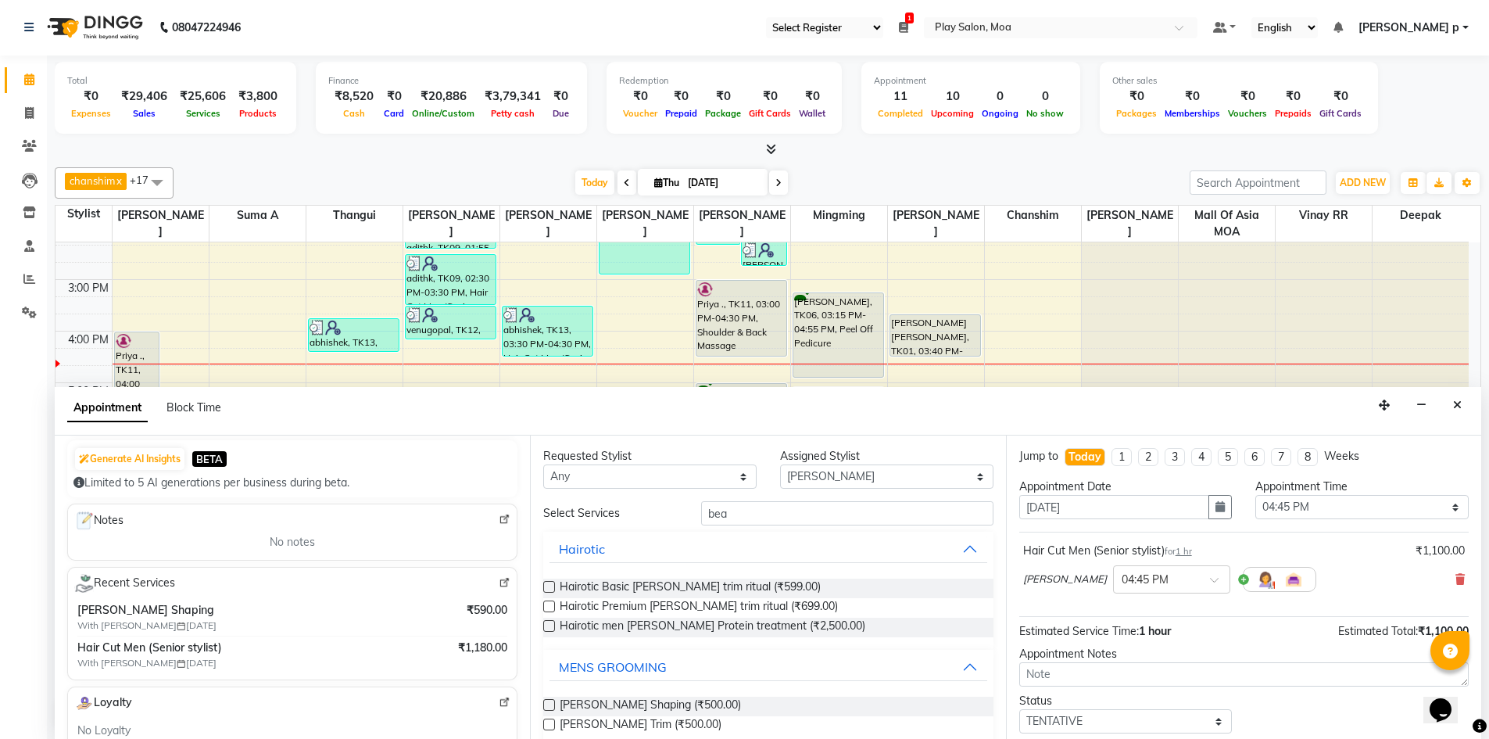
click at [550, 700] on label at bounding box center [549, 705] width 12 height 12
click at [550, 701] on input "checkbox" at bounding box center [548, 706] width 10 height 10
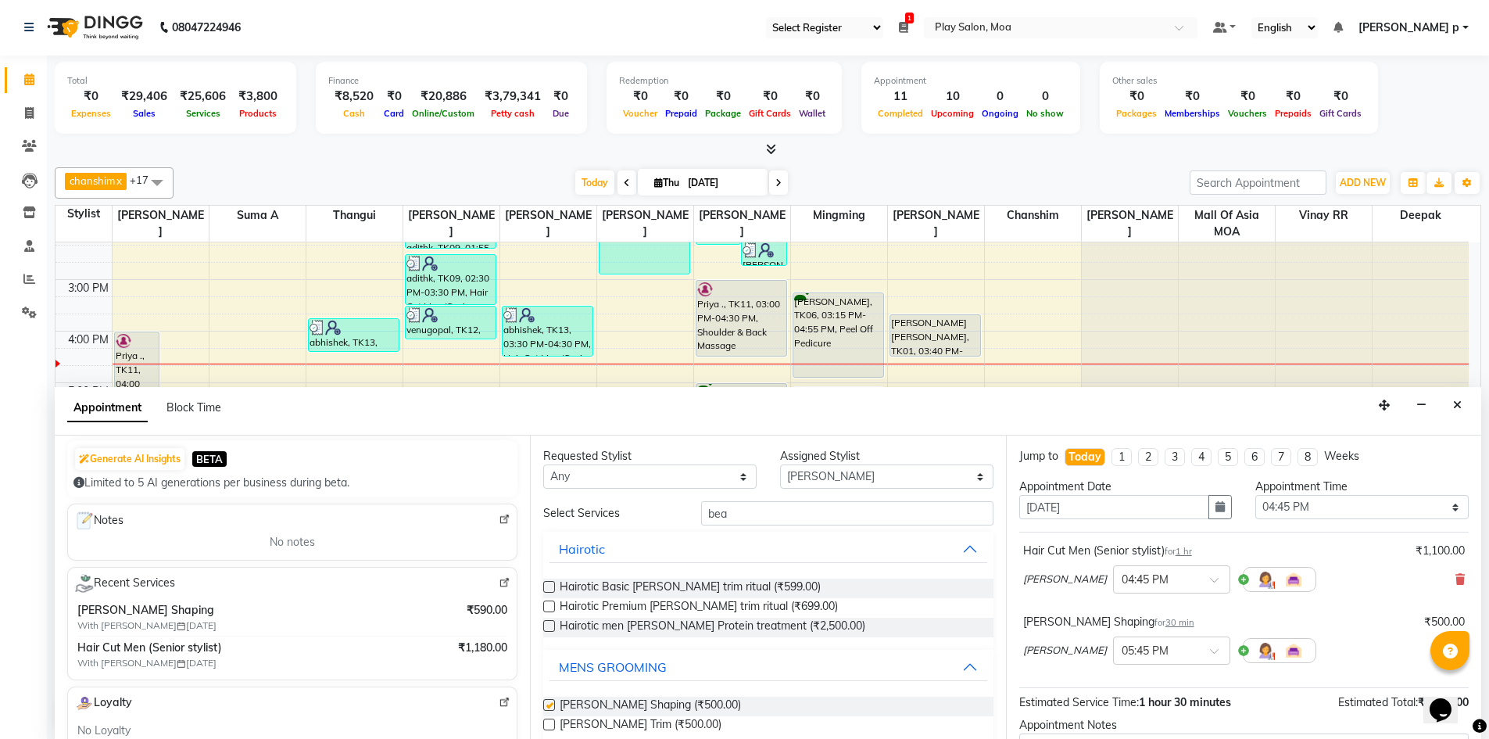
checkbox input "false"
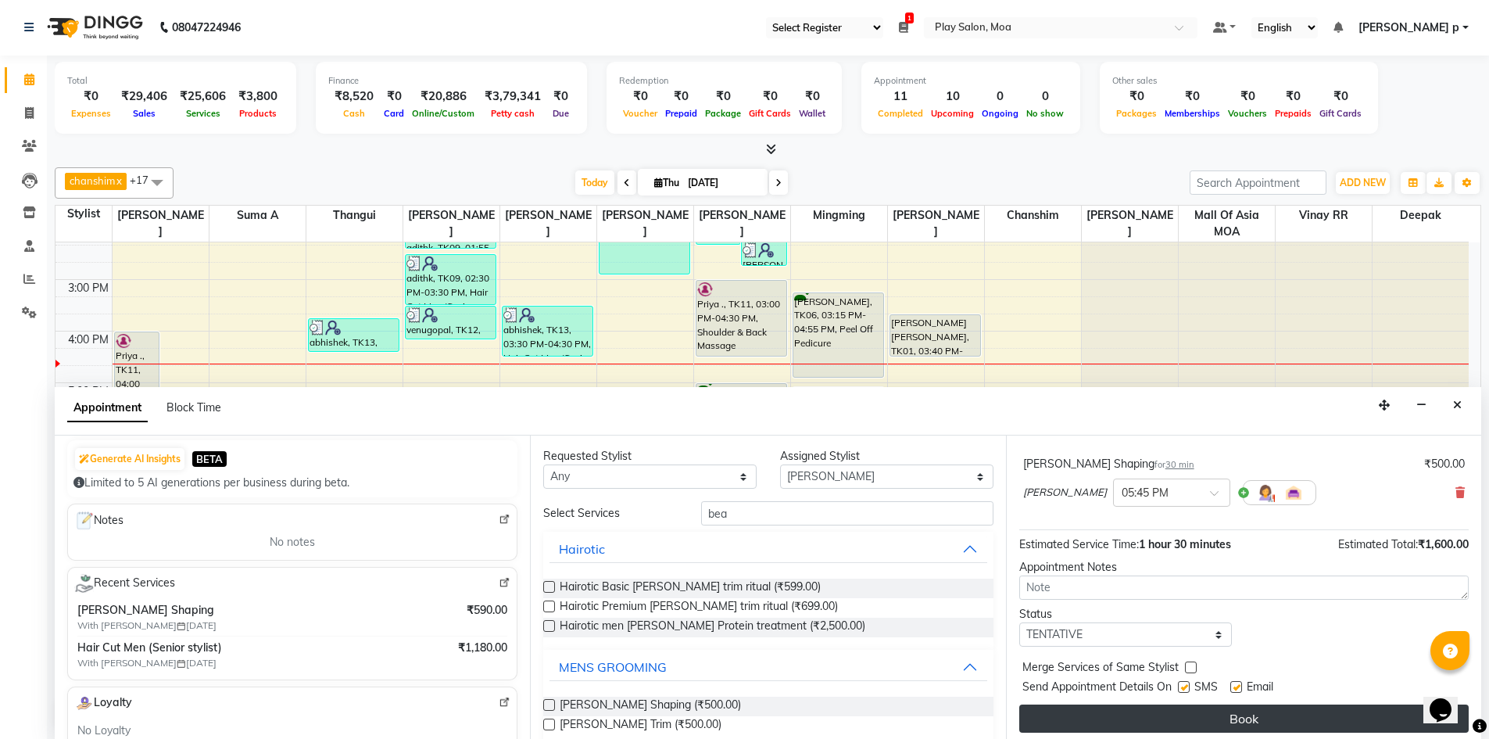
scroll to position [164, 0]
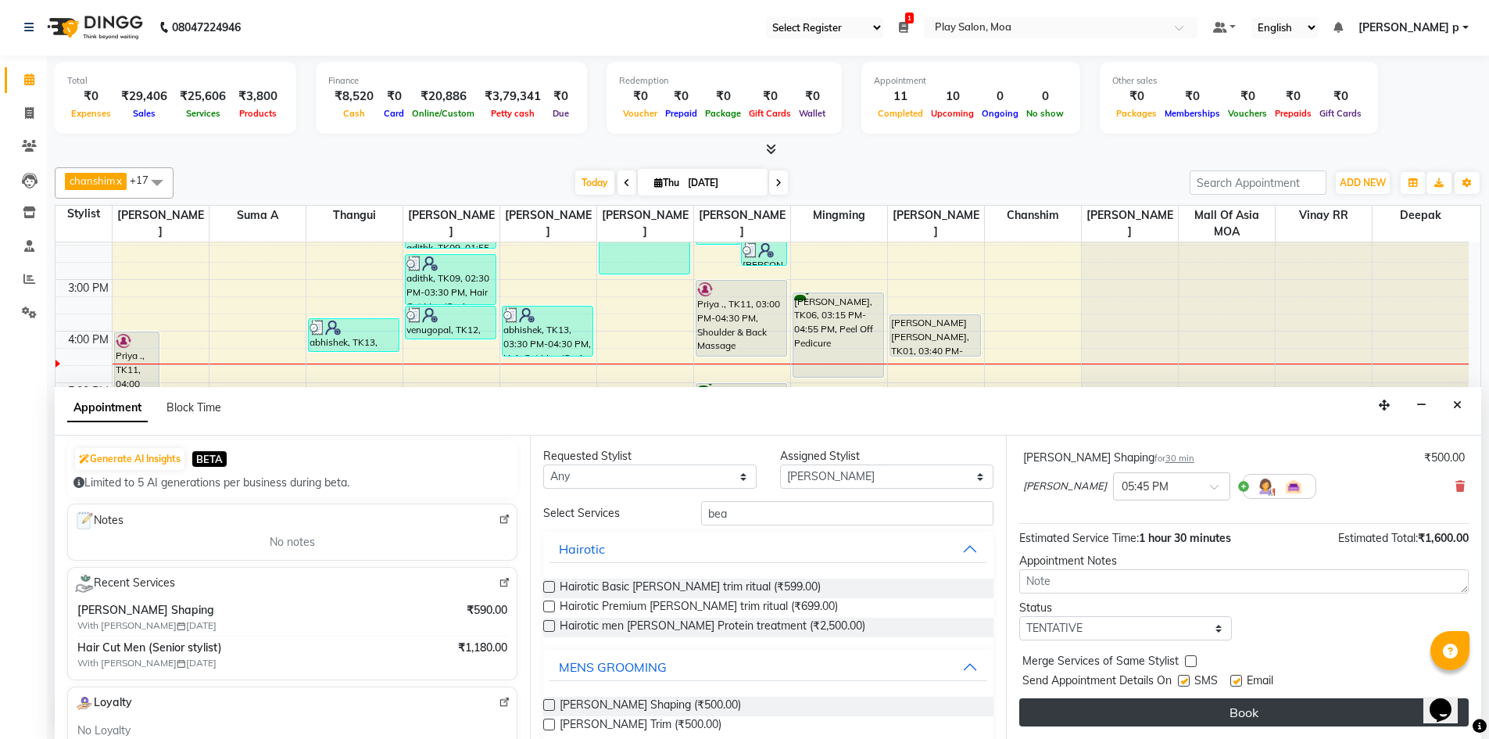
drag, startPoint x: 1204, startPoint y: 710, endPoint x: 1454, endPoint y: 664, distance: 253.5
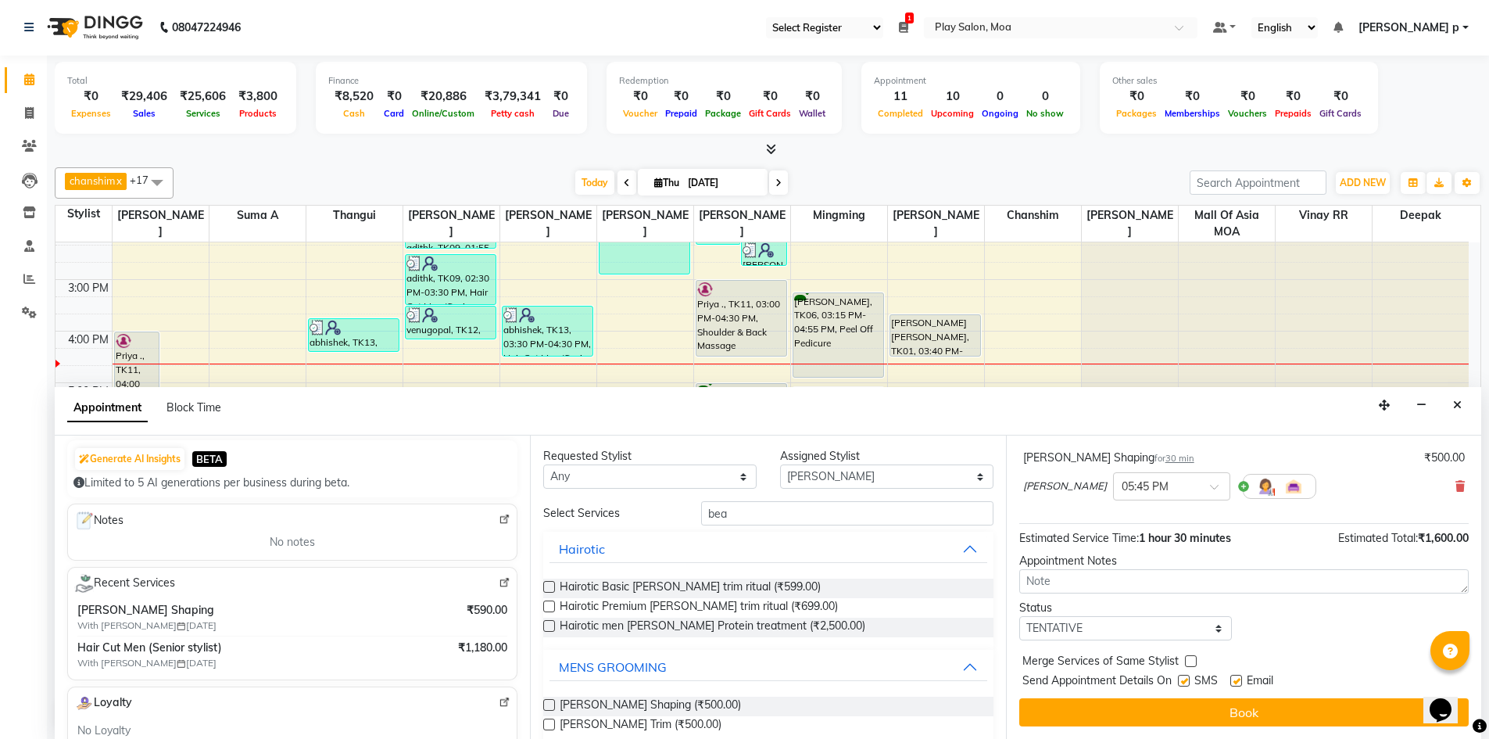
click at [1205, 710] on button "Book" at bounding box center [1243, 712] width 449 height 28
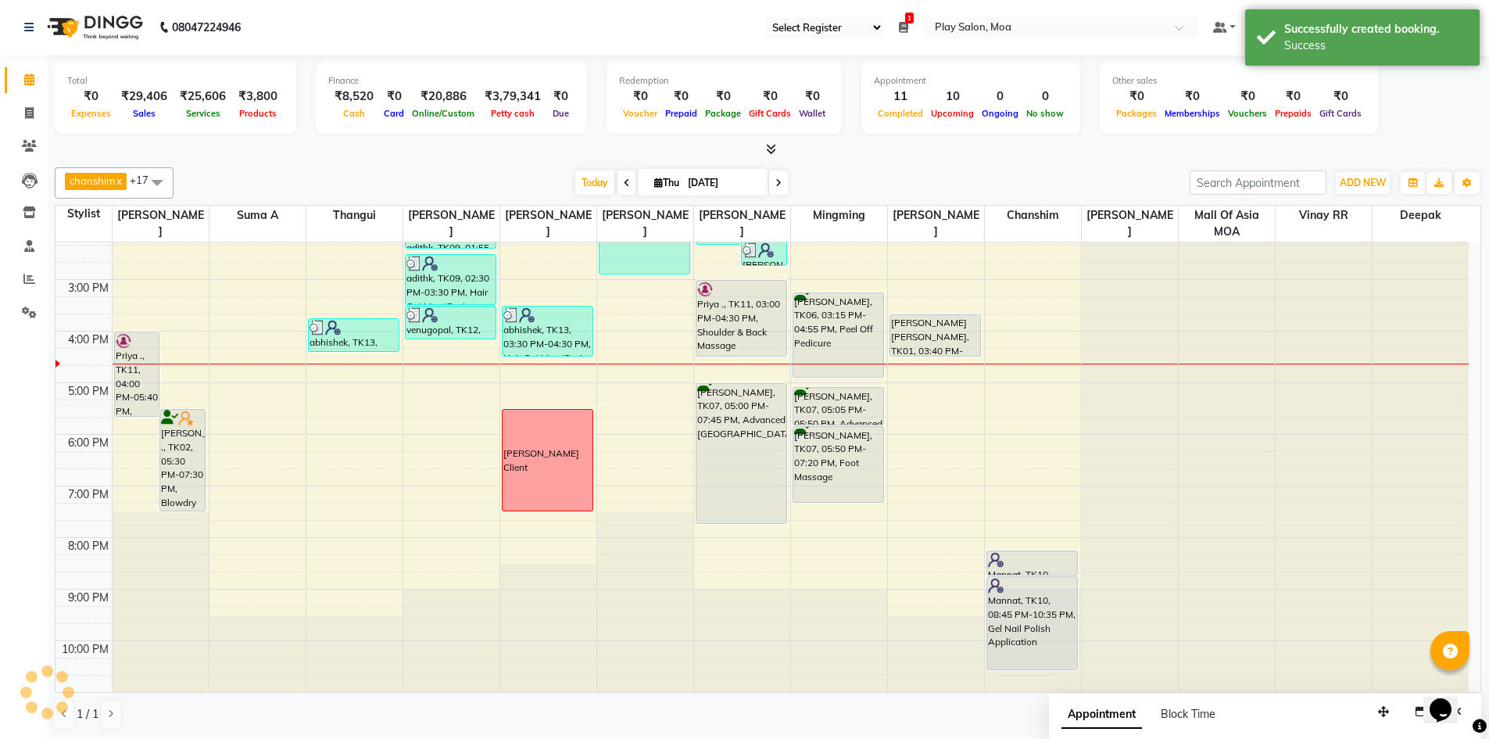
scroll to position [0, 0]
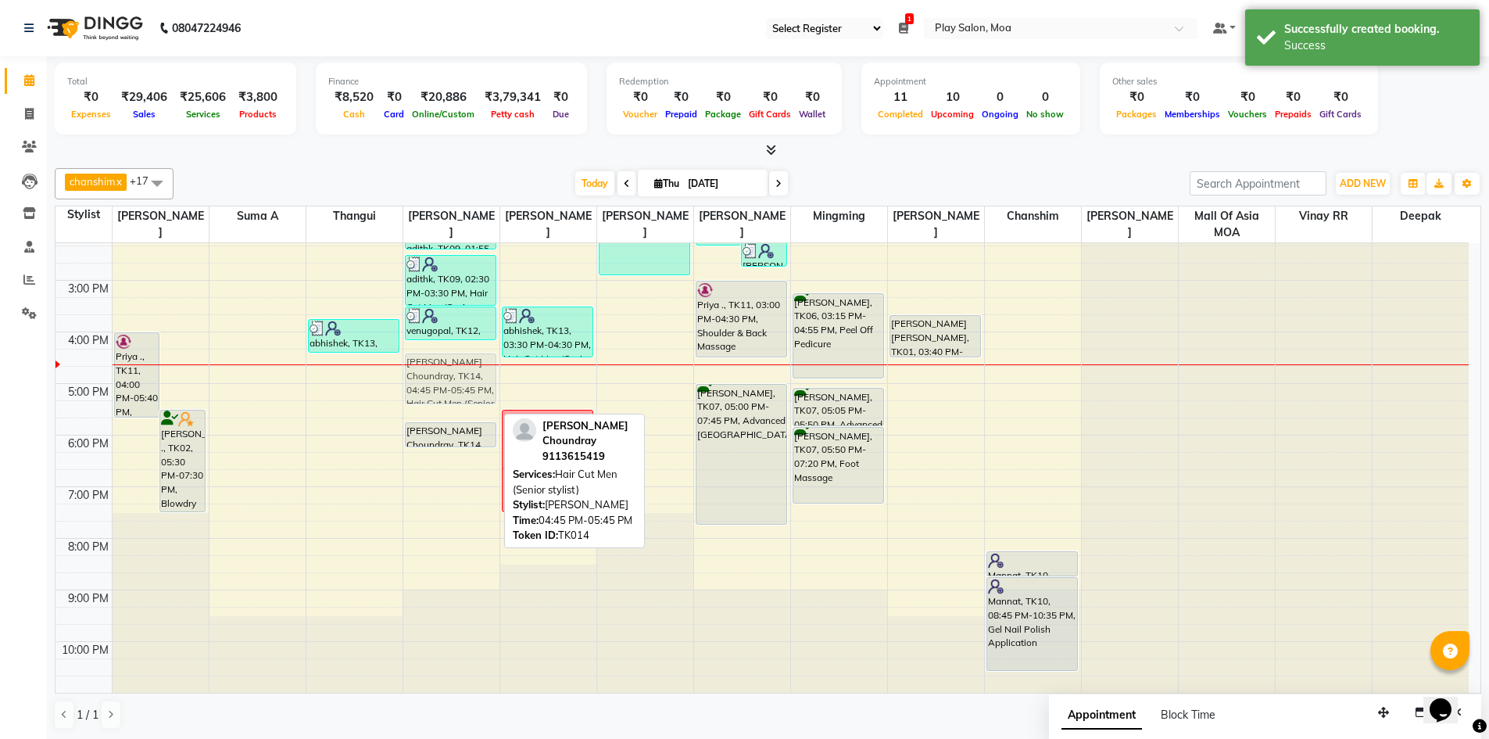
drag, startPoint x: 435, startPoint y: 382, endPoint x: 442, endPoint y: 368, distance: 15.4
click at [442, 368] on div "adithk, TK09, 01:55 PM-02:25 PM, Beard Shaping adithk, TK09, 02:30 PM-03:30 PM,…" at bounding box center [451, 331] width 96 height 721
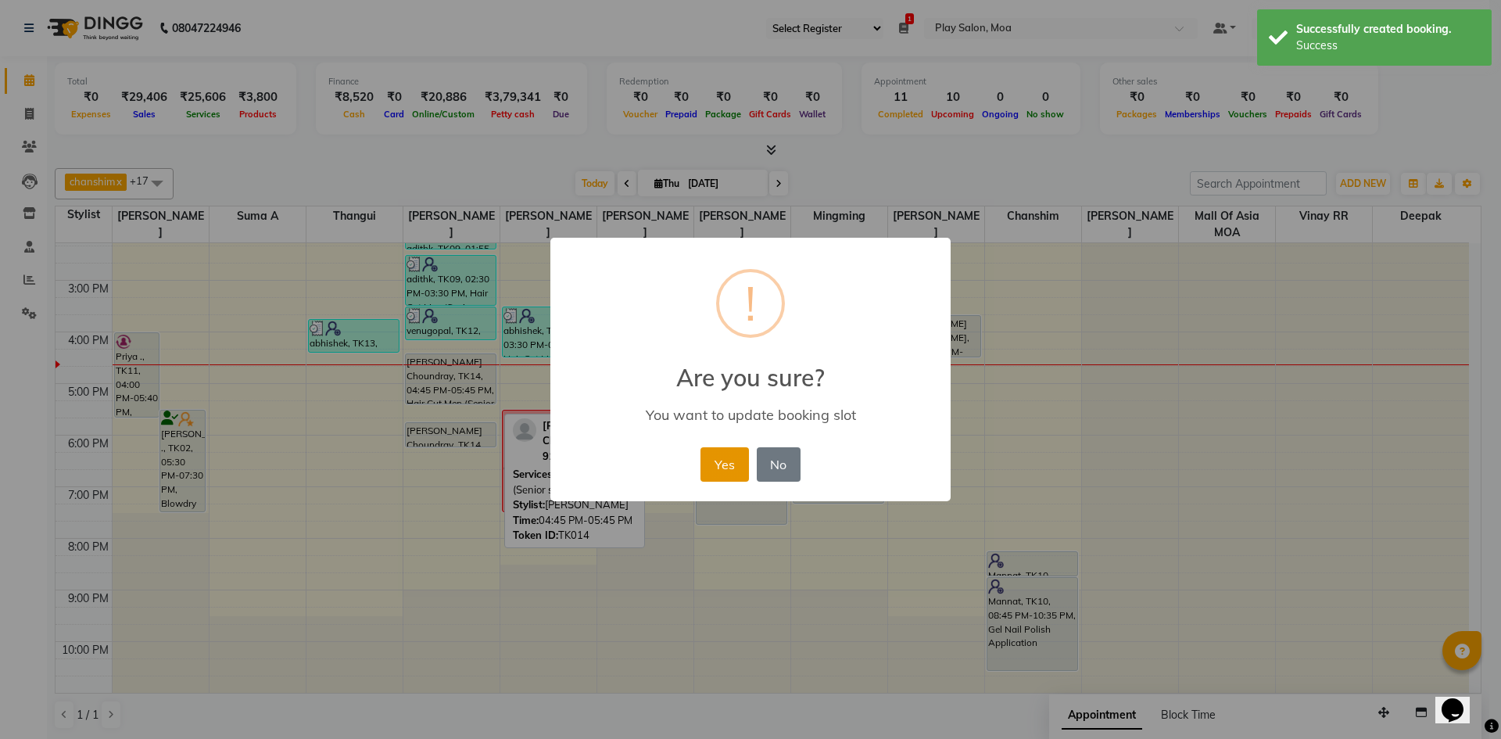
click at [710, 470] on button "Yes" at bounding box center [724, 464] width 48 height 34
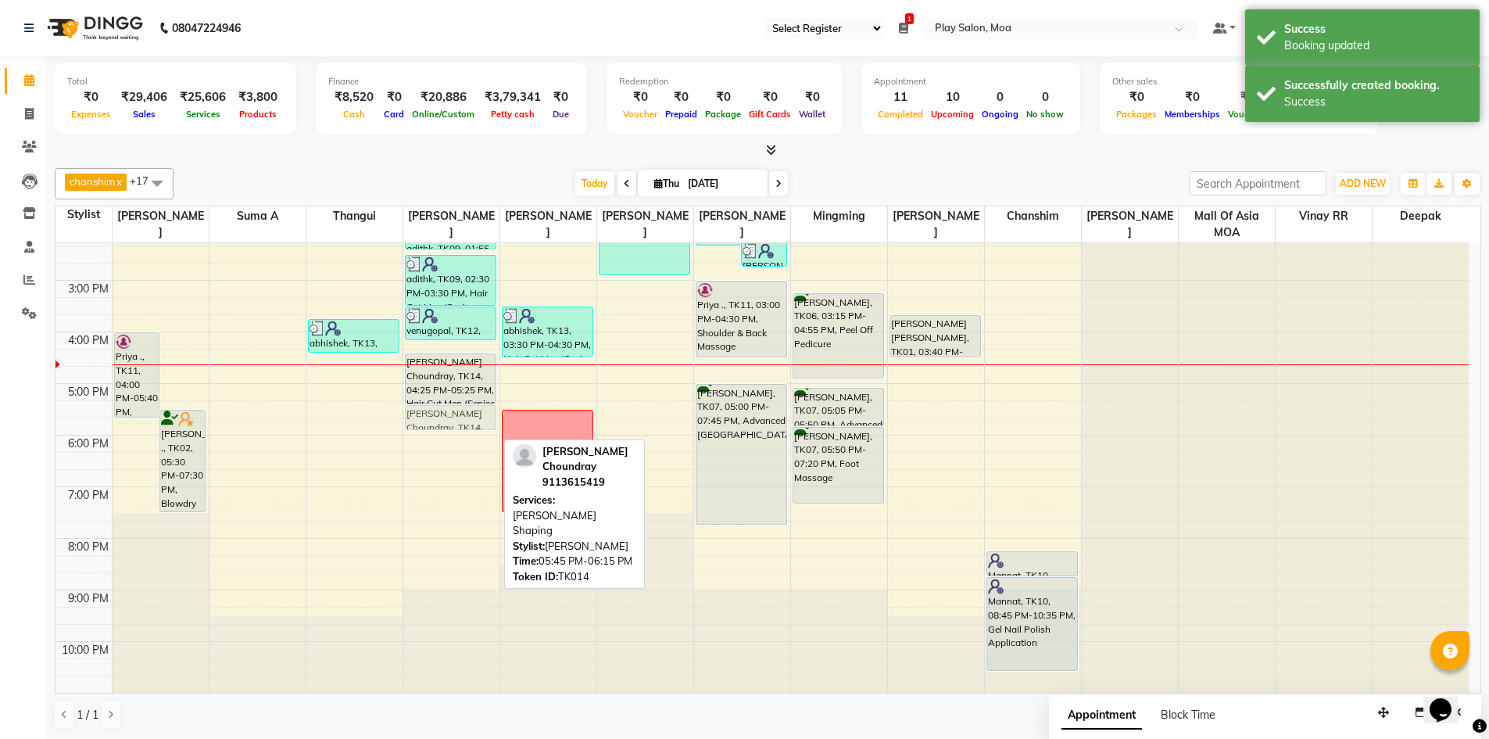
click at [451, 419] on div "adithk, TK09, 01:55 PM-02:25 PM, Beard Shaping adithk, TK09, 02:30 PM-03:30 PM,…" at bounding box center [451, 331] width 96 height 721
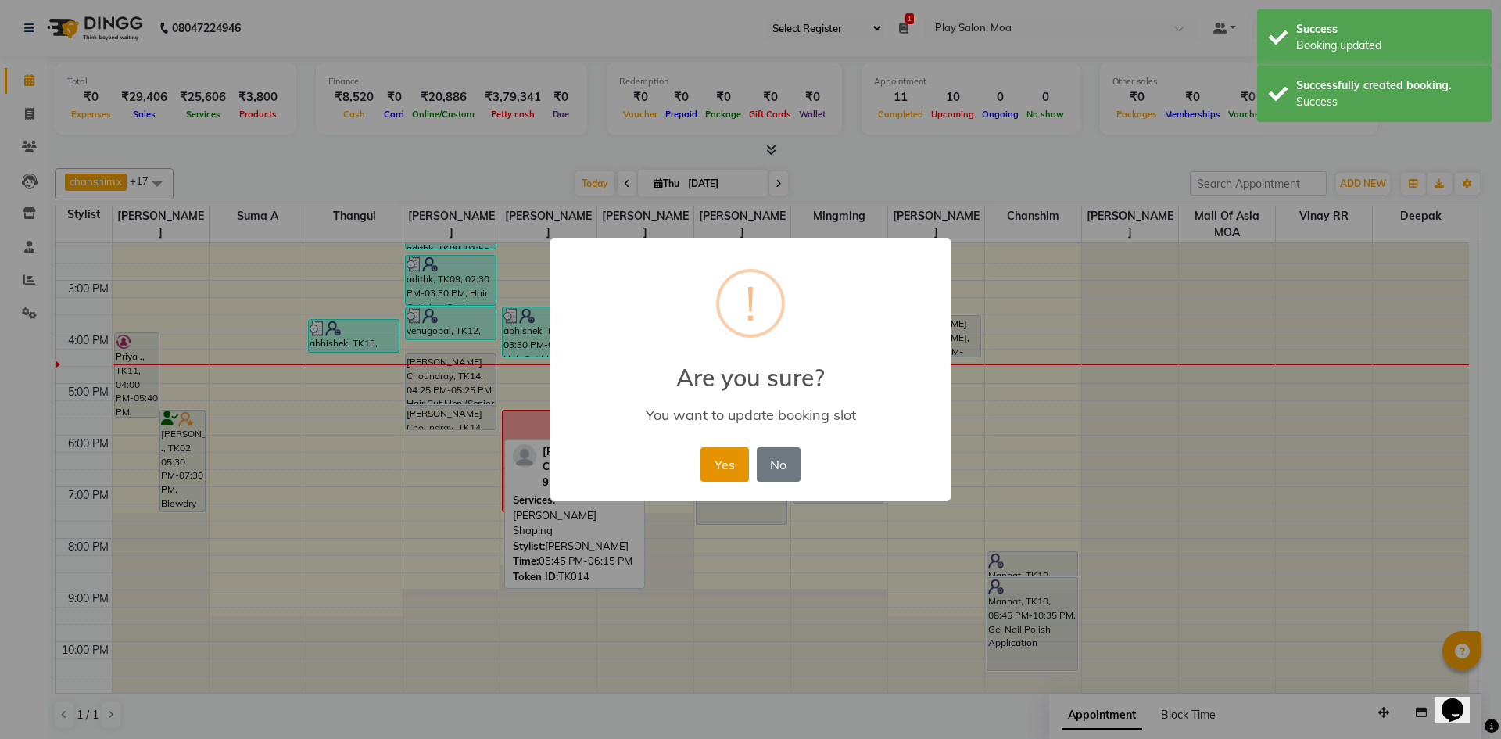
click at [728, 463] on button "Yes" at bounding box center [724, 464] width 48 height 34
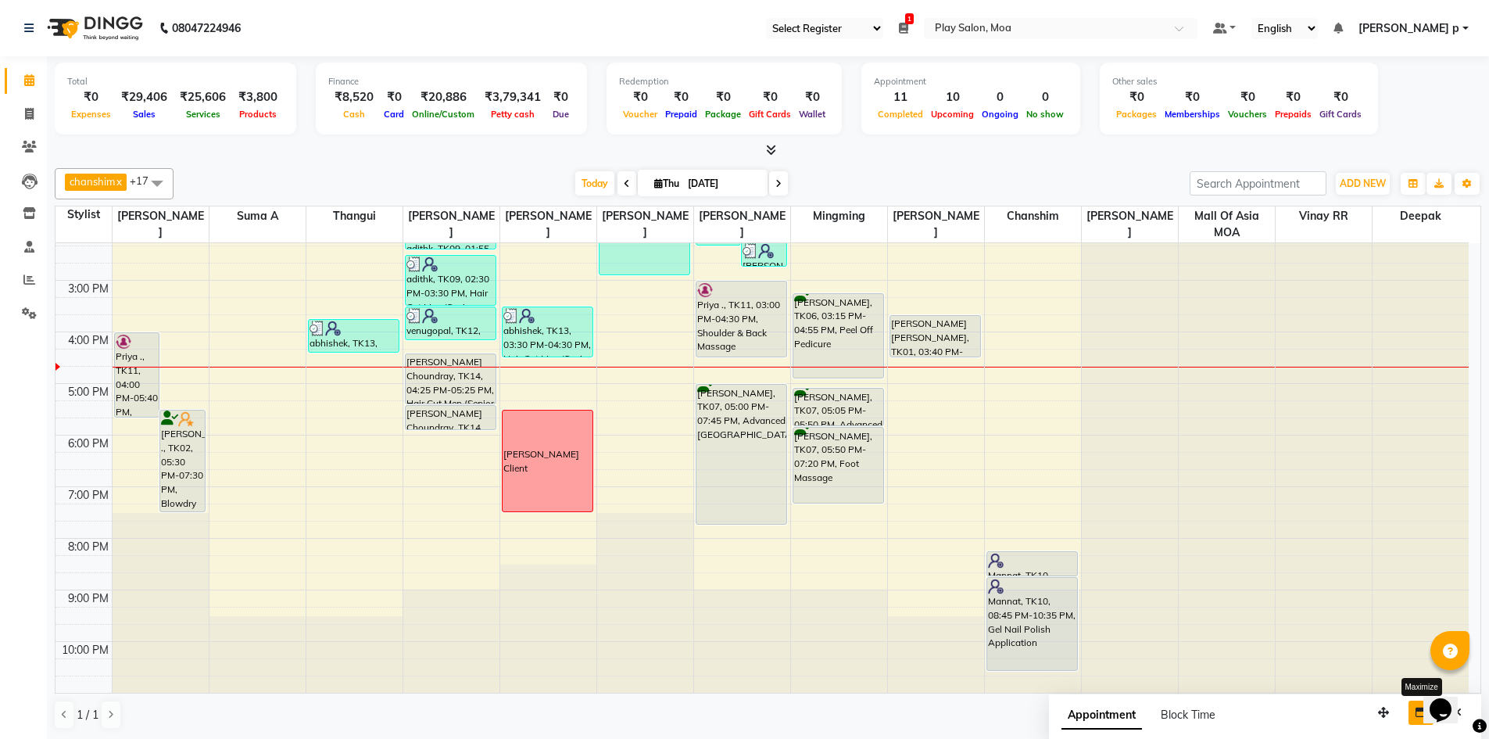
click at [1422, 715] on icon "button" at bounding box center [1420, 712] width 11 height 11
select select "tentative"
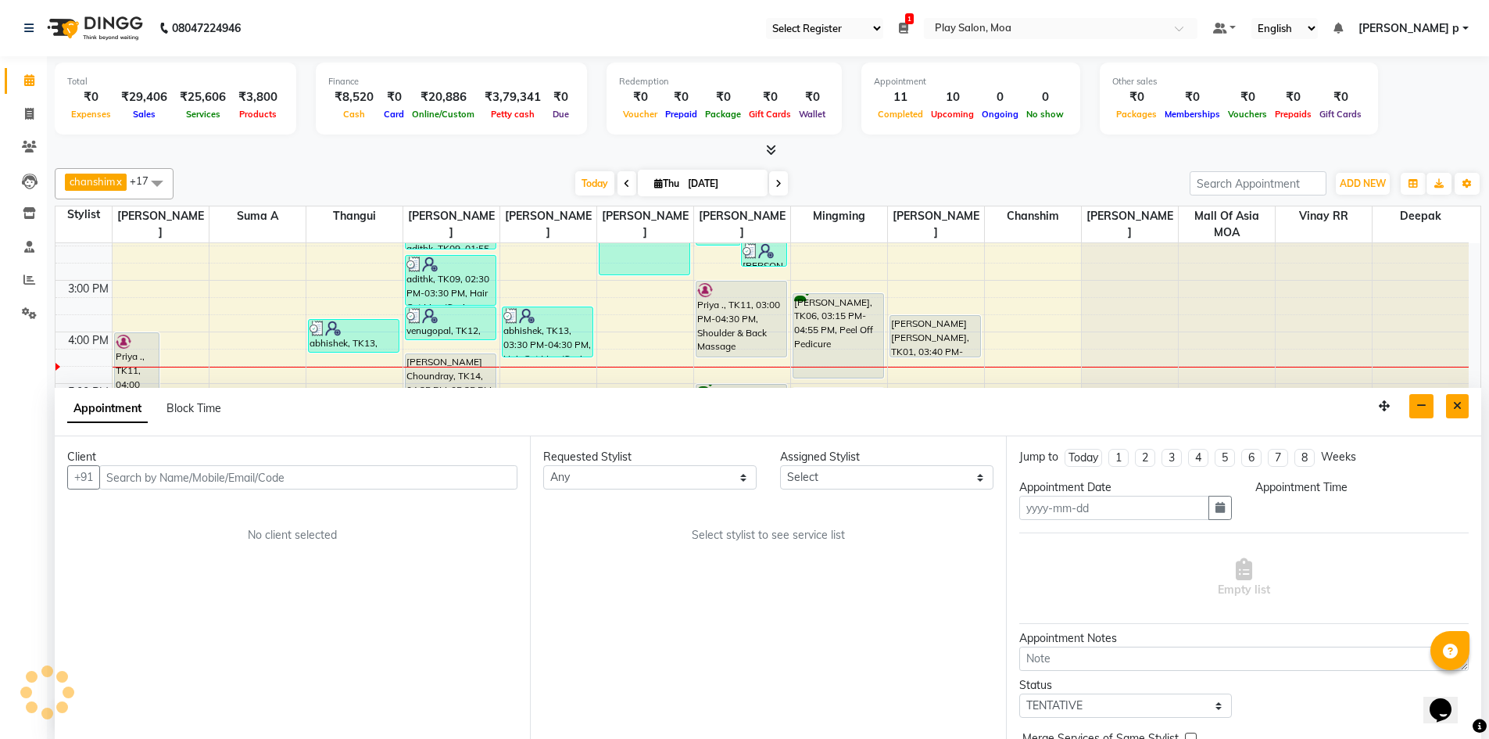
click at [1455, 403] on icon "Close" at bounding box center [1457, 405] width 9 height 11
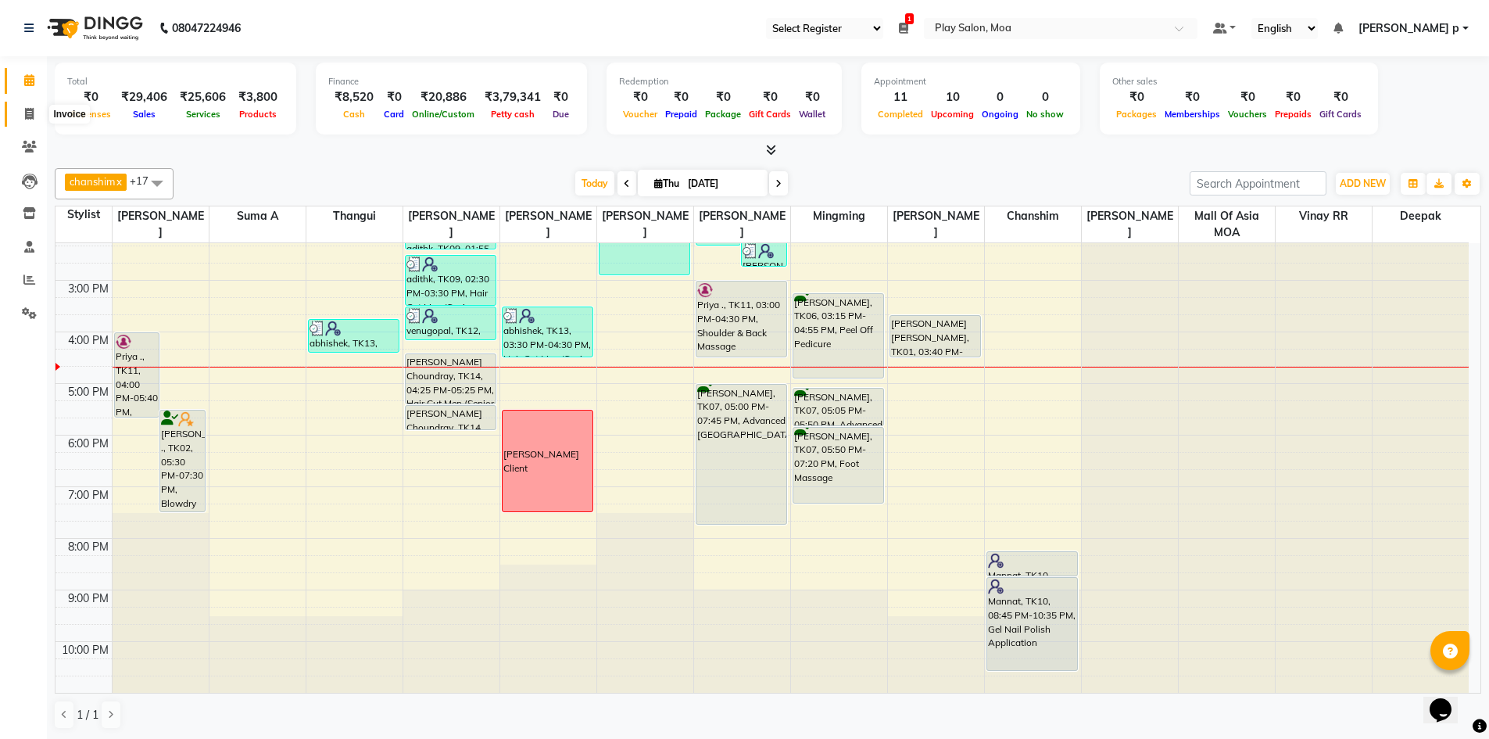
click at [22, 111] on span at bounding box center [29, 115] width 27 height 18
select select "service"
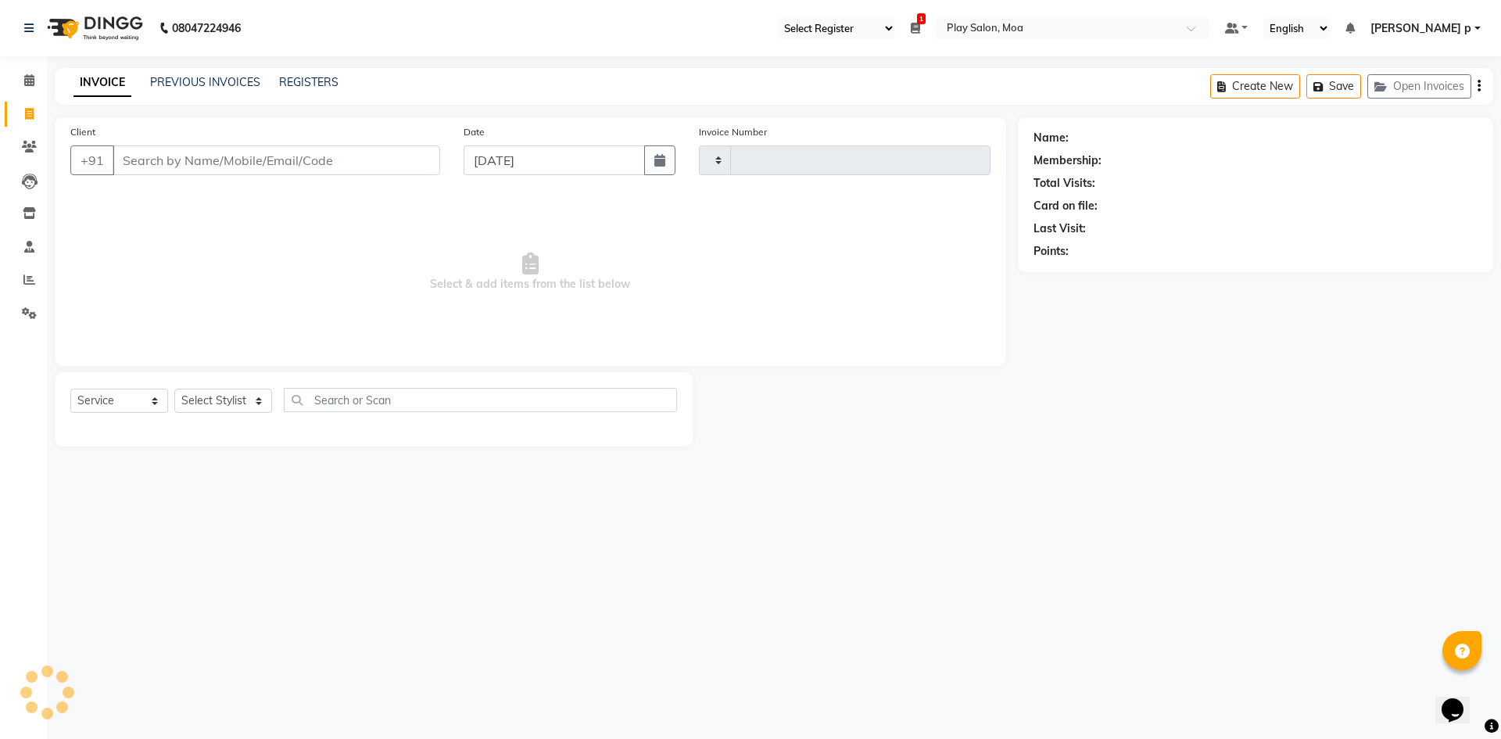
type input "3723"
select select "8354"
click at [221, 79] on link "PREVIOUS INVOICES" at bounding box center [205, 82] width 110 height 14
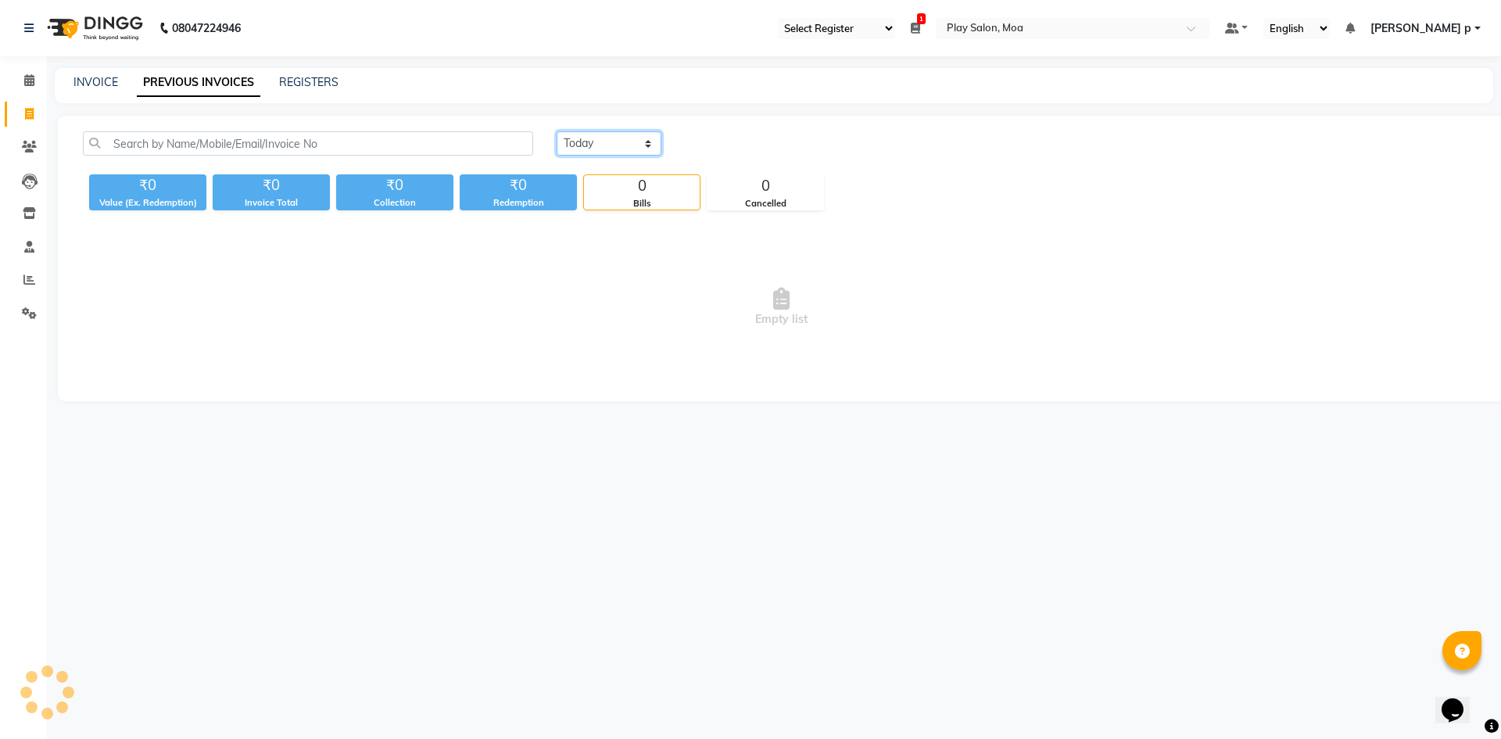
click at [623, 144] on select "Today Yesterday Custom Range" at bounding box center [608, 143] width 105 height 24
select select "yesterday"
click at [556, 131] on select "Today Yesterday Custom Range" at bounding box center [608, 143] width 105 height 24
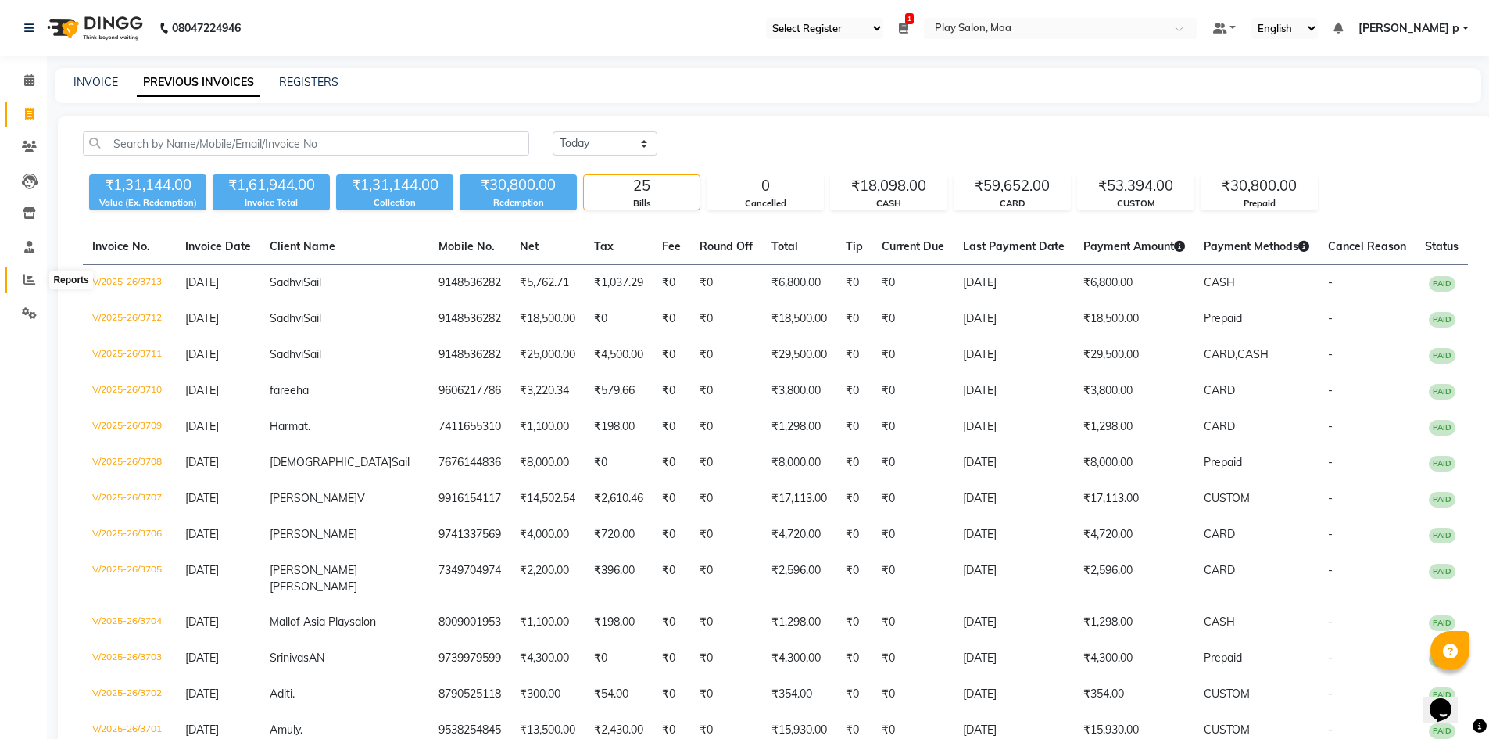
click at [27, 281] on icon at bounding box center [29, 280] width 12 height 12
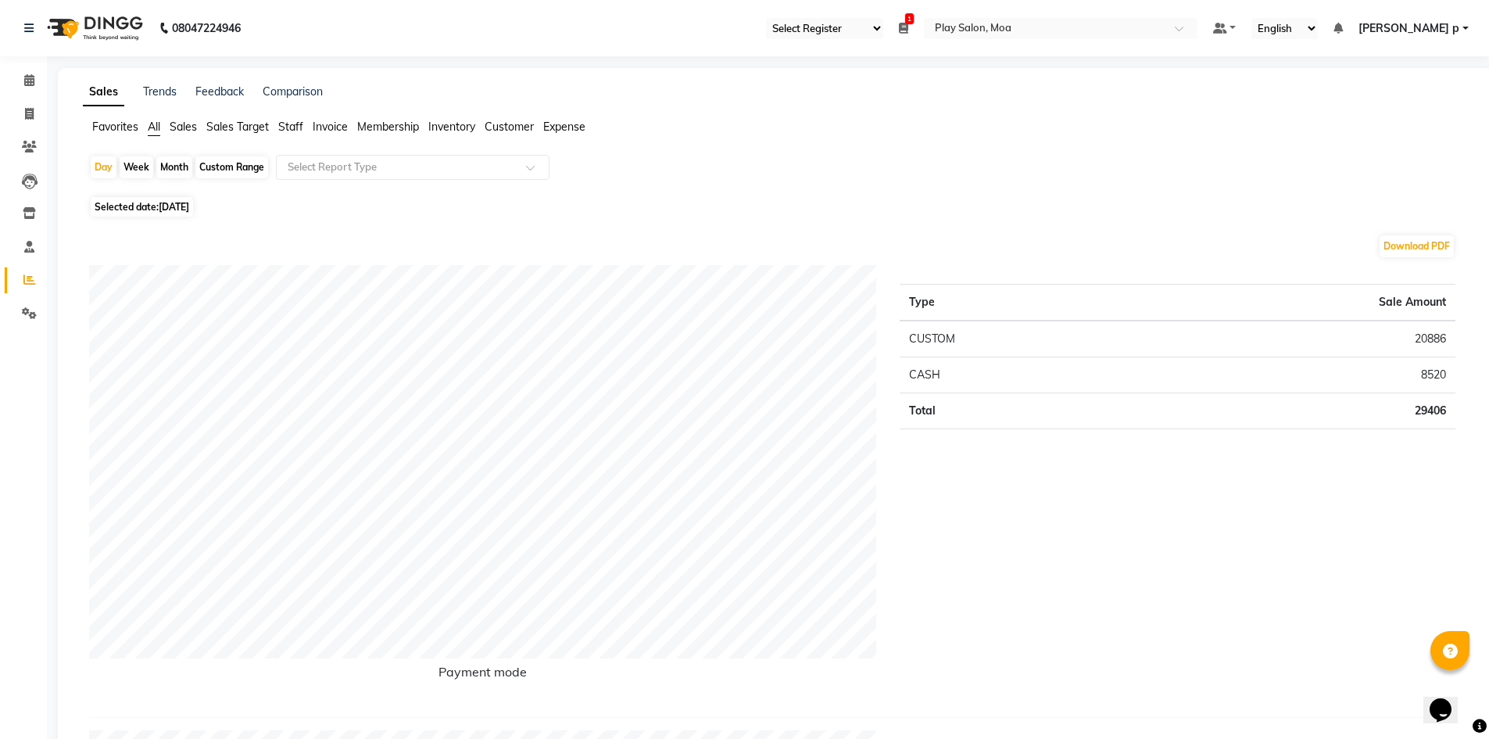
click at [253, 165] on div "Custom Range" at bounding box center [231, 167] width 73 height 22
select select "9"
select select "2025"
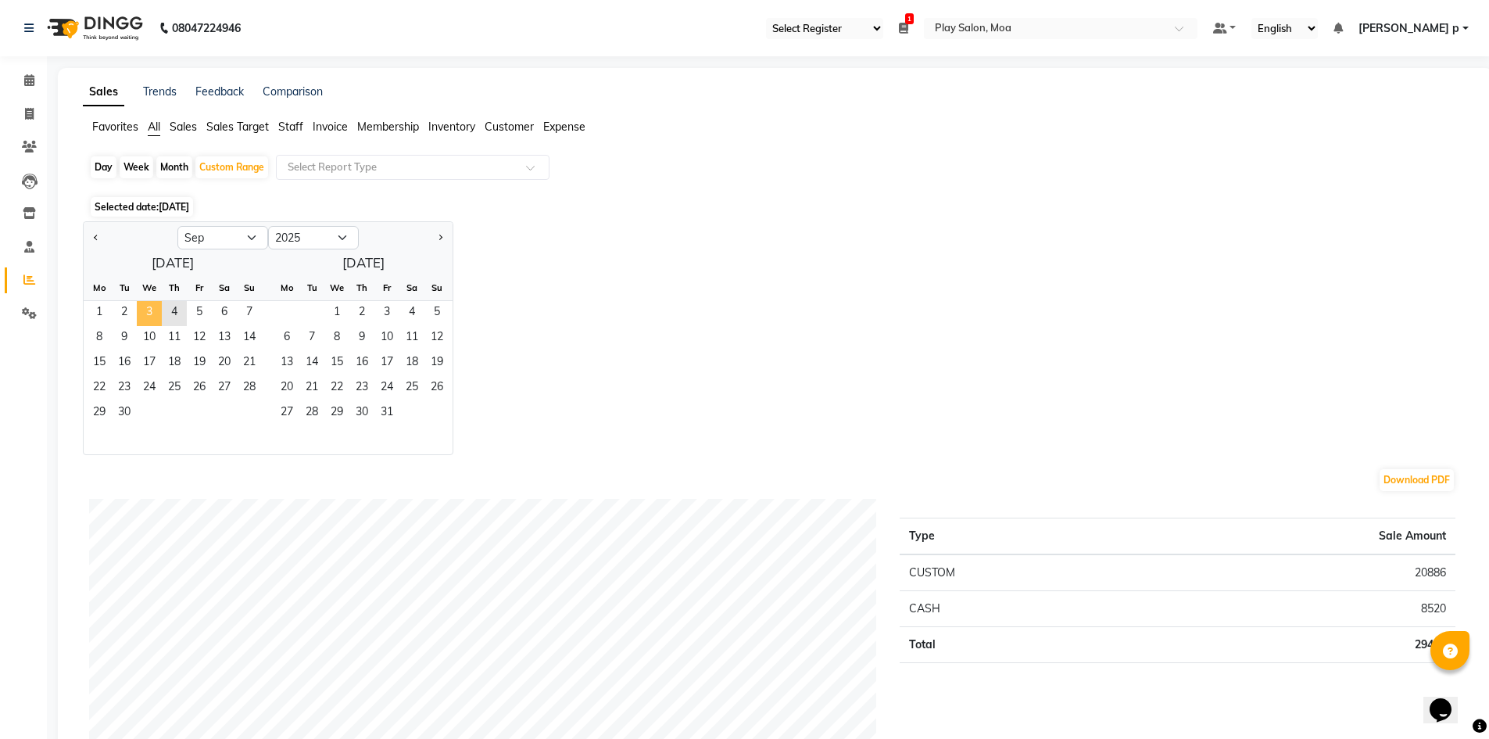
click at [148, 313] on span "3" at bounding box center [149, 313] width 25 height 25
click at [105, 161] on div "Day" at bounding box center [104, 167] width 26 height 22
select select "9"
select select "2025"
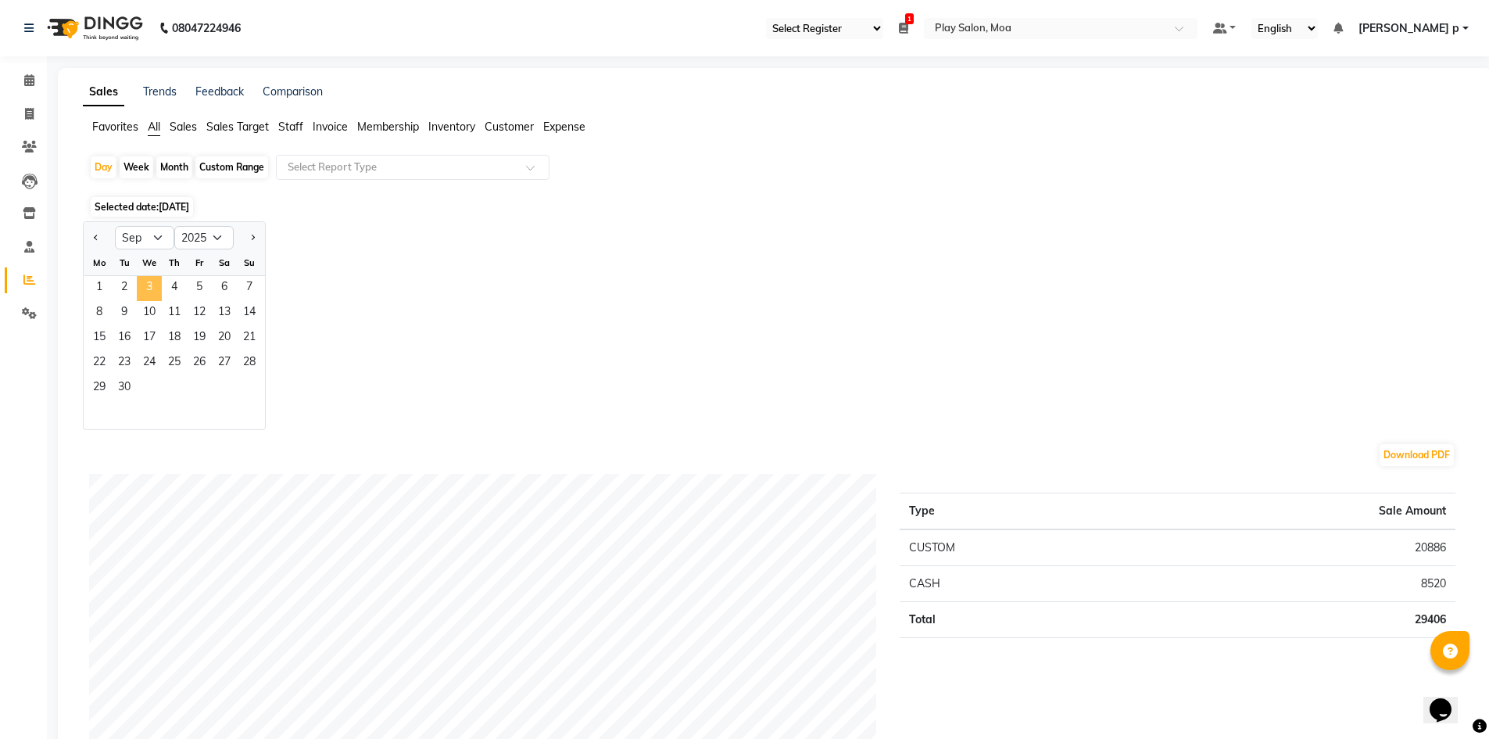
click at [154, 292] on span "3" at bounding box center [149, 288] width 25 height 25
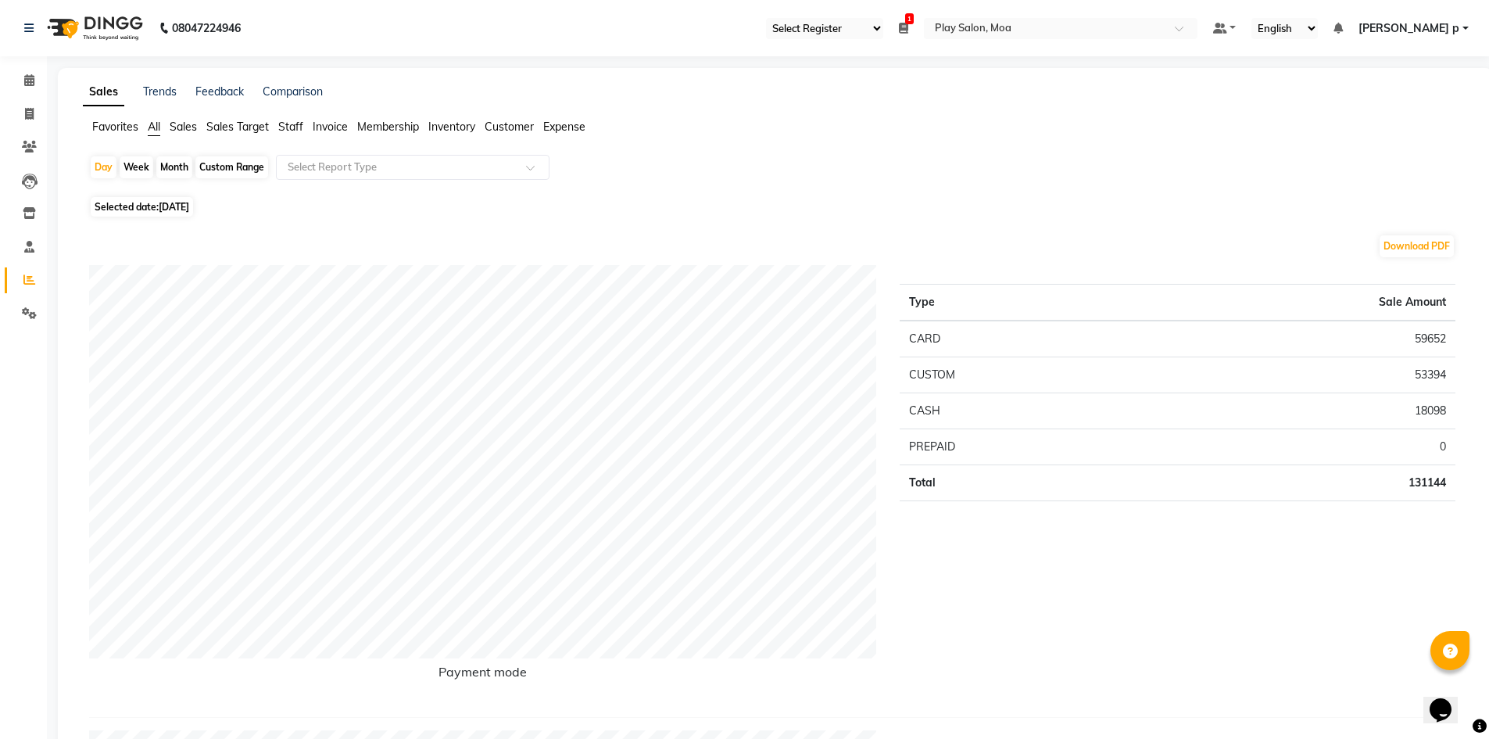
click at [202, 120] on ul "Favorites All Sales Sales Target Staff Invoice Membership Inventory Customer Ex…" at bounding box center [775, 127] width 1385 height 17
click at [177, 124] on span "Sales" at bounding box center [183, 127] width 27 height 14
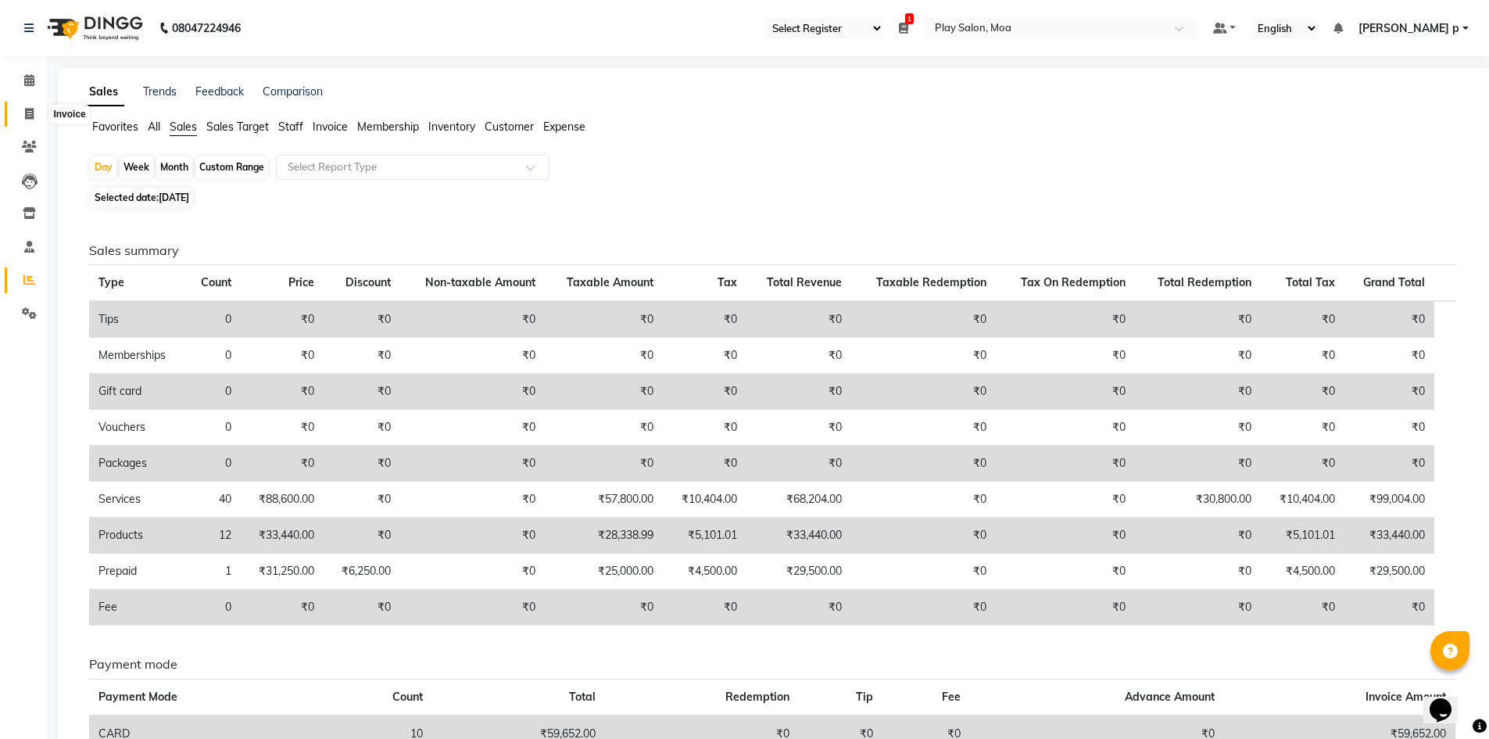
click at [27, 109] on icon at bounding box center [29, 114] width 9 height 12
select select "service"
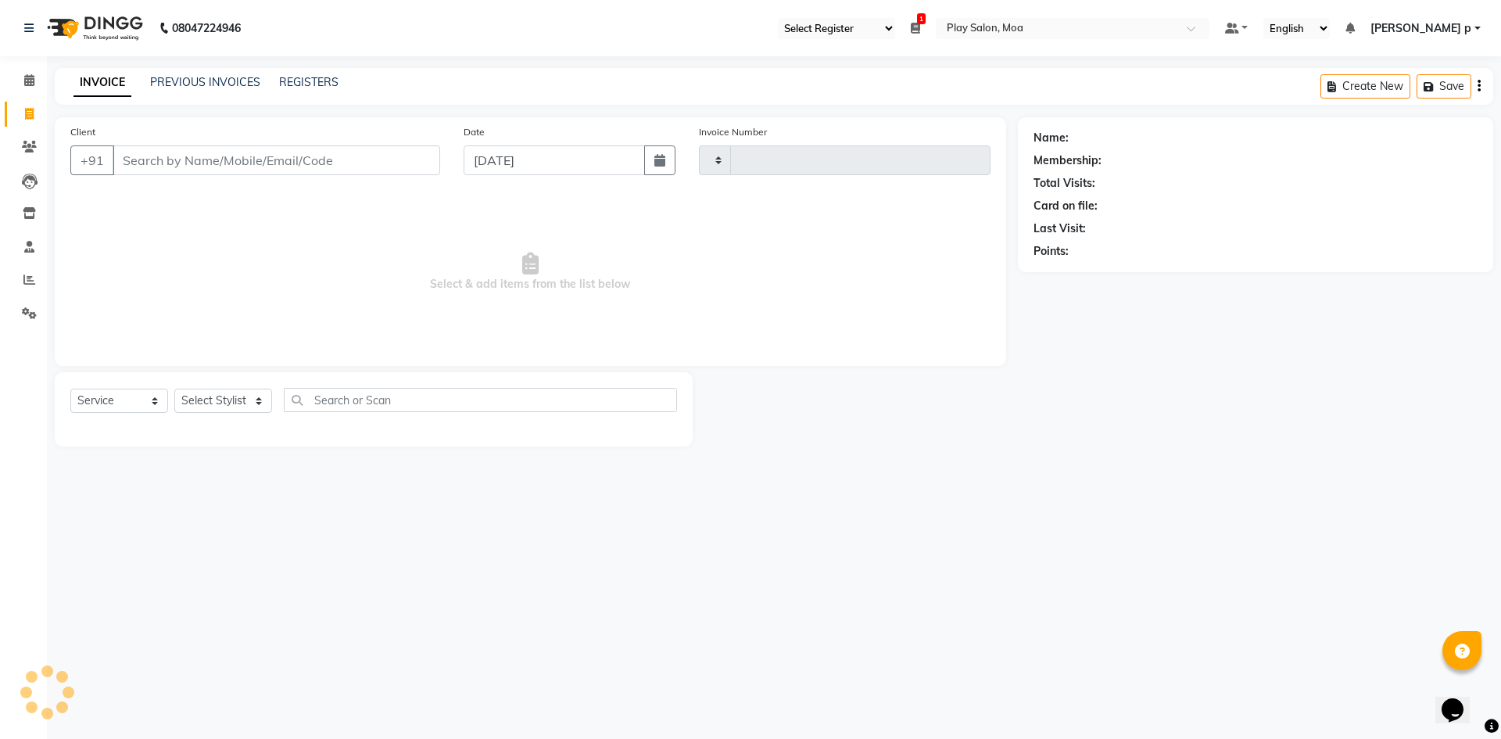
type input "3723"
select select "8354"
click at [180, 86] on link "PREVIOUS INVOICES" at bounding box center [205, 82] width 110 height 14
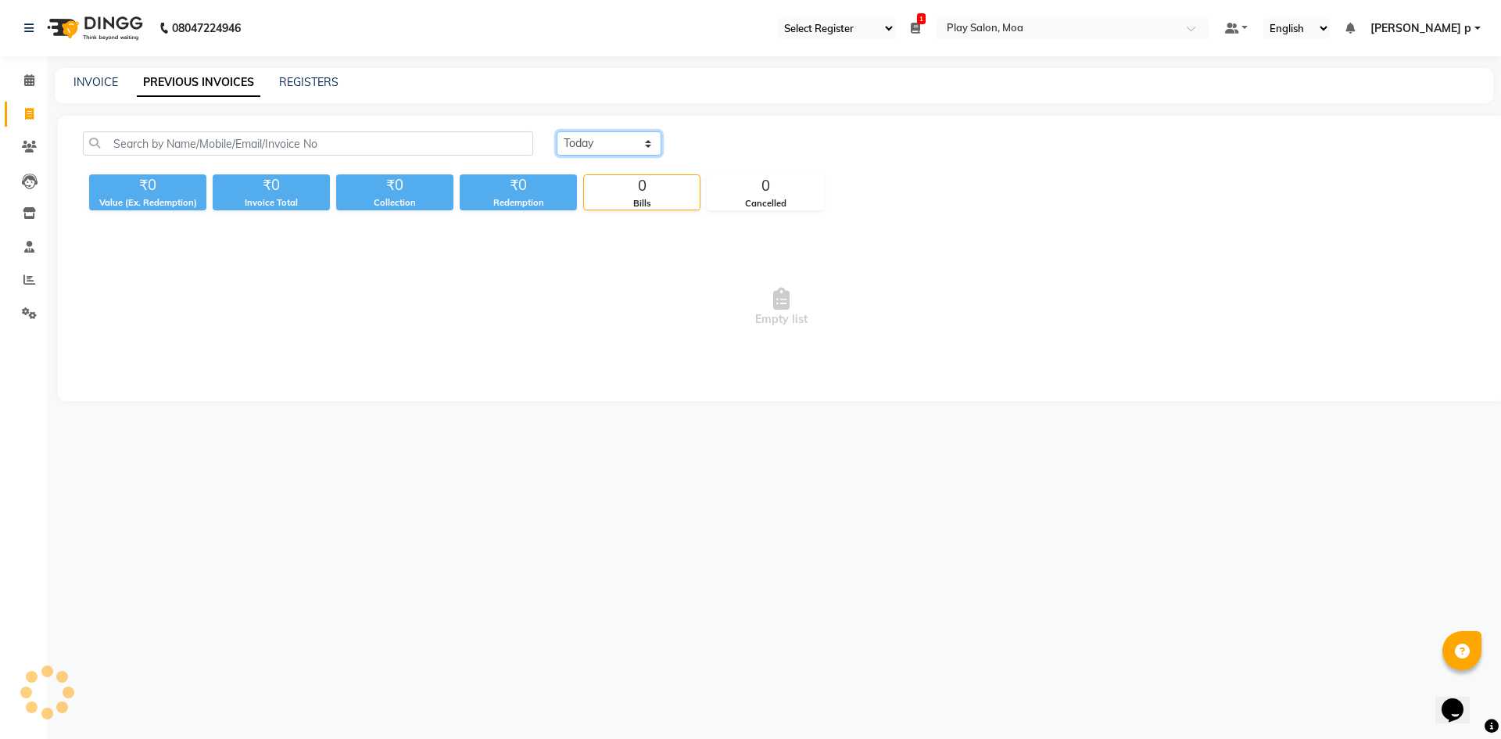
click at [614, 144] on select "Today Yesterday Custom Range" at bounding box center [608, 143] width 105 height 24
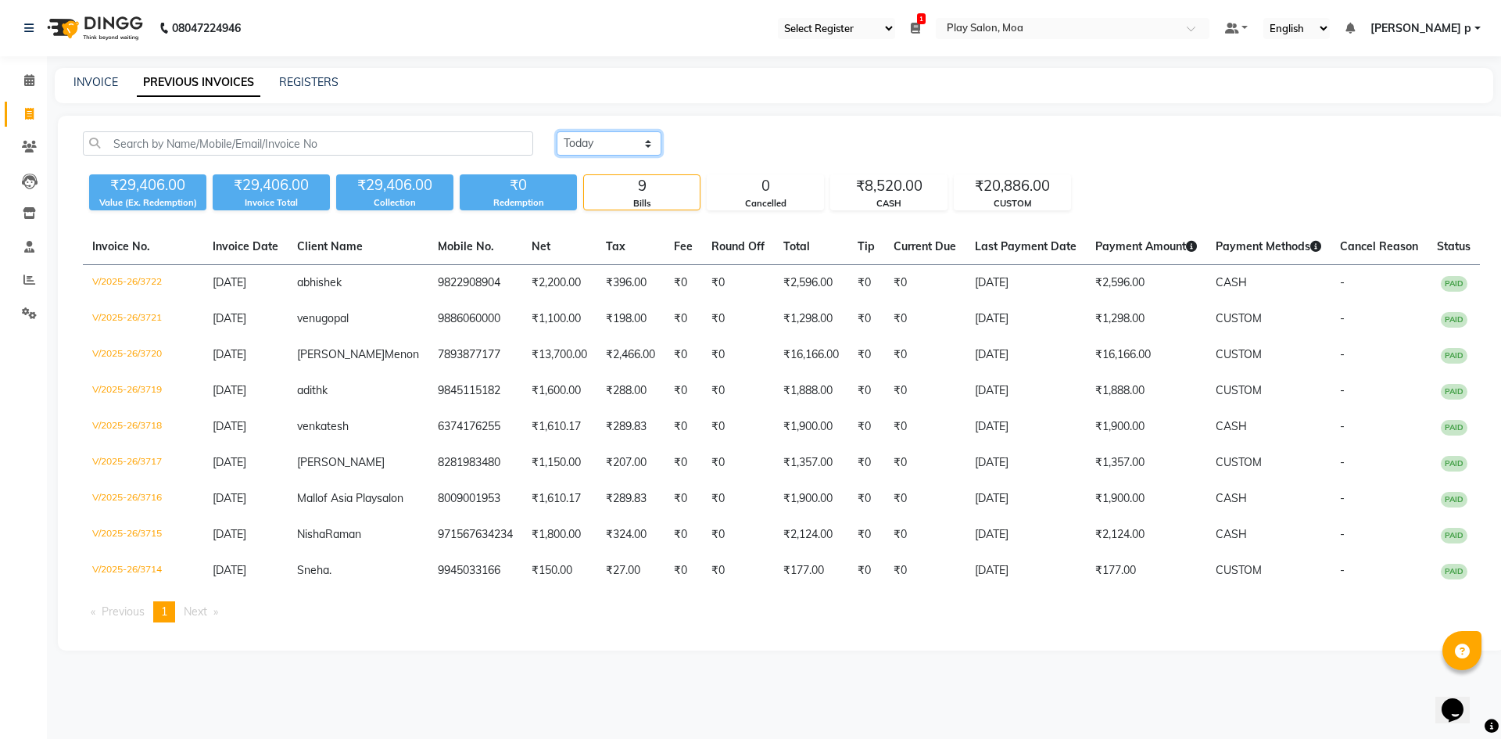
select select "yesterday"
click at [556, 131] on select "Today Yesterday Custom Range" at bounding box center [608, 143] width 105 height 24
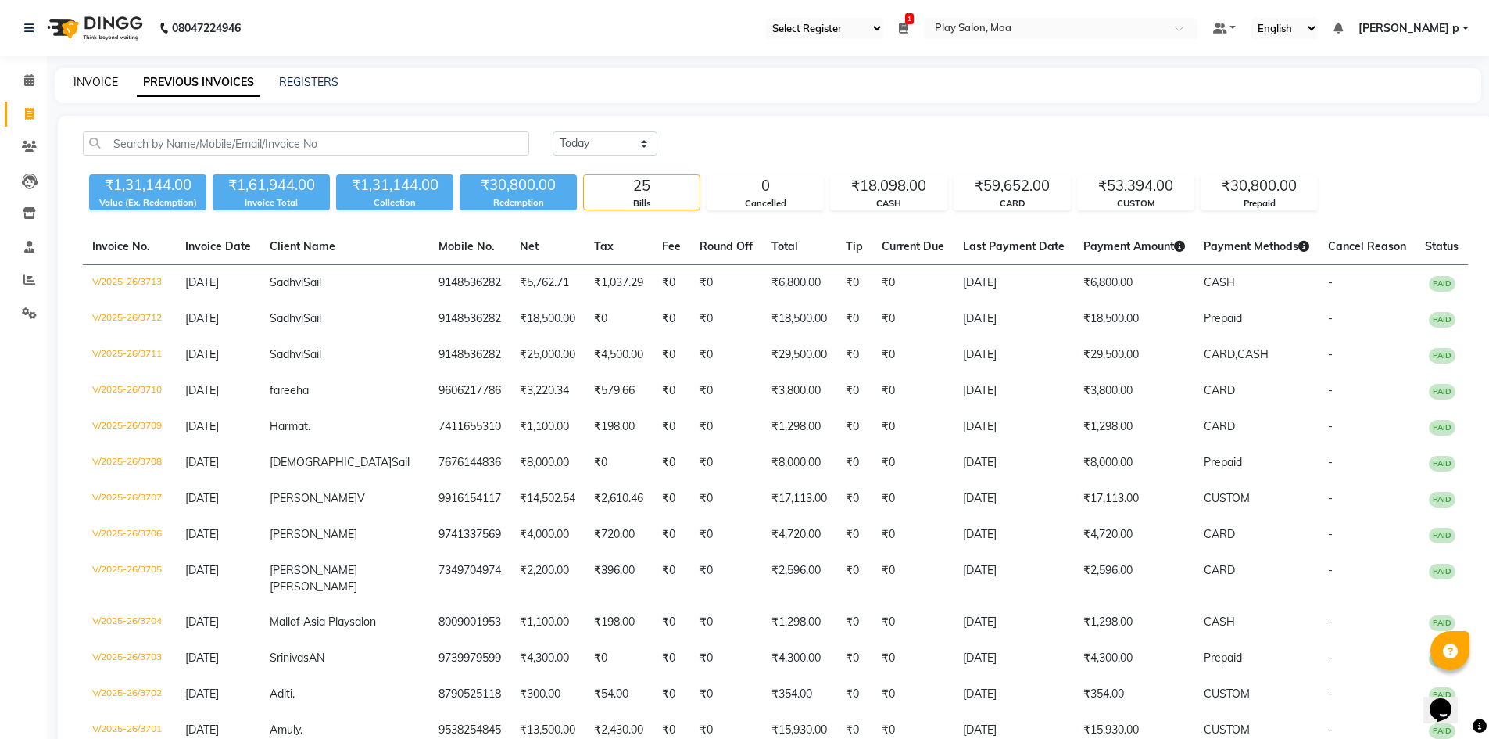
click at [91, 81] on link "INVOICE" at bounding box center [95, 82] width 45 height 14
select select "service"
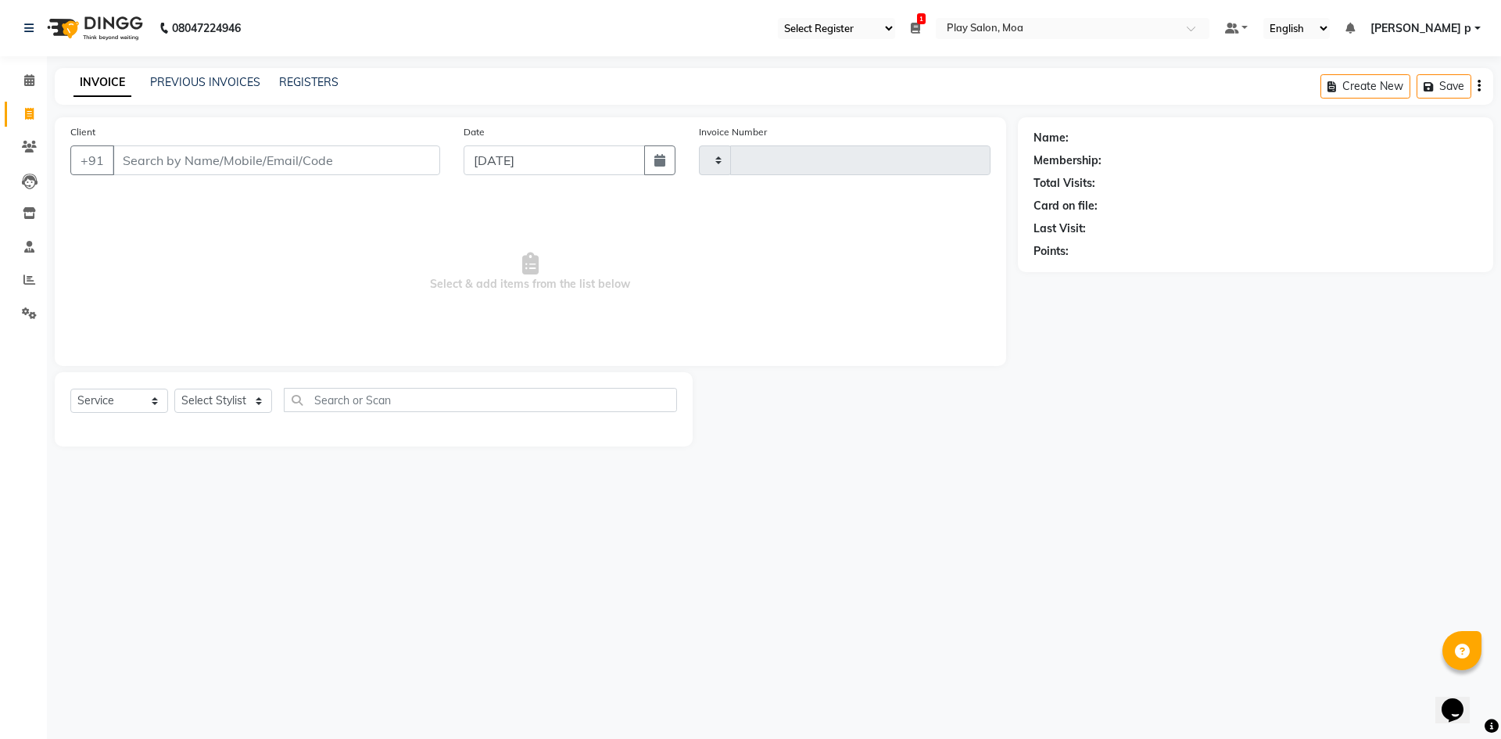
type input "3724"
select select "8354"
click at [28, 281] on icon at bounding box center [29, 280] width 12 height 12
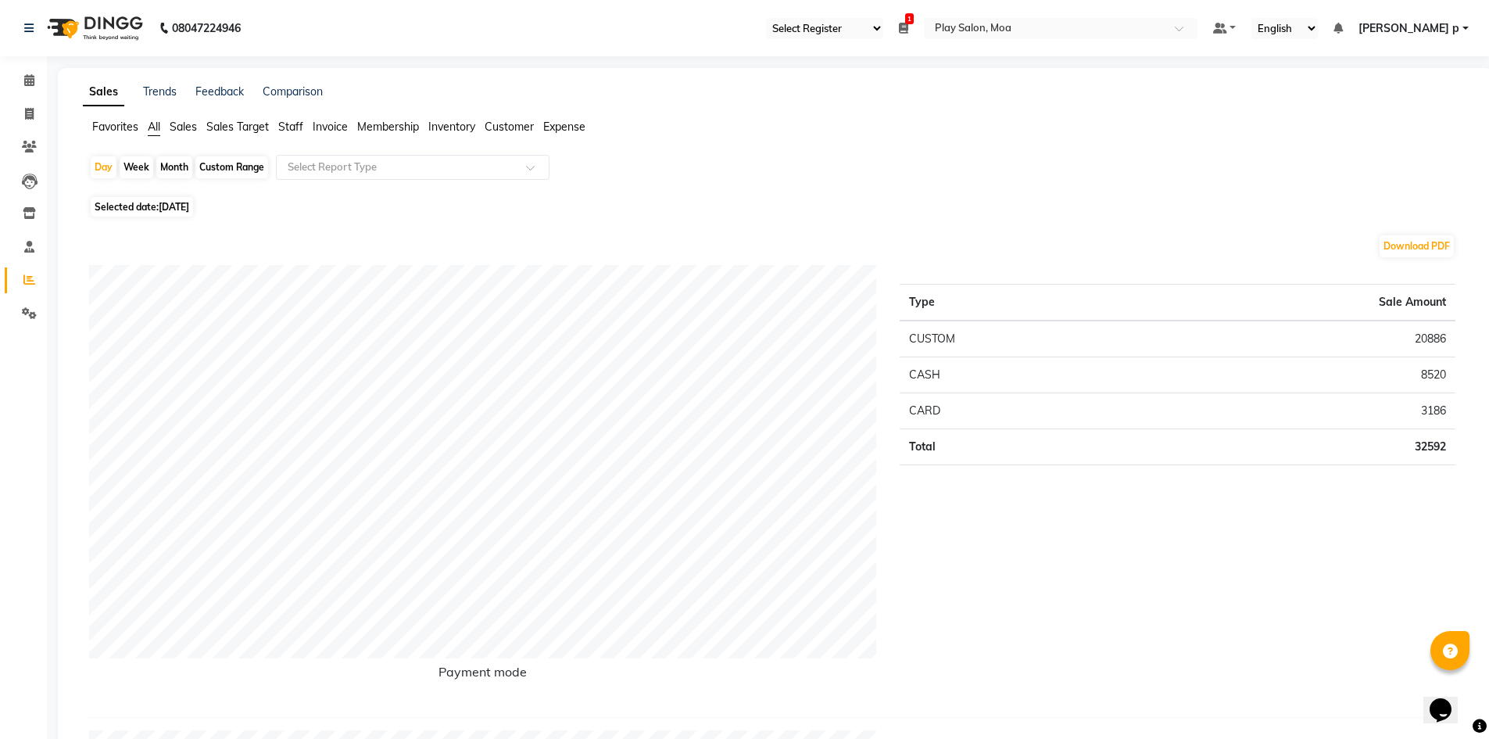
click at [189, 204] on span "[DATE]" at bounding box center [174, 207] width 30 height 12
select select "9"
select select "2025"
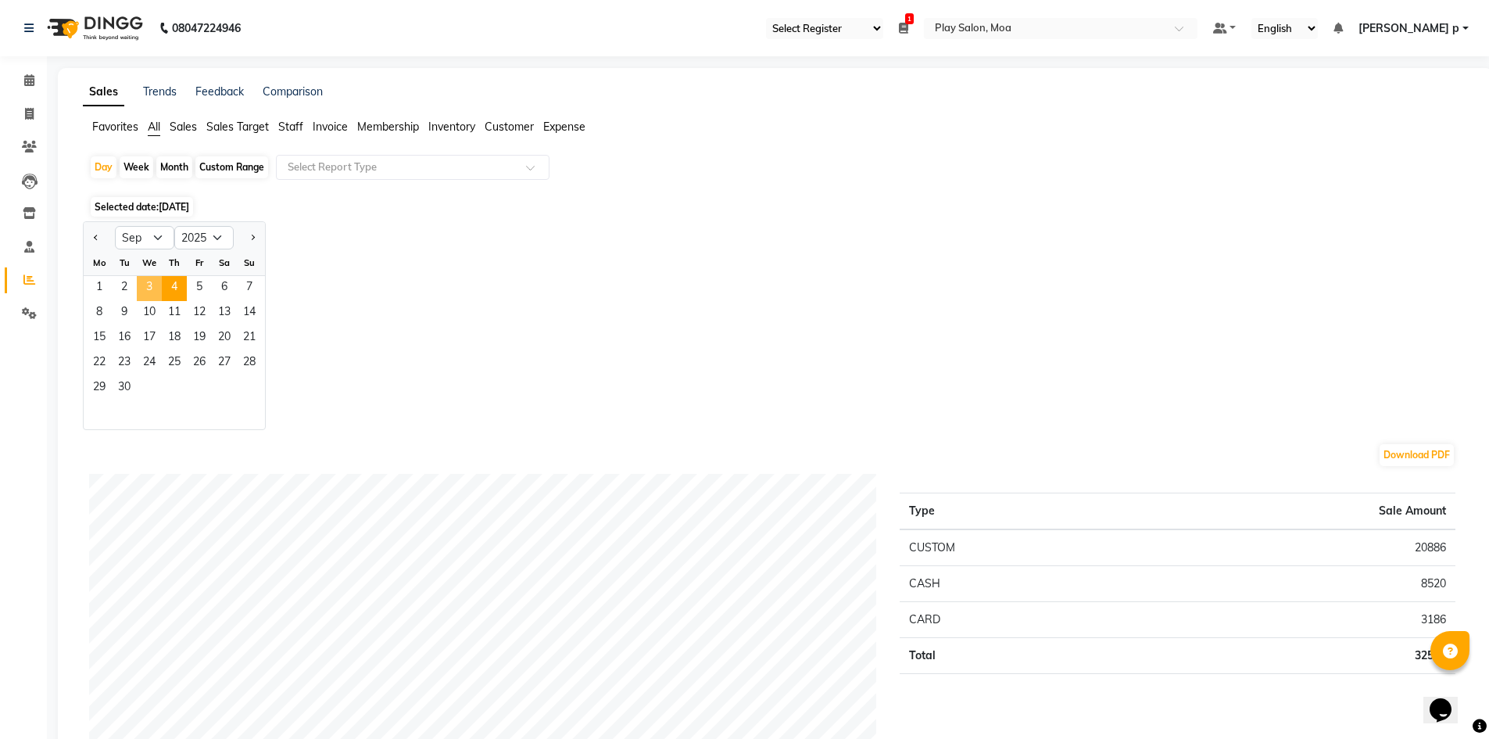
click at [143, 282] on span "3" at bounding box center [149, 288] width 25 height 25
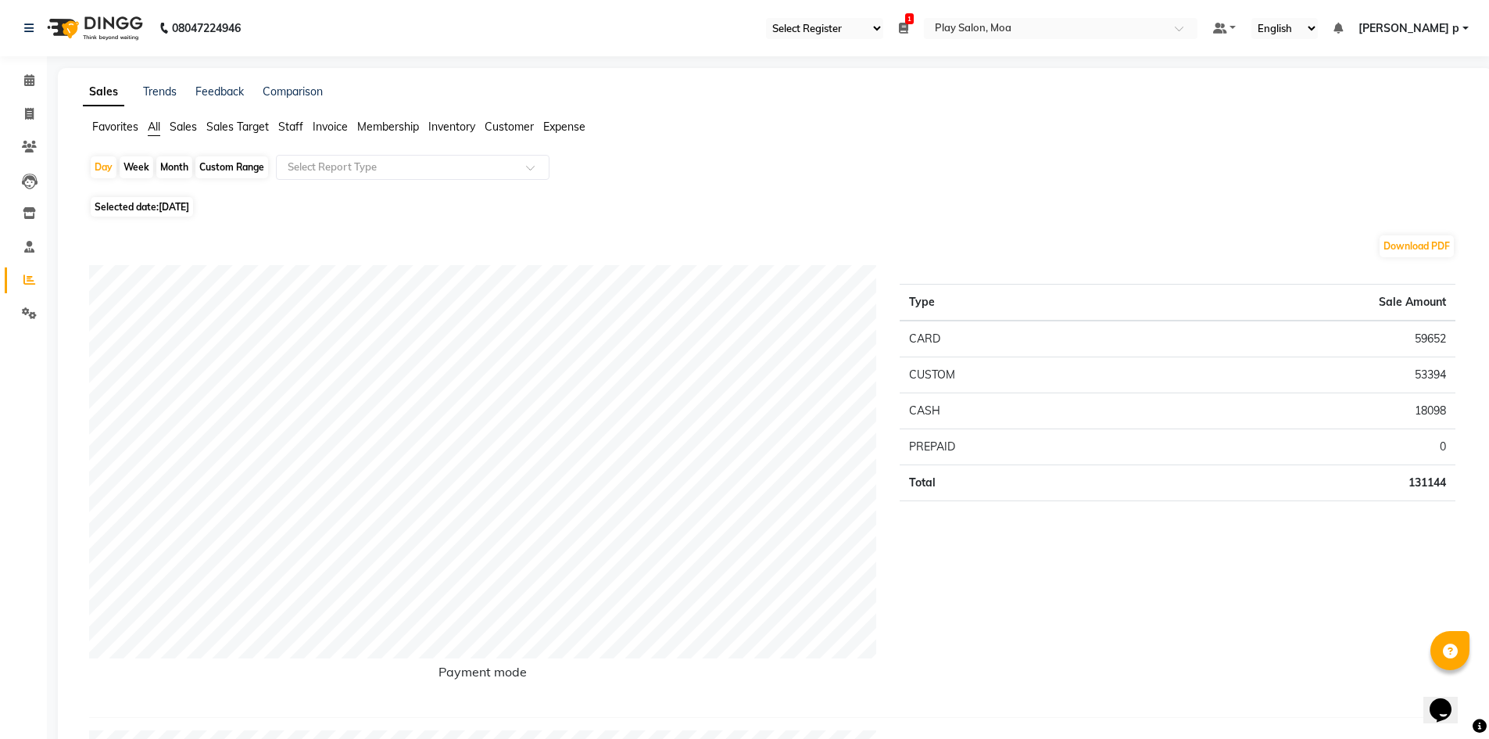
click at [196, 129] on span "Sales" at bounding box center [183, 127] width 27 height 14
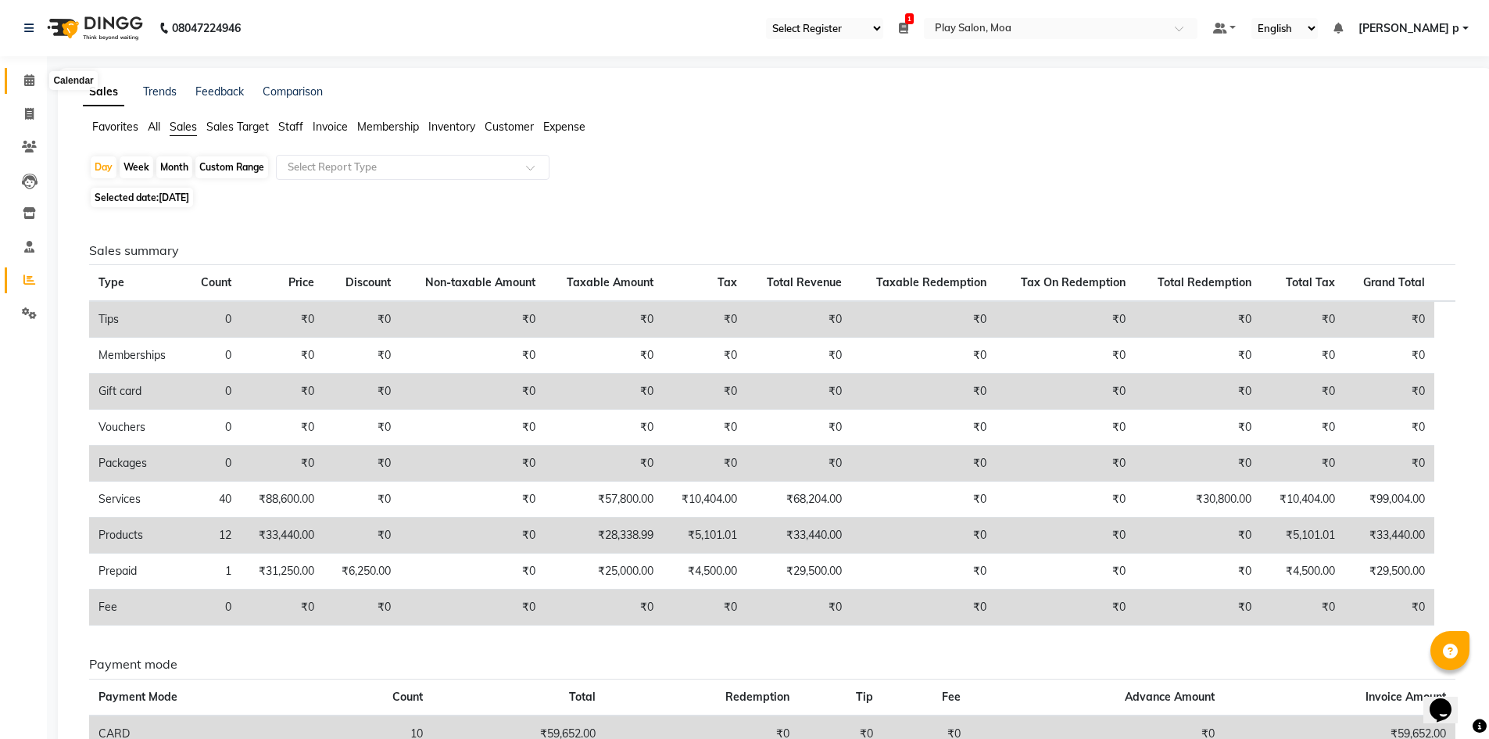
click at [25, 82] on icon at bounding box center [29, 80] width 10 height 12
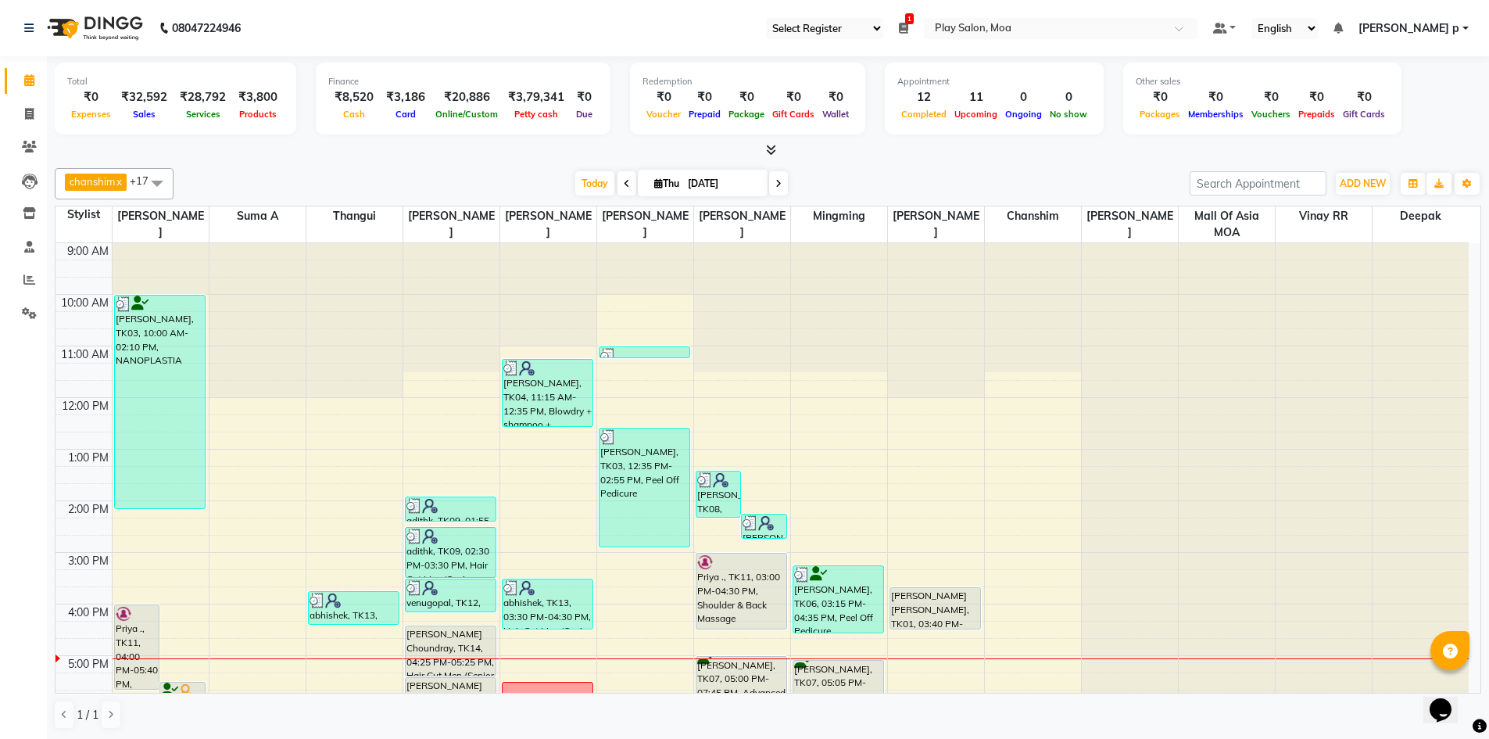
scroll to position [156, 0]
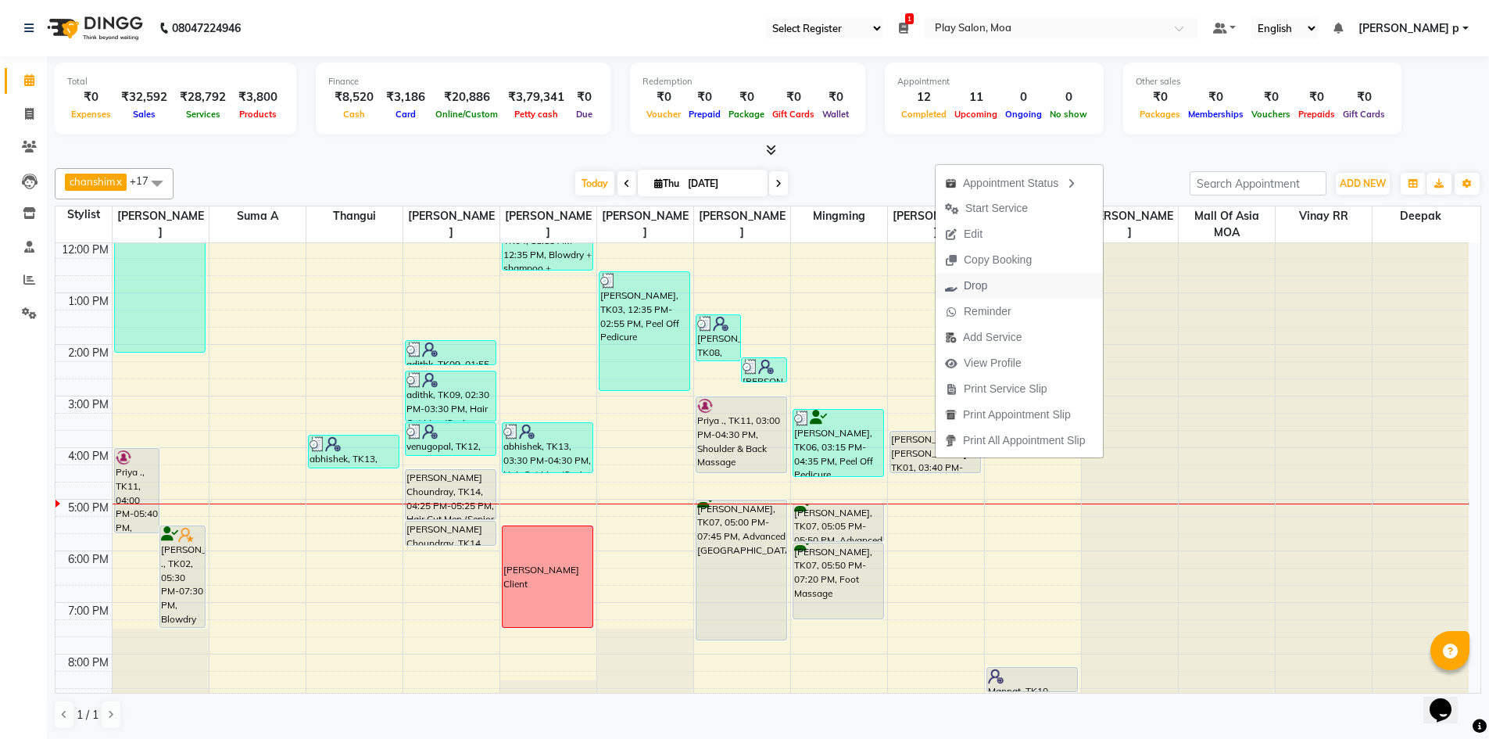
click at [1012, 286] on button "Drop" at bounding box center [1019, 286] width 167 height 26
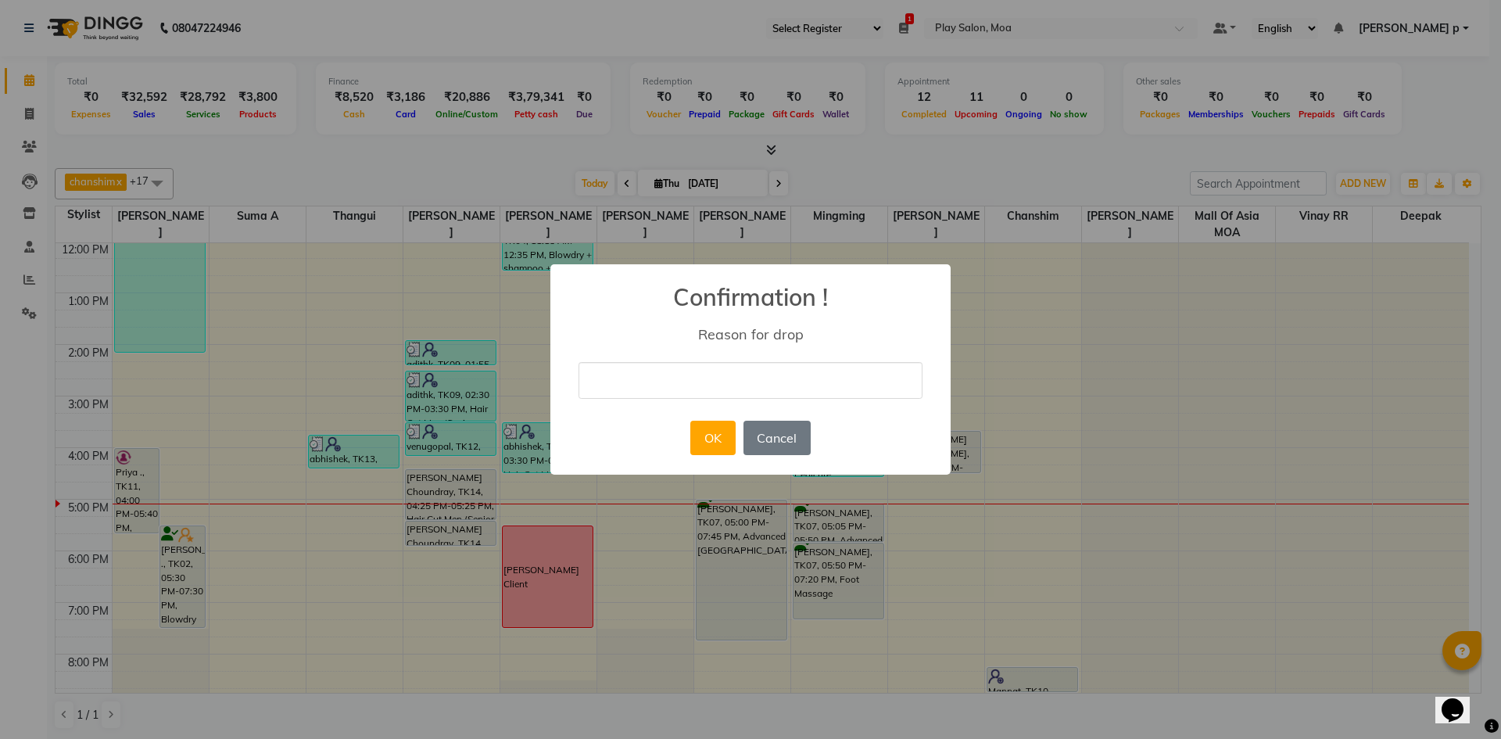
click at [775, 376] on input "text" at bounding box center [750, 380] width 344 height 37
type input "."
click at [1028, 388] on div "× Confirmation ! Reason for drop . OK No Cancel" at bounding box center [750, 369] width 1501 height 739
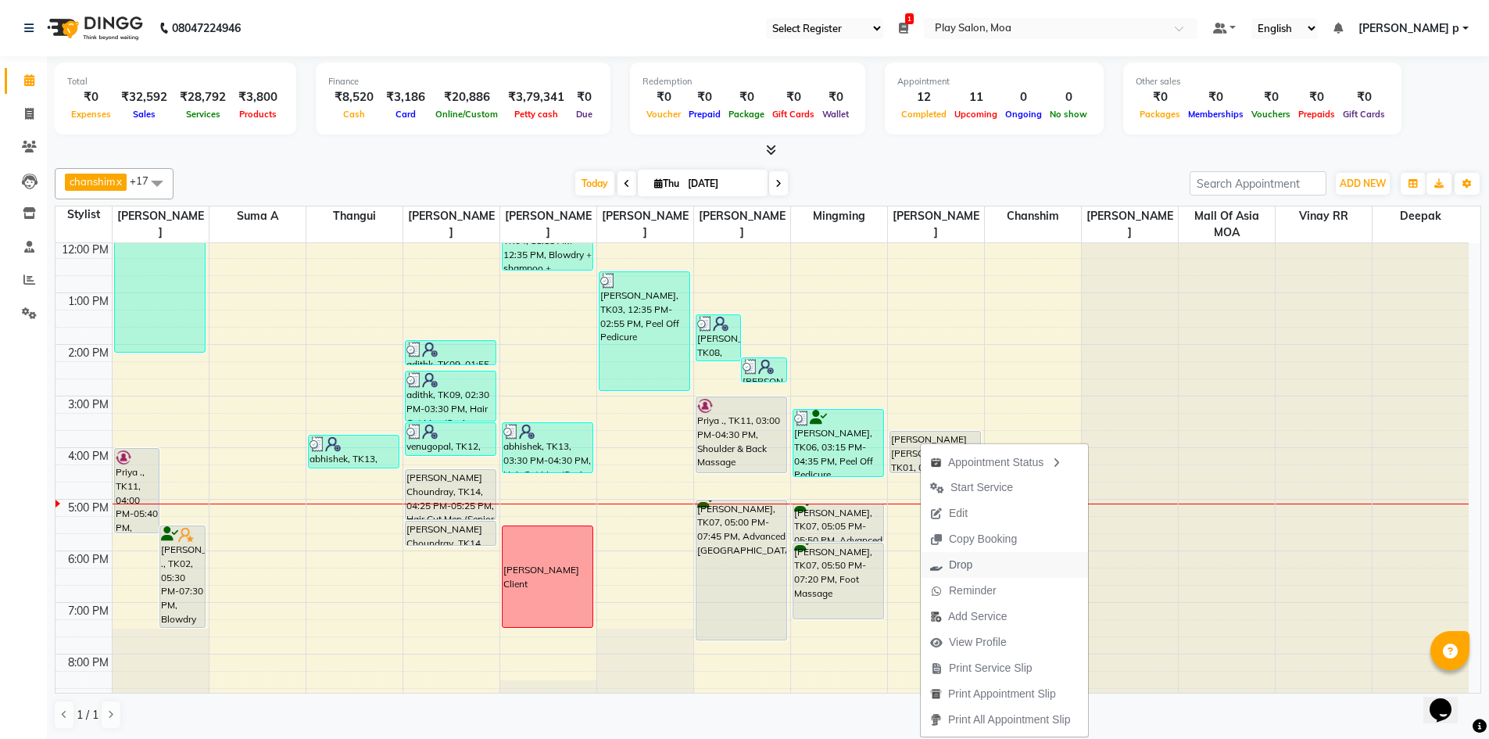
click at [991, 558] on button "Drop" at bounding box center [1004, 565] width 167 height 26
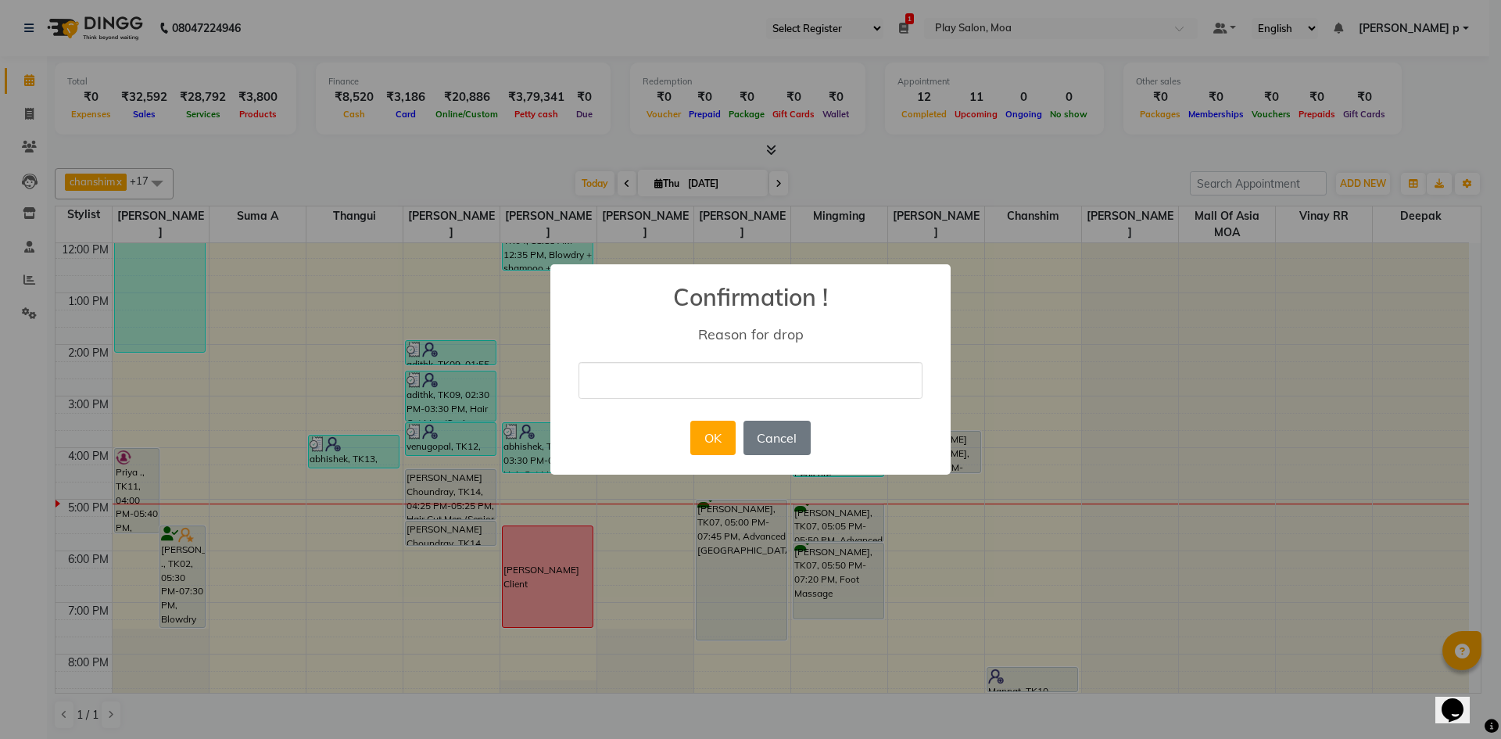
click at [729, 388] on input "text" at bounding box center [750, 380] width 344 height 37
type input "."
click at [717, 431] on button "OK" at bounding box center [712, 437] width 45 height 34
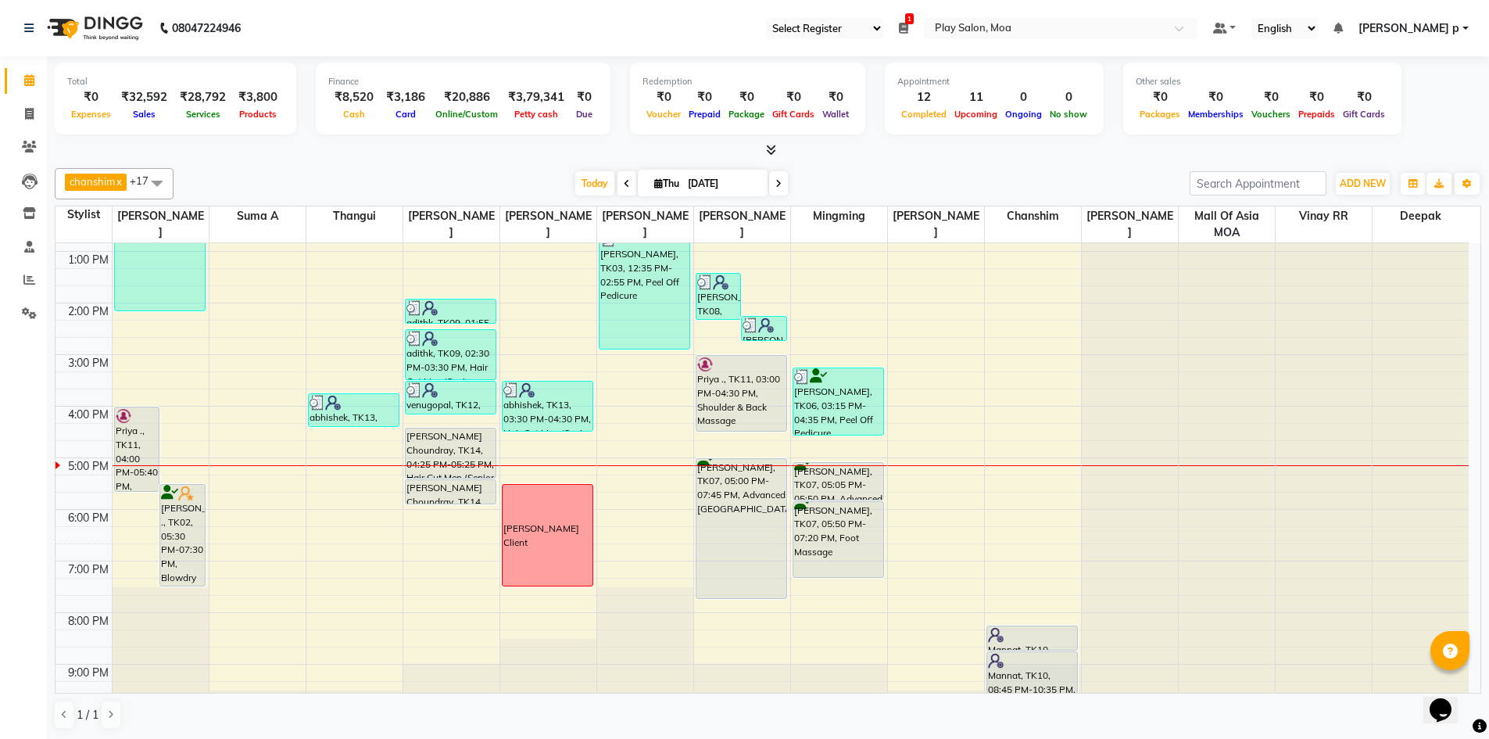
scroll to position [272, 0]
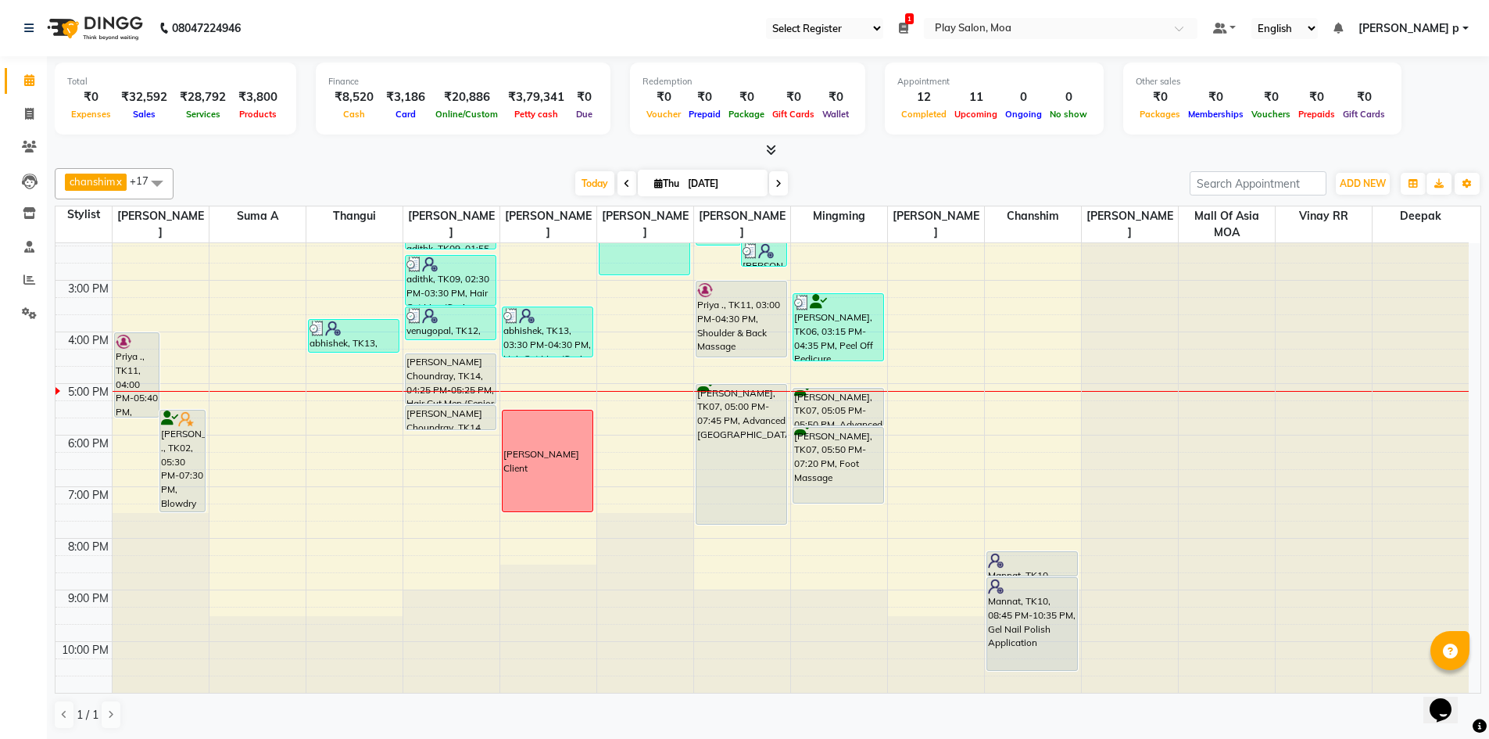
click at [756, 364] on div "9:00 AM 10:00 AM 11:00 AM 12:00 PM 1:00 PM 2:00 PM 3:00 PM 4:00 PM 5:00 PM 6:00…" at bounding box center [761, 331] width 1413 height 721
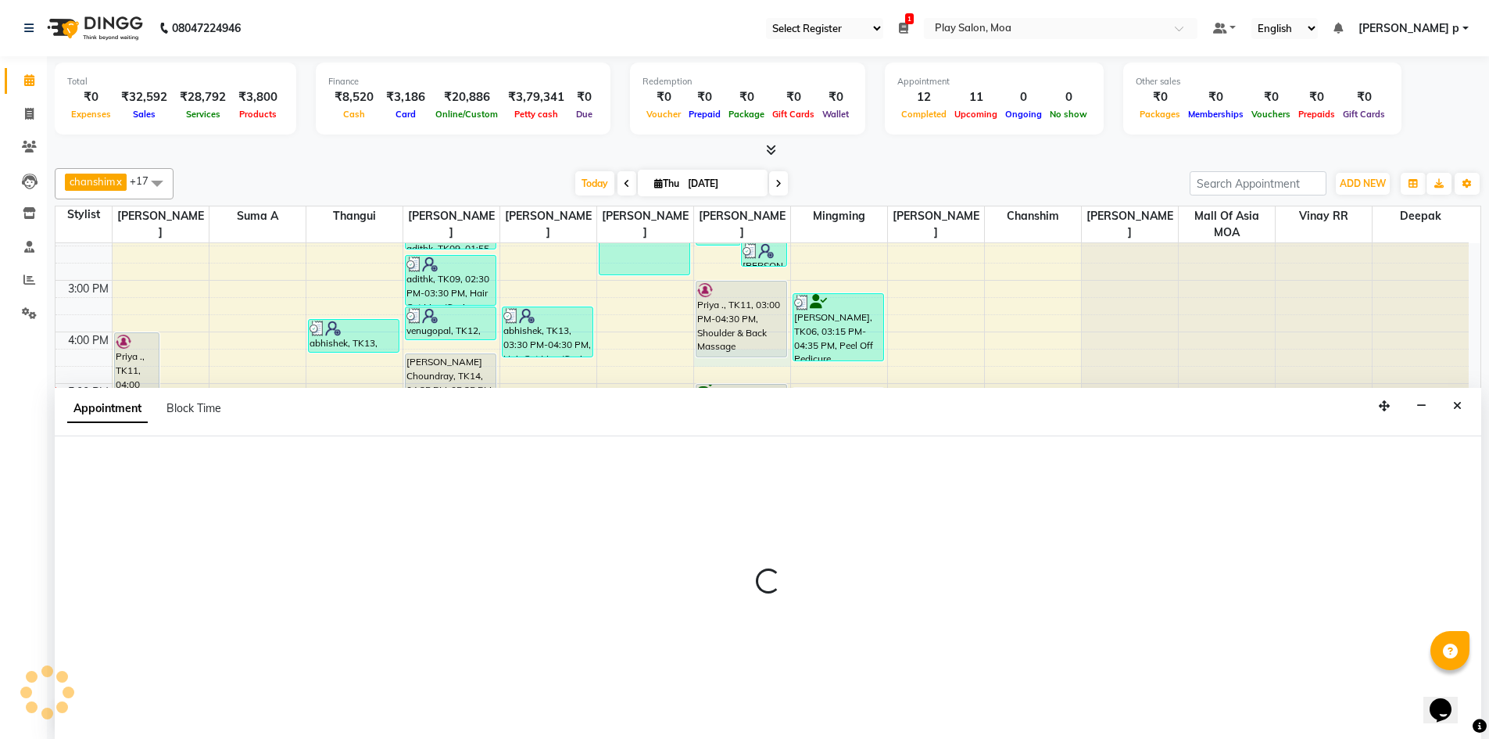
scroll to position [1, 0]
select select "81374"
select select "975"
select select "tentative"
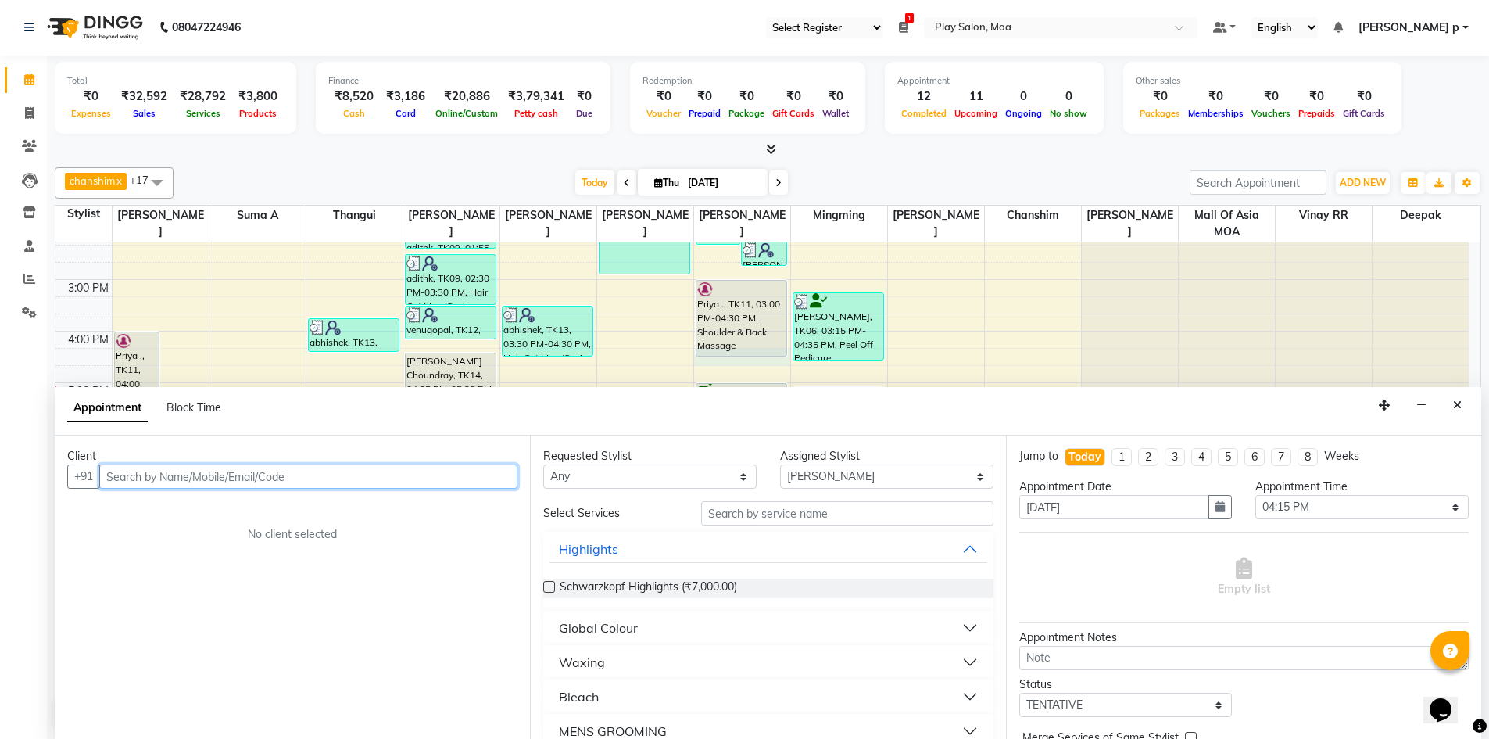
click at [224, 484] on input "text" at bounding box center [308, 476] width 418 height 24
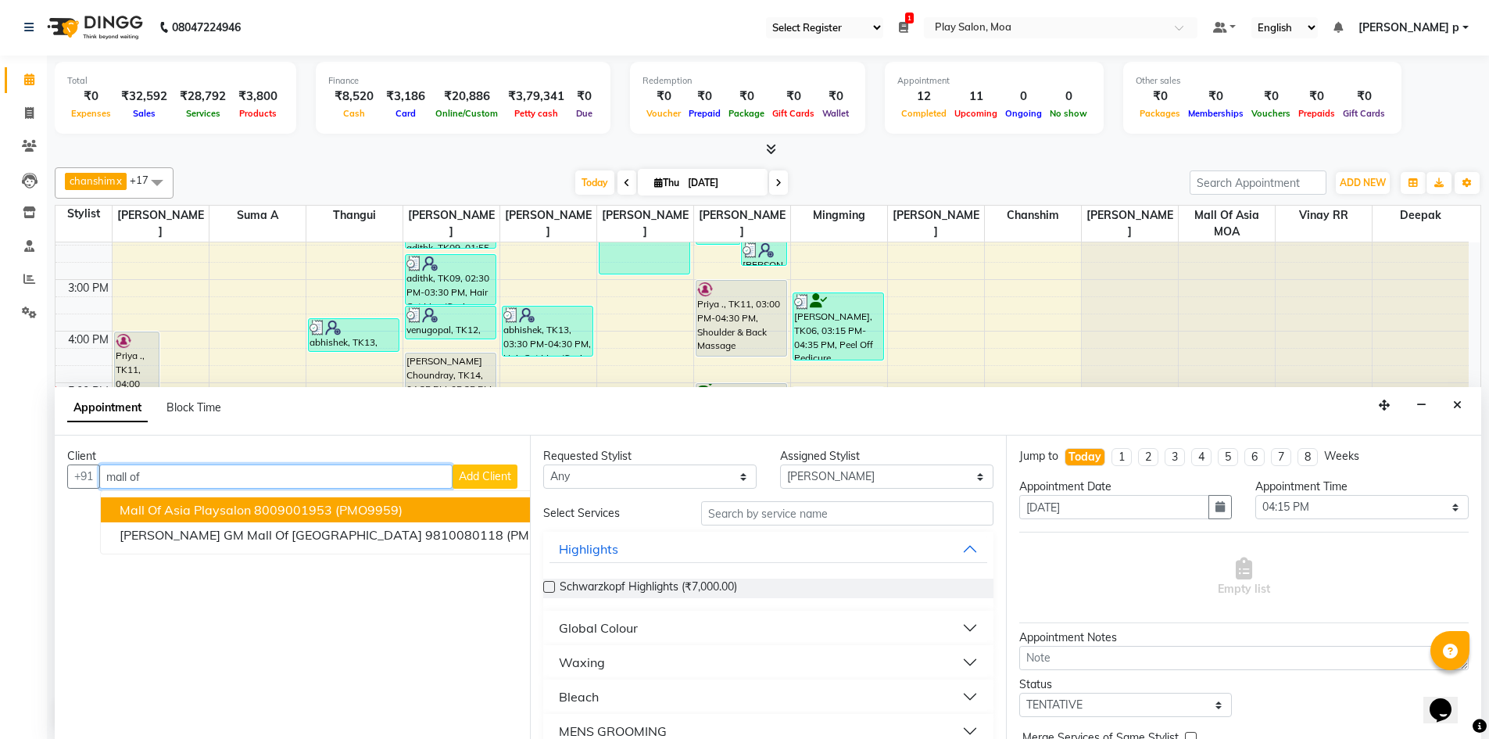
click at [237, 509] on span "Mall of Asia Playsalon" at bounding box center [185, 510] width 131 height 16
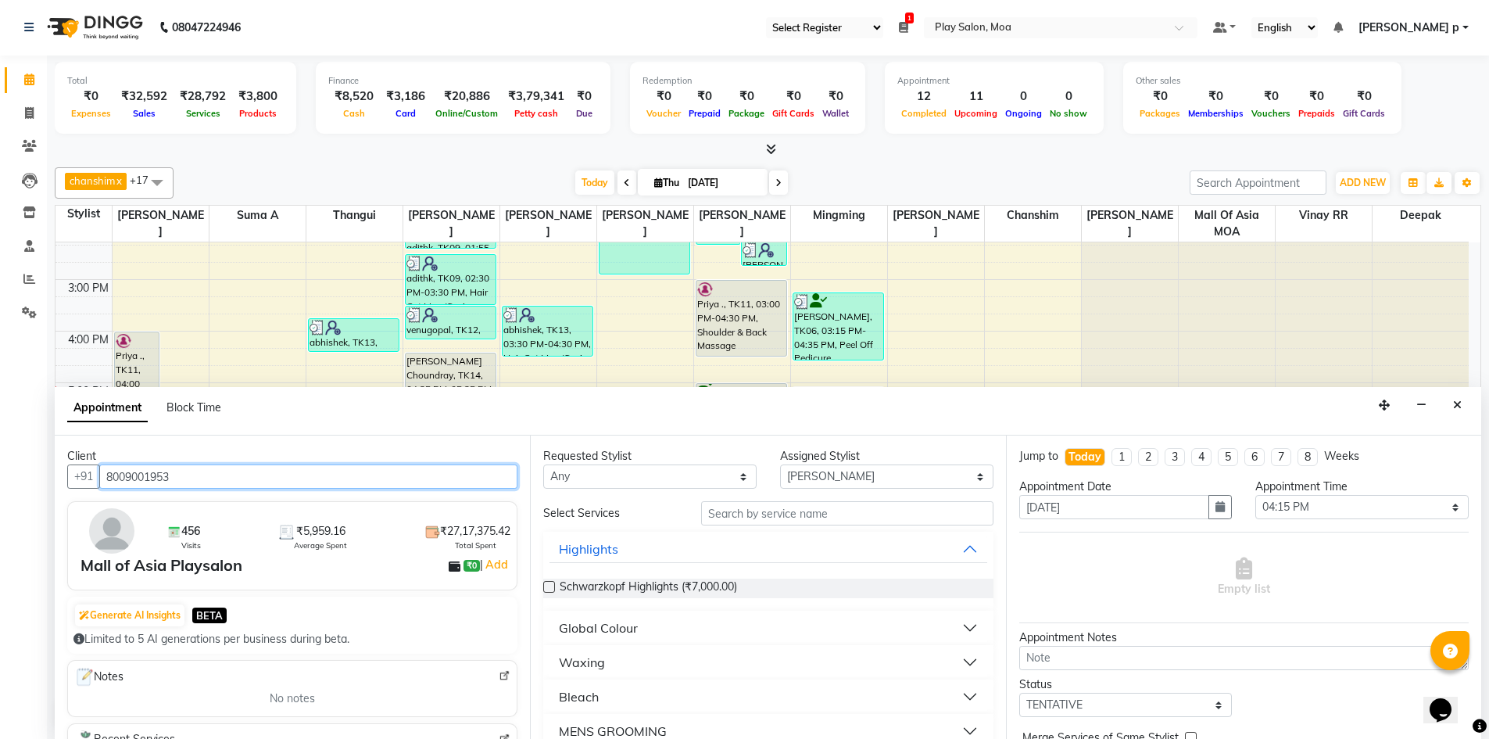
type input "8009001953"
click at [789, 521] on input "text" at bounding box center [847, 513] width 292 height 24
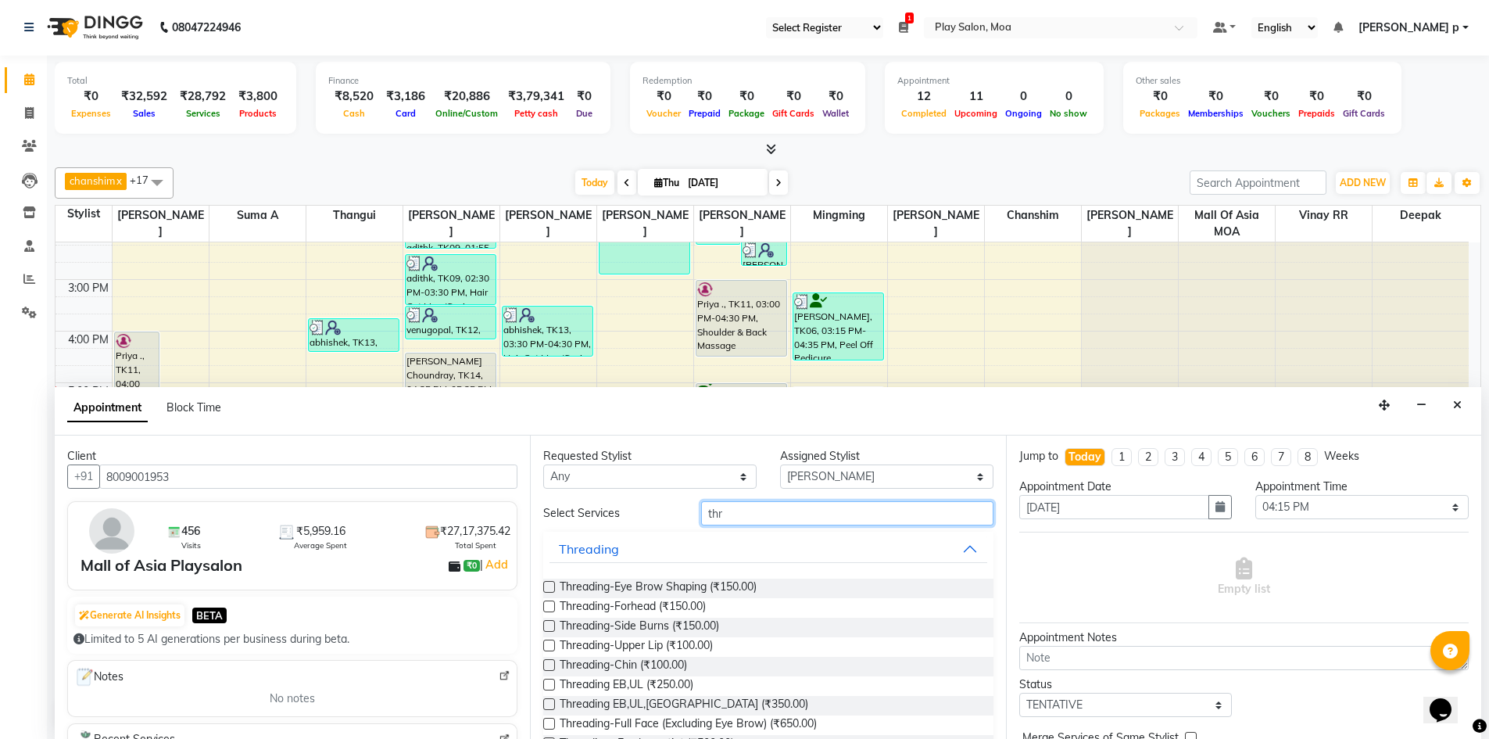
type input "thr"
click at [546, 588] on label at bounding box center [549, 587] width 12 height 12
click at [546, 588] on input "checkbox" at bounding box center [548, 588] width 10 height 10
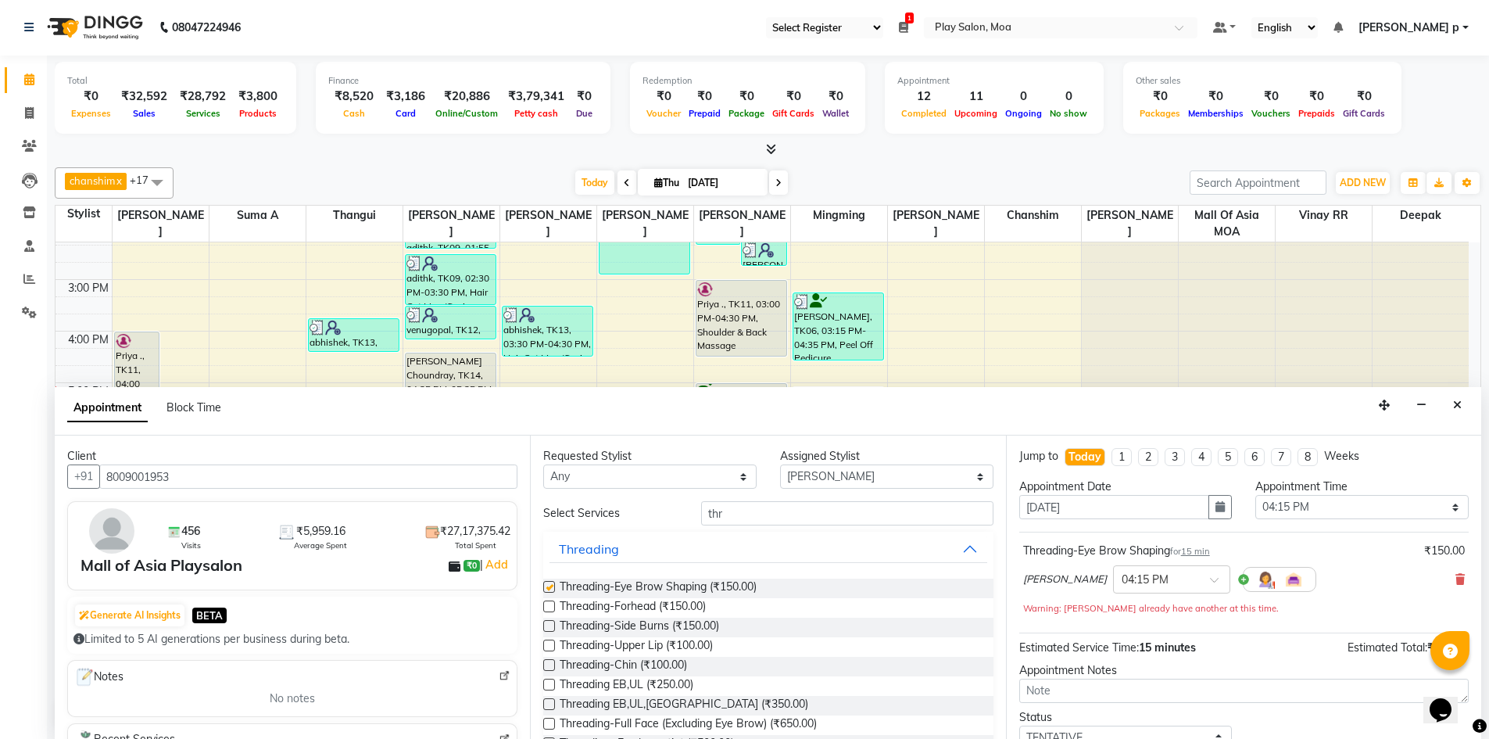
checkbox input "false"
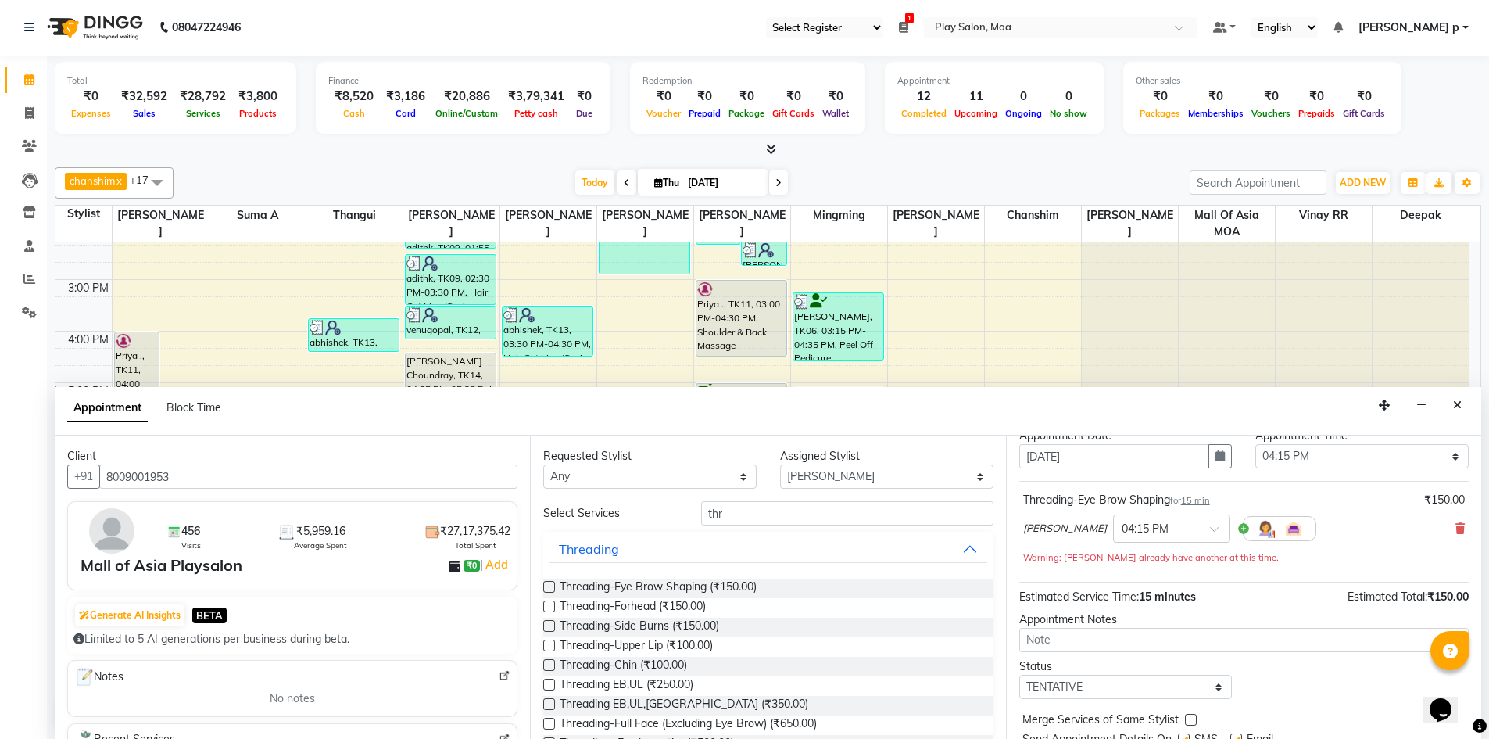
scroll to position [109, 0]
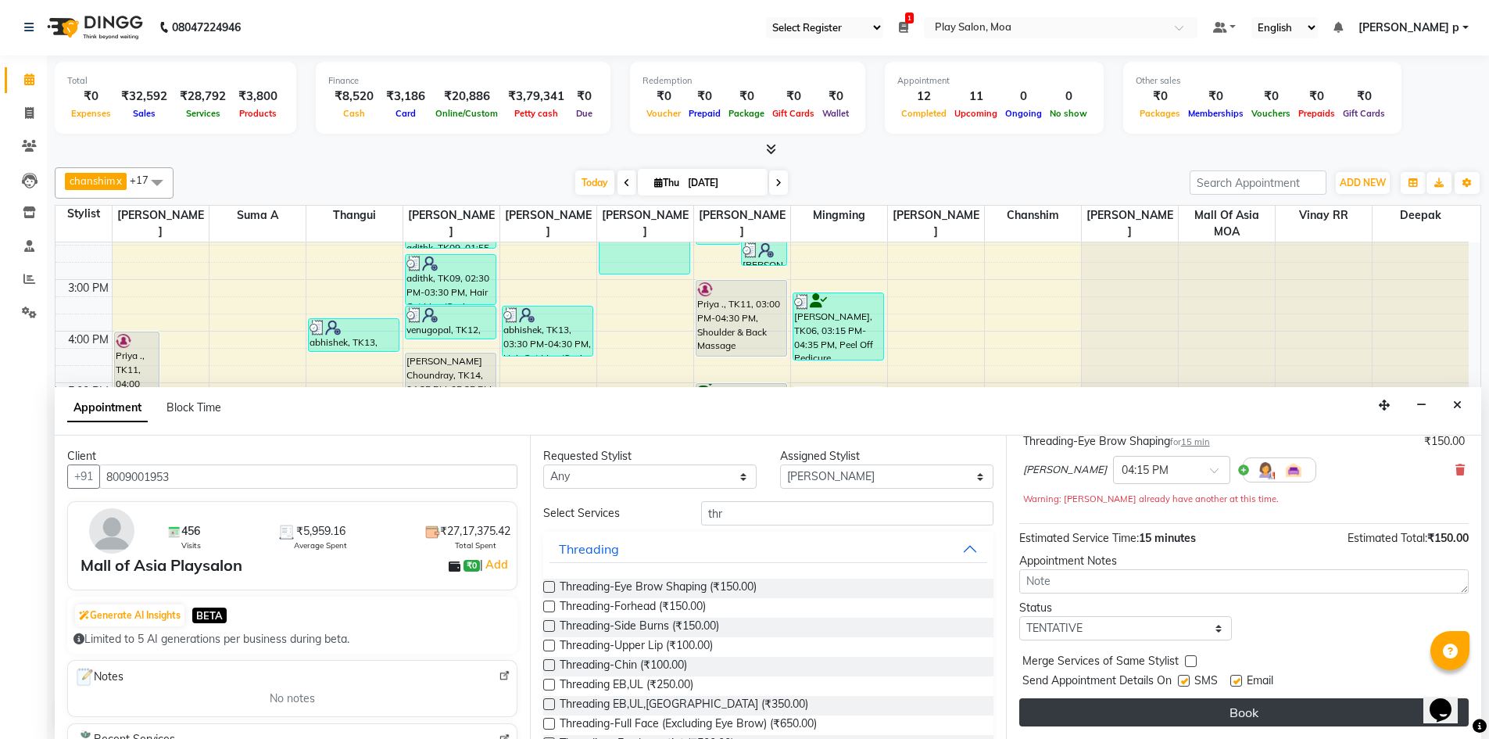
click at [1211, 712] on button "Book" at bounding box center [1243, 712] width 449 height 28
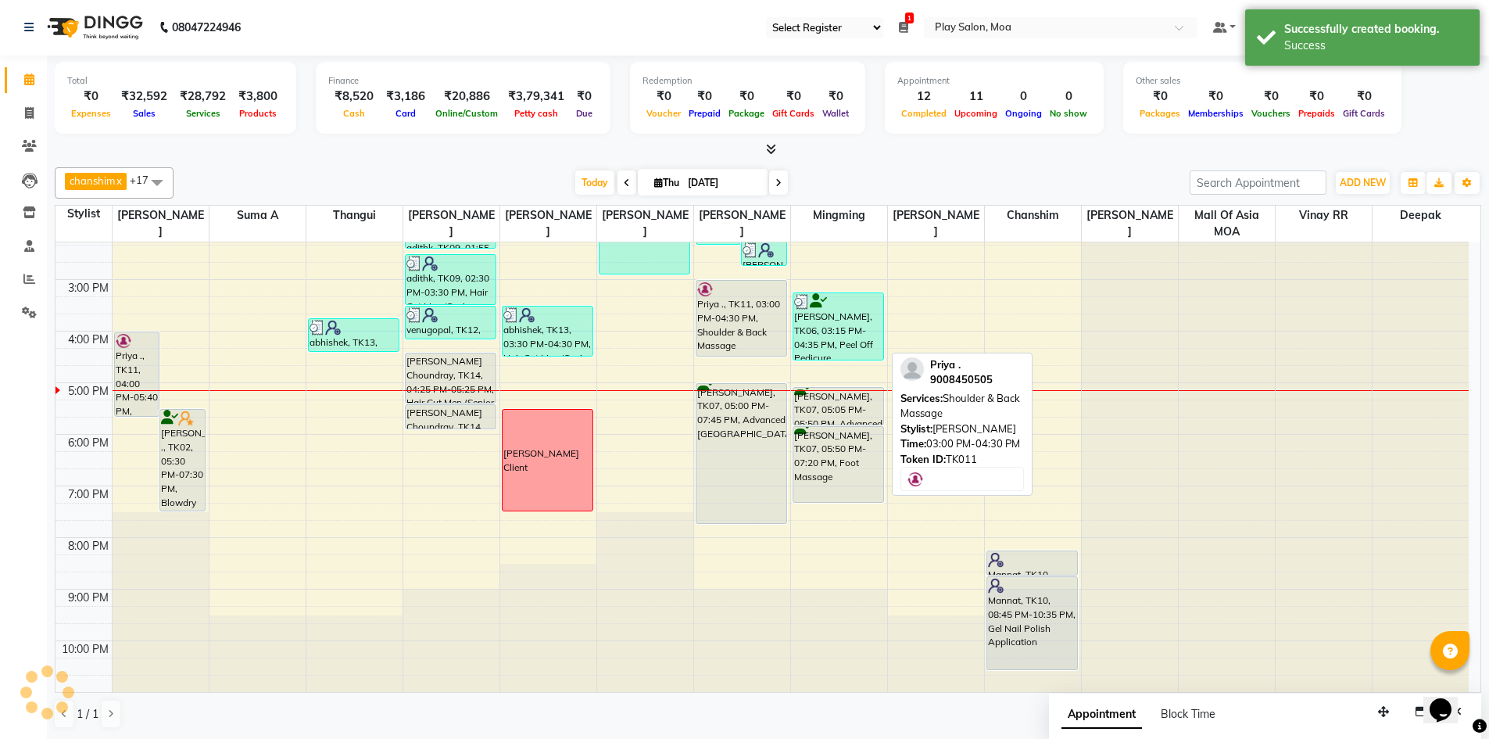
scroll to position [0, 0]
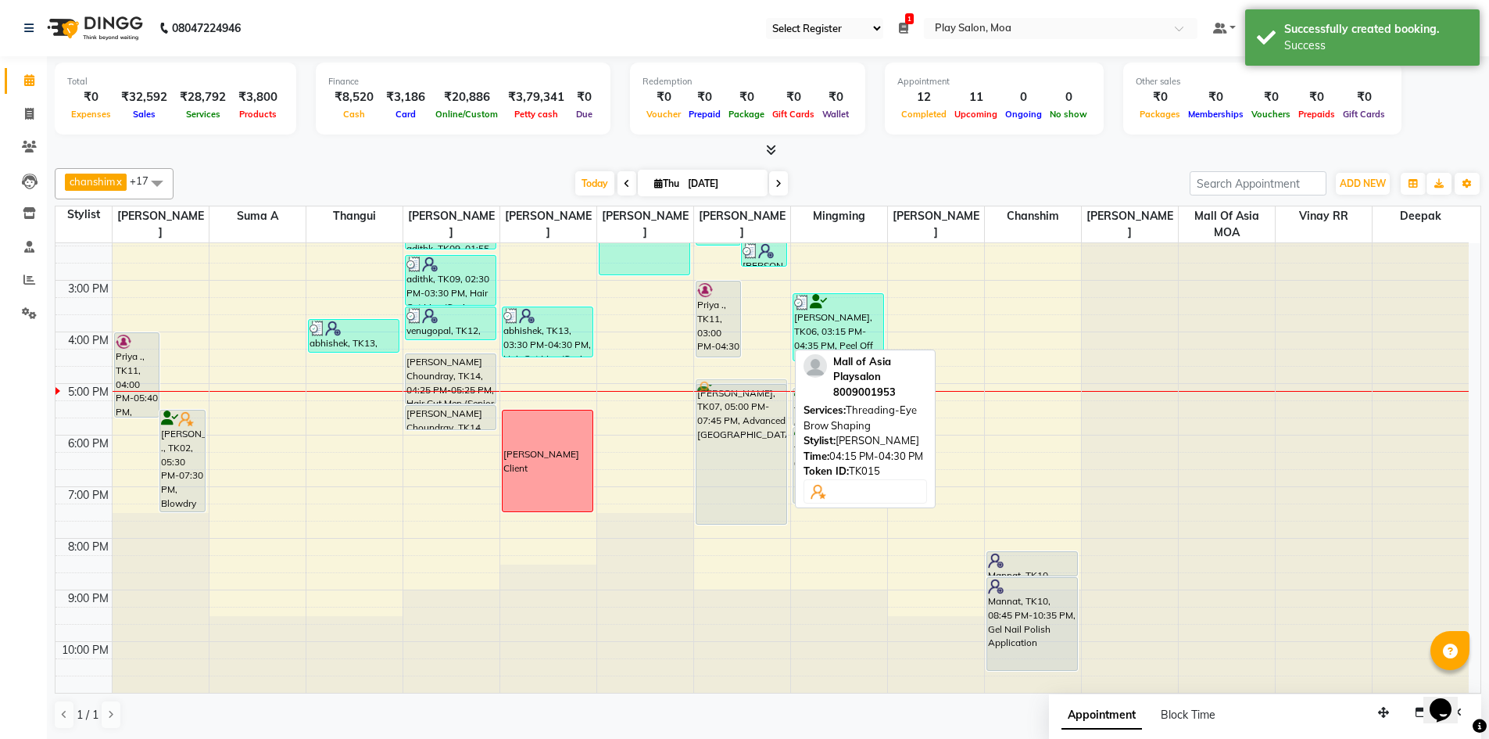
drag, startPoint x: 769, startPoint y: 345, endPoint x: 769, endPoint y: 381, distance: 36.0
click at [769, 381] on div "Anagha, TK08, 01:25 PM-02:20 PM, Threading-Eye Brow Shaping Anagha, TK08, 02:15…" at bounding box center [742, 331] width 96 height 721
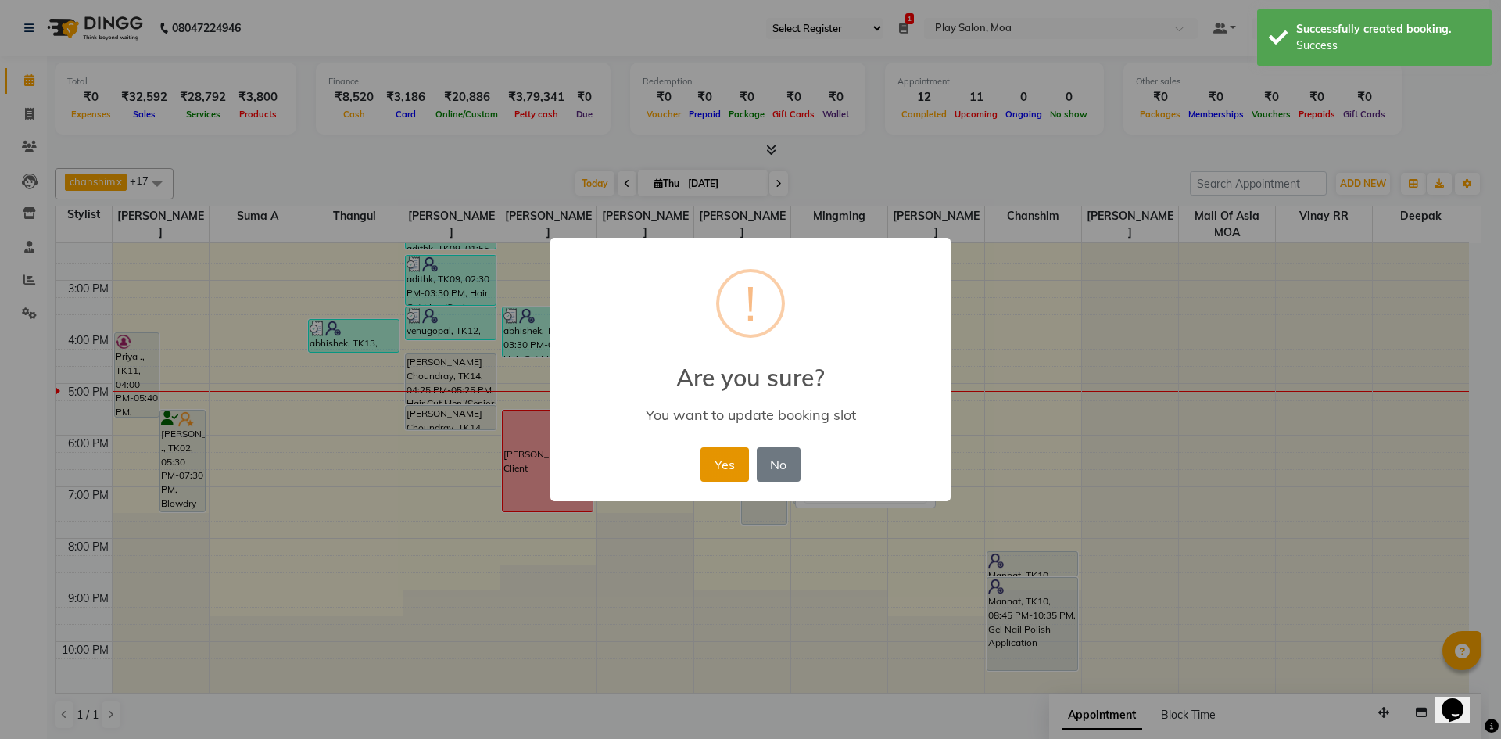
click at [707, 463] on button "Yes" at bounding box center [724, 464] width 48 height 34
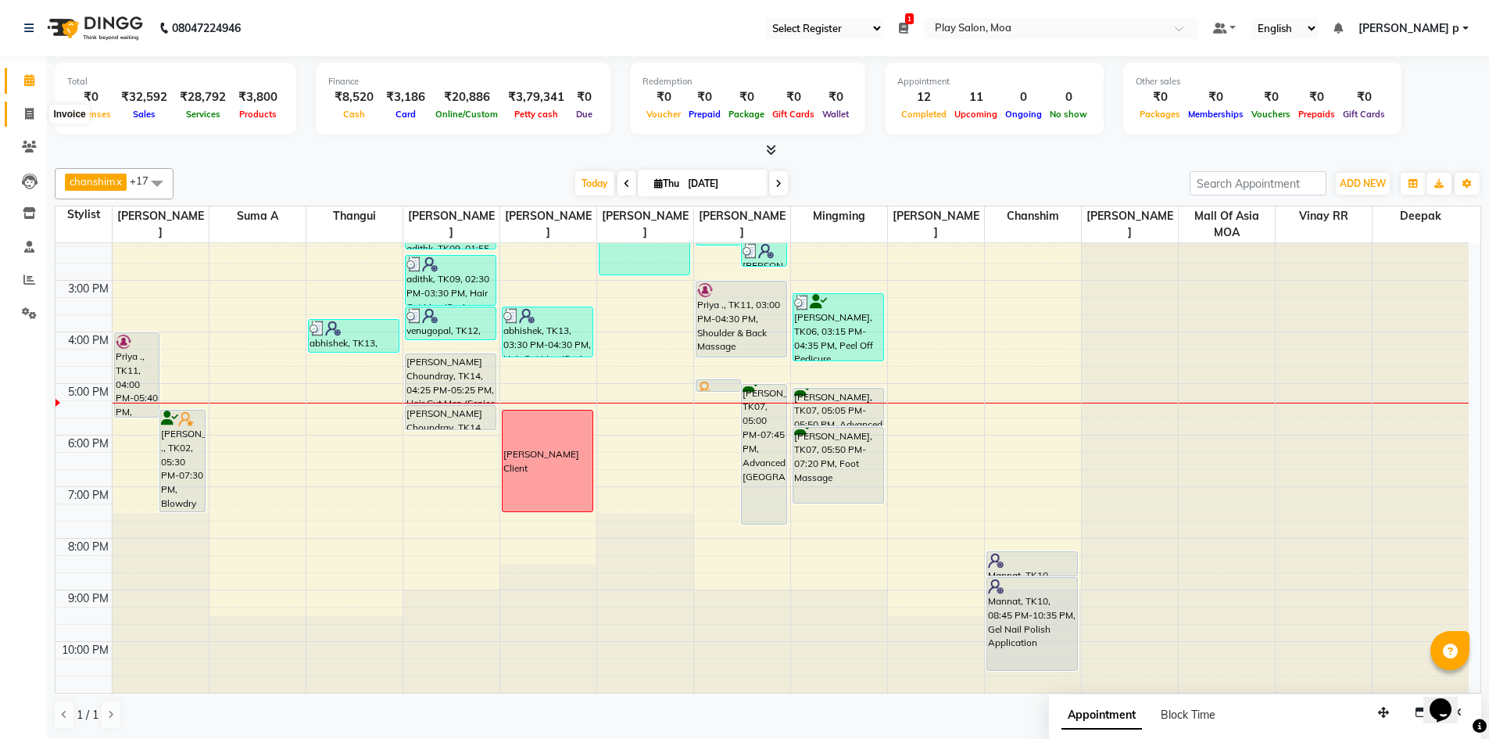
click at [29, 116] on icon at bounding box center [29, 114] width 9 height 12
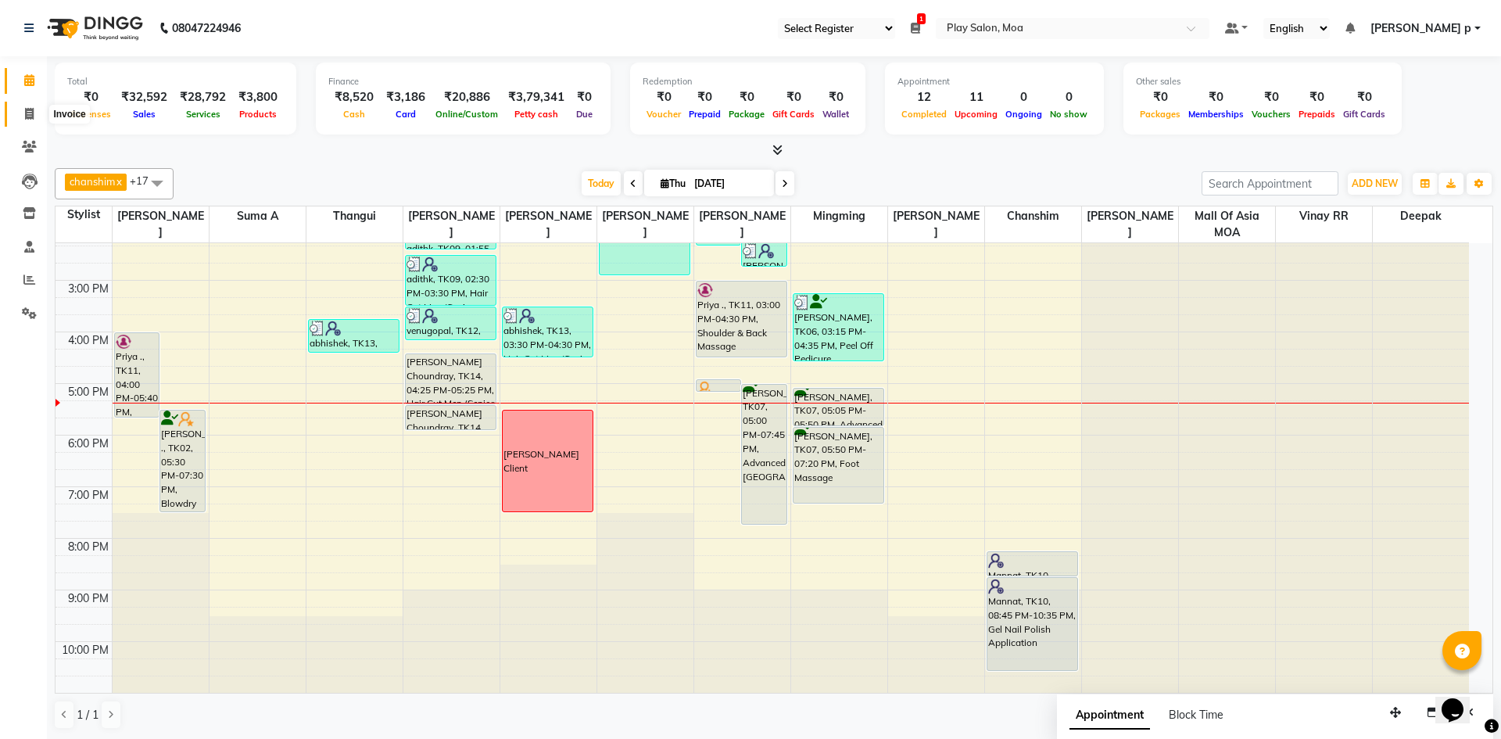
select select "8354"
select select "service"
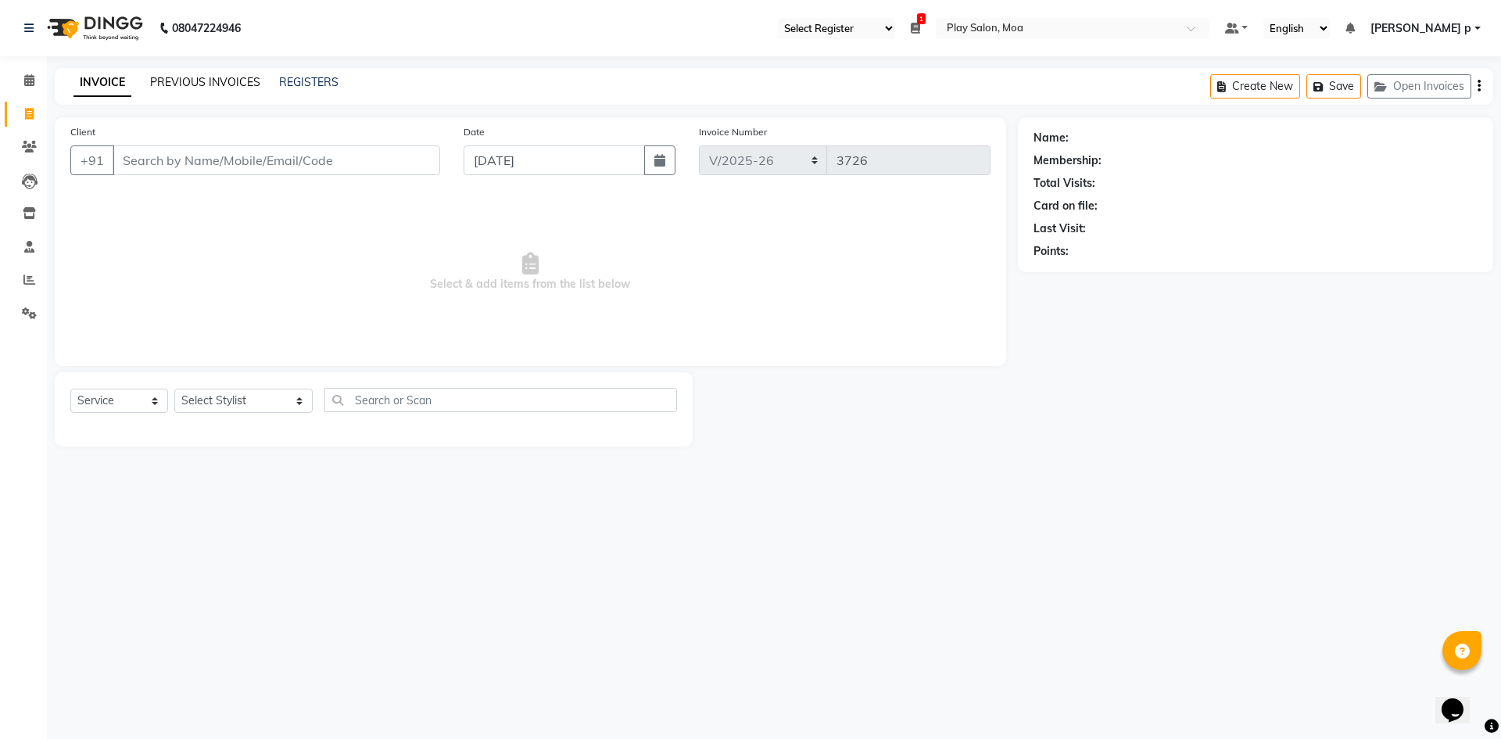
click at [233, 82] on link "PREVIOUS INVOICES" at bounding box center [205, 82] width 110 height 14
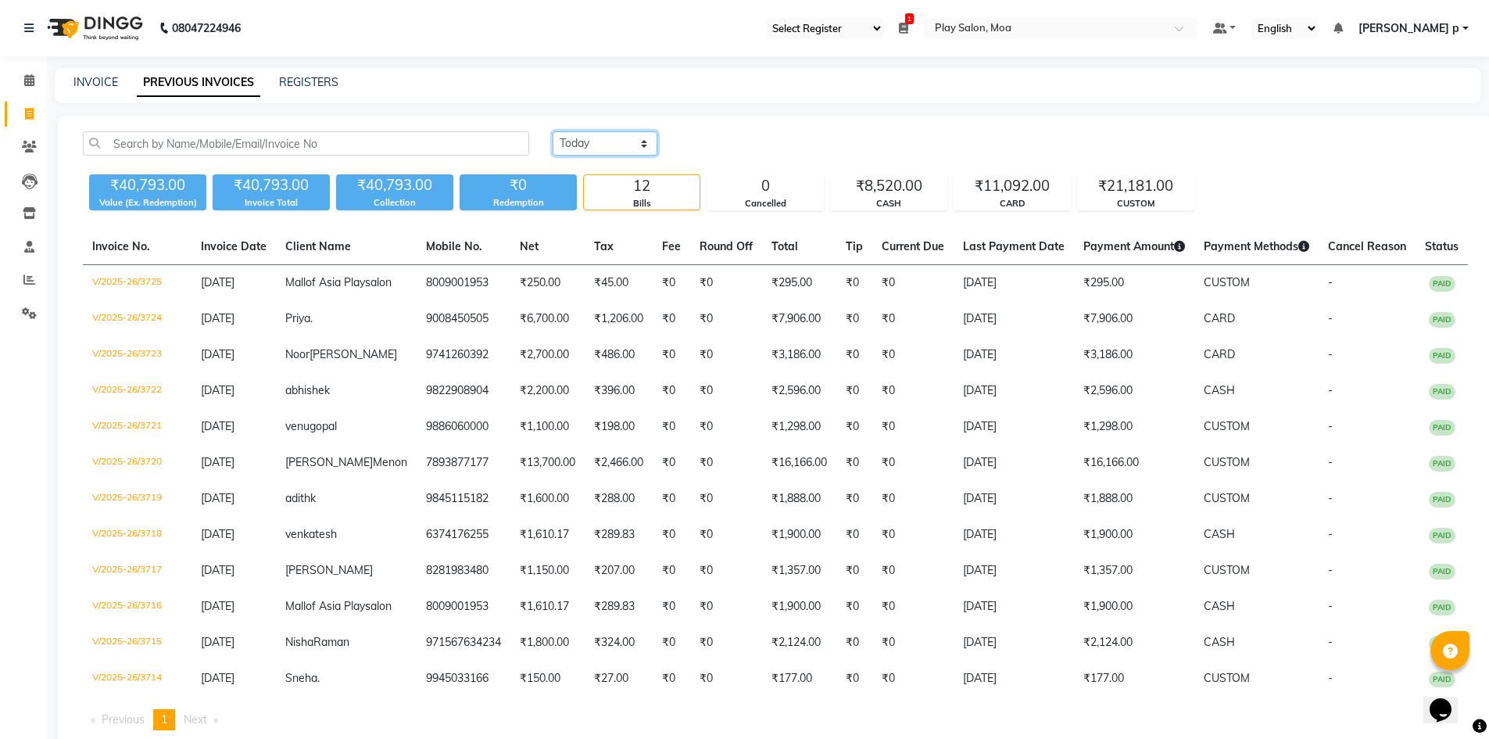
click at [630, 141] on select "Today Yesterday Custom Range" at bounding box center [605, 143] width 105 height 24
select select "yesterday"
click at [553, 131] on select "Today Yesterday Custom Range" at bounding box center [605, 143] width 105 height 24
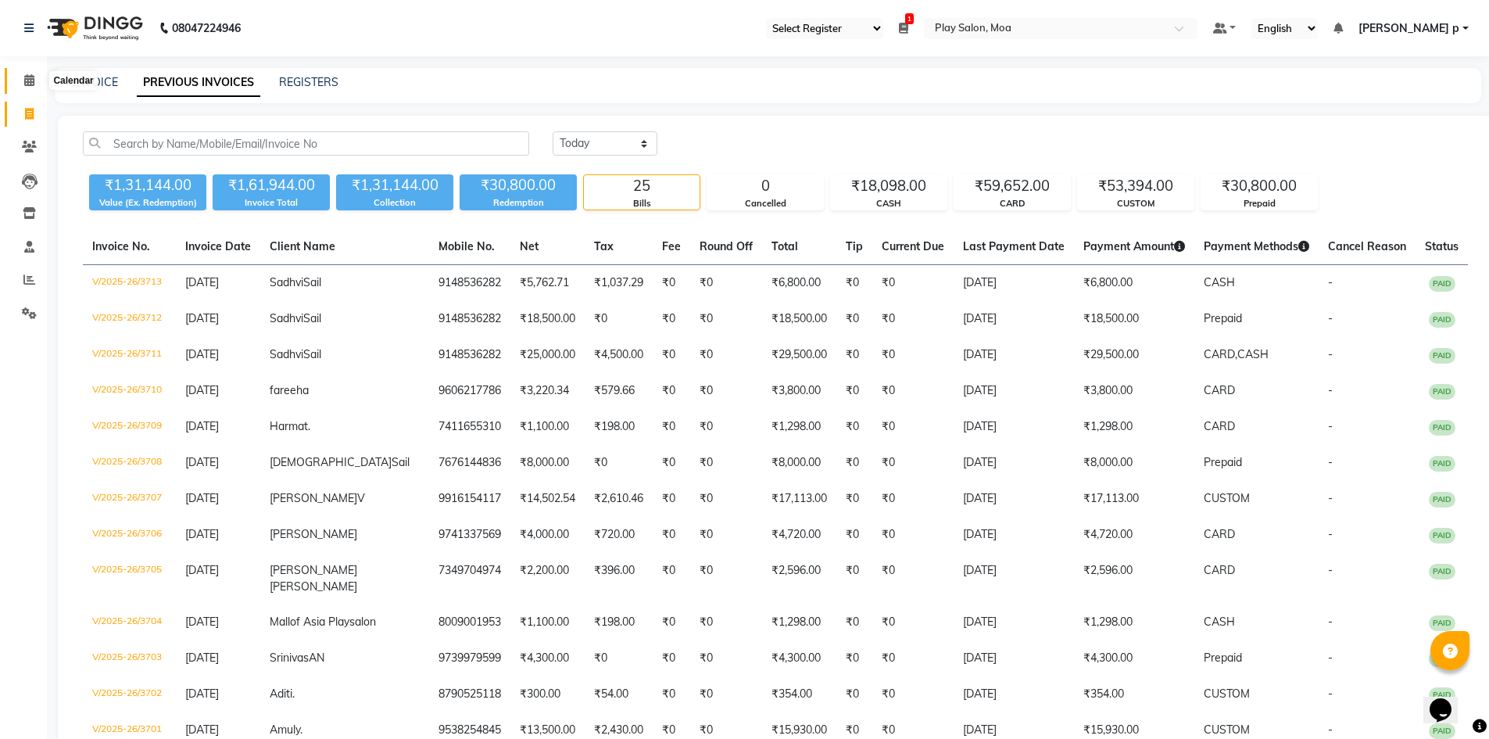
click at [27, 73] on span at bounding box center [29, 81] width 27 height 18
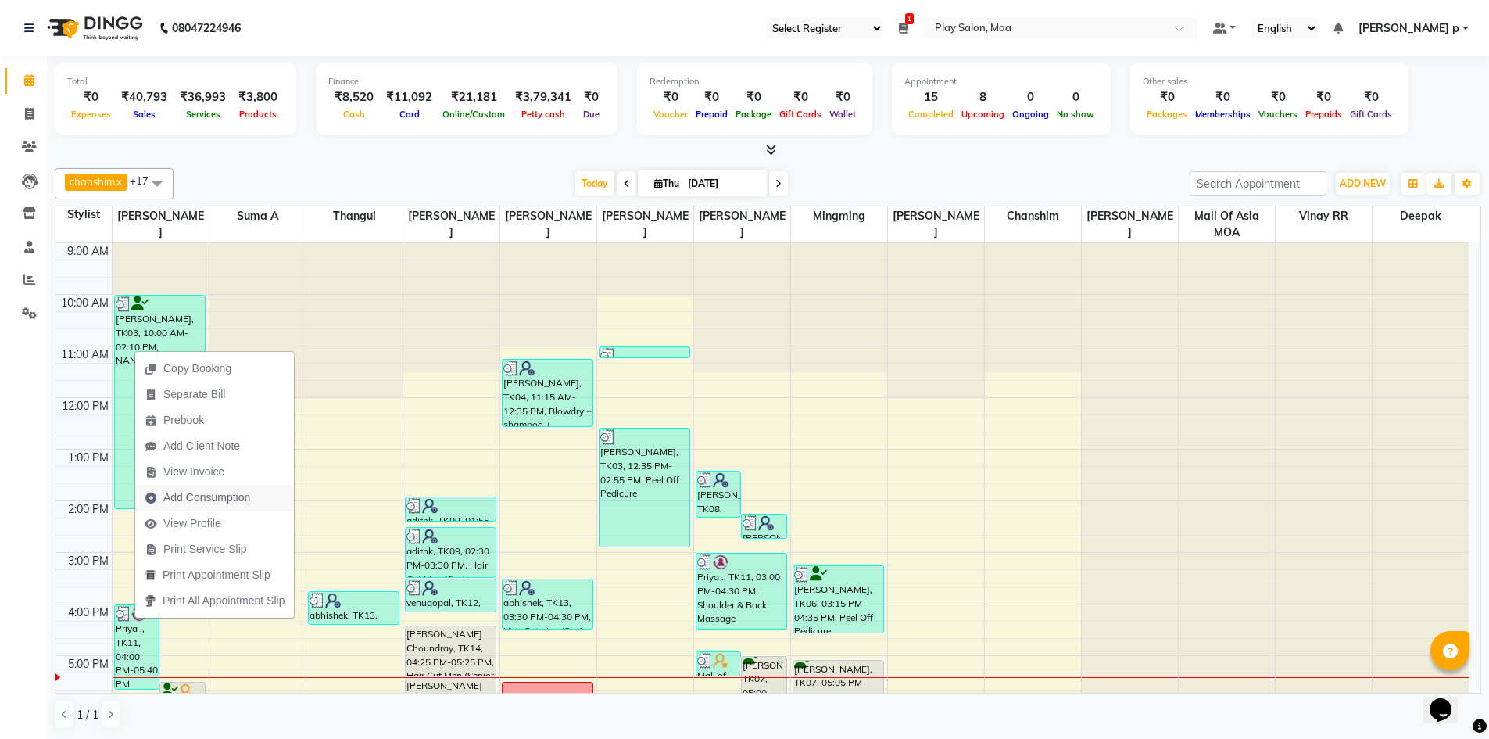
click at [252, 499] on span "Add Consumption" at bounding box center [197, 498] width 124 height 26
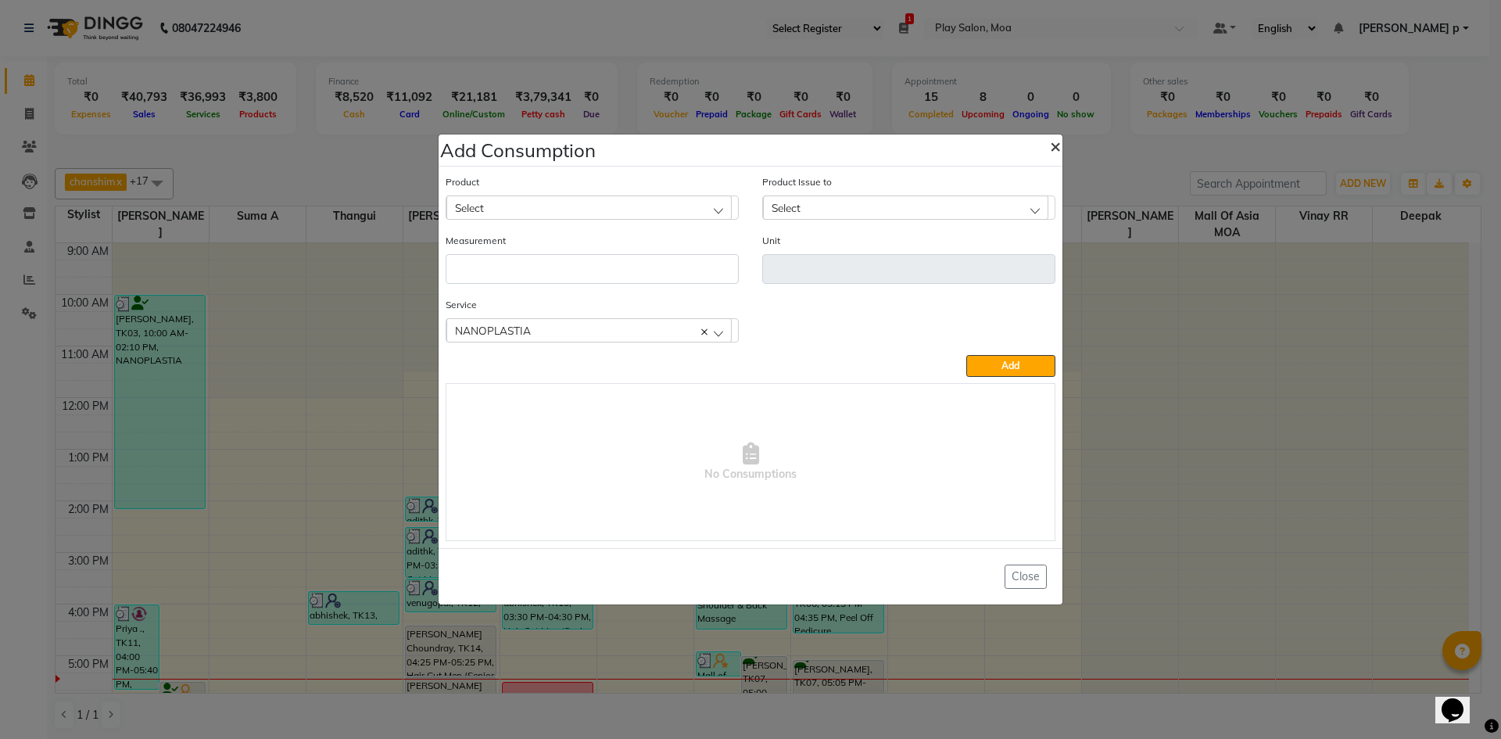
click at [1057, 138] on span "×" at bounding box center [1055, 145] width 11 height 23
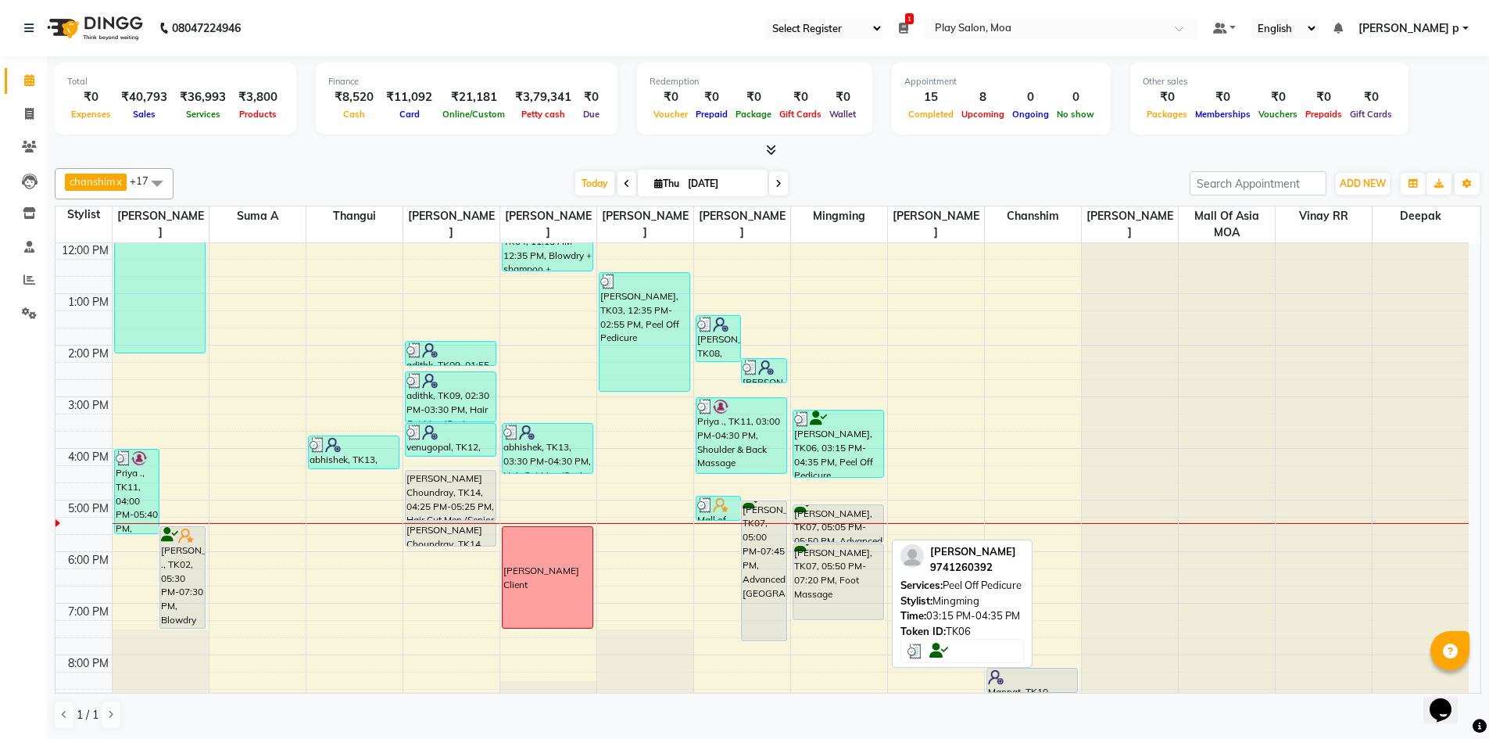
scroll to position [156, 0]
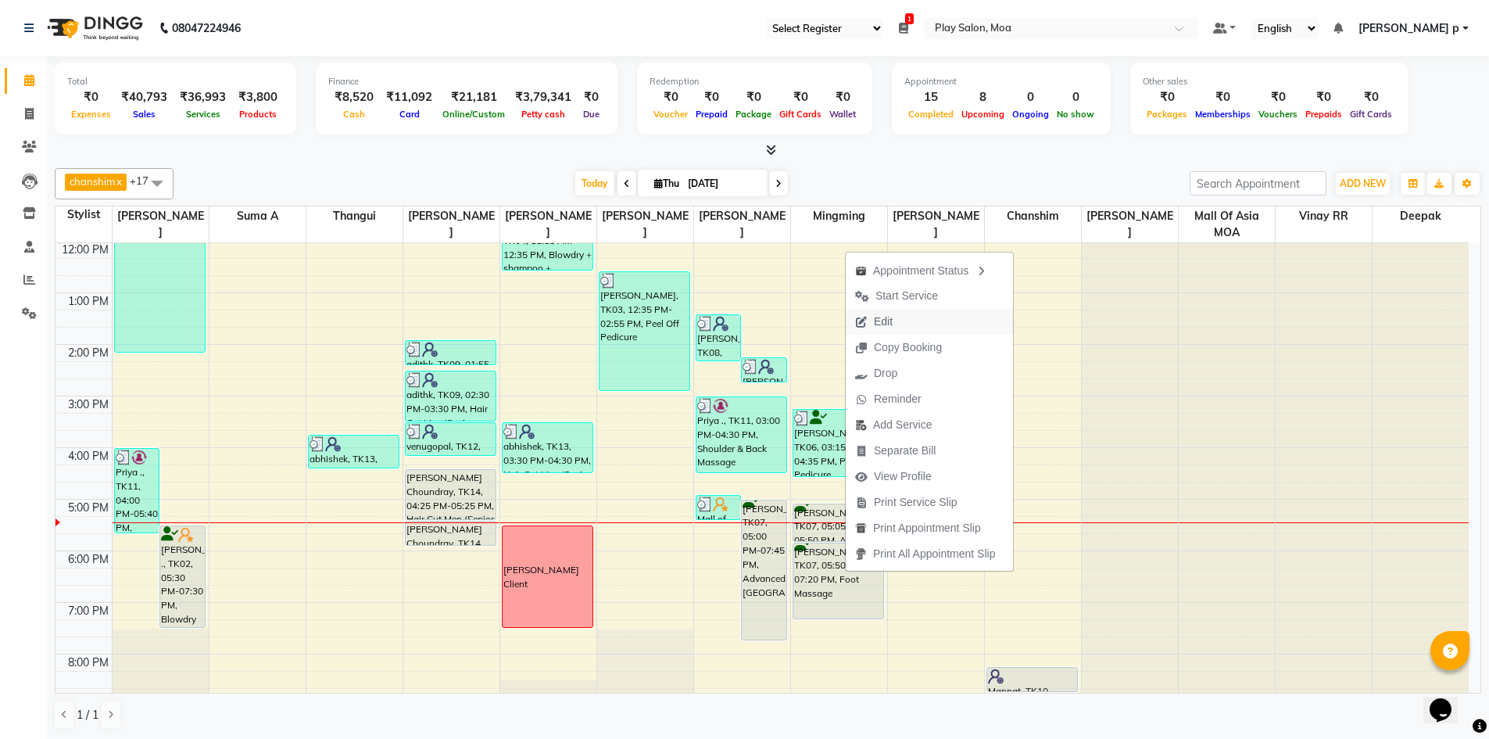
click at [950, 324] on button "Edit" at bounding box center [929, 322] width 167 height 26
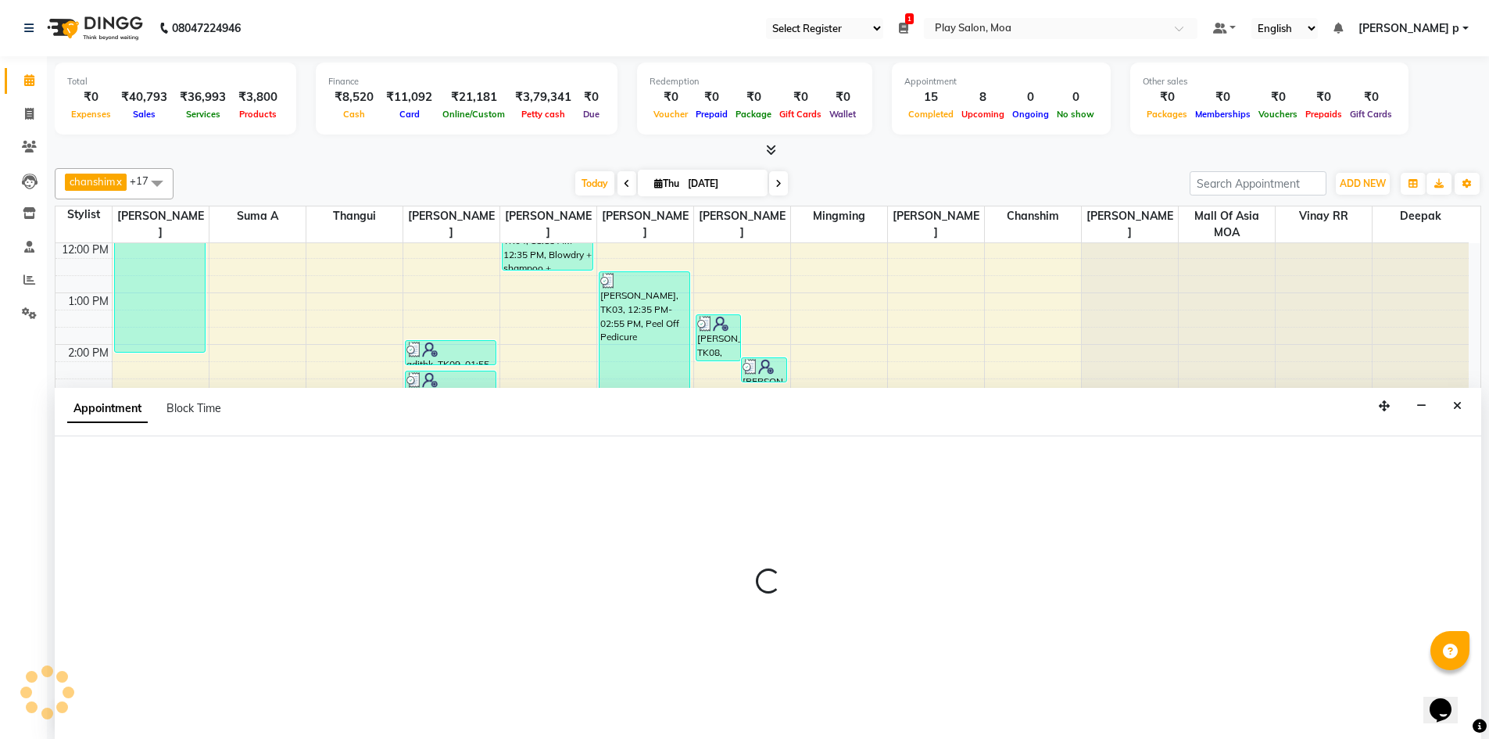
scroll to position [1, 0]
select select "tentative"
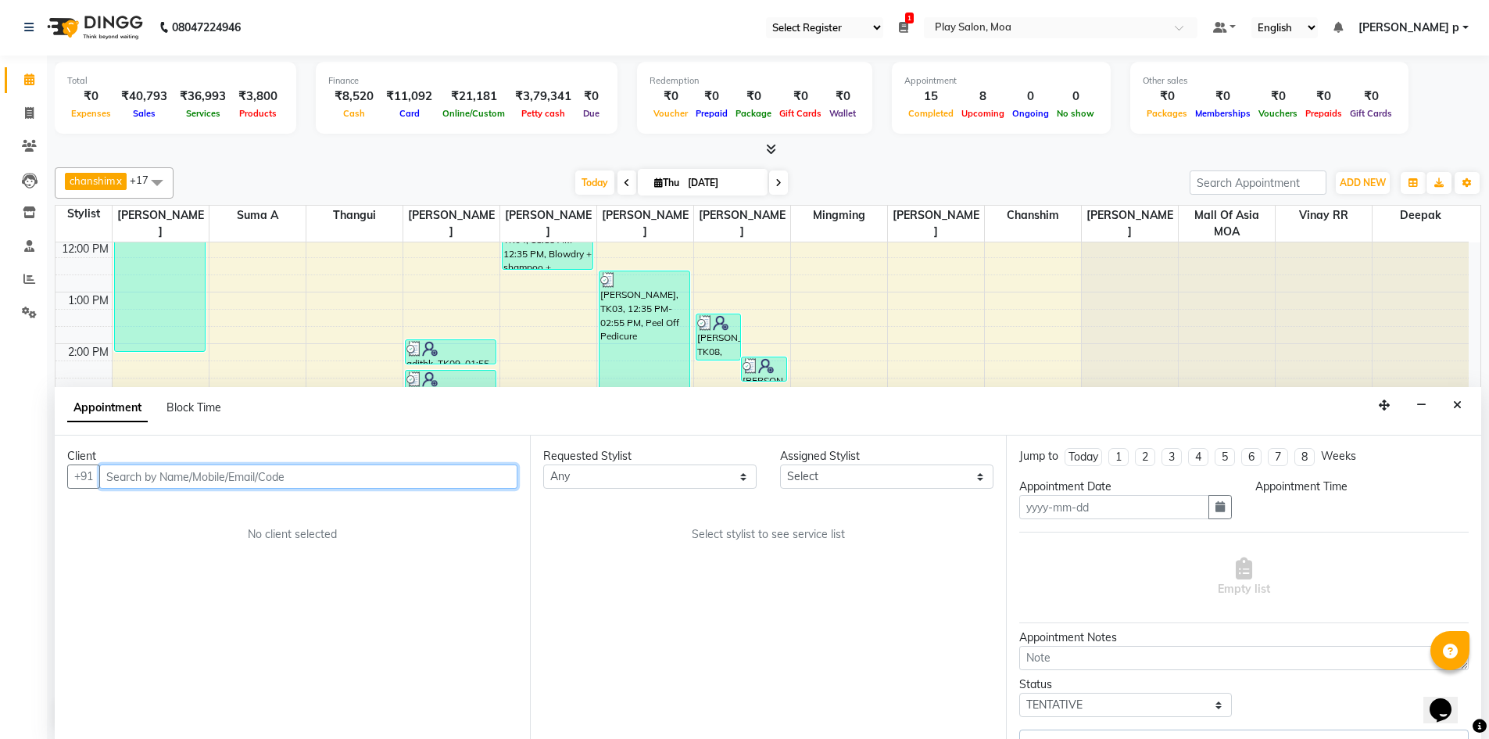
type input "[DATE]"
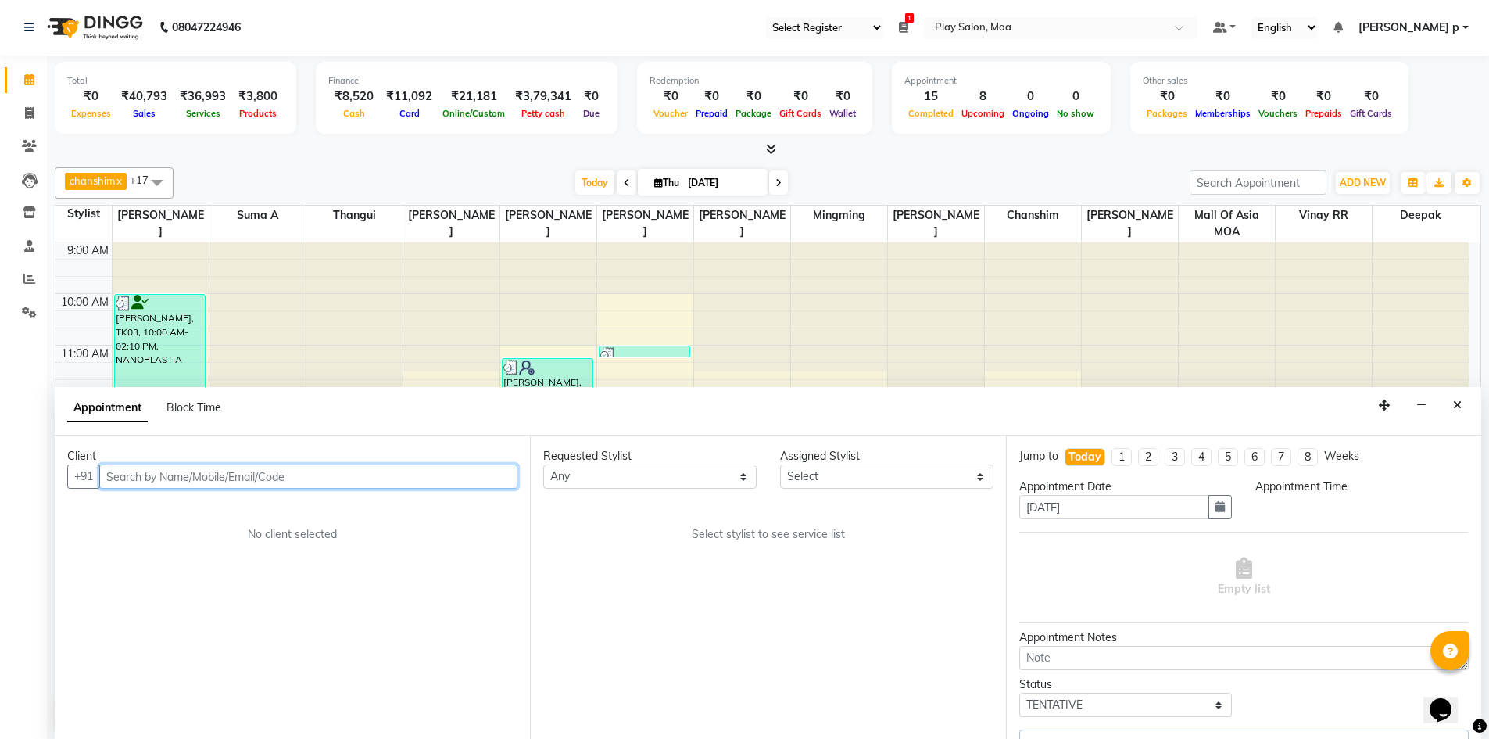
select select "81377"
select select "1020"
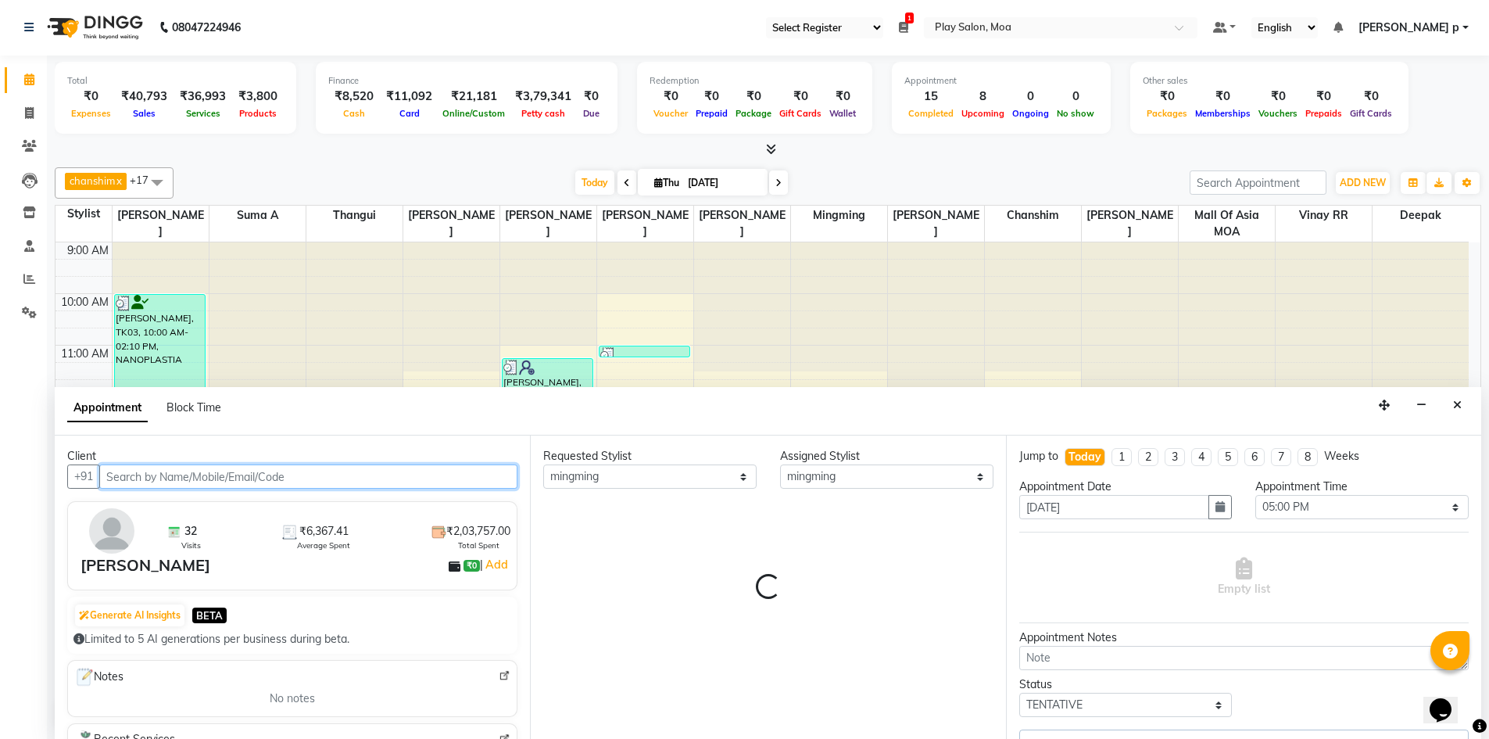
scroll to position [272, 0]
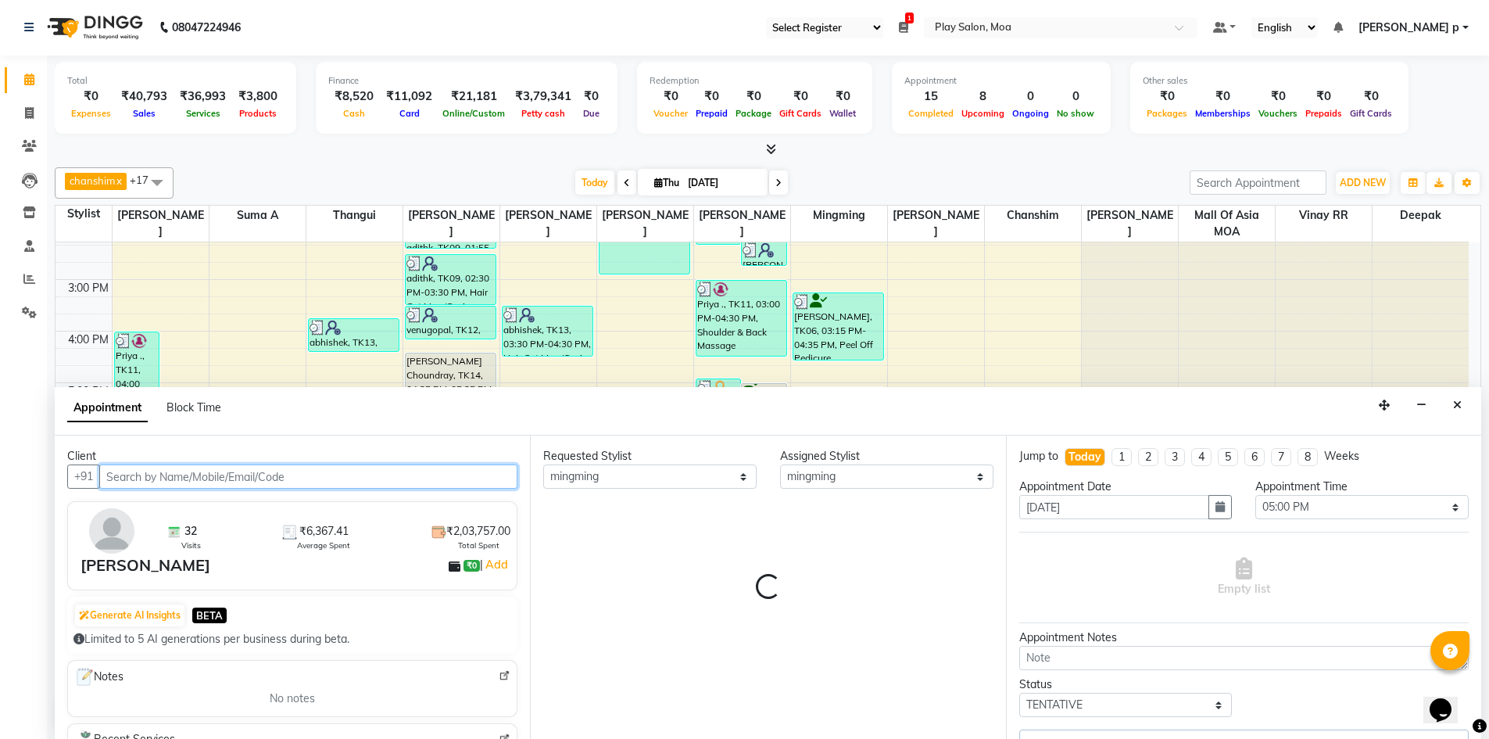
select select "4218"
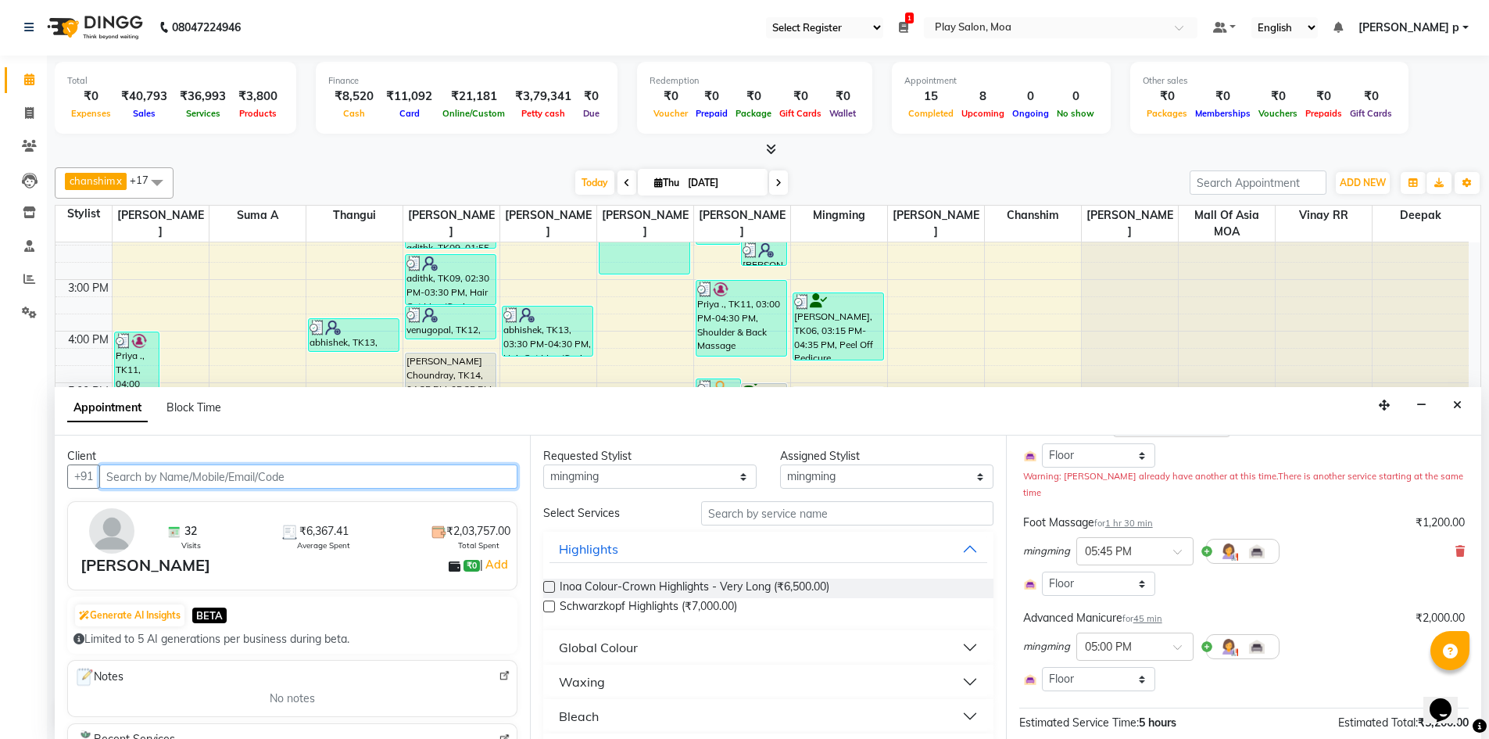
scroll to position [234, 0]
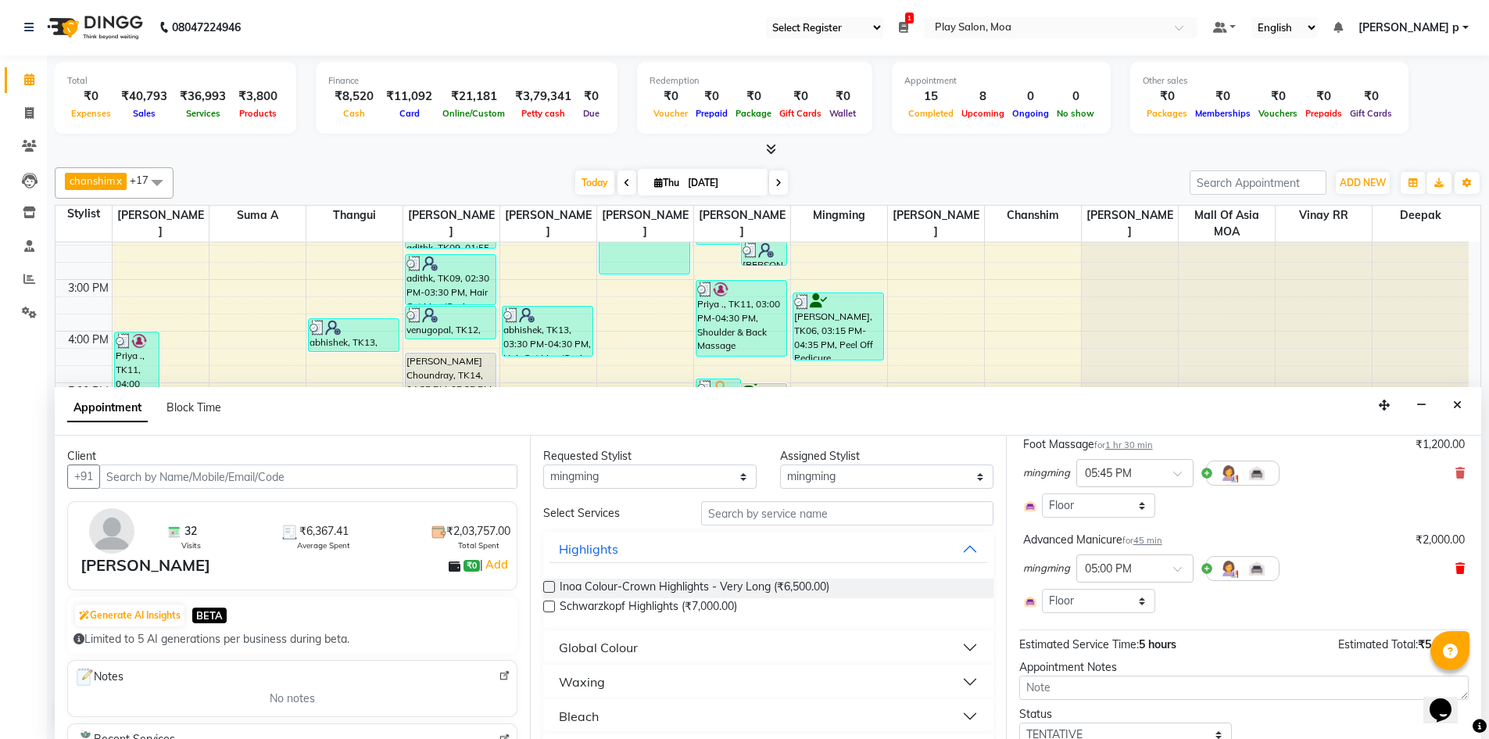
click at [1455, 563] on icon at bounding box center [1459, 568] width 9 height 11
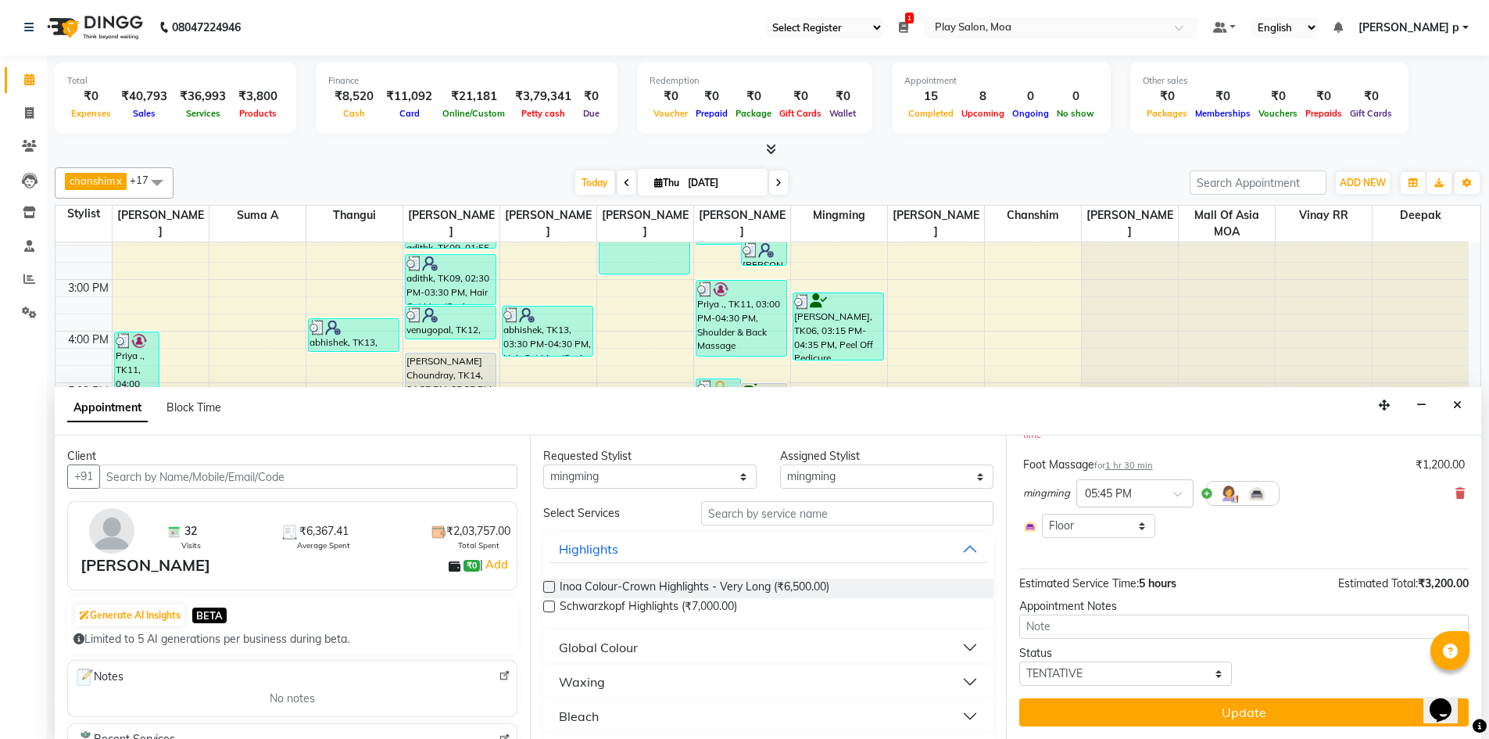
scroll to position [198, 0]
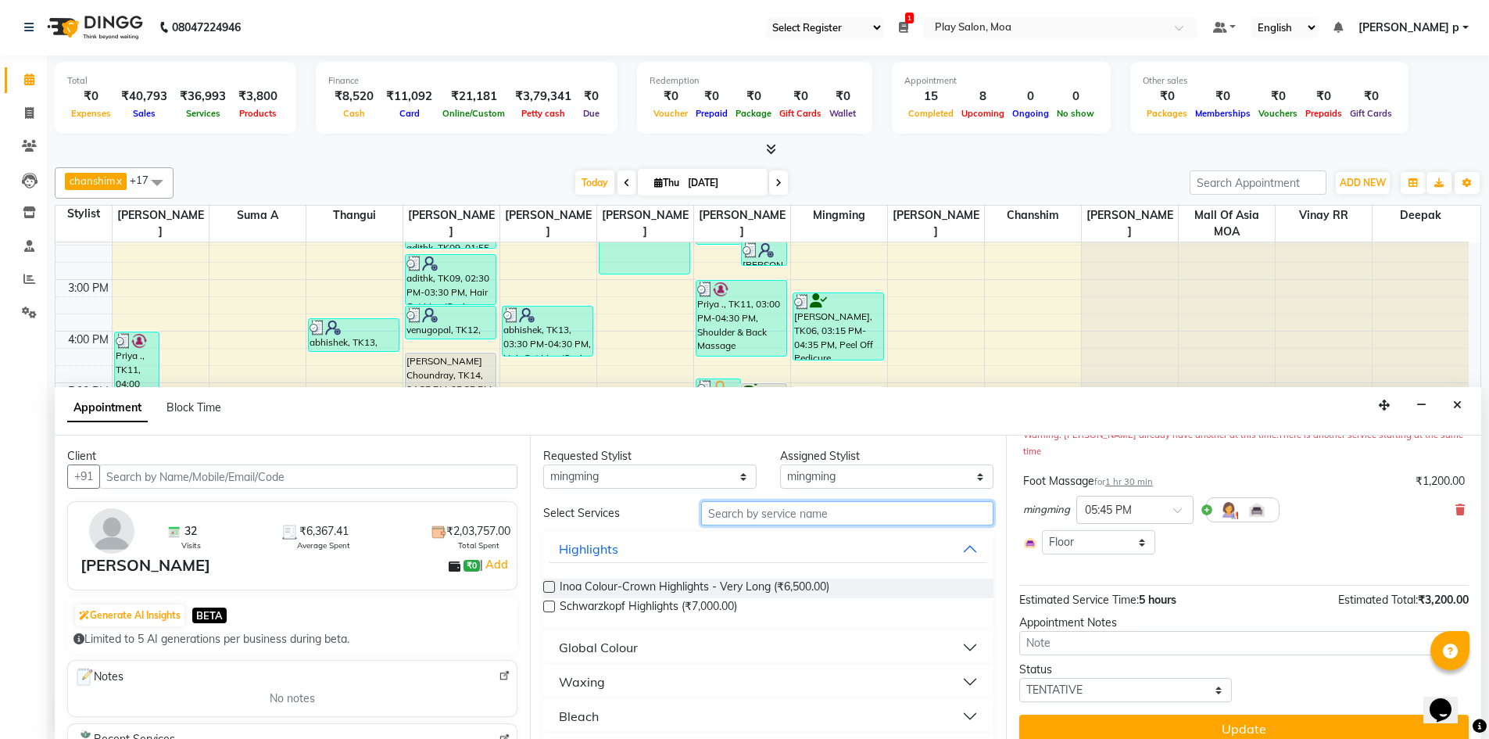
click at [904, 503] on input "text" at bounding box center [847, 513] width 292 height 24
type input "c"
type input "fl"
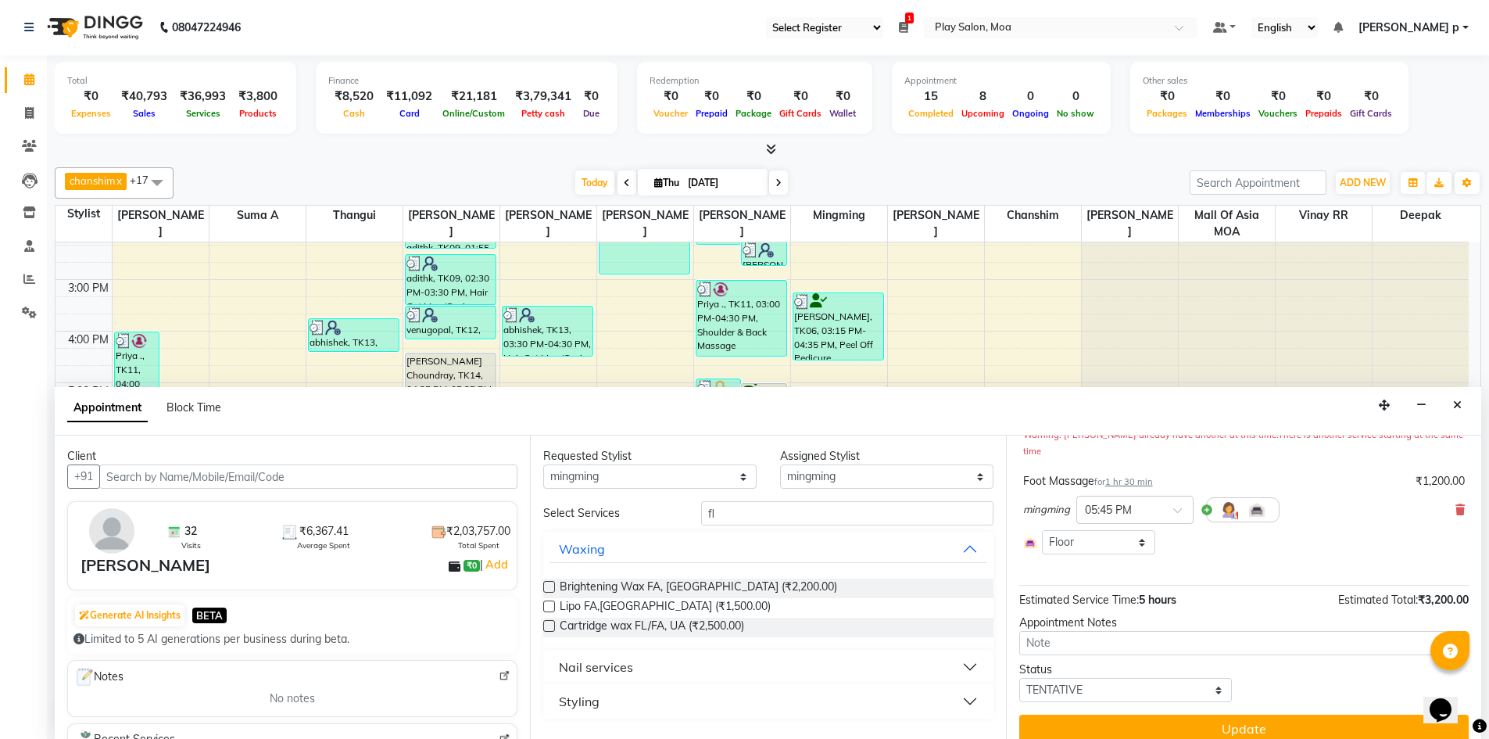
click at [630, 660] on div "Nail services" at bounding box center [596, 666] width 74 height 19
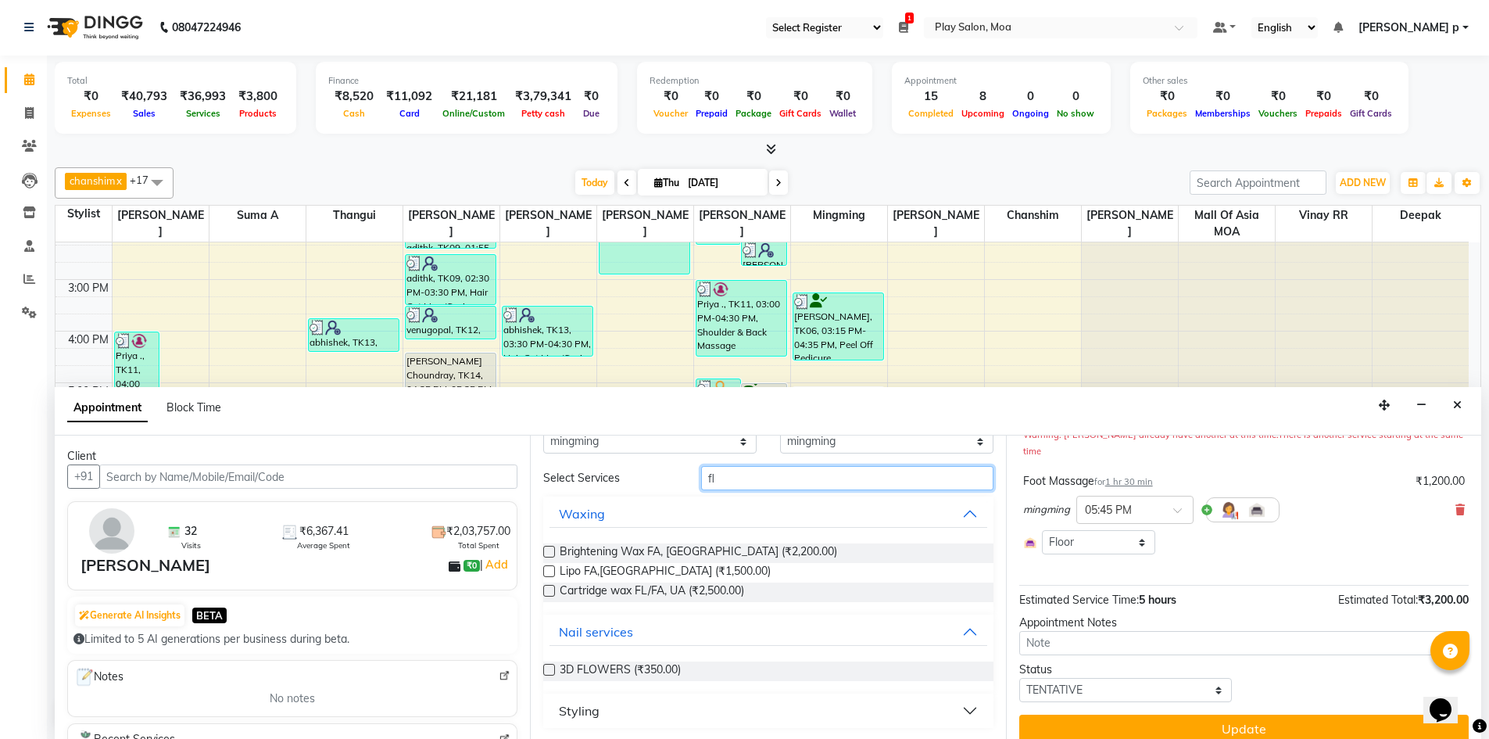
click at [725, 482] on input "fl" at bounding box center [847, 478] width 292 height 24
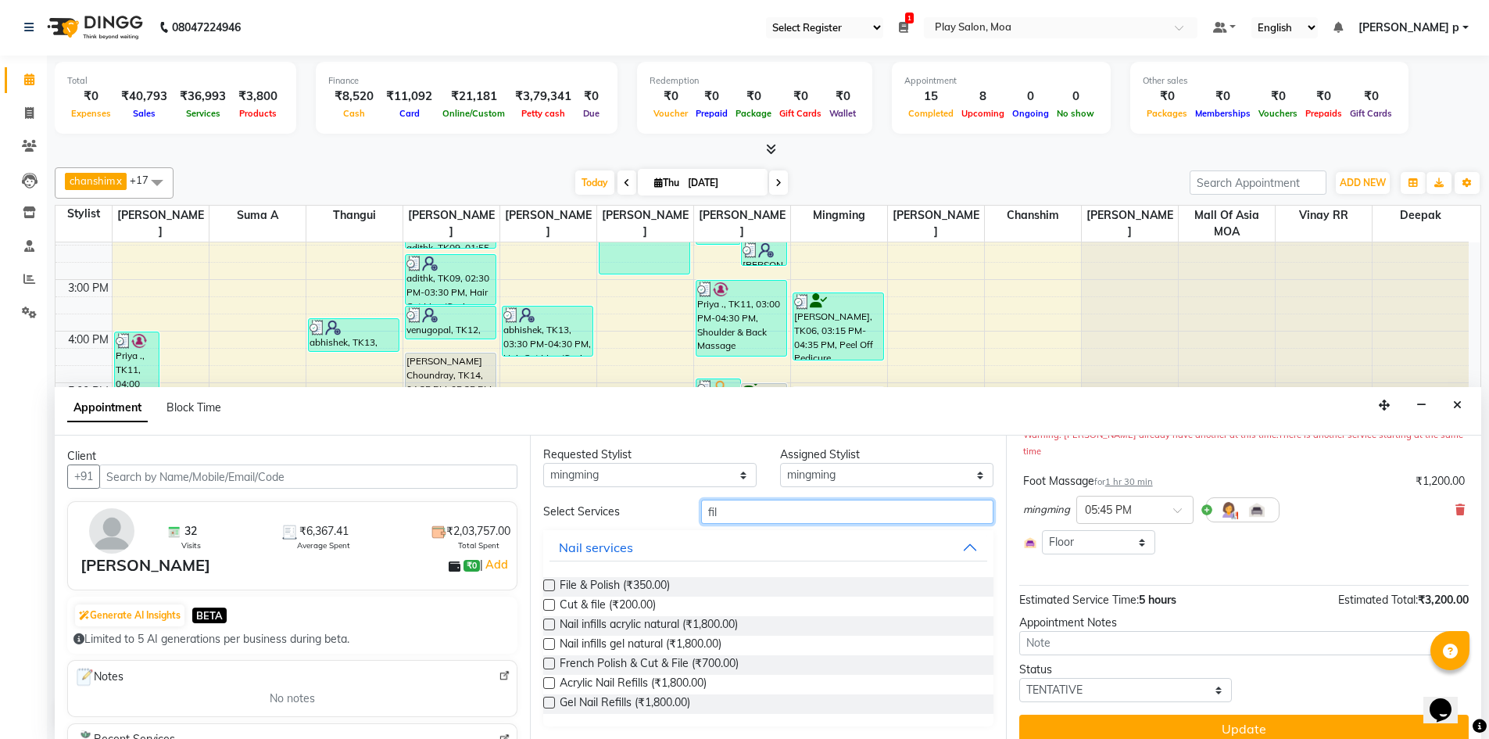
scroll to position [0, 0]
type input "fil"
click at [544, 583] on label at bounding box center [549, 587] width 12 height 12
click at [544, 583] on input "checkbox" at bounding box center [548, 588] width 10 height 10
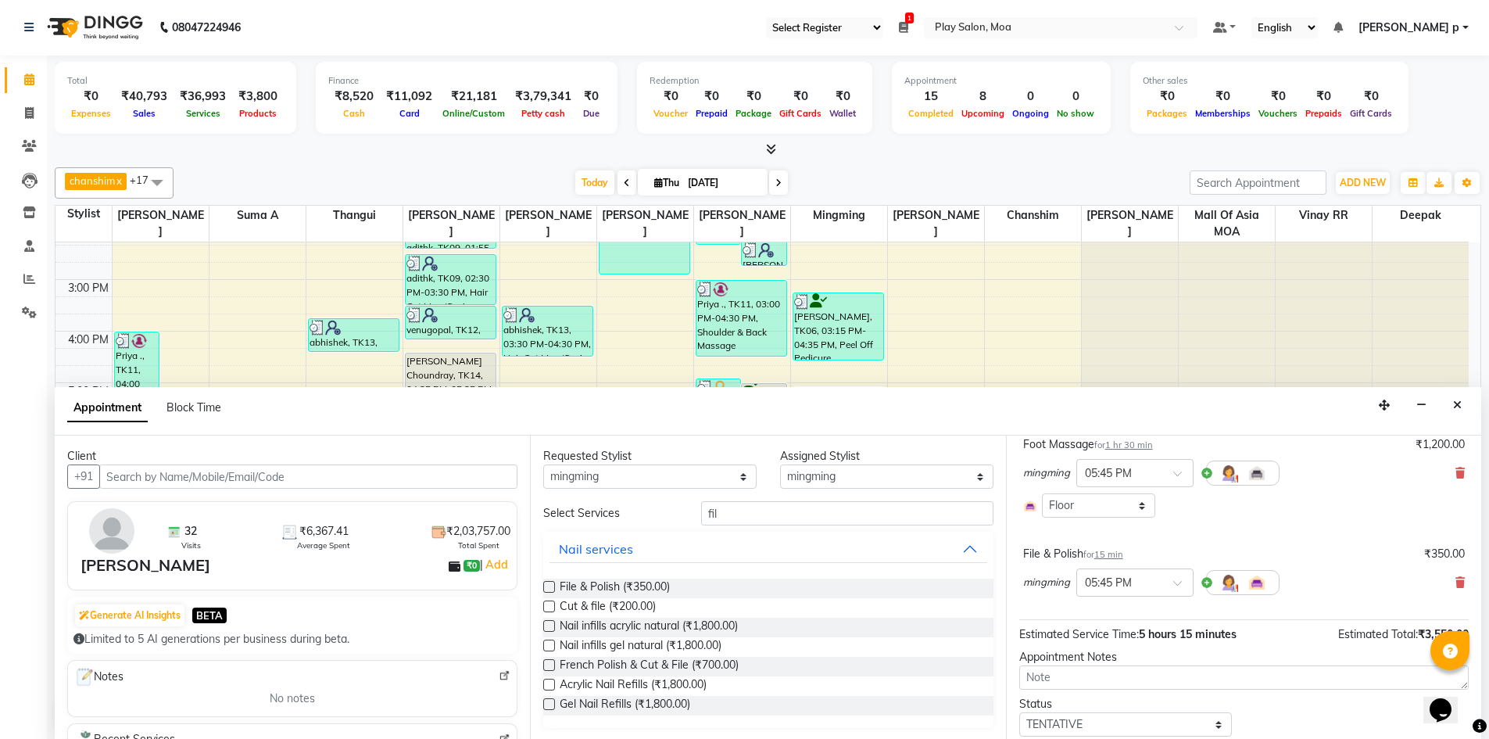
checkbox input "false"
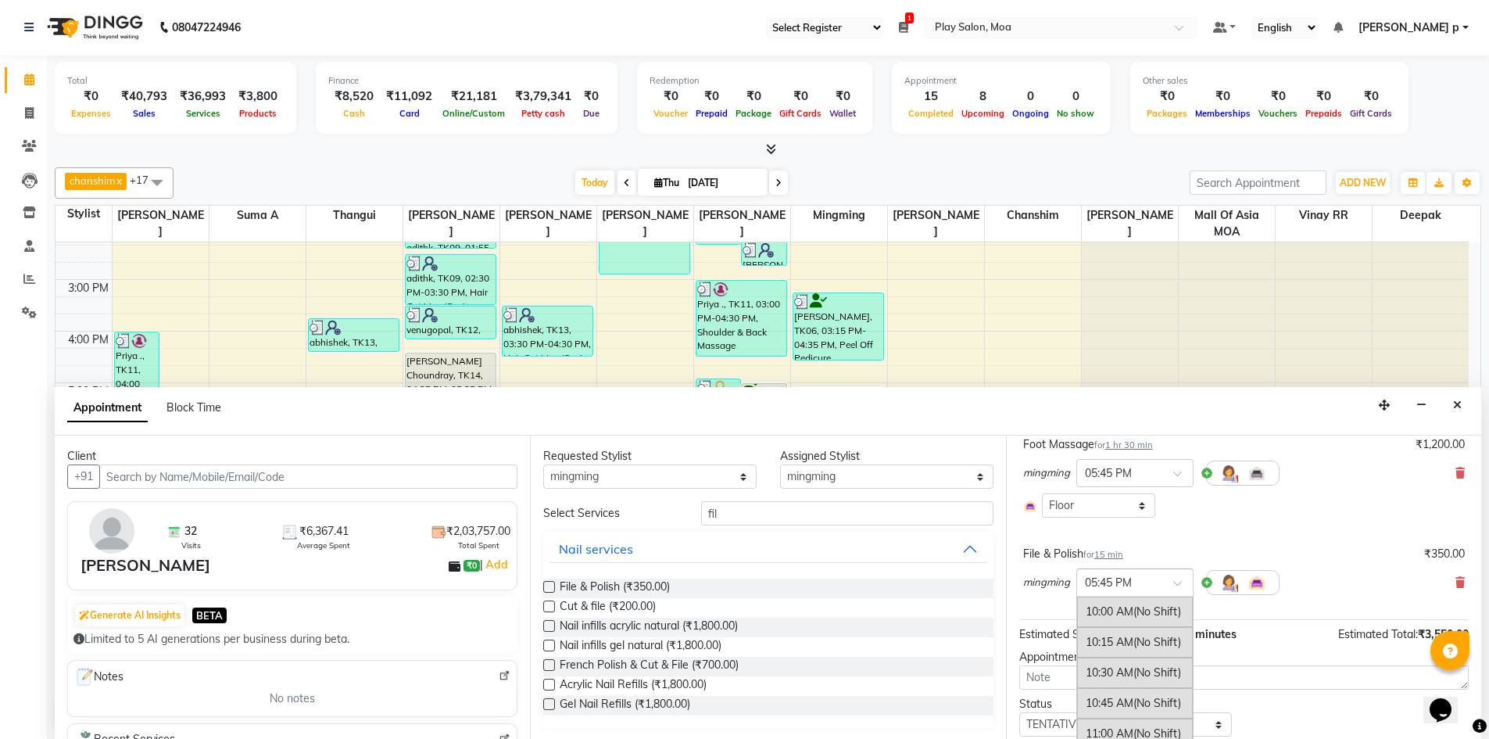
drag, startPoint x: 1104, startPoint y: 570, endPoint x: 1133, endPoint y: 567, distance: 29.8
click at [1104, 573] on input "text" at bounding box center [1119, 581] width 69 height 16
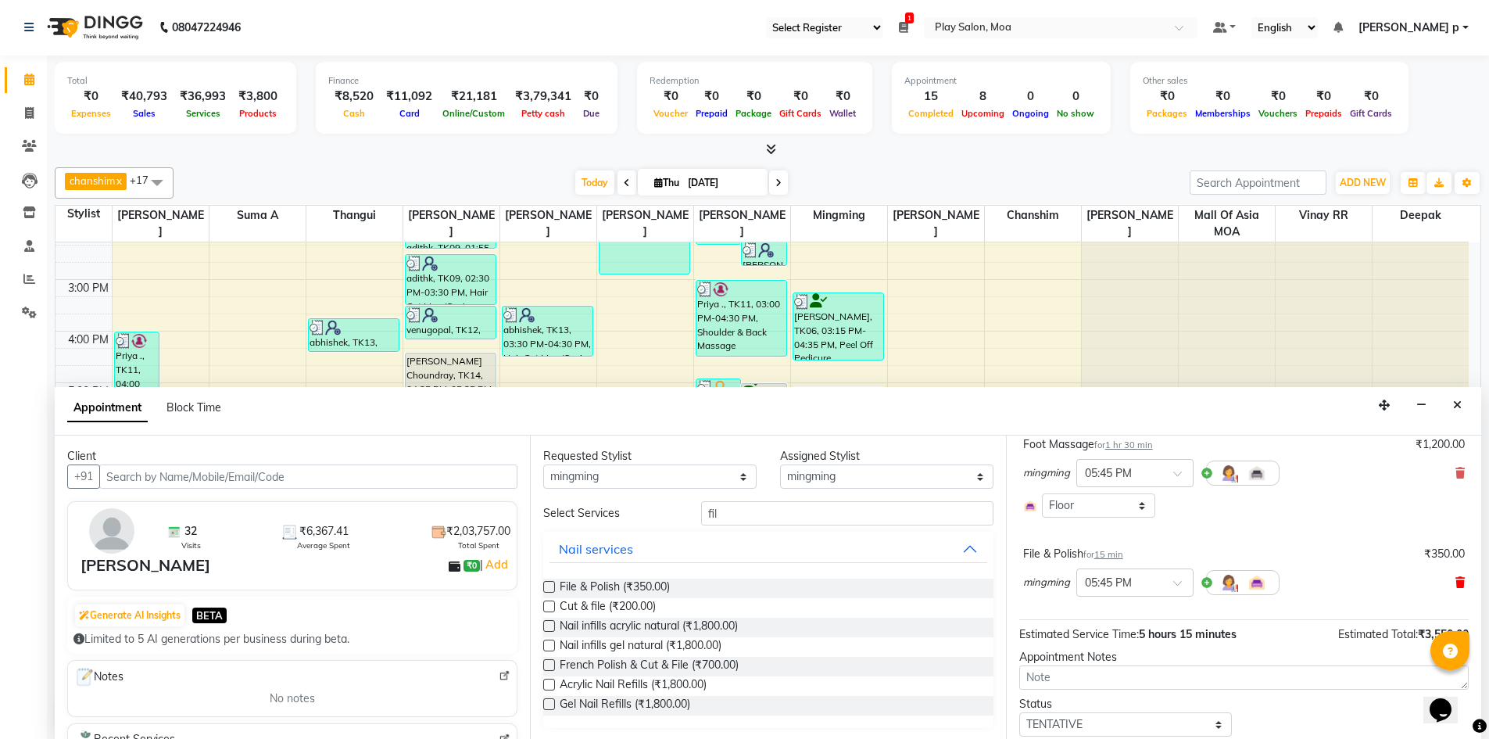
click at [1455, 577] on icon at bounding box center [1459, 582] width 9 height 11
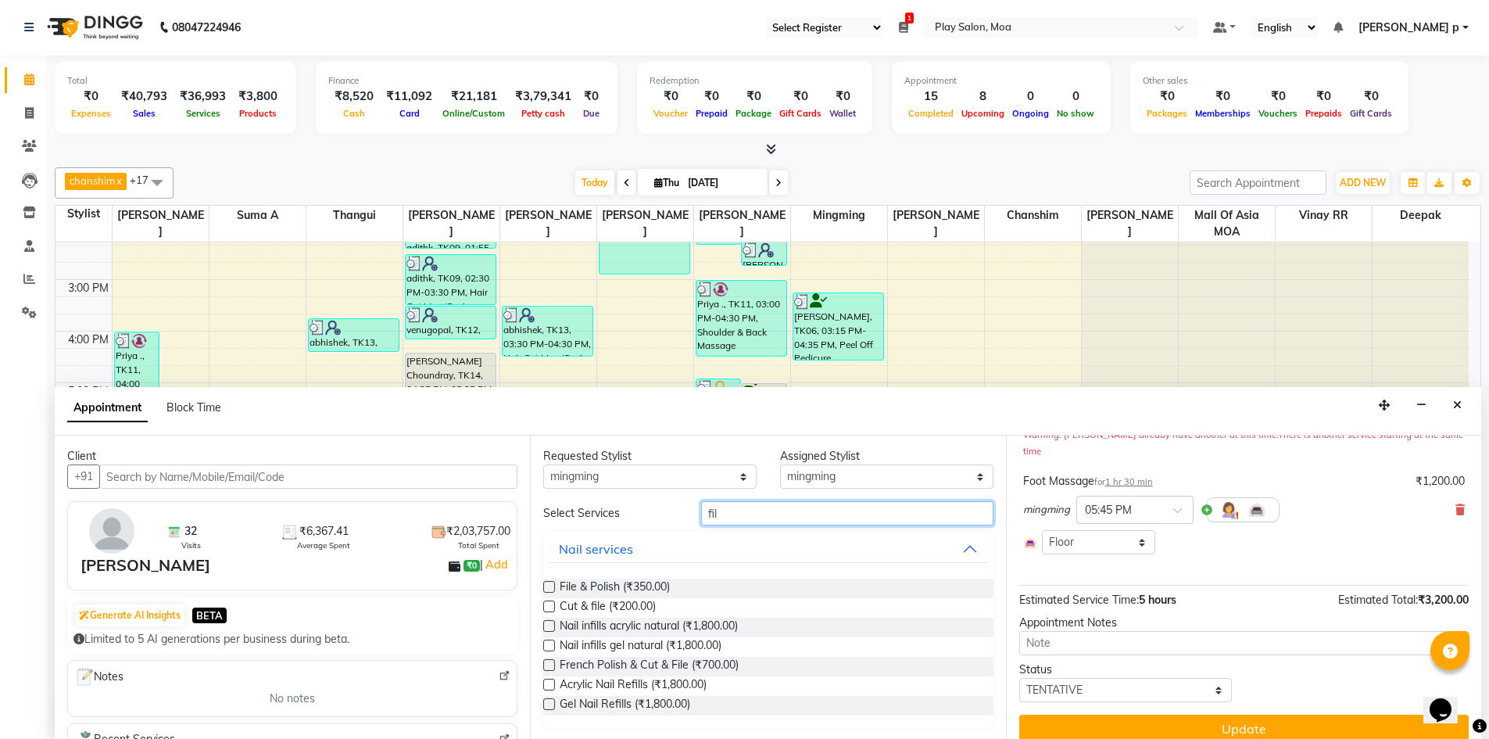
click at [745, 510] on input "fil" at bounding box center [847, 513] width 292 height 24
type input "f"
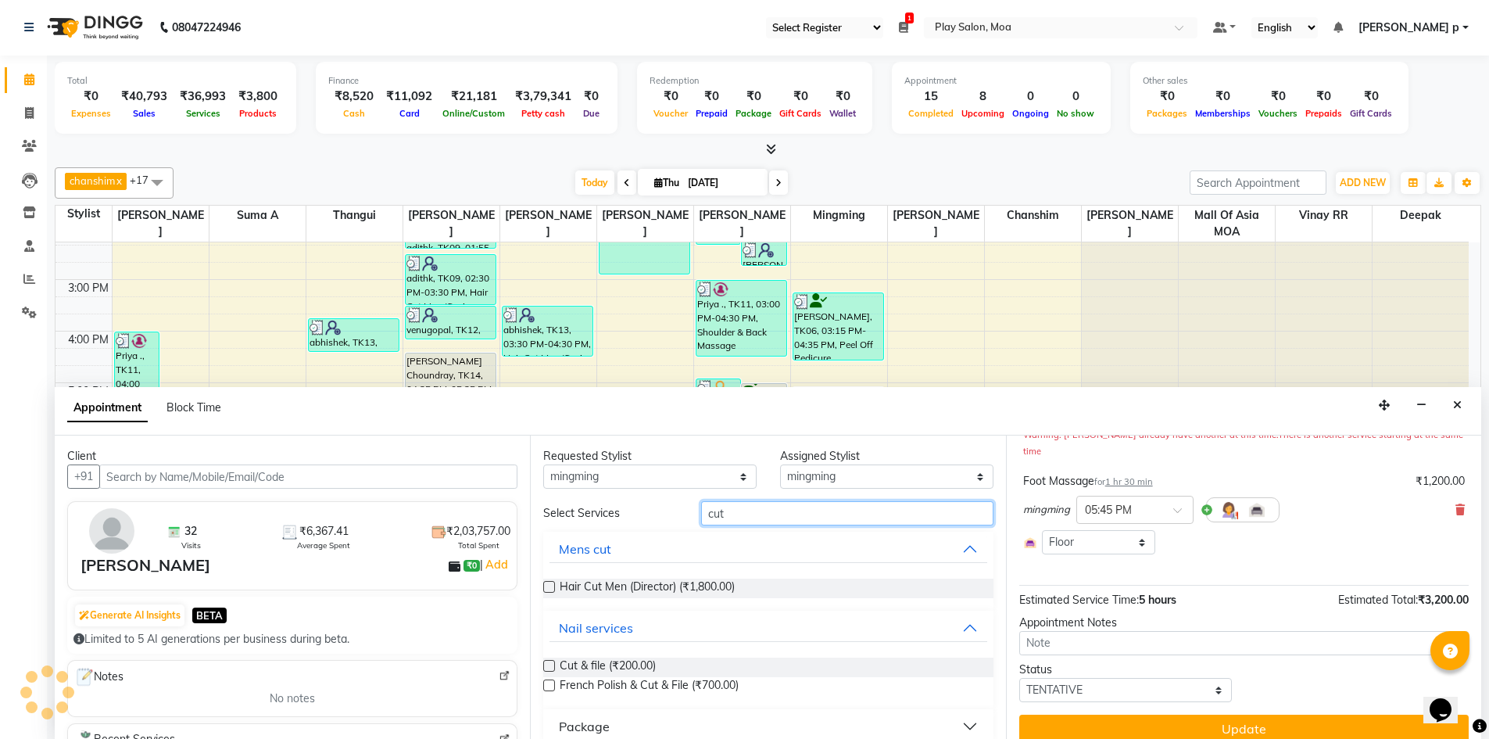
type input "cut"
click at [552, 663] on label at bounding box center [549, 666] width 12 height 12
click at [552, 663] on input "checkbox" at bounding box center [548, 667] width 10 height 10
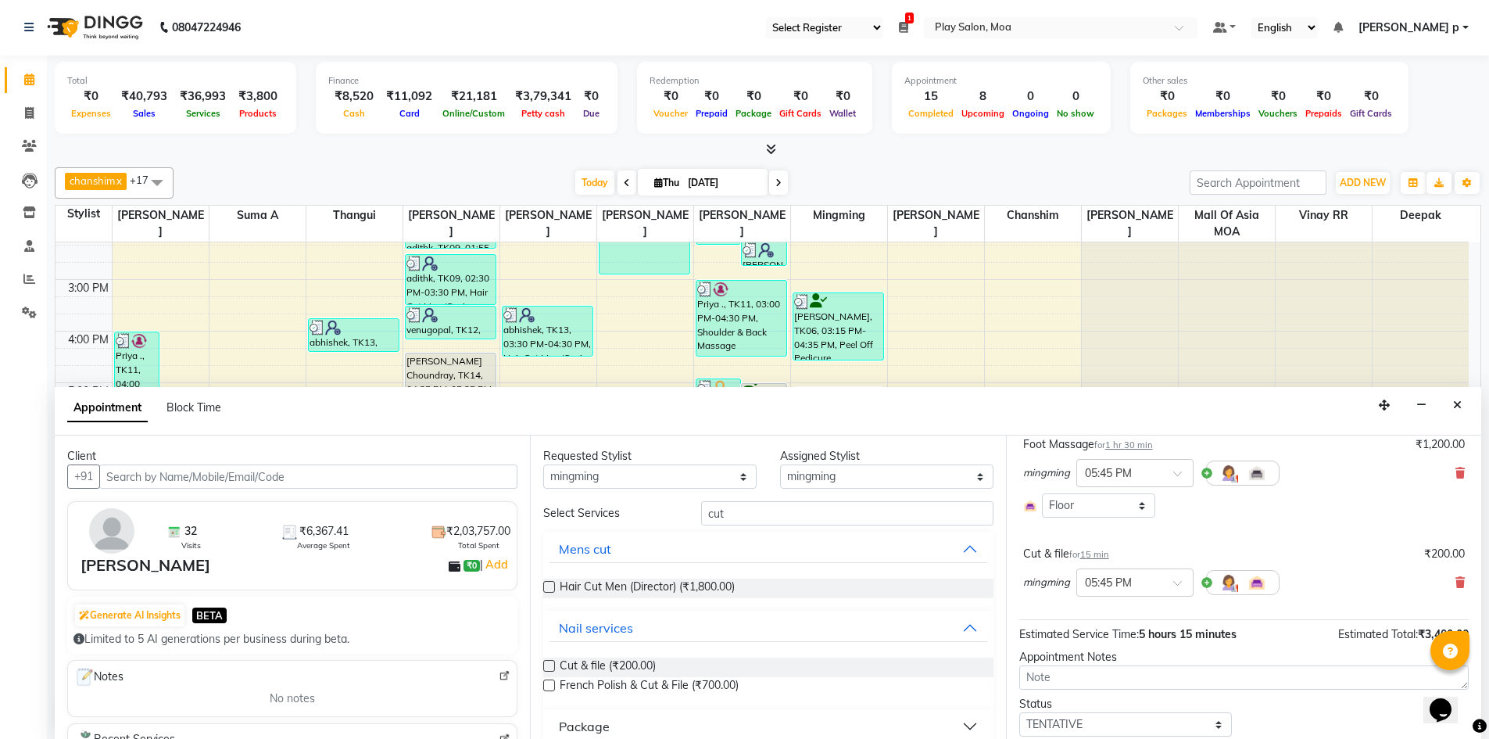
checkbox input "false"
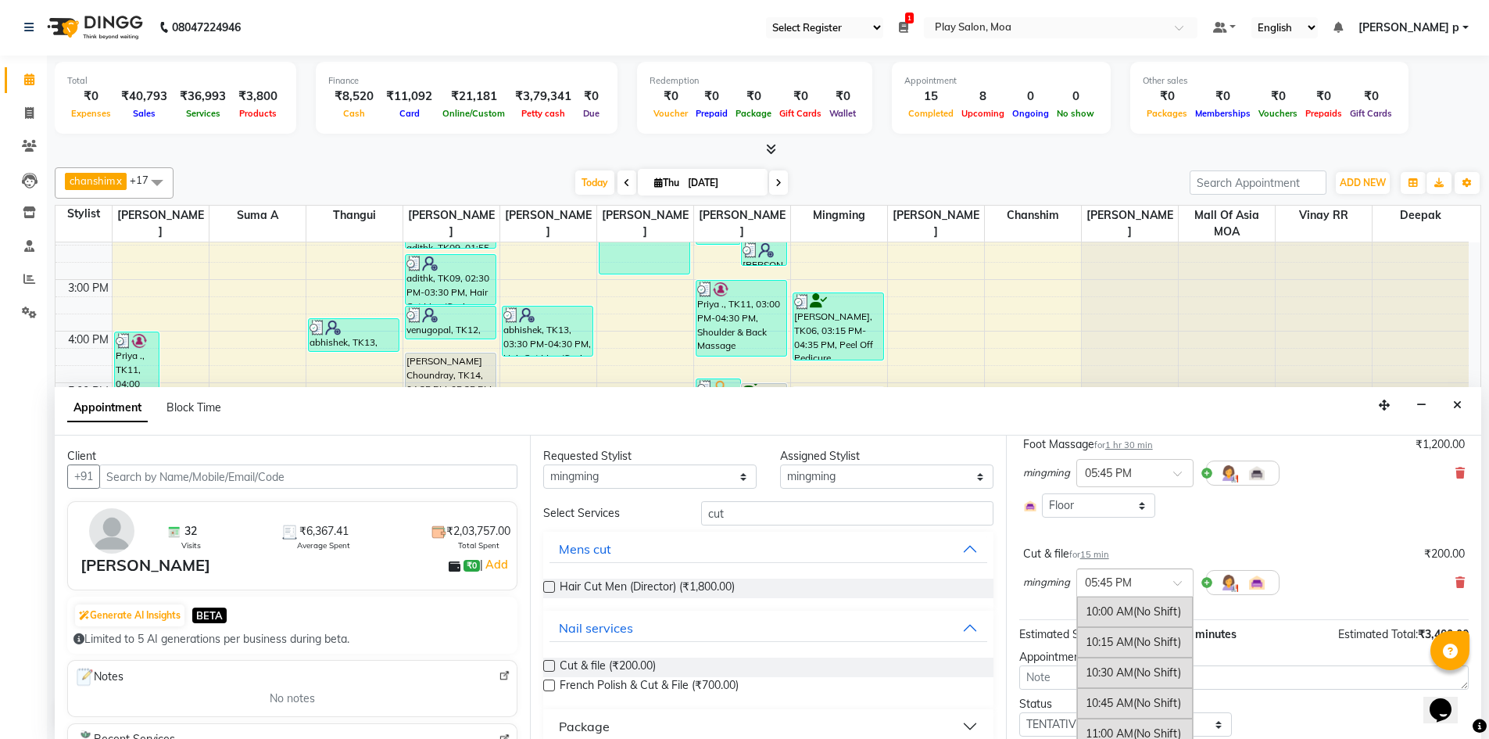
click at [1150, 573] on input "text" at bounding box center [1119, 581] width 69 height 16
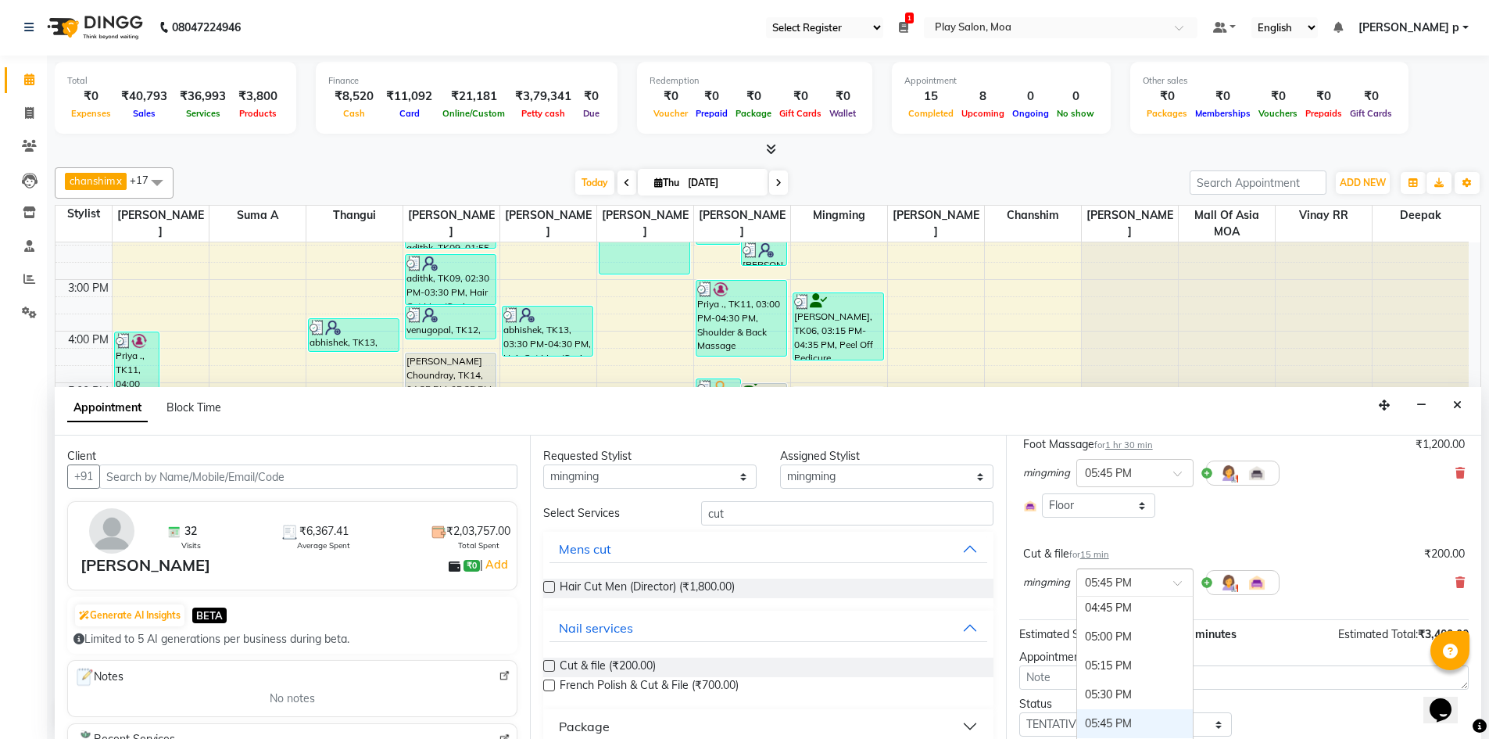
scroll to position [759, 0]
click at [1118, 640] on div "04:45 PM" at bounding box center [1135, 651] width 116 height 29
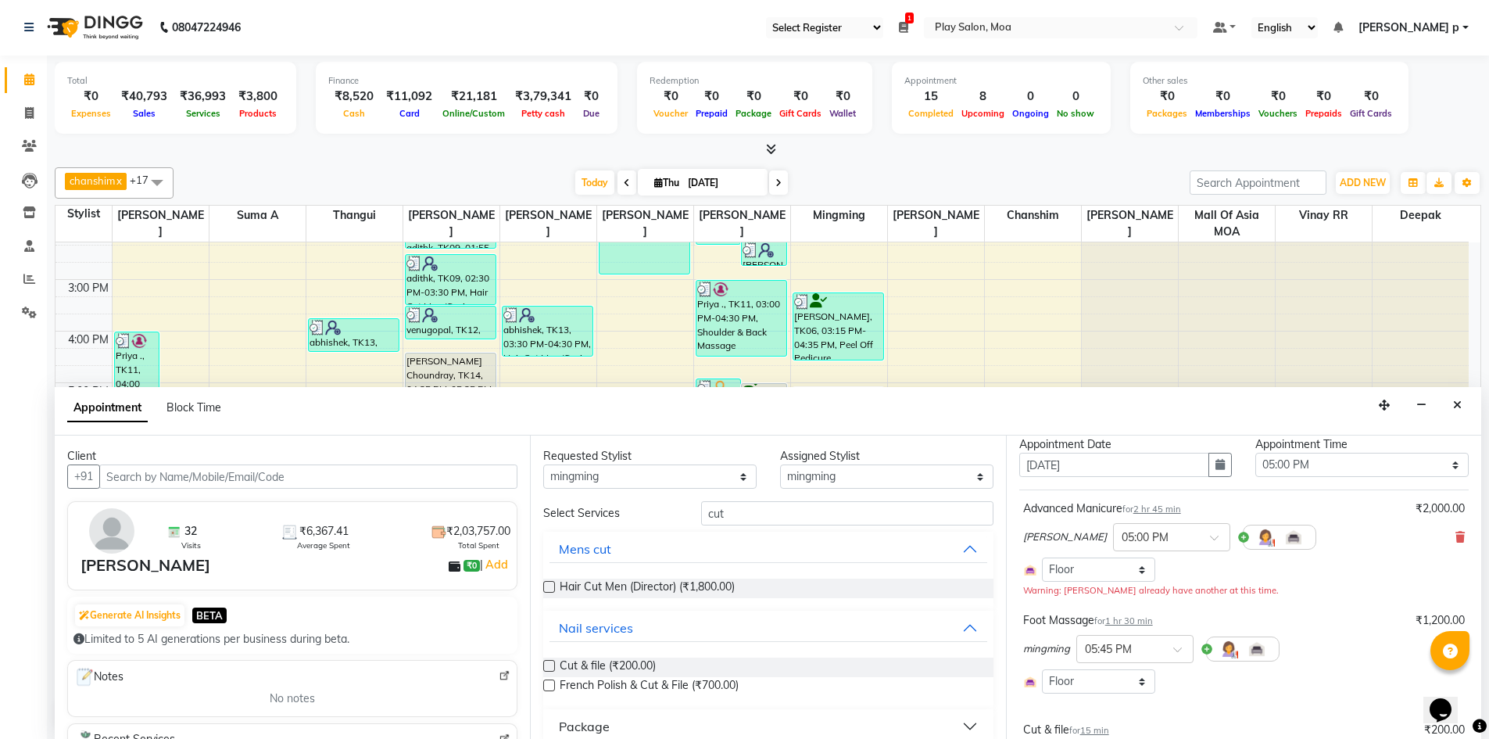
scroll to position [78, 0]
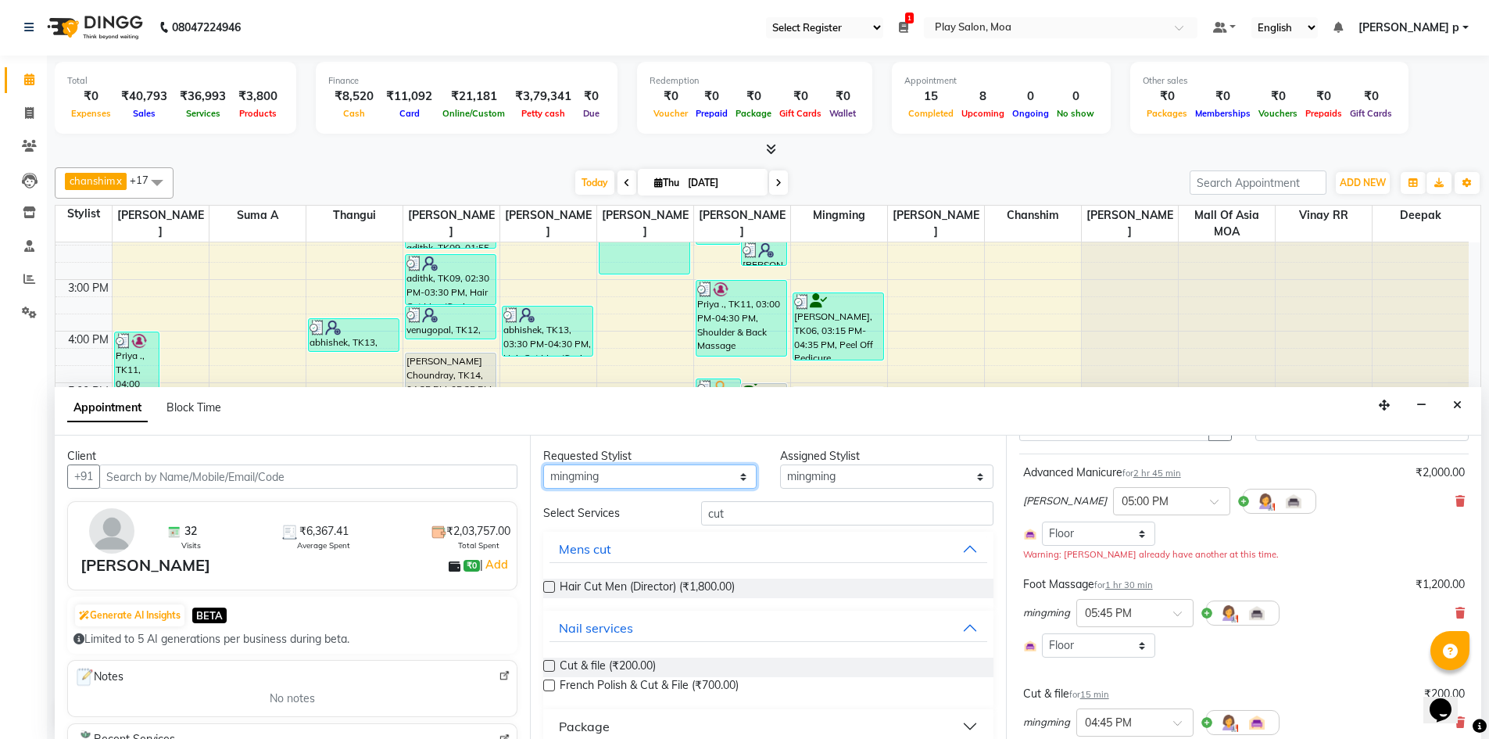
click at [739, 482] on select "Any Anna D ASIM MOHAMMAD chanshim Deepak Faizan Alam Hamsa R Hari Krishna Jenni…" at bounding box center [649, 476] width 213 height 24
select select "null"
click at [543, 464] on select "Any Anna D ASIM MOHAMMAD chanshim Deepak Faizan Alam Hamsa R Hari Krishna Jenni…" at bounding box center [649, 476] width 213 height 24
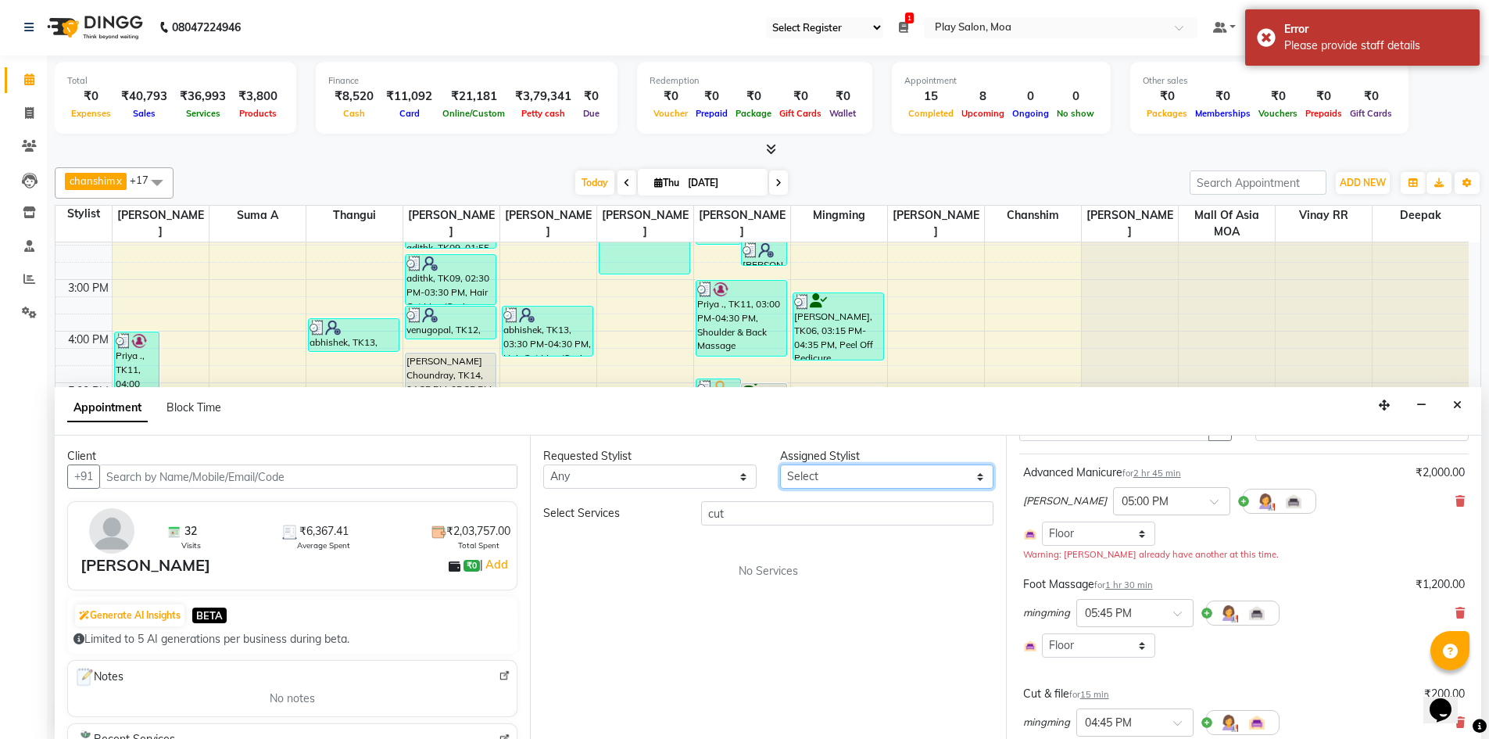
click at [824, 484] on select "Select Anna D ASIM MOHAMMAD chanshim Deepak Faizan Alam Hamsa R Hari Krishna Je…" at bounding box center [886, 476] width 213 height 24
select select "81387"
click at [780, 464] on select "Select Anna D ASIM MOHAMMAD chanshim Deepak Faizan Alam Hamsa R Hari Krishna Je…" at bounding box center [886, 476] width 213 height 24
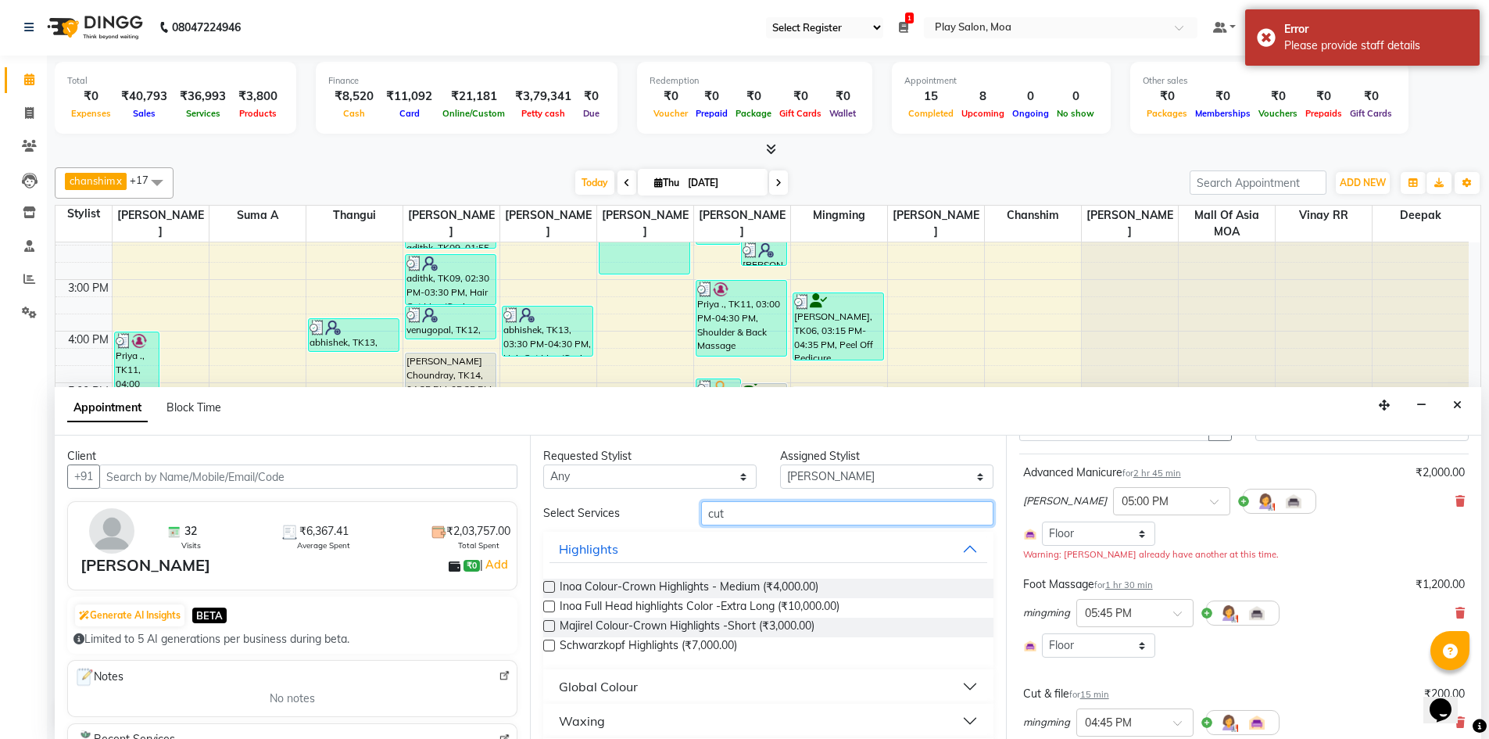
click at [732, 518] on input "cut" at bounding box center [847, 513] width 292 height 24
type input "c"
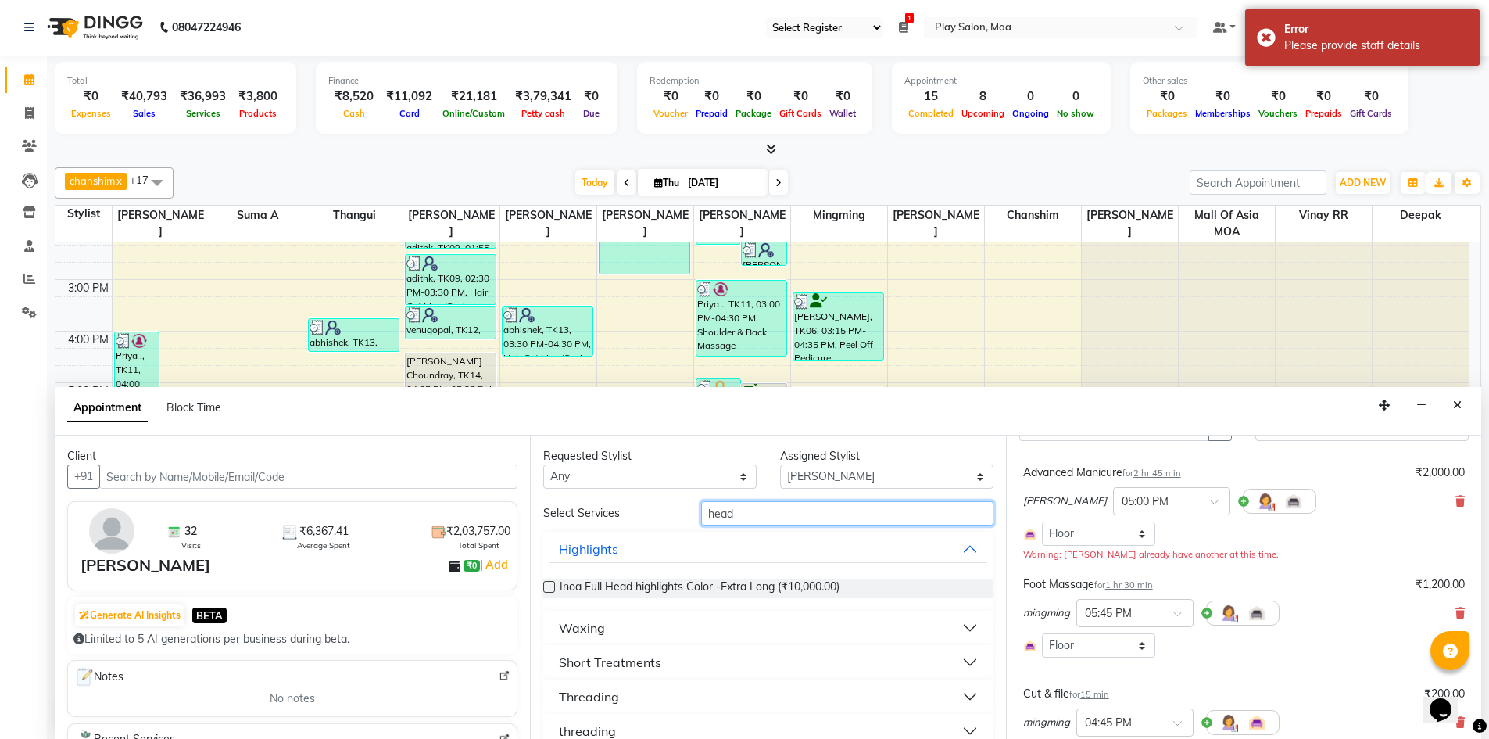
type input "head"
click at [597, 658] on div "Short Treatments" at bounding box center [610, 662] width 102 height 19
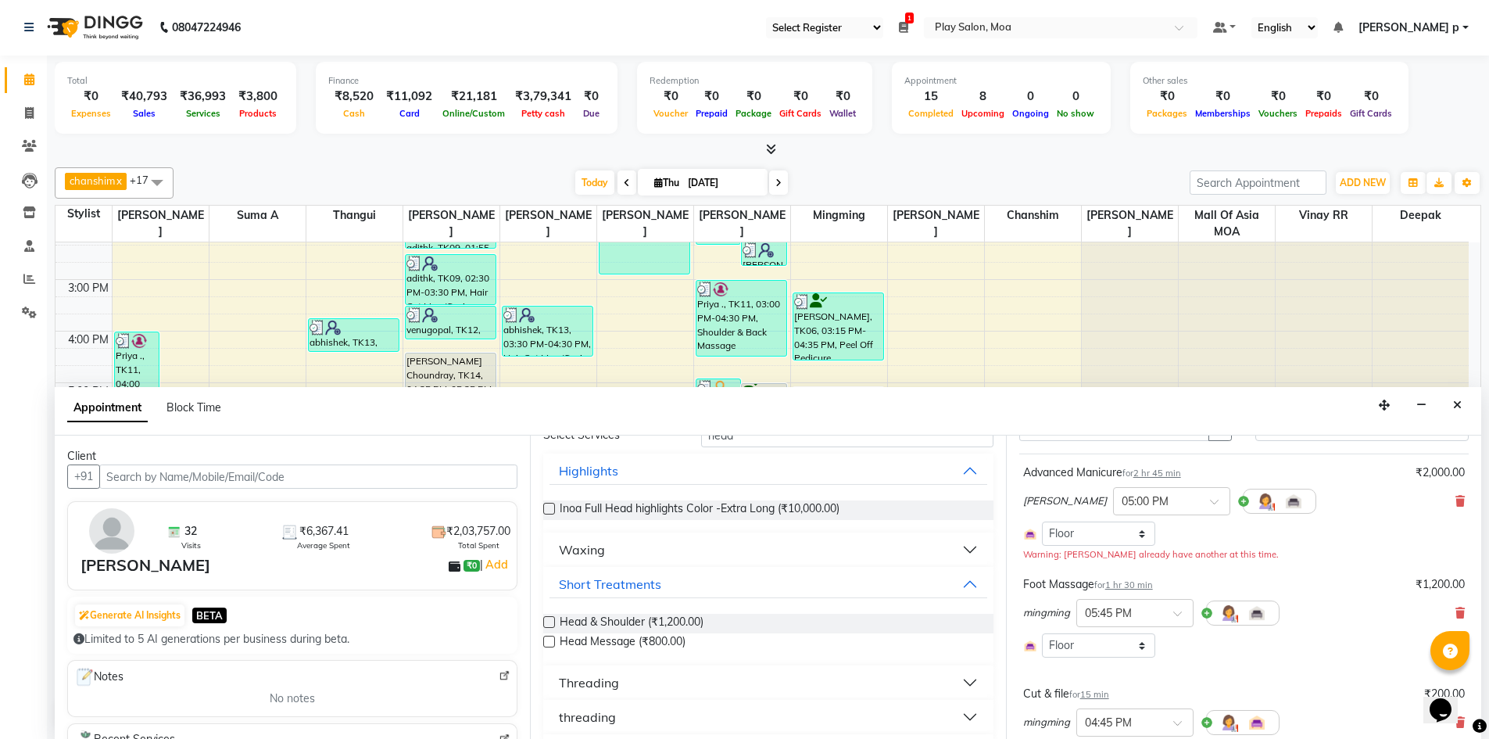
click at [546, 621] on label at bounding box center [549, 622] width 12 height 12
click at [546, 621] on input "checkbox" at bounding box center [548, 623] width 10 height 10
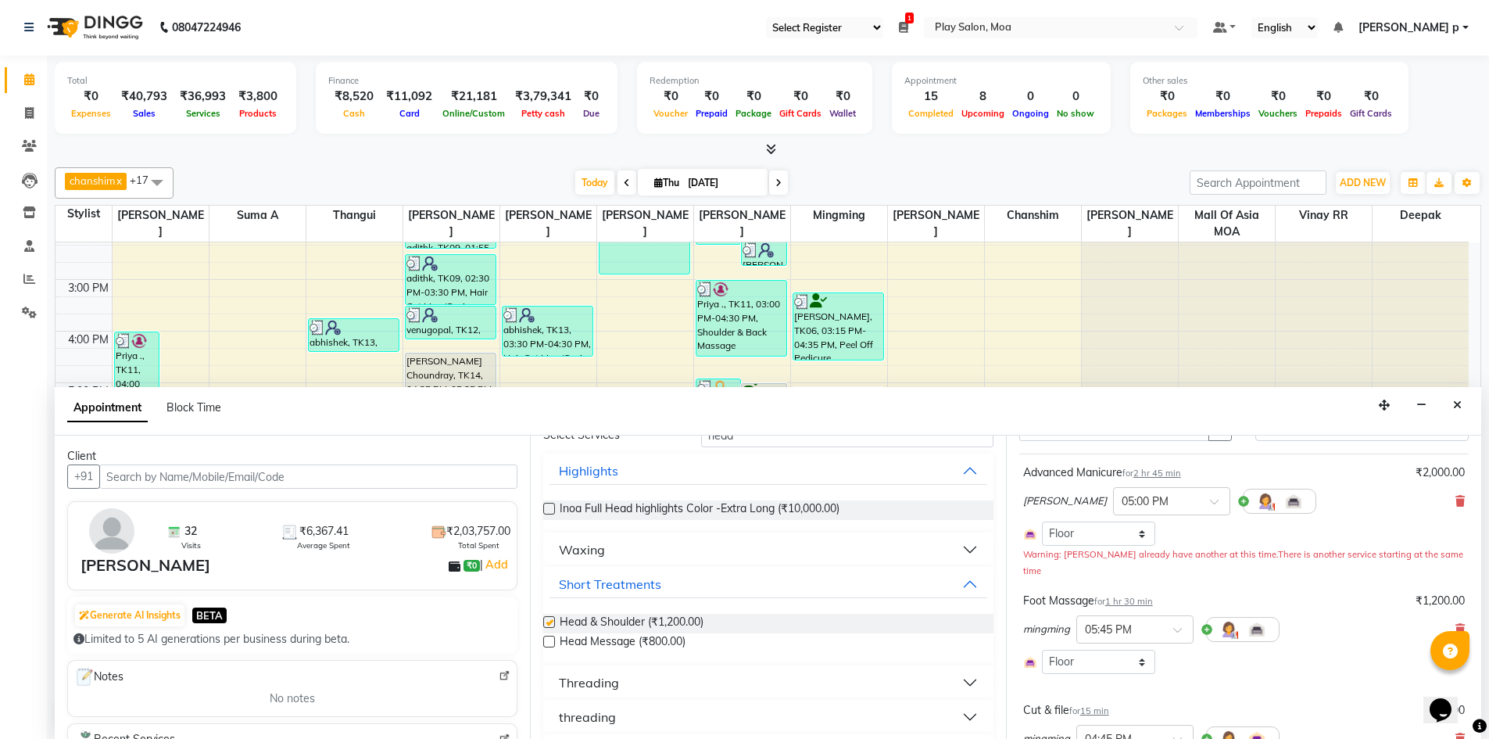
checkbox input "false"
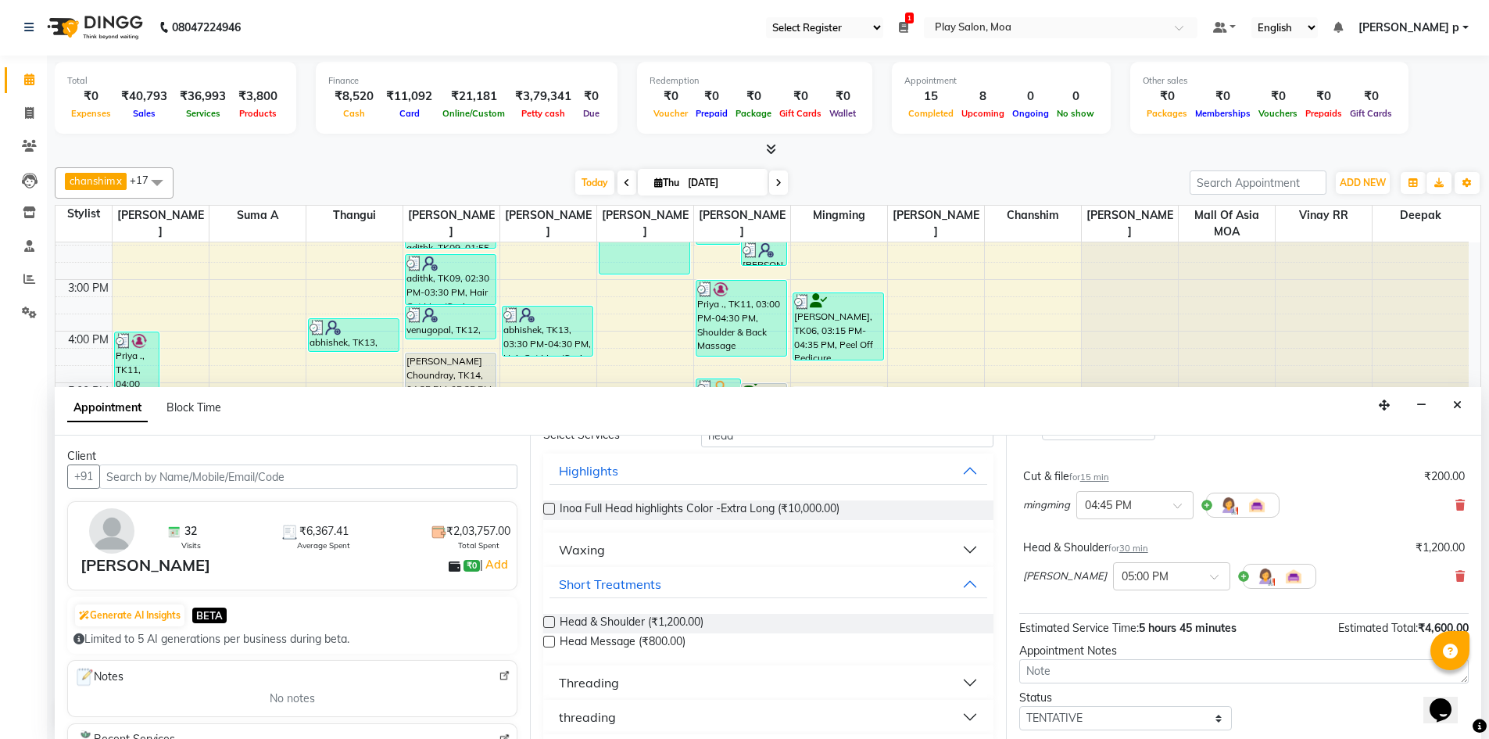
scroll to position [340, 0]
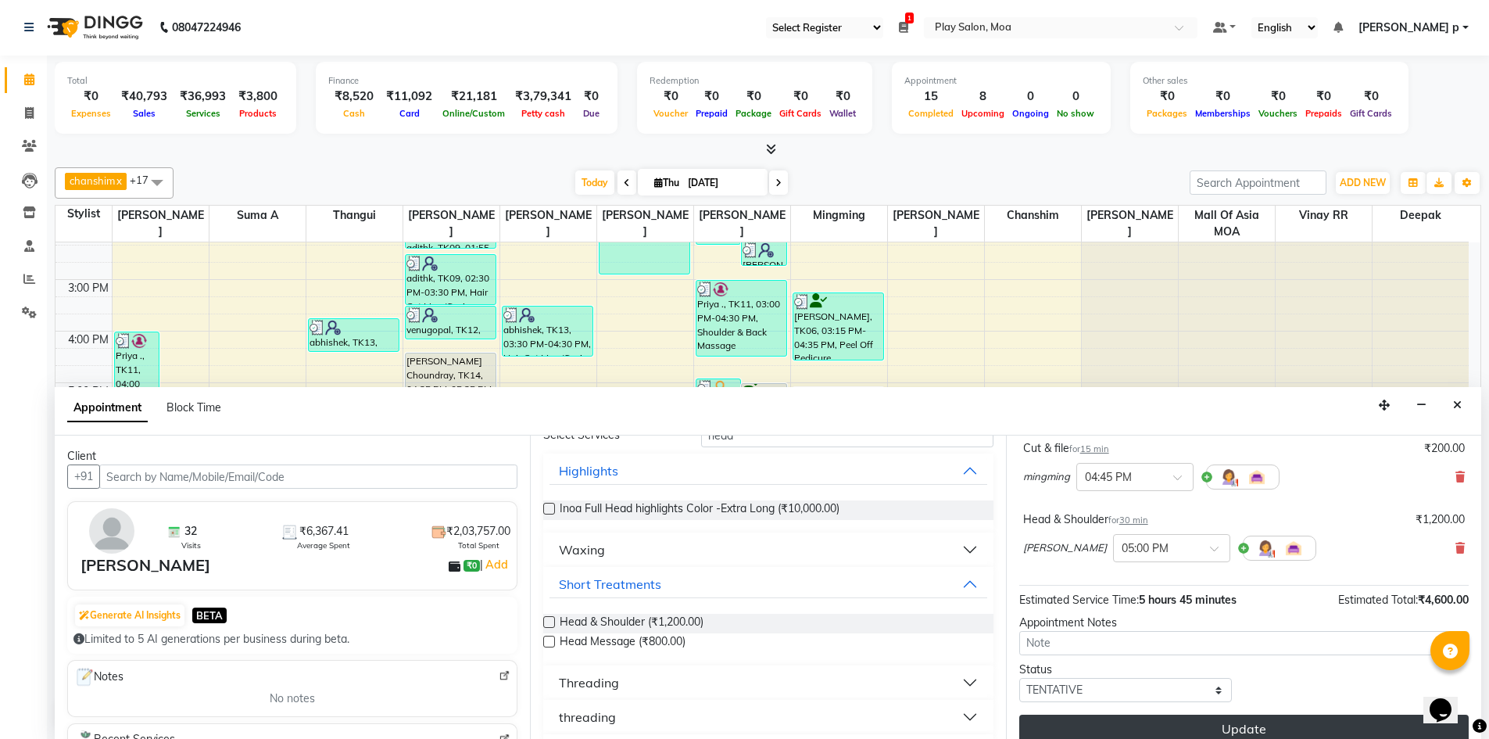
click at [1199, 714] on button "Update" at bounding box center [1243, 728] width 449 height 28
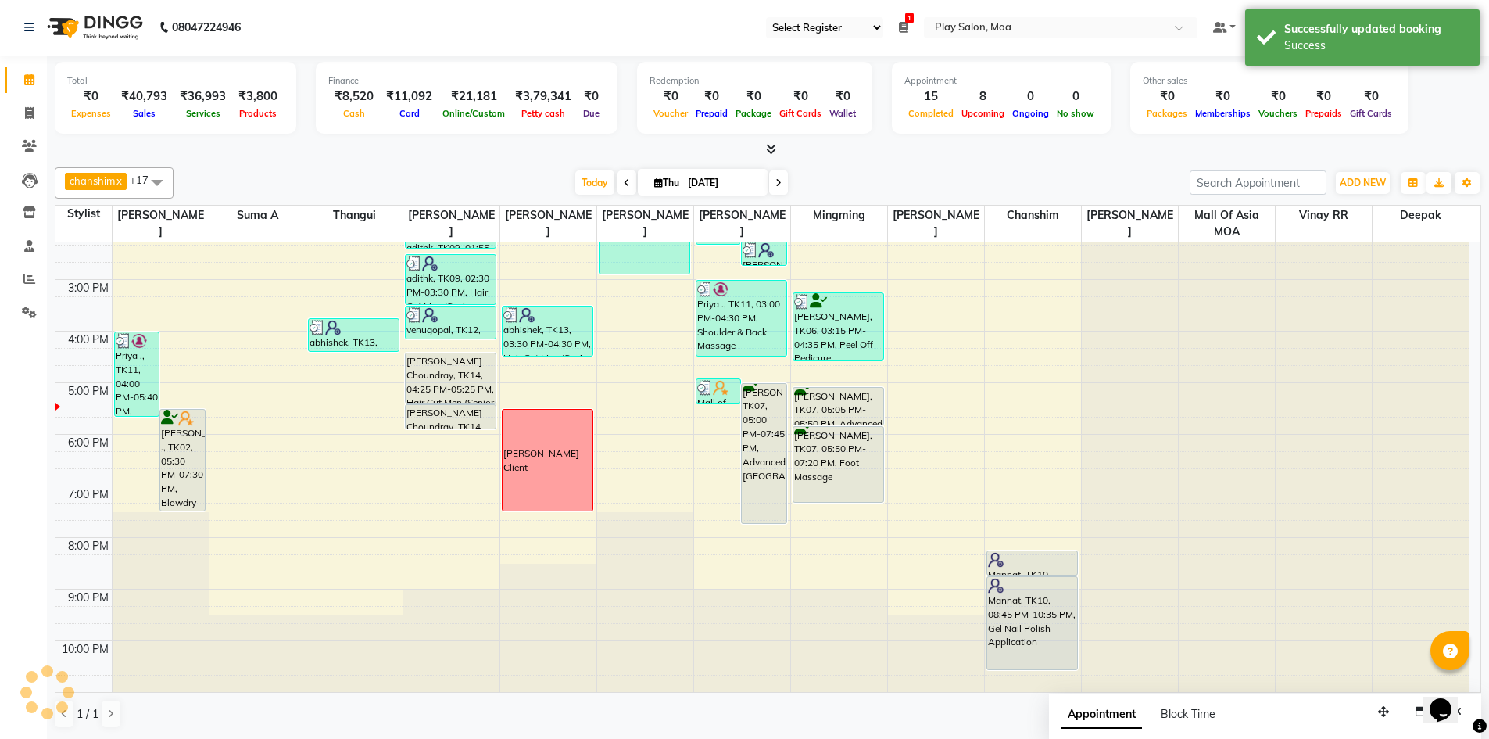
scroll to position [0, 0]
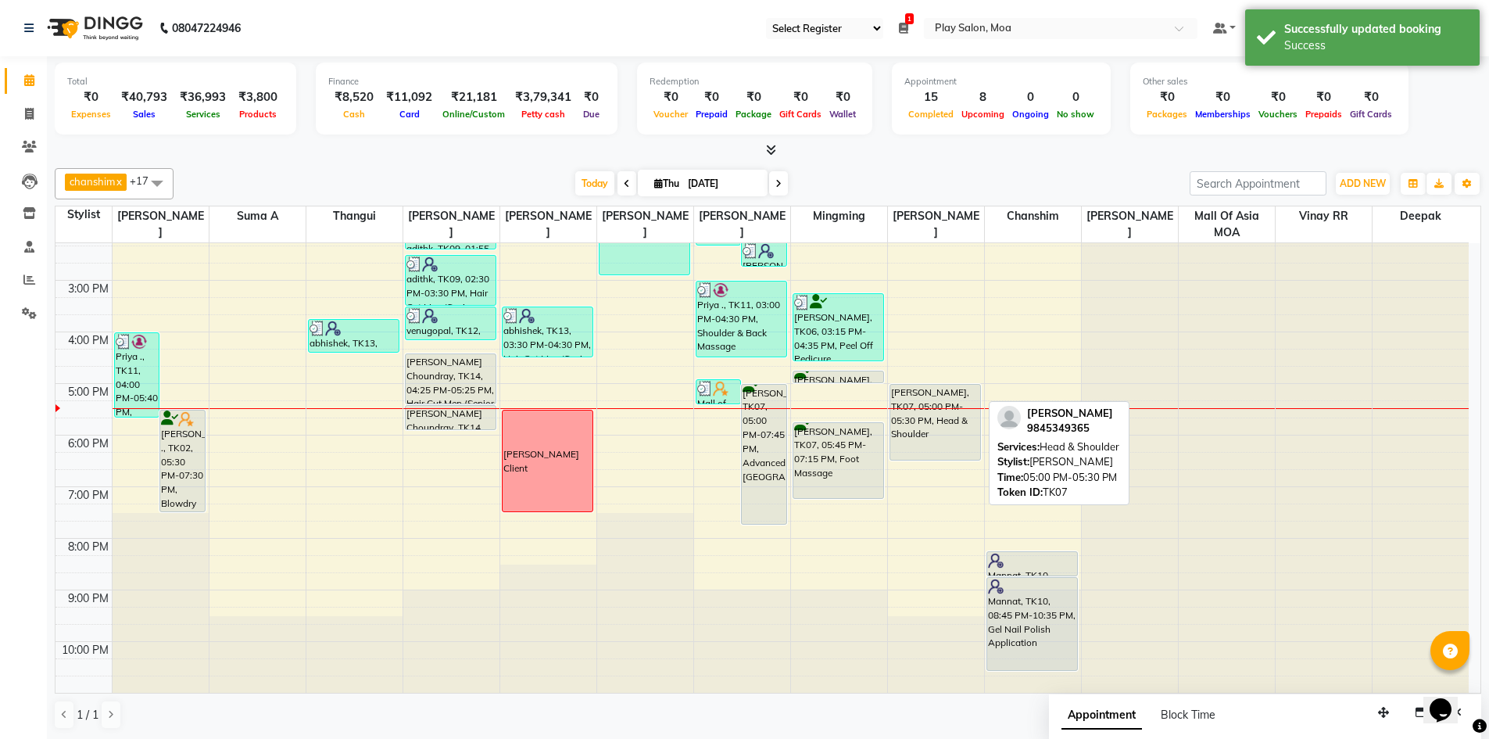
drag, startPoint x: 936, startPoint y: 404, endPoint x: 947, endPoint y: 464, distance: 61.2
click at [947, 464] on div "9:00 AM 10:00 AM 11:00 AM 12:00 PM 1:00 PM 2:00 PM 3:00 PM 4:00 PM 5:00 PM 6:00…" at bounding box center [761, 331] width 1413 height 721
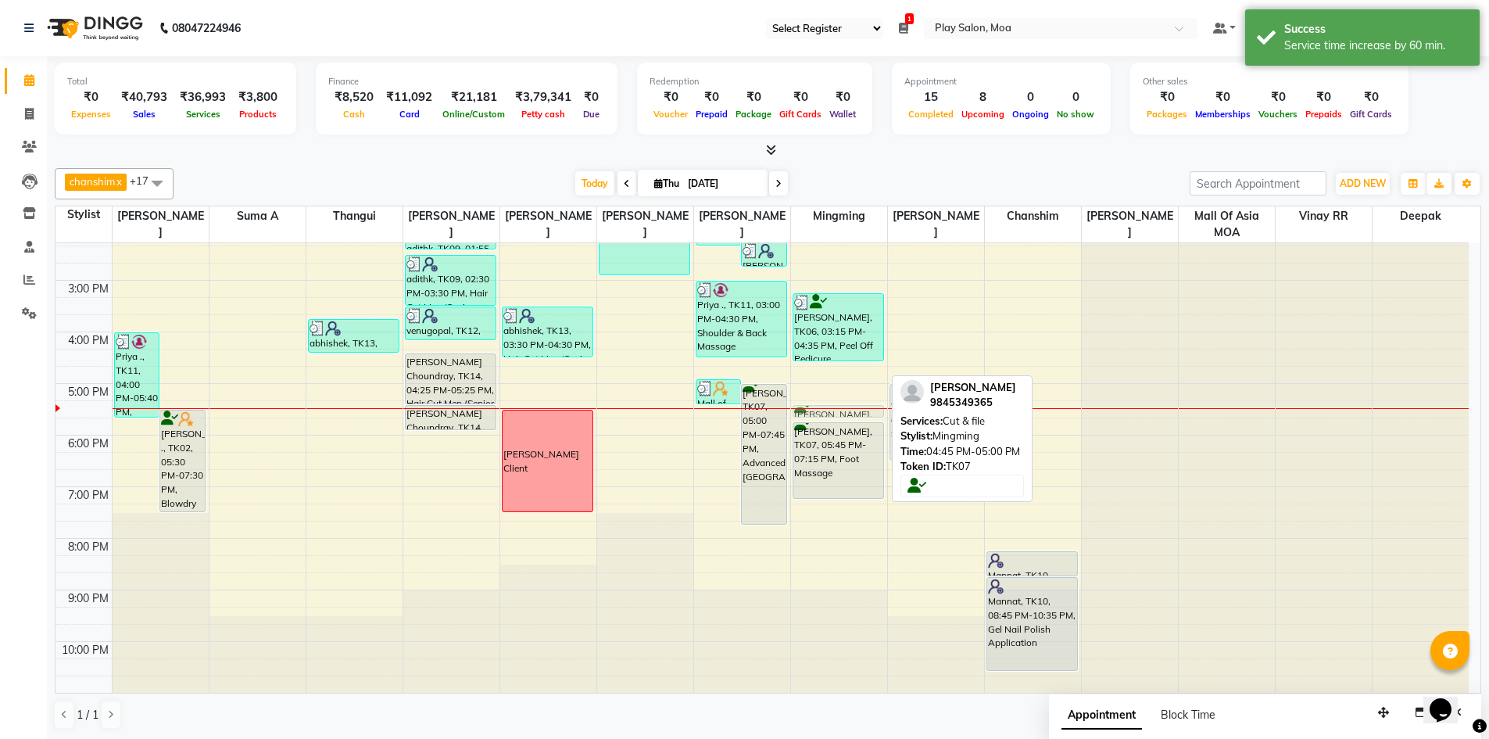
drag, startPoint x: 832, startPoint y: 371, endPoint x: 839, endPoint y: 402, distance: 32.0
click at [839, 402] on div "9:00 AM 10:00 AM 11:00 AM 12:00 PM 1:00 PM 2:00 PM 3:00 PM 4:00 PM 5:00 PM 6:00…" at bounding box center [761, 331] width 1413 height 721
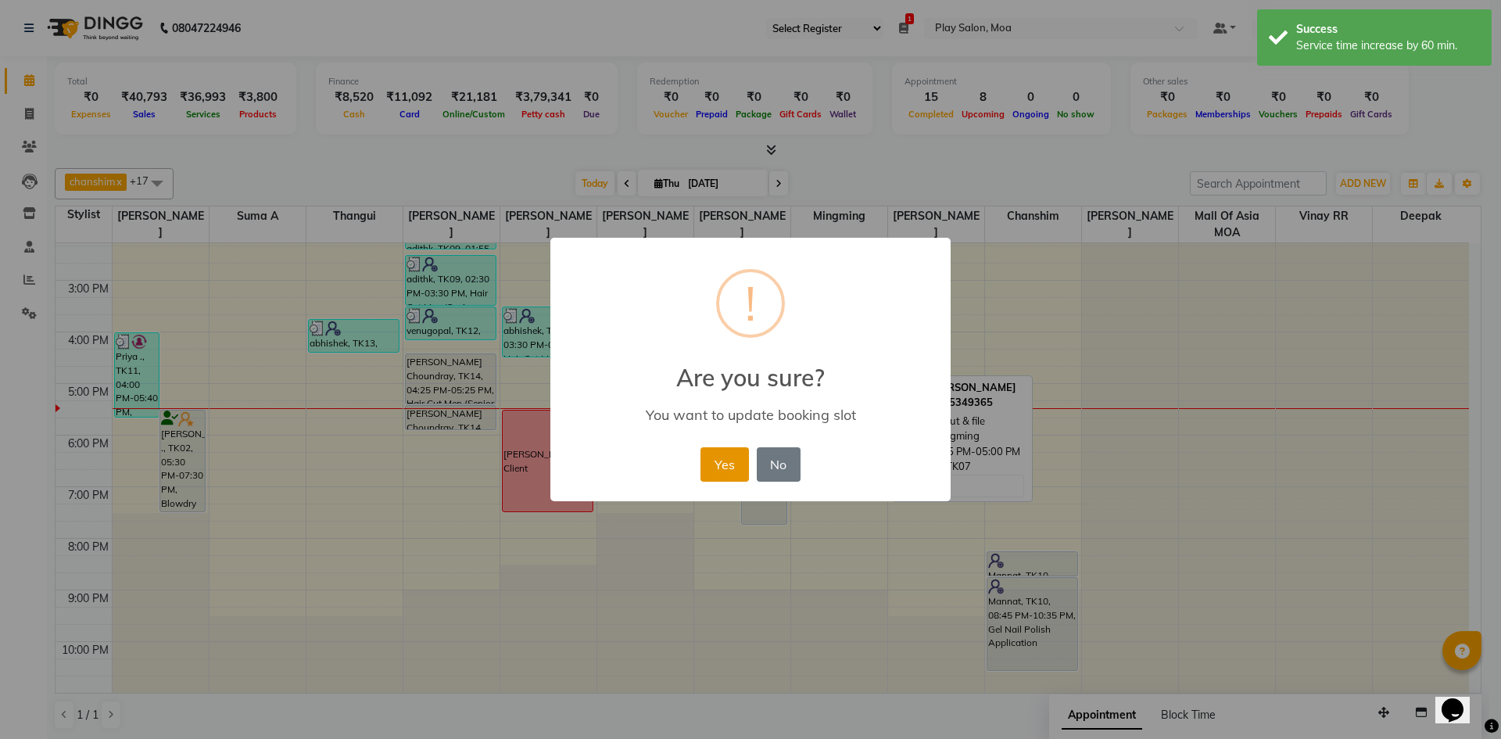
click at [713, 458] on button "Yes" at bounding box center [724, 464] width 48 height 34
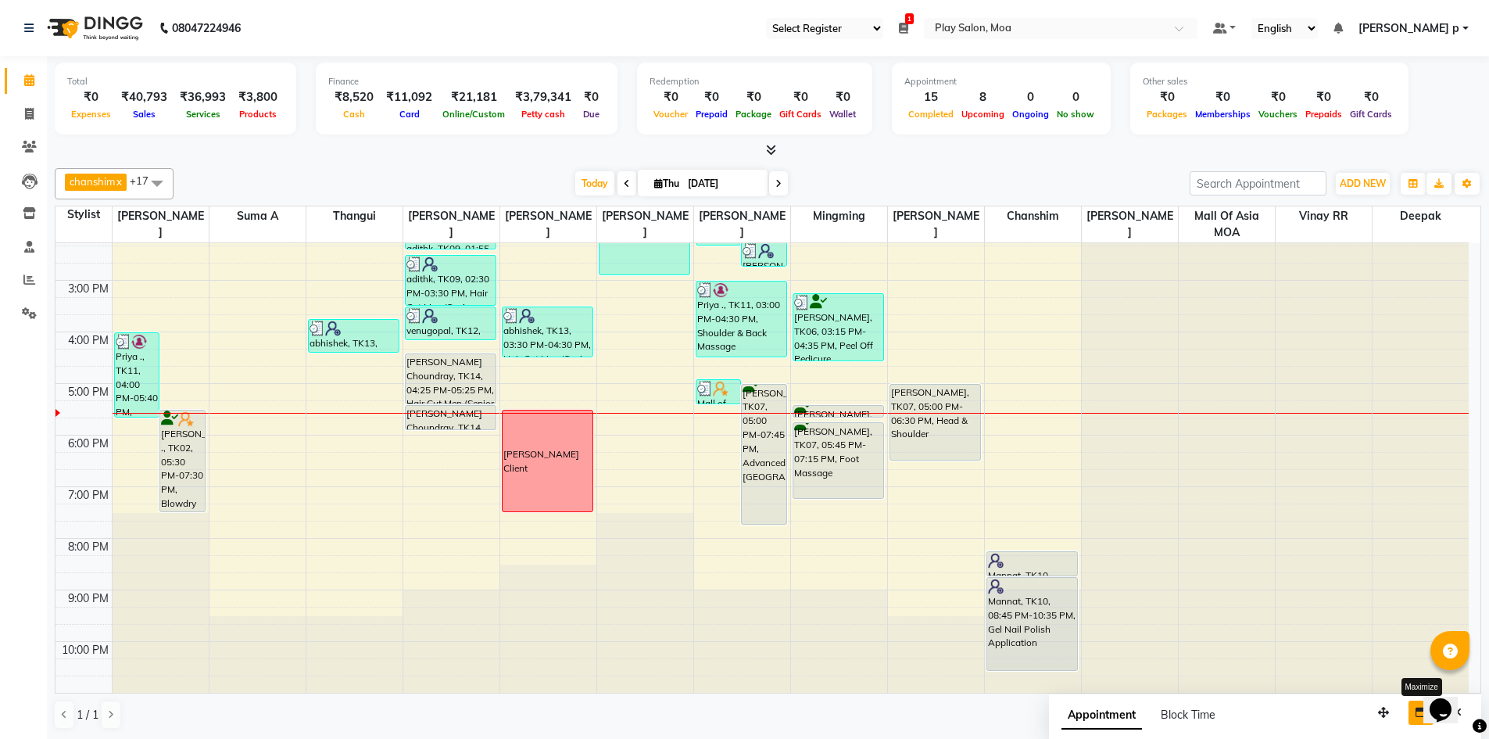
drag, startPoint x: 1418, startPoint y: 717, endPoint x: 13, endPoint y: 14, distance: 1571.1
click at [1418, 717] on icon "button" at bounding box center [1420, 712] width 11 height 11
select select "tentative"
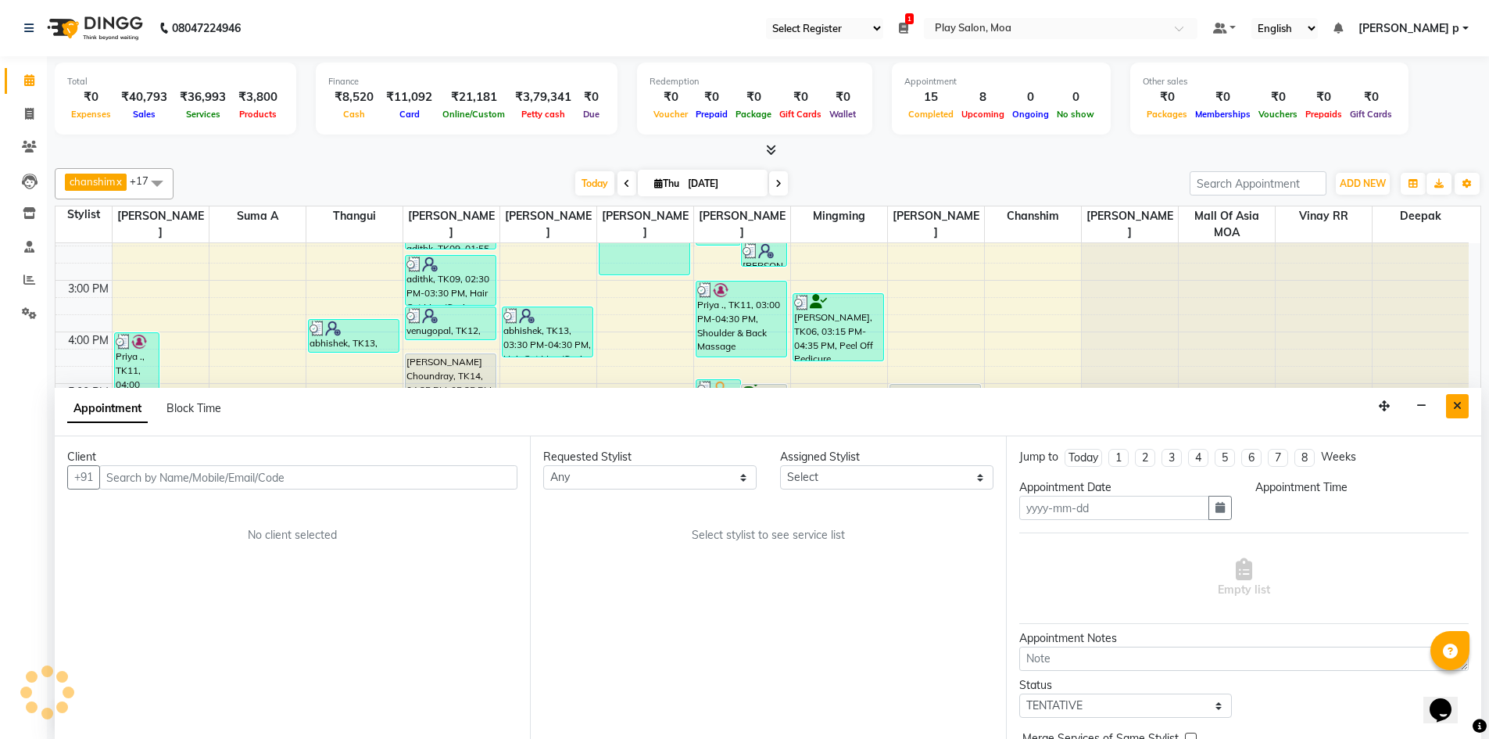
click at [1463, 407] on button "Close" at bounding box center [1457, 406] width 23 height 24
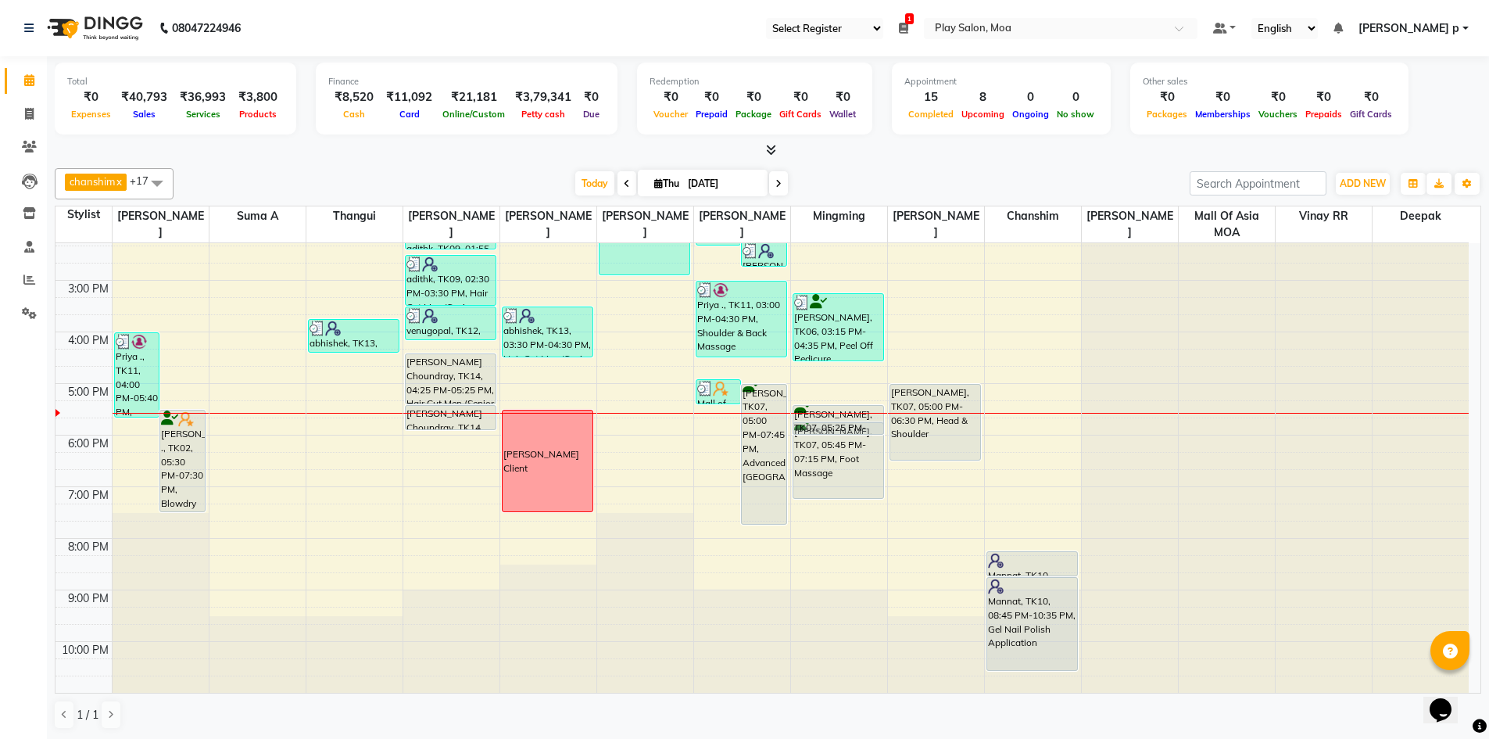
click at [825, 423] on div "Noor Jehan, TK06, 03:15 PM-04:35 PM, Peel Off Pedicure Chandra B, TK07, 05:25 P…" at bounding box center [839, 331] width 96 height 721
click at [779, 190] on span at bounding box center [778, 183] width 19 height 24
type input "05-09-2025"
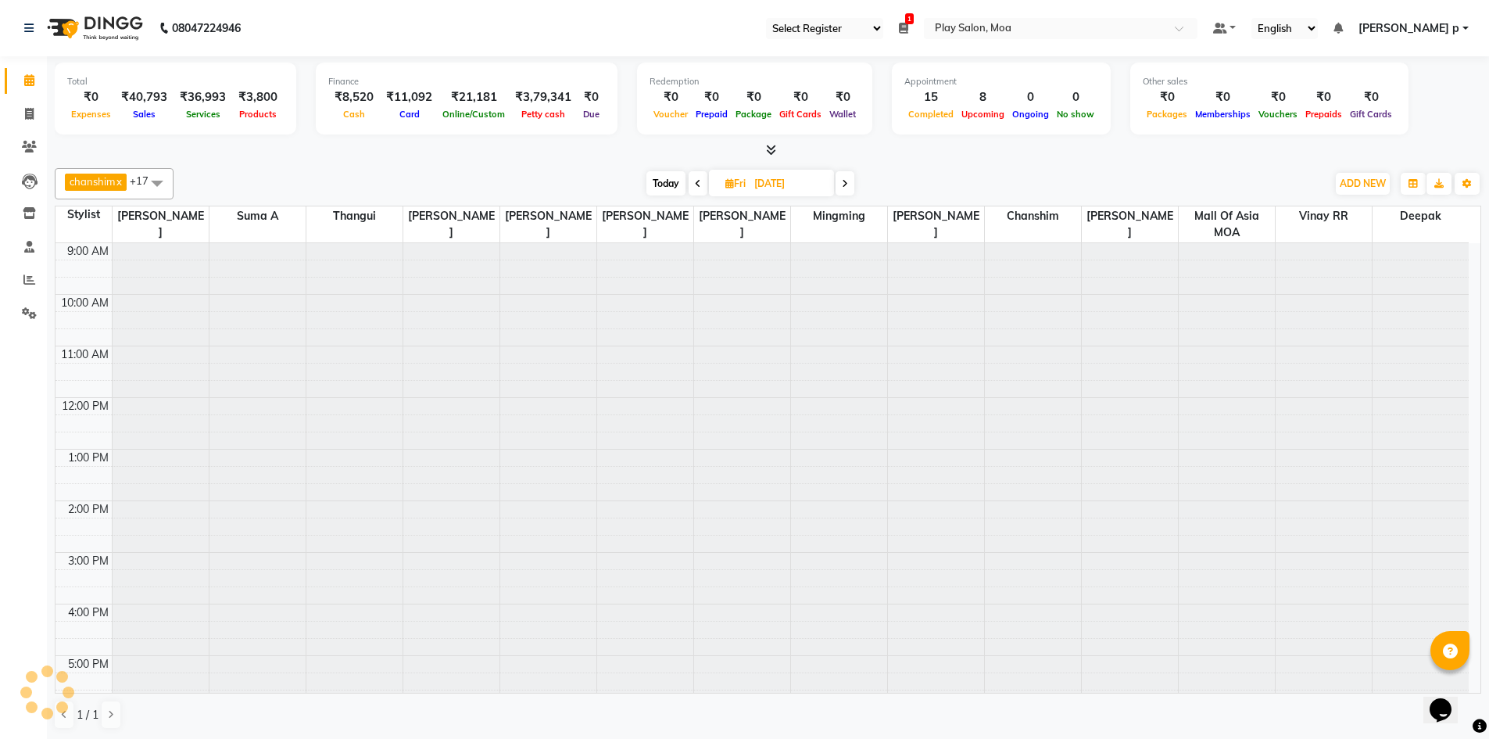
scroll to position [272, 0]
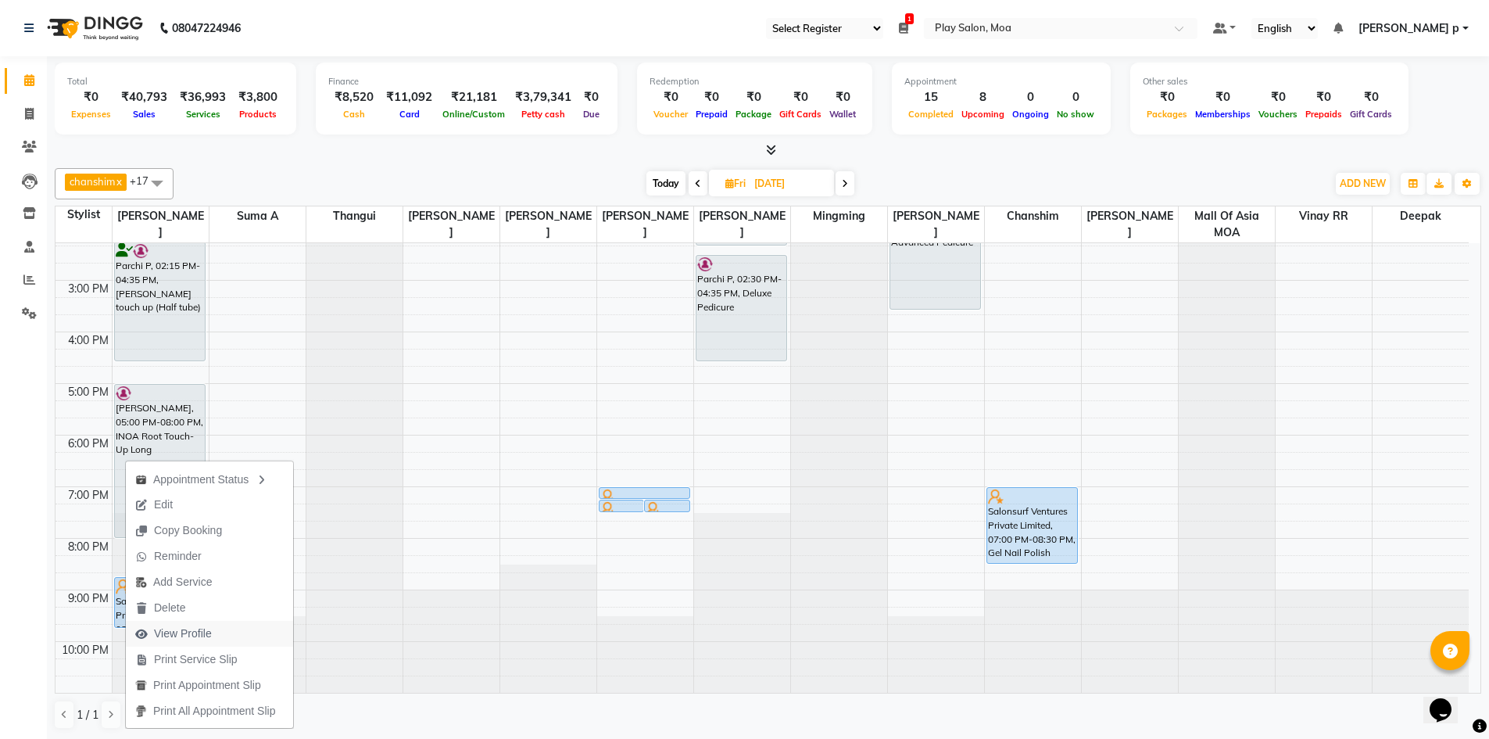
click at [220, 631] on span "View Profile" at bounding box center [173, 634] width 95 height 26
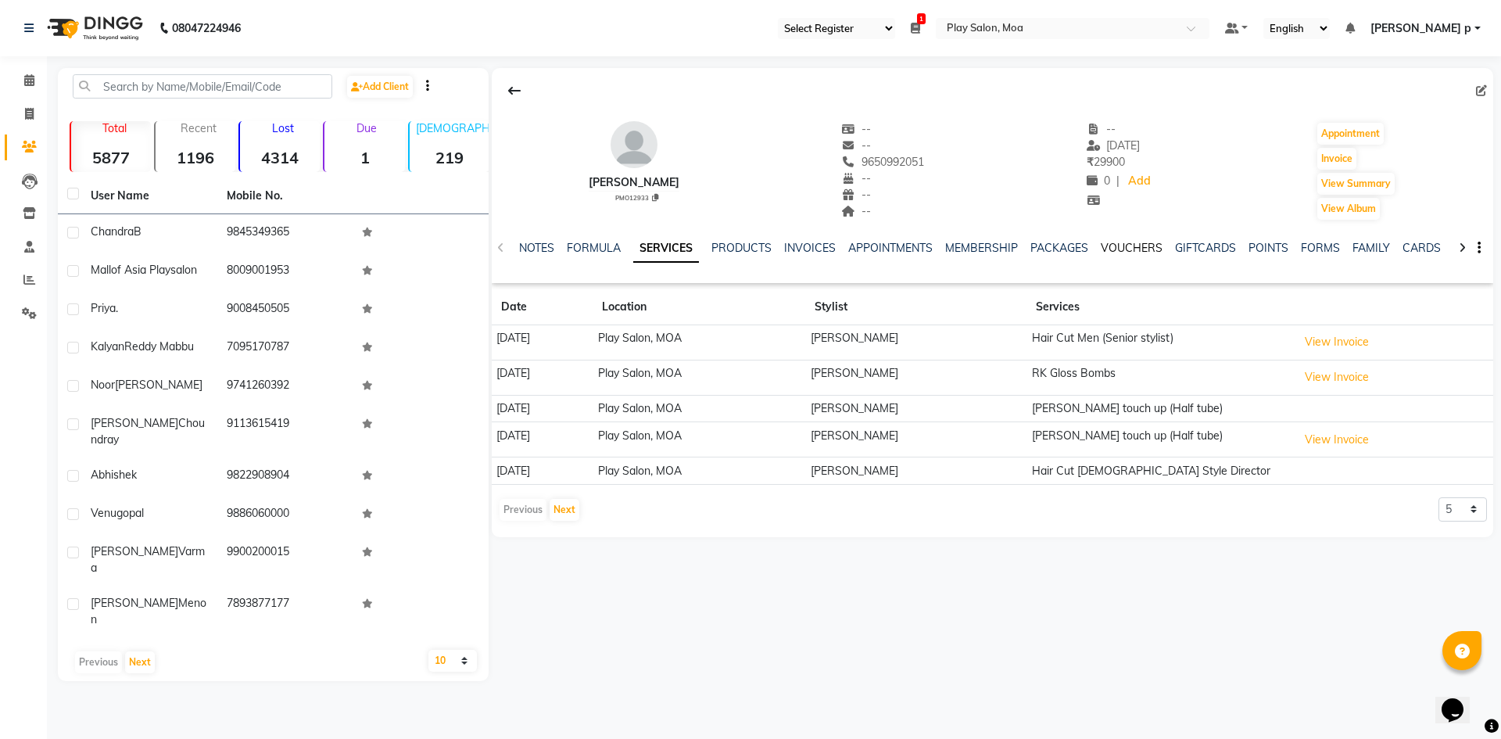
click at [1122, 249] on link "VOUCHERS" at bounding box center [1131, 248] width 62 height 14
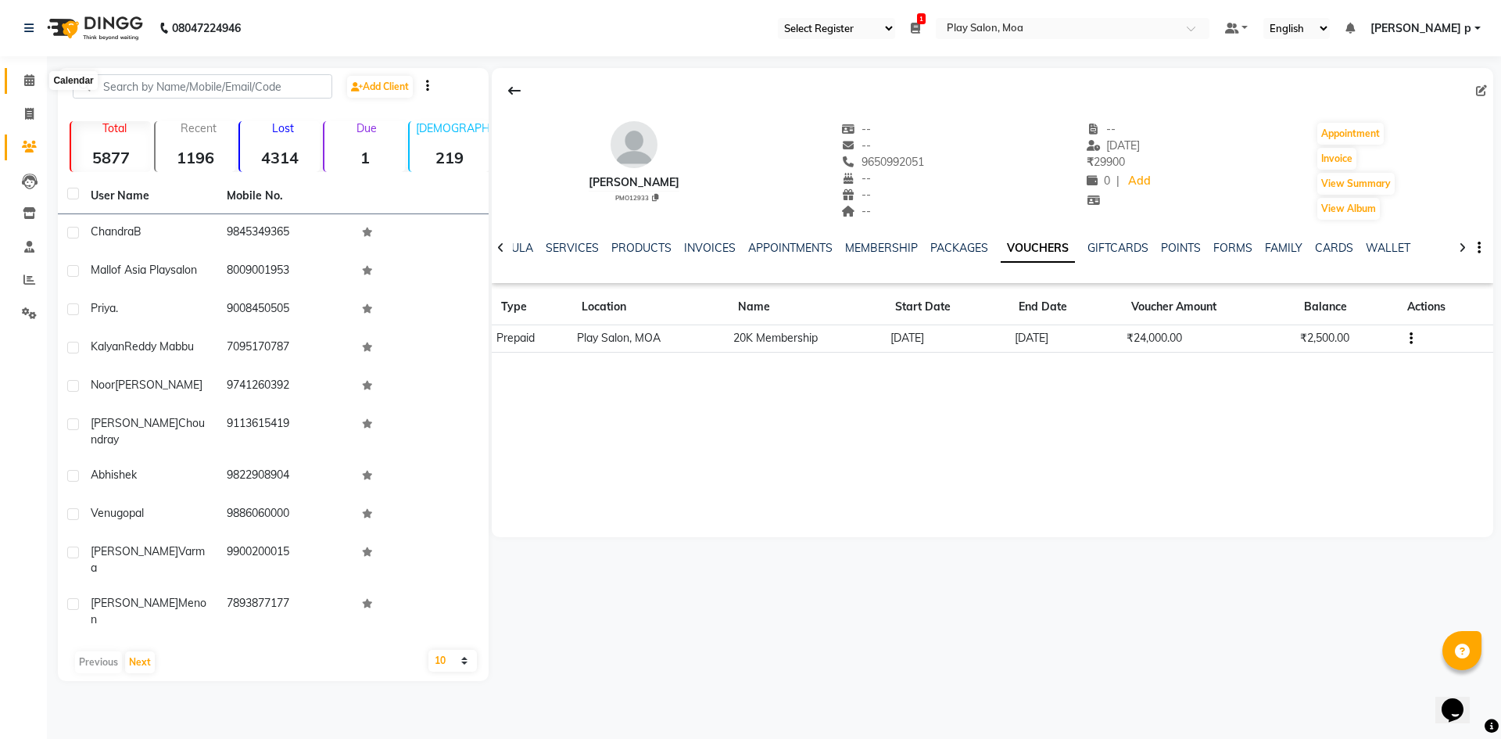
click at [38, 77] on span at bounding box center [29, 81] width 27 height 18
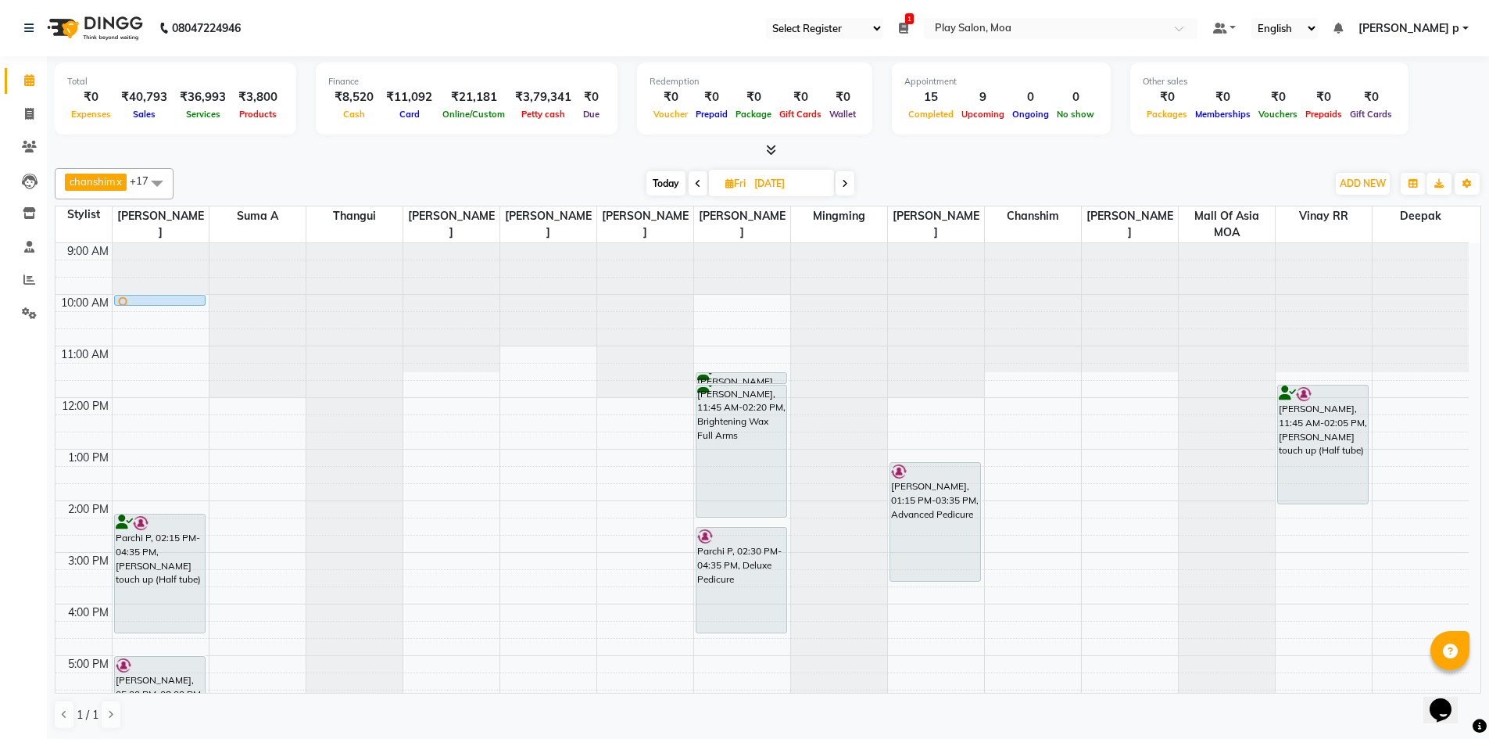
click at [702, 181] on span at bounding box center [698, 183] width 19 height 24
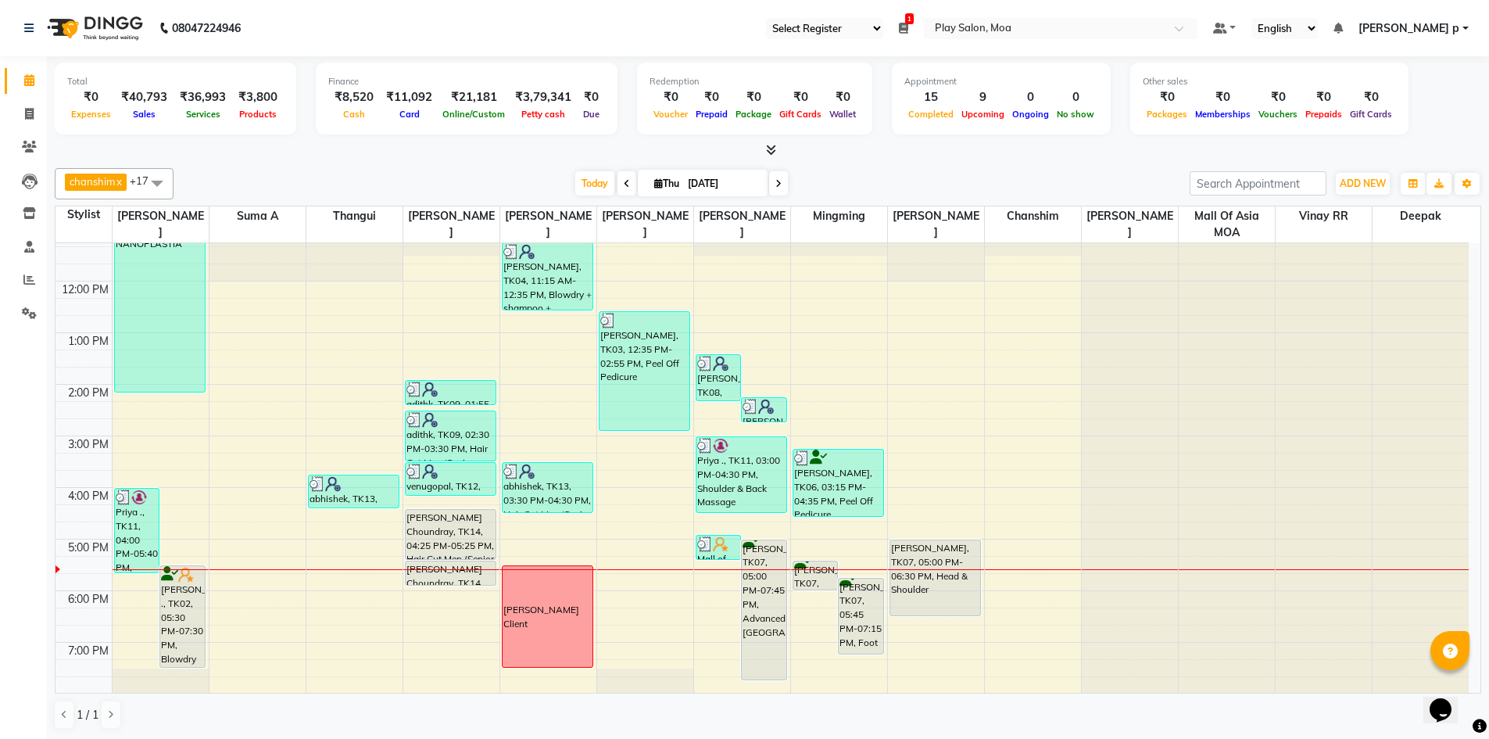
scroll to position [116, 0]
click at [779, 185] on icon at bounding box center [778, 183] width 6 height 9
type input "05-09-2025"
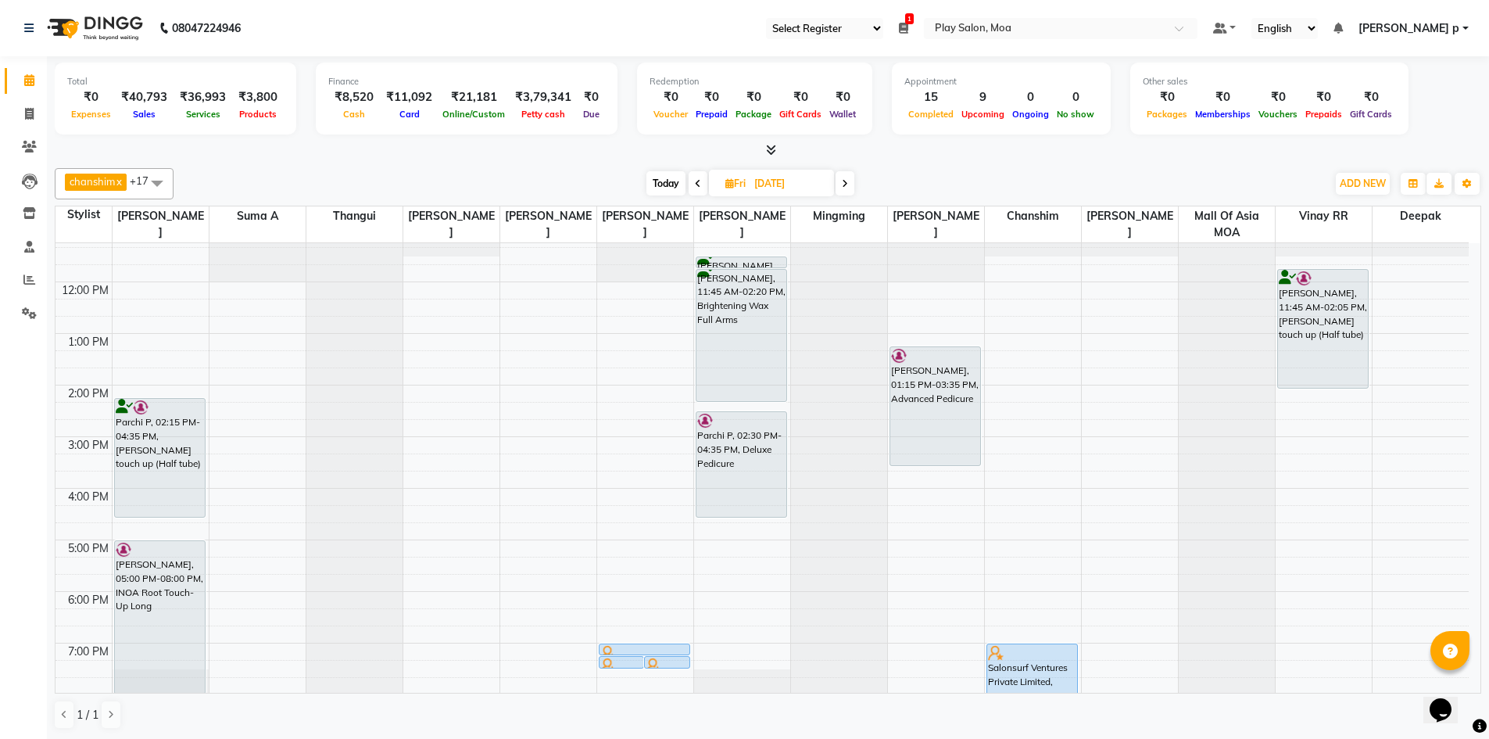
click at [765, 186] on input "05-09-2025" at bounding box center [788, 183] width 78 height 23
select select "9"
select select "2025"
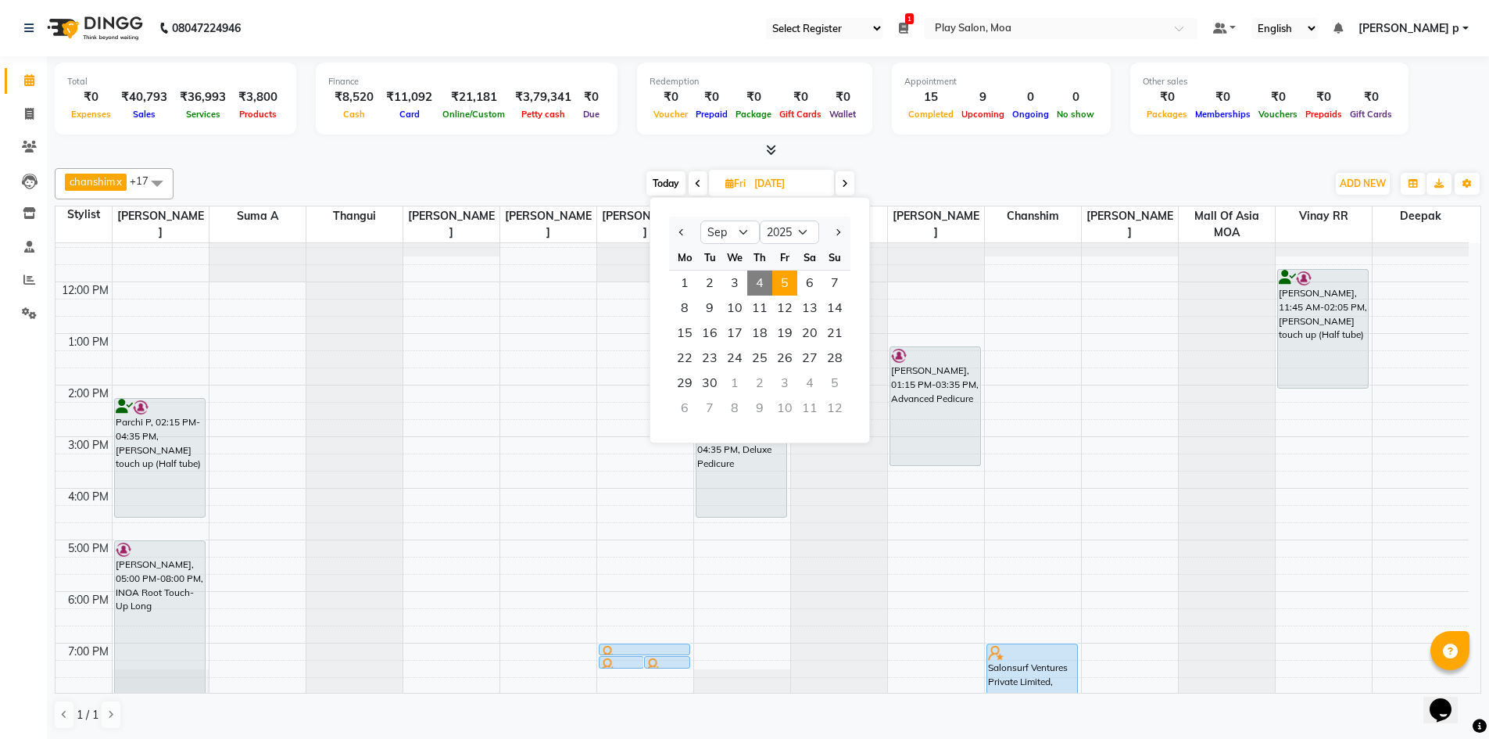
click at [755, 279] on span "4" at bounding box center [759, 282] width 25 height 25
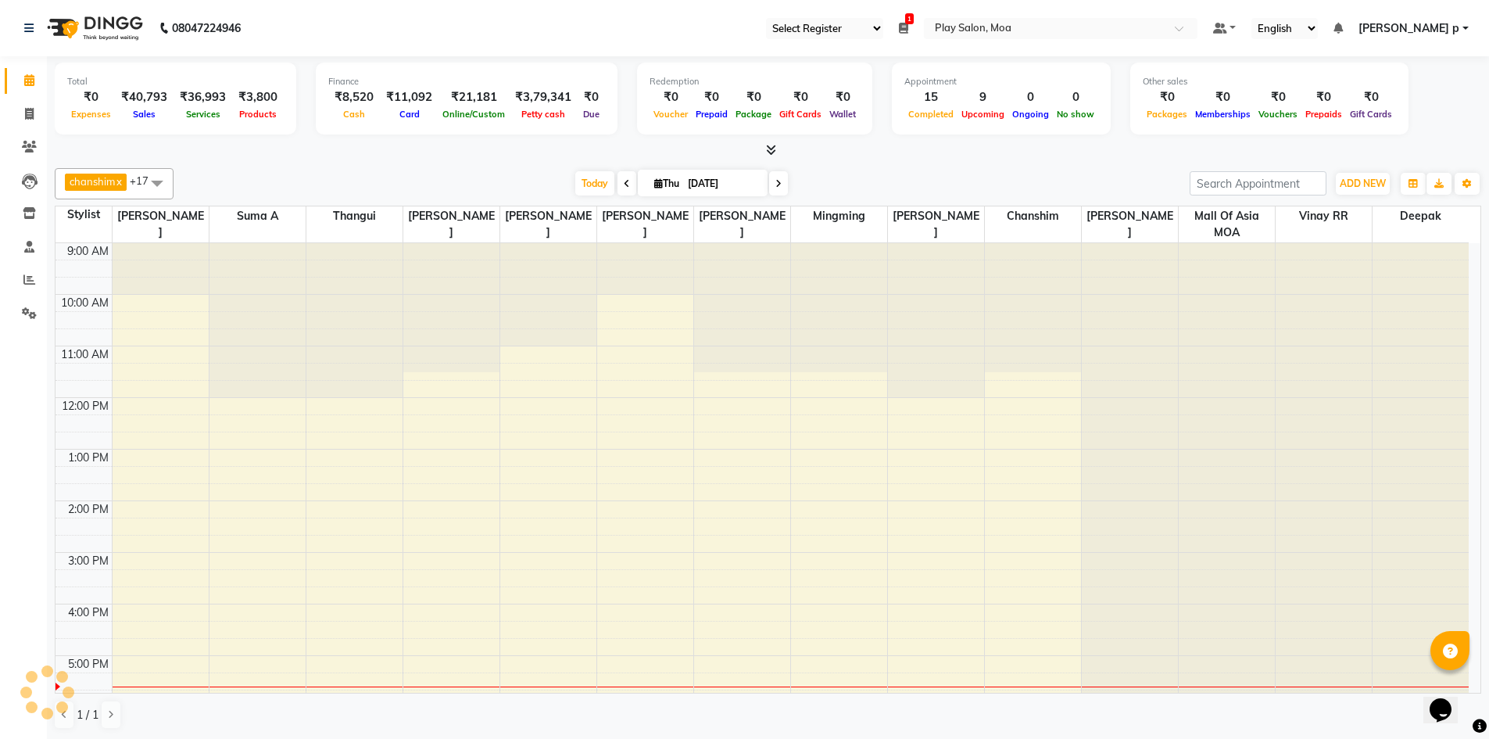
scroll to position [272, 0]
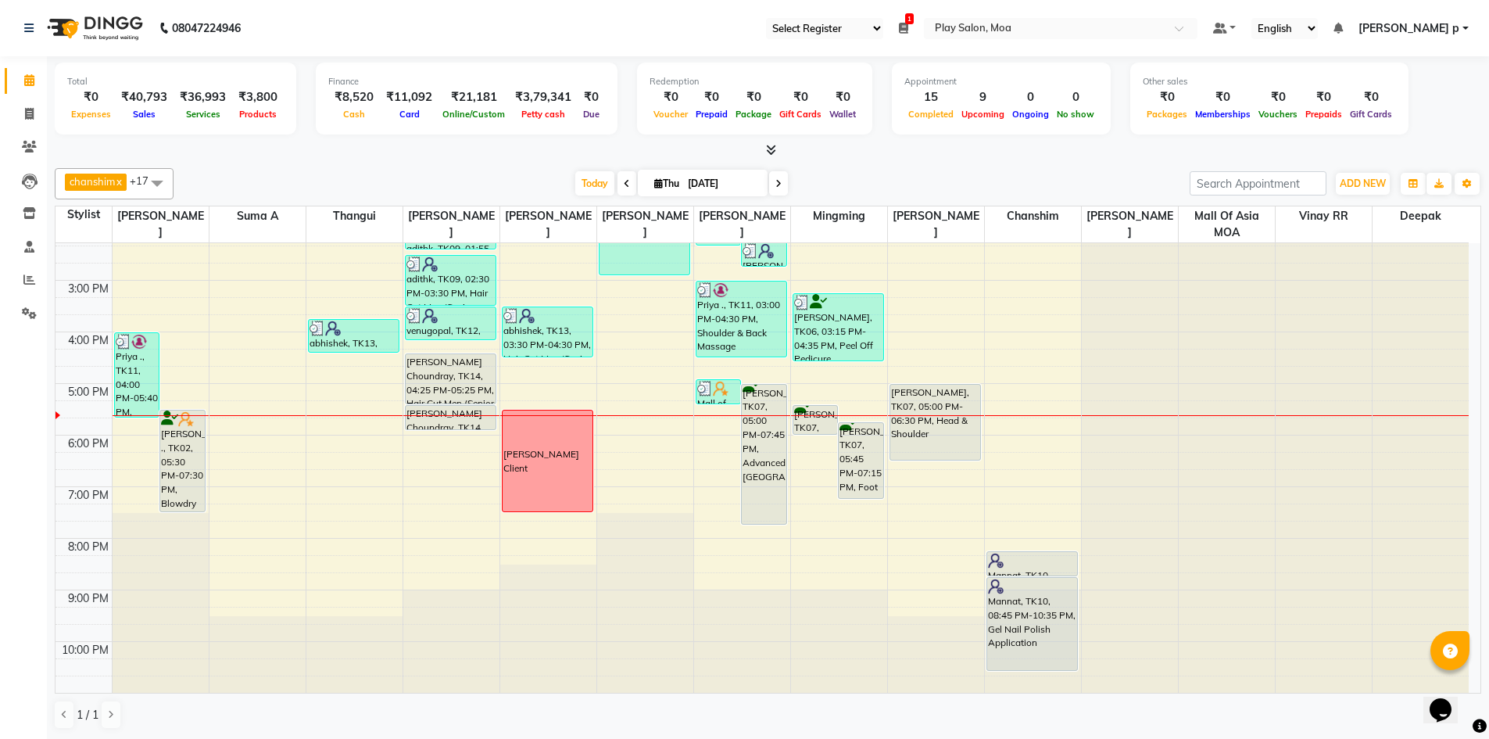
click at [778, 184] on icon at bounding box center [778, 183] width 6 height 9
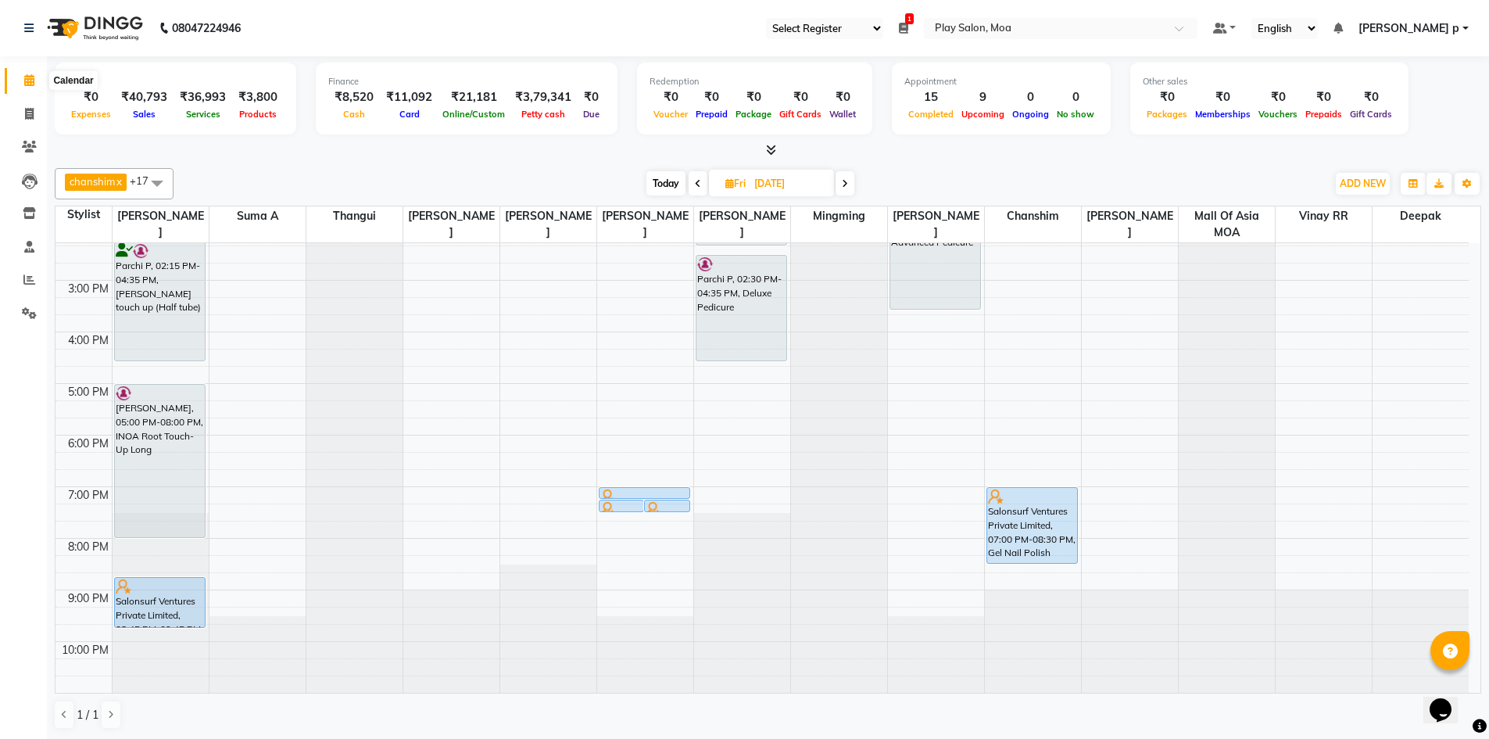
click at [31, 80] on icon at bounding box center [29, 80] width 10 height 12
click at [701, 175] on span at bounding box center [698, 183] width 19 height 24
type input "[DATE]"
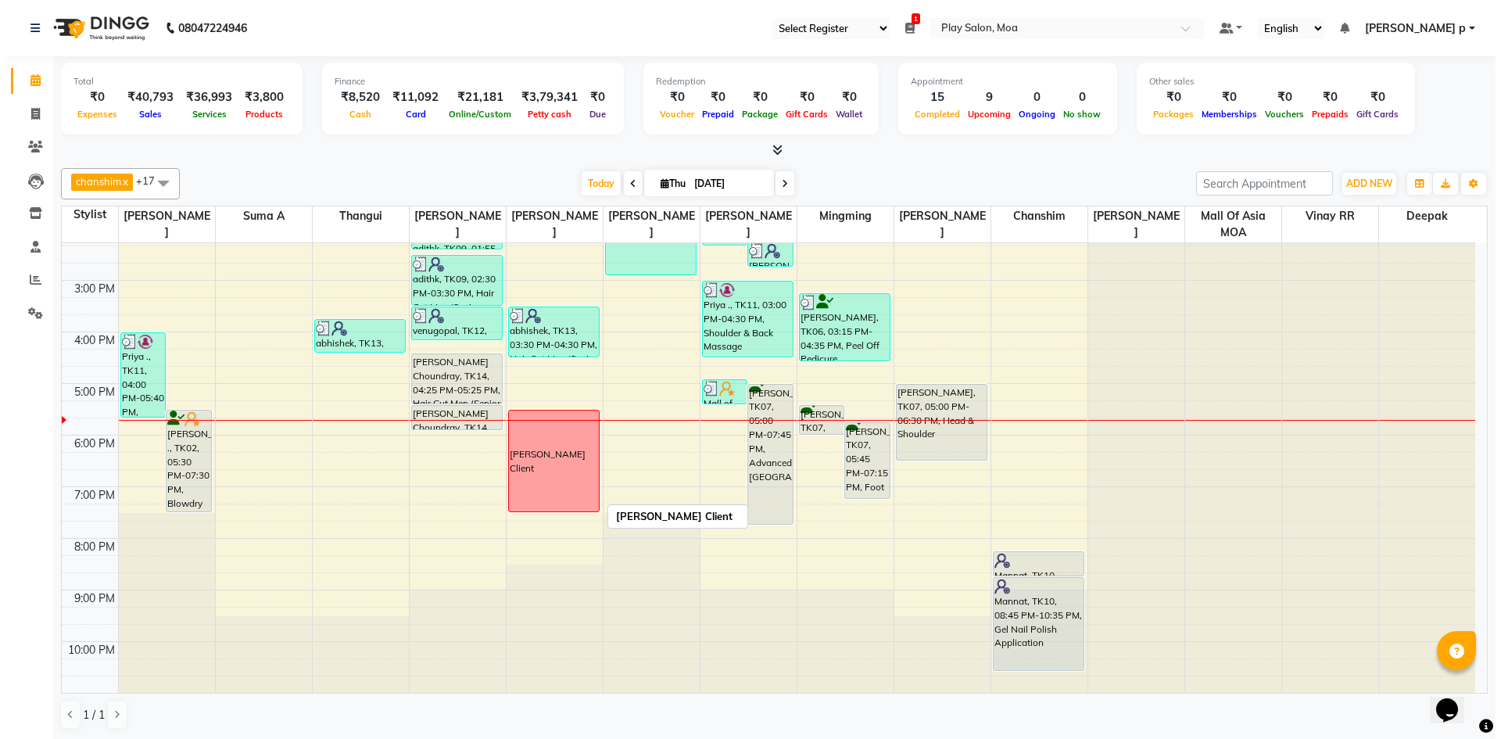
scroll to position [194, 0]
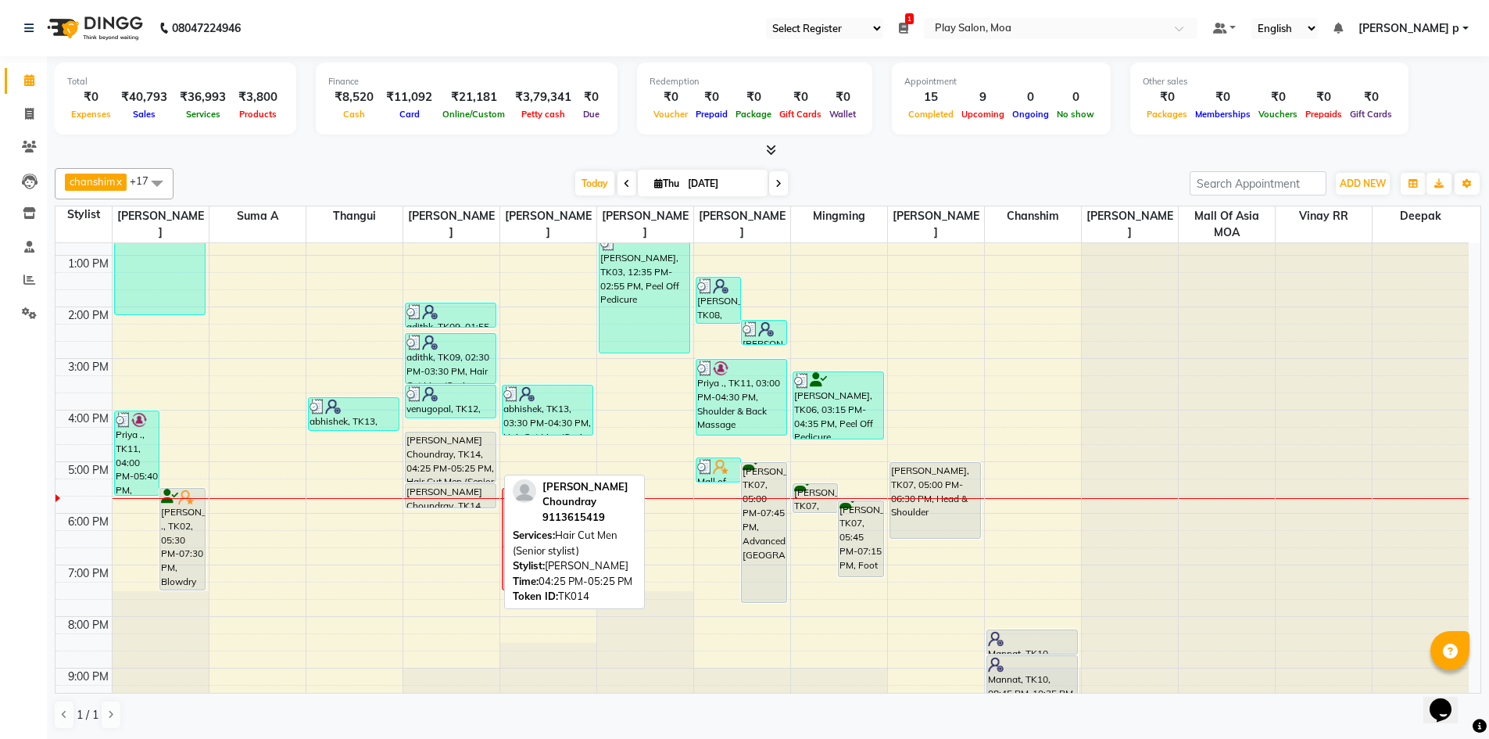
click at [485, 435] on div "[PERSON_NAME] Choundray, TK14, 04:25 PM-05:25 PM, Hair Cut Men (Senior stylist)" at bounding box center [451, 456] width 91 height 49
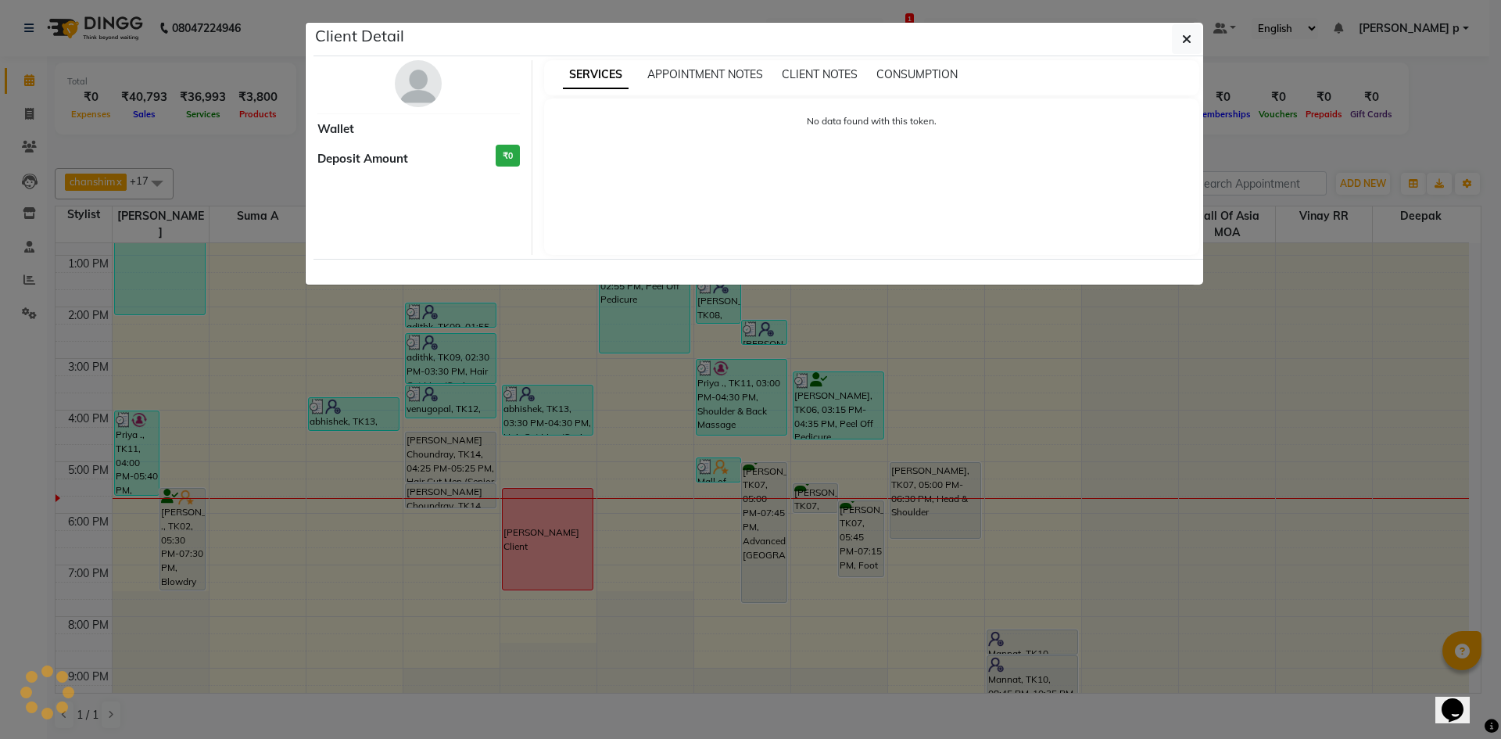
select select "7"
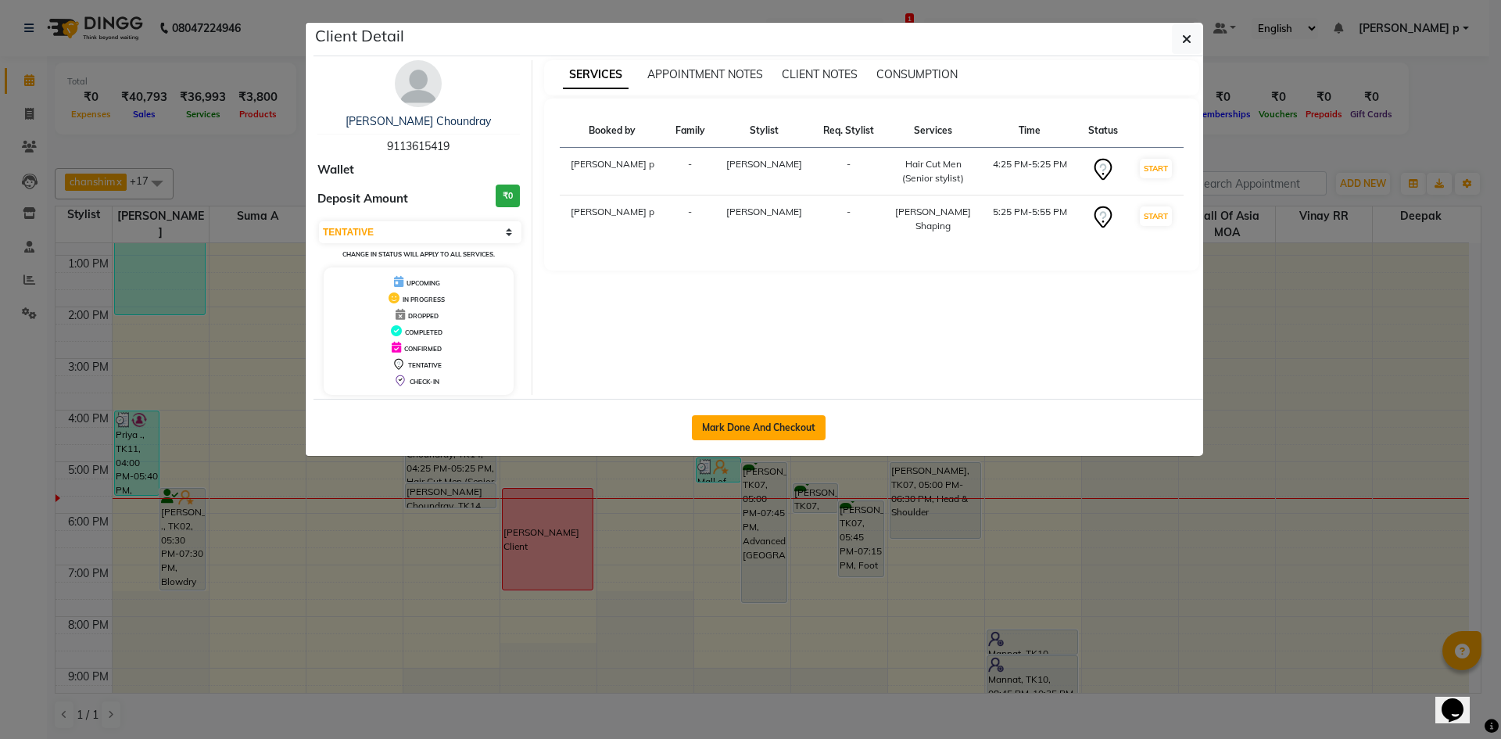
click at [753, 430] on button "Mark Done And Checkout" at bounding box center [759, 427] width 134 height 25
select select "service"
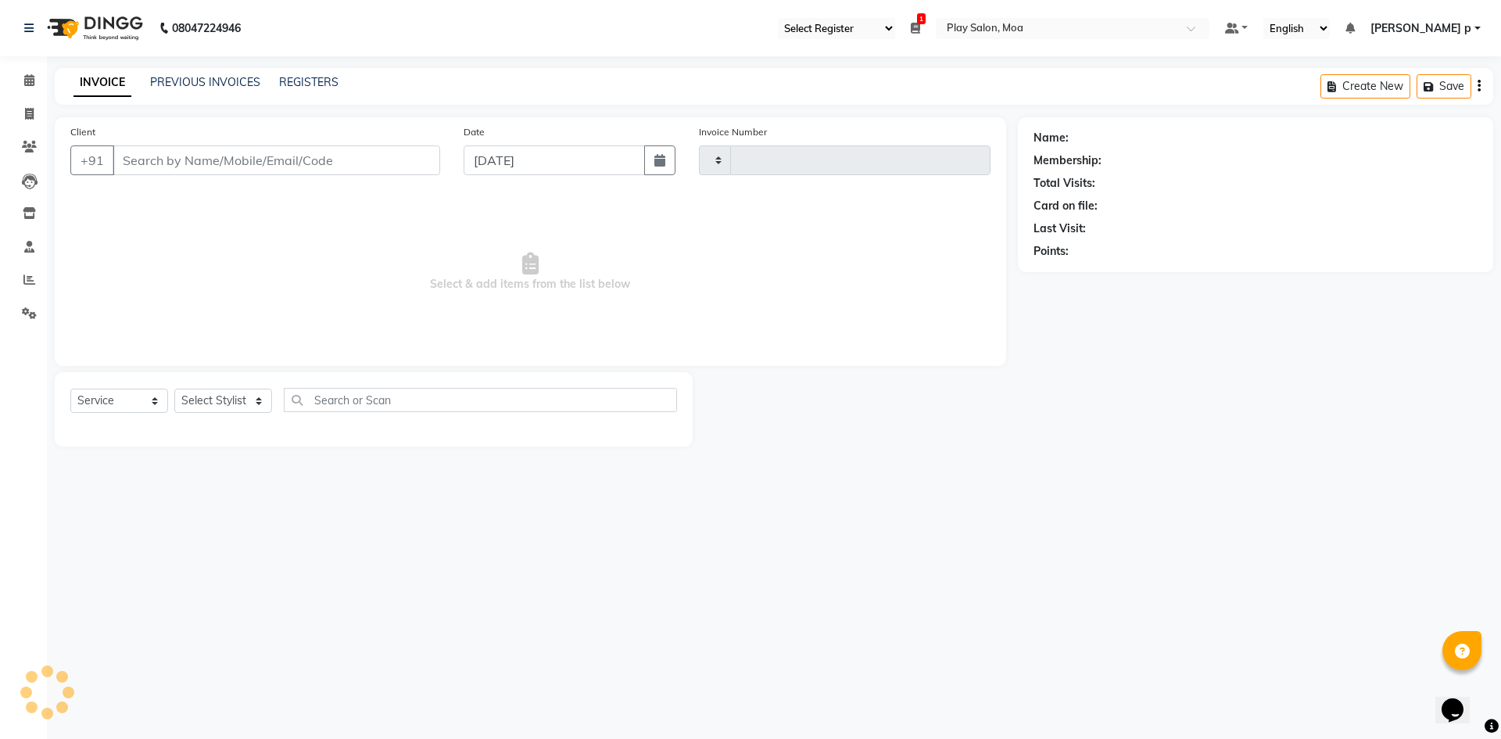
type input "3726"
select select "8354"
type input "9113615419"
select select "81384"
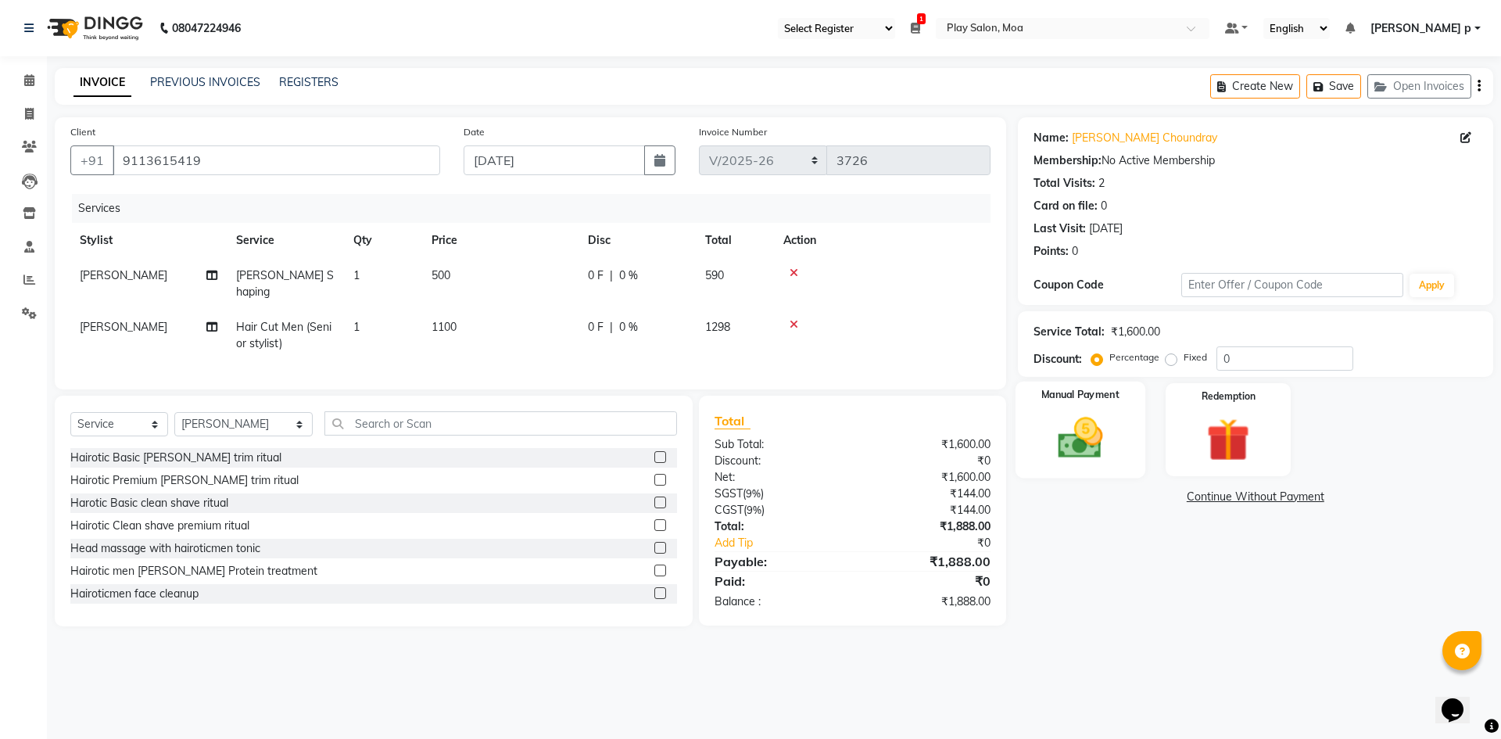
click at [1109, 441] on img at bounding box center [1079, 438] width 73 height 52
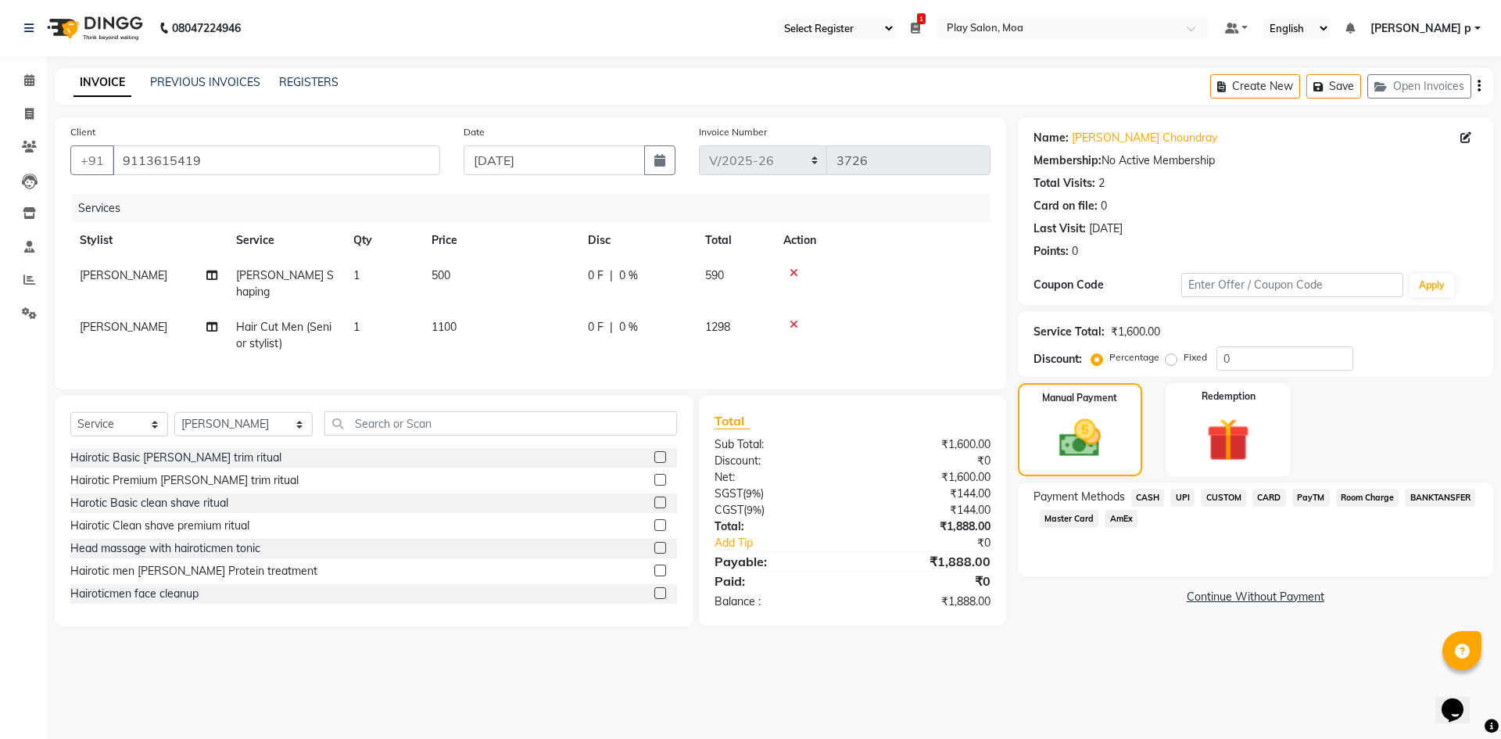
click at [1229, 498] on span "CUSTOM" at bounding box center [1222, 497] width 45 height 18
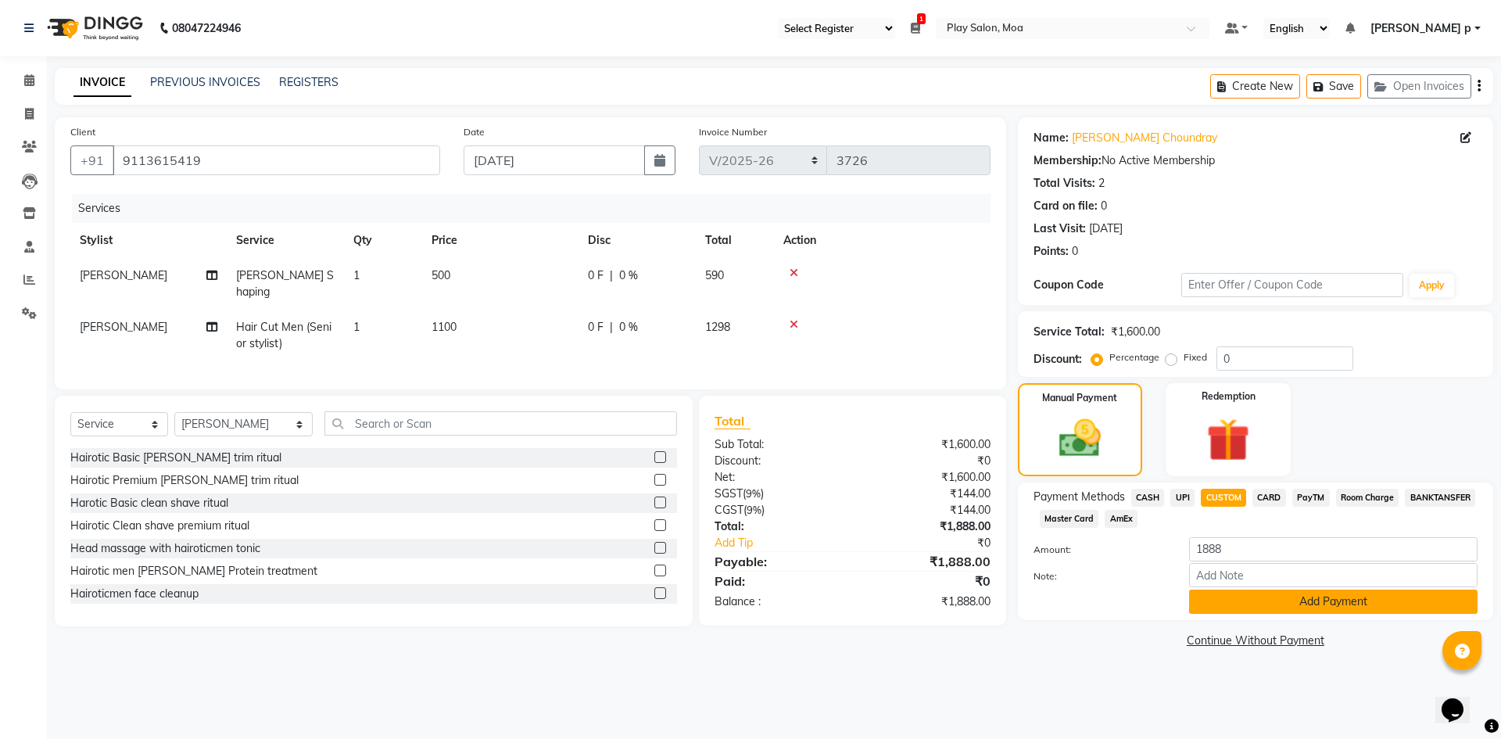
click at [1252, 599] on button "Add Payment" at bounding box center [1333, 601] width 288 height 24
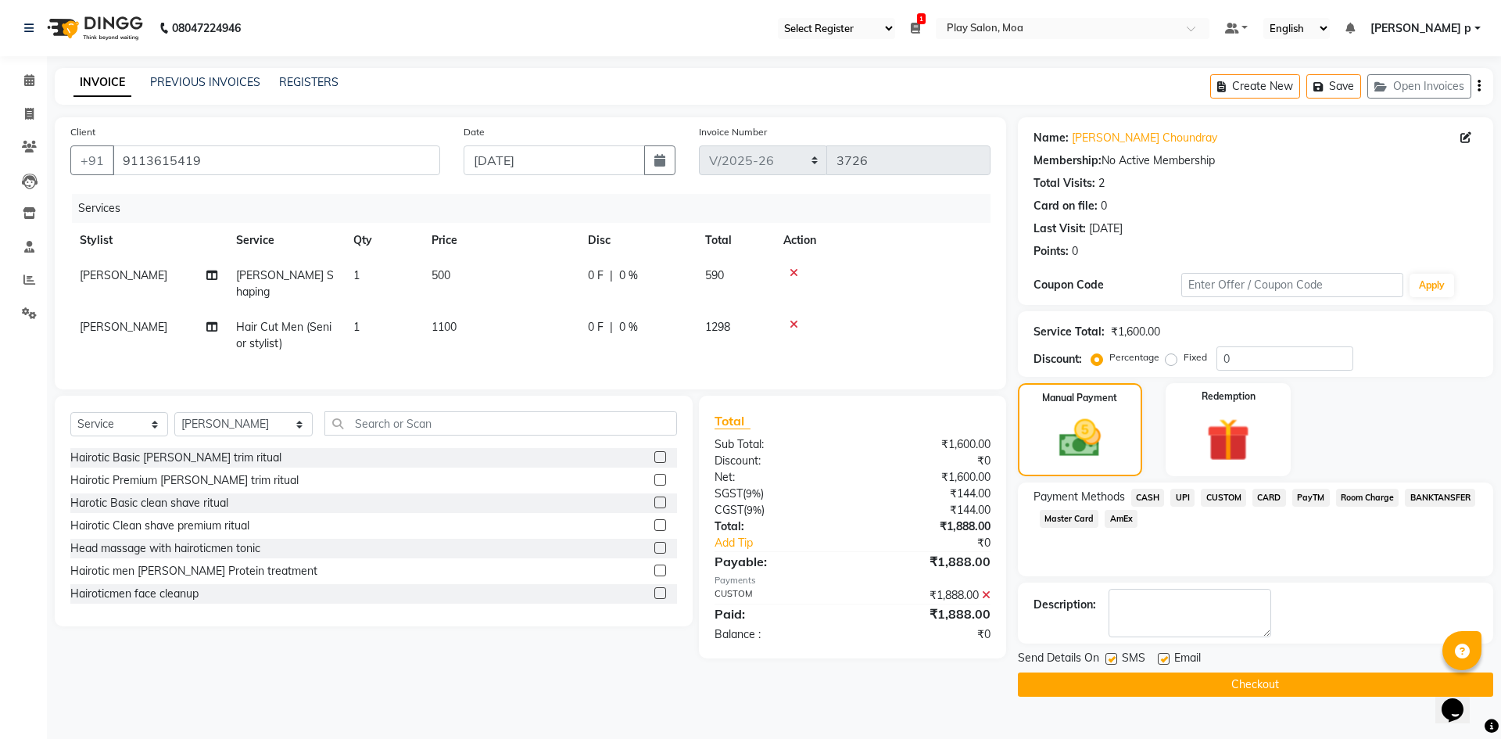
click at [1249, 683] on button "Checkout" at bounding box center [1255, 684] width 475 height 24
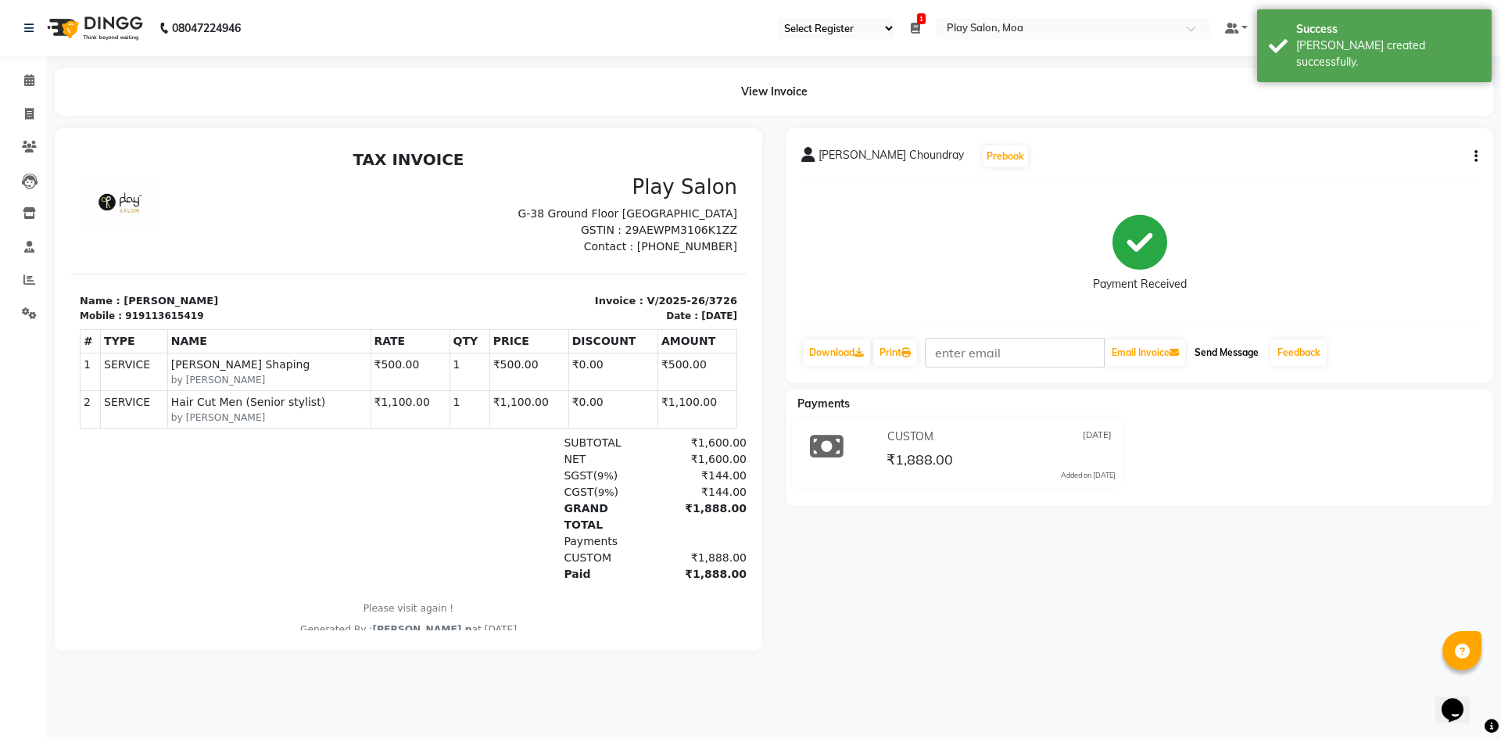
click at [1229, 355] on button "Send Message" at bounding box center [1226, 352] width 77 height 27
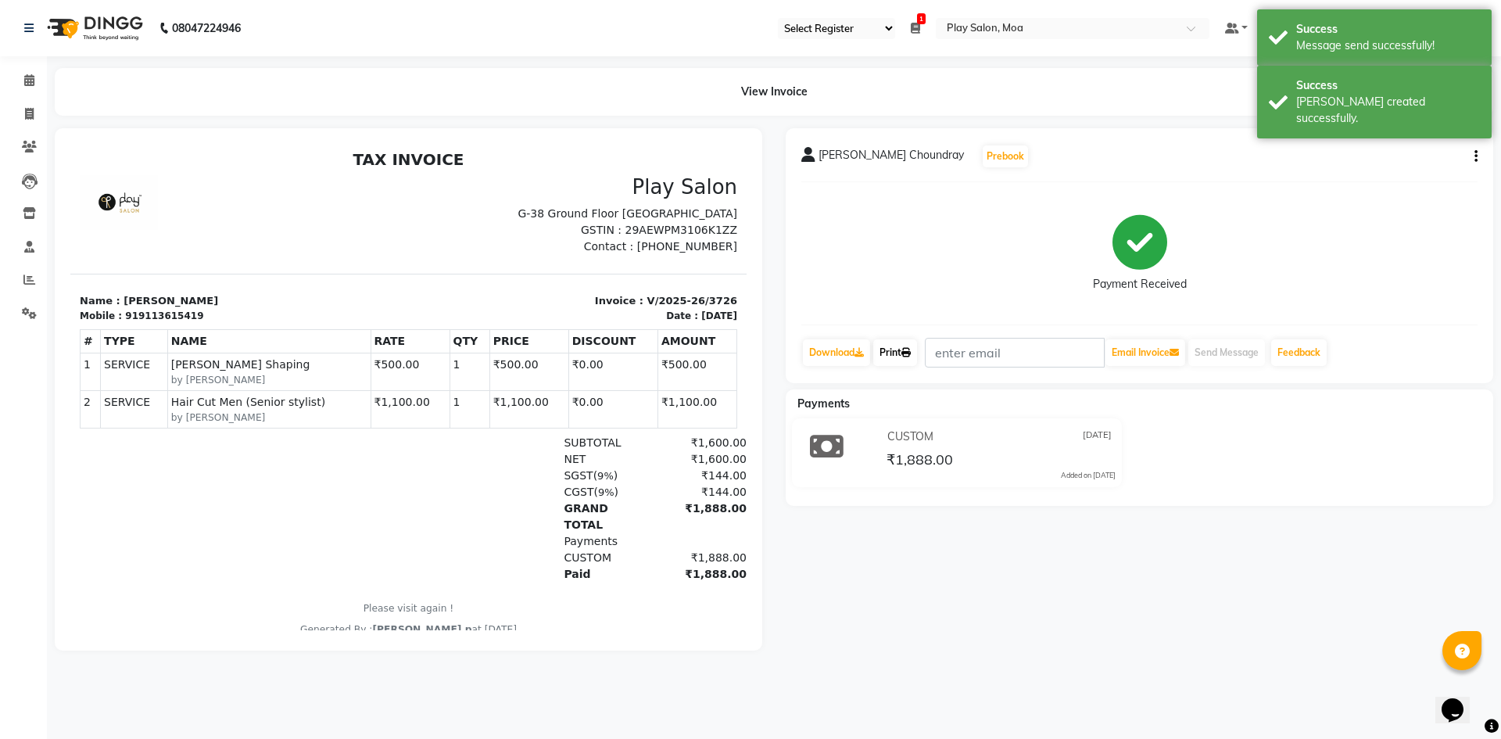
click at [893, 352] on link "Print" at bounding box center [895, 352] width 44 height 27
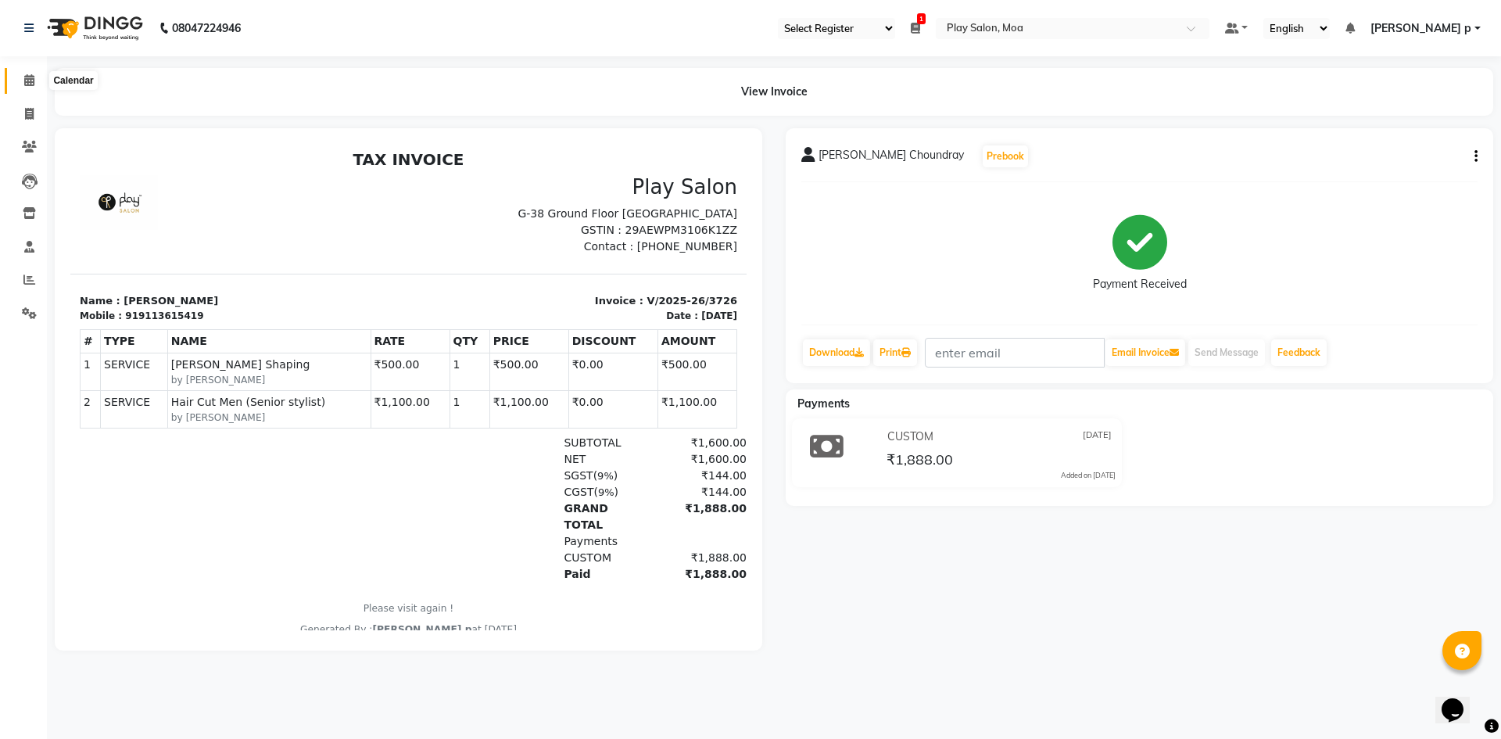
click at [30, 85] on icon at bounding box center [29, 80] width 10 height 12
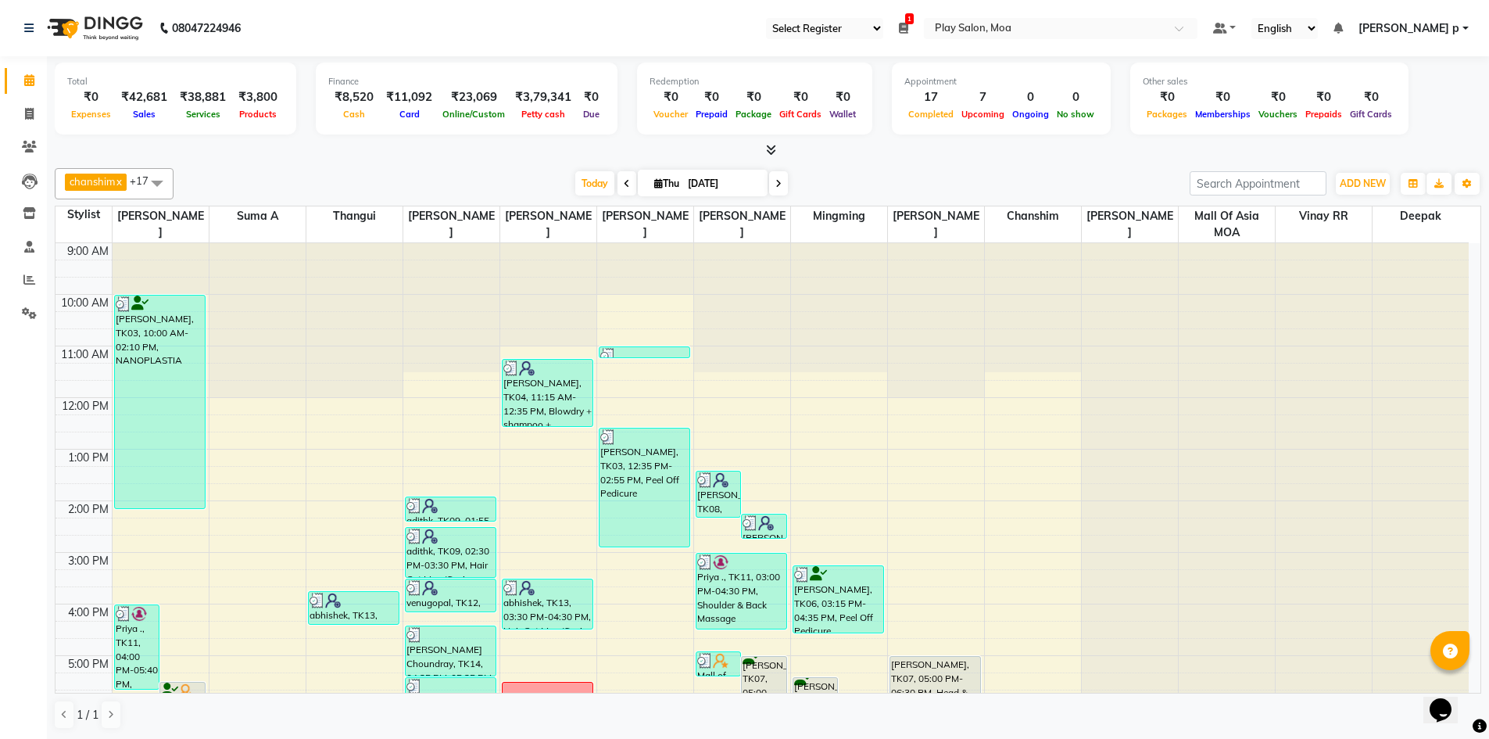
click at [784, 184] on span at bounding box center [778, 183] width 19 height 24
type input "05-09-2025"
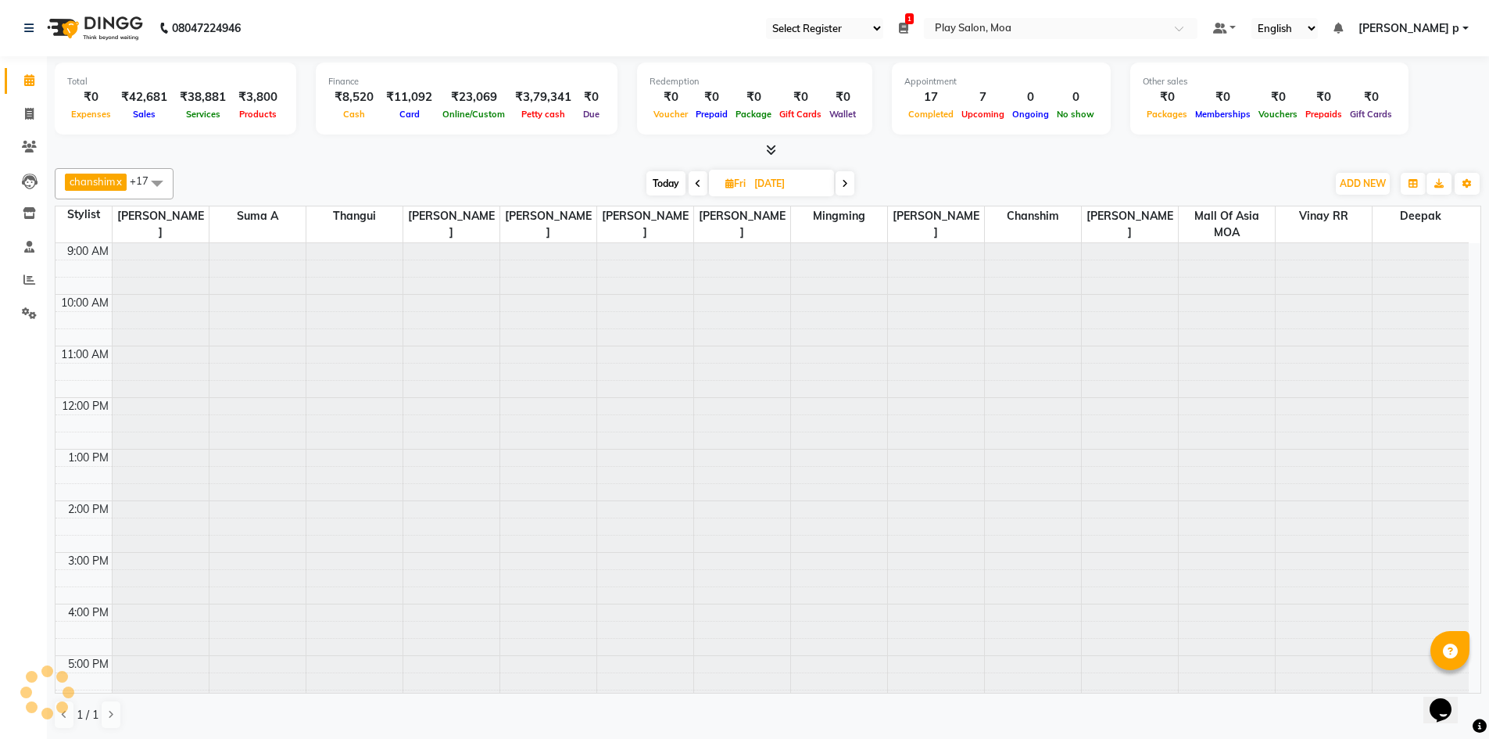
scroll to position [272, 0]
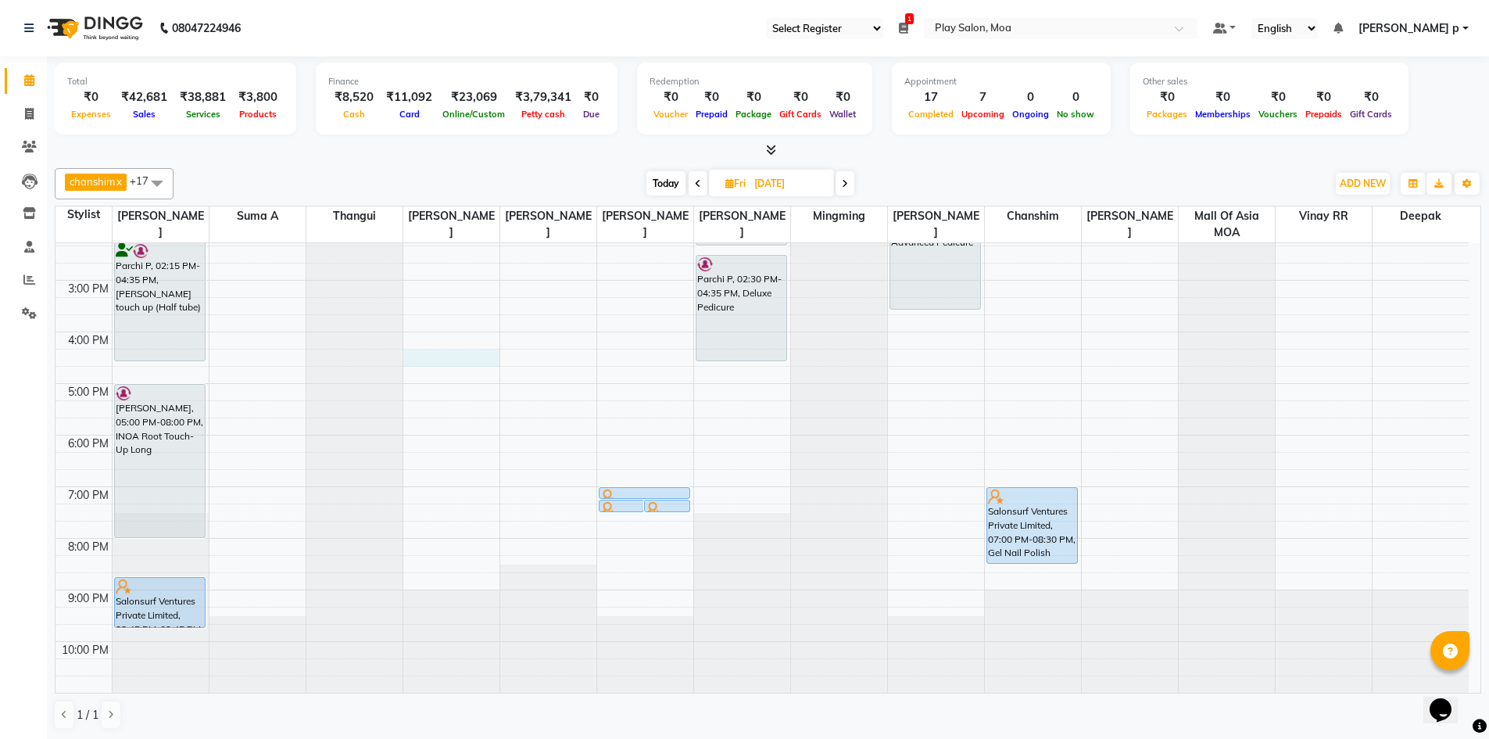
click at [471, 353] on div "9:00 AM 10:00 AM 11:00 AM 12:00 PM 1:00 PM 2:00 PM 3:00 PM 4:00 PM 5:00 PM 6:00…" at bounding box center [761, 331] width 1413 height 721
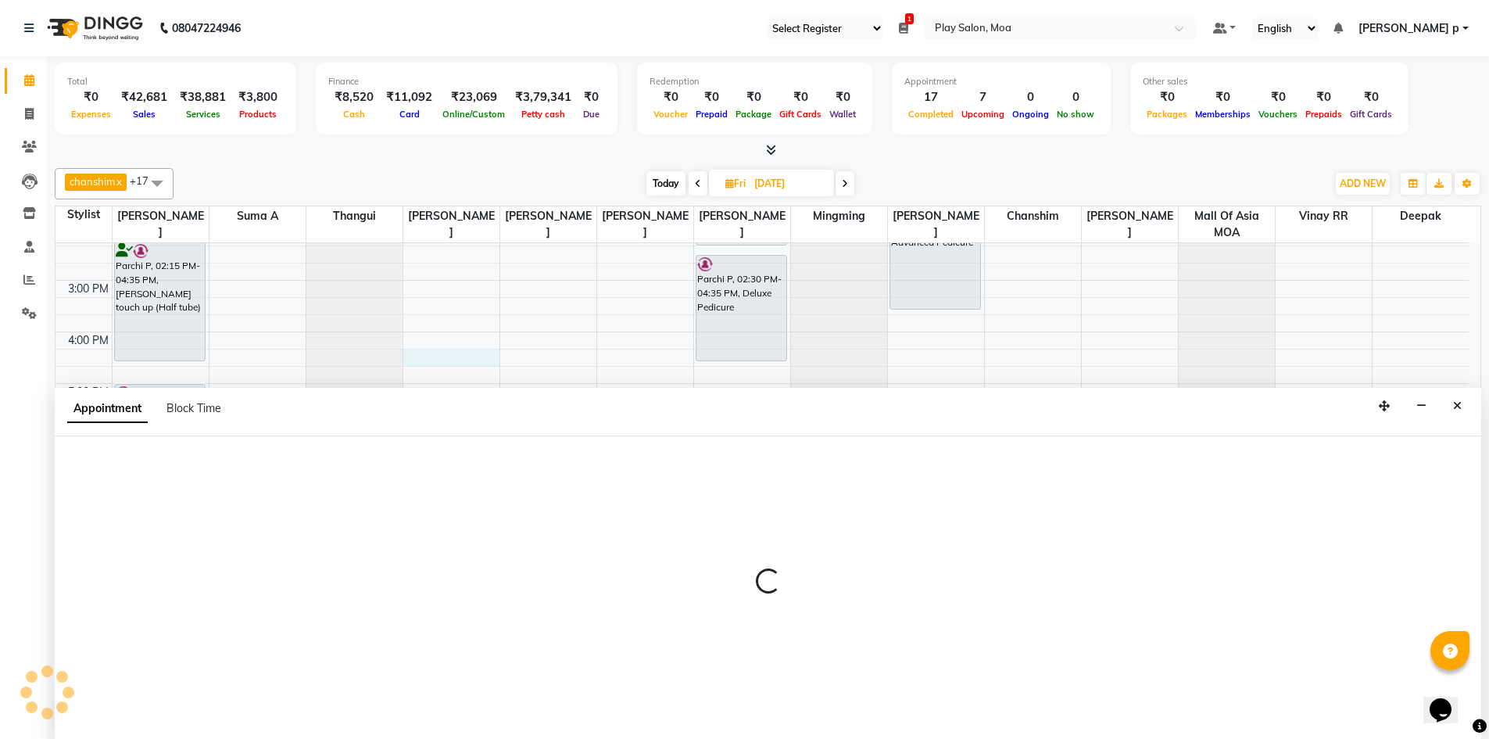
scroll to position [1, 0]
select select "81384"
select select "975"
select select "tentative"
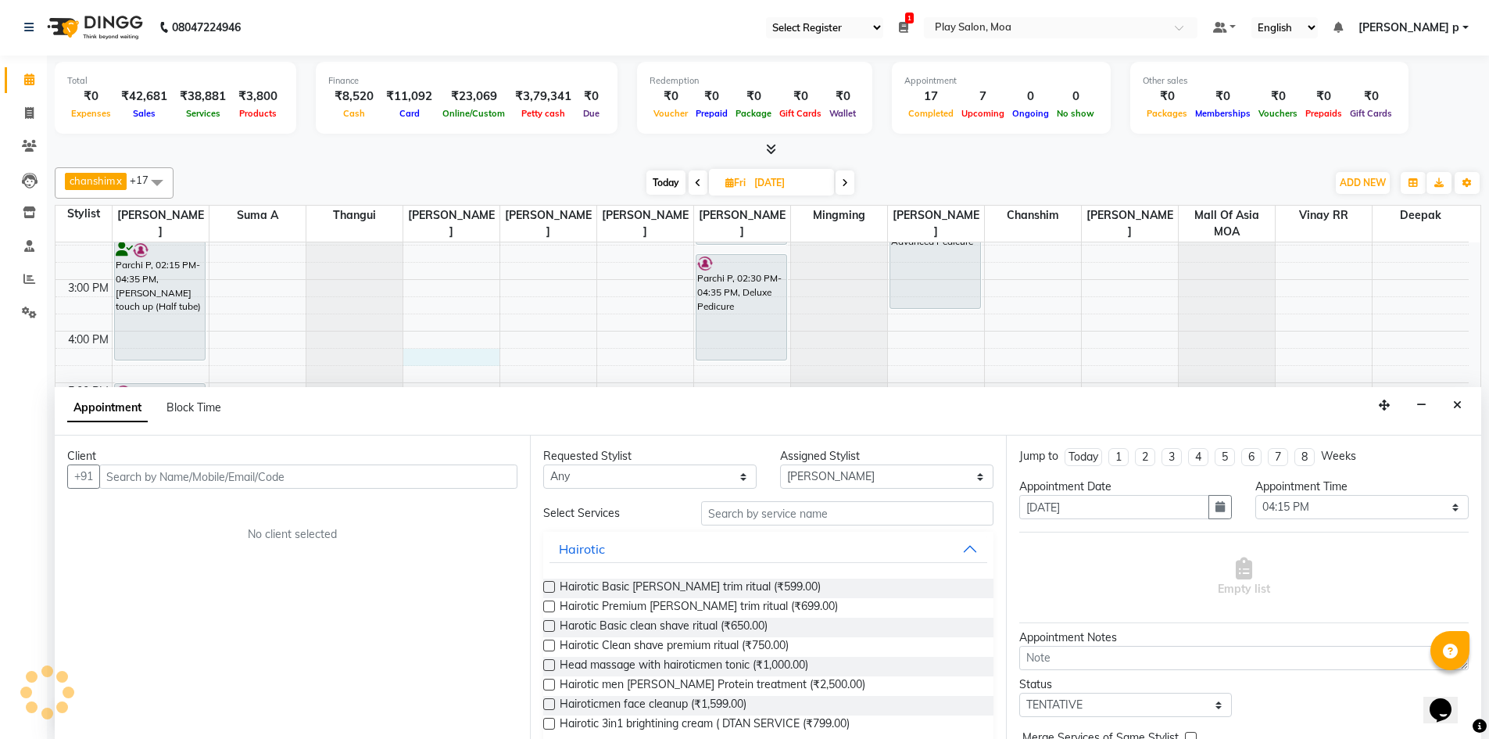
click at [332, 474] on input "text" at bounding box center [308, 476] width 418 height 24
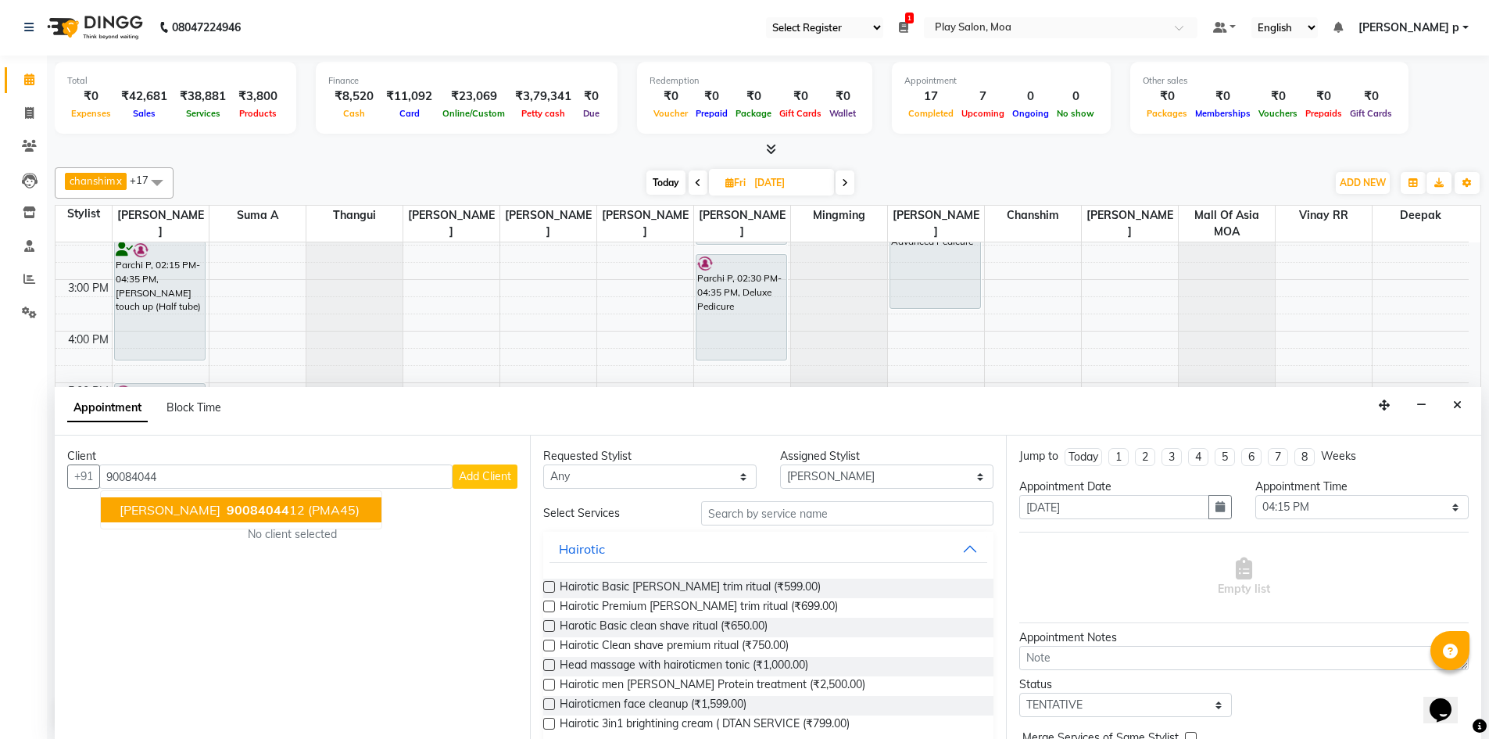
click at [299, 517] on button "Abhijeet KR 90084044 12 (PMA45)" at bounding box center [241, 509] width 281 height 25
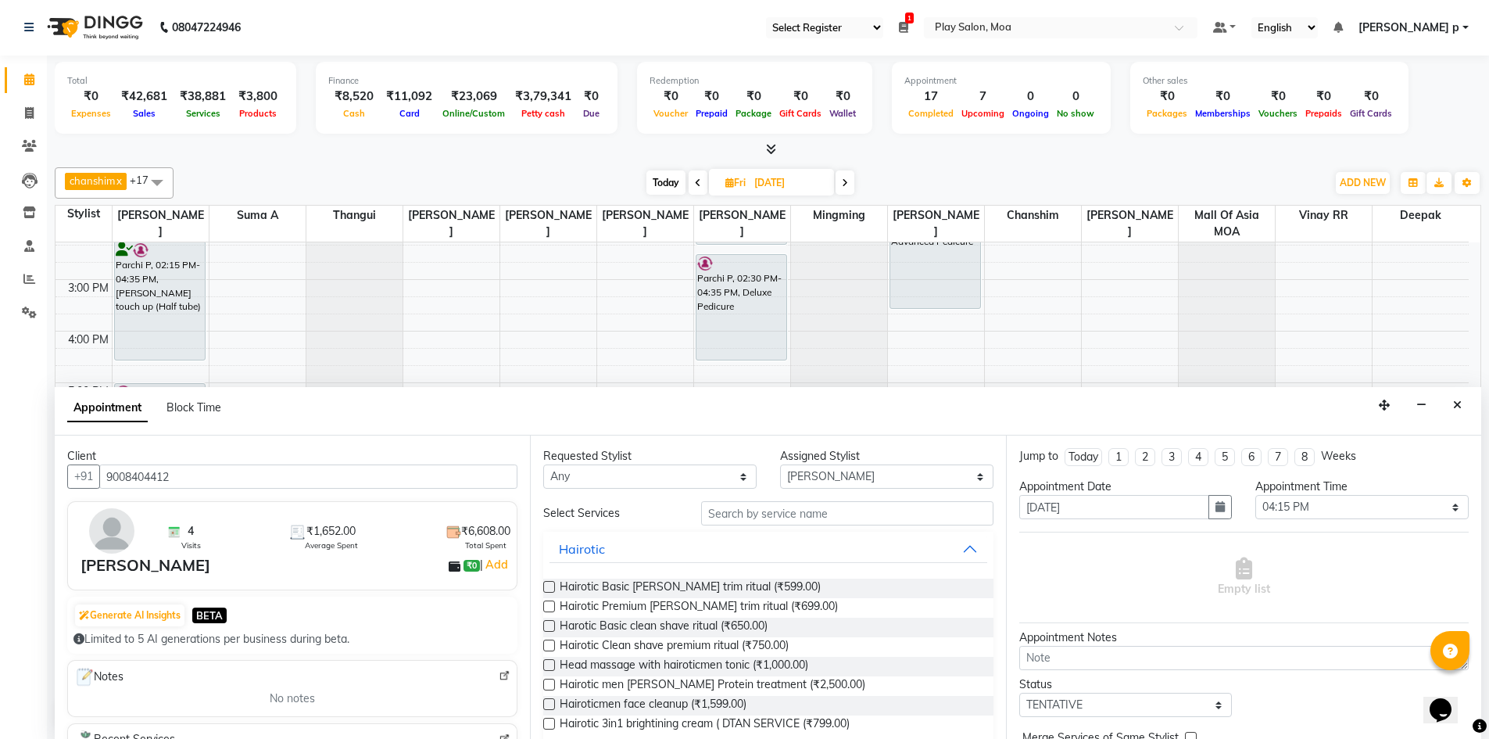
type input "9008404412"
click at [724, 484] on select "Any Anna D ASIM MOHAMMAD chanshim Deepak Faizan Alam Hamsa R Hari Krishna Jenni…" at bounding box center [649, 476] width 213 height 24
select select "81384"
click at [543, 464] on select "Any Anna D ASIM MOHAMMAD chanshim Deepak Faizan Alam Hamsa R Hari Krishna Jenni…" at bounding box center [649, 476] width 213 height 24
click at [724, 506] on input "text" at bounding box center [847, 513] width 292 height 24
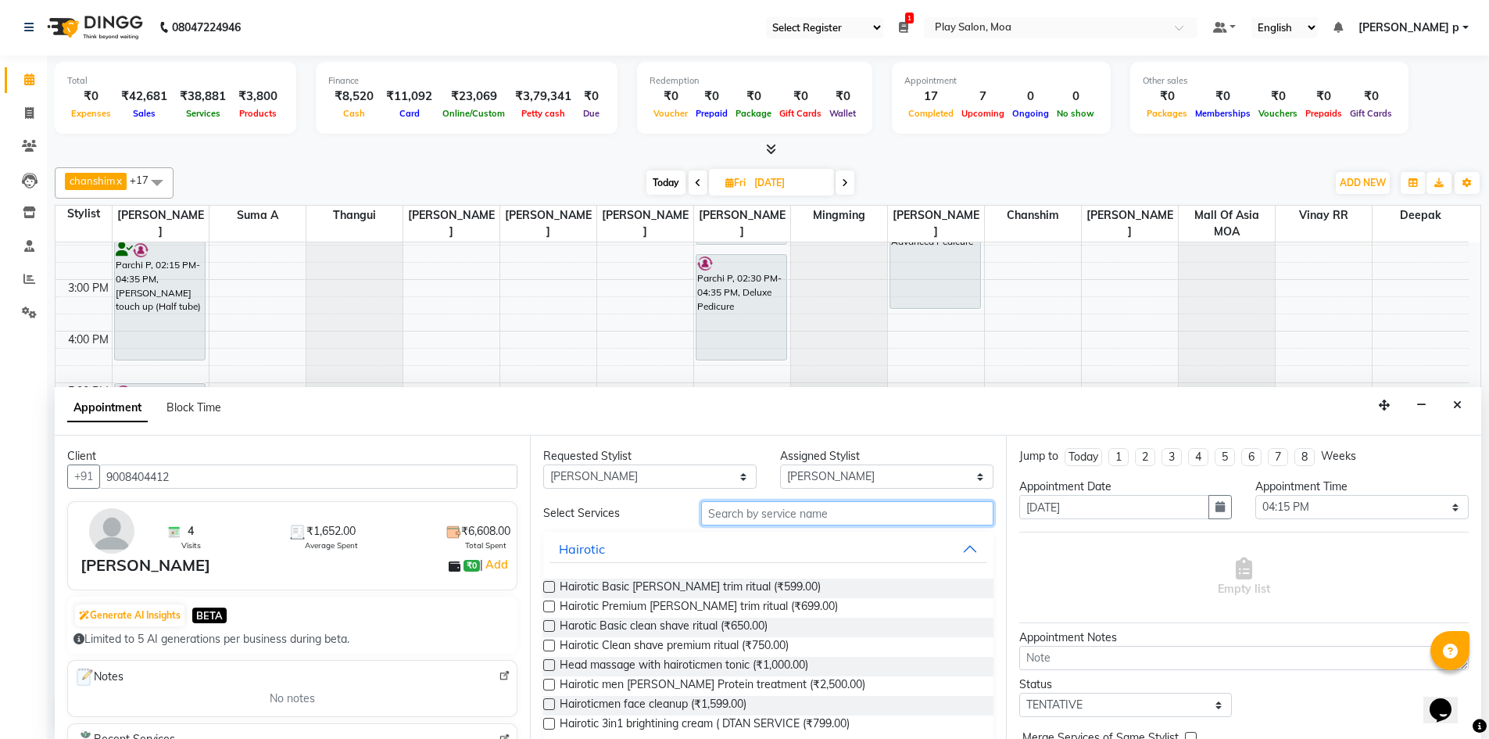
type input "f"
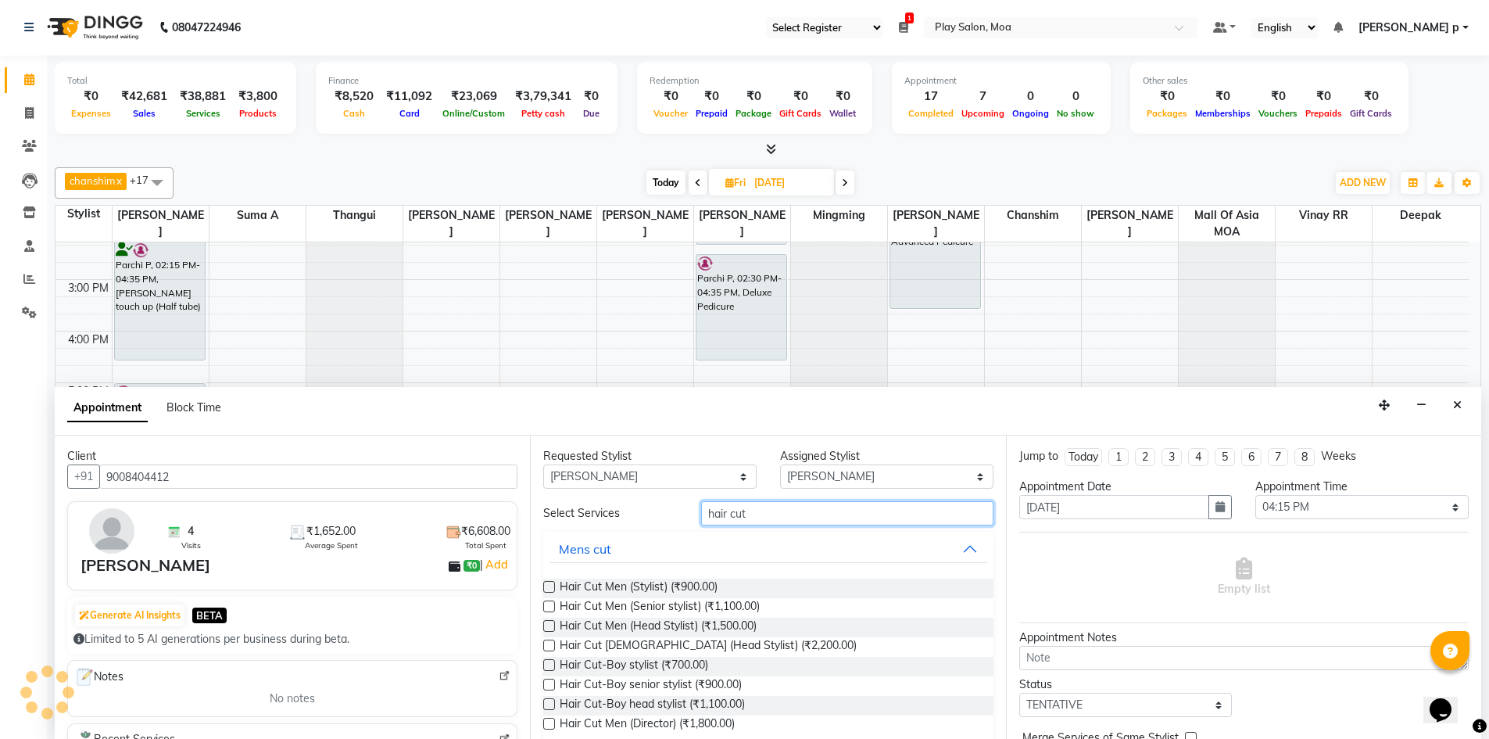
type input "hair cut"
drag, startPoint x: 553, startPoint y: 611, endPoint x: 646, endPoint y: 606, distance: 93.9
click at [552, 612] on div at bounding box center [548, 609] width 10 height 16
click at [545, 608] on label at bounding box center [549, 606] width 12 height 12
click at [545, 608] on input "checkbox" at bounding box center [548, 608] width 10 height 10
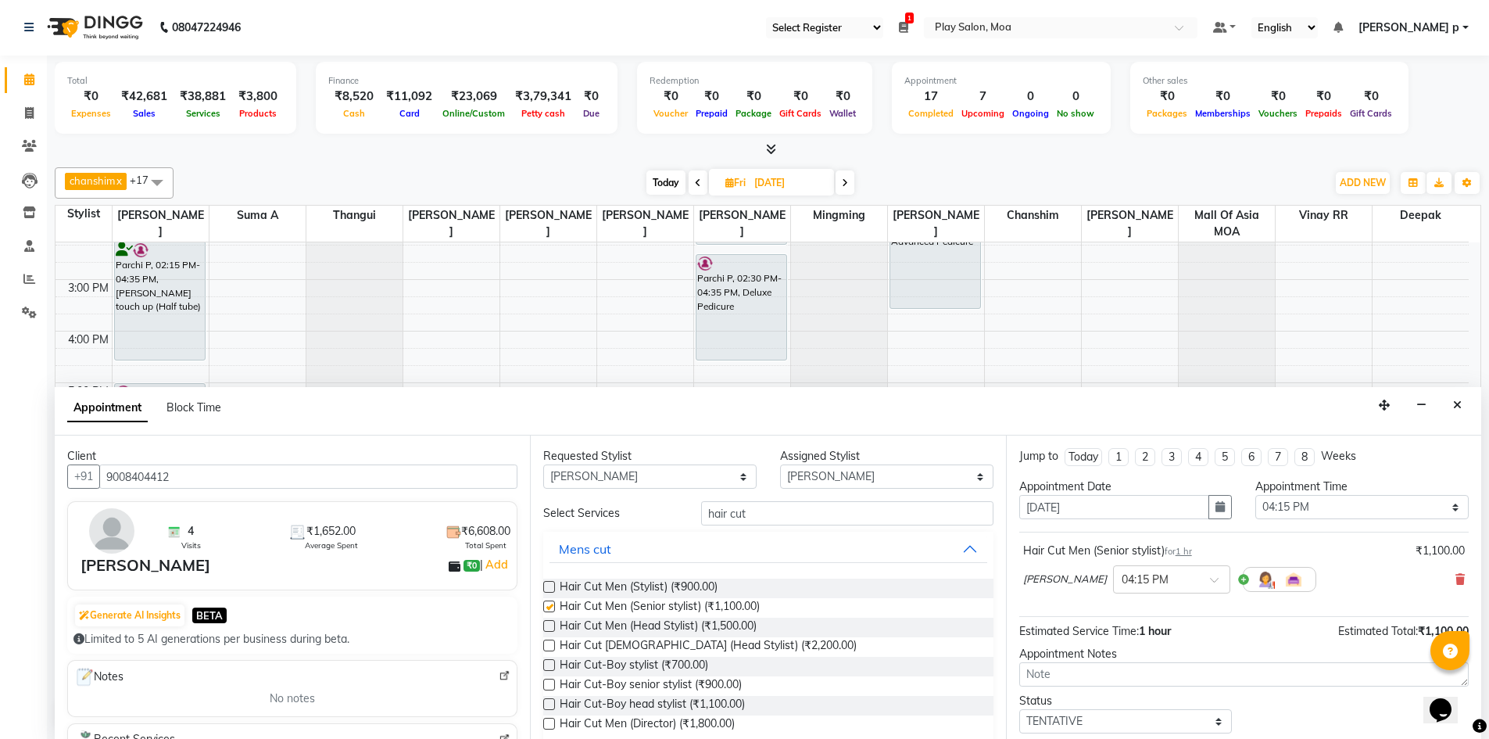
checkbox input "false"
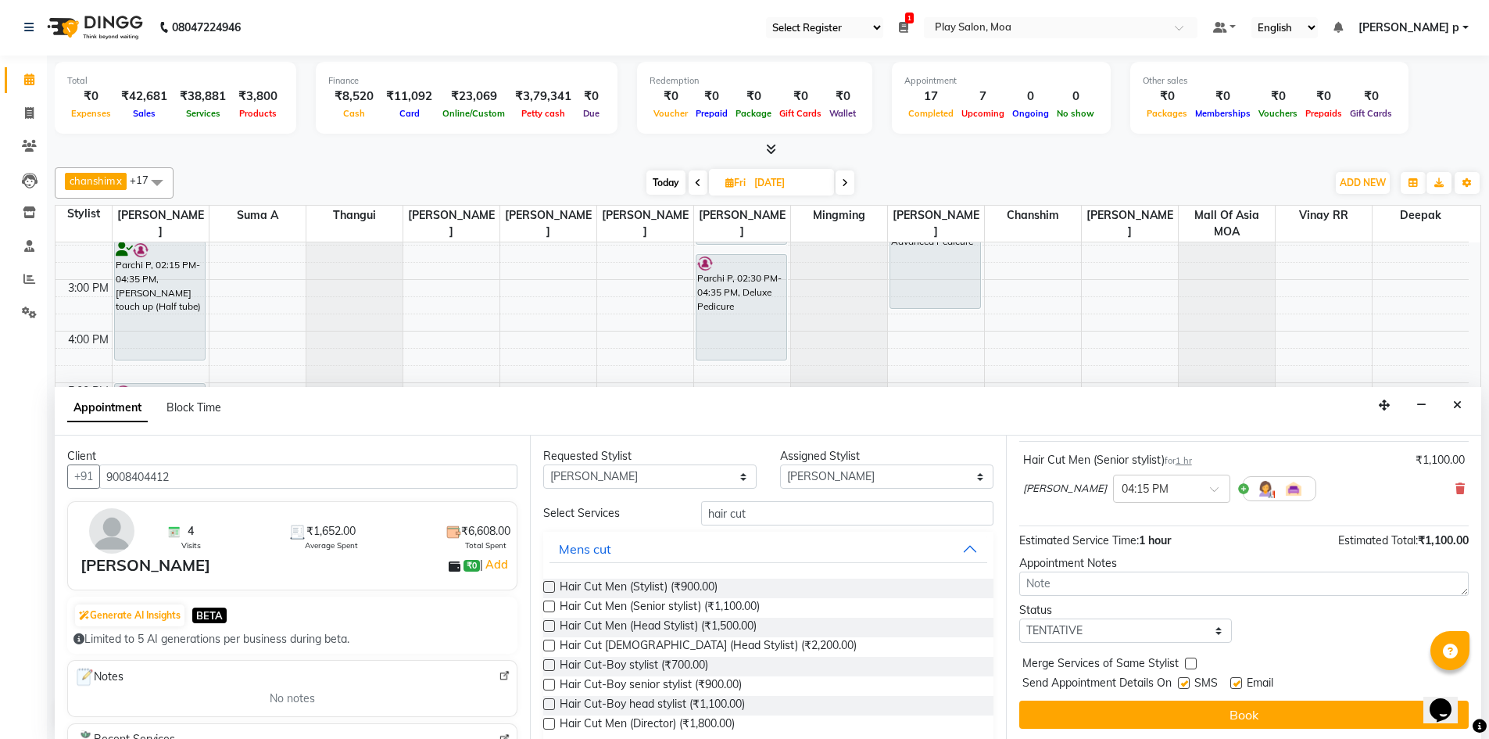
scroll to position [93, 0]
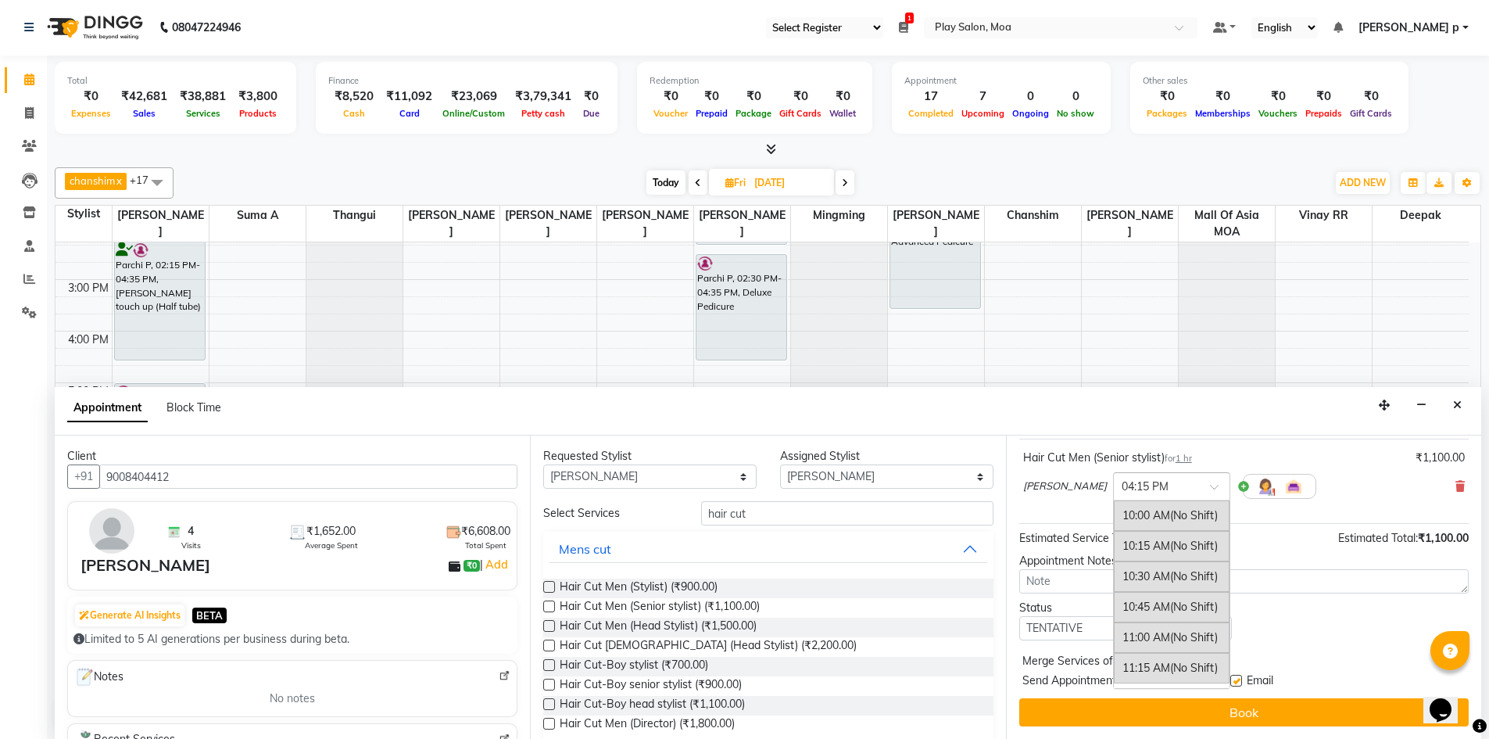
click at [1162, 498] on div "× 04:15 PM" at bounding box center [1171, 486] width 117 height 28
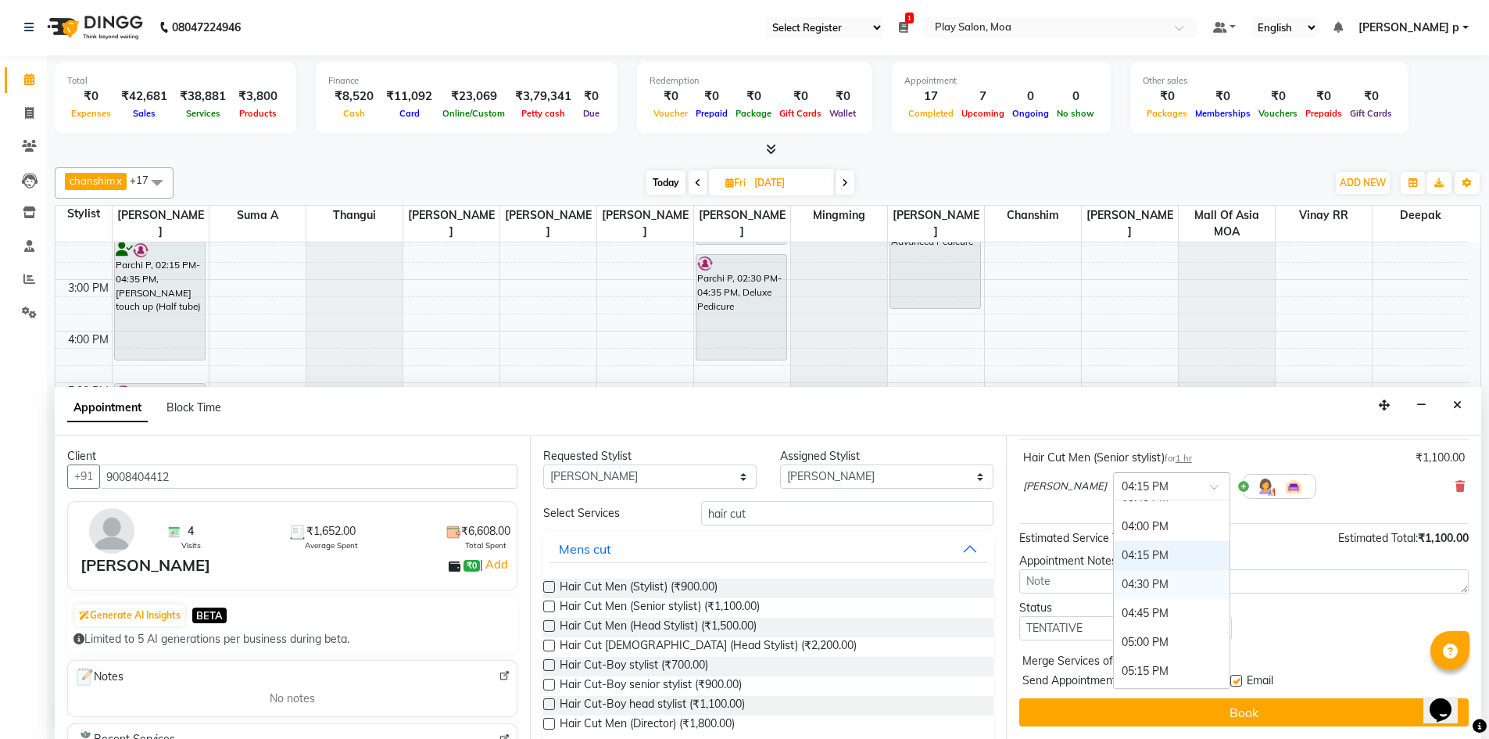
scroll to position [654, 0]
click at [1125, 560] on div "04:00 PM" at bounding box center [1172, 563] width 116 height 29
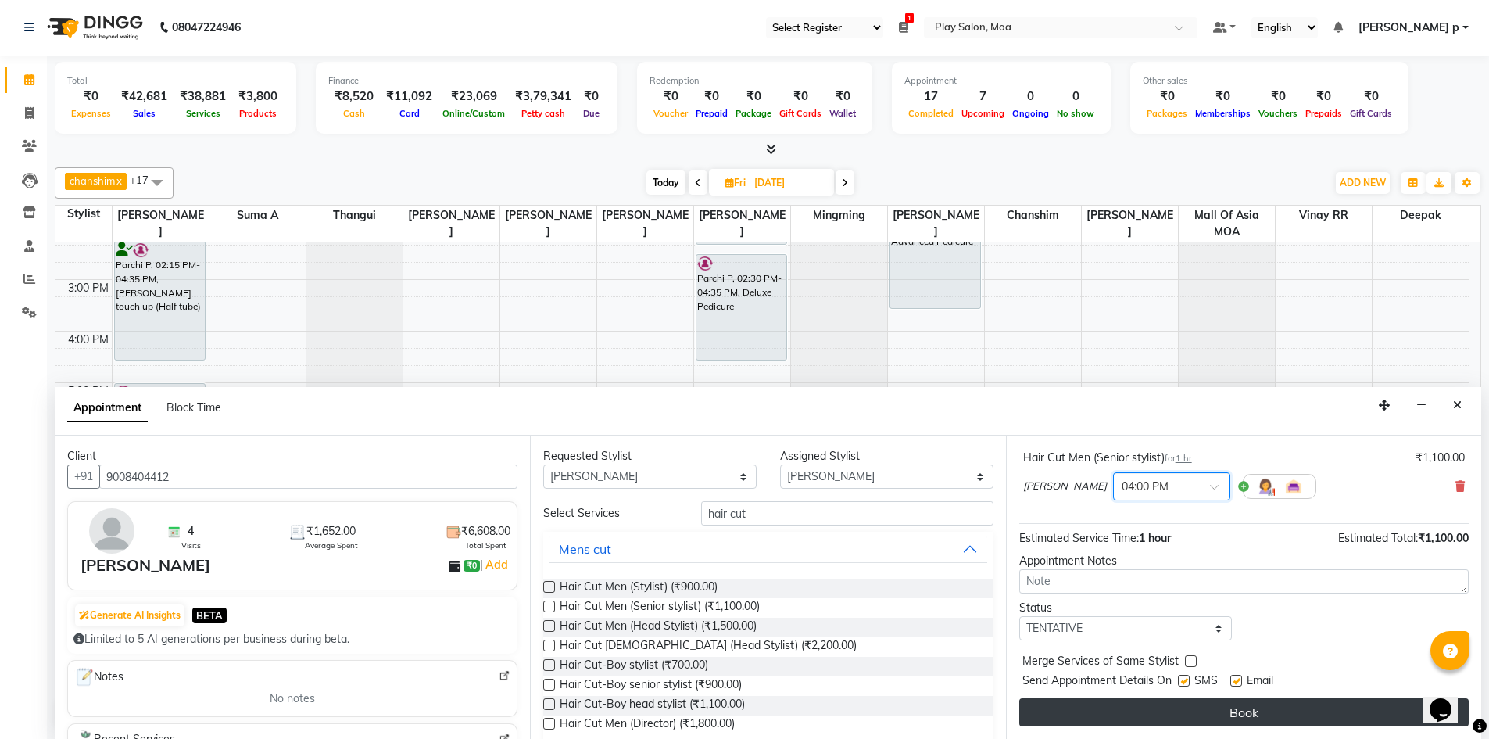
click at [1207, 722] on button "Book" at bounding box center [1243, 712] width 449 height 28
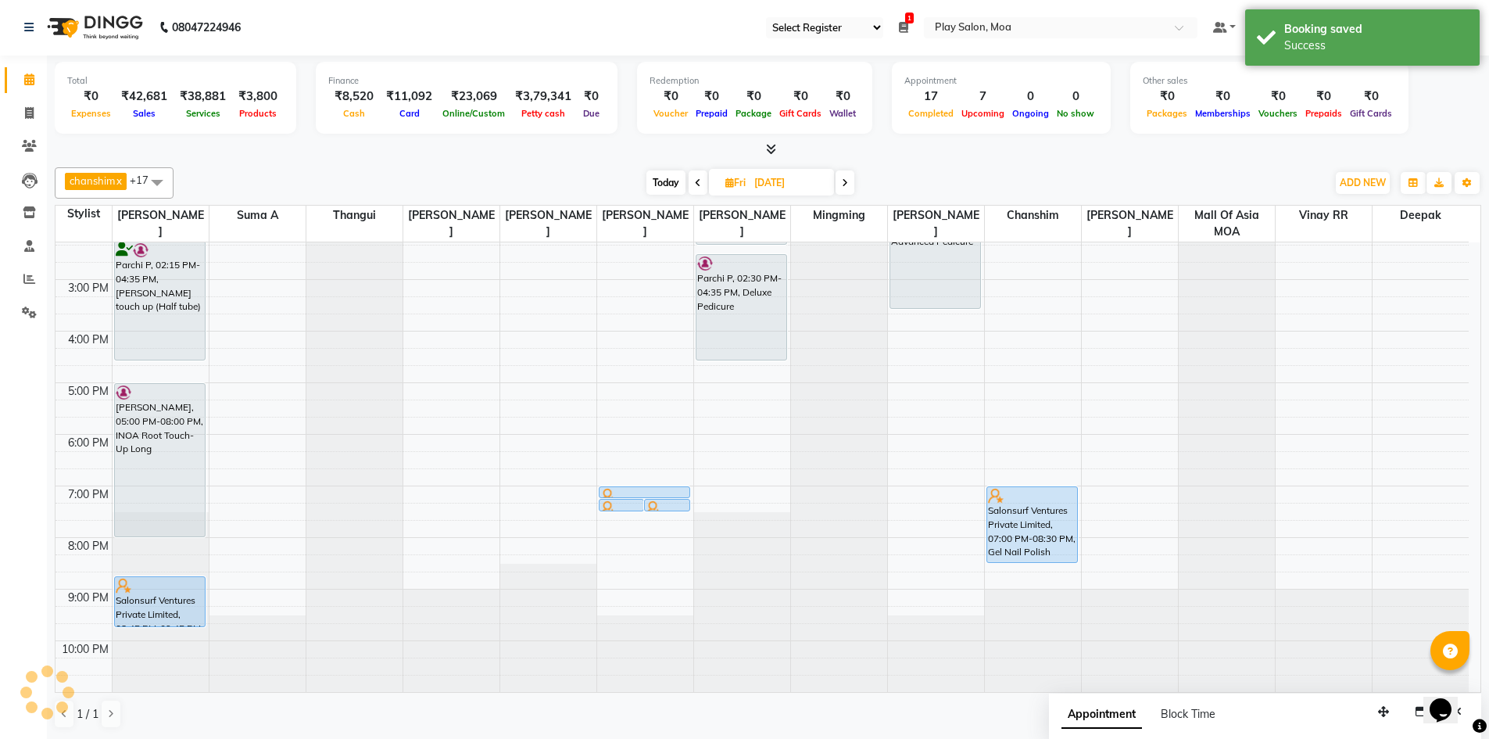
scroll to position [0, 0]
click at [449, 399] on div "Abhijeet KR, 04:00 PM-05:00 PM, Hair Cut Men (Senior stylist) Abhijeet KR, 04:0…" at bounding box center [451, 331] width 96 height 721
click at [698, 187] on icon at bounding box center [698, 183] width 6 height 9
type input "[DATE]"
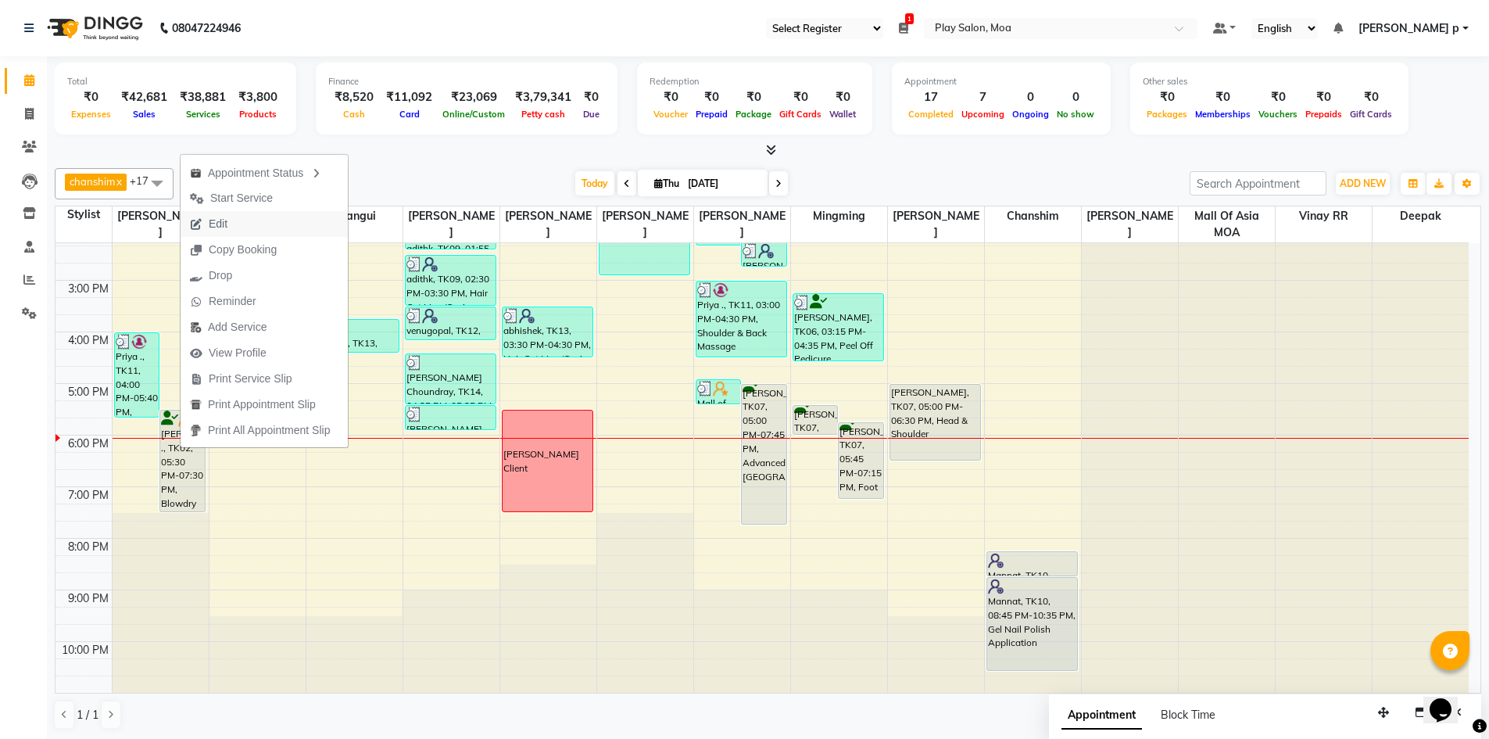
click at [267, 231] on button "Edit" at bounding box center [264, 224] width 167 height 26
select select "tentative"
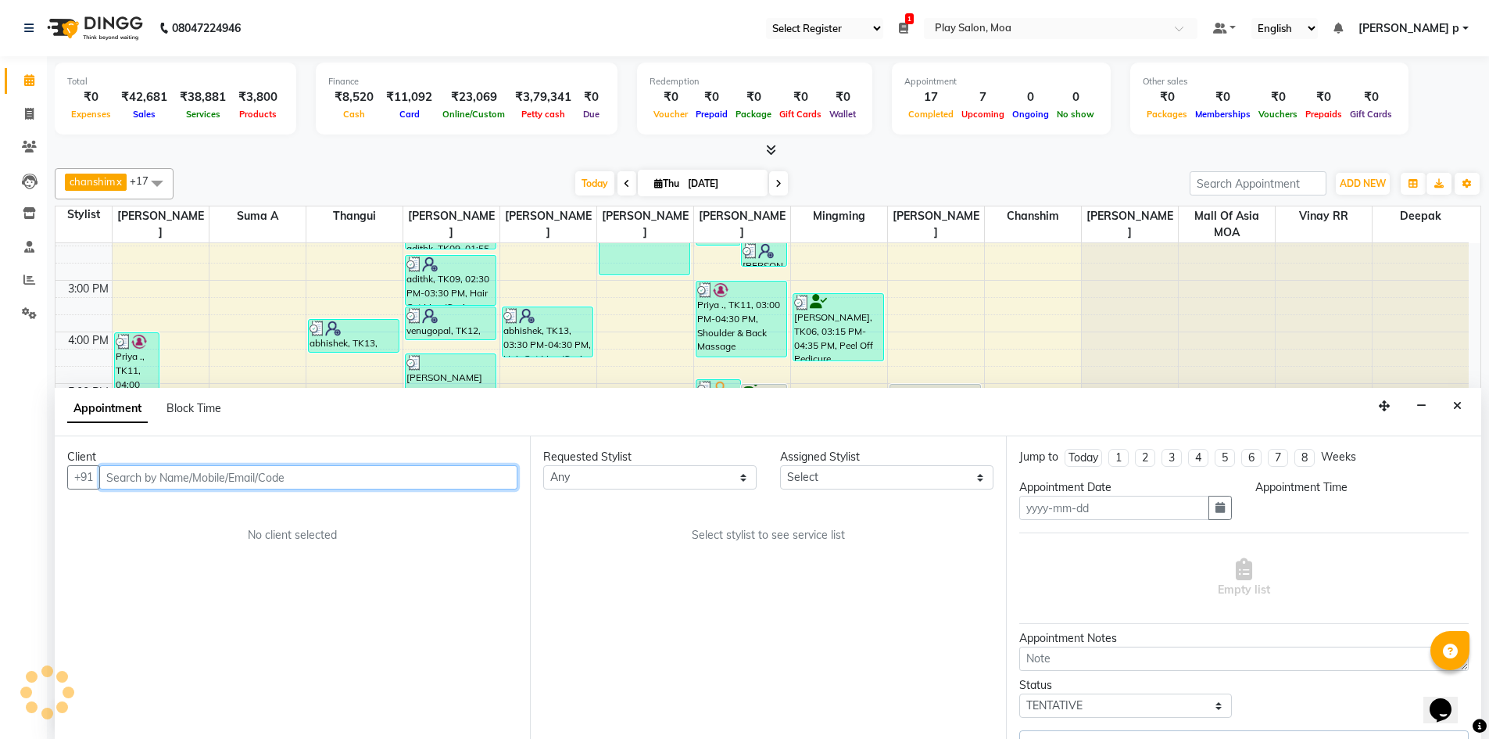
type input "[DATE]"
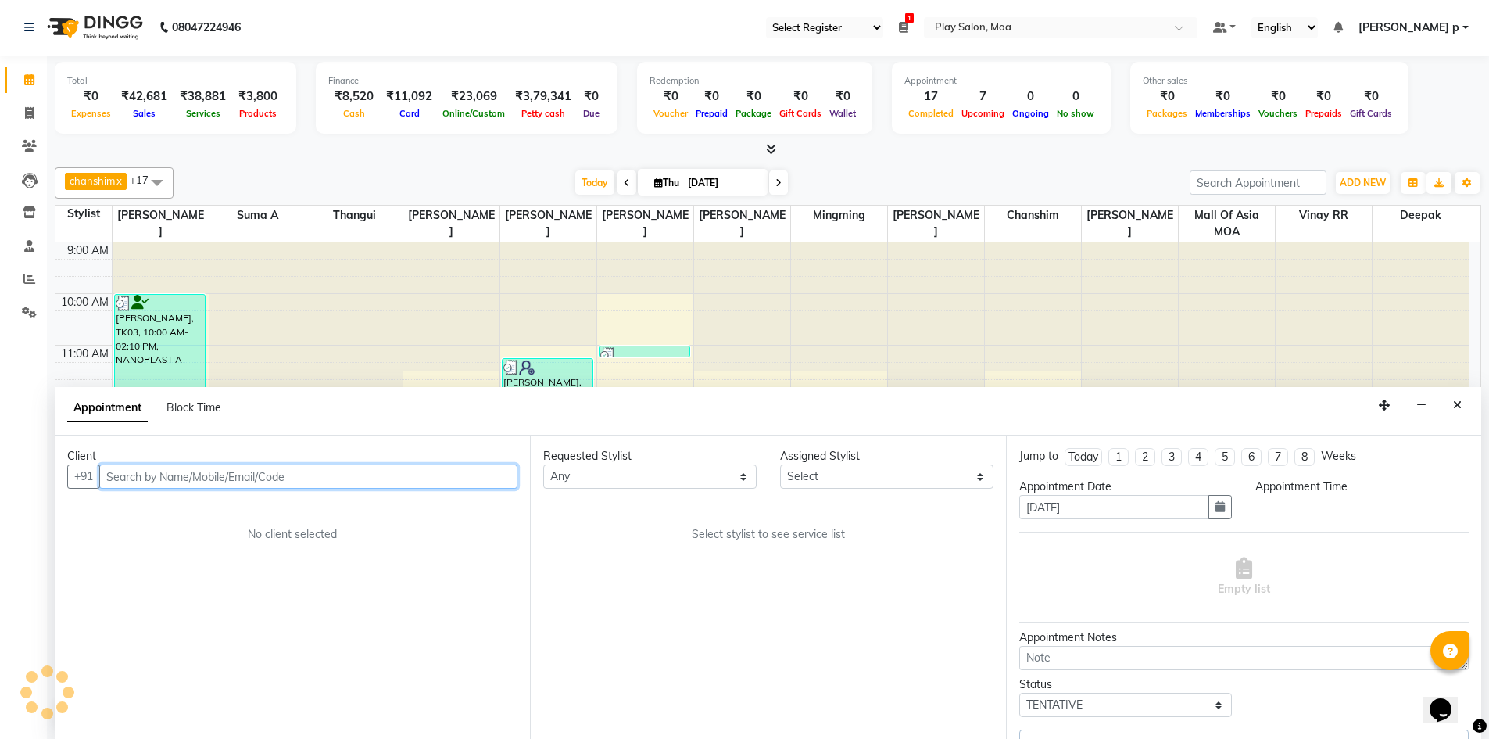
select select "1050"
select select "81382"
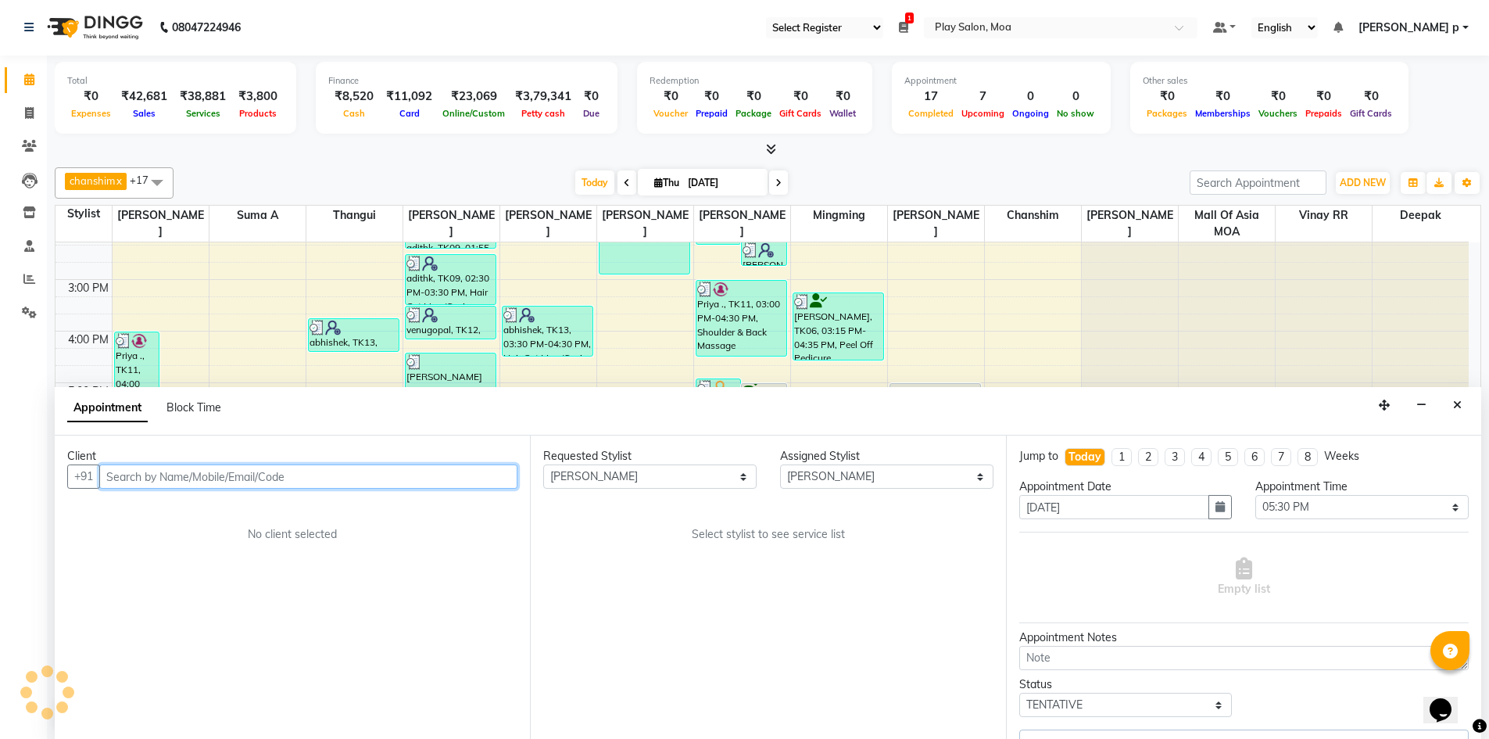
select select "4218"
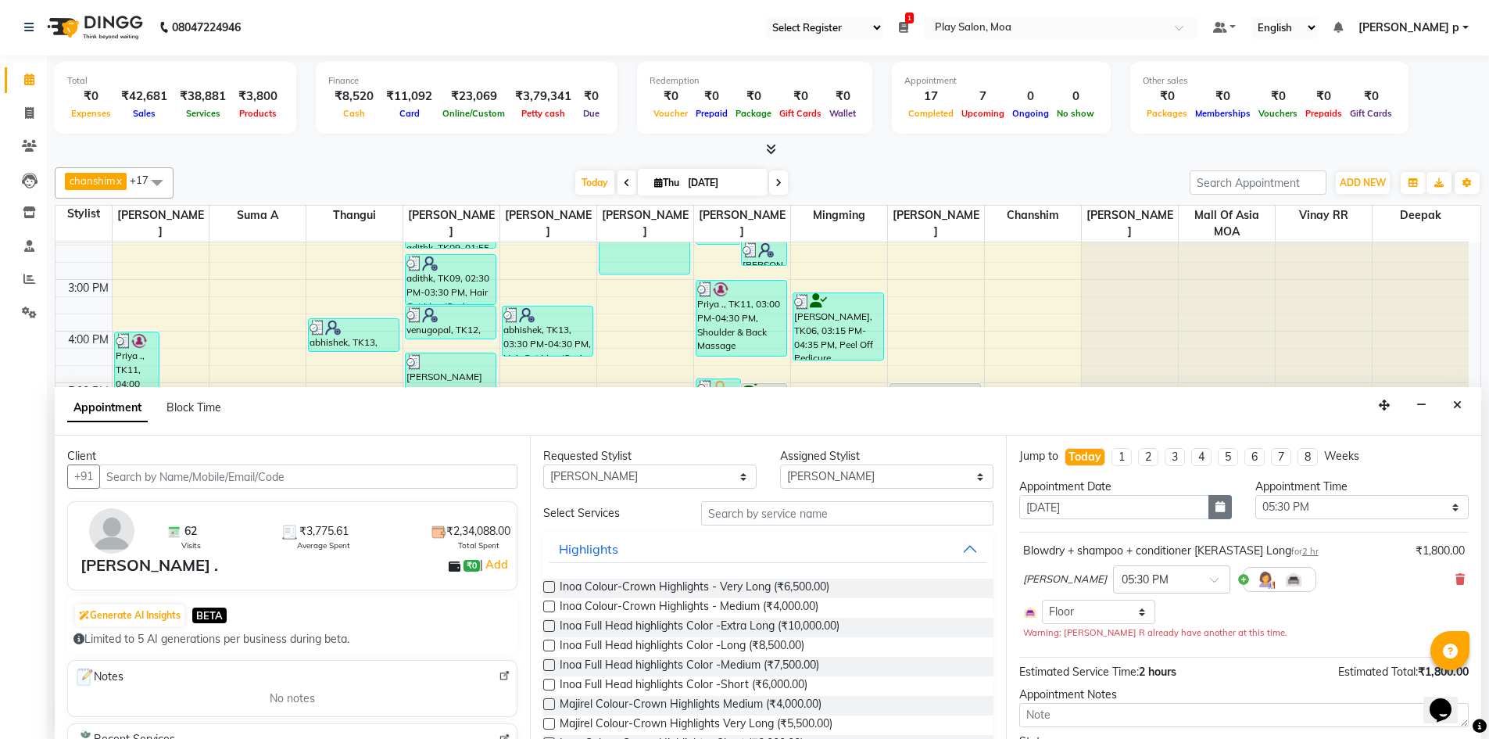
click at [1215, 509] on icon "button" at bounding box center [1219, 506] width 9 height 11
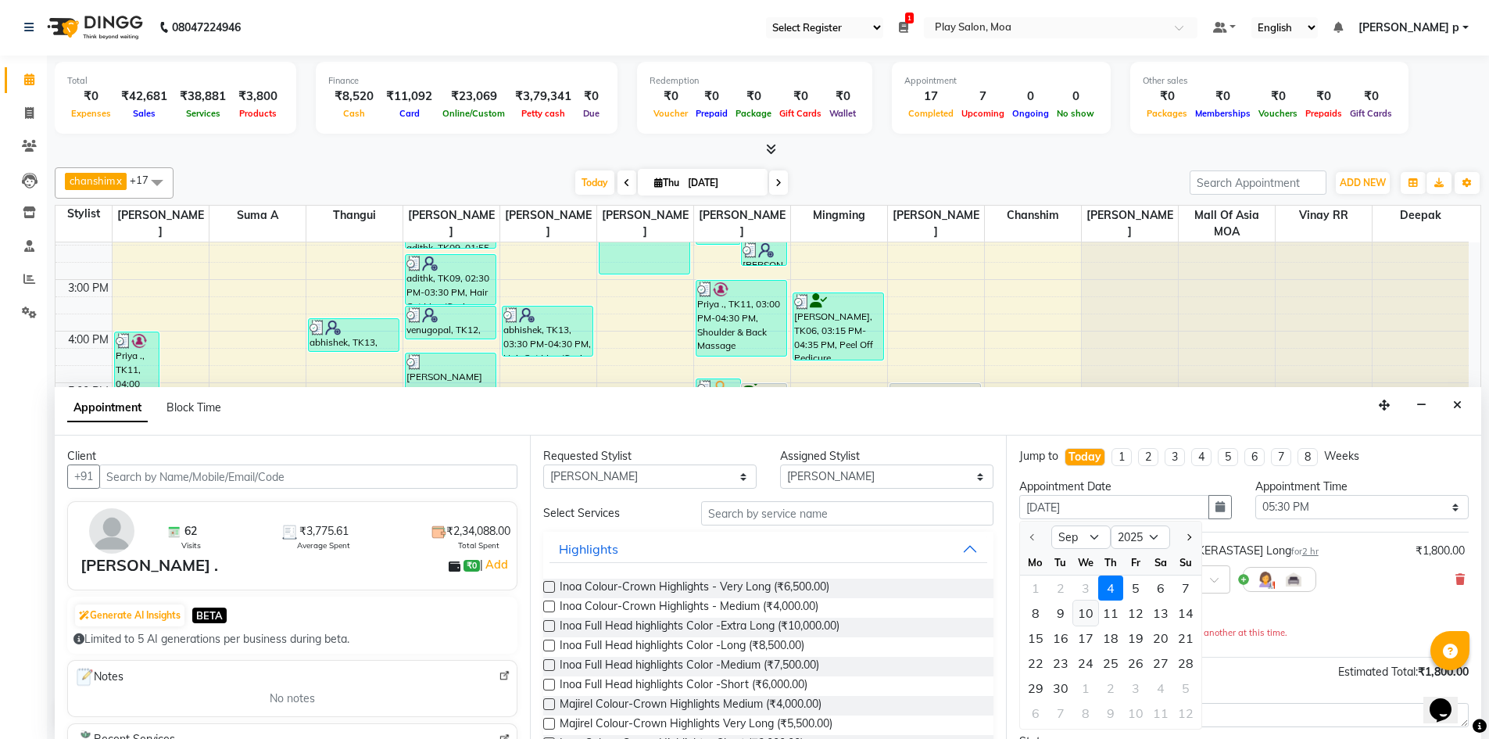
click at [1087, 610] on div "10" at bounding box center [1085, 612] width 25 height 25
type input "10-09-2025"
select select "1050"
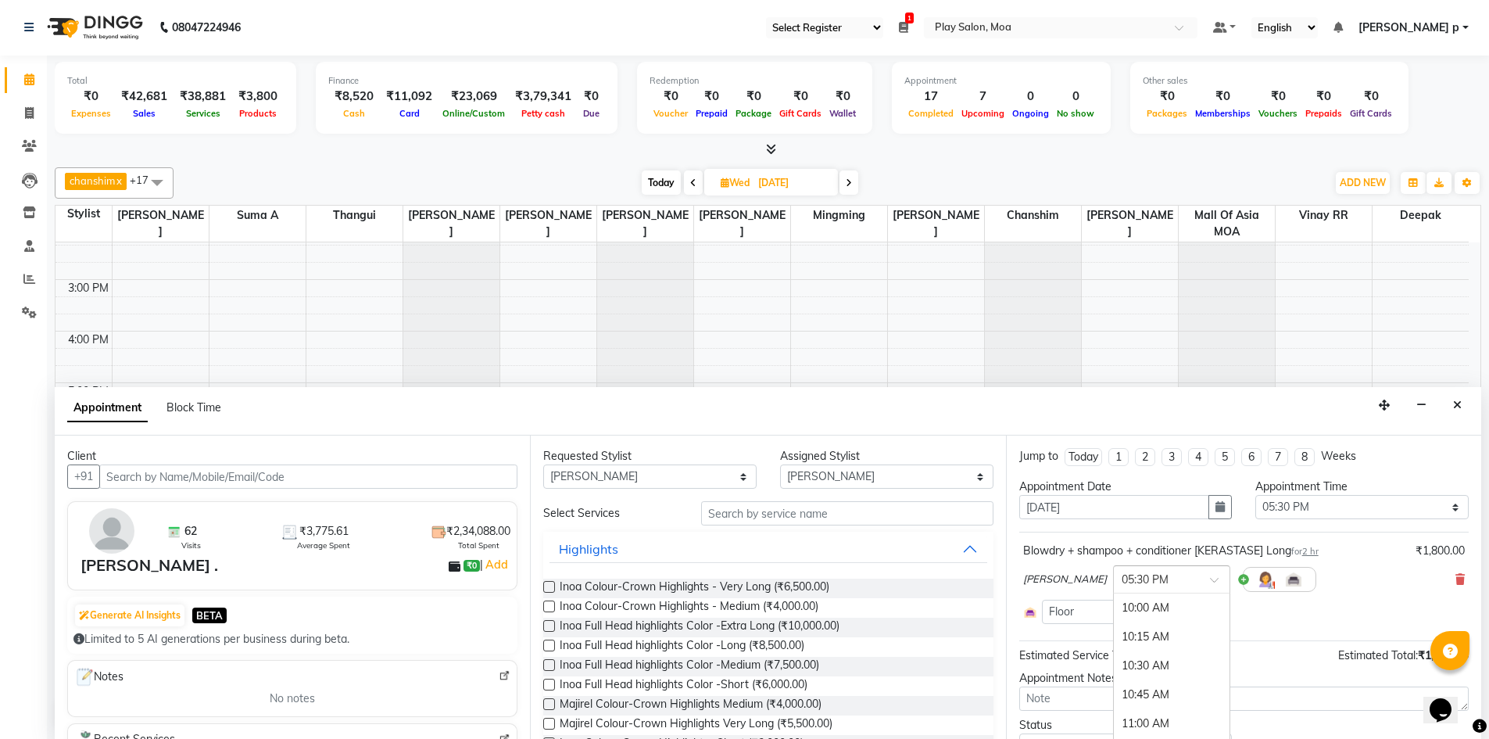
click at [1143, 578] on input "text" at bounding box center [1156, 578] width 69 height 16
click at [1114, 692] on div "11:30 AM" at bounding box center [1172, 695] width 116 height 29
click at [701, 481] on select "Any Anna D ASIM MOHAMMAD chanshim Deepak Faizan Alam Hamsa R Hari Krishna Jenni…" at bounding box center [649, 476] width 213 height 24
select select "82252"
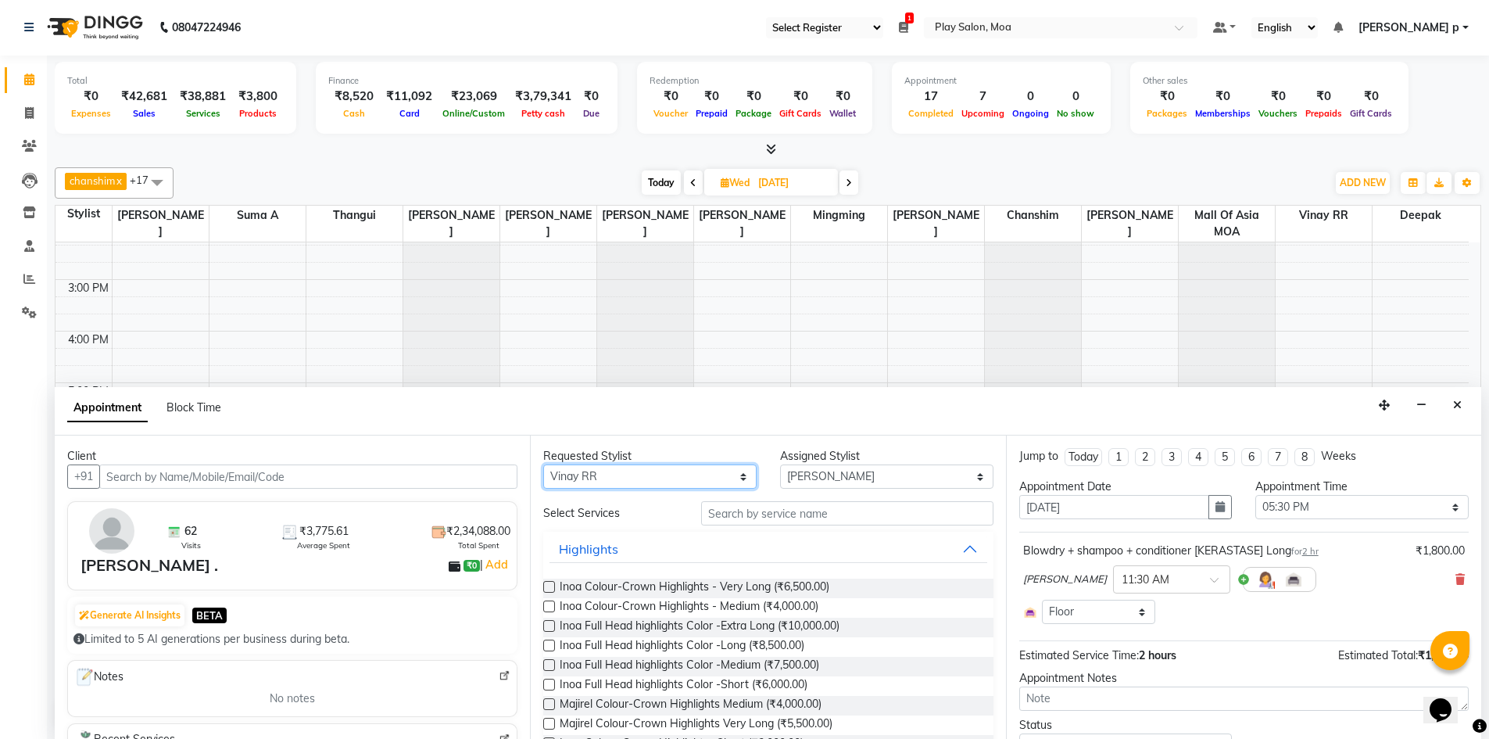
click at [543, 464] on select "Any Anna D ASIM MOHAMMAD chanshim Deepak Faizan Alam Hamsa R Hari Krishna Jenni…" at bounding box center [649, 476] width 213 height 24
select select "82252"
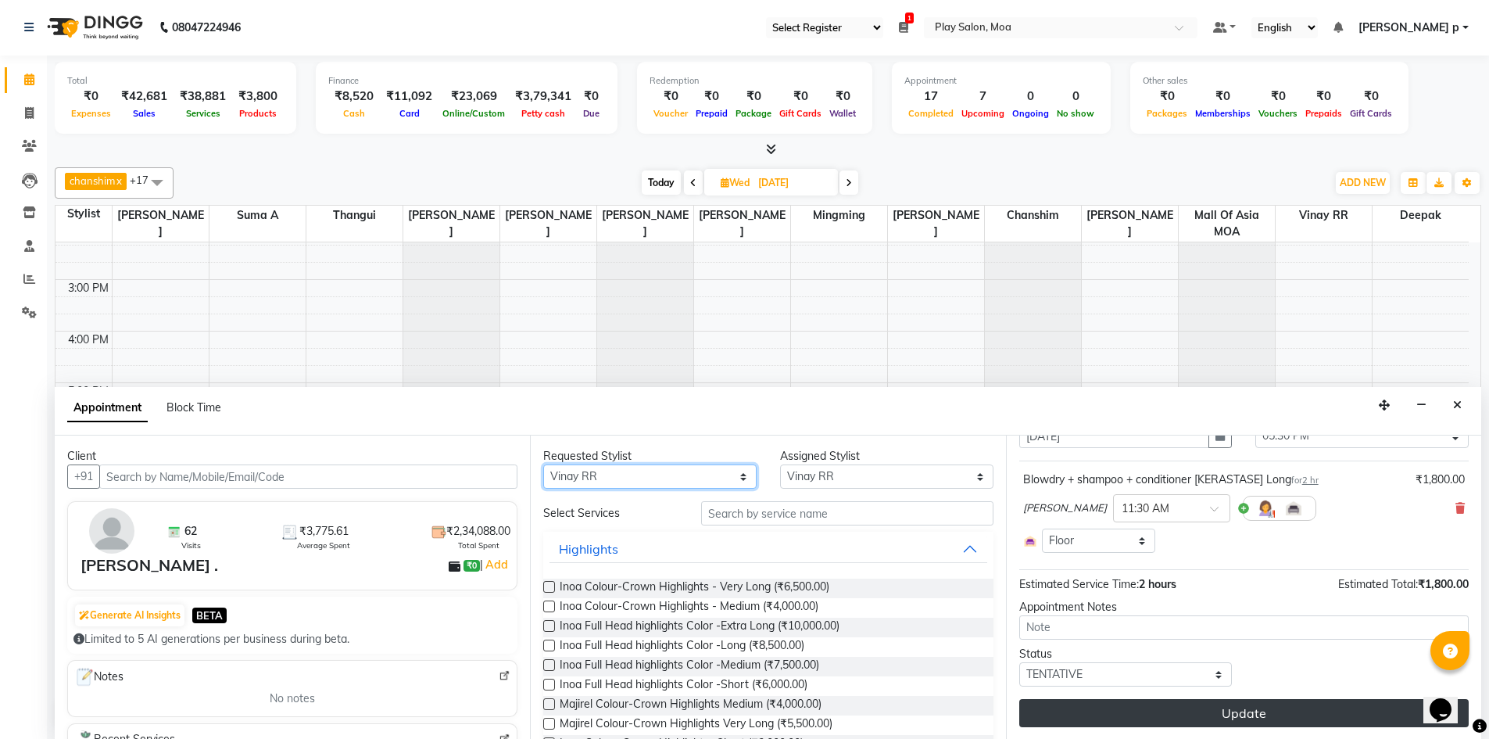
scroll to position [72, 0]
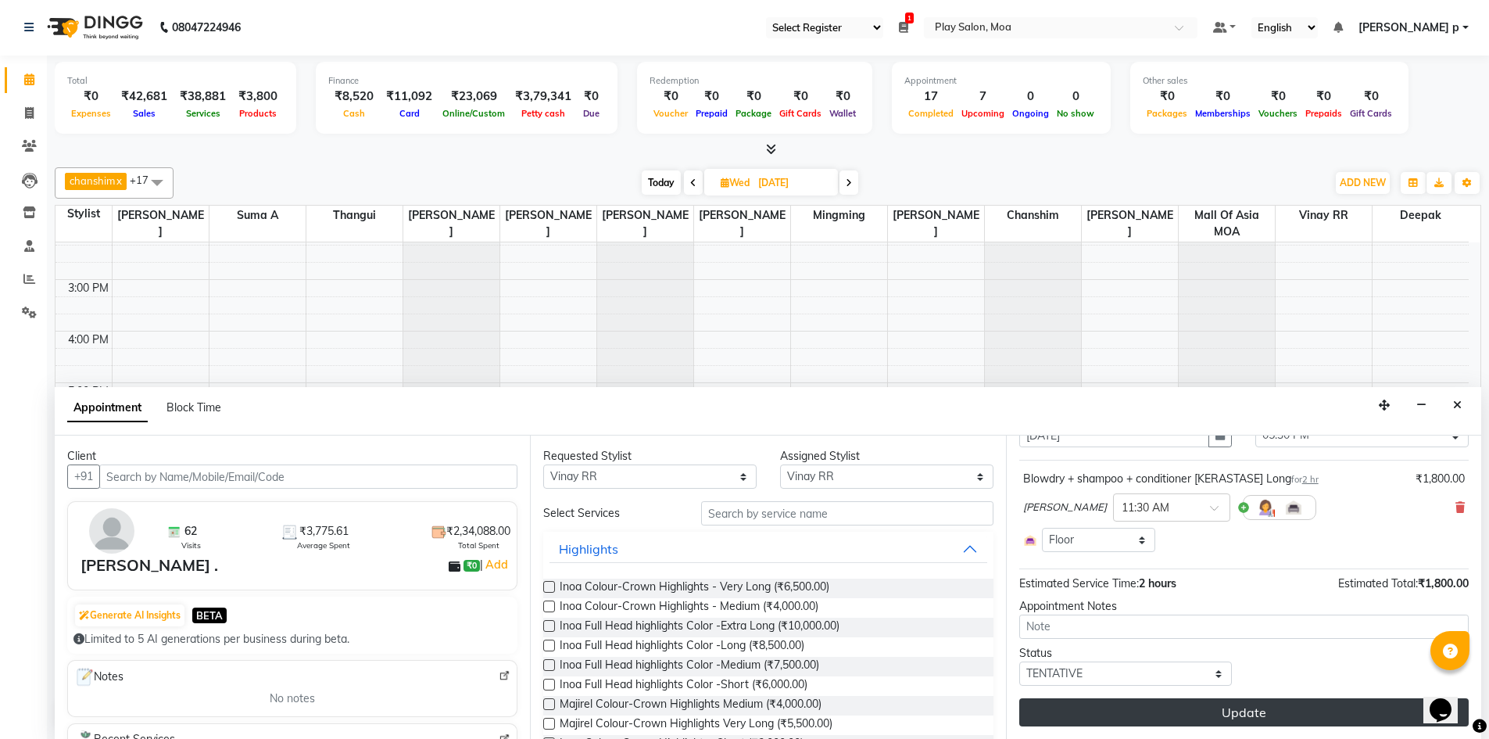
click at [1236, 718] on button "Update" at bounding box center [1243, 712] width 449 height 28
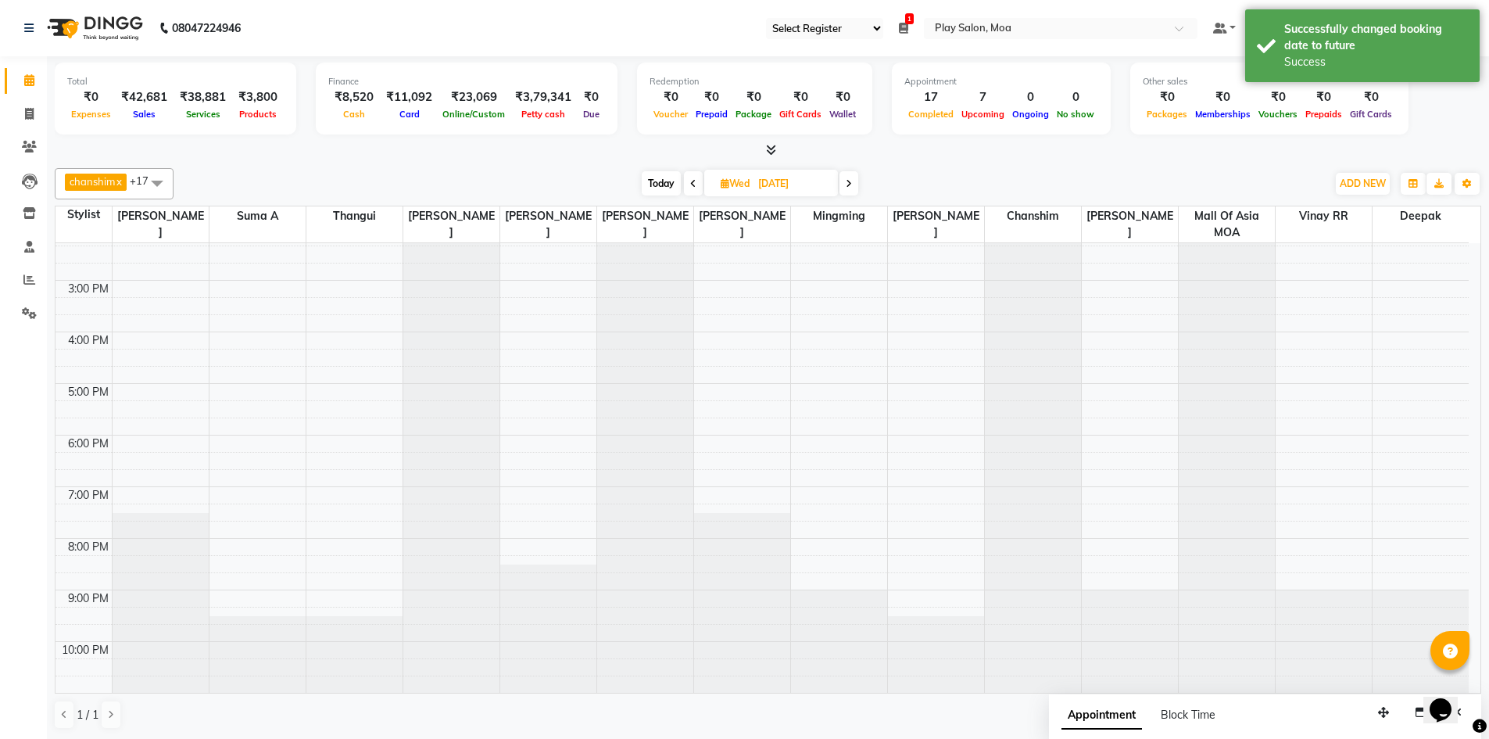
scroll to position [38, 0]
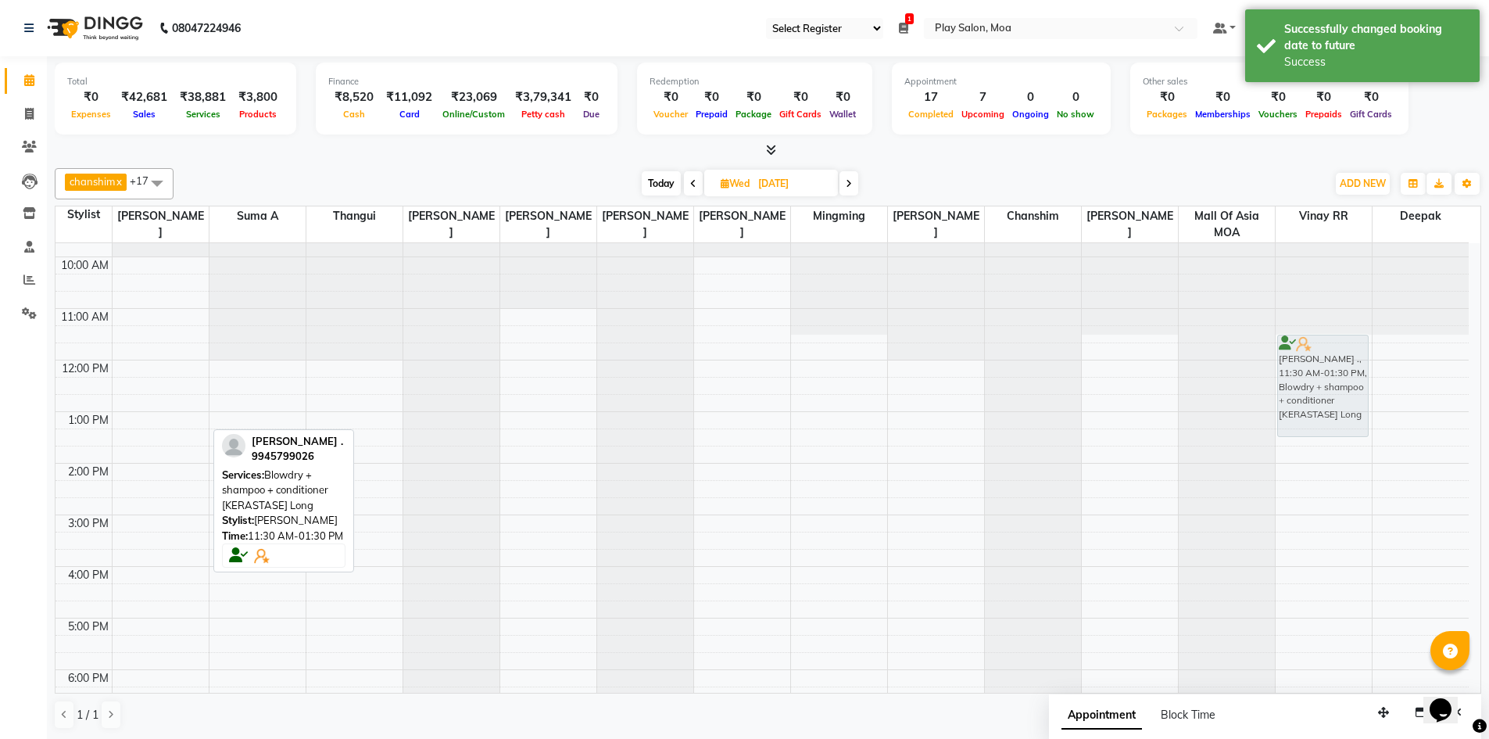
drag, startPoint x: 131, startPoint y: 367, endPoint x: 1271, endPoint y: 367, distance: 1140.3
click at [1271, 367] on tr "Parul ., 11:30 AM-01:30 PM, Blowdry + shampoo + conditioner [KERASTASE] Long Pa…" at bounding box center [761, 566] width 1413 height 721
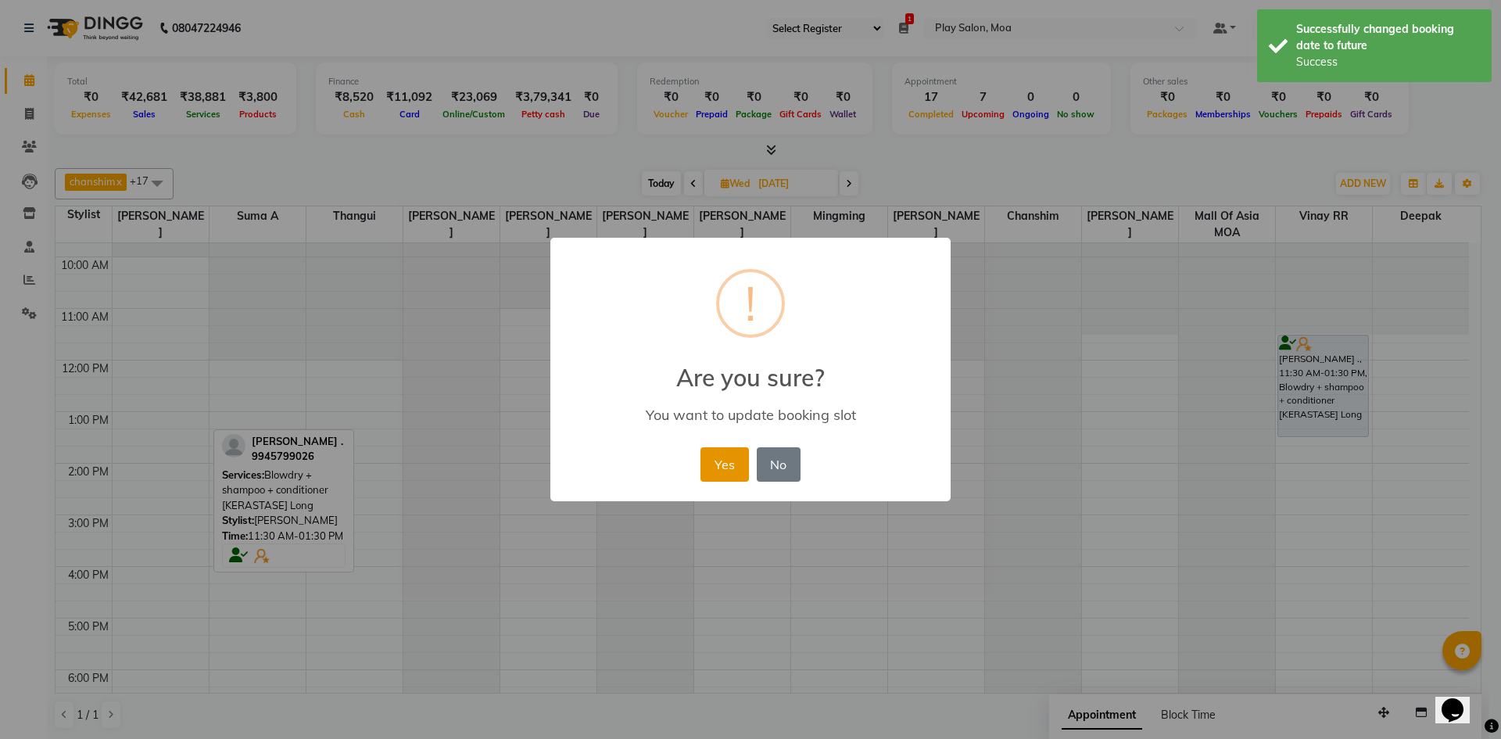
click at [715, 463] on button "Yes" at bounding box center [724, 464] width 48 height 34
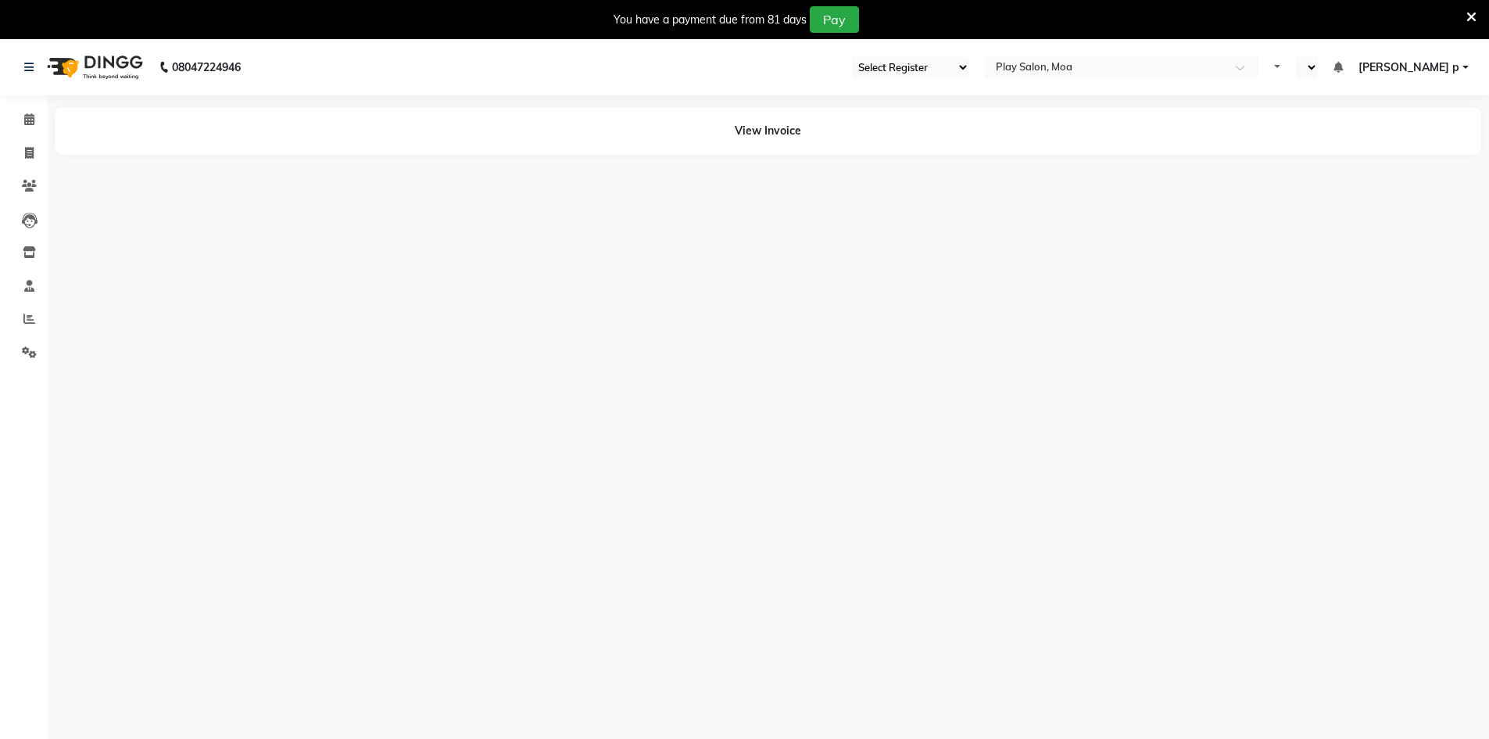
select select "93"
select select "en"
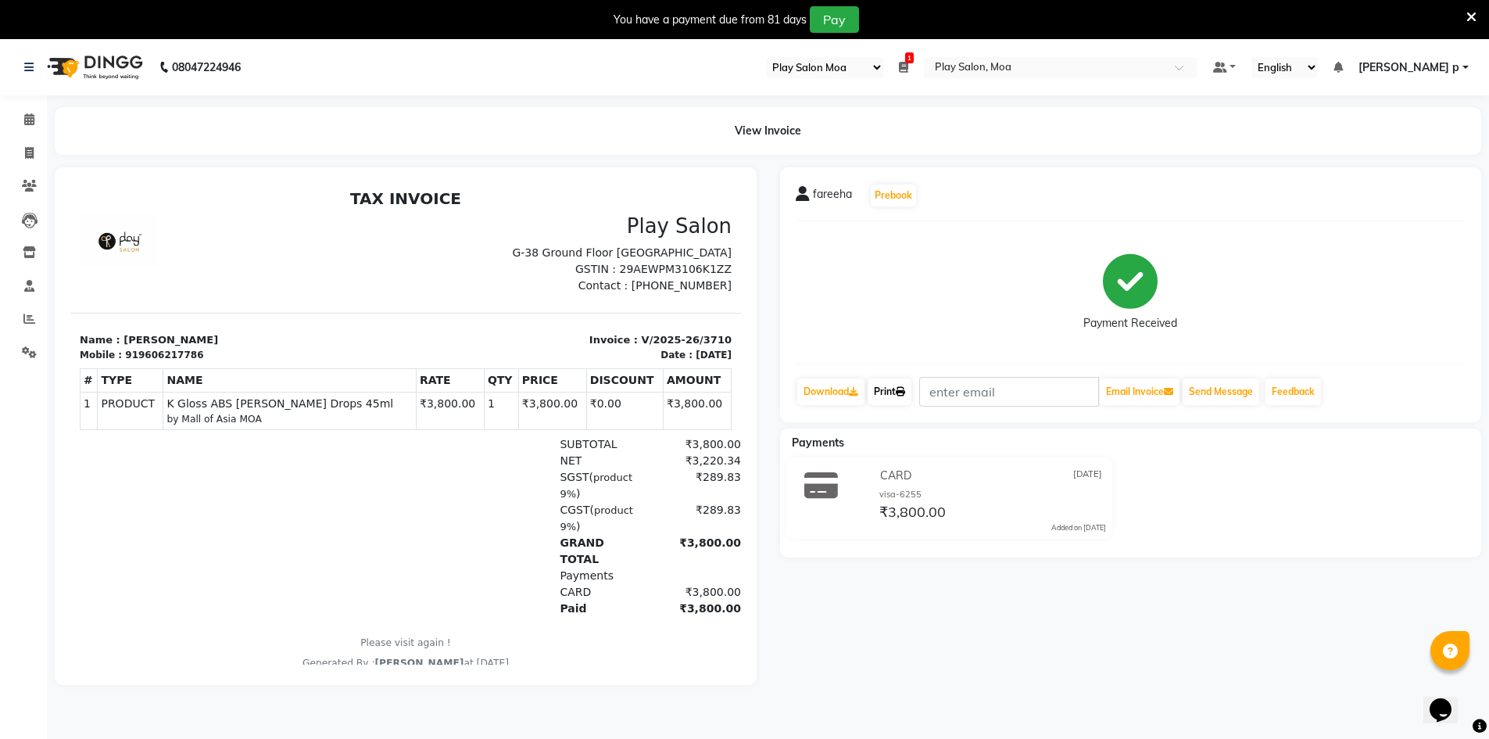
click at [885, 388] on link "Print" at bounding box center [890, 391] width 44 height 27
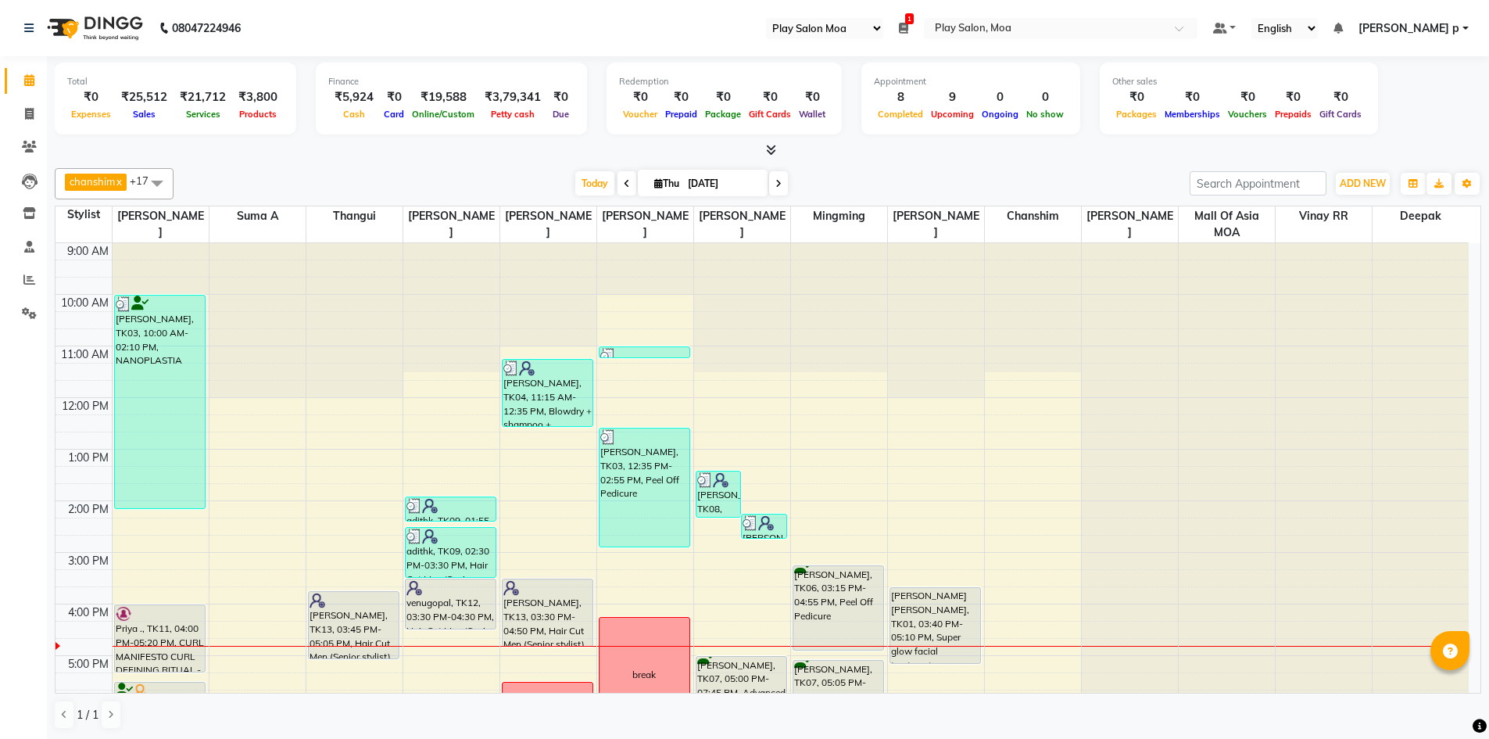
select select "93"
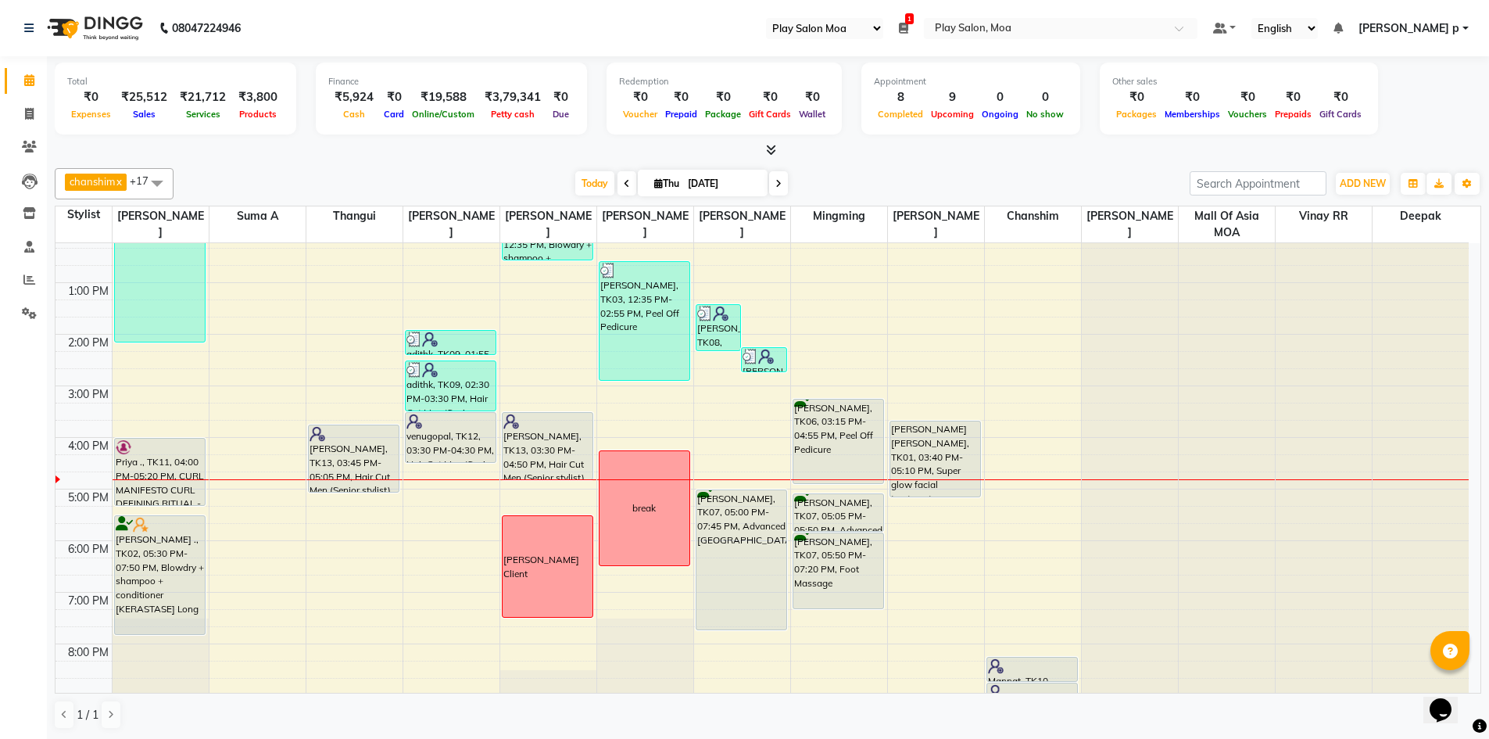
scroll to position [194, 0]
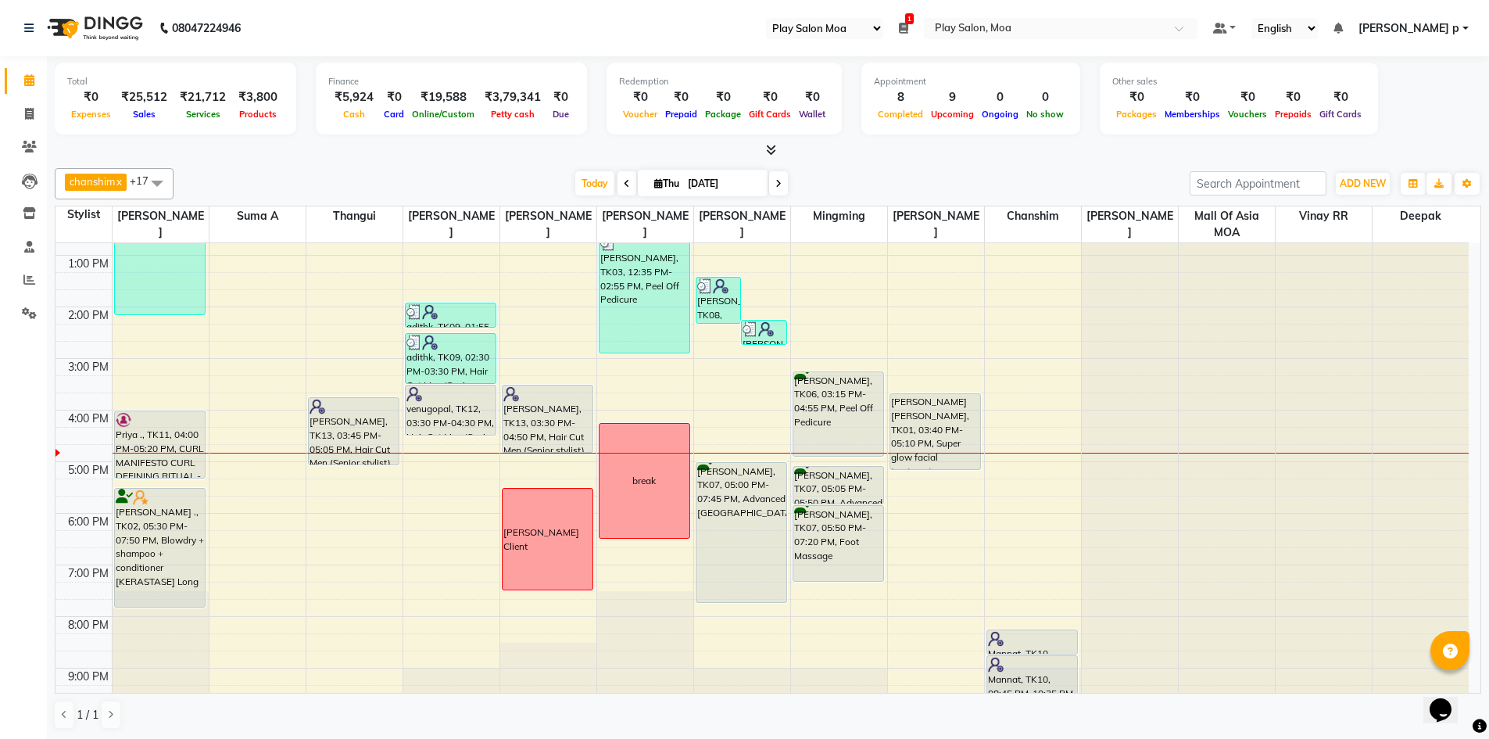
click at [778, 181] on icon at bounding box center [778, 183] width 6 height 9
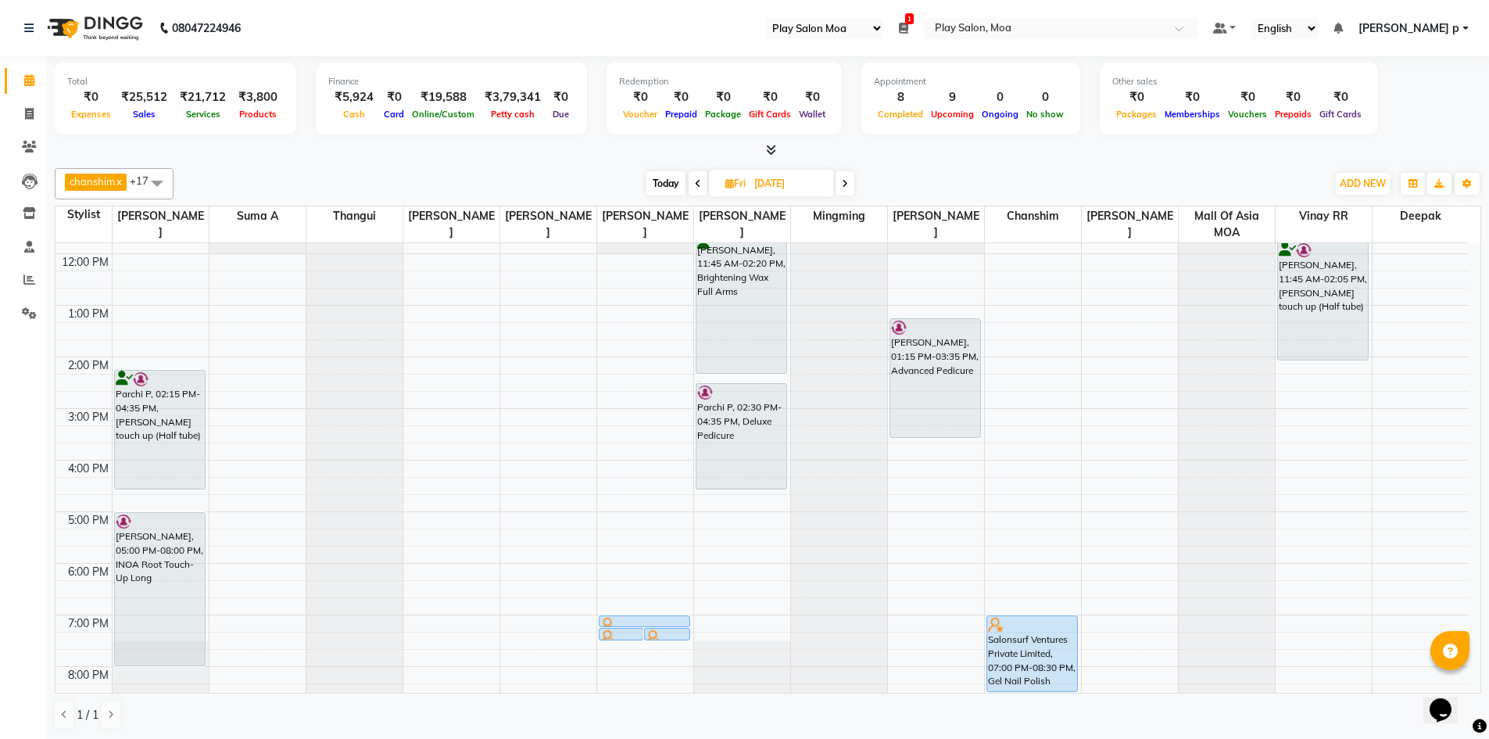
scroll to position [116, 0]
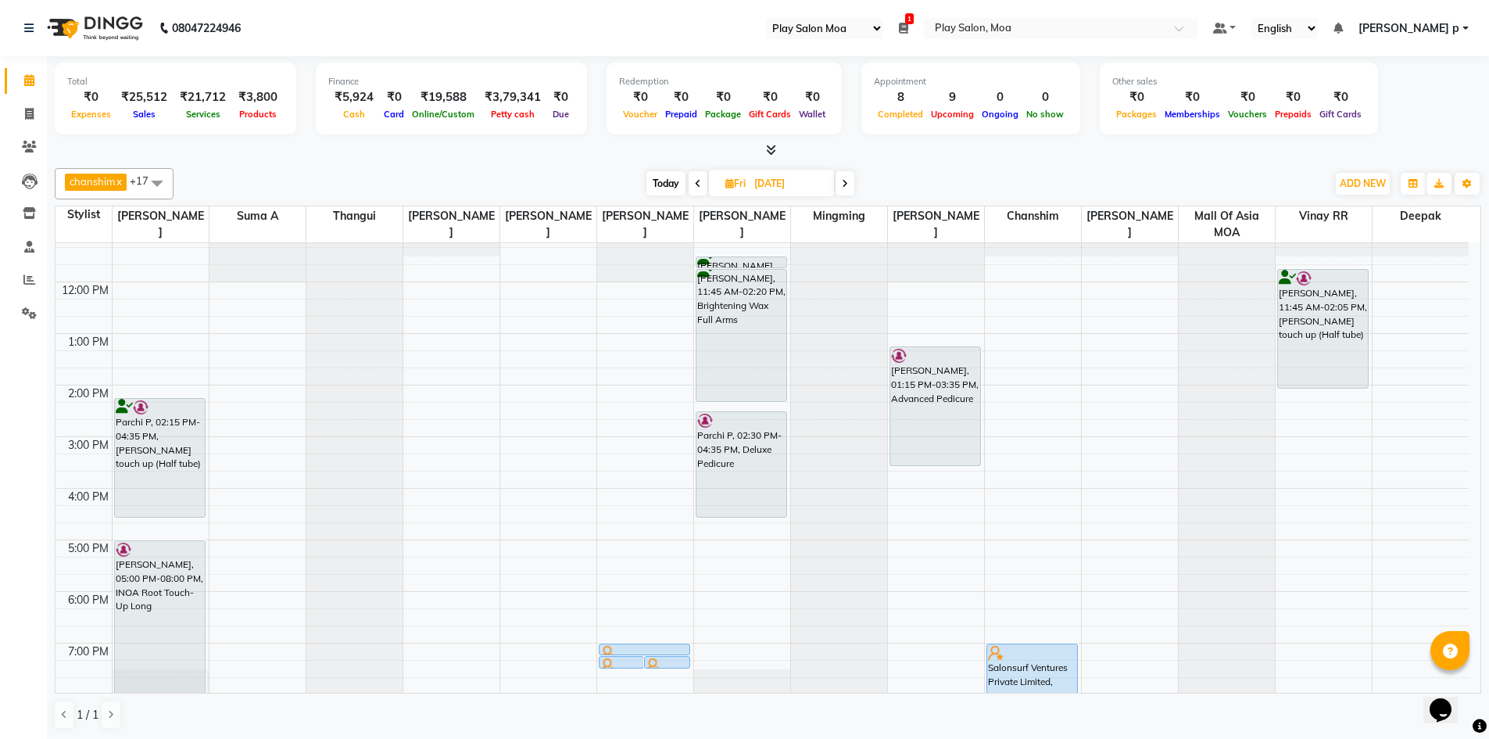
click at [692, 179] on span at bounding box center [698, 183] width 19 height 24
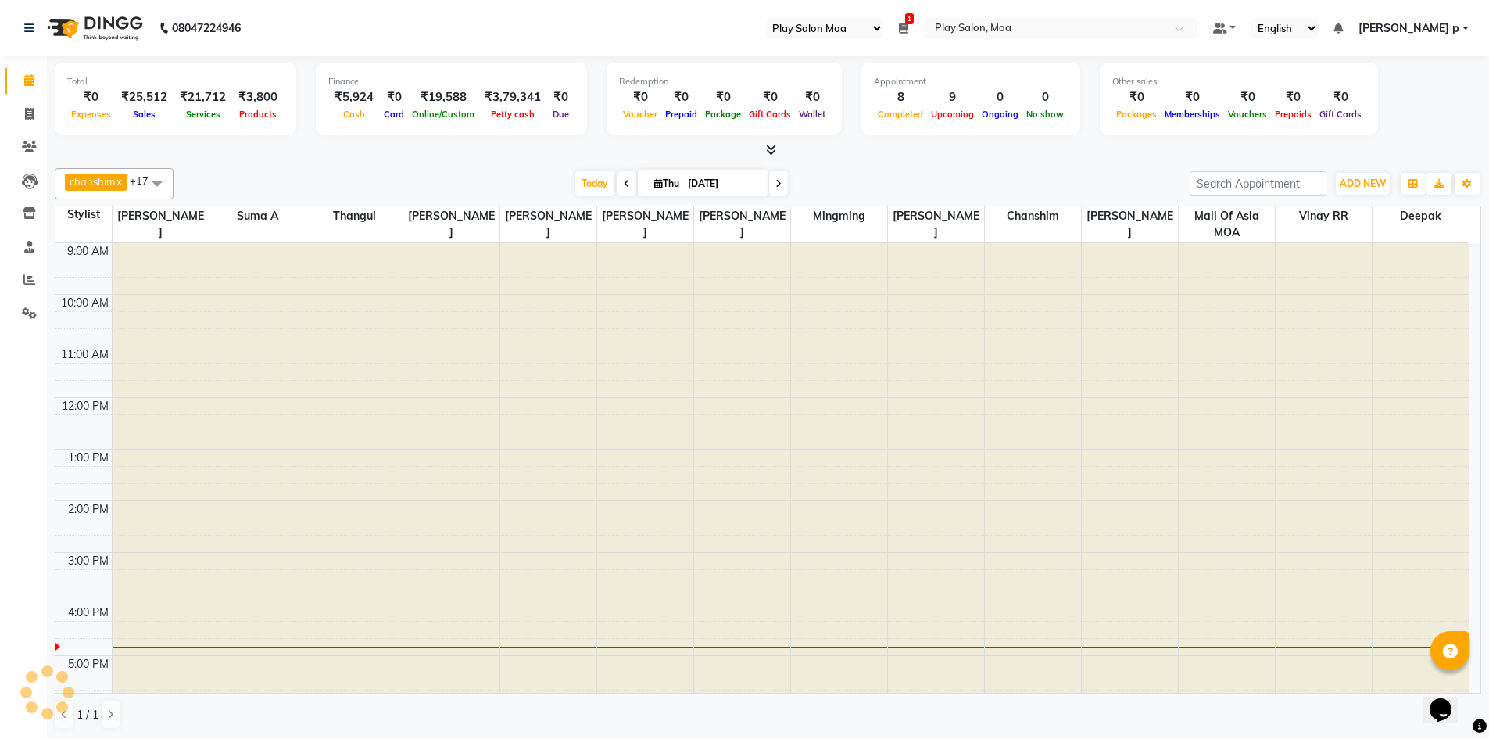
scroll to position [272, 0]
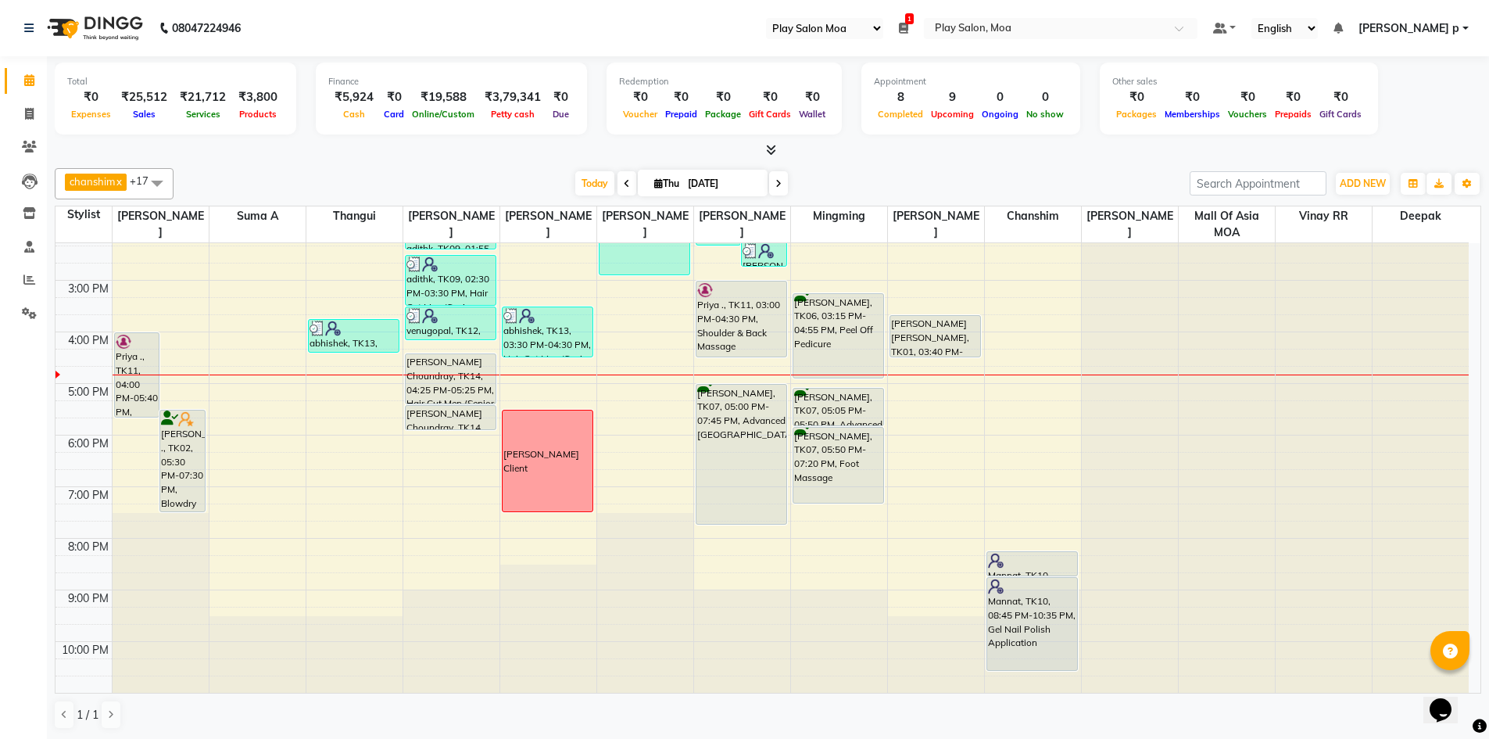
click at [782, 189] on span at bounding box center [778, 183] width 19 height 24
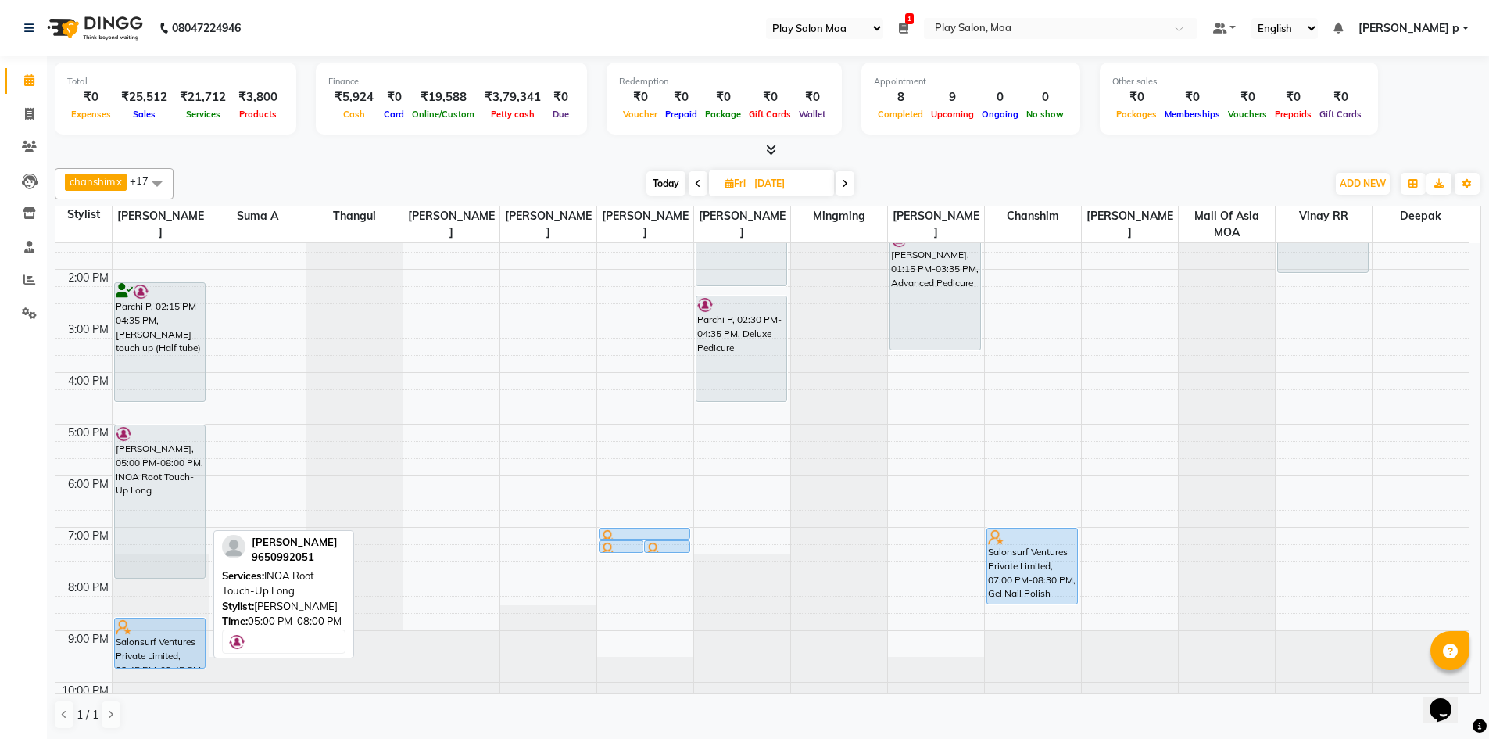
scroll to position [116, 0]
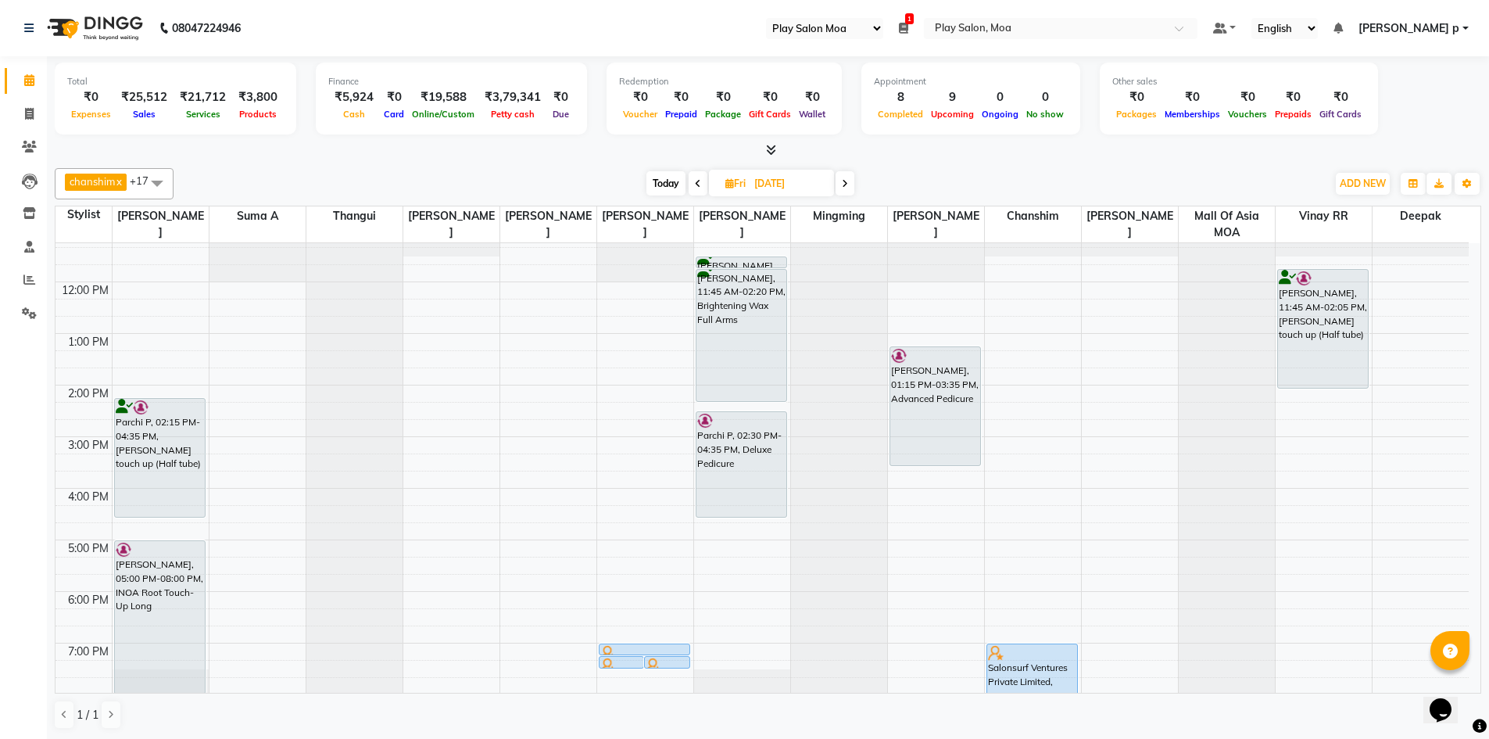
click at [699, 180] on icon at bounding box center [698, 183] width 6 height 9
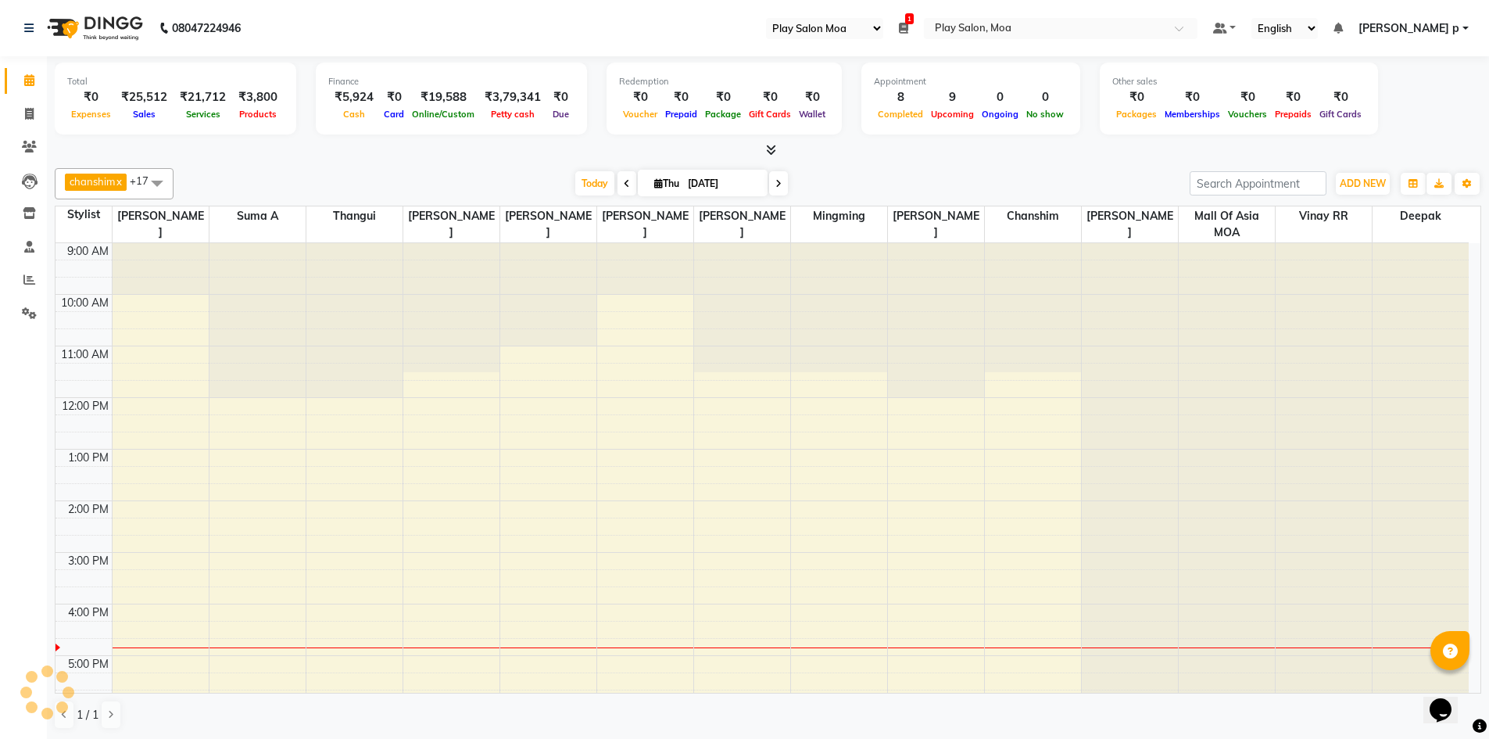
scroll to position [272, 0]
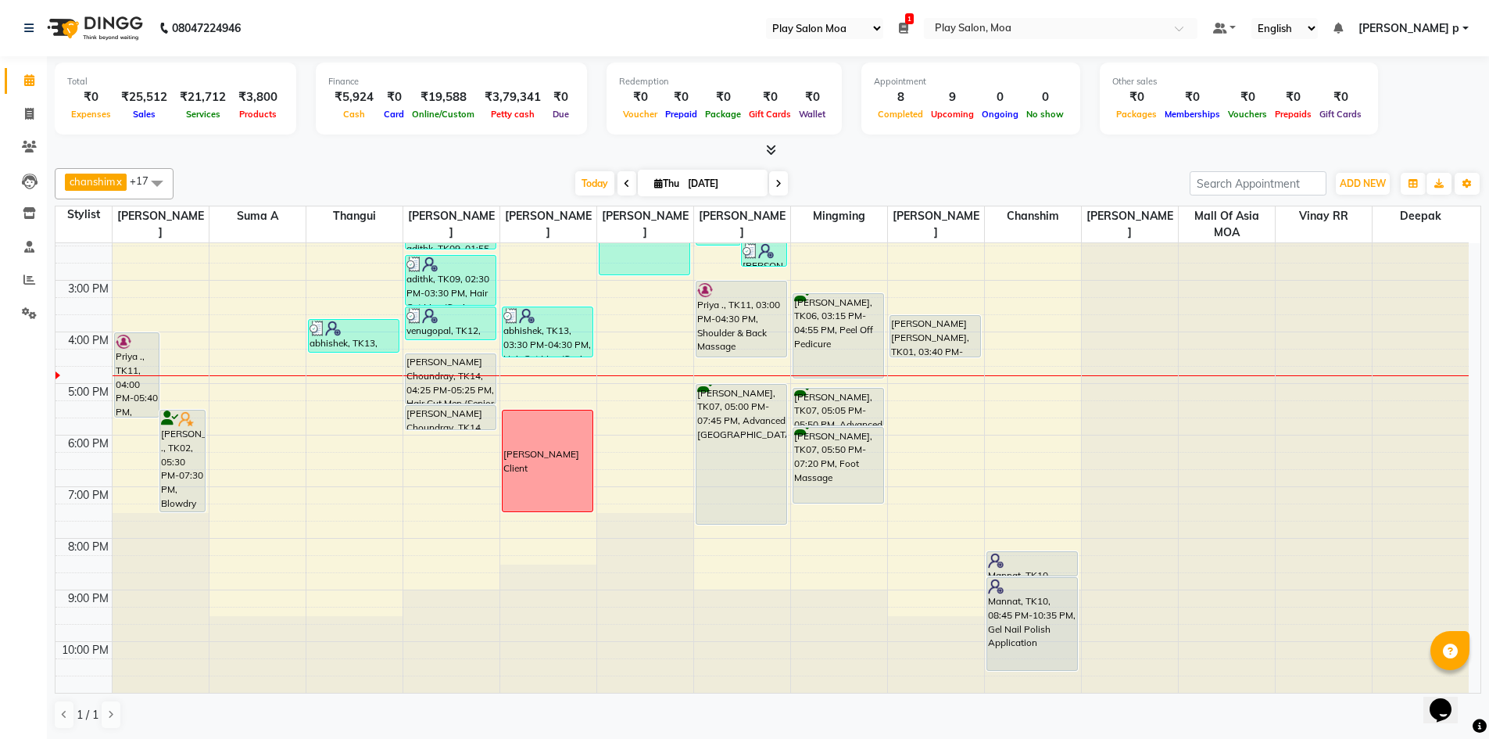
click at [778, 187] on icon at bounding box center [778, 183] width 6 height 9
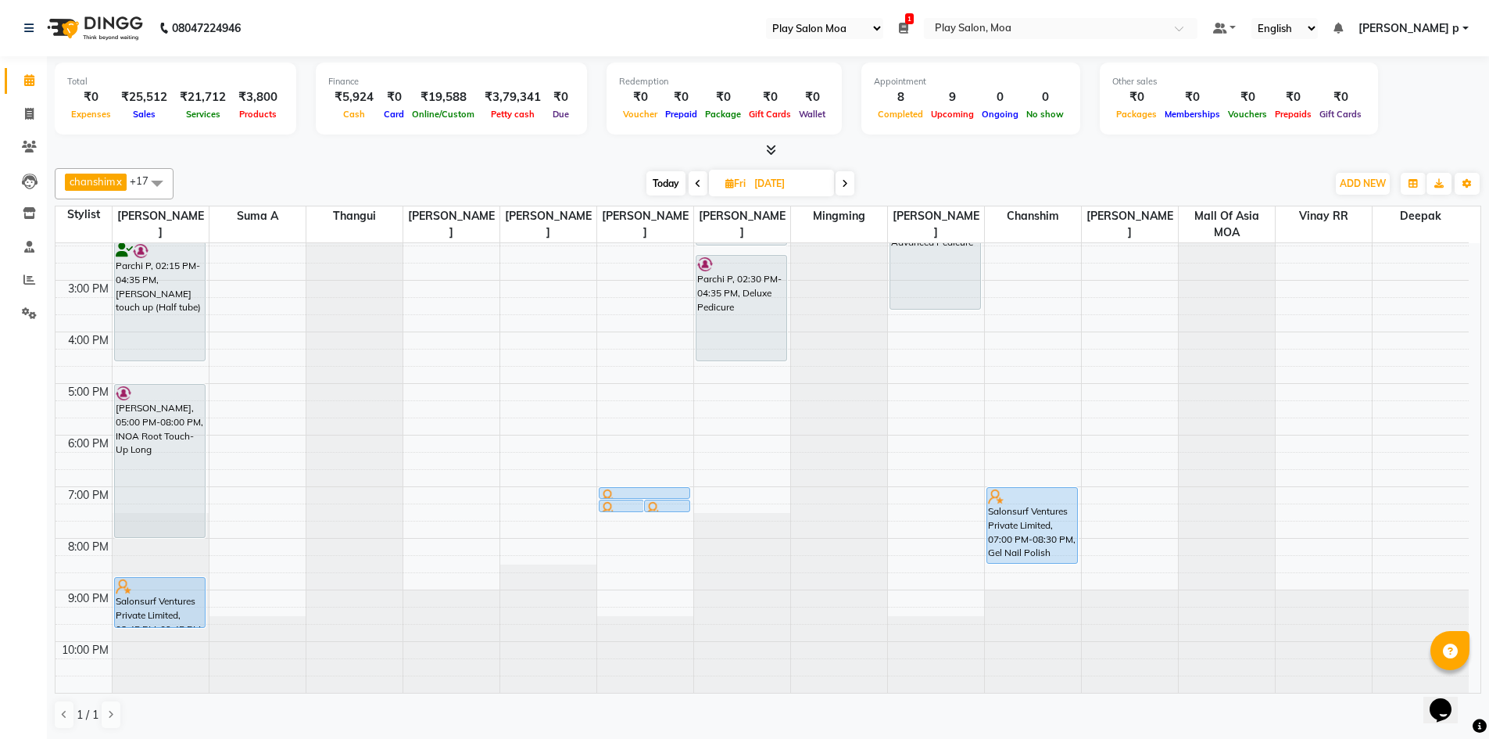
click at [700, 184] on icon at bounding box center [698, 183] width 6 height 9
type input "[DATE]"
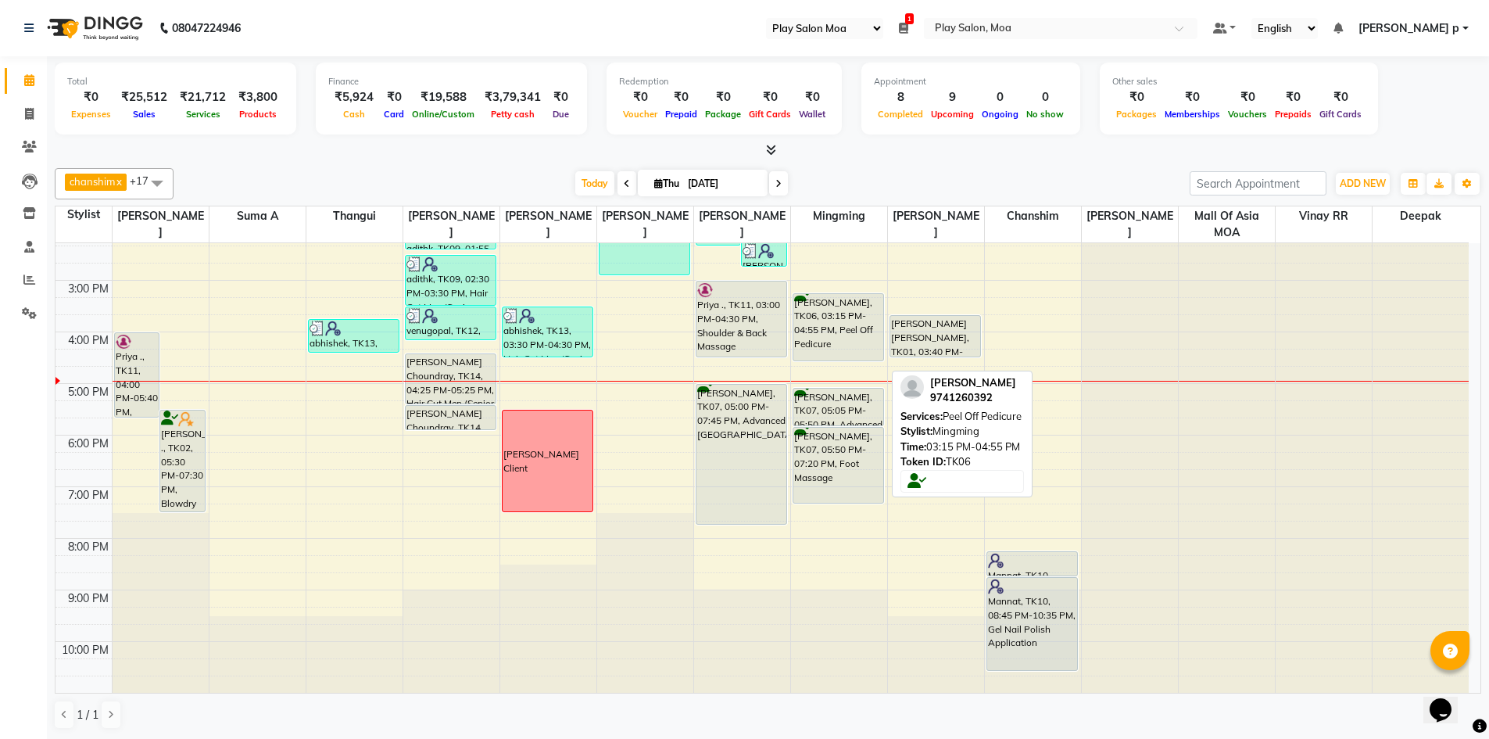
drag, startPoint x: 842, startPoint y: 377, endPoint x: 847, endPoint y: 364, distance: 13.6
click at [847, 364] on div "9:00 AM 10:00 AM 11:00 AM 12:00 PM 1:00 PM 2:00 PM 3:00 PM 4:00 PM 5:00 PM 6:00…" at bounding box center [761, 331] width 1413 height 721
click at [843, 299] on div "[PERSON_NAME], TK06, 03:15 PM-04:35 PM, Peel Off Pedicure" at bounding box center [838, 327] width 91 height 66
select select "7"
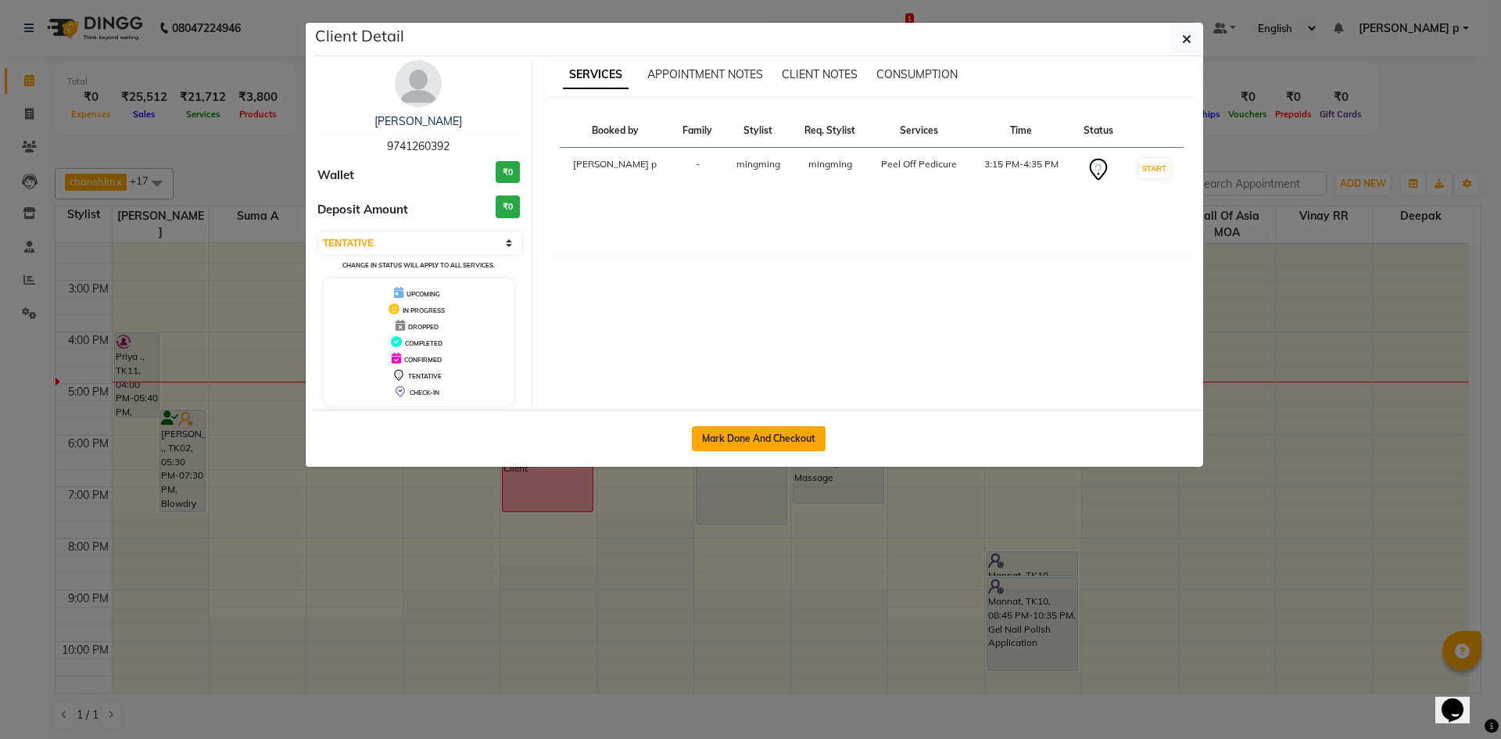
click at [803, 433] on button "Mark Done And Checkout" at bounding box center [759, 438] width 134 height 25
select select "service"
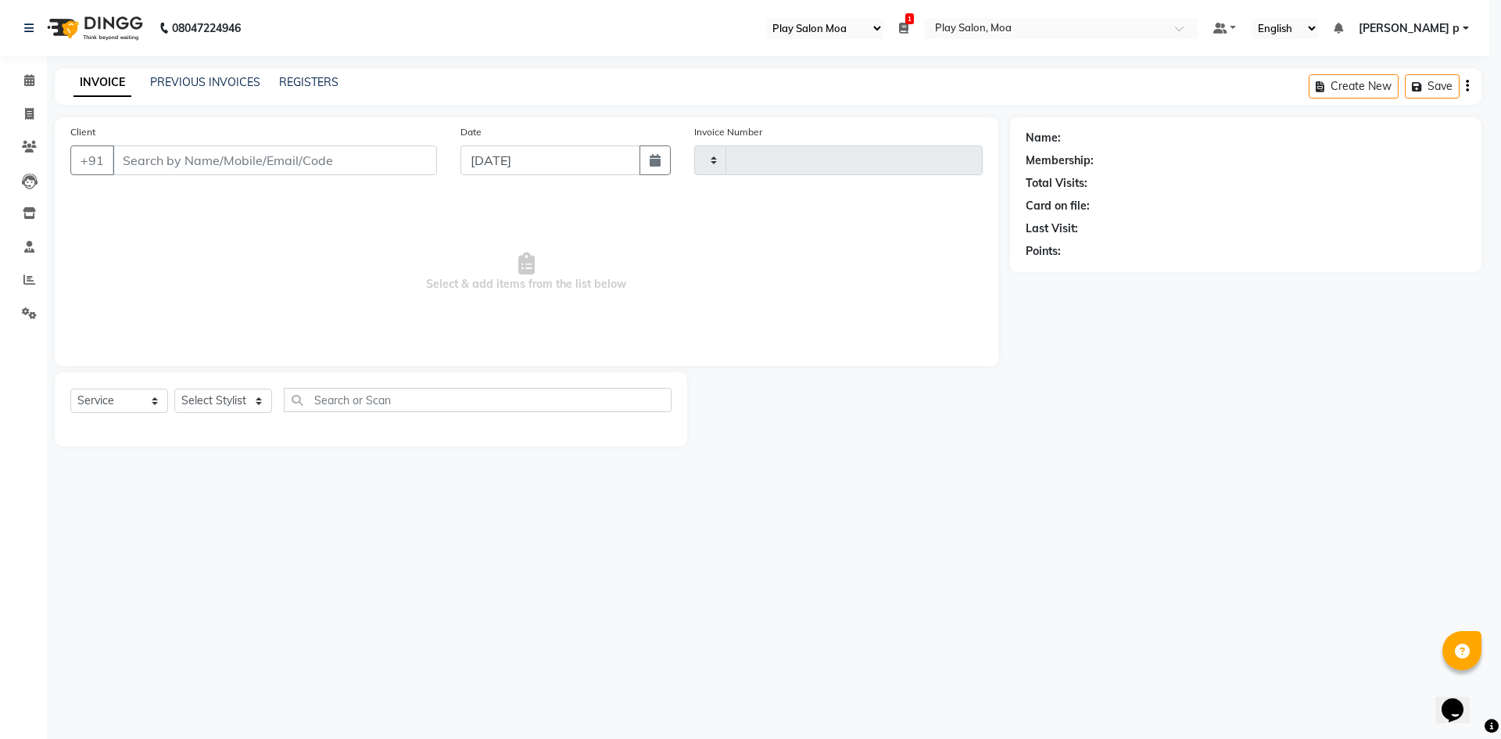
type input "3723"
select select "8354"
type input "9741260392"
select select "81377"
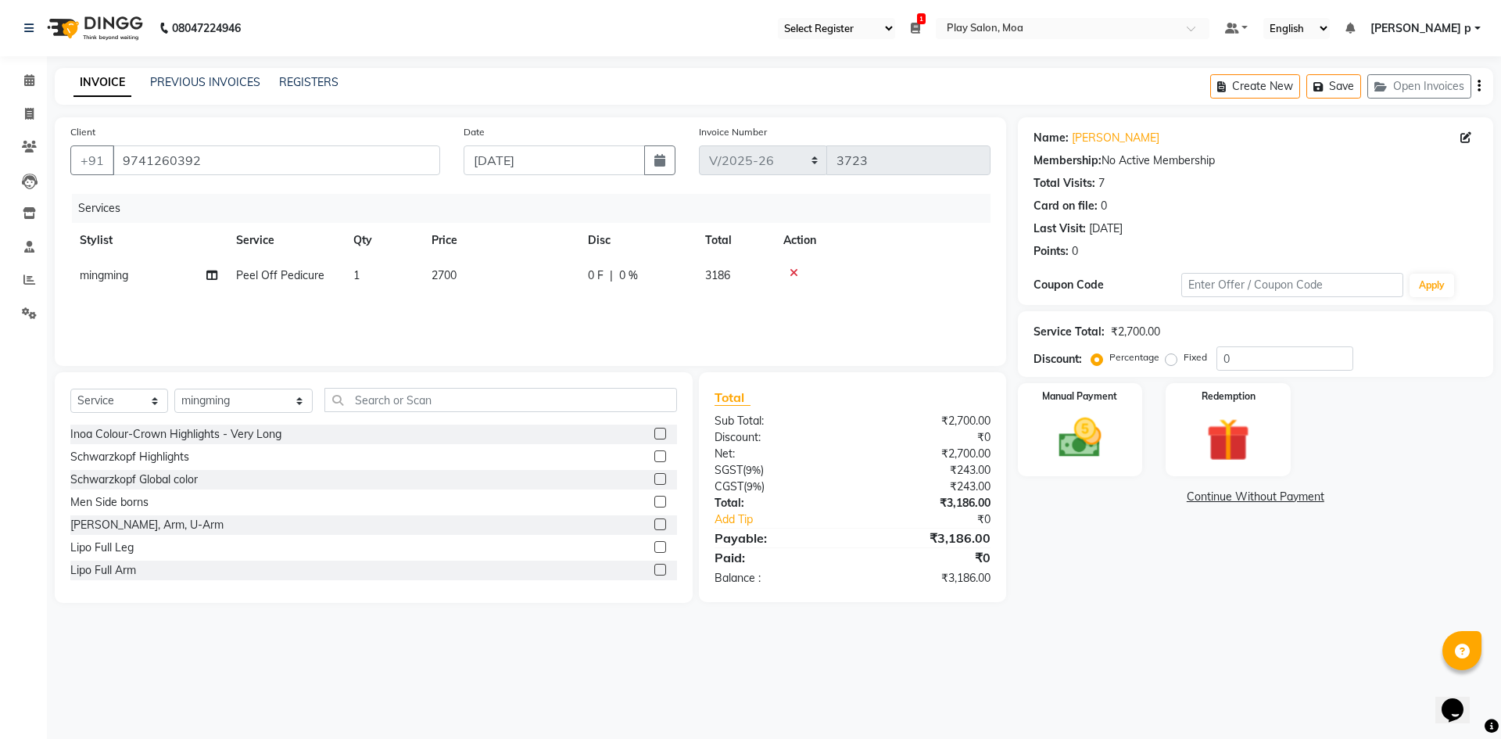
click at [803, 433] on div "Discount:" at bounding box center [777, 437] width 149 height 16
click at [1084, 424] on img at bounding box center [1079, 438] width 73 height 52
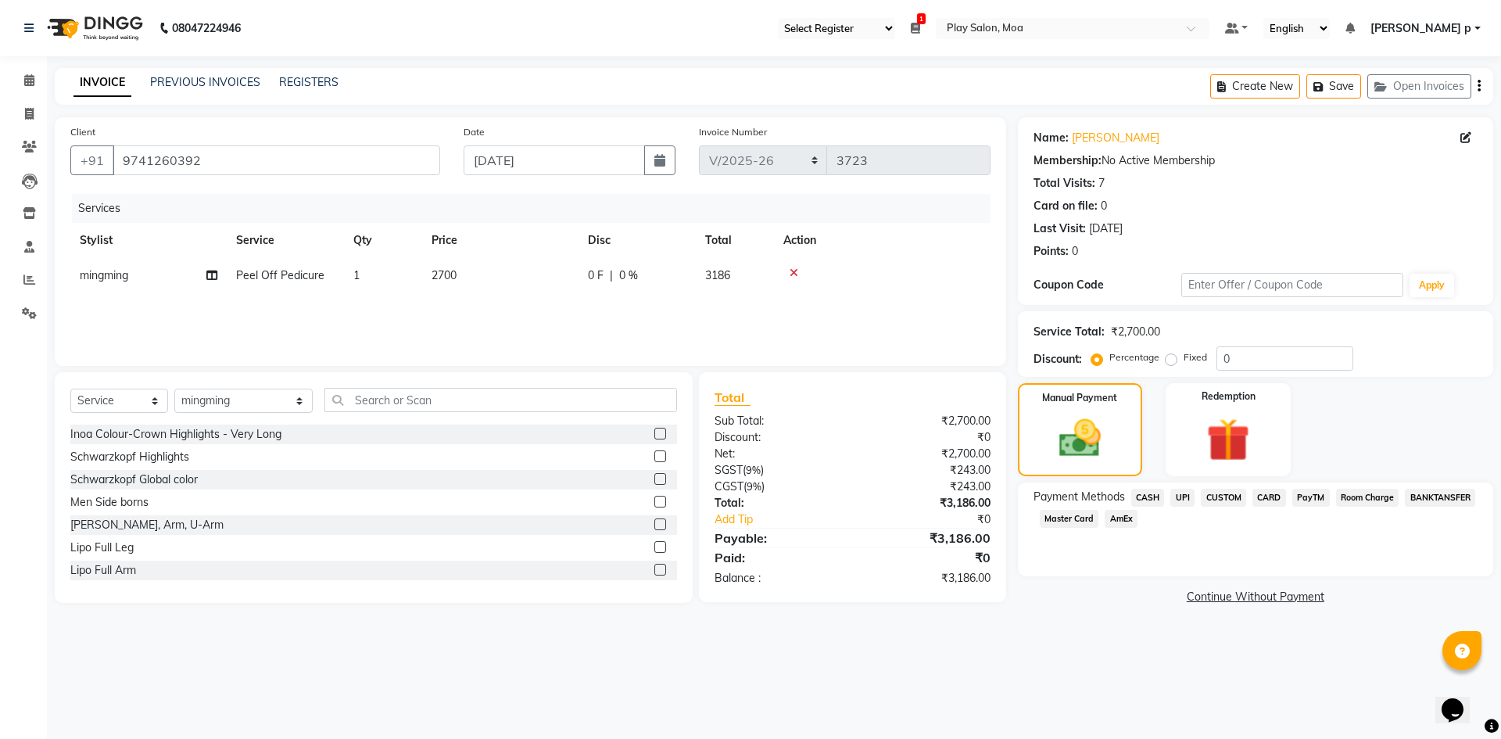
click at [1275, 502] on span "CARD" at bounding box center [1269, 497] width 34 height 18
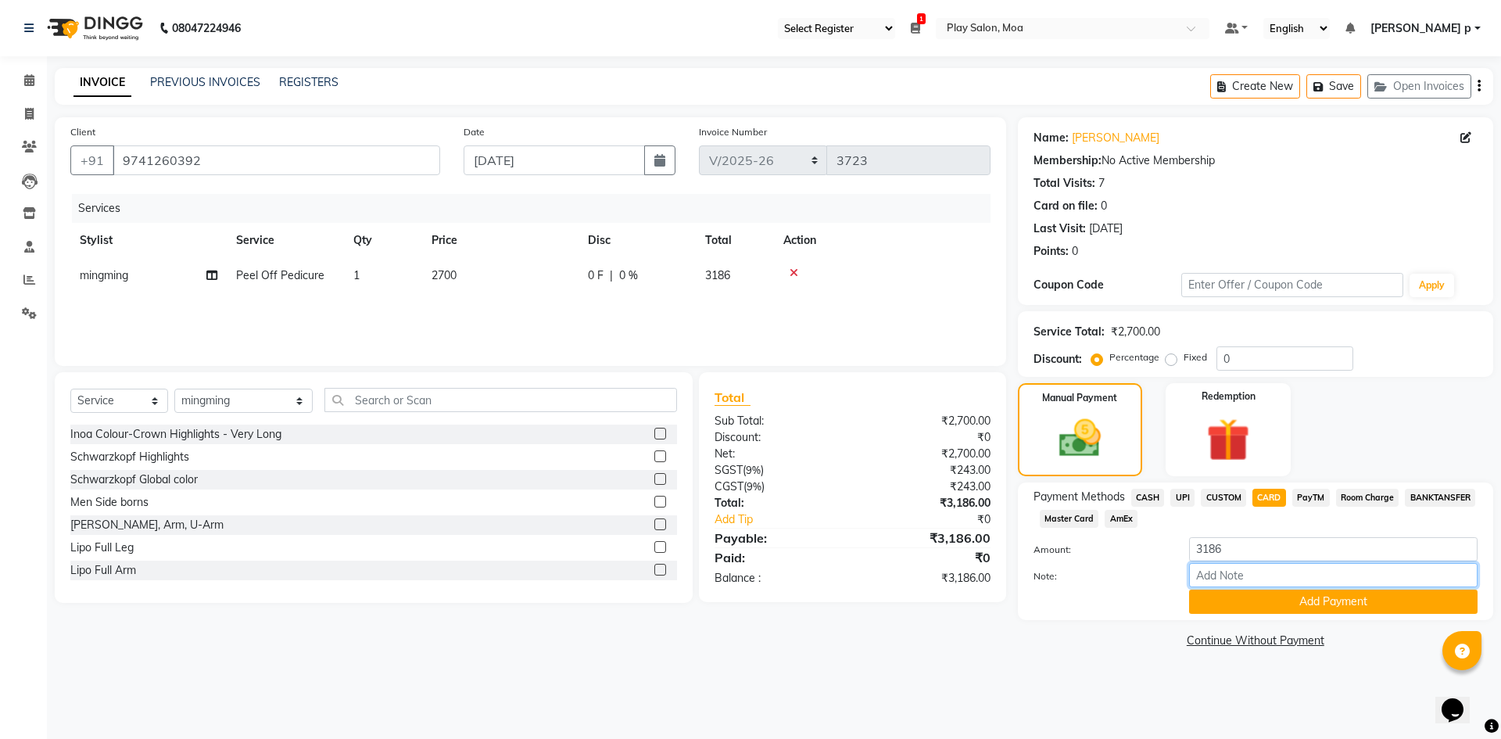
click at [1243, 575] on input "Note:" at bounding box center [1333, 575] width 288 height 24
type input "master-9537"
click at [1248, 596] on button "Add Payment" at bounding box center [1333, 601] width 288 height 24
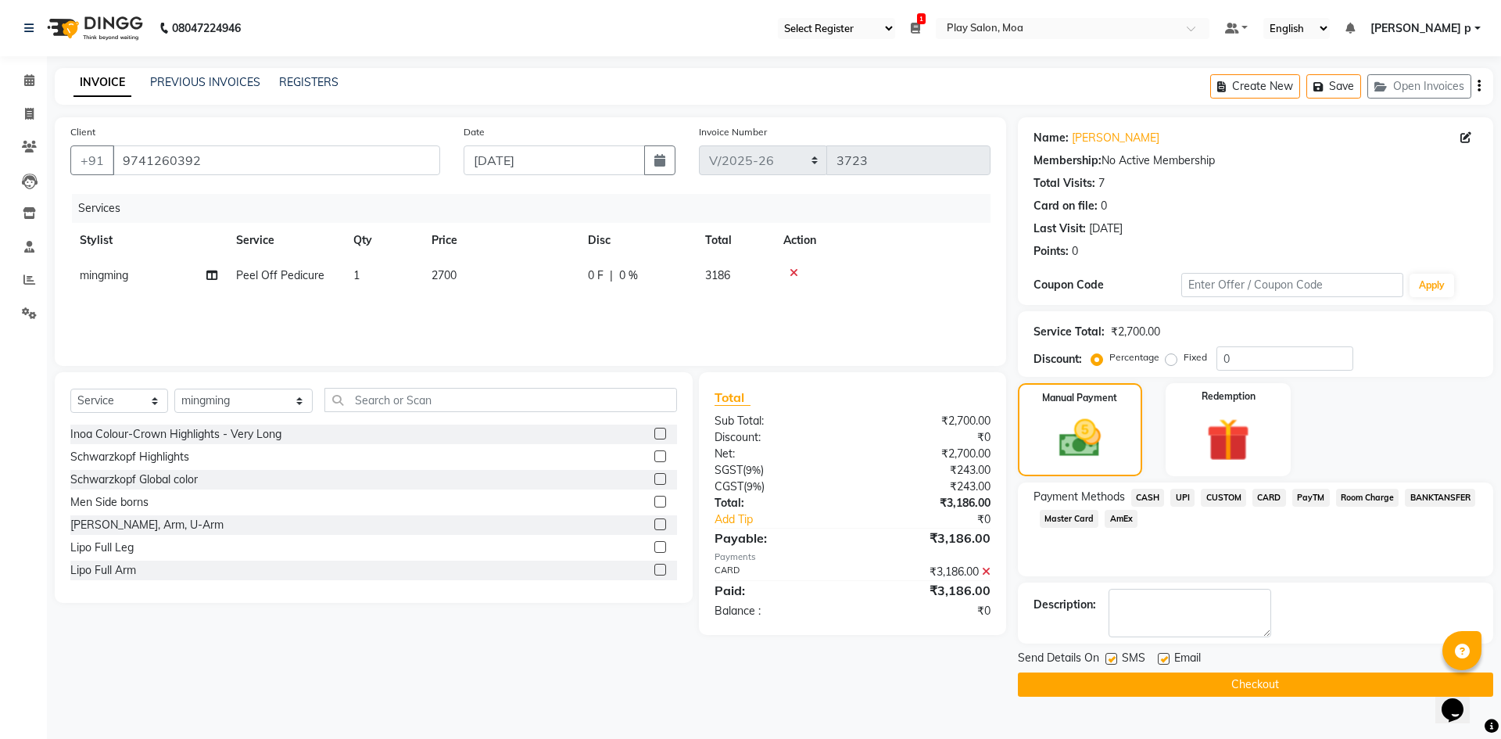
click at [1284, 674] on button "Checkout" at bounding box center [1255, 684] width 475 height 24
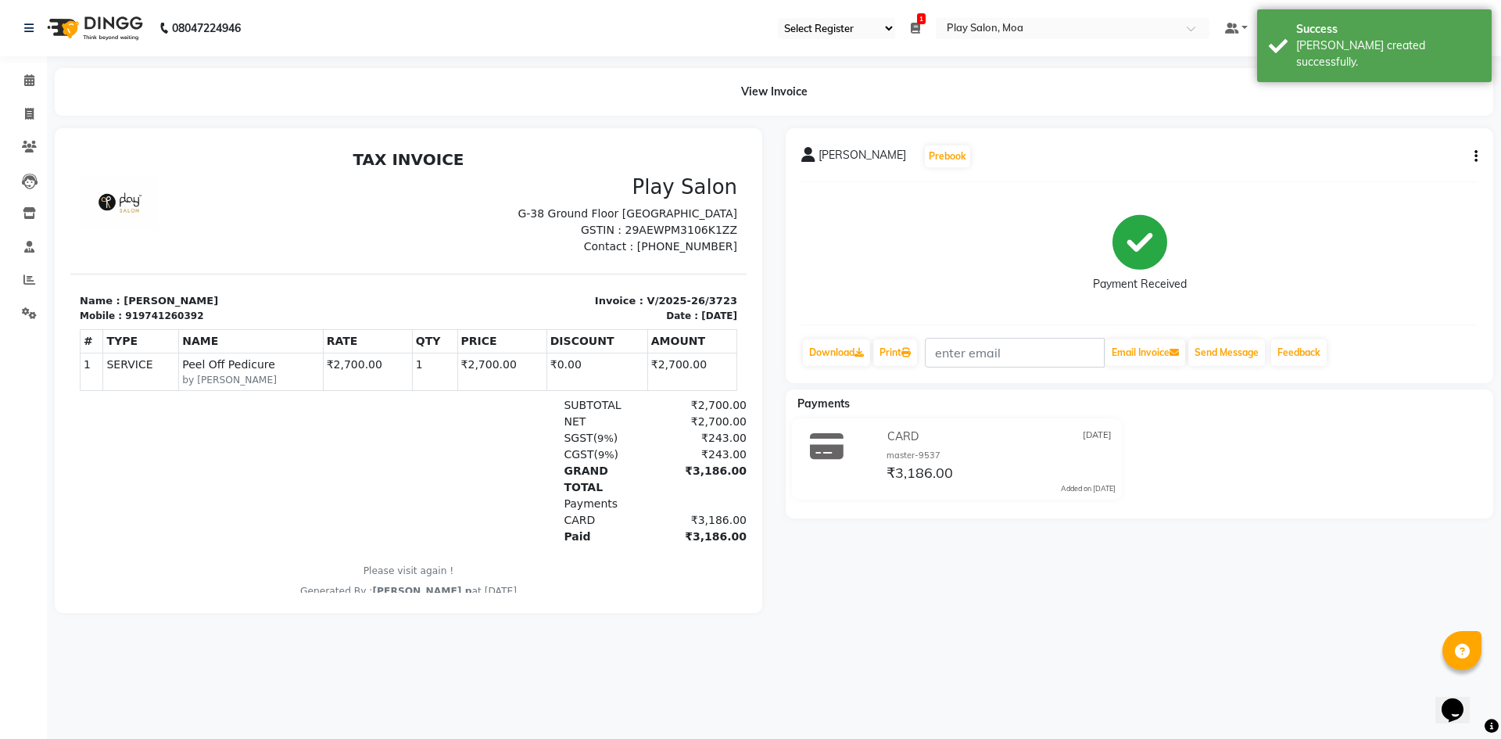
click at [891, 336] on div "[PERSON_NAME] Prebook Payment Received Download Print Email Invoice Send Messag…" at bounding box center [1138, 255] width 707 height 255
click at [890, 363] on link "Print" at bounding box center [895, 352] width 44 height 27
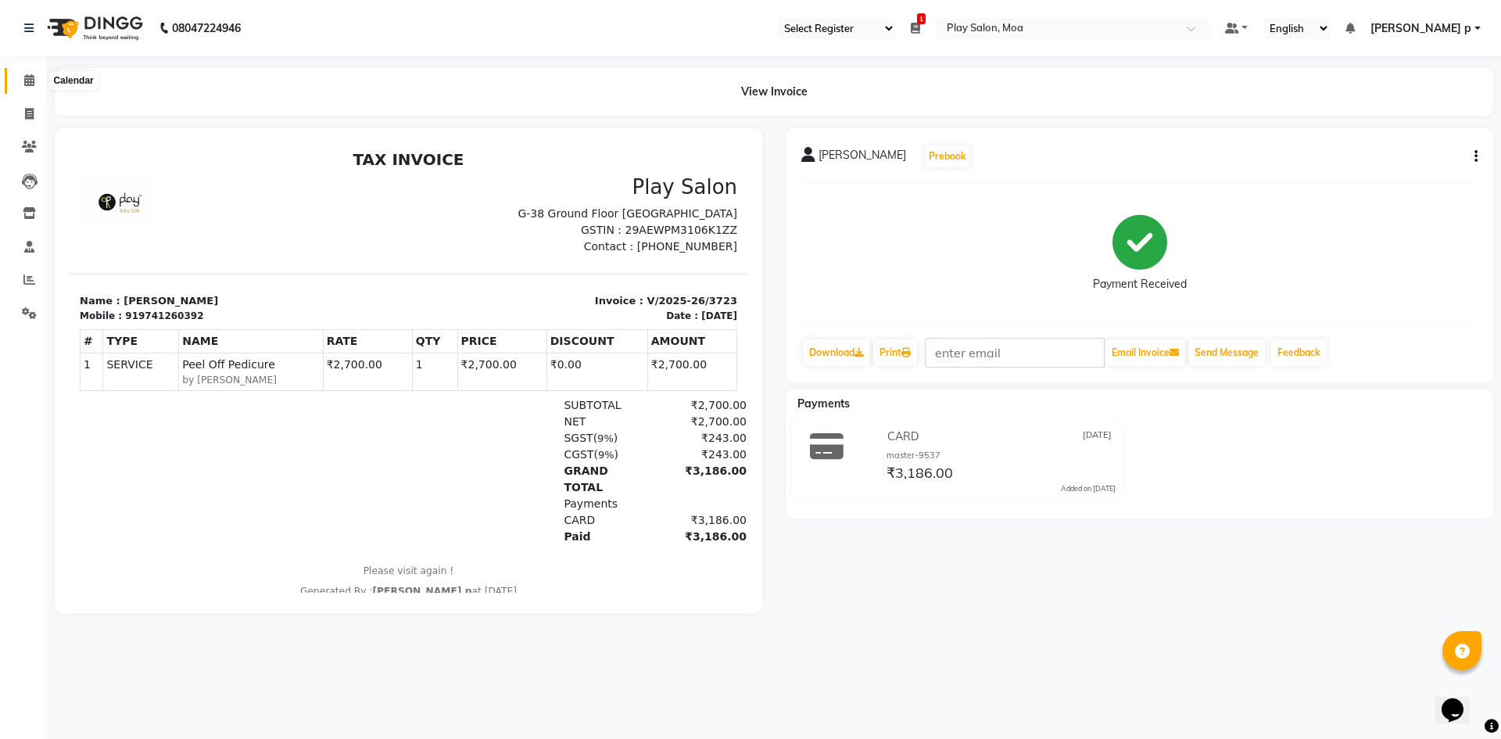
click at [31, 75] on icon at bounding box center [29, 80] width 10 height 12
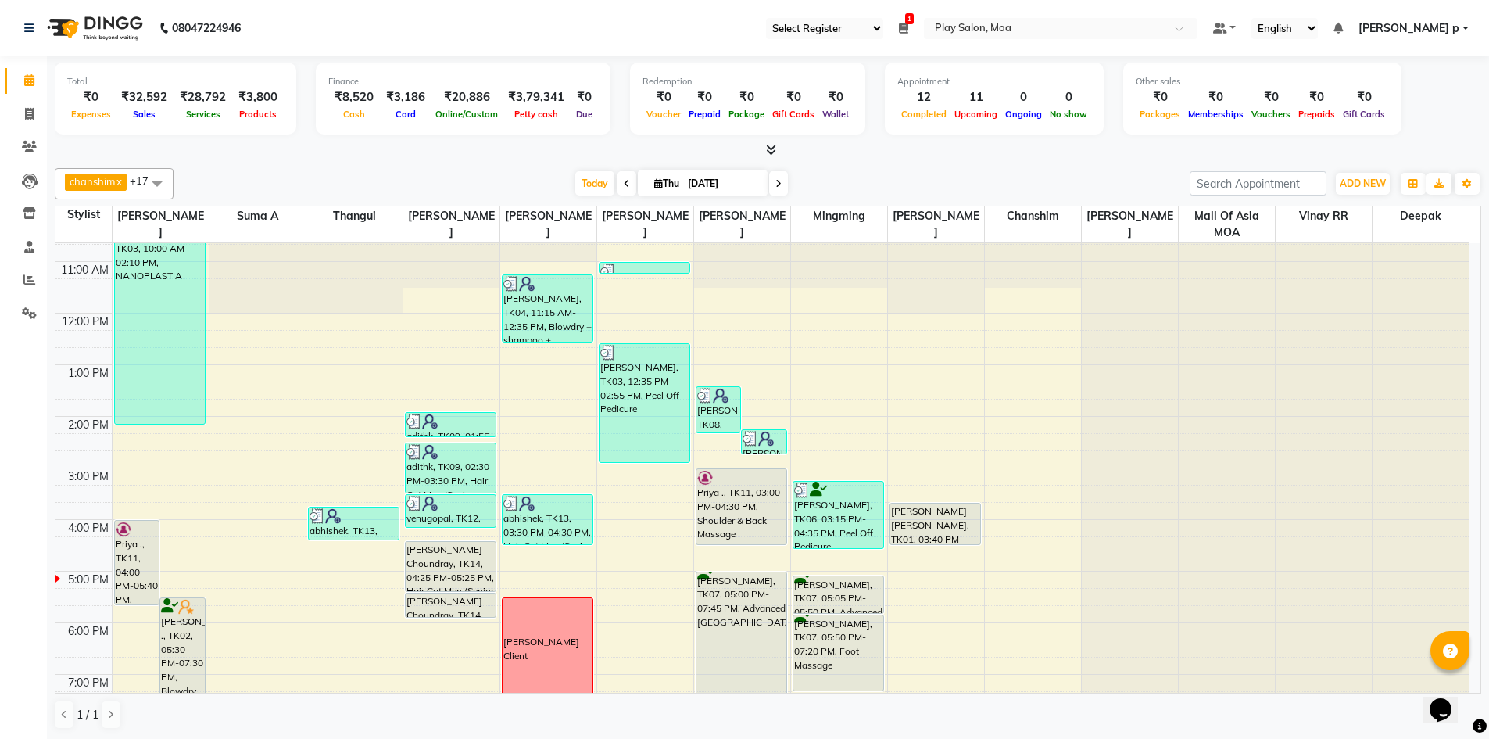
scroll to position [234, 0]
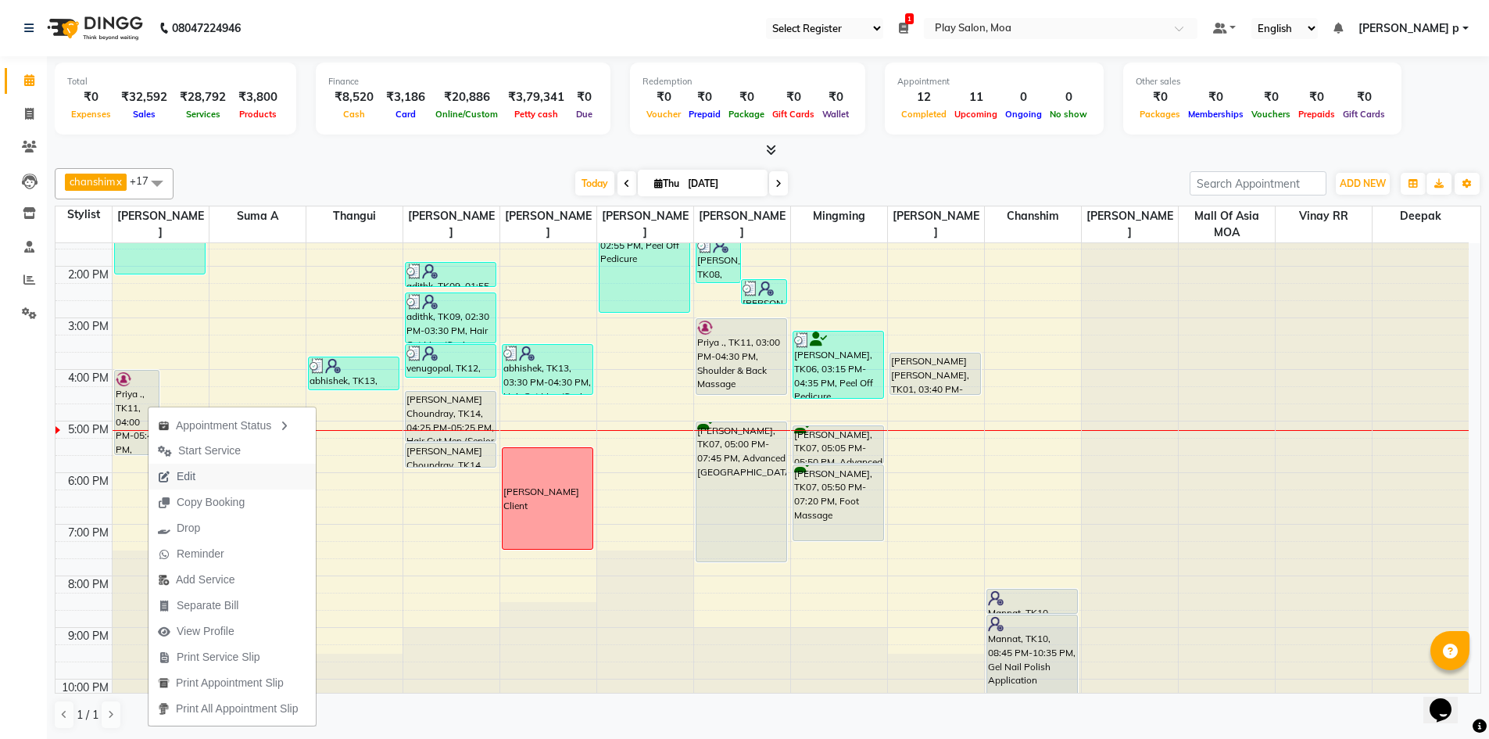
click at [241, 474] on button "Edit" at bounding box center [231, 476] width 167 height 26
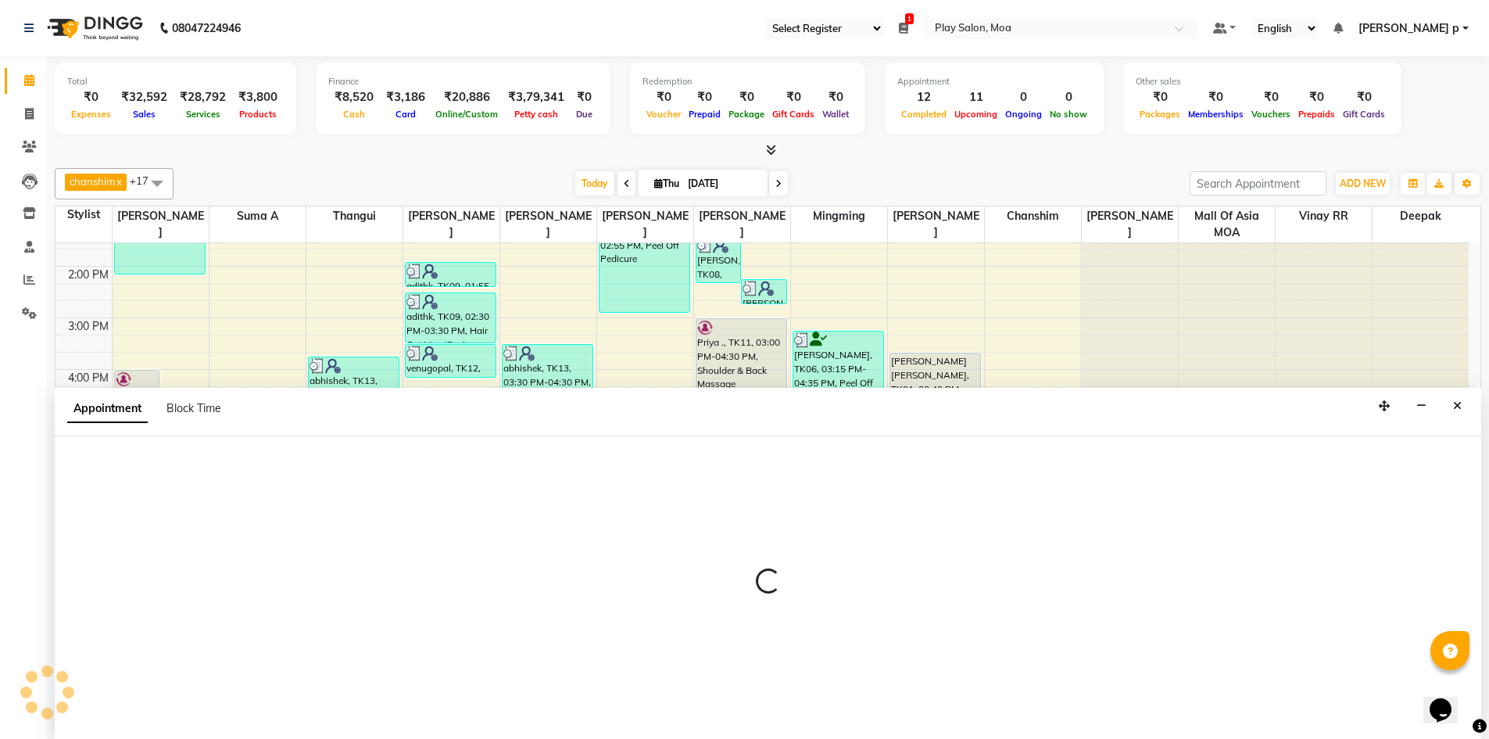
scroll to position [1, 0]
select select "tentative"
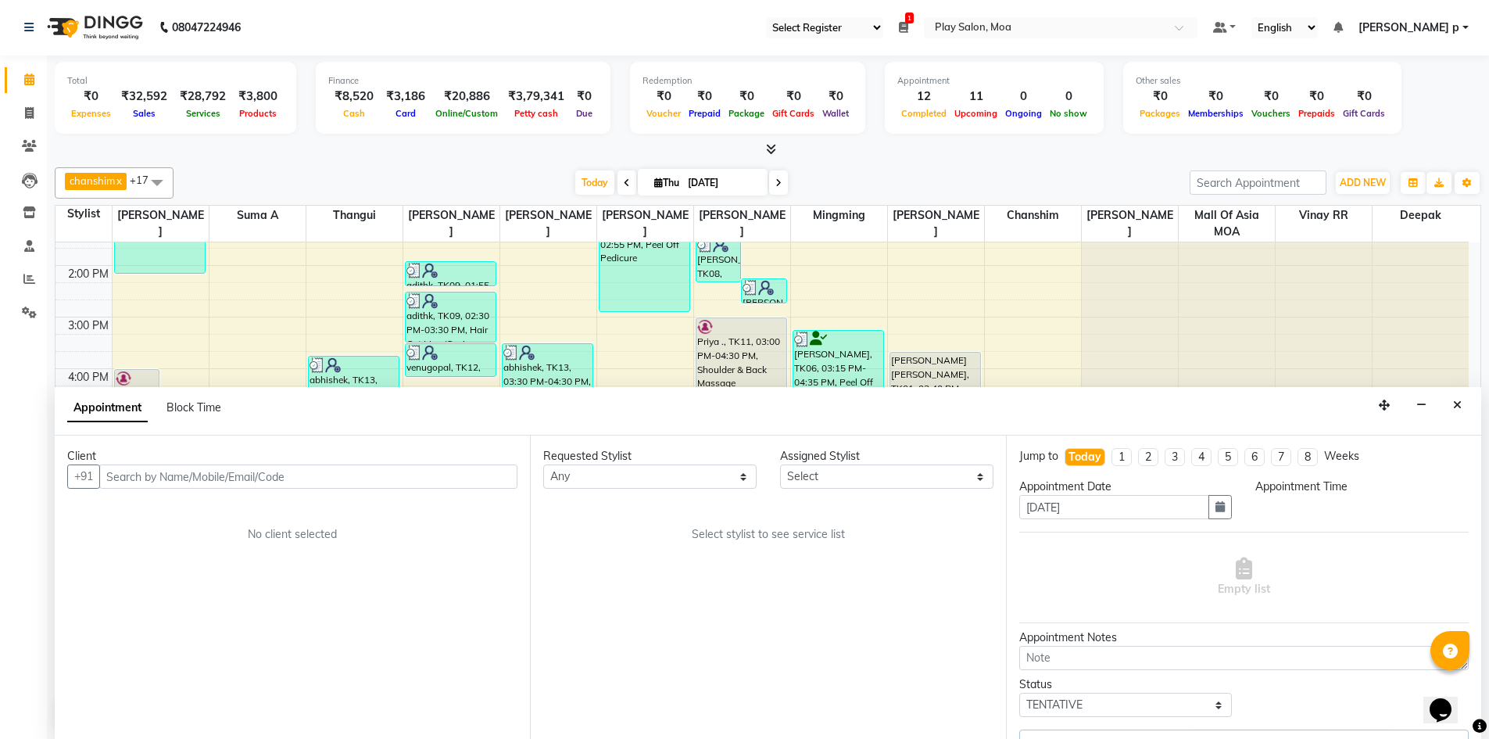
scroll to position [0, 0]
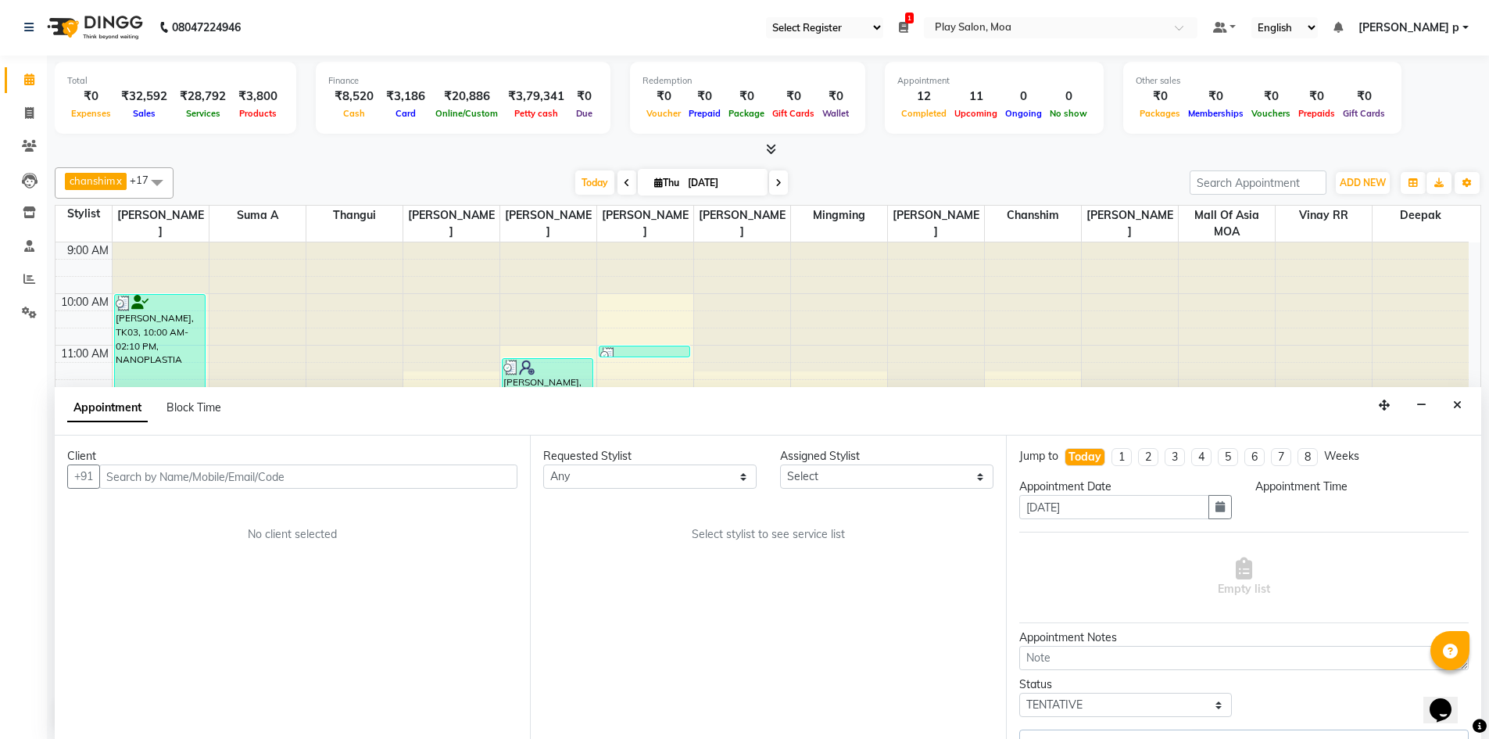
select select "900"
select select "81382"
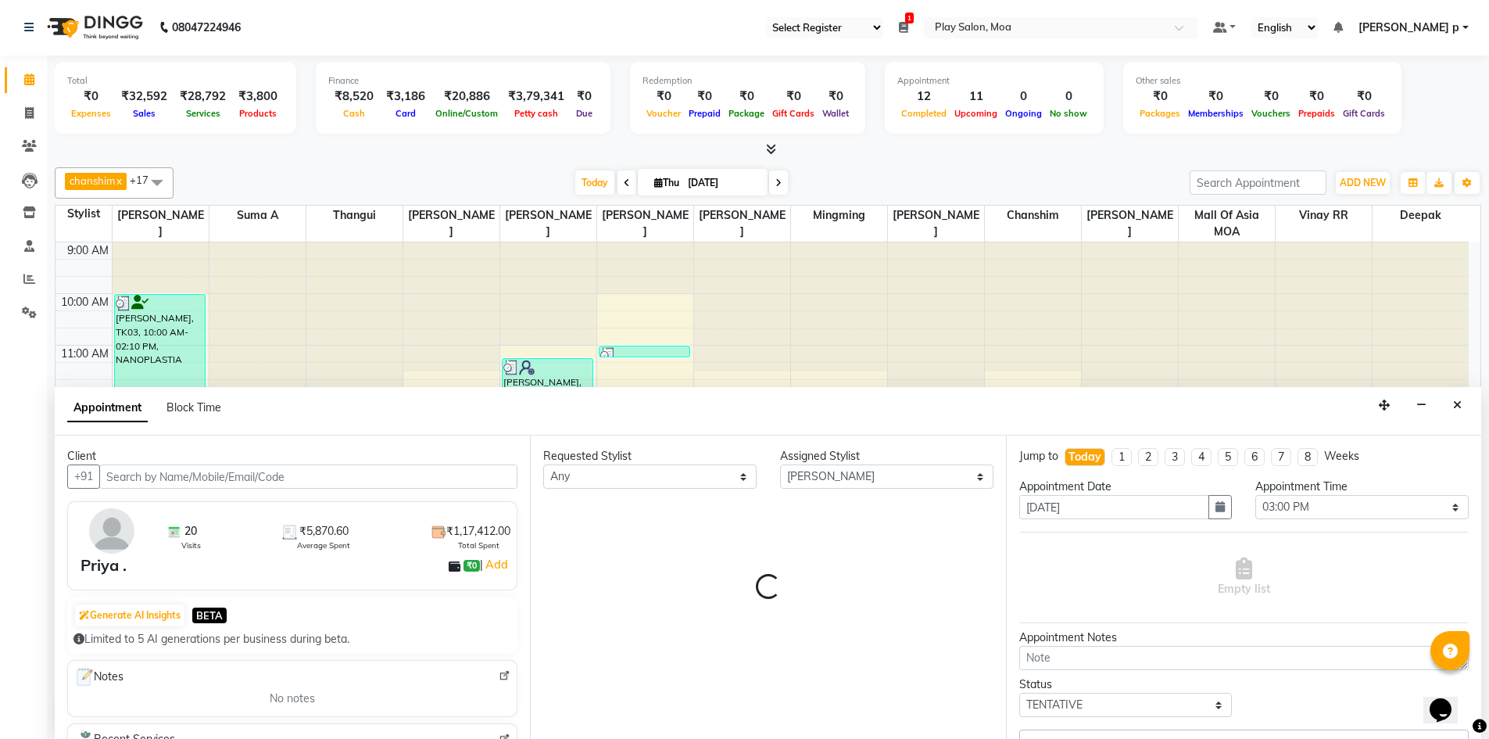
scroll to position [272, 0]
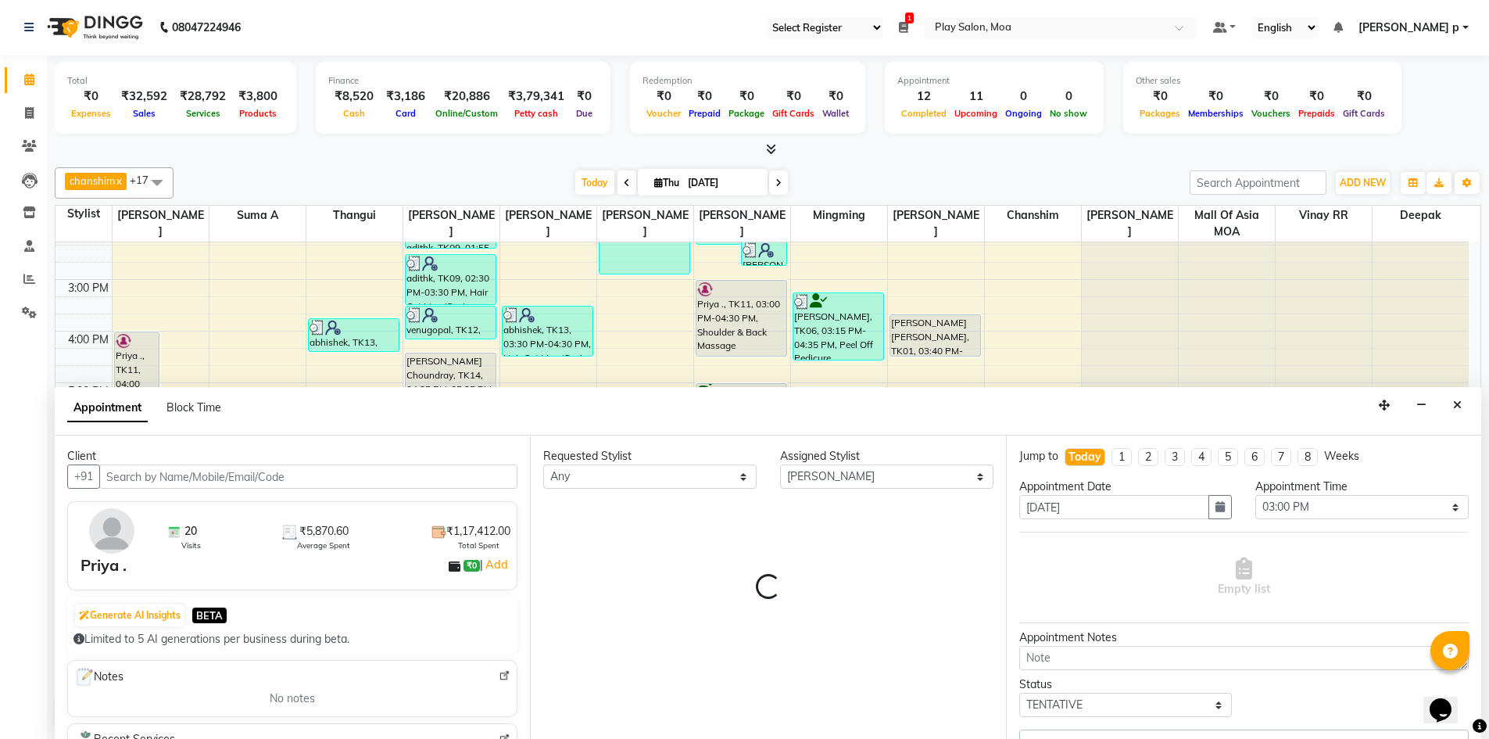
select select "4218"
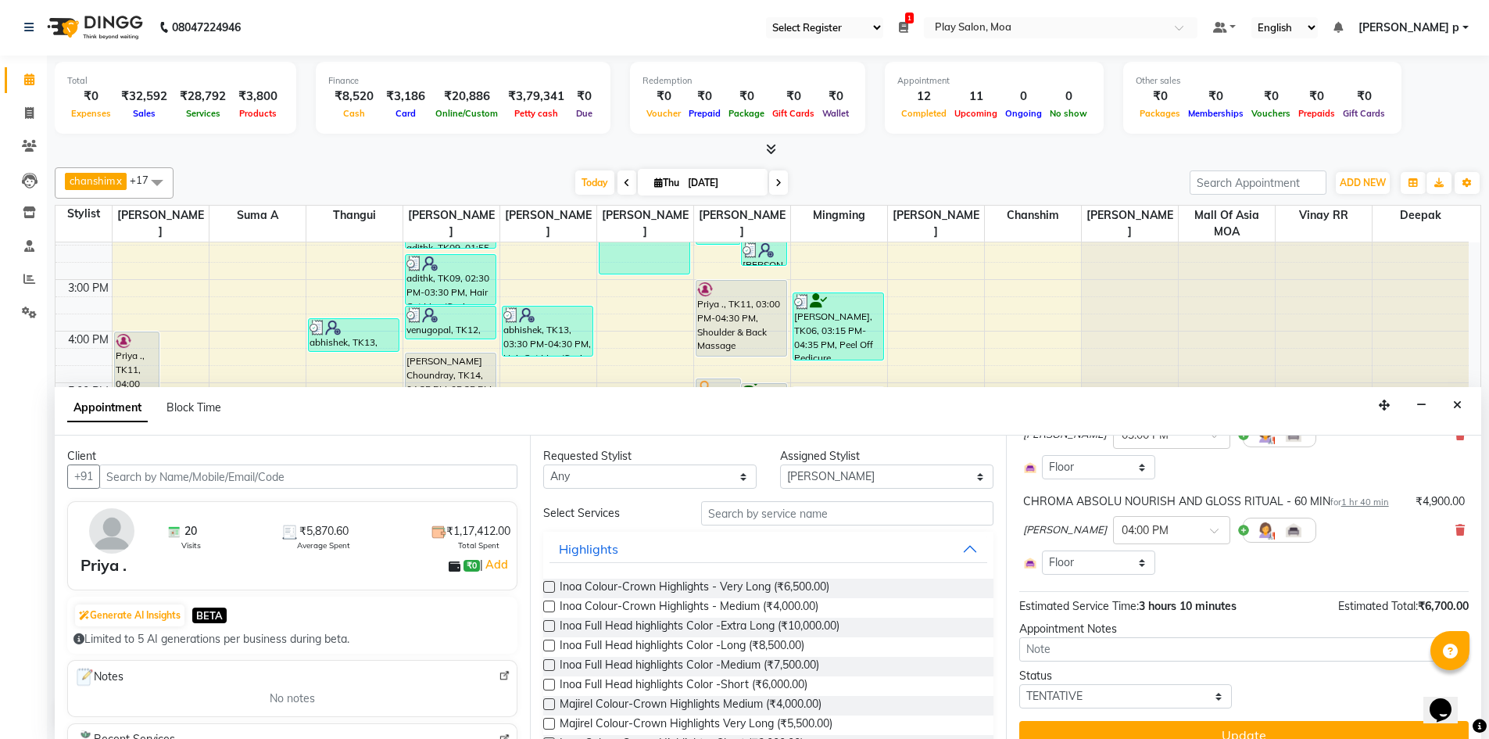
scroll to position [156, 0]
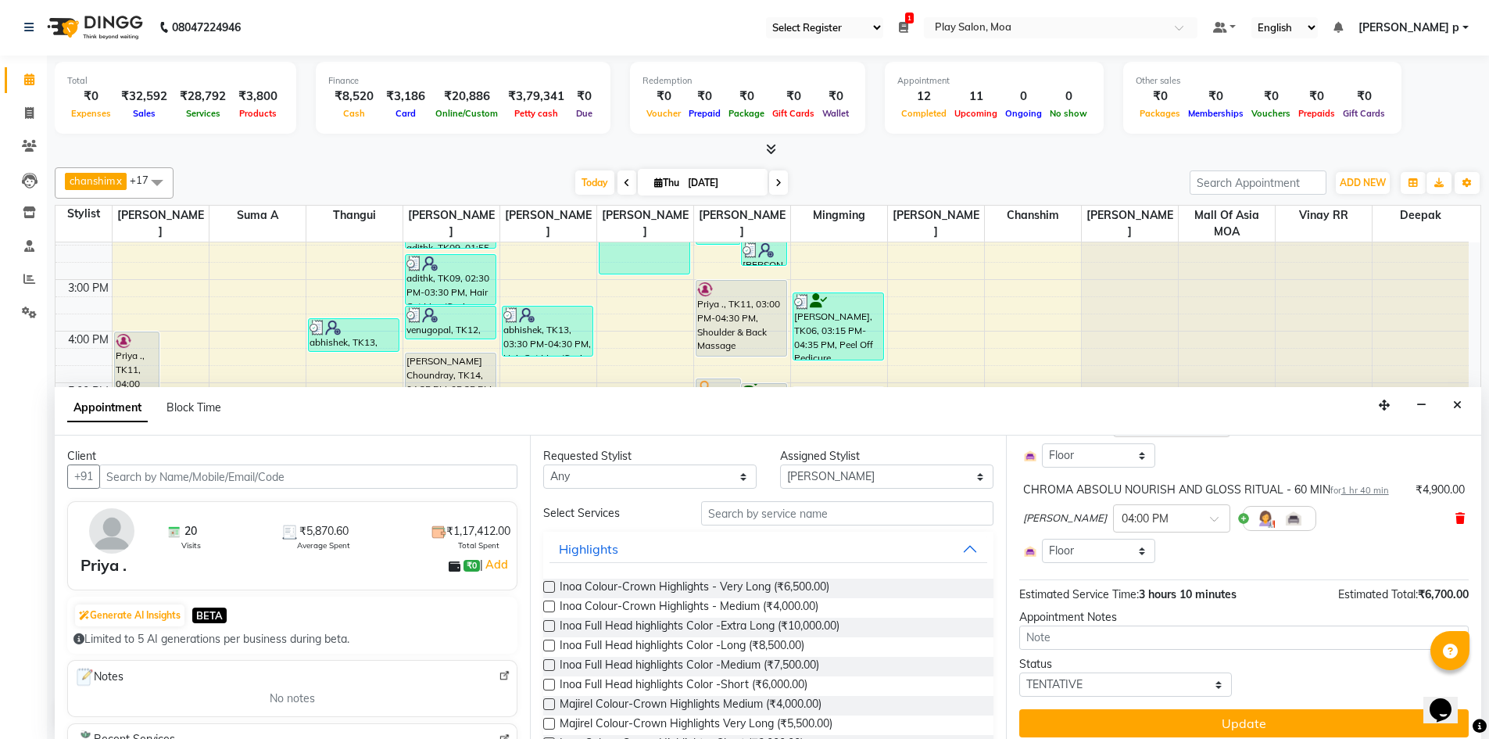
click at [1455, 515] on icon at bounding box center [1459, 518] width 9 height 11
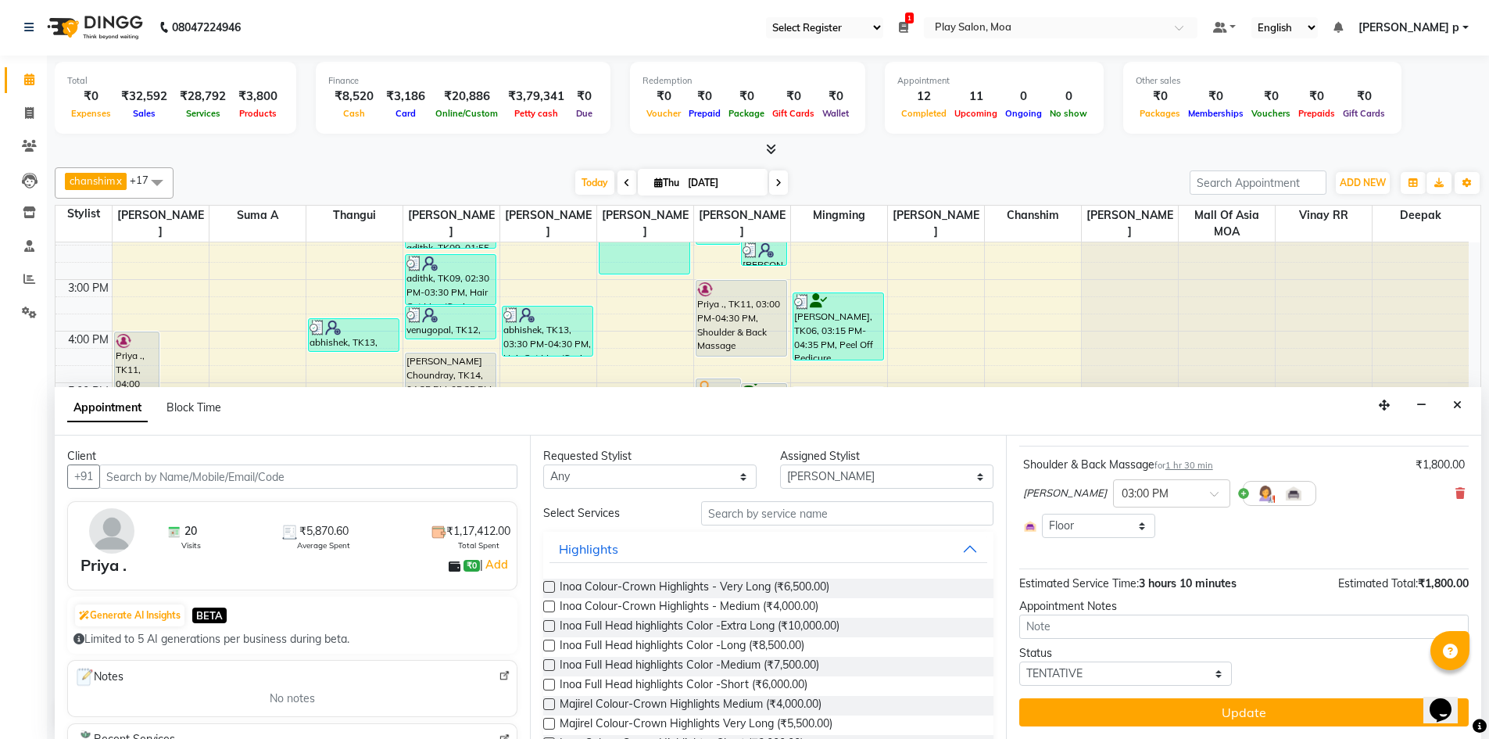
scroll to position [86, 0]
click at [740, 515] on input "text" at bounding box center [847, 513] width 292 height 24
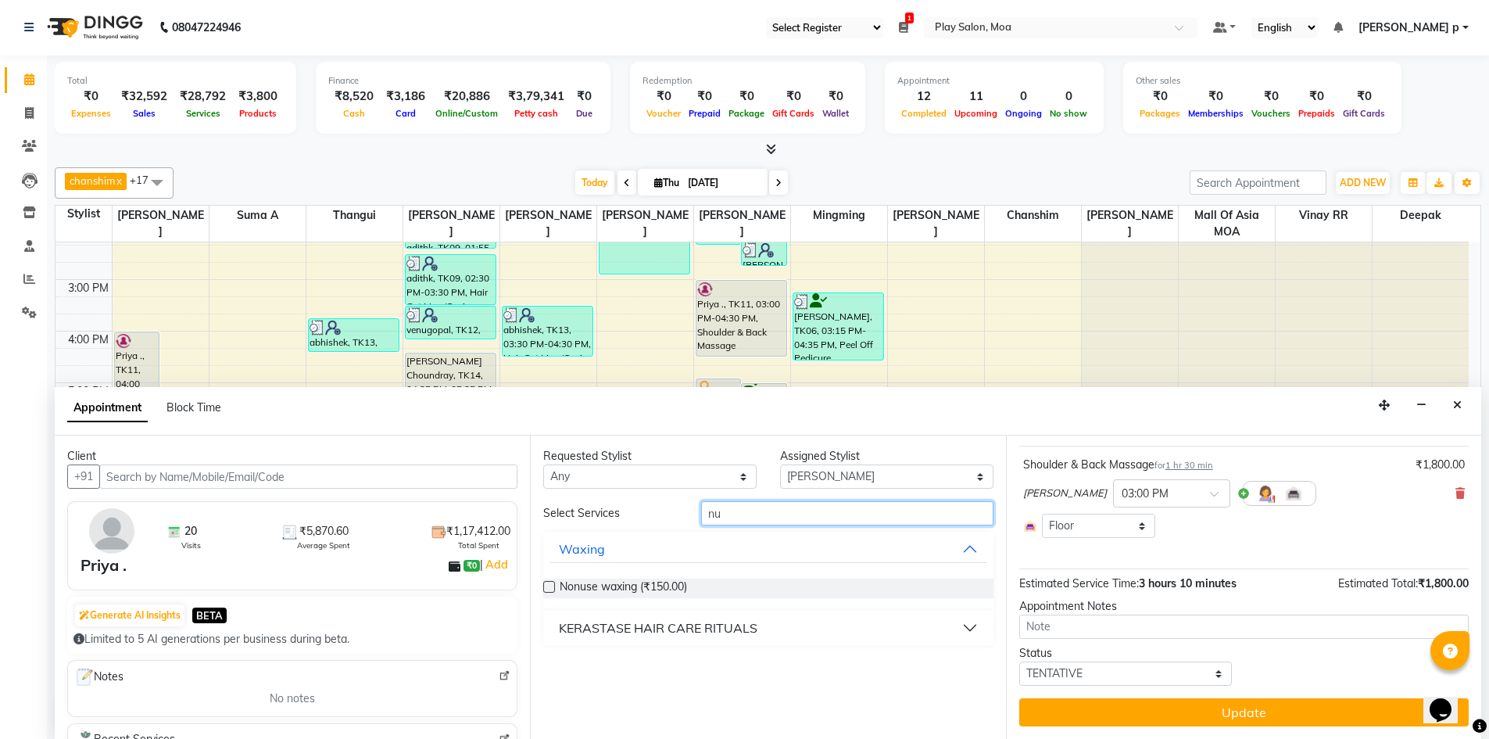
type input "nu"
click at [695, 624] on div "KERASTASE HAIR CARE RITUALS" at bounding box center [658, 627] width 199 height 19
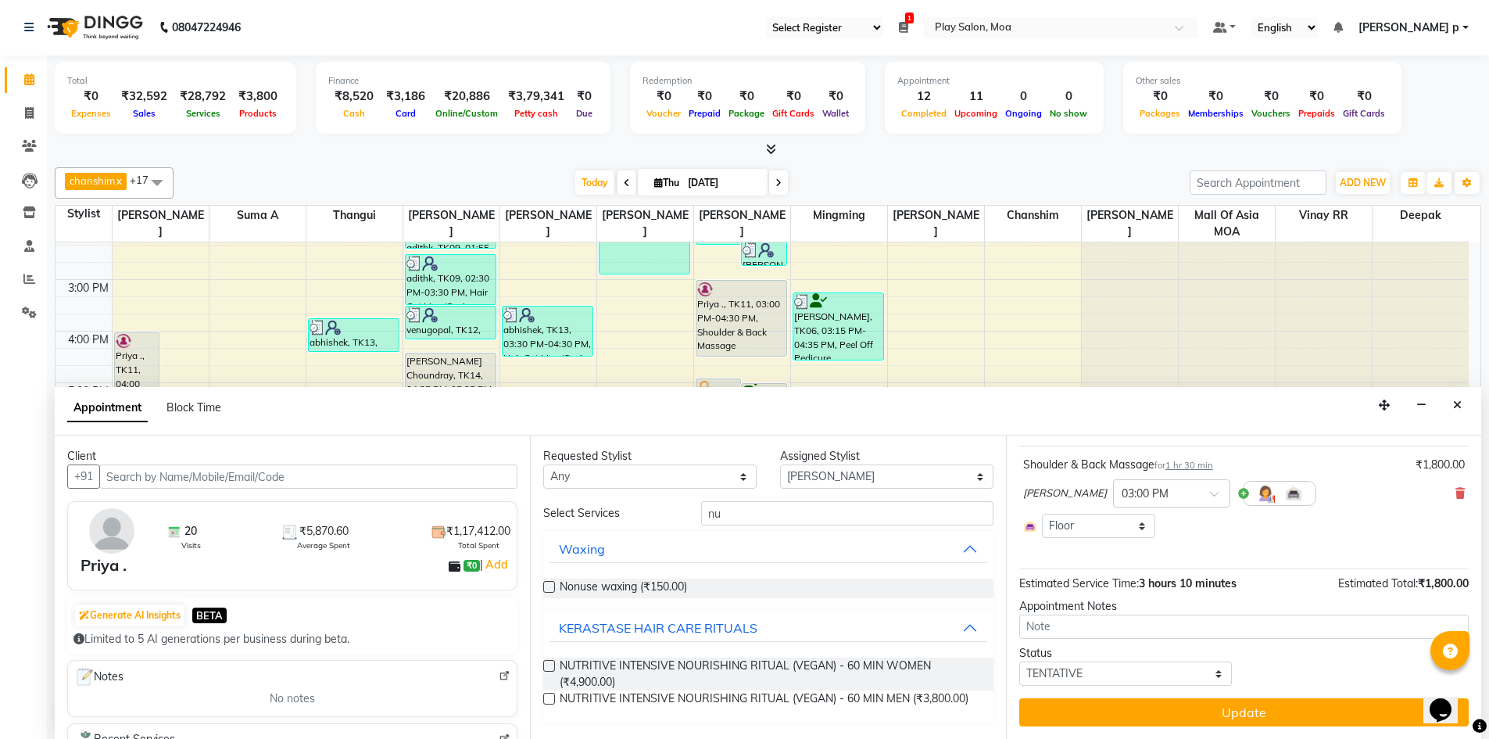
click at [546, 667] on label at bounding box center [549, 666] width 12 height 12
click at [546, 667] on input "checkbox" at bounding box center [548, 667] width 10 height 10
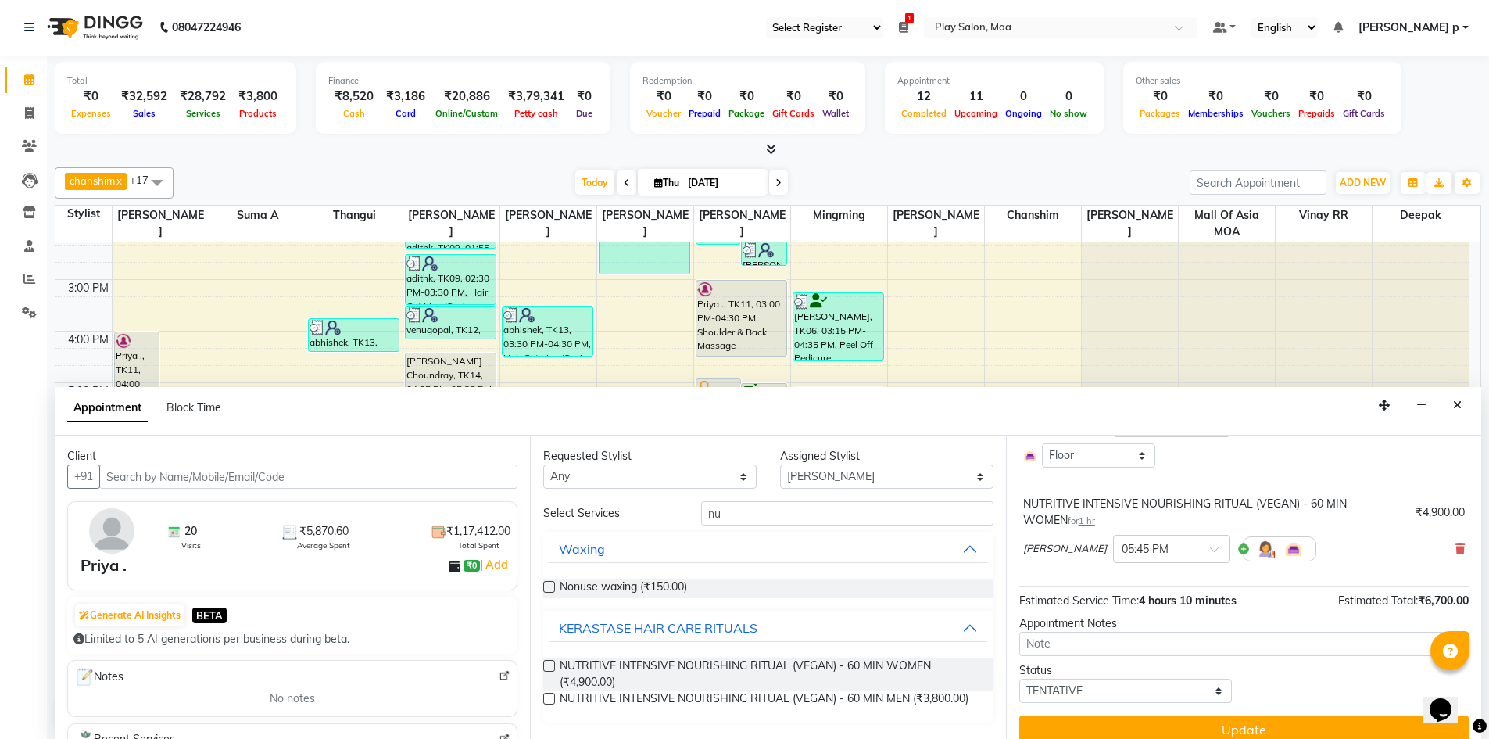
checkbox input "false"
click at [1164, 560] on div "× 05:45 PM" at bounding box center [1171, 549] width 117 height 28
click at [1121, 606] on div "04:00 PM" at bounding box center [1172, 607] width 116 height 29
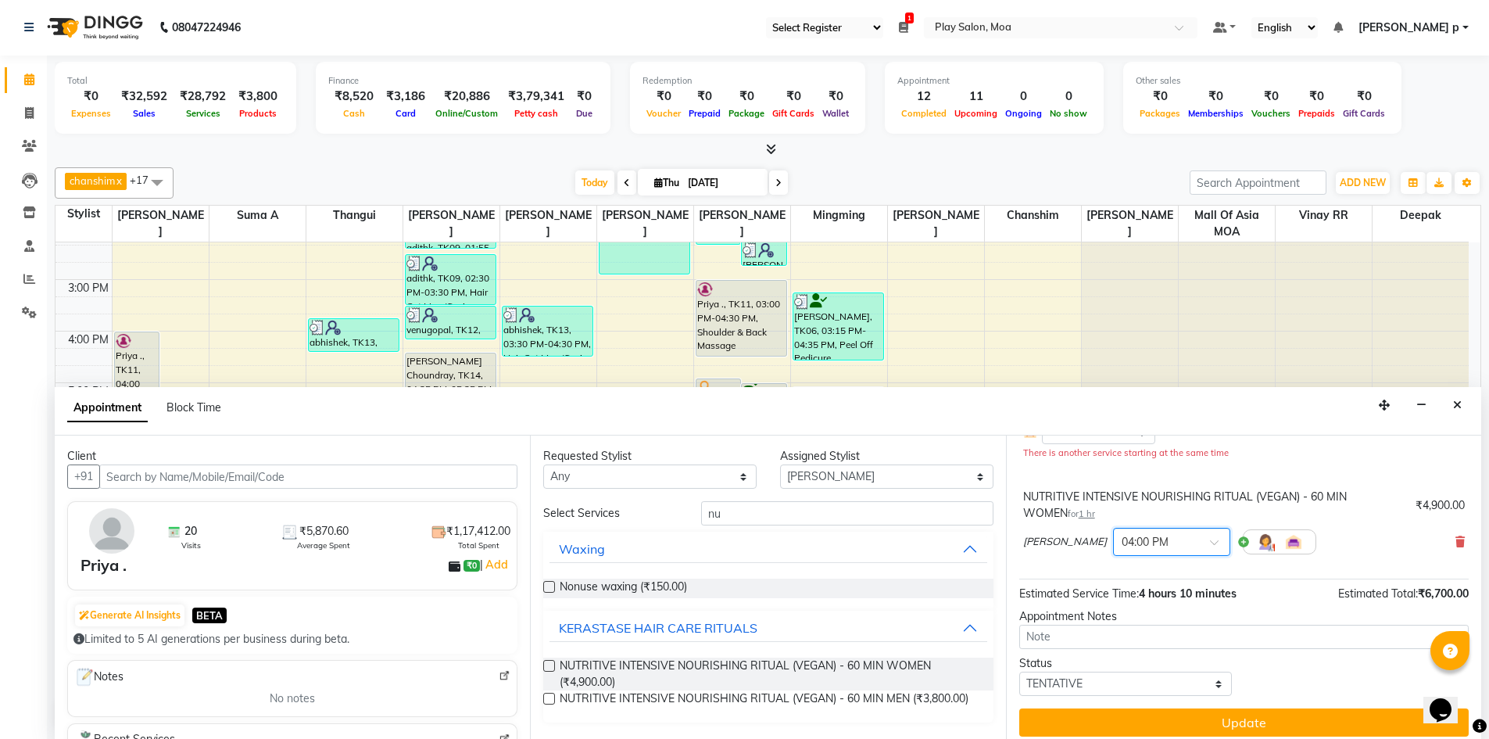
scroll to position [190, 0]
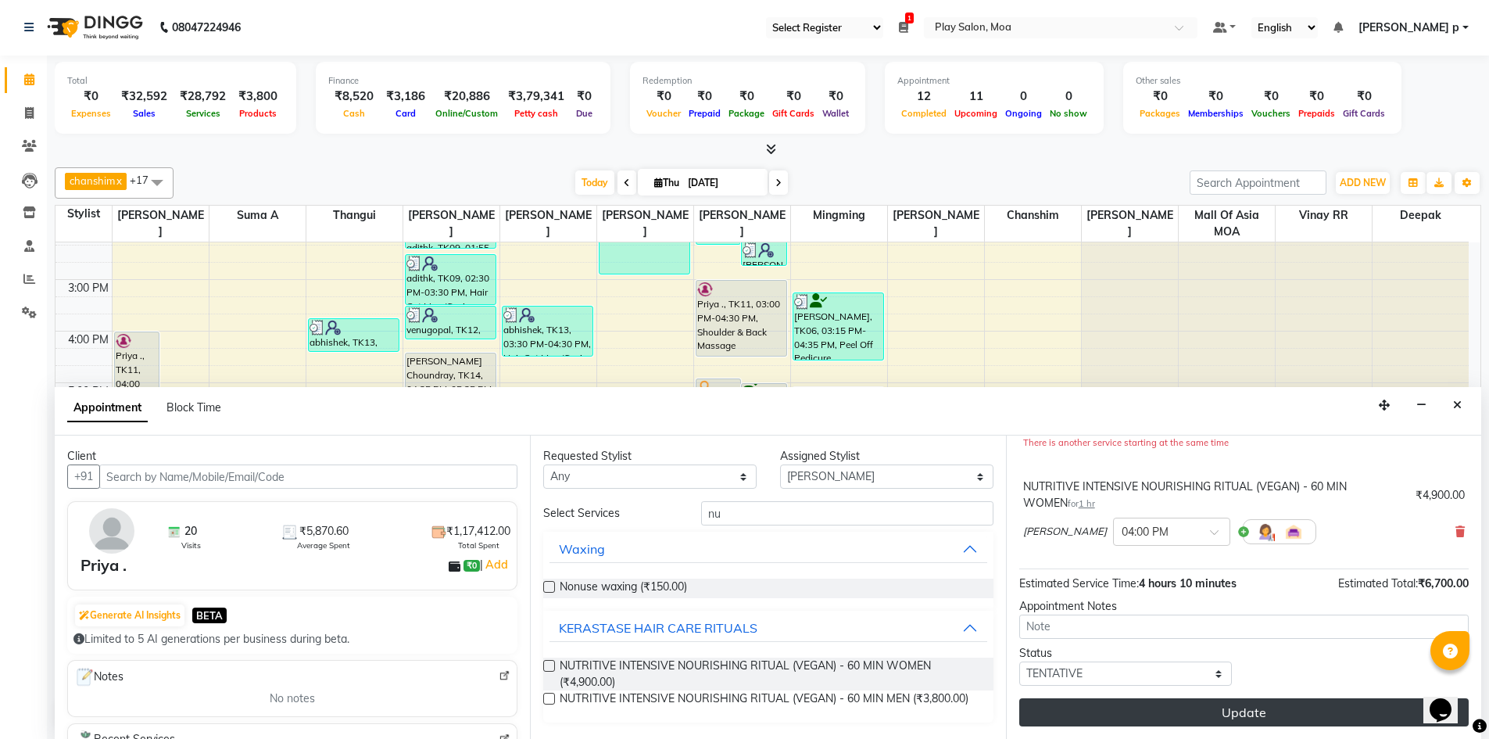
click at [1204, 718] on button "Update" at bounding box center [1243, 712] width 449 height 28
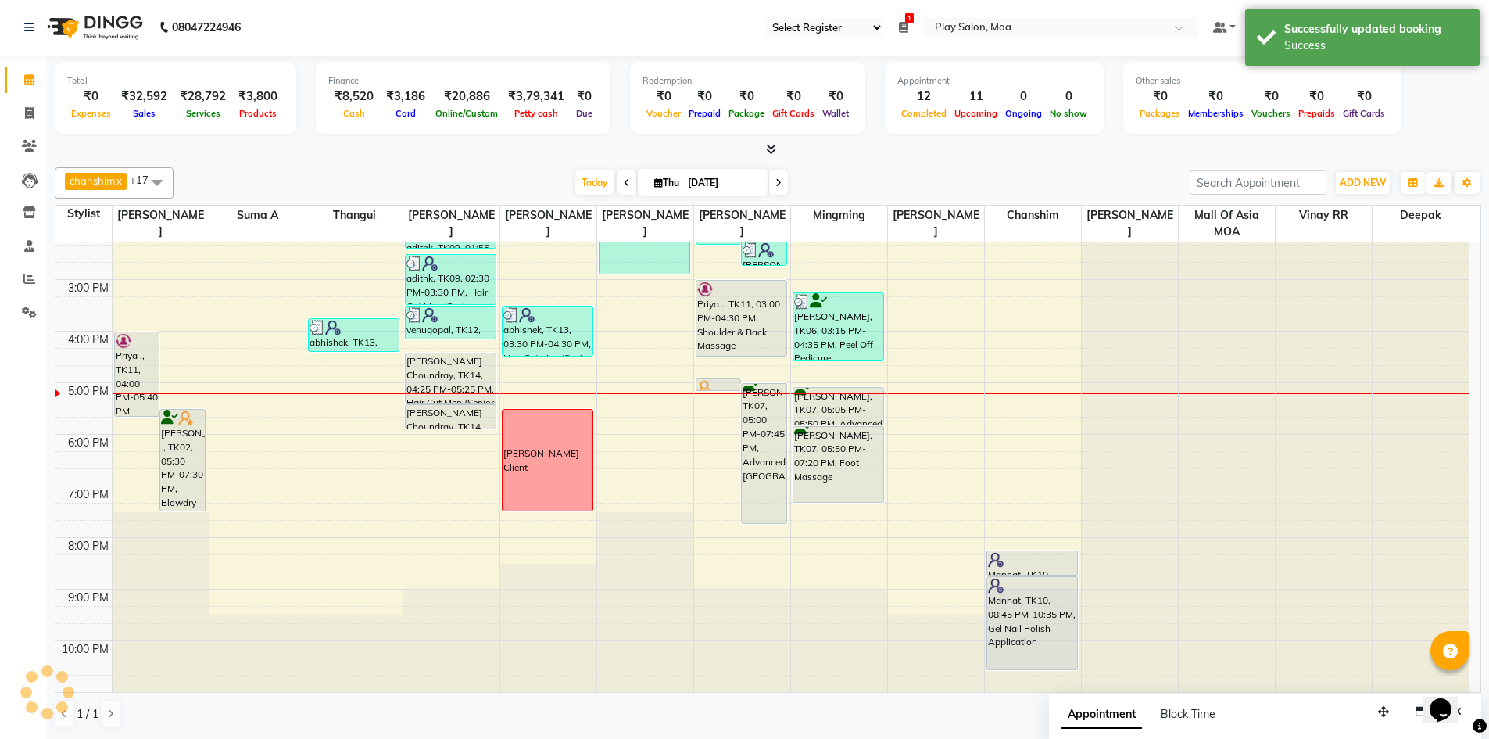
scroll to position [0, 0]
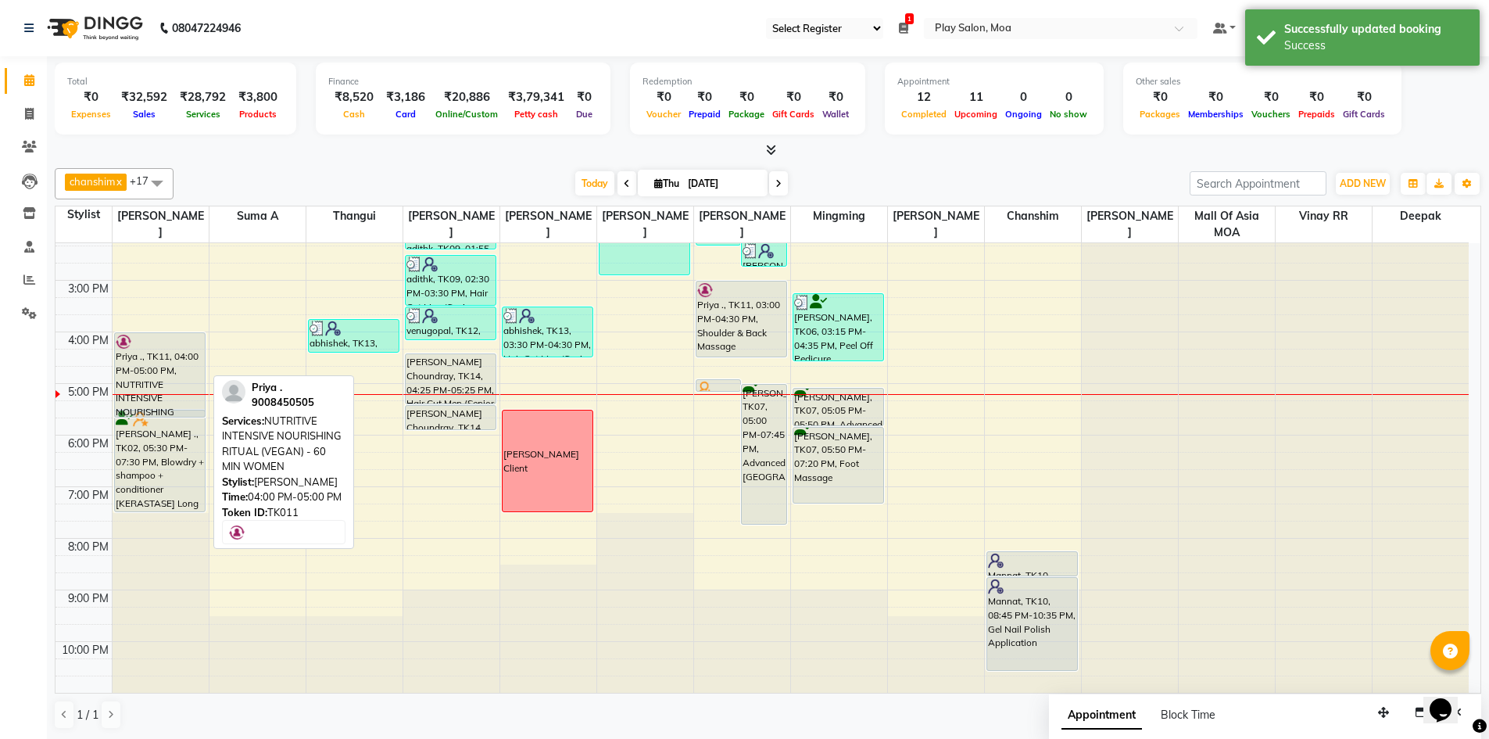
drag, startPoint x: 157, startPoint y: 379, endPoint x: 156, endPoint y: 406, distance: 27.4
click at [156, 406] on div "[PERSON_NAME], TK03, 10:00 AM-02:10 PM, NANOPLASTIA Priya ., TK11, 04:00 PM-05:…" at bounding box center [161, 331] width 96 height 721
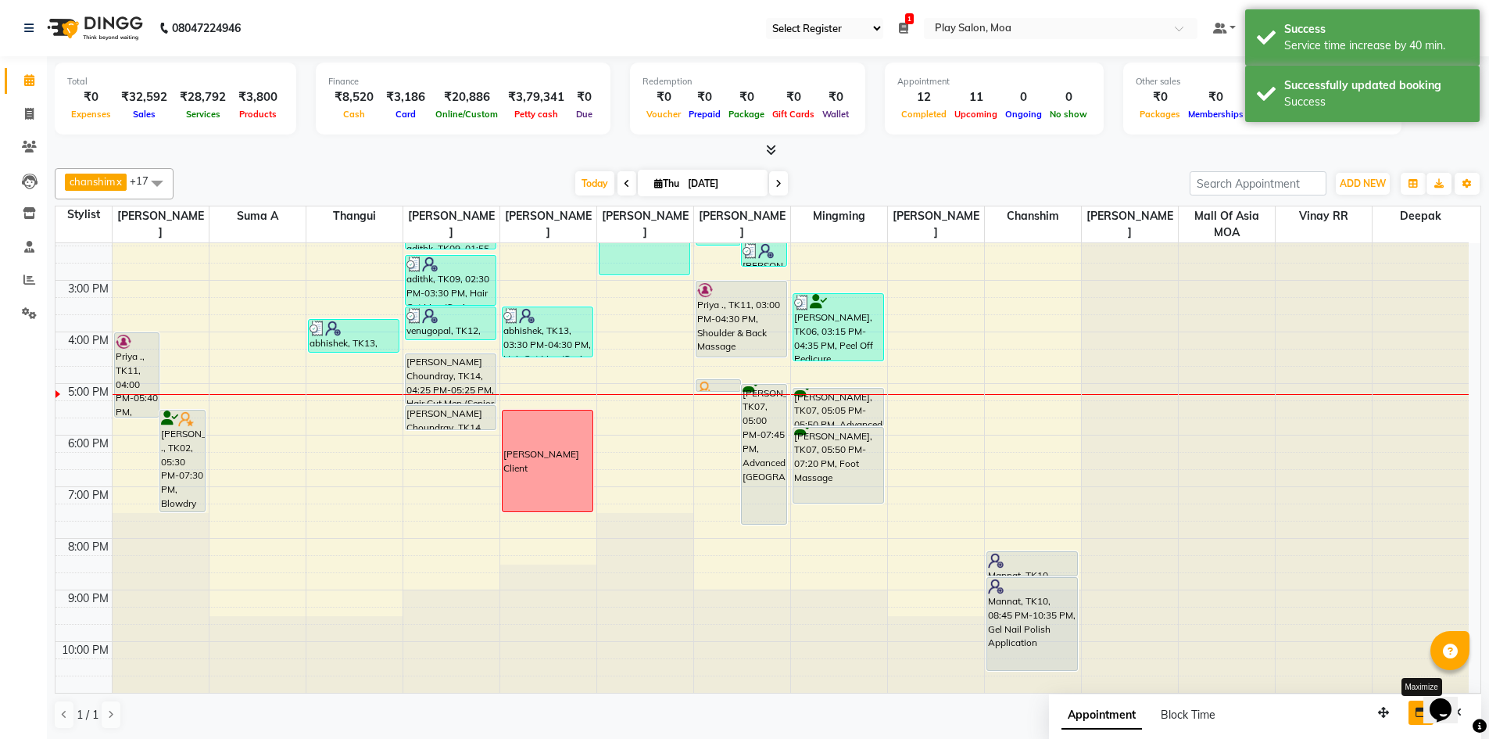
click at [1416, 714] on icon "button" at bounding box center [1420, 712] width 11 height 11
select select "tentative"
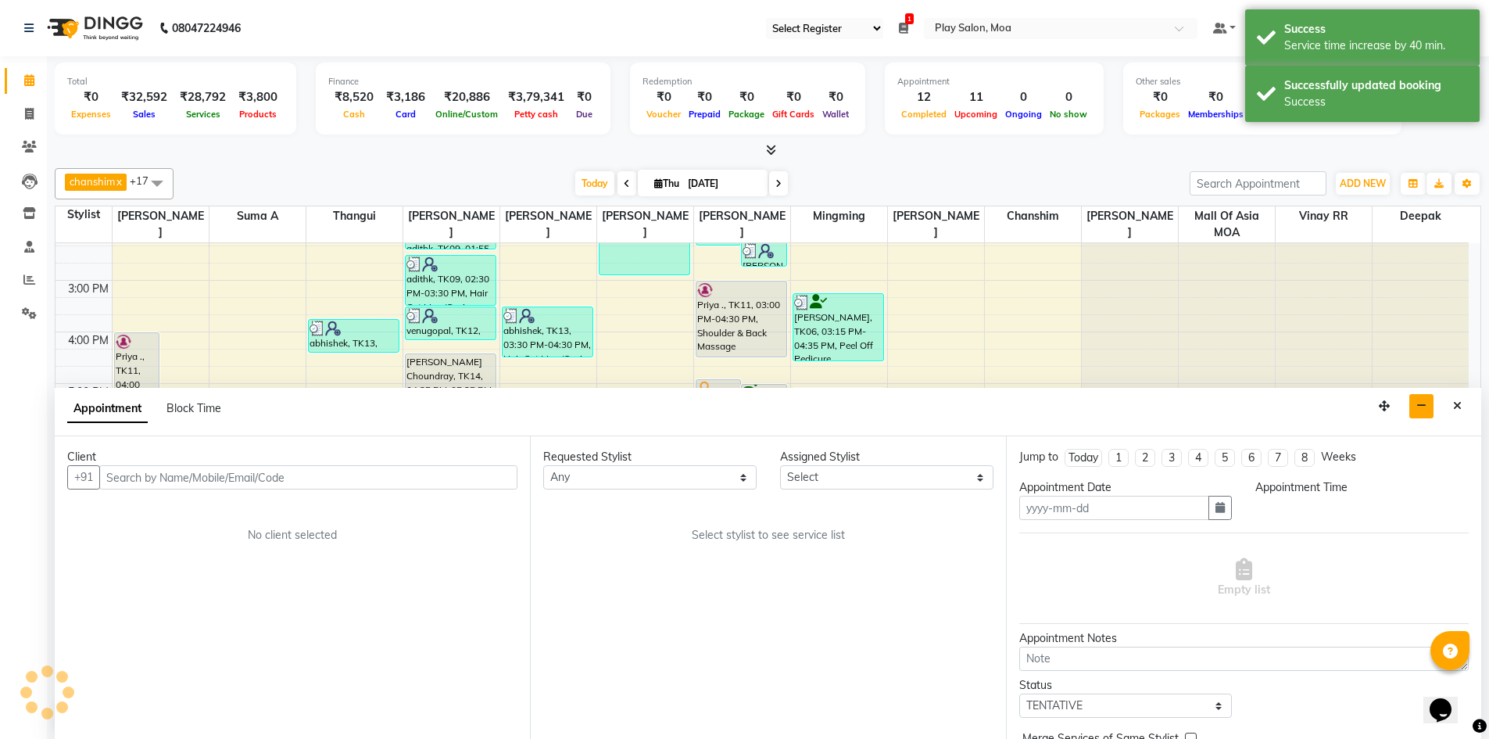
type input "[DATE]"
select select
click at [1454, 408] on icon "Close" at bounding box center [1457, 405] width 9 height 11
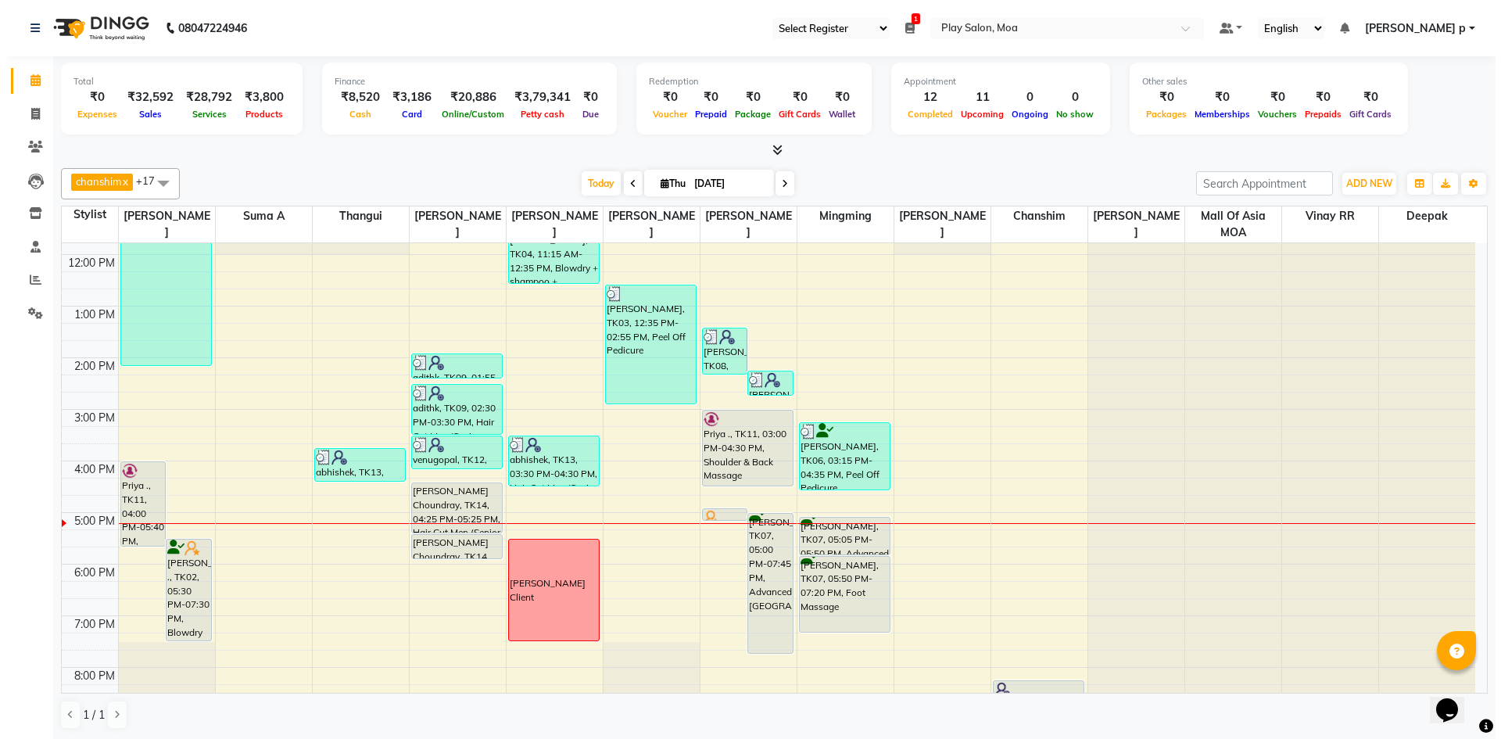
scroll to position [116, 0]
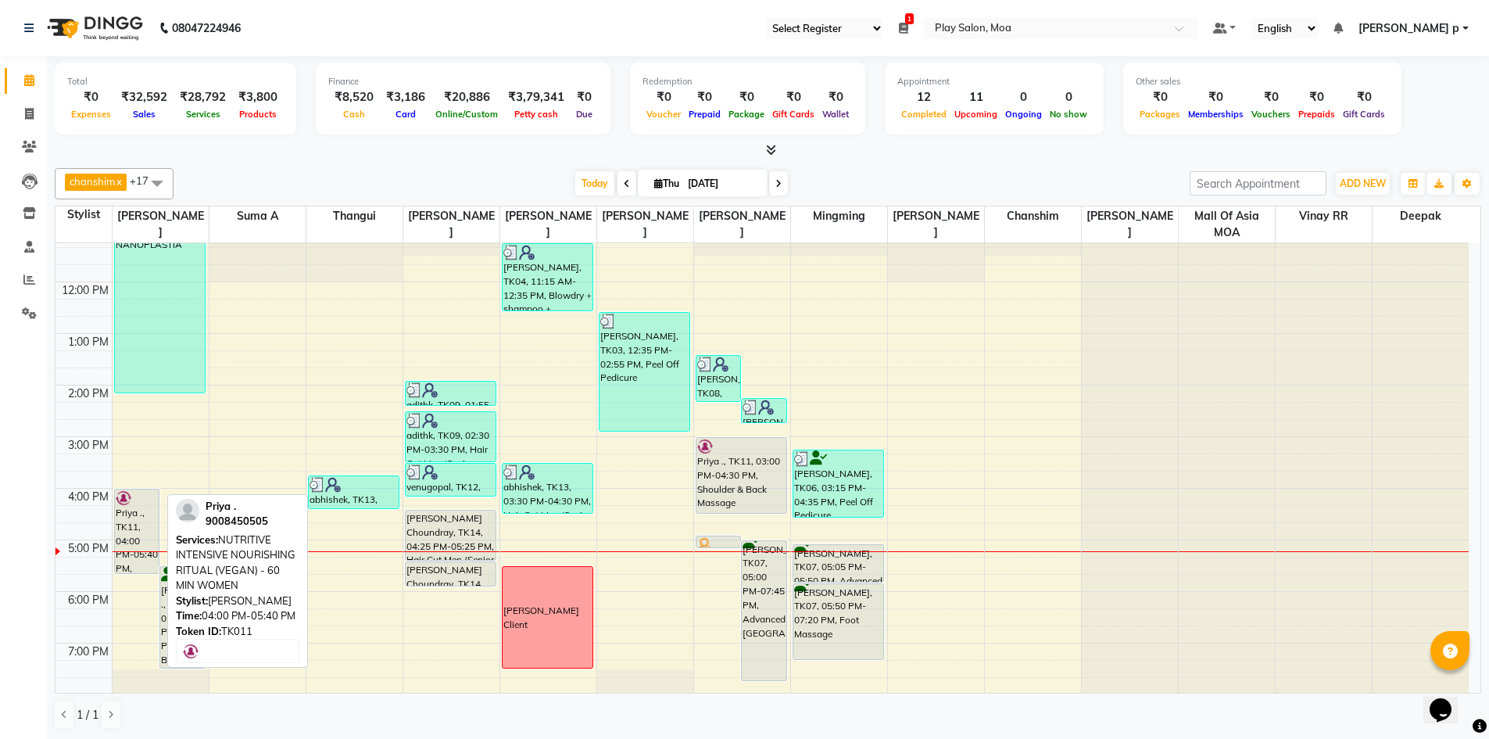
click at [134, 493] on div at bounding box center [137, 498] width 43 height 16
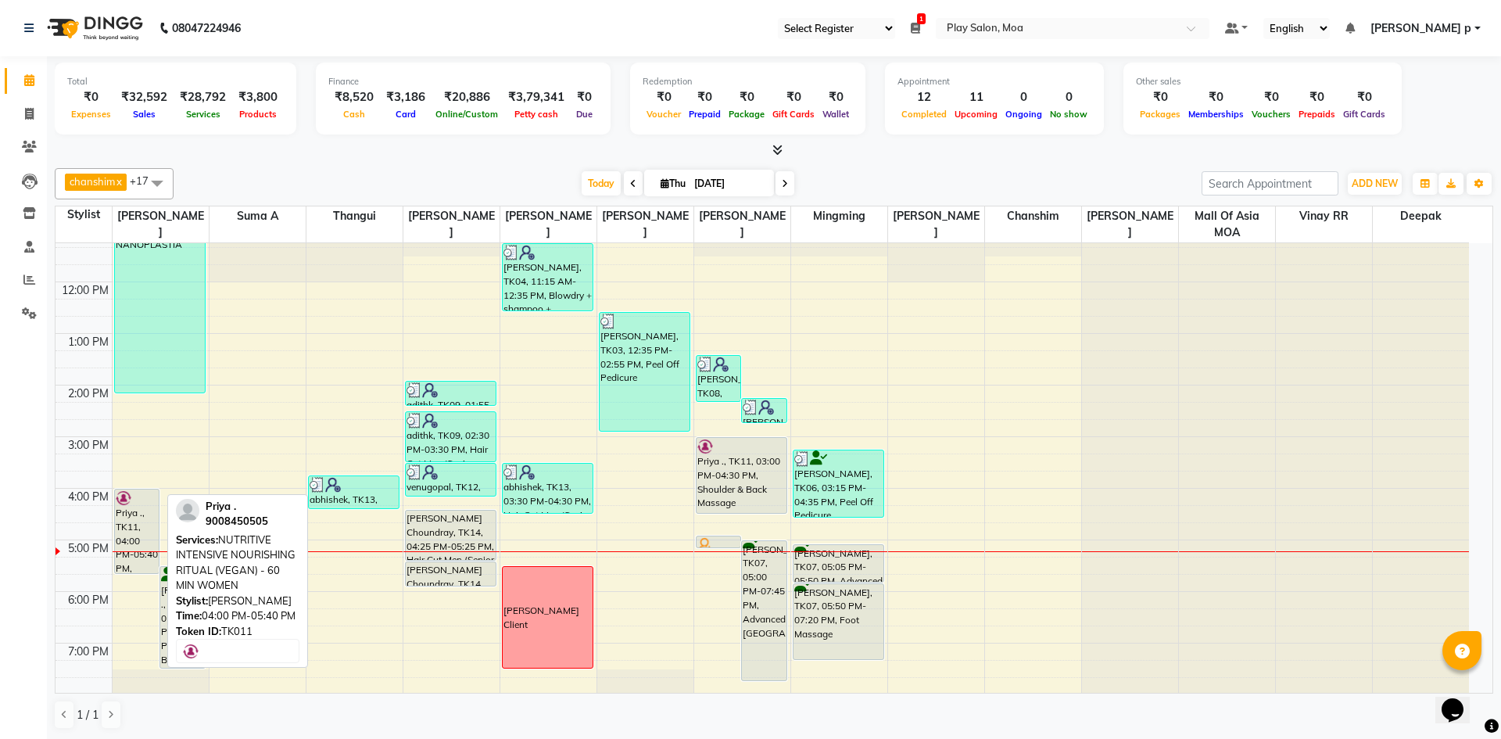
select select "7"
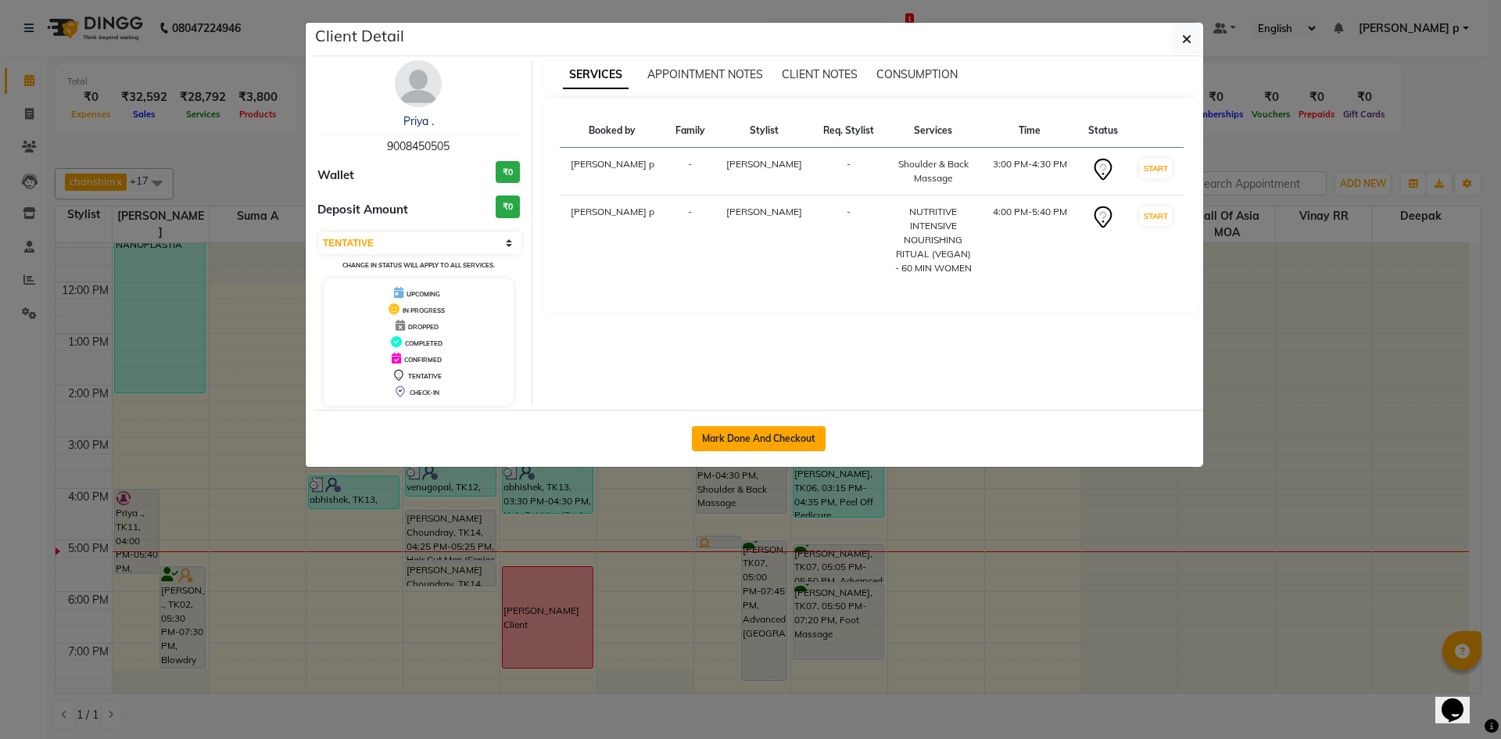
click at [735, 436] on button "Mark Done And Checkout" at bounding box center [759, 438] width 134 height 25
select select "service"
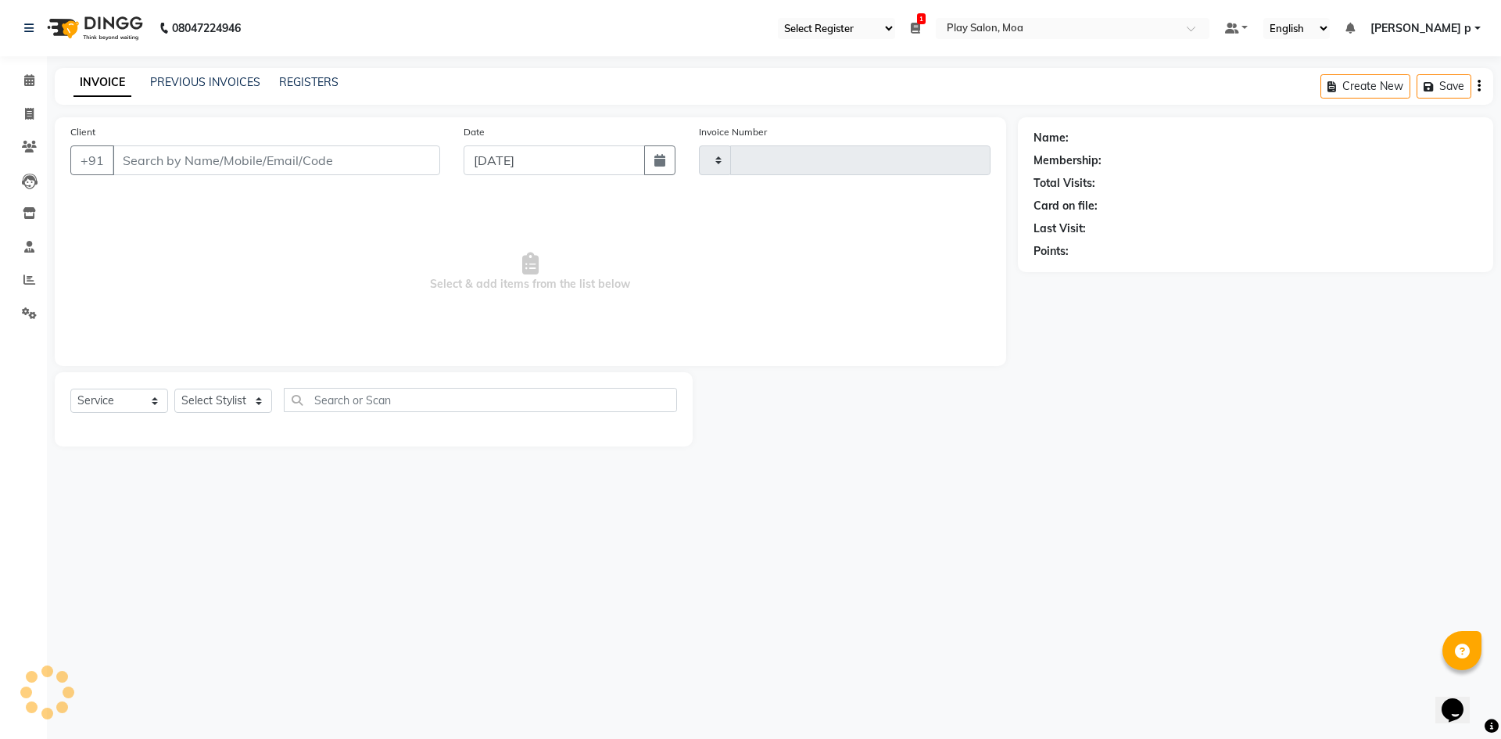
type input "3724"
select select "8354"
type input "9008450505"
select select "81382"
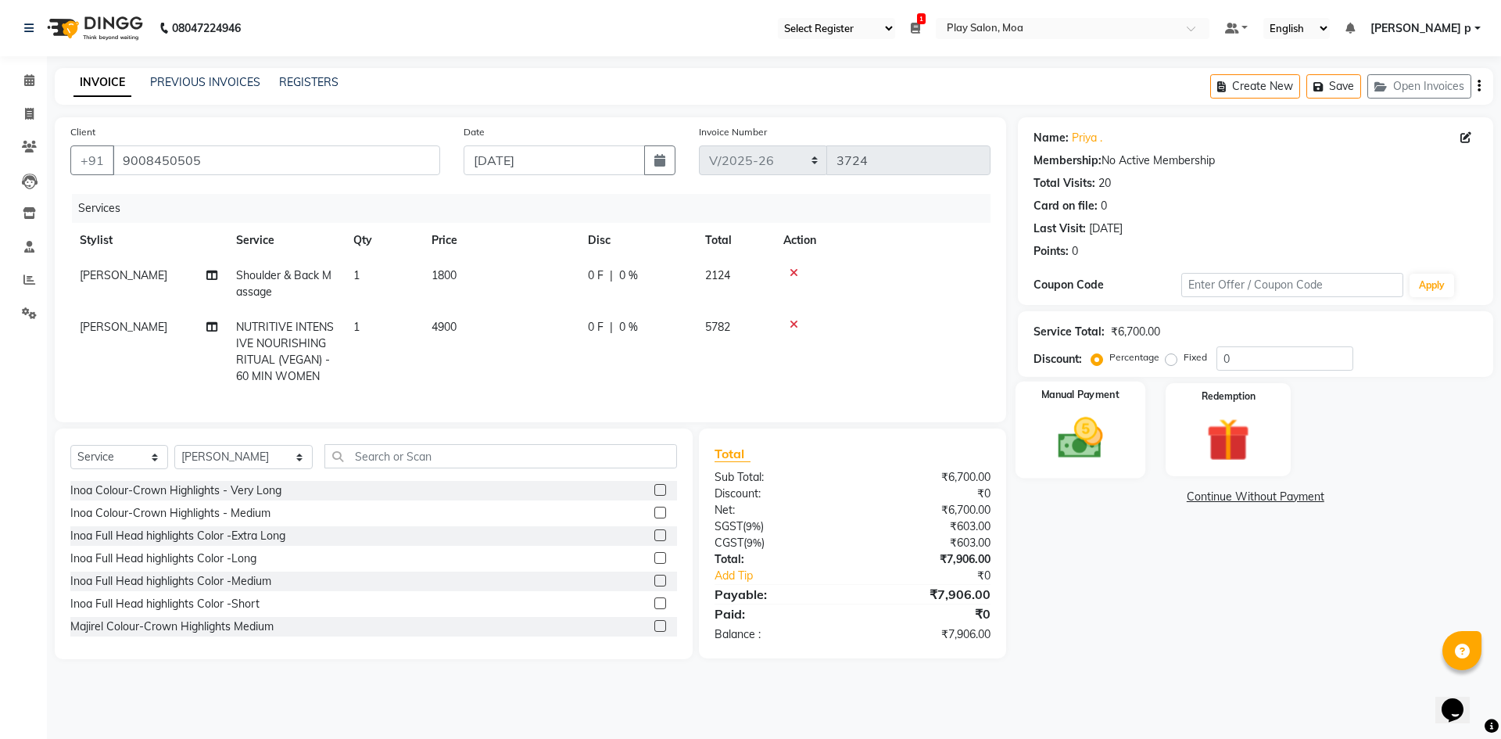
click at [1057, 438] on img at bounding box center [1079, 438] width 73 height 52
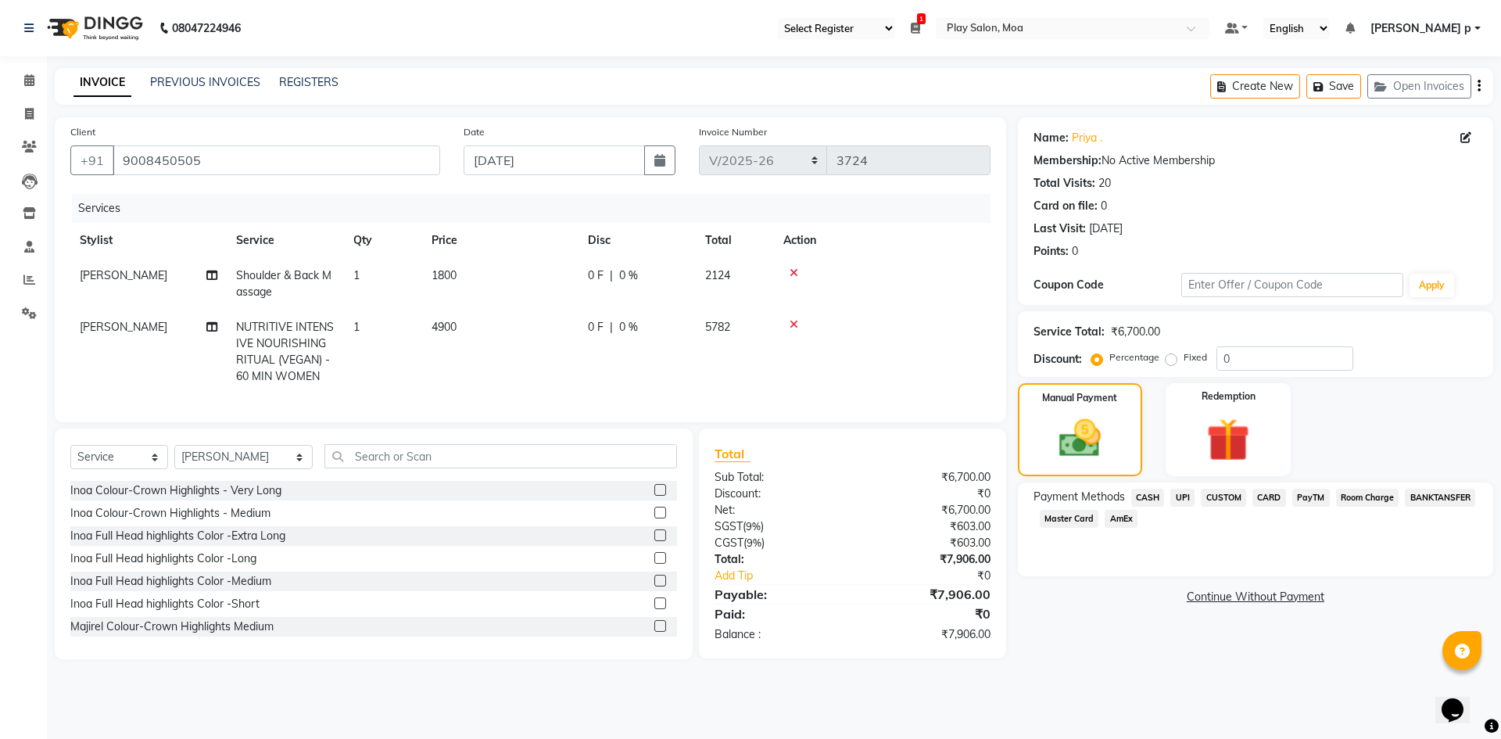
click at [1268, 502] on span "CARD" at bounding box center [1269, 497] width 34 height 18
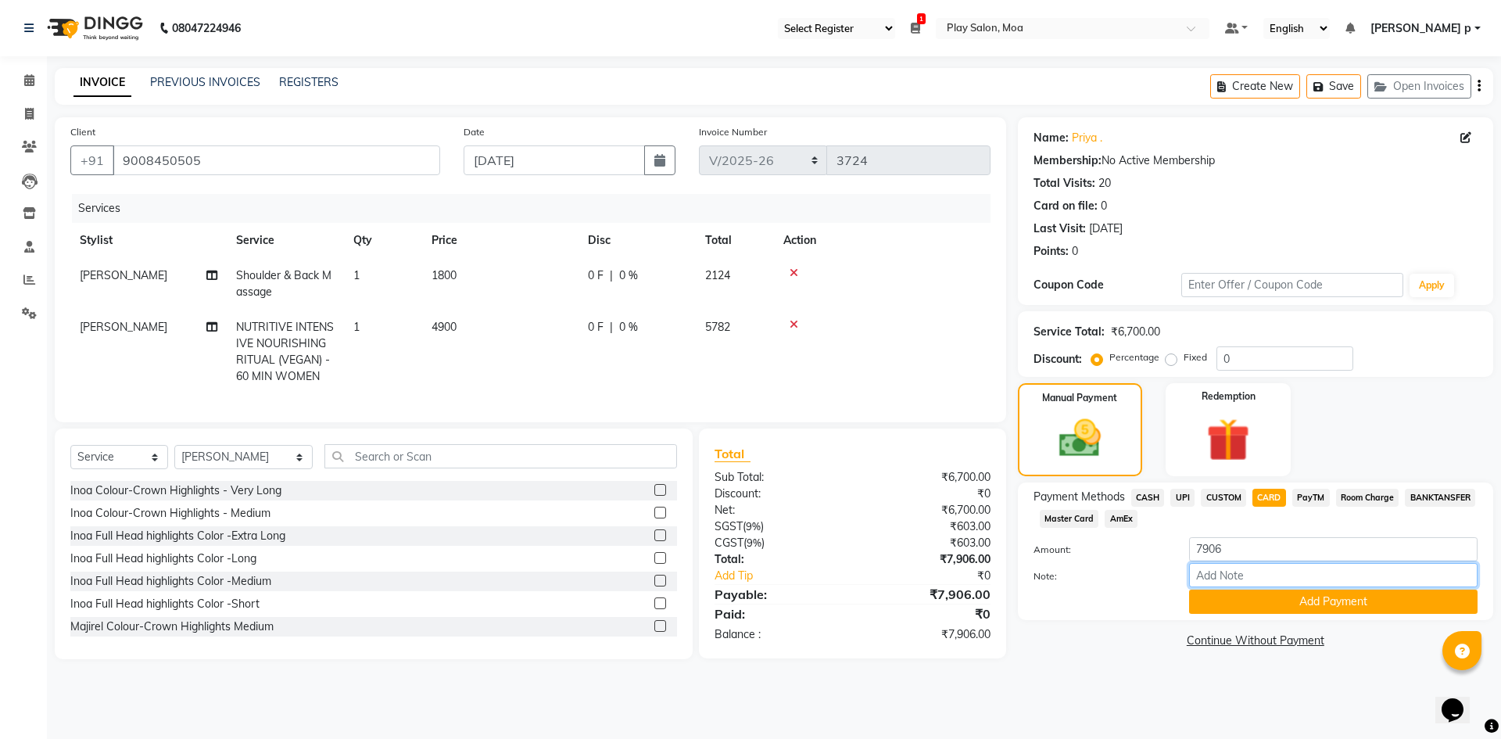
click at [1207, 571] on input "Note:" at bounding box center [1333, 575] width 288 height 24
click at [1250, 574] on input "Note:" at bounding box center [1333, 575] width 288 height 24
type input "Amex-1004"
click at [1245, 610] on button "Add Payment" at bounding box center [1333, 601] width 288 height 24
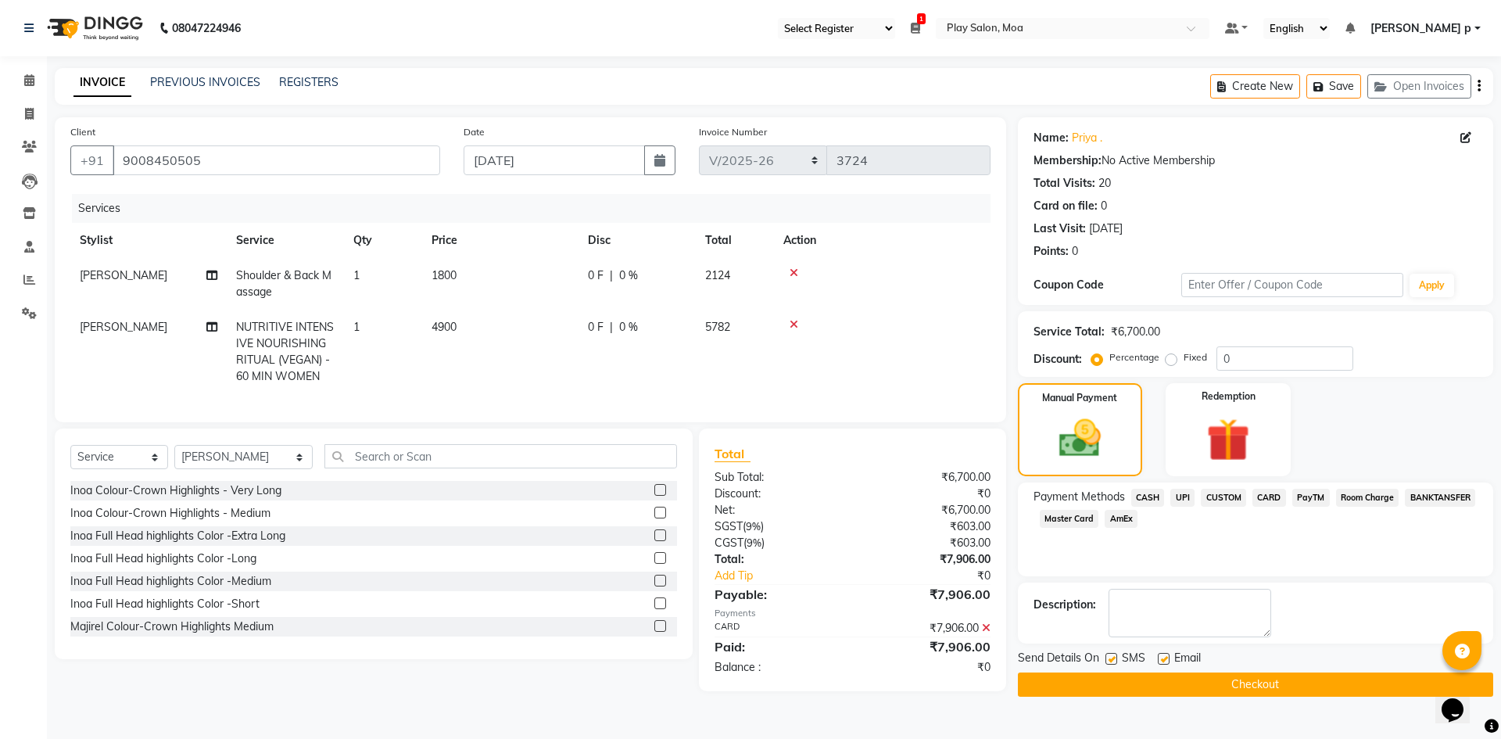
click at [1270, 690] on button "Checkout" at bounding box center [1255, 684] width 475 height 24
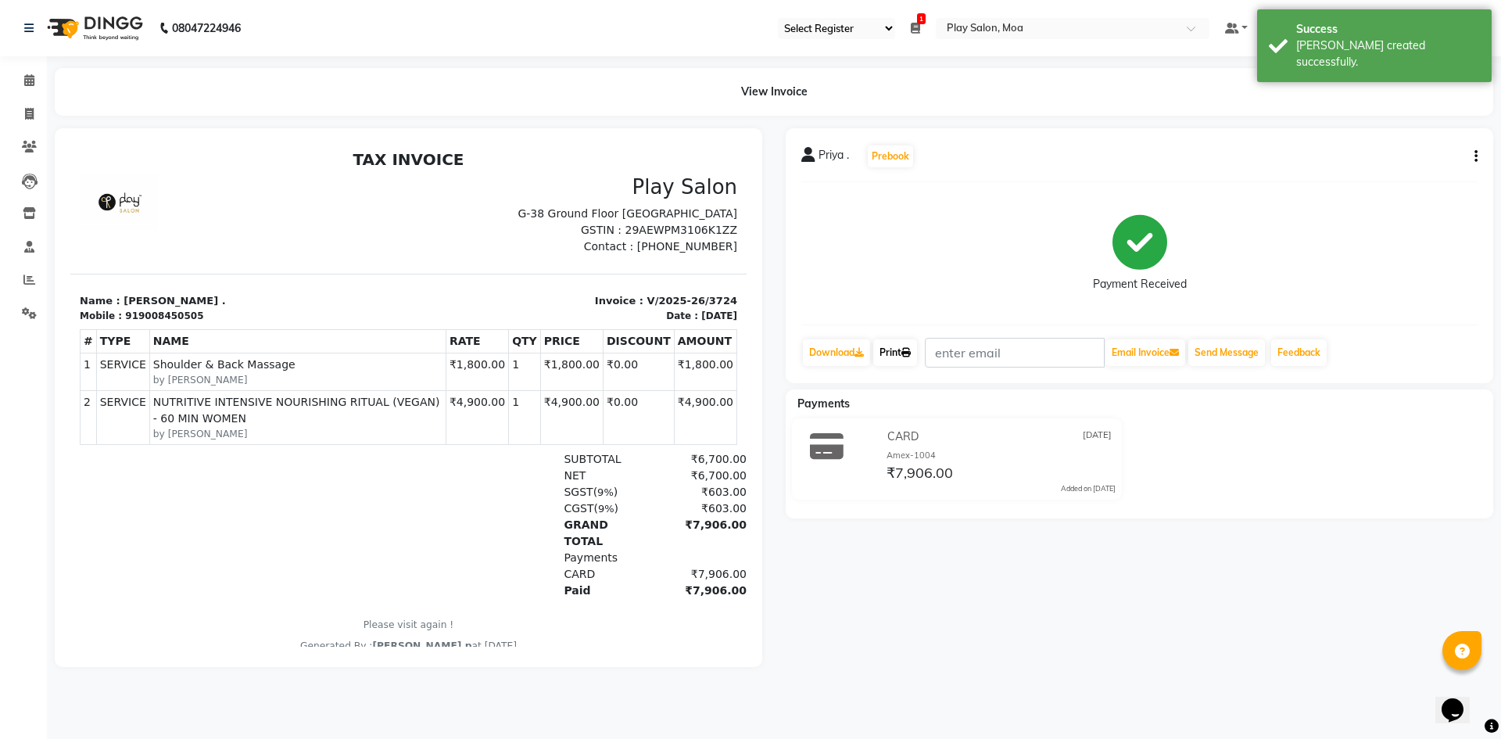
click at [911, 359] on link "Print" at bounding box center [895, 352] width 44 height 27
click at [27, 79] on icon at bounding box center [29, 80] width 10 height 12
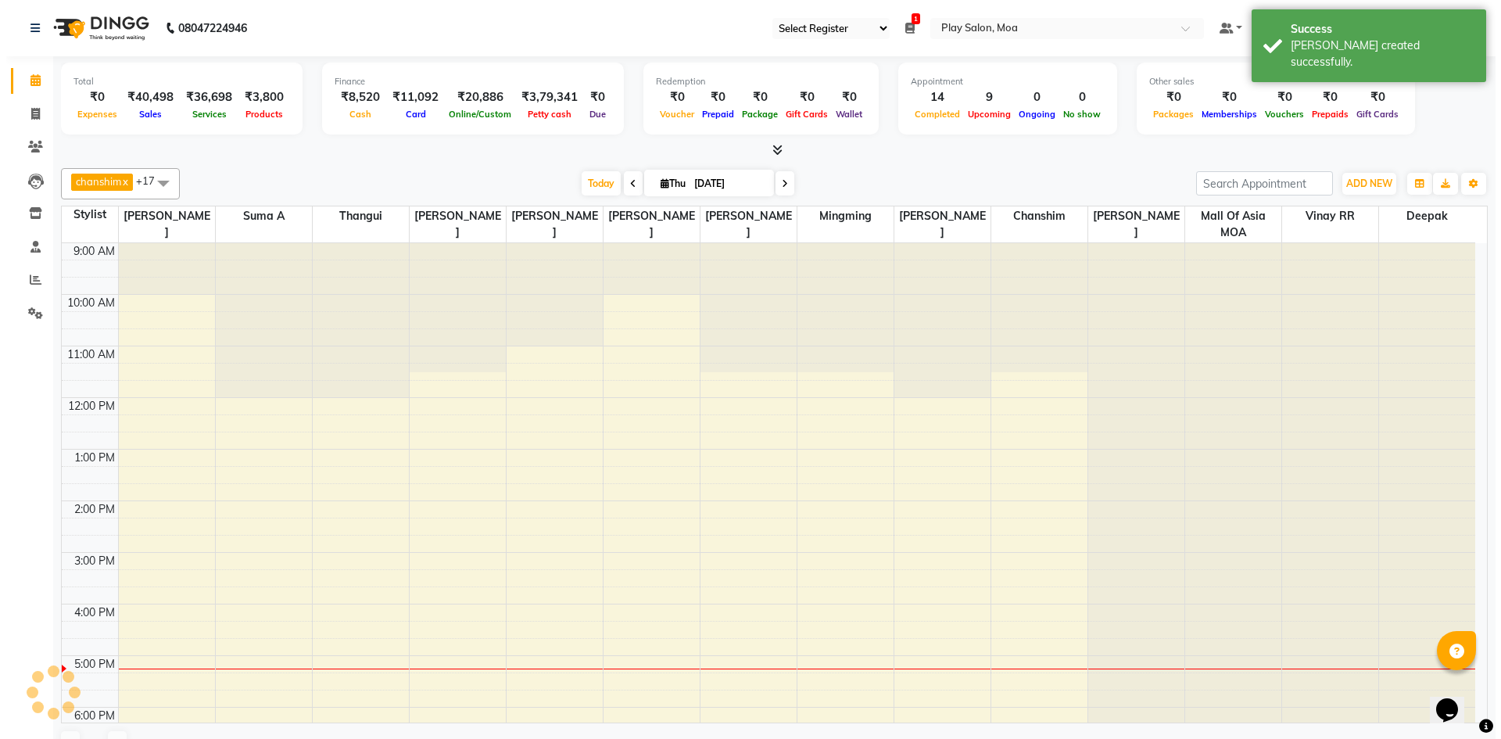
scroll to position [242, 0]
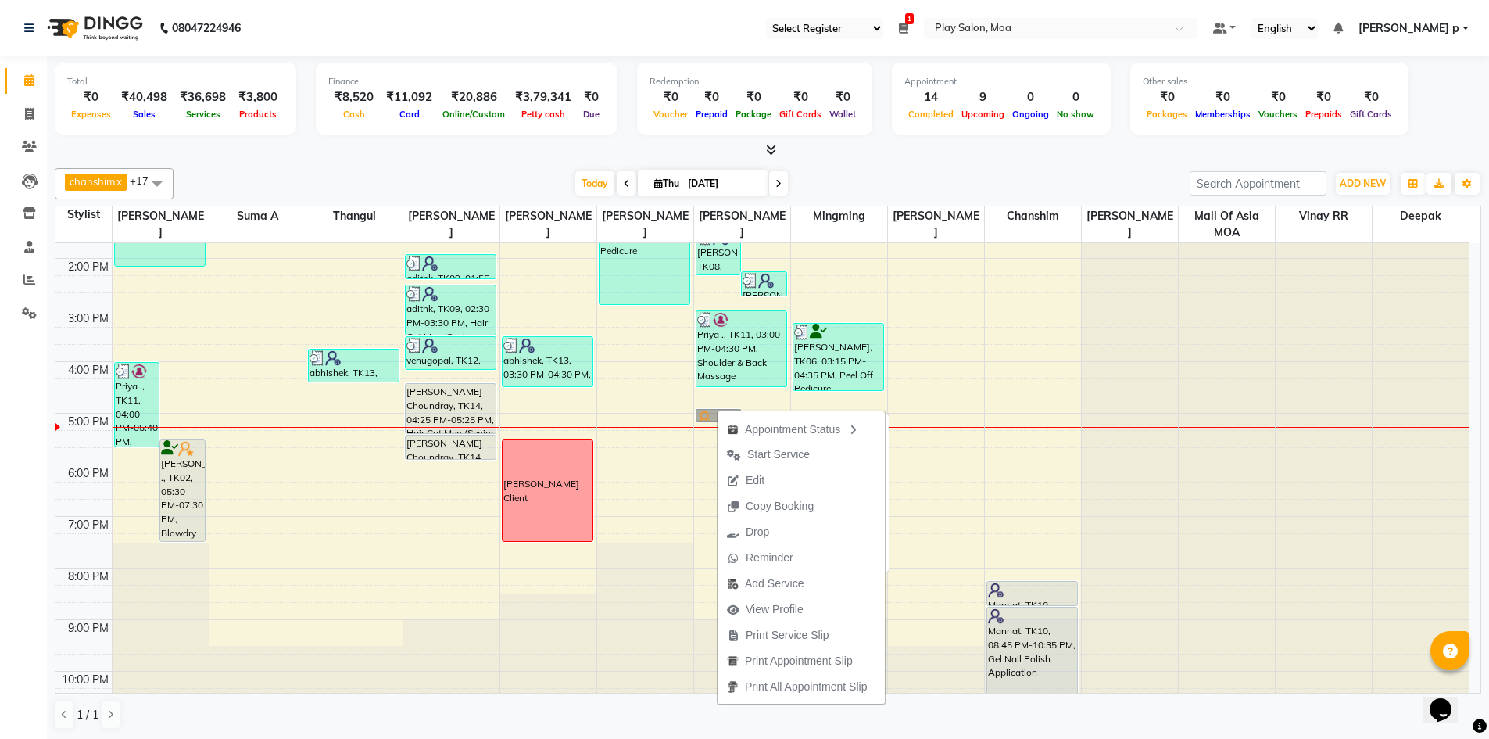
click at [714, 411] on link "Mall of Asia Playsalon, TK15, 04:55 PM-05:10 PM, Threading-Eye Brow Shaping" at bounding box center [719, 415] width 46 height 13
select select "7"
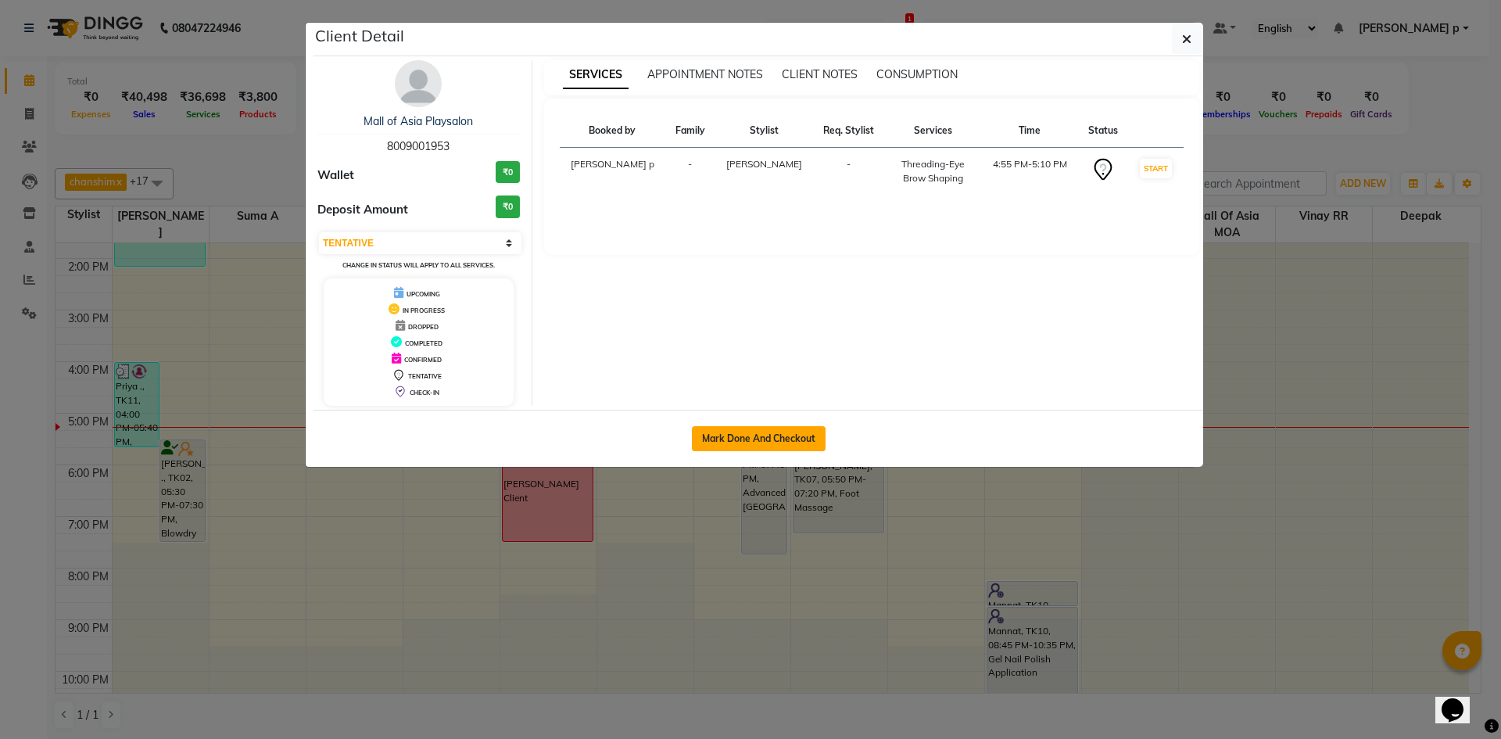
click at [749, 437] on button "Mark Done And Checkout" at bounding box center [759, 438] width 134 height 25
select select "service"
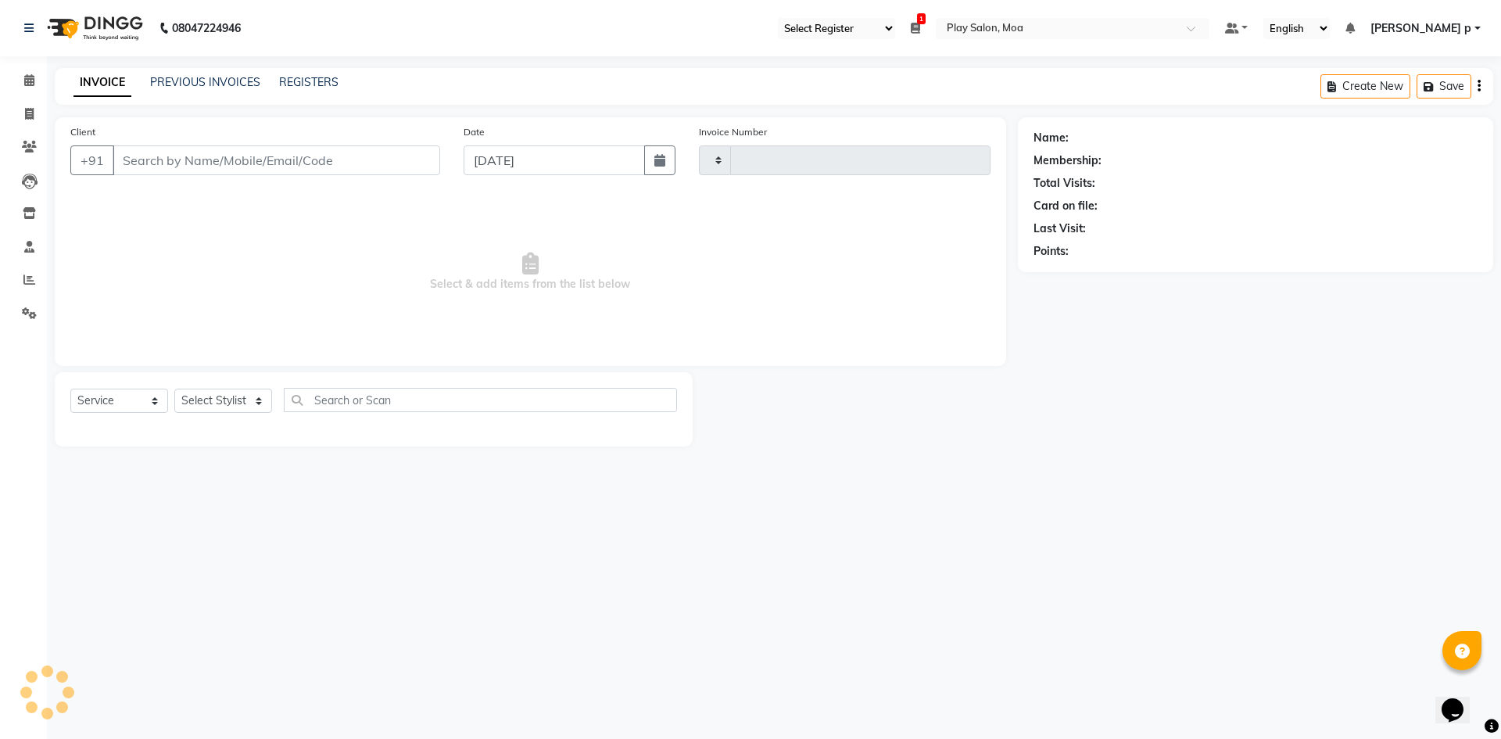
type input "3725"
select select "8354"
type input "8009001953"
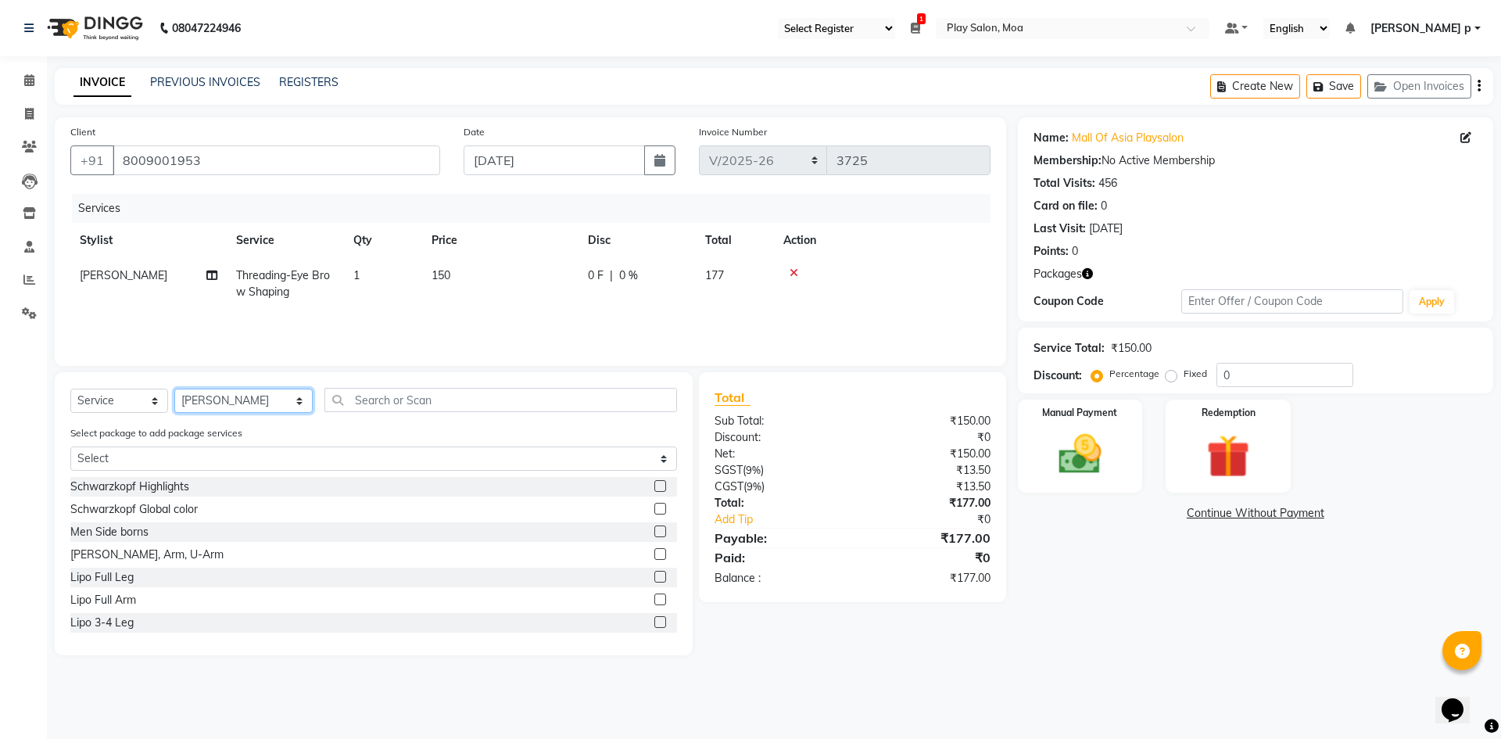
click at [211, 395] on select "Select Stylist Admin [PERSON_NAME] D Asha M [PERSON_NAME] chanshim Deepak [PERS…" at bounding box center [243, 400] width 138 height 24
select select "81382"
click at [174, 388] on select "Select Stylist Admin [PERSON_NAME] D Asha M [PERSON_NAME] chanshim Deepak [PERS…" at bounding box center [243, 400] width 138 height 24
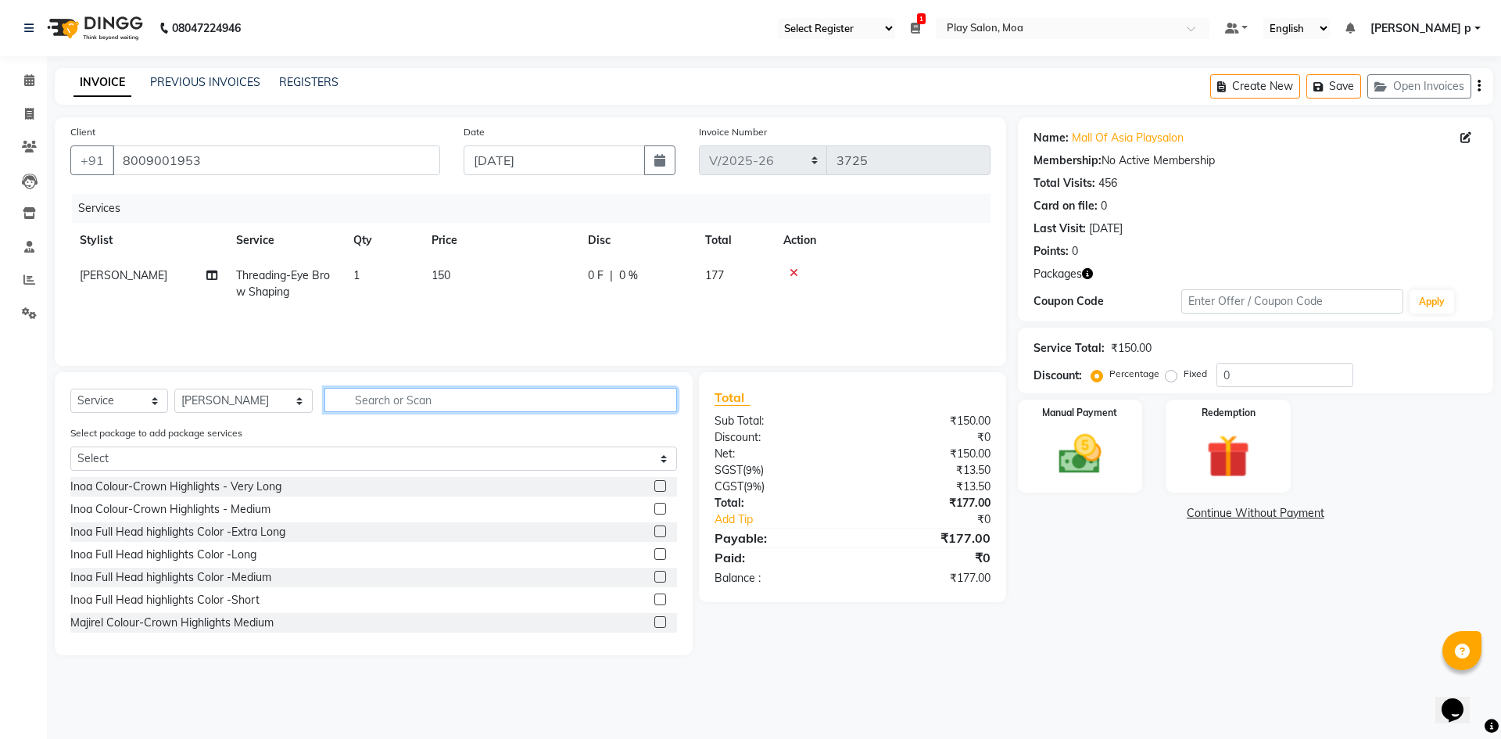
click at [327, 397] on input "text" at bounding box center [500, 400] width 352 height 24
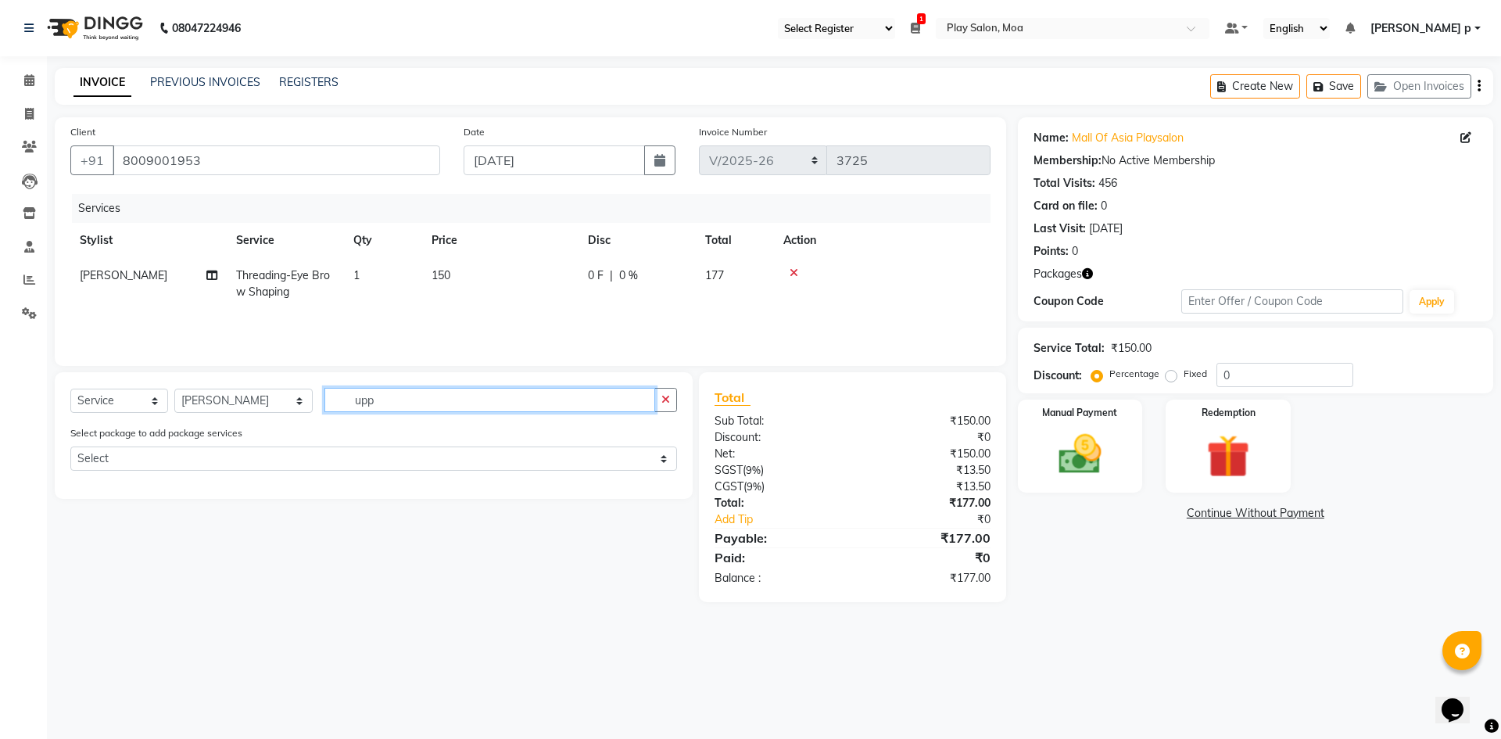
type input "upp"
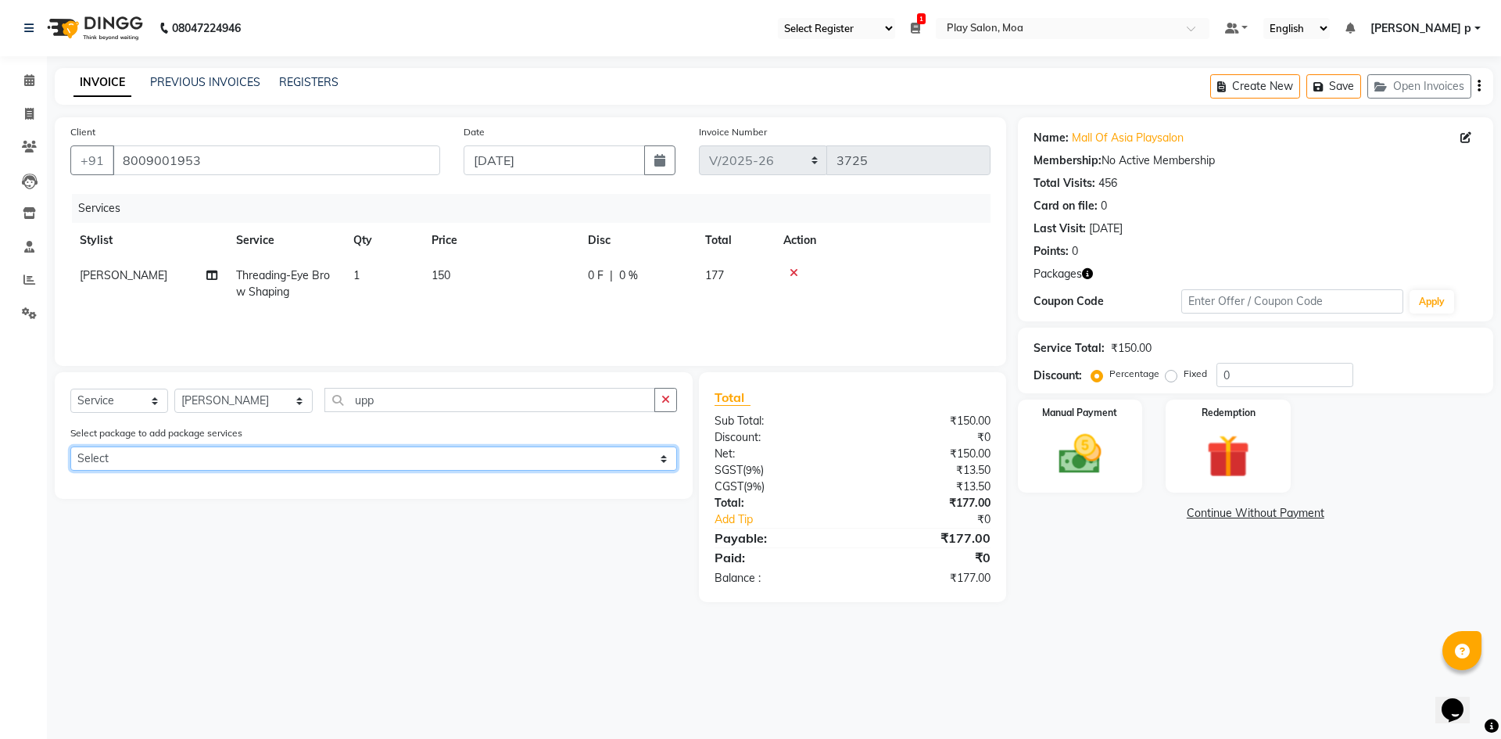
click at [272, 451] on select "Select GLOSS & NOURISH COMBO: HAIRCUT + KERASTASE RITUAL 3699" at bounding box center [373, 458] width 606 height 24
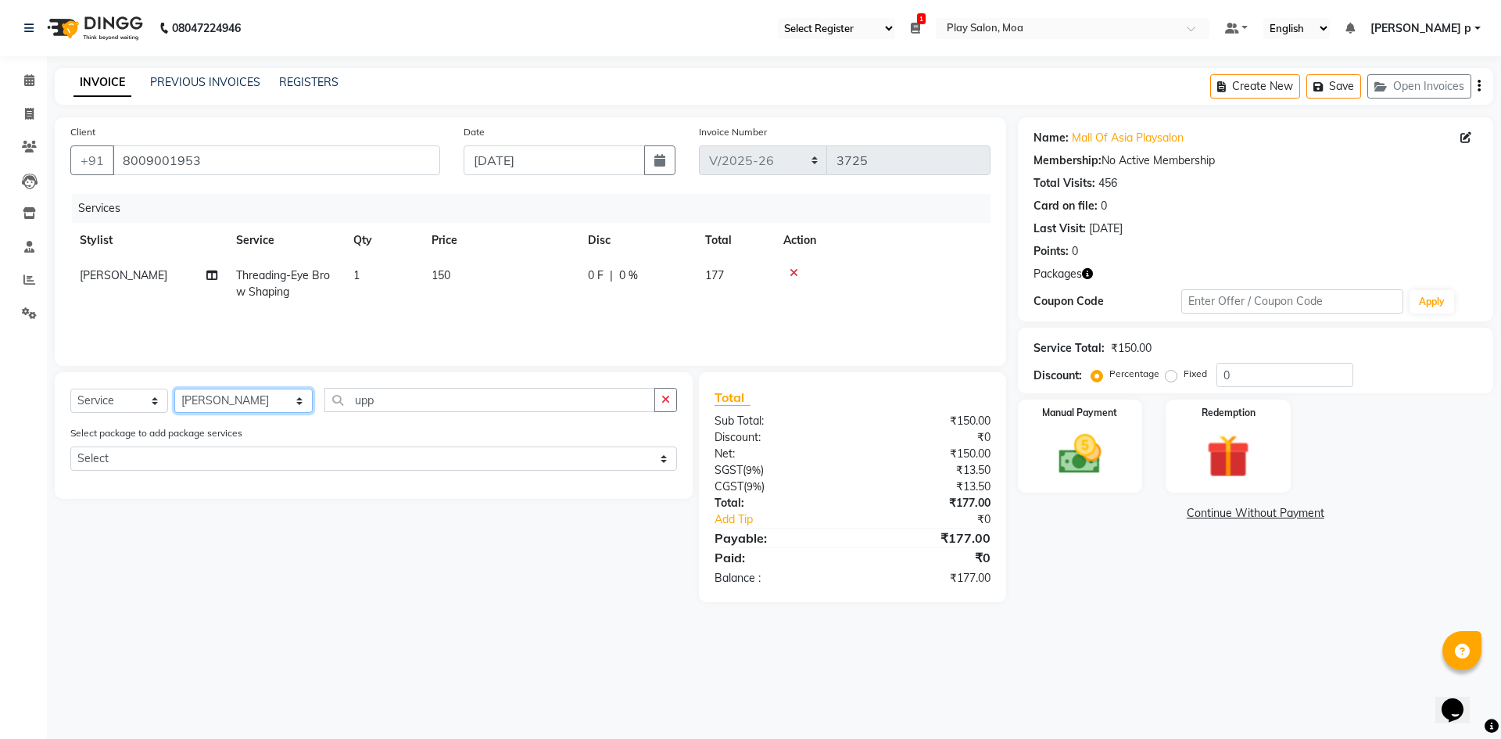
click at [192, 388] on select "Select Stylist Admin [PERSON_NAME] D Asha M [PERSON_NAME] chanshim Deepak [PERS…" at bounding box center [243, 400] width 138 height 24
select select "81374"
click at [174, 388] on select "Select Stylist Admin [PERSON_NAME] D Asha M [PERSON_NAME] chanshim Deepak [PERS…" at bounding box center [243, 400] width 138 height 24
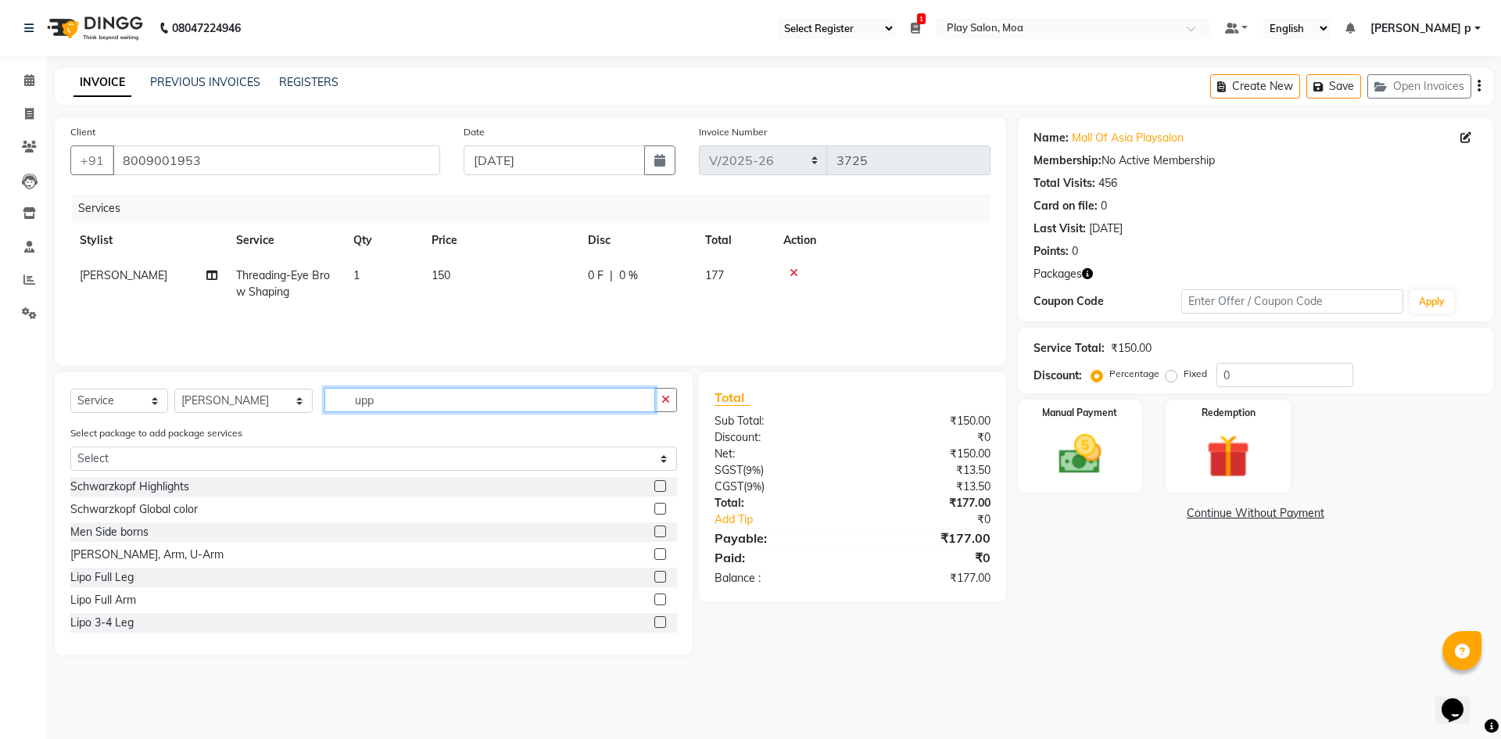
click at [366, 400] on input "upp" at bounding box center [489, 400] width 331 height 24
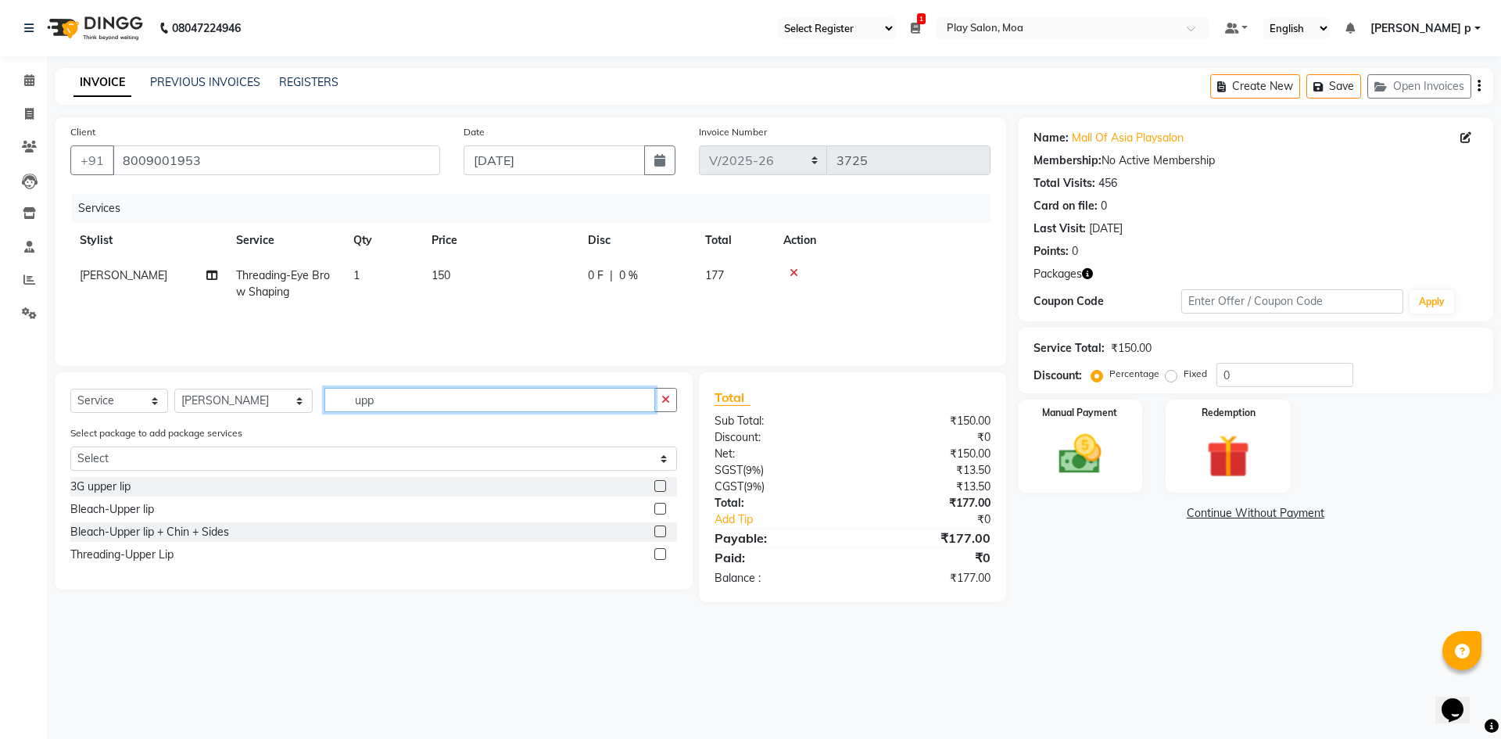
type input "upp"
click at [659, 556] on label at bounding box center [660, 554] width 12 height 12
click at [659, 556] on input "checkbox" at bounding box center [659, 554] width 10 height 10
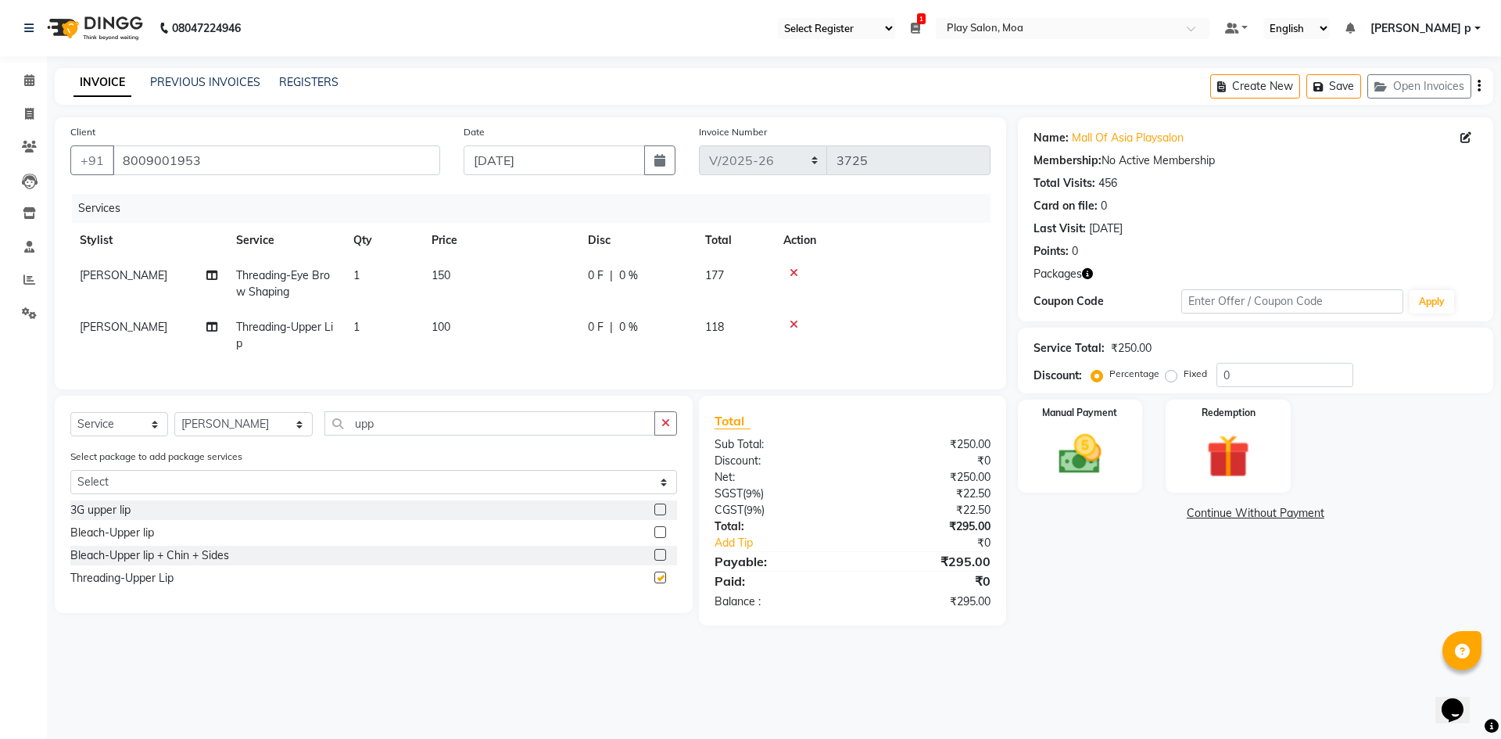
checkbox input "false"
click at [1097, 588] on div "Name: Mall Of Asia Playsalon Membership: No Active Membership Total Visits: 456…" at bounding box center [1261, 371] width 487 height 508
click at [1120, 465] on div "Manual Payment" at bounding box center [1079, 446] width 130 height 96
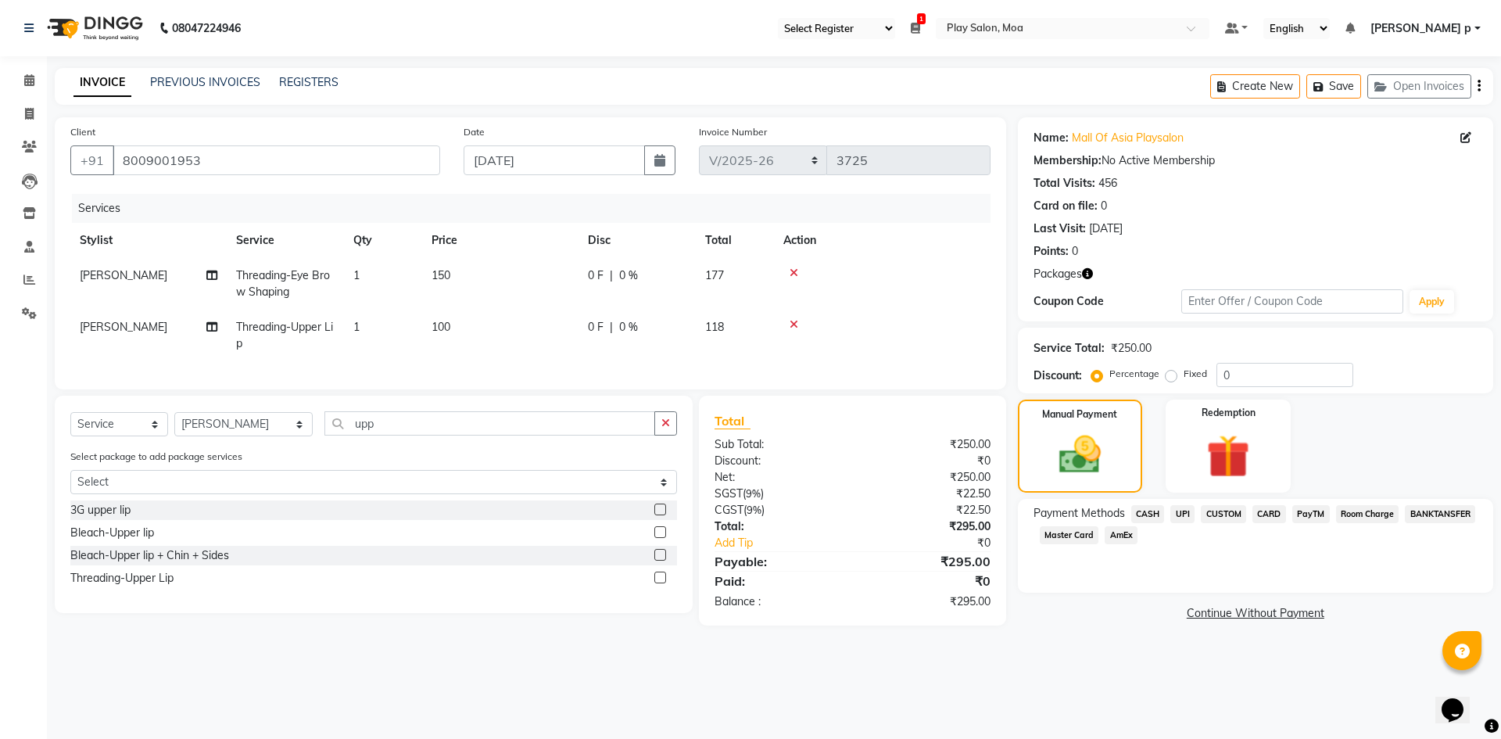
click at [1221, 506] on span "CUSTOM" at bounding box center [1222, 514] width 45 height 18
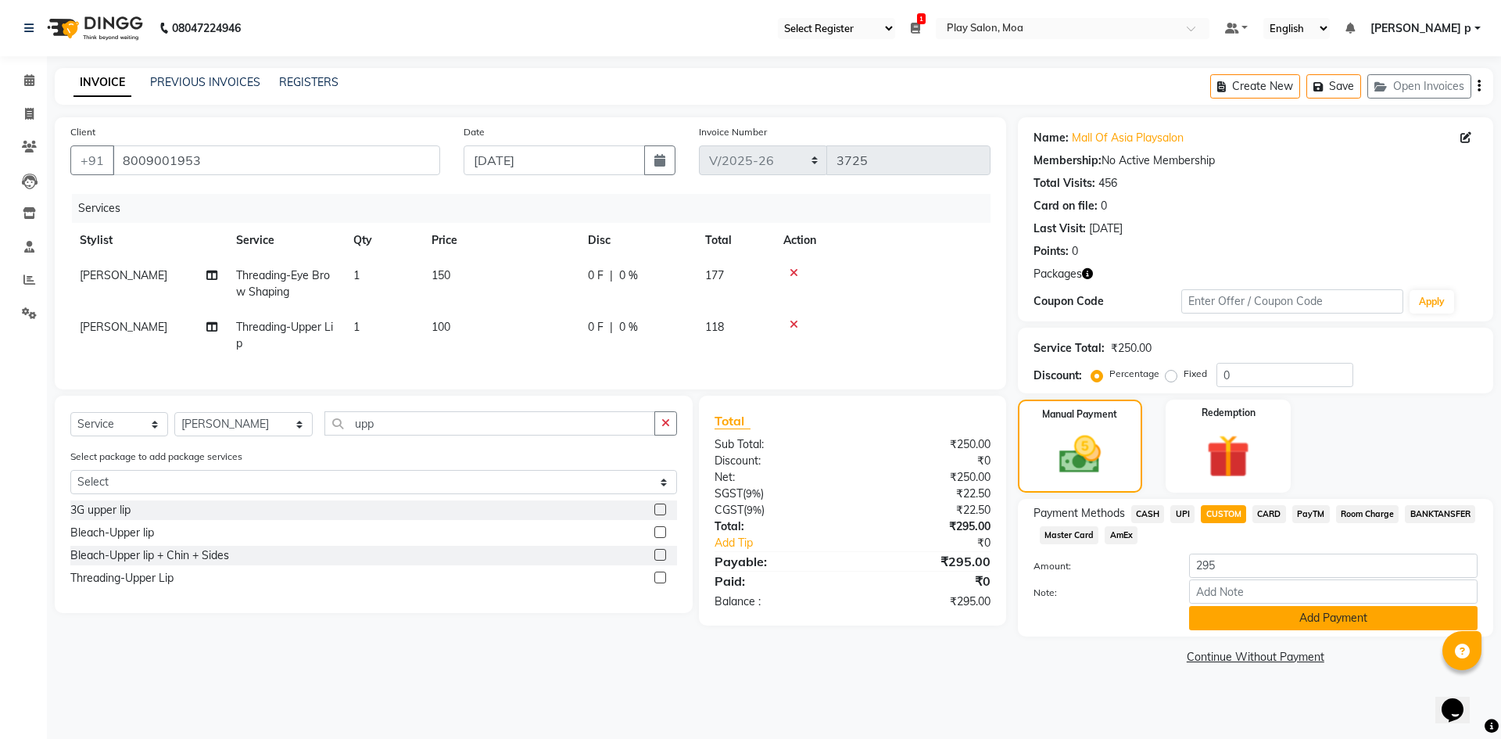
click at [1283, 617] on button "Add Payment" at bounding box center [1333, 618] width 288 height 24
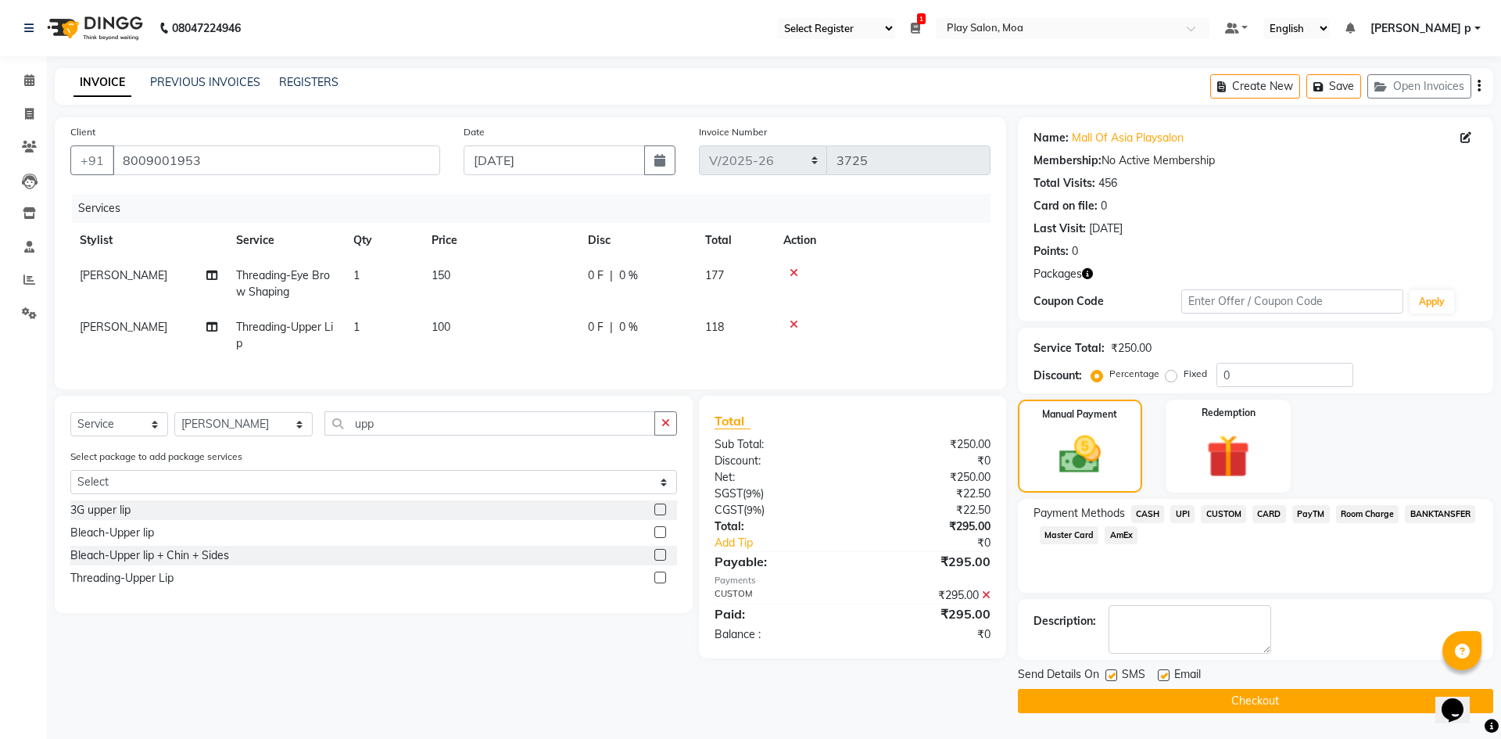
click at [1253, 707] on button "Checkout" at bounding box center [1255, 701] width 475 height 24
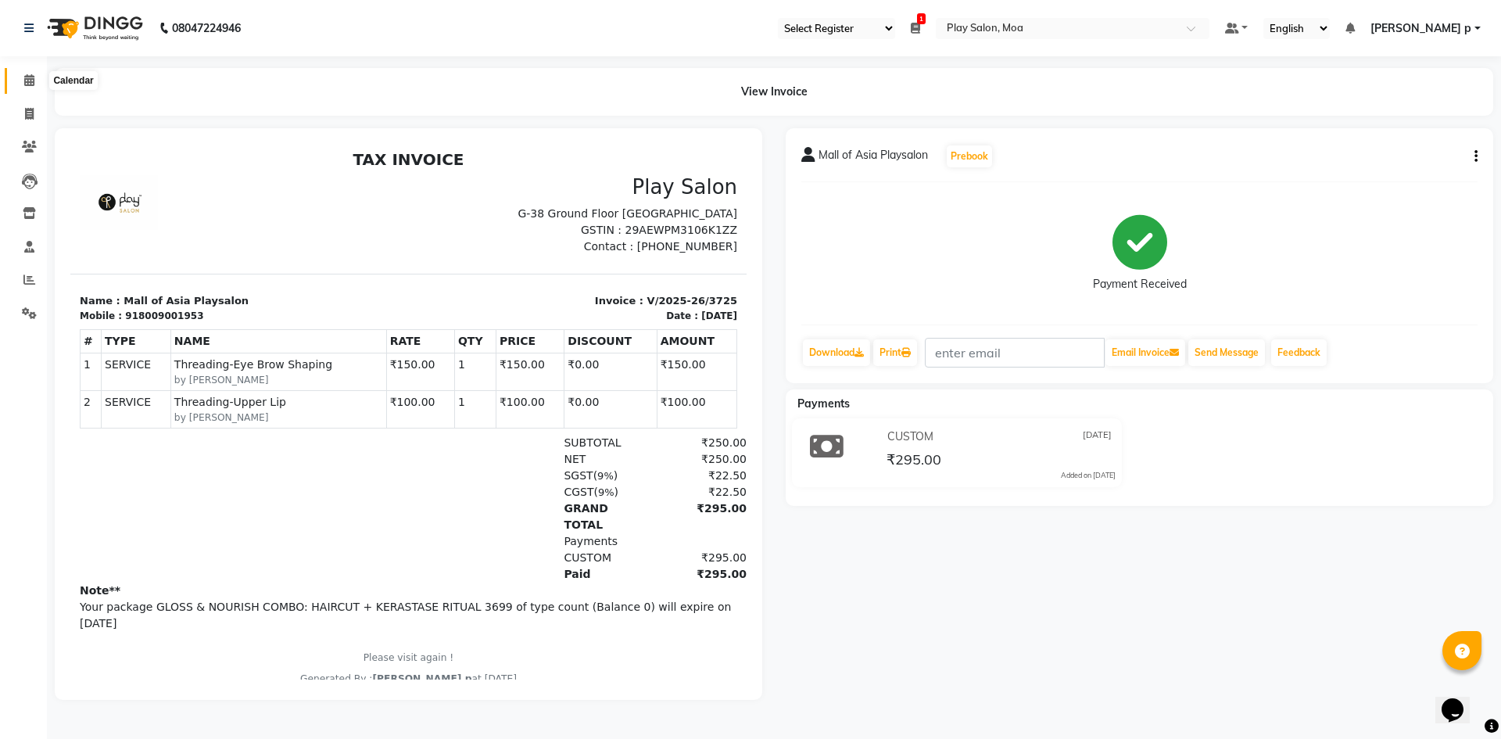
click at [24, 76] on icon at bounding box center [29, 80] width 10 height 12
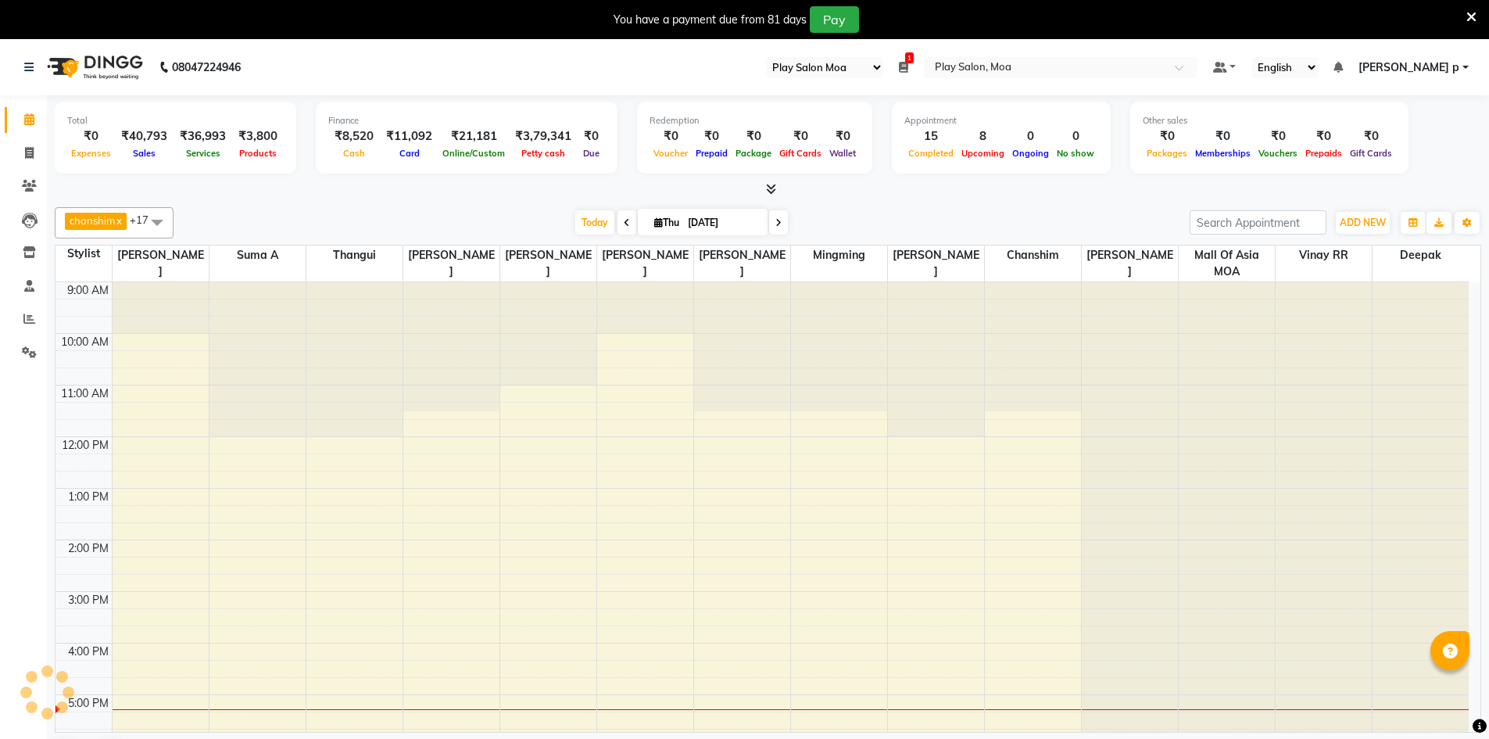
select select "93"
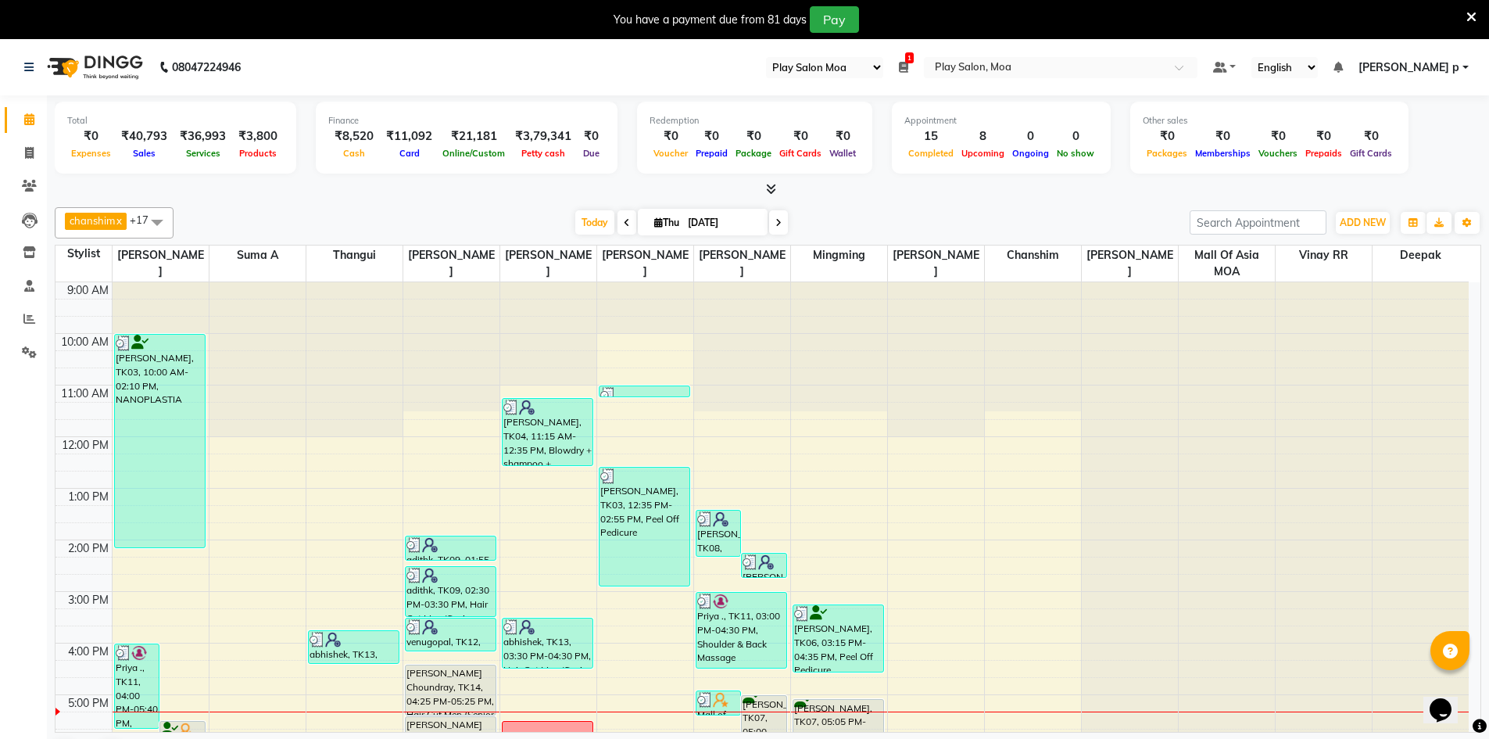
click at [1471, 19] on icon at bounding box center [1471, 17] width 10 height 14
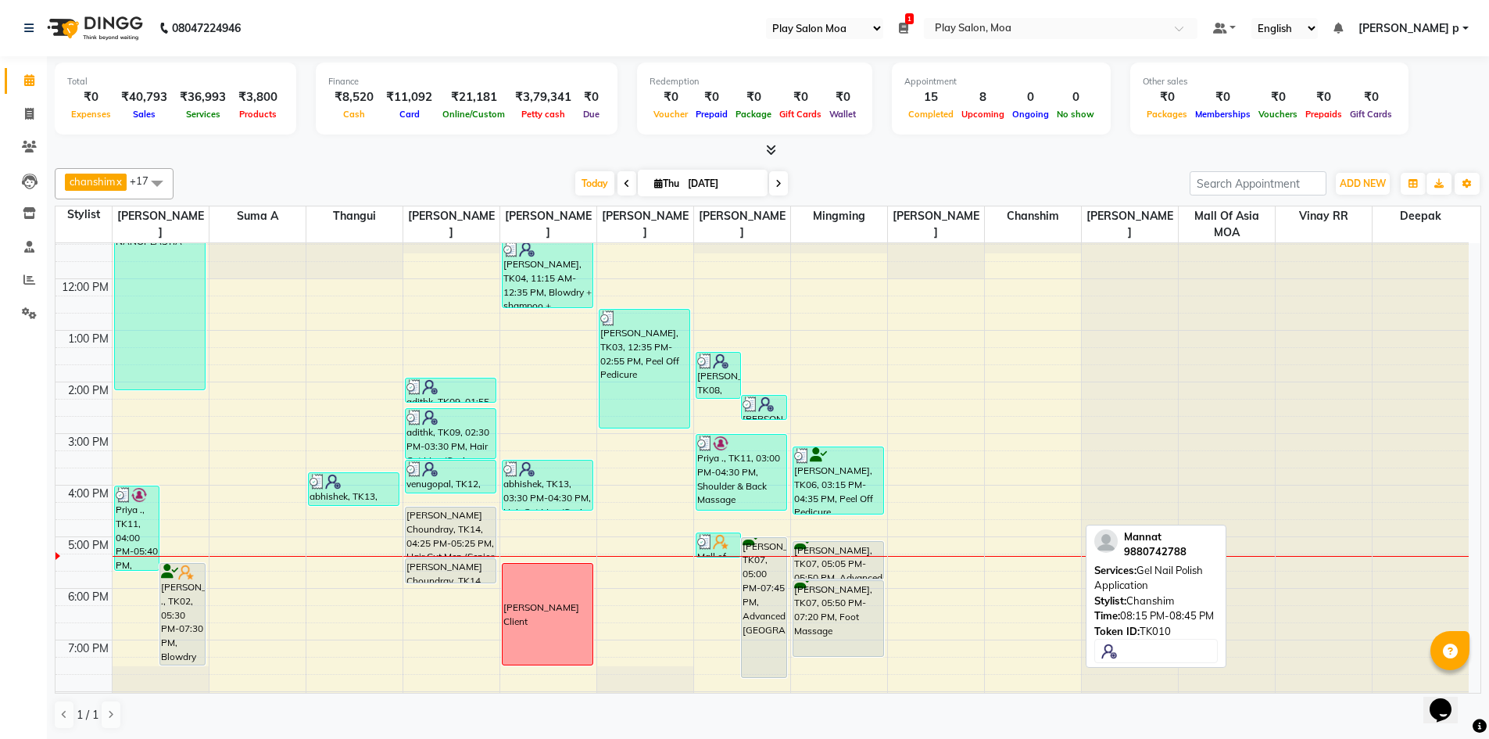
scroll to position [116, 0]
